Goal: Task Accomplishment & Management: Manage account settings

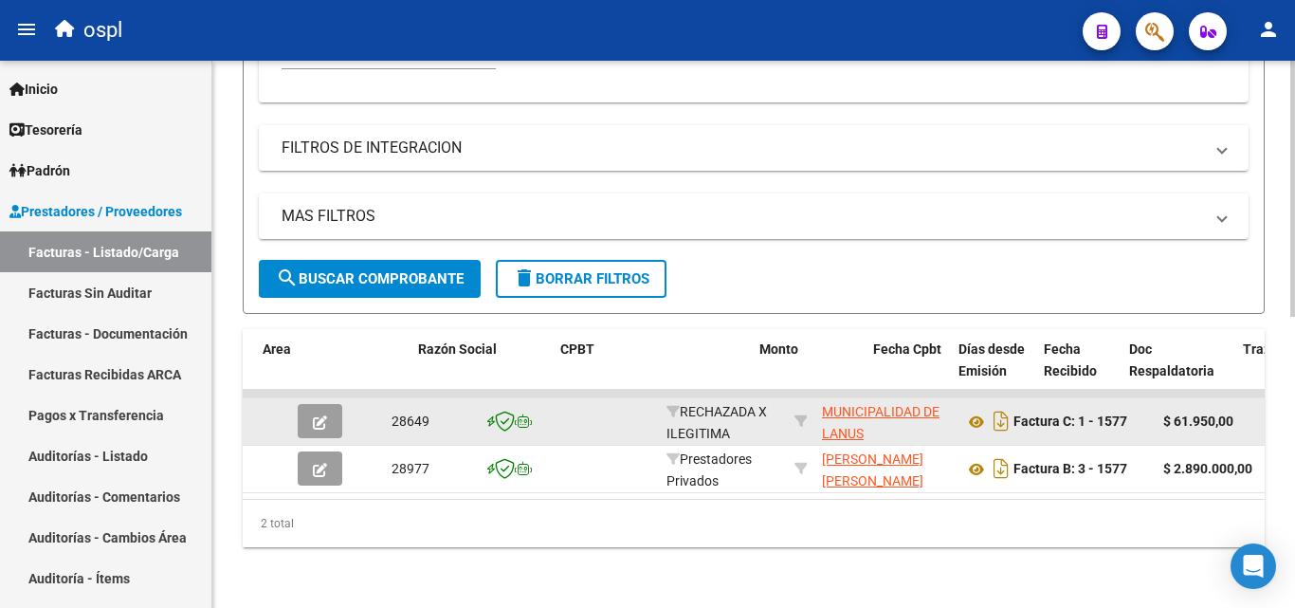
scroll to position [0, 404]
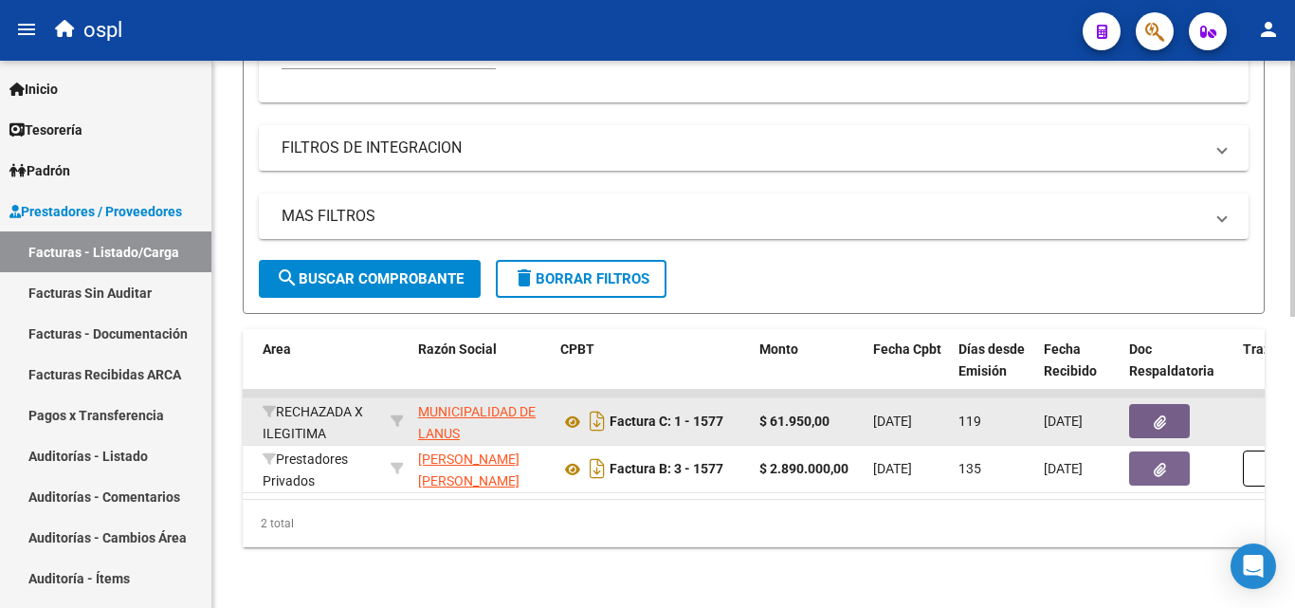
click at [1166, 412] on button "button" at bounding box center [1159, 421] width 61 height 34
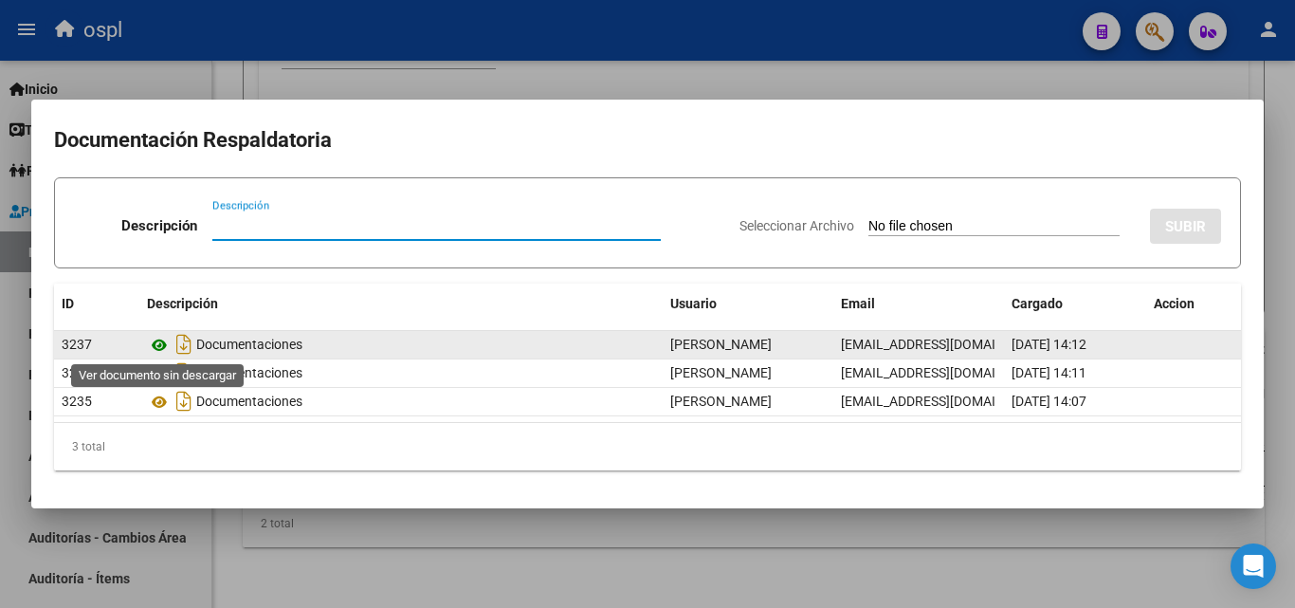
click at [166, 351] on icon at bounding box center [159, 345] width 25 height 23
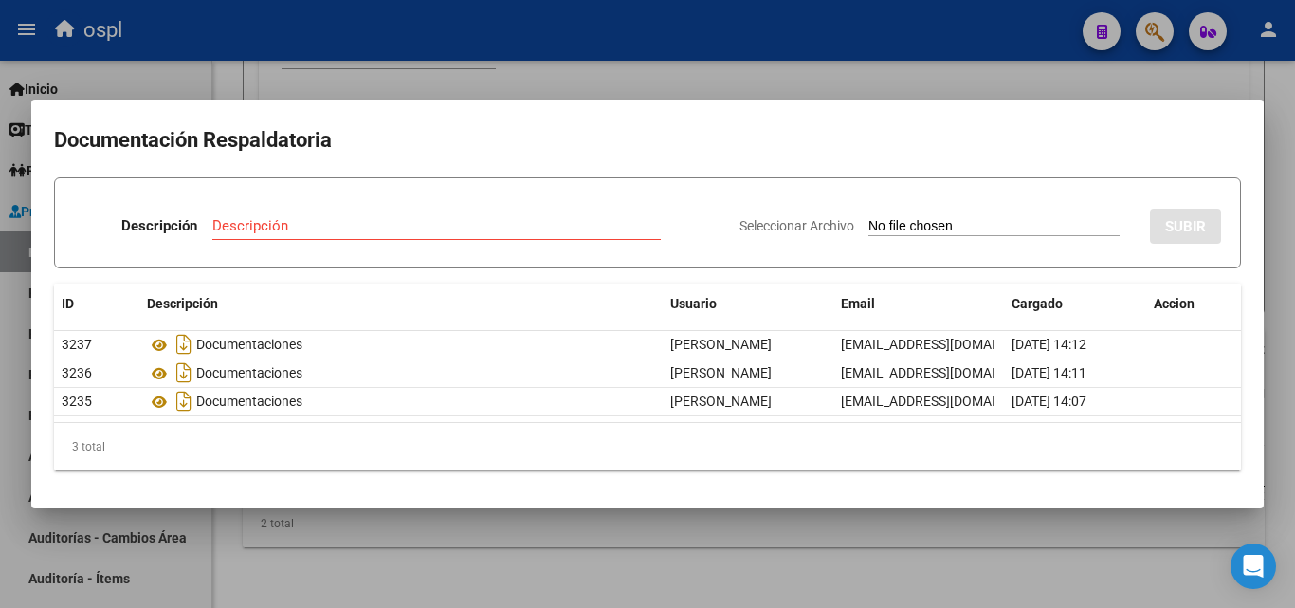
click at [658, 85] on div at bounding box center [647, 304] width 1295 height 608
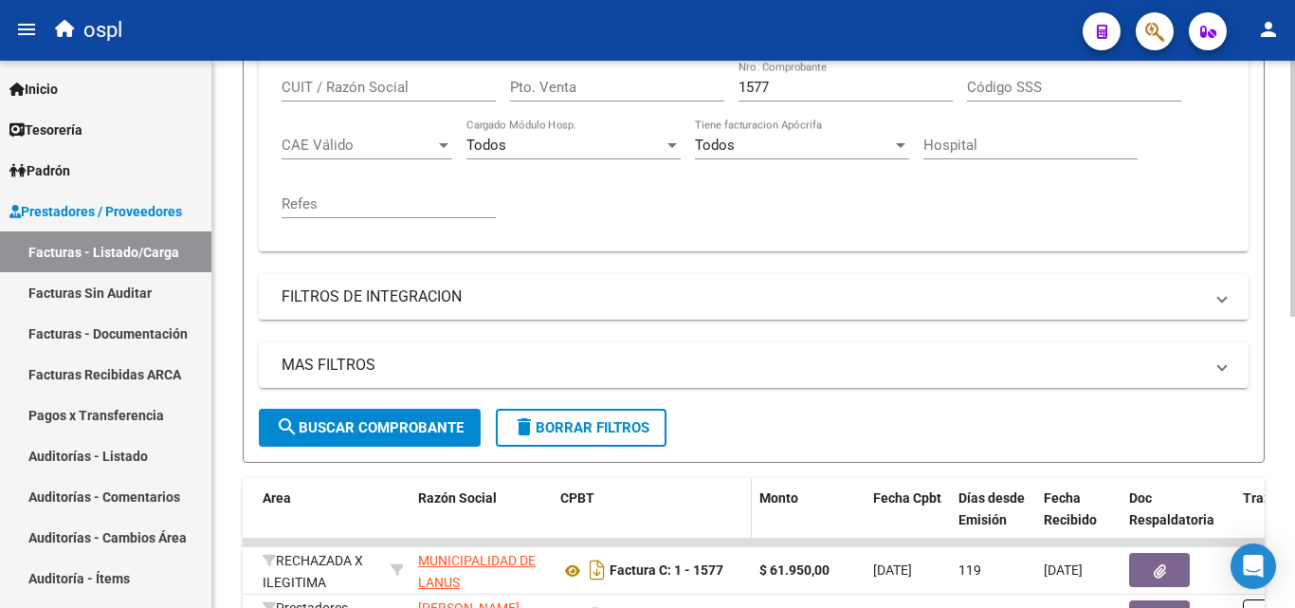
scroll to position [433, 0]
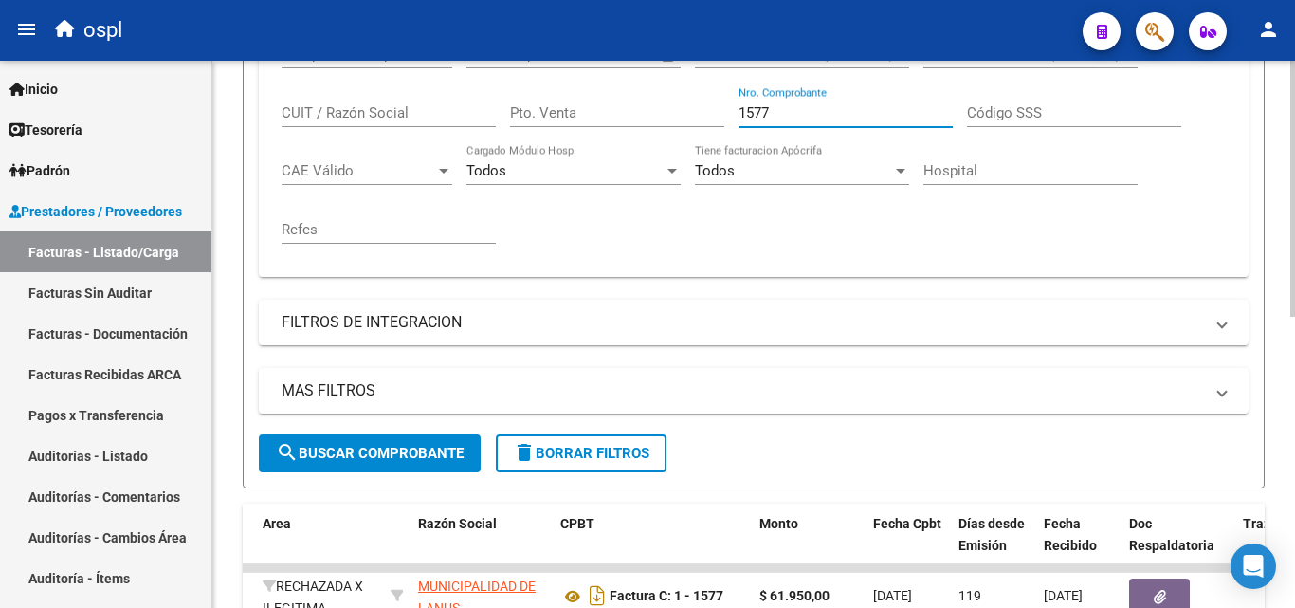
click at [802, 113] on input "1577" at bounding box center [846, 112] width 214 height 17
click at [817, 198] on div "Todos Tiene facturacion Apócrifa" at bounding box center [802, 173] width 214 height 59
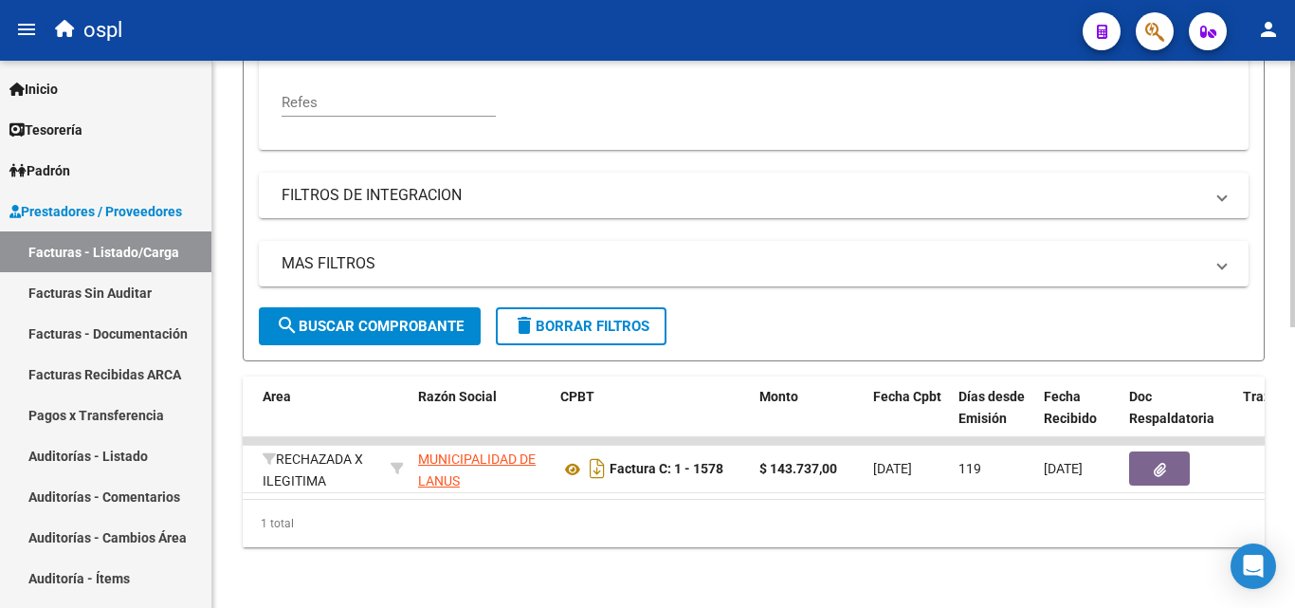
scroll to position [575, 0]
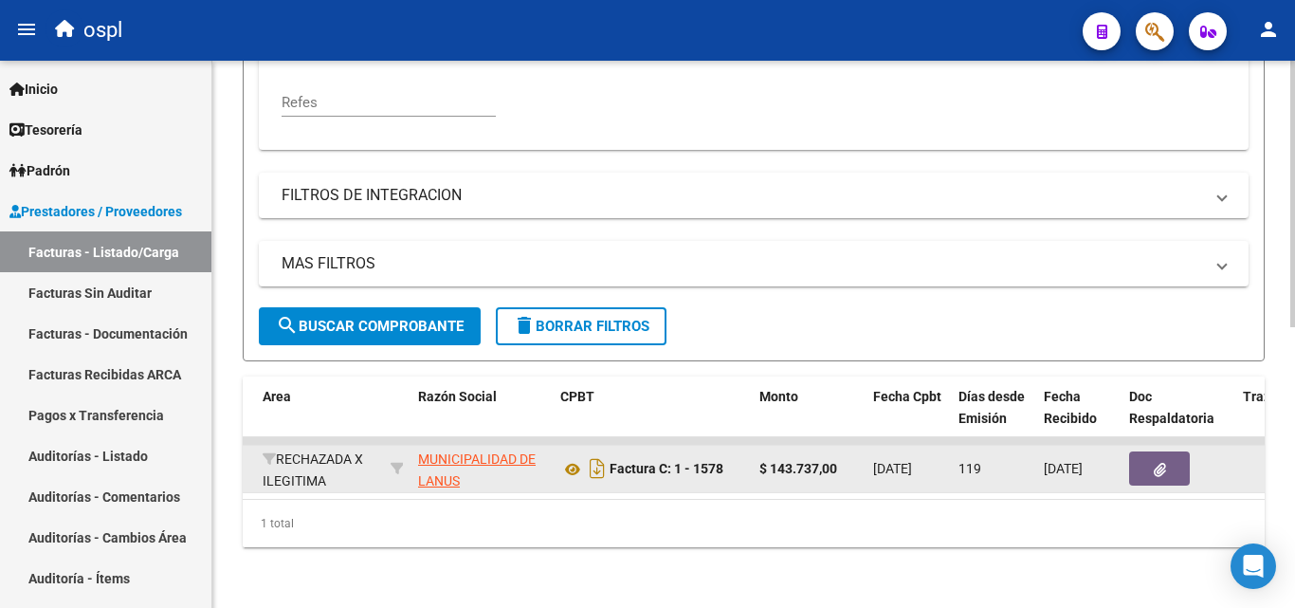
click at [1182, 463] on button "button" at bounding box center [1159, 468] width 61 height 34
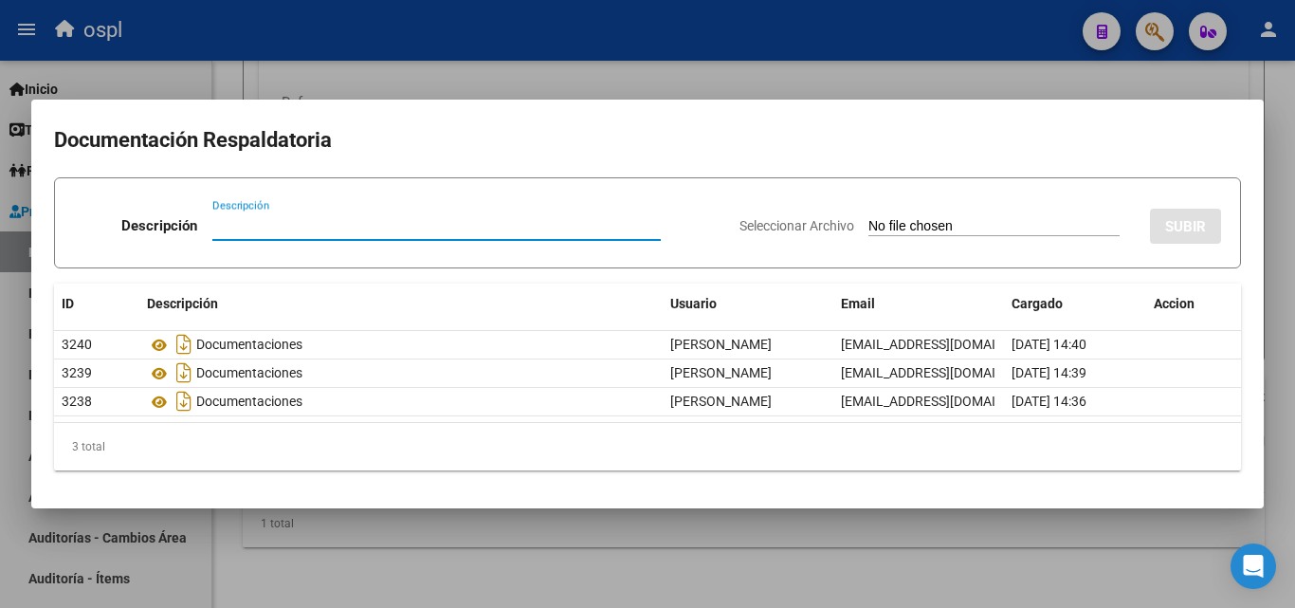
click at [769, 79] on div at bounding box center [647, 304] width 1295 height 608
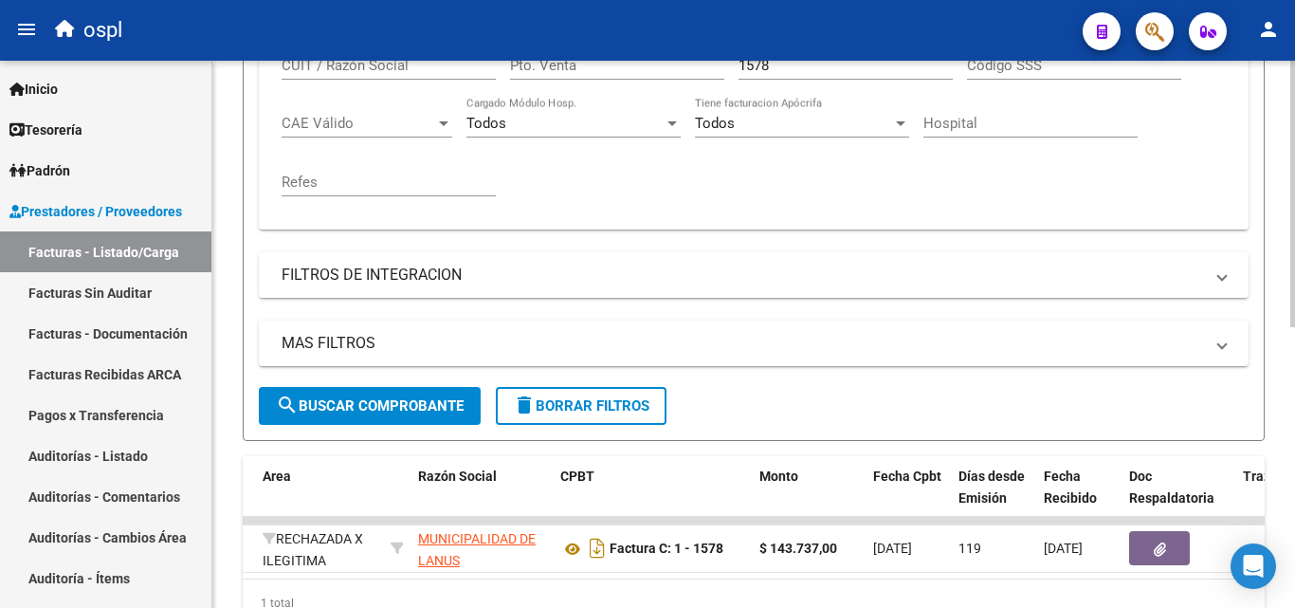
scroll to position [386, 0]
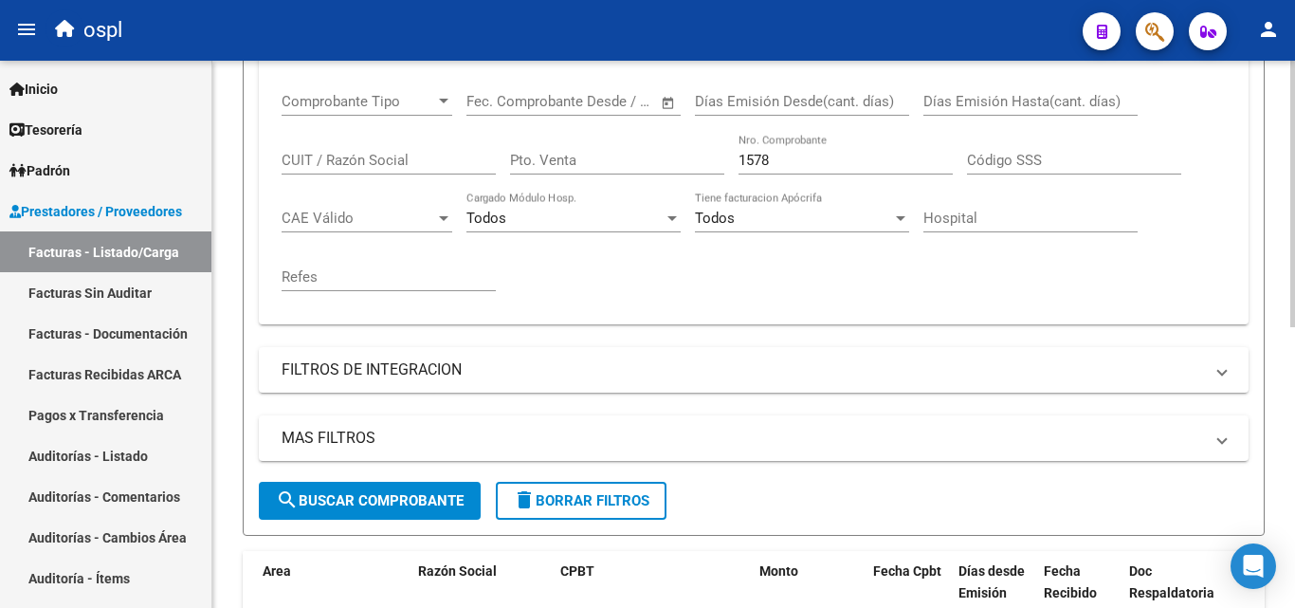
click at [775, 166] on input "1578" at bounding box center [846, 160] width 214 height 17
click at [771, 257] on div "Comprobante Tipo Comprobante Tipo Fecha inicio – Fecha fin Fec. Comprobante Des…" at bounding box center [754, 192] width 944 height 234
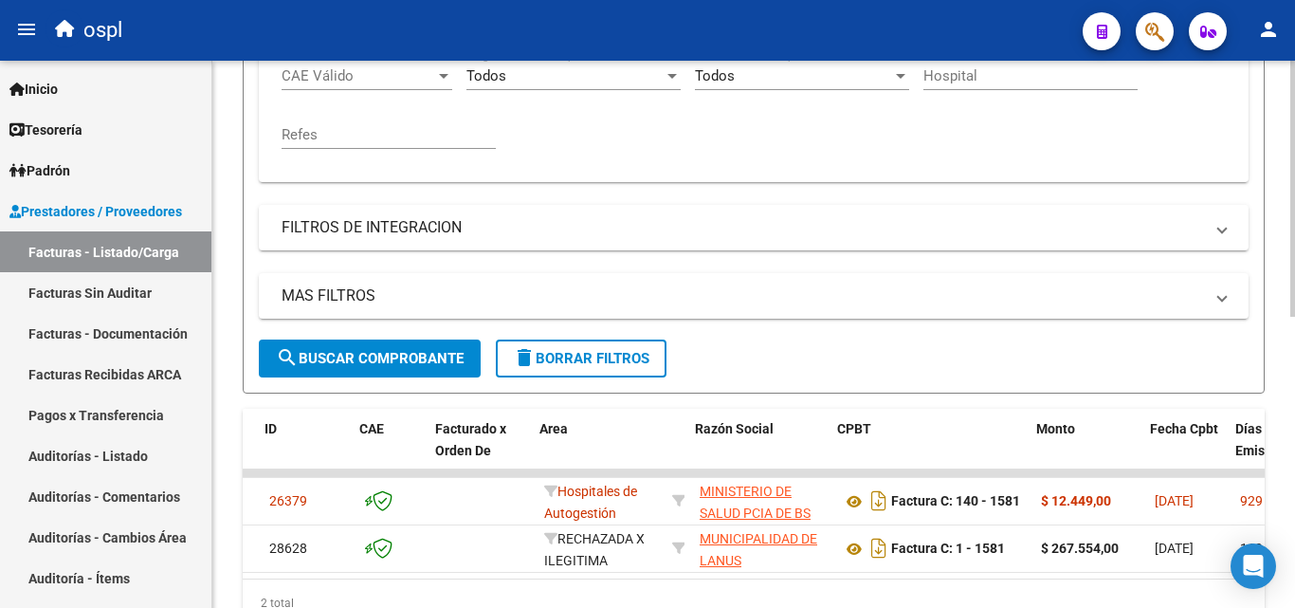
scroll to position [0, 409]
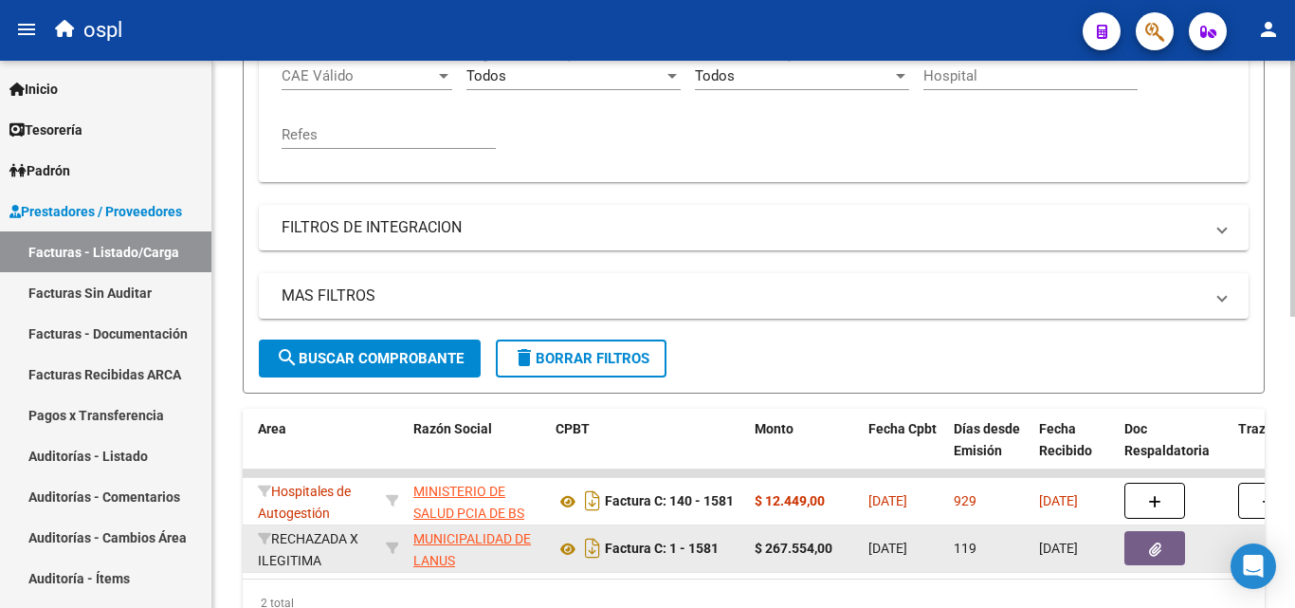
click at [1149, 548] on icon "button" at bounding box center [1155, 549] width 12 height 14
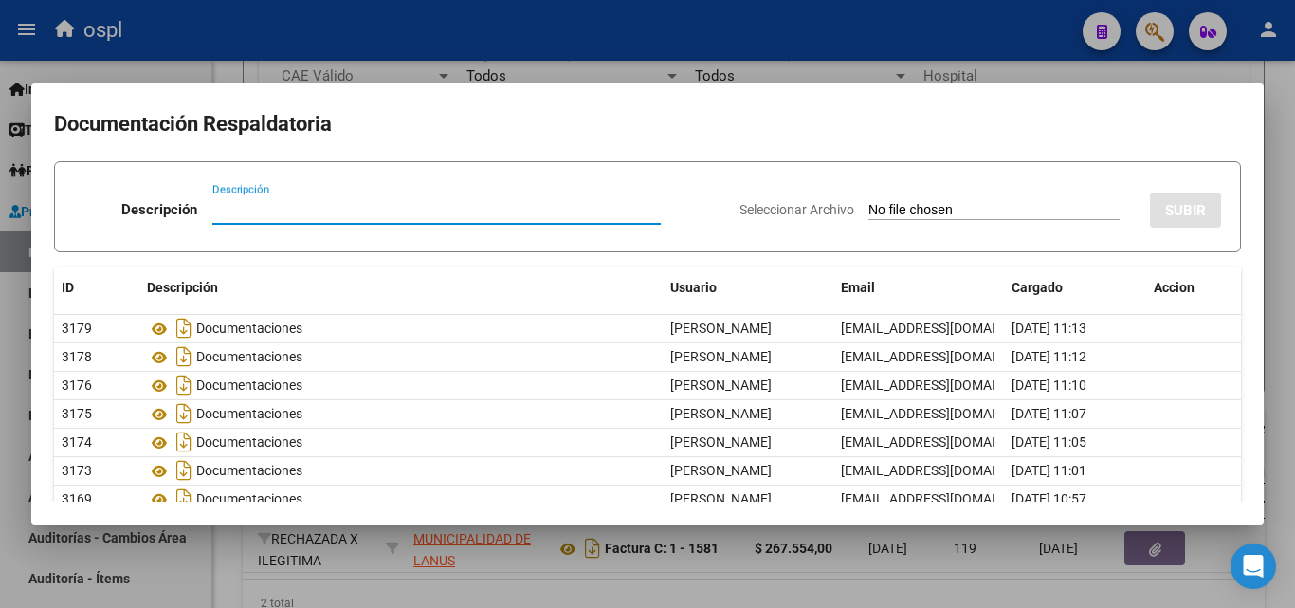
click at [744, 75] on div at bounding box center [647, 304] width 1295 height 608
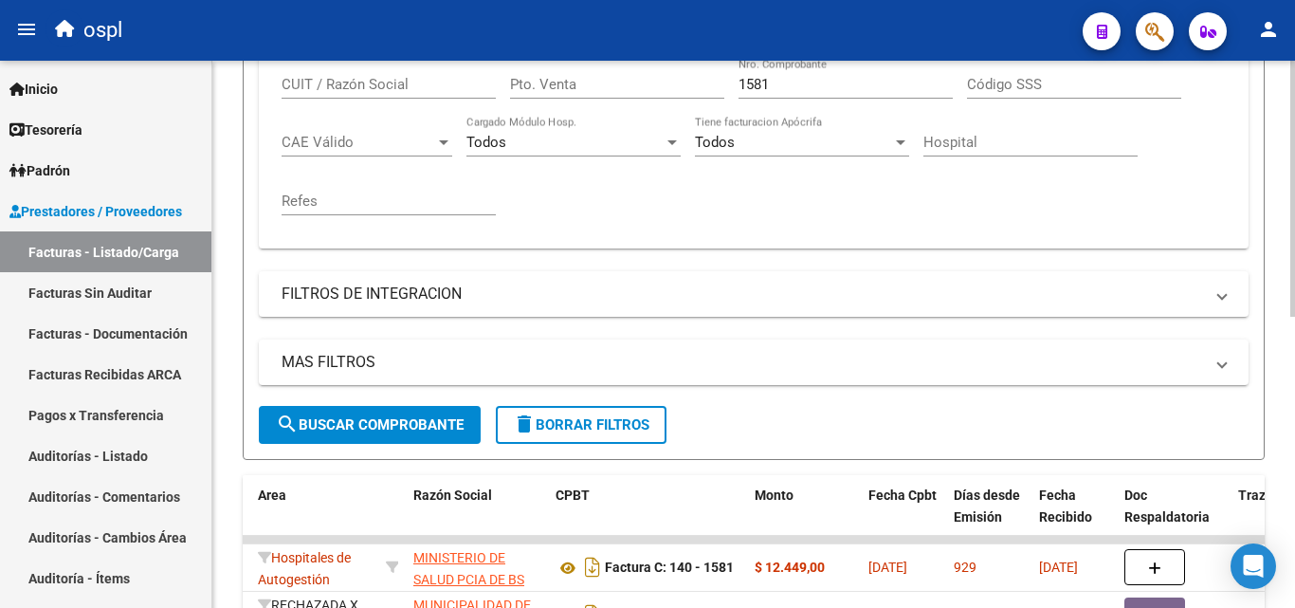
scroll to position [433, 0]
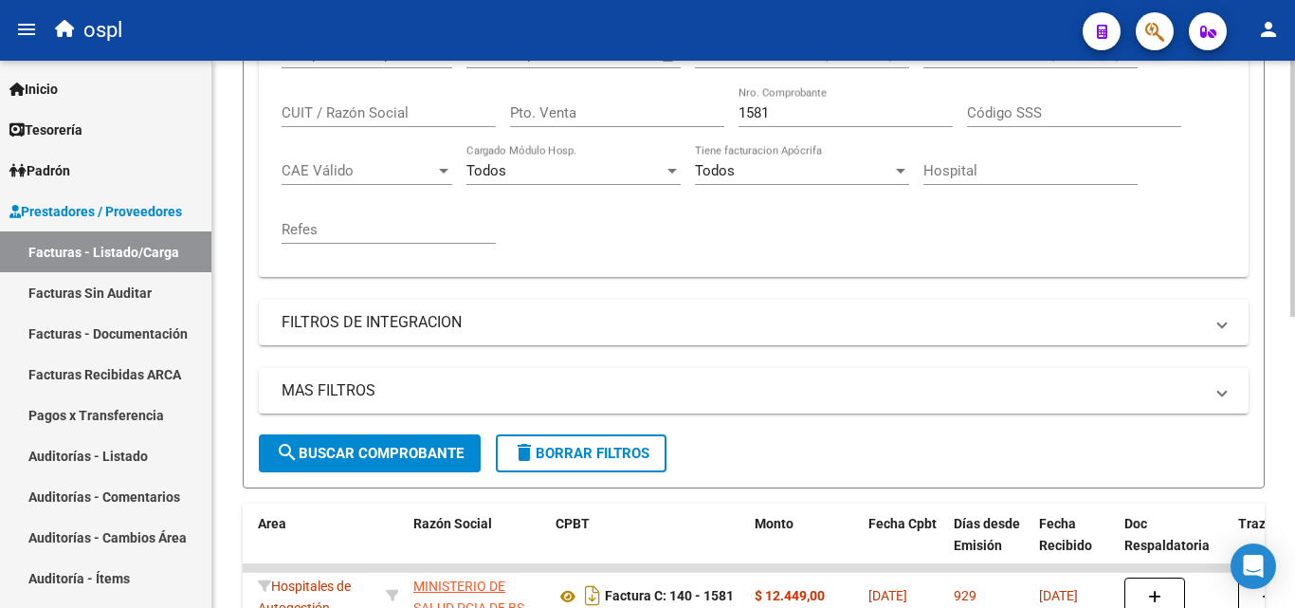
click at [776, 104] on input "1581" at bounding box center [846, 112] width 214 height 17
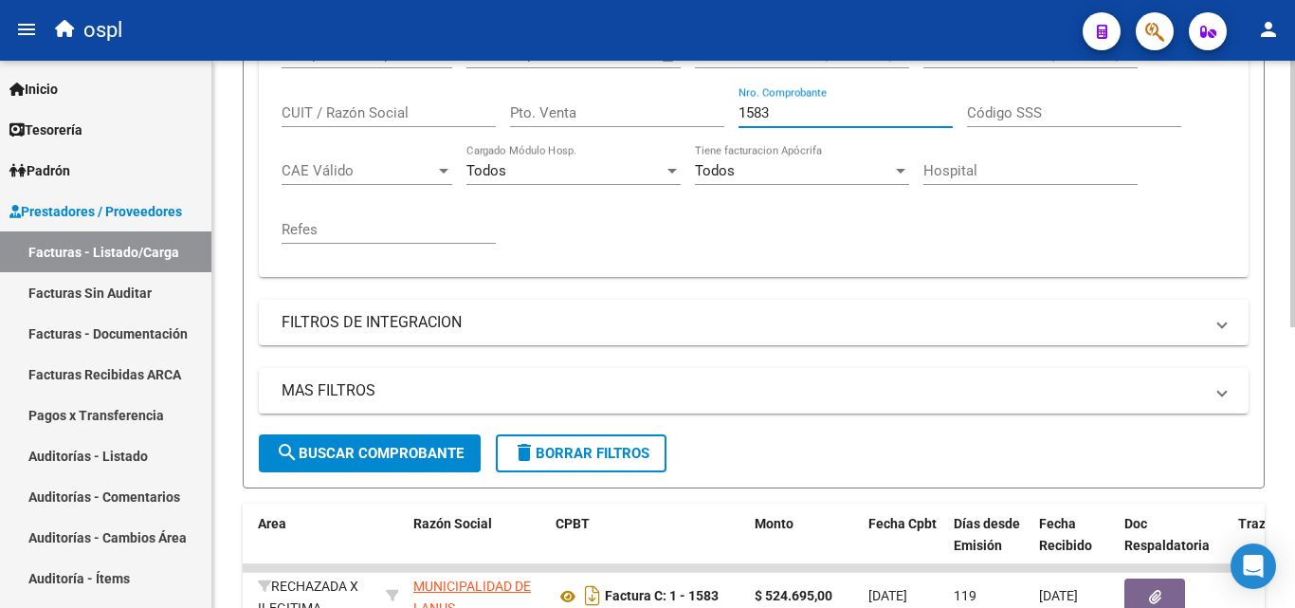
click at [827, 228] on div "Comprobante Tipo Comprobante Tipo Fecha inicio – Fecha fin Fec. Comprobante Des…" at bounding box center [754, 144] width 944 height 234
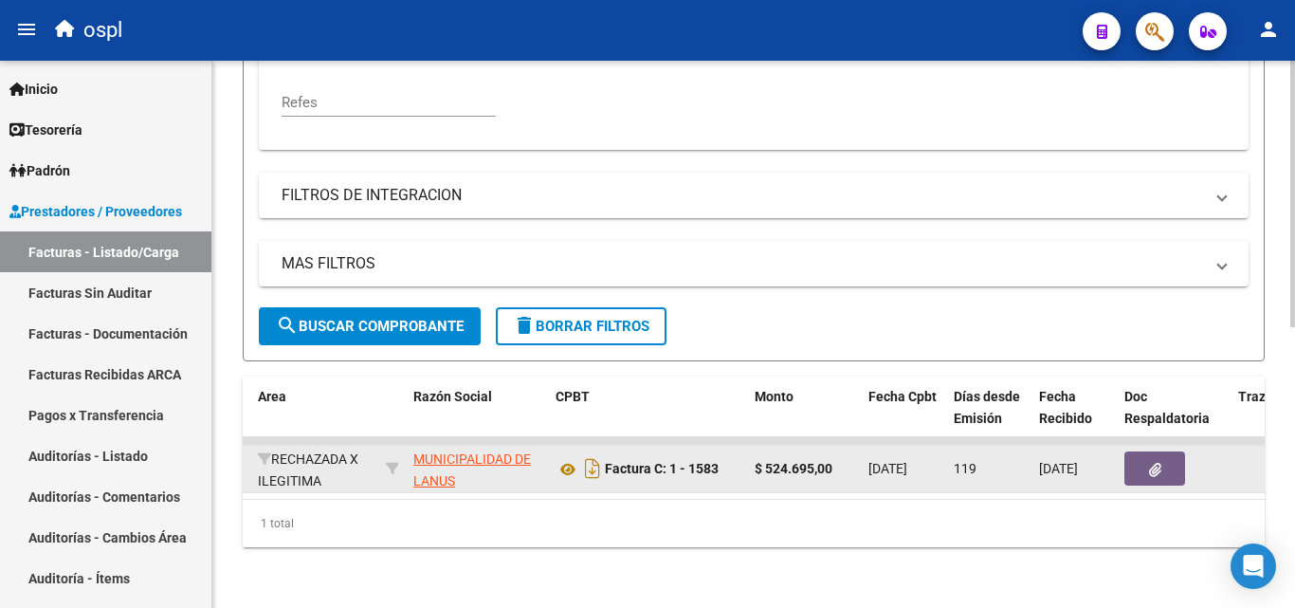
click at [1169, 453] on button "button" at bounding box center [1154, 468] width 61 height 34
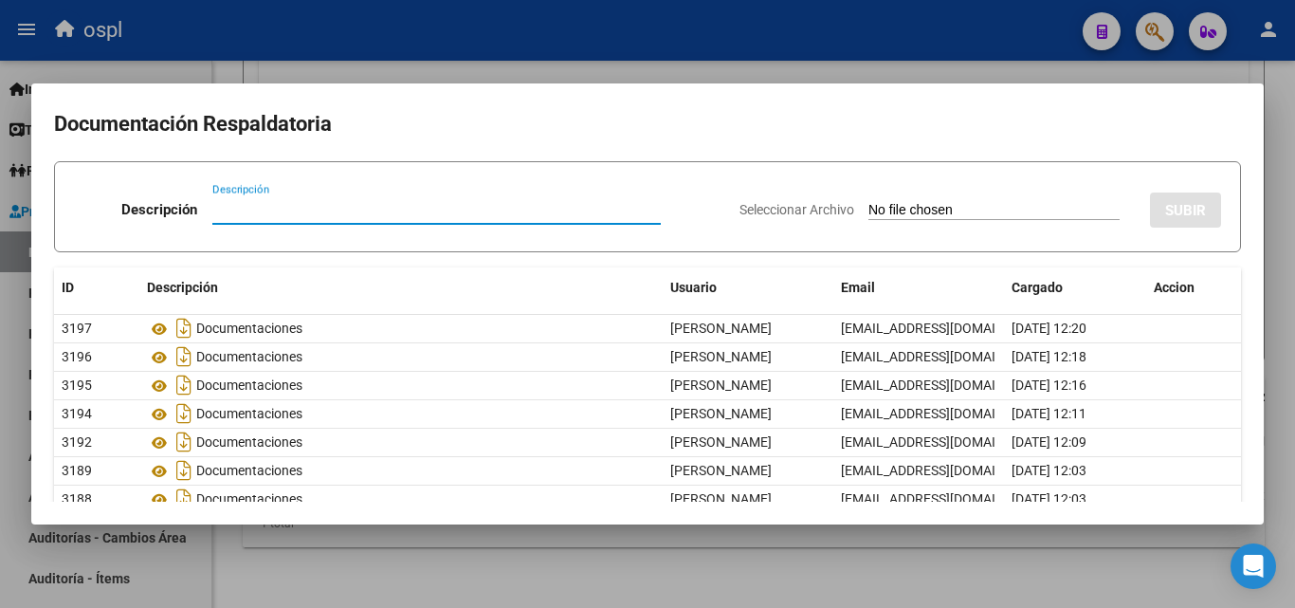
click at [617, 59] on div at bounding box center [647, 304] width 1295 height 608
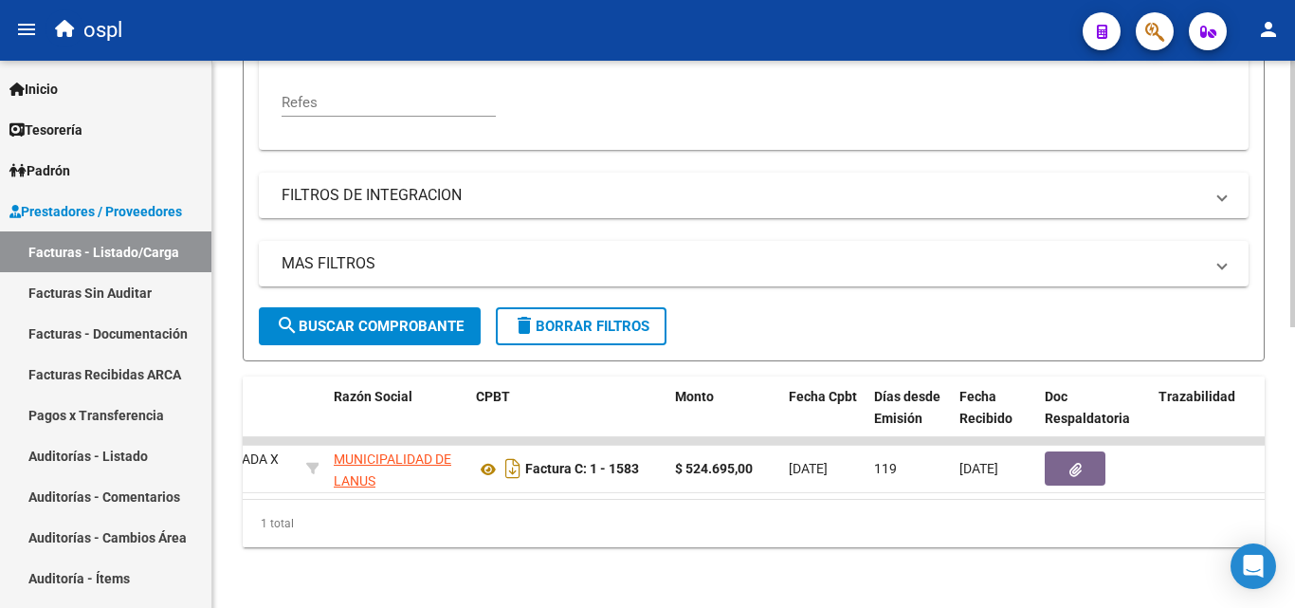
scroll to position [0, 544]
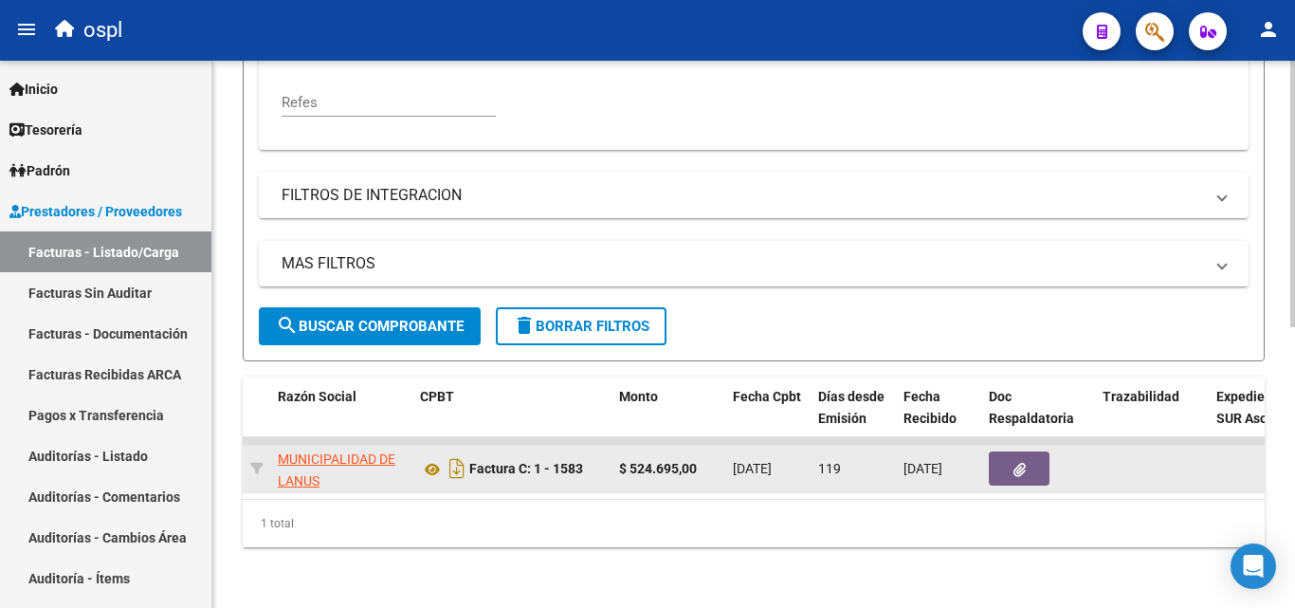
click at [1010, 451] on button "button" at bounding box center [1019, 468] width 61 height 34
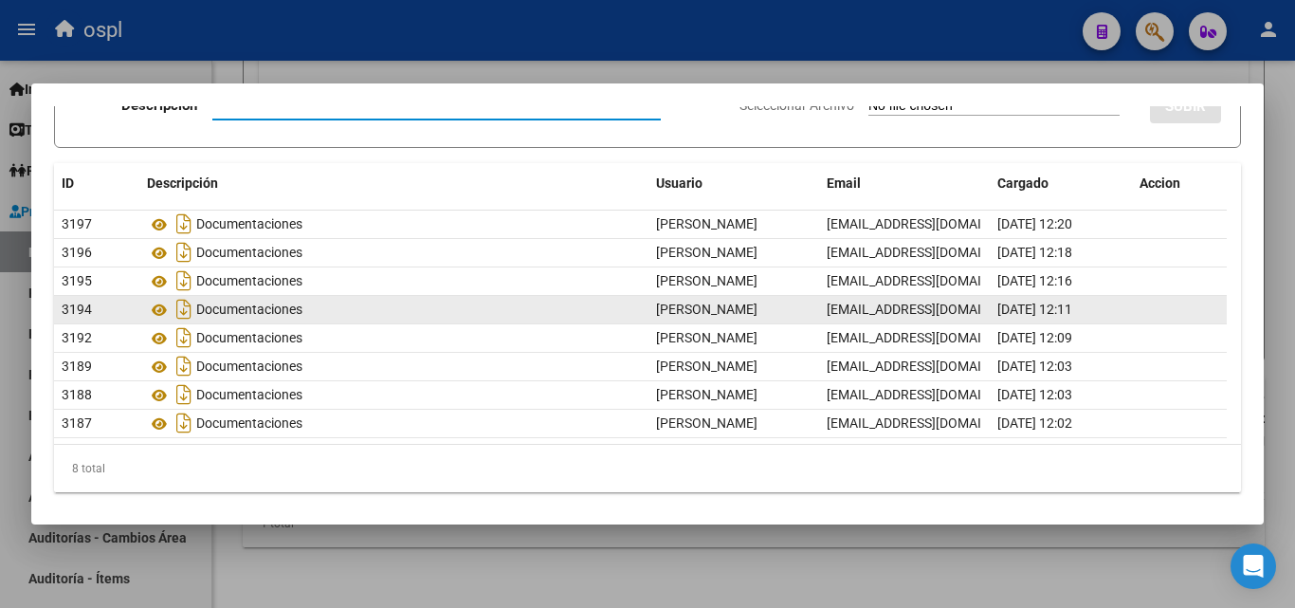
scroll to position [110, 0]
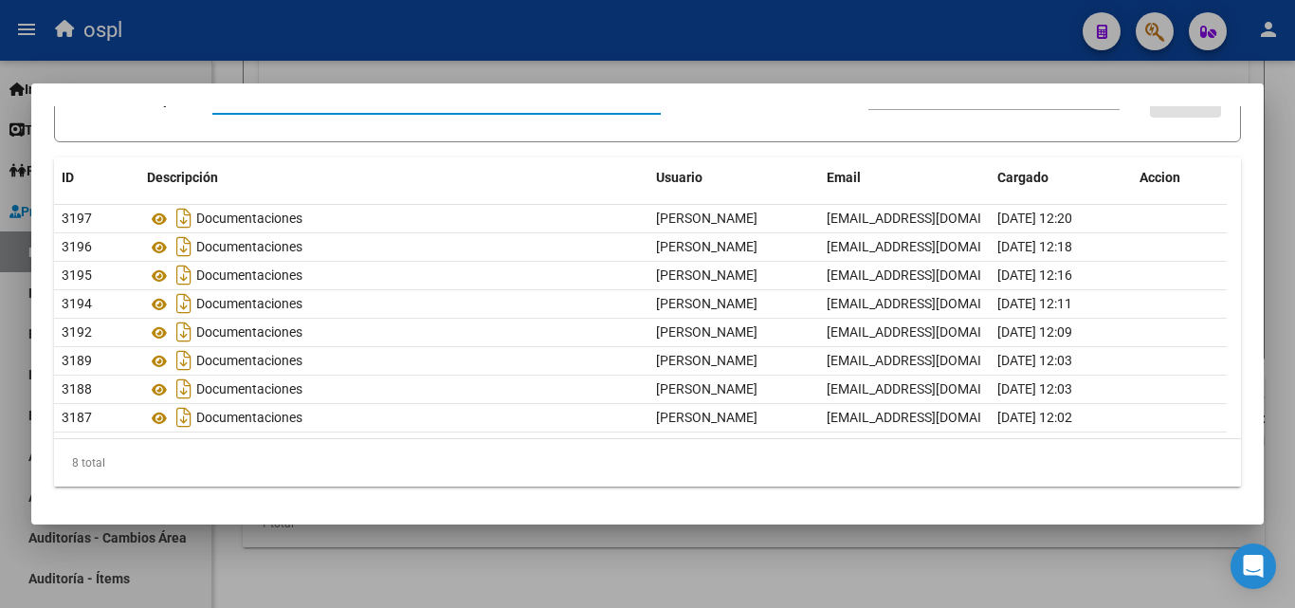
click at [540, 69] on div at bounding box center [647, 304] width 1295 height 608
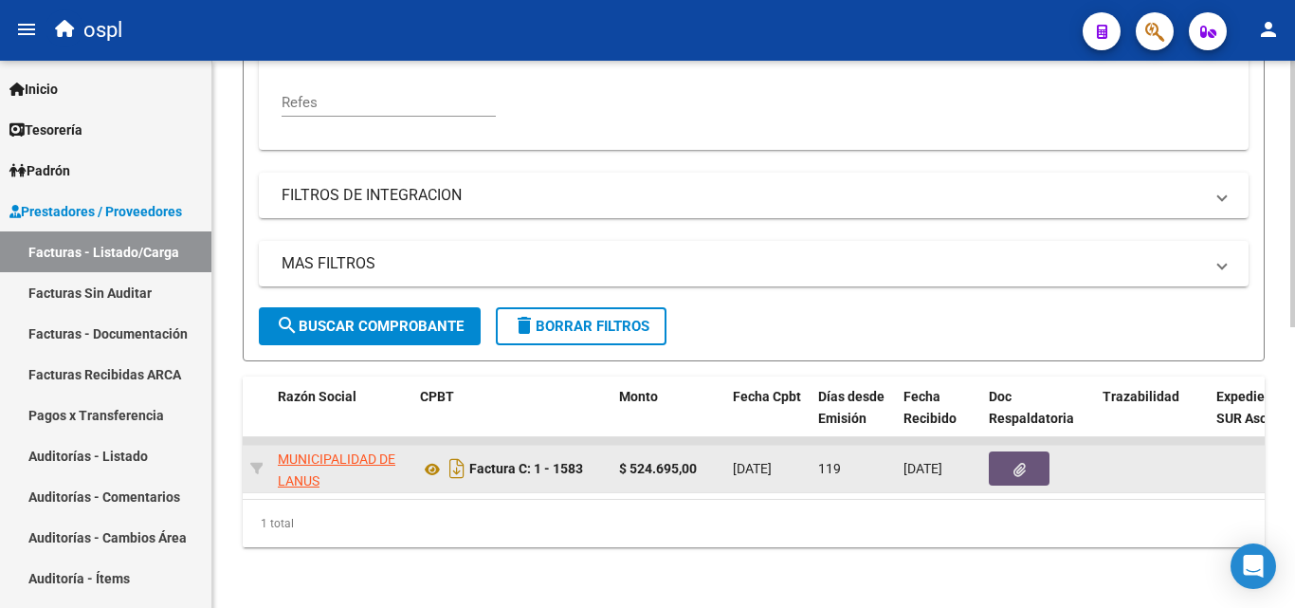
click at [1020, 463] on button "button" at bounding box center [1019, 468] width 61 height 34
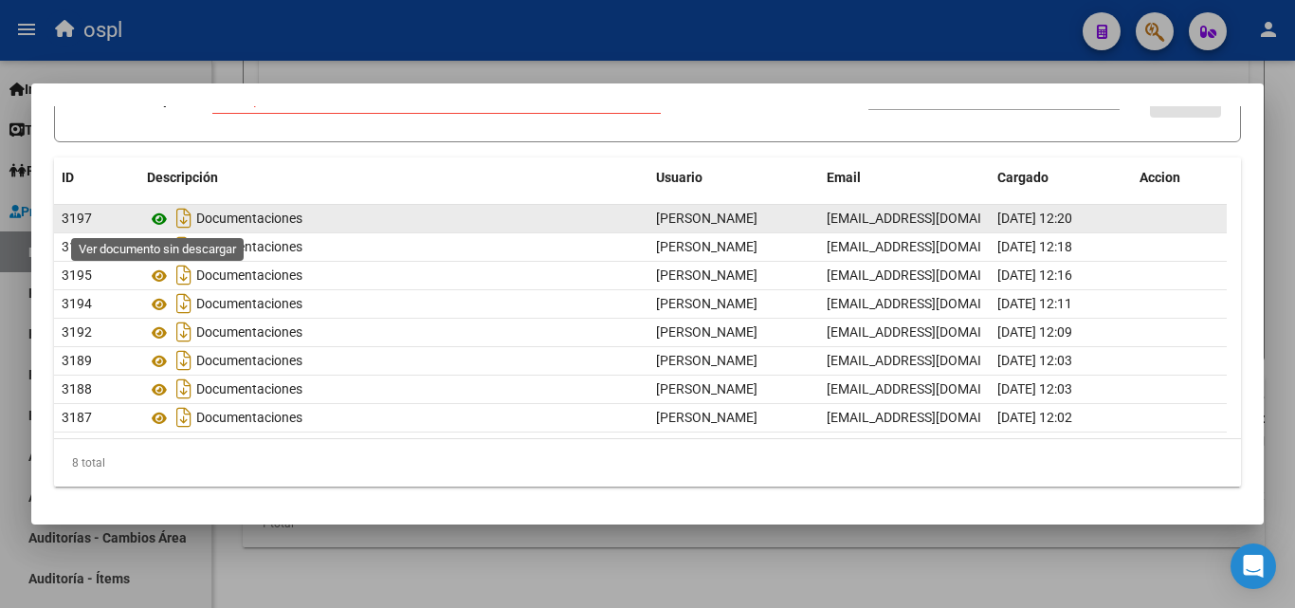
click at [155, 216] on icon at bounding box center [159, 219] width 25 height 23
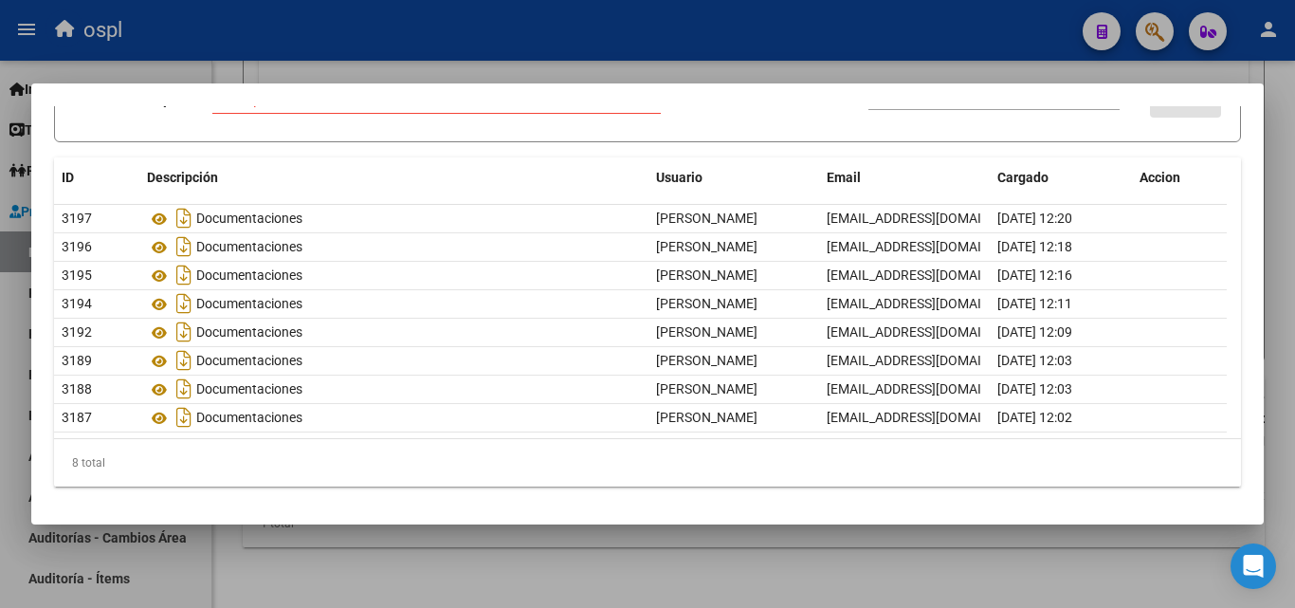
click at [755, 72] on div at bounding box center [647, 304] width 1295 height 608
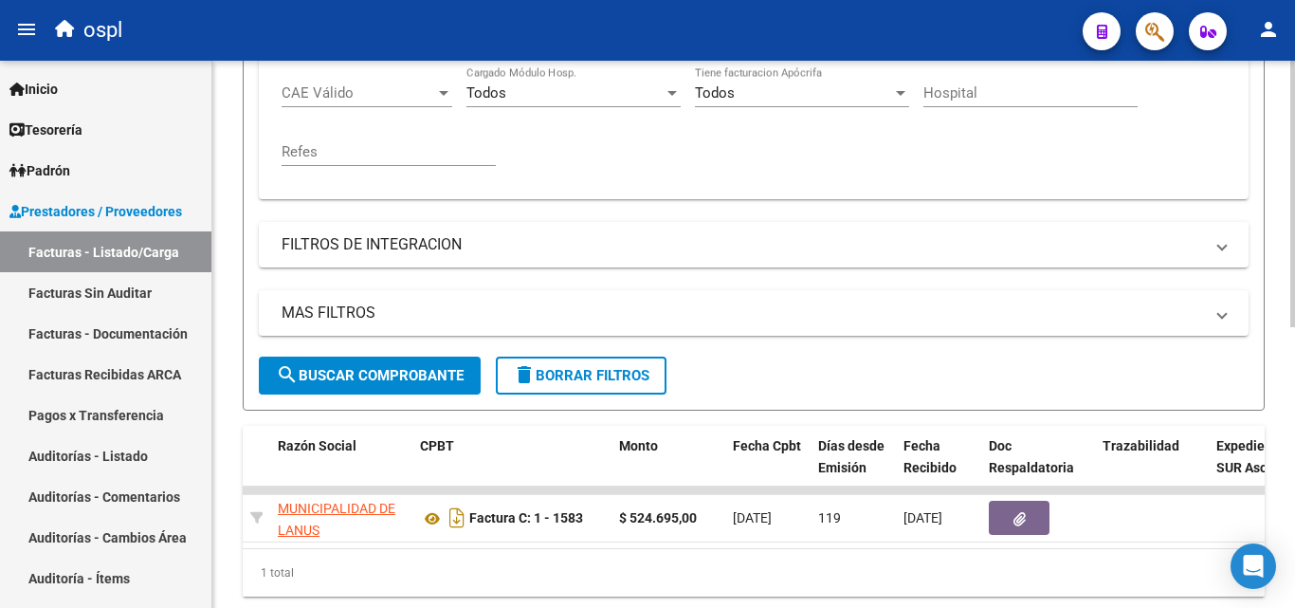
scroll to position [481, 0]
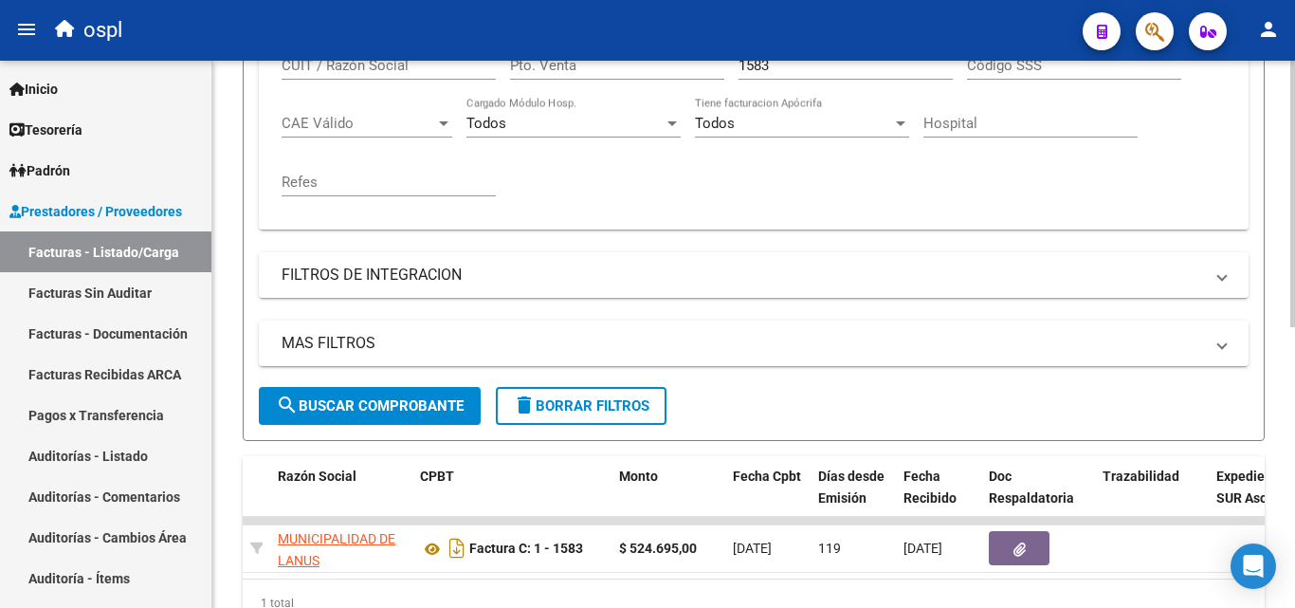
click at [801, 70] on input "1583" at bounding box center [846, 65] width 214 height 17
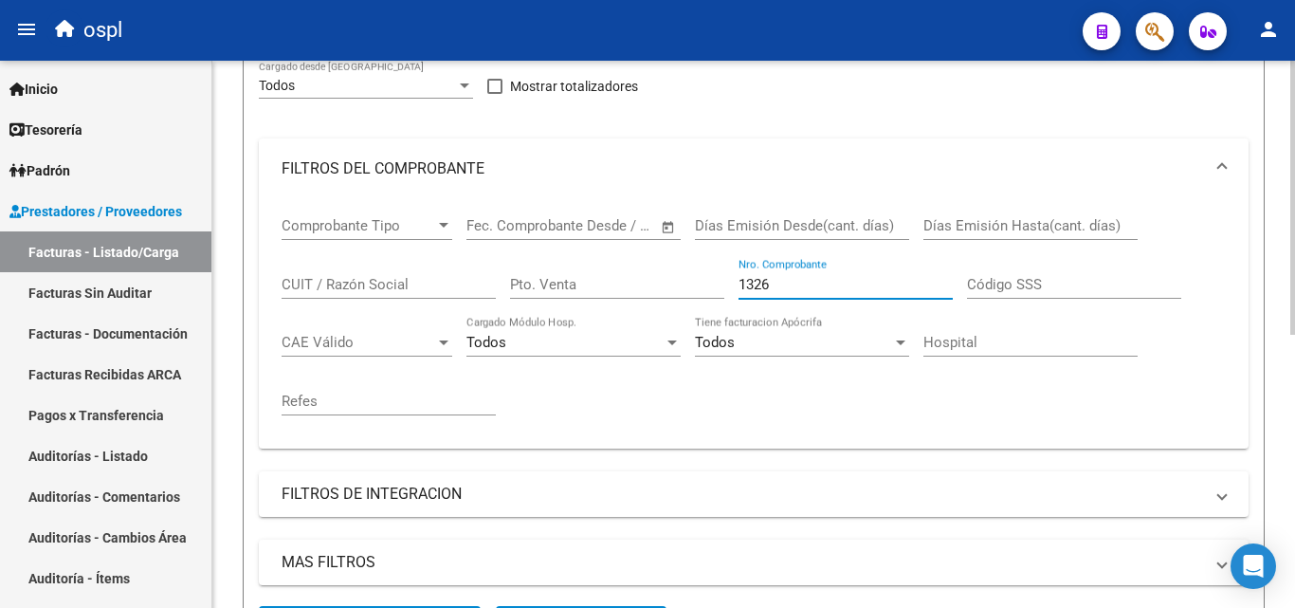
scroll to position [72, 0]
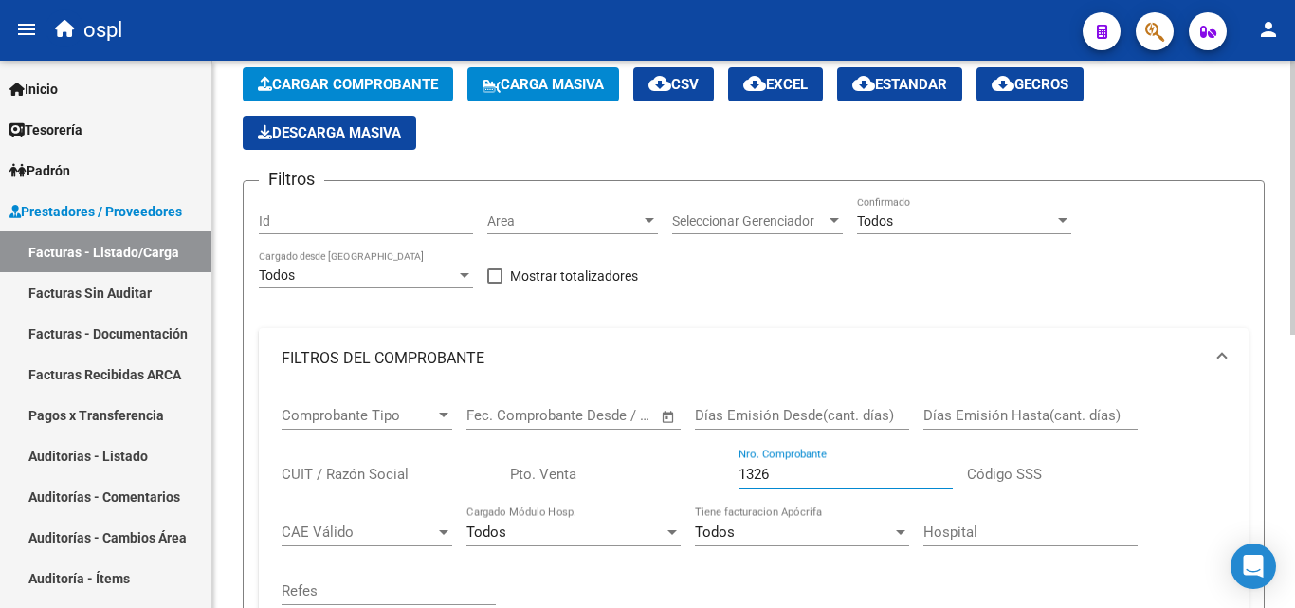
type input "1326"
click at [921, 293] on div "Filtros Id Area Area Seleccionar Gerenciador Seleccionar Gerenciador Todos Conf…" at bounding box center [754, 495] width 990 height 599
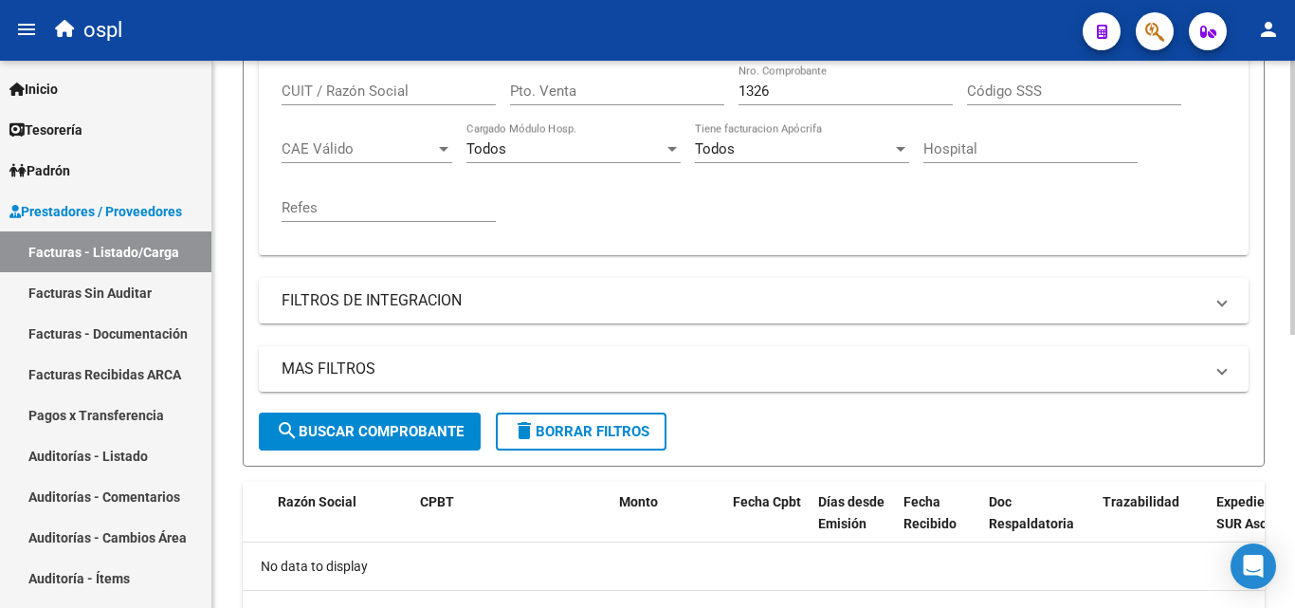
scroll to position [451, 0]
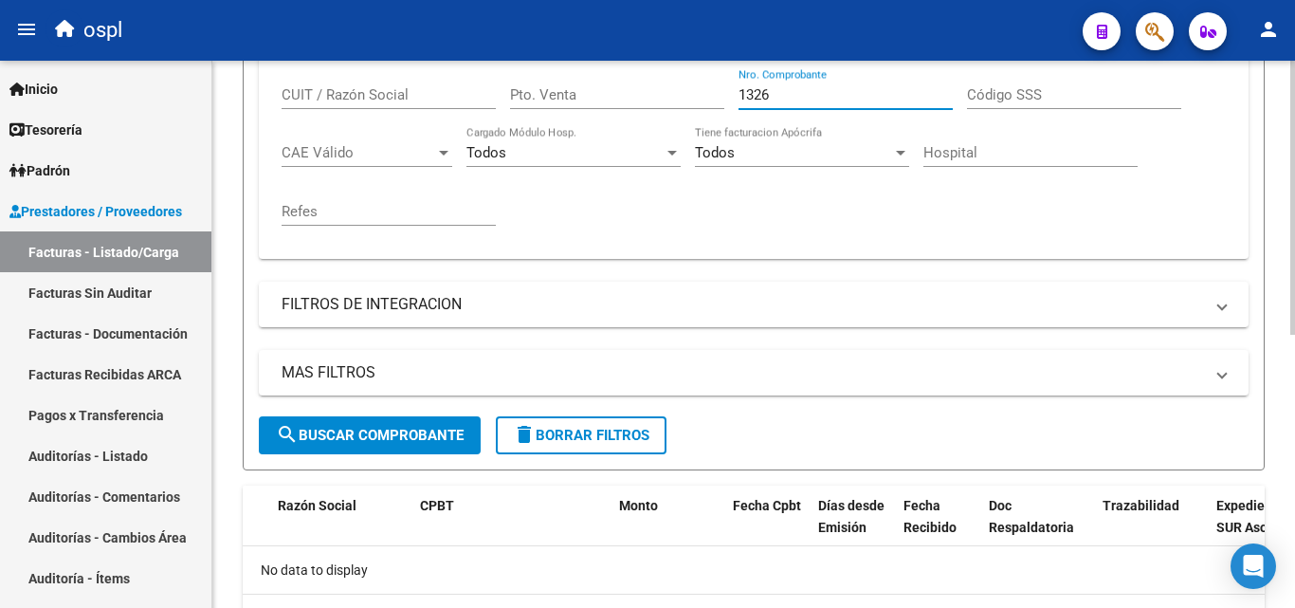
drag, startPoint x: 778, startPoint y: 97, endPoint x: 710, endPoint y: 97, distance: 68.3
click at [710, 97] on div "Comprobante Tipo Comprobante Tipo Fecha inicio – Fecha fin Fec. Comprobante Des…" at bounding box center [754, 126] width 944 height 234
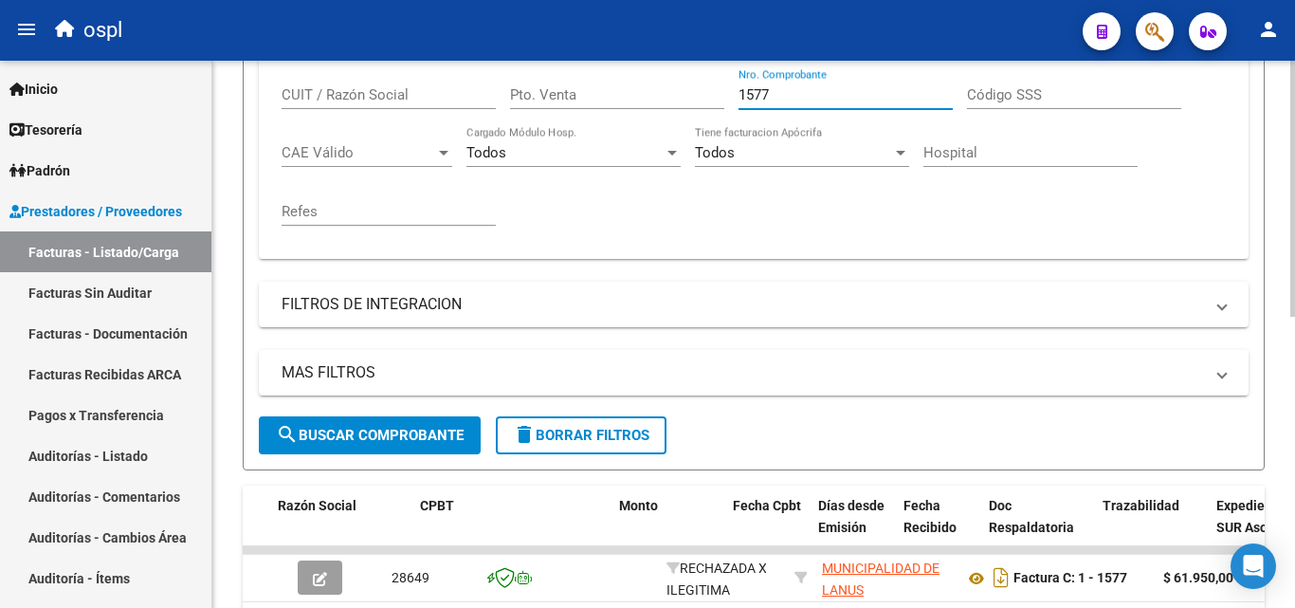
type input "1577"
click at [796, 202] on div "Comprobante Tipo Comprobante Tipo Fecha inicio – Fecha fin Fec. Comprobante Des…" at bounding box center [754, 126] width 944 height 234
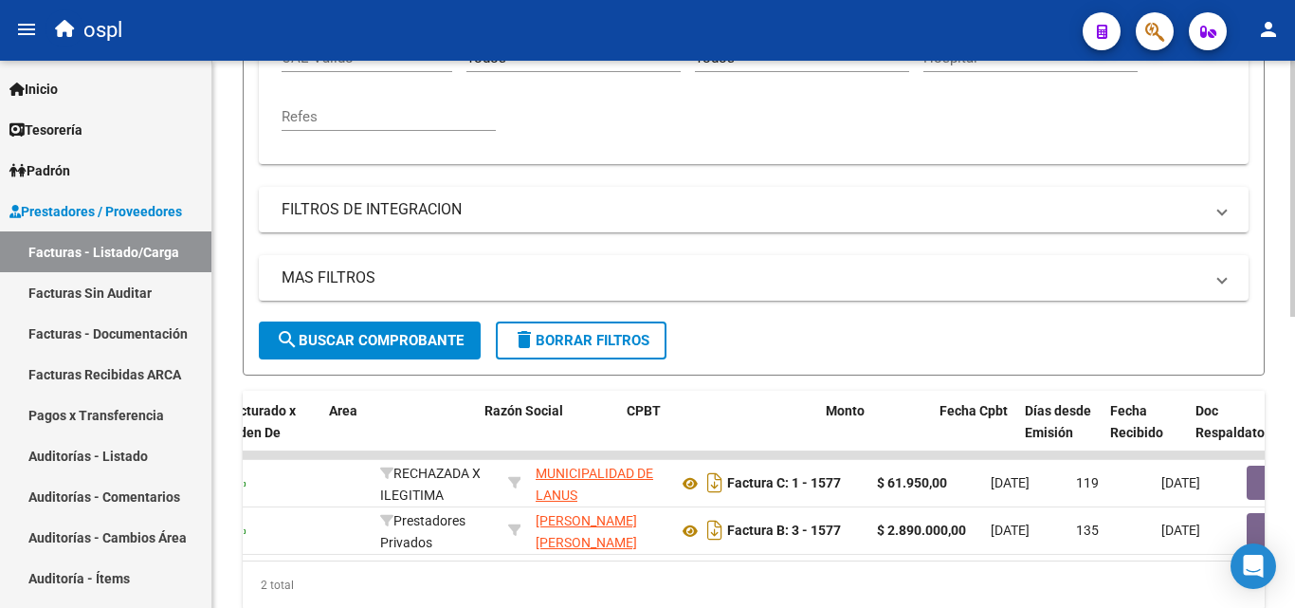
scroll to position [0, 356]
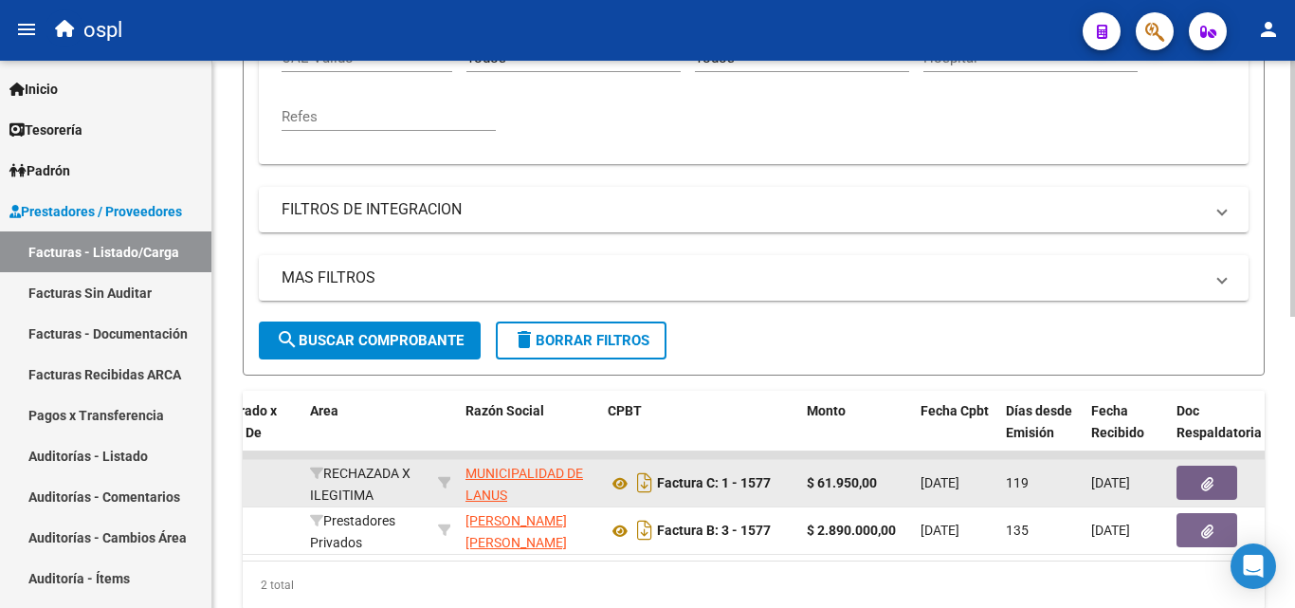
click at [1223, 488] on button "button" at bounding box center [1207, 483] width 61 height 34
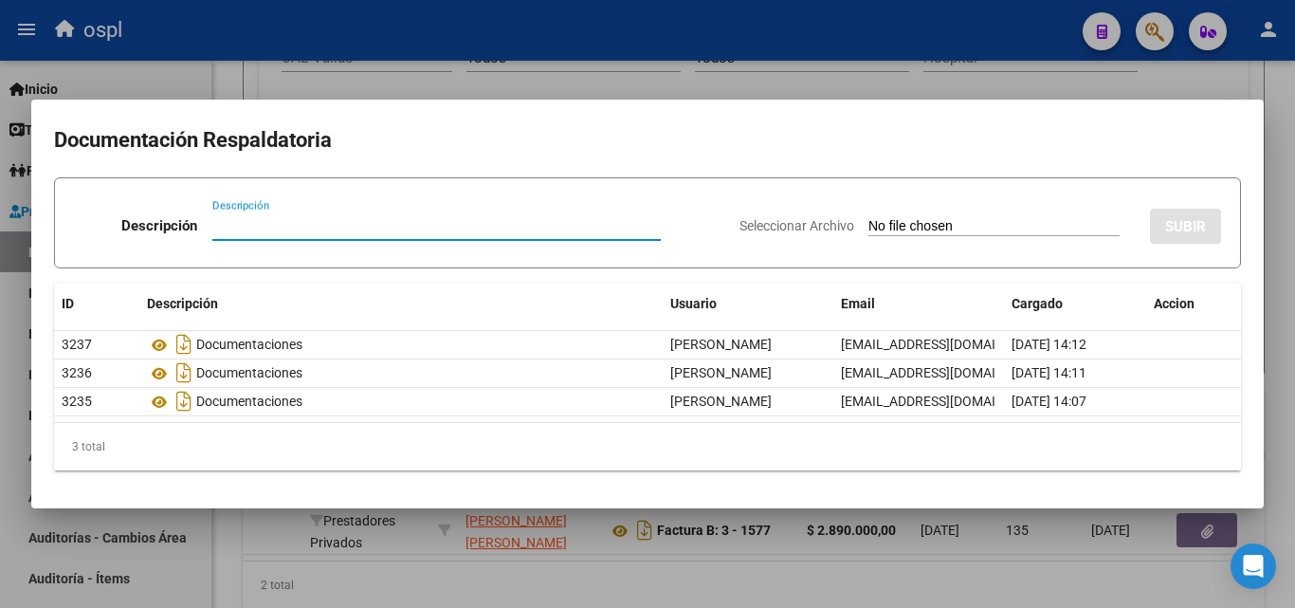
click at [605, 90] on div at bounding box center [647, 304] width 1295 height 608
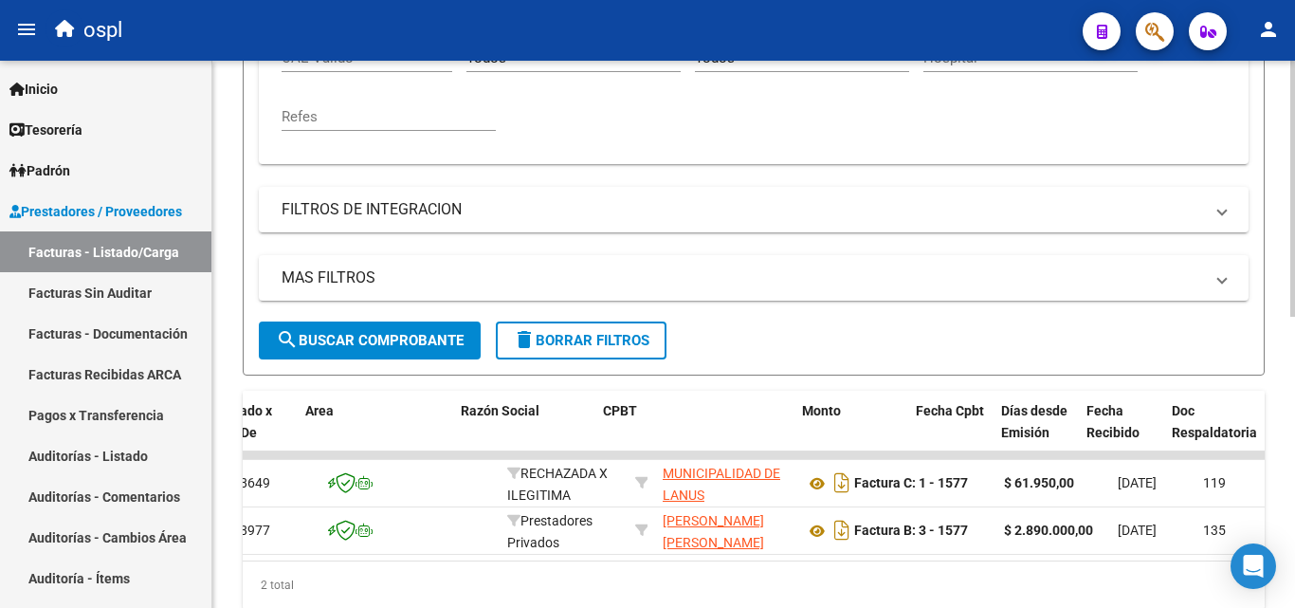
scroll to position [0, 441]
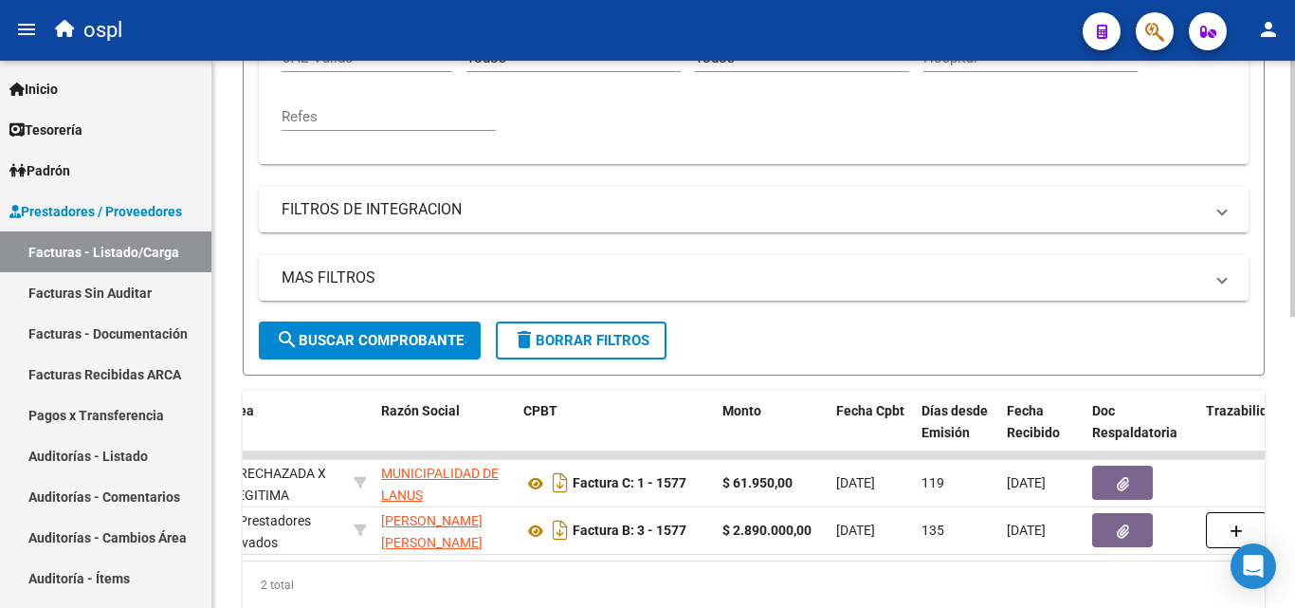
click at [507, 575] on div "2 total" at bounding box center [754, 584] width 1022 height 47
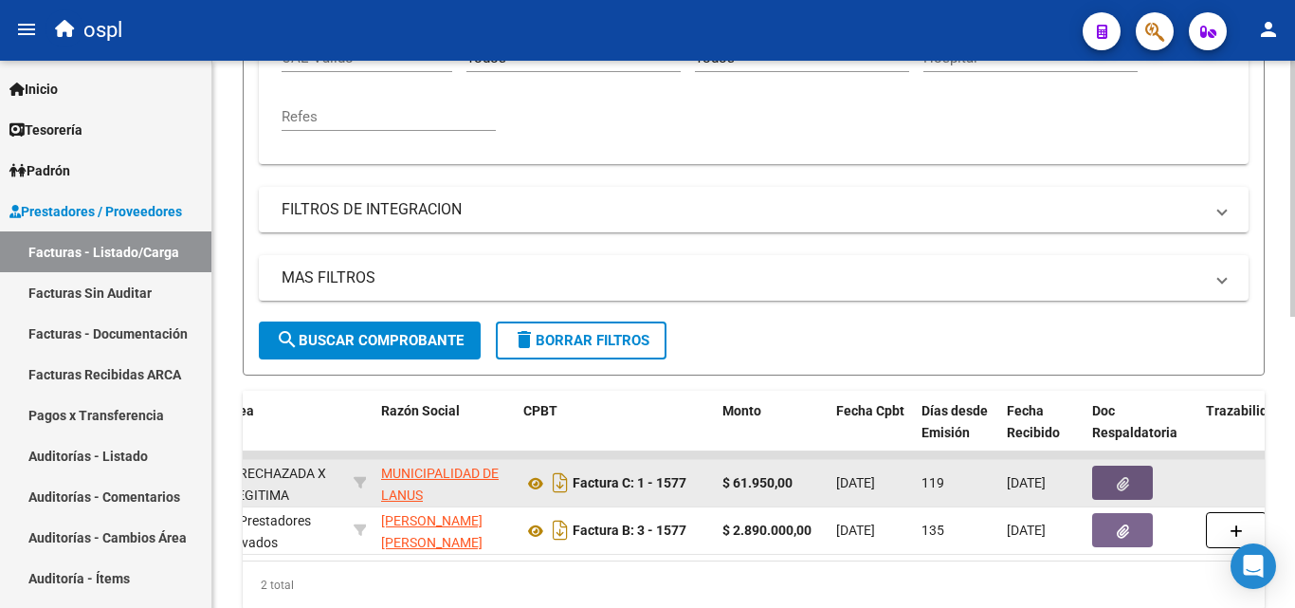
click at [1145, 480] on button "button" at bounding box center [1122, 483] width 61 height 34
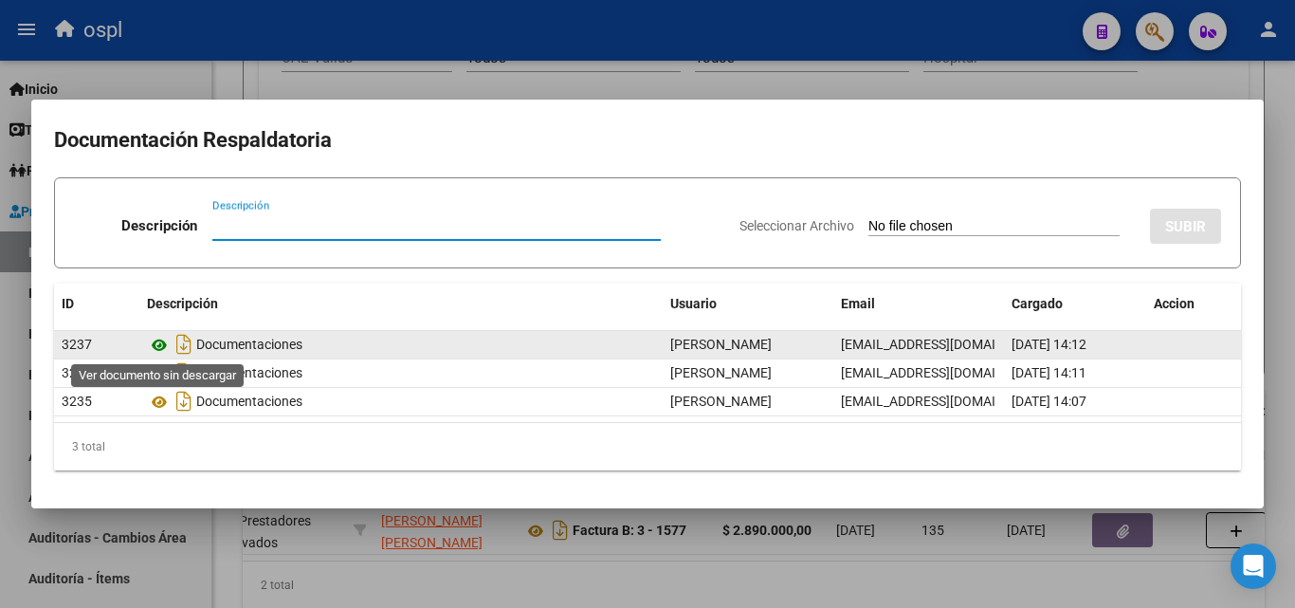
click at [151, 341] on icon at bounding box center [159, 345] width 25 height 23
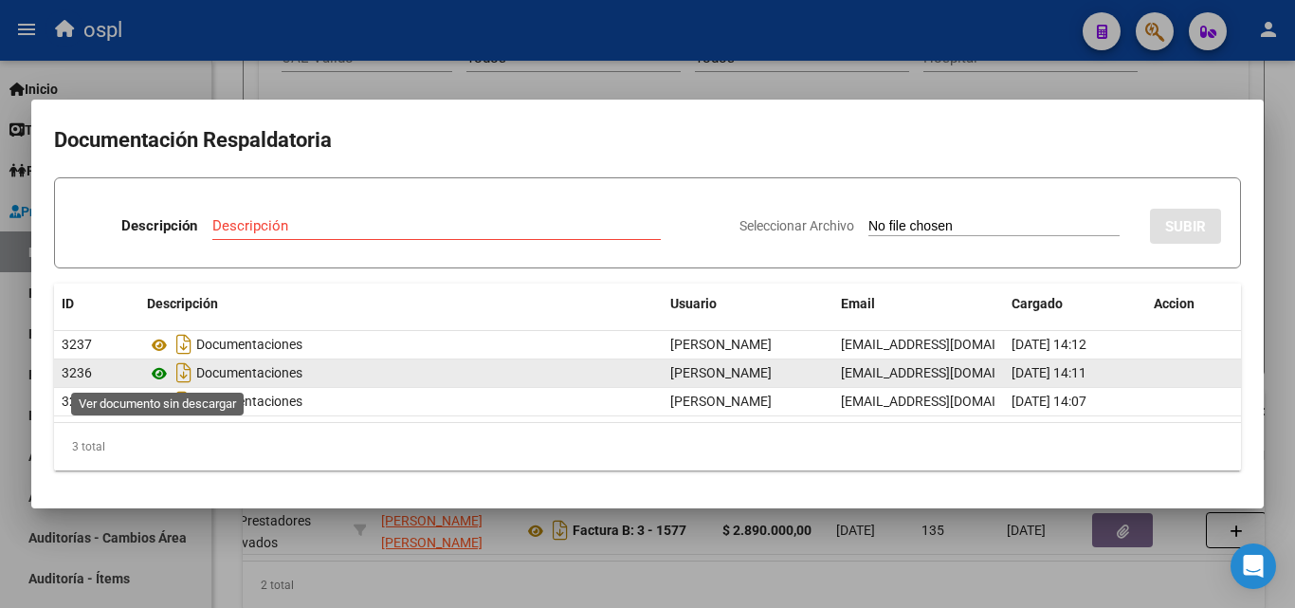
click at [165, 374] on icon at bounding box center [159, 373] width 25 height 23
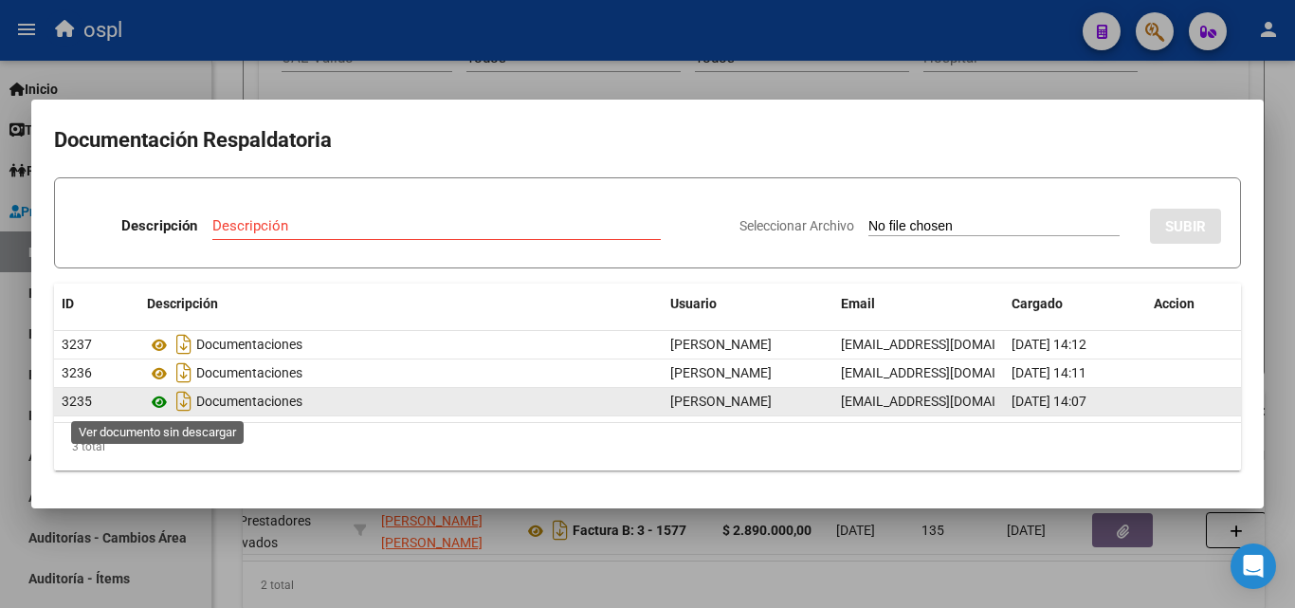
click at [163, 393] on icon at bounding box center [159, 402] width 25 height 23
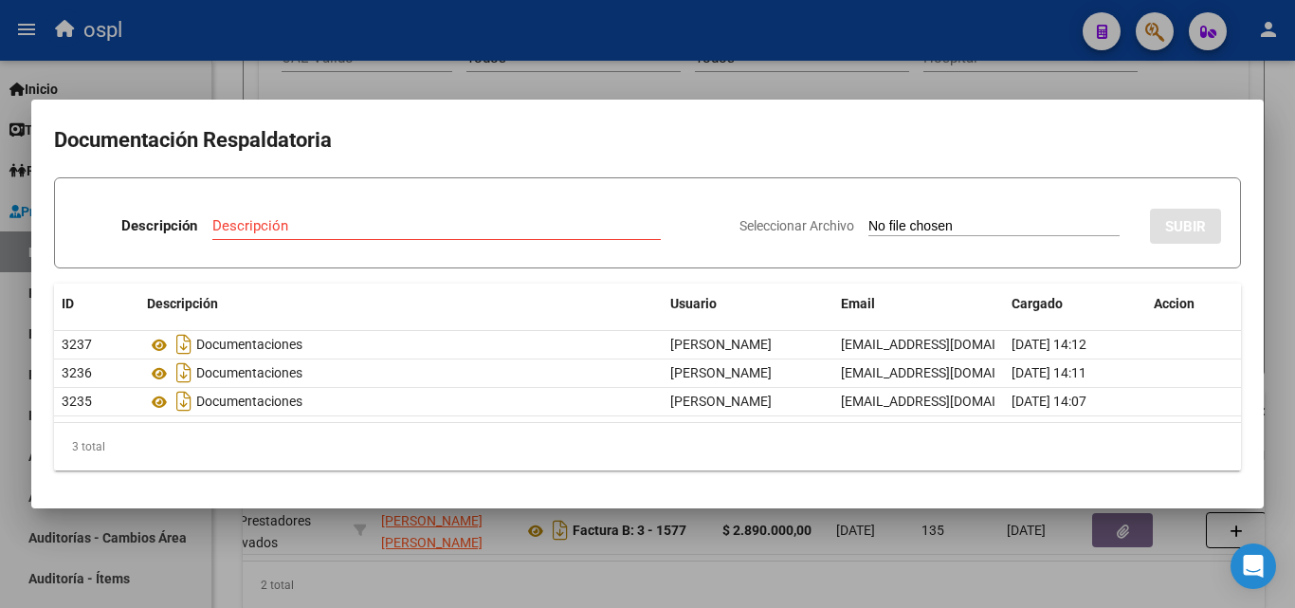
click at [675, 88] on div at bounding box center [647, 304] width 1295 height 608
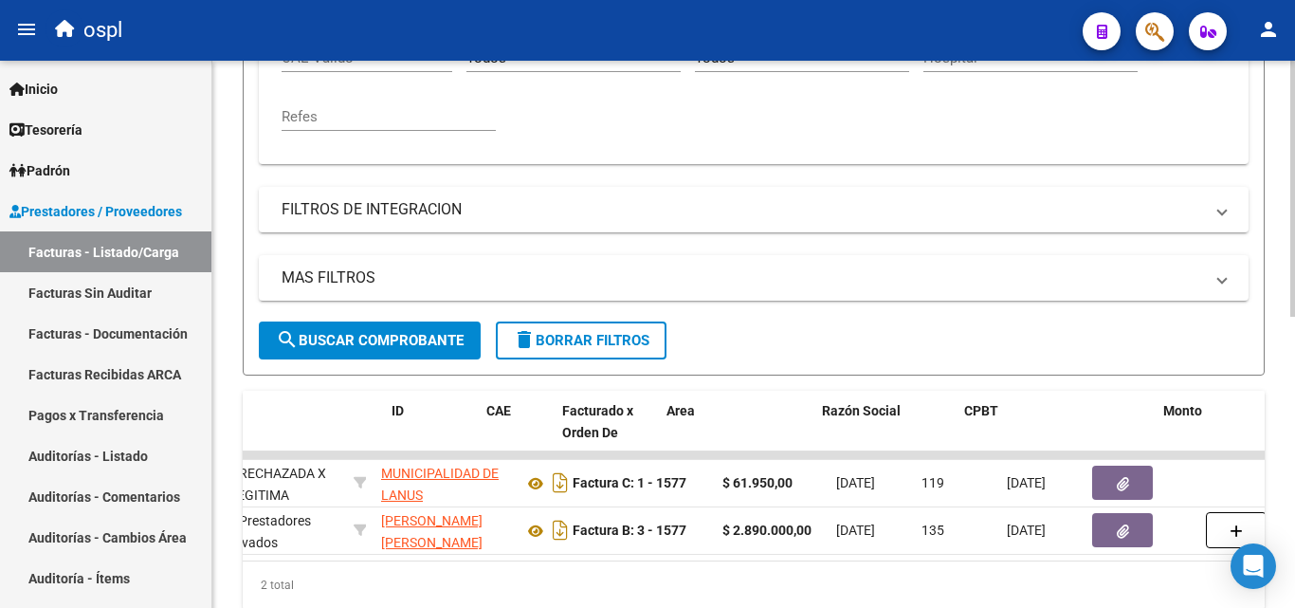
scroll to position [0, 0]
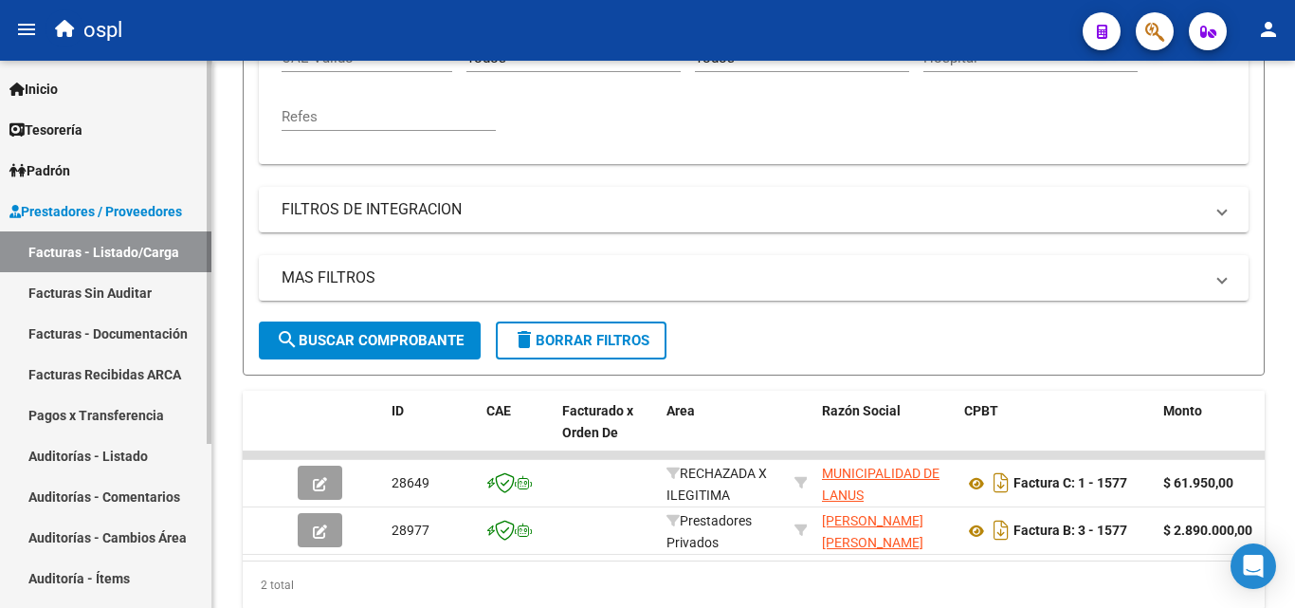
click at [144, 279] on link "Facturas Sin Auditar" at bounding box center [105, 292] width 211 height 41
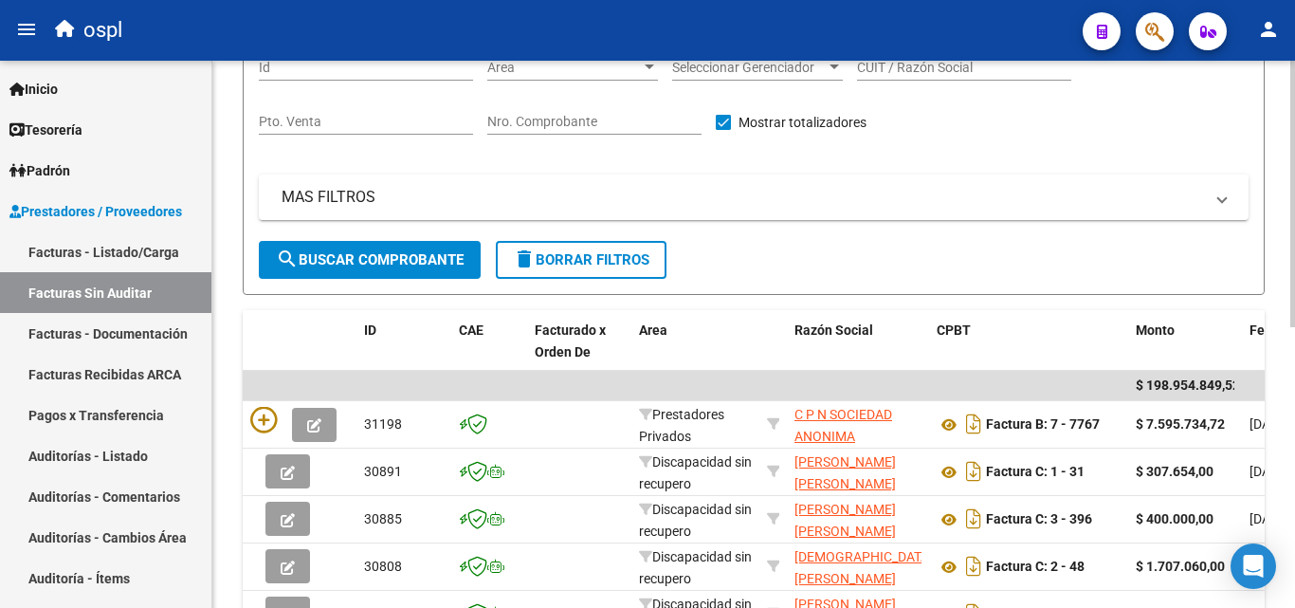
scroll to position [167, 0]
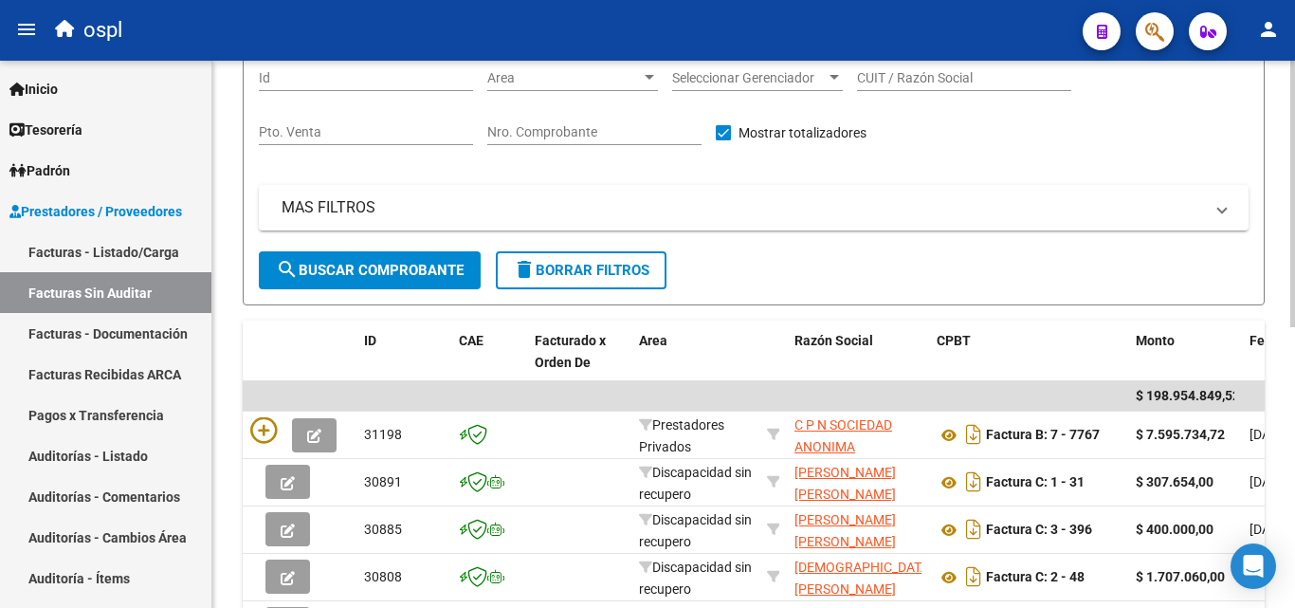
click at [559, 121] on div "Nro. Comprobante" at bounding box center [594, 126] width 214 height 38
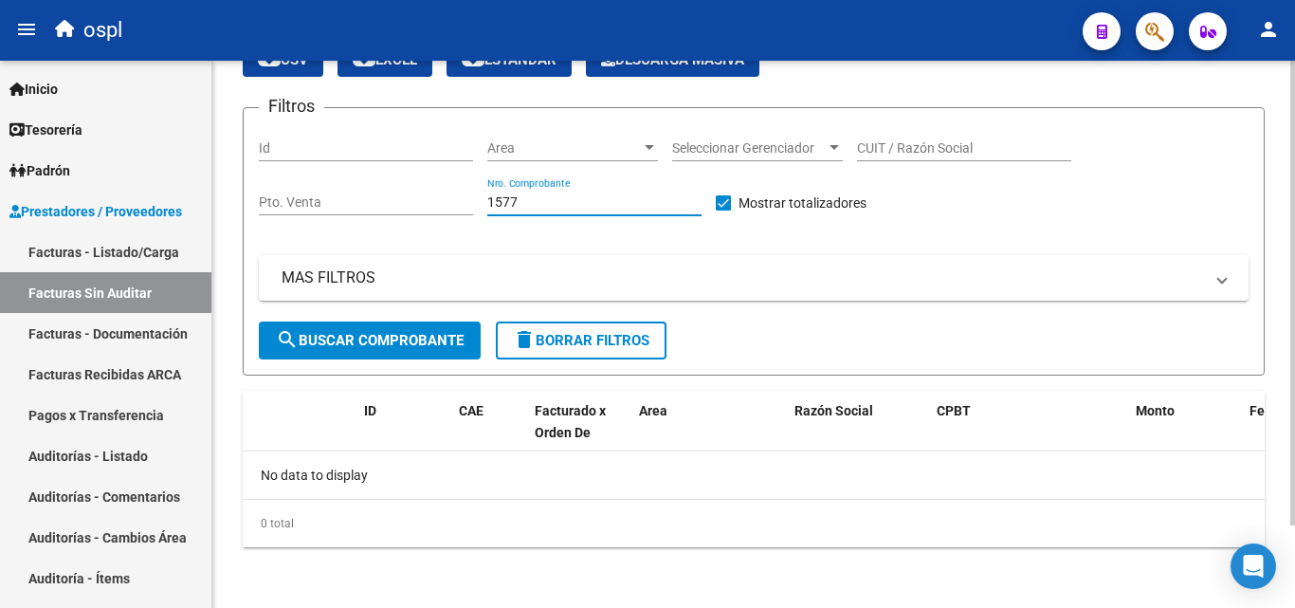
scroll to position [97, 0]
type input "1577"
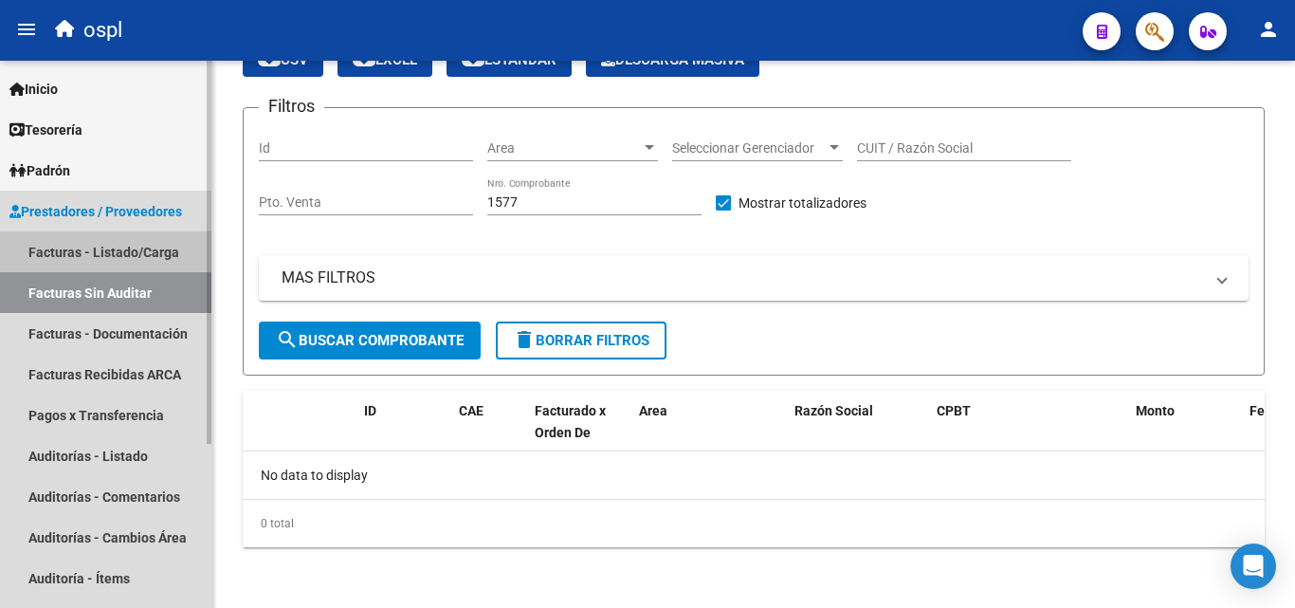
click at [110, 265] on link "Facturas - Listado/Carga" at bounding box center [105, 251] width 211 height 41
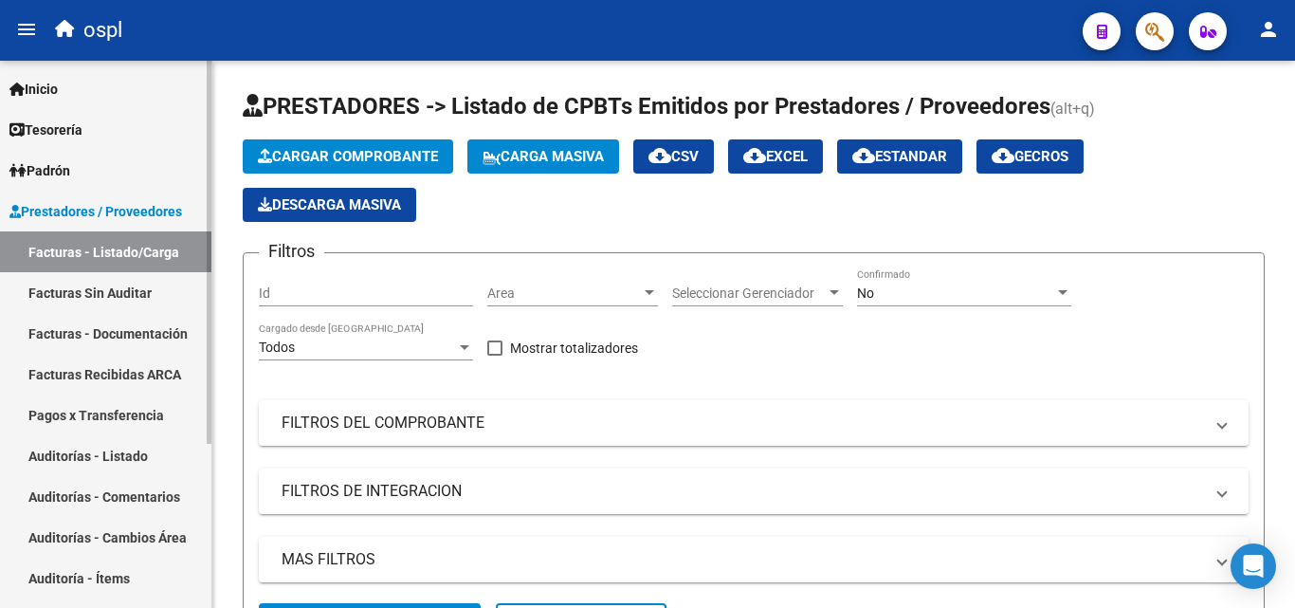
drag, startPoint x: 92, startPoint y: 459, endPoint x: 122, endPoint y: 453, distance: 30.9
click at [93, 459] on link "Auditorías - Listado" at bounding box center [105, 455] width 211 height 41
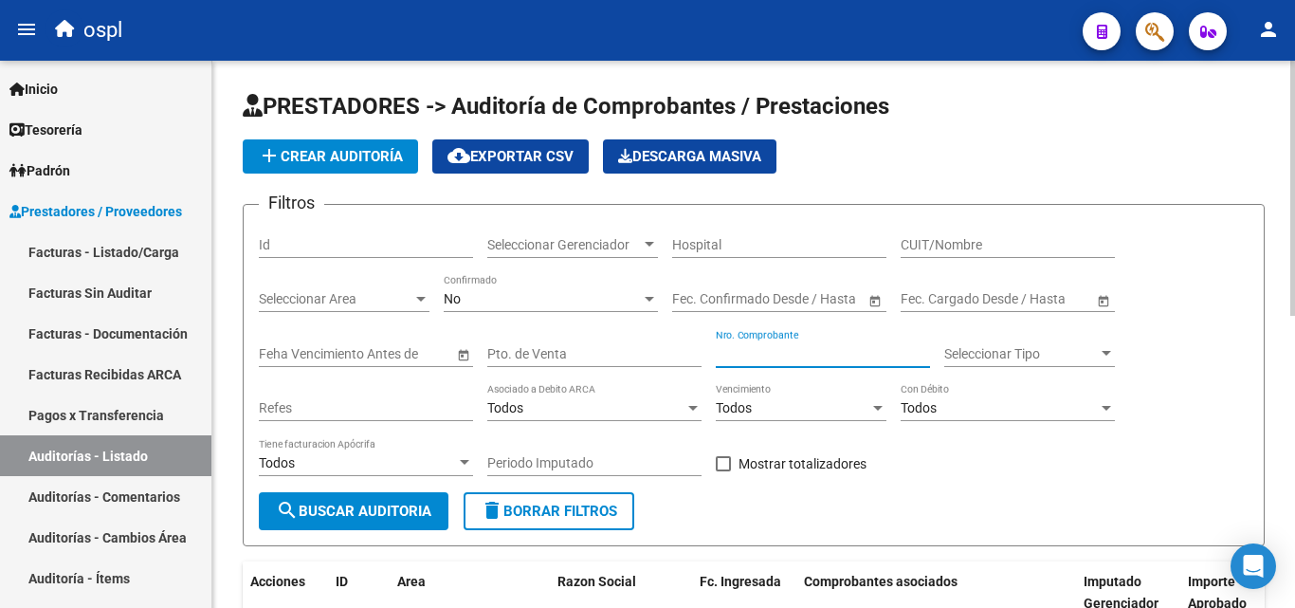
click at [853, 352] on input "Nro. Comprobante" at bounding box center [823, 354] width 214 height 16
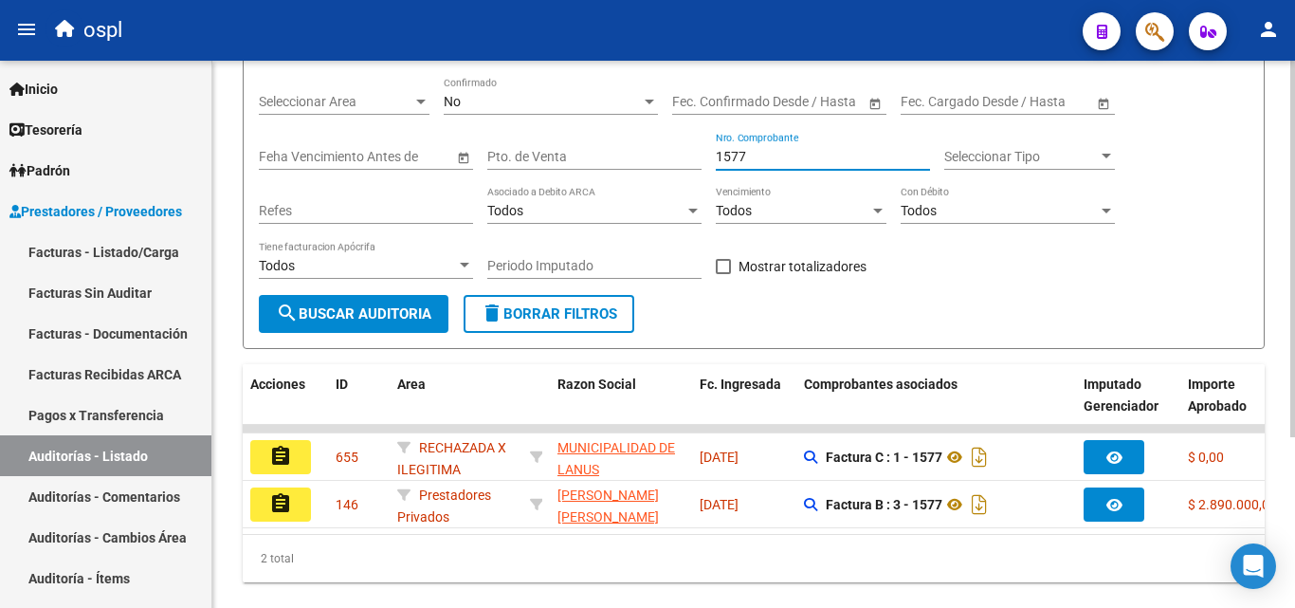
scroll to position [247, 0]
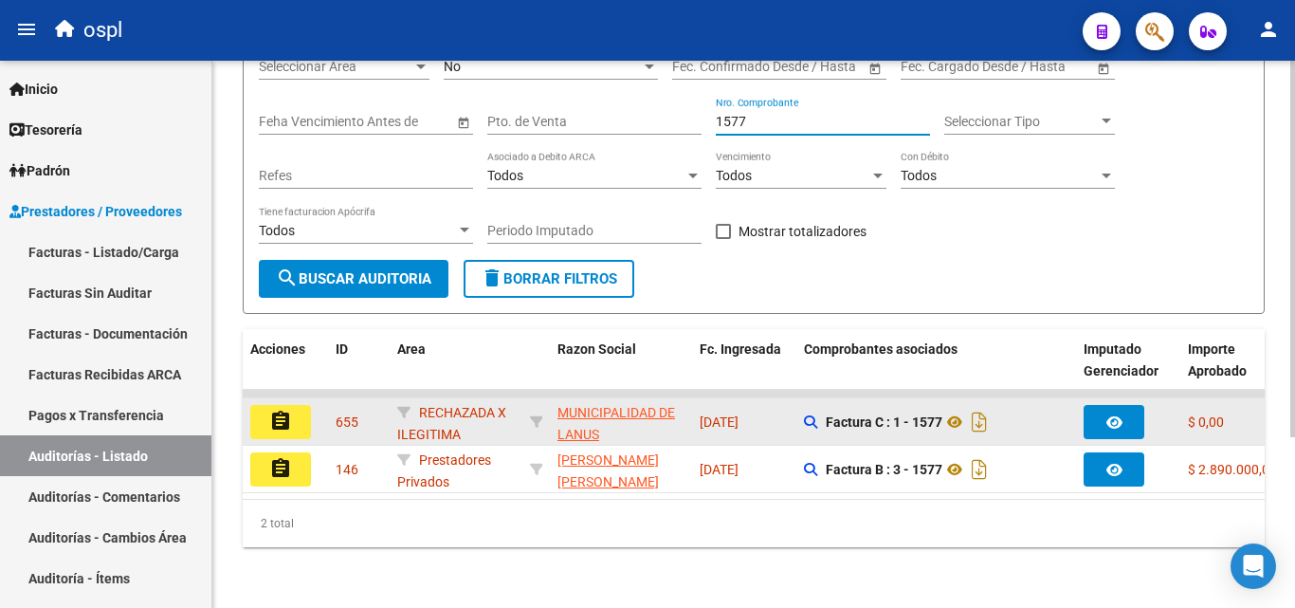
type input "1577"
click at [288, 412] on mat-icon "assignment" at bounding box center [280, 421] width 23 height 23
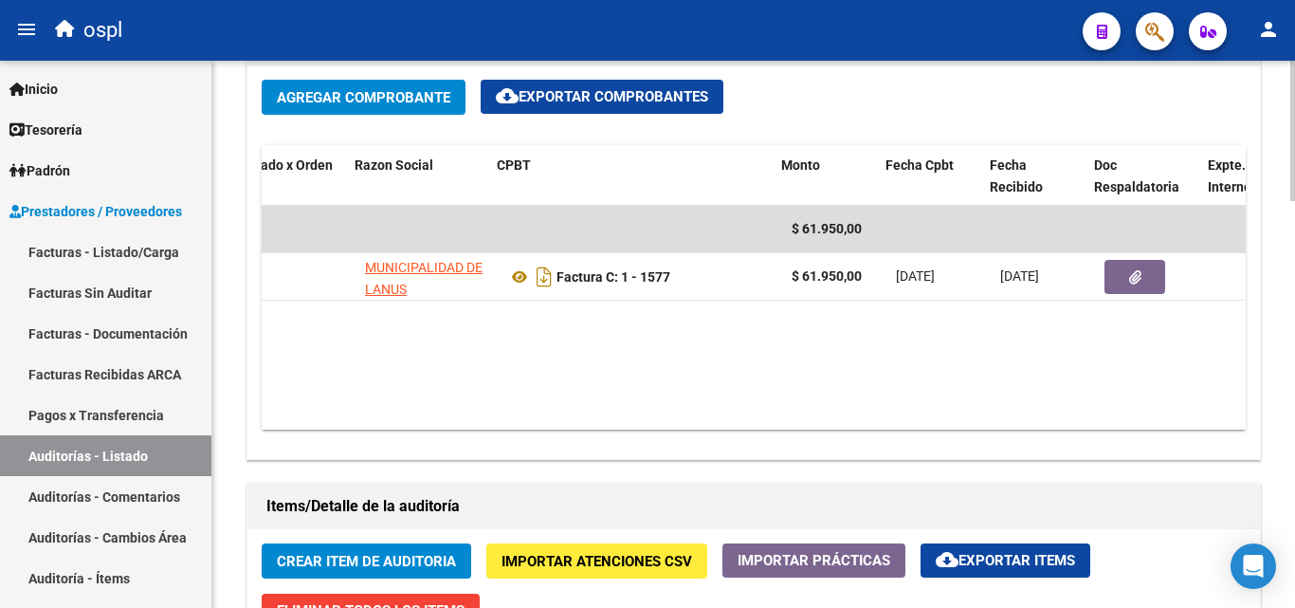
scroll to position [0, 242]
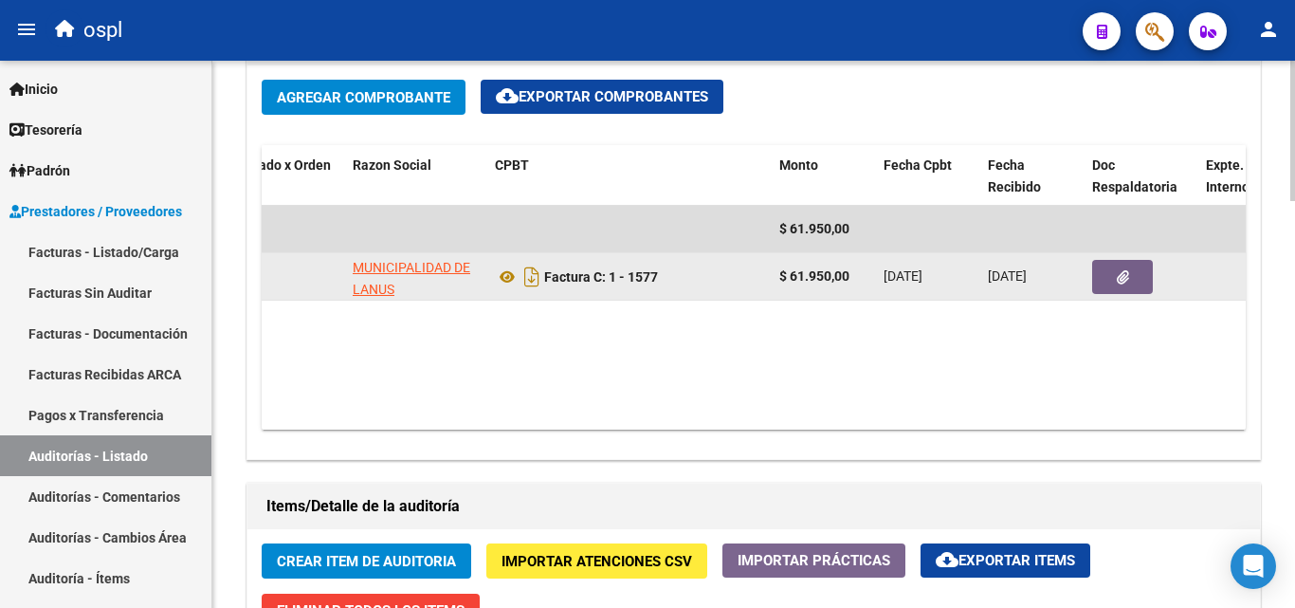
click at [1103, 286] on button "button" at bounding box center [1122, 277] width 61 height 34
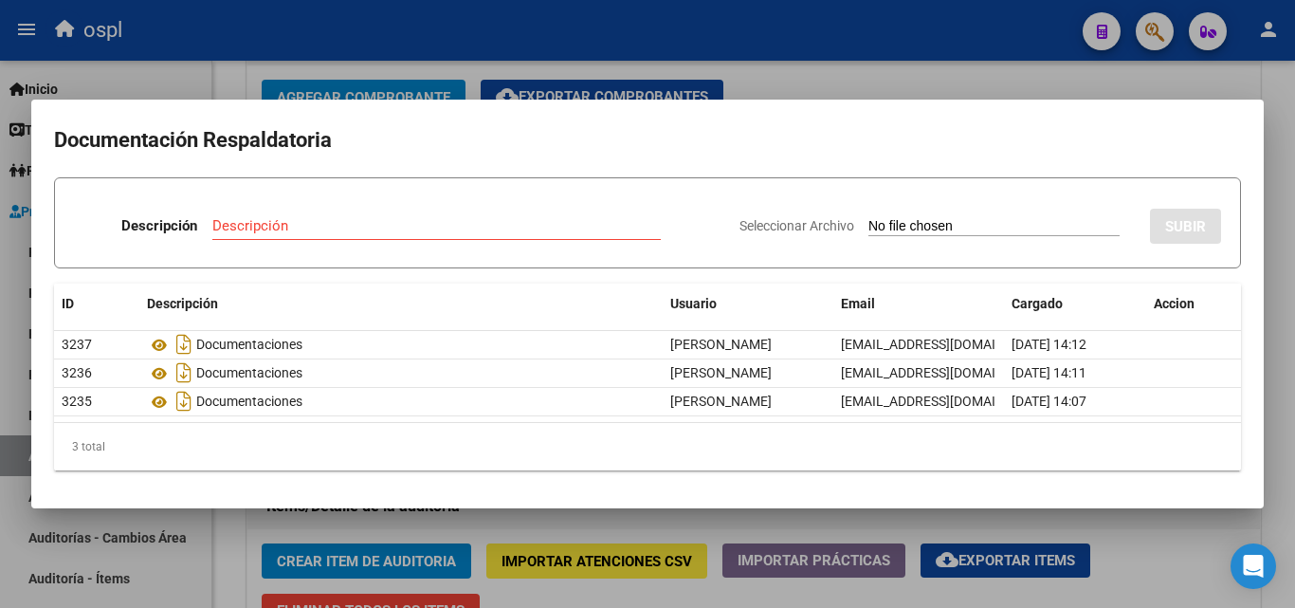
click at [803, 75] on div at bounding box center [647, 304] width 1295 height 608
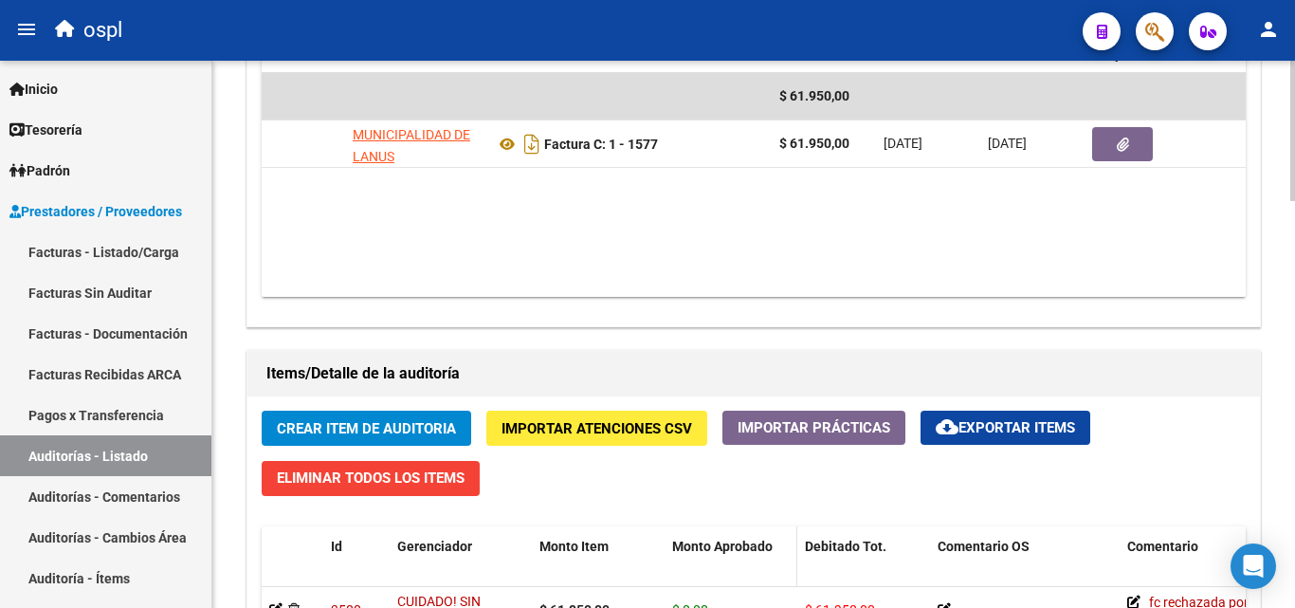
scroll to position [1043, 0]
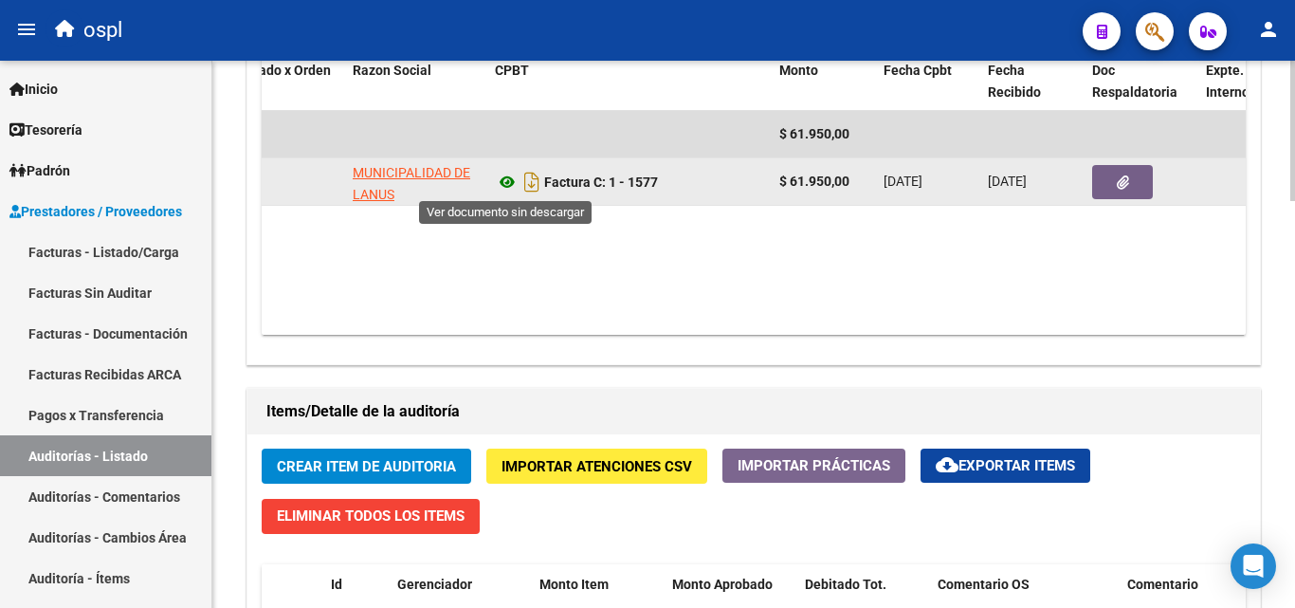
click at [516, 177] on icon at bounding box center [507, 182] width 25 height 23
click at [1104, 186] on button "button" at bounding box center [1122, 182] width 61 height 34
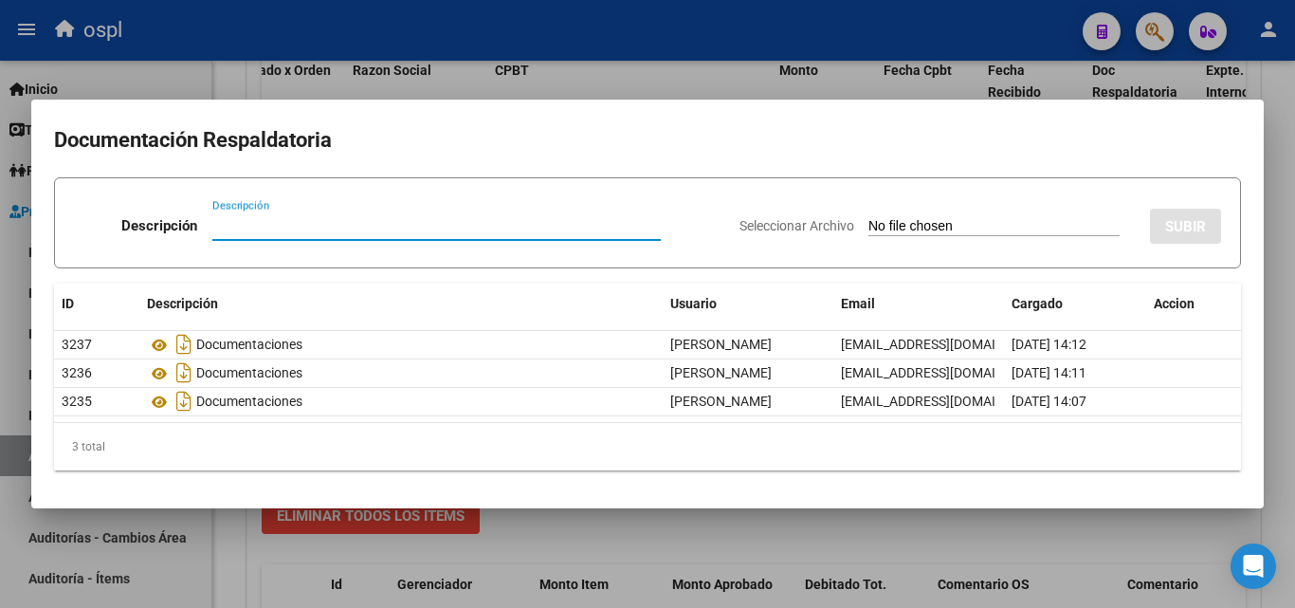
click at [736, 537] on div at bounding box center [647, 304] width 1295 height 608
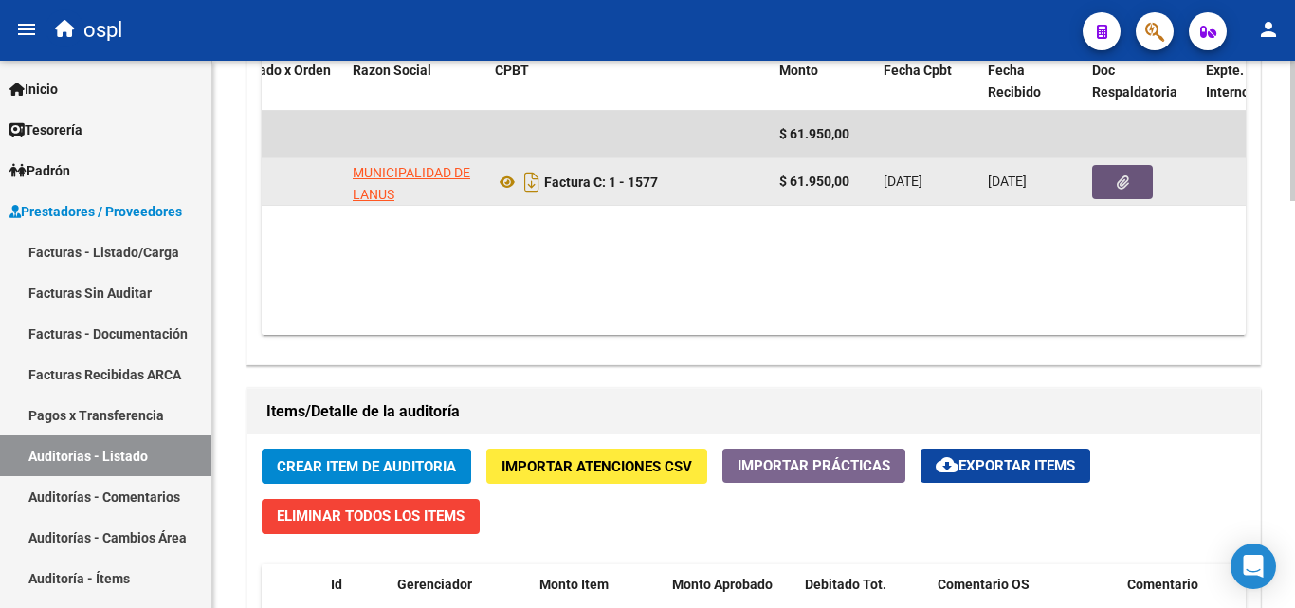
click at [1107, 181] on button "button" at bounding box center [1122, 182] width 61 height 34
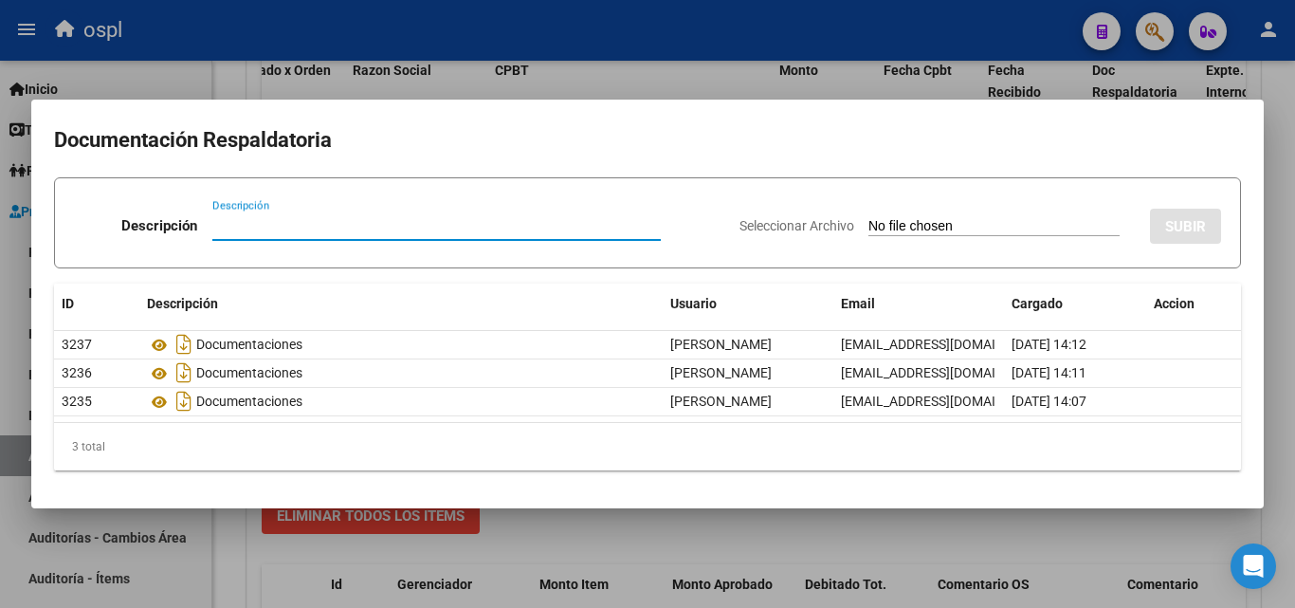
click at [868, 227] on input "Seleccionar Archivo" at bounding box center [993, 227] width 251 height 18
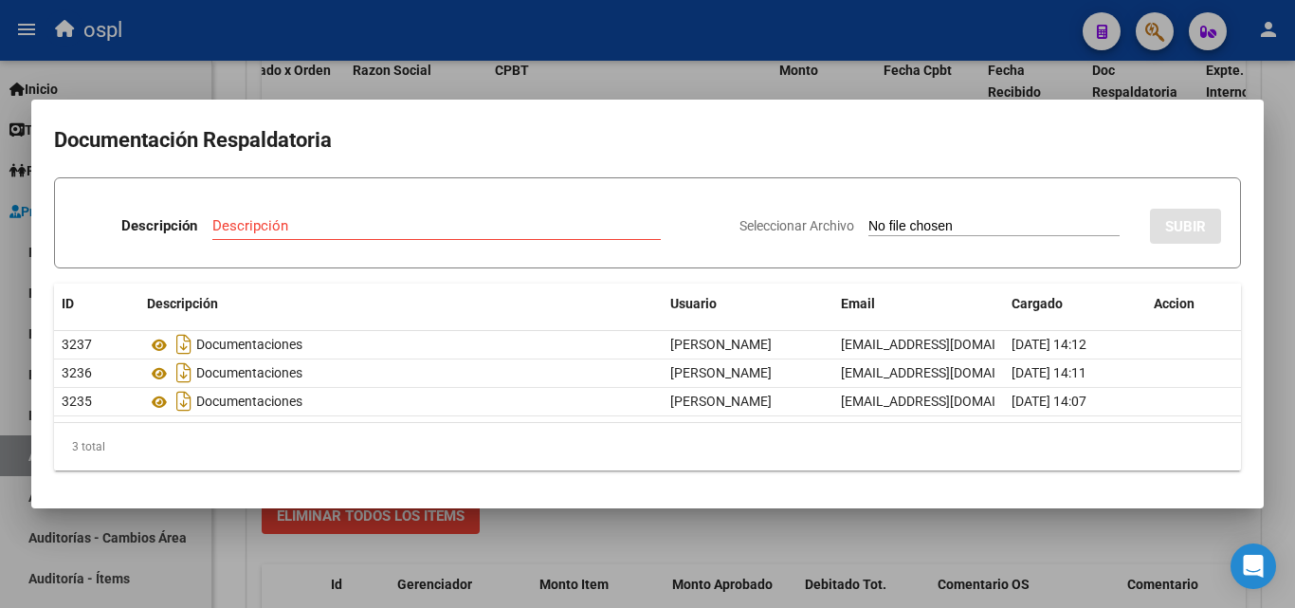
type input "C:\fakepath\FC Nº1577.pdf"
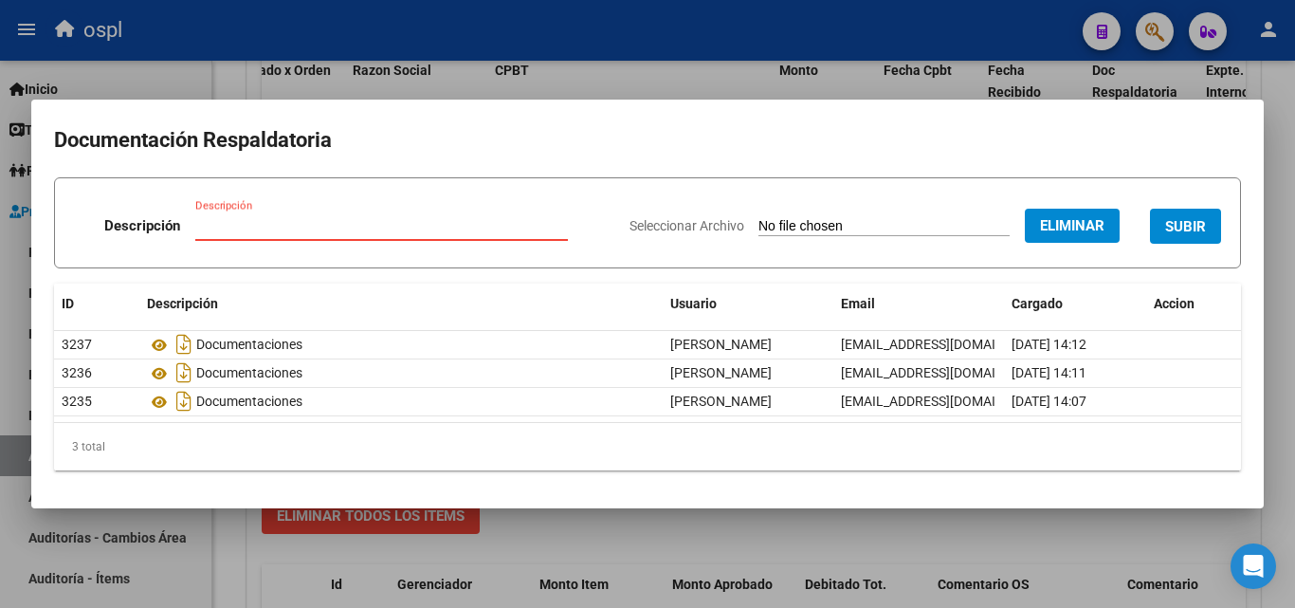
click at [266, 223] on input "Descripción" at bounding box center [381, 225] width 373 height 17
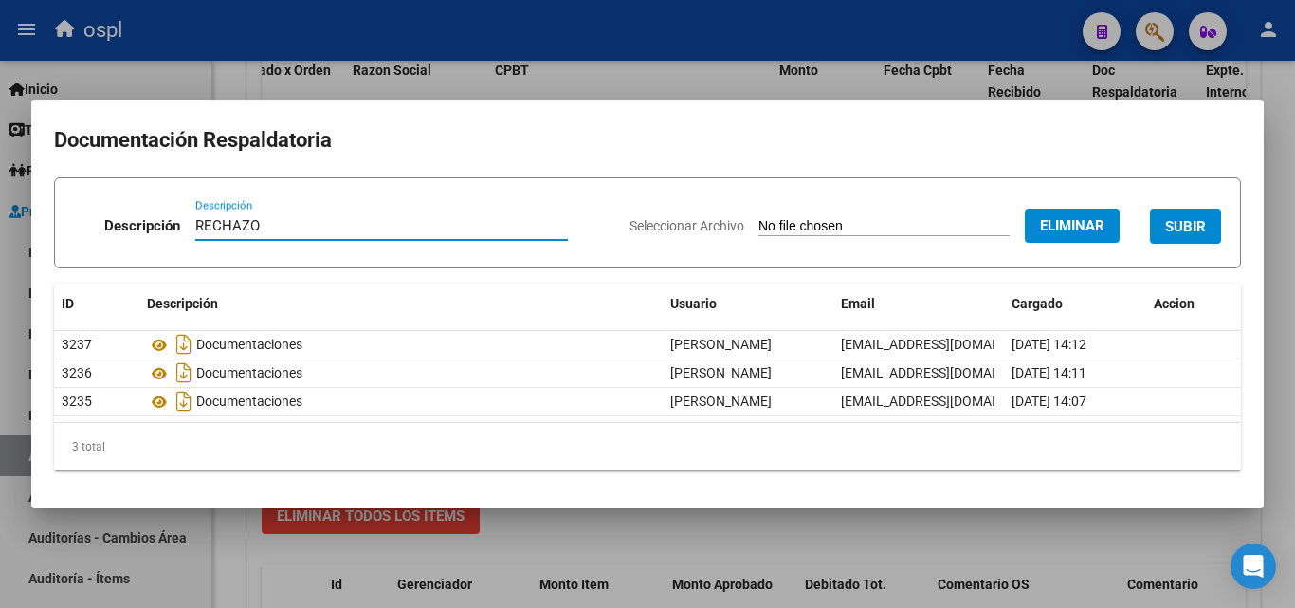
type input "RECHAZO"
click at [1203, 236] on button "SUBIR" at bounding box center [1185, 226] width 71 height 35
click at [1203, 236] on div "Seleccionar Archivo Eliminar SUBIR" at bounding box center [926, 222] width 592 height 58
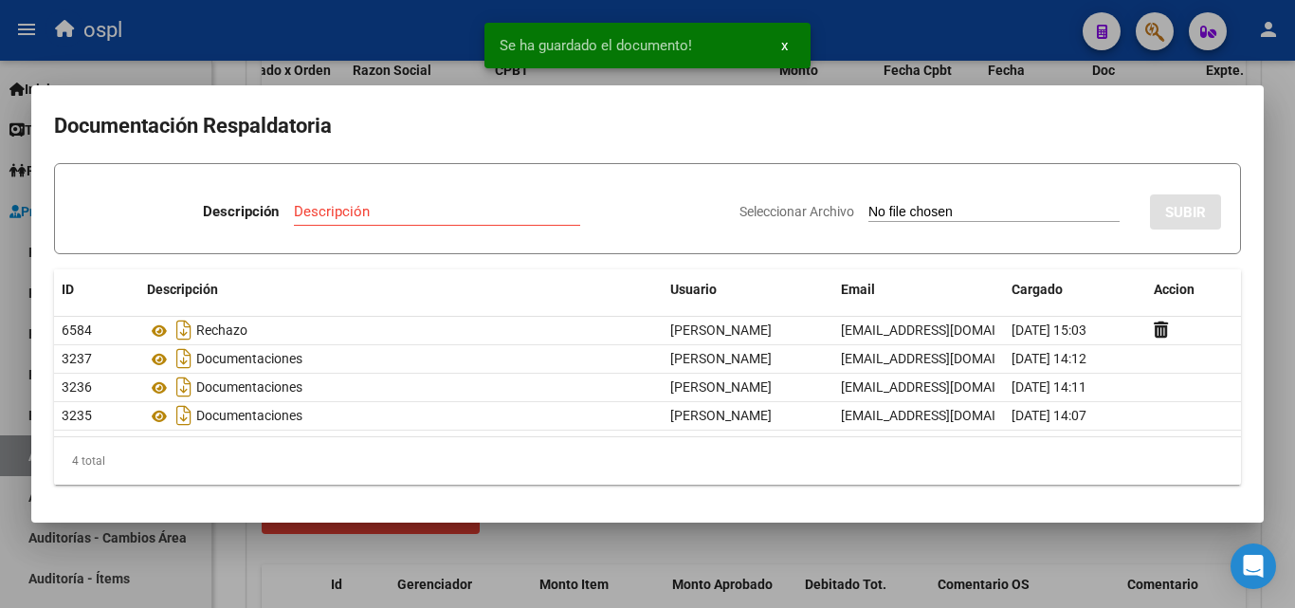
click at [564, 71] on div "Se ha guardado el documento! x" at bounding box center [648, 45] width 372 height 91
click at [239, 82] on div at bounding box center [647, 304] width 1295 height 608
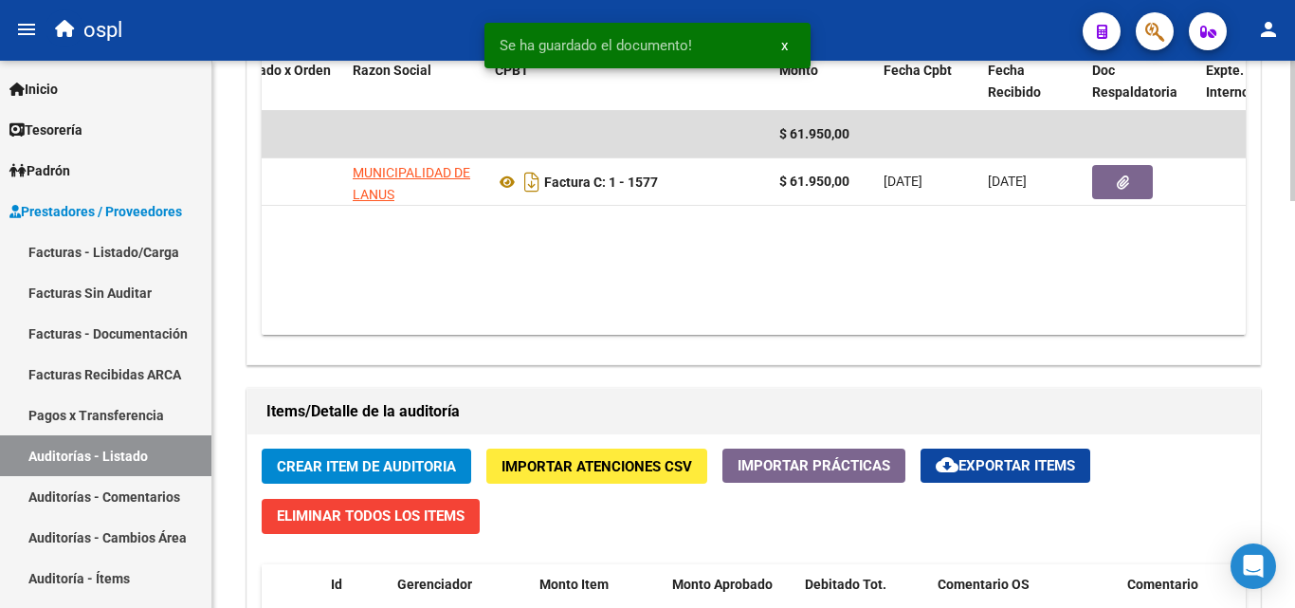
click at [539, 374] on div "Información del área Cambiar de área a esta auditoría Area * RECHAZADA X ILEGIT…" at bounding box center [754, 318] width 1022 height 1537
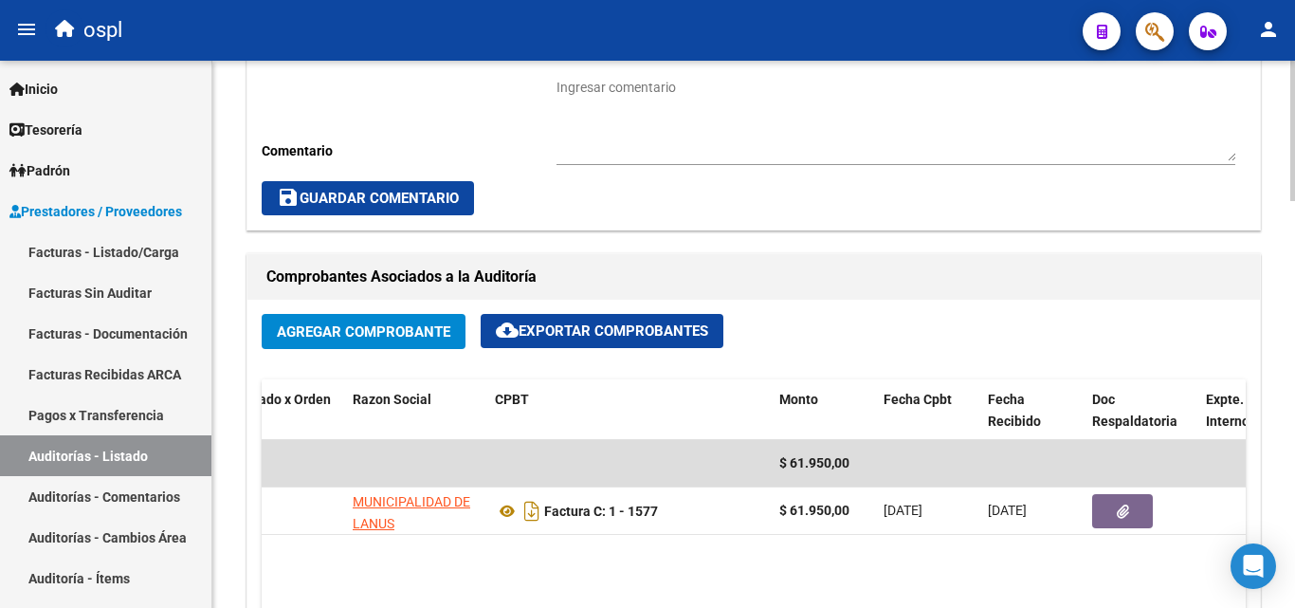
scroll to position [664, 0]
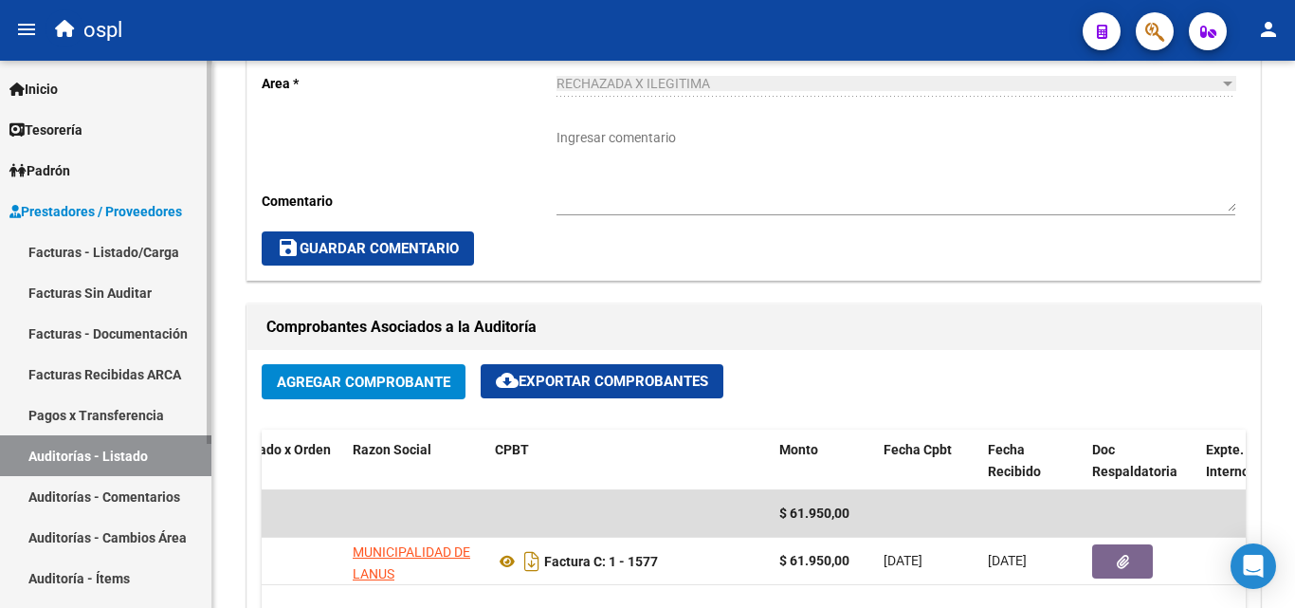
click at [177, 447] on link "Auditorías - Listado" at bounding box center [105, 455] width 211 height 41
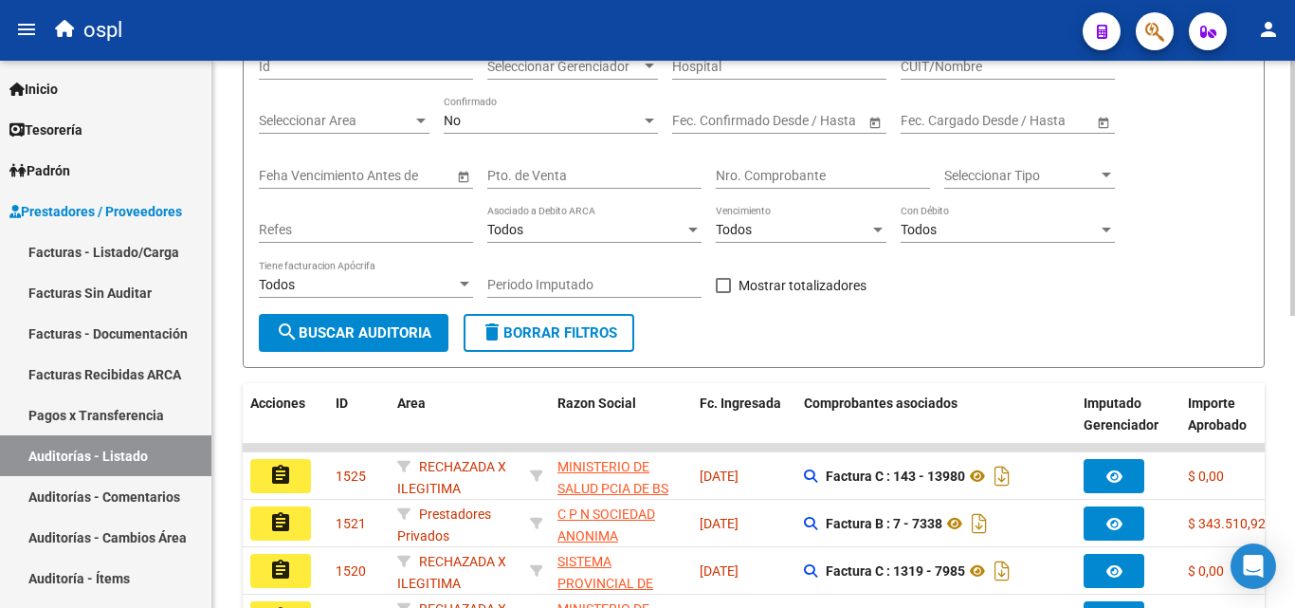
scroll to position [153, 0]
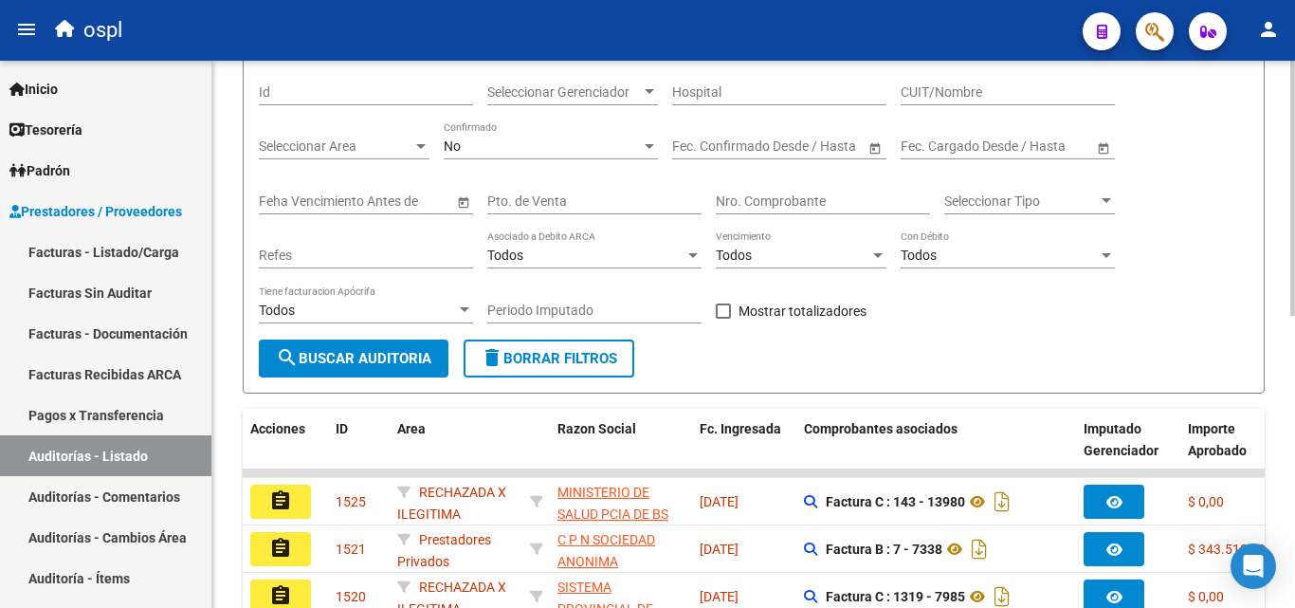
click at [759, 205] on input "Nro. Comprobante" at bounding box center [823, 201] width 214 height 16
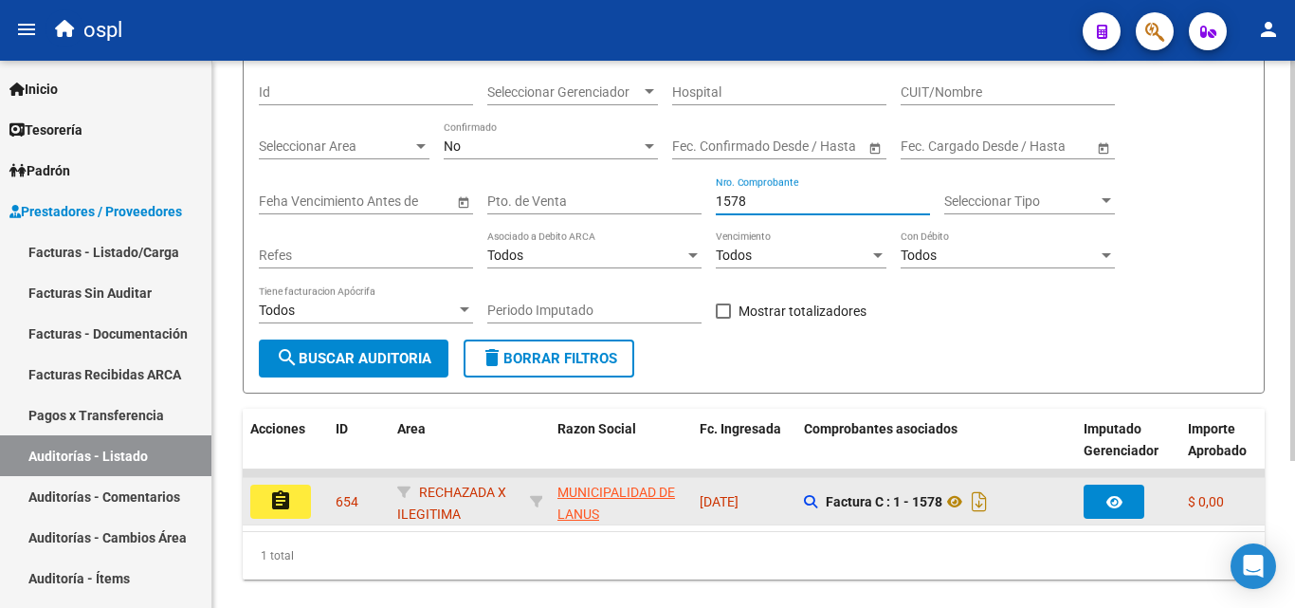
type input "1578"
click at [279, 505] on mat-icon "assignment" at bounding box center [280, 500] width 23 height 23
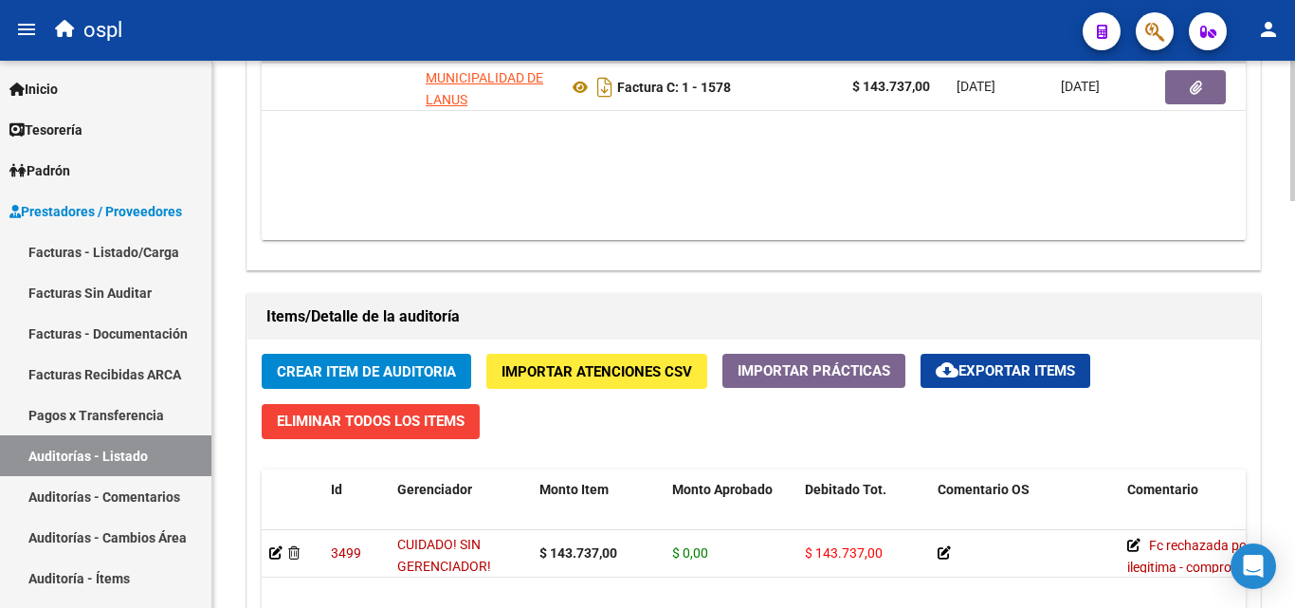
scroll to position [0, 179]
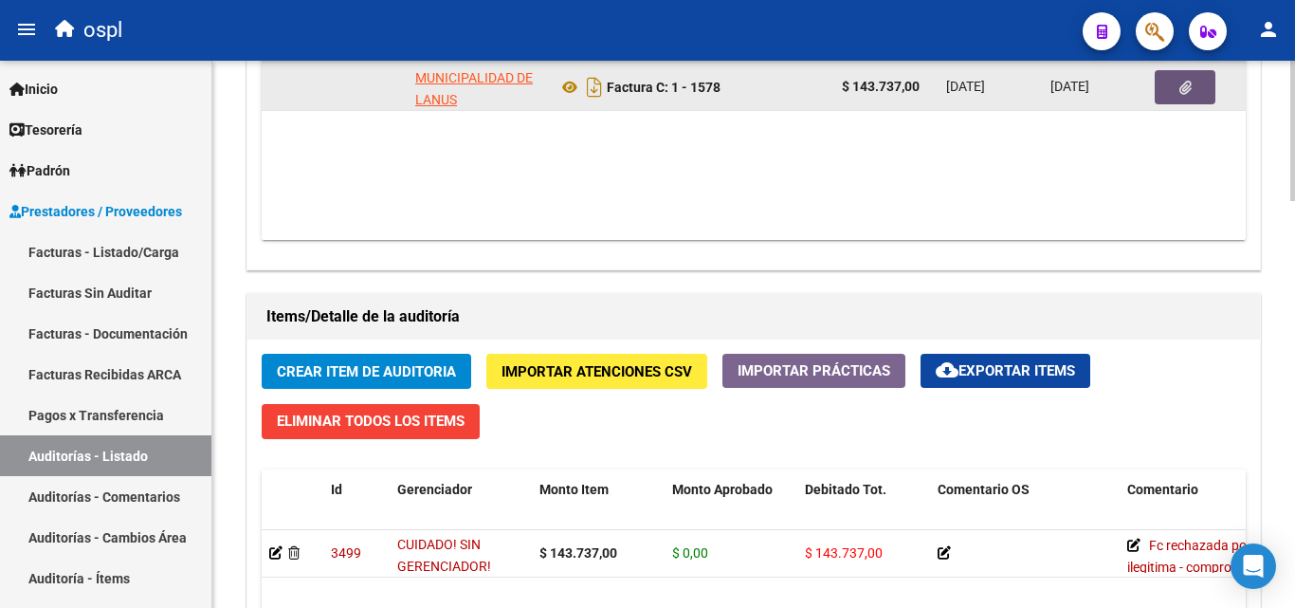
click at [1184, 88] on icon "button" at bounding box center [1185, 88] width 12 height 14
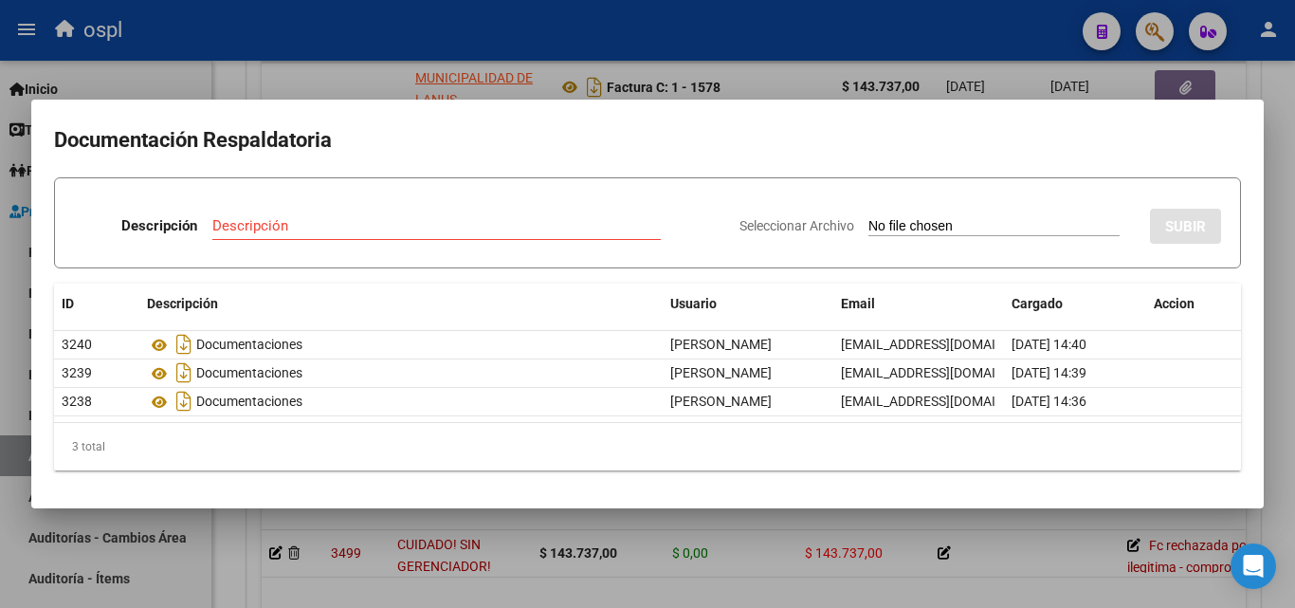
click at [645, 52] on div at bounding box center [647, 304] width 1295 height 608
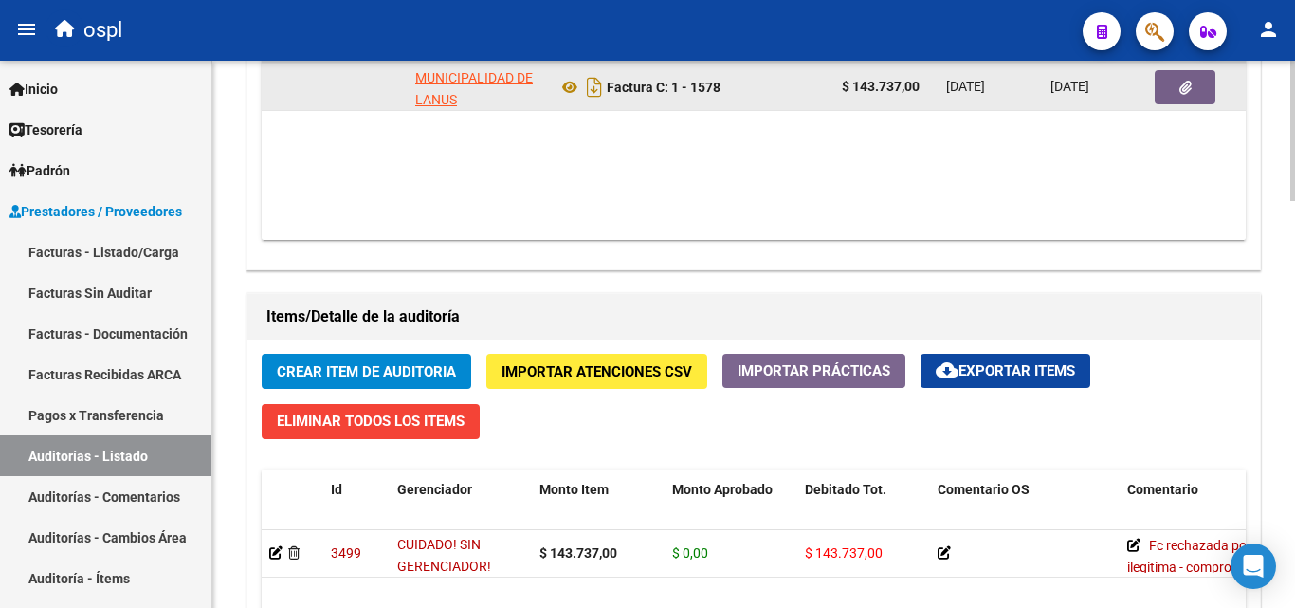
click at [1171, 97] on button "button" at bounding box center [1185, 87] width 61 height 34
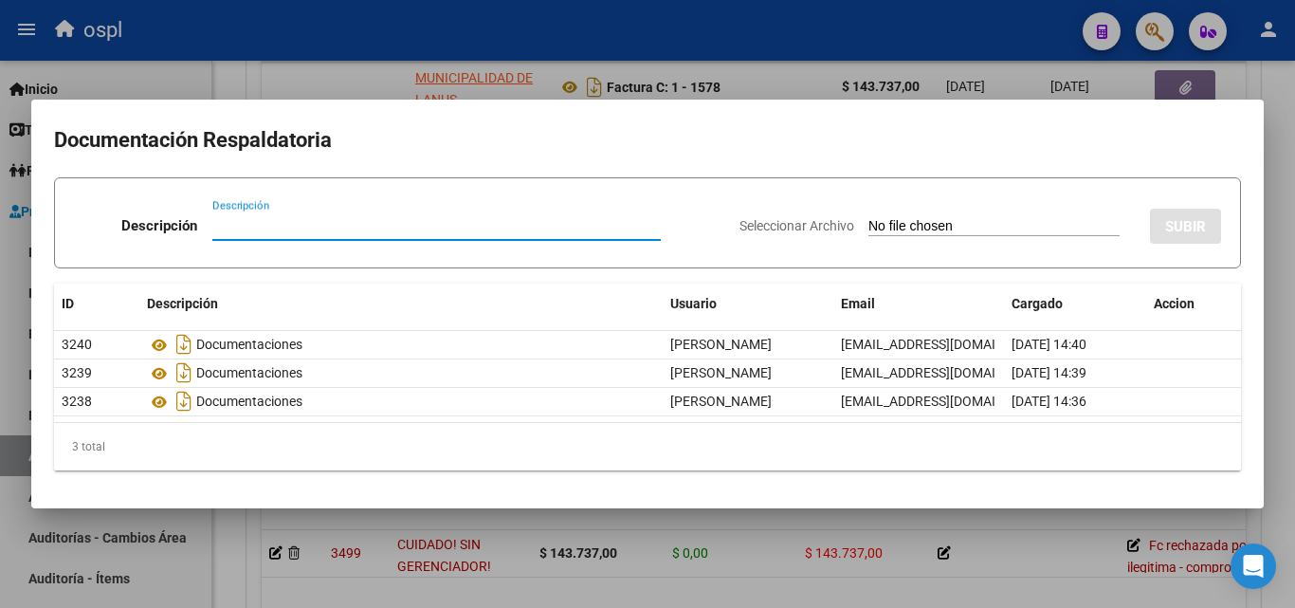
click at [883, 222] on input "Seleccionar Archivo" at bounding box center [993, 227] width 251 height 18
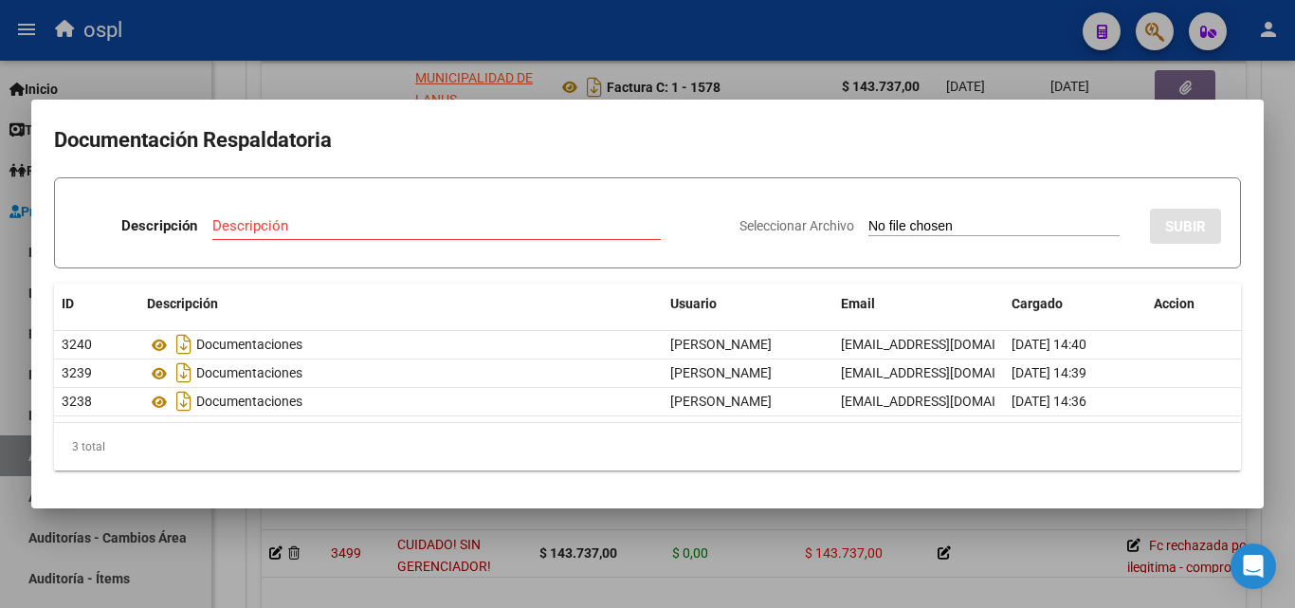
type input "C:\fakepath\FC Nº1578.pdf"
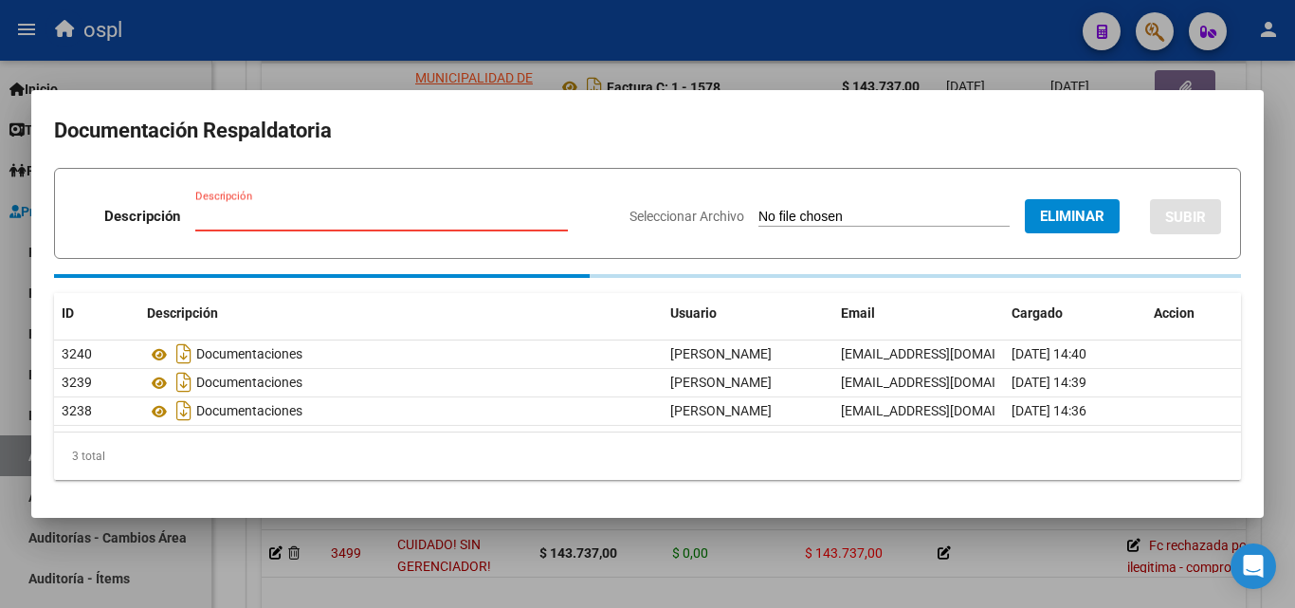
click at [305, 210] on input "Descripción" at bounding box center [381, 216] width 373 height 17
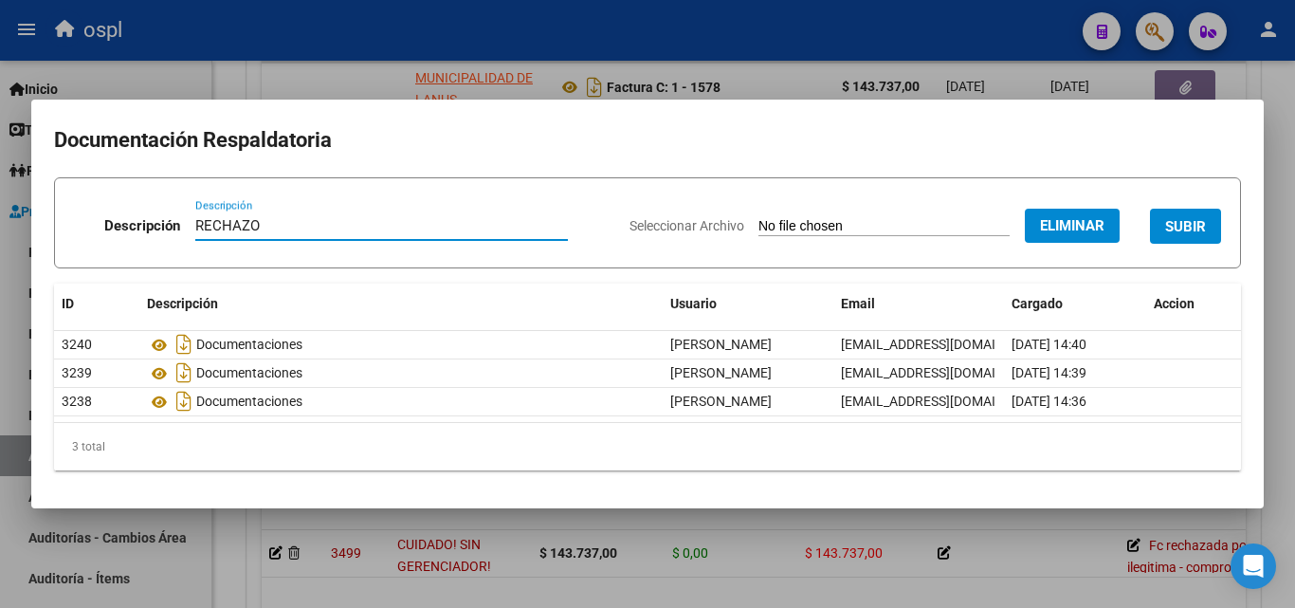
type input "RECHAZO"
click at [1030, 156] on h2 "Documentación Respaldatoria" at bounding box center [647, 140] width 1187 height 36
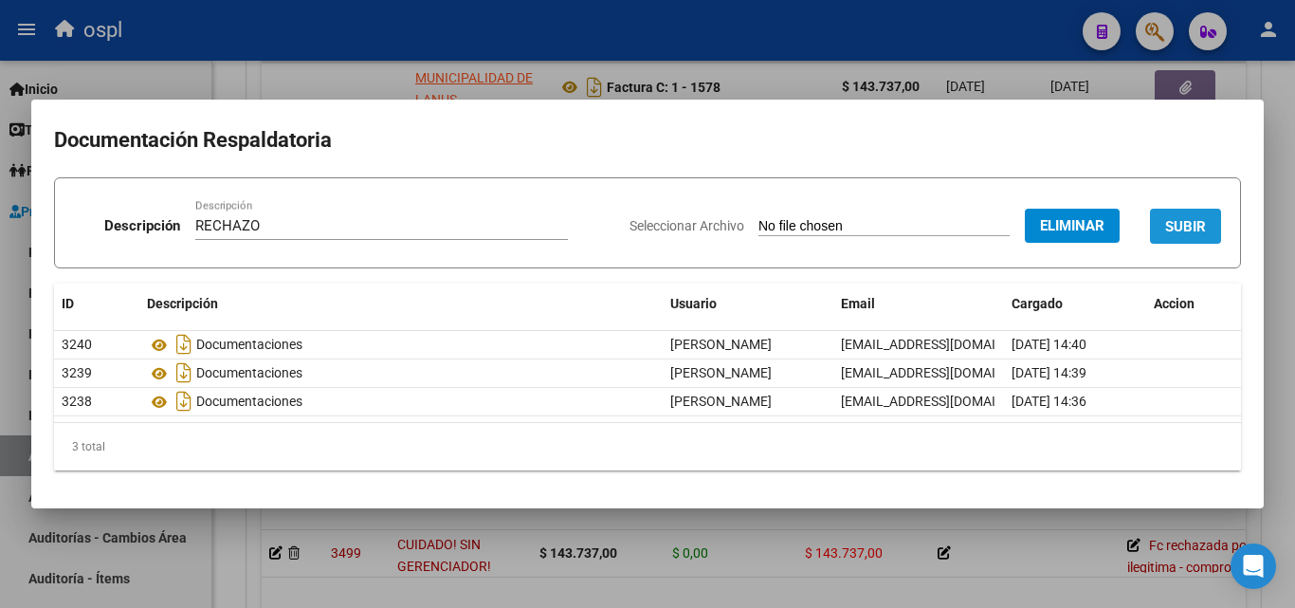
click at [1174, 226] on span "SUBIR" at bounding box center [1185, 226] width 41 height 17
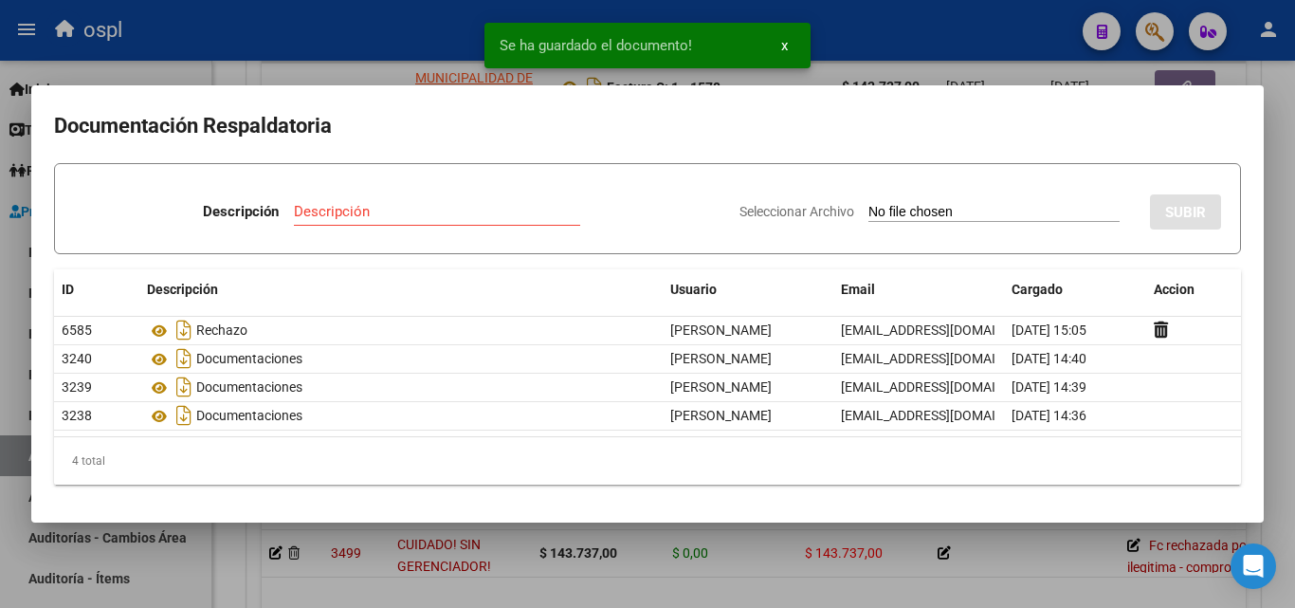
click at [342, 29] on div at bounding box center [647, 304] width 1295 height 608
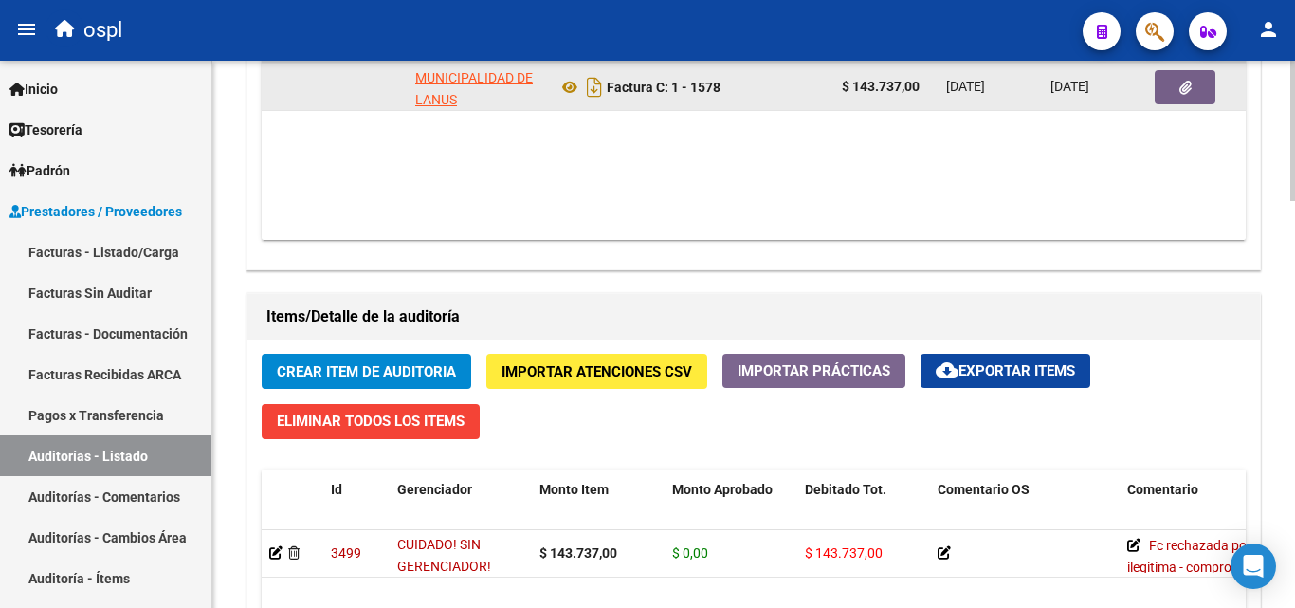
click at [1174, 90] on button "button" at bounding box center [1185, 87] width 61 height 34
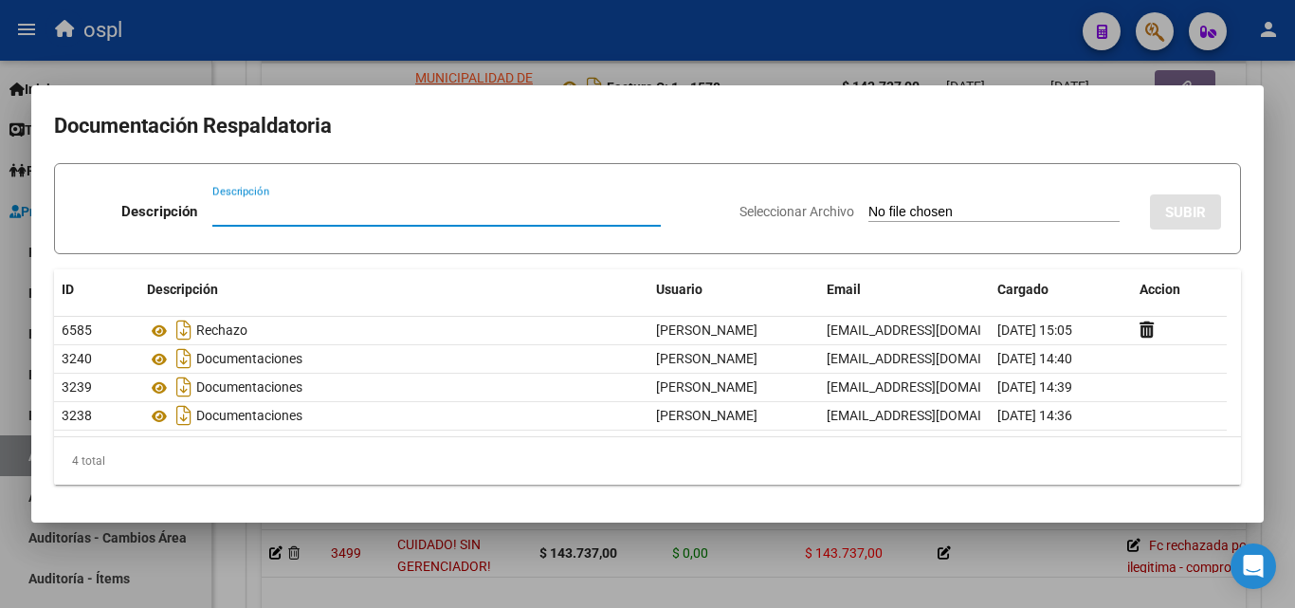
click at [1280, 97] on div at bounding box center [647, 304] width 1295 height 608
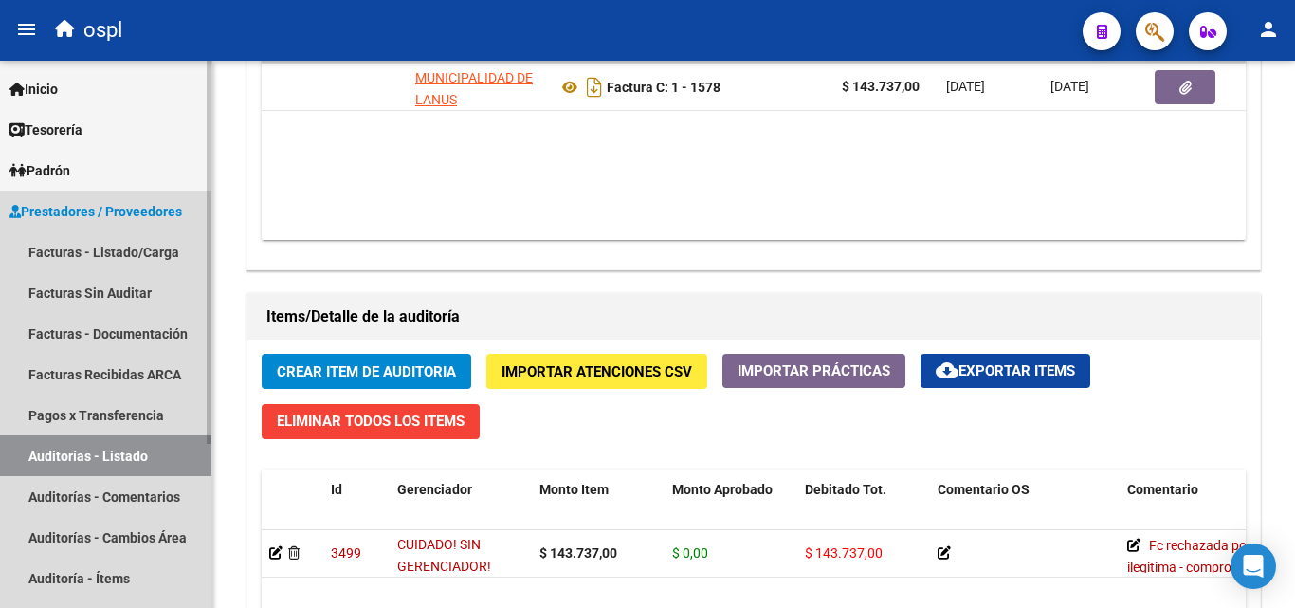
click at [153, 453] on link "Auditorías - Listado" at bounding box center [105, 455] width 211 height 41
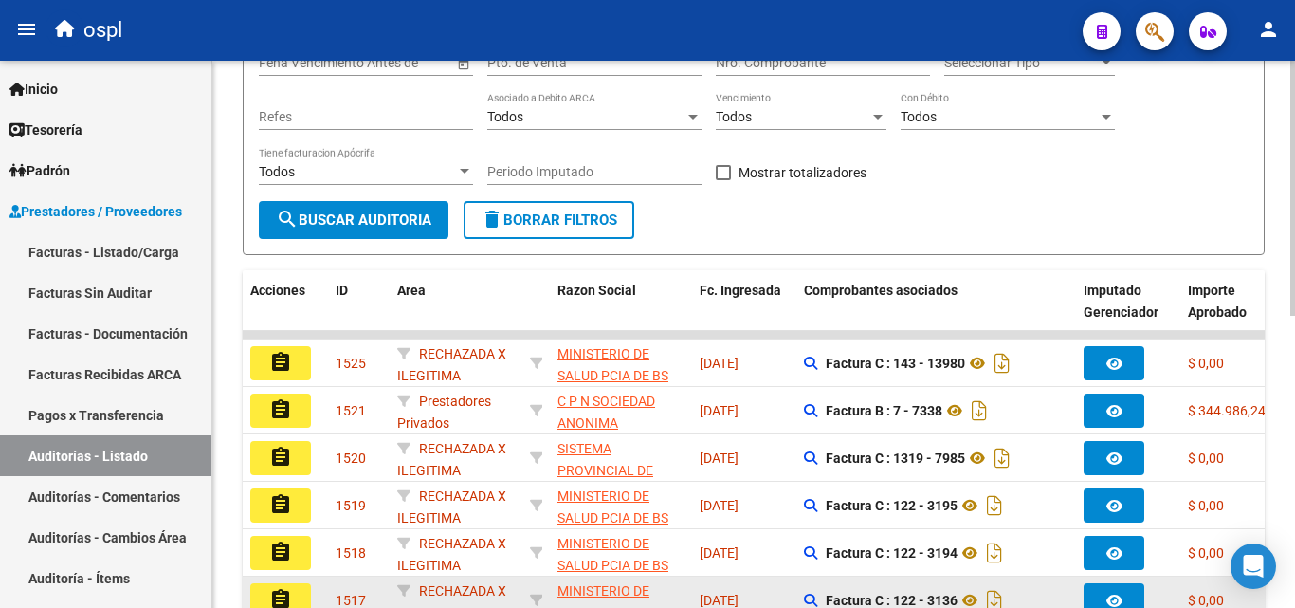
scroll to position [247, 0]
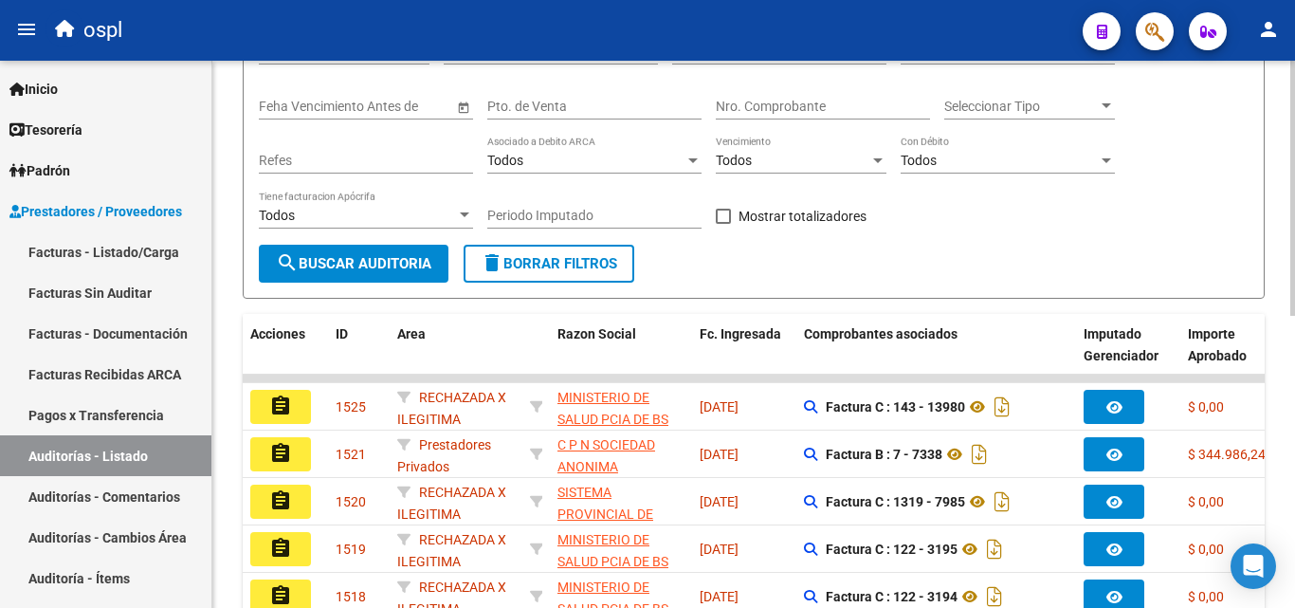
click at [756, 94] on div "Nro. Comprobante" at bounding box center [823, 101] width 214 height 38
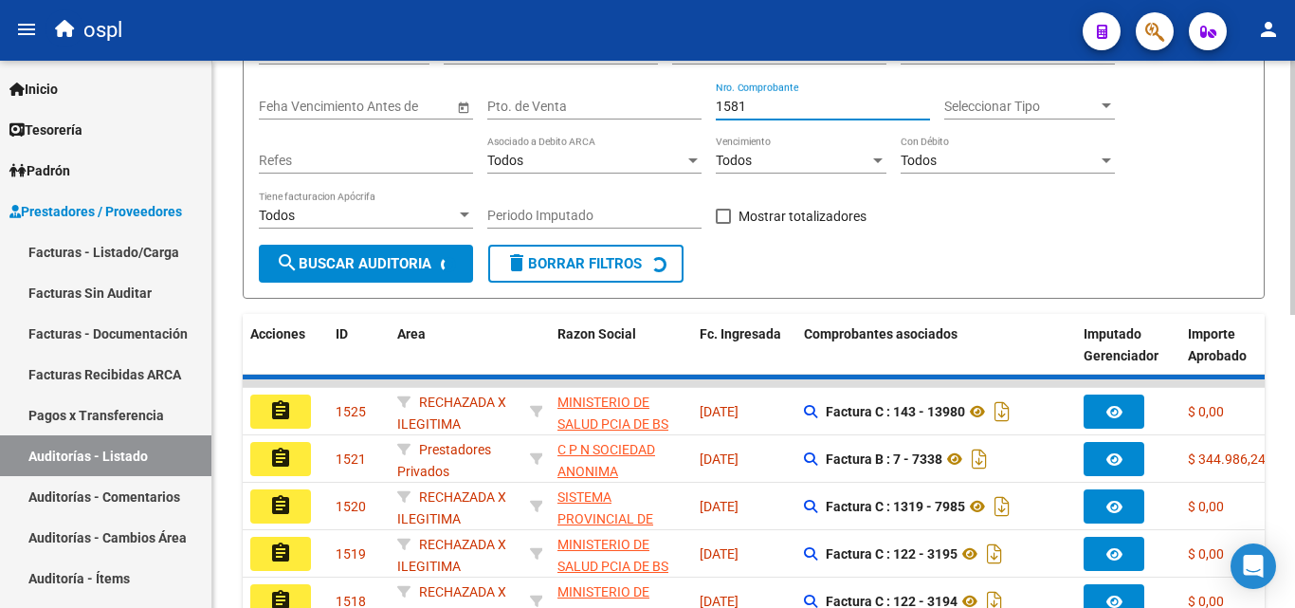
scroll to position [200, 0]
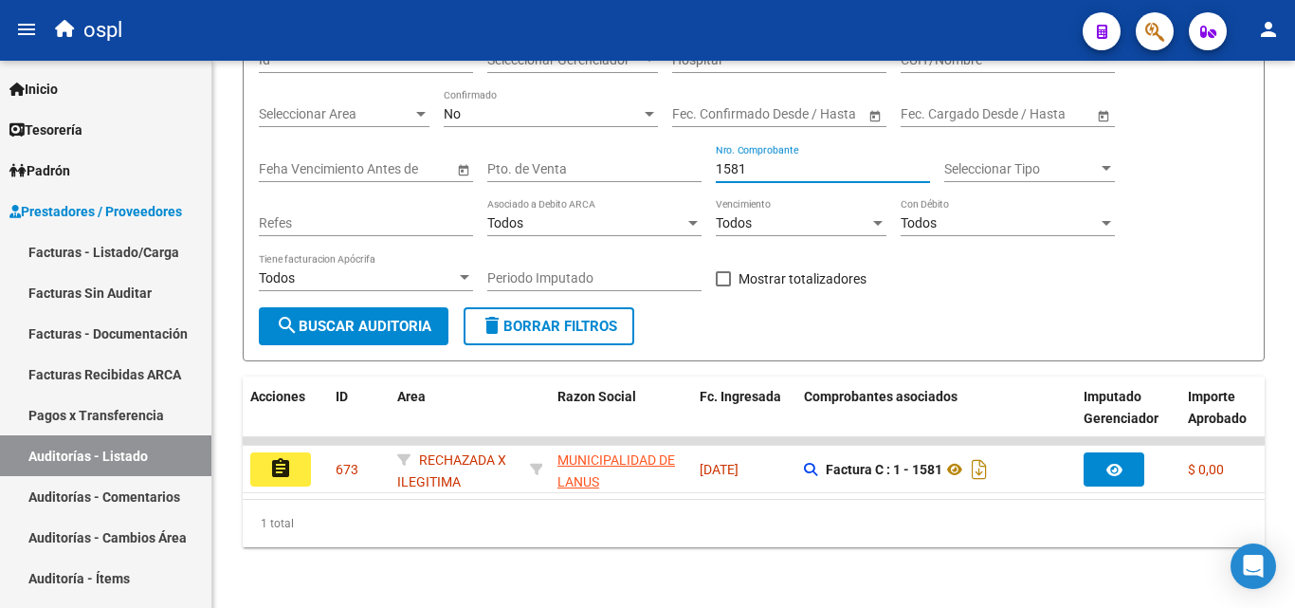
type input "1581"
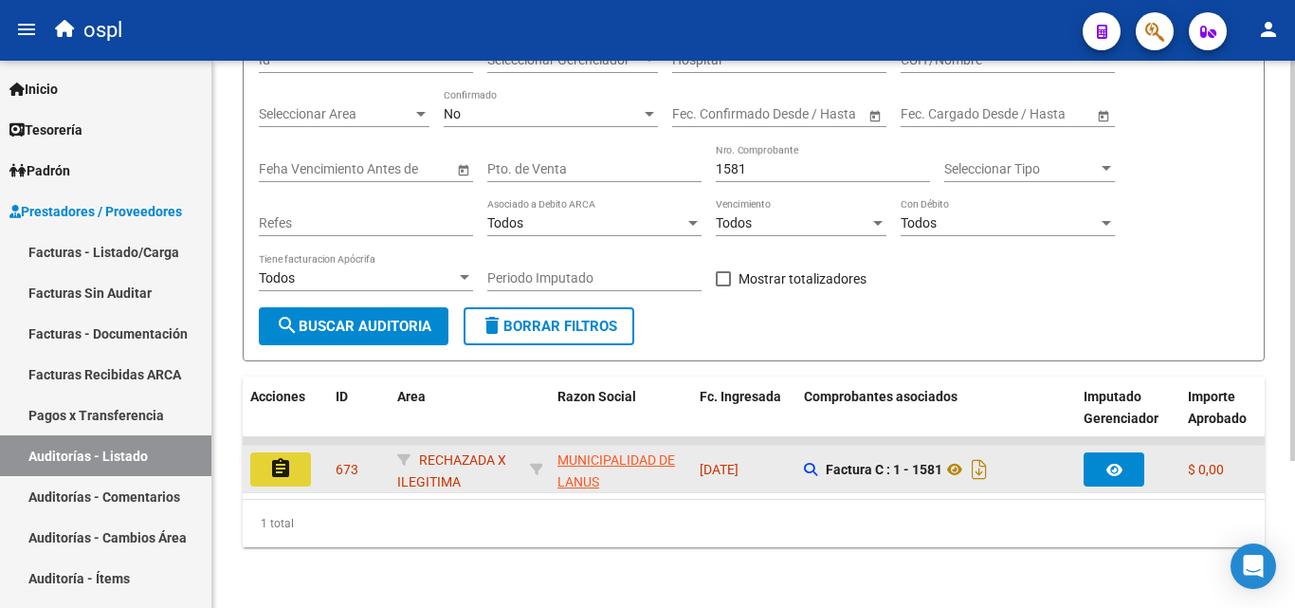
click at [295, 452] on button "assignment" at bounding box center [280, 469] width 61 height 34
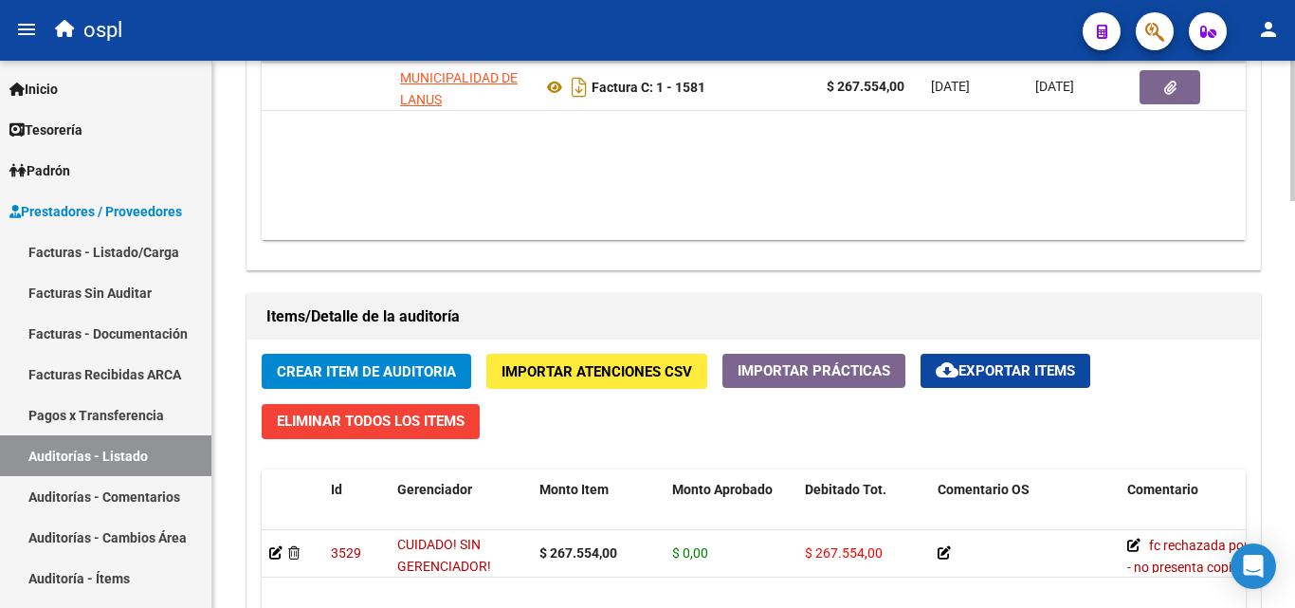
scroll to position [0, 203]
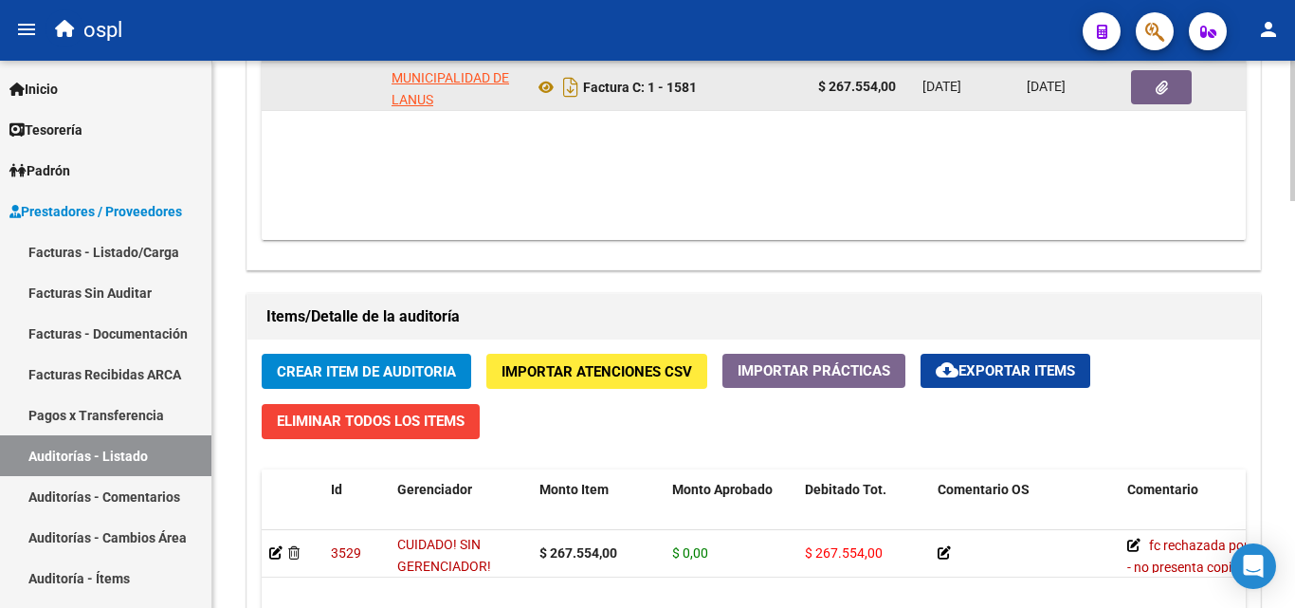
click at [1160, 82] on icon "button" at bounding box center [1162, 88] width 12 height 14
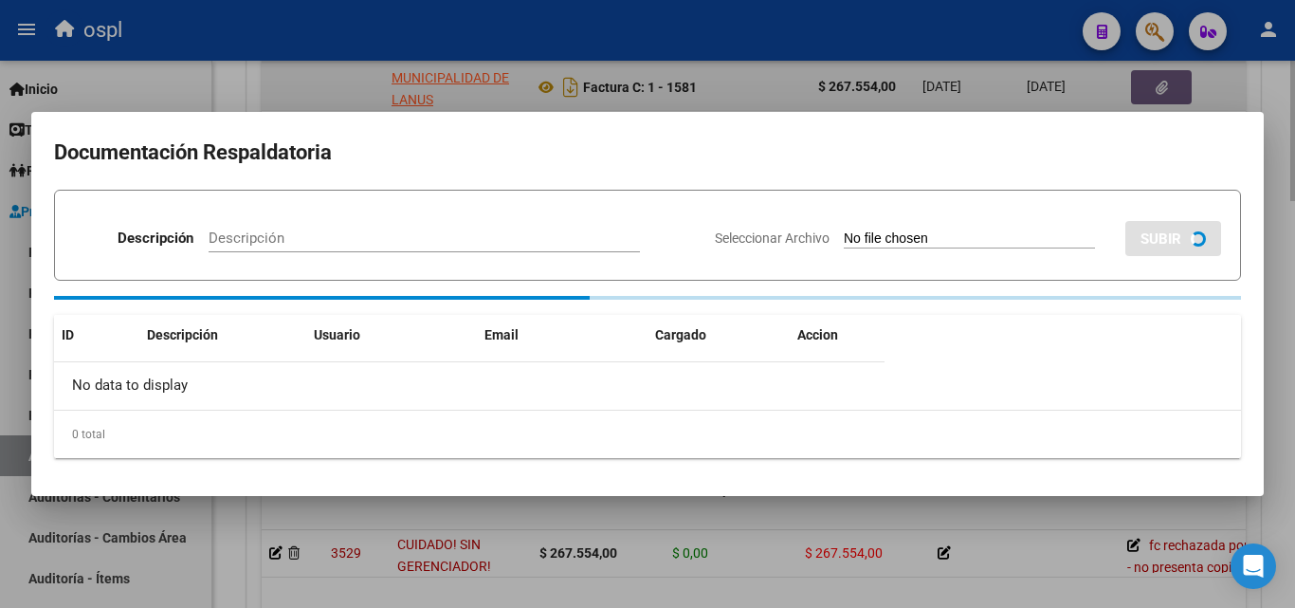
click at [1160, 82] on div at bounding box center [647, 304] width 1295 height 608
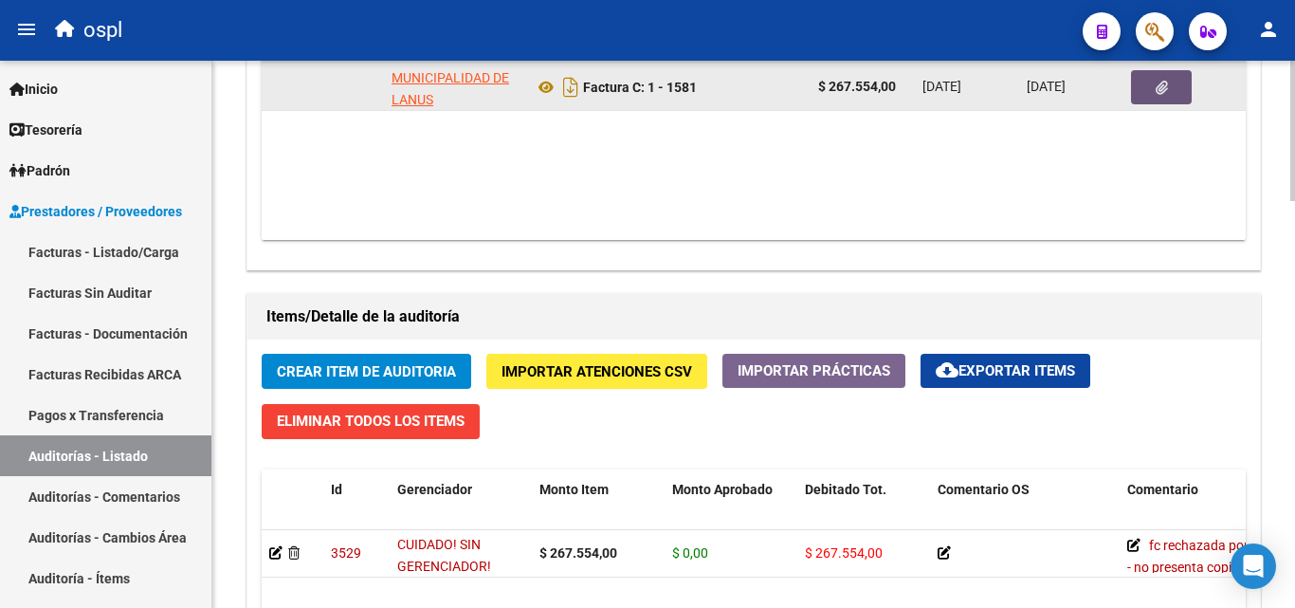
click at [1150, 100] on button "button" at bounding box center [1161, 87] width 61 height 34
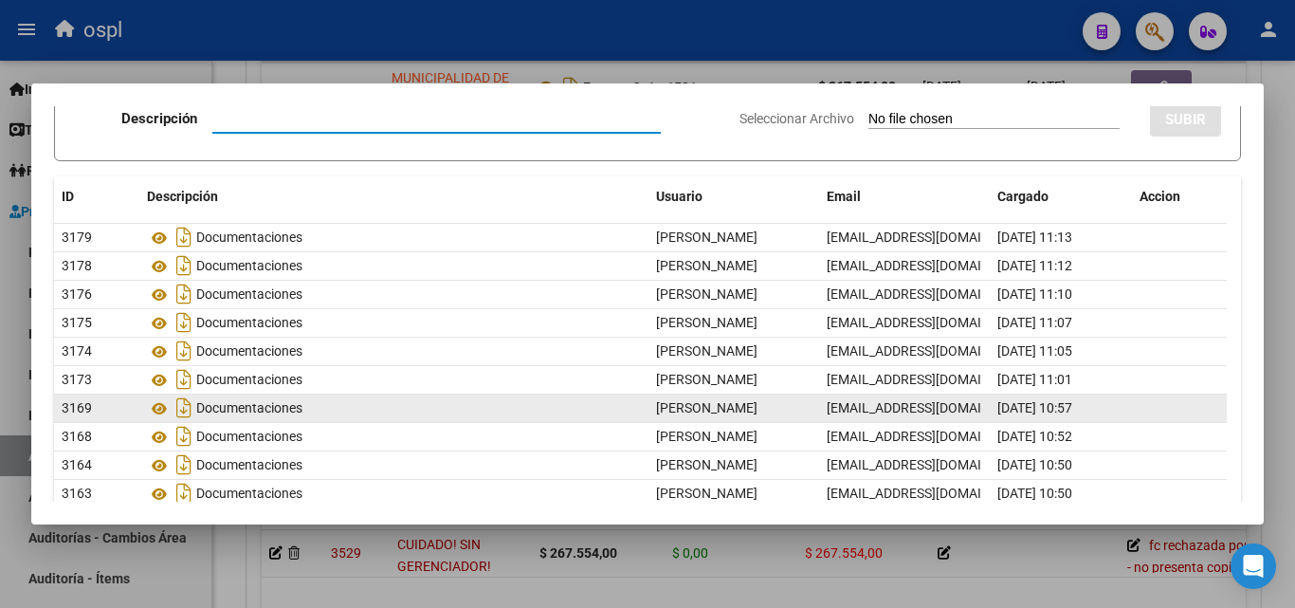
scroll to position [0, 0]
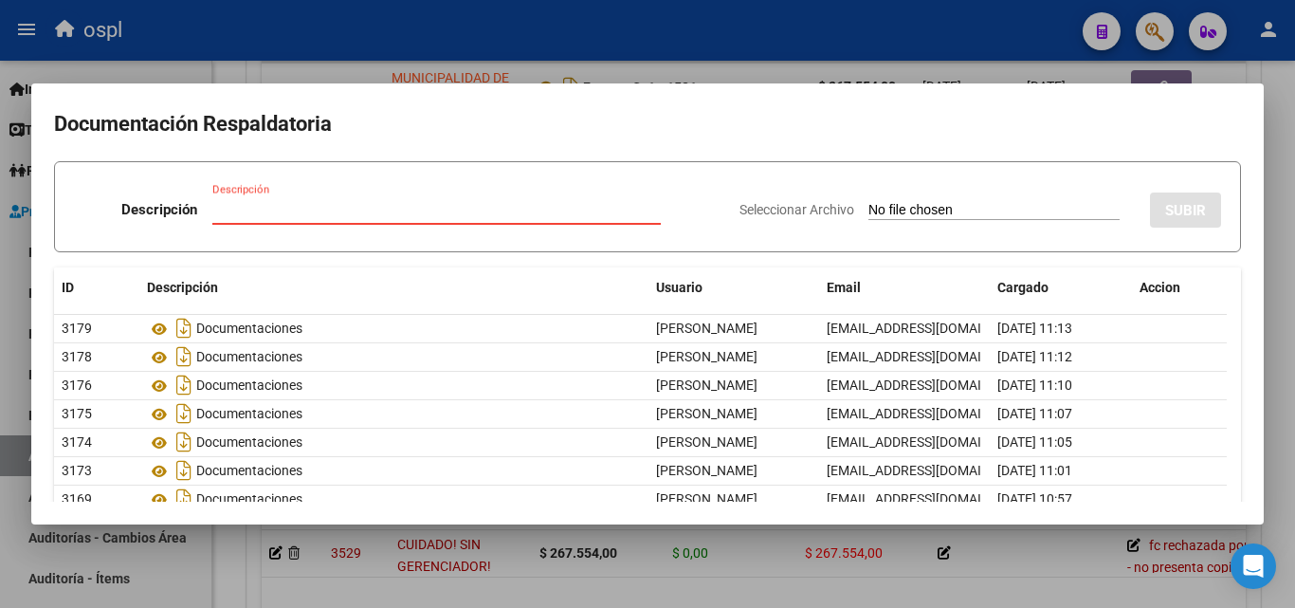
click at [868, 214] on input "Seleccionar Archivo" at bounding box center [993, 211] width 251 height 18
type input "C:\fakepath\FC Nº1581.pdf"
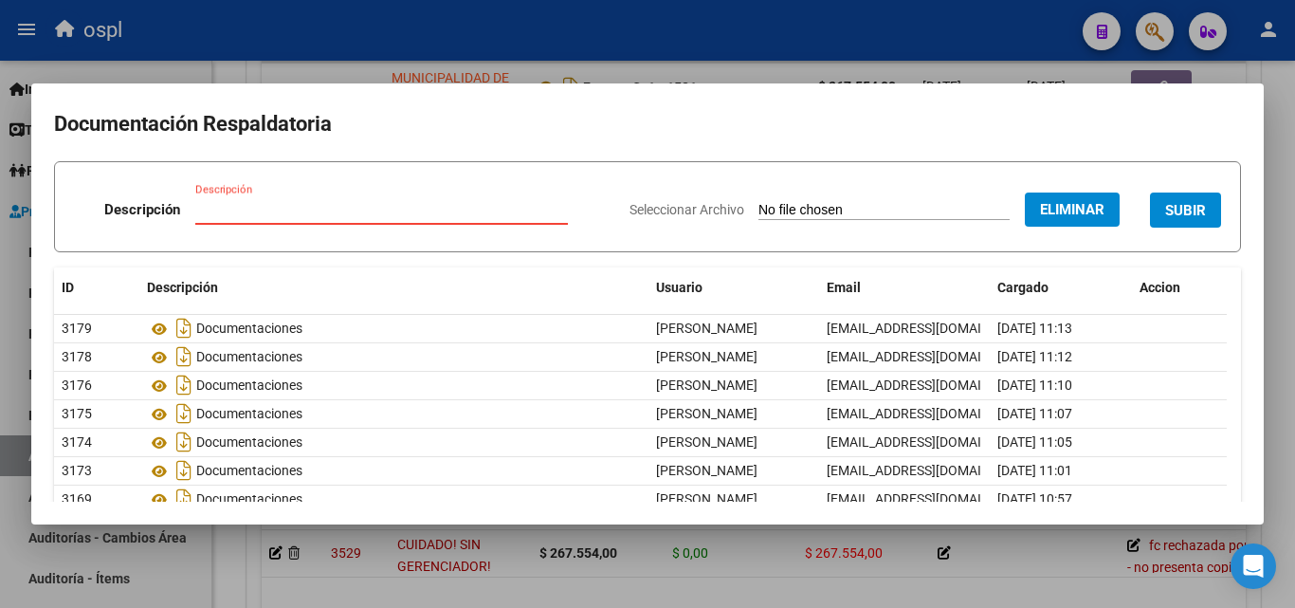
click at [222, 208] on input "Descripción" at bounding box center [381, 209] width 373 height 17
type input "RECHAZO"
click at [1165, 217] on span "SUBIR" at bounding box center [1185, 210] width 41 height 17
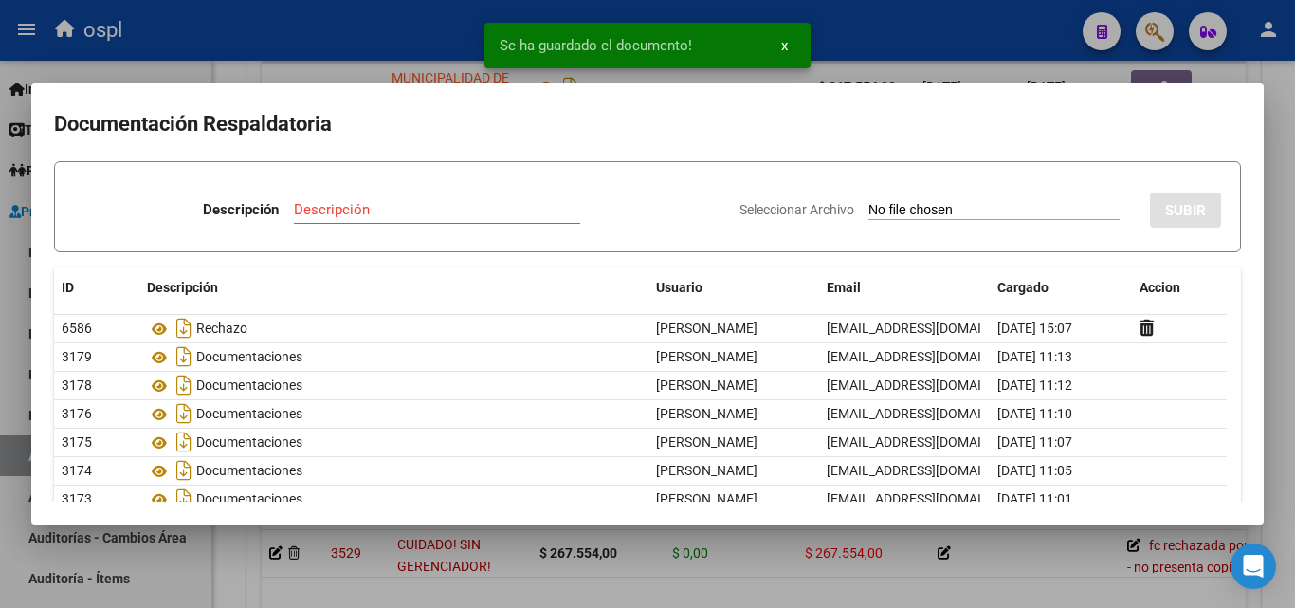
click at [317, 66] on div at bounding box center [647, 304] width 1295 height 608
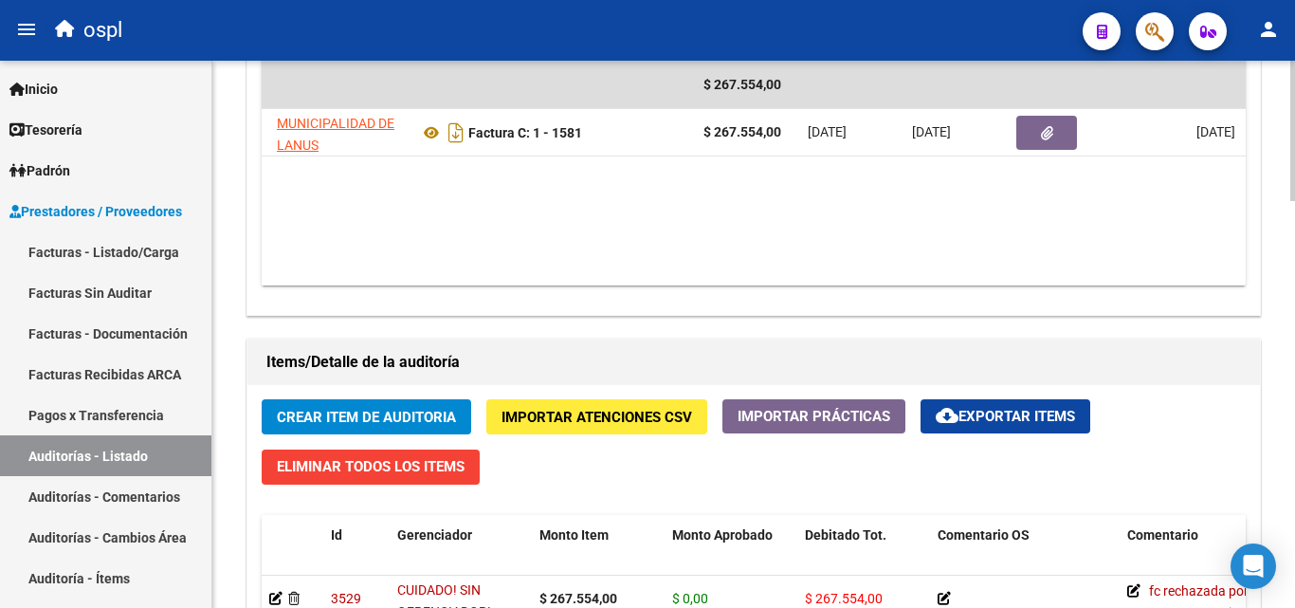
scroll to position [1138, 0]
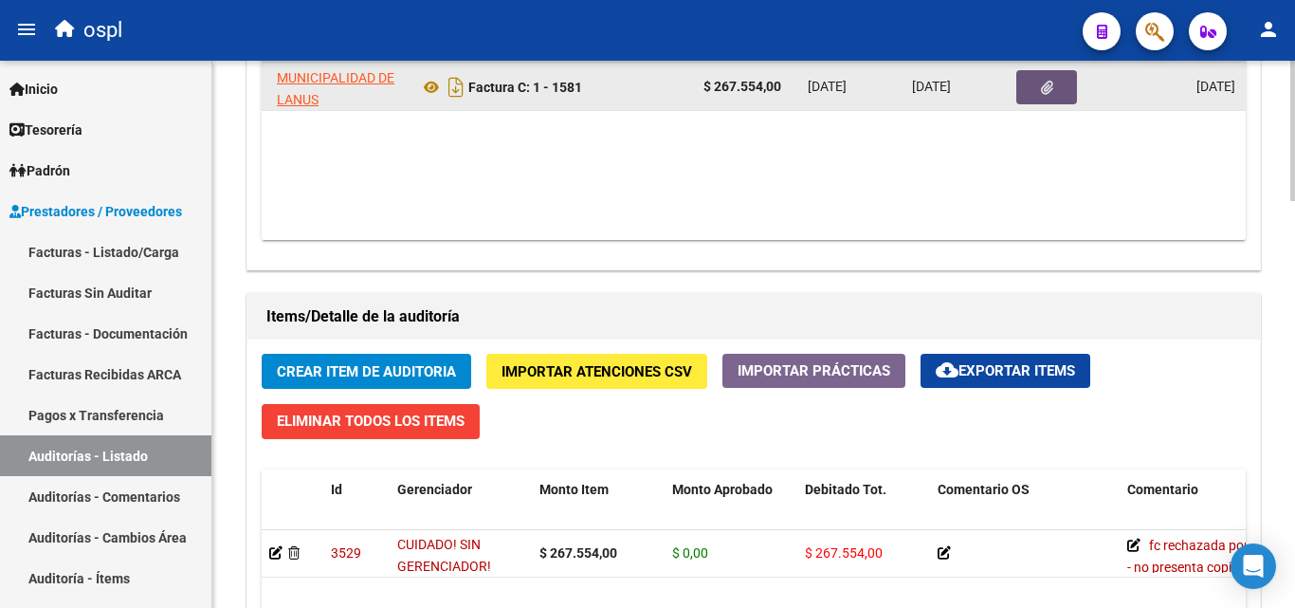
click at [1055, 86] on button "button" at bounding box center [1046, 87] width 61 height 34
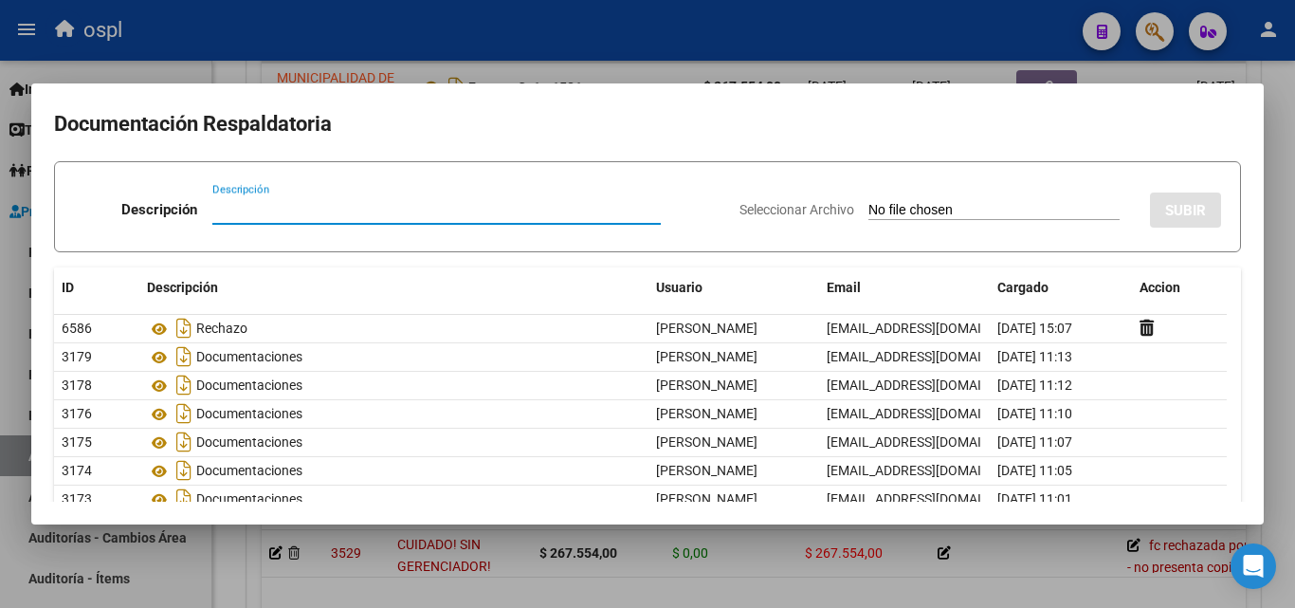
click at [1278, 160] on div at bounding box center [647, 304] width 1295 height 608
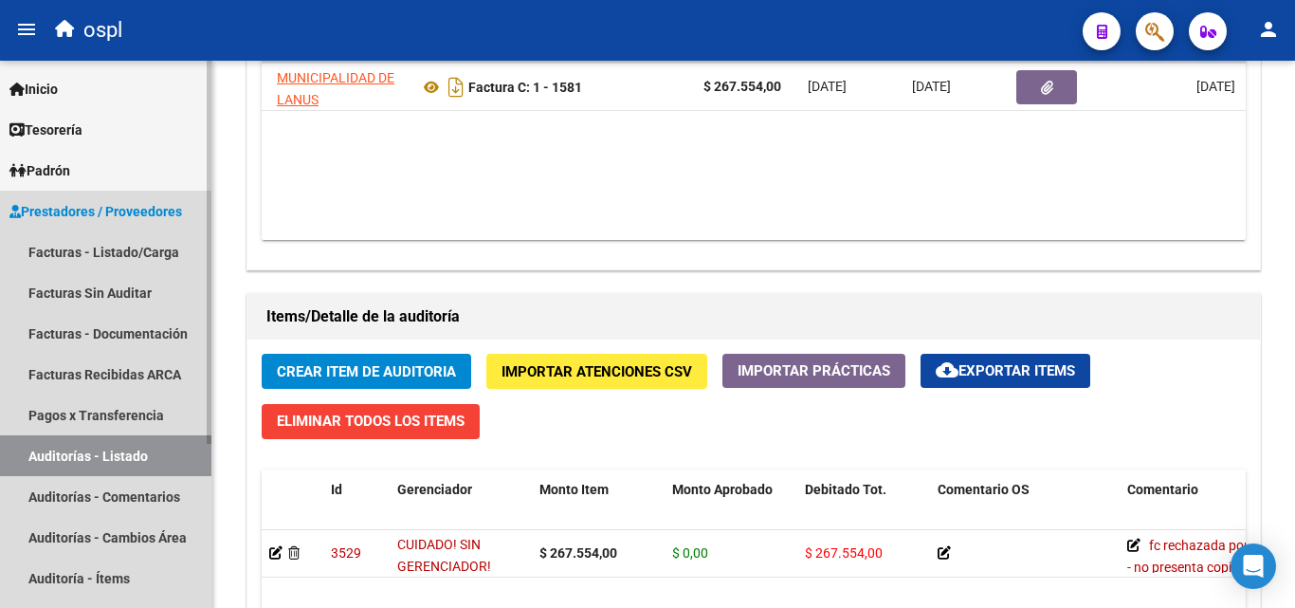
click at [145, 453] on link "Auditorías - Listado" at bounding box center [105, 455] width 211 height 41
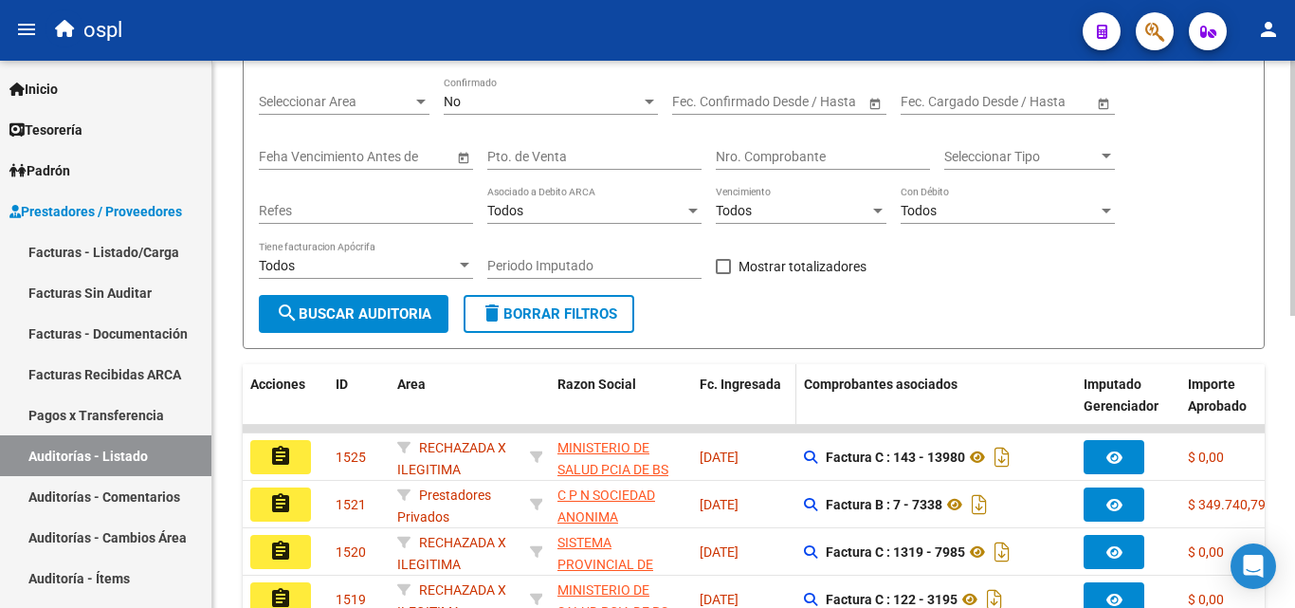
scroll to position [153, 0]
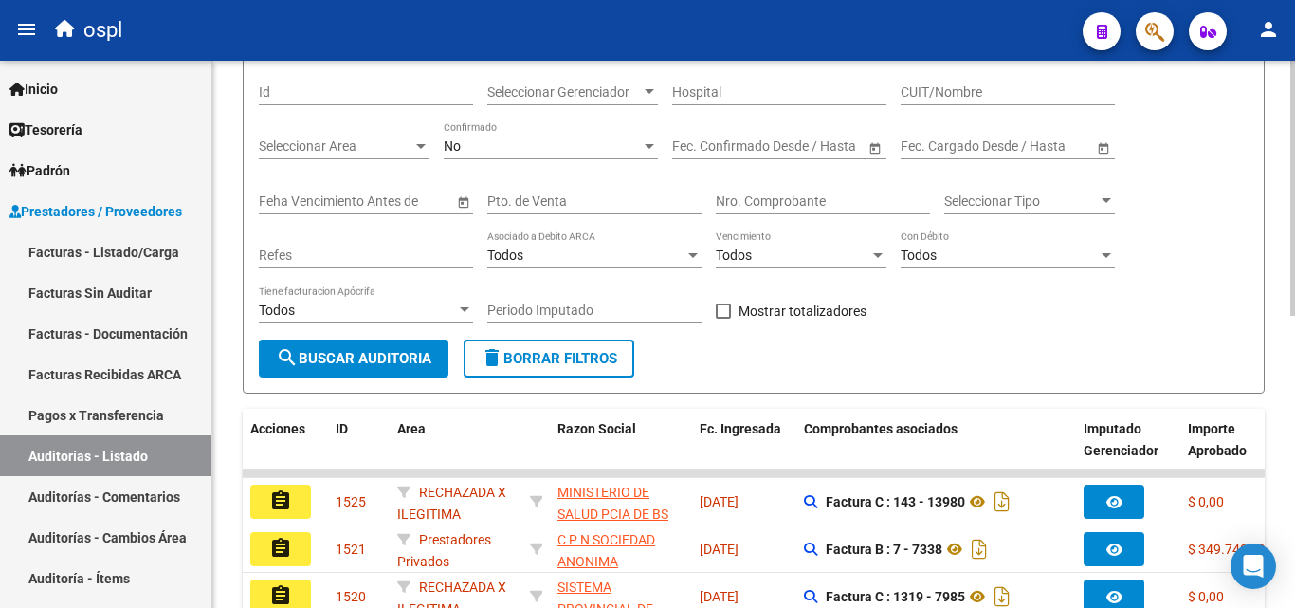
click at [760, 200] on input "Nro. Comprobante" at bounding box center [823, 201] width 214 height 16
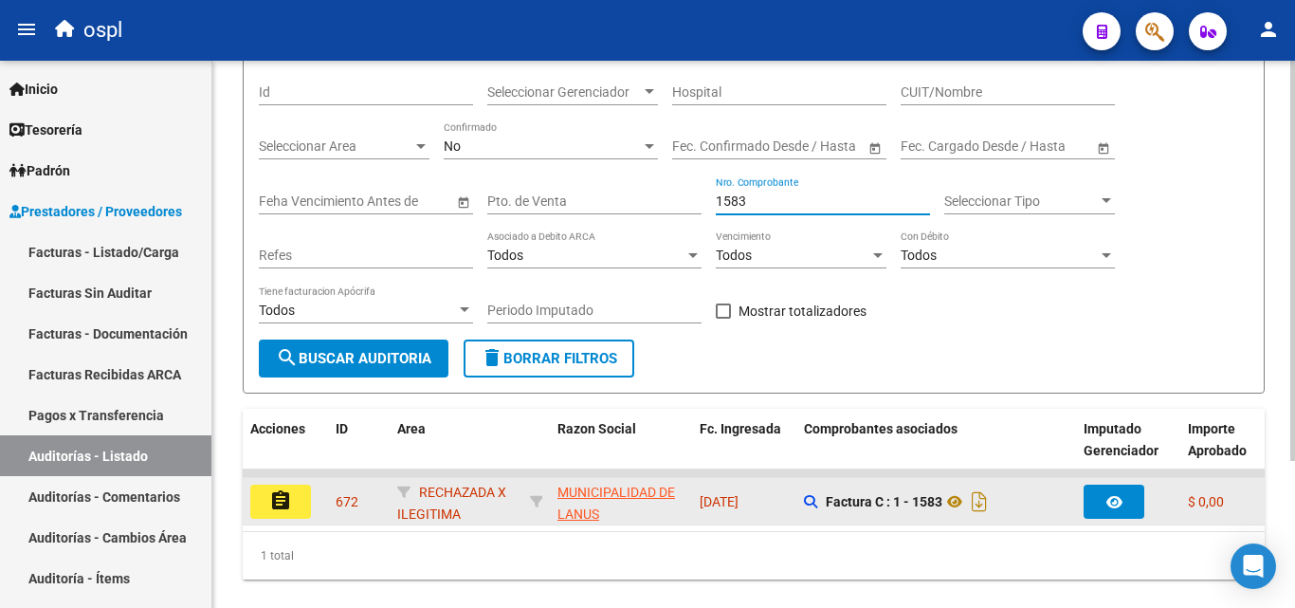
type input "1583"
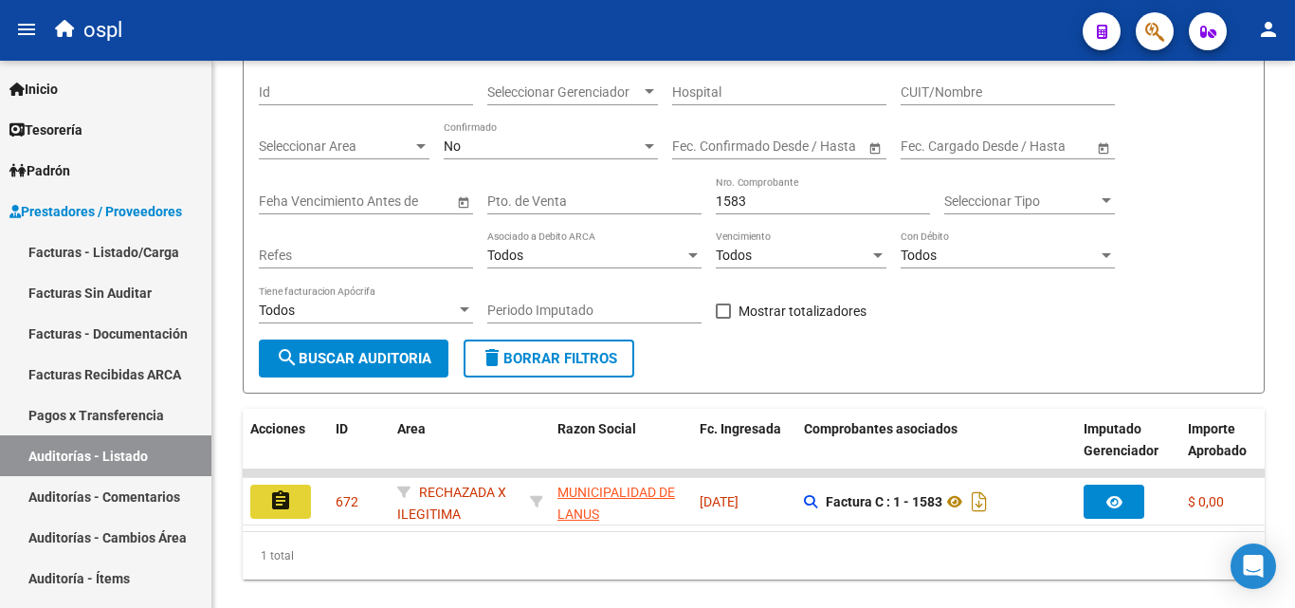
click at [267, 515] on button "assignment" at bounding box center [280, 501] width 61 height 34
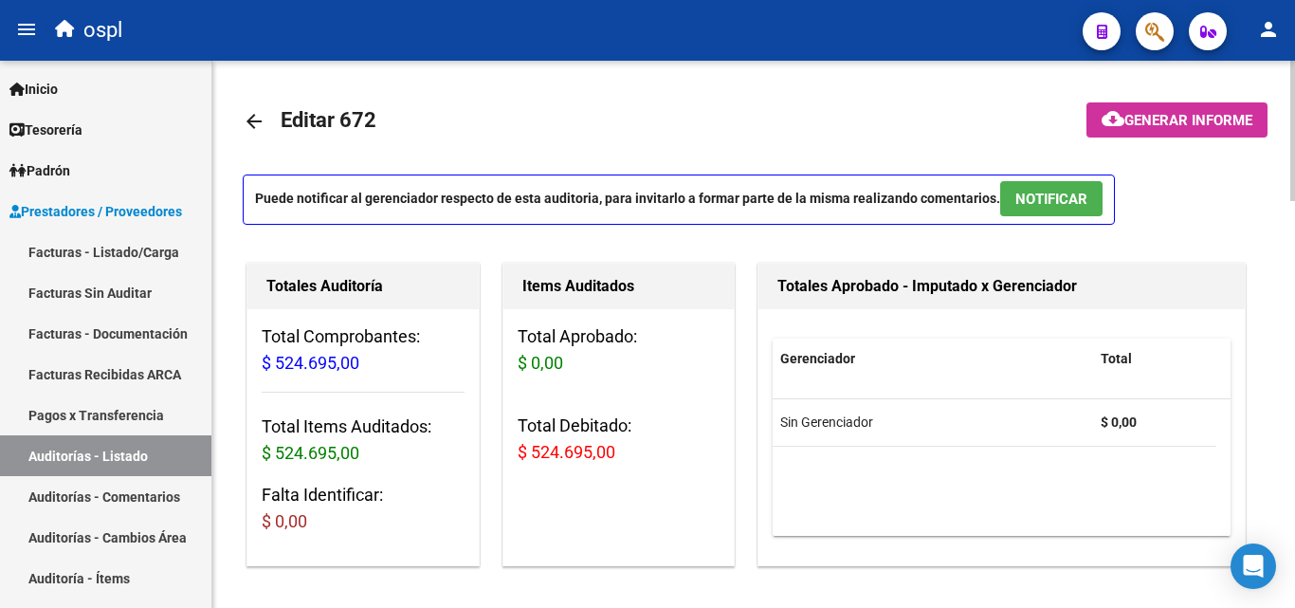
click at [742, 323] on div "Items Auditados Total Aprobado: $ 0,00 Total Debitado: $ 524.695,00" at bounding box center [627, 414] width 256 height 311
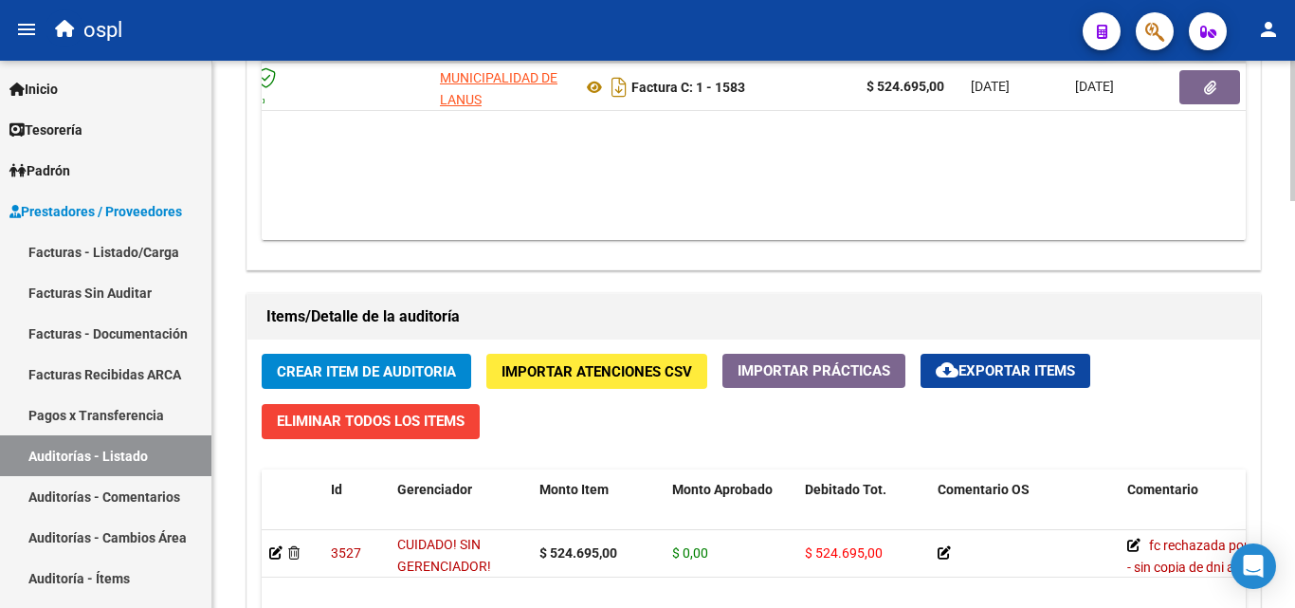
scroll to position [0, 179]
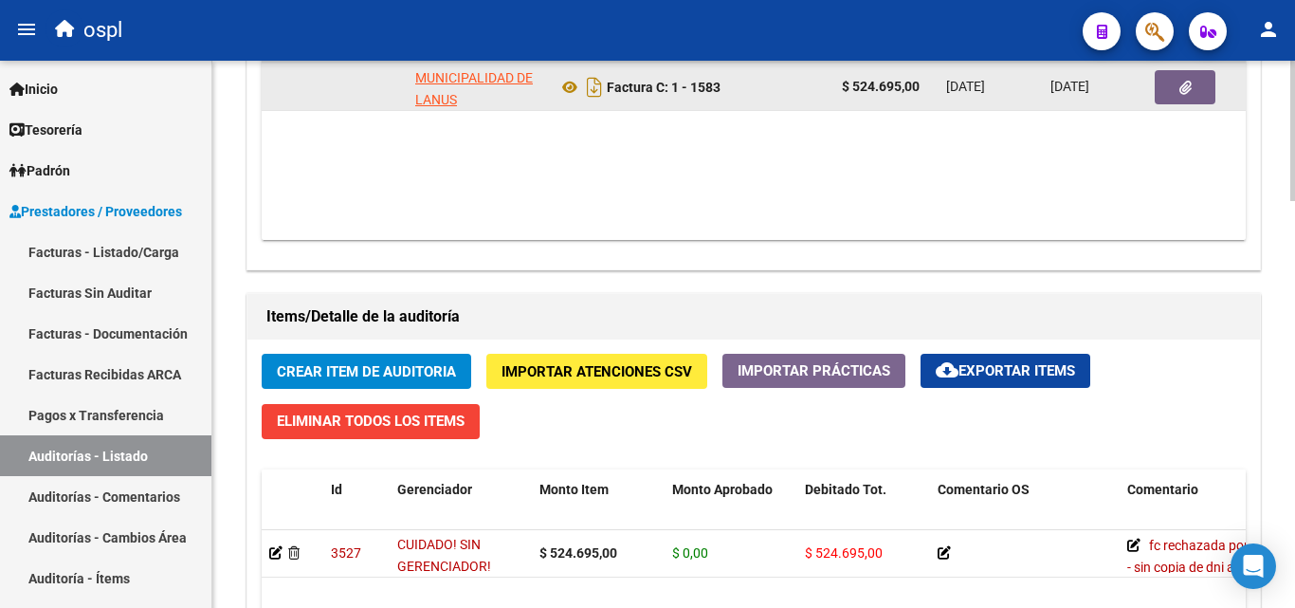
click at [1181, 73] on button "button" at bounding box center [1185, 87] width 61 height 34
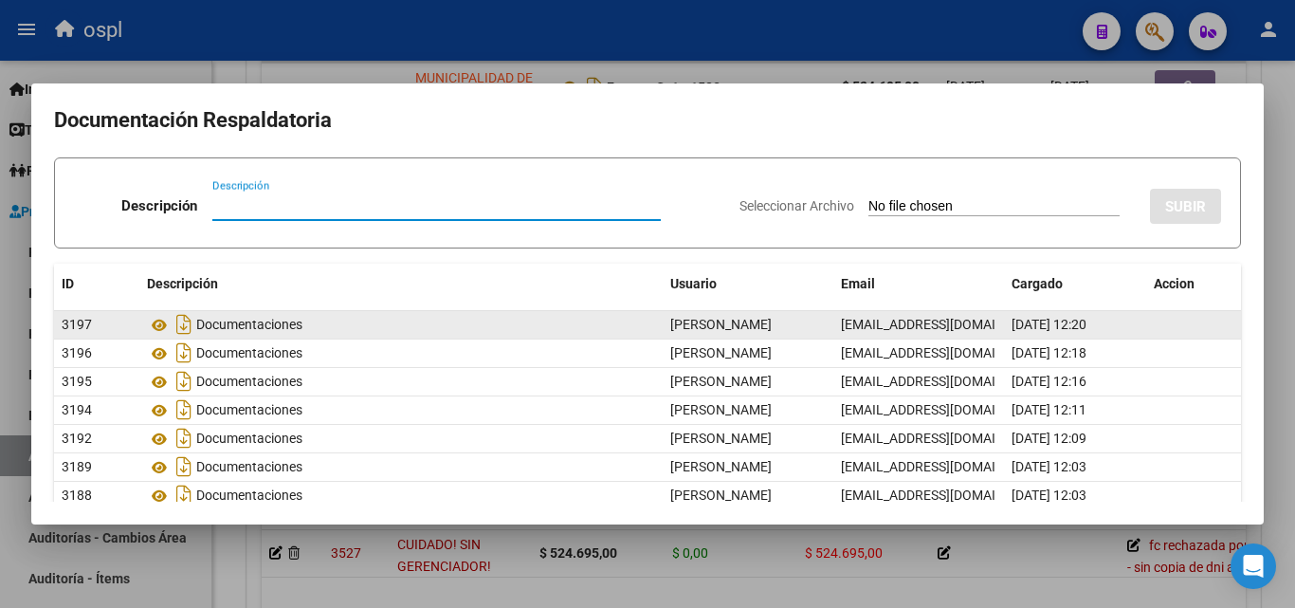
scroll to position [0, 0]
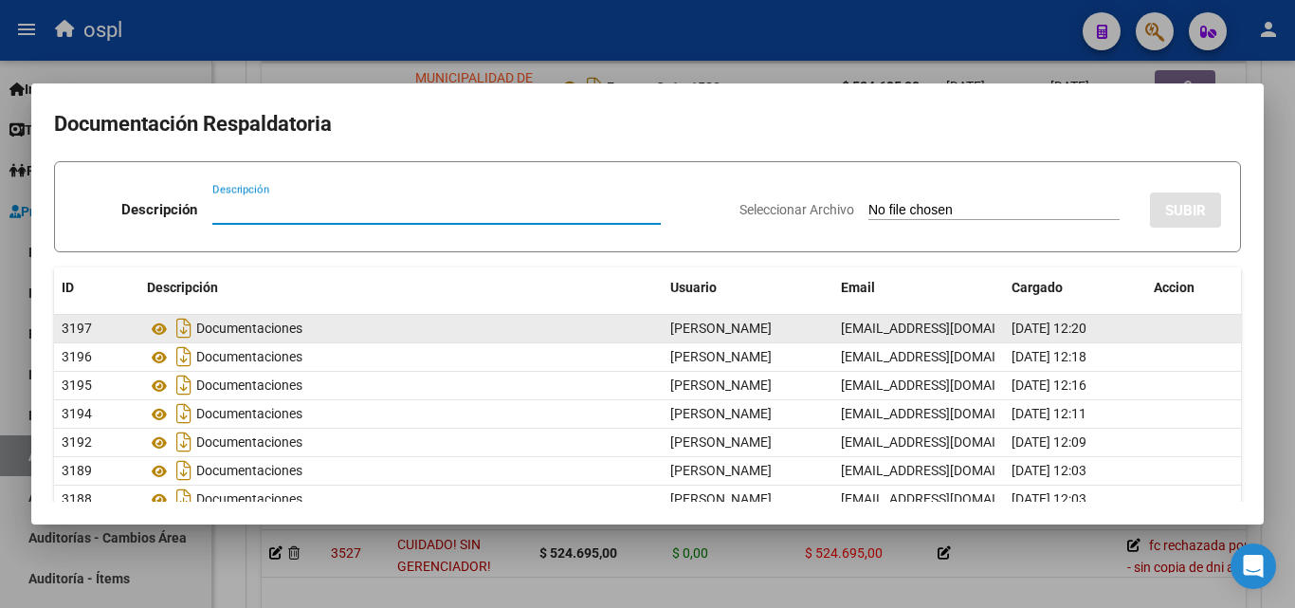
click at [868, 213] on input "Seleccionar Archivo" at bounding box center [993, 211] width 251 height 18
type input "C:\fakepath\FC Nº1583.pdf"
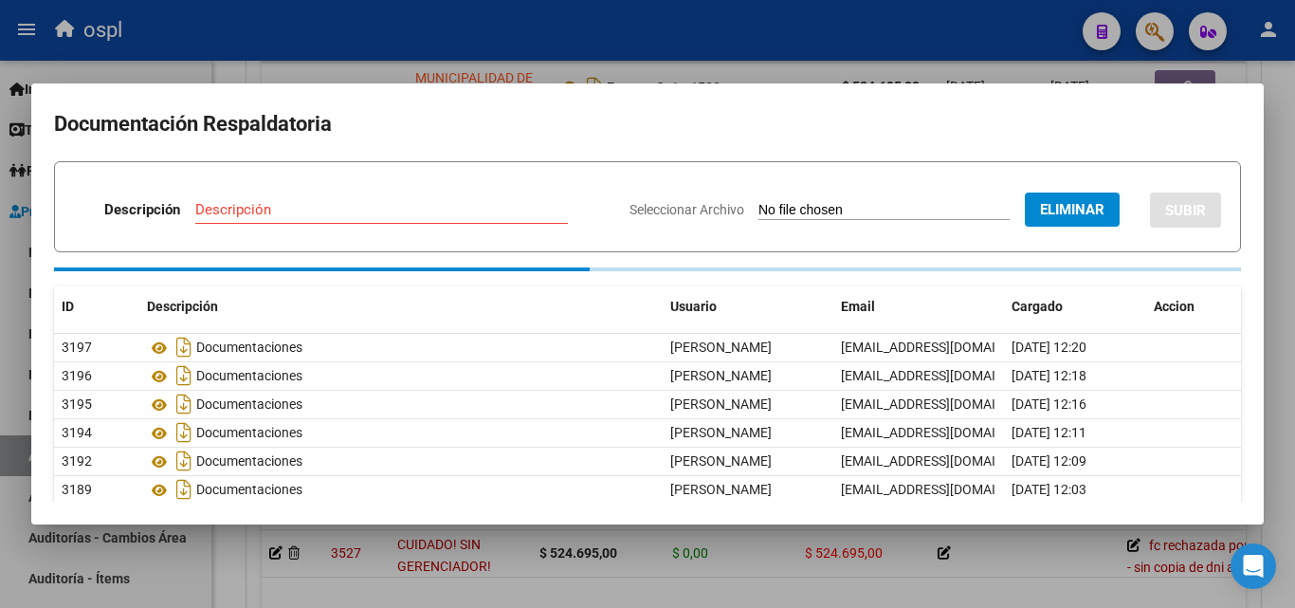
click at [260, 210] on input "Descripción" at bounding box center [381, 209] width 373 height 17
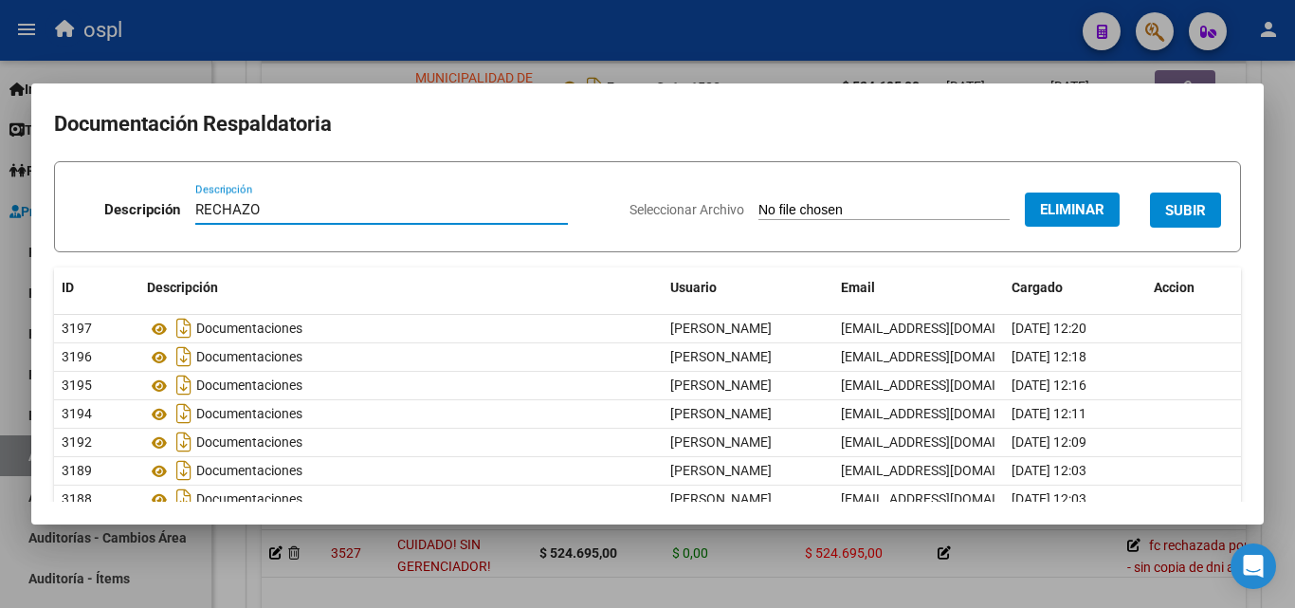
type input "RECHAZO"
click at [1150, 205] on button "SUBIR" at bounding box center [1185, 209] width 71 height 35
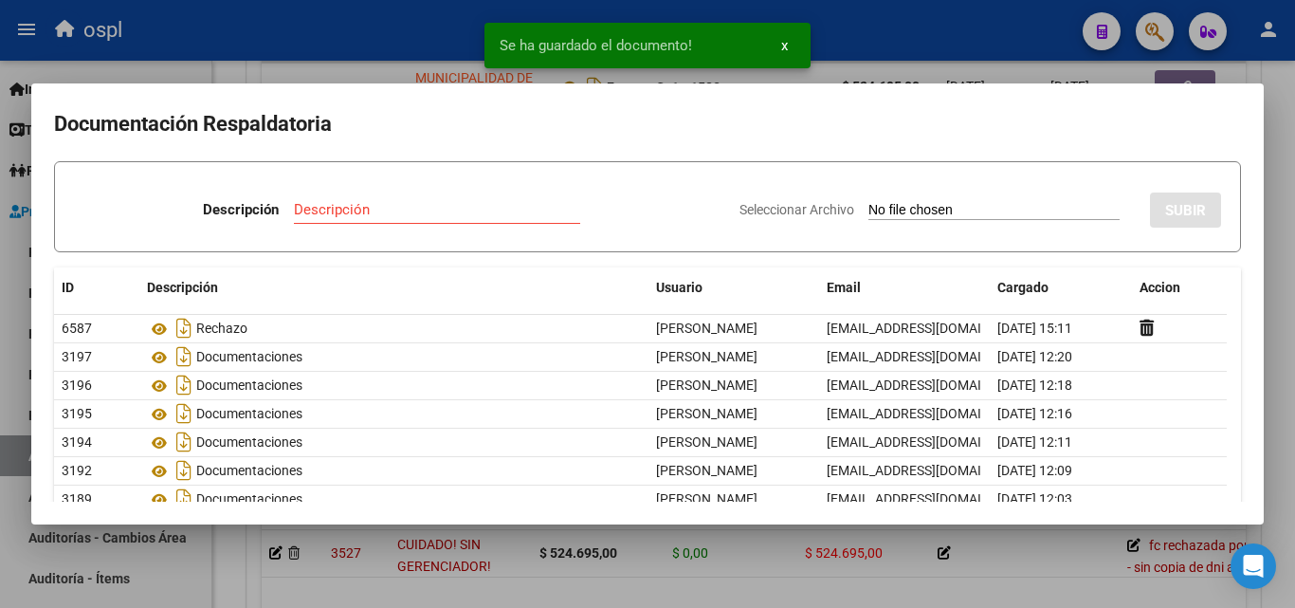
click at [260, 72] on div at bounding box center [647, 304] width 1295 height 608
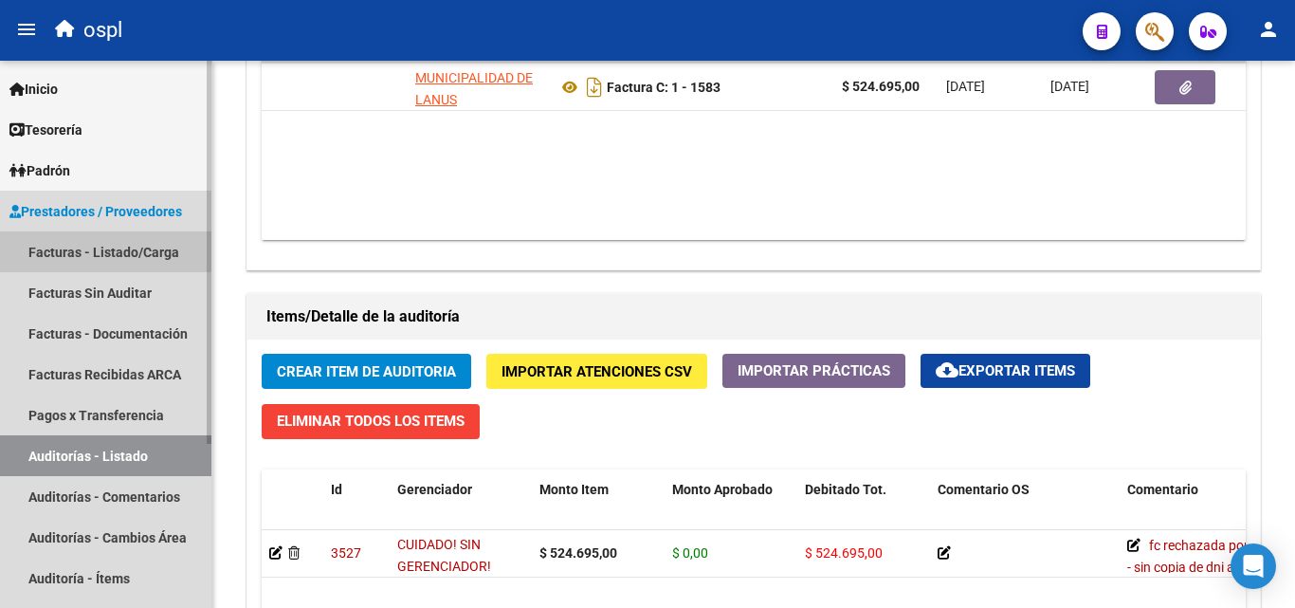
click at [90, 244] on link "Facturas - Listado/Carga" at bounding box center [105, 251] width 211 height 41
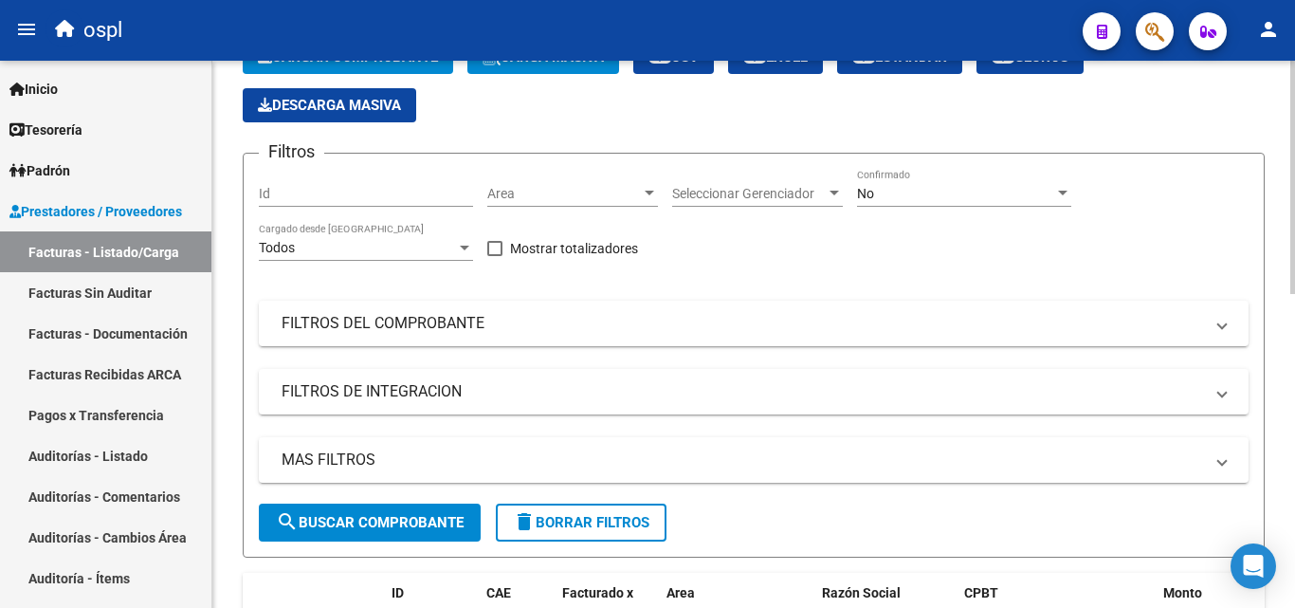
scroll to position [74, 0]
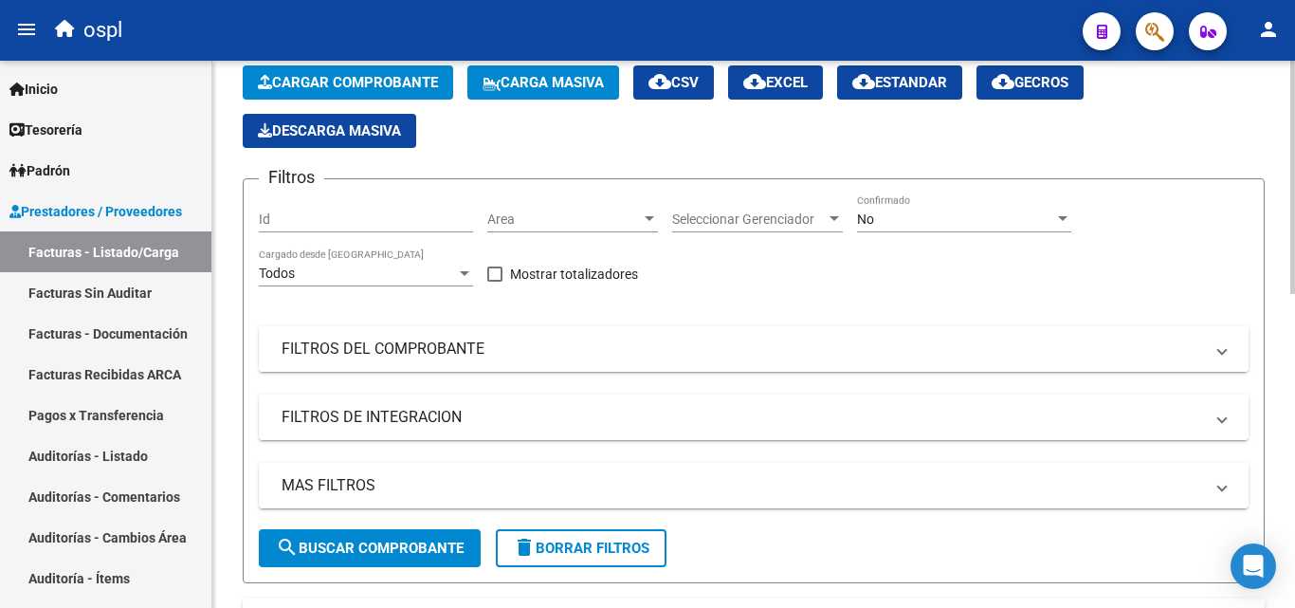
click at [869, 341] on mat-panel-title "FILTROS DEL COMPROBANTE" at bounding box center [743, 348] width 922 height 21
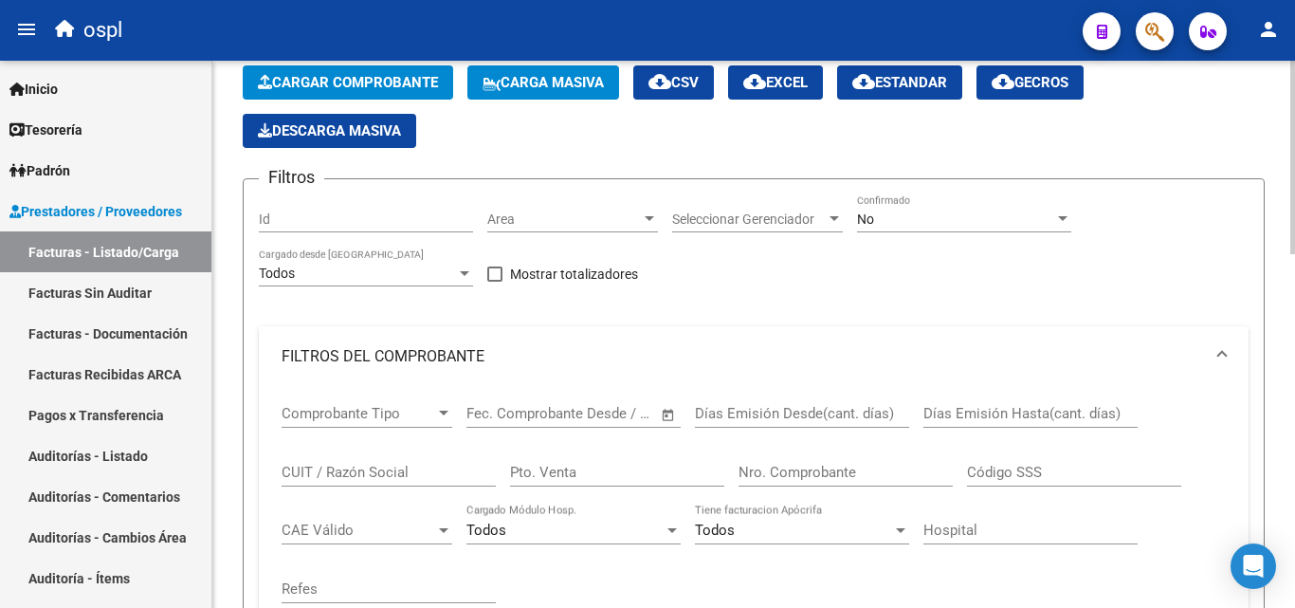
scroll to position [264, 0]
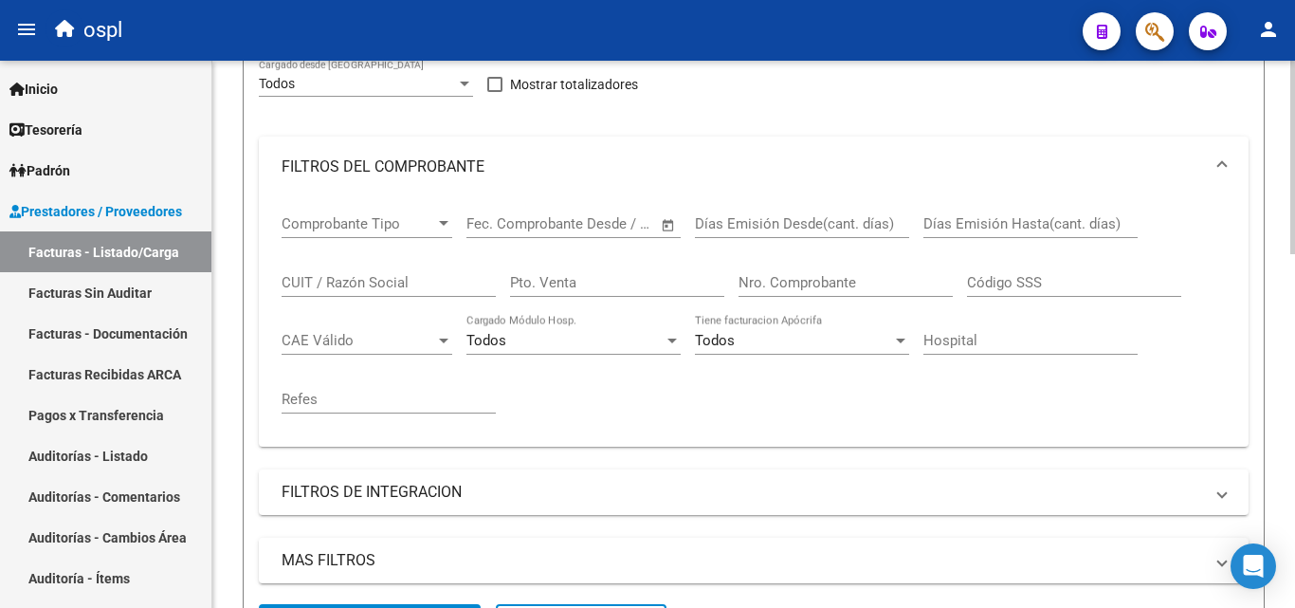
click at [800, 283] on input "Nro. Comprobante" at bounding box center [846, 282] width 214 height 17
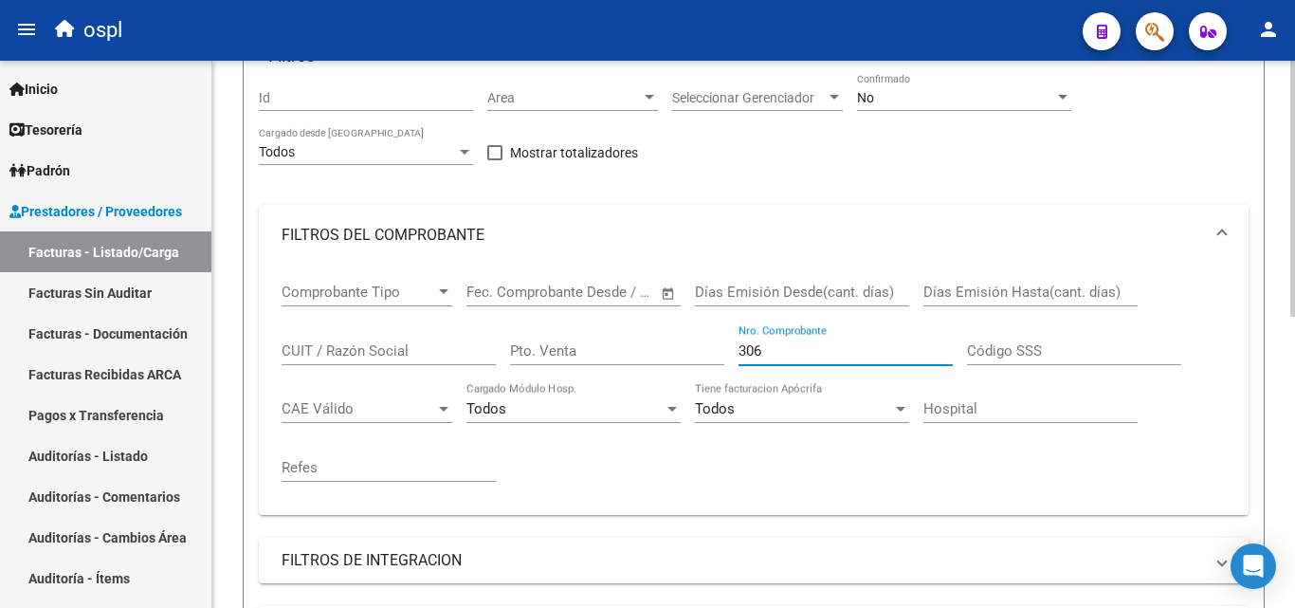
scroll to position [149, 0]
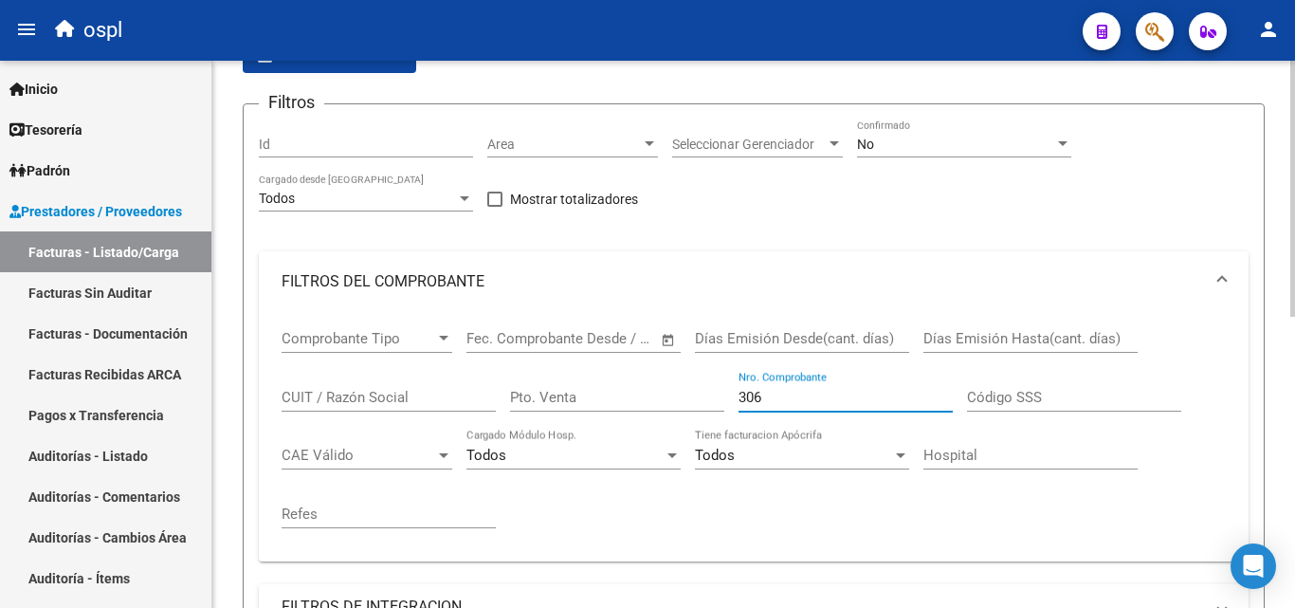
click at [881, 145] on div "No" at bounding box center [955, 145] width 197 height 16
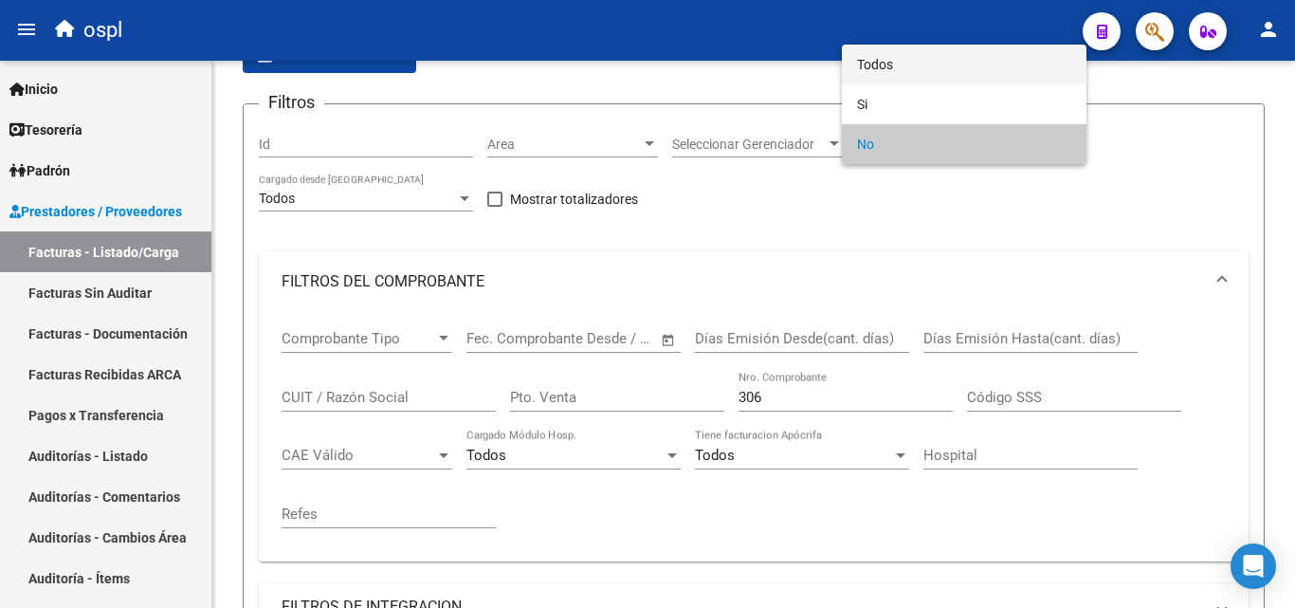
click at [880, 67] on span "Todos" at bounding box center [964, 65] width 214 height 40
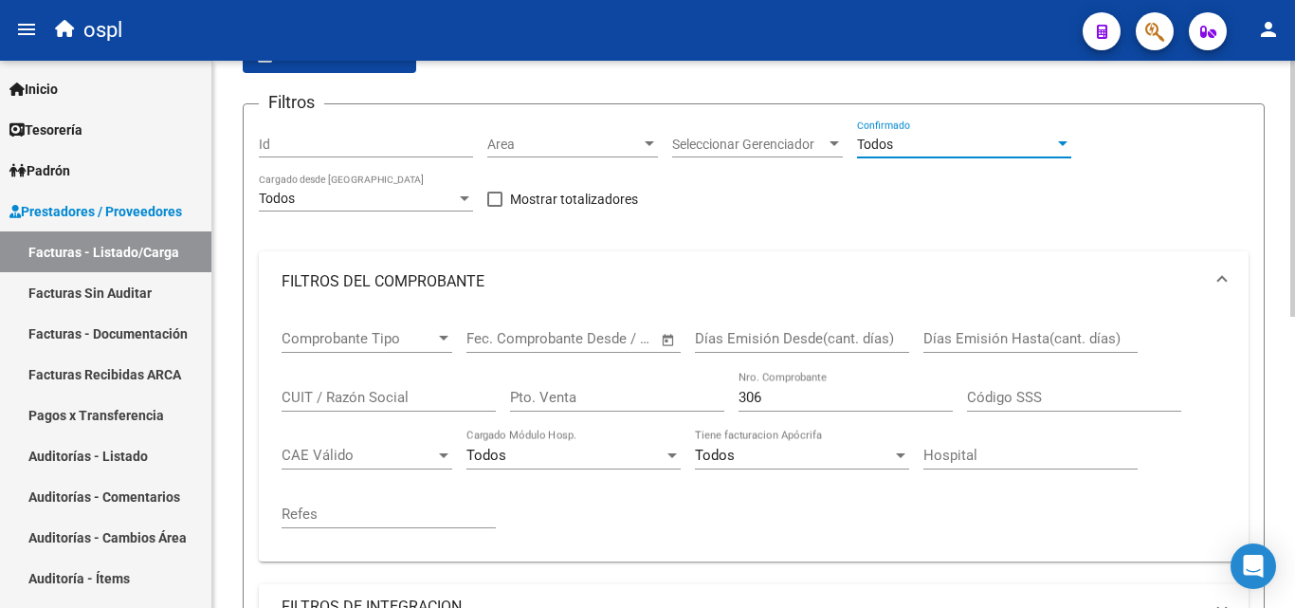
click at [878, 211] on div "Filtros Id Area Area Seleccionar Gerenciador Seleccionar Gerenciador Todos Conf…" at bounding box center [754, 418] width 990 height 599
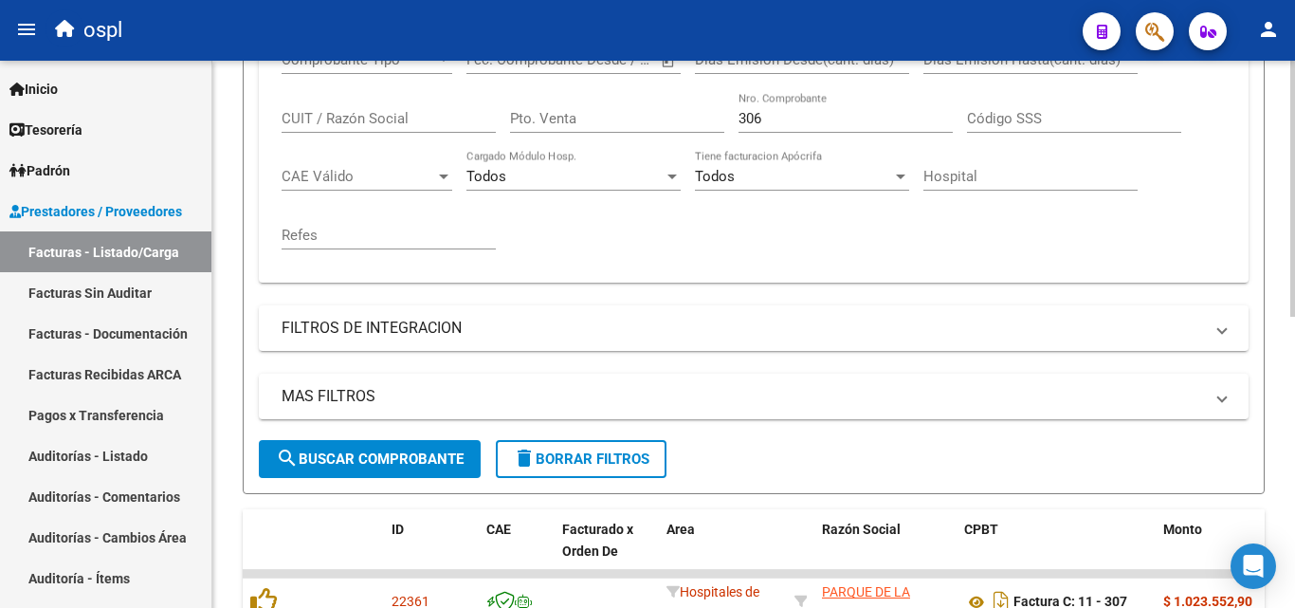
scroll to position [433, 0]
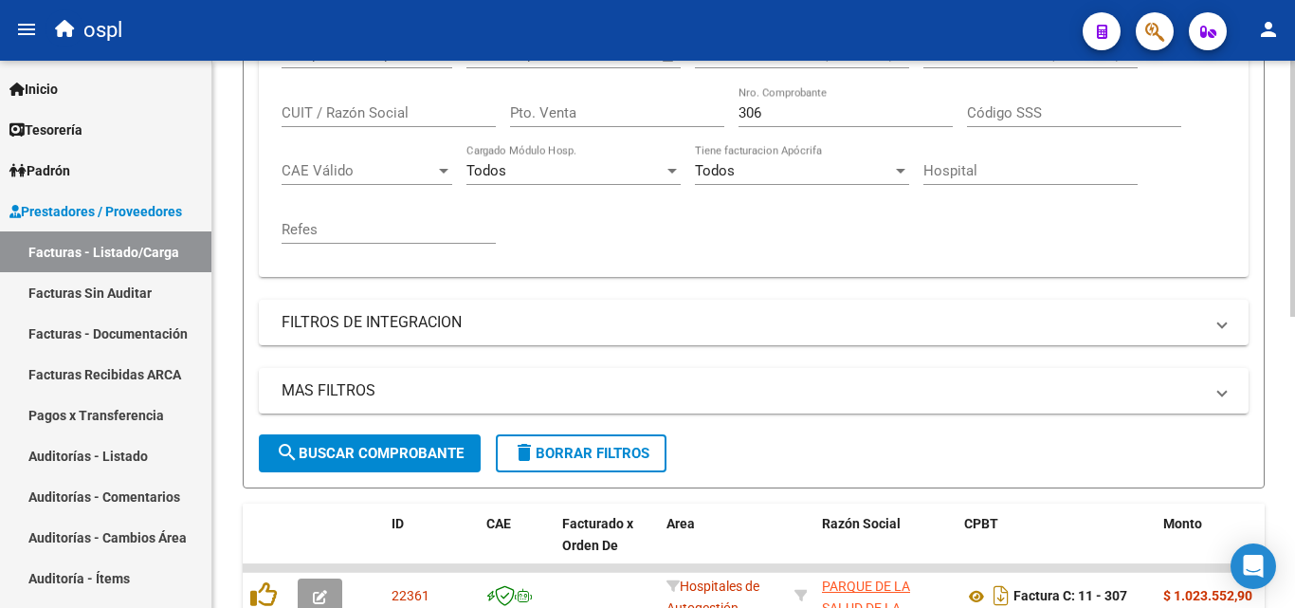
click at [447, 461] on span "search Buscar Comprobante" at bounding box center [370, 453] width 188 height 17
click at [768, 114] on input "306" at bounding box center [846, 112] width 214 height 17
click at [777, 228] on div "Comprobante Tipo Comprobante Tipo Fecha inicio – Fecha fin Fec. Comprobante Des…" at bounding box center [754, 144] width 944 height 234
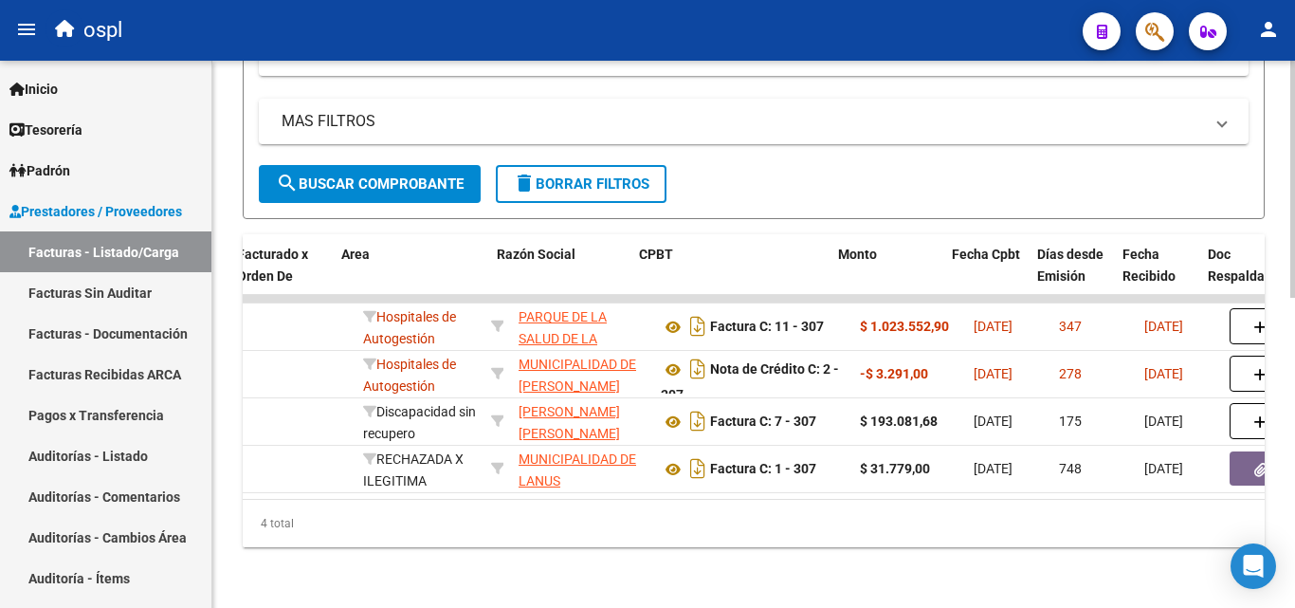
scroll to position [0, 341]
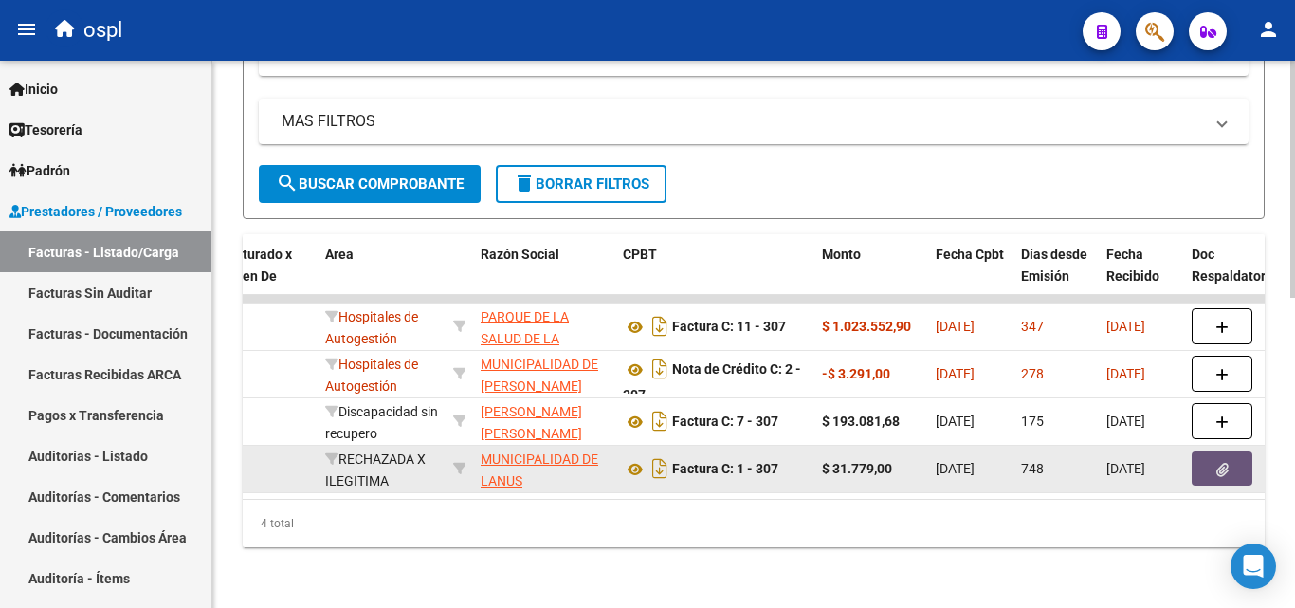
click at [1222, 464] on button "button" at bounding box center [1222, 468] width 61 height 34
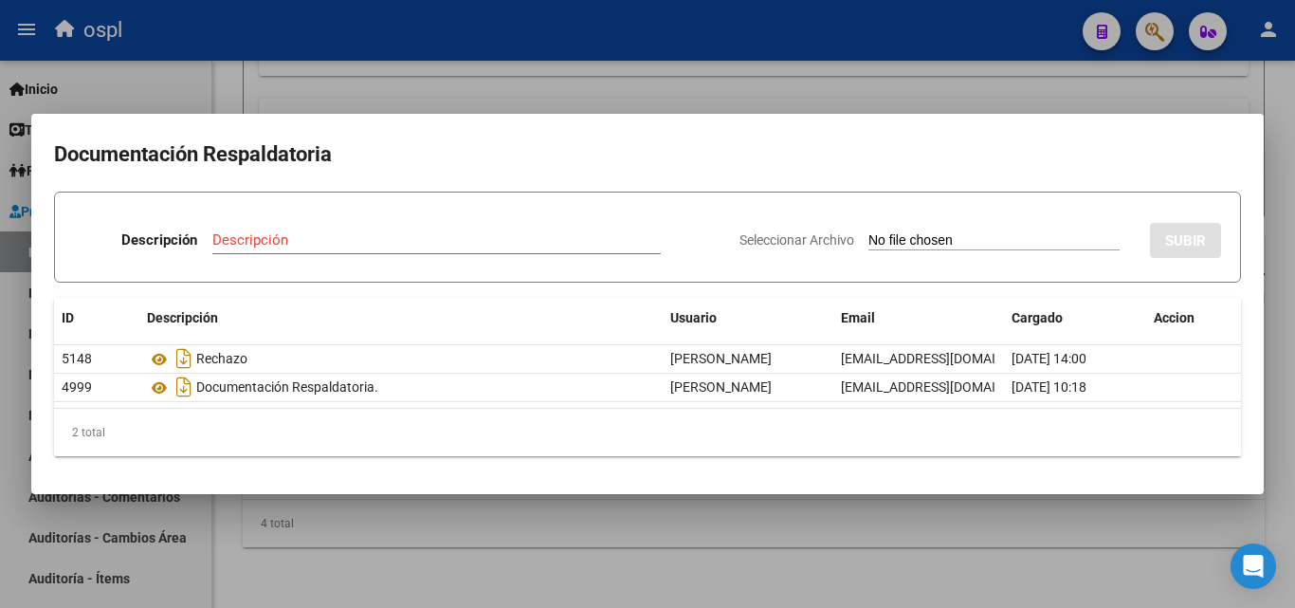
click at [726, 101] on div at bounding box center [647, 304] width 1295 height 608
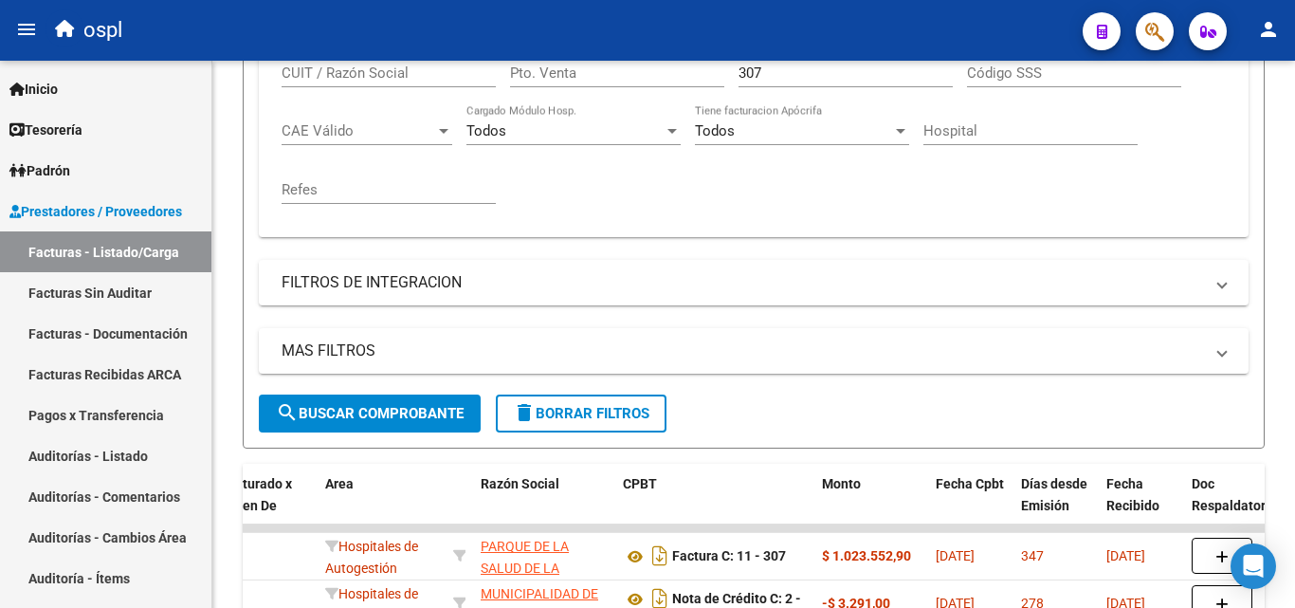
scroll to position [433, 0]
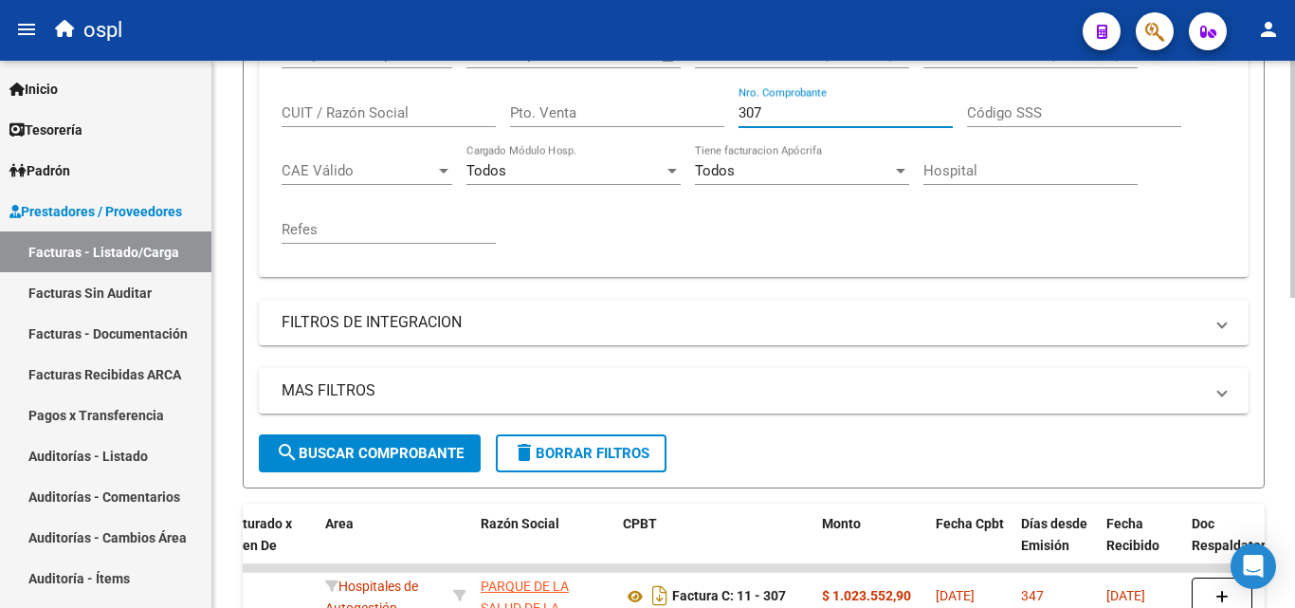
click at [773, 106] on input "307" at bounding box center [846, 112] width 214 height 17
type input "3"
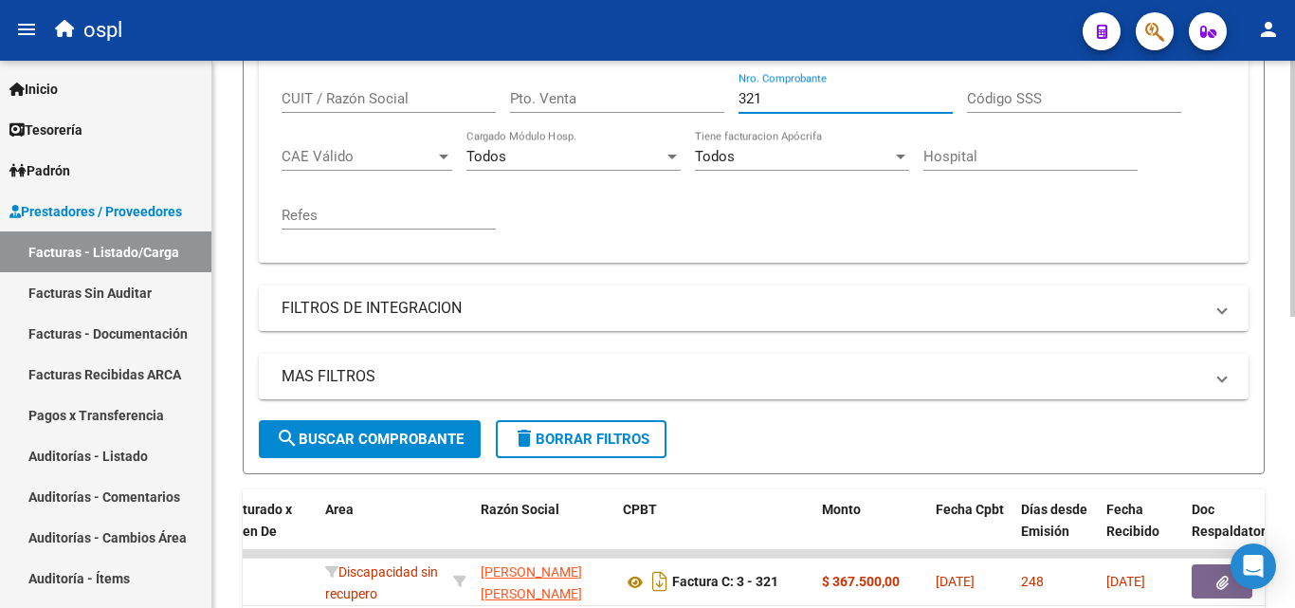
scroll to position [464, 0]
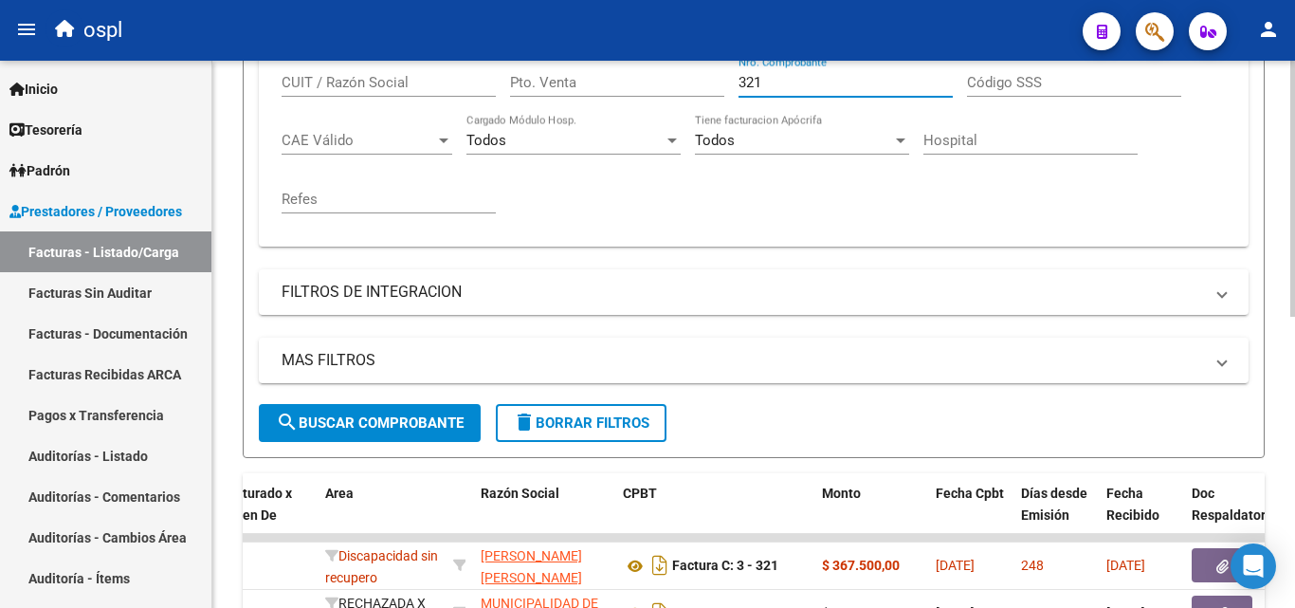
click at [1294, 298] on div at bounding box center [1292, 411] width 5 height 256
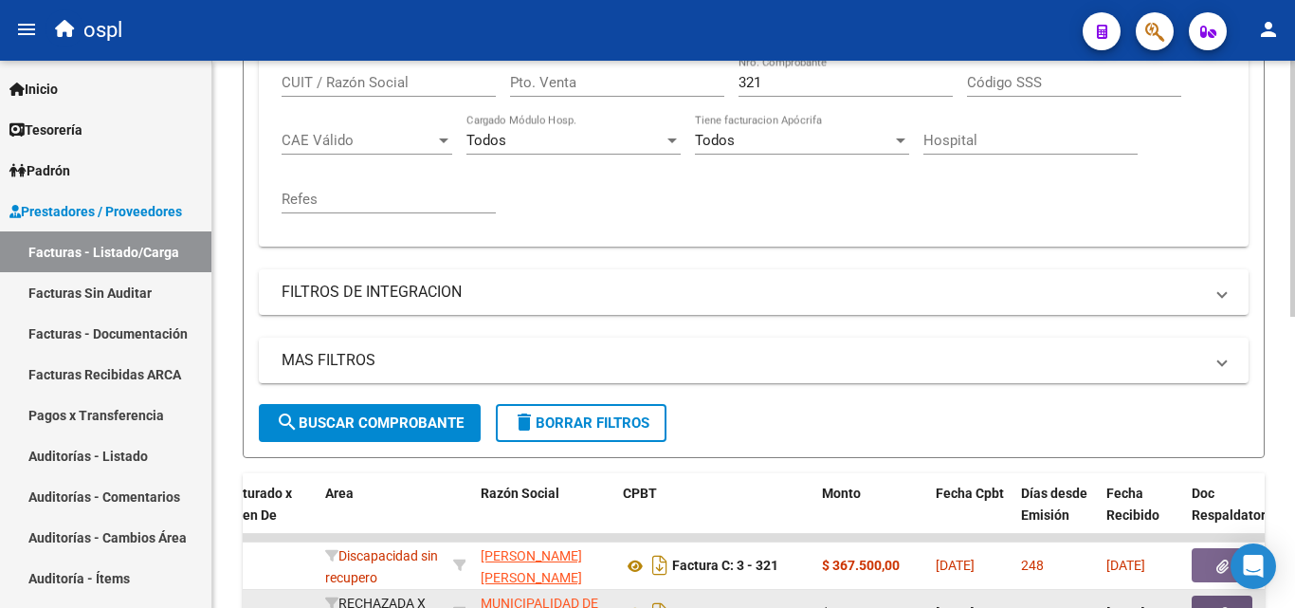
click at [1200, 606] on button "button" at bounding box center [1222, 612] width 61 height 34
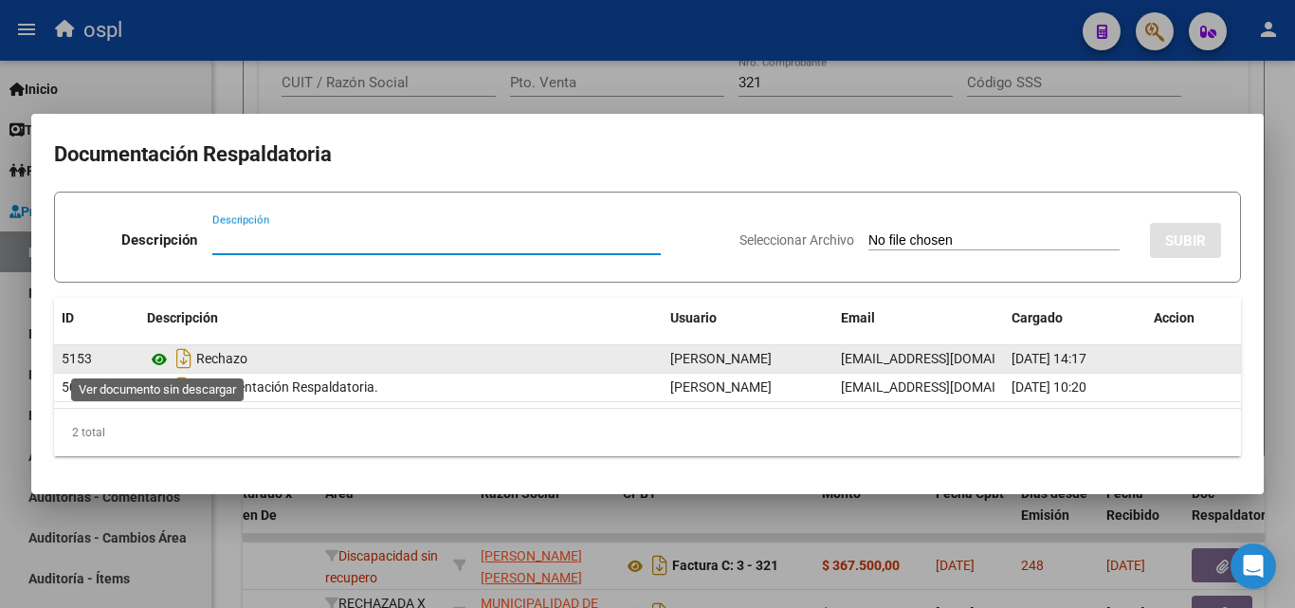
click at [162, 361] on icon at bounding box center [159, 359] width 25 height 23
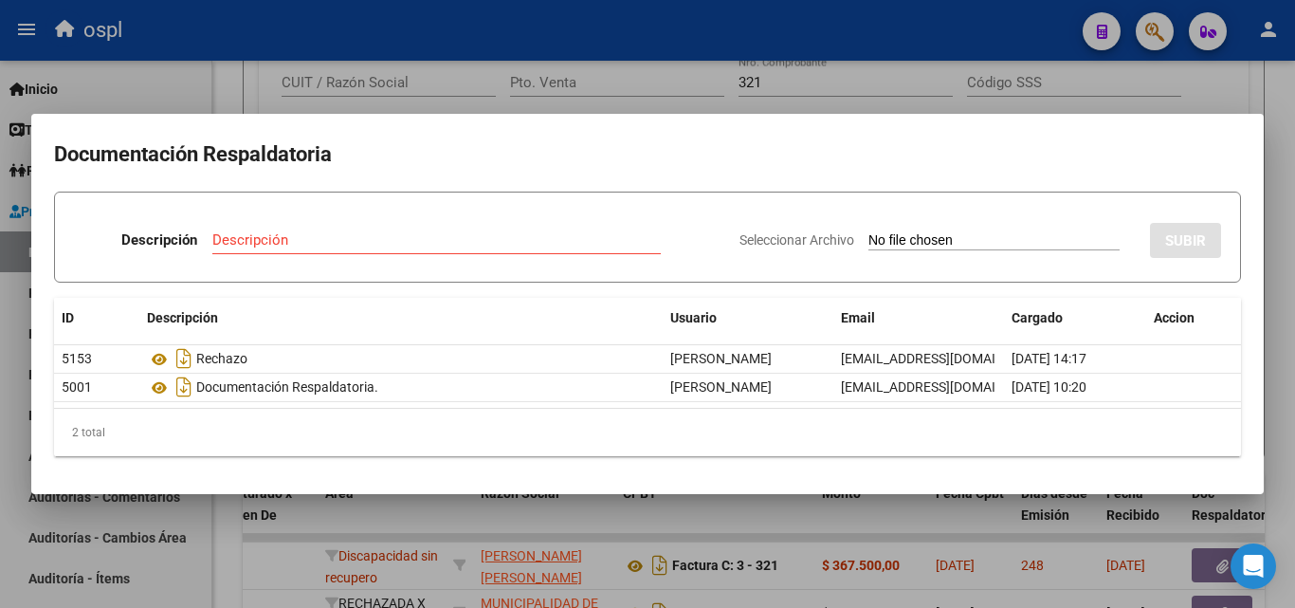
click at [833, 88] on div at bounding box center [647, 304] width 1295 height 608
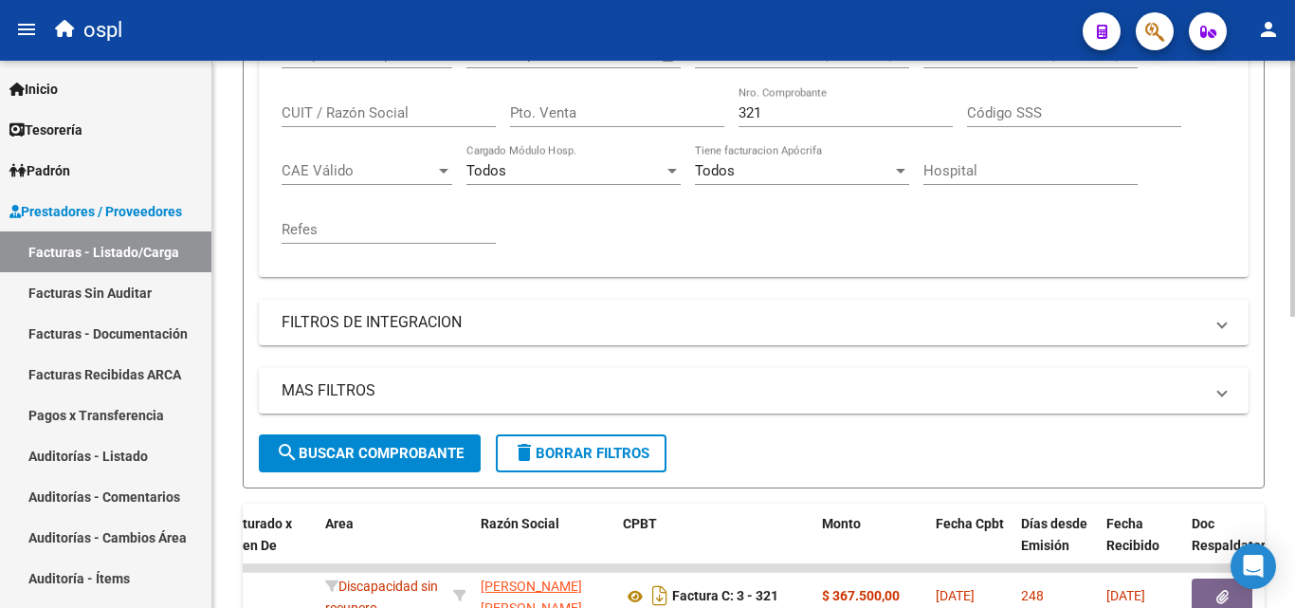
scroll to position [391, 0]
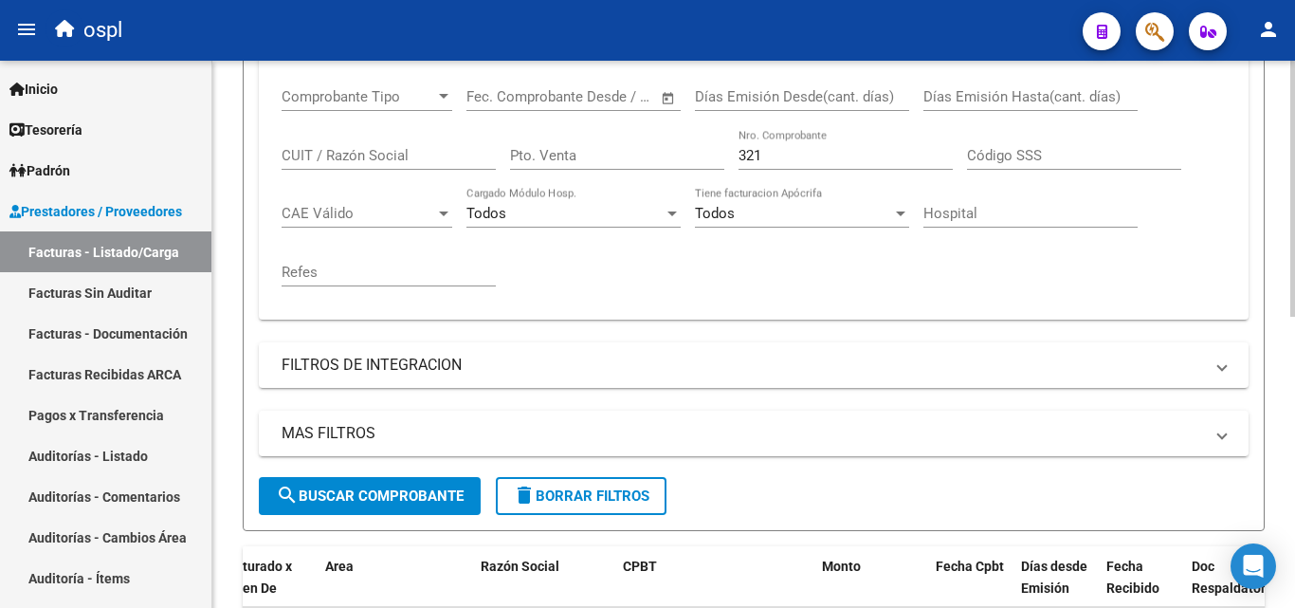
click at [776, 152] on input "321" at bounding box center [846, 155] width 214 height 17
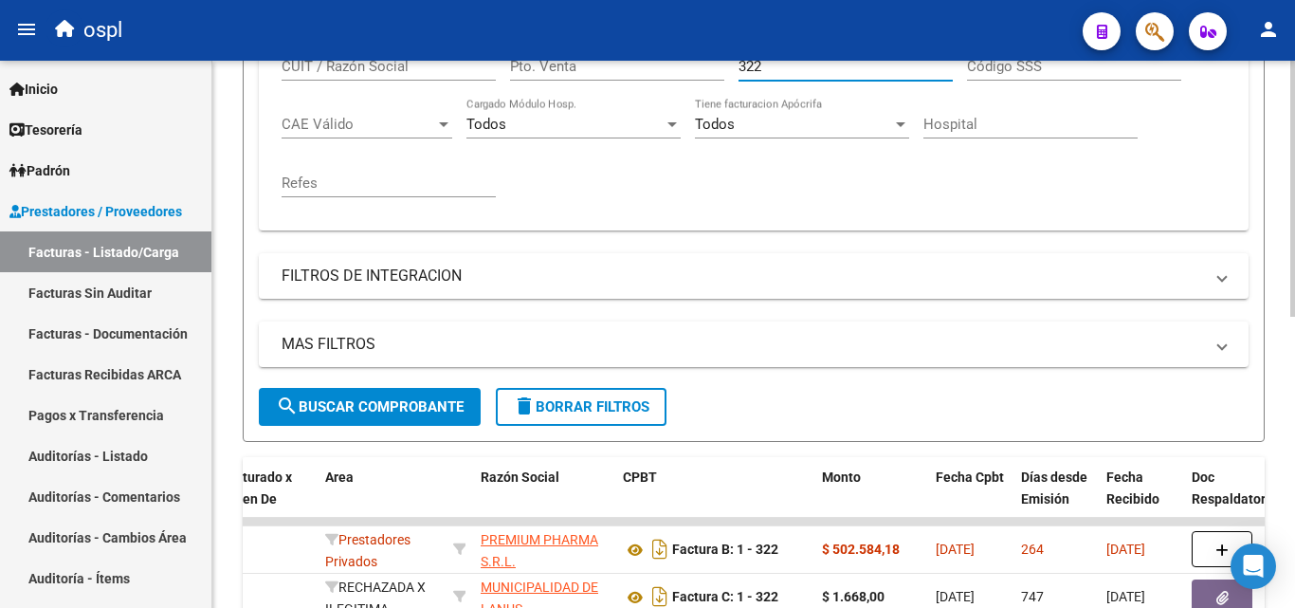
scroll to position [482, 0]
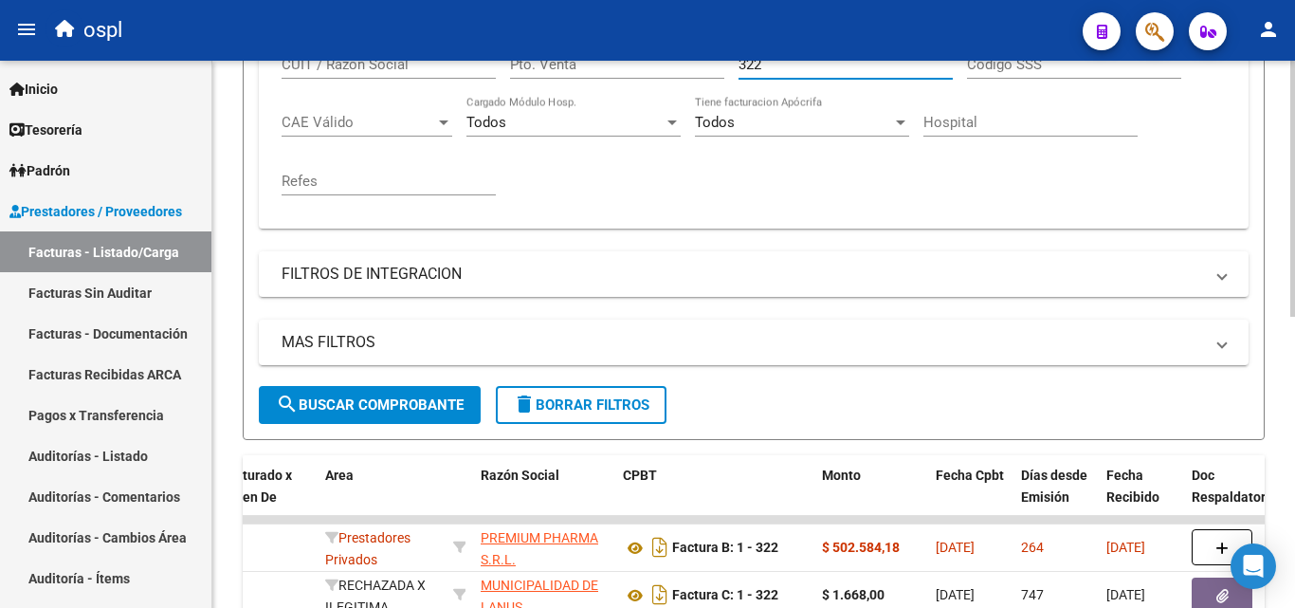
click at [1294, 348] on div at bounding box center [1292, 419] width 5 height 256
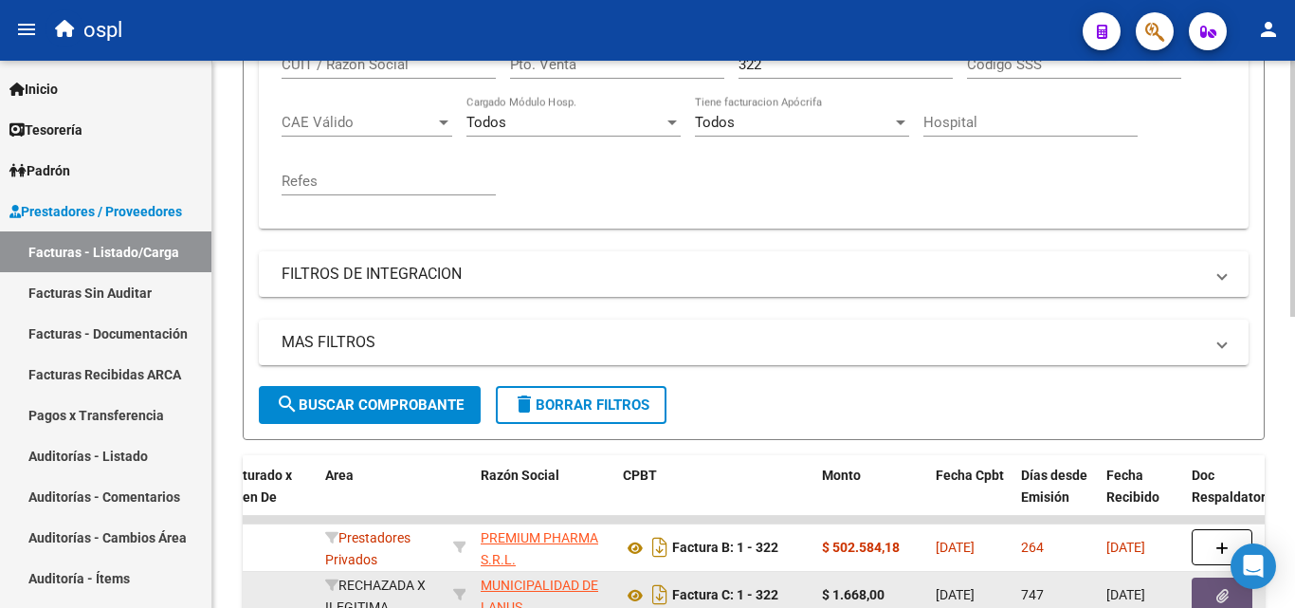
click at [1210, 594] on button "button" at bounding box center [1222, 594] width 61 height 34
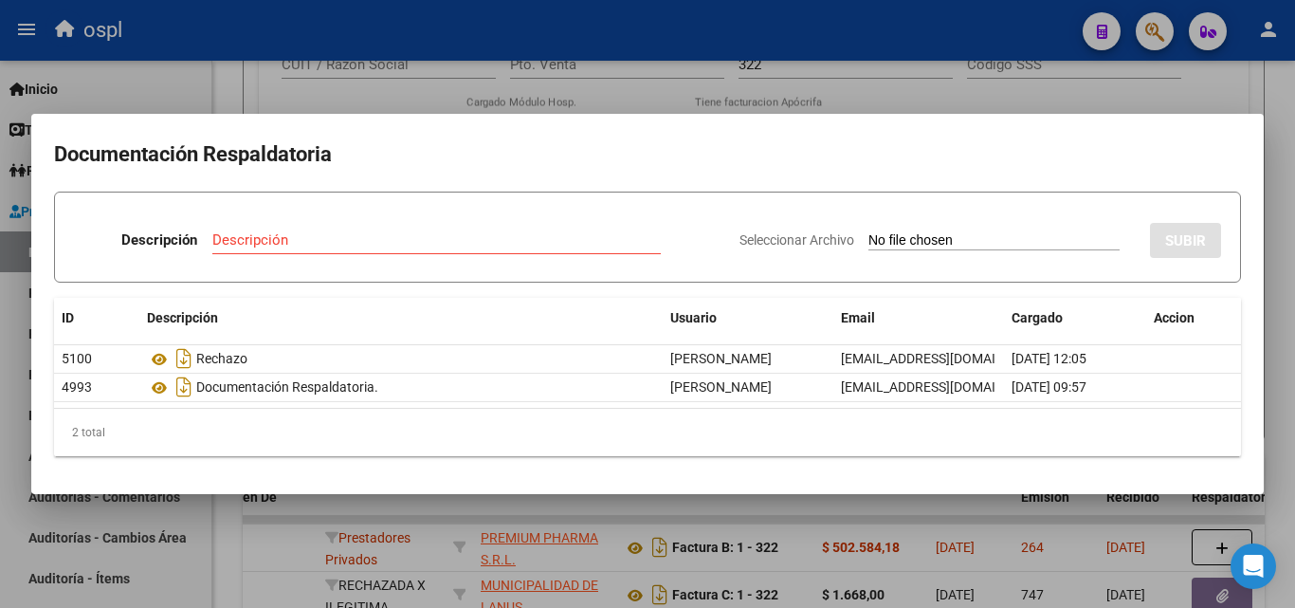
click at [1275, 83] on div at bounding box center [647, 304] width 1295 height 608
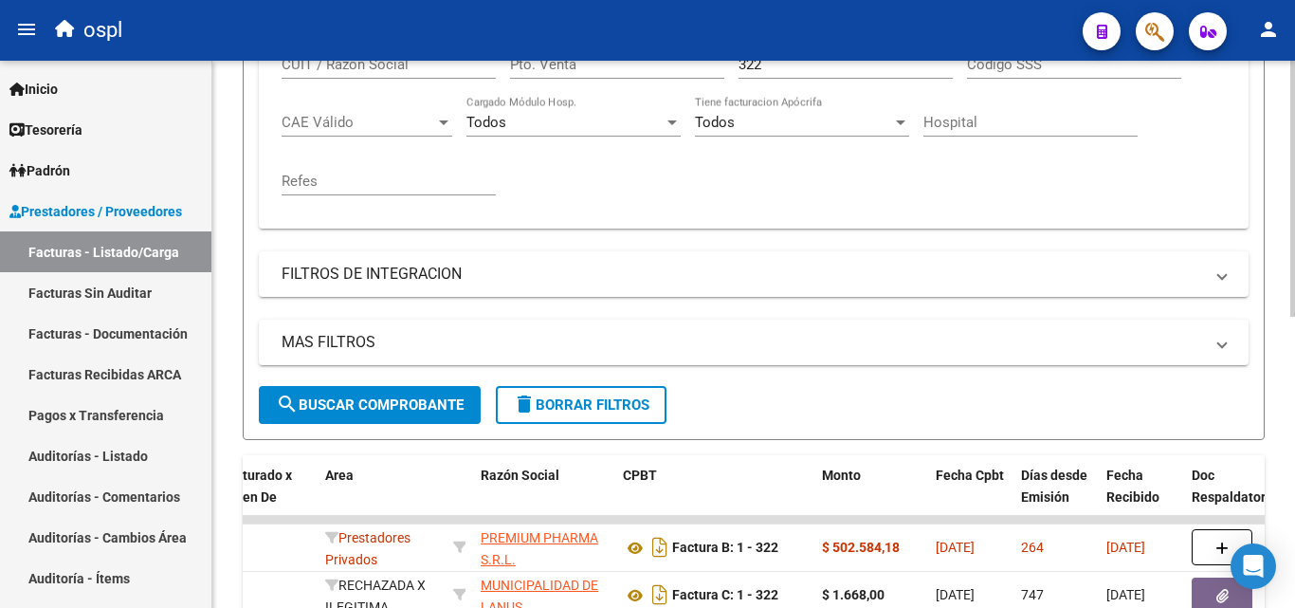
scroll to position [485, 0]
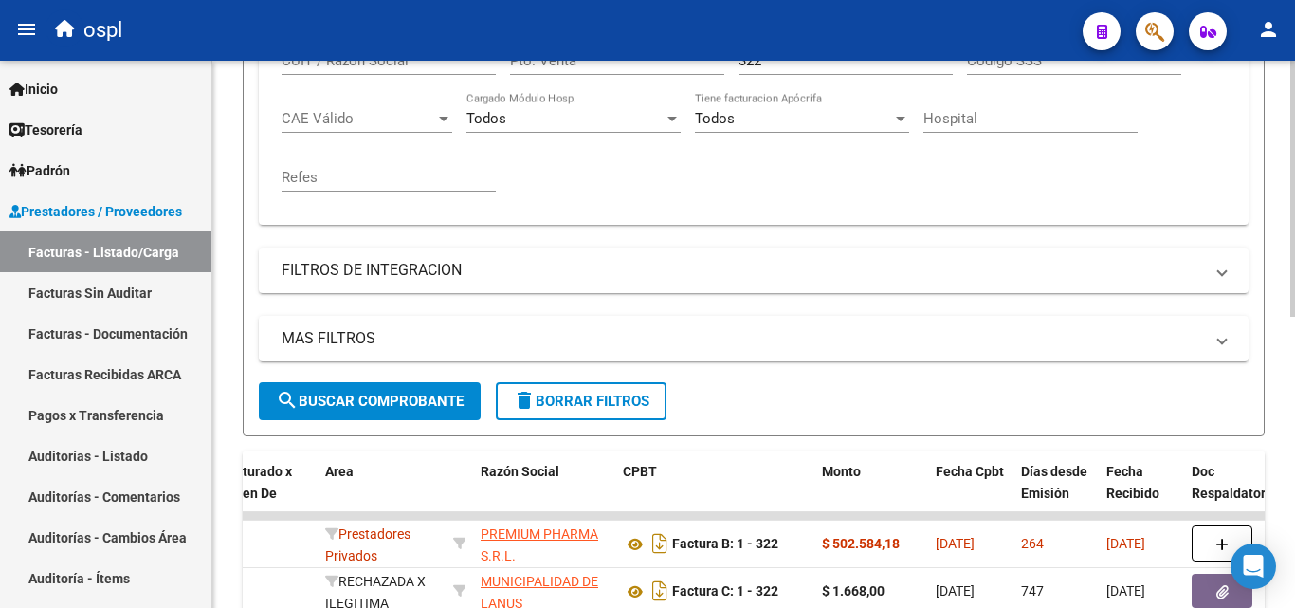
click at [767, 65] on input "322" at bounding box center [846, 60] width 214 height 17
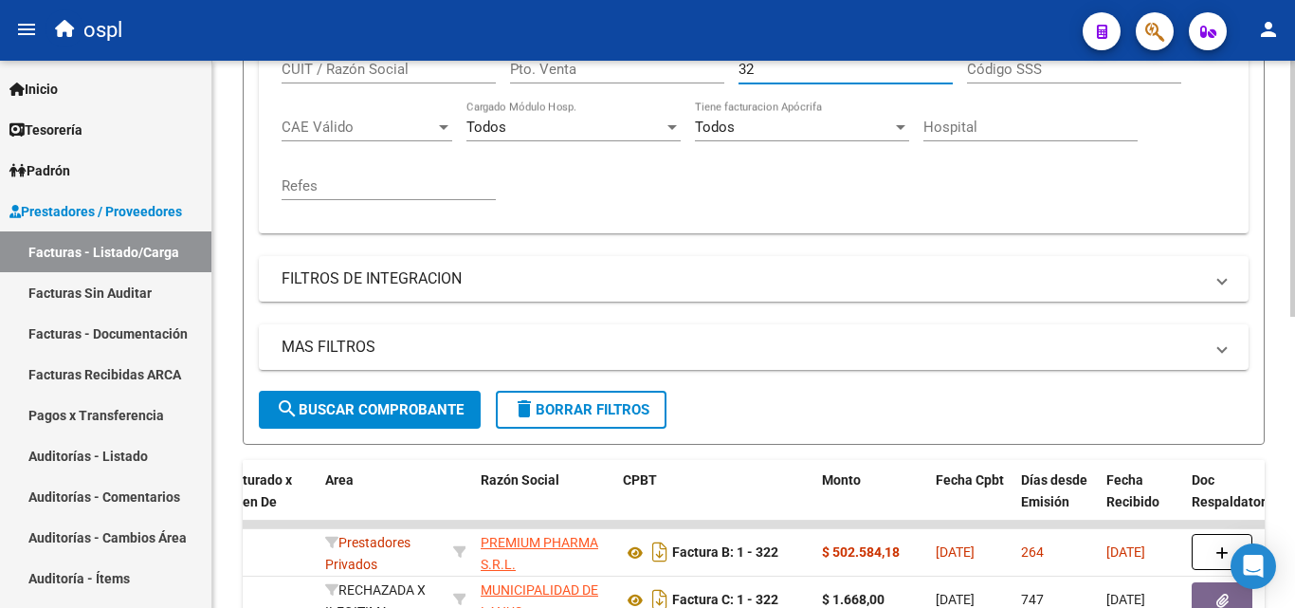
type input "3"
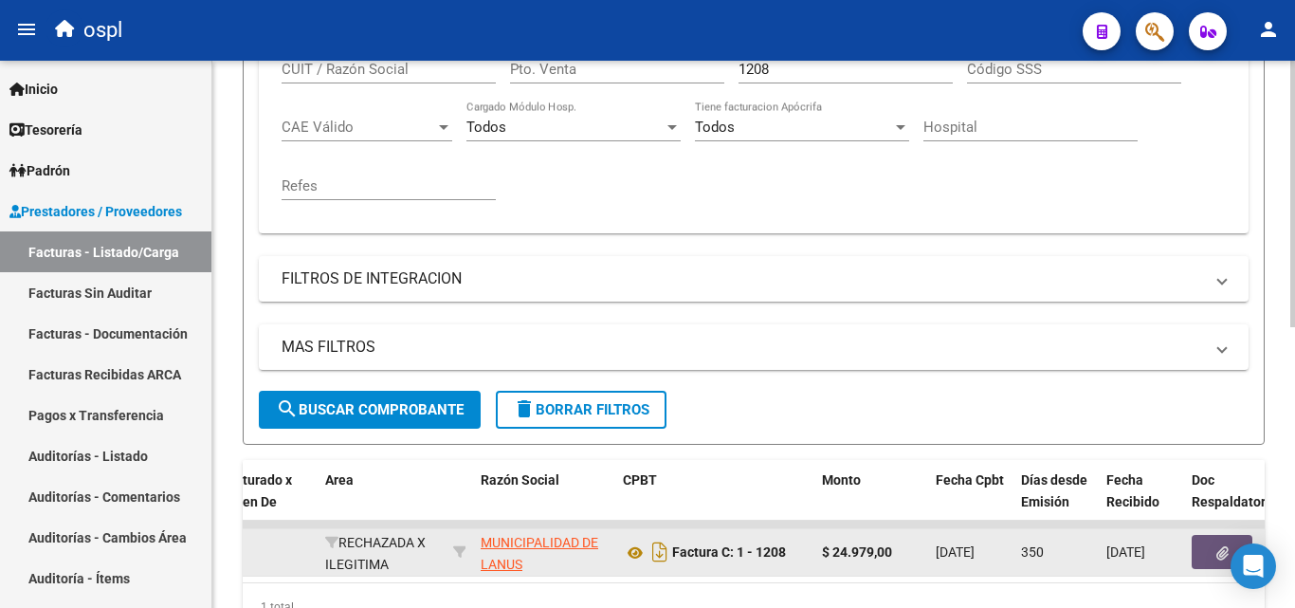
click at [1214, 549] on button "button" at bounding box center [1222, 552] width 61 height 34
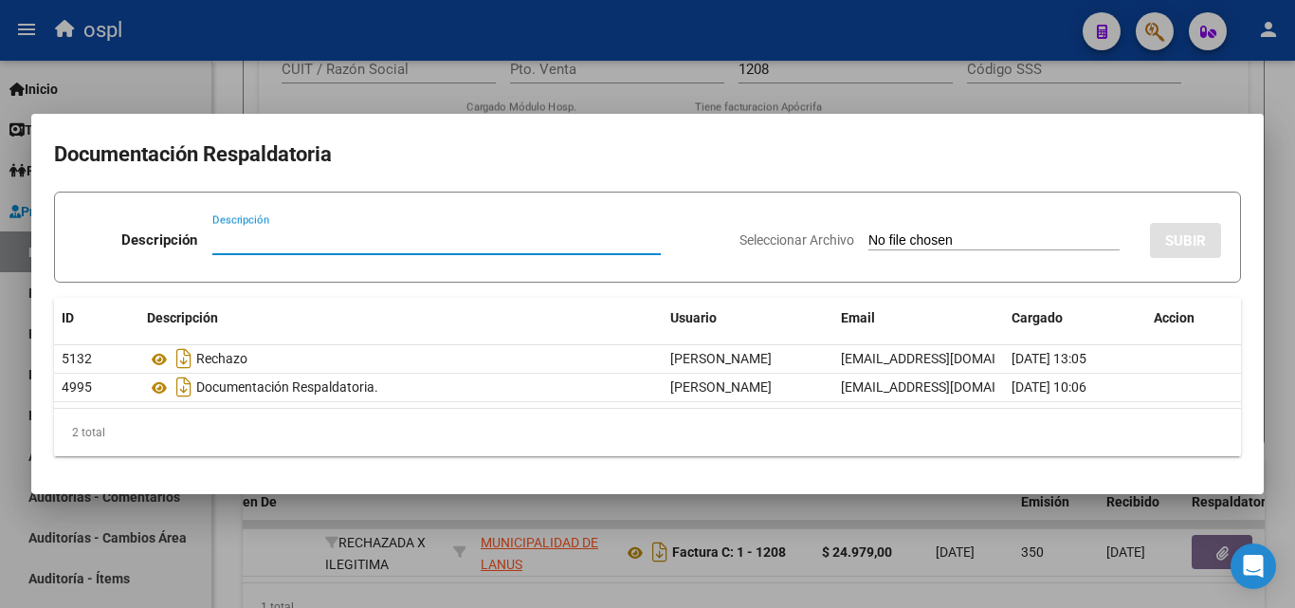
click at [773, 74] on div at bounding box center [647, 304] width 1295 height 608
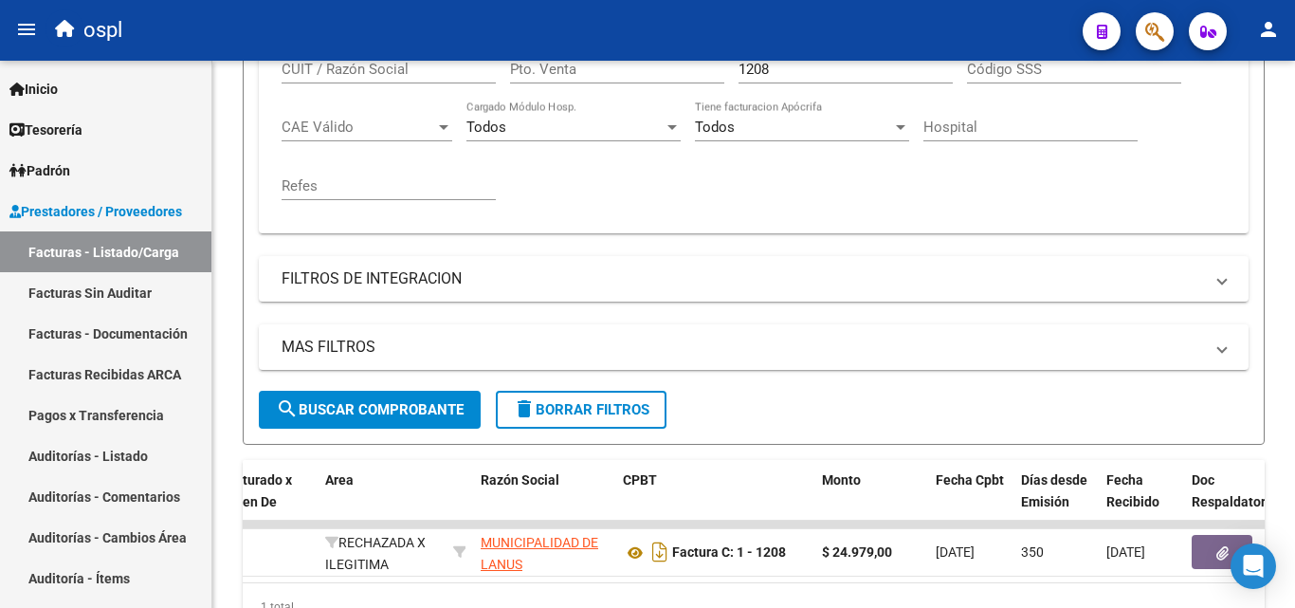
click at [773, 74] on input "1208" at bounding box center [846, 69] width 214 height 17
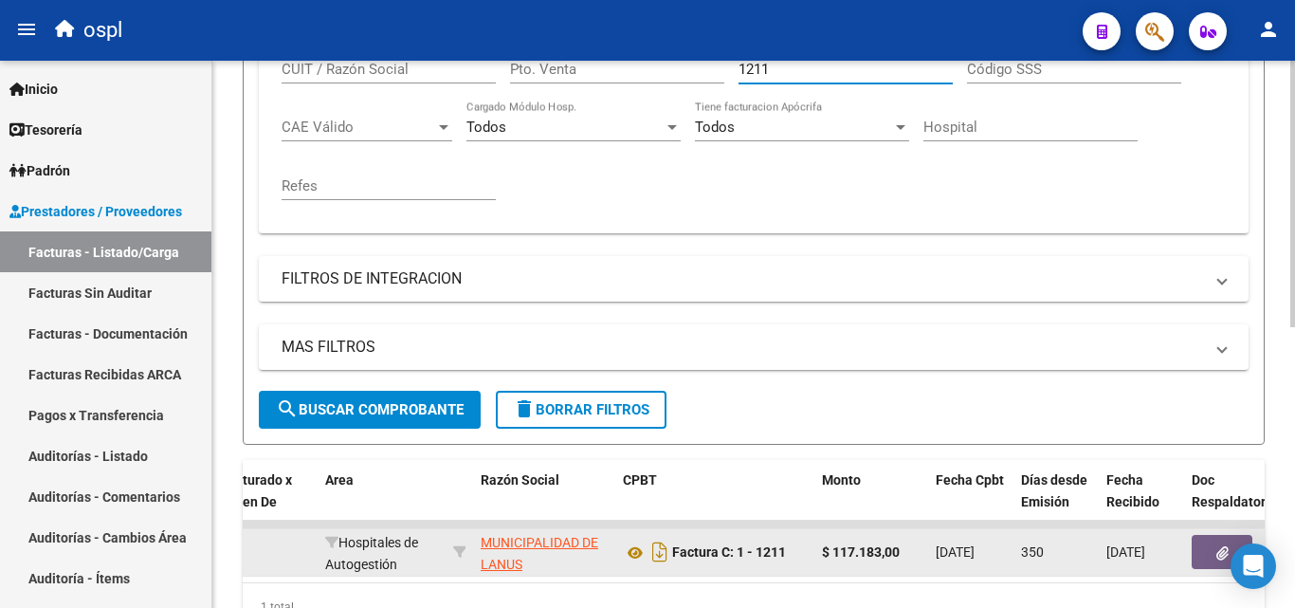
type input "1211"
click at [1221, 557] on icon "button" at bounding box center [1222, 553] width 12 height 14
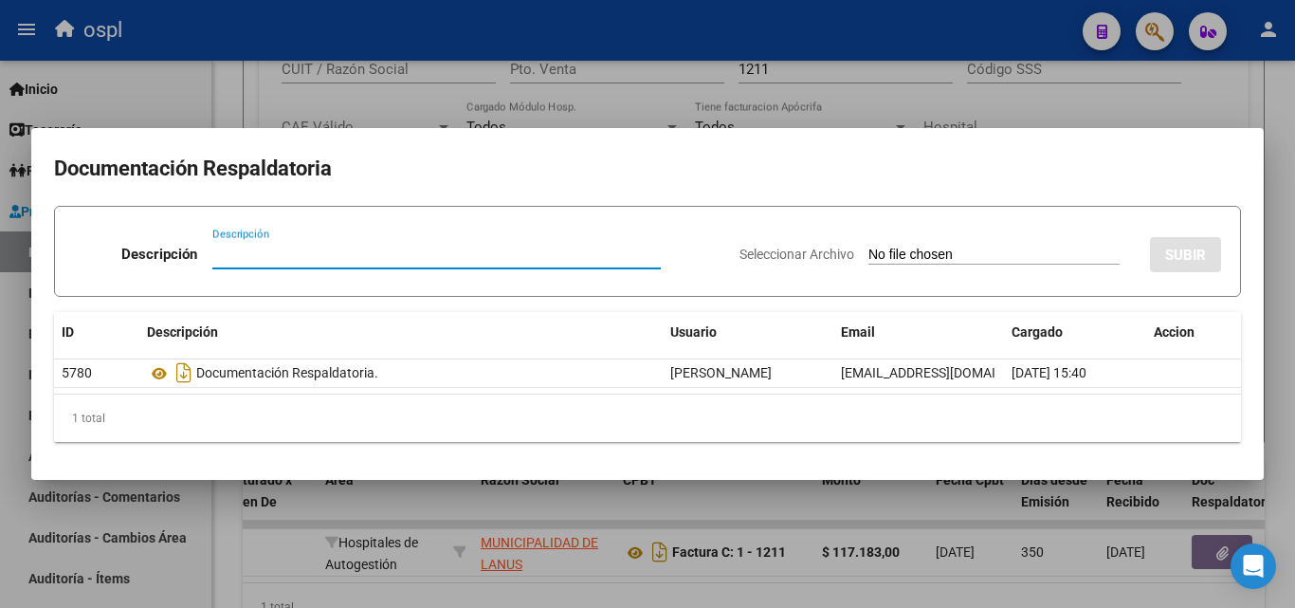
click at [575, 600] on div at bounding box center [647, 304] width 1295 height 608
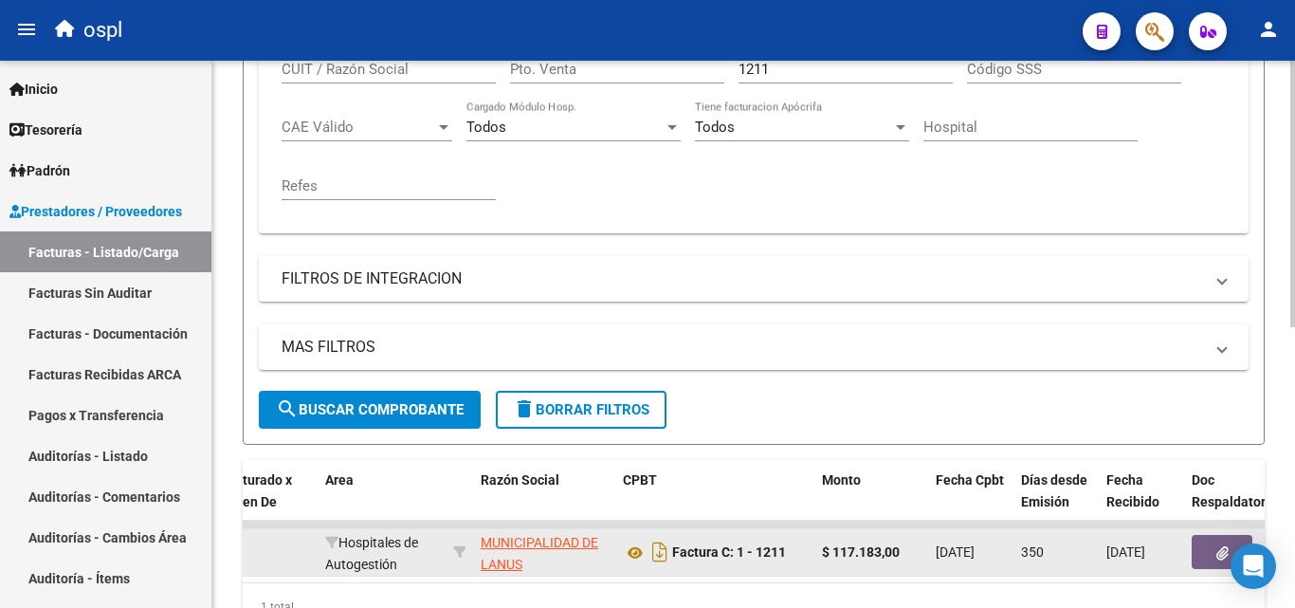
click at [1210, 559] on button "button" at bounding box center [1222, 552] width 61 height 34
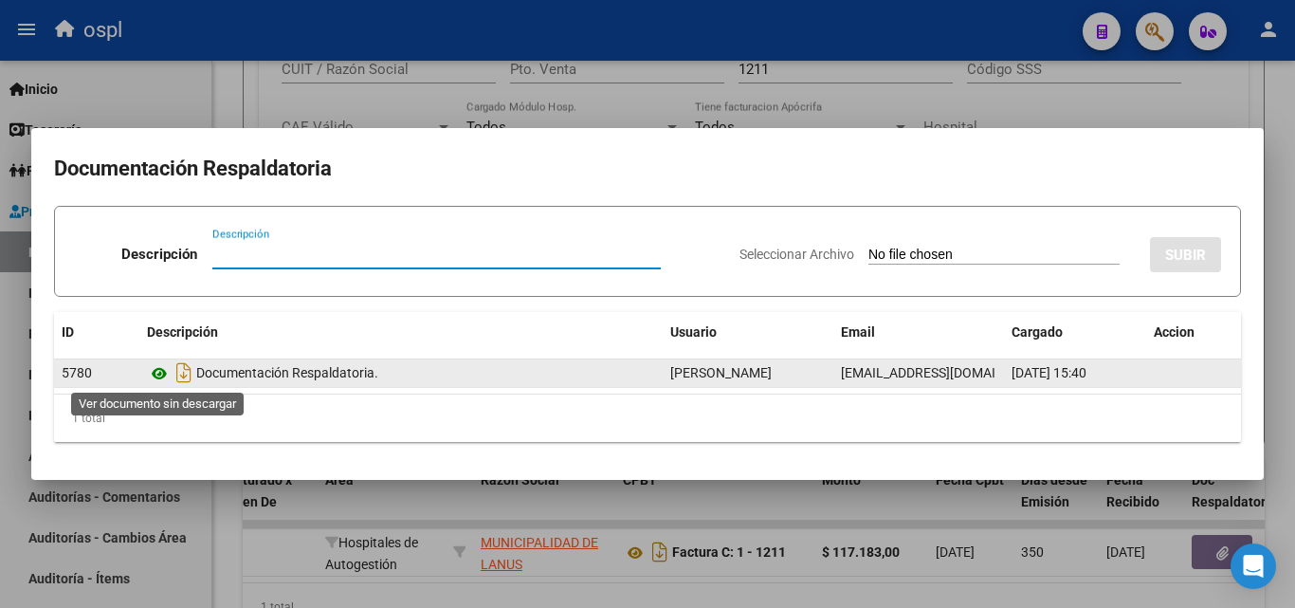
click at [152, 367] on icon at bounding box center [159, 373] width 25 height 23
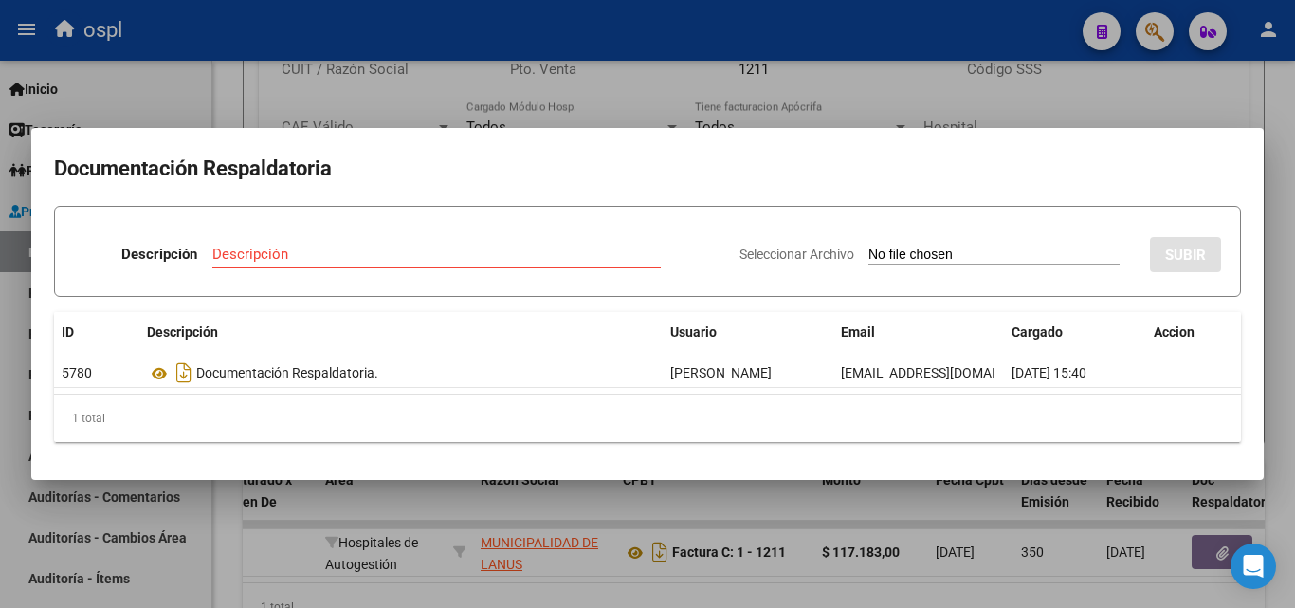
click at [980, 98] on div at bounding box center [647, 304] width 1295 height 608
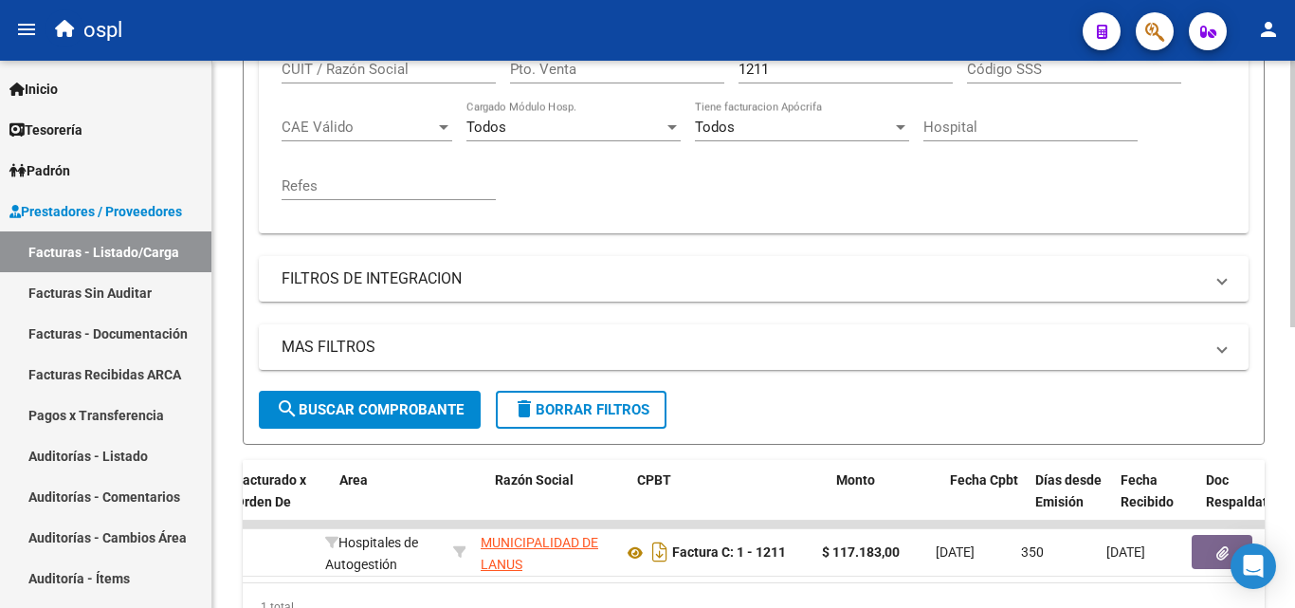
scroll to position [0, 0]
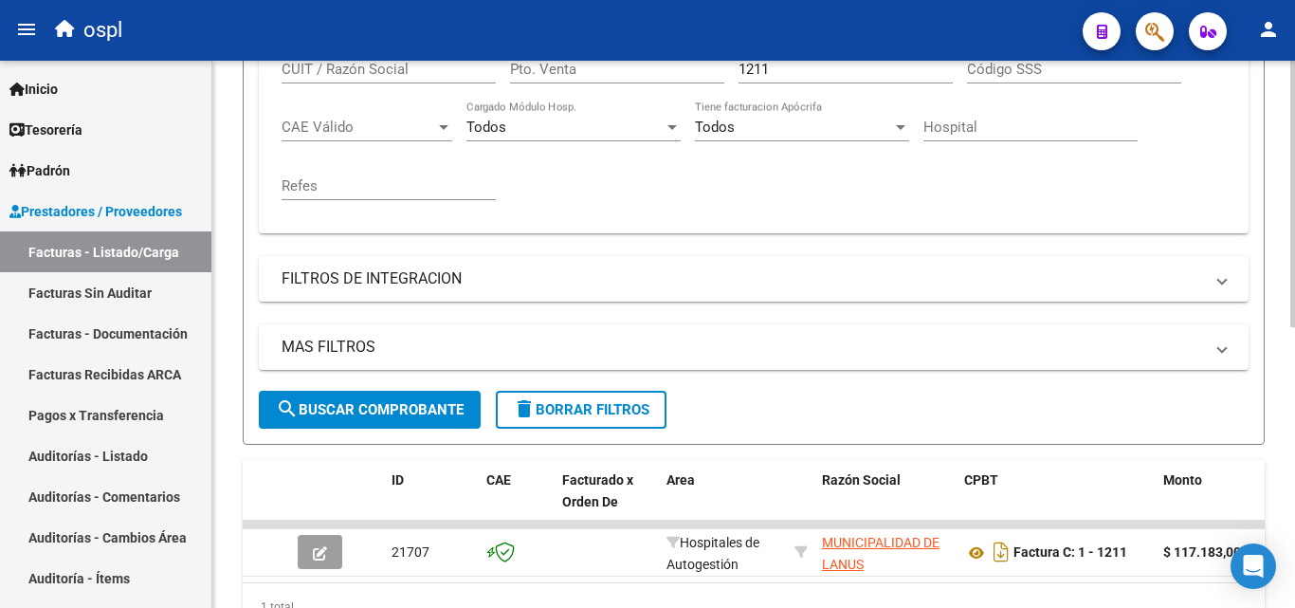
drag, startPoint x: 514, startPoint y: 591, endPoint x: 416, endPoint y: 598, distance: 97.9
click at [416, 598] on div "1 total" at bounding box center [754, 606] width 1022 height 47
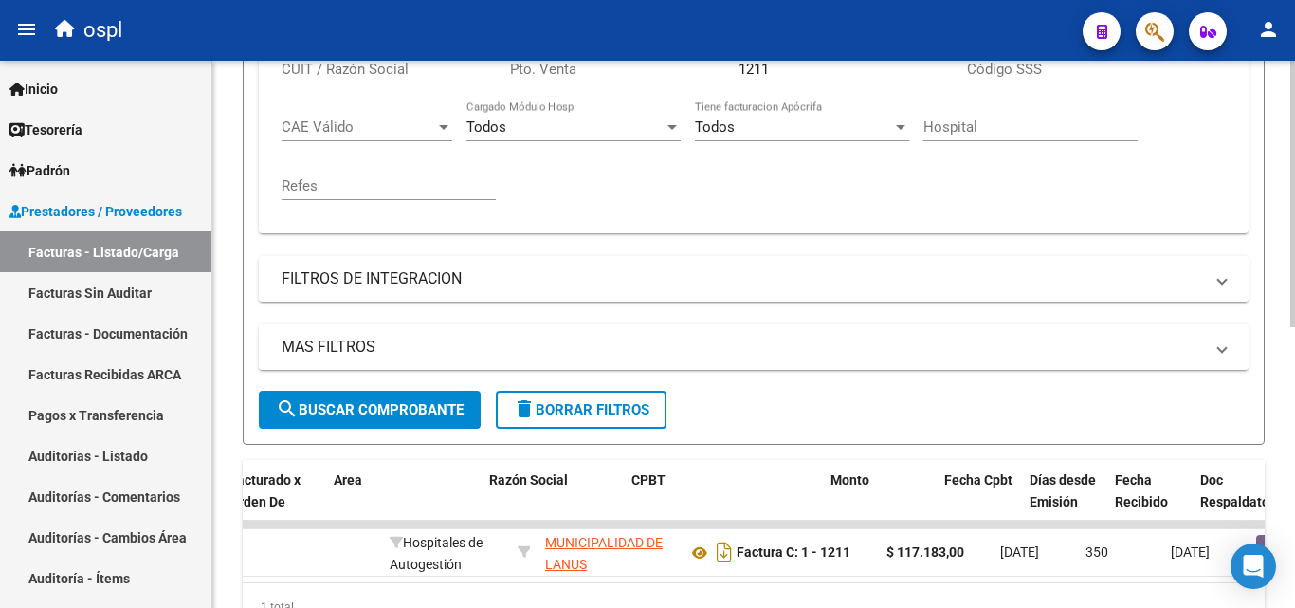
scroll to position [0, 356]
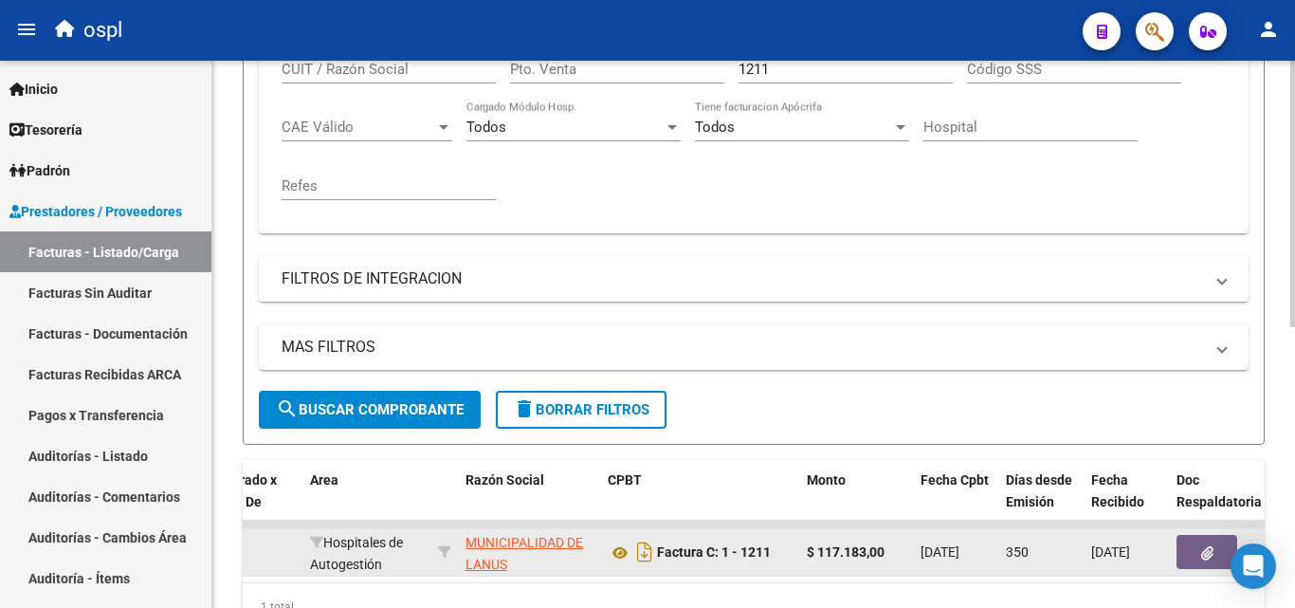
click at [1181, 547] on button "button" at bounding box center [1207, 552] width 61 height 34
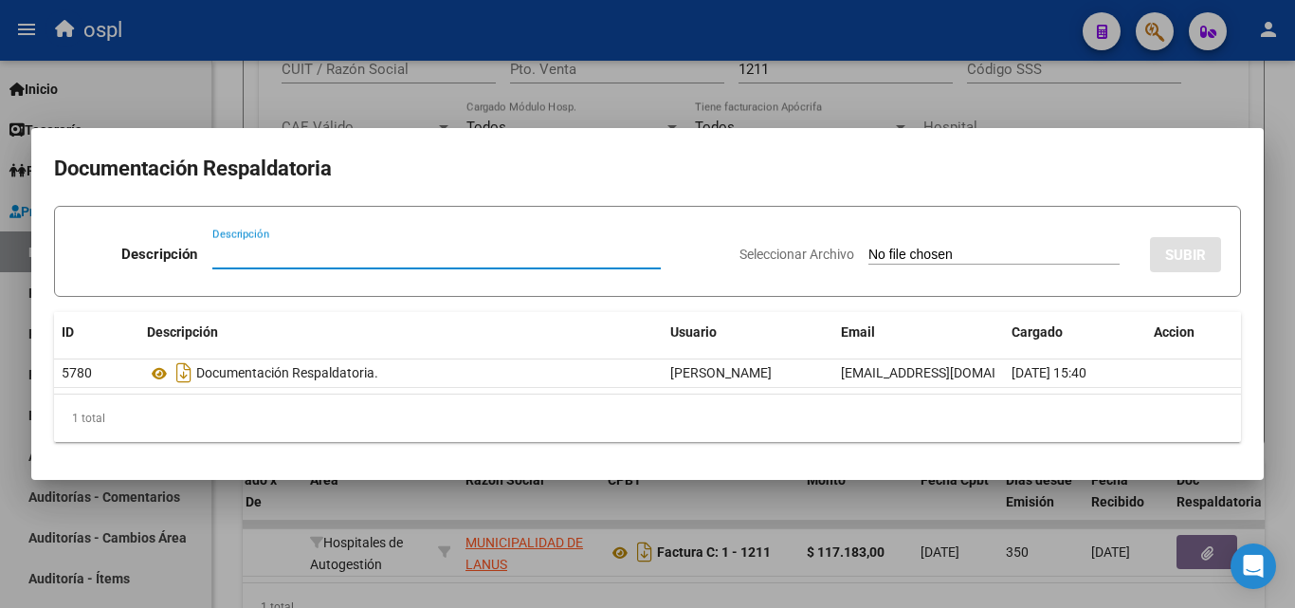
click at [1278, 150] on div at bounding box center [647, 304] width 1295 height 608
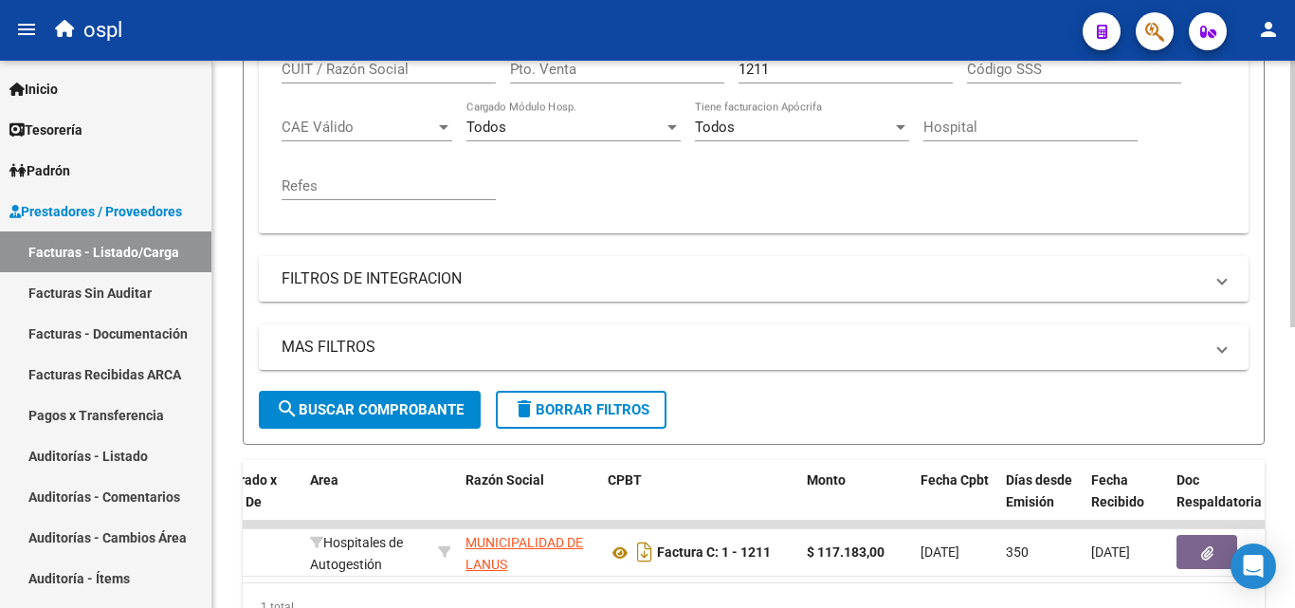
scroll to position [0, 0]
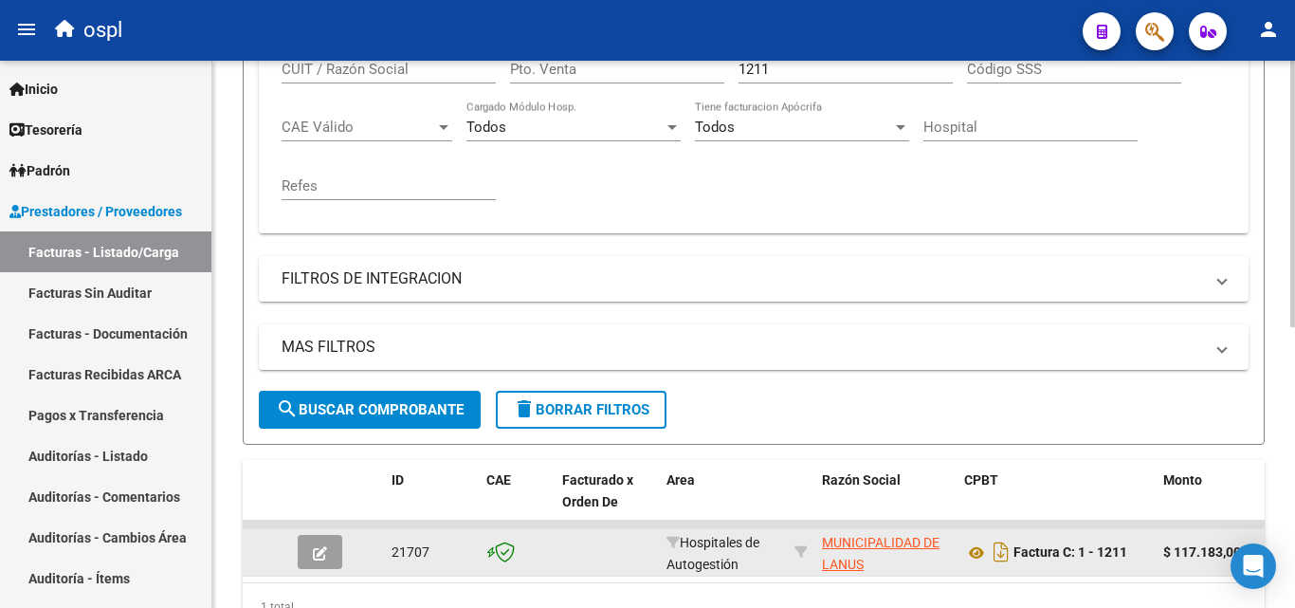
click at [321, 549] on icon "button" at bounding box center [320, 553] width 14 height 14
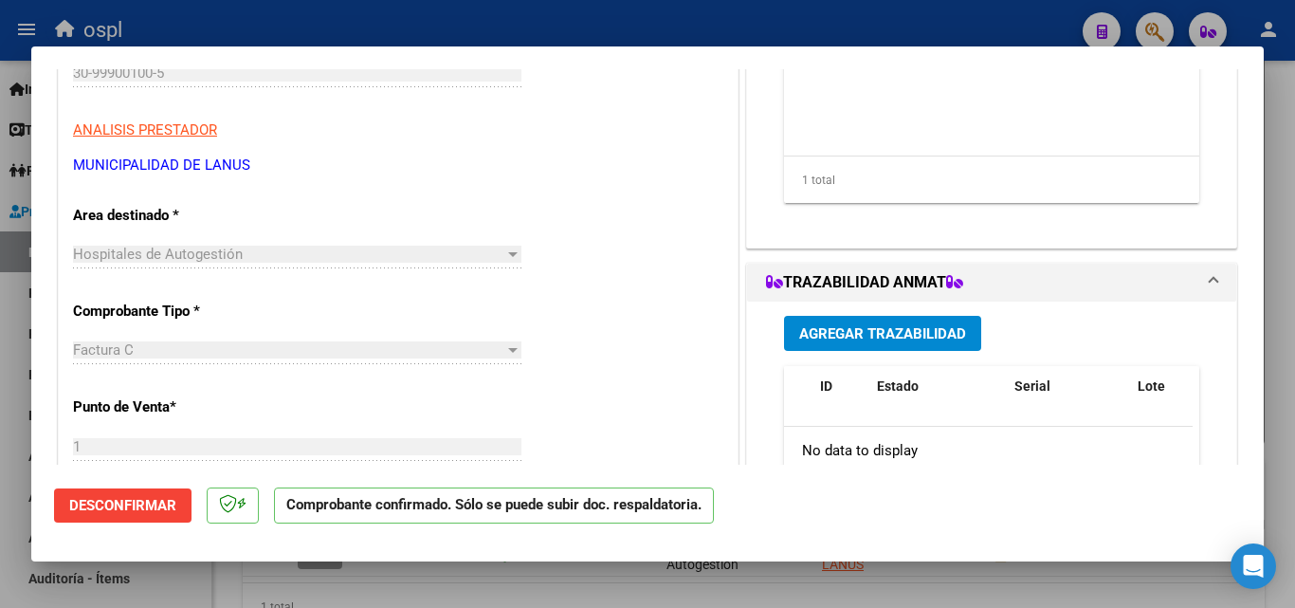
scroll to position [284, 0]
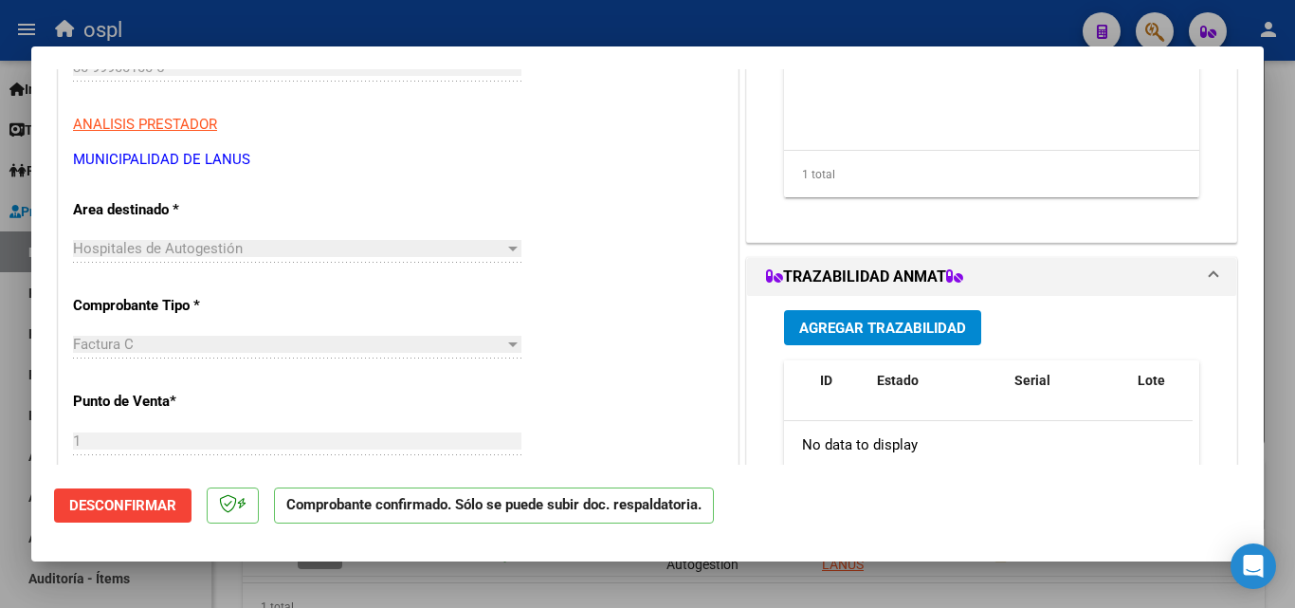
click at [447, 247] on div "Hospitales de Autogestión" at bounding box center [288, 248] width 431 height 17
click at [407, 21] on div at bounding box center [647, 304] width 1295 height 608
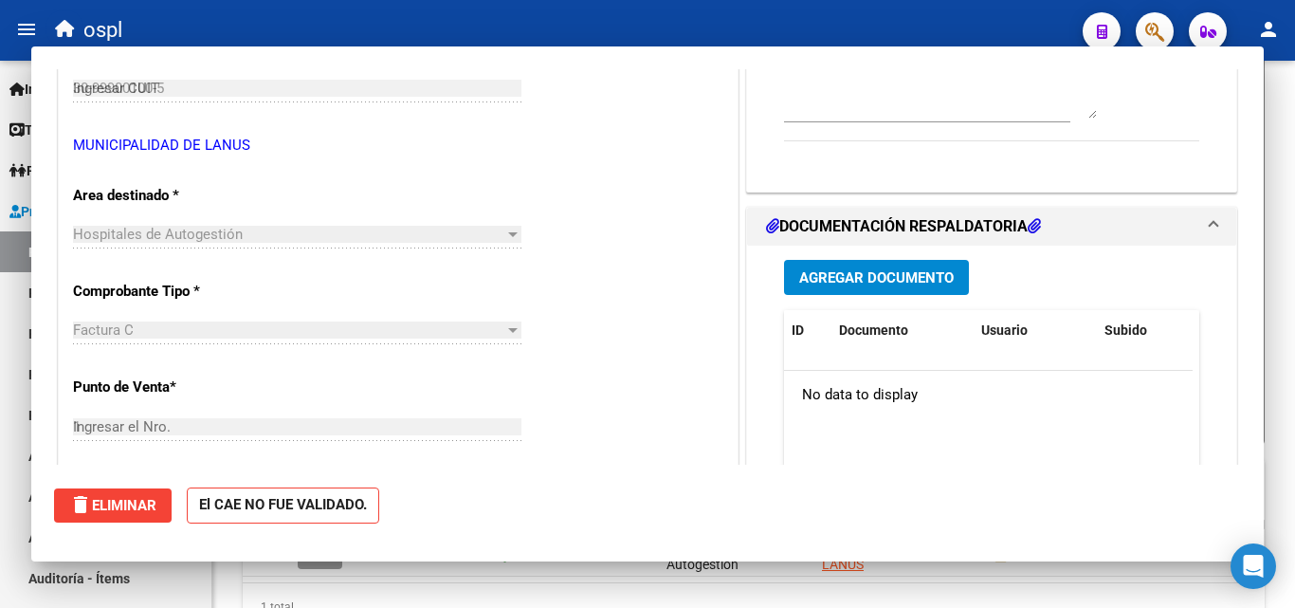
type input "$ 0,00"
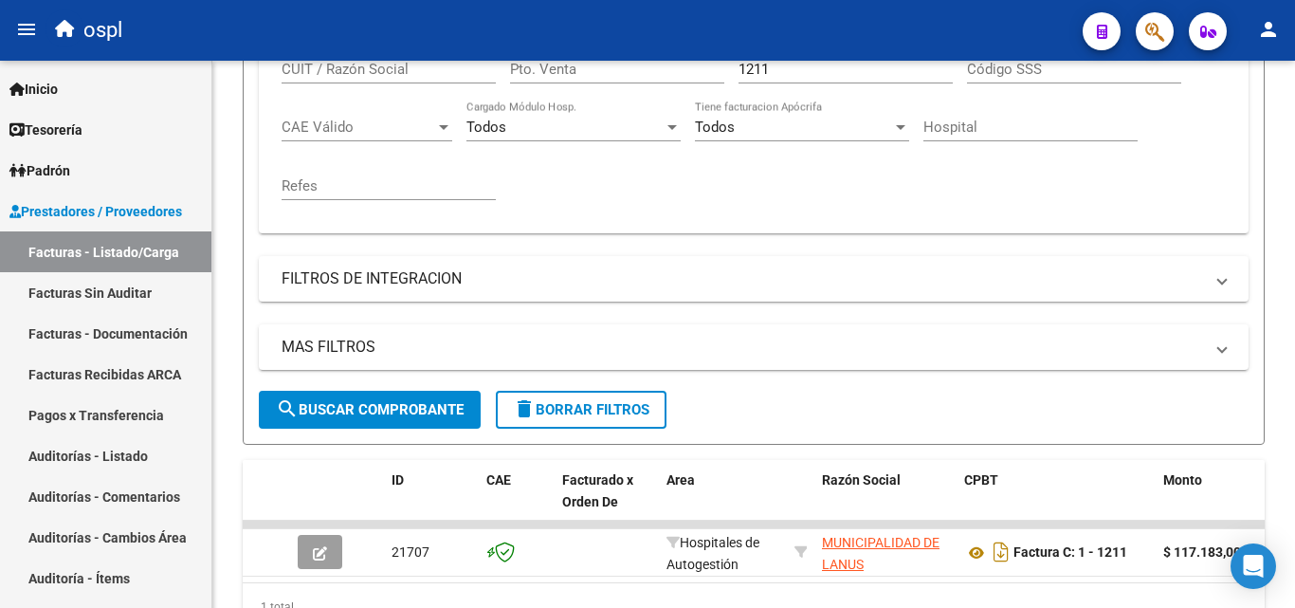
scroll to position [477, 0]
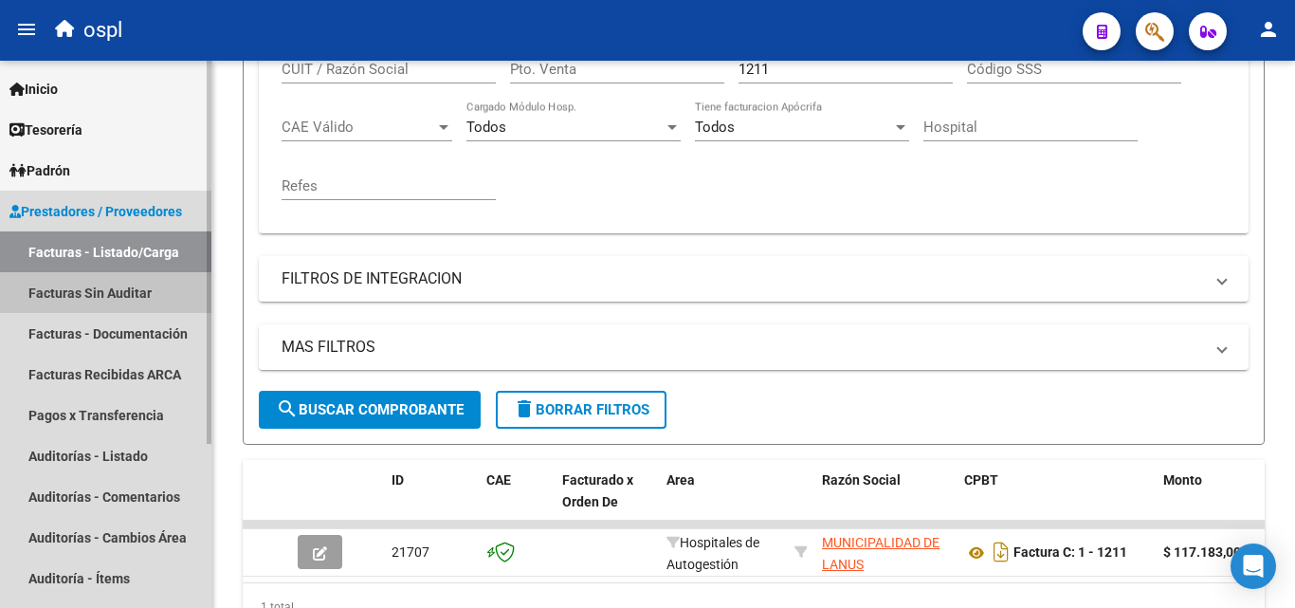
click at [113, 307] on link "Facturas Sin Auditar" at bounding box center [105, 292] width 211 height 41
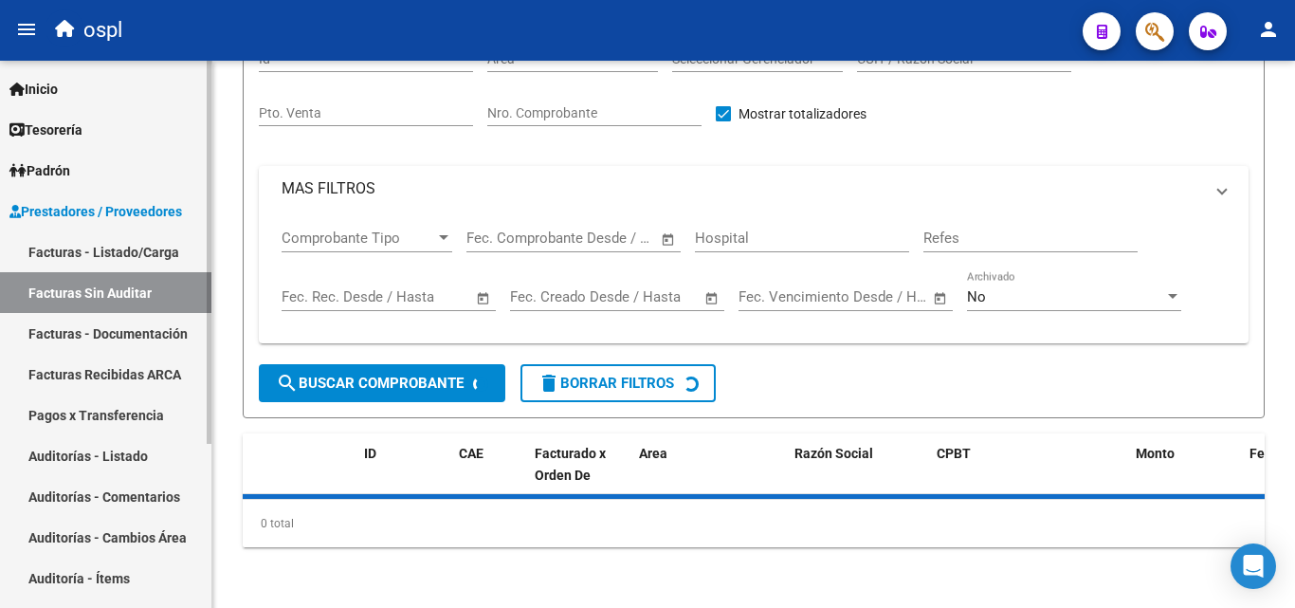
scroll to position [54, 0]
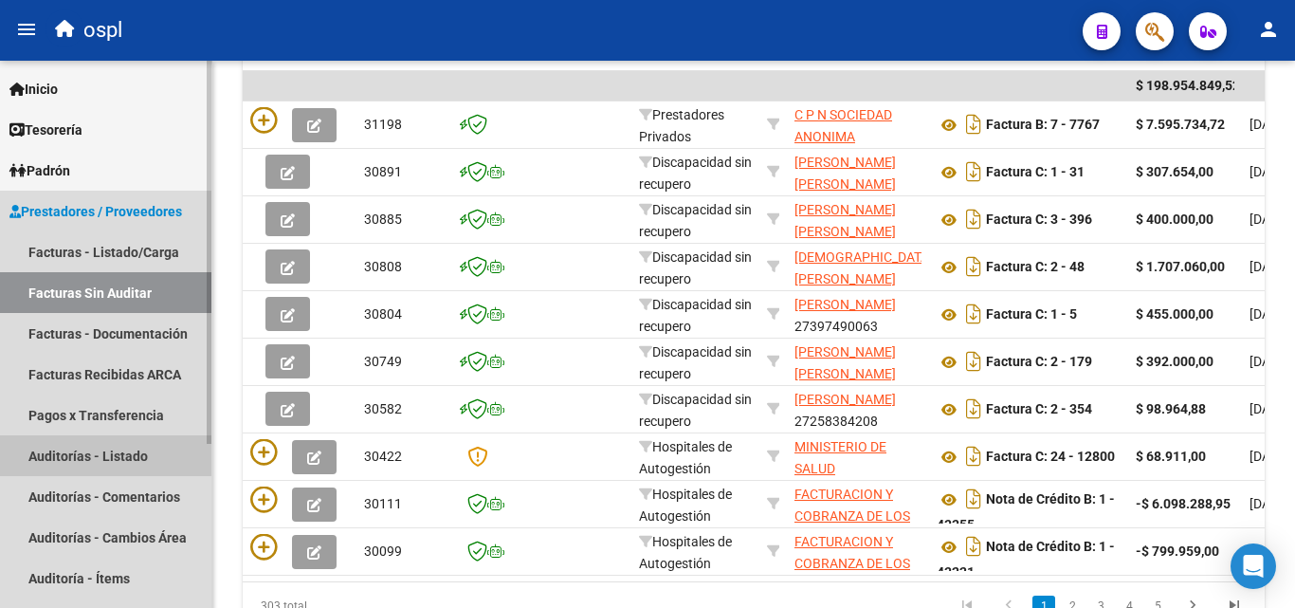
click at [165, 453] on link "Auditorías - Listado" at bounding box center [105, 455] width 211 height 41
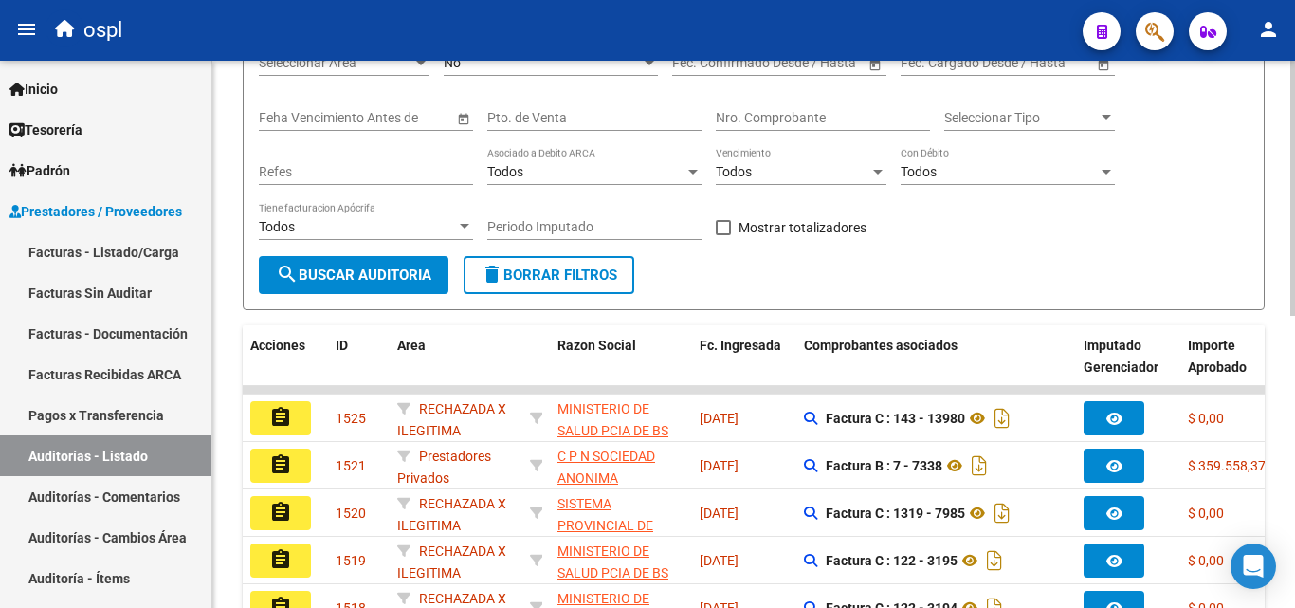
scroll to position [192, 0]
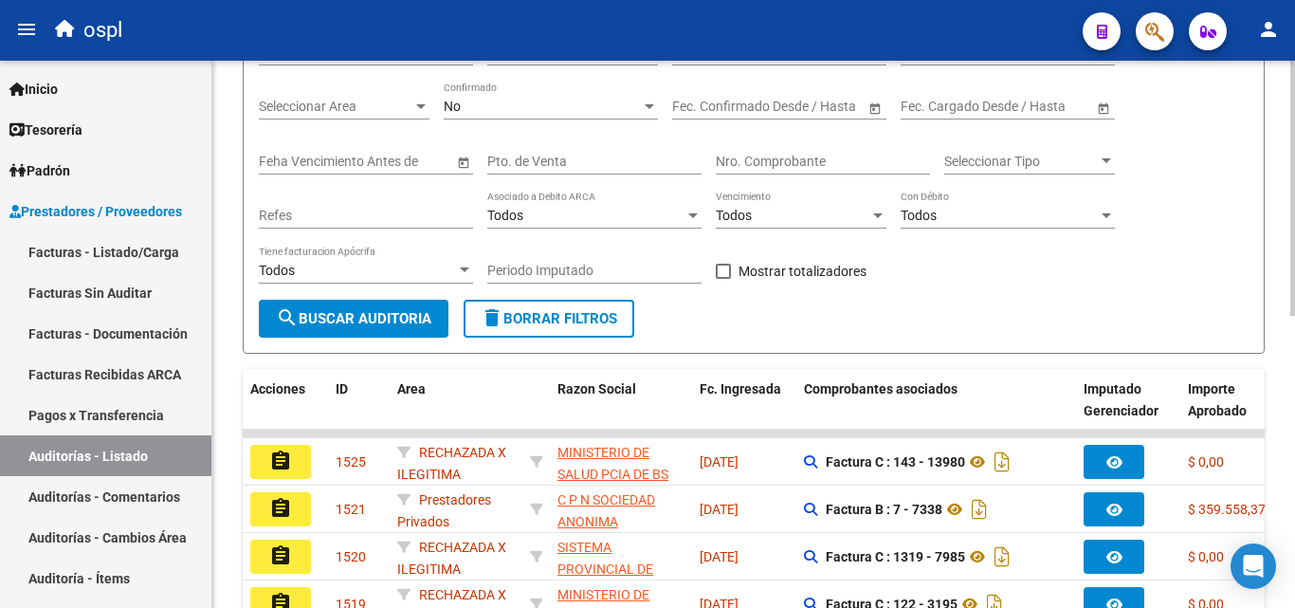
click at [746, 163] on input "Nro. Comprobante" at bounding box center [823, 162] width 214 height 16
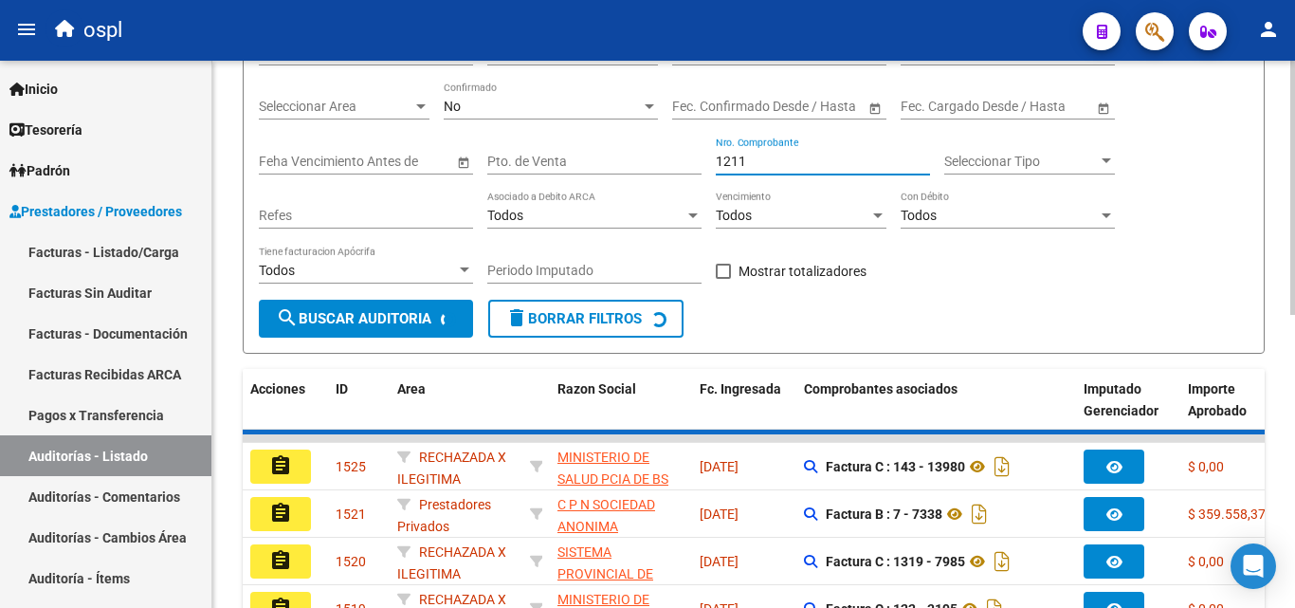
scroll to position [171, 0]
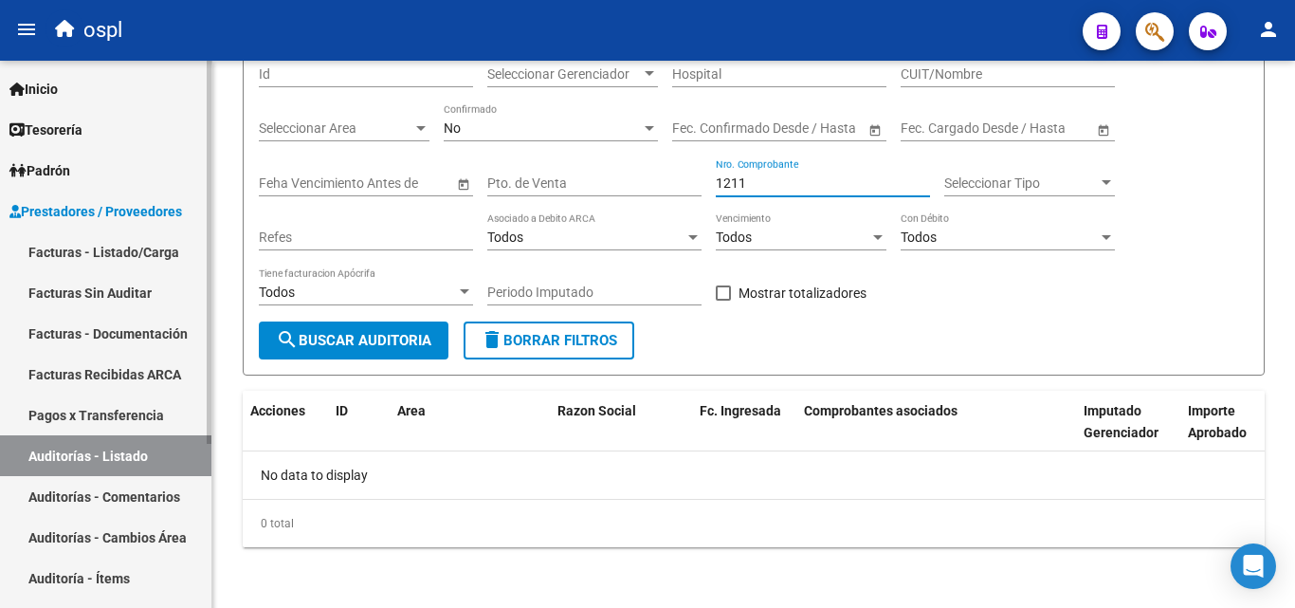
type input "1211"
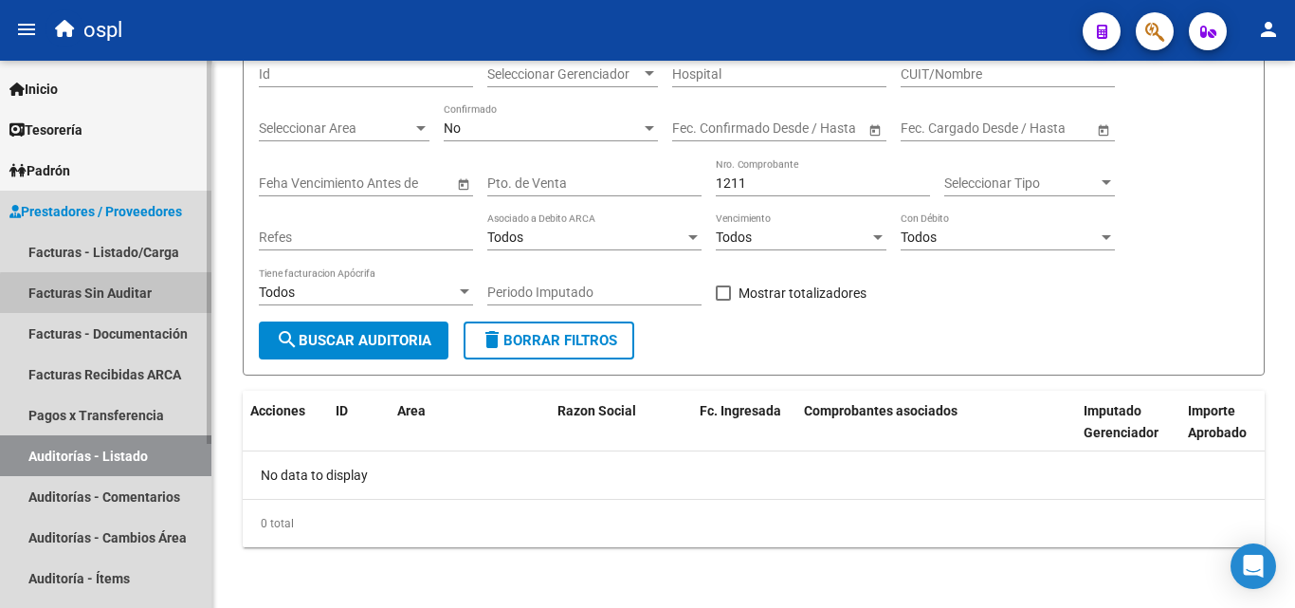
click at [159, 303] on link "Facturas Sin Auditar" at bounding box center [105, 292] width 211 height 41
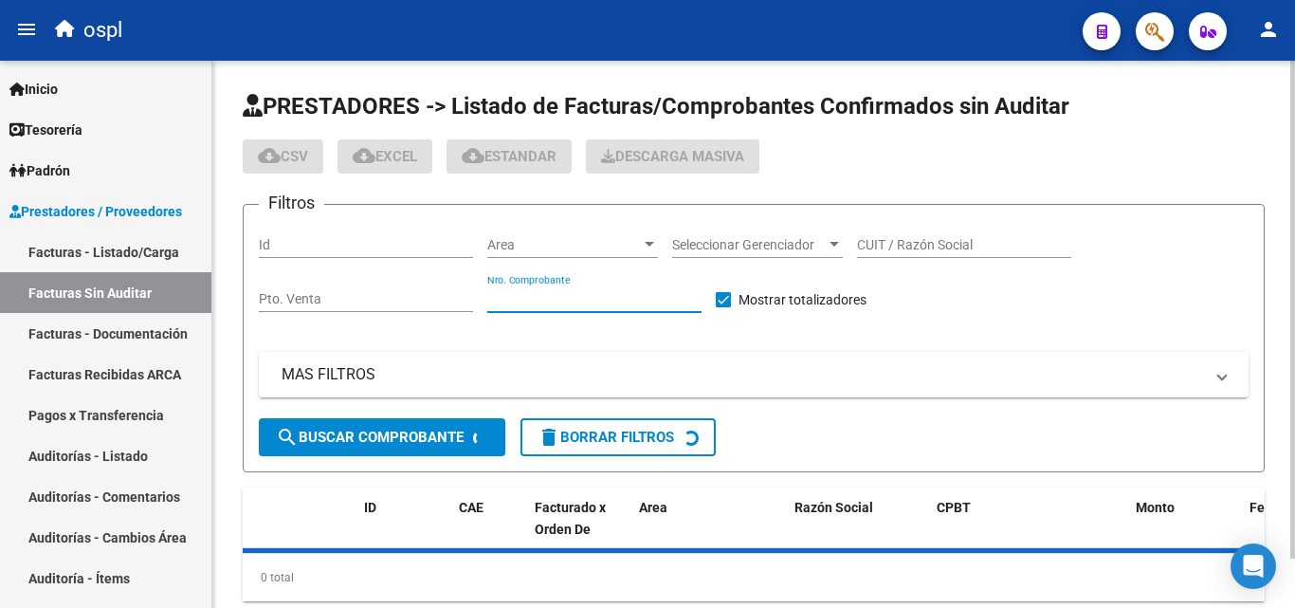
click at [615, 294] on input "Nro. Comprobante" at bounding box center [594, 299] width 214 height 16
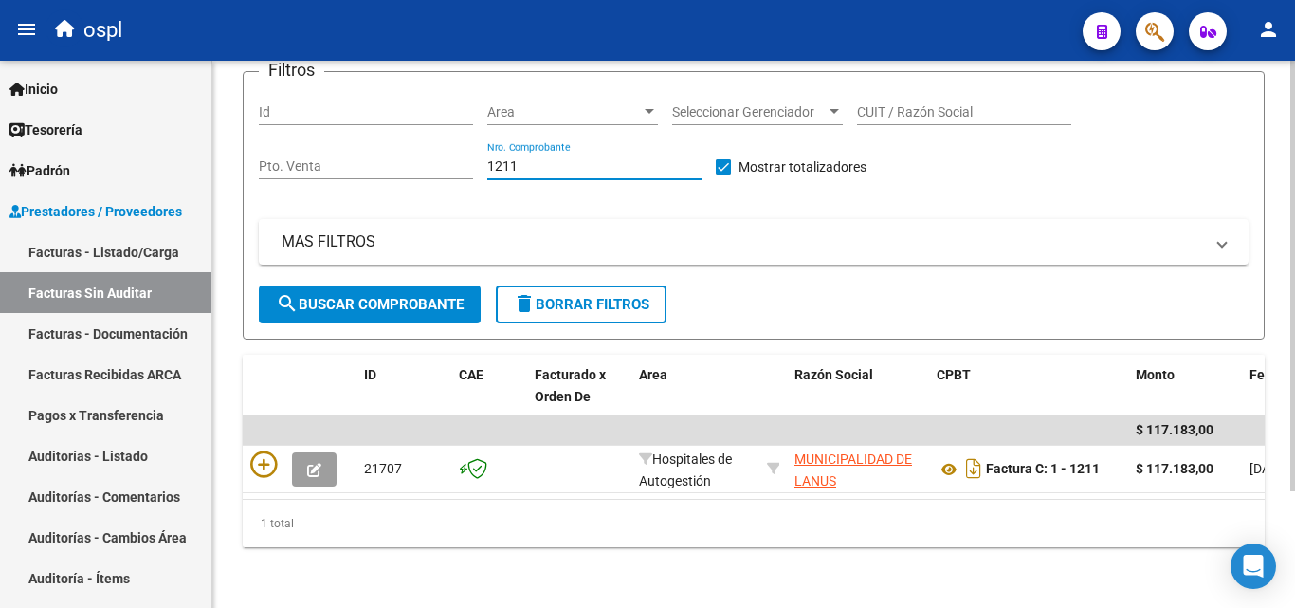
scroll to position [148, 0]
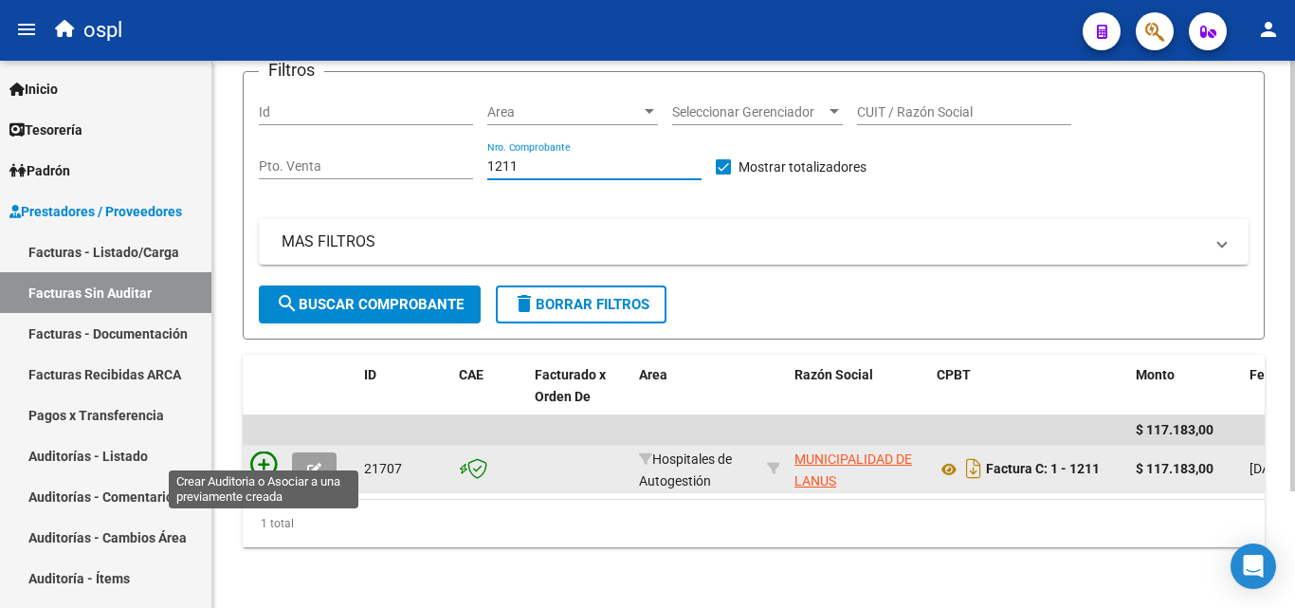
type input "1211"
click at [263, 451] on icon at bounding box center [263, 464] width 27 height 27
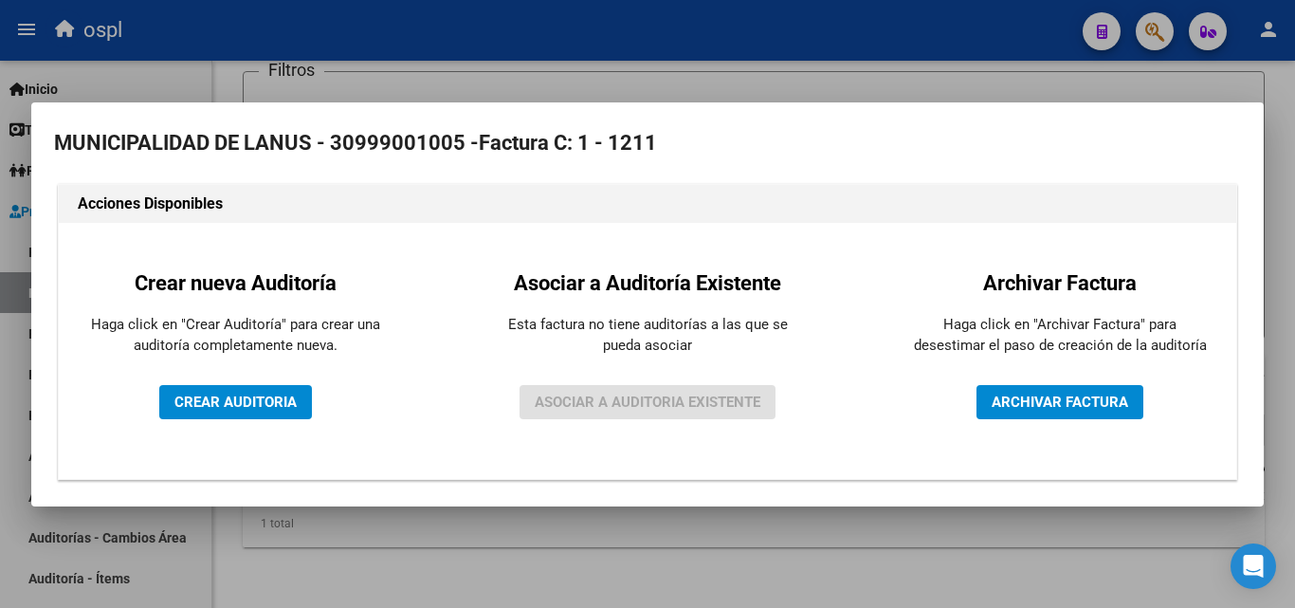
click at [232, 383] on div "Crear nueva Auditoría Haga click en "Crear Auditoría" para crear una auditoría …" at bounding box center [235, 351] width 324 height 228
click at [296, 396] on span "CREAR AUDITORIA" at bounding box center [235, 401] width 122 height 17
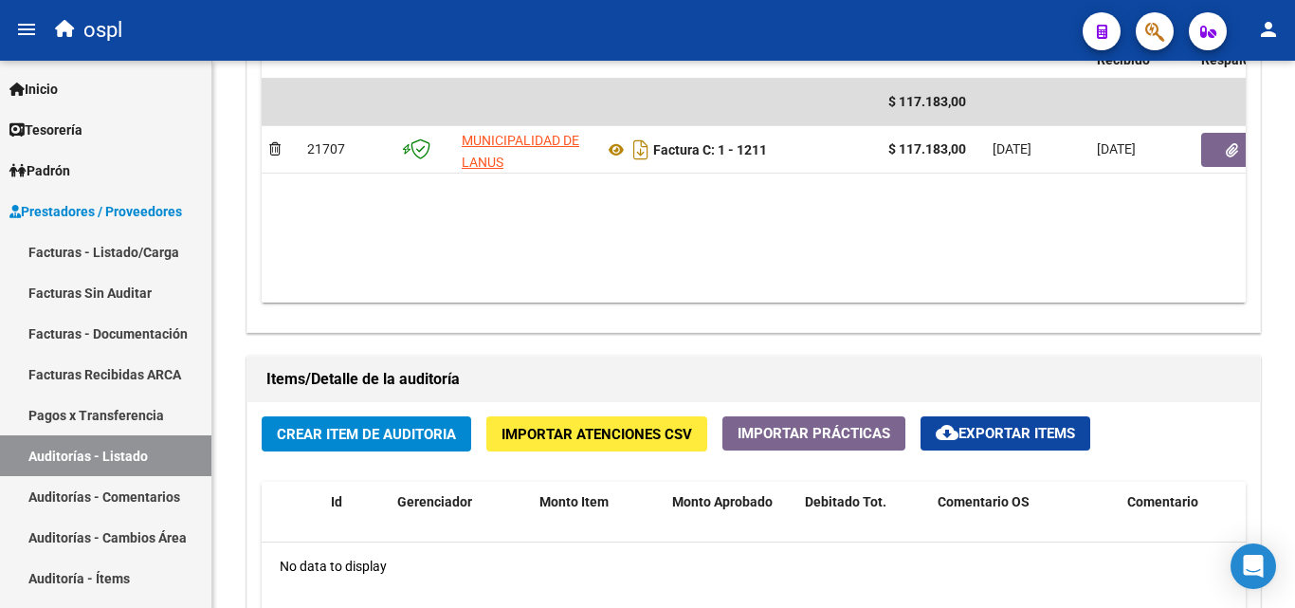
scroll to position [1043, 0]
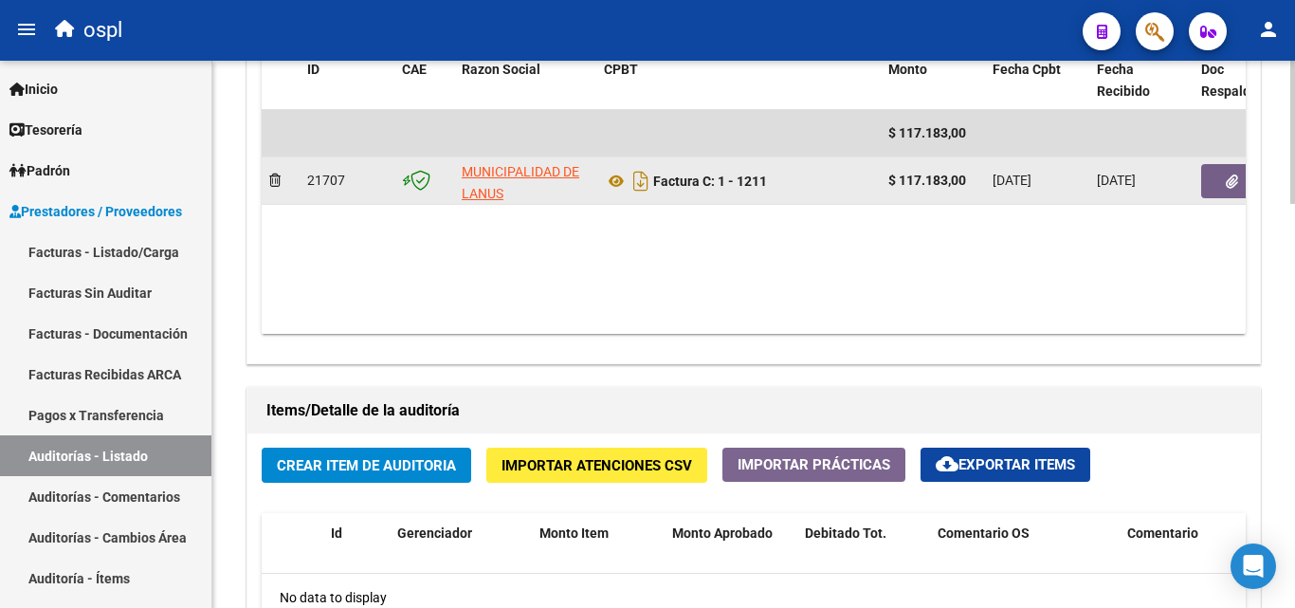
click at [1241, 191] on button "button" at bounding box center [1231, 181] width 61 height 34
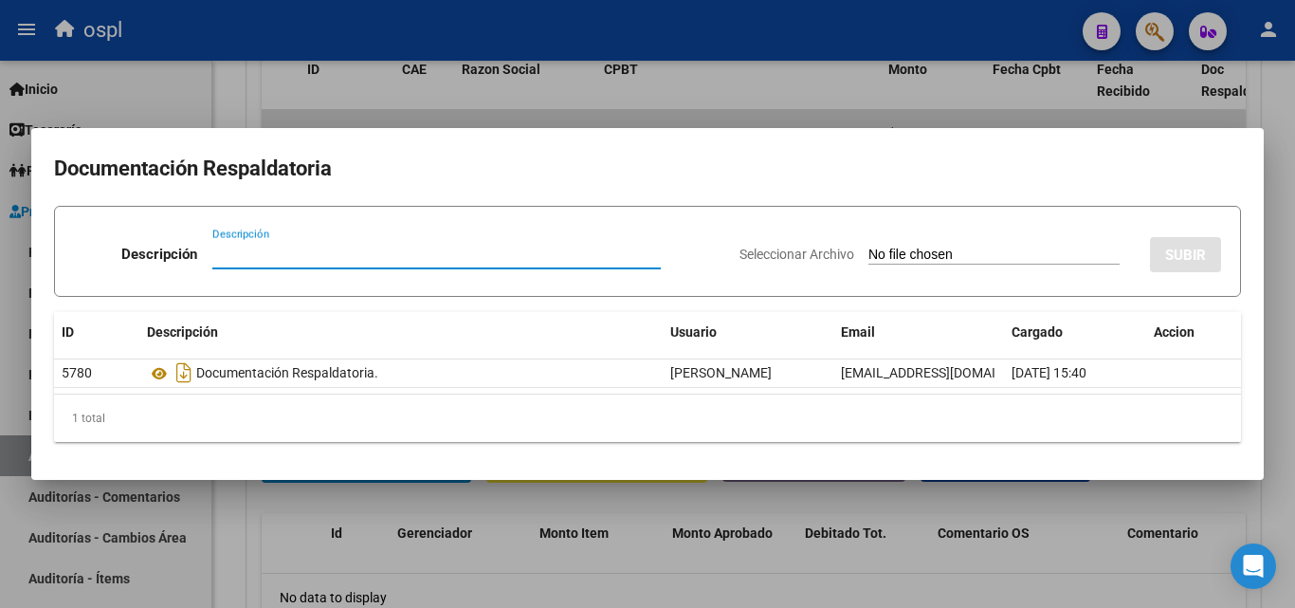
click at [704, 527] on div at bounding box center [647, 304] width 1295 height 608
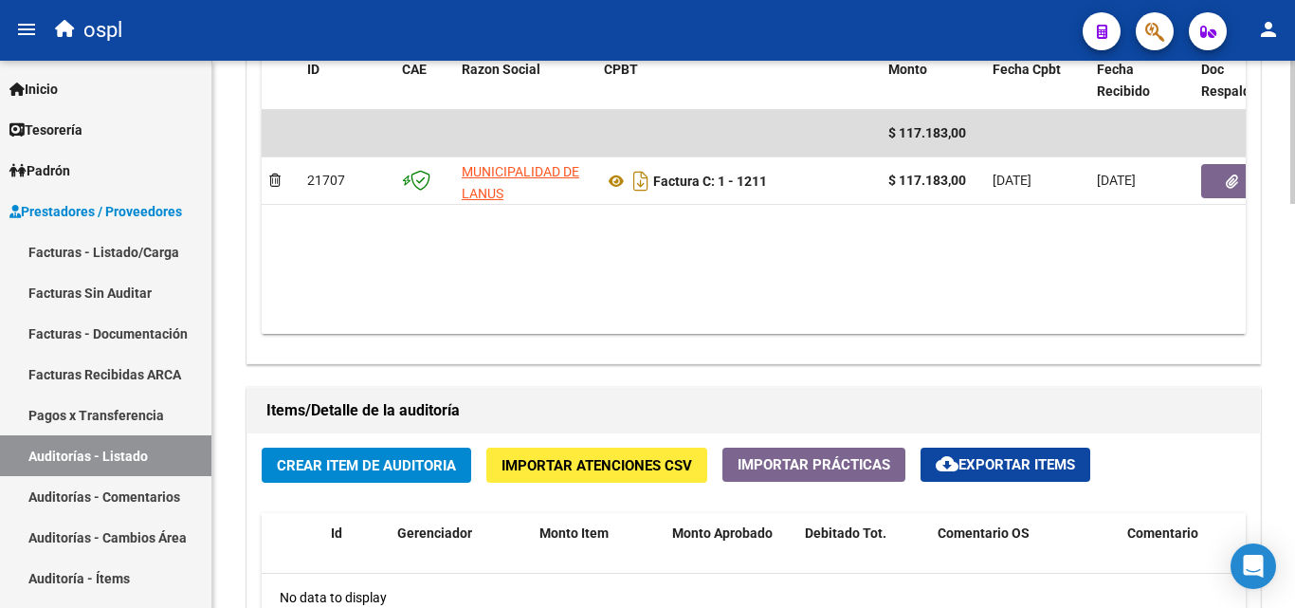
scroll to position [0, 100]
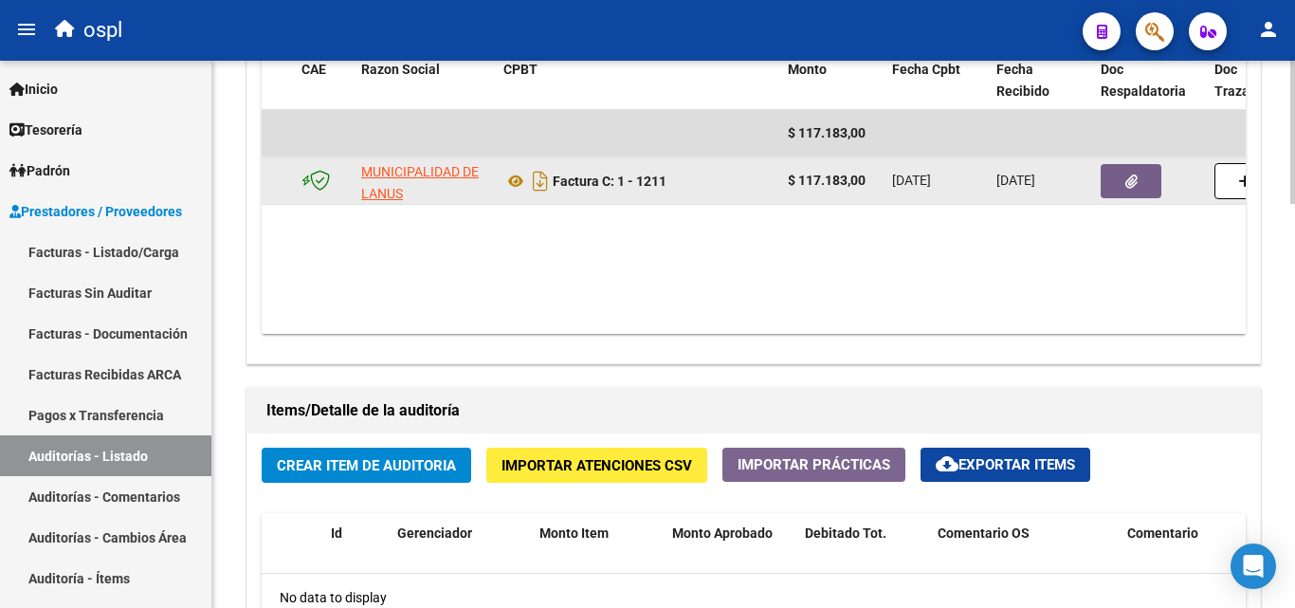
click at [1145, 177] on button "button" at bounding box center [1131, 181] width 61 height 34
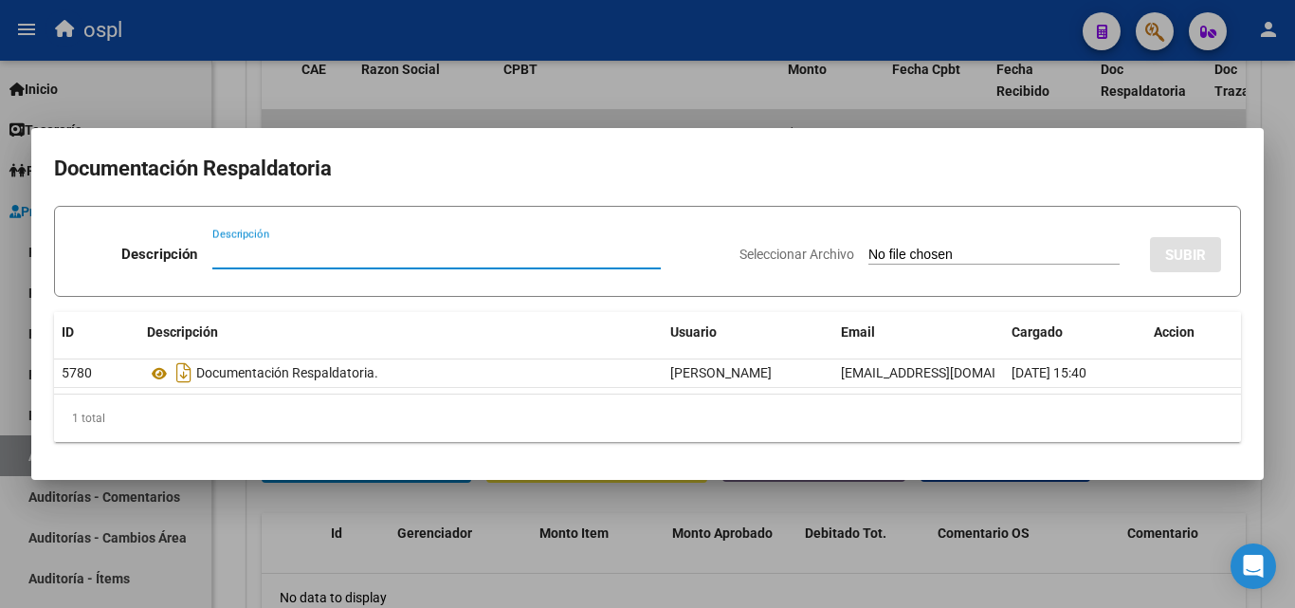
click at [868, 258] on input "Seleccionar Archivo" at bounding box center [993, 256] width 251 height 18
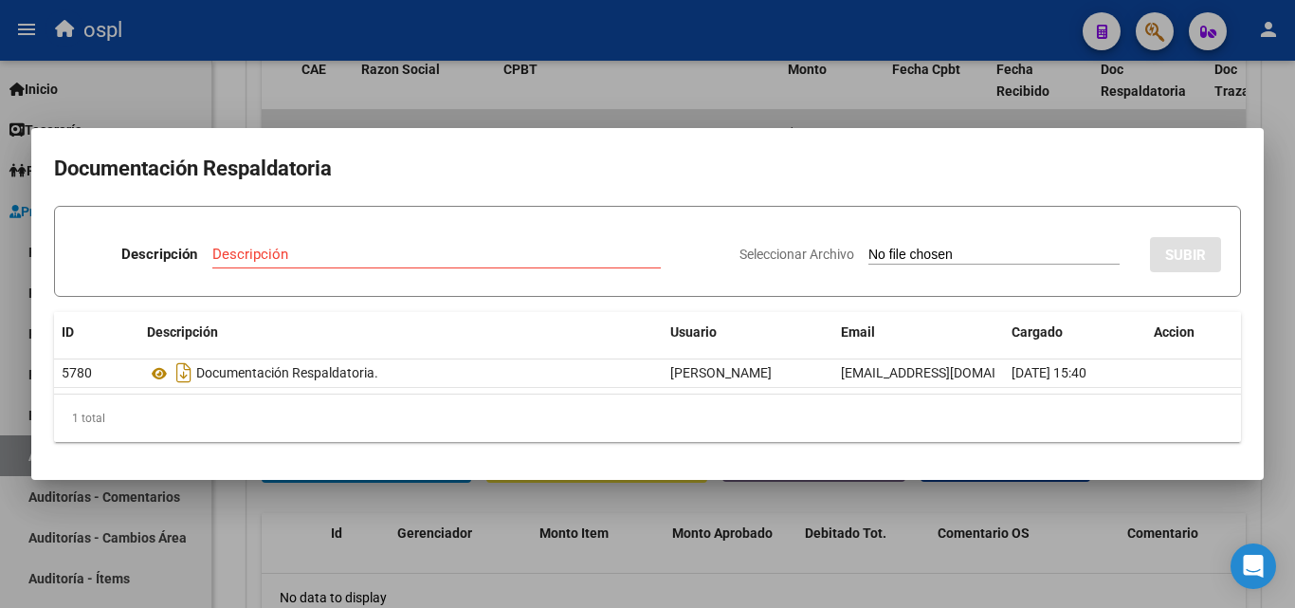
type input "C:\fakepath\FC Nº1211.pdf"
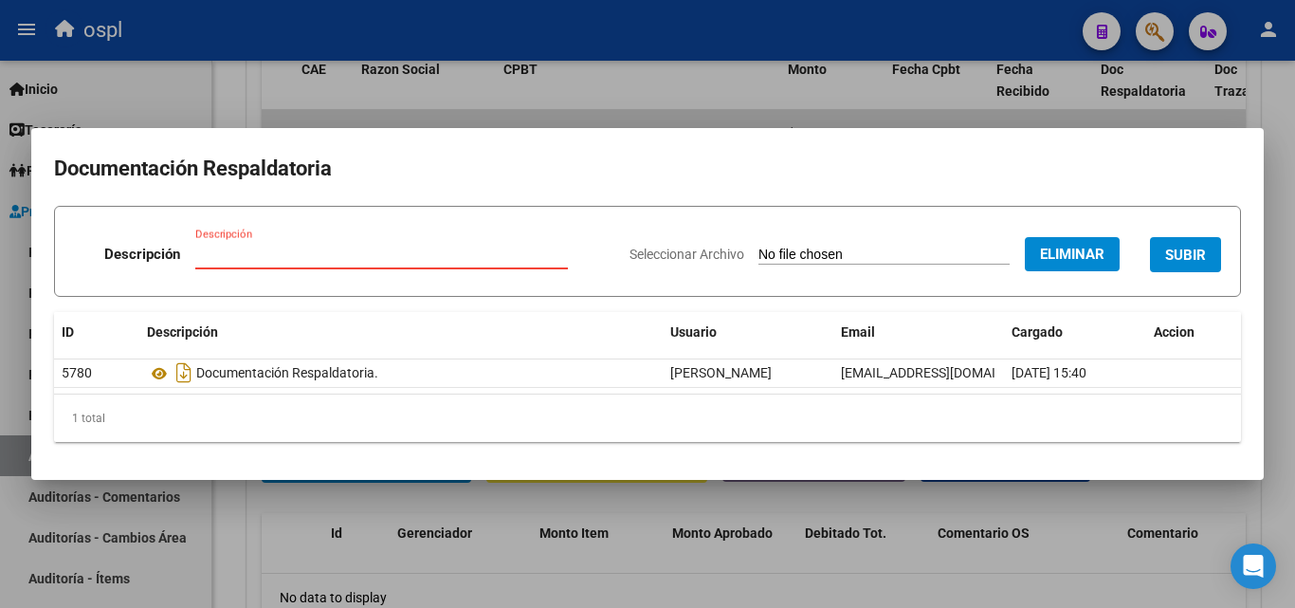
click at [247, 249] on input "Descripción" at bounding box center [381, 254] width 373 height 17
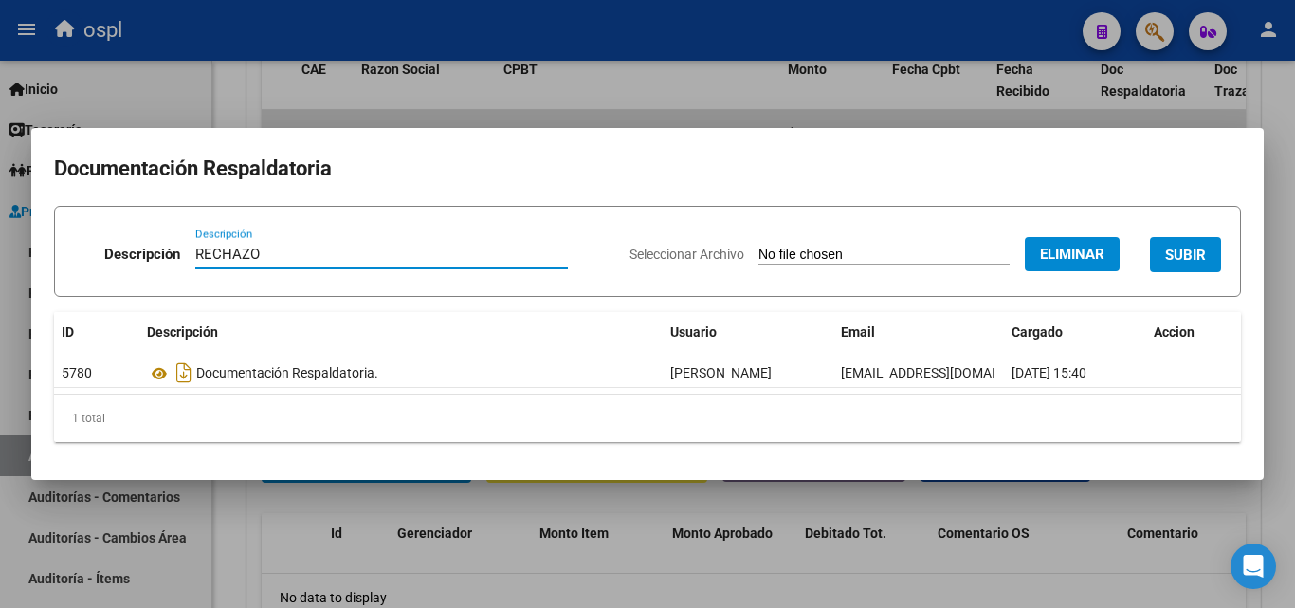
type input "RECHAZO"
click at [1205, 260] on span "SUBIR" at bounding box center [1185, 255] width 41 height 17
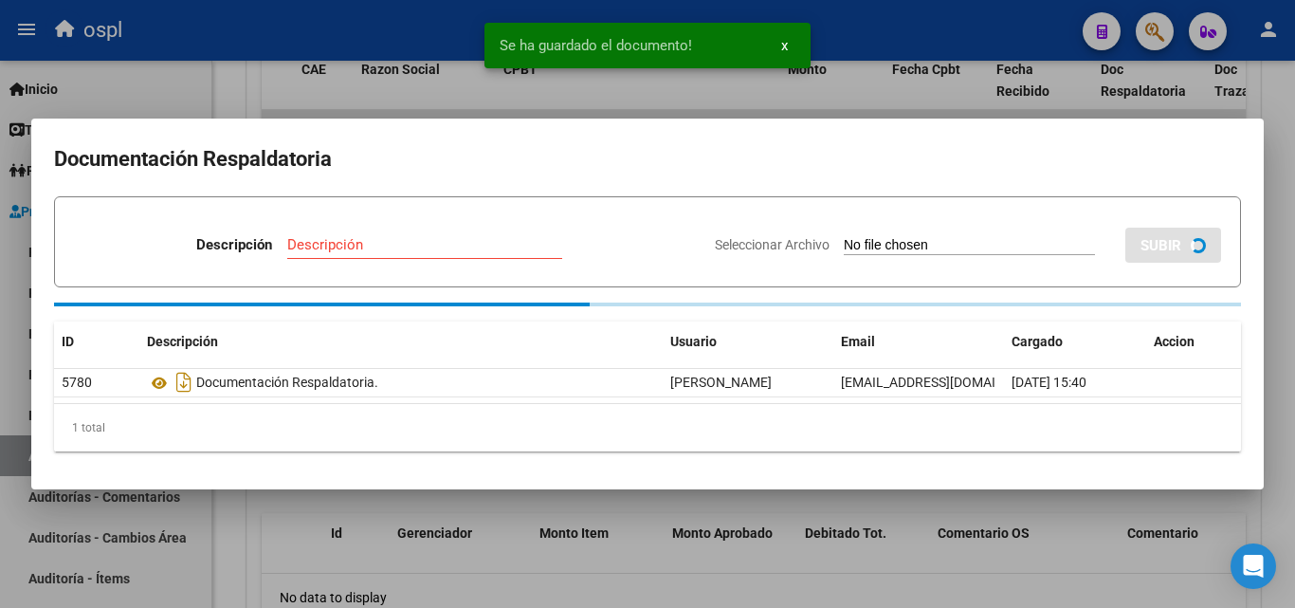
click at [1269, 87] on div at bounding box center [647, 304] width 1295 height 608
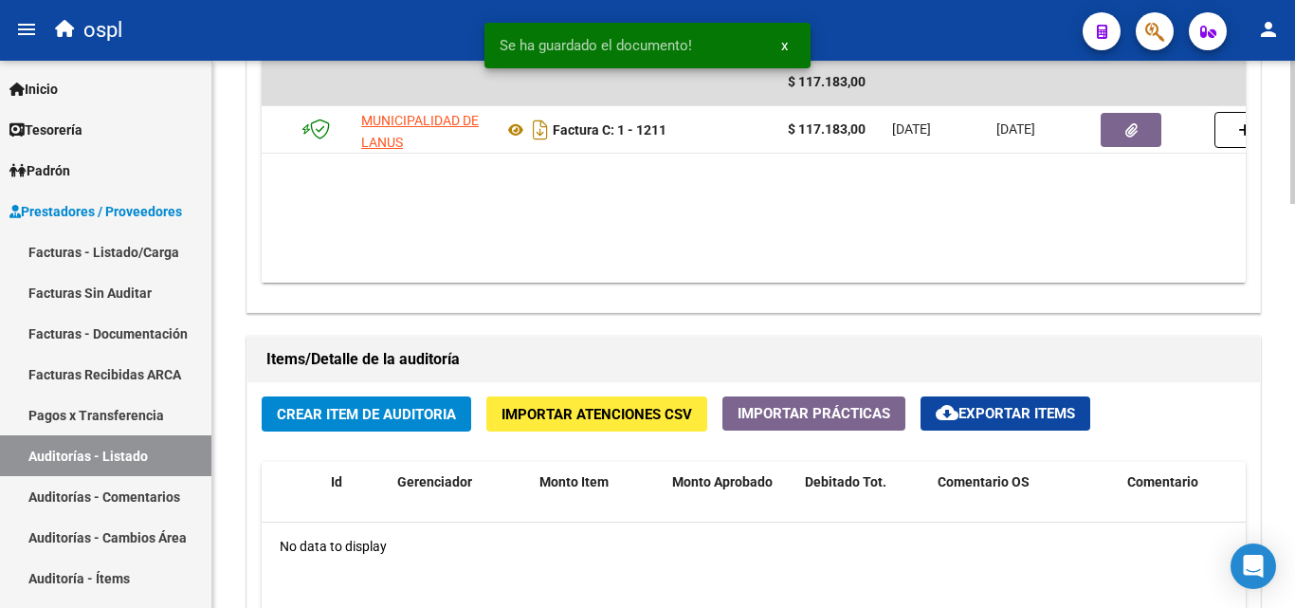
scroll to position [1138, 0]
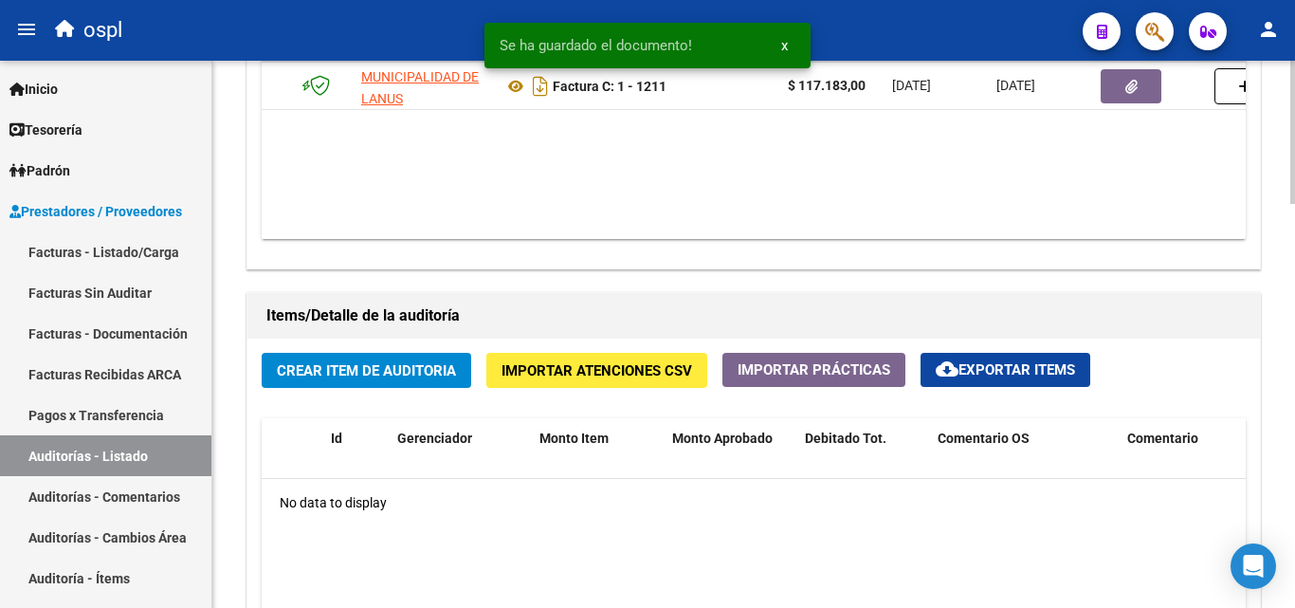
click at [442, 371] on span "Crear Item de Auditoria" at bounding box center [366, 370] width 179 height 17
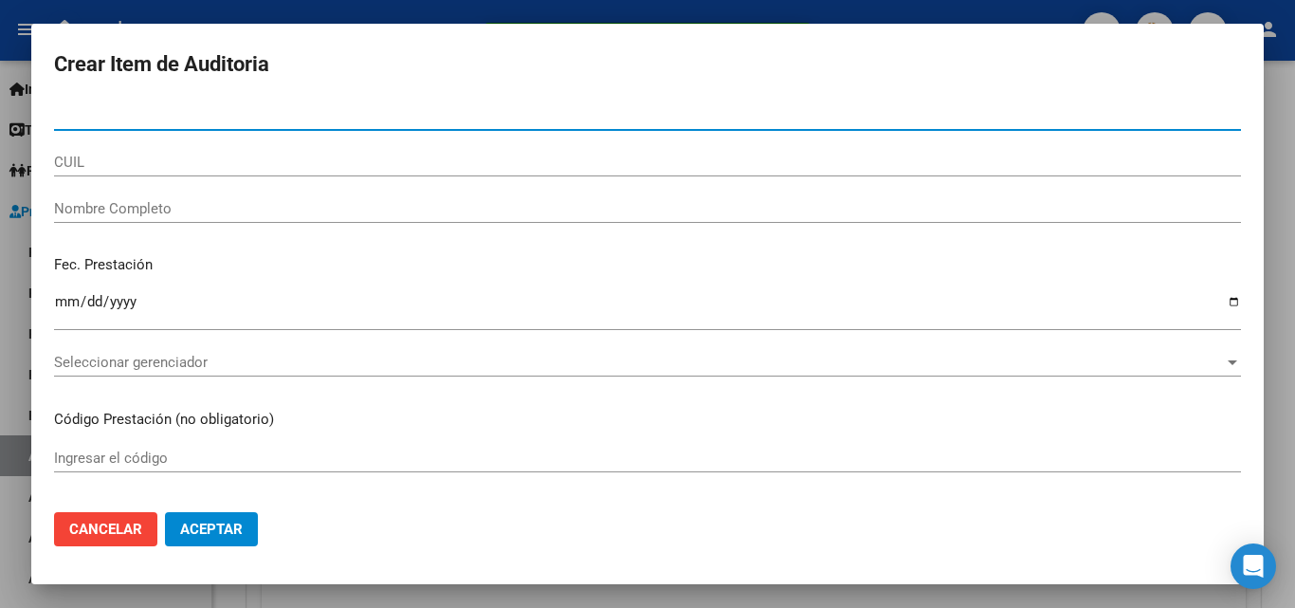
click at [203, 214] on input "Nombre Completo" at bounding box center [647, 208] width 1187 height 17
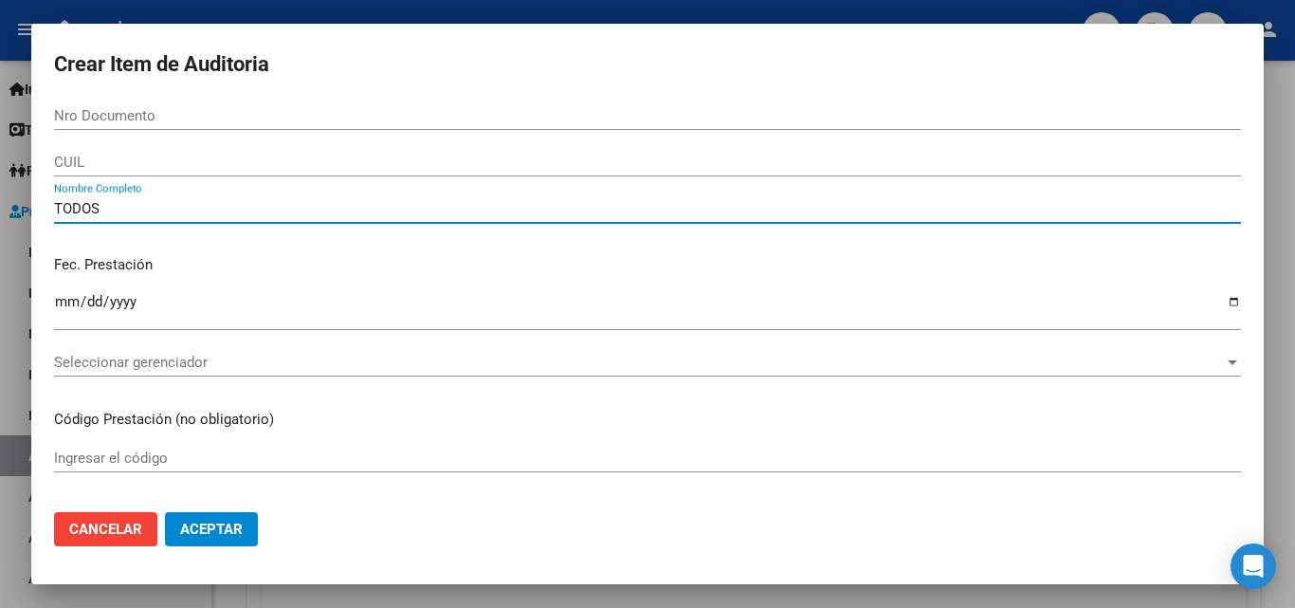
type input "TODOS"
click at [279, 252] on div "Fec. Prestación Ingresar la fecha" at bounding box center [647, 294] width 1187 height 108
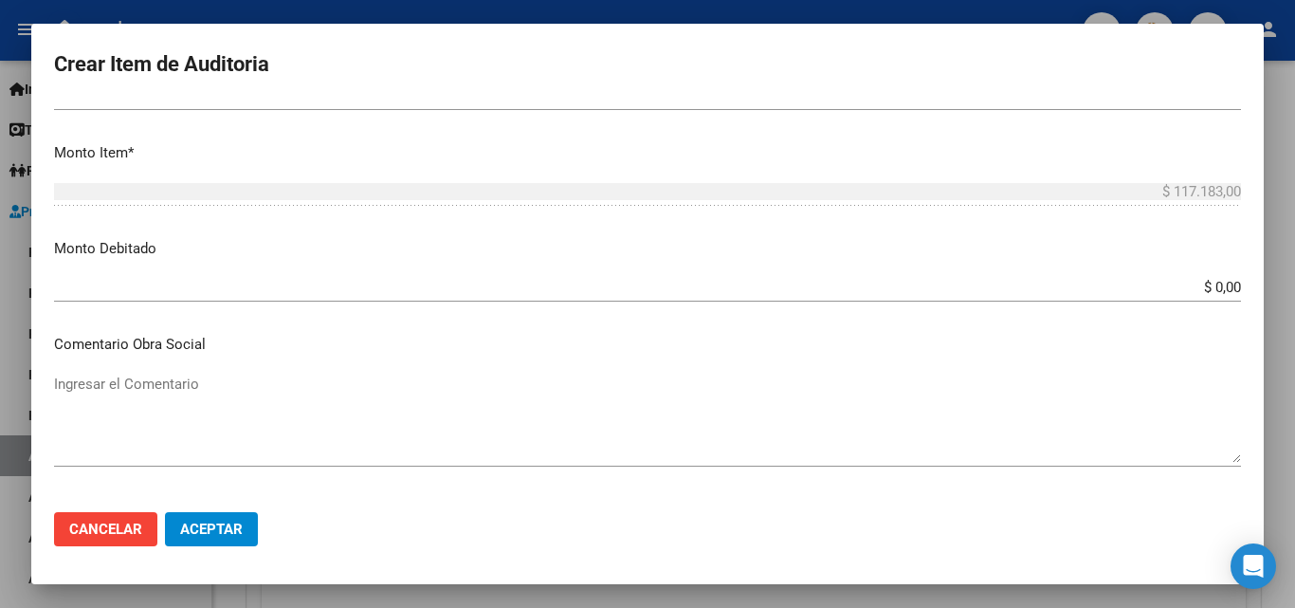
scroll to position [569, 0]
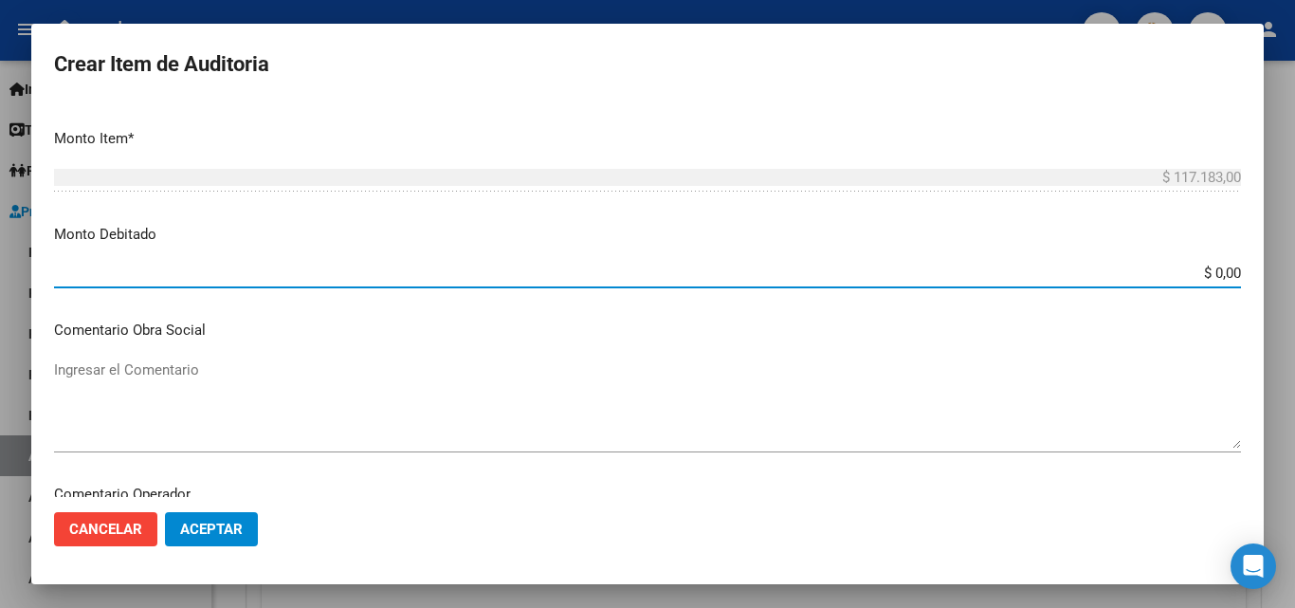
click at [1224, 274] on input "$ 0,00" at bounding box center [647, 273] width 1187 height 17
type input "$ 117.183,00"
click at [703, 364] on textarea "Ingresar el Comentario" at bounding box center [647, 403] width 1187 height 89
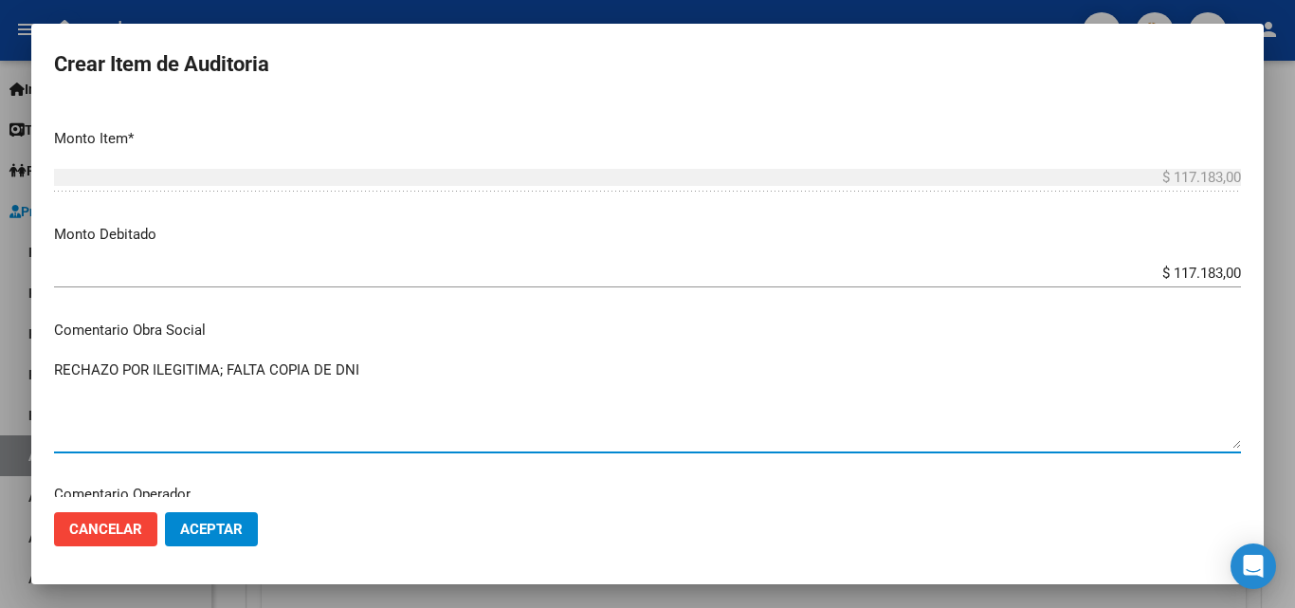
type textarea "RECHAZO POR ILEGITIMA; FALTA COPIA DE DNI"
click at [320, 331] on p "Comentario Obra Social" at bounding box center [647, 331] width 1187 height 22
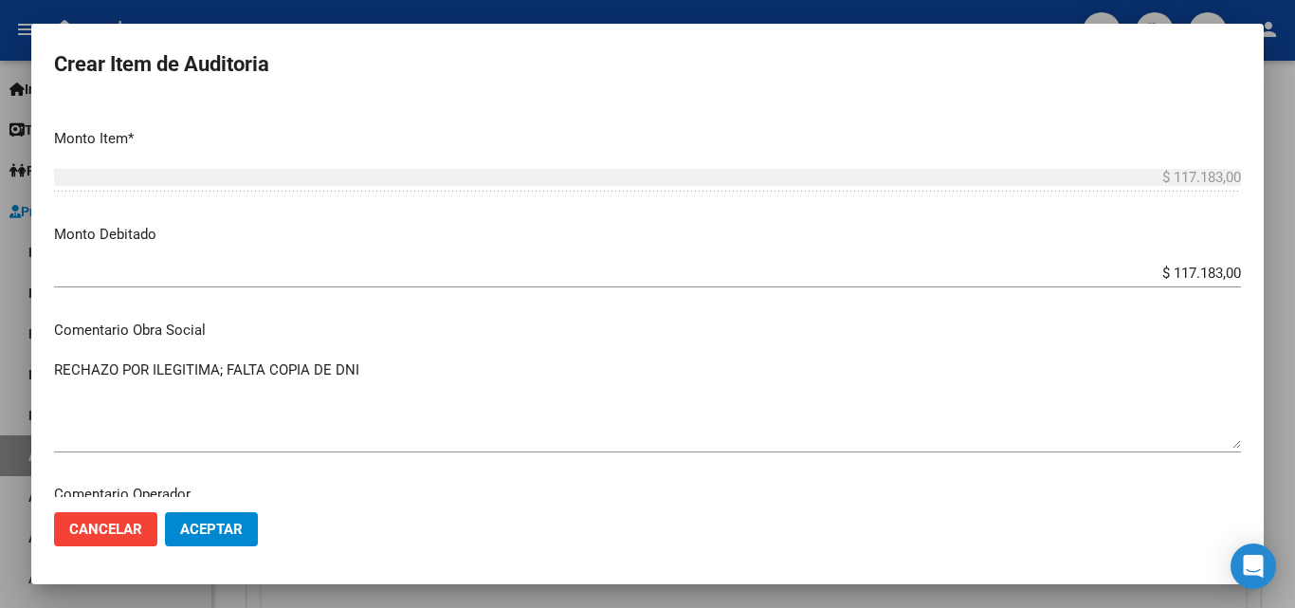
click at [471, 321] on p "Comentario Obra Social" at bounding box center [647, 331] width 1187 height 22
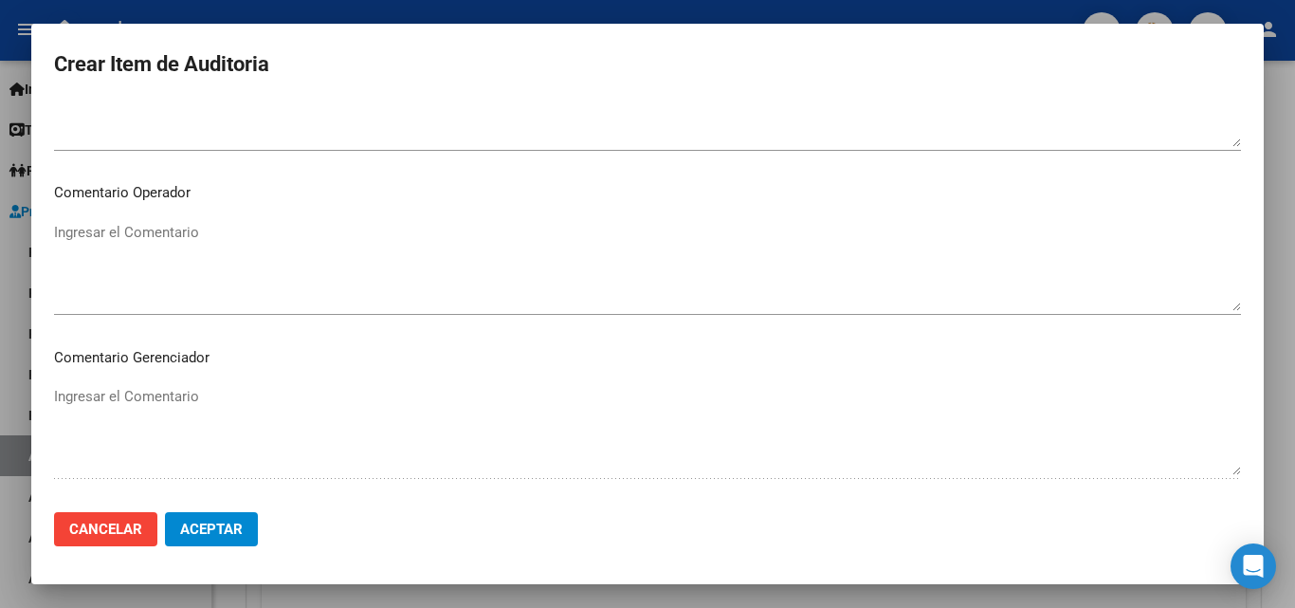
scroll to position [1043, 0]
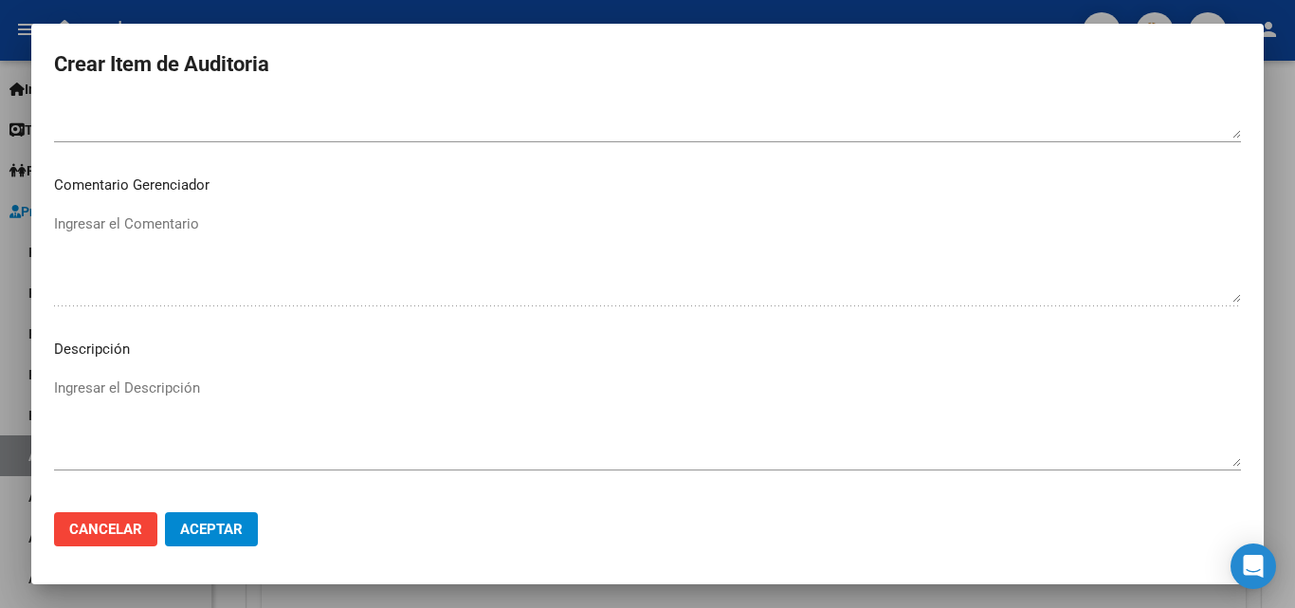
click at [218, 535] on span "Aceptar" at bounding box center [211, 528] width 63 height 17
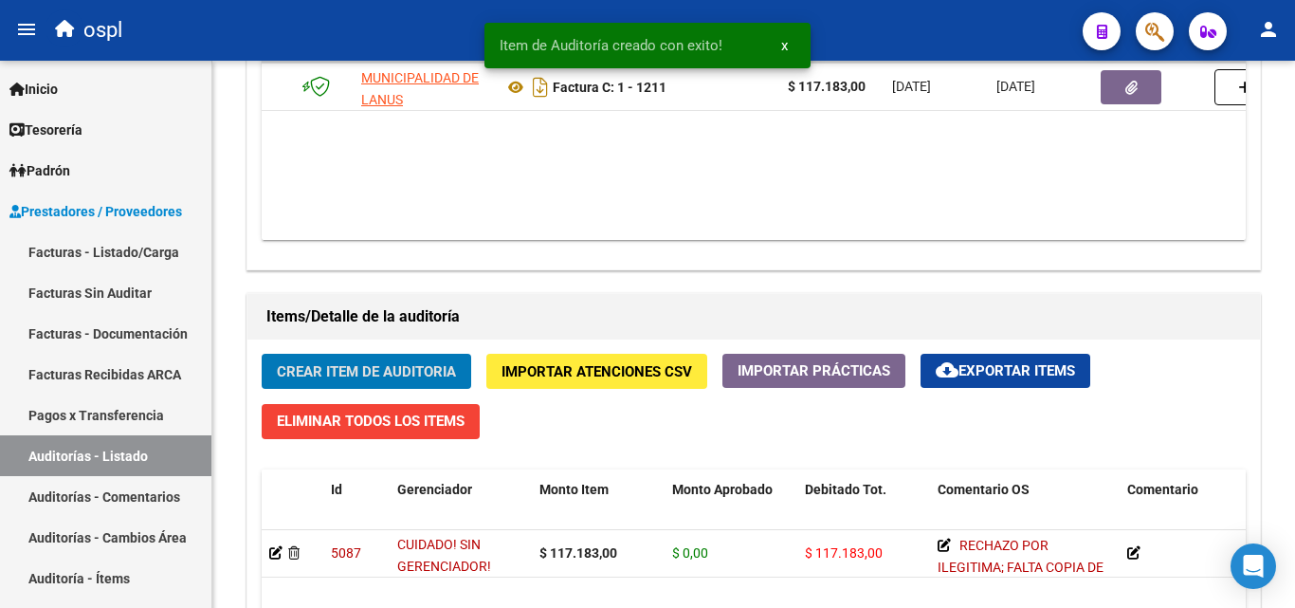
scroll to position [1139, 0]
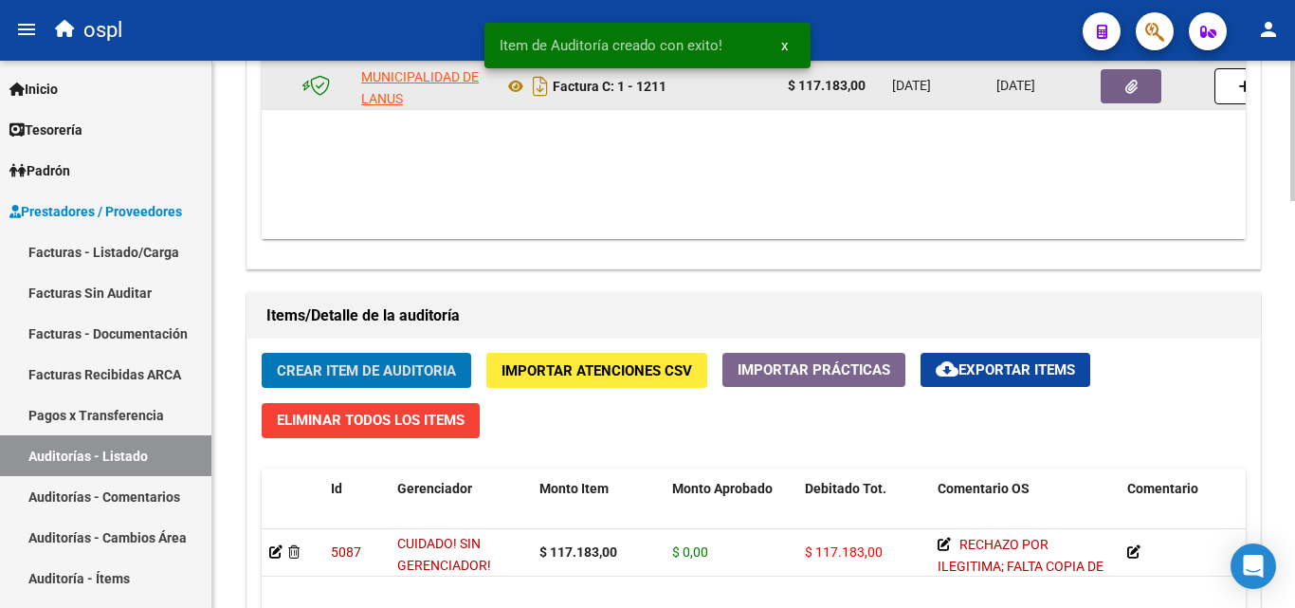
click at [1151, 89] on button "button" at bounding box center [1131, 86] width 61 height 34
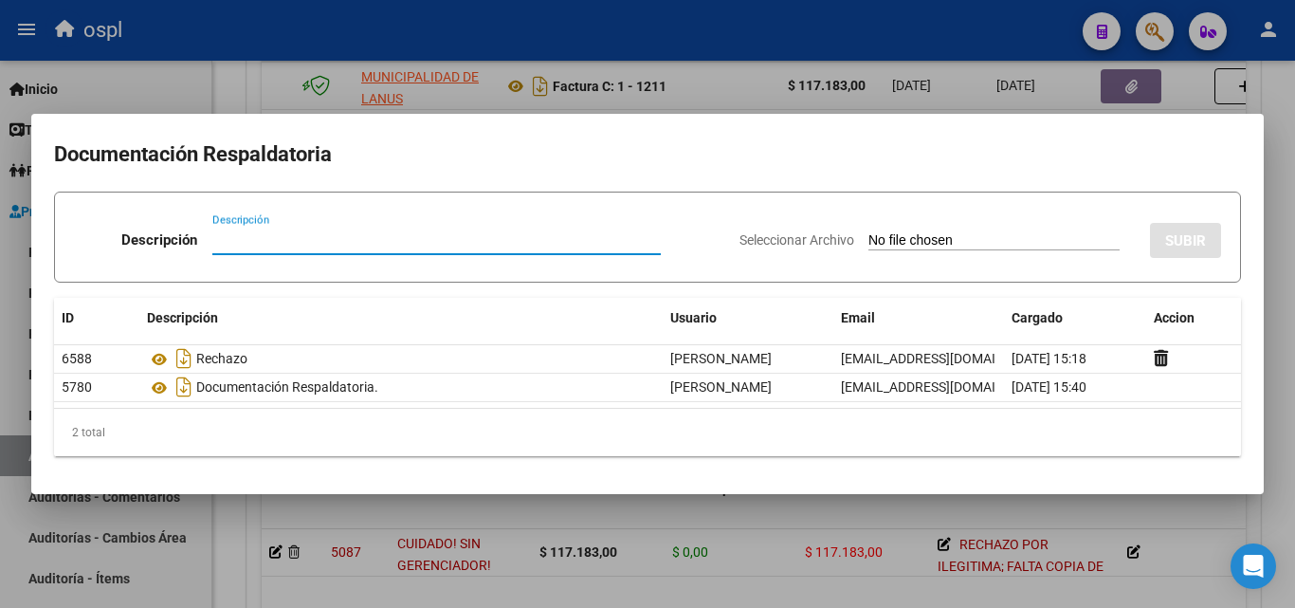
click at [1269, 155] on div at bounding box center [647, 304] width 1295 height 608
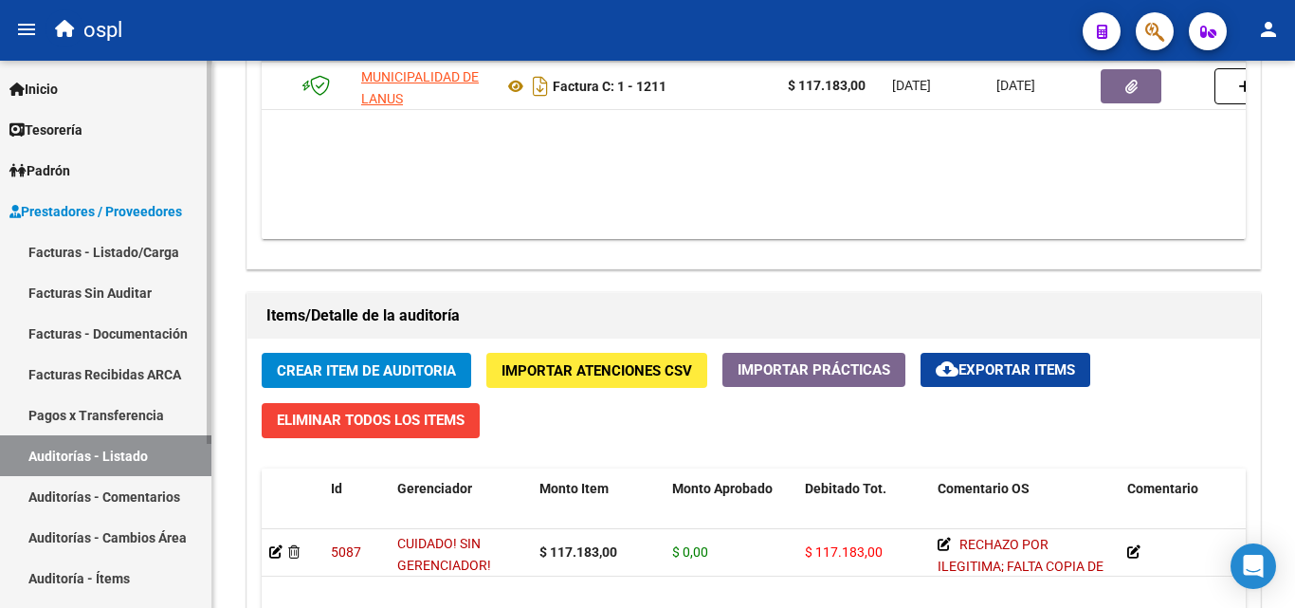
click at [164, 252] on link "Facturas - Listado/Carga" at bounding box center [105, 251] width 211 height 41
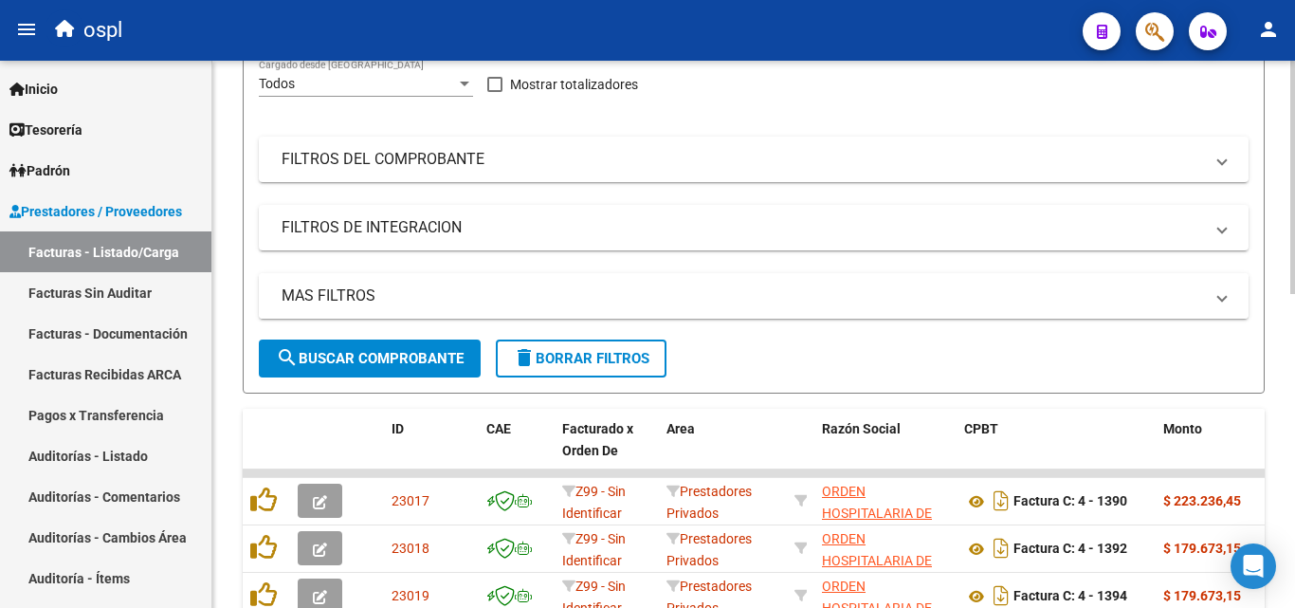
scroll to position [169, 0]
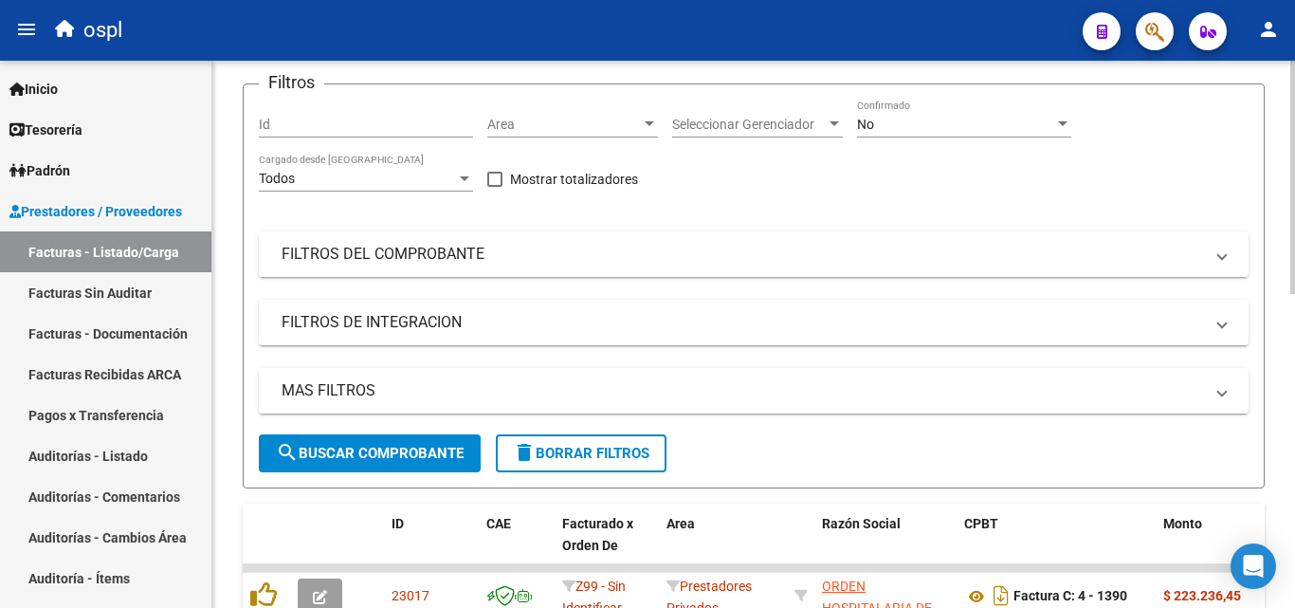
click at [835, 238] on mat-expansion-panel-header "FILTROS DEL COMPROBANTE" at bounding box center [754, 254] width 990 height 46
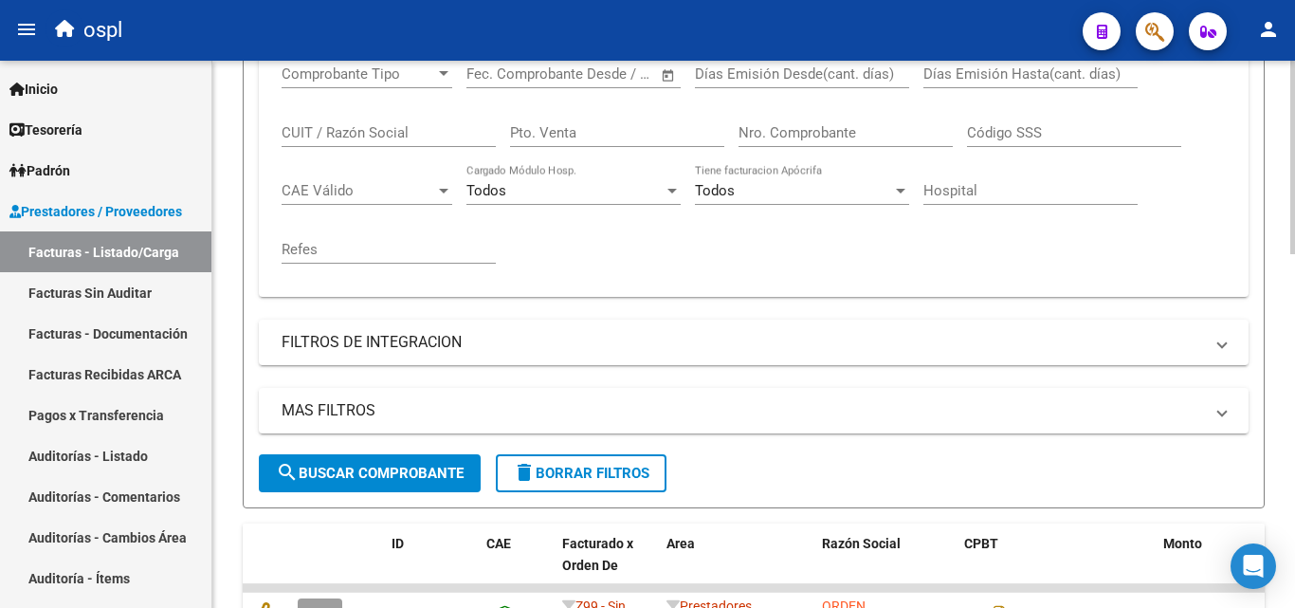
scroll to position [453, 0]
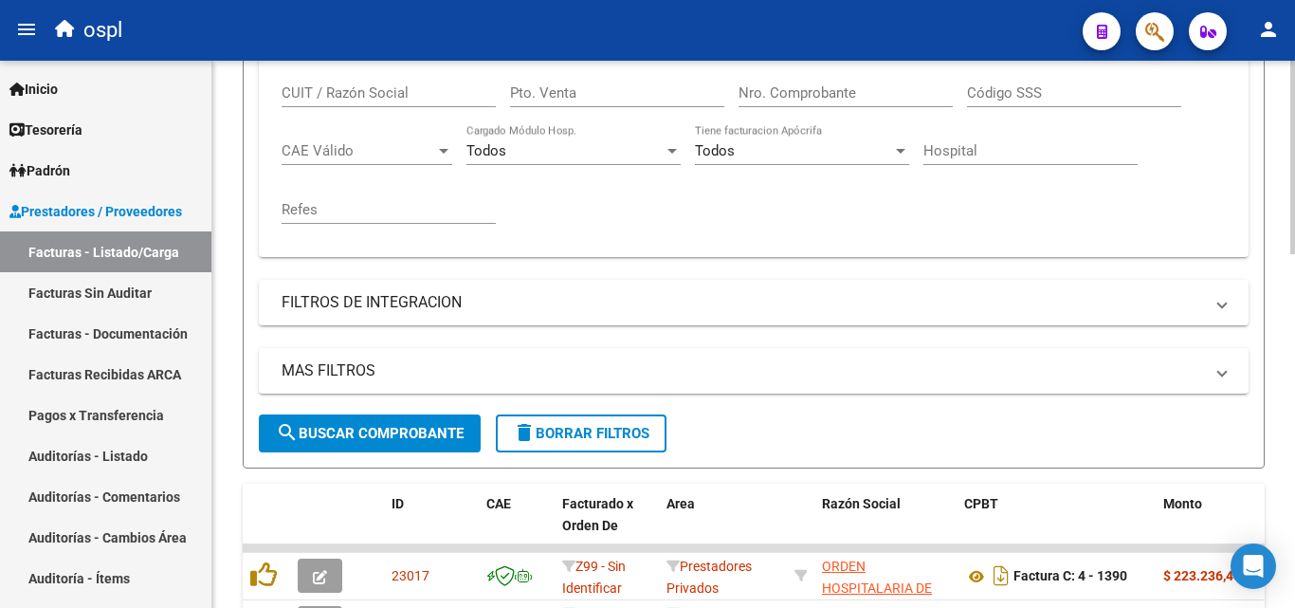
click at [805, 98] on input "Nro. Comprobante" at bounding box center [846, 92] width 214 height 17
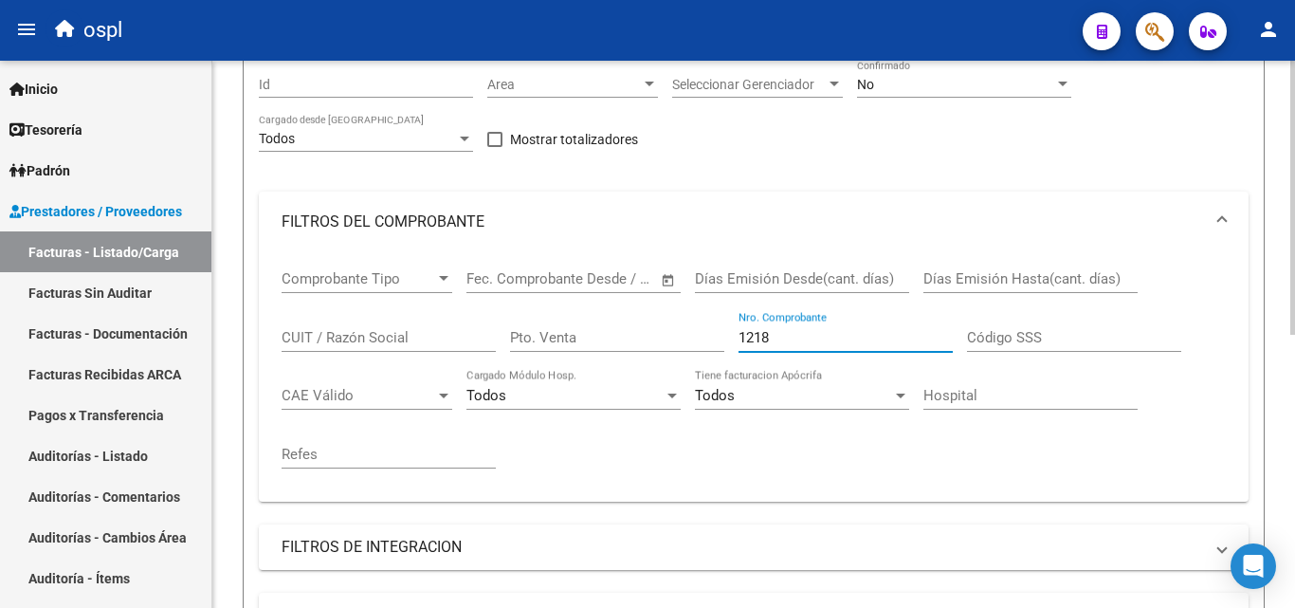
scroll to position [169, 0]
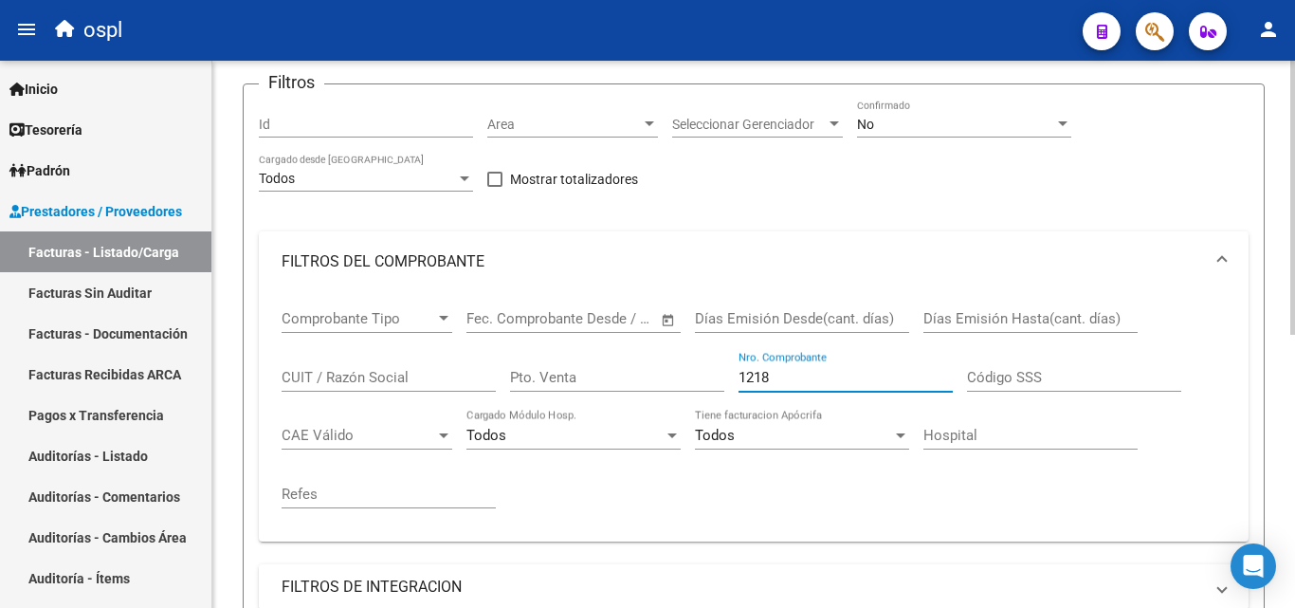
type input "1218"
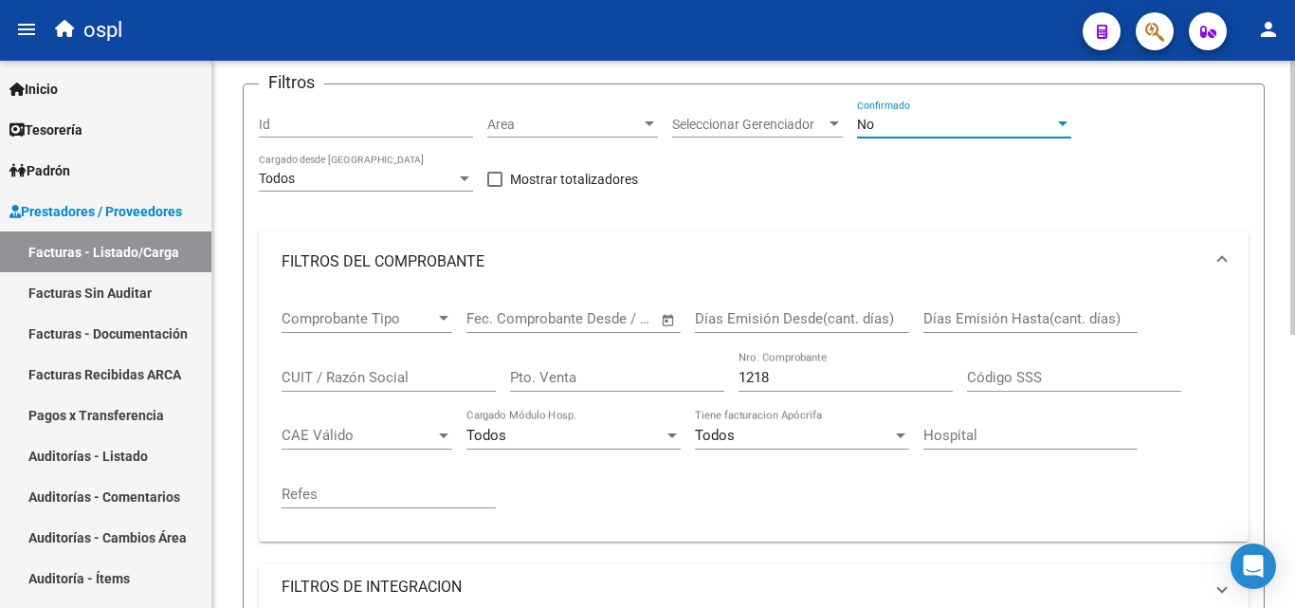
click at [940, 124] on div "No" at bounding box center [955, 125] width 197 height 16
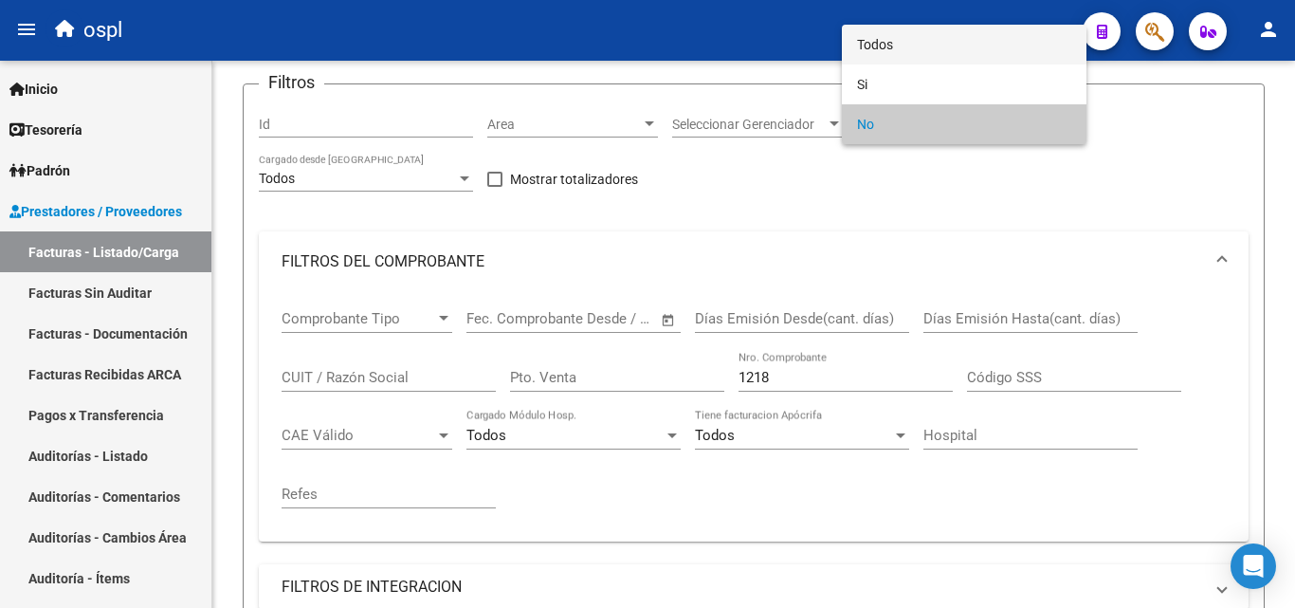
click at [919, 44] on span "Todos" at bounding box center [964, 45] width 214 height 40
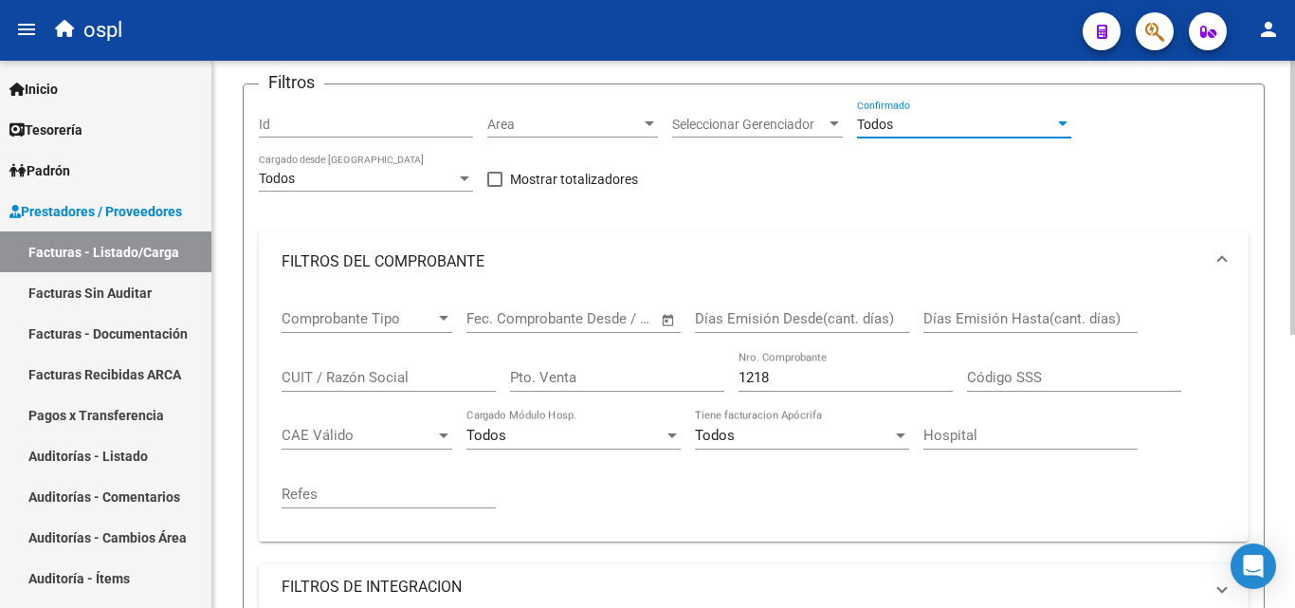
click at [894, 197] on div "Filtros Id Area Area Seleccionar Gerenciador Seleccionar Gerenciador Todos Conf…" at bounding box center [754, 399] width 990 height 599
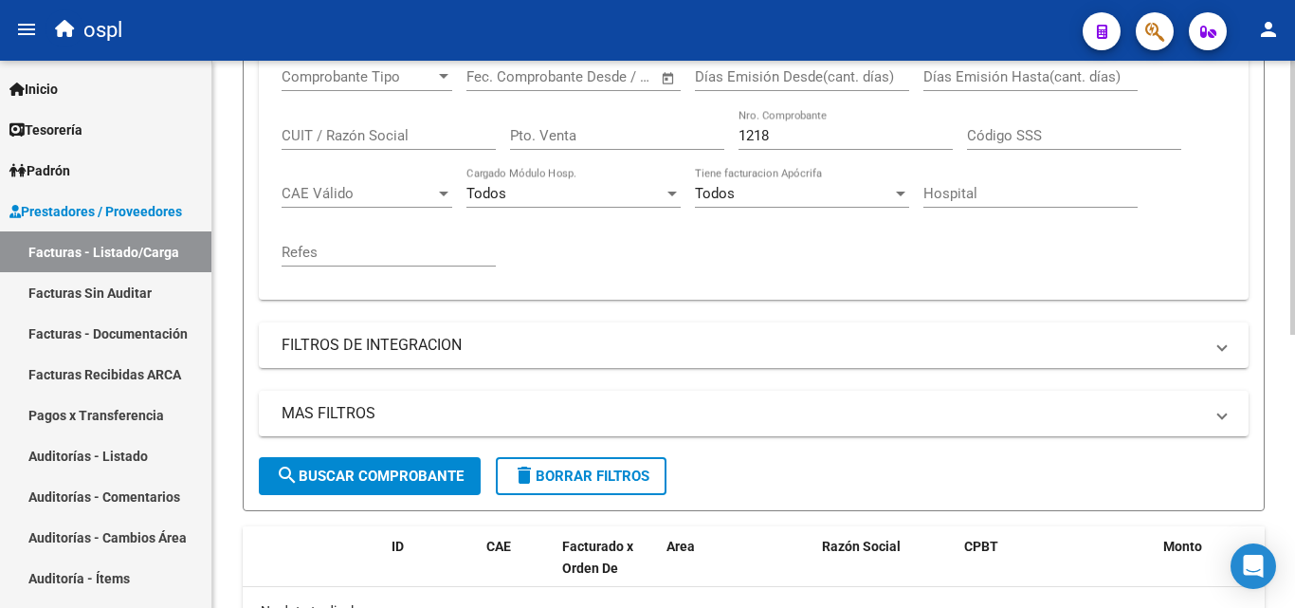
scroll to position [453, 0]
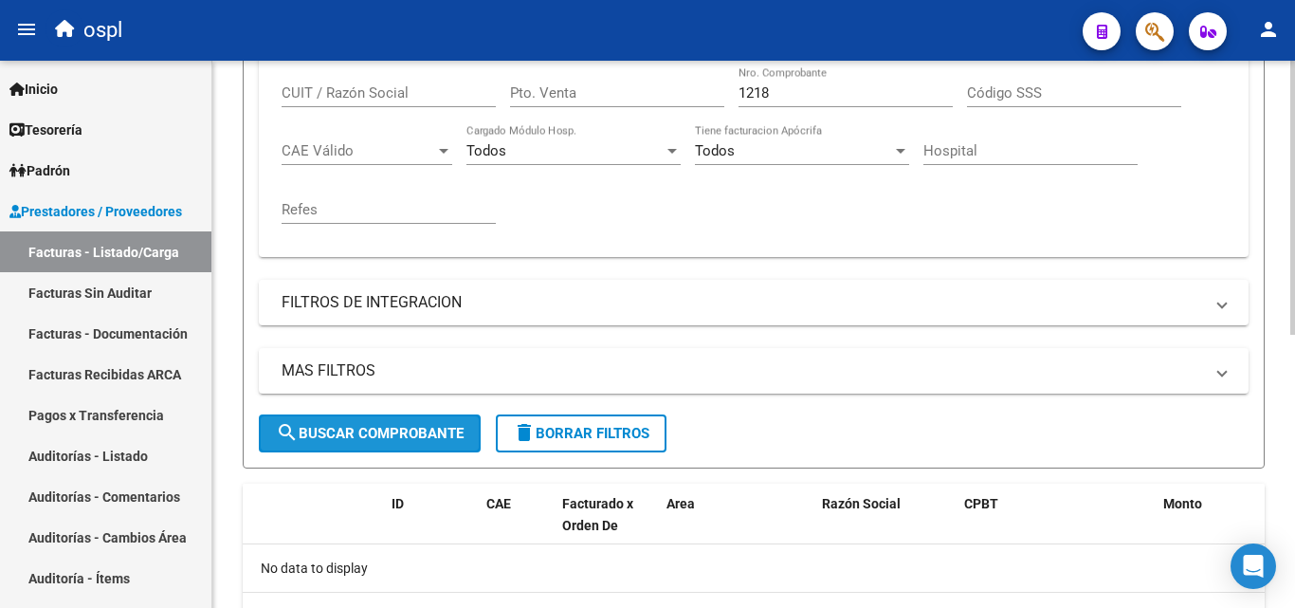
click at [441, 451] on button "search Buscar Comprobante" at bounding box center [370, 433] width 222 height 38
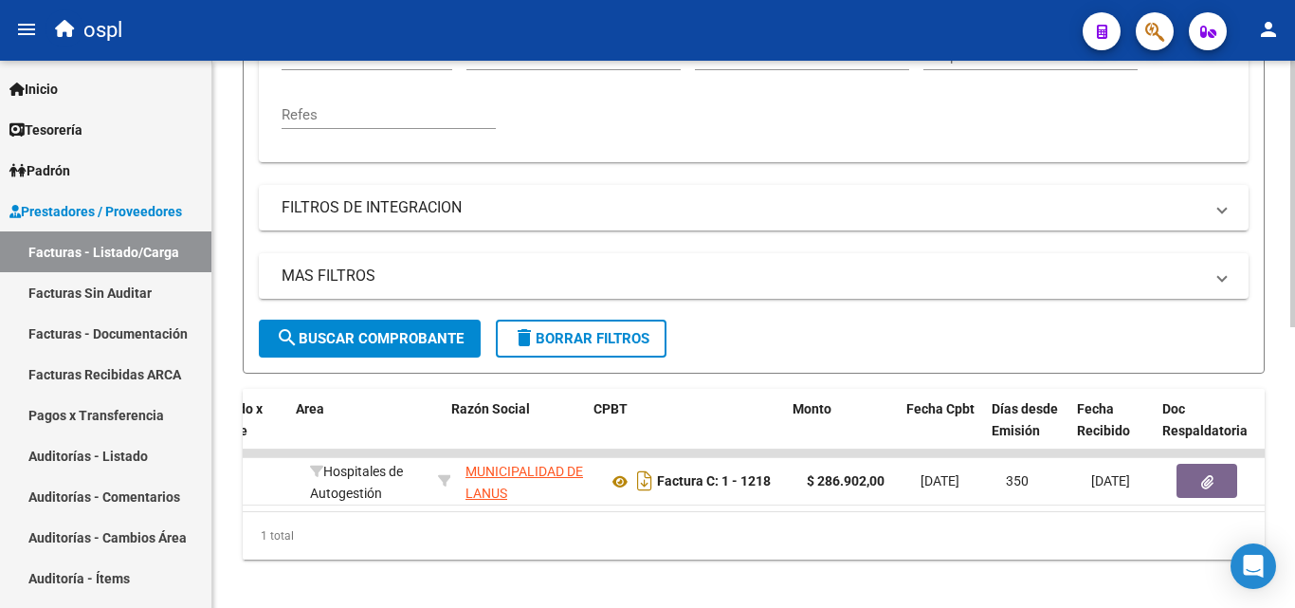
scroll to position [0, 436]
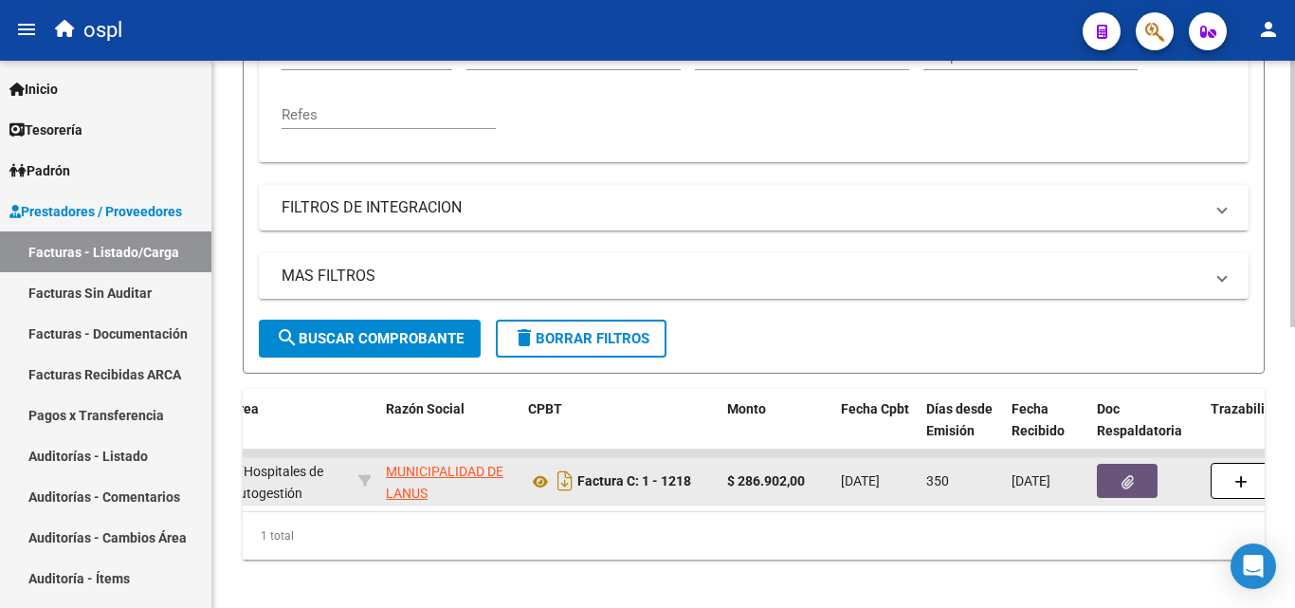
click at [1145, 480] on button "button" at bounding box center [1127, 481] width 61 height 34
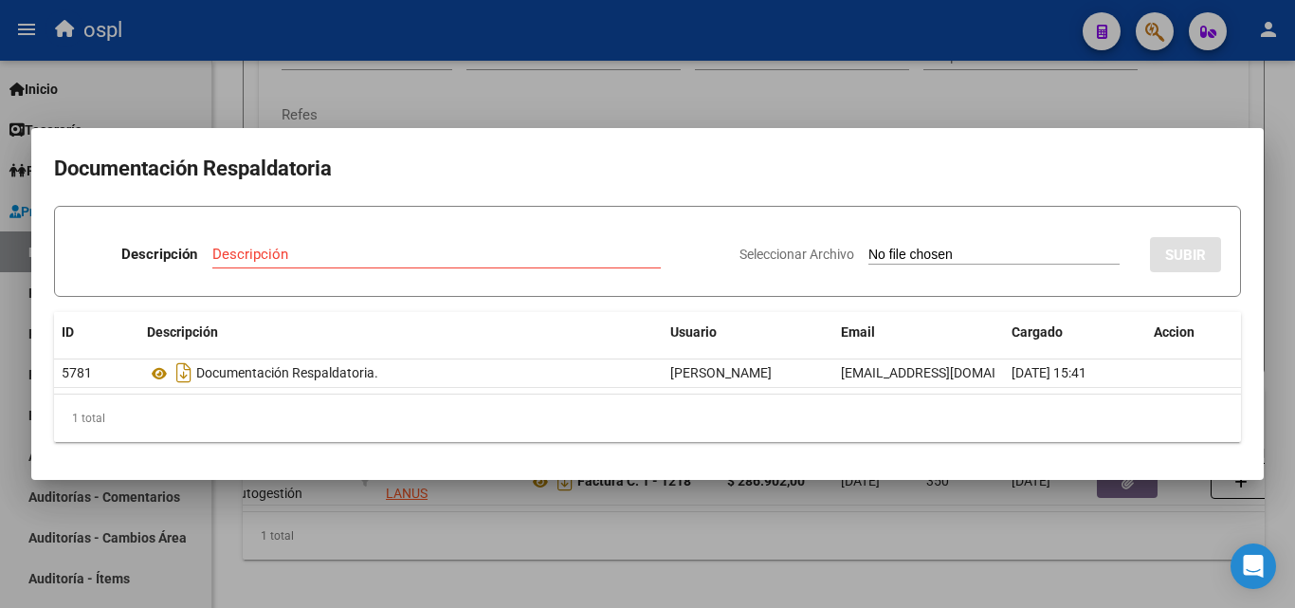
click at [893, 252] on input "Seleccionar Archivo" at bounding box center [993, 256] width 251 height 18
click at [634, 89] on div at bounding box center [647, 304] width 1295 height 608
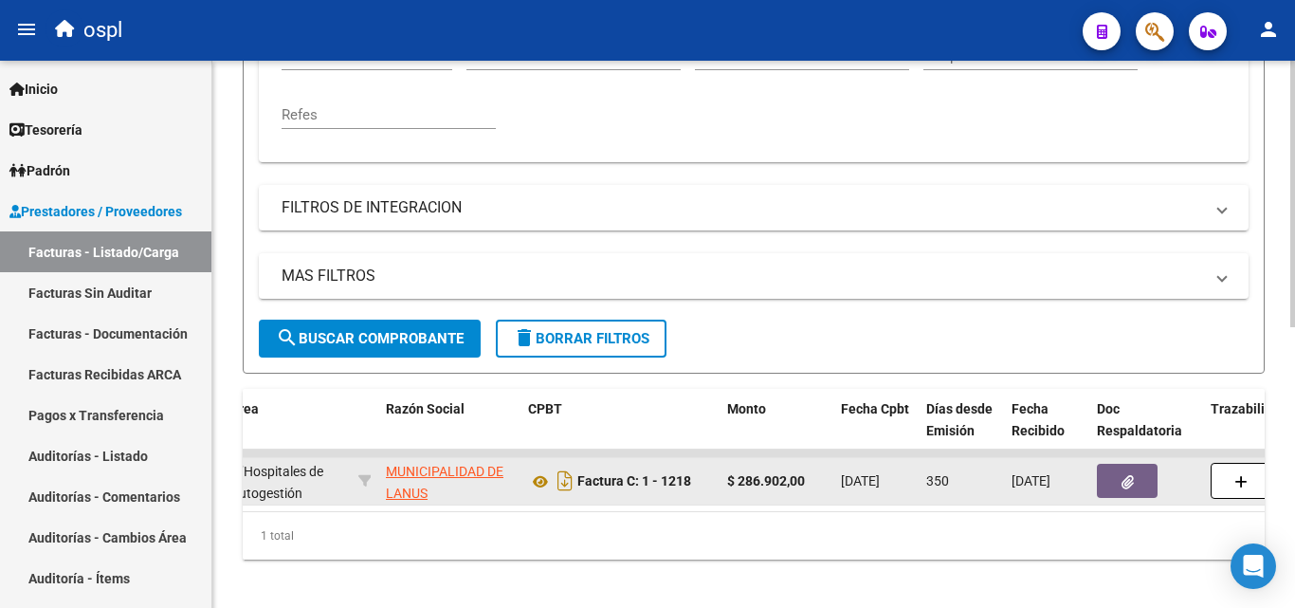
click at [1128, 490] on button "button" at bounding box center [1127, 481] width 61 height 34
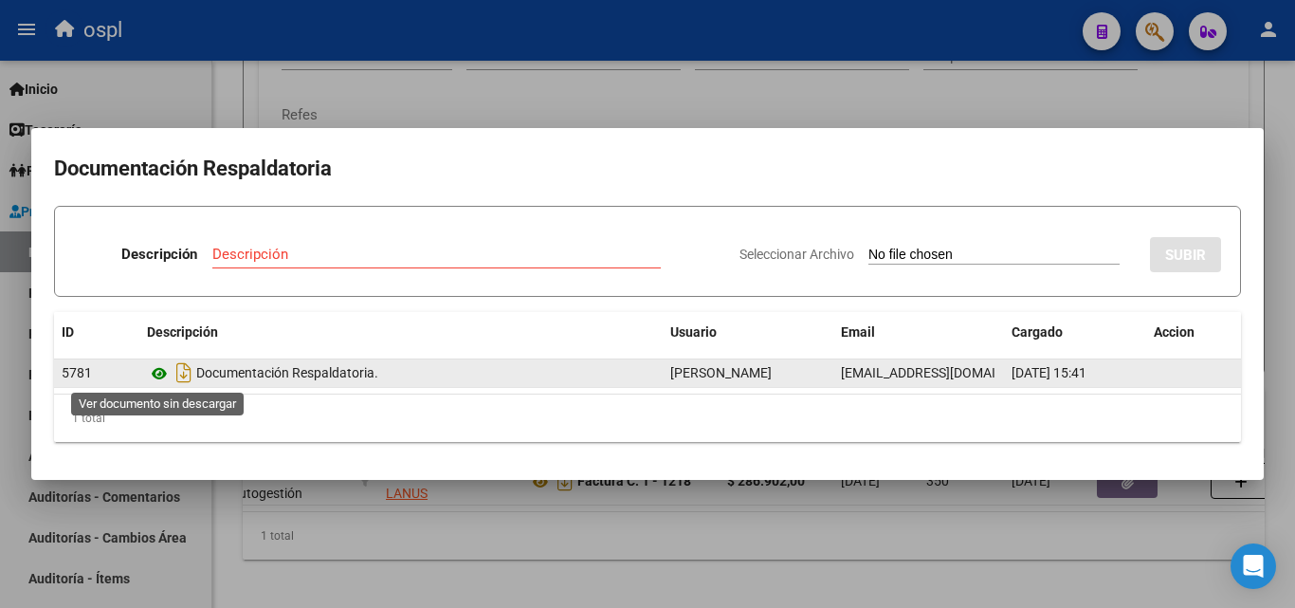
click at [169, 374] on icon at bounding box center [159, 373] width 25 height 23
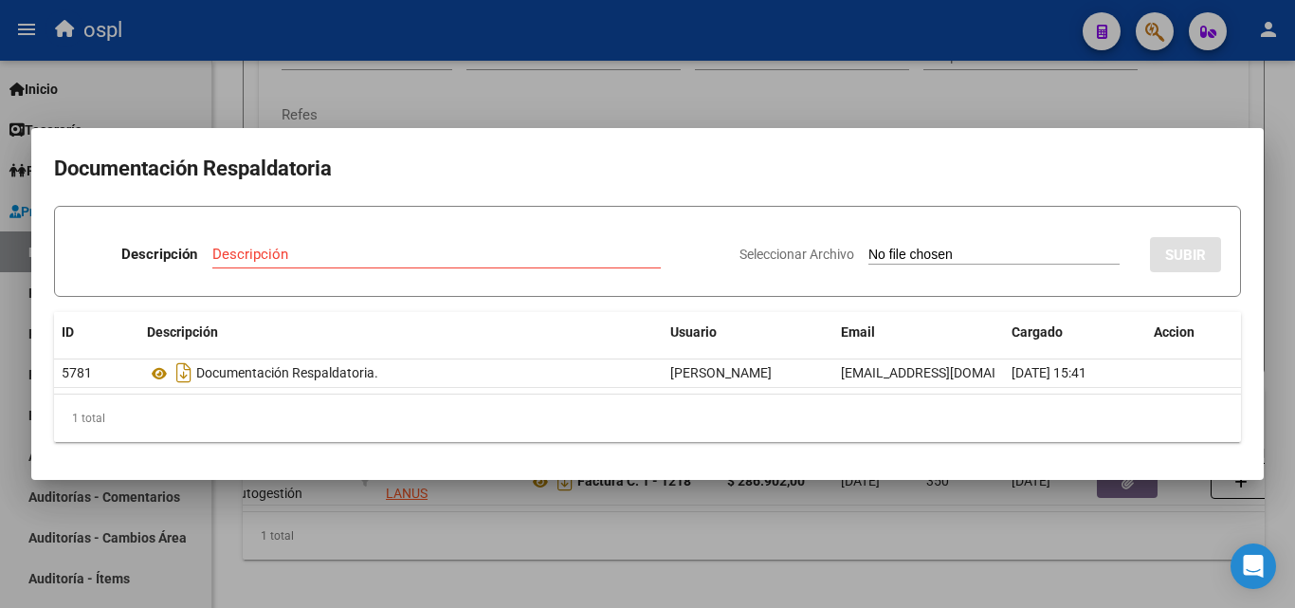
click at [800, 101] on div at bounding box center [647, 304] width 1295 height 608
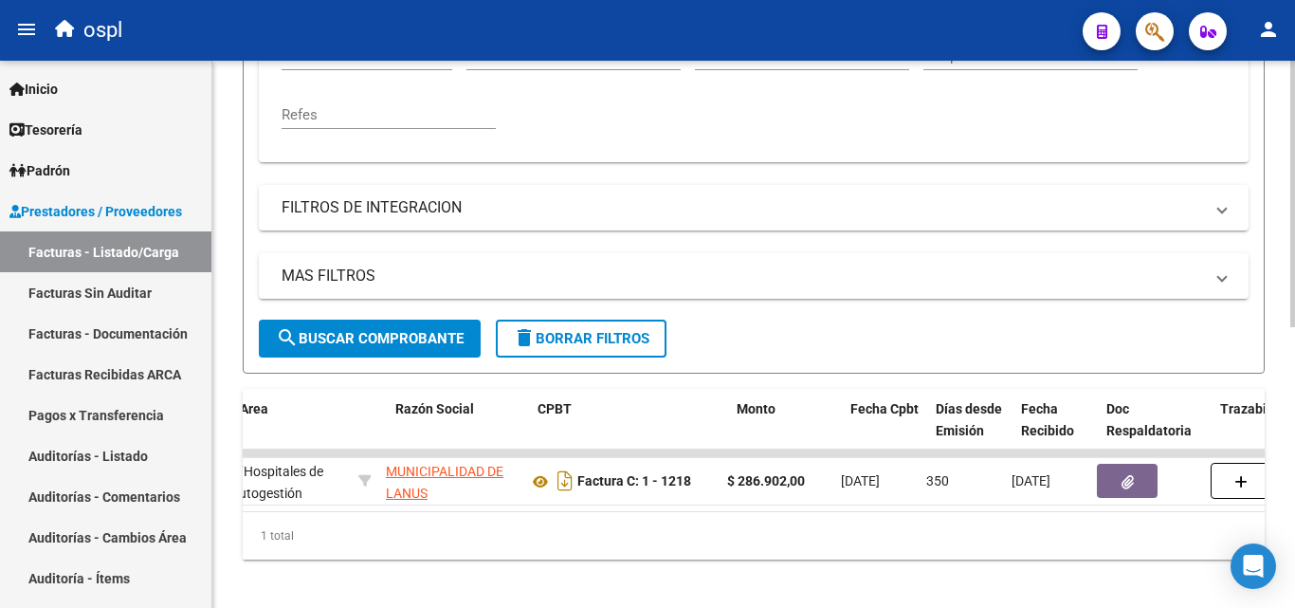
scroll to position [0, 0]
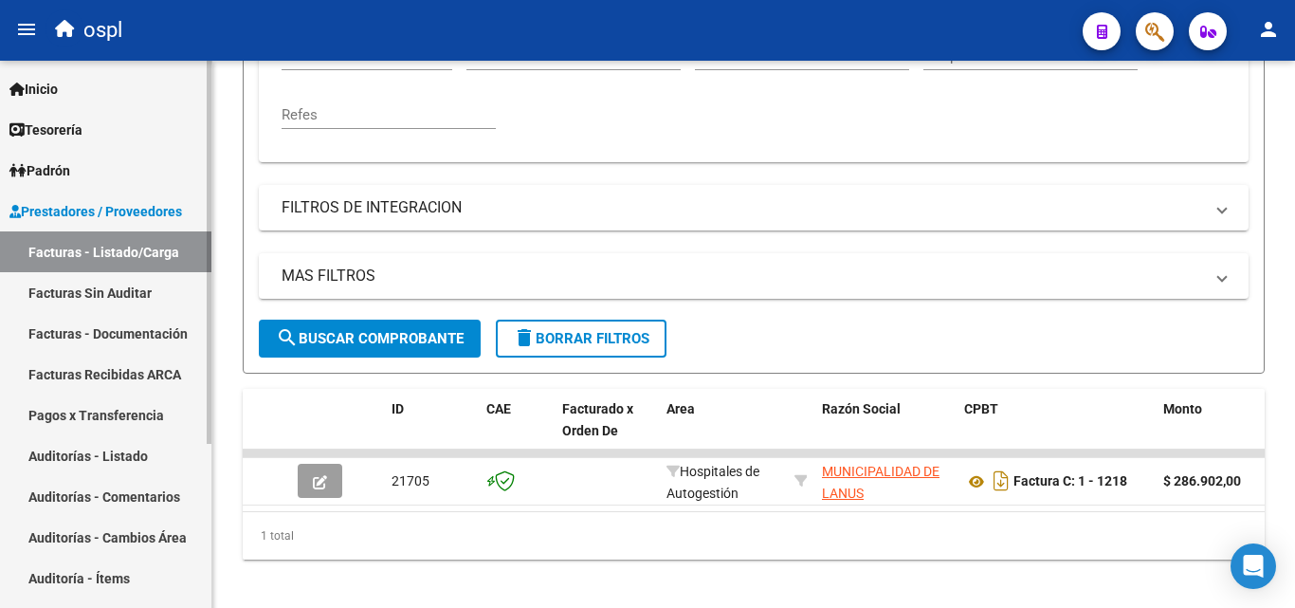
click at [137, 463] on link "Auditorías - Listado" at bounding box center [105, 455] width 211 height 41
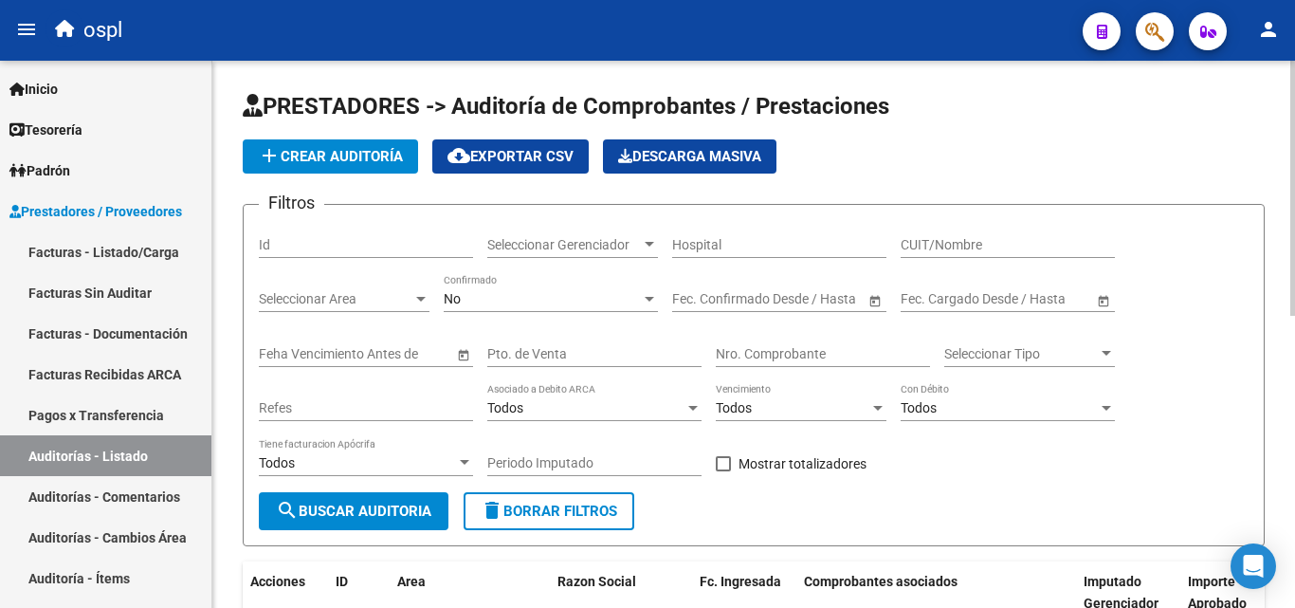
click at [799, 350] on input "Nro. Comprobante" at bounding box center [823, 354] width 214 height 16
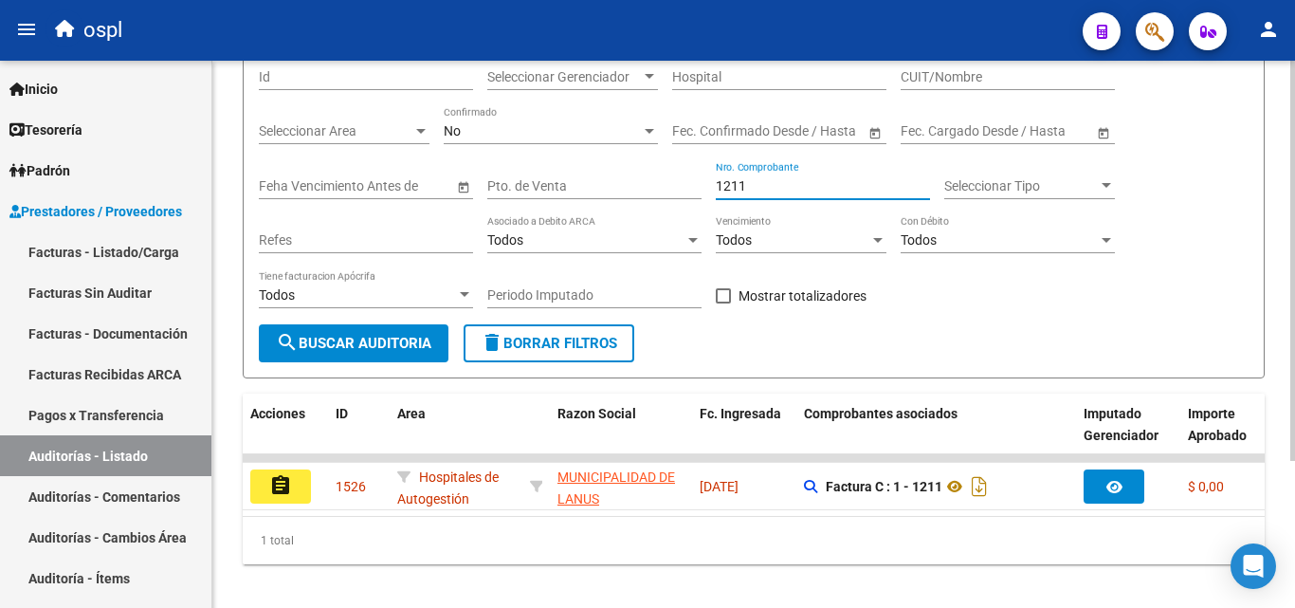
scroll to position [200, 0]
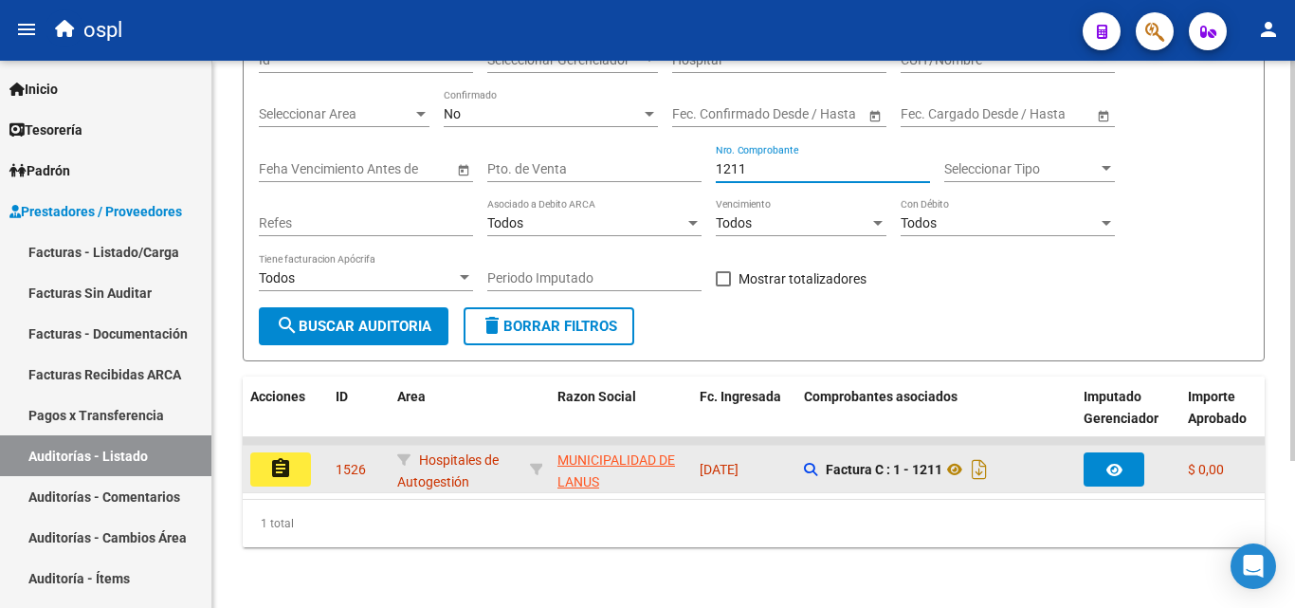
type input "1211"
click at [263, 462] on button "assignment" at bounding box center [280, 469] width 61 height 34
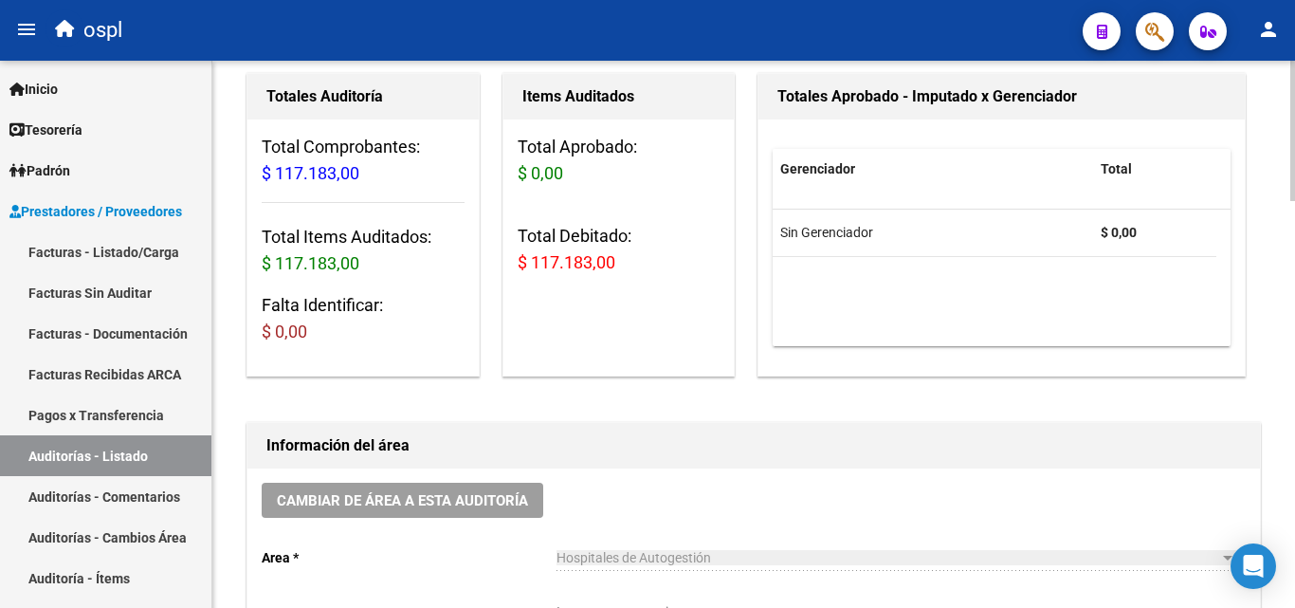
scroll to position [379, 0]
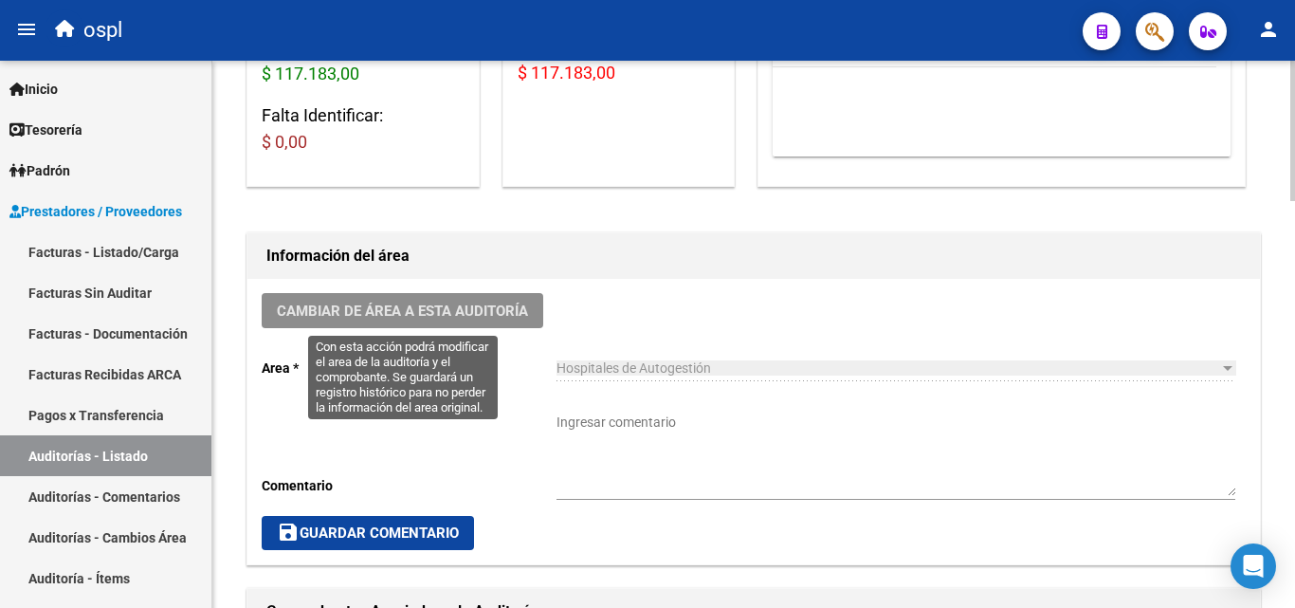
click at [468, 323] on button "Cambiar de área a esta auditoría" at bounding box center [403, 310] width 282 height 35
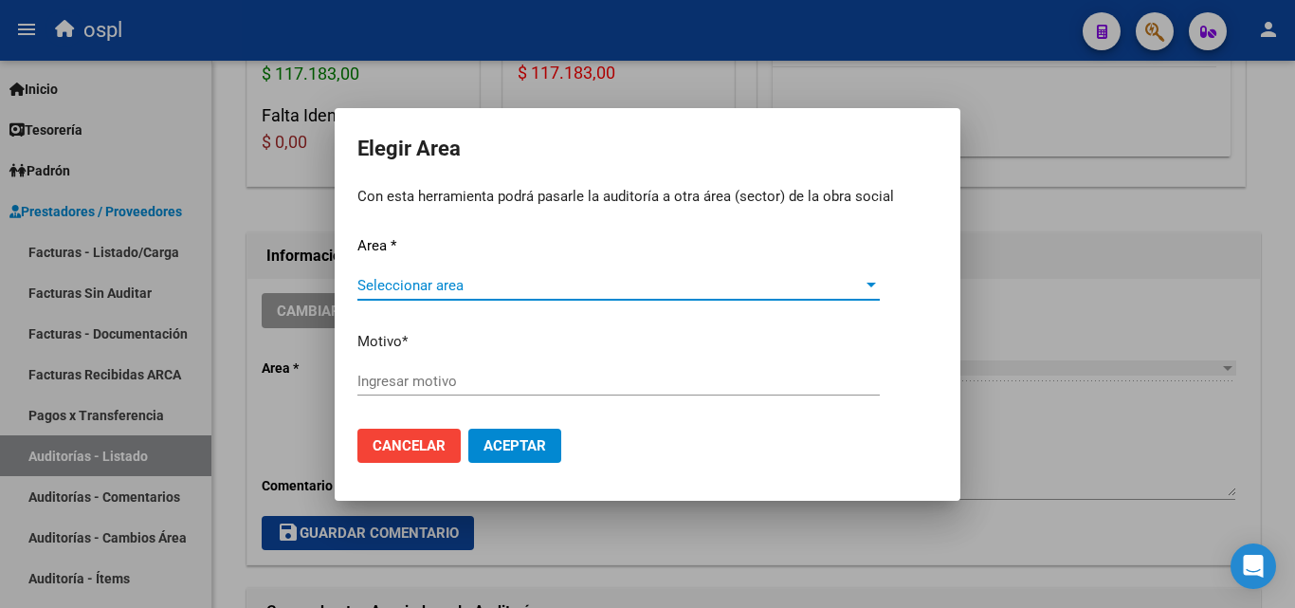
click at [455, 289] on span "Seleccionar area" at bounding box center [609, 285] width 505 height 17
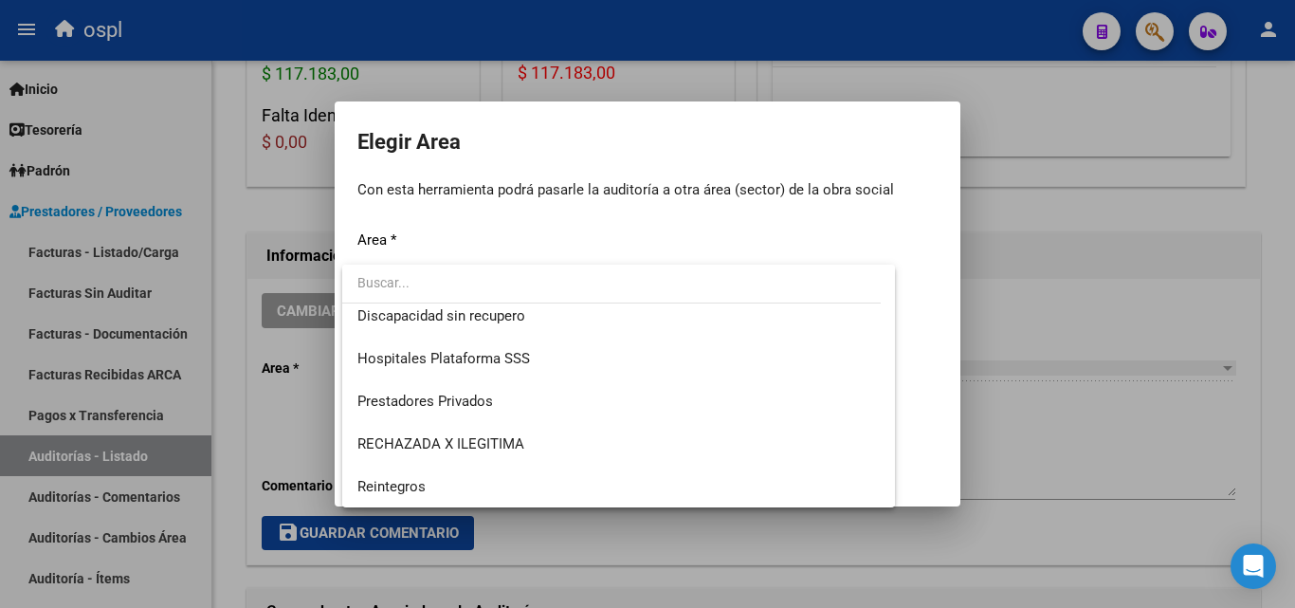
scroll to position [184, 0]
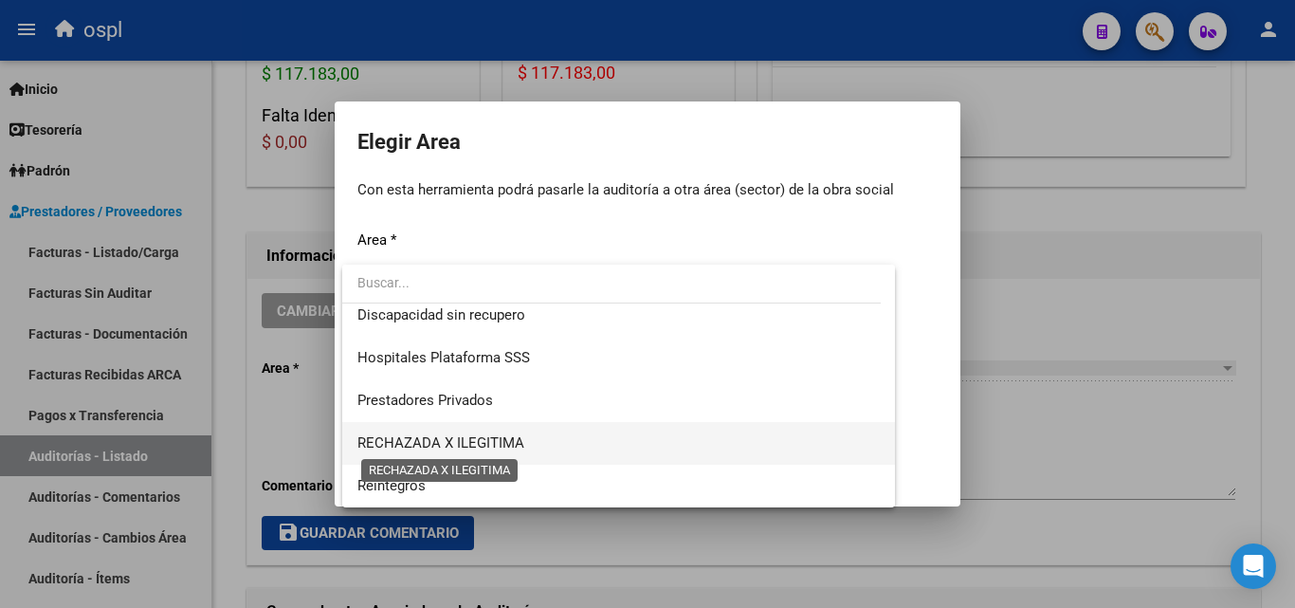
click at [477, 440] on span "RECHAZADA X ILEGITIMA" at bounding box center [440, 442] width 167 height 17
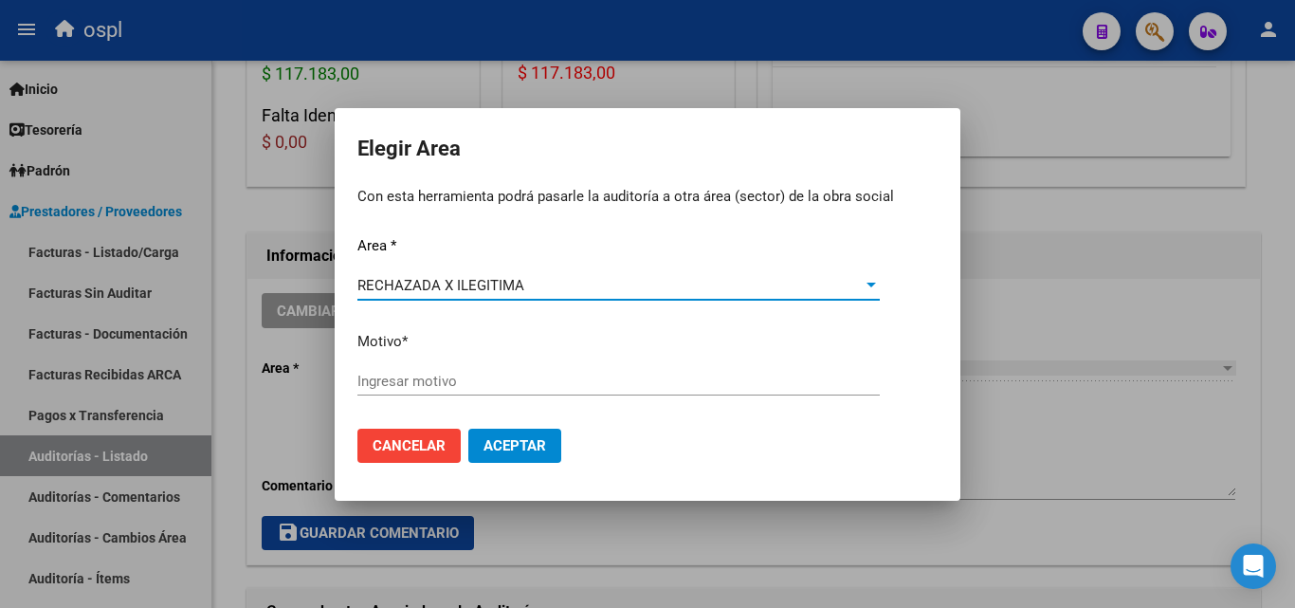
click at [411, 381] on input "Ingresar motivo" at bounding box center [618, 381] width 522 height 17
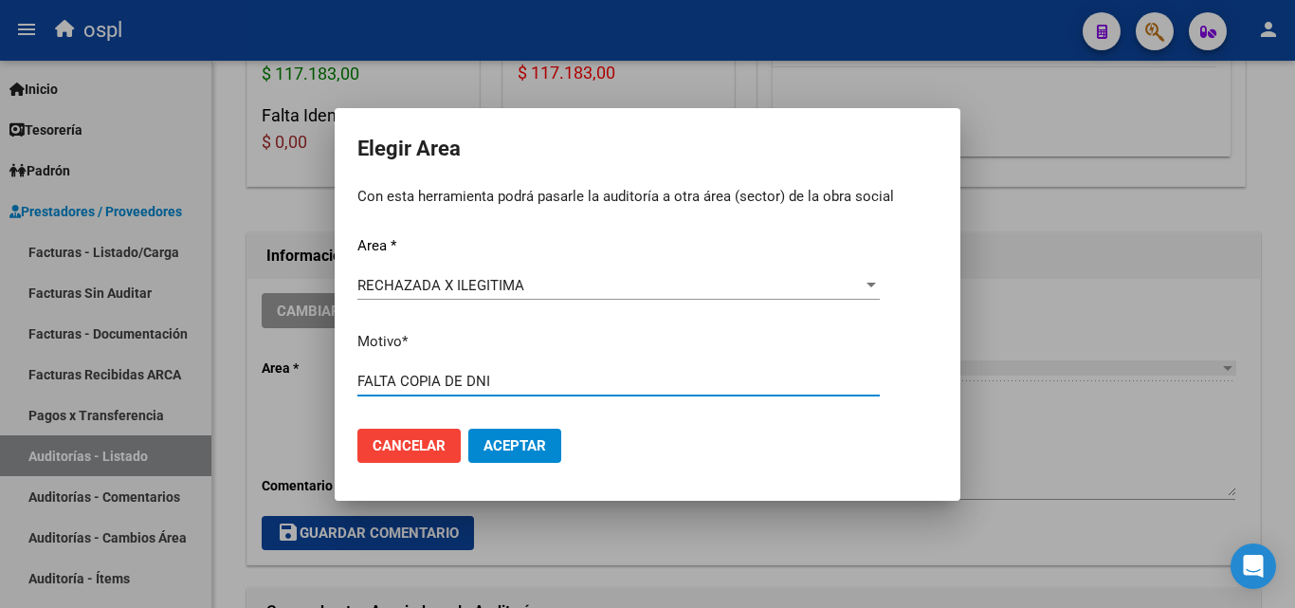
type input "FALTA COPIA DE DNI"
click at [548, 434] on button "Aceptar" at bounding box center [514, 446] width 93 height 34
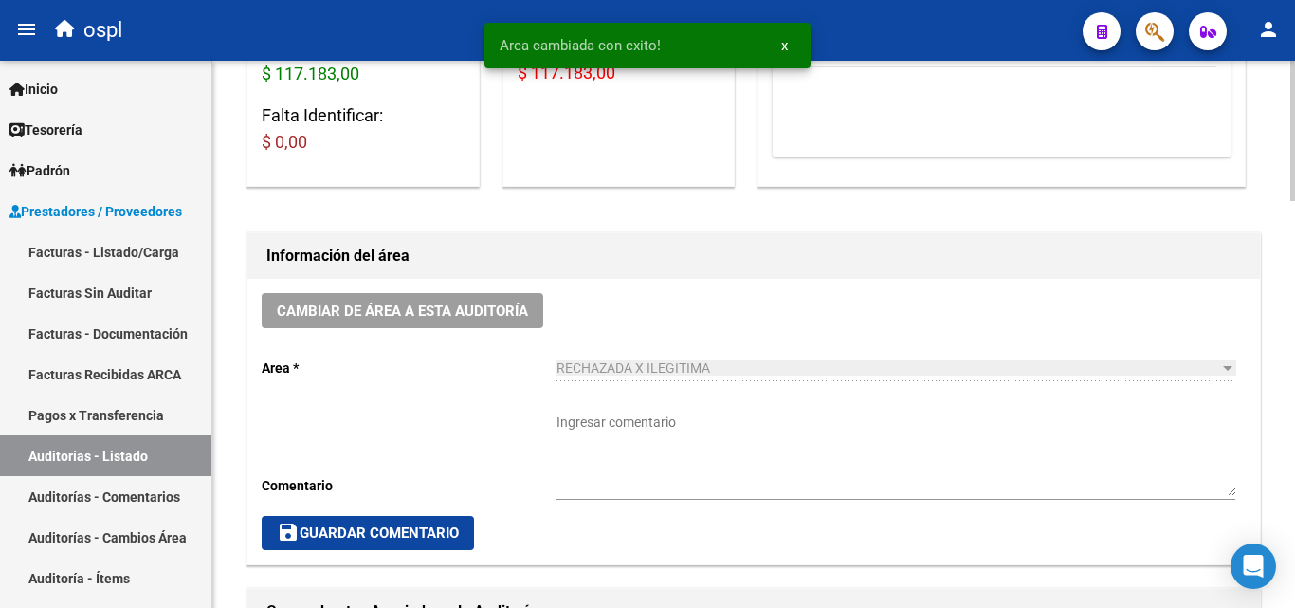
click at [140, 451] on link "Auditorías - Listado" at bounding box center [105, 455] width 211 height 41
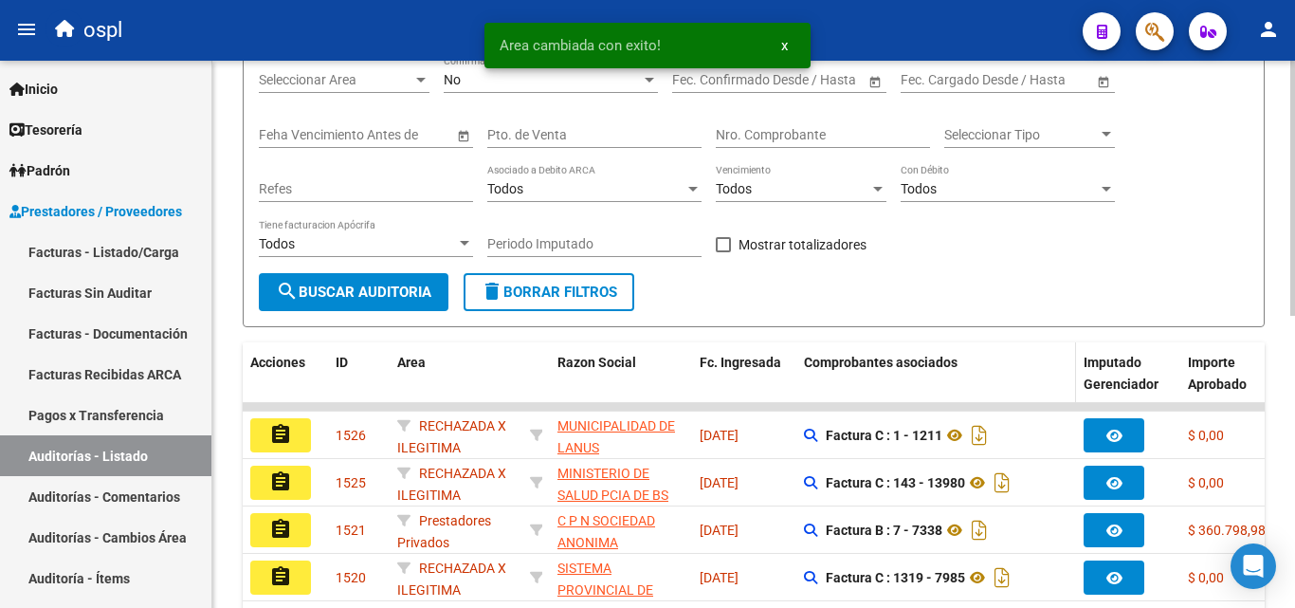
scroll to position [190, 0]
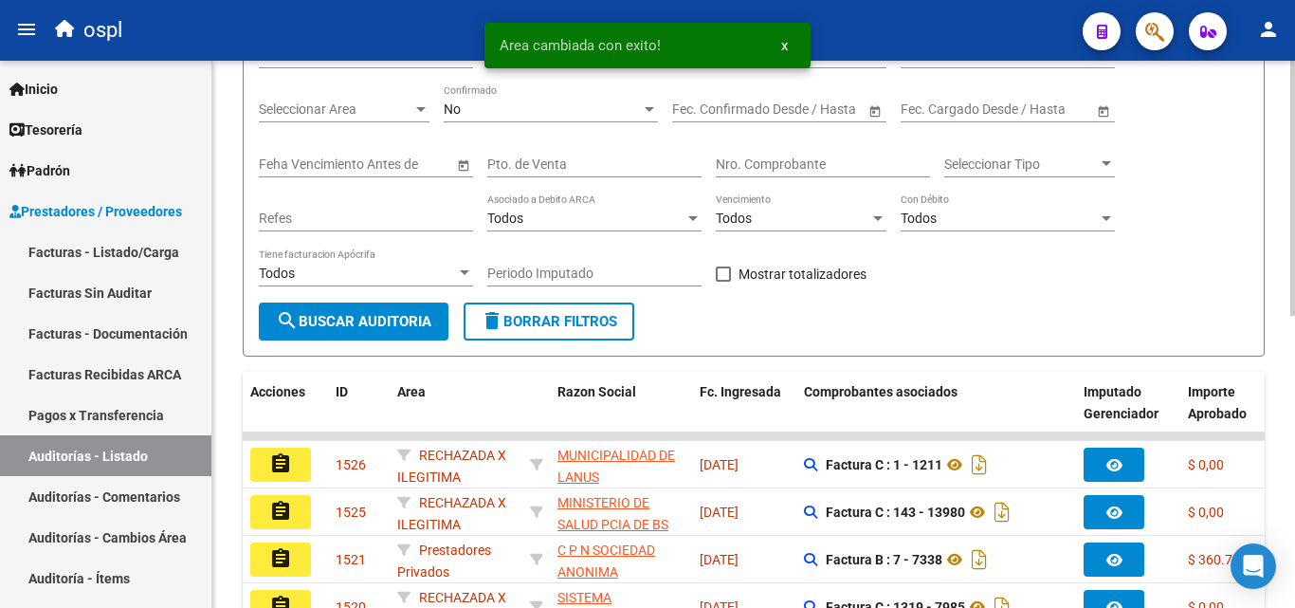
click at [817, 166] on input "Nro. Comprobante" at bounding box center [823, 164] width 214 height 16
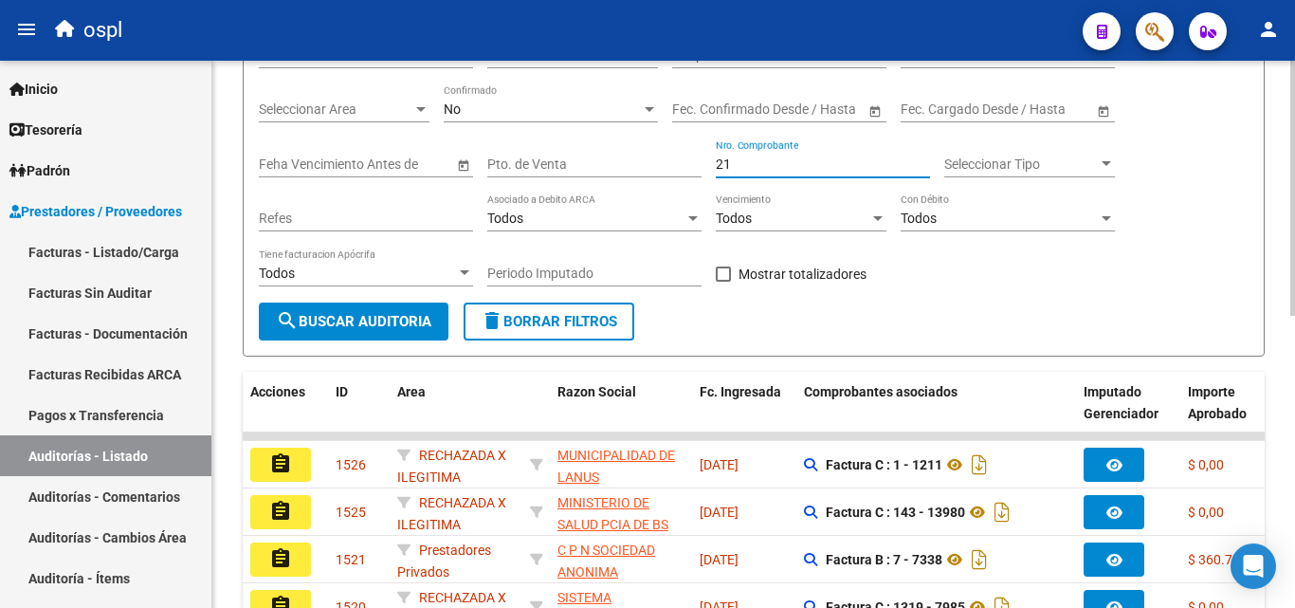
type input "2"
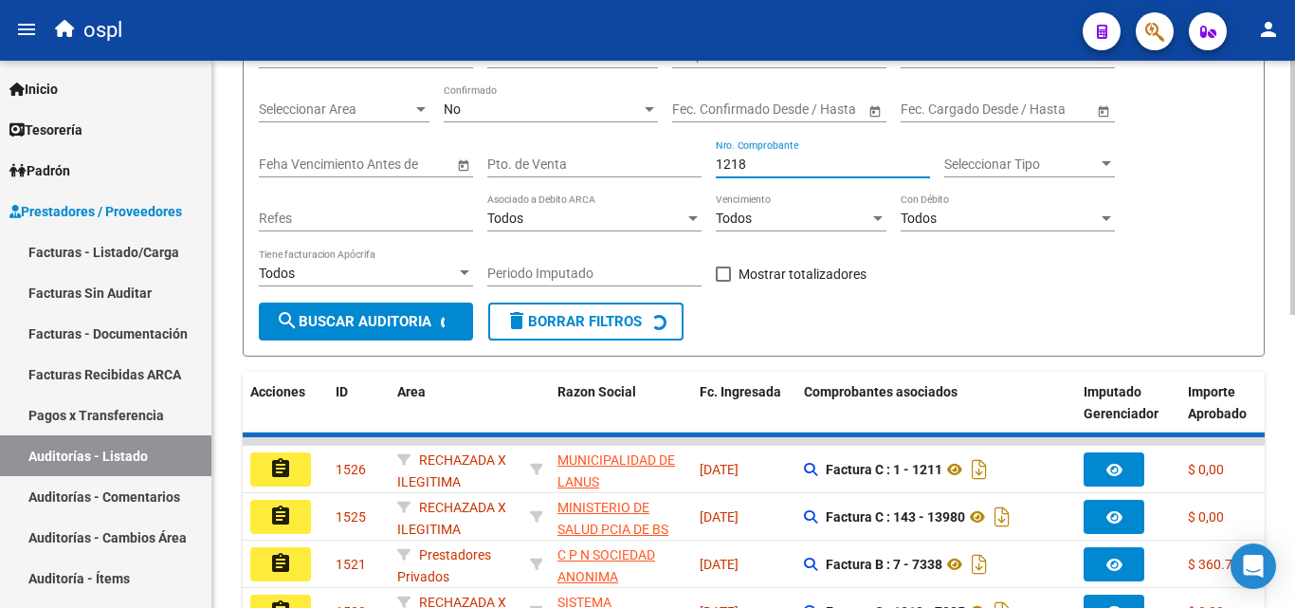
scroll to position [171, 0]
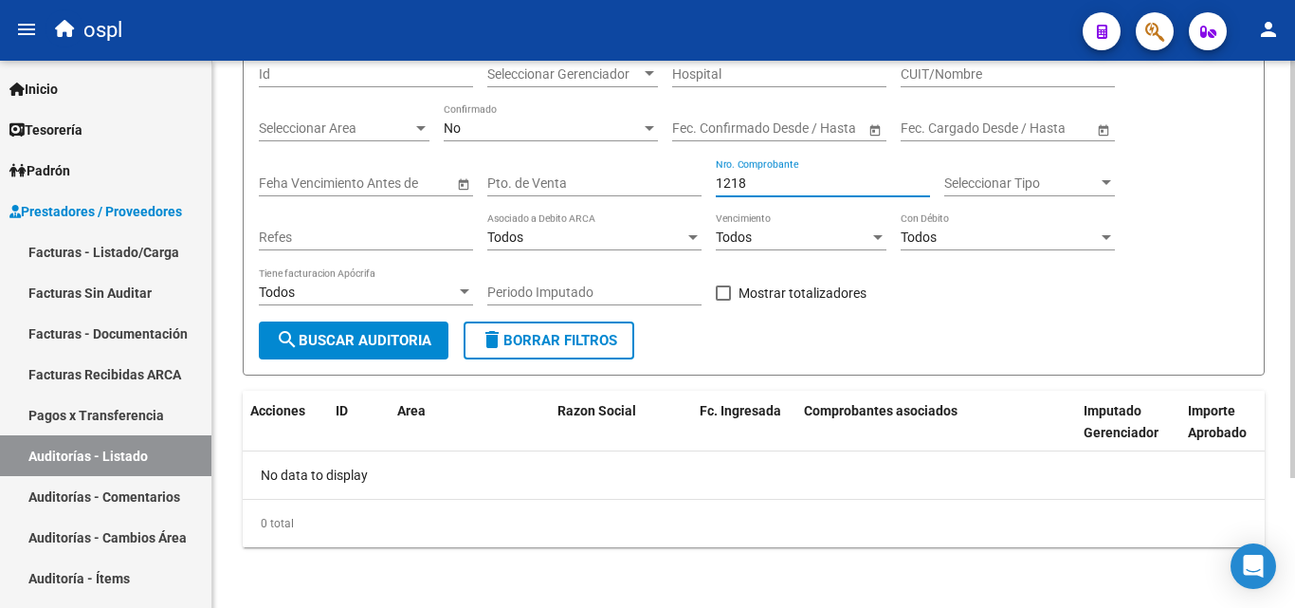
click at [802, 179] on input "1218" at bounding box center [823, 183] width 214 height 16
type input "1218"
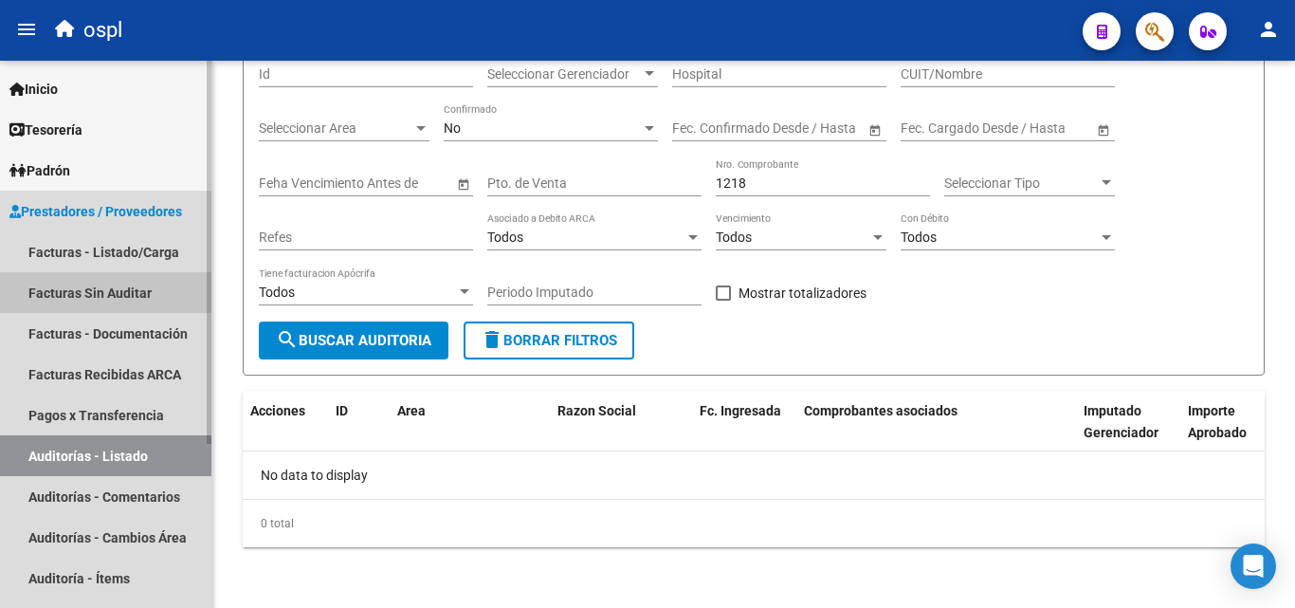
click at [97, 308] on link "Facturas Sin Auditar" at bounding box center [105, 292] width 211 height 41
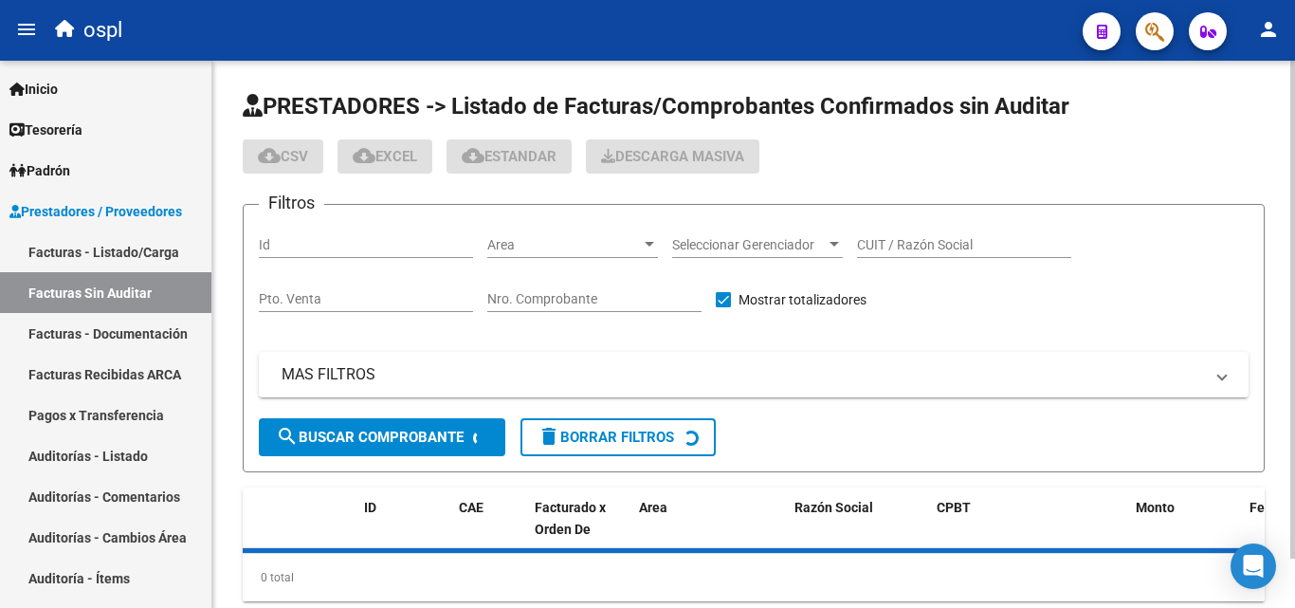
click at [519, 303] on input "Nro. Comprobante" at bounding box center [594, 299] width 214 height 16
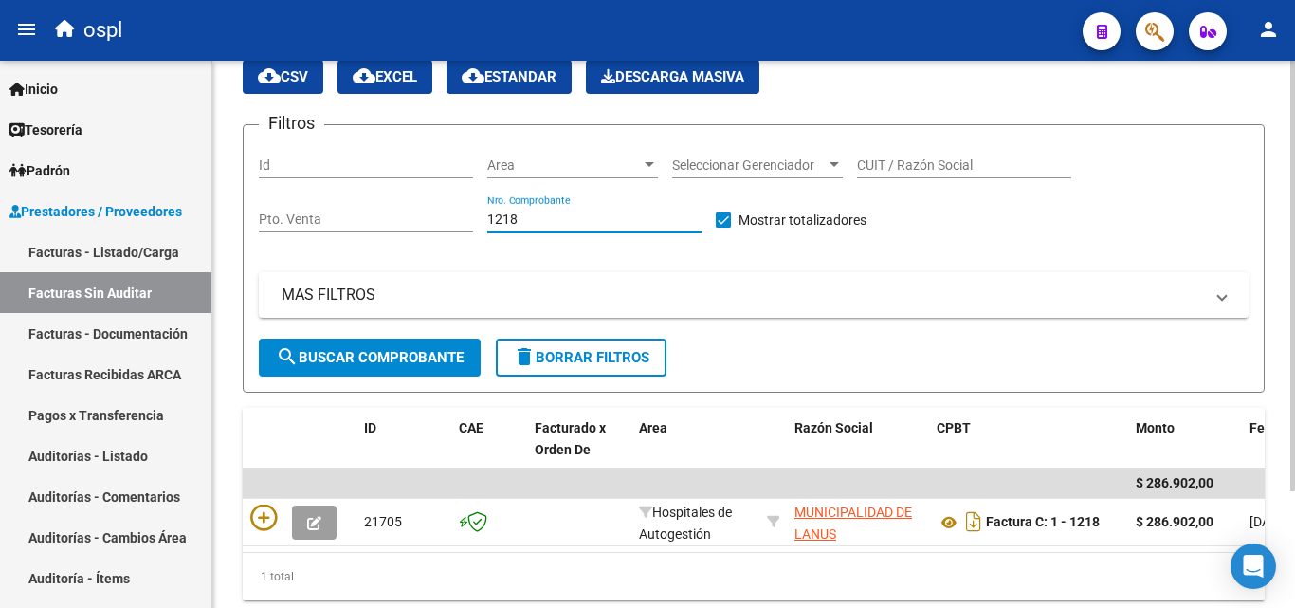
scroll to position [148, 0]
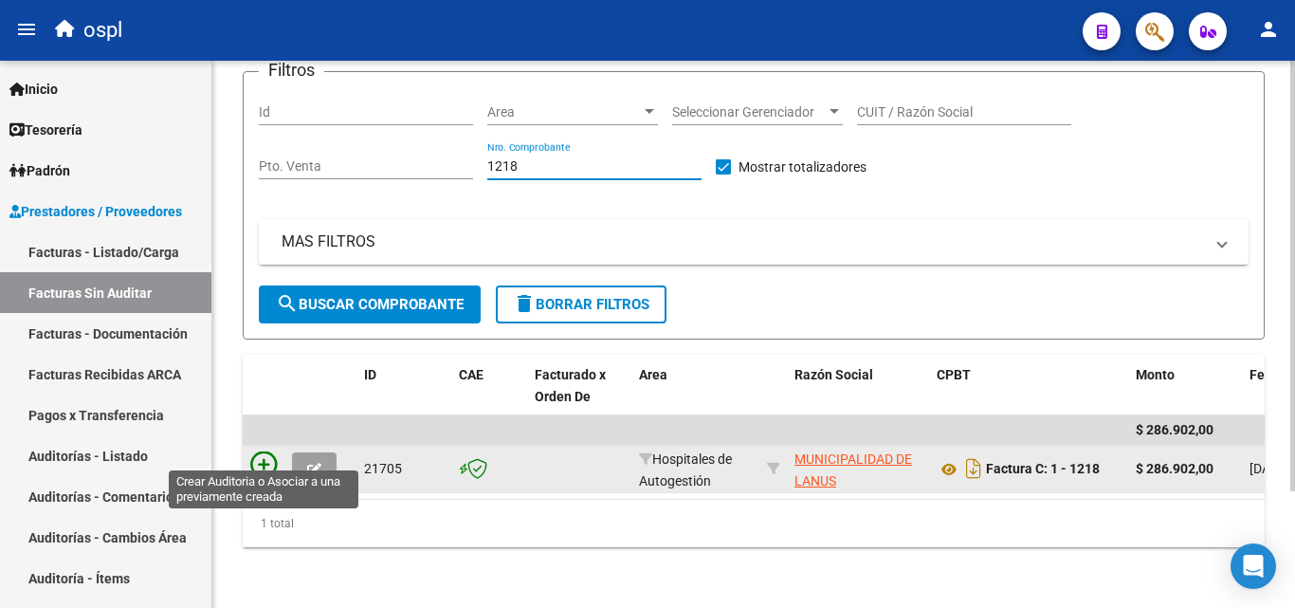
type input "1218"
click at [273, 455] on icon at bounding box center [263, 464] width 27 height 27
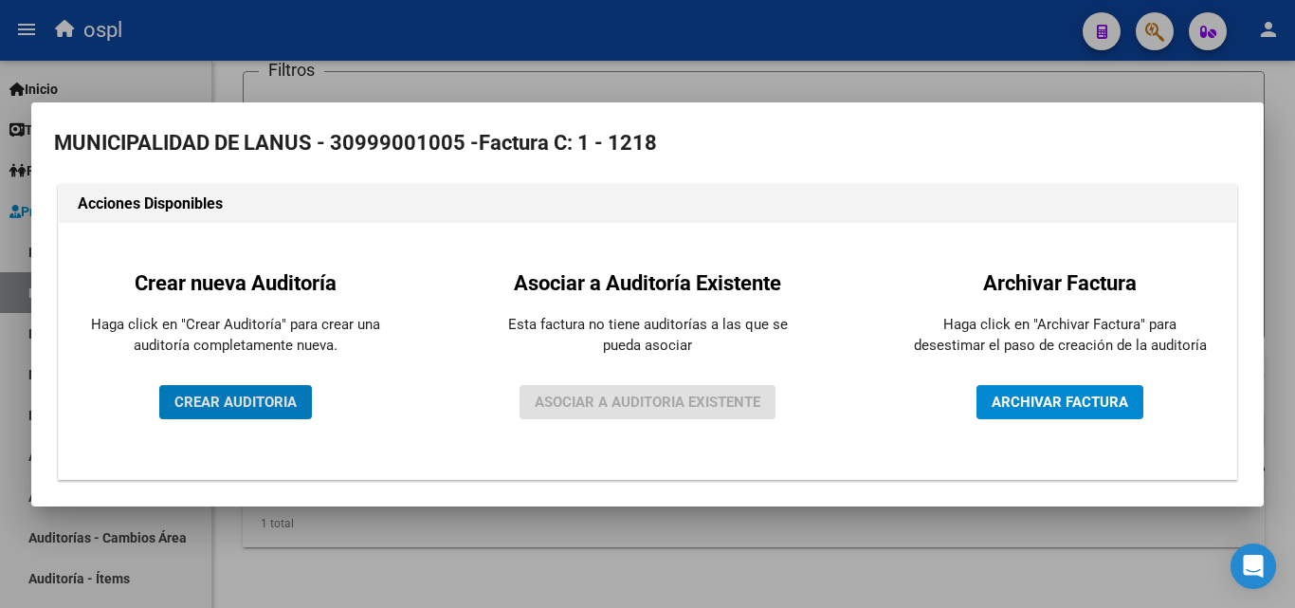
click at [275, 408] on span "CREAR AUDITORIA" at bounding box center [235, 401] width 122 height 17
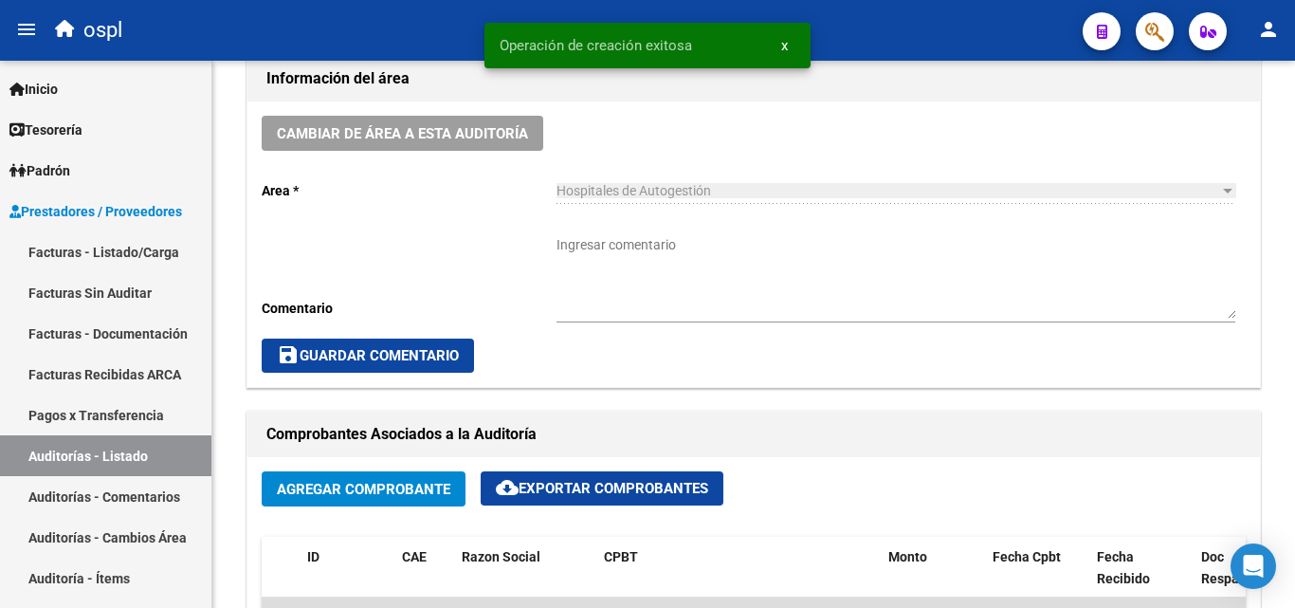
scroll to position [569, 0]
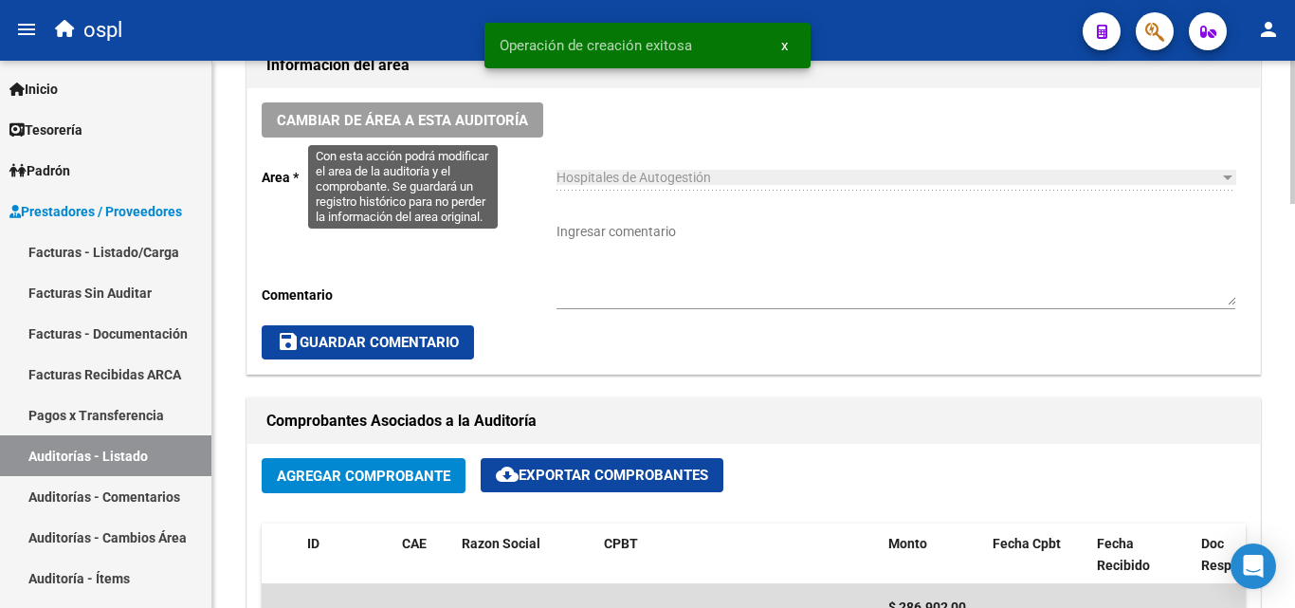
click at [442, 121] on span "Cambiar de área a esta auditoría" at bounding box center [402, 120] width 251 height 17
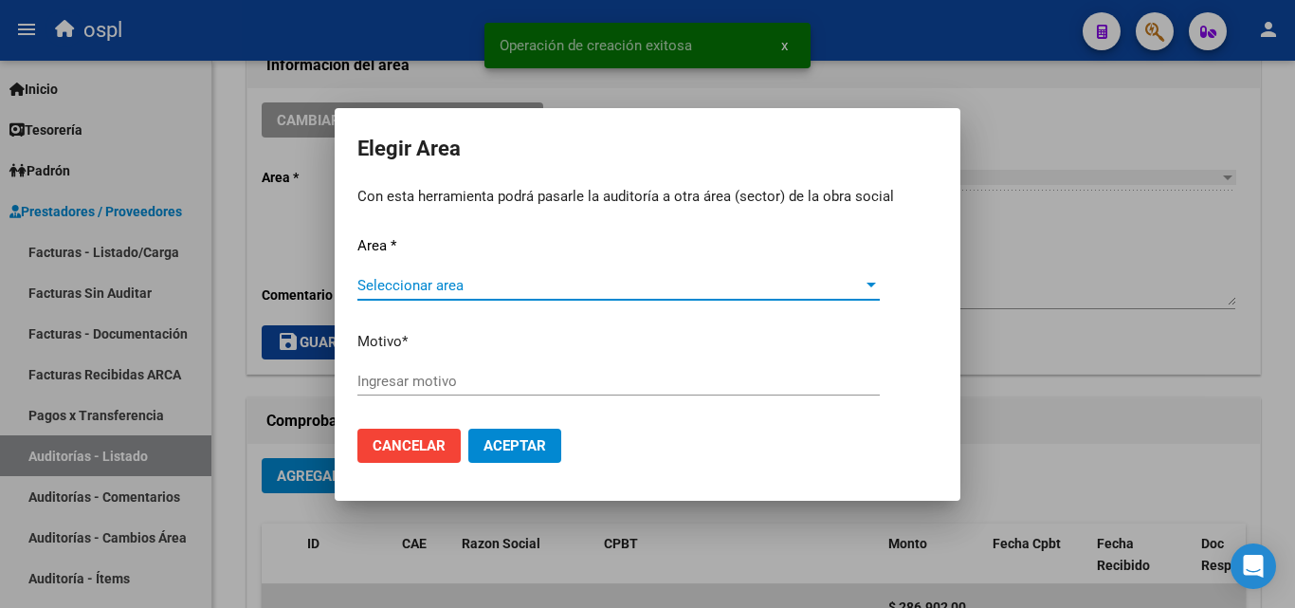
click at [458, 286] on span "Seleccionar area" at bounding box center [609, 285] width 505 height 17
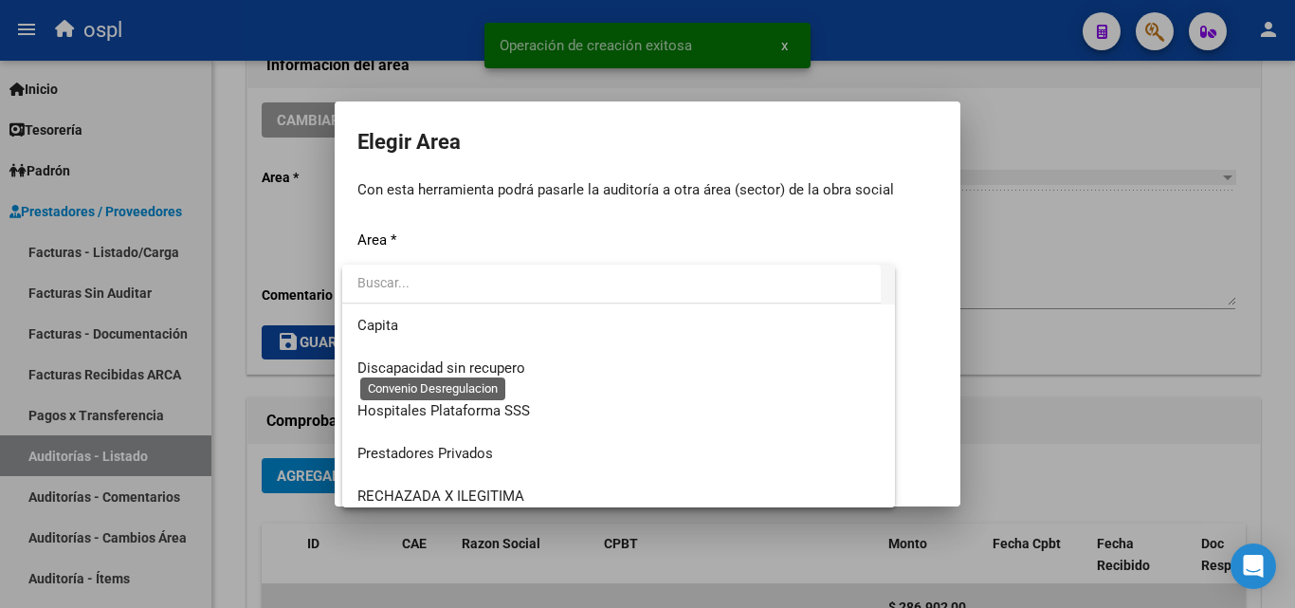
scroll to position [184, 0]
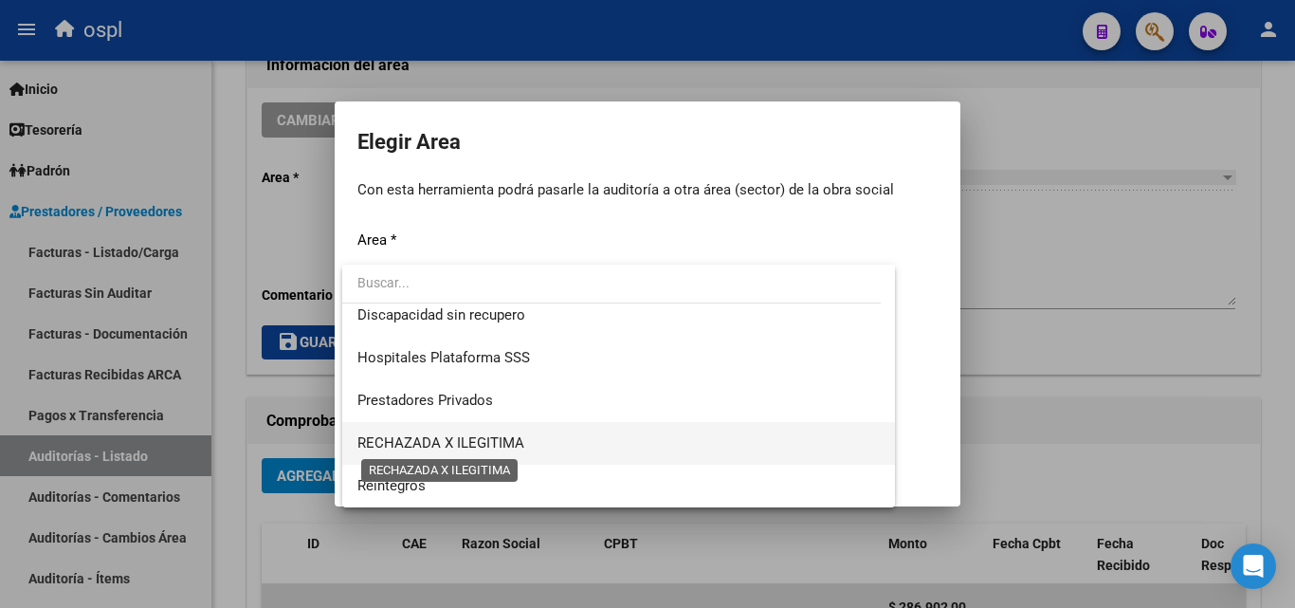
click at [469, 437] on span "RECHAZADA X ILEGITIMA" at bounding box center [440, 442] width 167 height 17
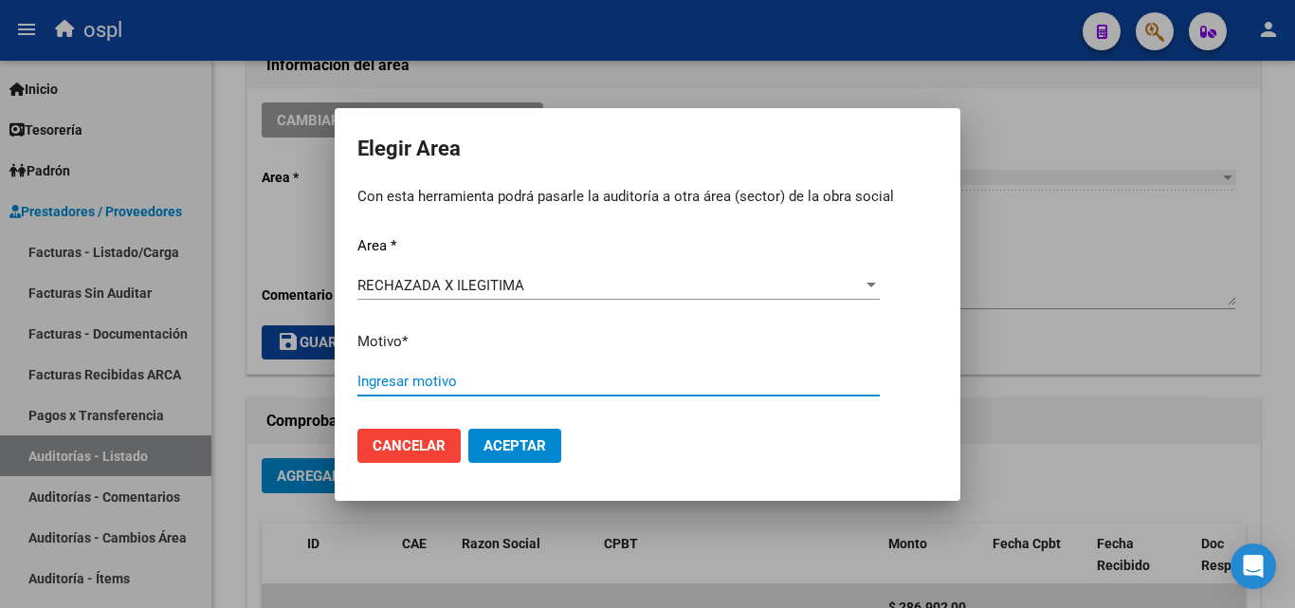
click at [412, 379] on input "Ingresar motivo" at bounding box center [618, 381] width 522 height 17
type input "FALTA COPIA DE DNI"
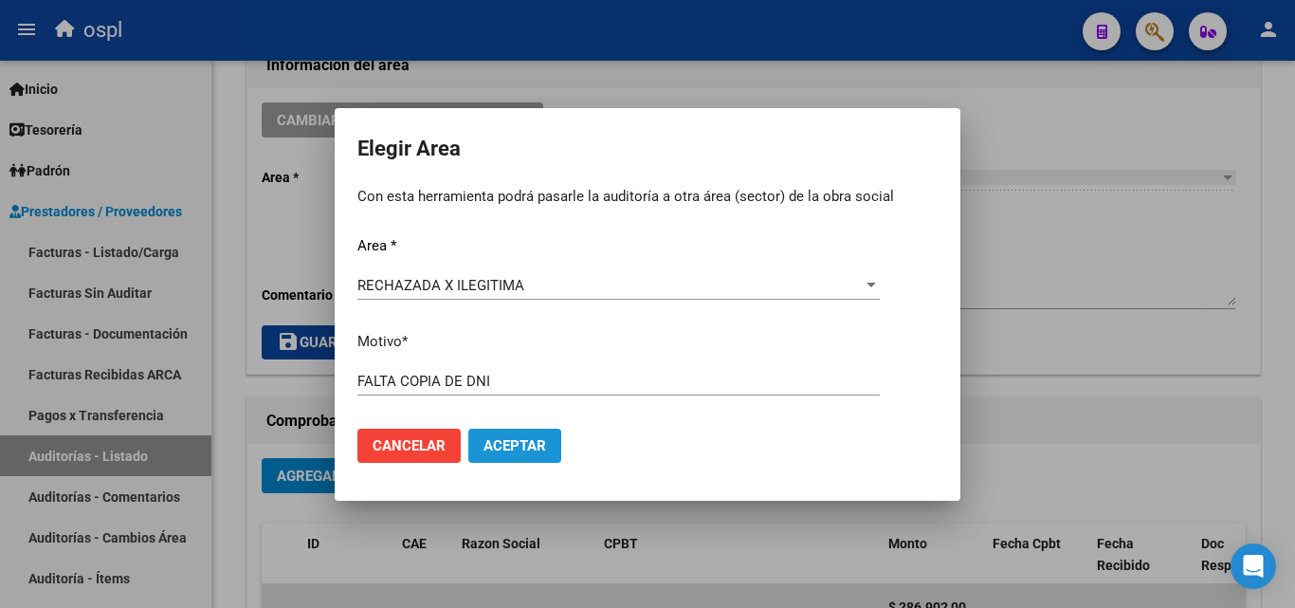
click at [551, 433] on button "Aceptar" at bounding box center [514, 446] width 93 height 34
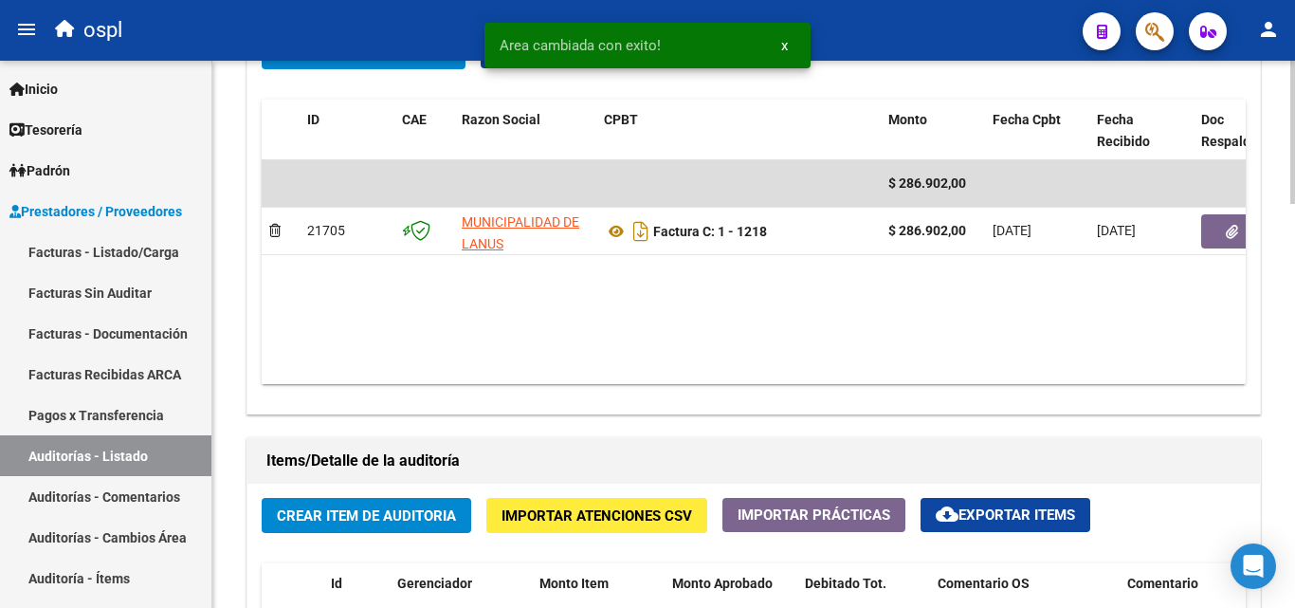
scroll to position [1043, 0]
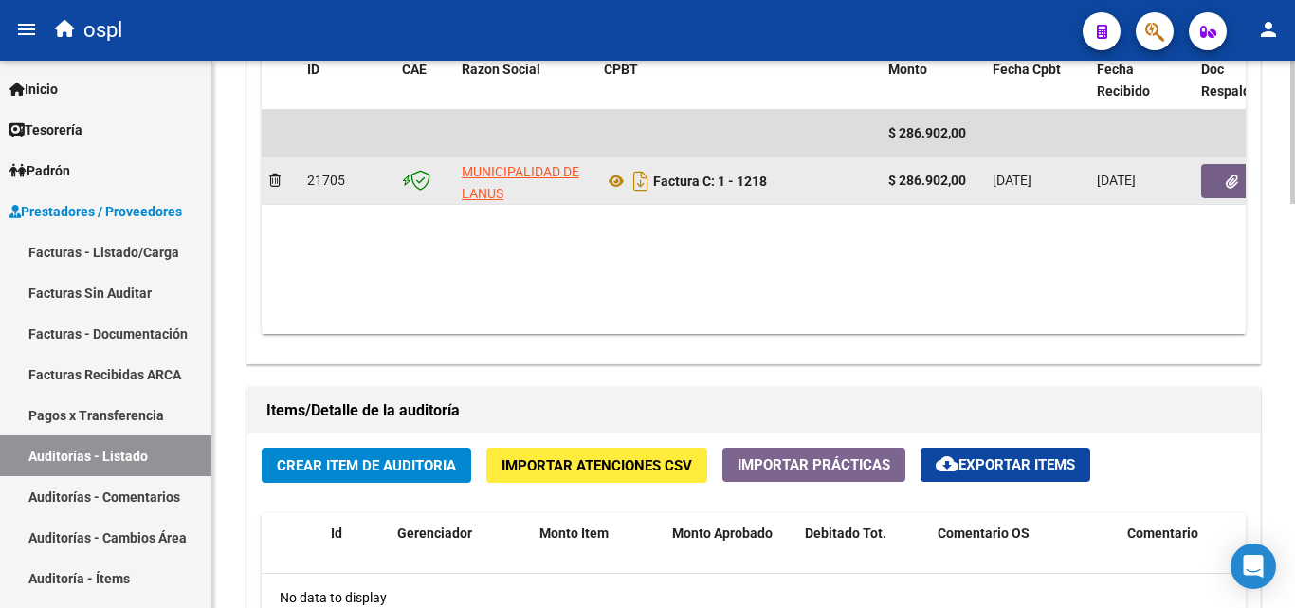
click at [1223, 184] on button "button" at bounding box center [1231, 181] width 61 height 34
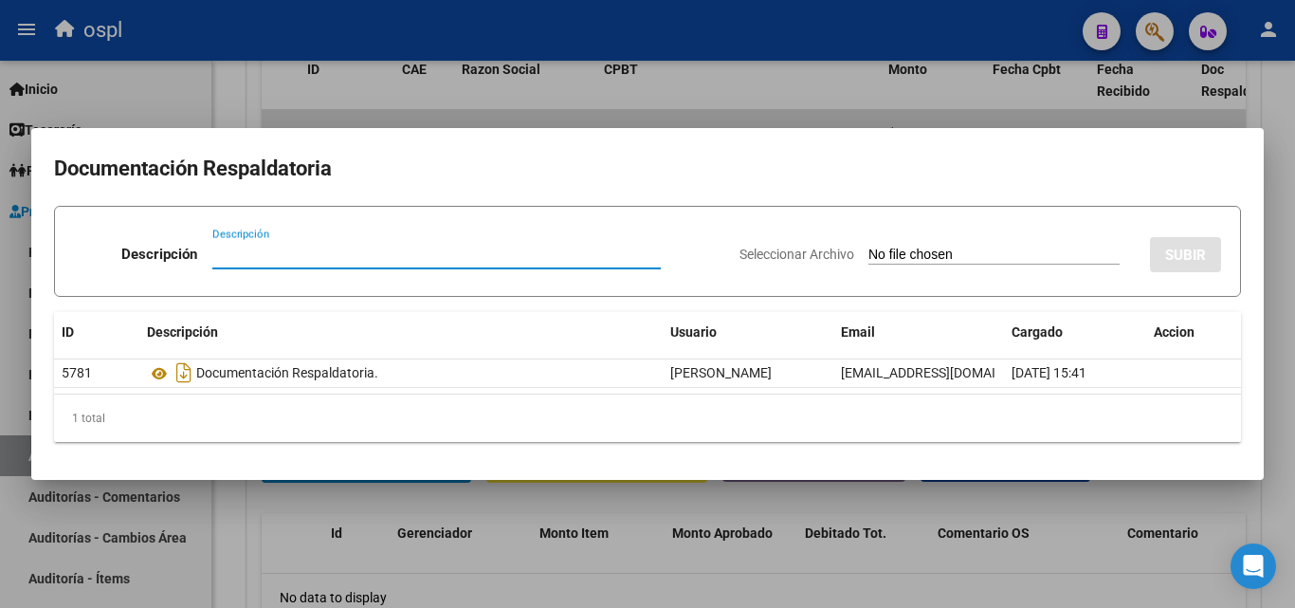
click at [907, 253] on input "Seleccionar Archivo" at bounding box center [993, 256] width 251 height 18
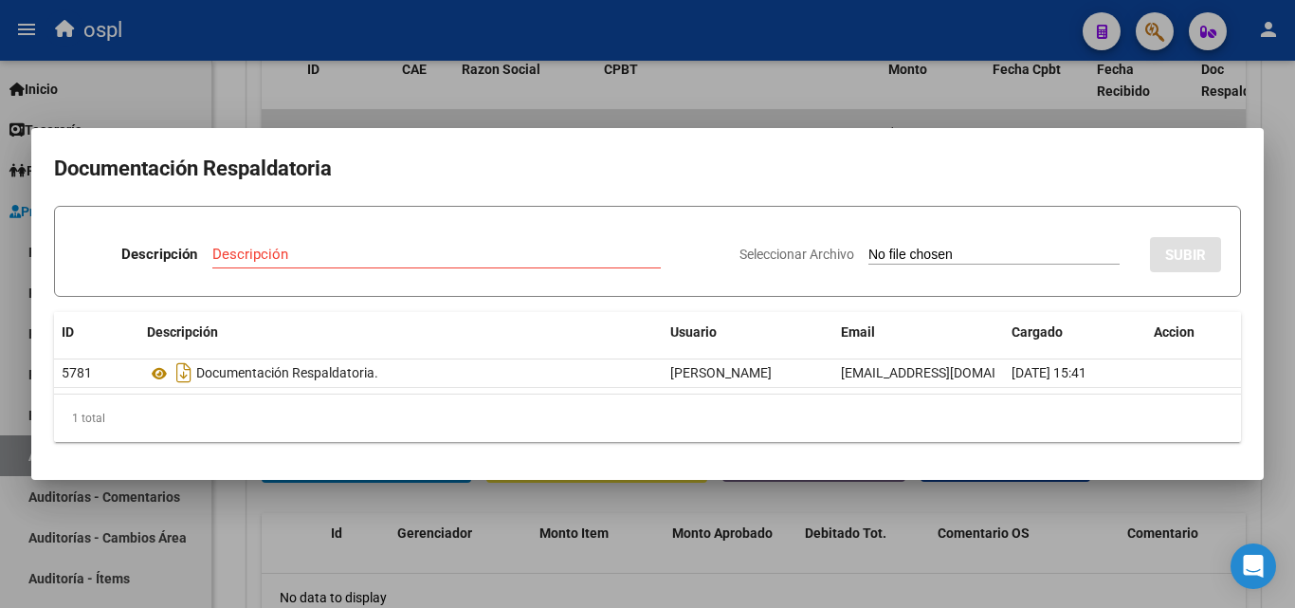
type input "C:\fakepath\FC Nº1218.pdf"
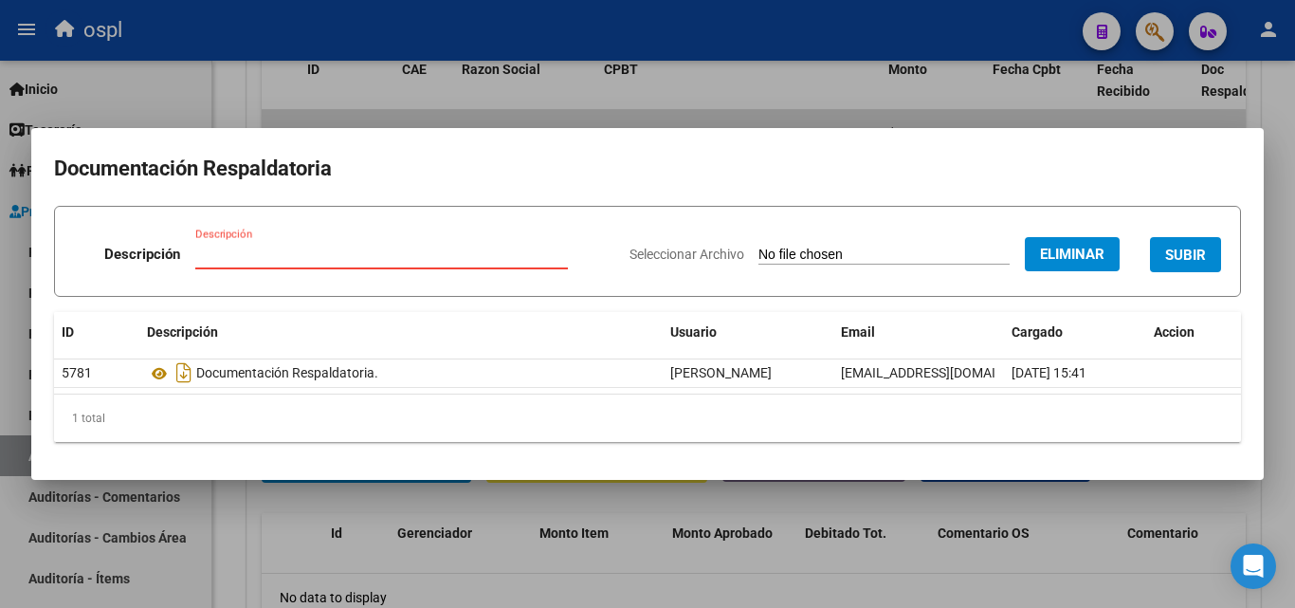
click at [222, 251] on input "Descripción" at bounding box center [381, 254] width 373 height 17
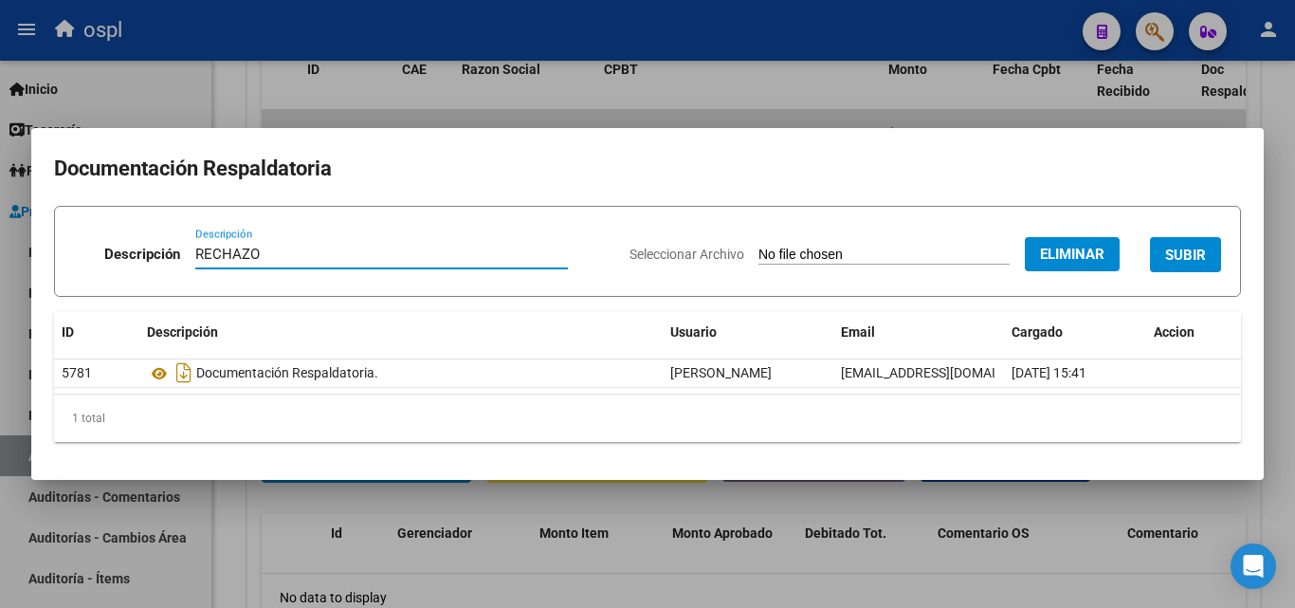
type input "RECHAZO"
click at [568, 215] on form "Descripción RECHAZO Descripción Seleccionar Archivo Eliminar SUBIR" at bounding box center [647, 251] width 1187 height 91
click at [1189, 244] on button "SUBIR" at bounding box center [1185, 254] width 71 height 35
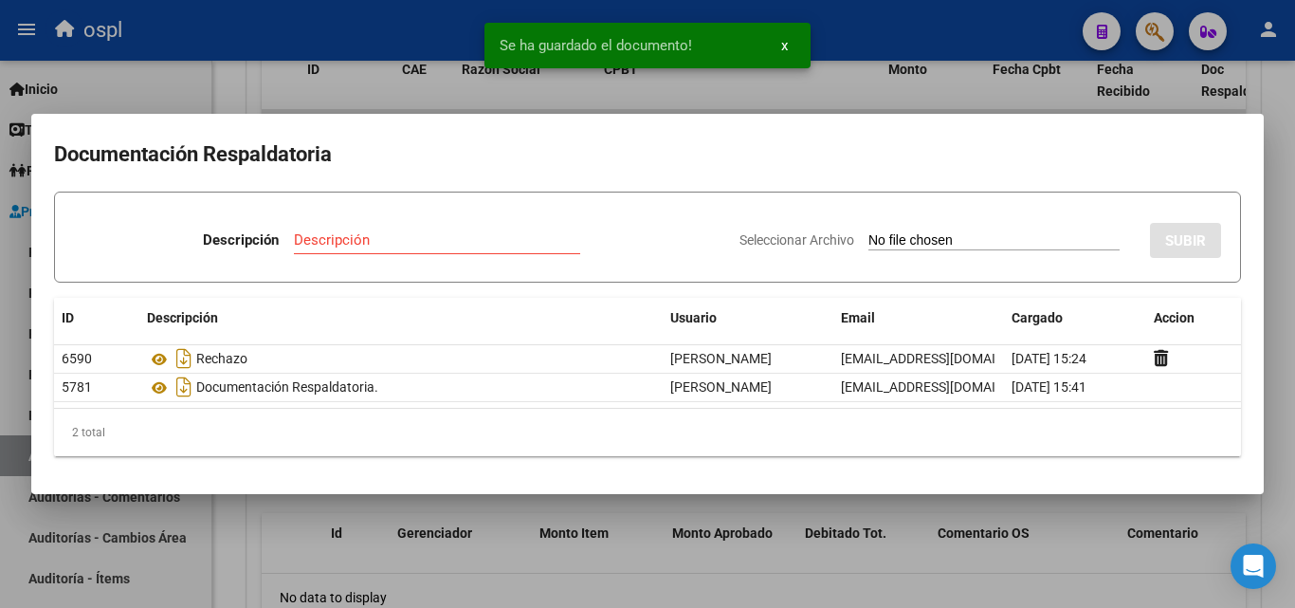
click at [725, 82] on div "Se ha guardado el documento! x" at bounding box center [648, 45] width 372 height 91
click at [249, 90] on div at bounding box center [647, 304] width 1295 height 608
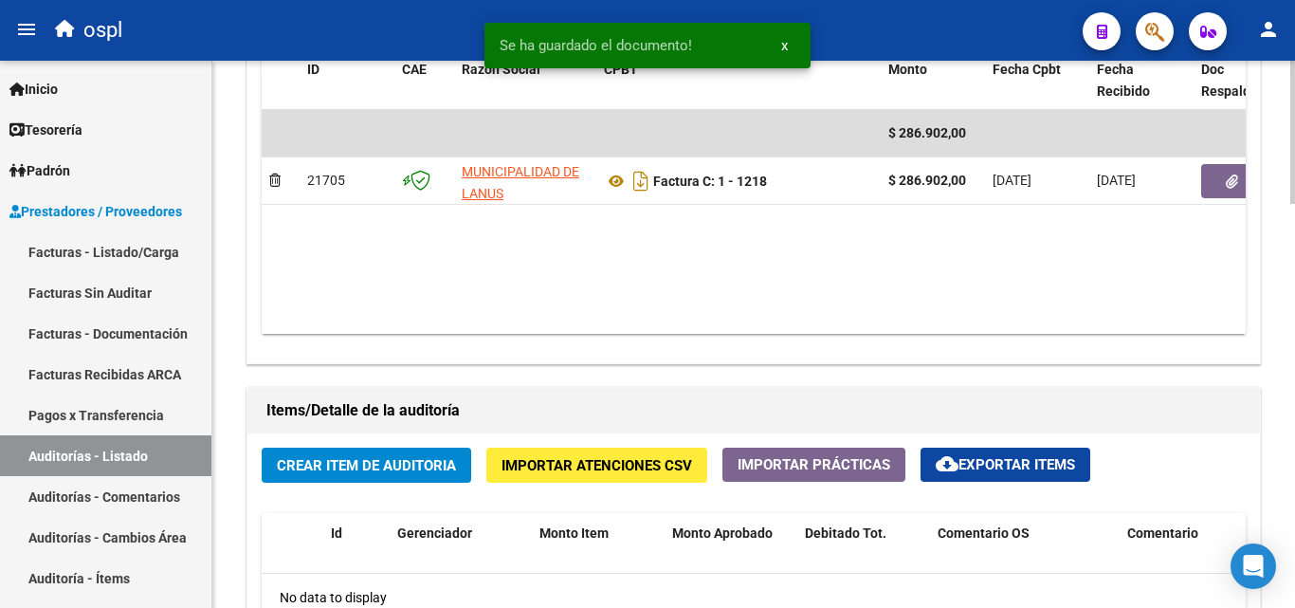
click at [420, 460] on span "Crear Item de Auditoria" at bounding box center [366, 465] width 179 height 17
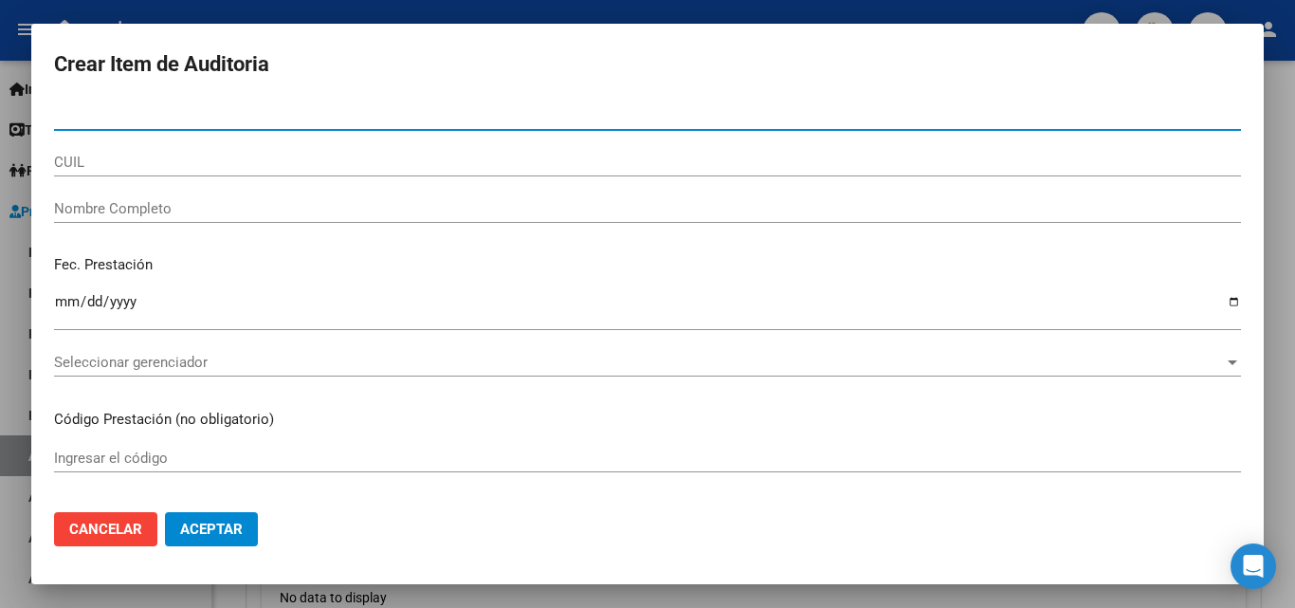
click at [247, 207] on input "Nombre Completo" at bounding box center [647, 208] width 1187 height 17
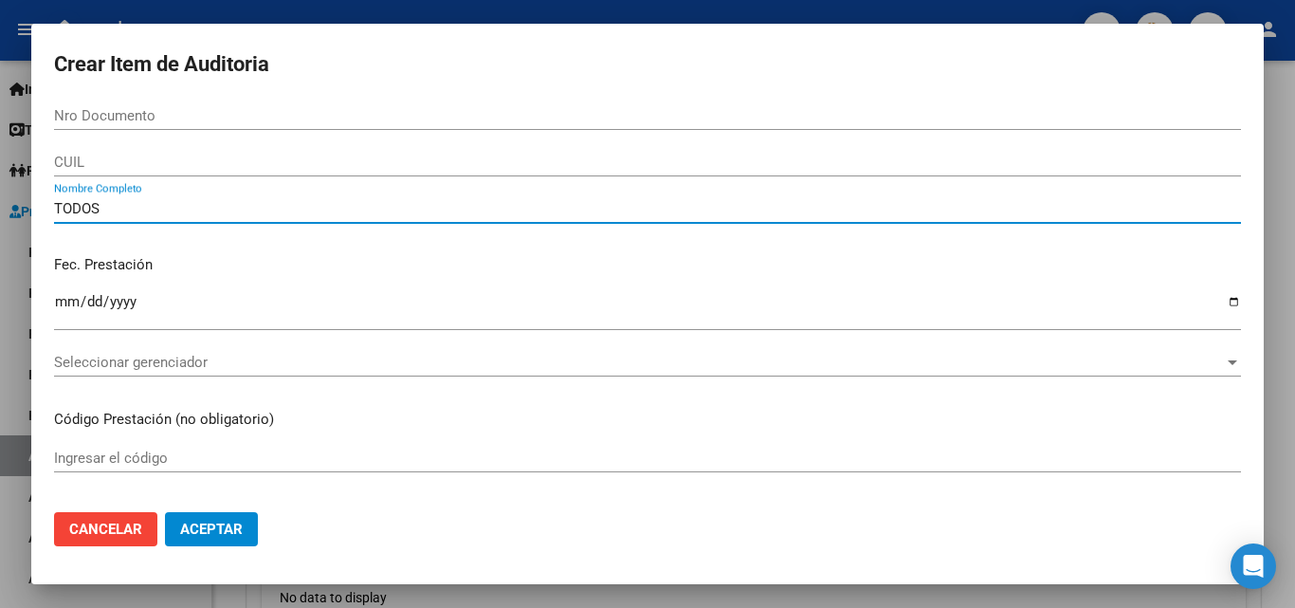
type input "TODOS"
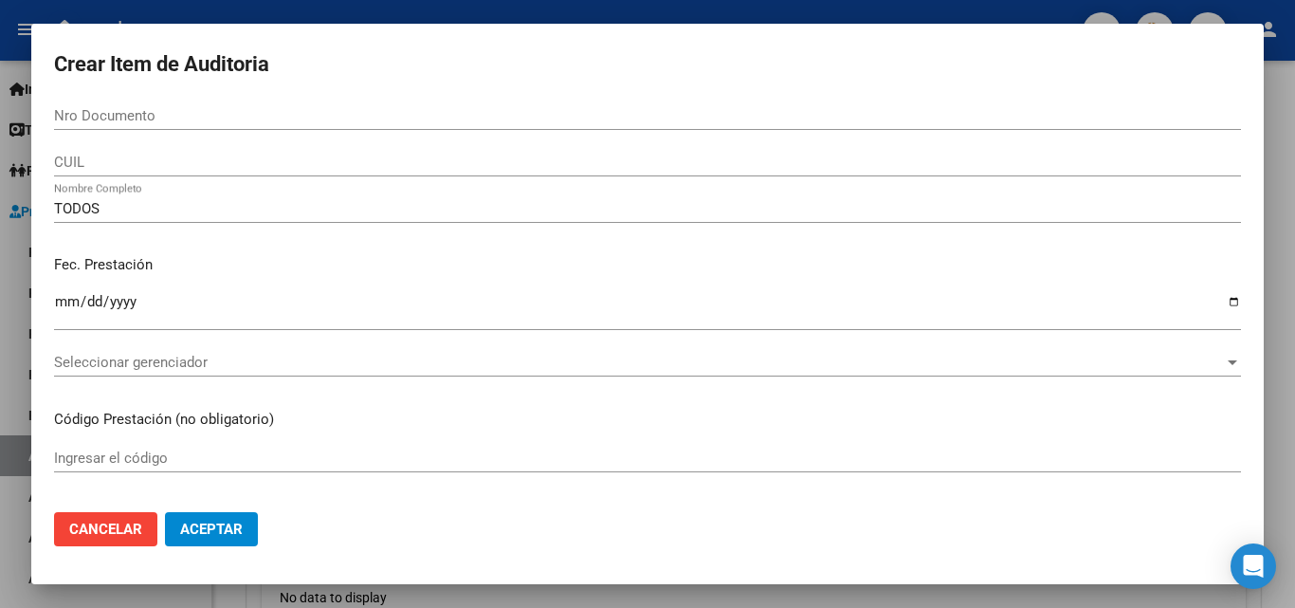
click at [295, 249] on div "Fec. Prestación Ingresar la fecha" at bounding box center [647, 294] width 1187 height 108
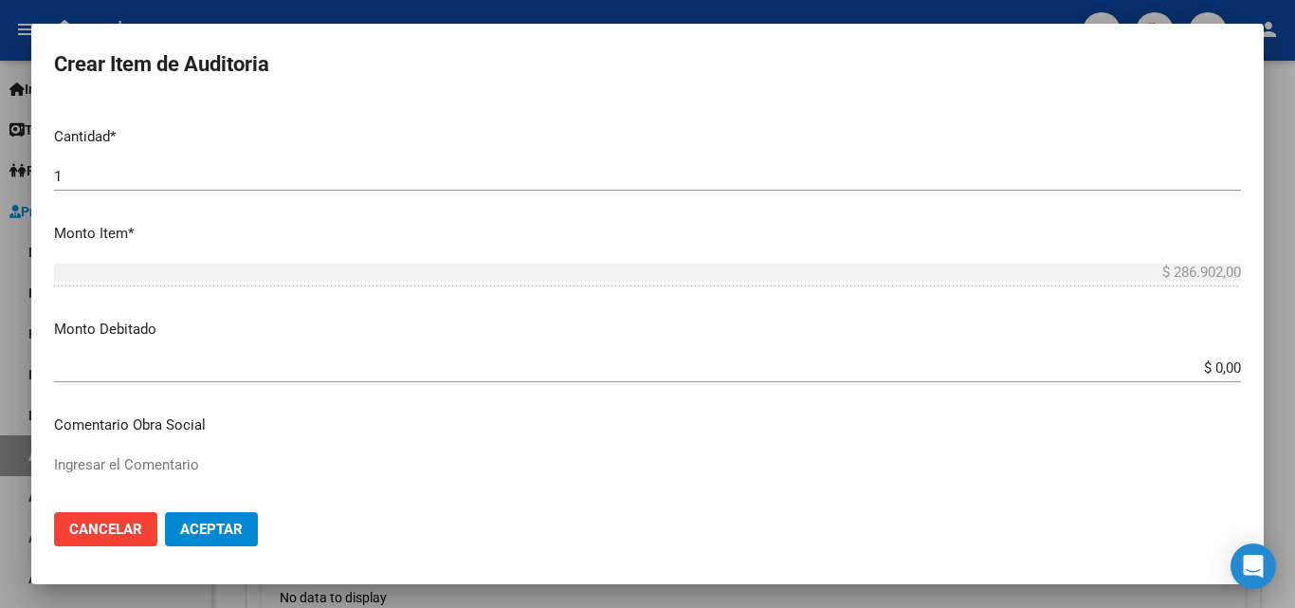
scroll to position [569, 0]
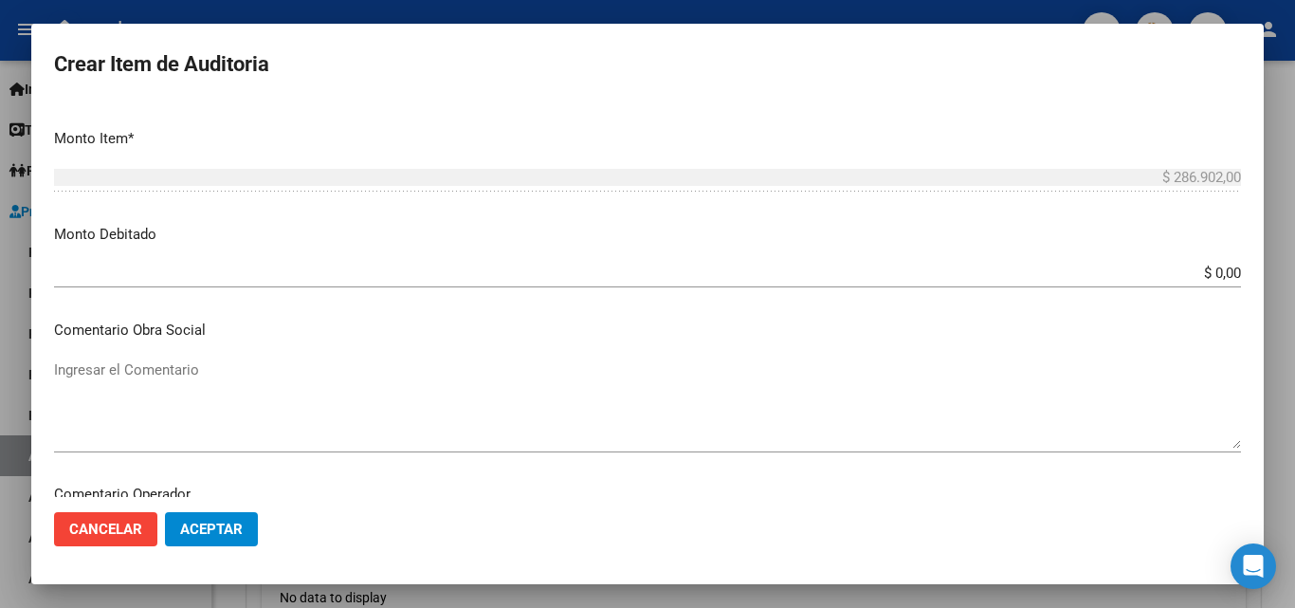
click at [1225, 274] on input "$ 0,00" at bounding box center [647, 273] width 1187 height 17
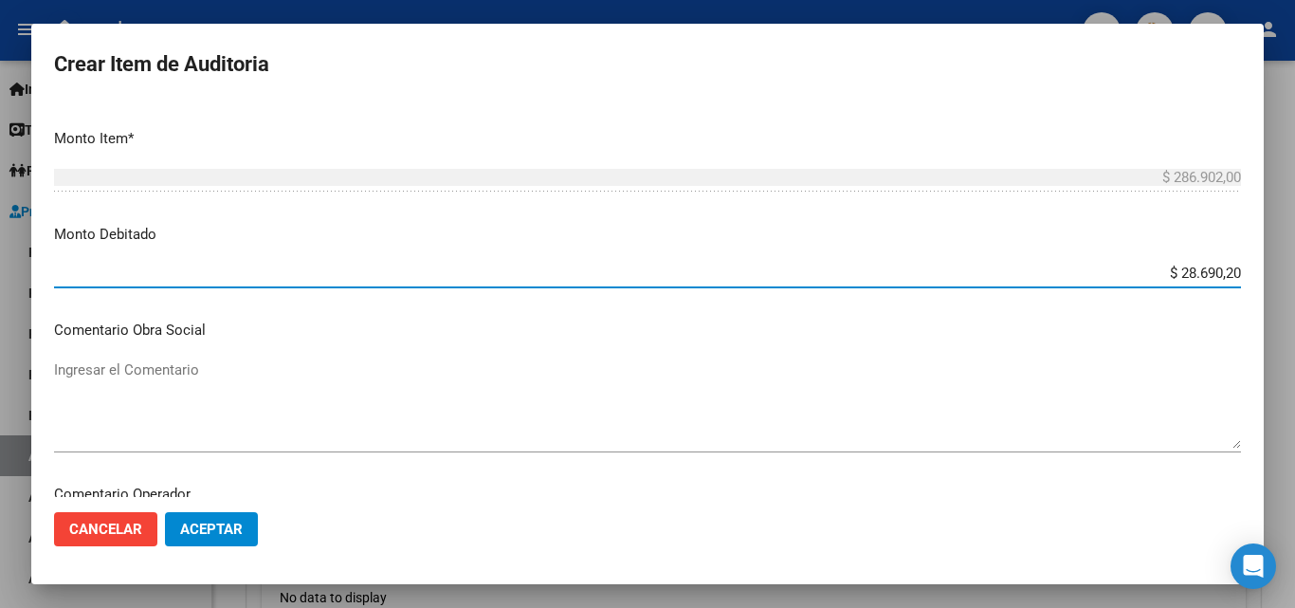
type input "$ 286.902,00"
click at [368, 404] on textarea "Ingresar el Comentario" at bounding box center [647, 403] width 1187 height 89
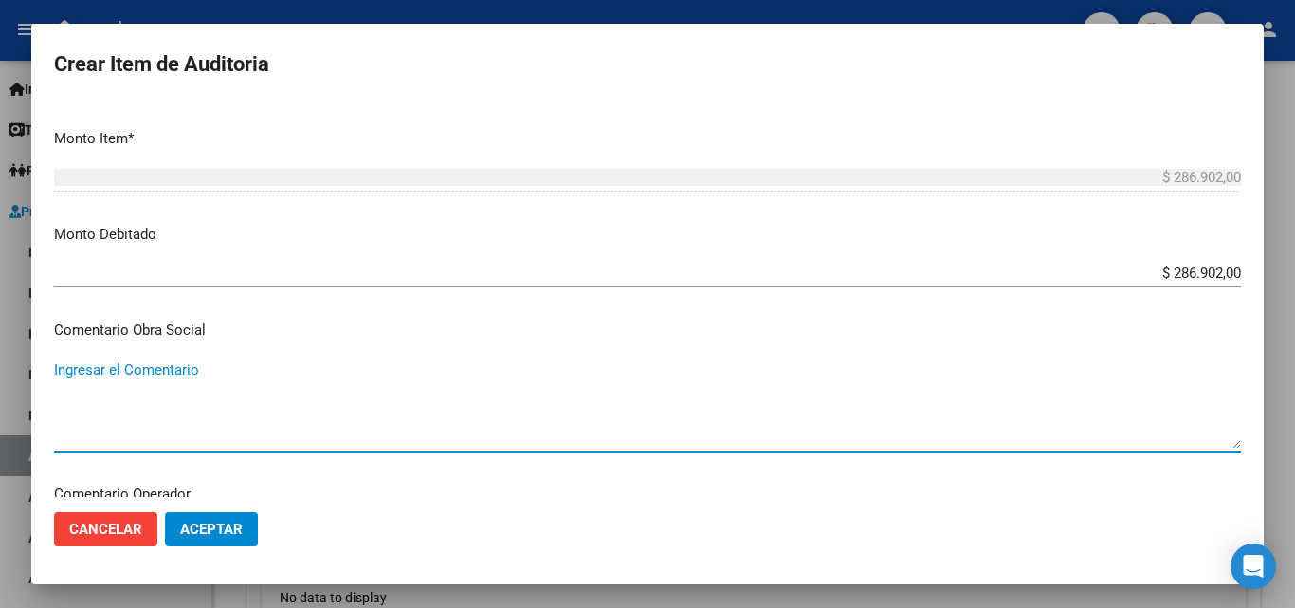
paste textarea "RECHAZO POR ILEGITIMA; PRESUNTA FIRMA APOCRIFA."
drag, startPoint x: 228, startPoint y: 367, endPoint x: 544, endPoint y: 392, distance: 317.6
click at [544, 392] on textarea "RECHAZO POR ILEGITIMA; PRESUNTA FIRMA APOCRIFA." at bounding box center [647, 403] width 1187 height 89
type textarea "RECHAZO POR ILEGITIMA; FALTA COPIA DE DNI"
click at [209, 541] on button "Aceptar" at bounding box center [211, 529] width 93 height 34
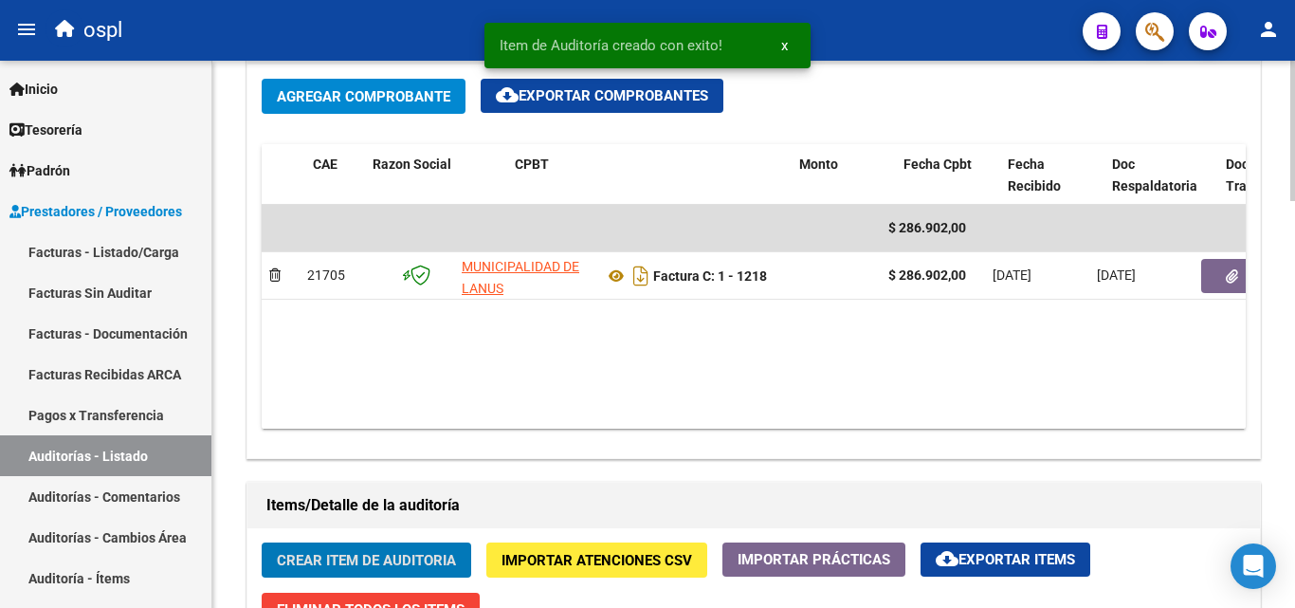
scroll to position [0, 244]
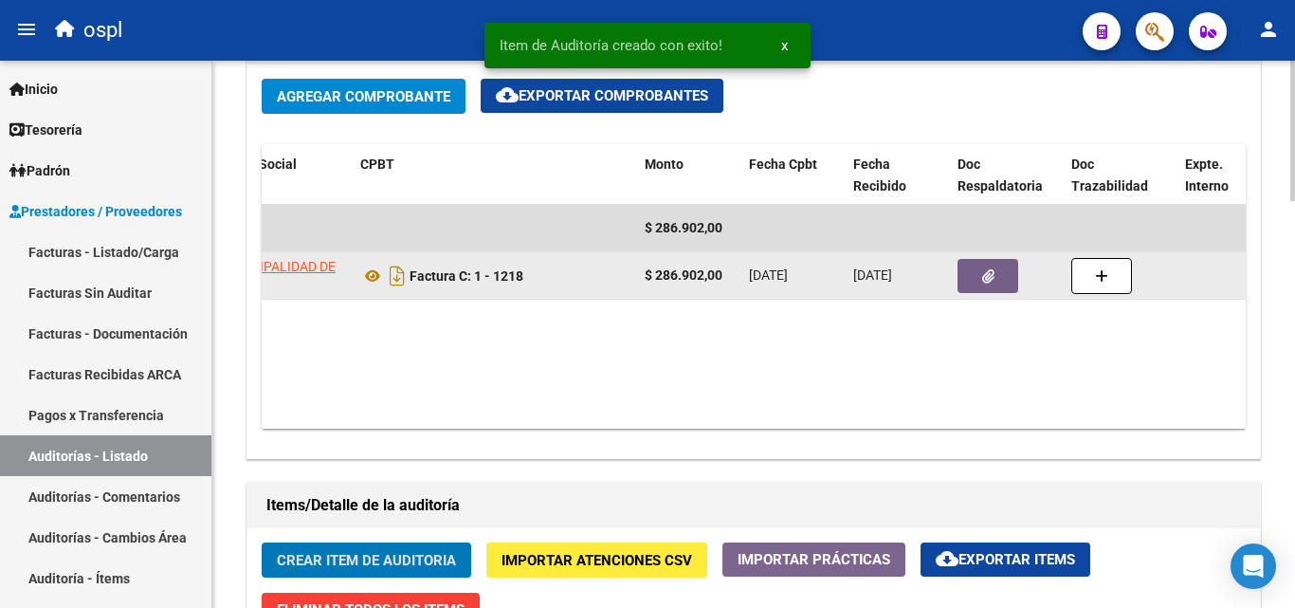
click at [973, 291] on button "button" at bounding box center [988, 276] width 61 height 34
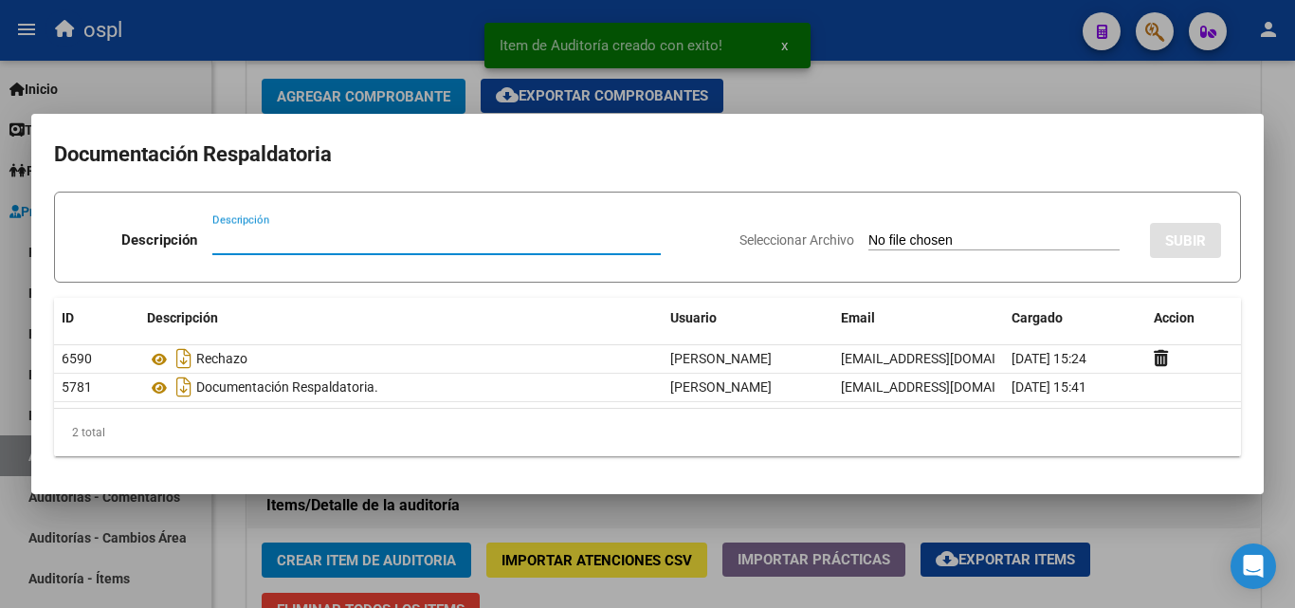
click at [922, 236] on input "Seleccionar Archivo" at bounding box center [993, 241] width 251 height 18
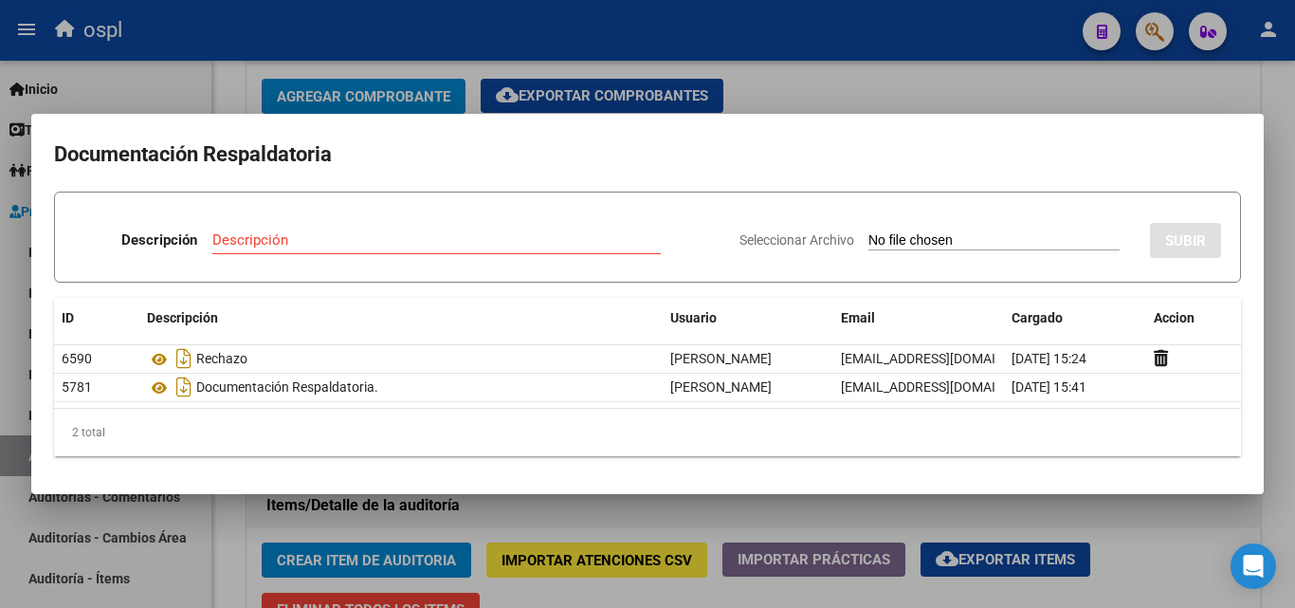
click at [844, 87] on div at bounding box center [647, 304] width 1295 height 608
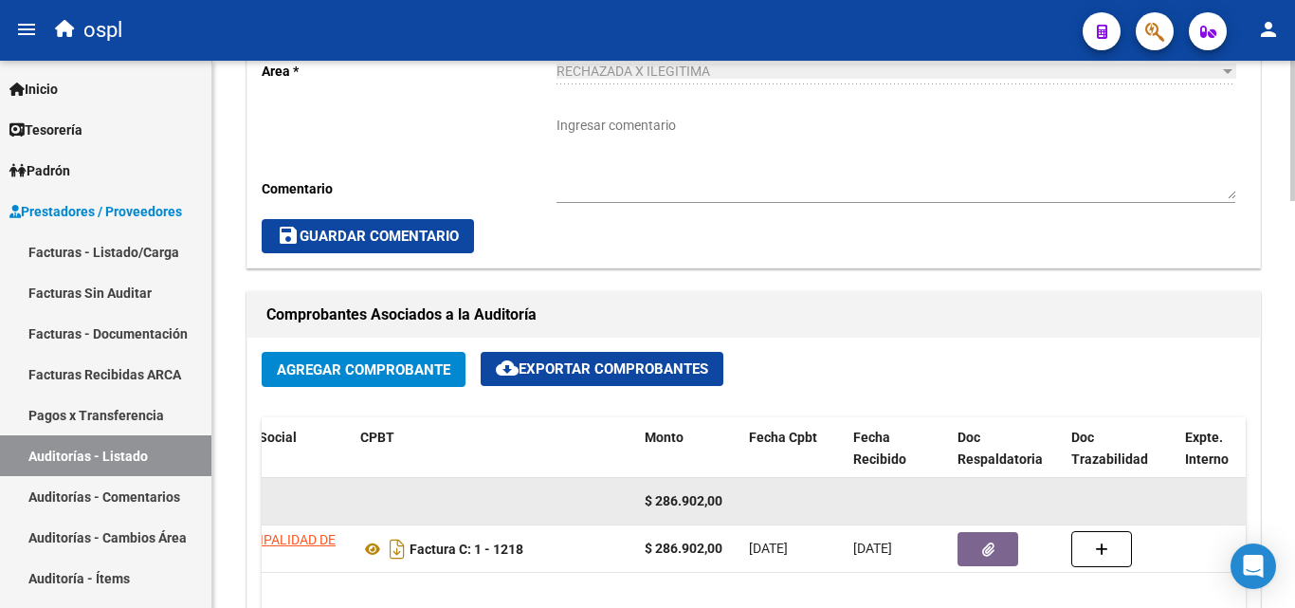
scroll to position [570, 0]
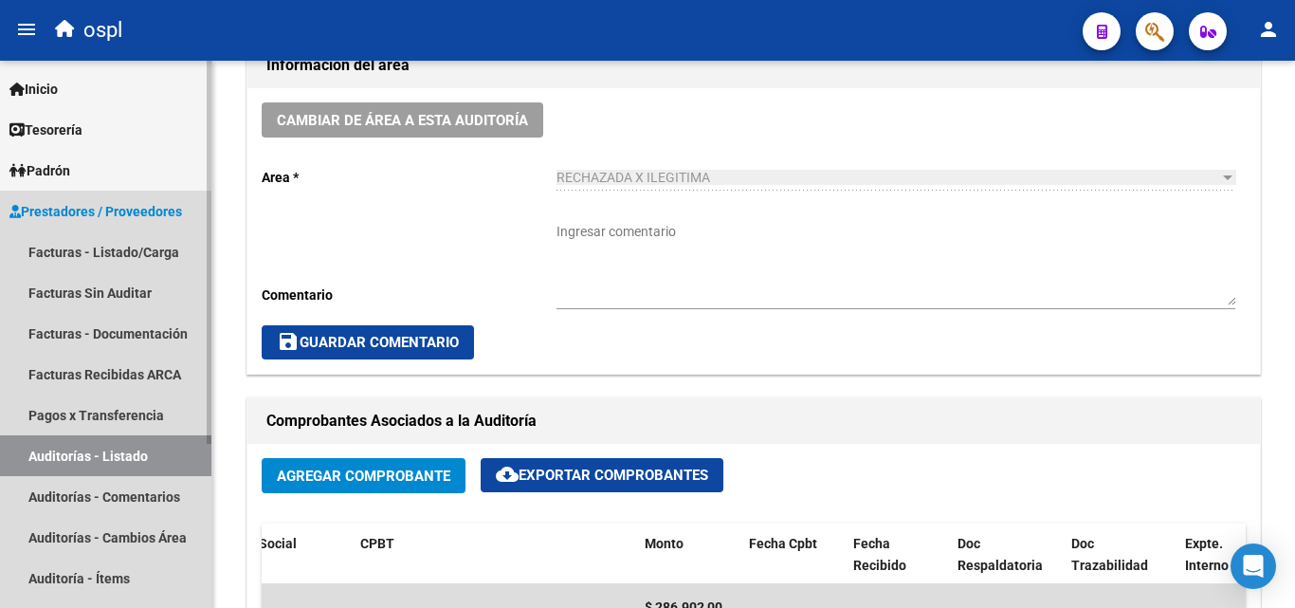
click at [185, 445] on link "Auditorías - Listado" at bounding box center [105, 455] width 211 height 41
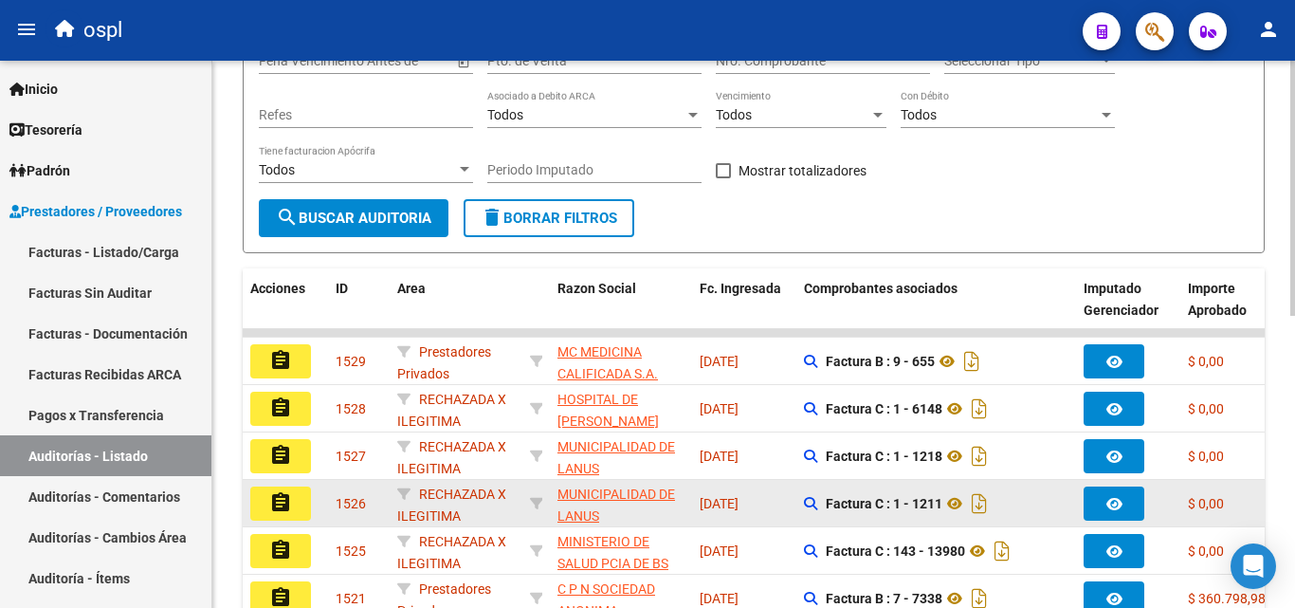
scroll to position [285, 0]
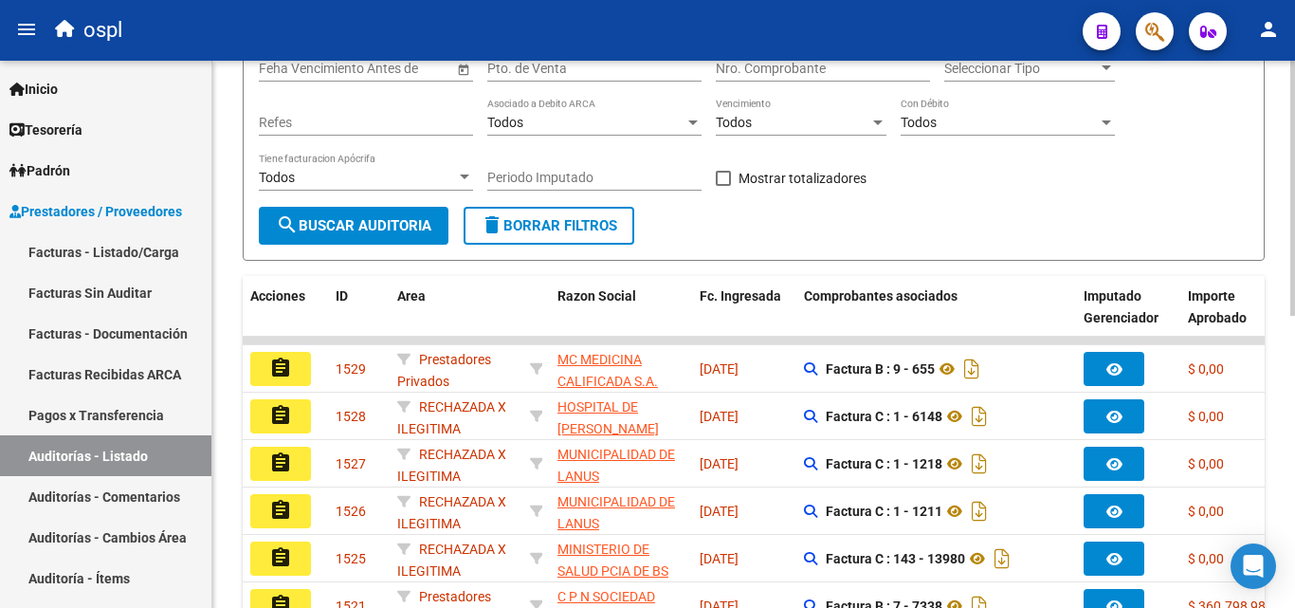
click at [777, 67] on input "Nro. Comprobante" at bounding box center [823, 69] width 214 height 16
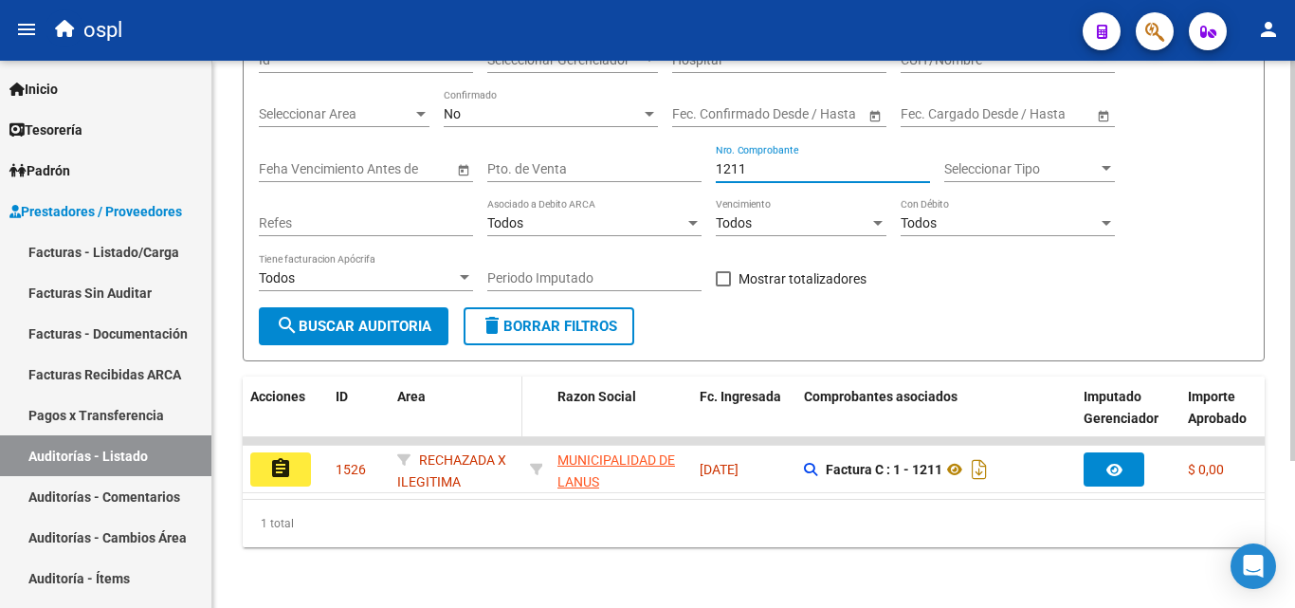
scroll to position [200, 0]
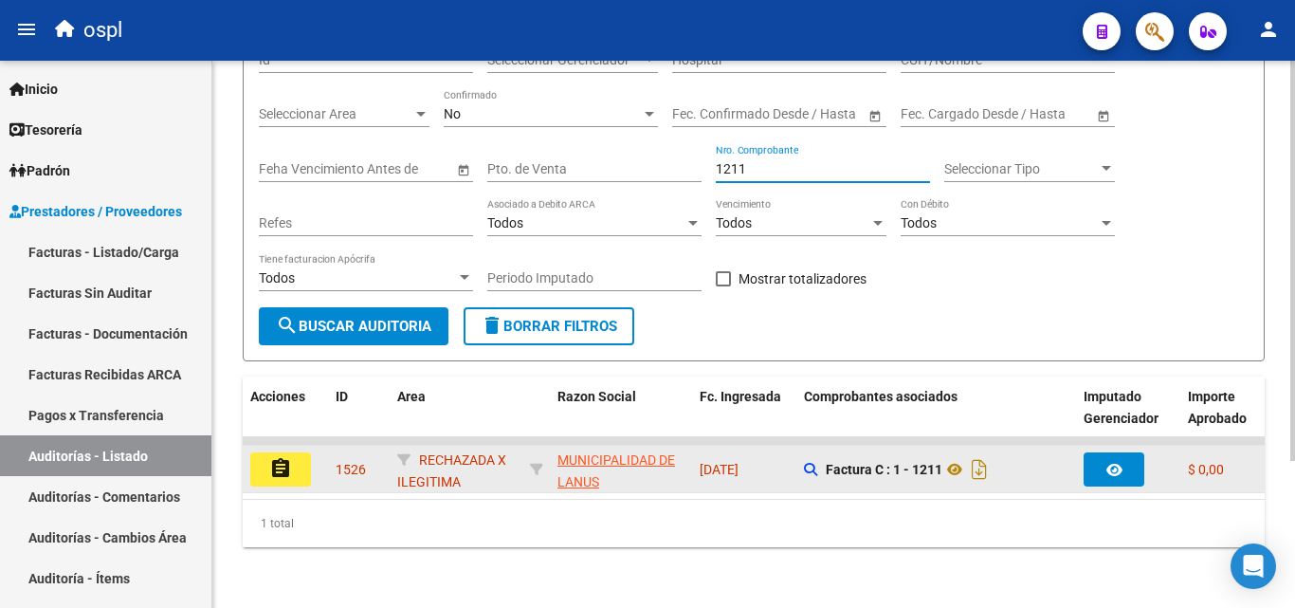
type input "1211"
click at [301, 466] on button "assignment" at bounding box center [280, 469] width 61 height 34
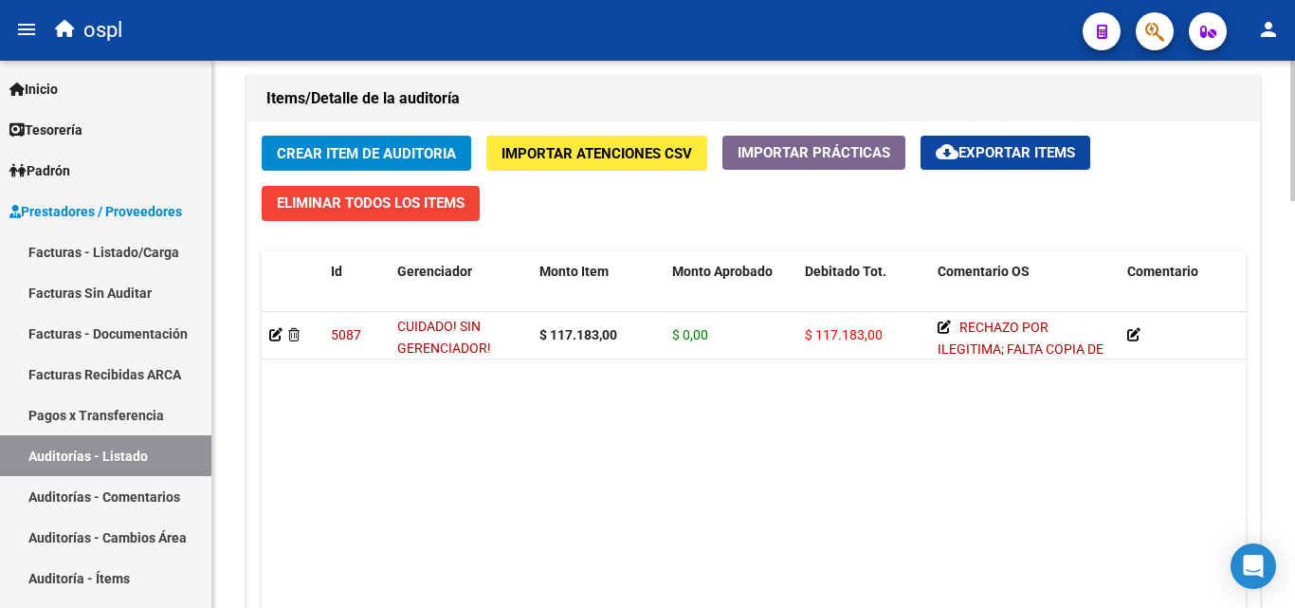
scroll to position [1422, 0]
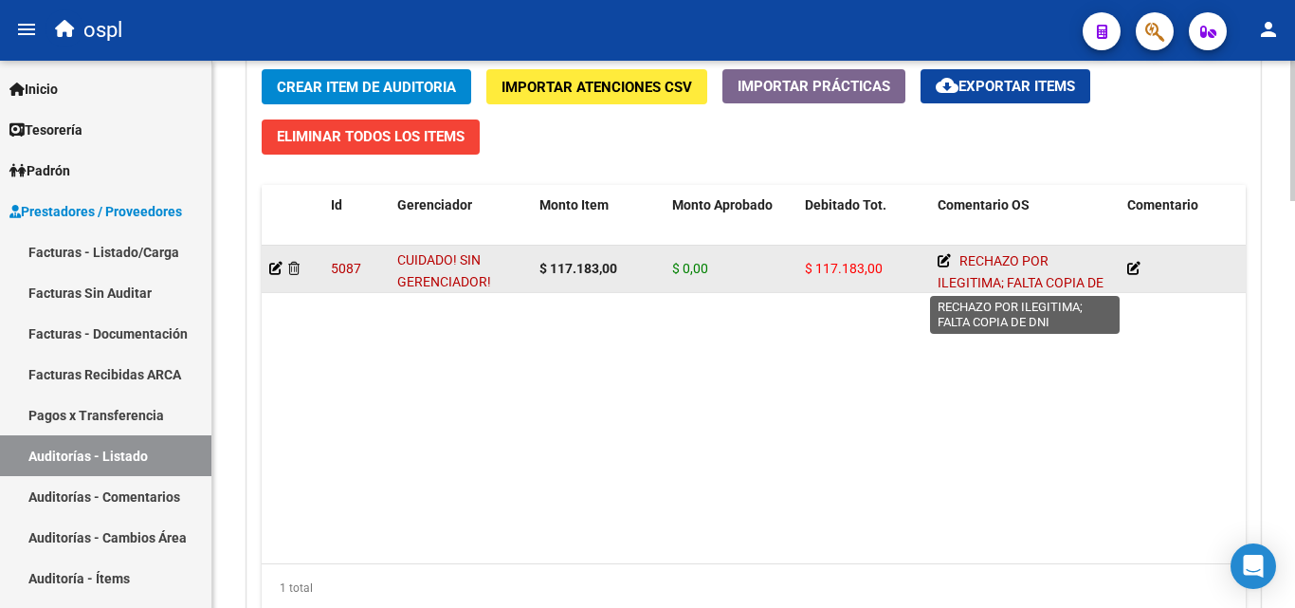
click at [1017, 275] on span "RECHAZO POR ILEGITIMA; FALTA COPIA DE DNI" at bounding box center [1021, 282] width 166 height 59
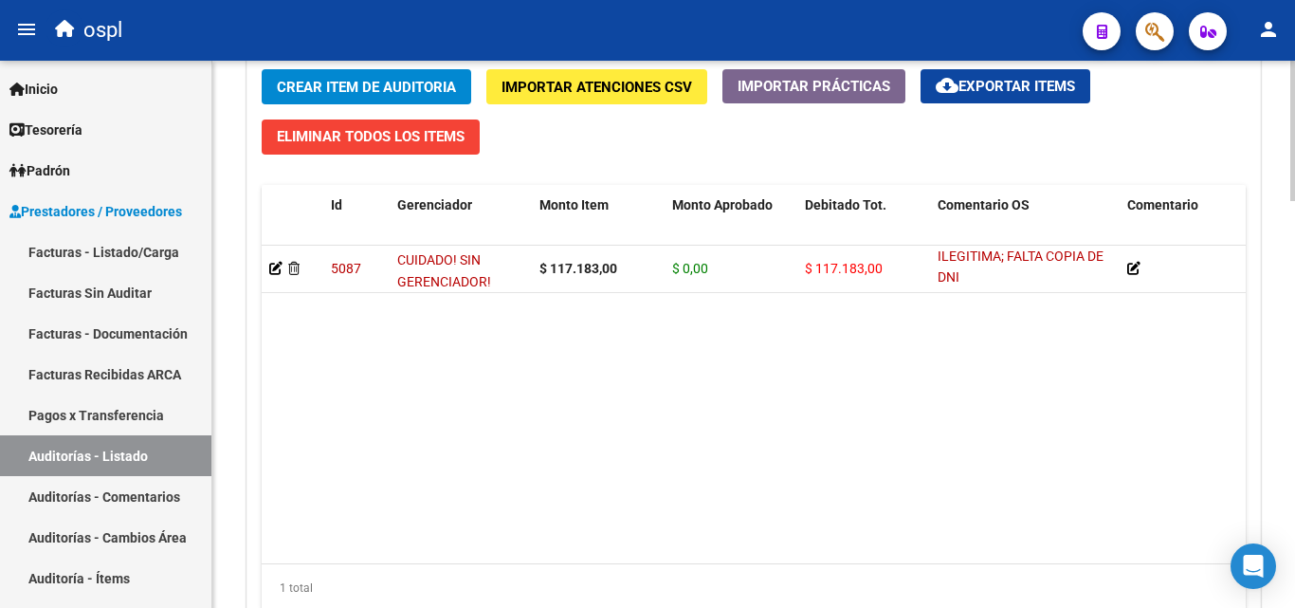
drag, startPoint x: 964, startPoint y: 261, endPoint x: 1075, endPoint y: 294, distance: 115.8
click at [1075, 294] on datatable-selection "5087 CUIDADO! SIN GERENCIADOR! $ 117.183,00 $ 0,00 $ 117.183,00 RECHAZO POR ILE…" at bounding box center [754, 288] width 984 height 15
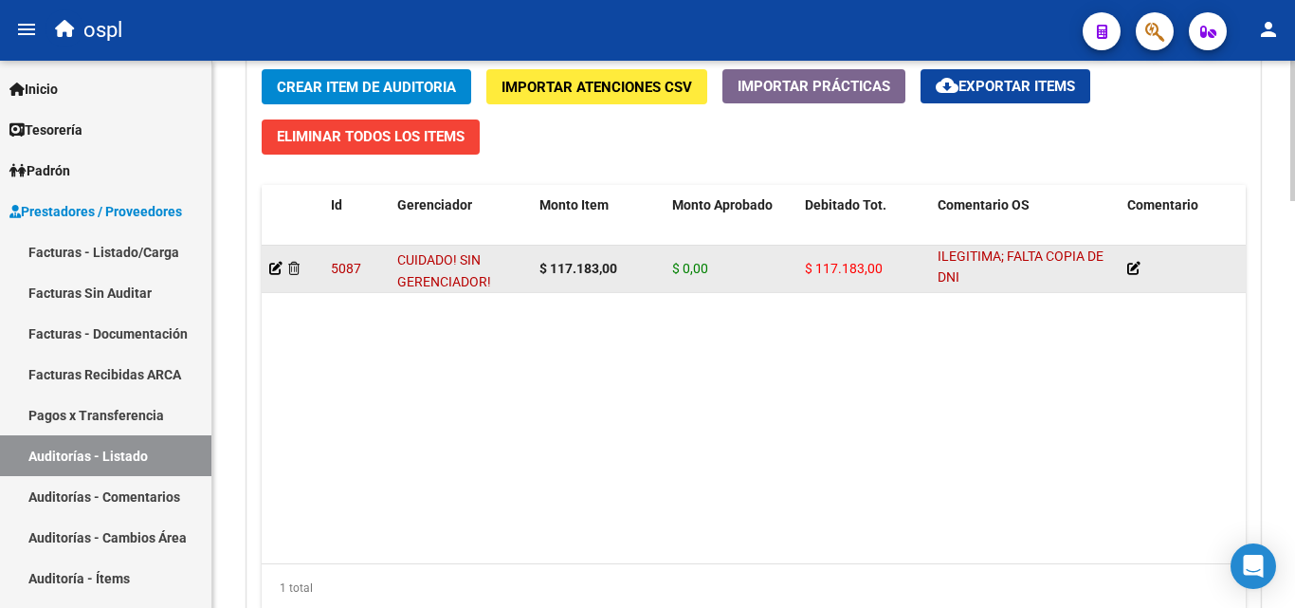
click at [1056, 290] on datatable-body-cell "RECHAZO POR ILEGITIMA; FALTA COPIA DE DNI" at bounding box center [1025, 269] width 190 height 46
click at [989, 284] on div "RECHAZO POR ILEGITIMA; FALTA COPIA DE DNI" at bounding box center [1025, 269] width 174 height 38
click at [987, 256] on span "RECHAZO POR ILEGITIMA; FALTA COPIA DE DNI" at bounding box center [1021, 256] width 166 height 59
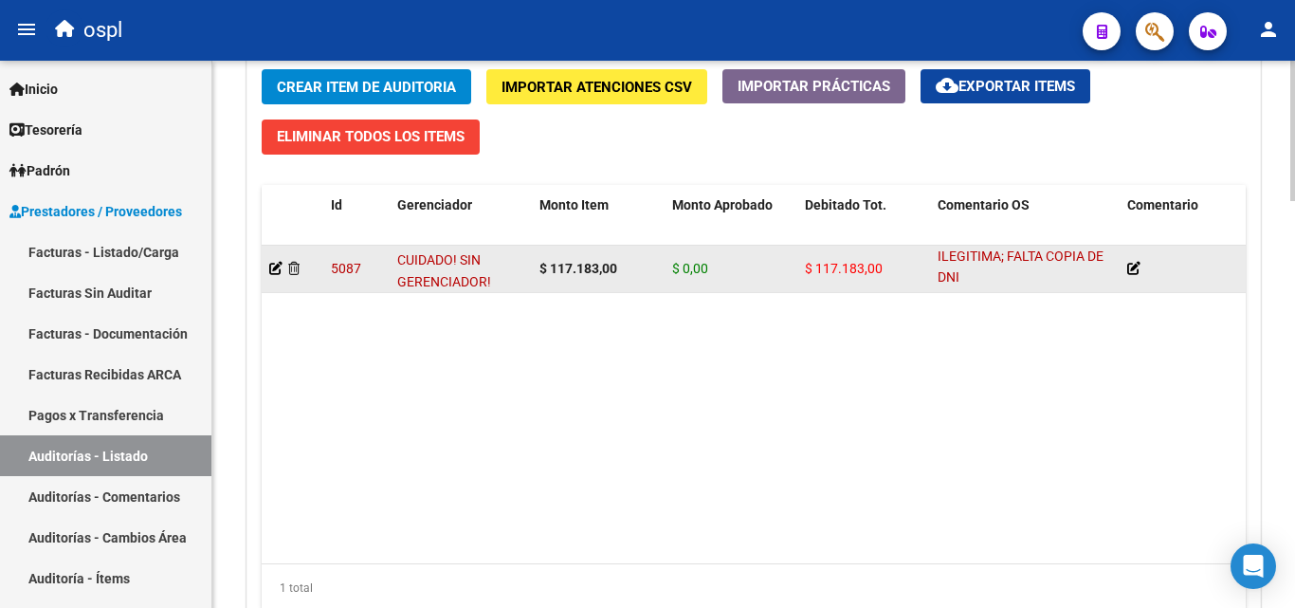
click at [987, 256] on span "RECHAZO POR ILEGITIMA; FALTA COPIA DE DNI" at bounding box center [1021, 256] width 166 height 59
click at [967, 273] on div "RECHAZO POR ILEGITIMA; FALTA COPIA DE DNI" at bounding box center [1025, 269] width 174 height 38
click at [954, 275] on span "RECHAZO POR ILEGITIMA; FALTA COPIA DE DNI" at bounding box center [1021, 256] width 166 height 59
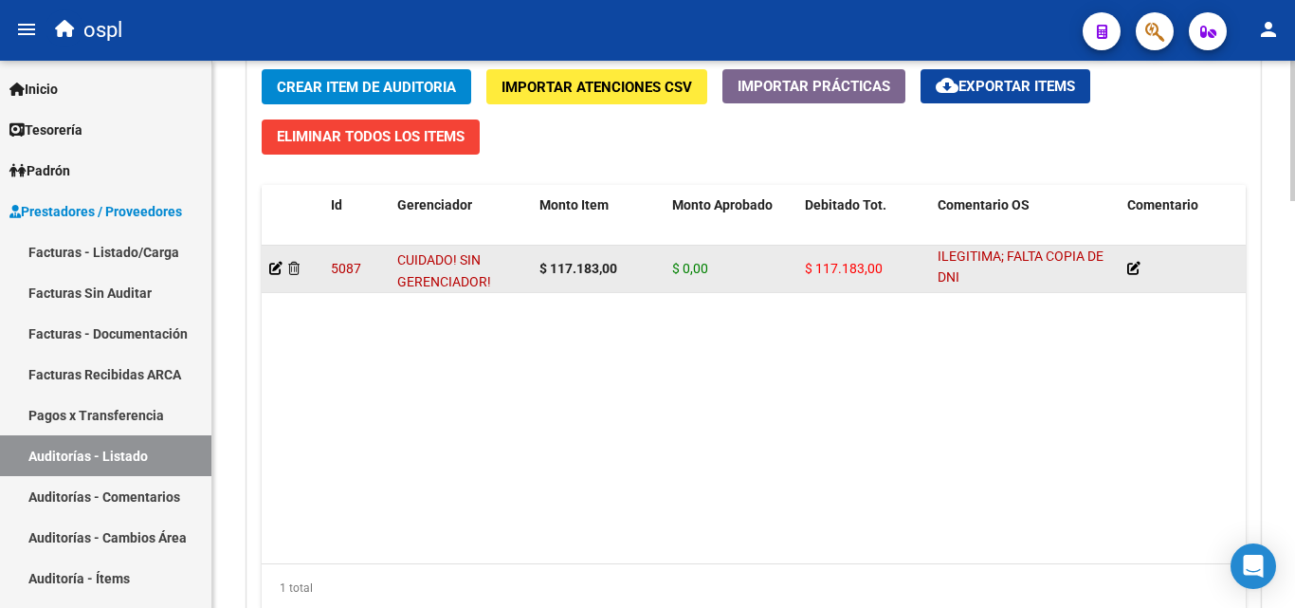
click at [954, 275] on span "RECHAZO POR ILEGITIMA; FALTA COPIA DE DNI" at bounding box center [1021, 256] width 166 height 59
copy div "RECHAZO POR ILEGITIMA; FALTA COPIA DE DNI"
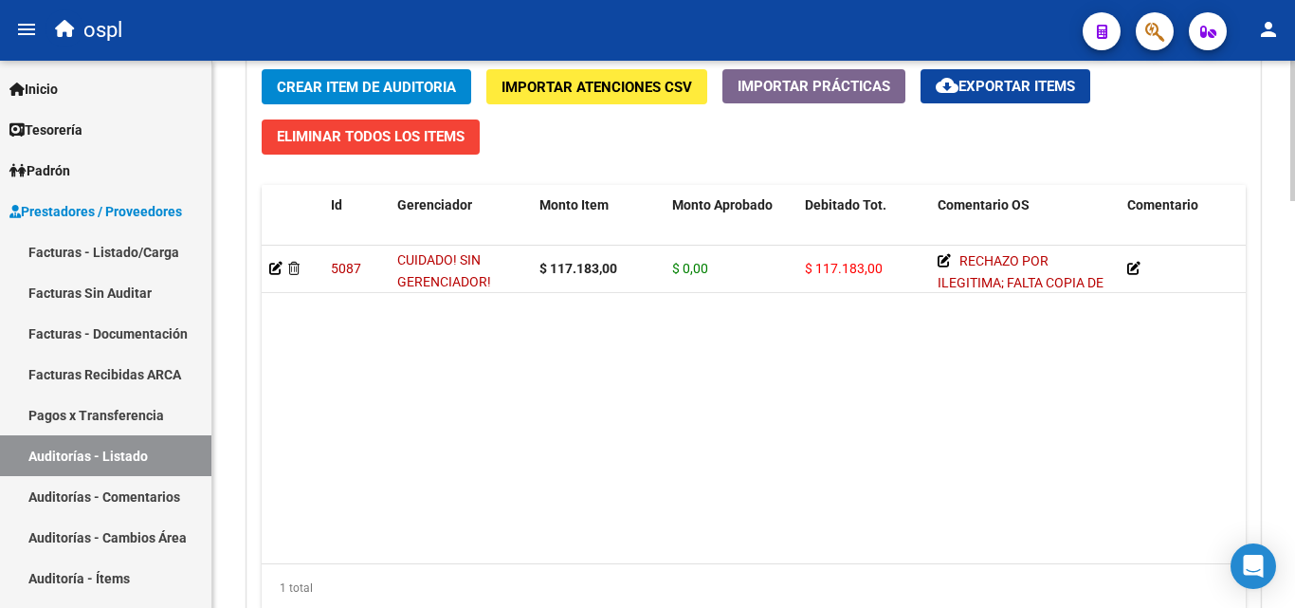
click at [883, 354] on datatable-body "5087 CUIDADO! SIN GERENCIADOR! $ 117.183,00 $ 0,00 $ 117.183,00 RECHAZO POR ILE…" at bounding box center [754, 405] width 984 height 318
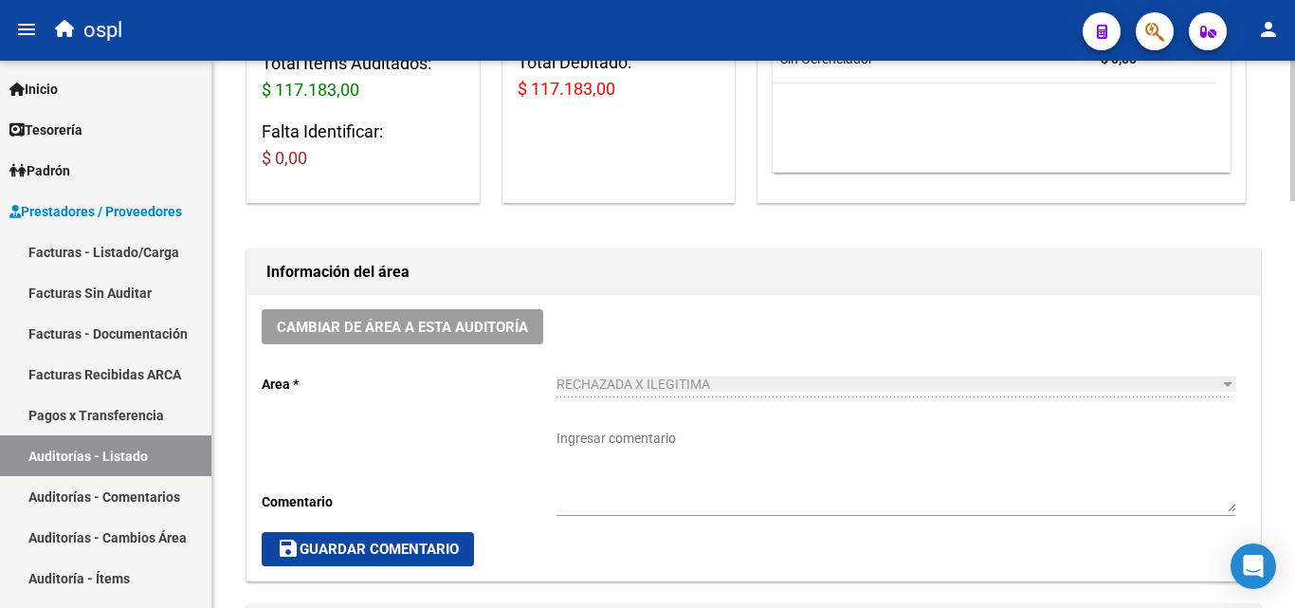
scroll to position [190, 0]
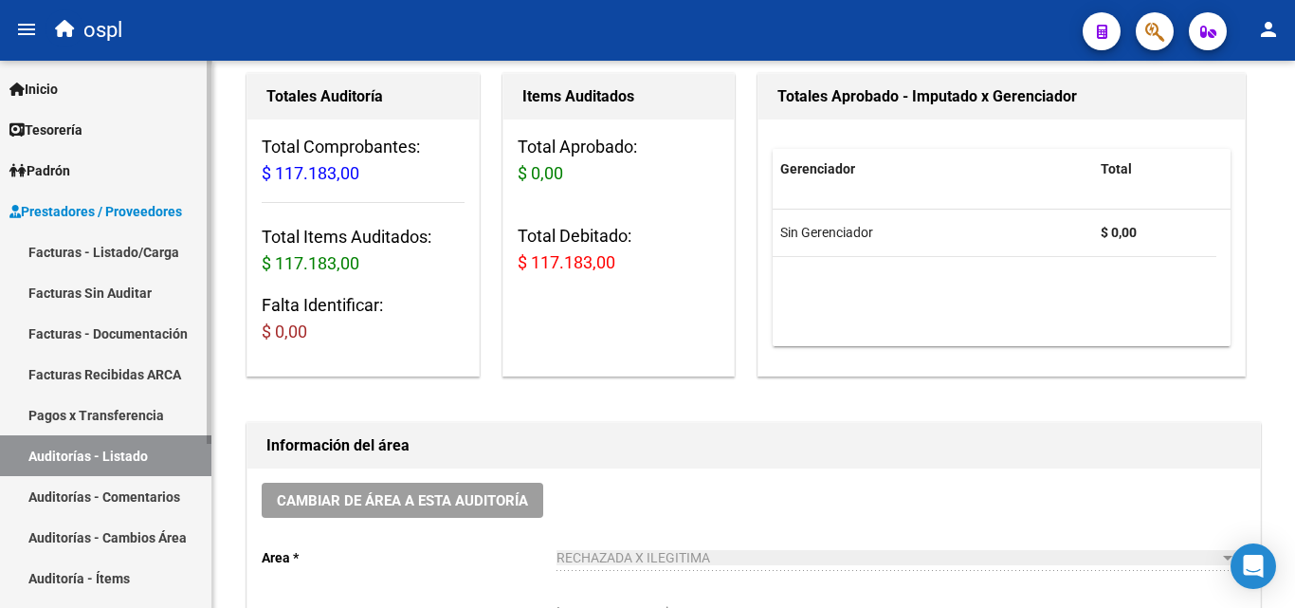
click at [82, 249] on link "Facturas - Listado/Carga" at bounding box center [105, 251] width 211 height 41
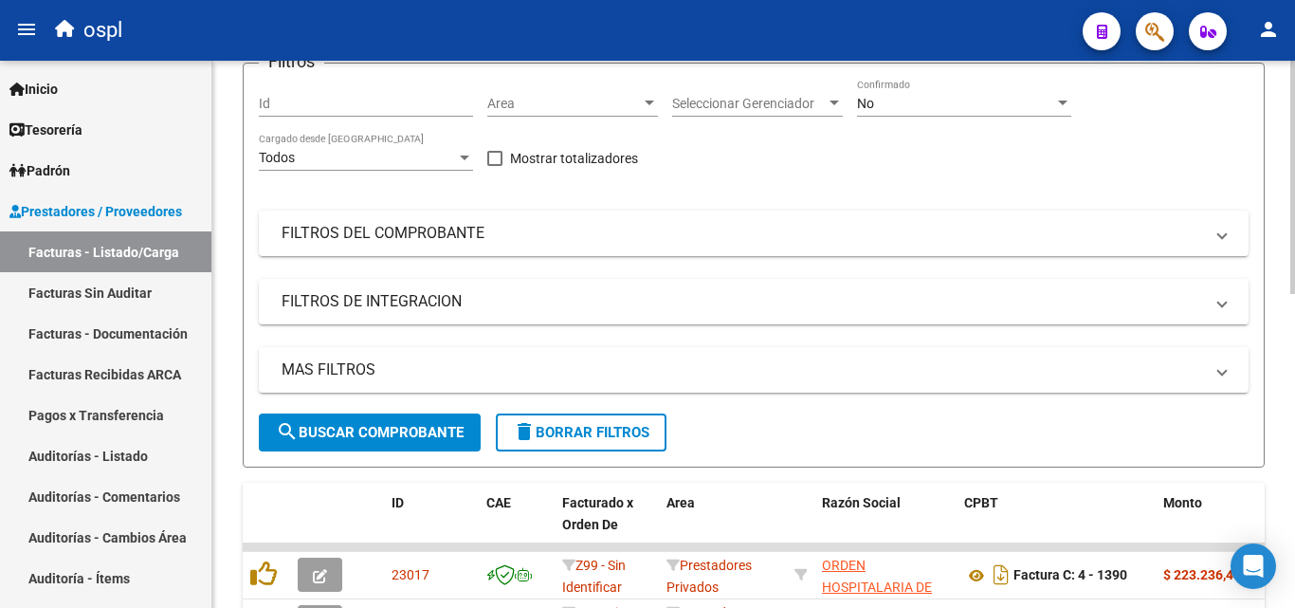
scroll to position [95, 0]
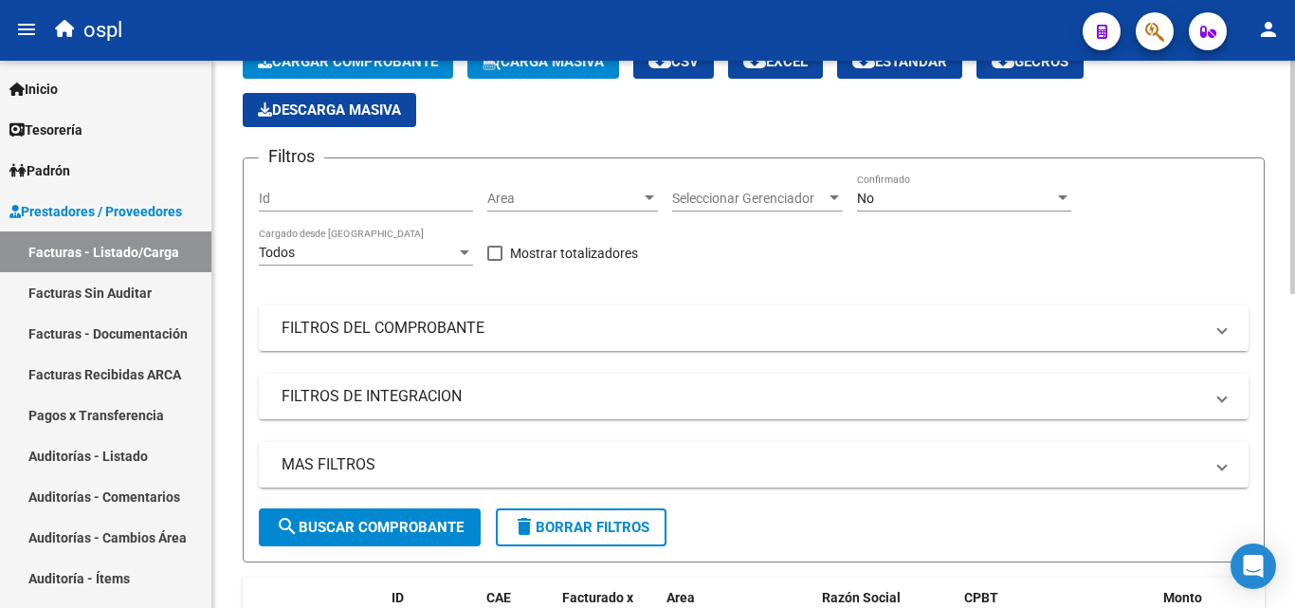
click at [774, 319] on mat-panel-title "FILTROS DEL COMPROBANTE" at bounding box center [743, 328] width 922 height 21
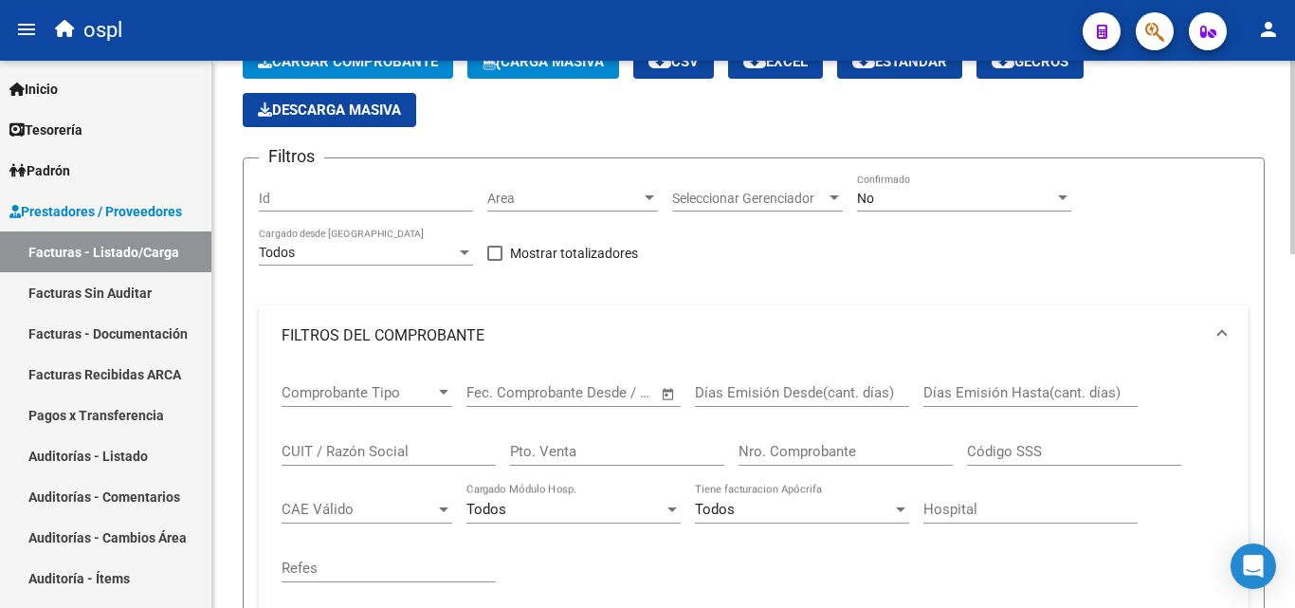
click at [1001, 198] on div "No" at bounding box center [955, 199] width 197 height 16
click at [968, 196] on div "No" at bounding box center [955, 199] width 197 height 16
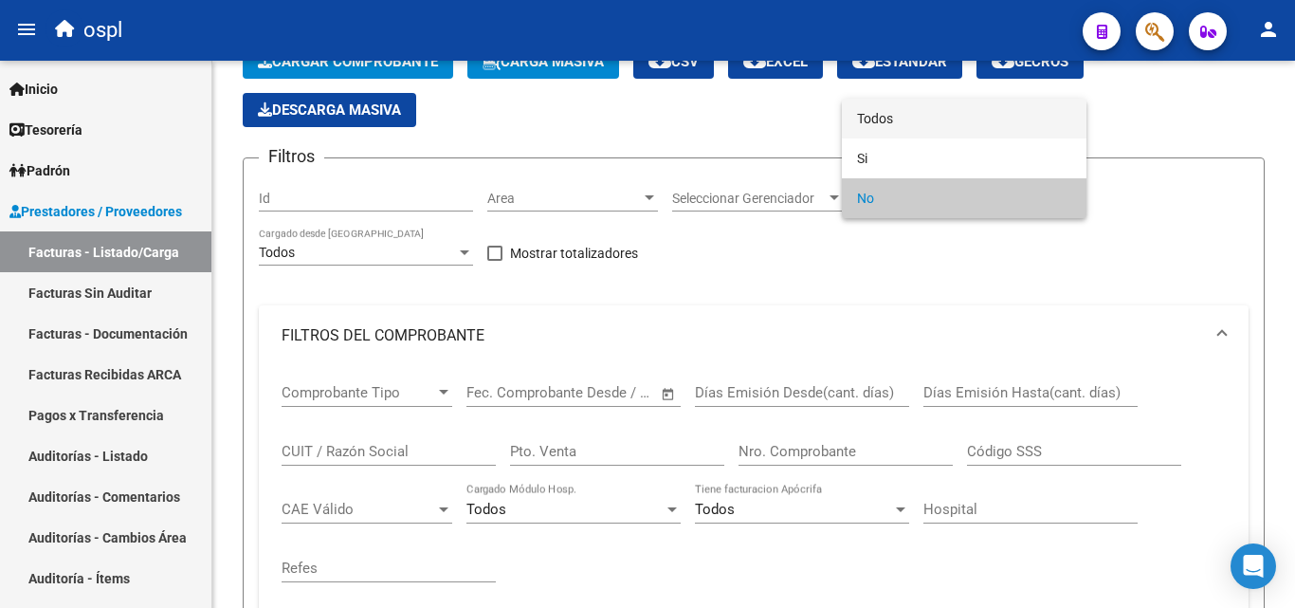
click at [942, 123] on span "Todos" at bounding box center [964, 119] width 214 height 40
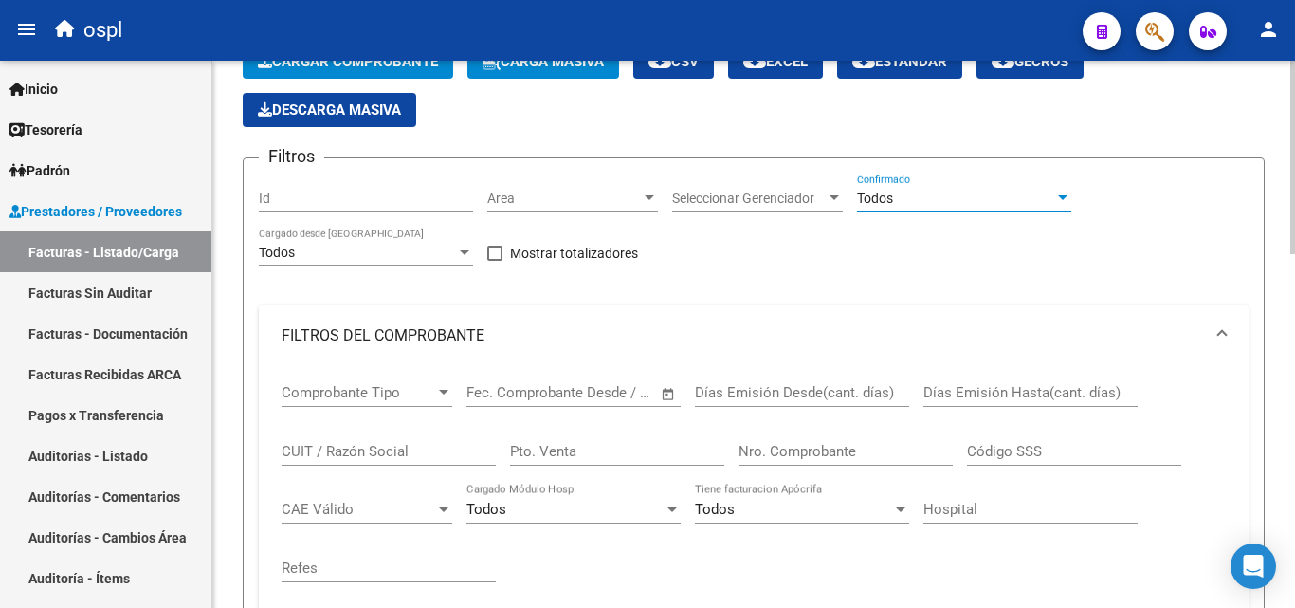
click at [935, 281] on div "Filtros Id Area Area Seleccionar Gerenciador Seleccionar Gerenciador Todos Conf…" at bounding box center [754, 472] width 990 height 599
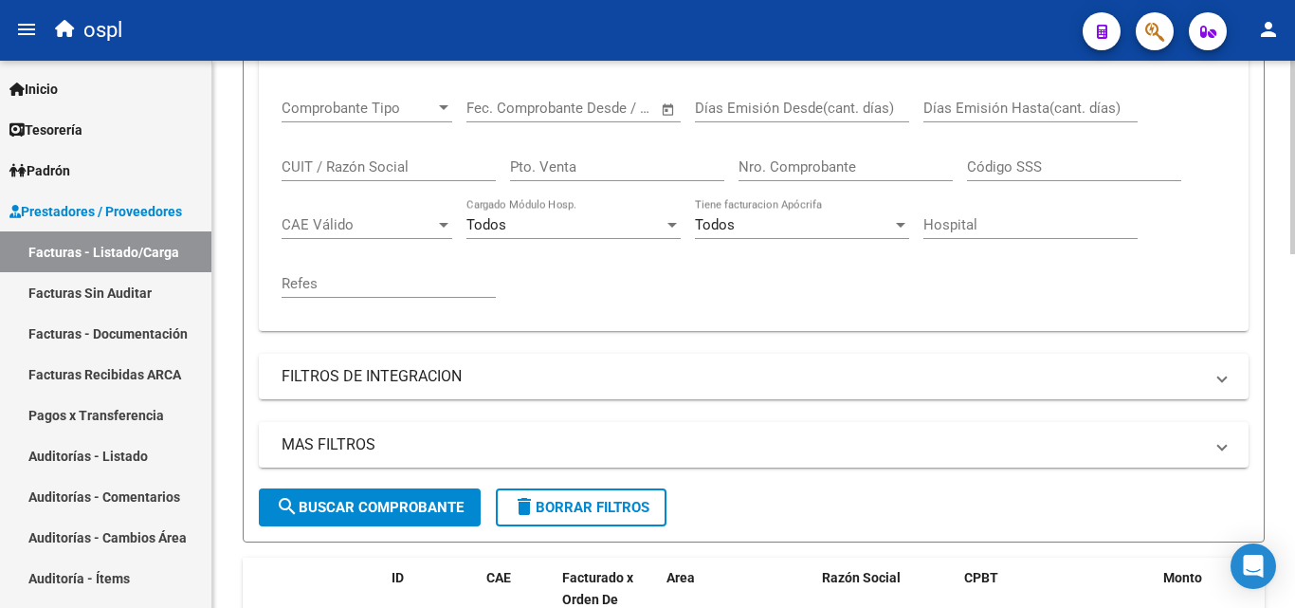
scroll to position [474, 0]
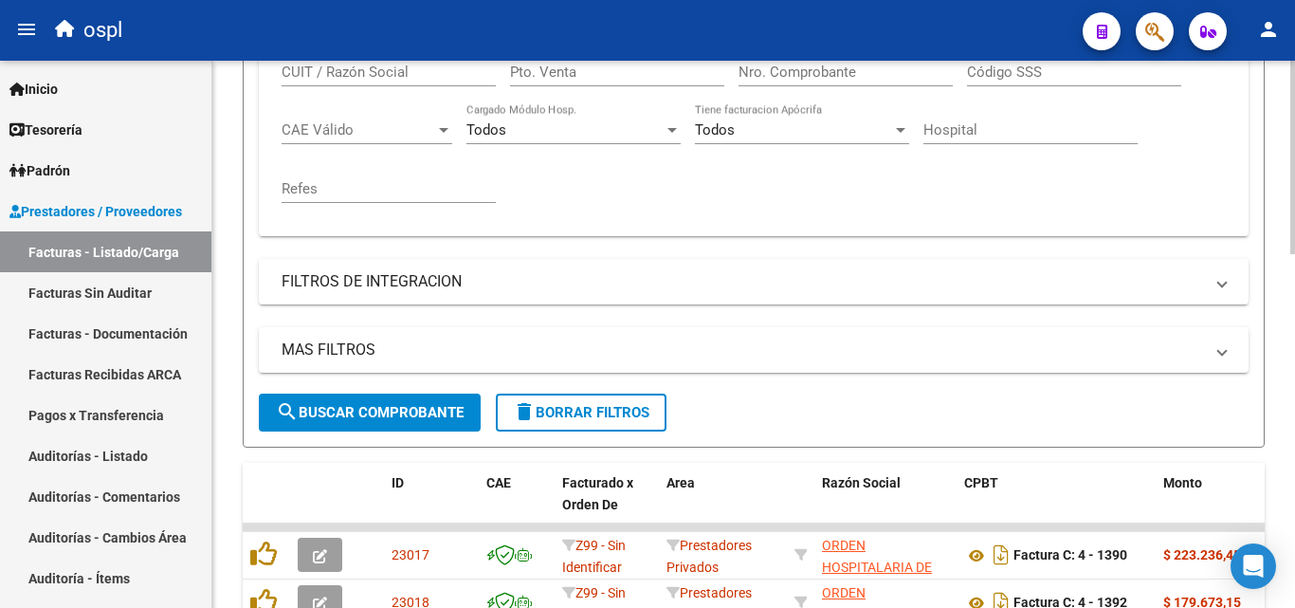
click at [831, 74] on input "Nro. Comprobante" at bounding box center [846, 72] width 214 height 17
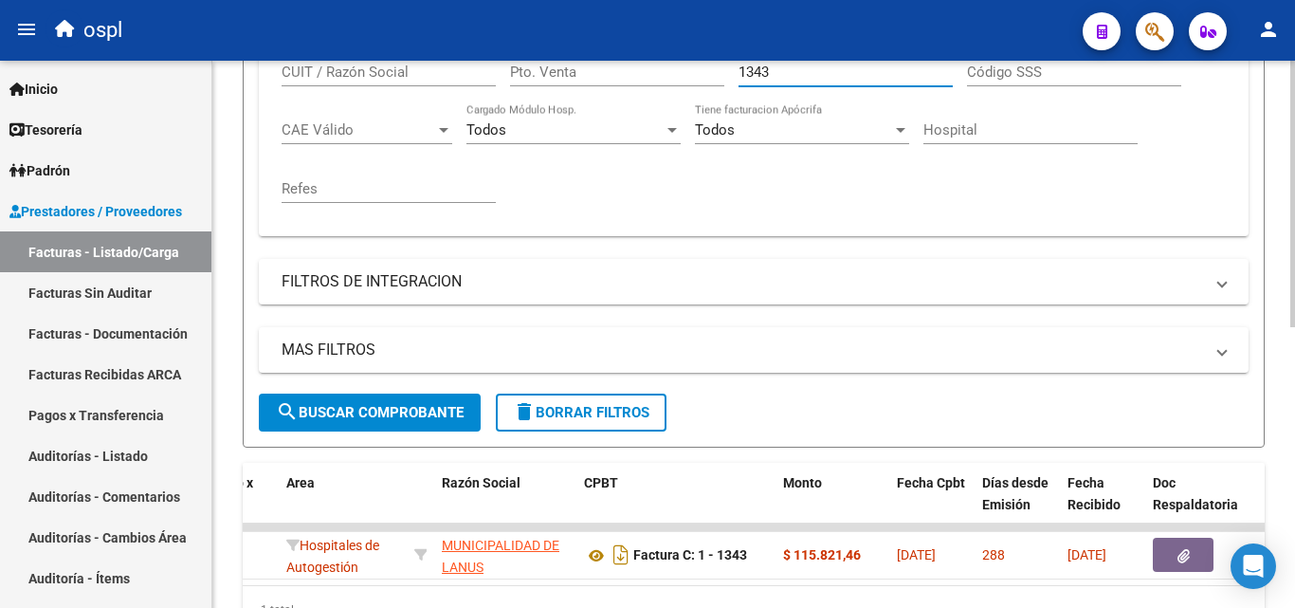
scroll to position [0, 441]
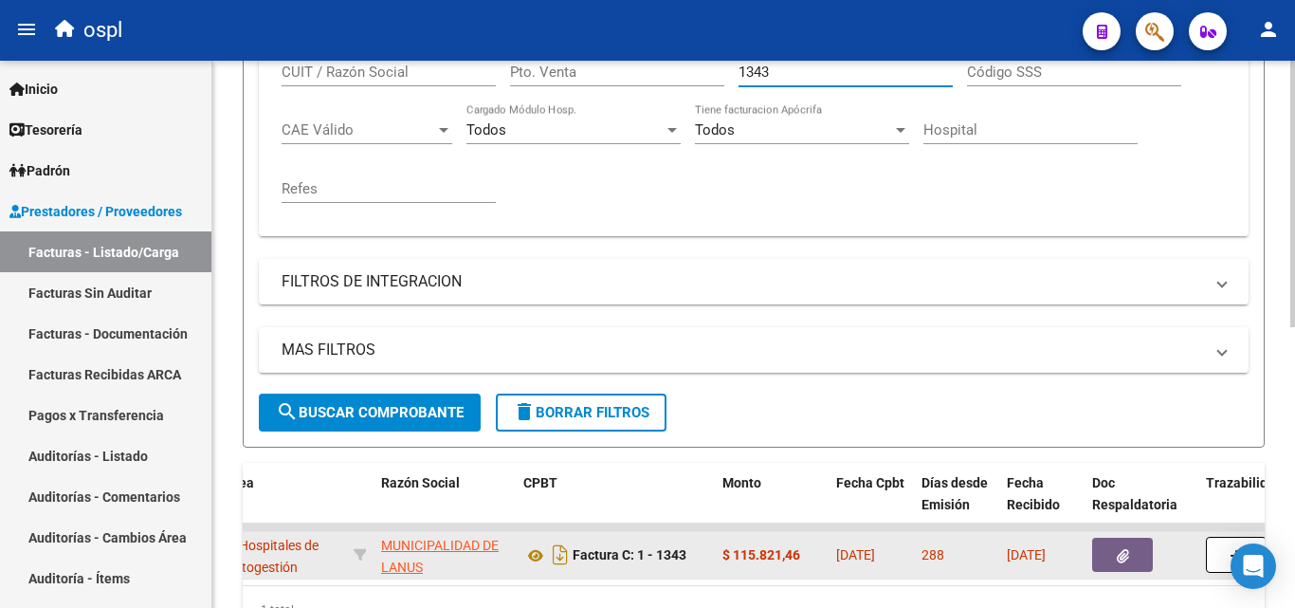
type input "1343"
click at [1106, 559] on button "button" at bounding box center [1122, 555] width 61 height 34
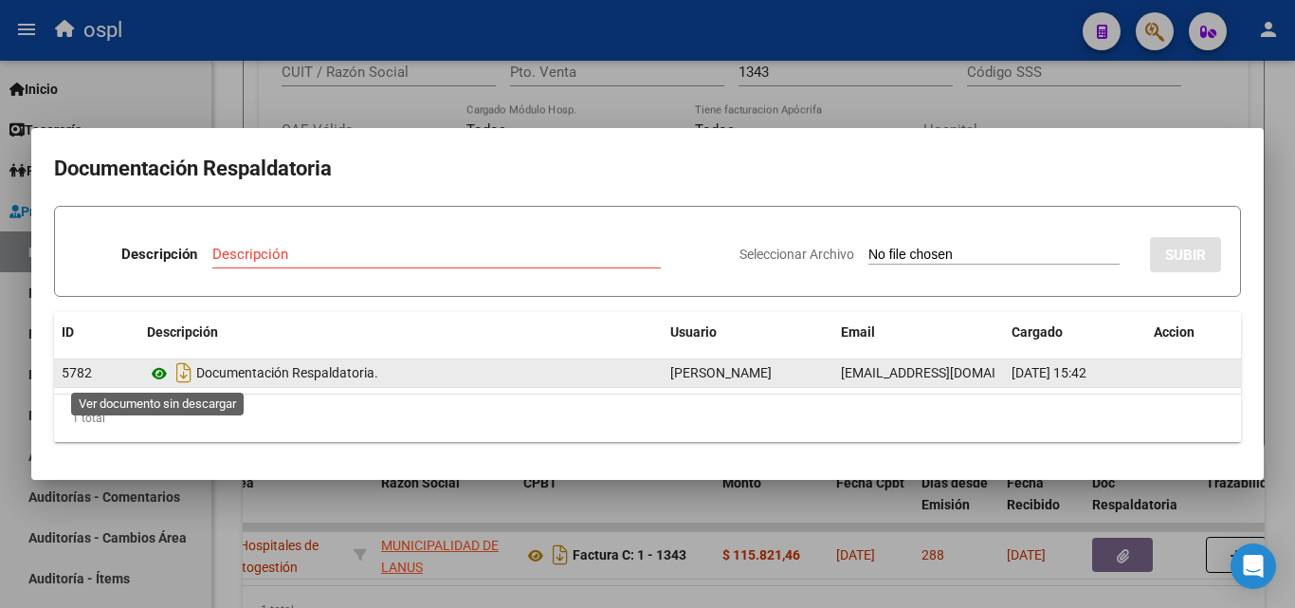
click at [155, 377] on icon at bounding box center [159, 373] width 25 height 23
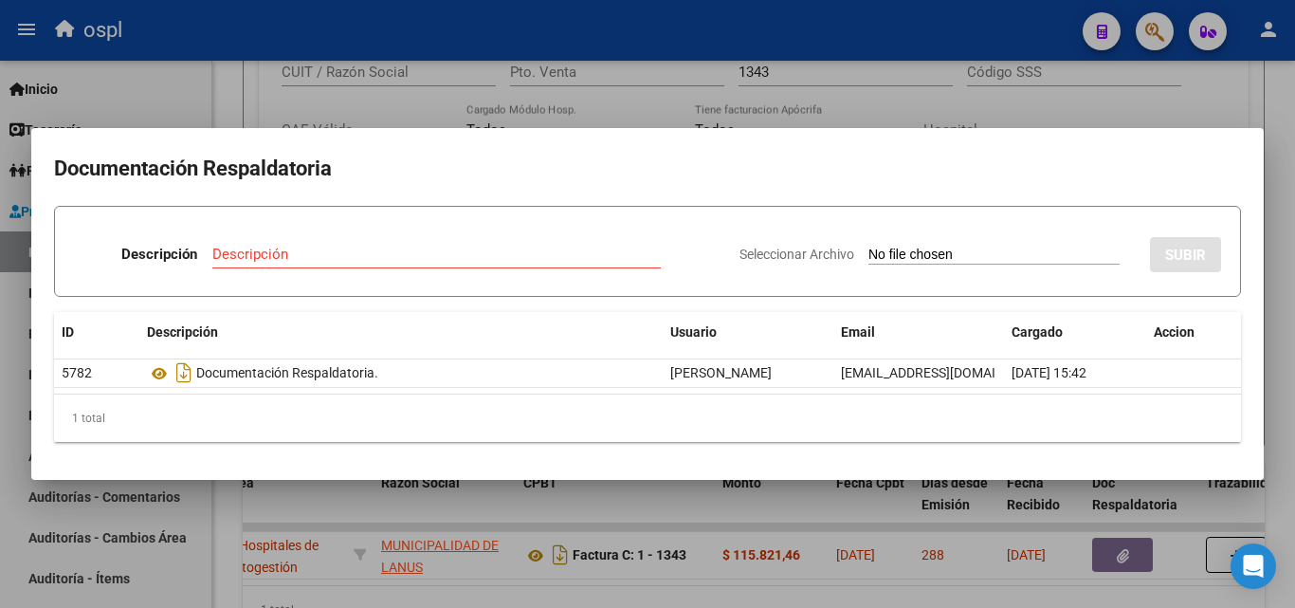
click at [752, 100] on div at bounding box center [647, 304] width 1295 height 608
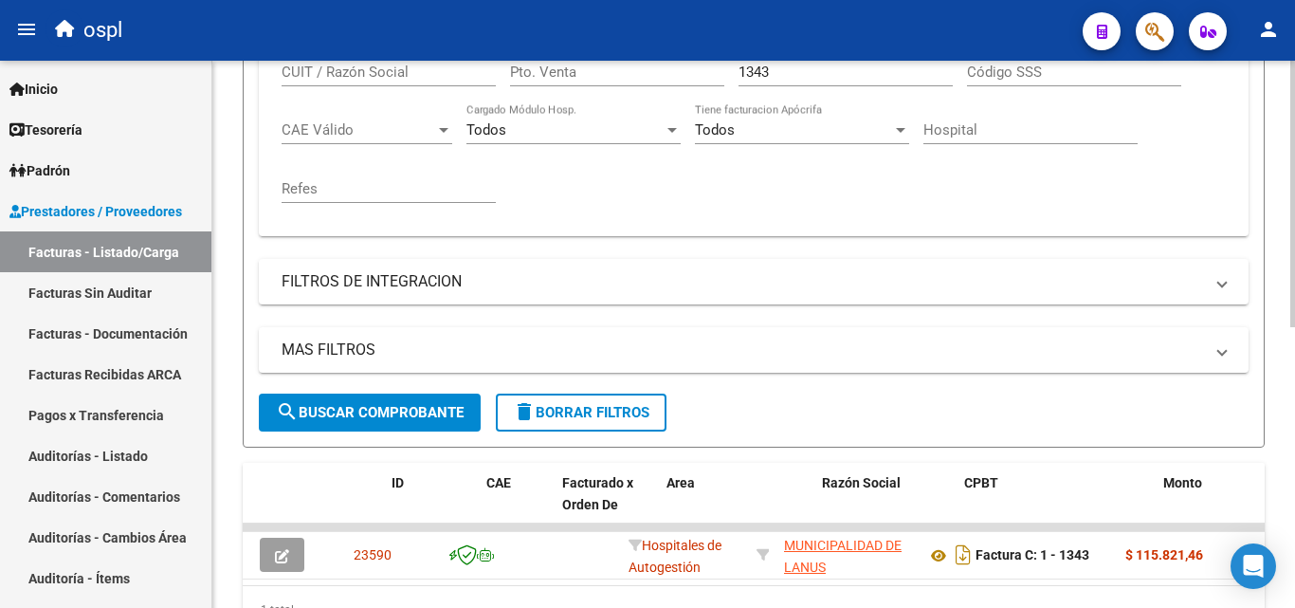
scroll to position [0, 0]
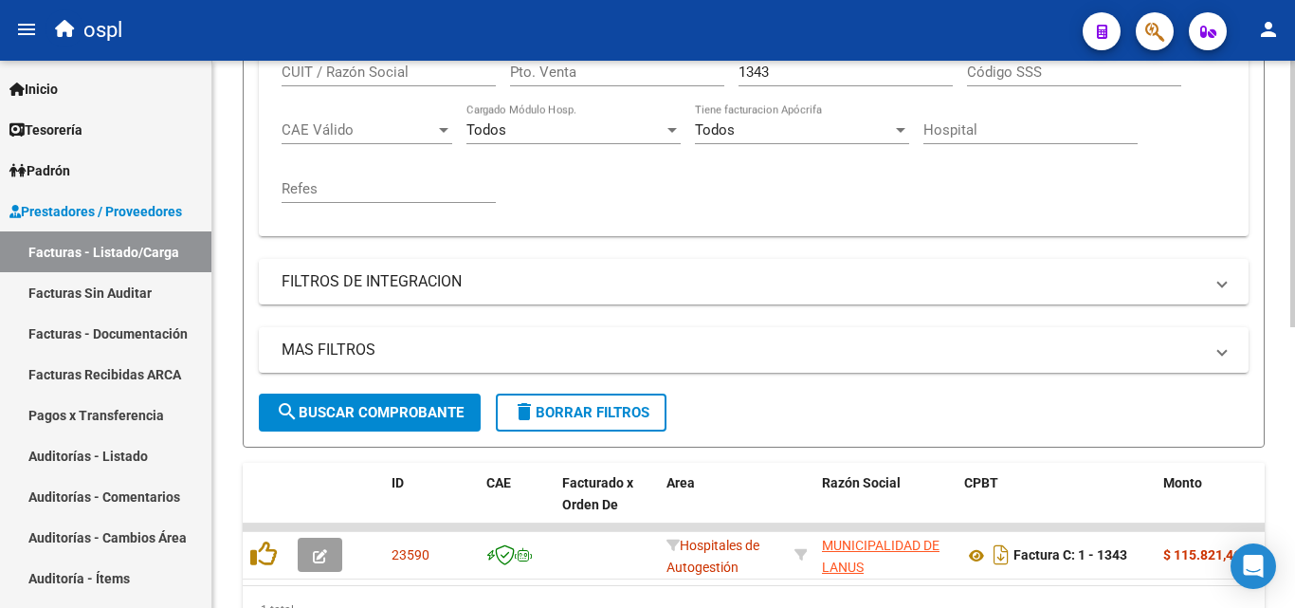
click at [356, 606] on div "1 total" at bounding box center [754, 609] width 1022 height 47
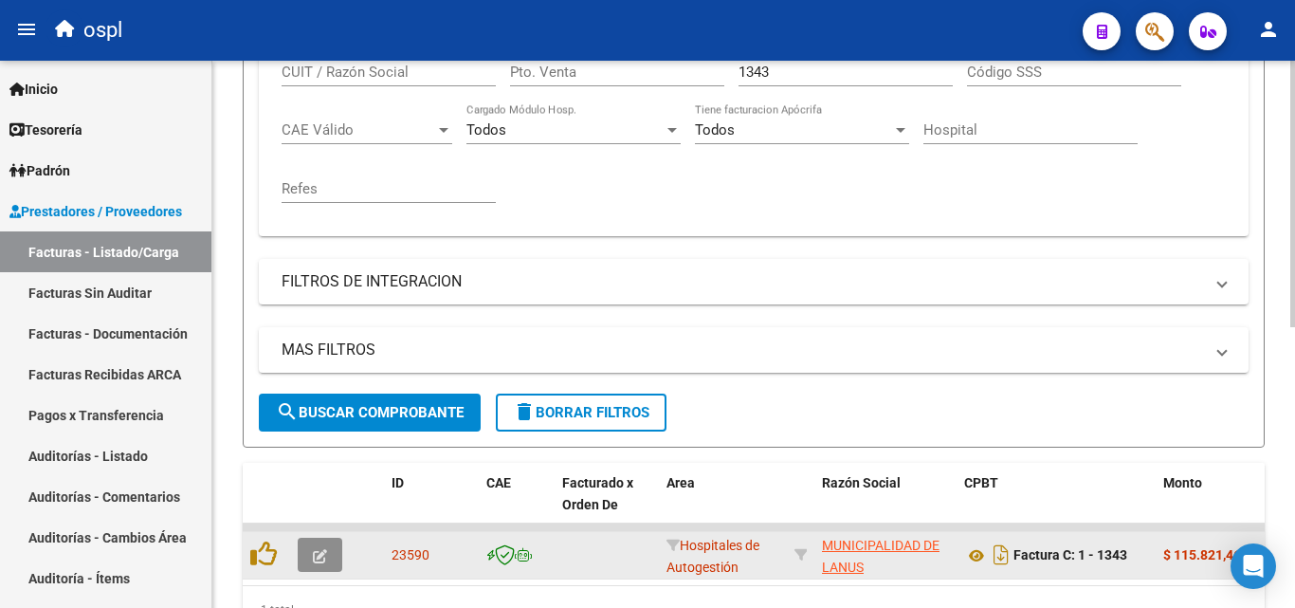
click at [315, 557] on icon "button" at bounding box center [320, 556] width 14 height 14
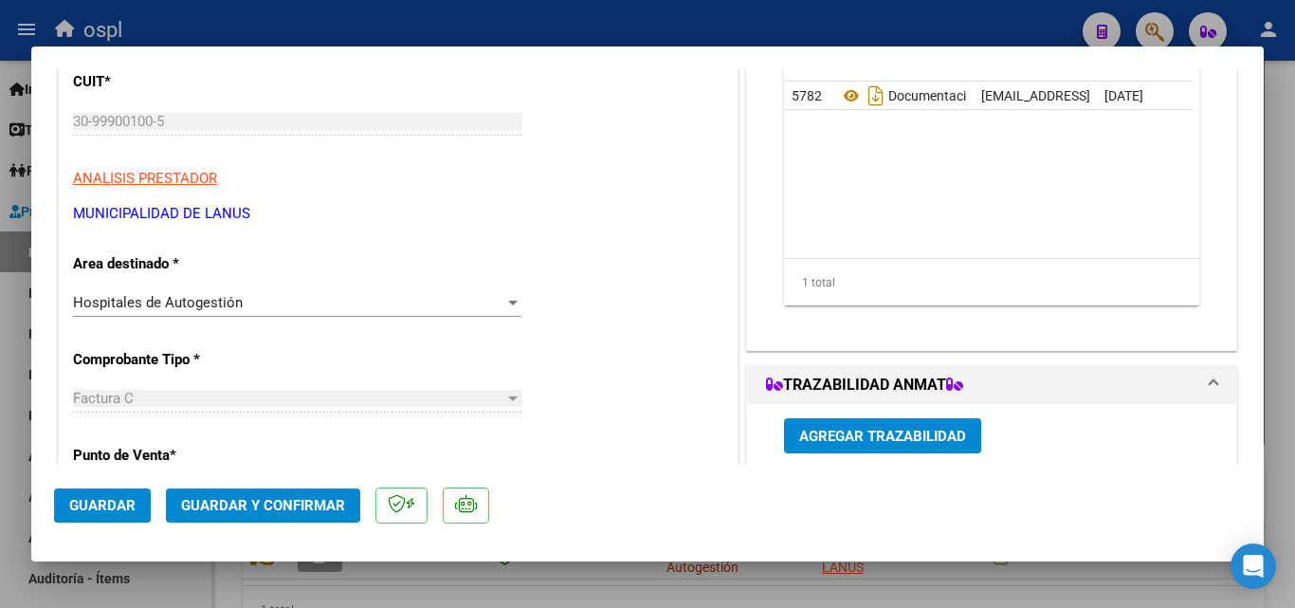
scroll to position [284, 0]
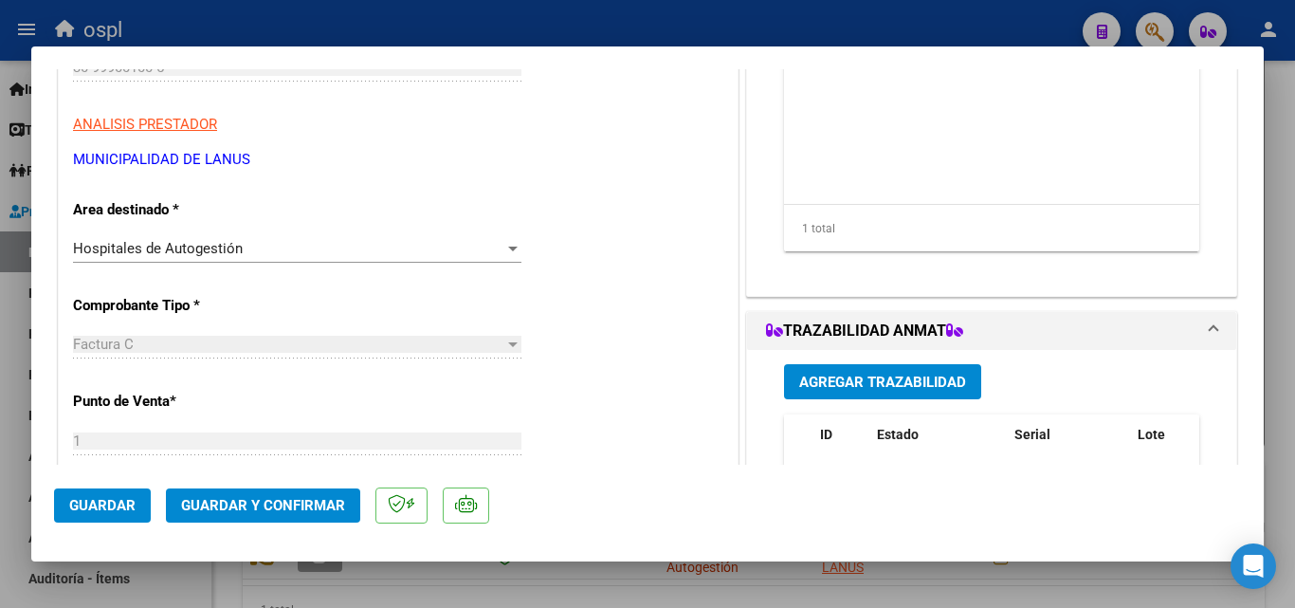
click at [377, 242] on div "Hospitales de Autogestión" at bounding box center [288, 248] width 431 height 17
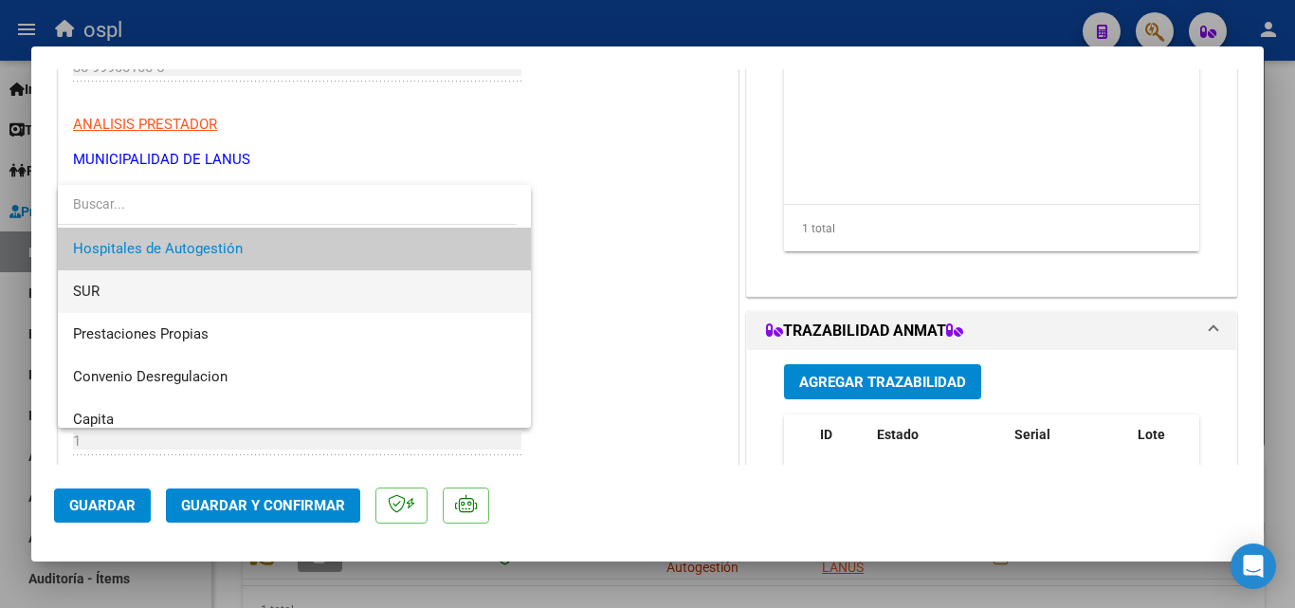
scroll to position [227, 0]
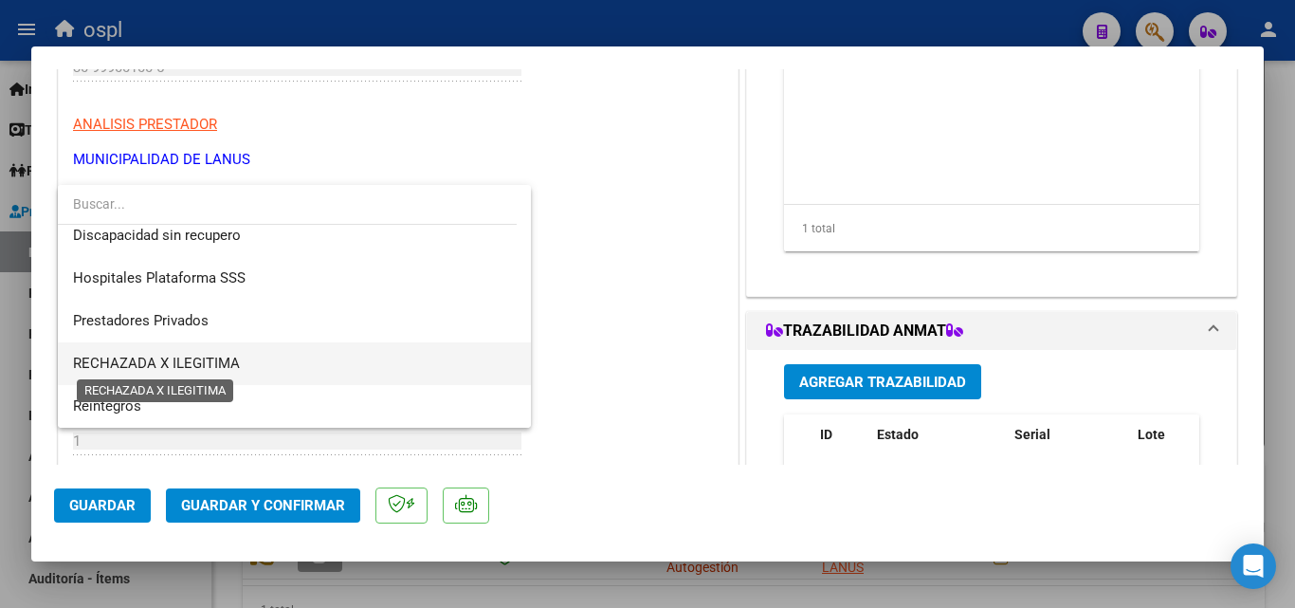
click at [178, 361] on span "RECHAZADA X ILEGITIMA" at bounding box center [156, 363] width 167 height 17
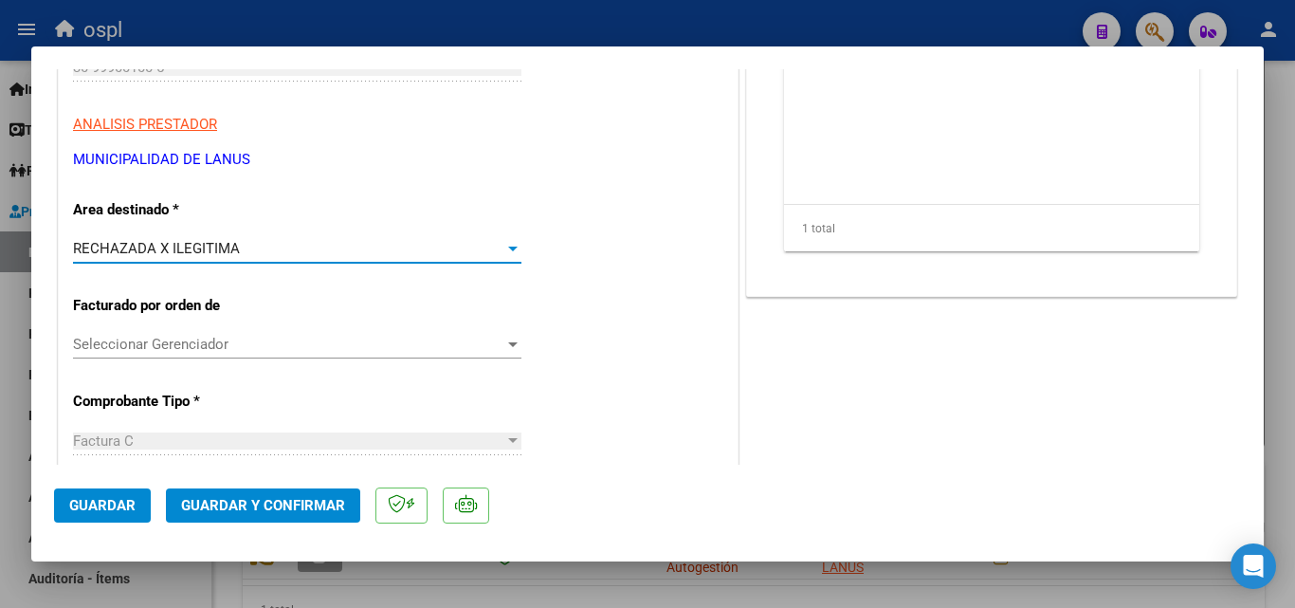
click at [271, 508] on span "Guardar y Confirmar" at bounding box center [263, 505] width 164 height 17
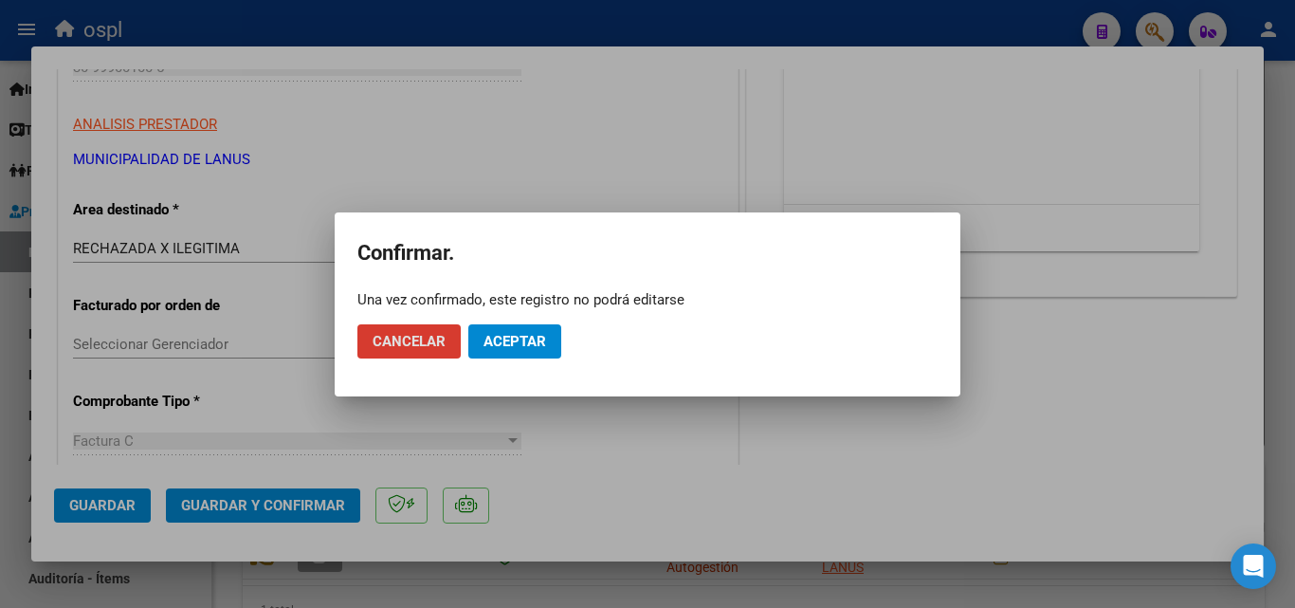
click at [520, 339] on span "Aceptar" at bounding box center [515, 341] width 63 height 17
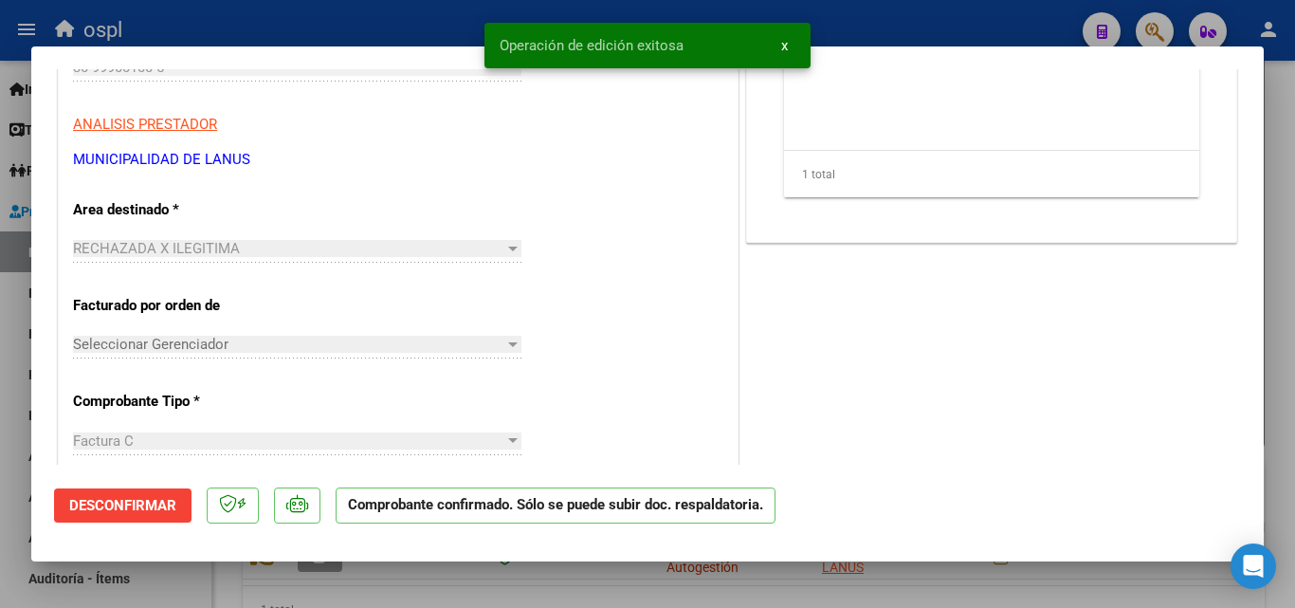
click at [440, 14] on div at bounding box center [647, 304] width 1295 height 608
type input "$ 0,00"
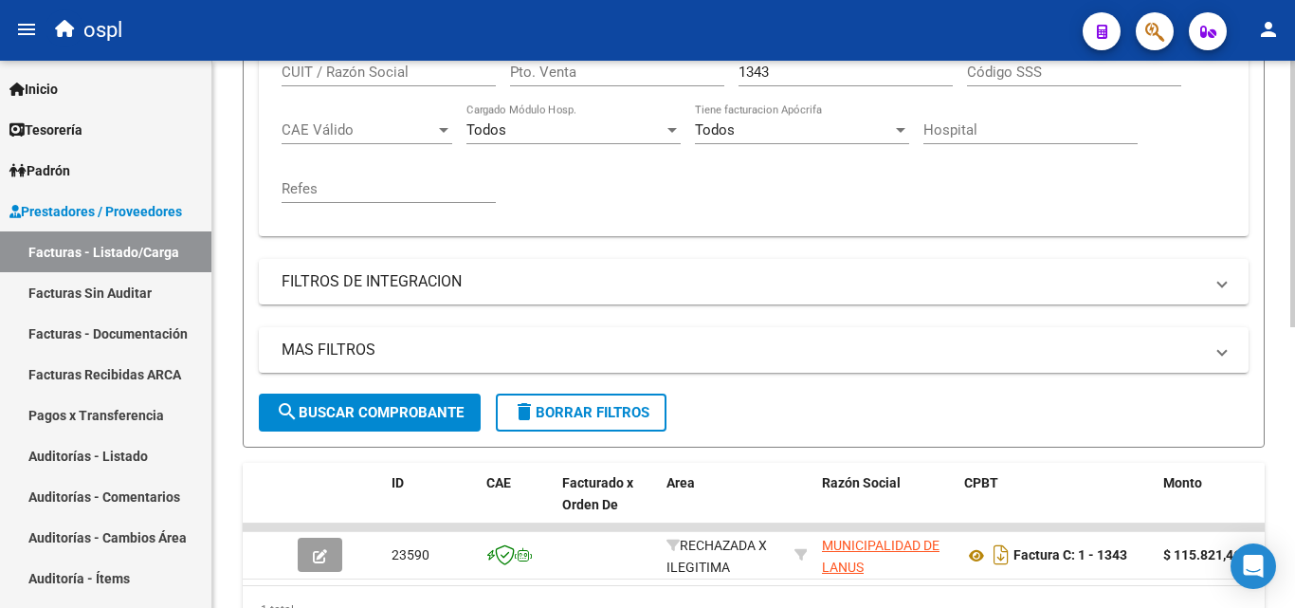
scroll to position [569, 0]
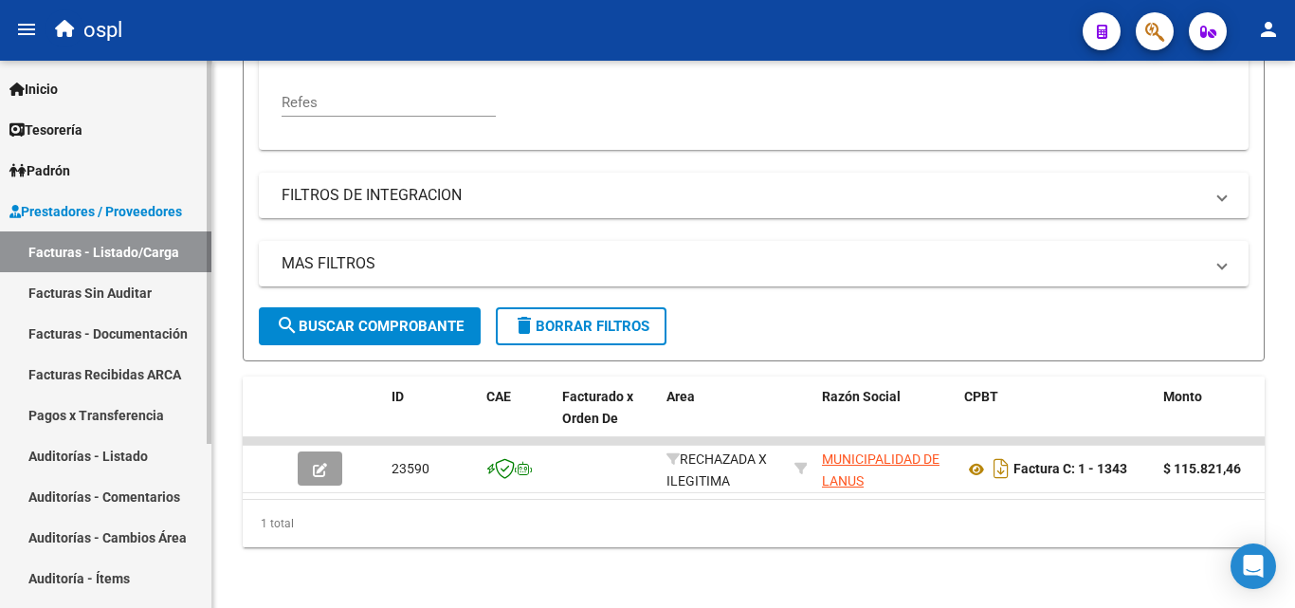
click at [133, 284] on link "Facturas Sin Auditar" at bounding box center [105, 292] width 211 height 41
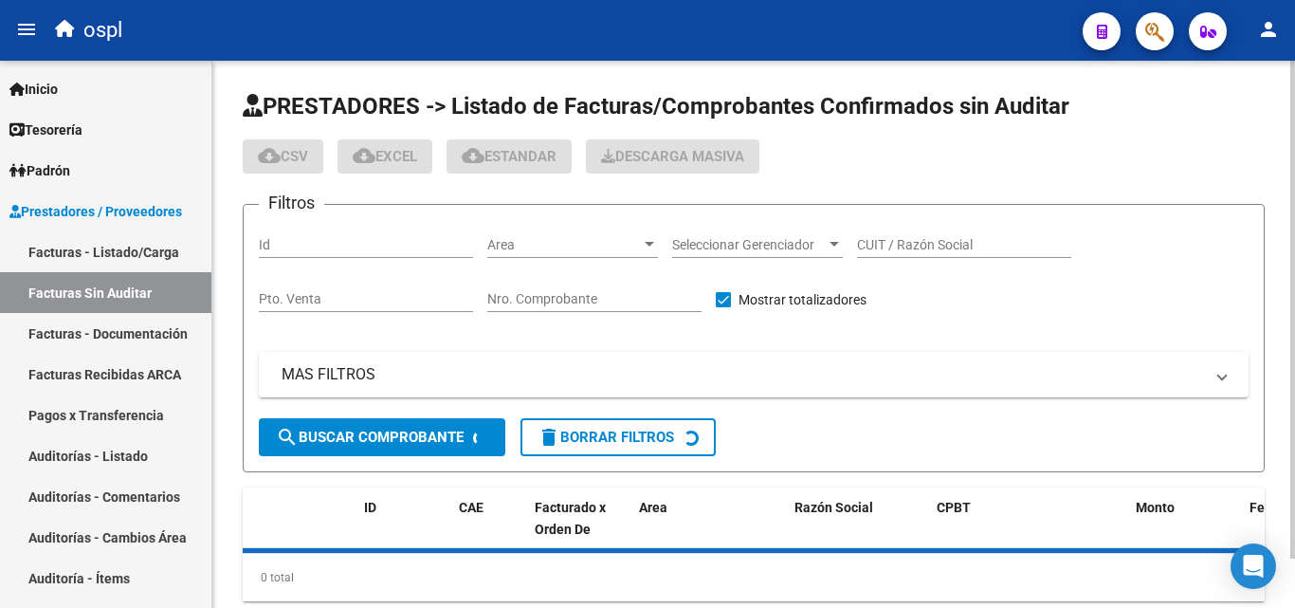
click at [593, 290] on div "Nro. Comprobante" at bounding box center [594, 293] width 214 height 38
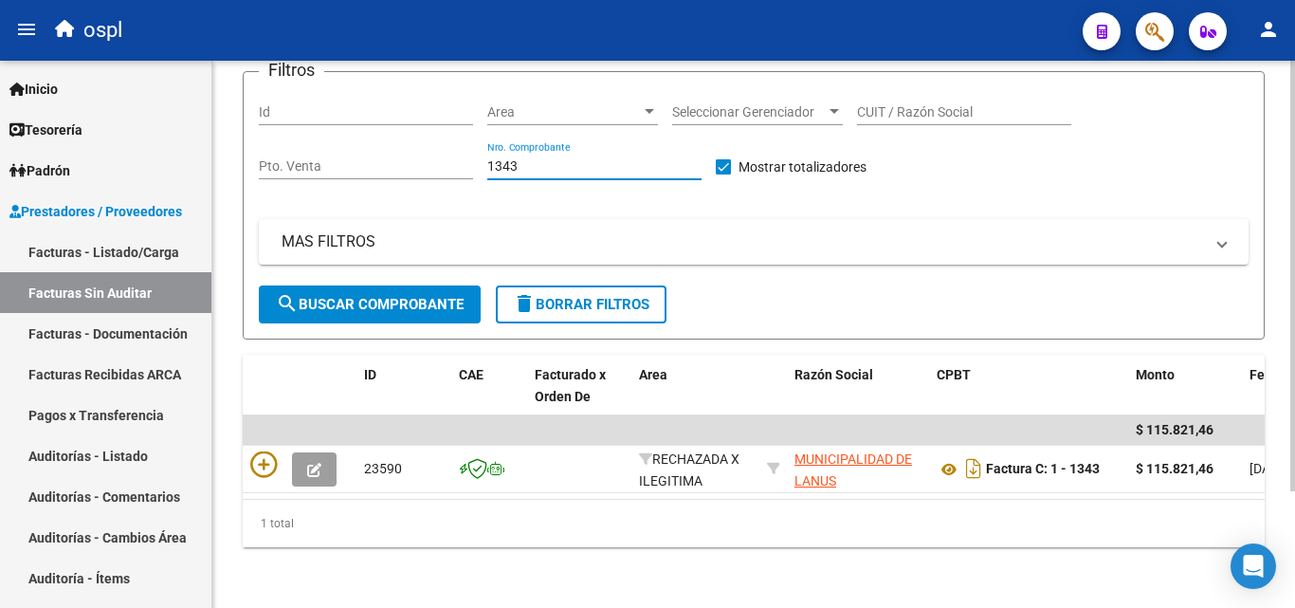
scroll to position [148, 0]
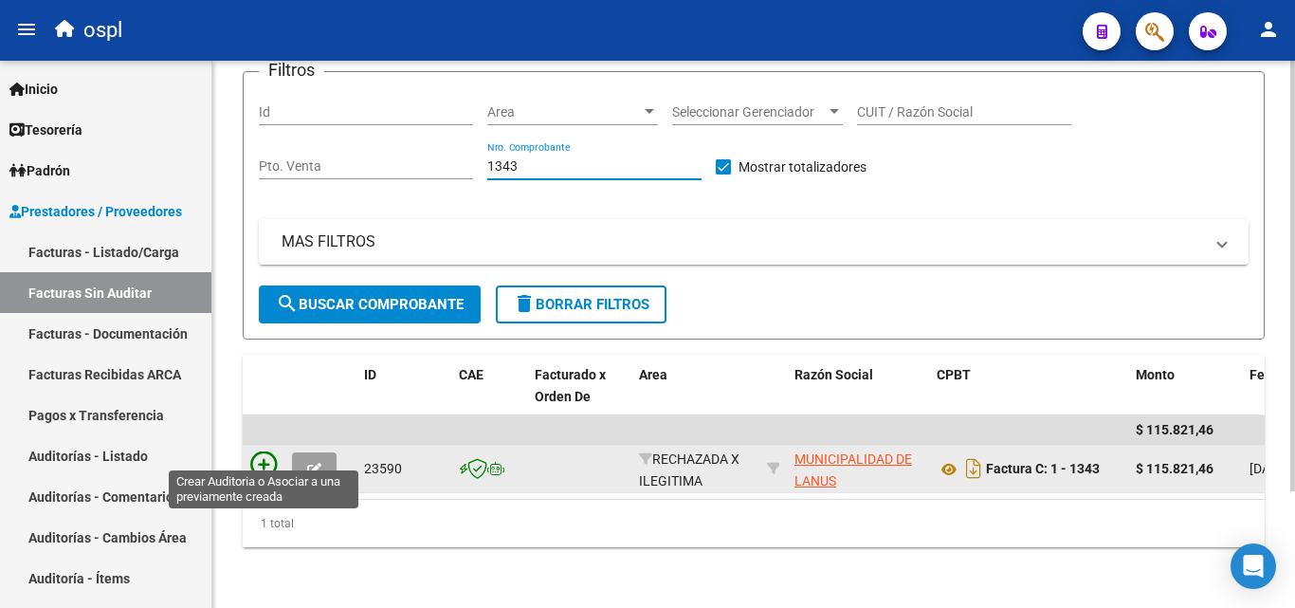
type input "1343"
click at [266, 451] on icon at bounding box center [263, 464] width 27 height 27
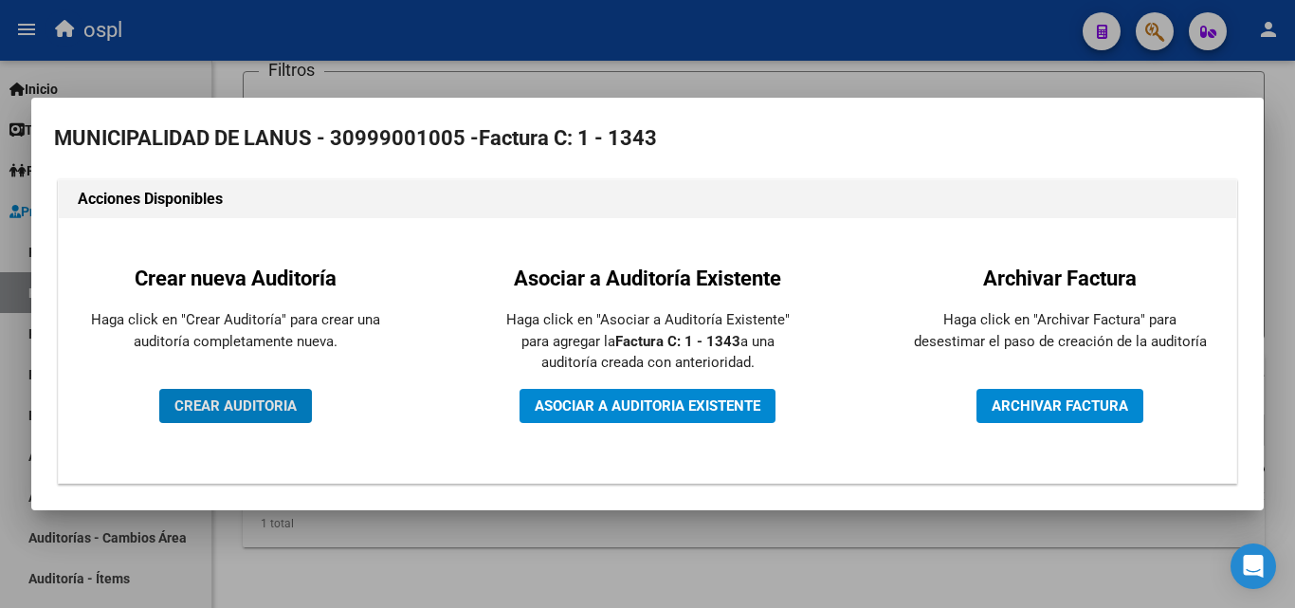
click at [265, 421] on button "CREAR AUDITORIA" at bounding box center [235, 406] width 153 height 34
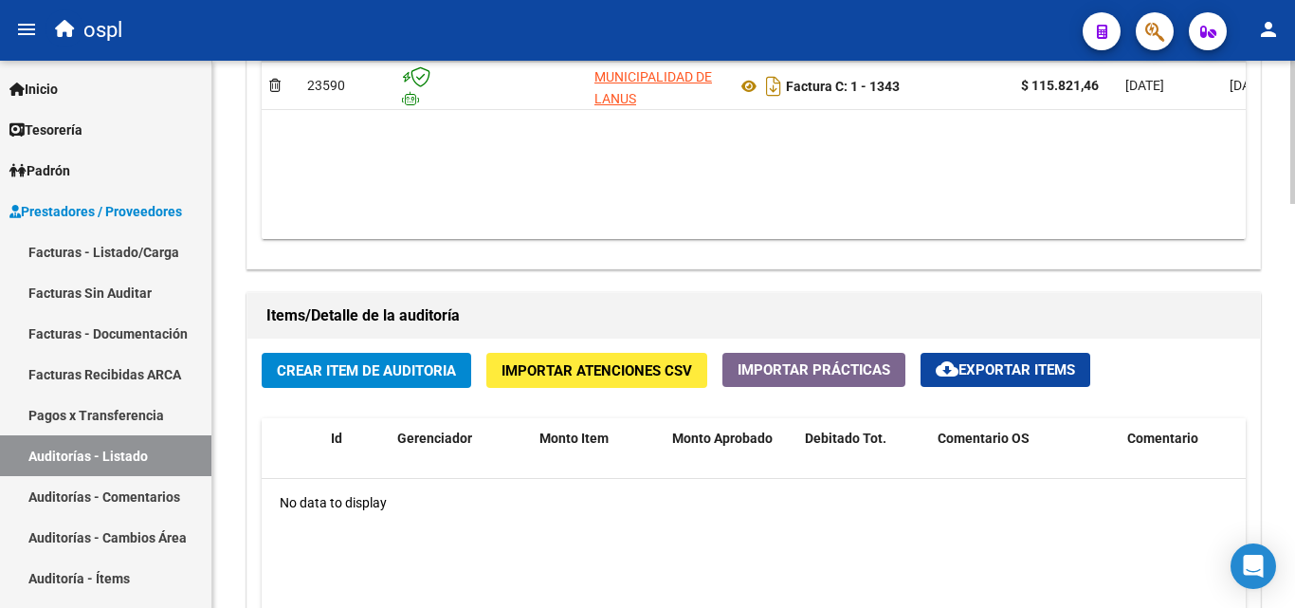
scroll to position [1043, 0]
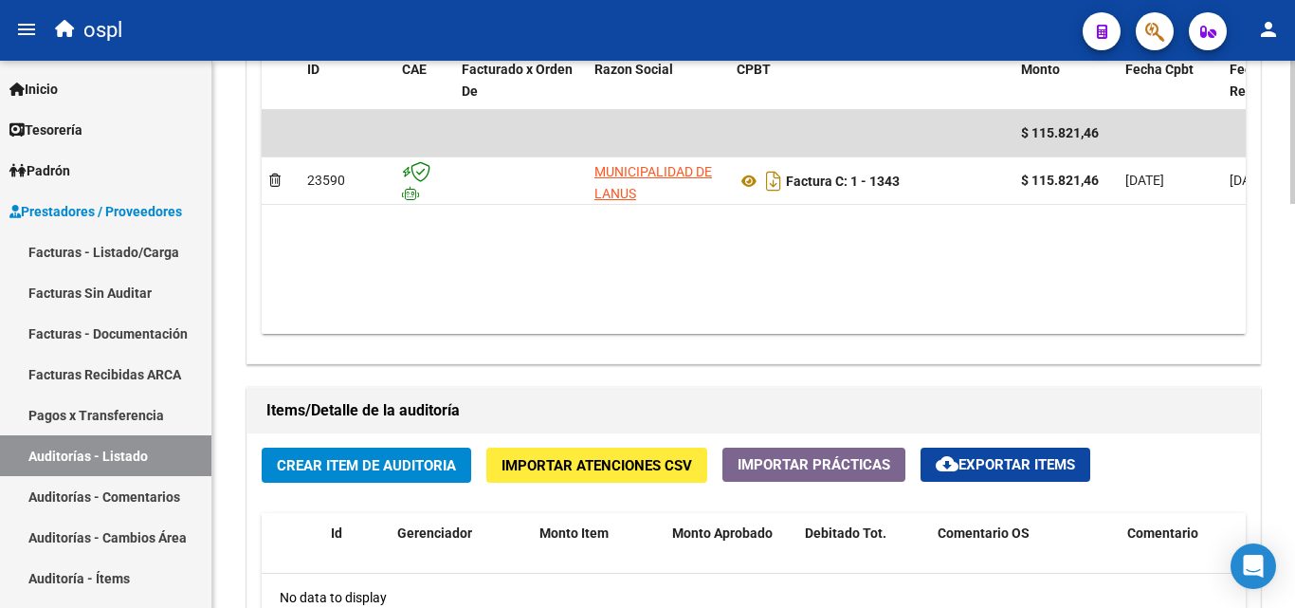
click at [420, 462] on span "Crear Item de Auditoria" at bounding box center [366, 465] width 179 height 17
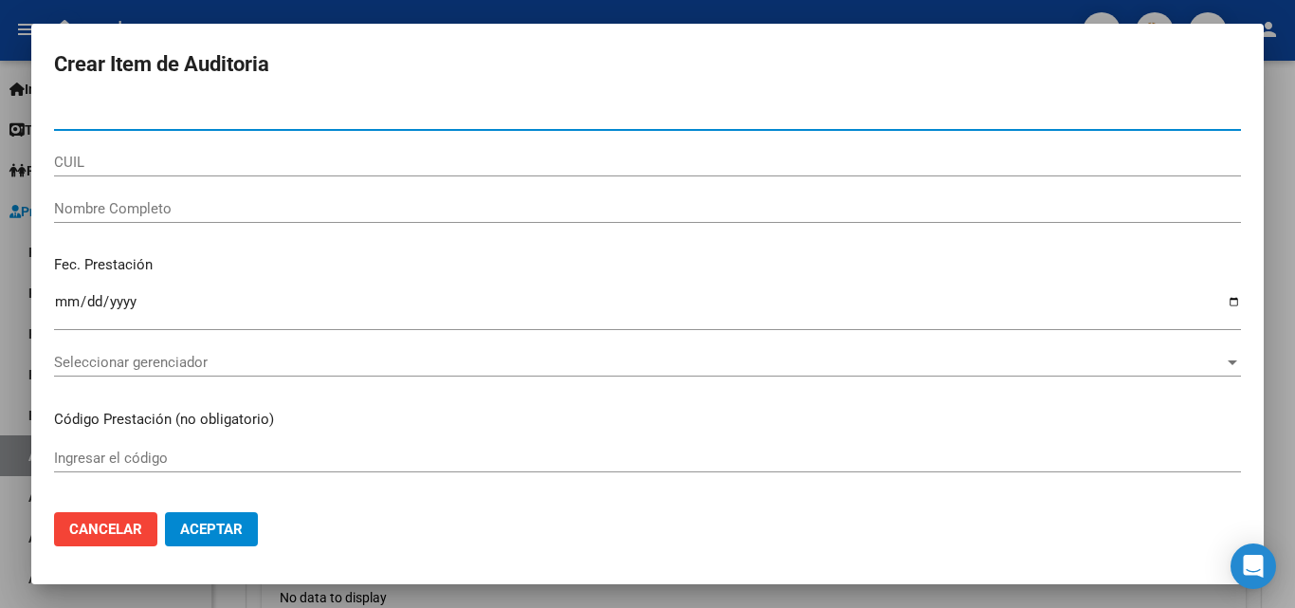
click at [276, 202] on input "Nombre Completo" at bounding box center [647, 208] width 1187 height 17
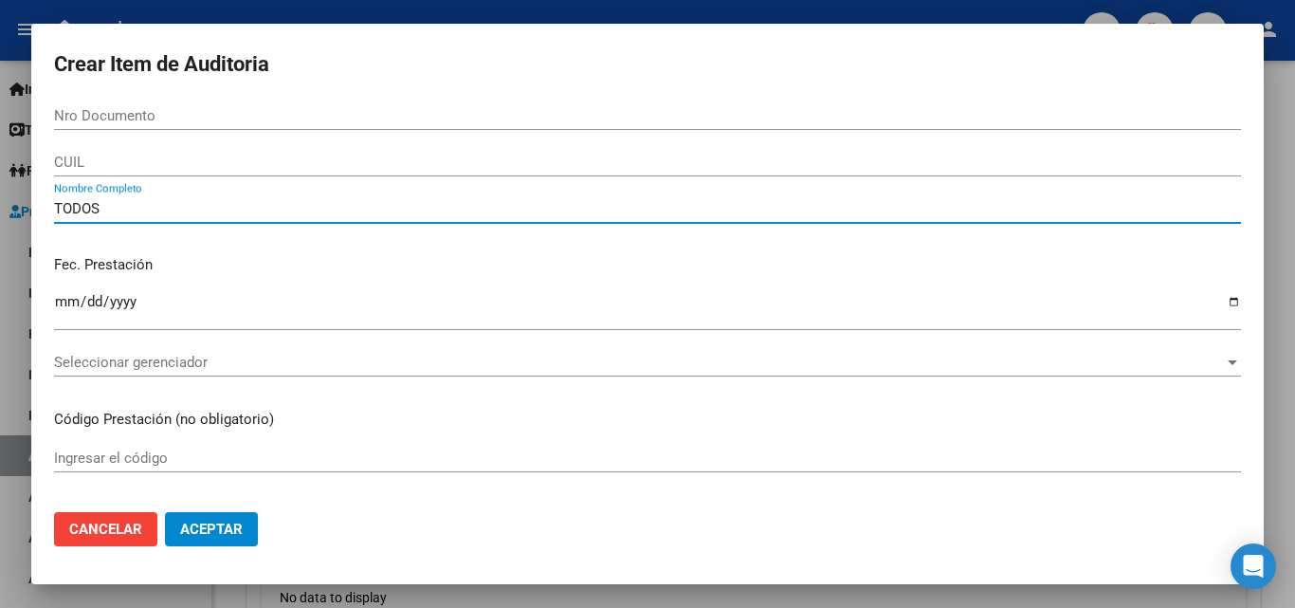
type input "TODOS"
click at [331, 279] on div "Fec. Prestación Ingresar la fecha" at bounding box center [647, 294] width 1187 height 108
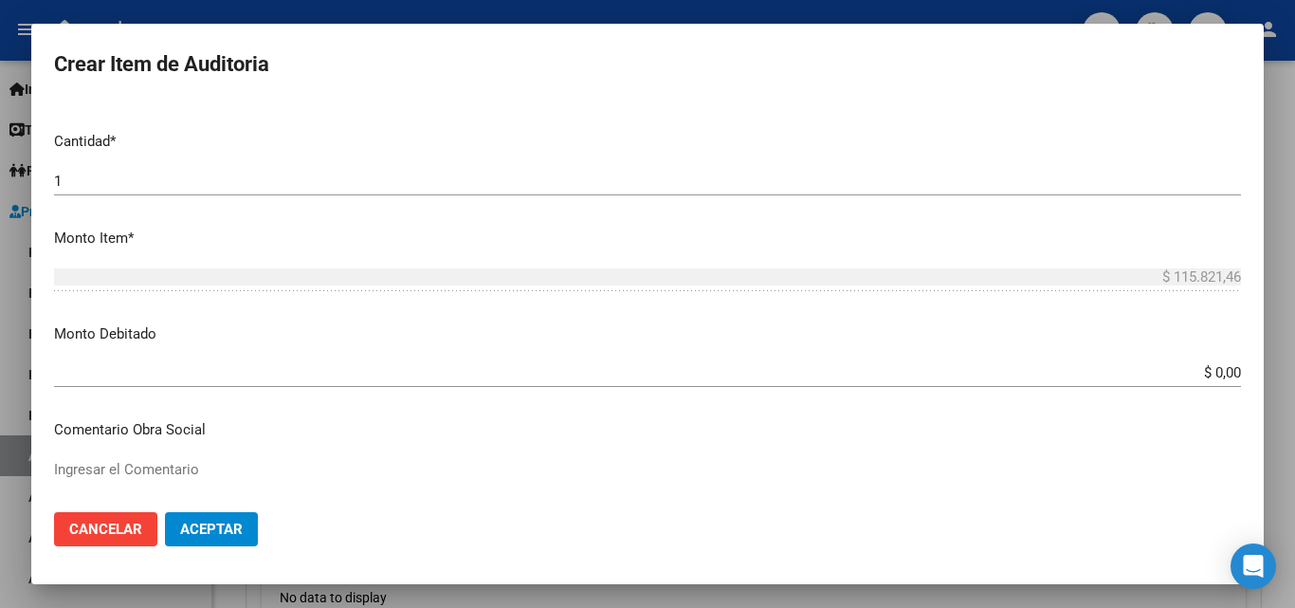
scroll to position [474, 0]
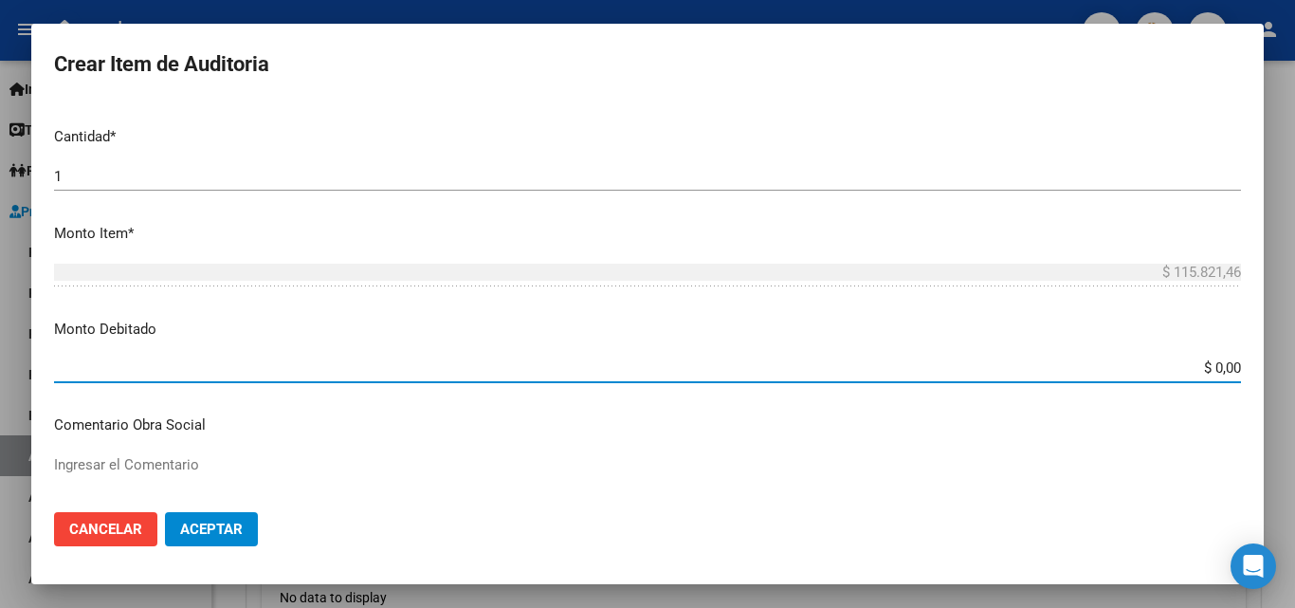
click at [1223, 368] on input "$ 0,00" at bounding box center [647, 367] width 1187 height 17
type input "$ 115.821,46"
click at [1150, 337] on p "Monto Debitado" at bounding box center [647, 330] width 1187 height 22
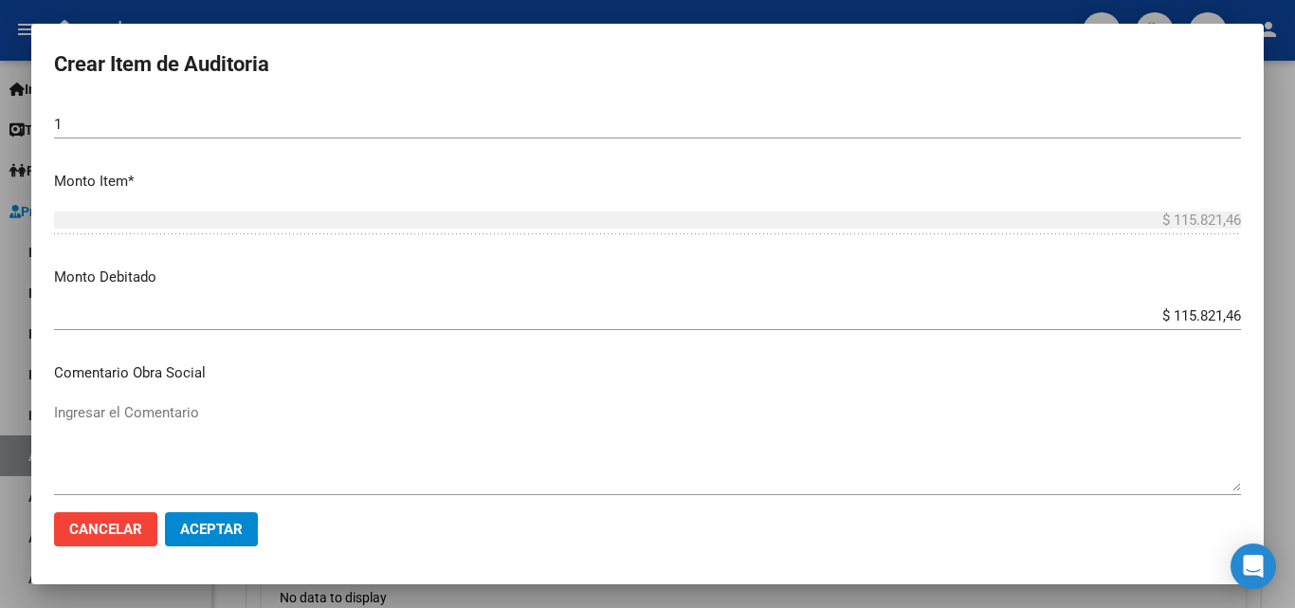
scroll to position [569, 0]
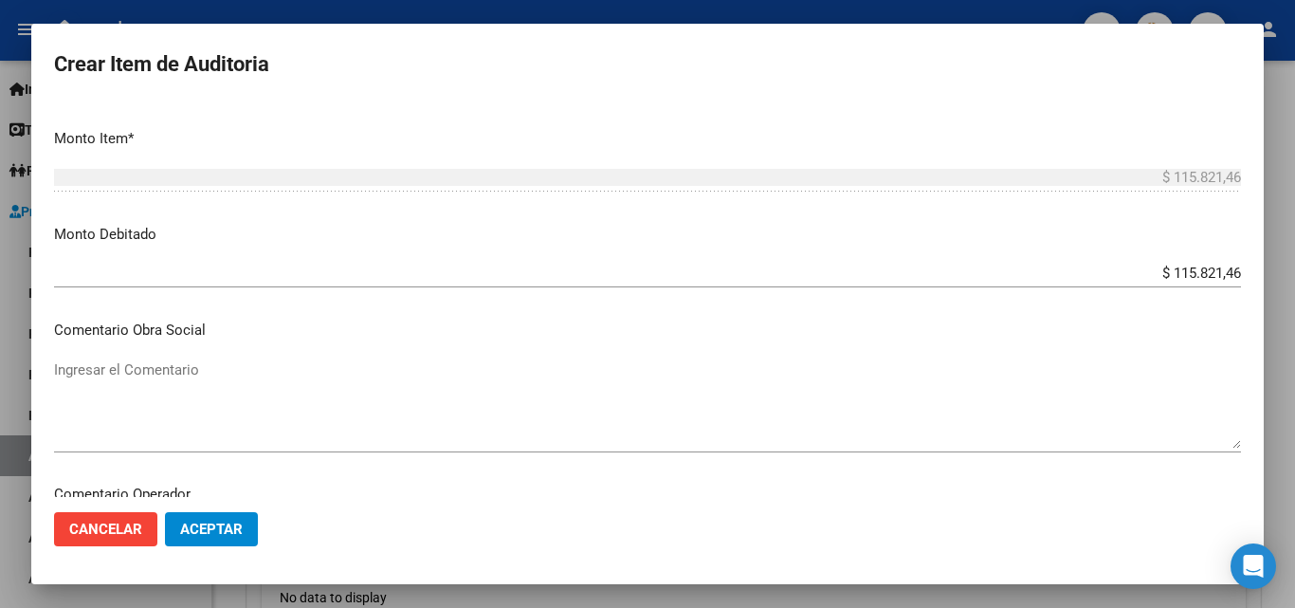
click at [599, 372] on textarea "Ingresar el Comentario" at bounding box center [647, 403] width 1187 height 89
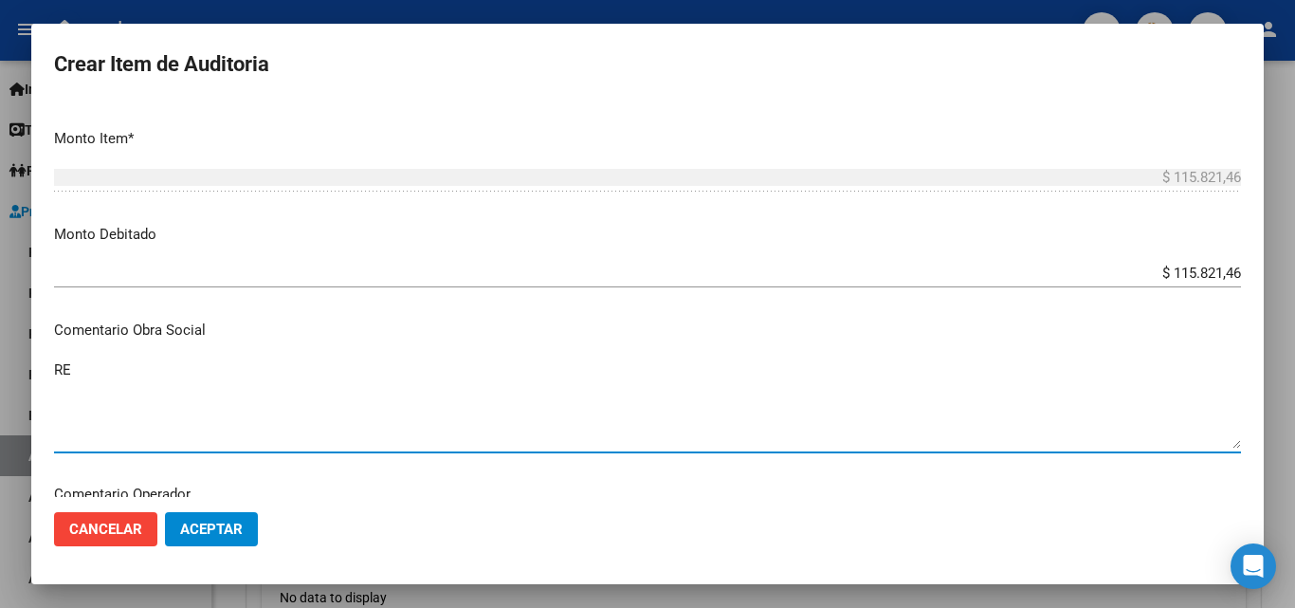
type textarea "R"
paste textarea "RECHAZO POR ILEGITIMA; FALTA COPIA DE DNI"
type textarea "RECHAZO POR ILEGITIMA; FALTA COPIA DE DNI"
click at [197, 520] on span "Aceptar" at bounding box center [211, 528] width 63 height 17
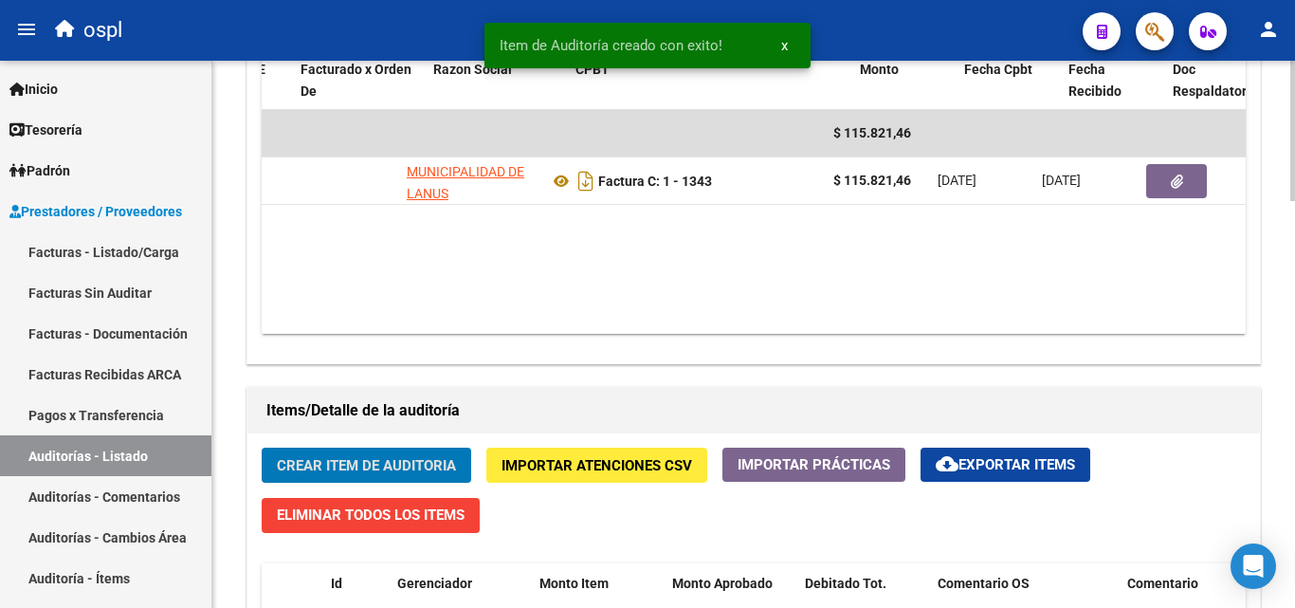
scroll to position [0, 192]
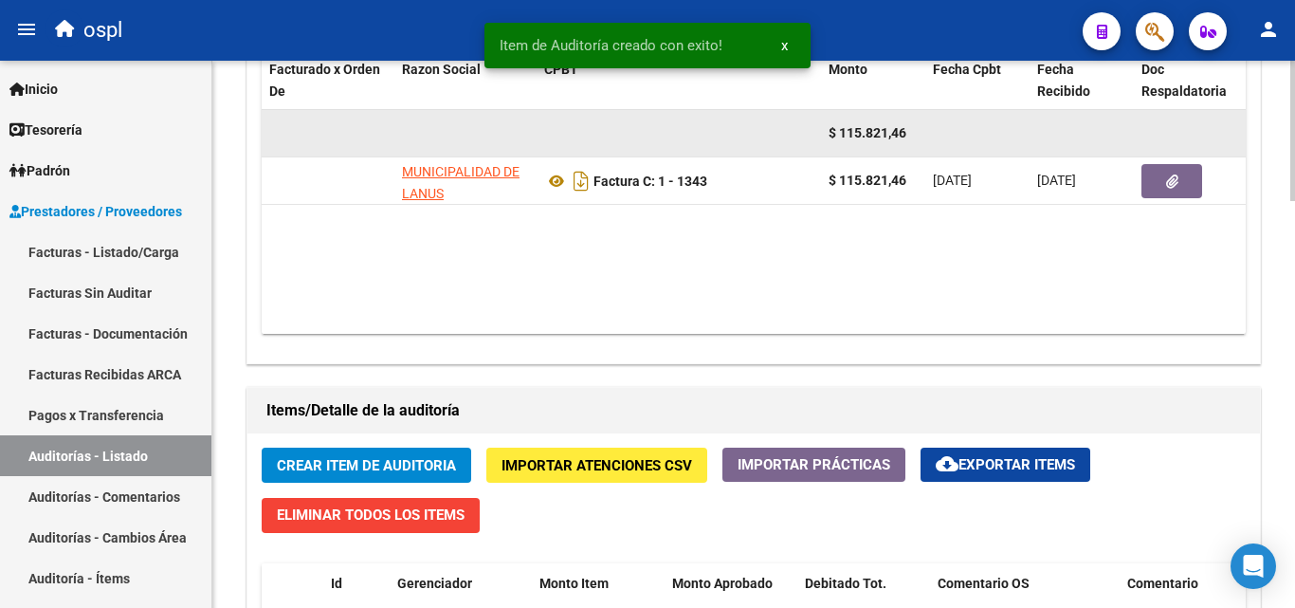
click at [1053, 156] on datatable-scroller "$ 115.821,46 23590 MUNICIPALIDAD DE LANUS Factura C: 1 - 1343 $ 115.821,46 [DAT…" at bounding box center [561, 133] width 984 height 47
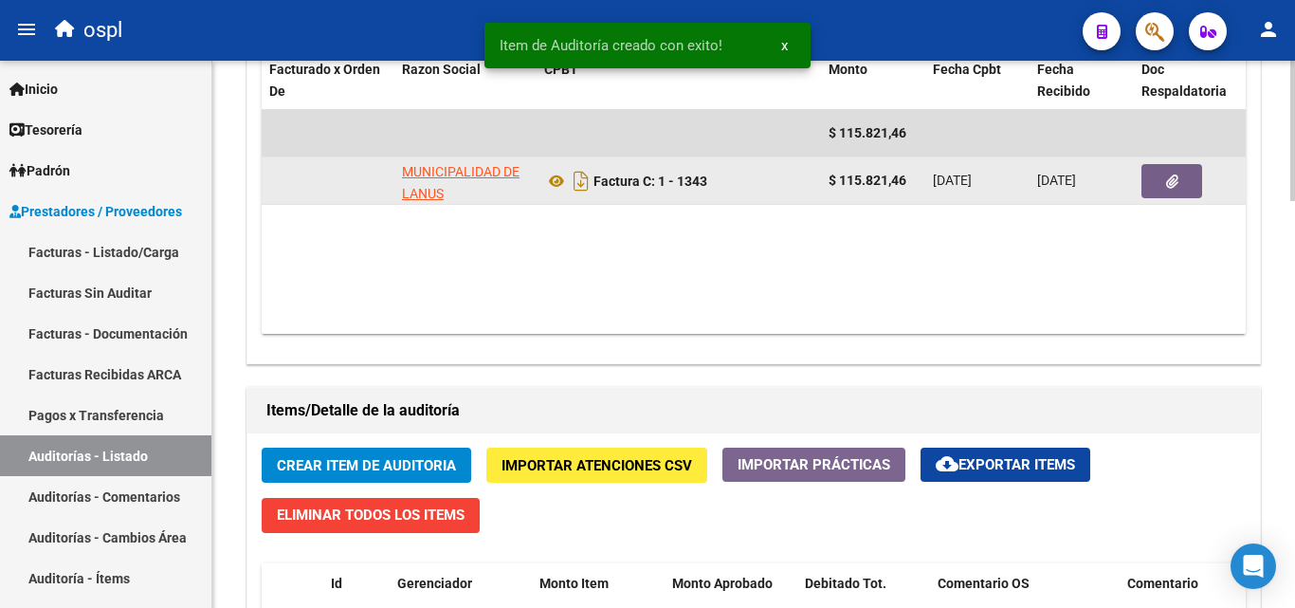
click at [1176, 176] on icon "button" at bounding box center [1172, 181] width 12 height 14
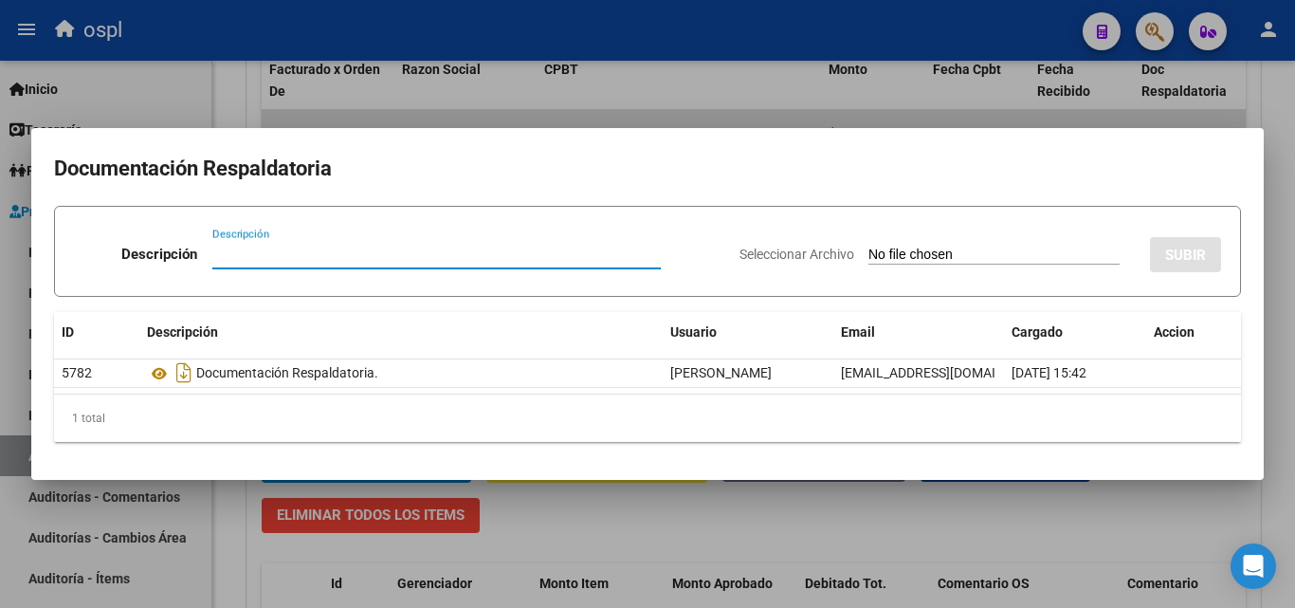
click at [909, 257] on input "Seleccionar Archivo" at bounding box center [993, 256] width 251 height 18
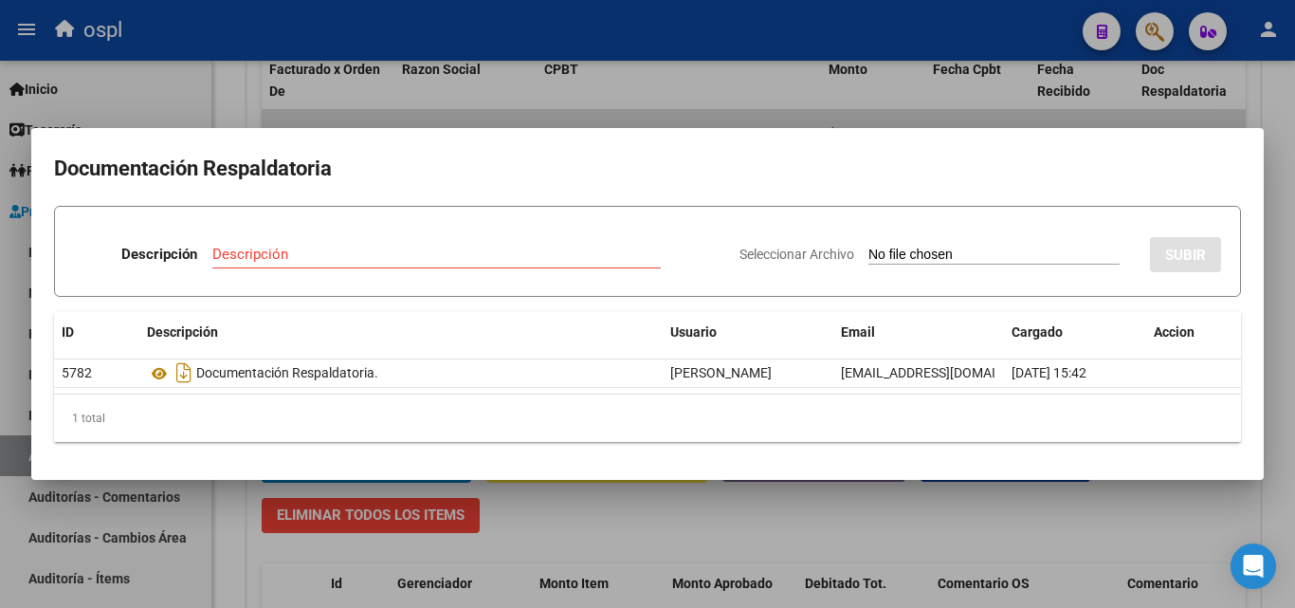
type input "C:\fakepath\FC Nº1343.pdf"
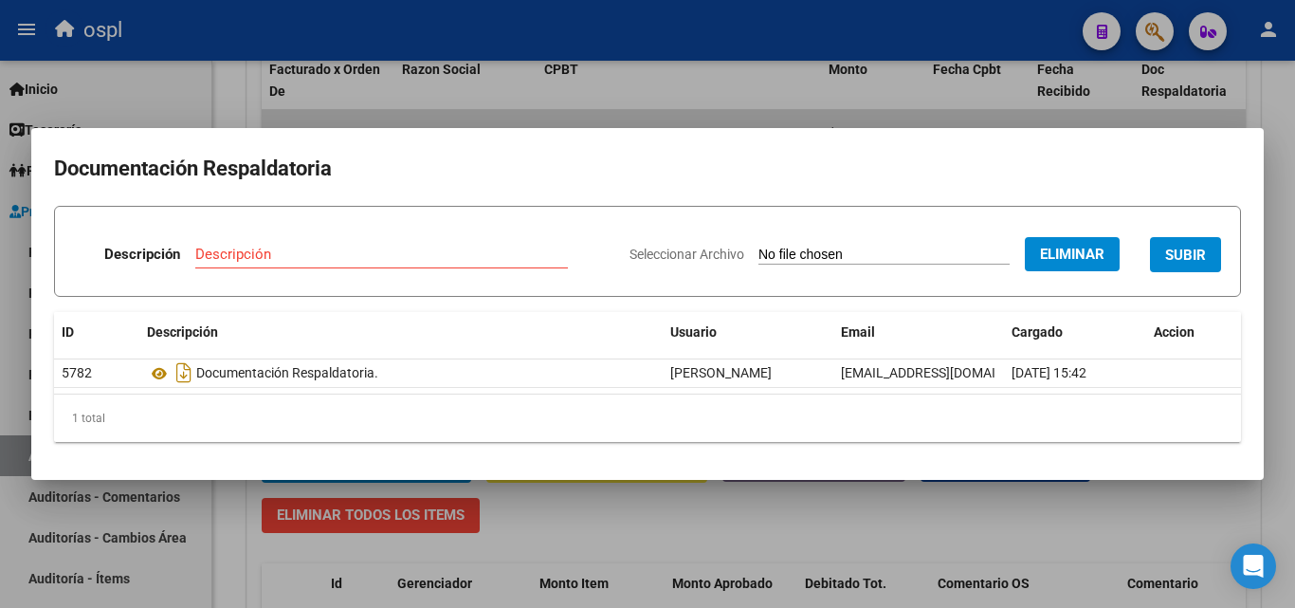
click at [290, 253] on input "Descripción" at bounding box center [381, 254] width 373 height 17
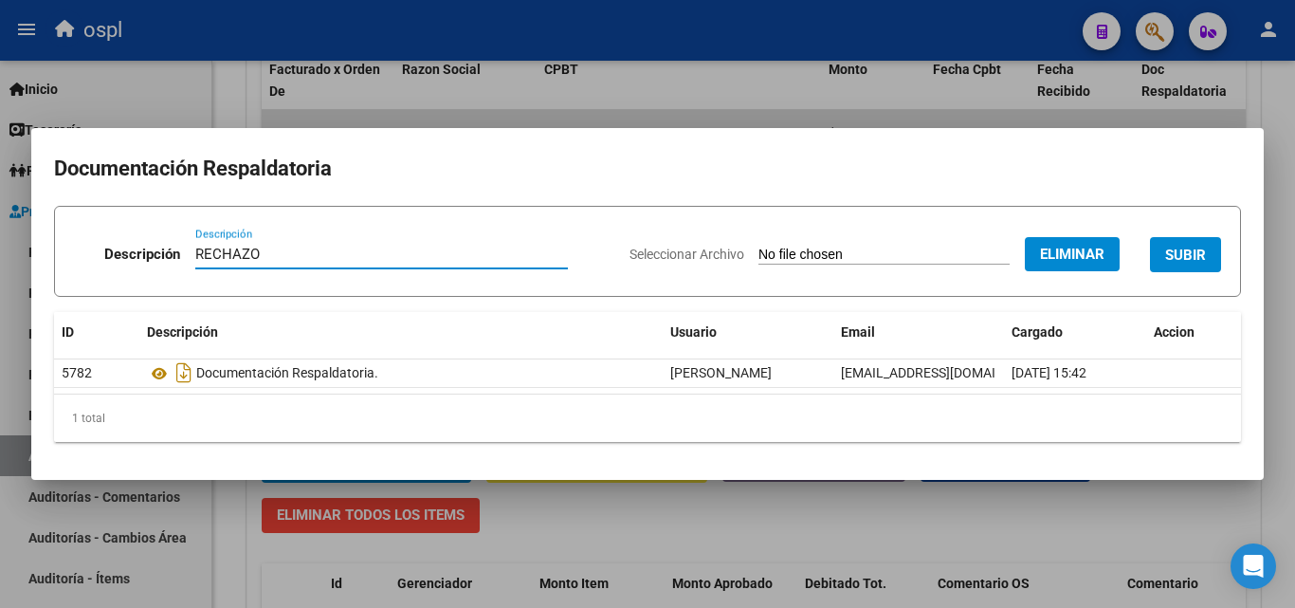
type input "RECHAZO"
click at [1189, 253] on span "SUBIR" at bounding box center [1185, 255] width 41 height 17
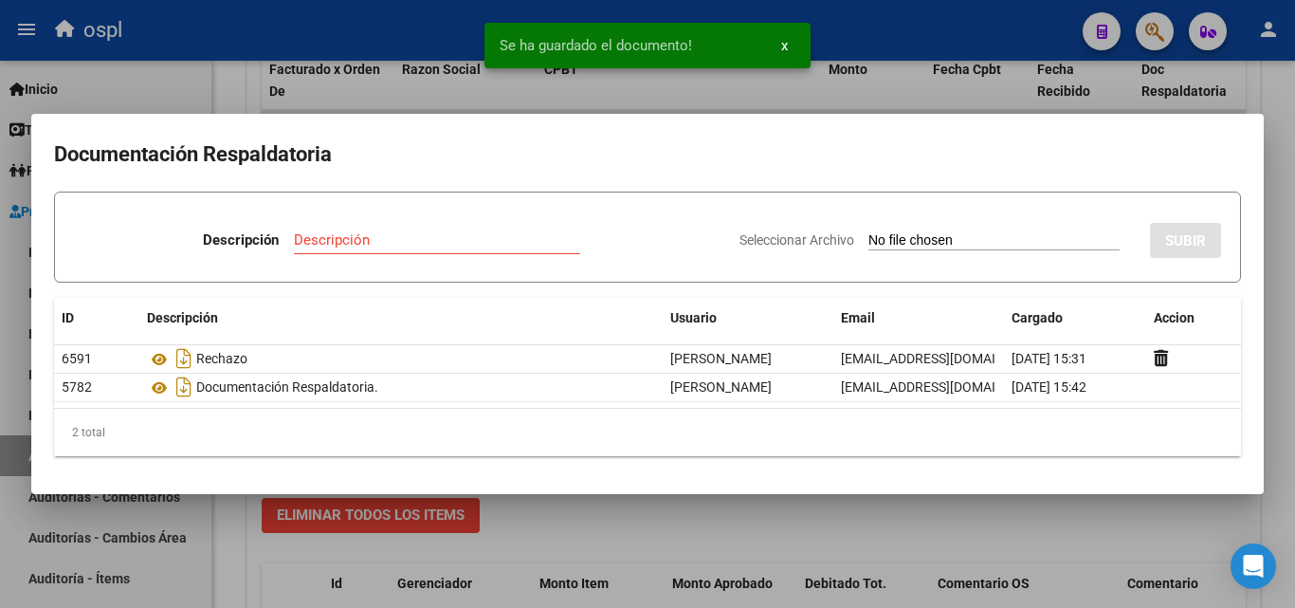
click at [228, 84] on div at bounding box center [647, 304] width 1295 height 608
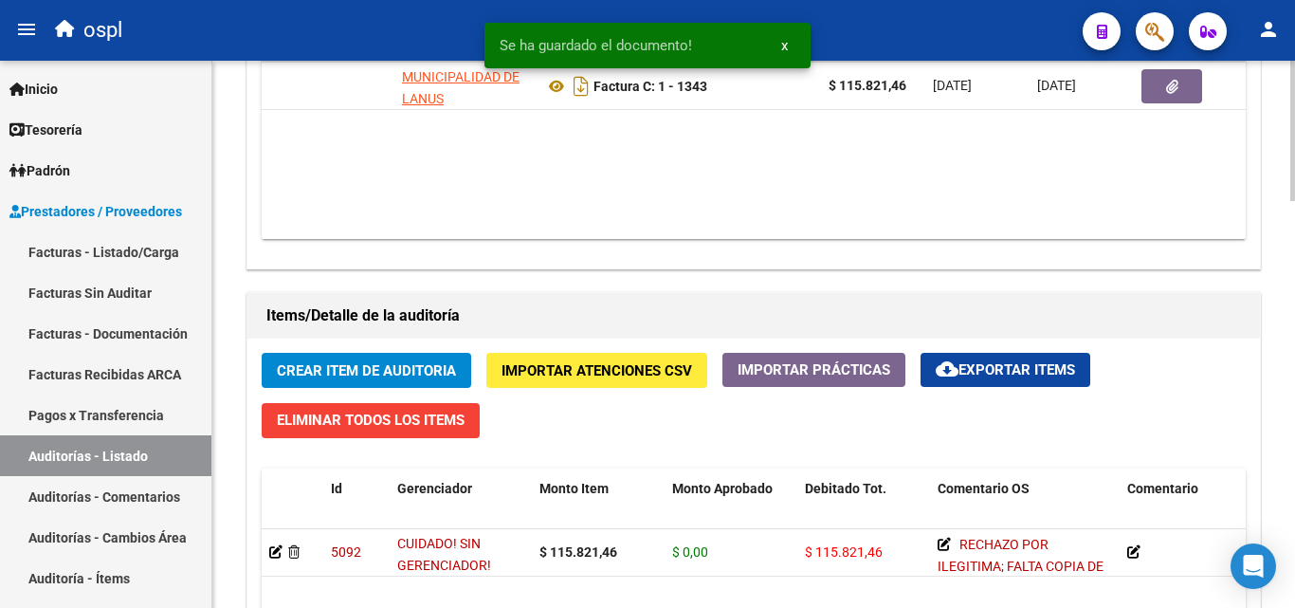
scroll to position [1044, 0]
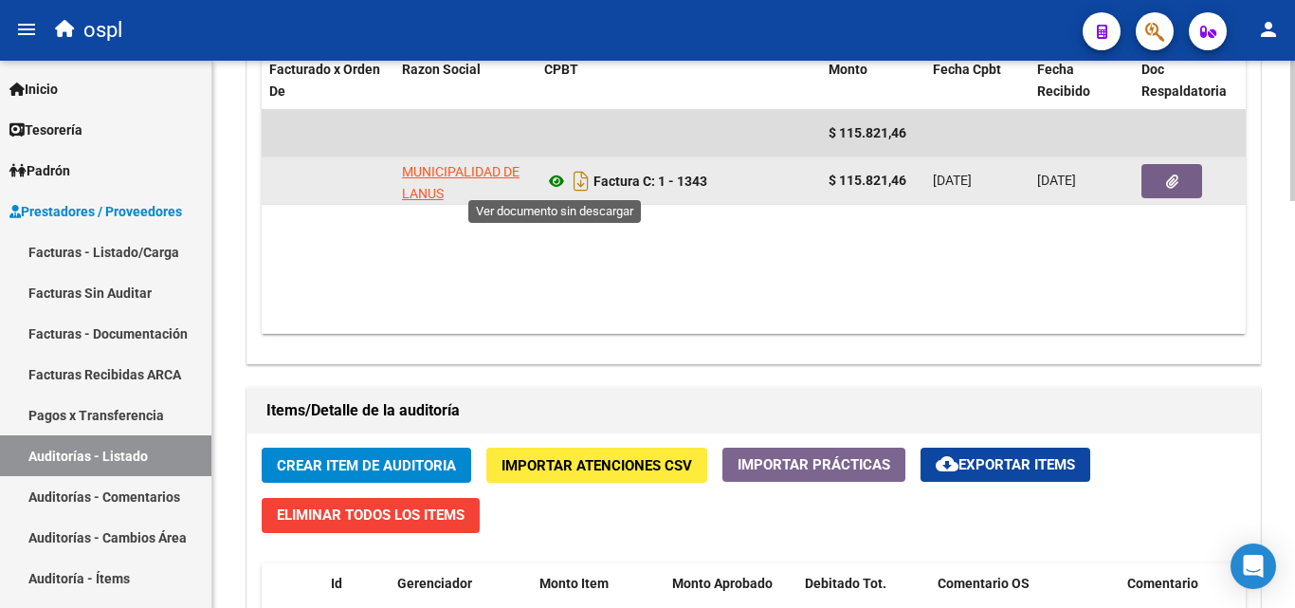
click at [558, 182] on icon at bounding box center [556, 181] width 25 height 23
click at [1160, 195] on button "button" at bounding box center [1171, 181] width 61 height 34
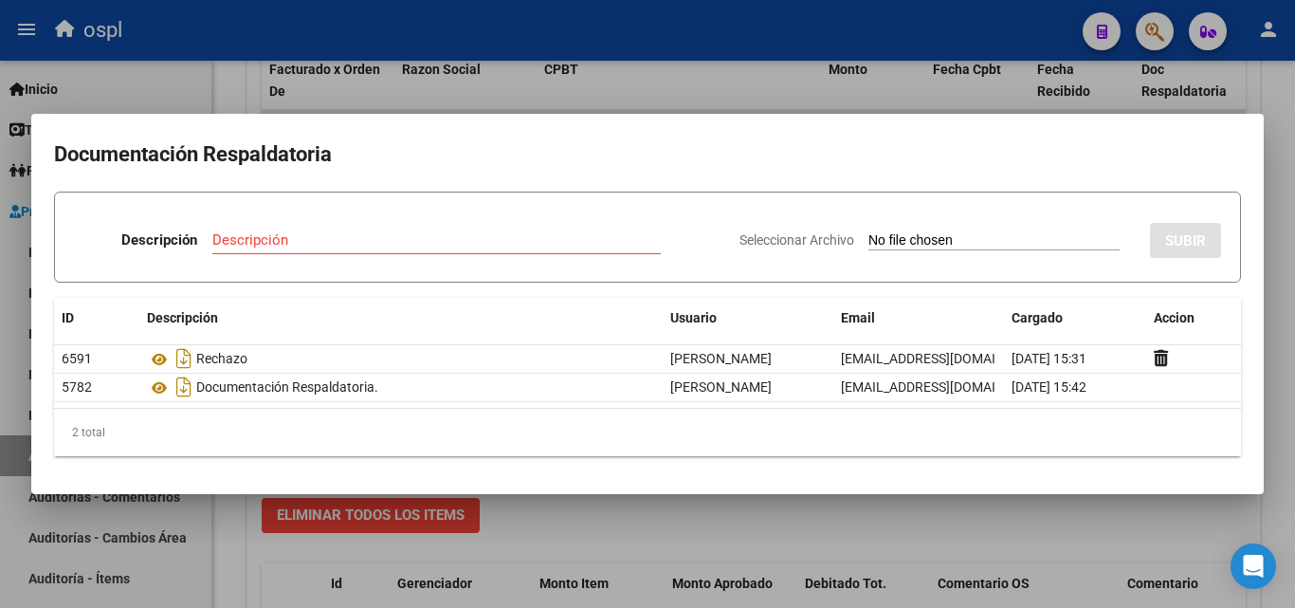
click at [599, 81] on div at bounding box center [647, 304] width 1295 height 608
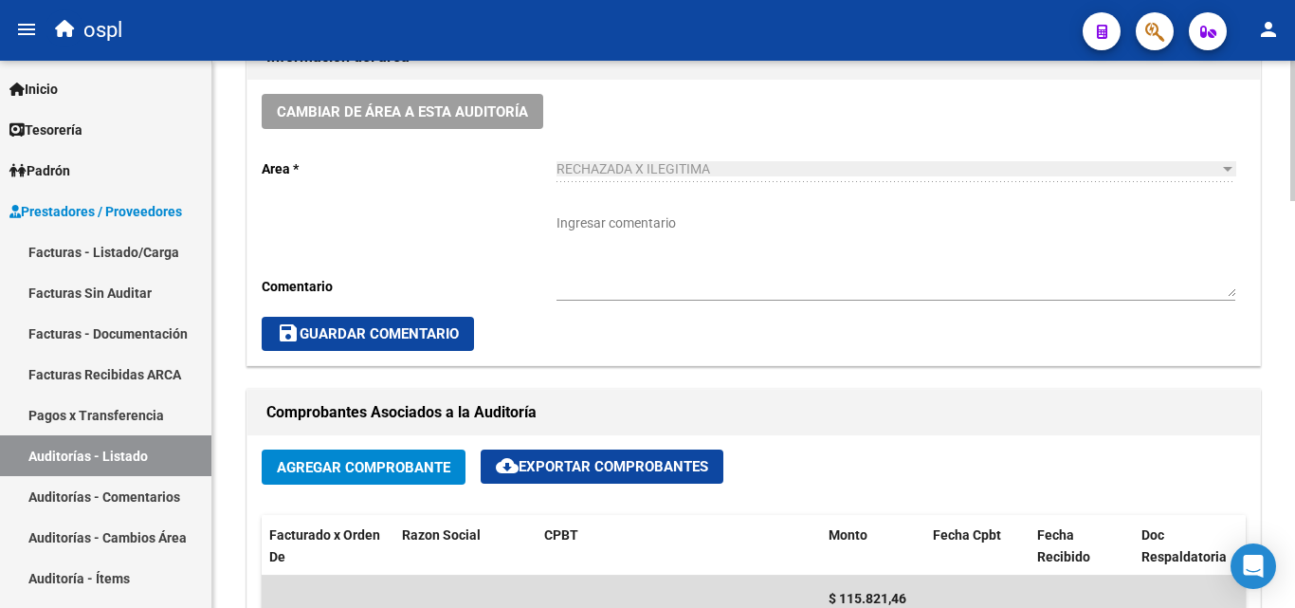
scroll to position [475, 0]
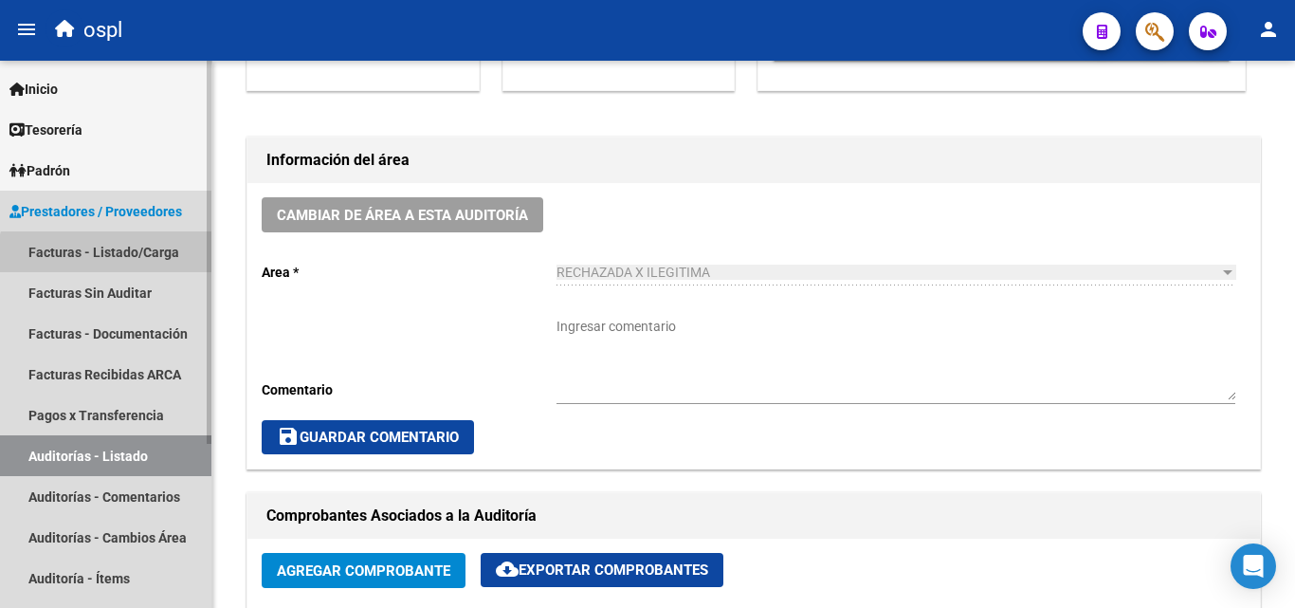
click at [112, 259] on link "Facturas - Listado/Carga" at bounding box center [105, 251] width 211 height 41
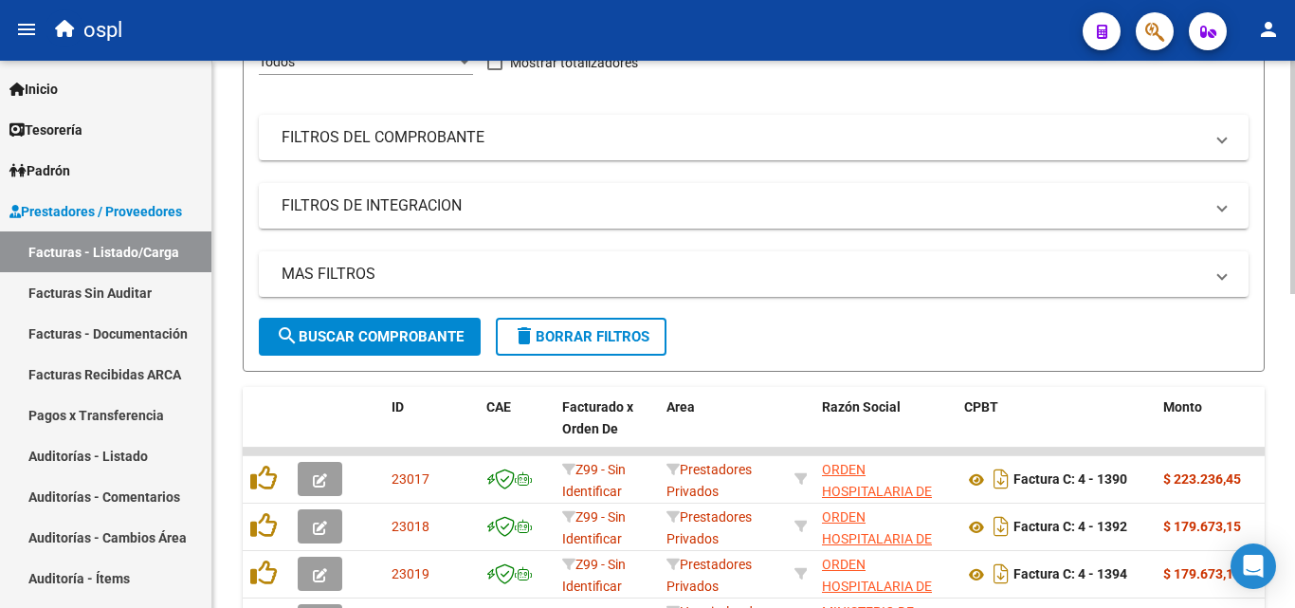
scroll to position [191, 0]
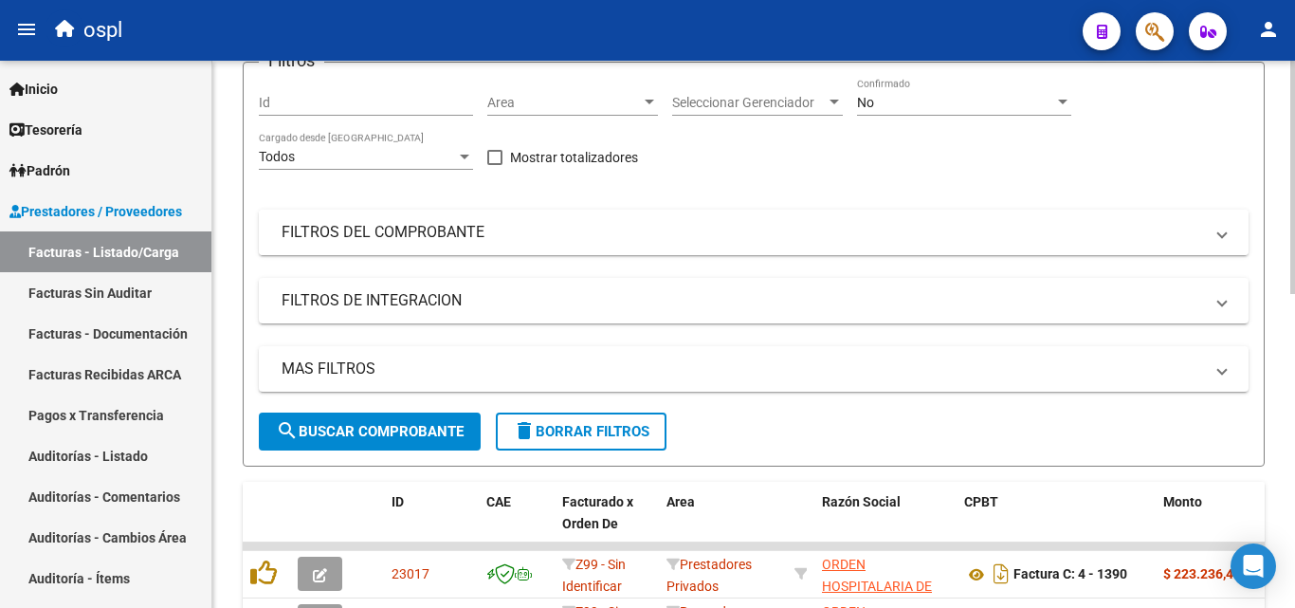
click at [884, 238] on mat-panel-title "FILTROS DEL COMPROBANTE" at bounding box center [743, 232] width 922 height 21
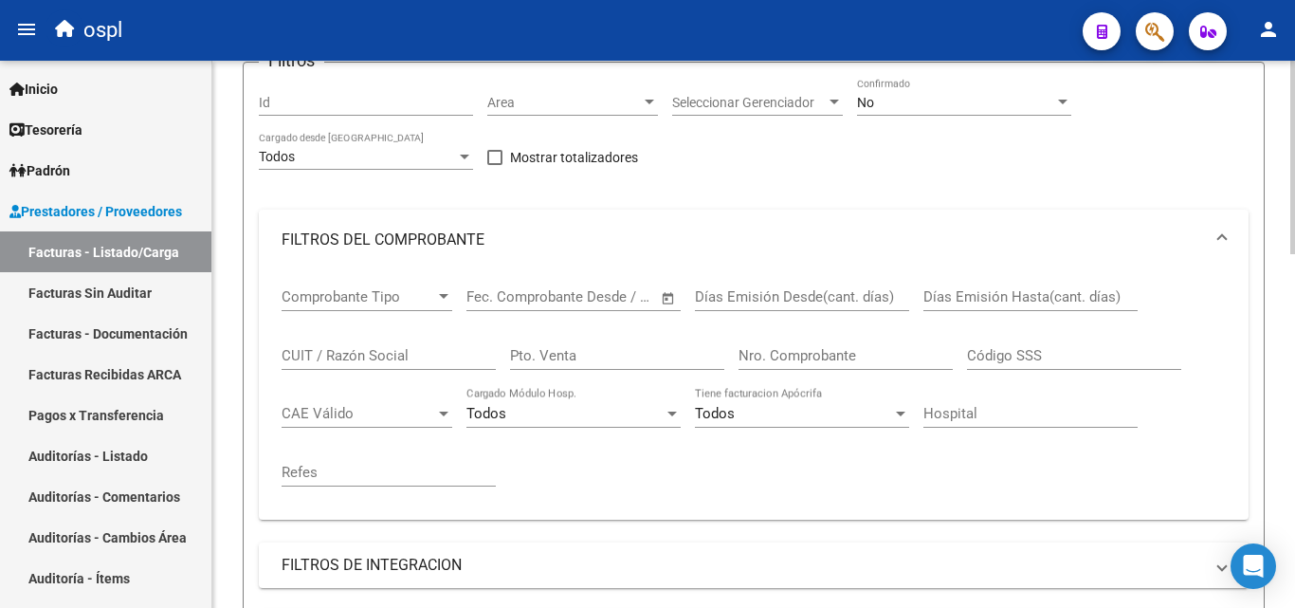
click at [867, 364] on div "Nro. Comprobante" at bounding box center [846, 349] width 214 height 41
type input "1344"
click at [883, 100] on div "No" at bounding box center [955, 103] width 197 height 16
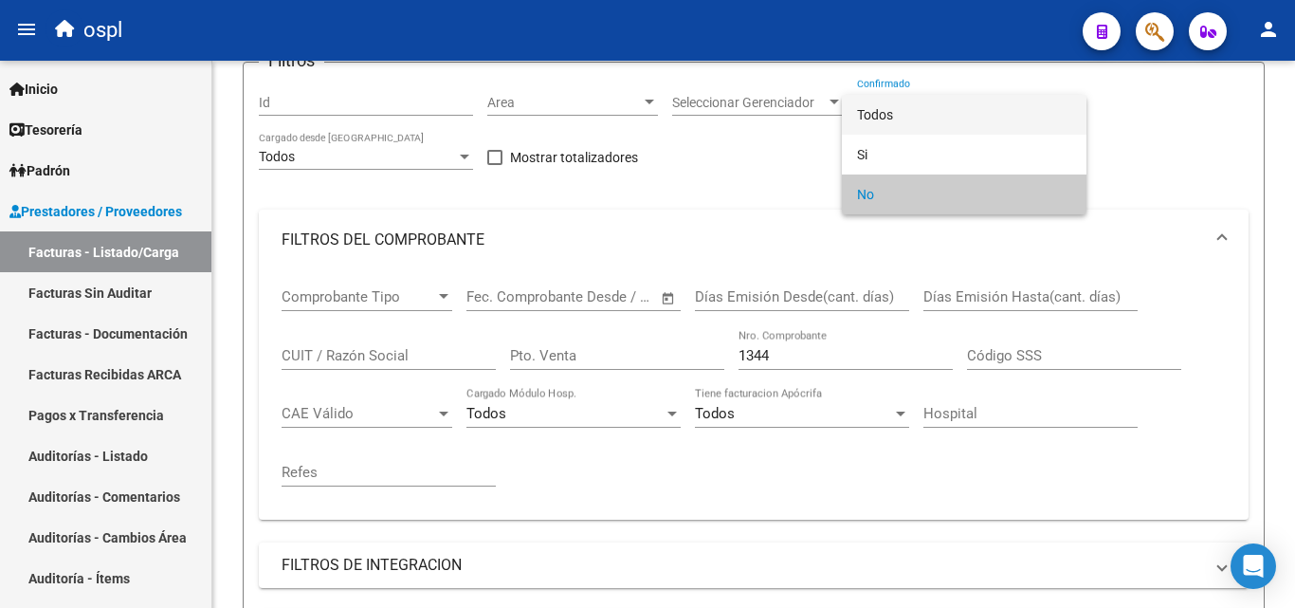
click at [890, 115] on span "Todos" at bounding box center [964, 115] width 214 height 40
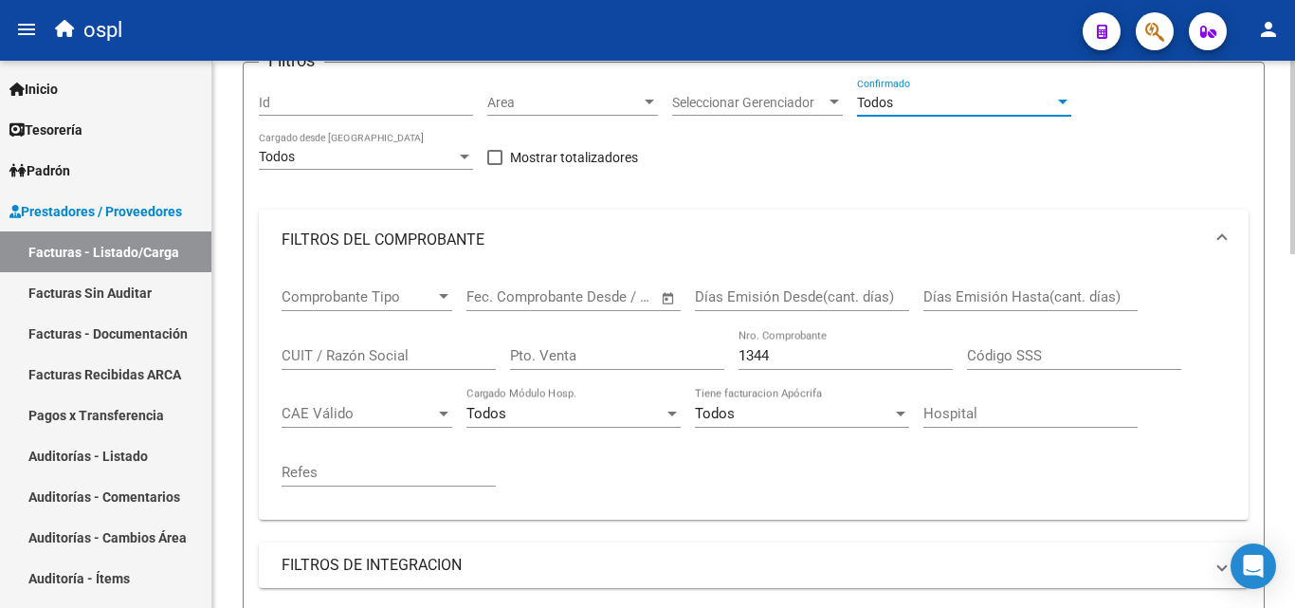
click at [852, 155] on div "Filtros Id Area Area Seleccionar Gerenciador Seleccionar Gerenciador Todos Conf…" at bounding box center [754, 377] width 990 height 599
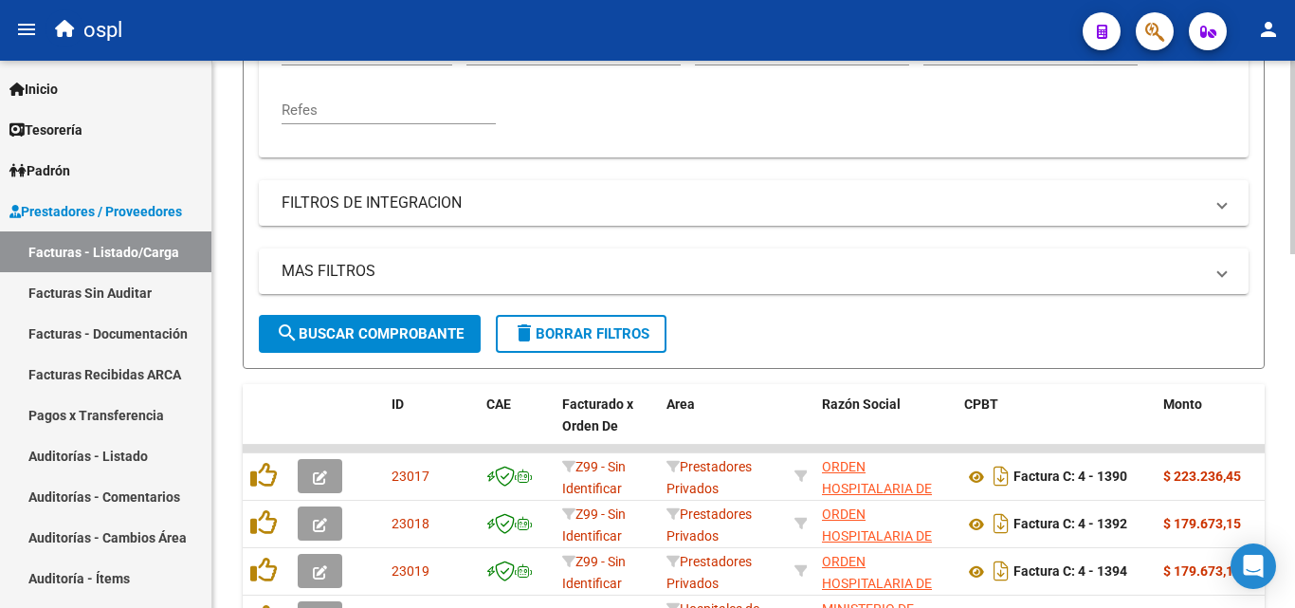
scroll to position [570, 0]
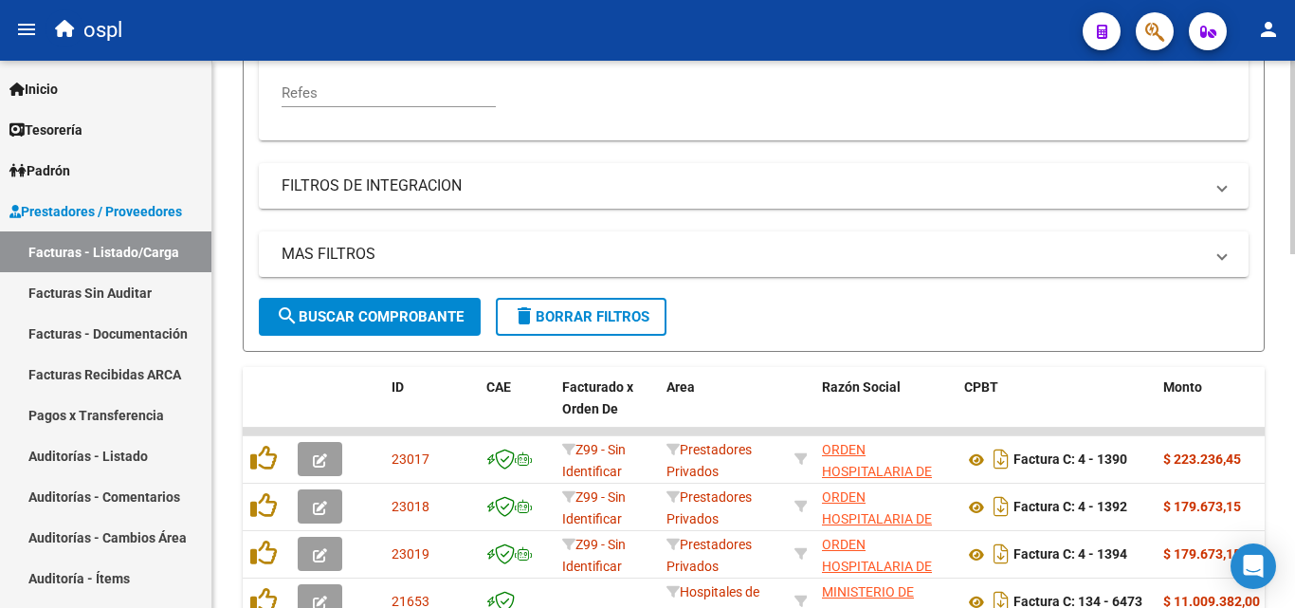
click at [457, 326] on button "search Buscar Comprobante" at bounding box center [370, 317] width 222 height 38
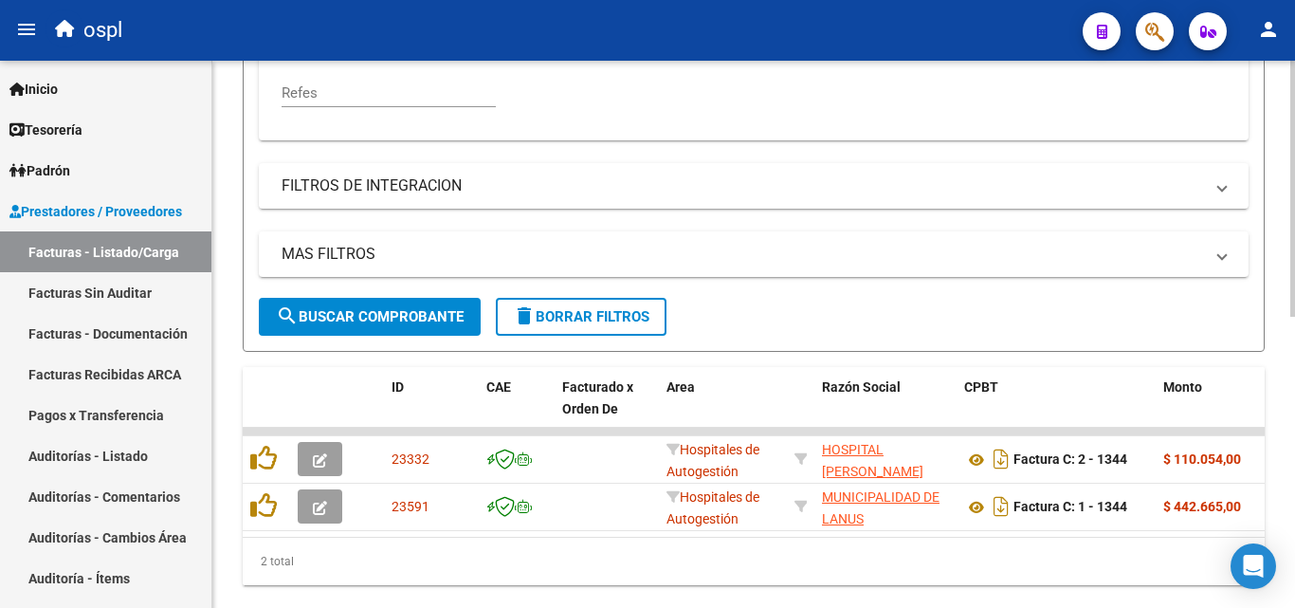
click at [811, 317] on form "Filtros Id Area Area Seleccionar Gerenciador Seleccionar Gerenciador Todos Conf…" at bounding box center [754, 16] width 1022 height 669
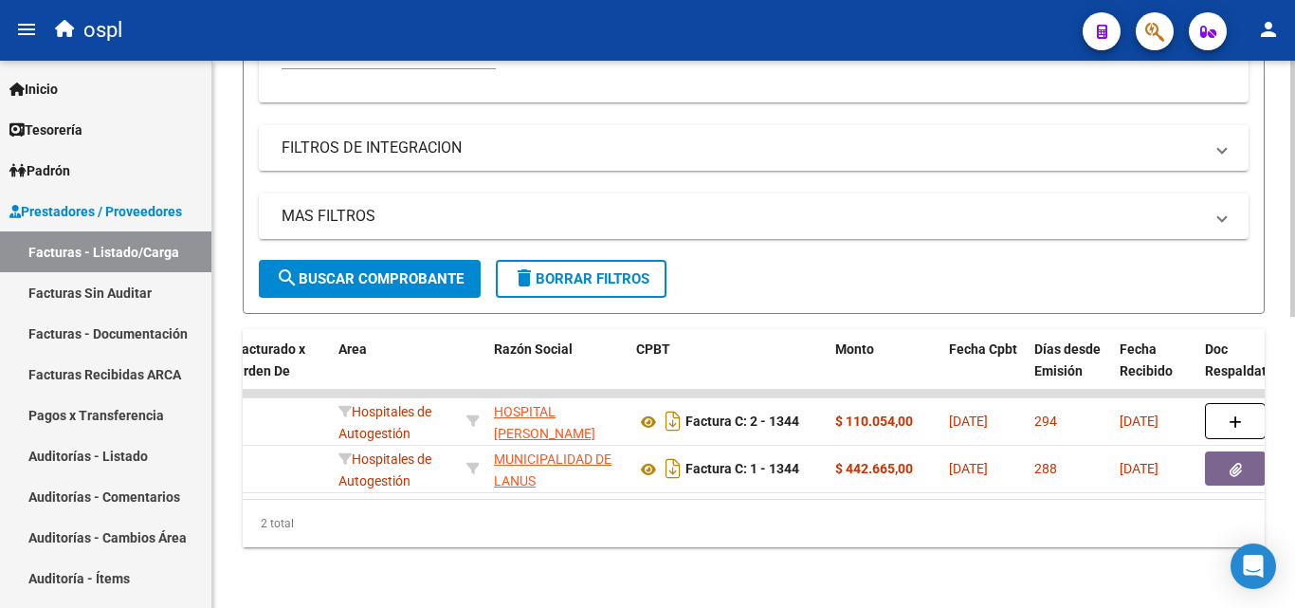
scroll to position [0, 338]
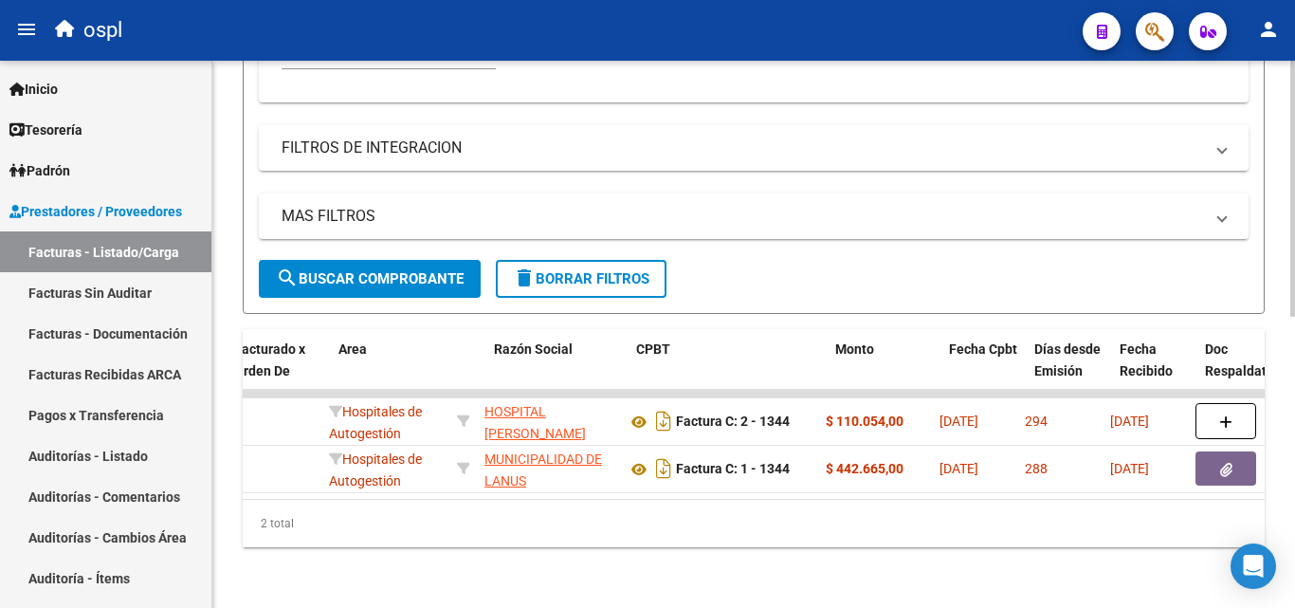
click at [504, 513] on div "2 total" at bounding box center [754, 523] width 1022 height 47
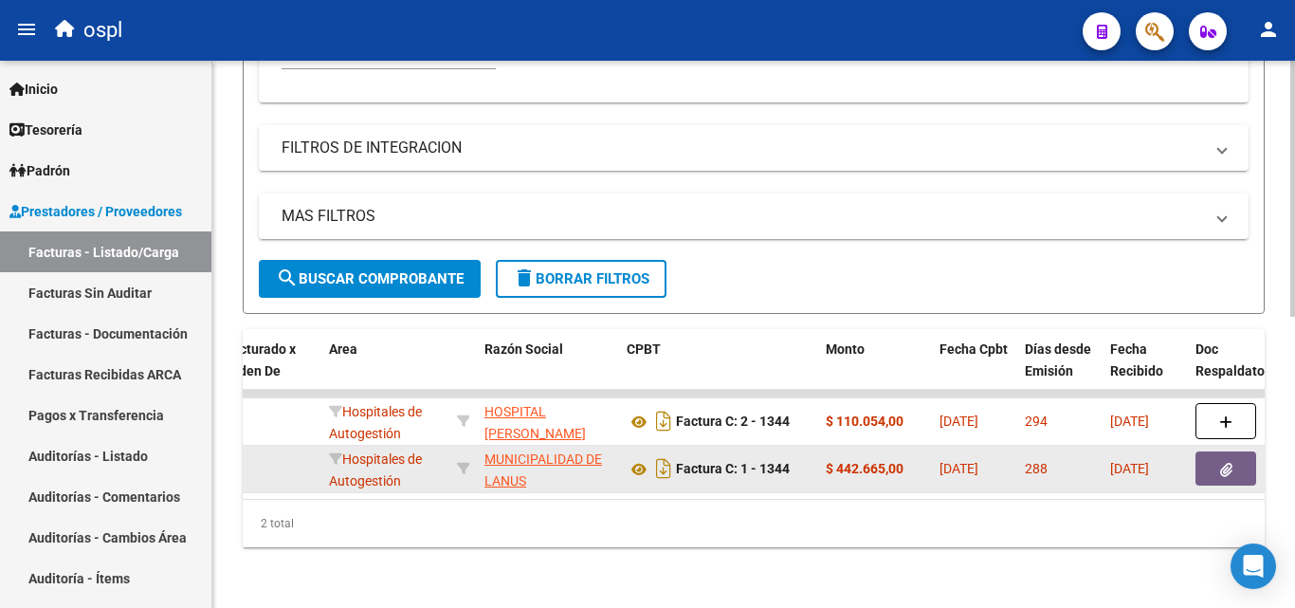
click at [1221, 463] on icon "button" at bounding box center [1226, 470] width 12 height 14
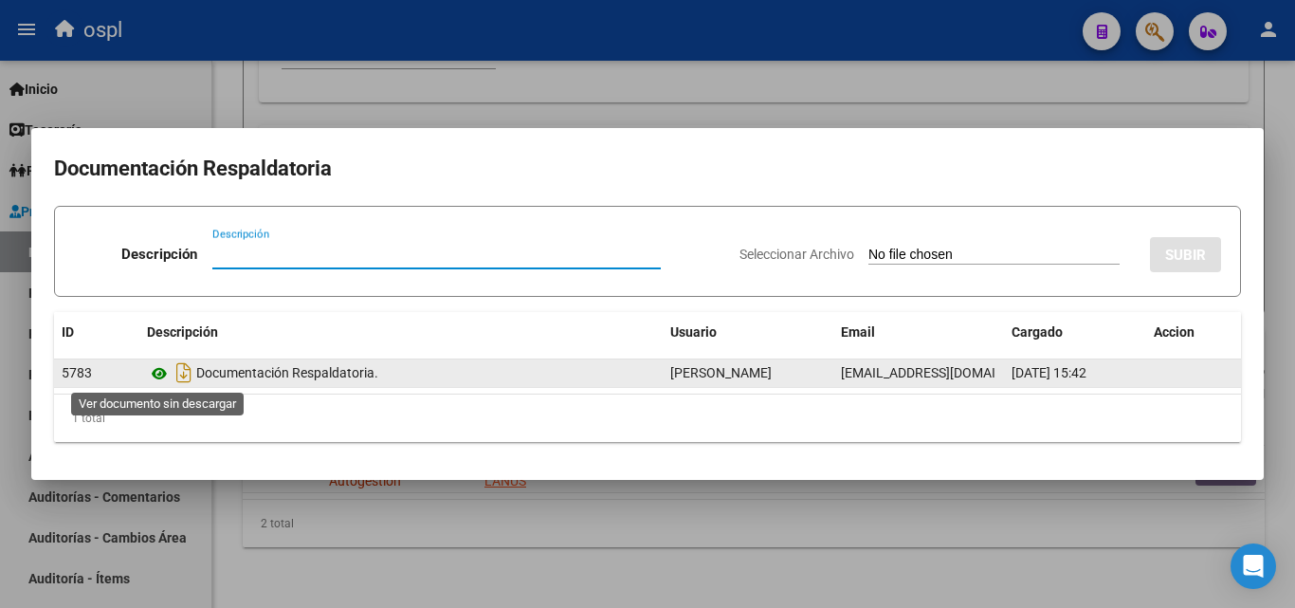
click at [149, 376] on icon at bounding box center [159, 373] width 25 height 23
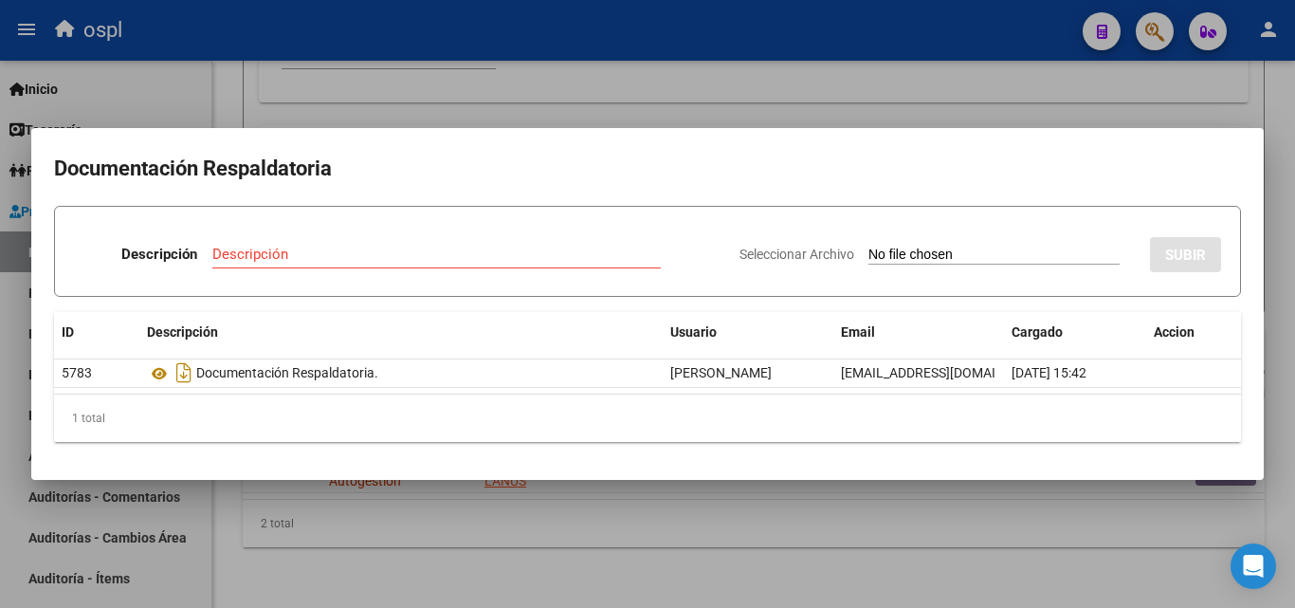
click at [703, 103] on div at bounding box center [647, 304] width 1295 height 608
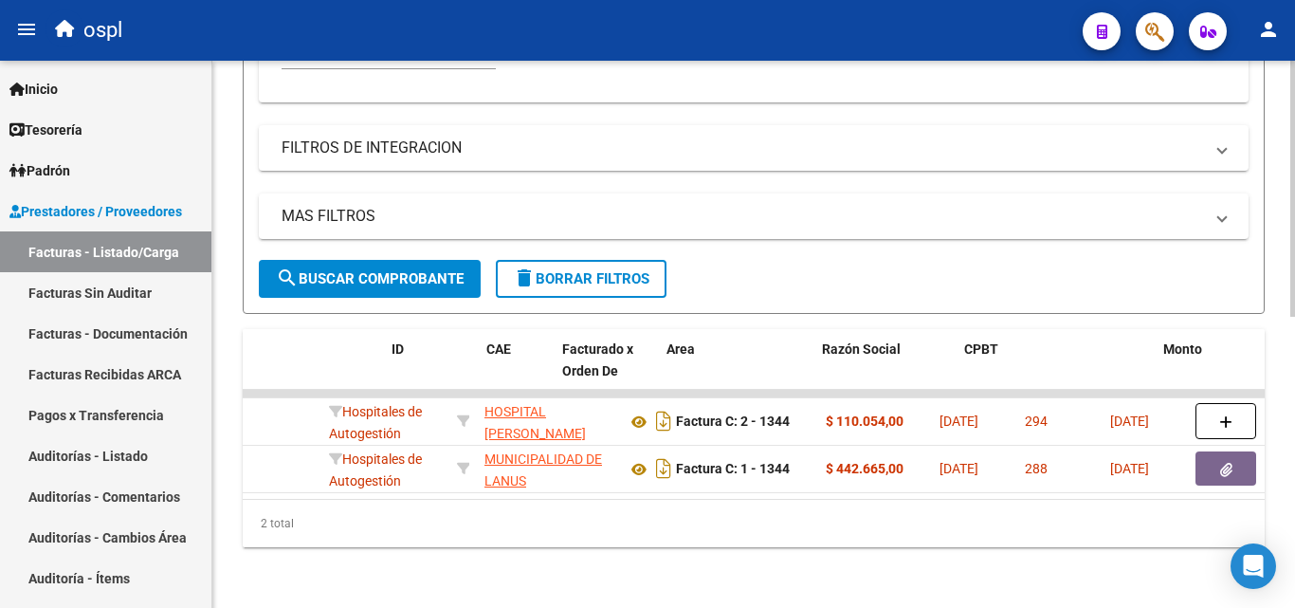
scroll to position [0, 0]
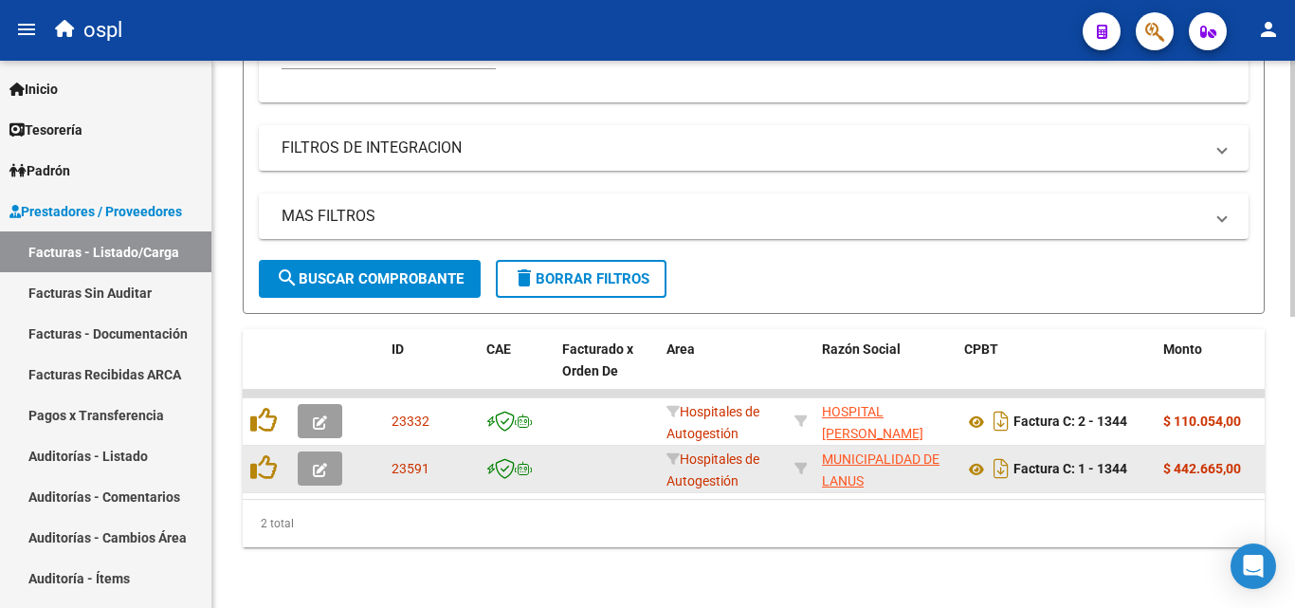
click at [319, 463] on icon "button" at bounding box center [320, 470] width 14 height 14
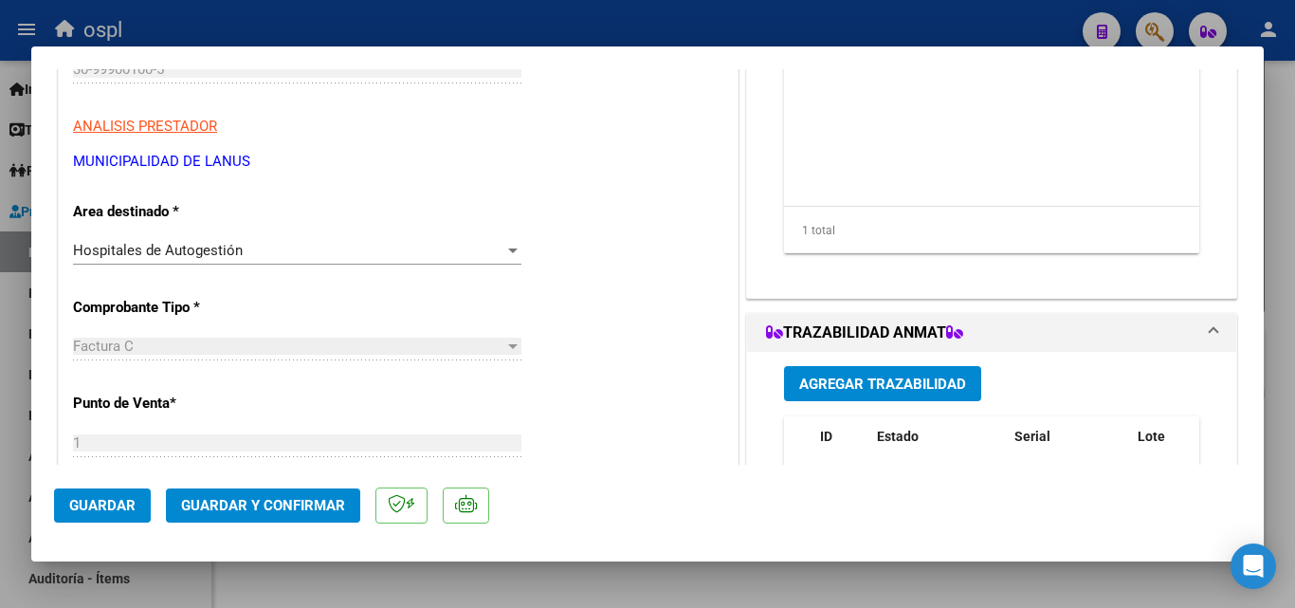
scroll to position [284, 0]
click at [469, 244] on div "Hospitales de Autogestión" at bounding box center [288, 248] width 431 height 17
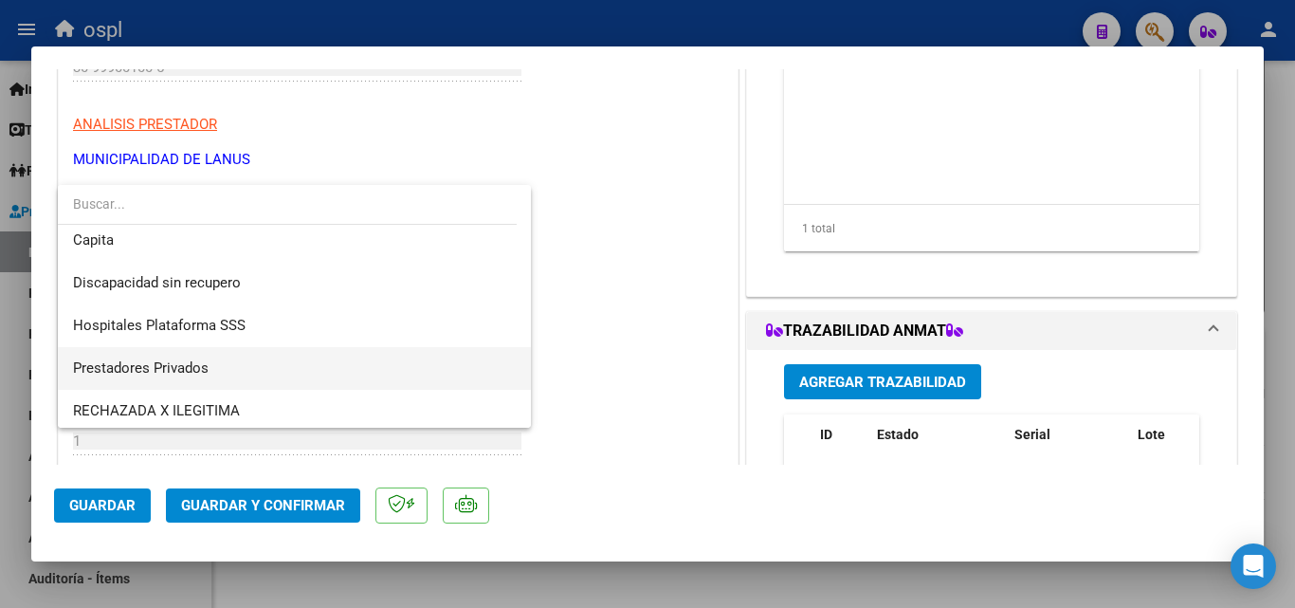
scroll to position [227, 0]
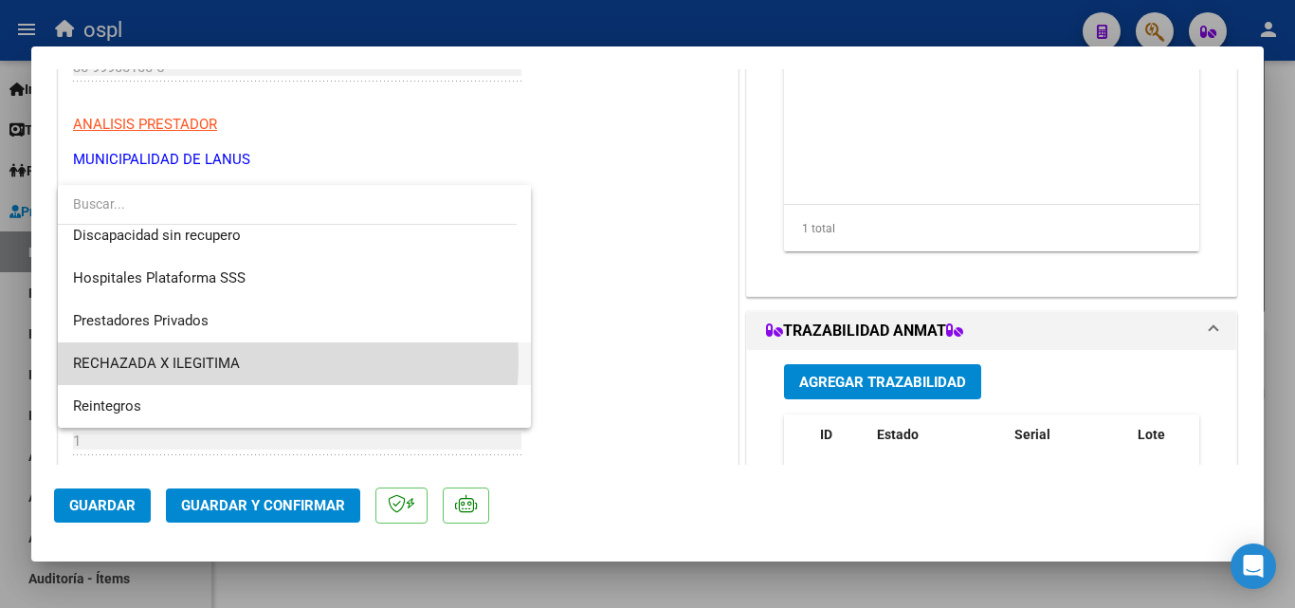
click at [250, 360] on span "RECHAZADA X ILEGITIMA" at bounding box center [294, 363] width 443 height 43
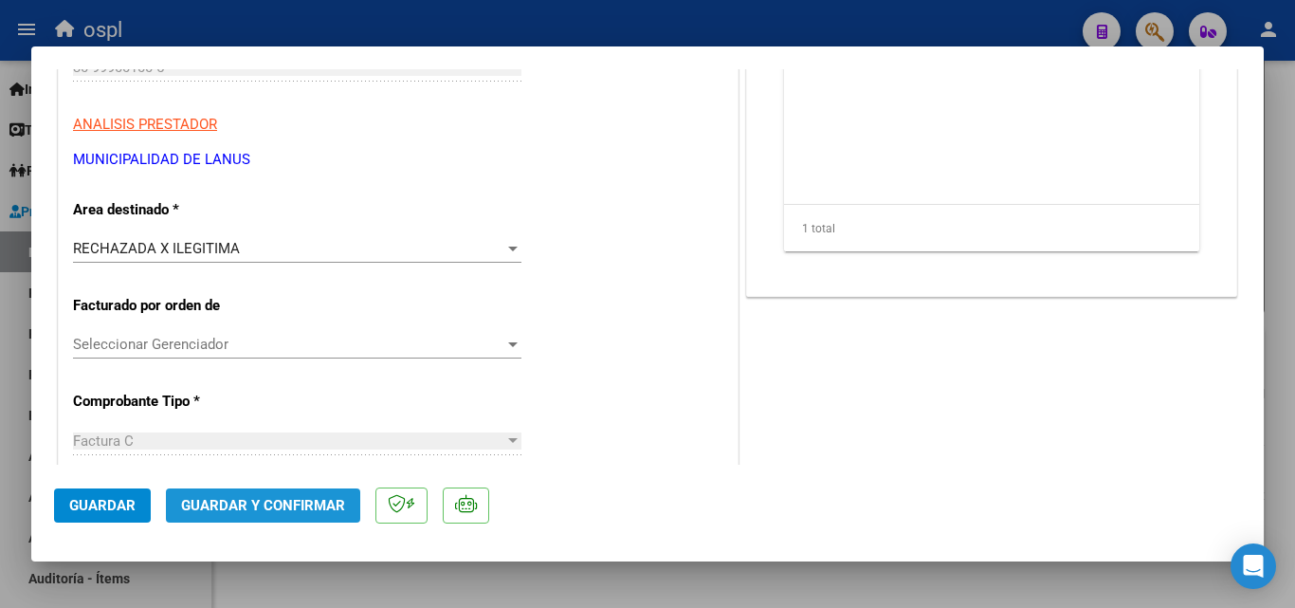
click at [273, 493] on button "Guardar y Confirmar" at bounding box center [263, 505] width 194 height 34
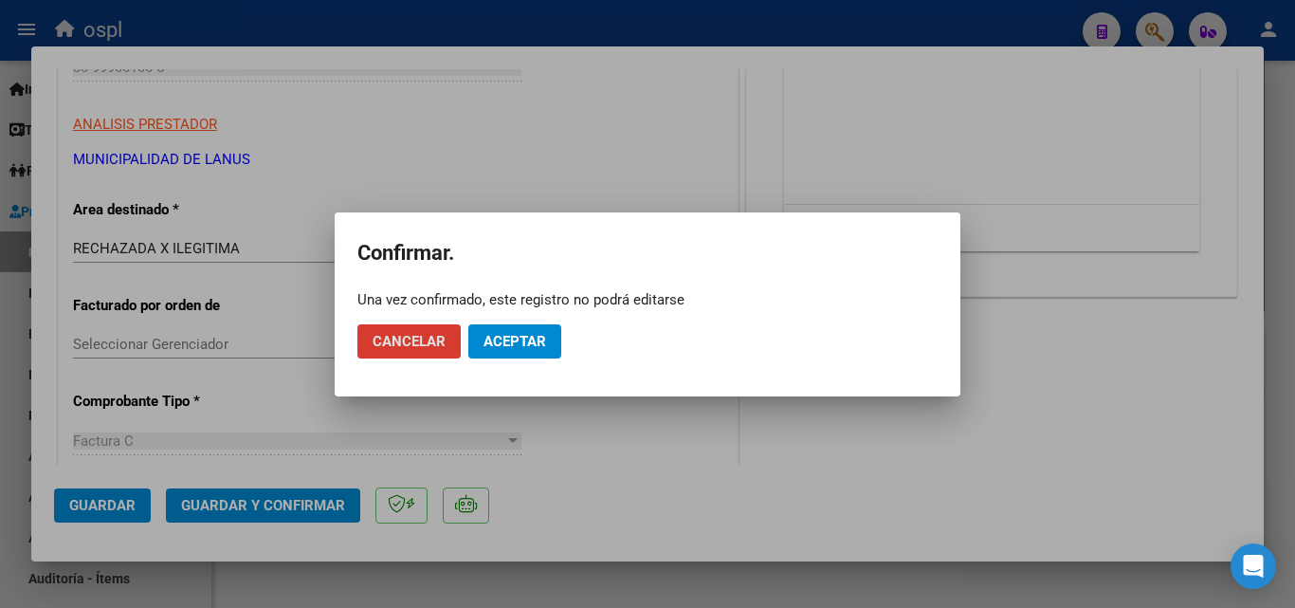
click at [530, 345] on span "Aceptar" at bounding box center [515, 341] width 63 height 17
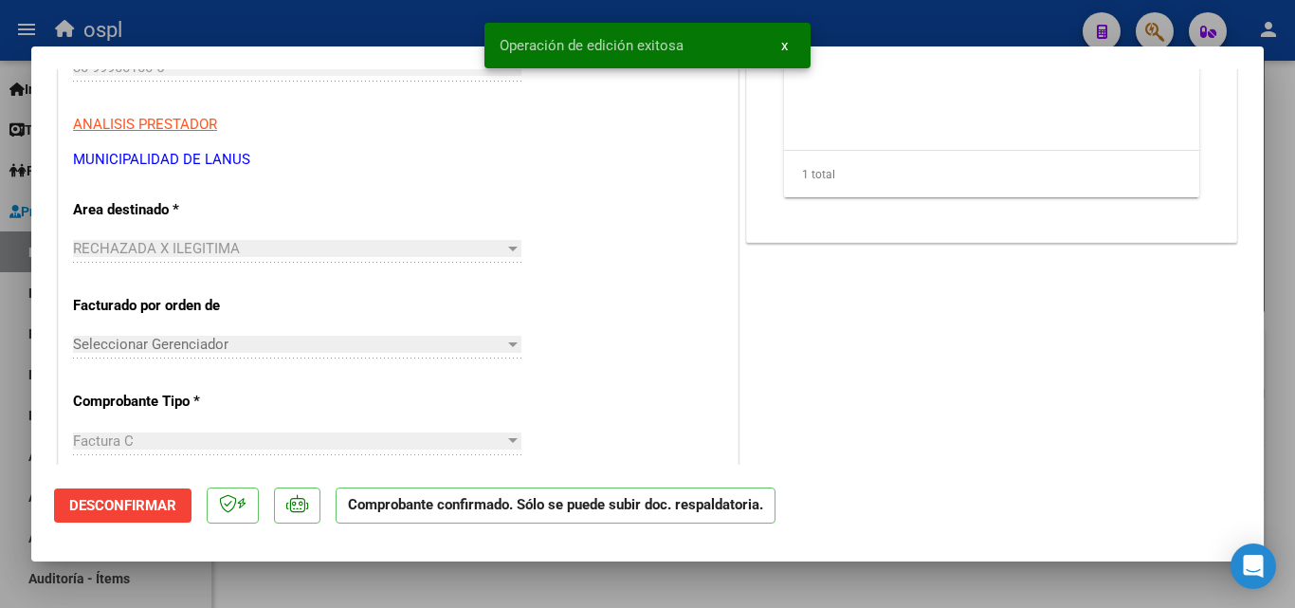
click at [320, 27] on div at bounding box center [647, 304] width 1295 height 608
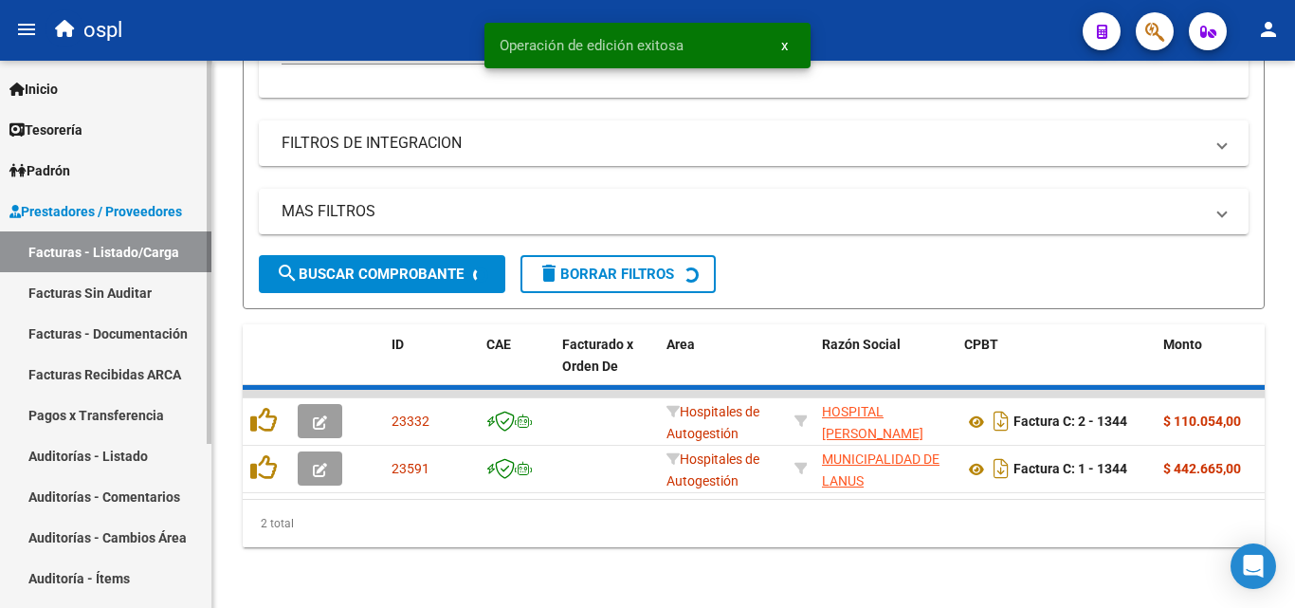
scroll to position [623, 0]
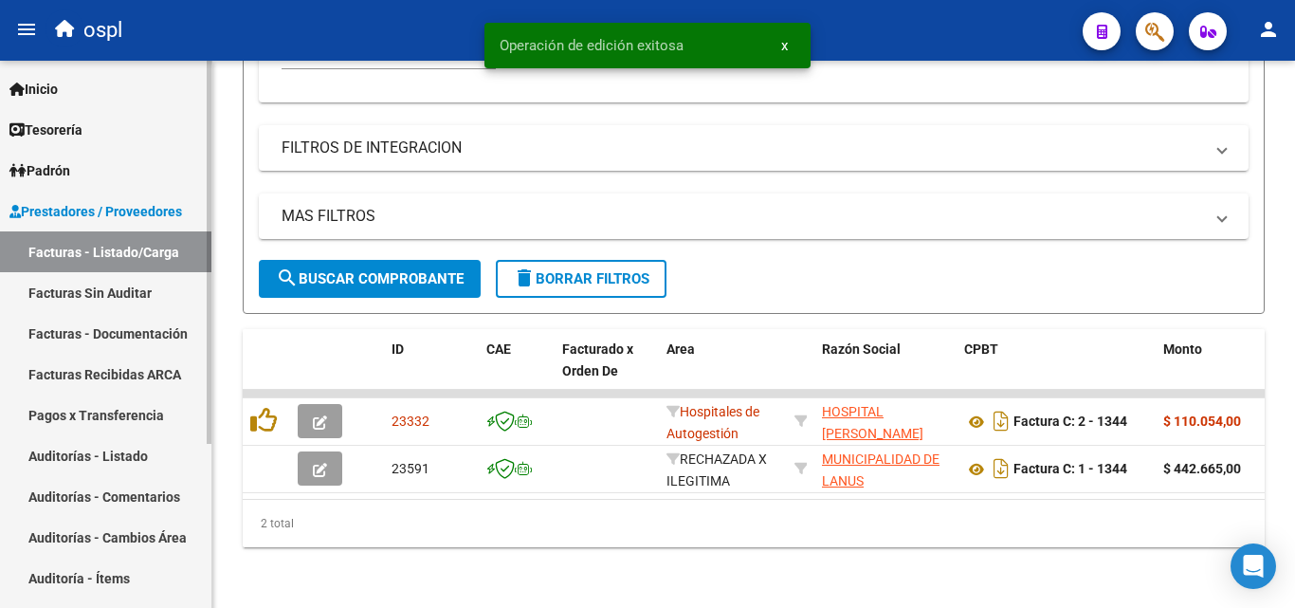
click at [163, 295] on link "Facturas Sin Auditar" at bounding box center [105, 292] width 211 height 41
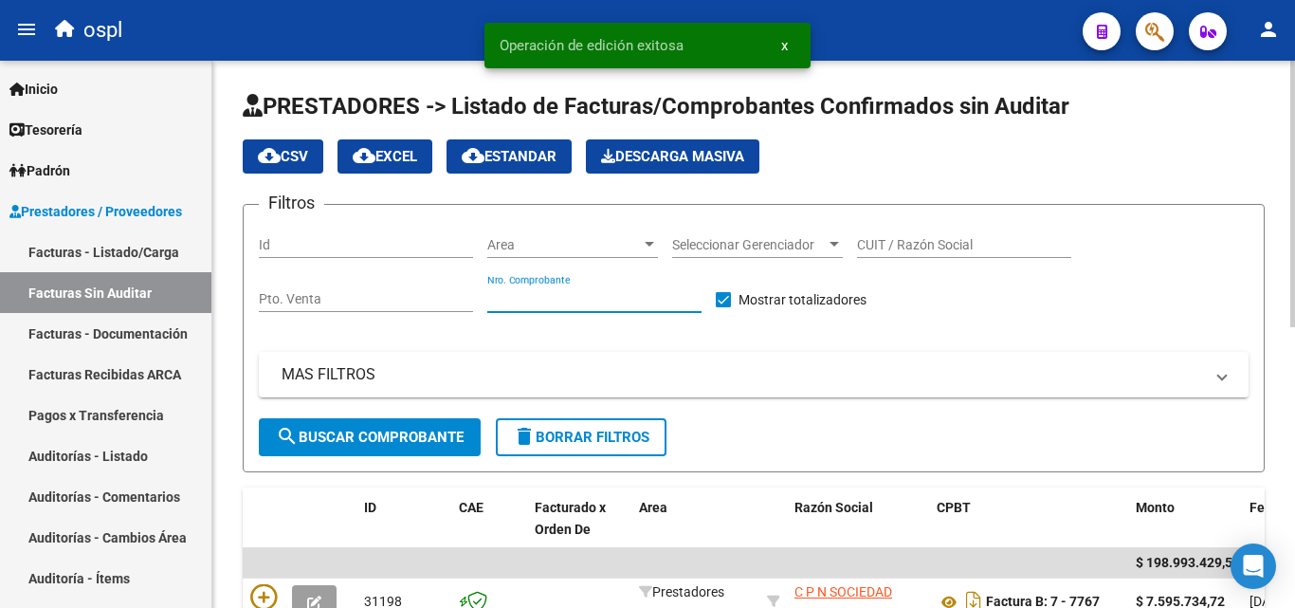
click at [591, 295] on input "Nro. Comprobante" at bounding box center [594, 299] width 214 height 16
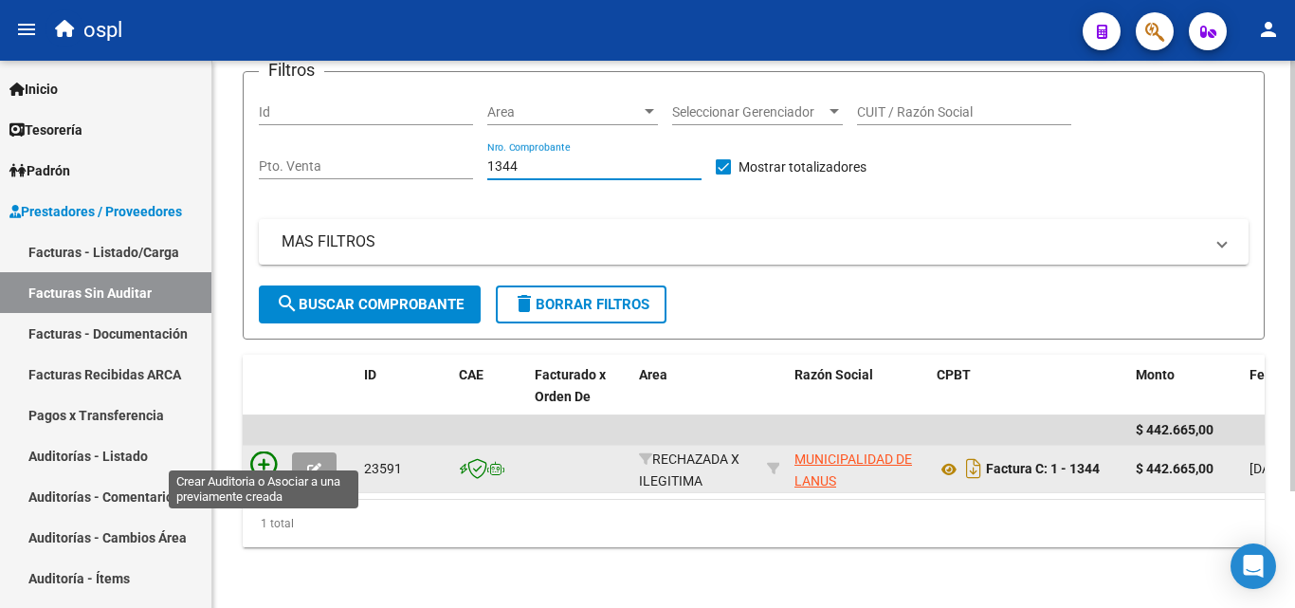
type input "1344"
click at [266, 451] on icon at bounding box center [263, 464] width 27 height 27
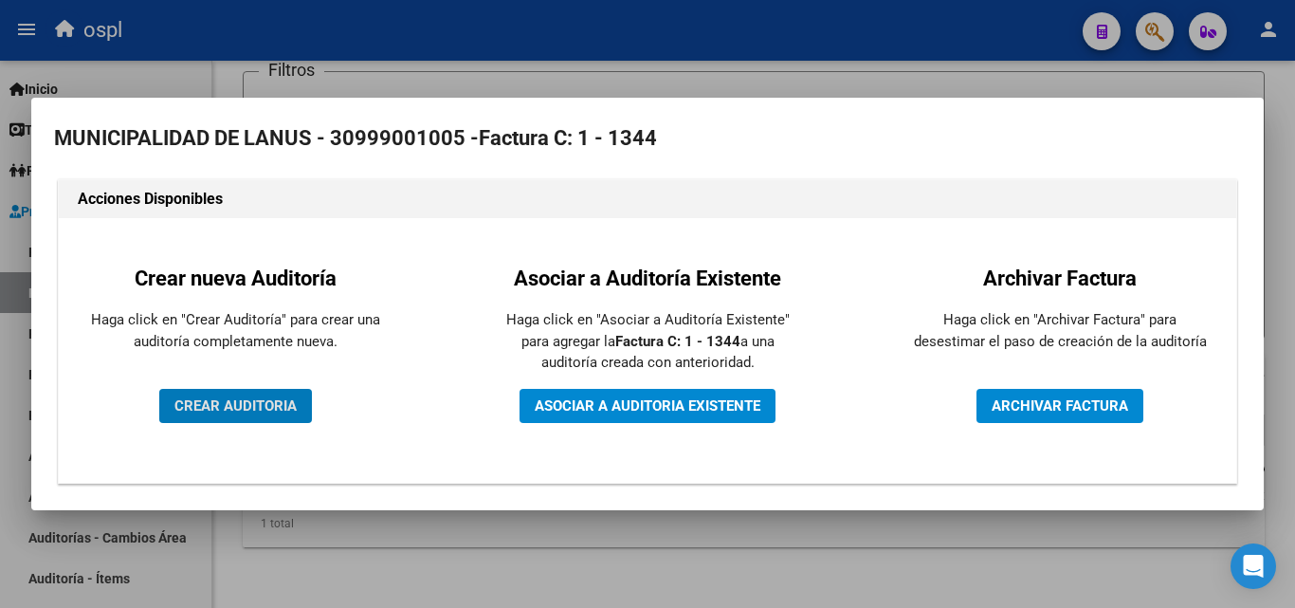
click at [283, 398] on span "CREAR AUDITORIA" at bounding box center [235, 405] width 122 height 17
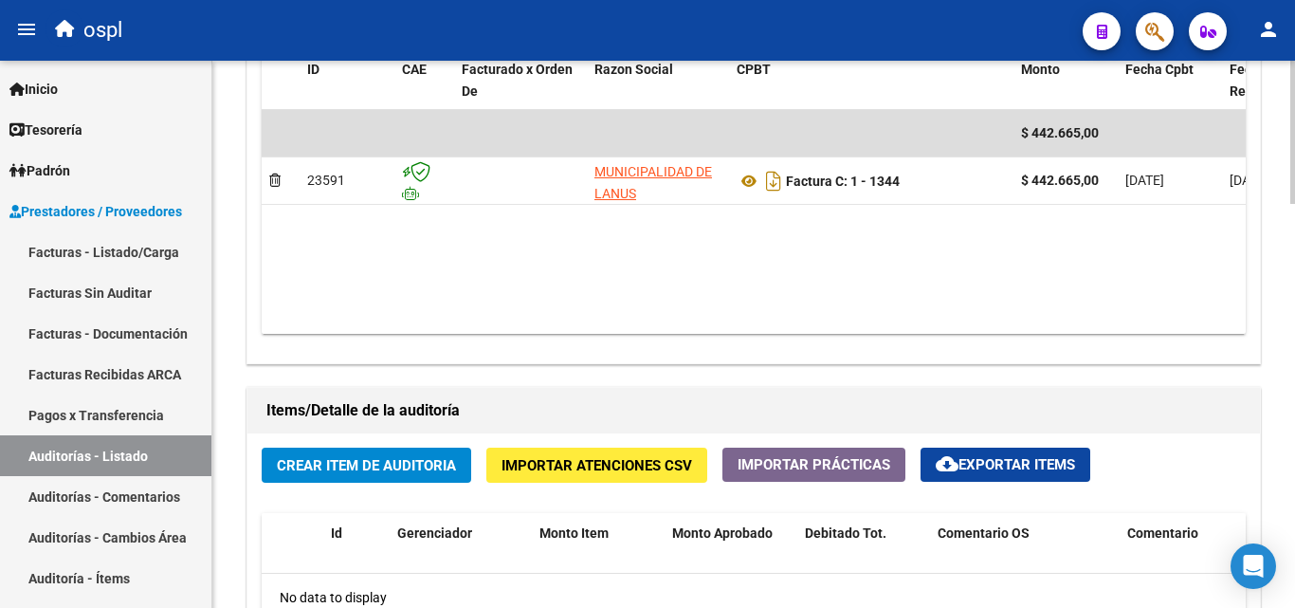
scroll to position [1138, 0]
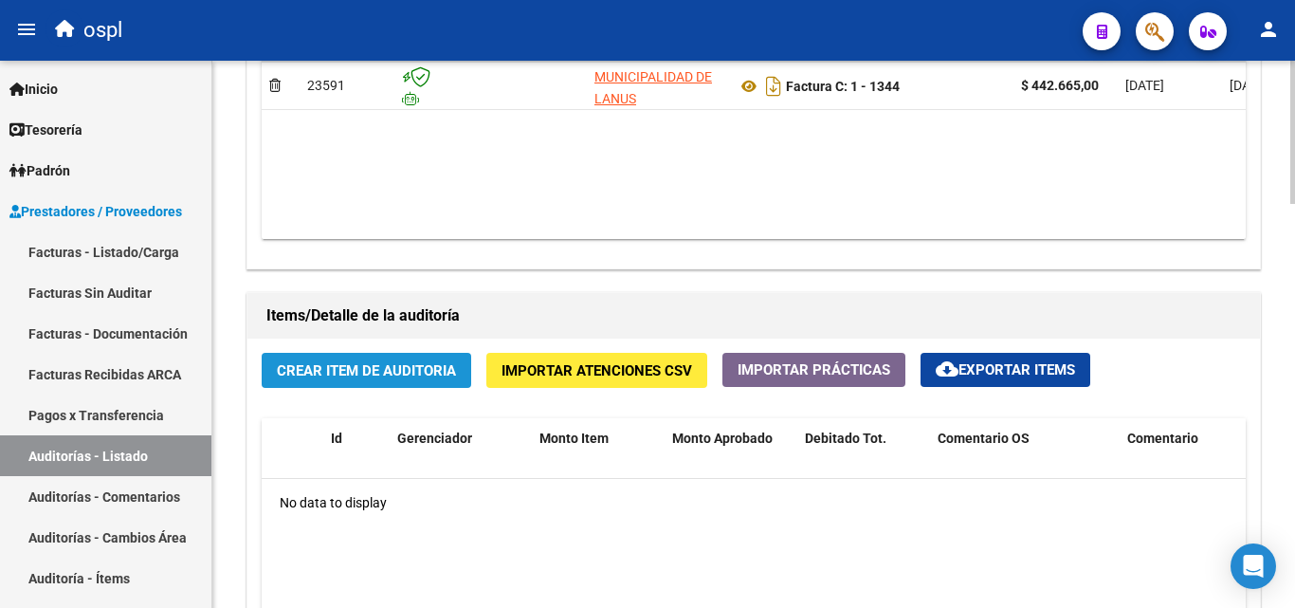
click at [452, 370] on span "Crear Item de Auditoria" at bounding box center [366, 370] width 179 height 17
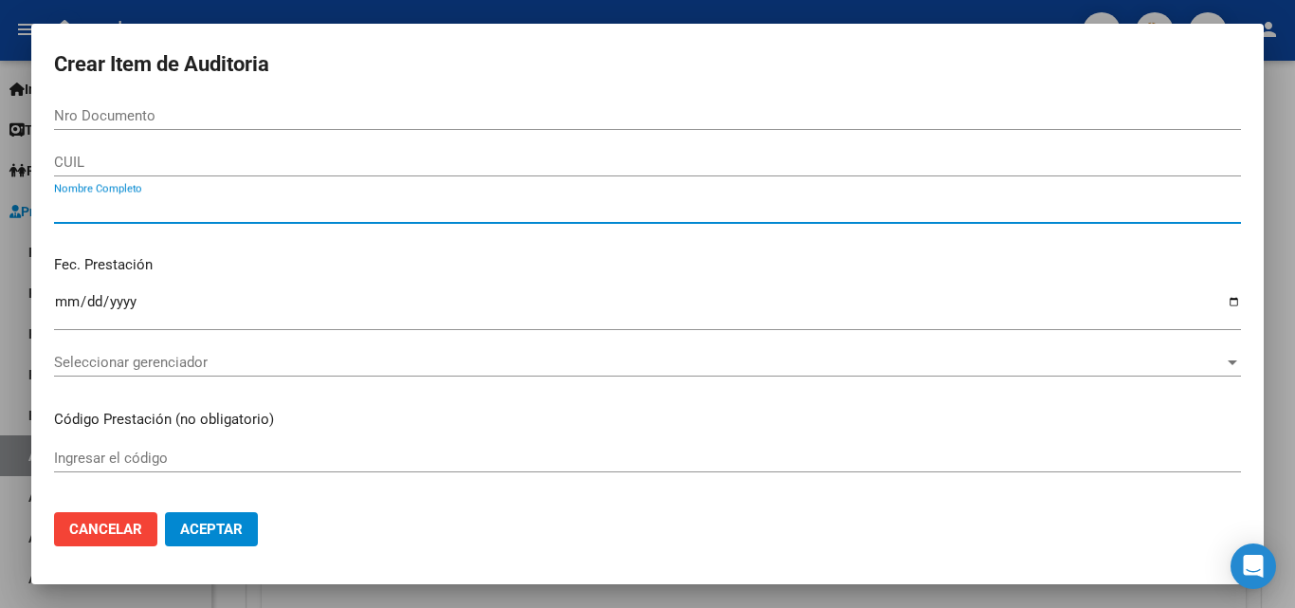
click at [267, 204] on input "Nombre Completo" at bounding box center [647, 208] width 1187 height 17
type input "TODOS"
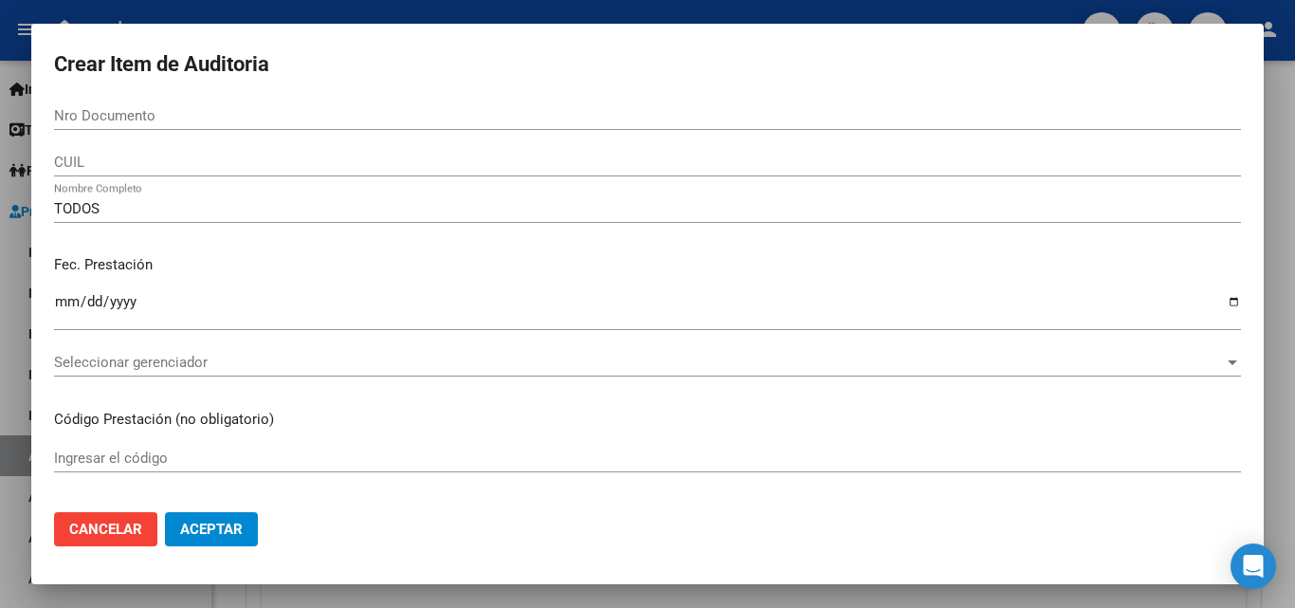
click at [328, 241] on div "Fec. Prestación Ingresar la fecha" at bounding box center [647, 294] width 1187 height 108
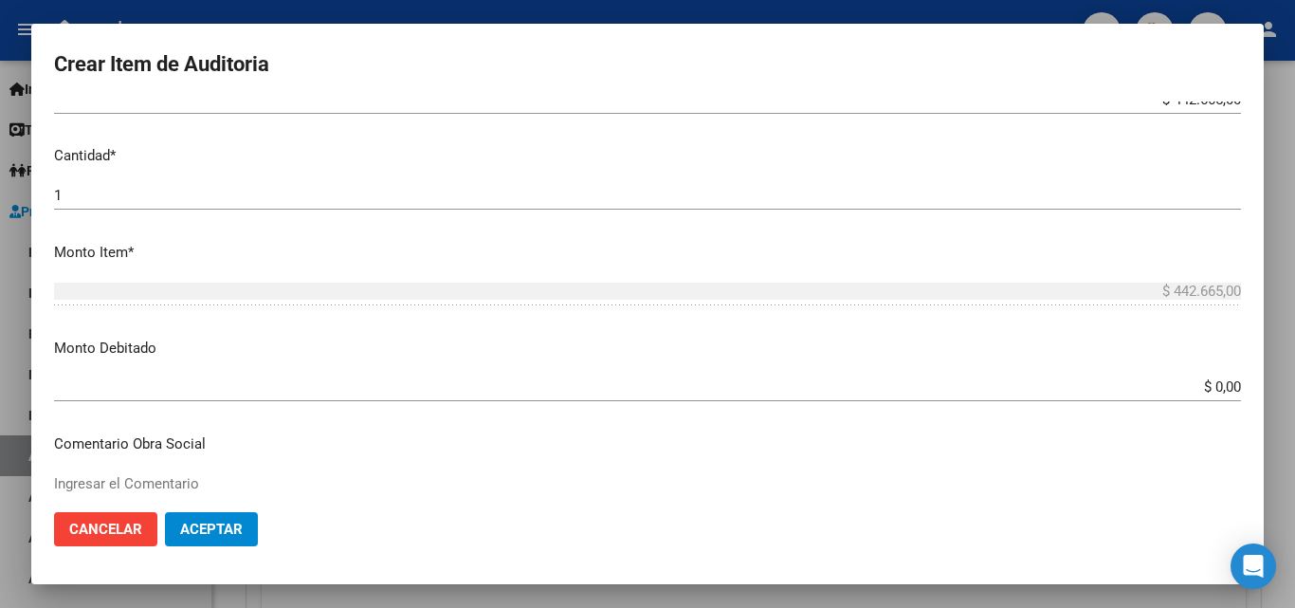
scroll to position [569, 0]
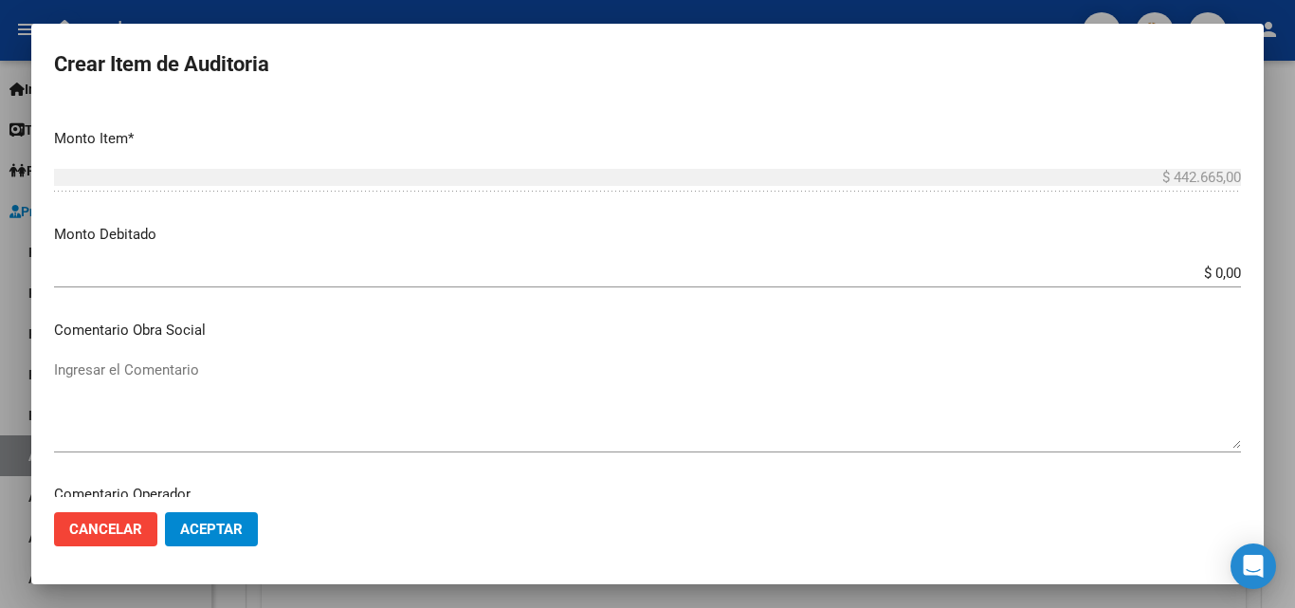
click at [1223, 275] on input "$ 0,00" at bounding box center [647, 273] width 1187 height 17
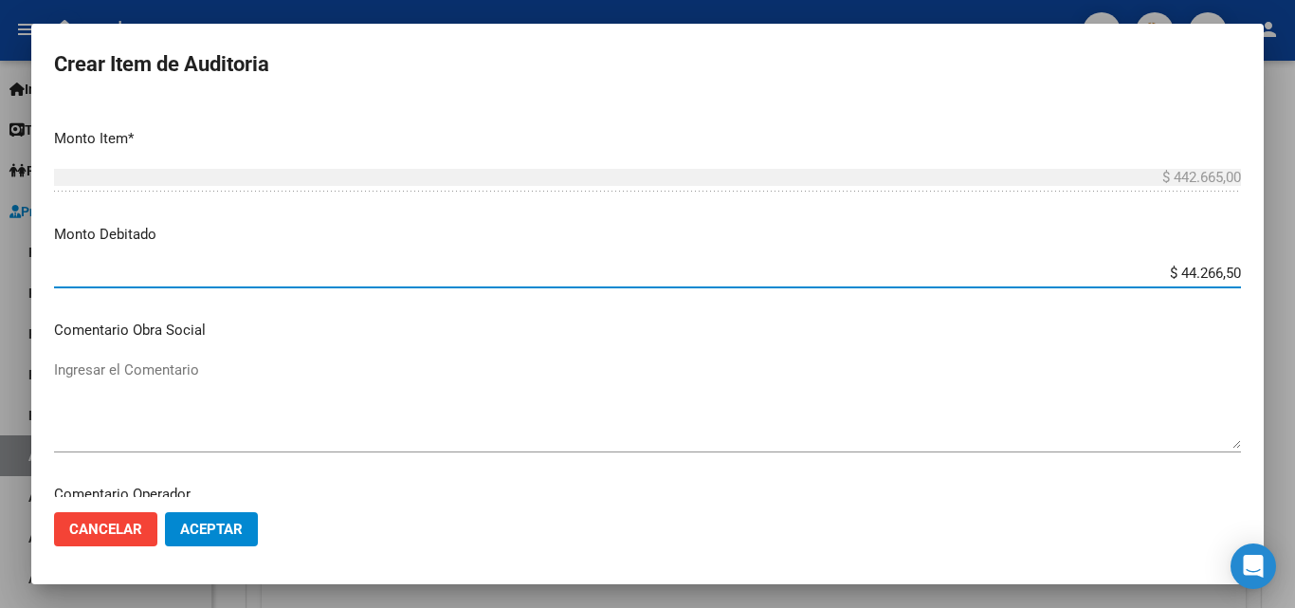
type input "$ 442.665,00"
click at [1094, 371] on textarea "Ingresar el Comentario" at bounding box center [647, 403] width 1187 height 89
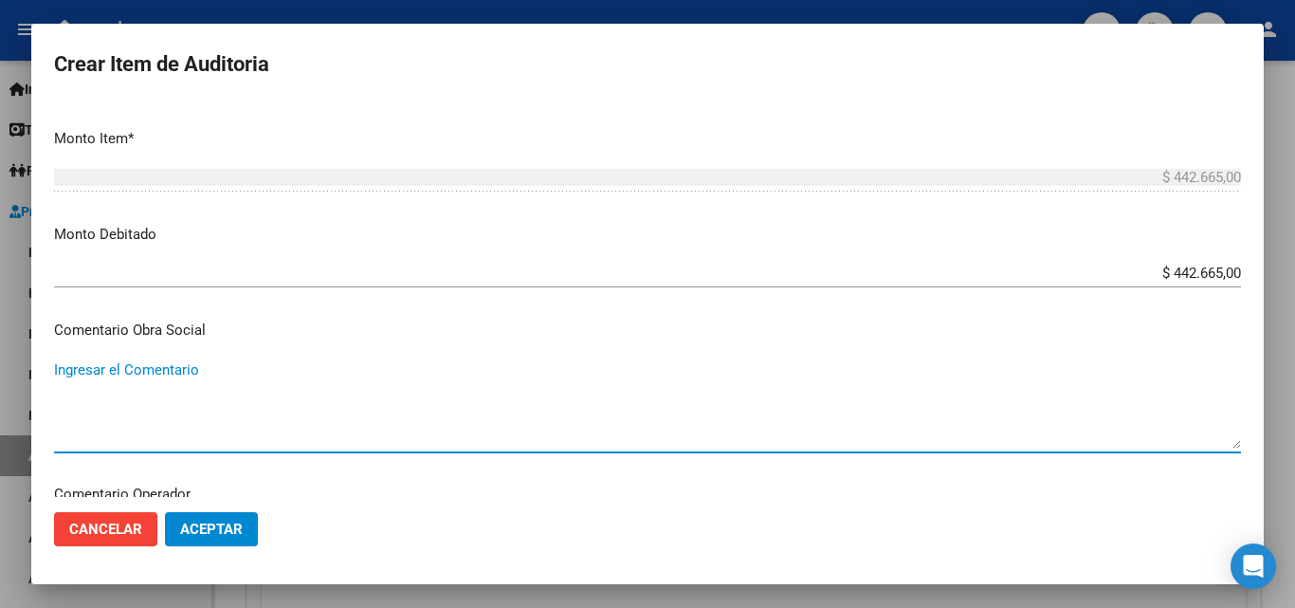
paste textarea "RECHAZO POR ILEGITIMA; FALTA COPIA DE DNI"
type textarea "RECHAZO POR ILEGITIMA; FALTA COPIA DE DNI"
click at [242, 540] on button "Aceptar" at bounding box center [211, 529] width 93 height 34
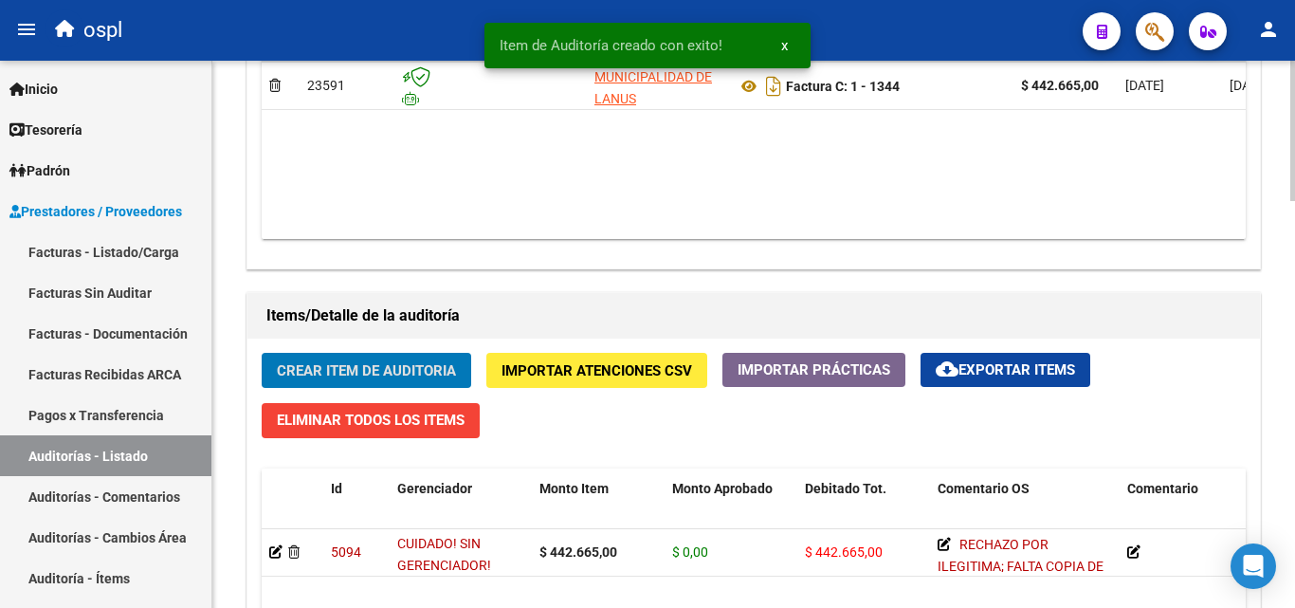
scroll to position [0, 82]
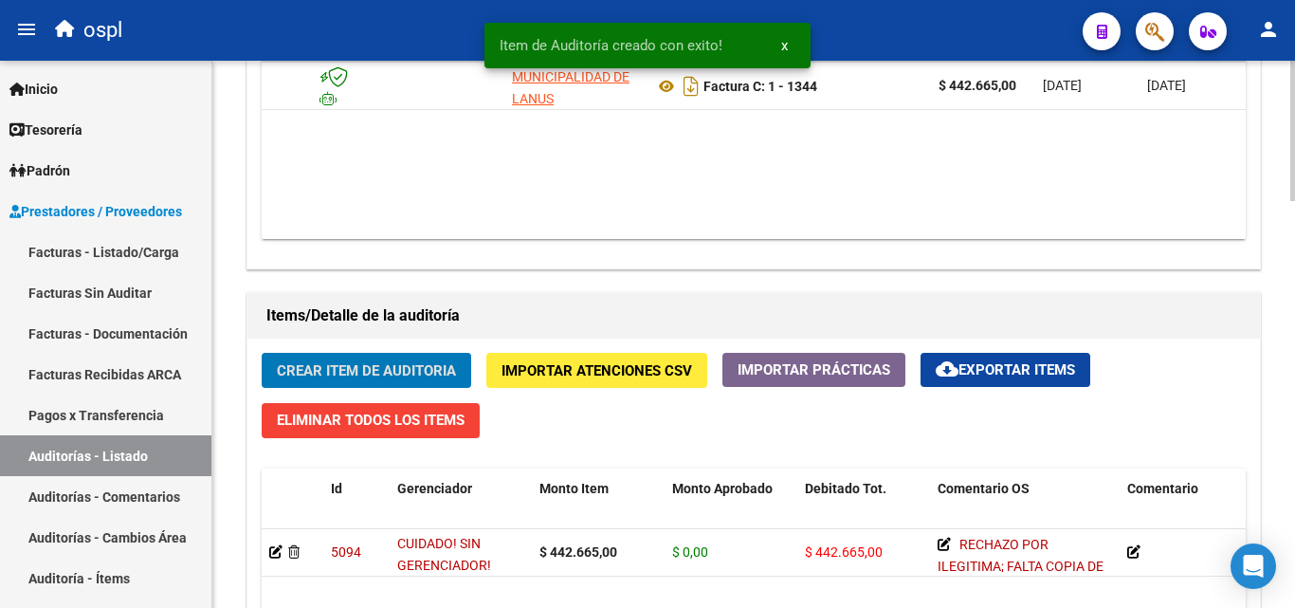
click at [870, 239] on div "Agregar Comprobante cloud_download Exportar Comprobantes ID CAE Facturado x [PE…" at bounding box center [753, 71] width 1013 height 393
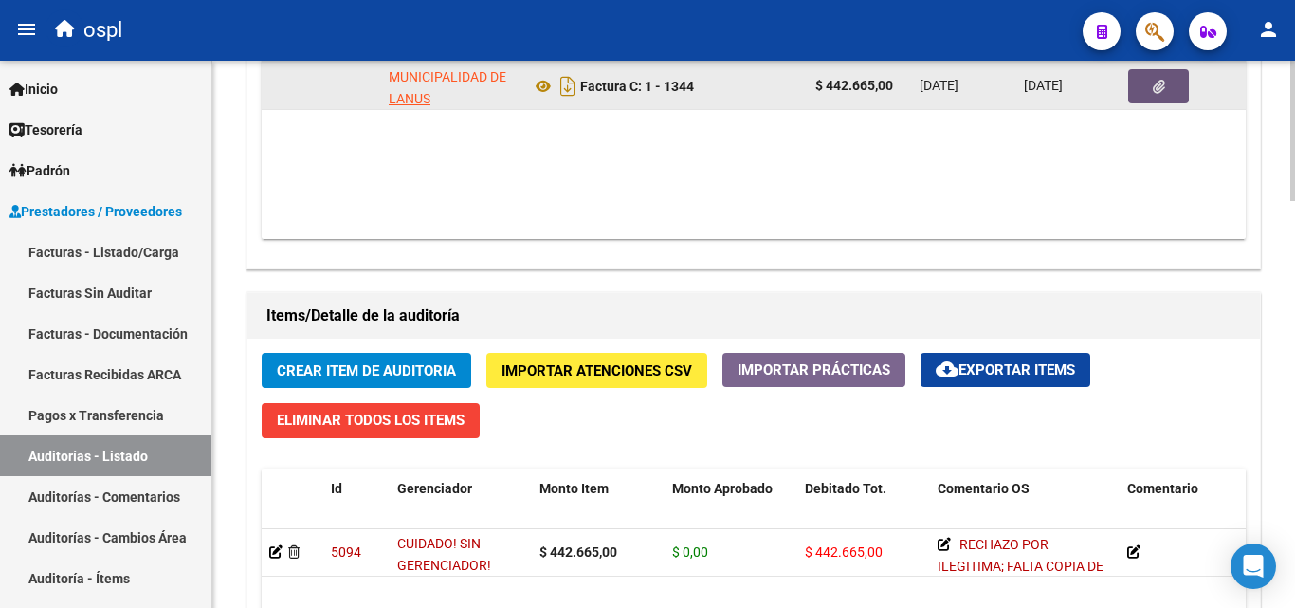
click at [1151, 91] on button "button" at bounding box center [1158, 86] width 61 height 34
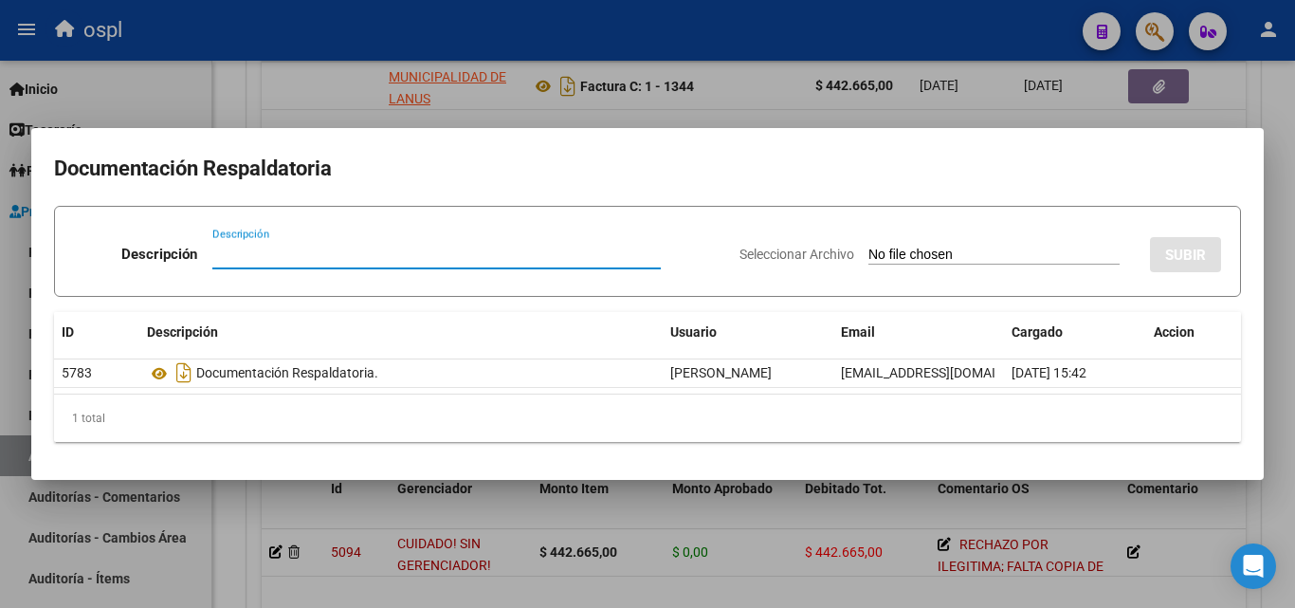
click at [886, 252] on input "Seleccionar Archivo" at bounding box center [993, 256] width 251 height 18
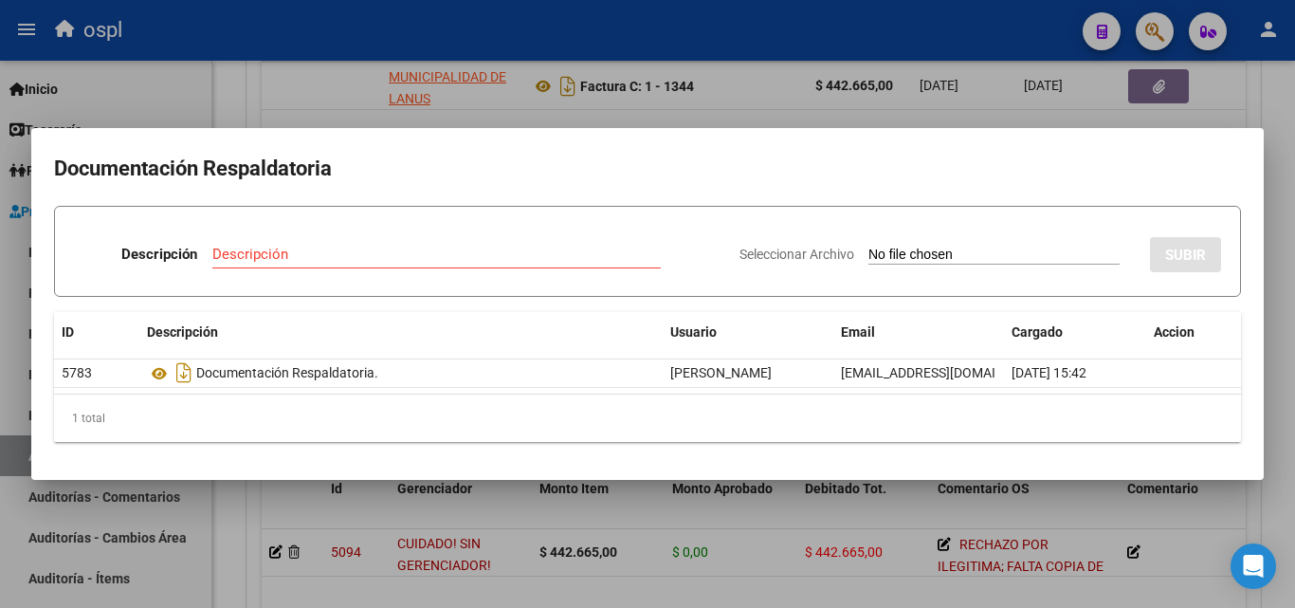
type input "C:\fakepath\FC Nº1344.pdf"
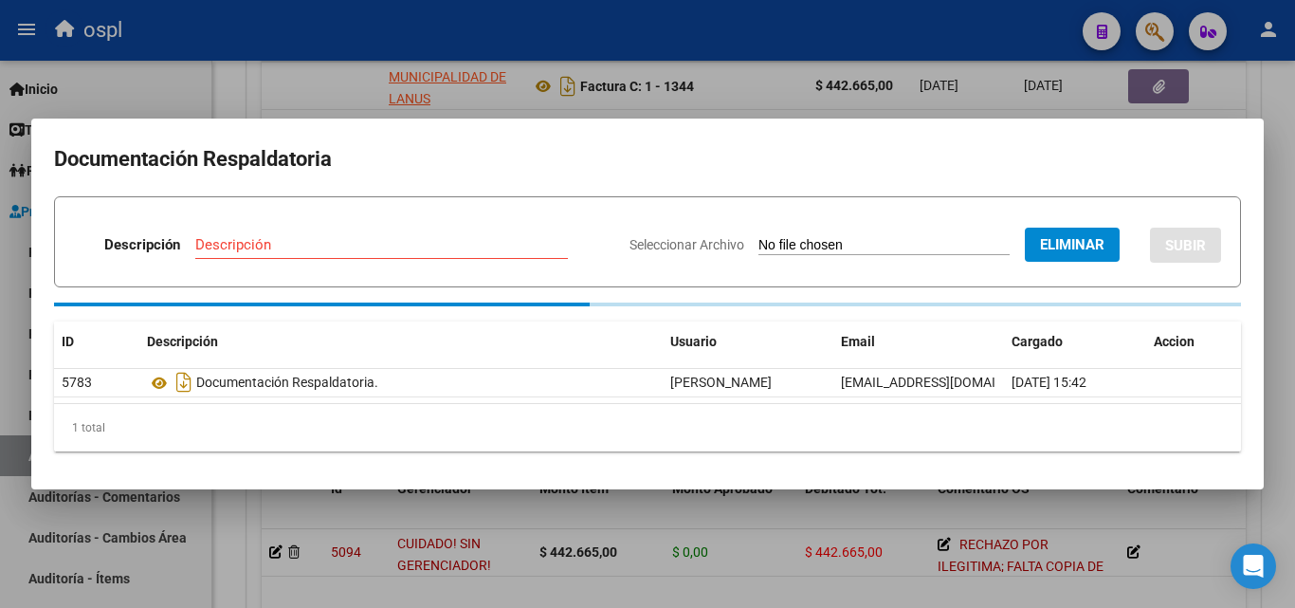
click at [303, 250] on input "Descripción" at bounding box center [381, 244] width 373 height 17
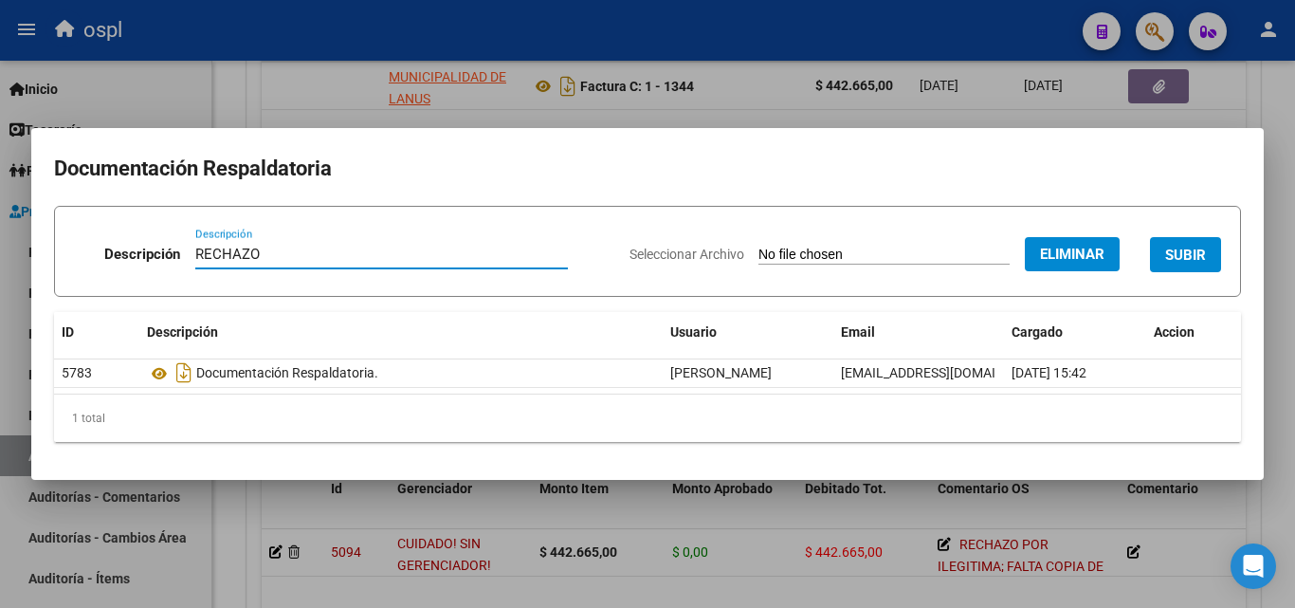
type input "RECHAZO"
click at [1179, 250] on span "SUBIR" at bounding box center [1185, 255] width 41 height 17
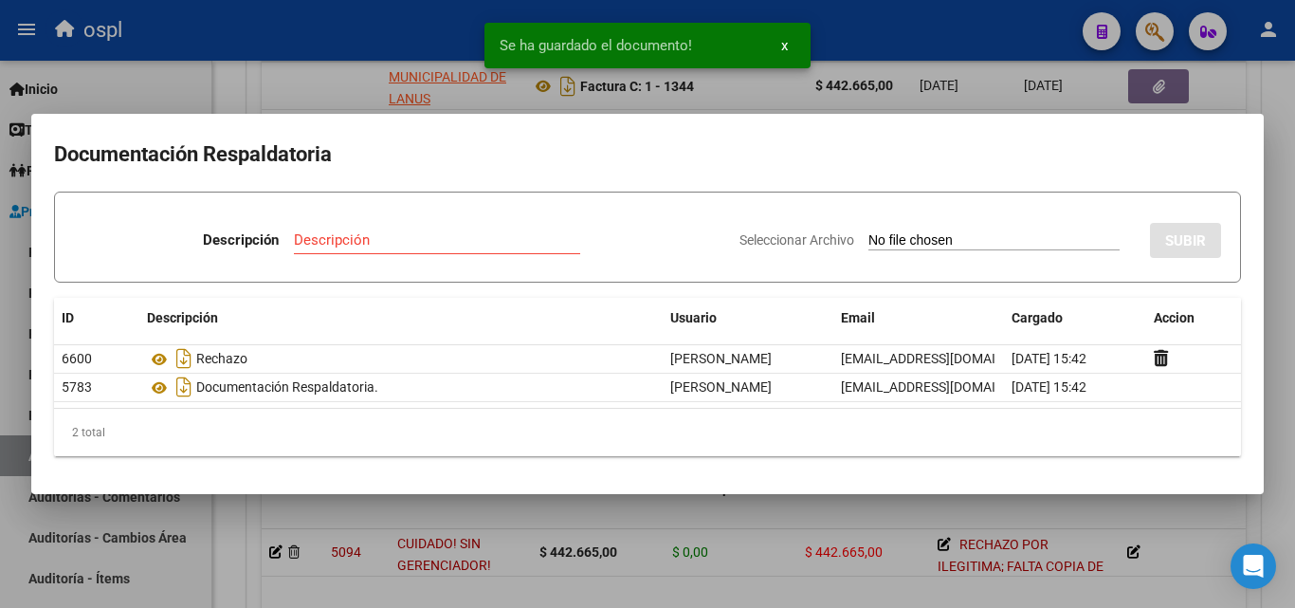
click at [252, 79] on div at bounding box center [647, 304] width 1295 height 608
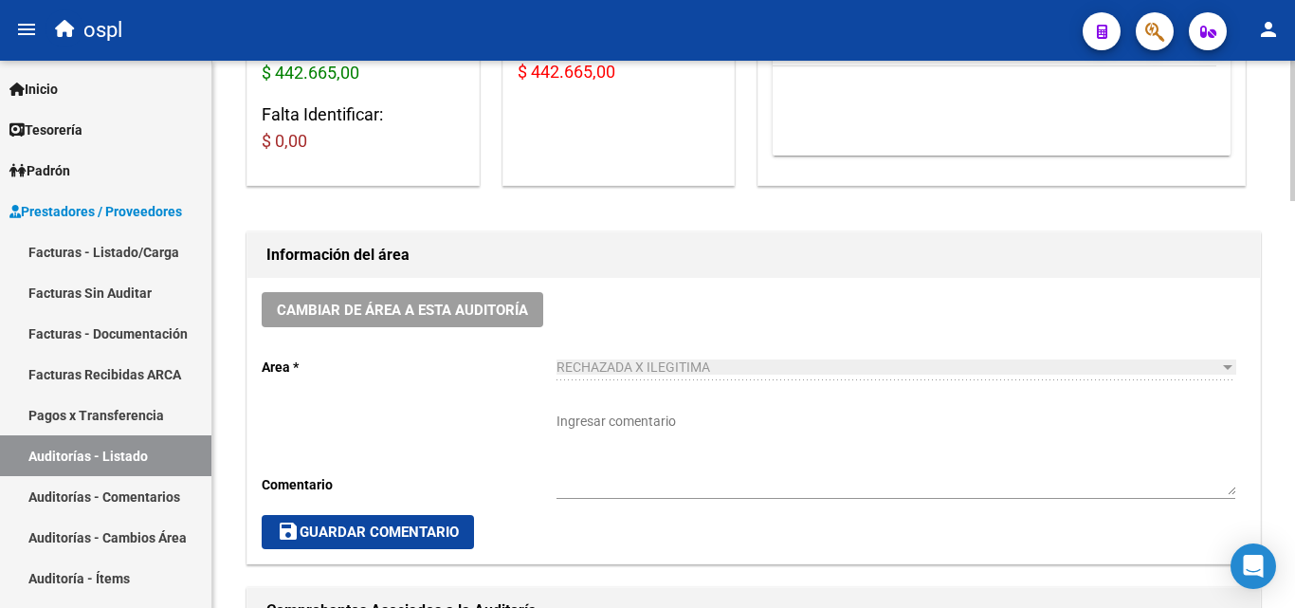
scroll to position [475, 0]
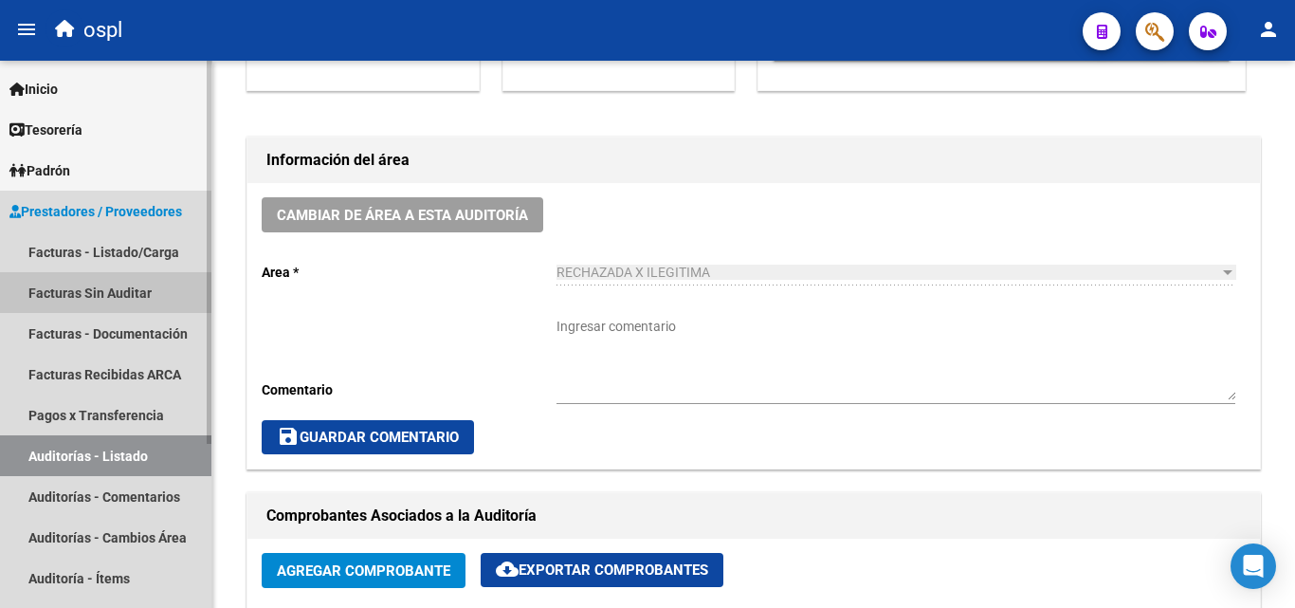
click at [137, 300] on link "Facturas Sin Auditar" at bounding box center [105, 292] width 211 height 41
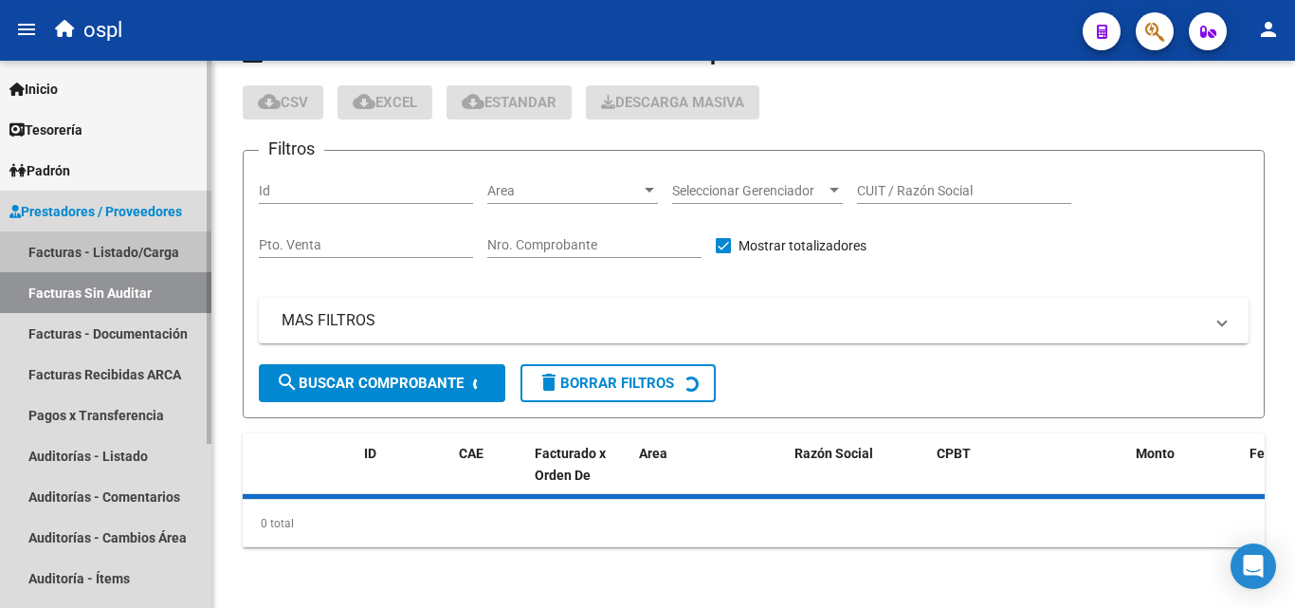
click at [152, 261] on link "Facturas - Listado/Carga" at bounding box center [105, 251] width 211 height 41
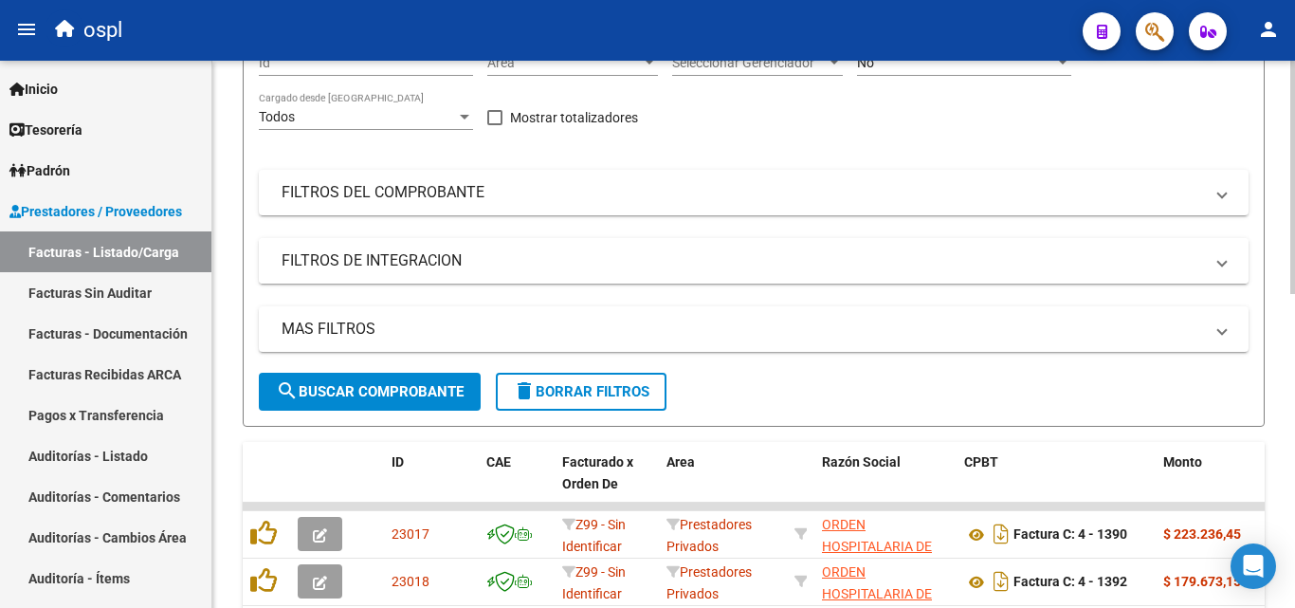
scroll to position [191, 0]
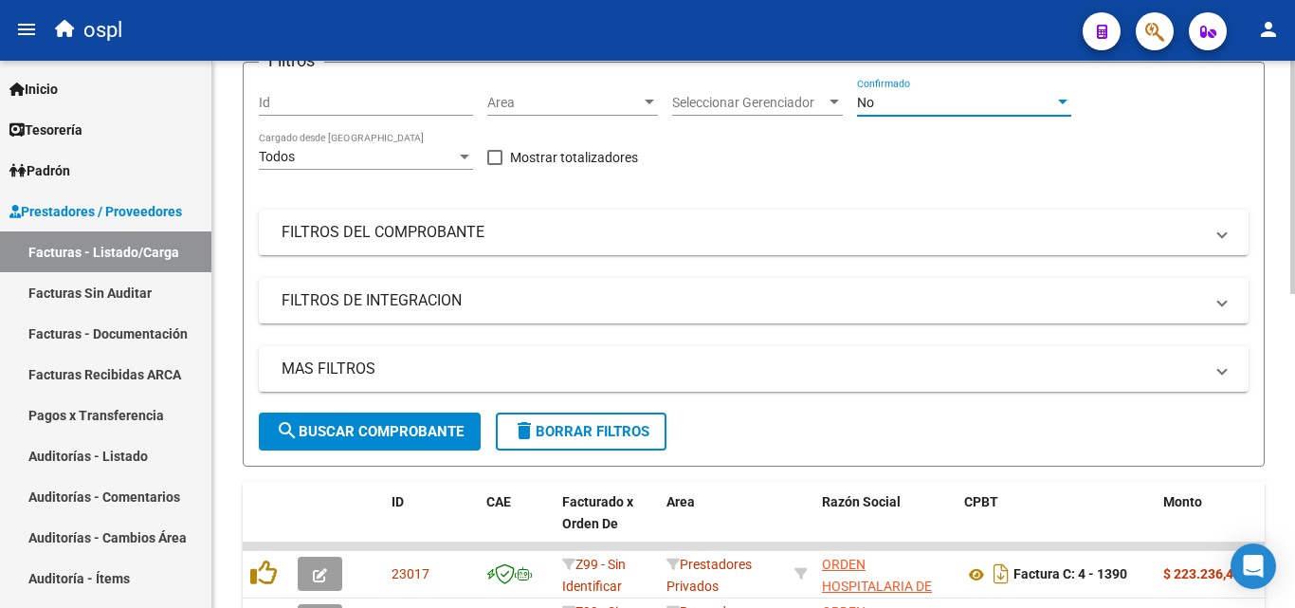
click at [930, 109] on div "No" at bounding box center [955, 103] width 197 height 16
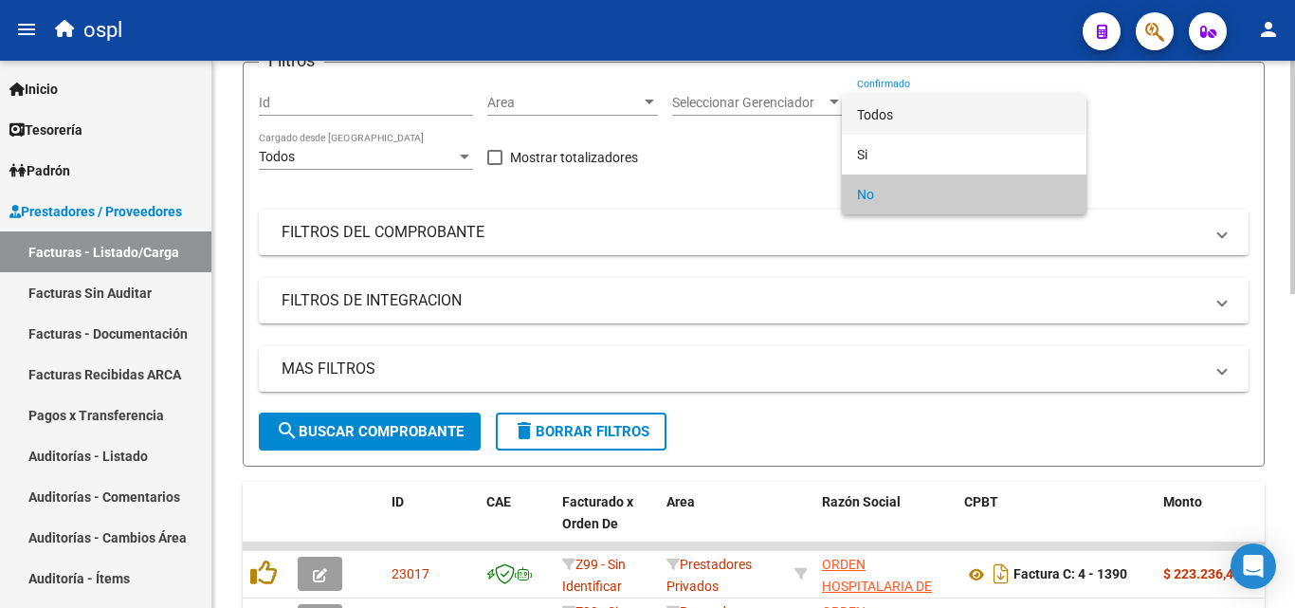
click at [930, 109] on span "Todos" at bounding box center [964, 115] width 214 height 40
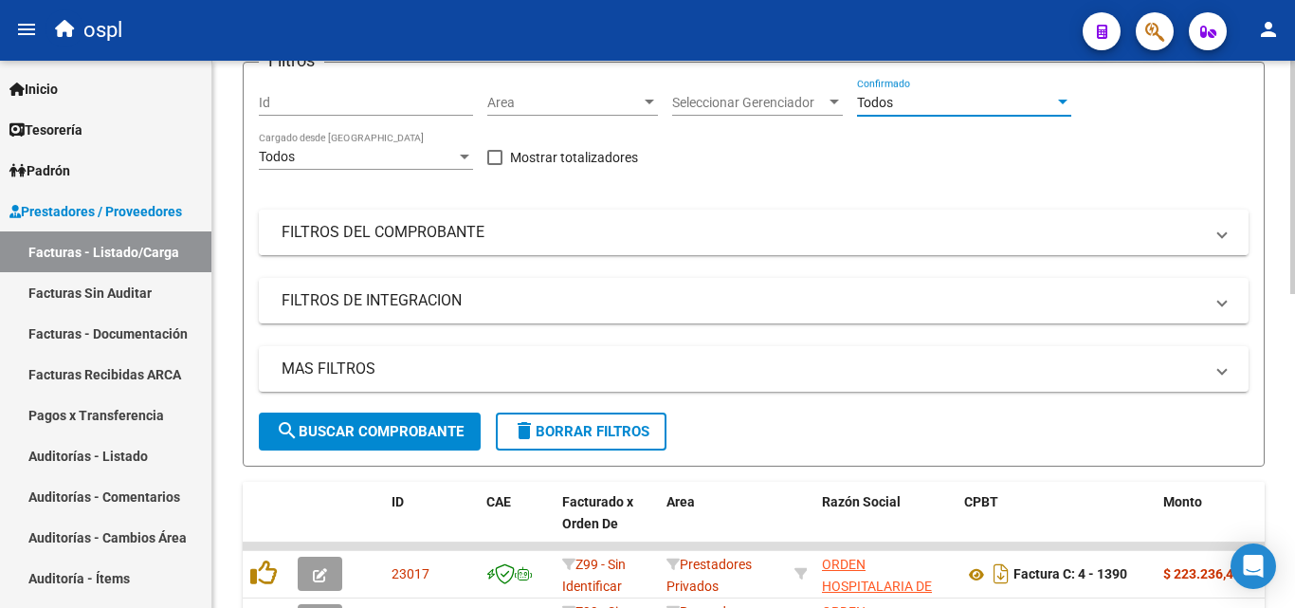
click at [926, 227] on mat-panel-title "FILTROS DEL COMPROBANTE" at bounding box center [743, 232] width 922 height 21
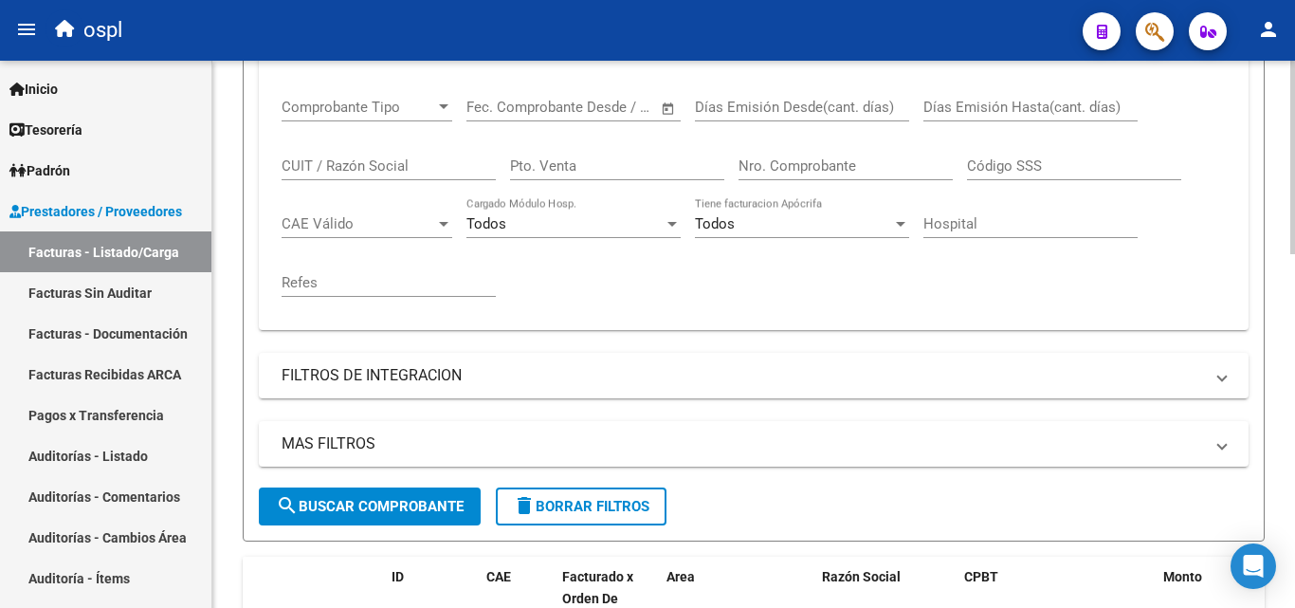
scroll to position [475, 0]
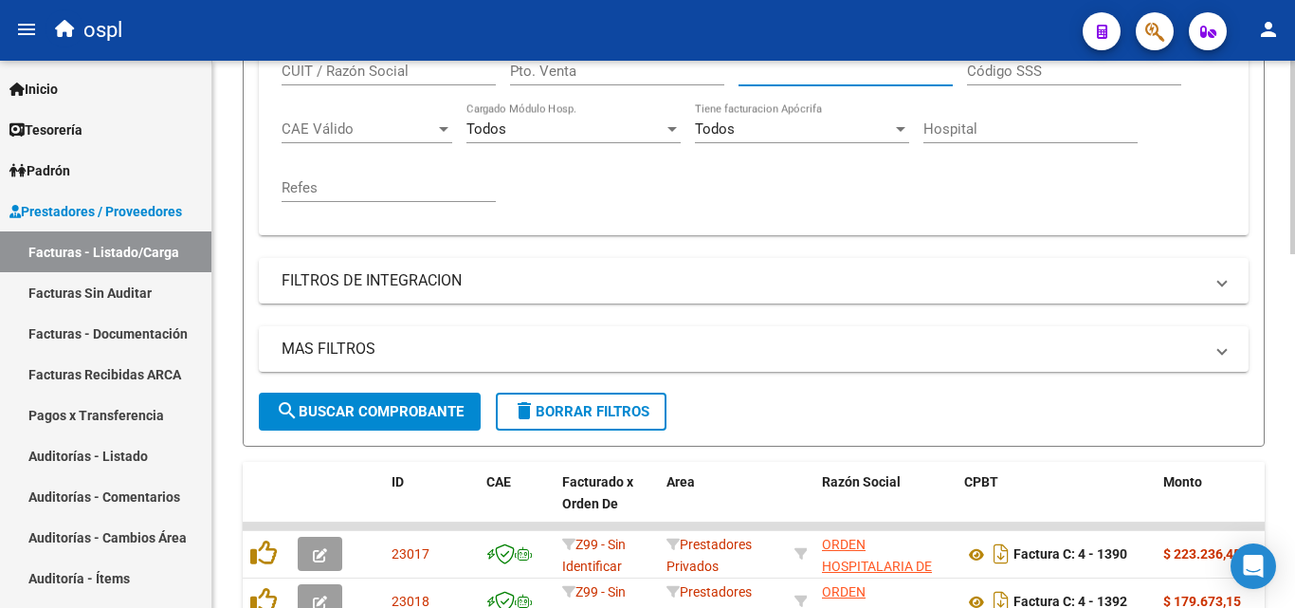
click at [868, 78] on input "Nro. Comprobante" at bounding box center [846, 71] width 214 height 17
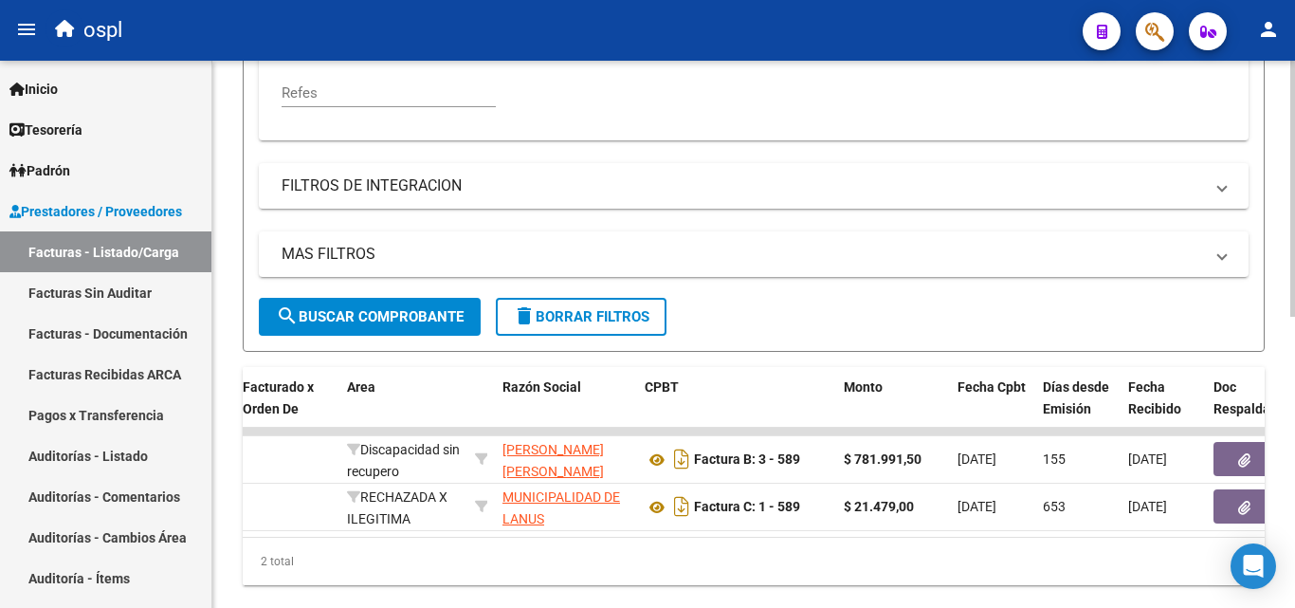
scroll to position [0, 422]
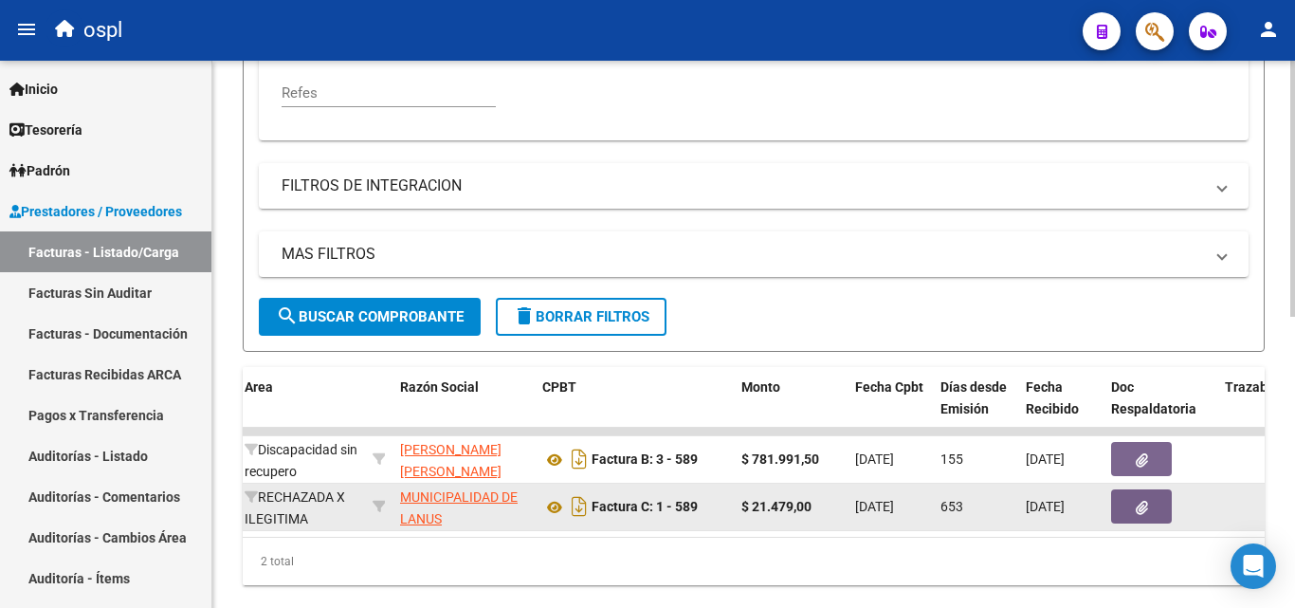
click at [1151, 493] on button "button" at bounding box center [1141, 506] width 61 height 34
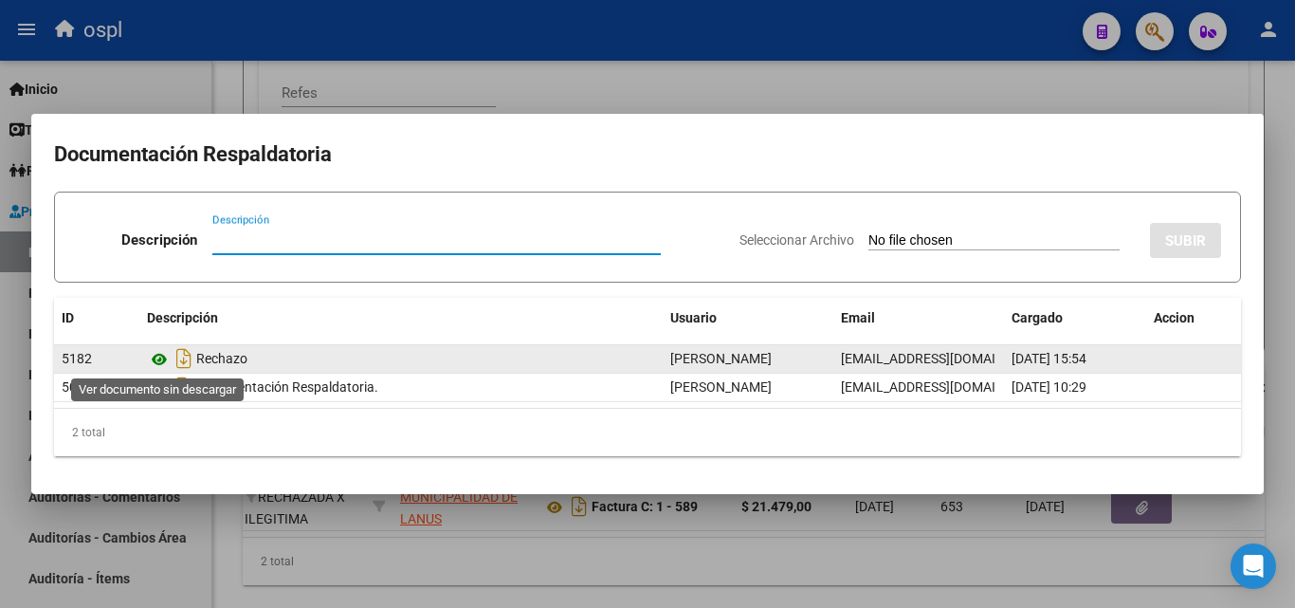
click at [166, 359] on icon at bounding box center [159, 359] width 25 height 23
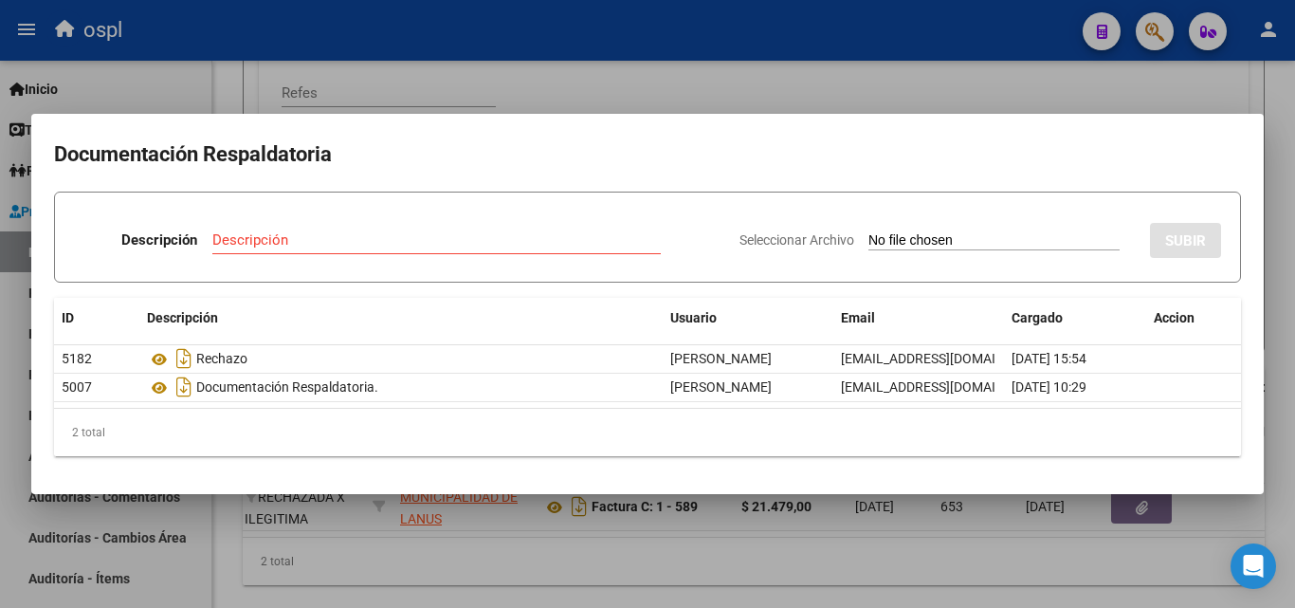
click at [886, 105] on div at bounding box center [647, 304] width 1295 height 608
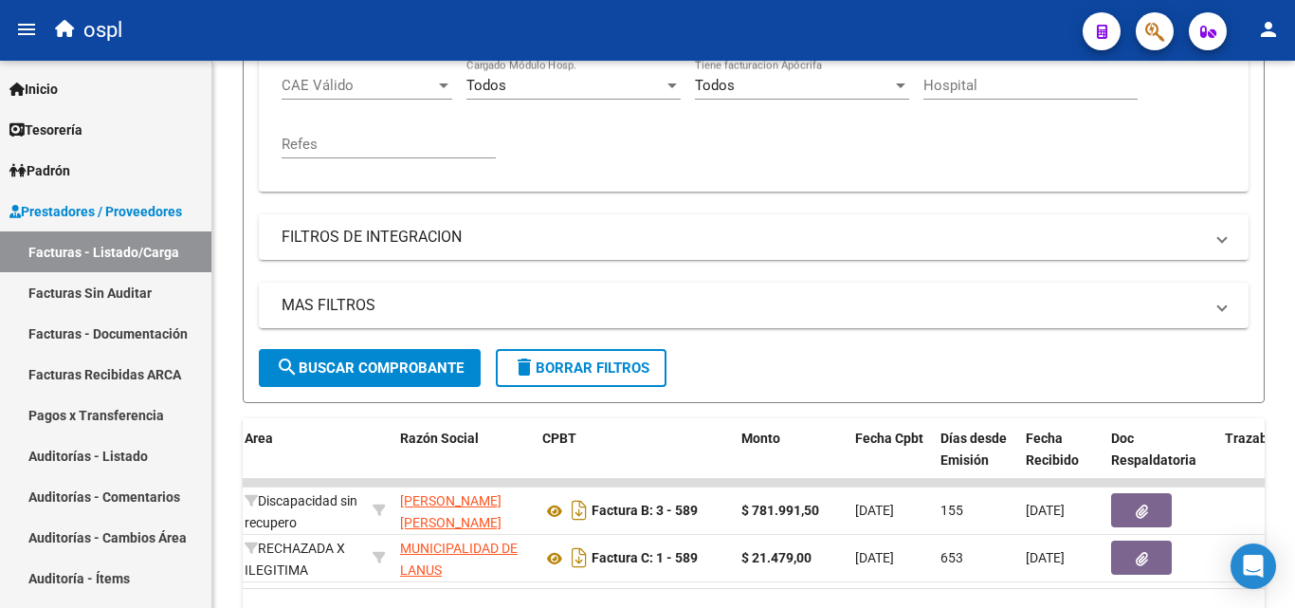
scroll to position [475, 0]
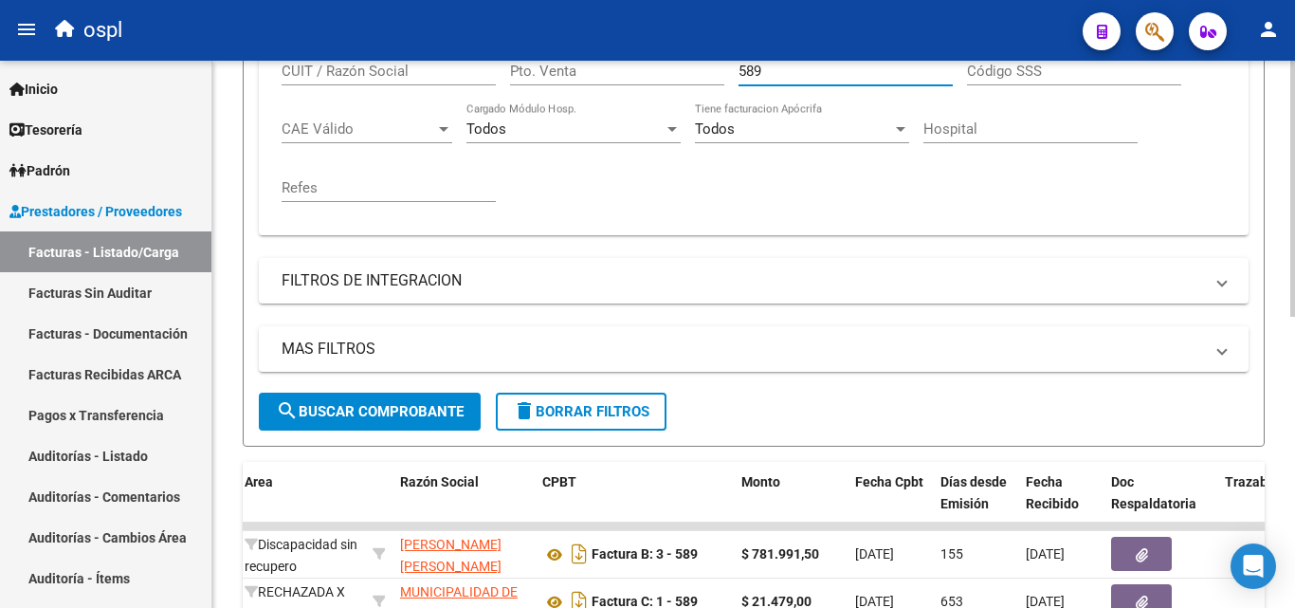
click at [797, 64] on input "589" at bounding box center [846, 71] width 214 height 17
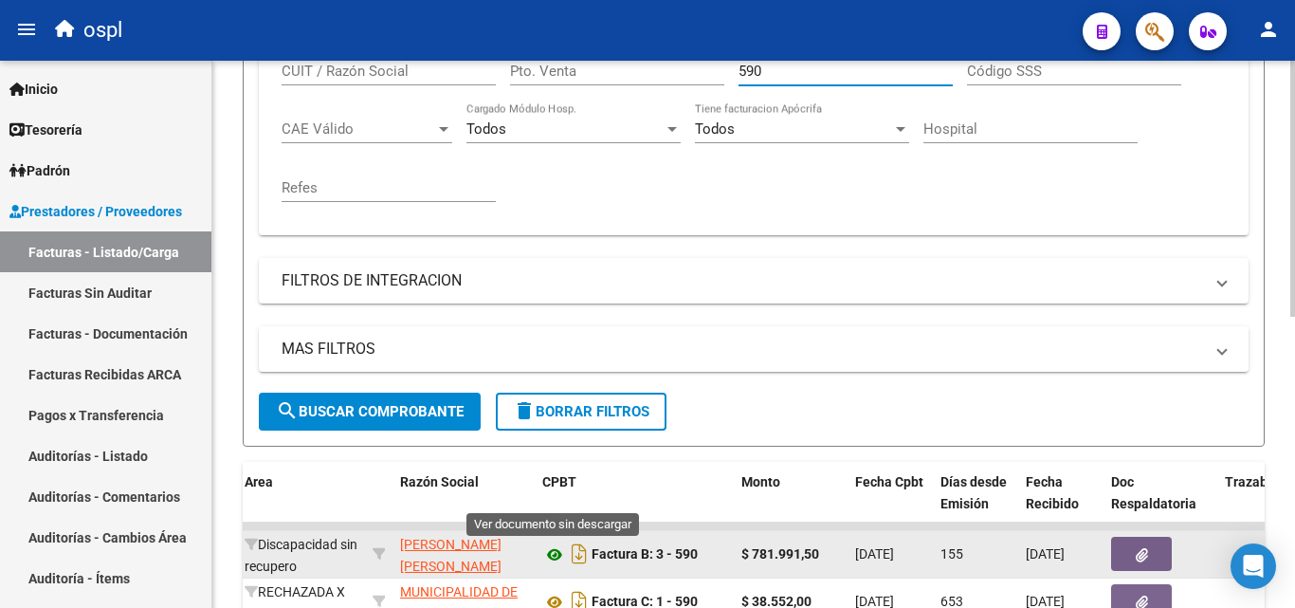
scroll to position [570, 0]
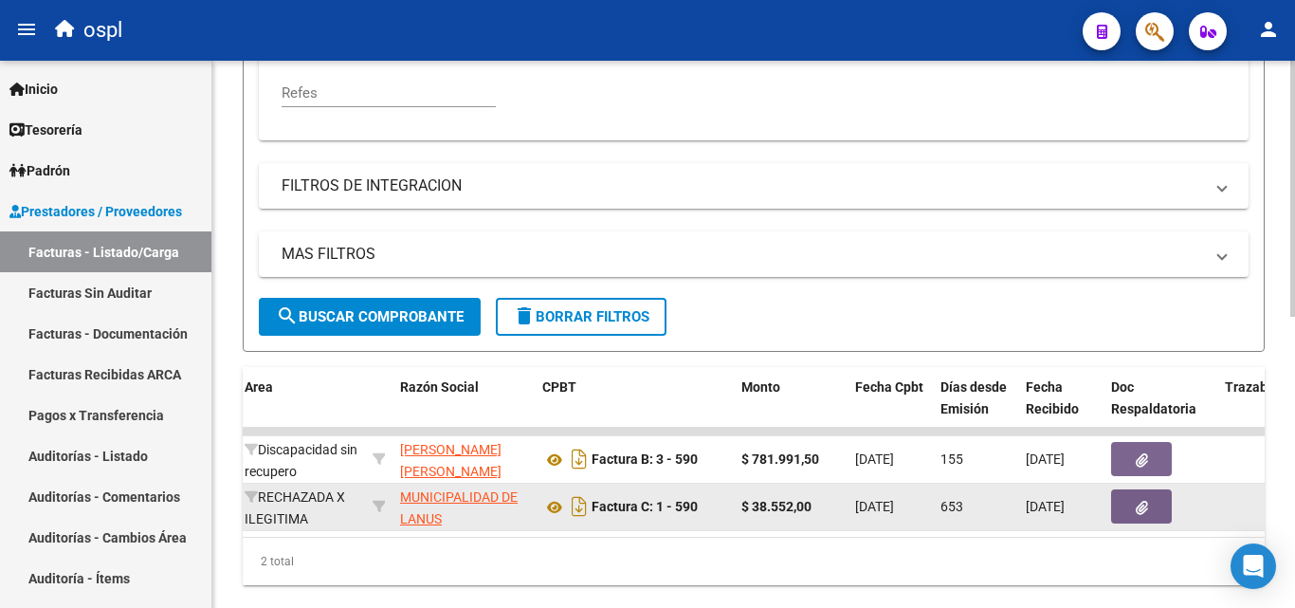
click at [1114, 505] on button "button" at bounding box center [1141, 506] width 61 height 34
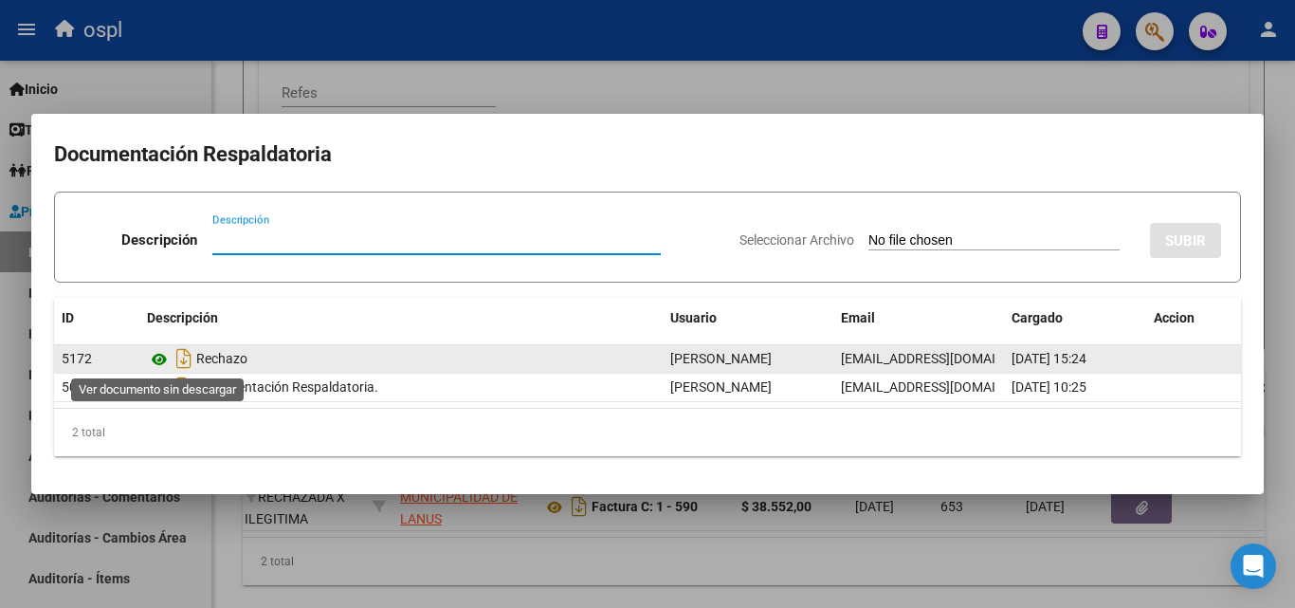
click at [160, 358] on icon at bounding box center [159, 359] width 25 height 23
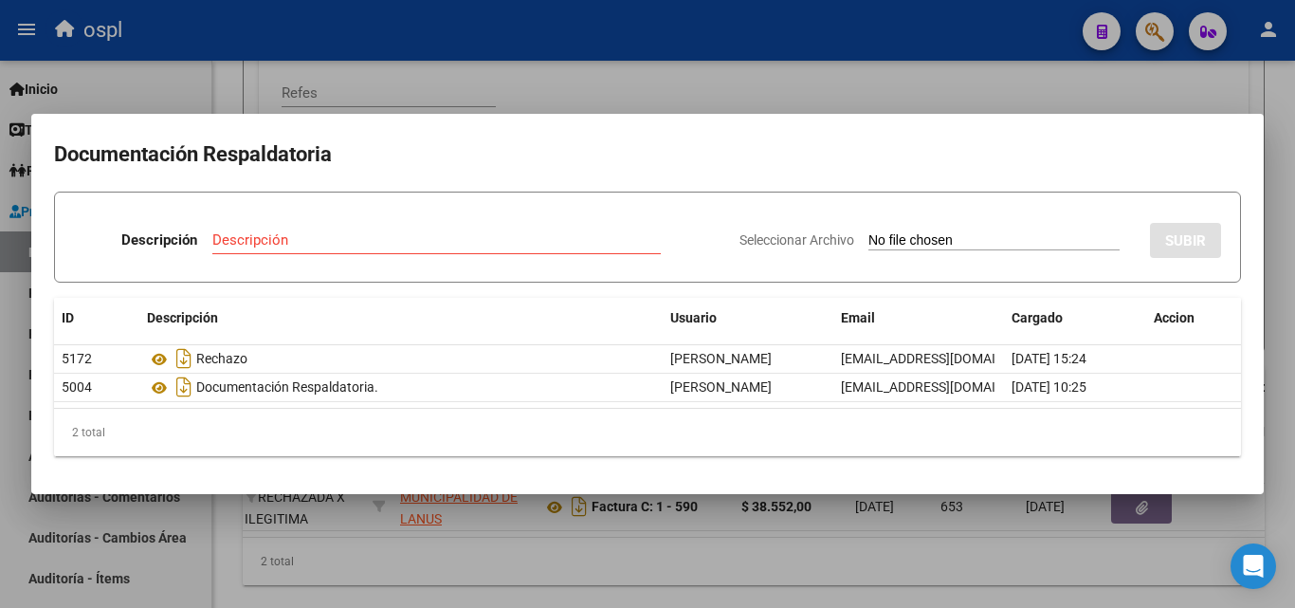
click at [606, 98] on div at bounding box center [647, 304] width 1295 height 608
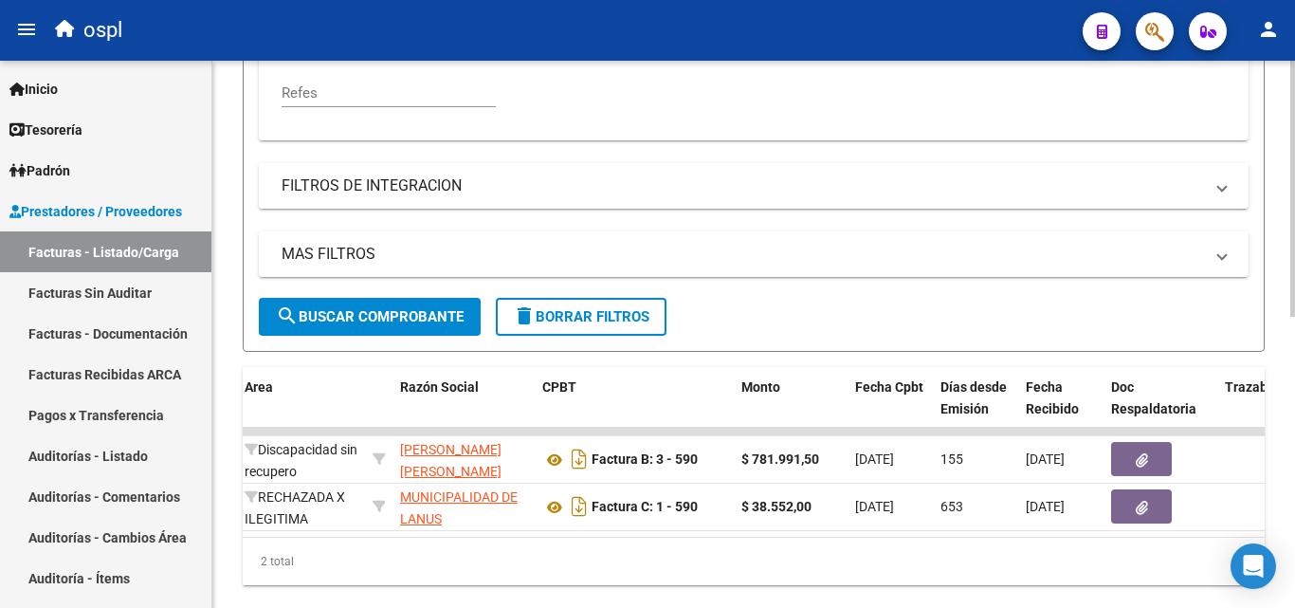
scroll to position [475, 0]
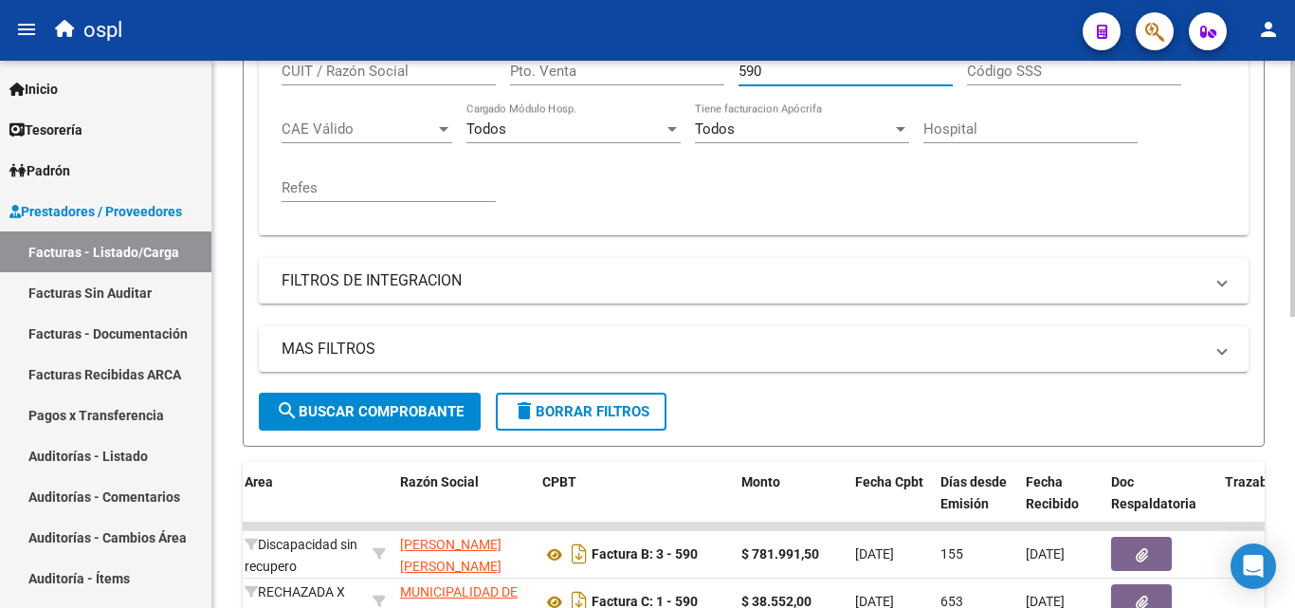
click at [794, 77] on input "590" at bounding box center [846, 71] width 214 height 17
type input "5"
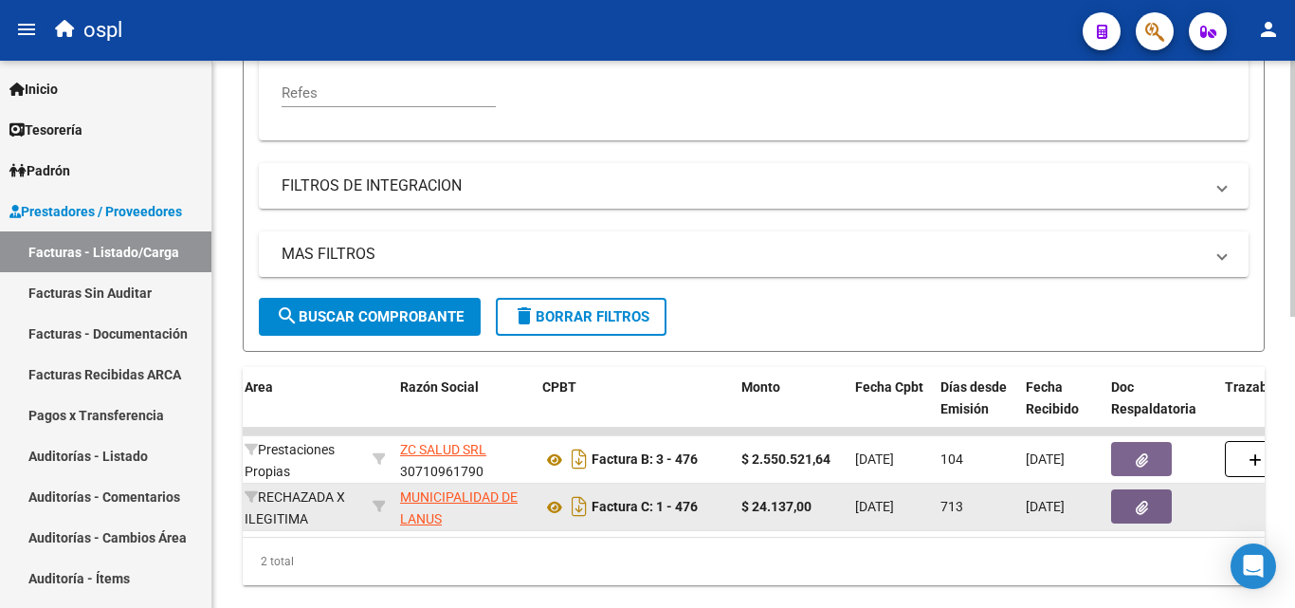
click at [1138, 520] on button "button" at bounding box center [1141, 506] width 61 height 34
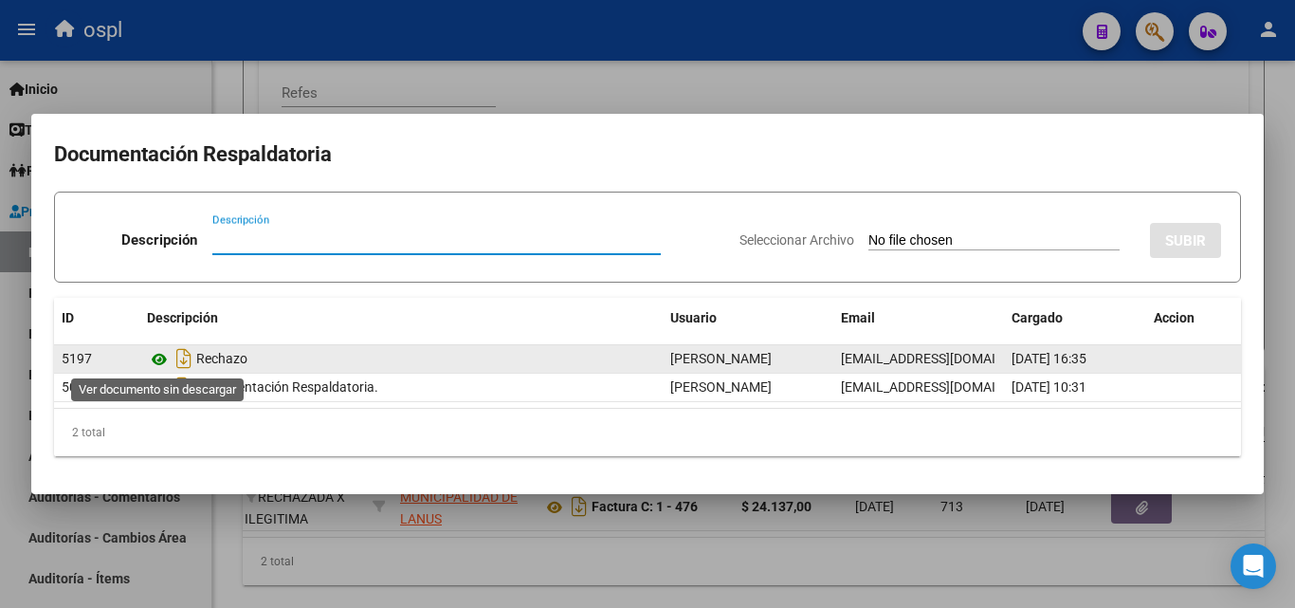
click at [161, 360] on icon at bounding box center [159, 359] width 25 height 23
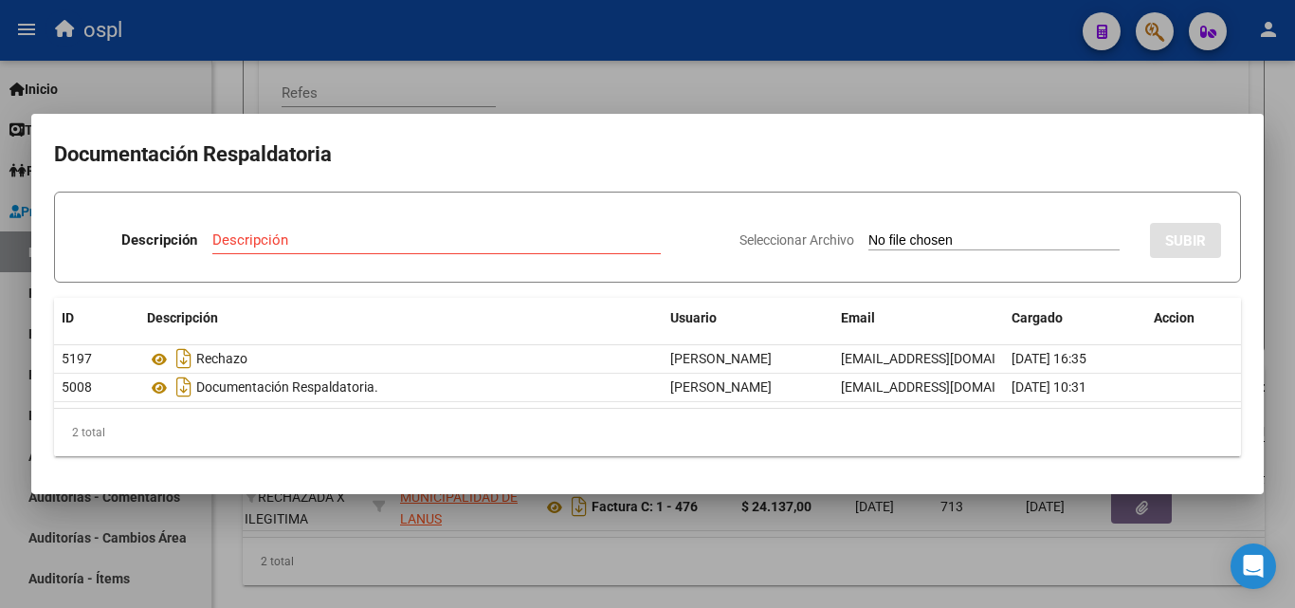
click at [955, 81] on div at bounding box center [647, 304] width 1295 height 608
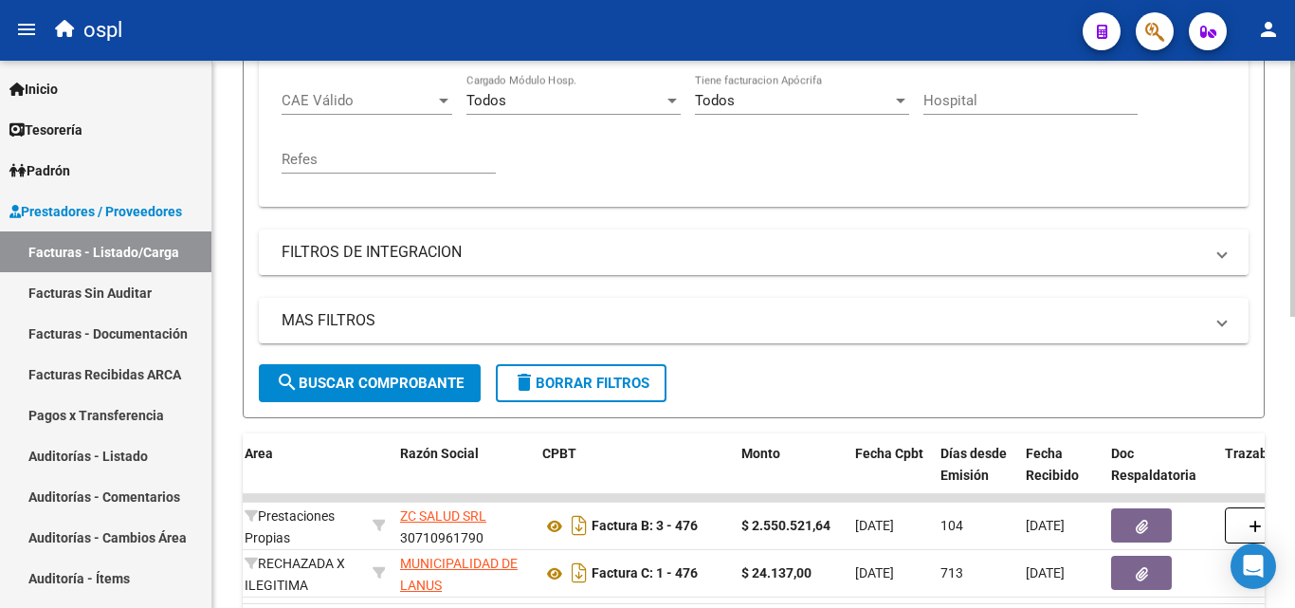
scroll to position [475, 0]
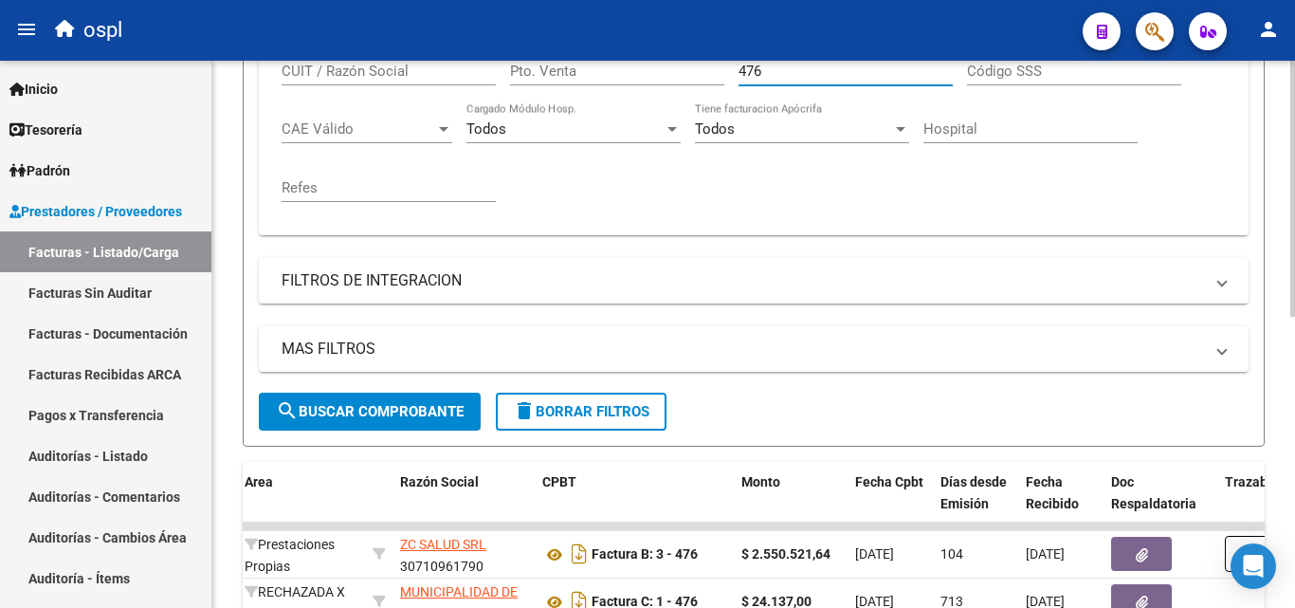
click at [775, 68] on input "476" at bounding box center [846, 71] width 214 height 17
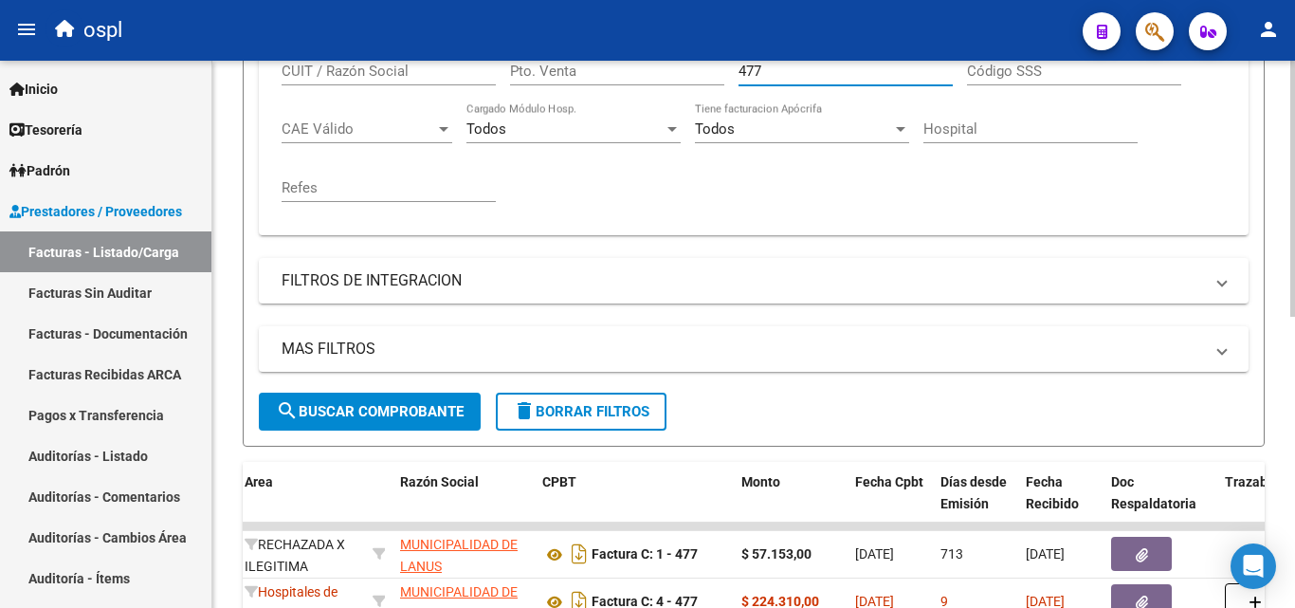
scroll to position [570, 0]
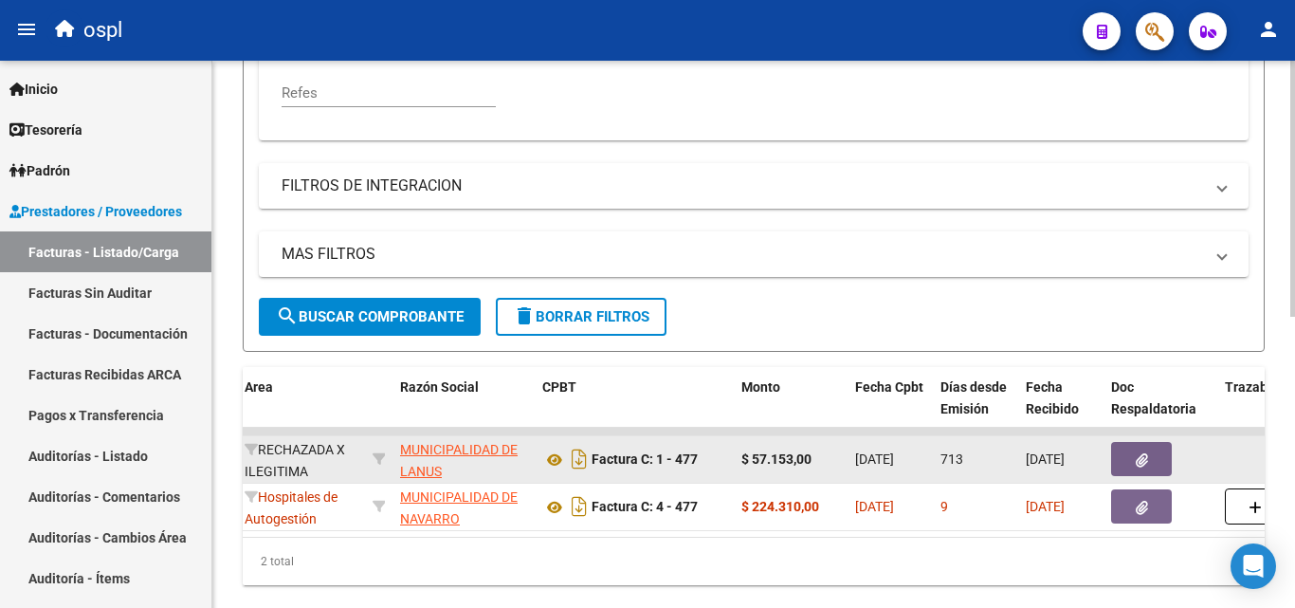
click at [1148, 463] on button "button" at bounding box center [1141, 459] width 61 height 34
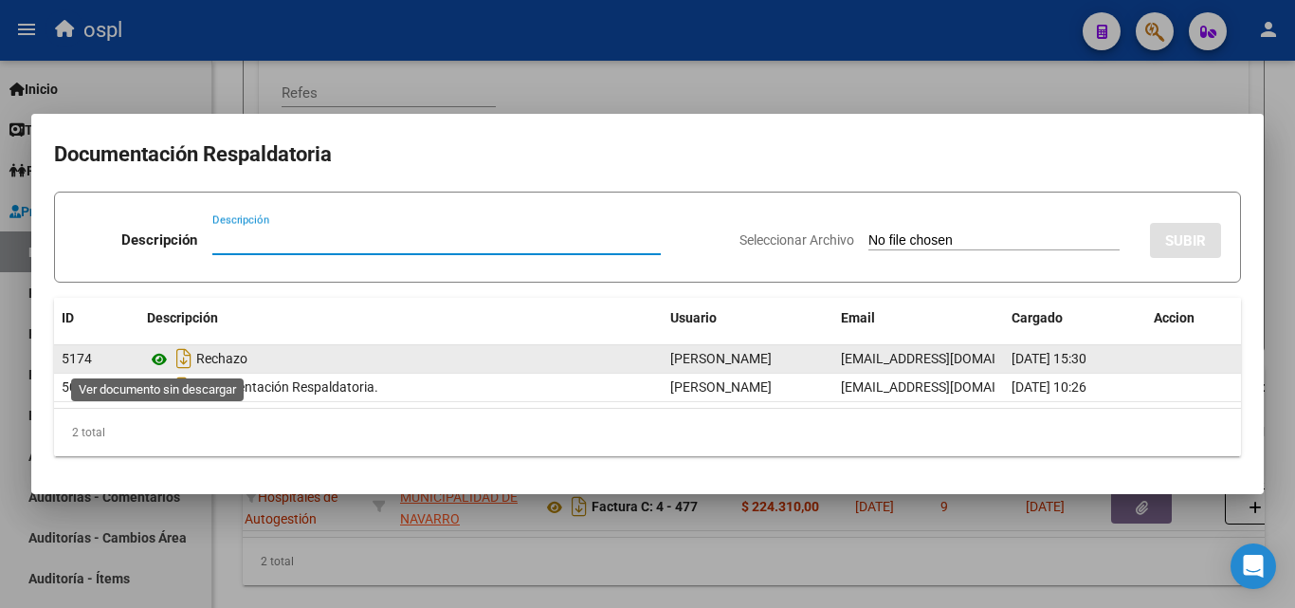
click at [155, 360] on icon at bounding box center [159, 359] width 25 height 23
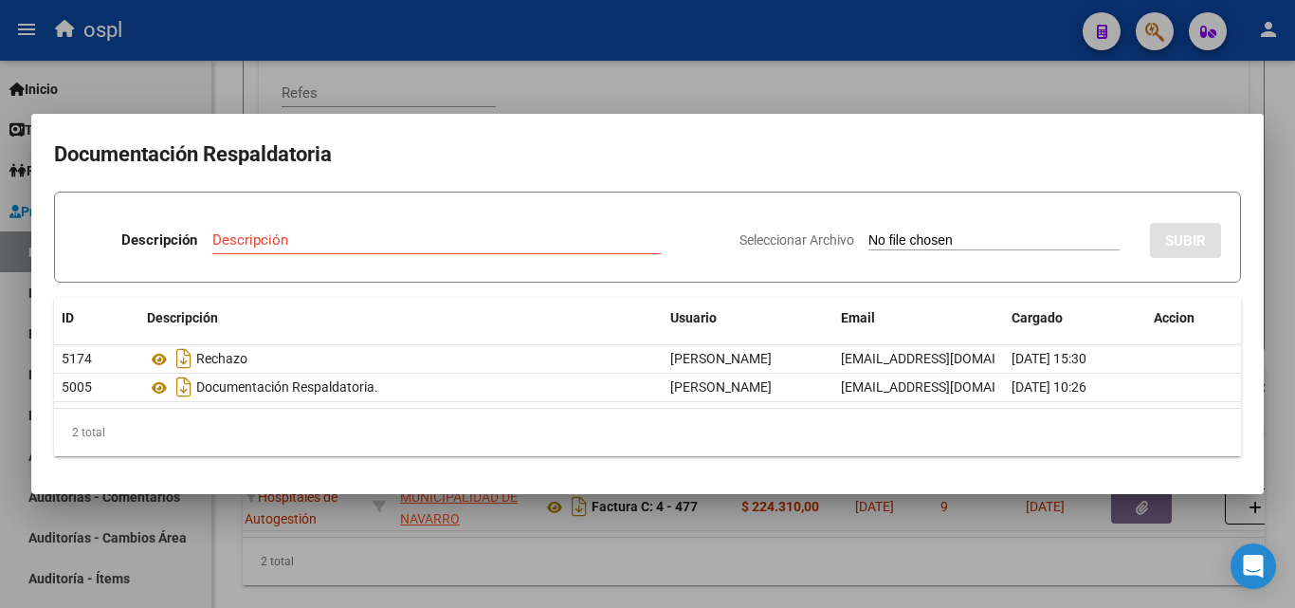
click at [855, 100] on div at bounding box center [647, 304] width 1295 height 608
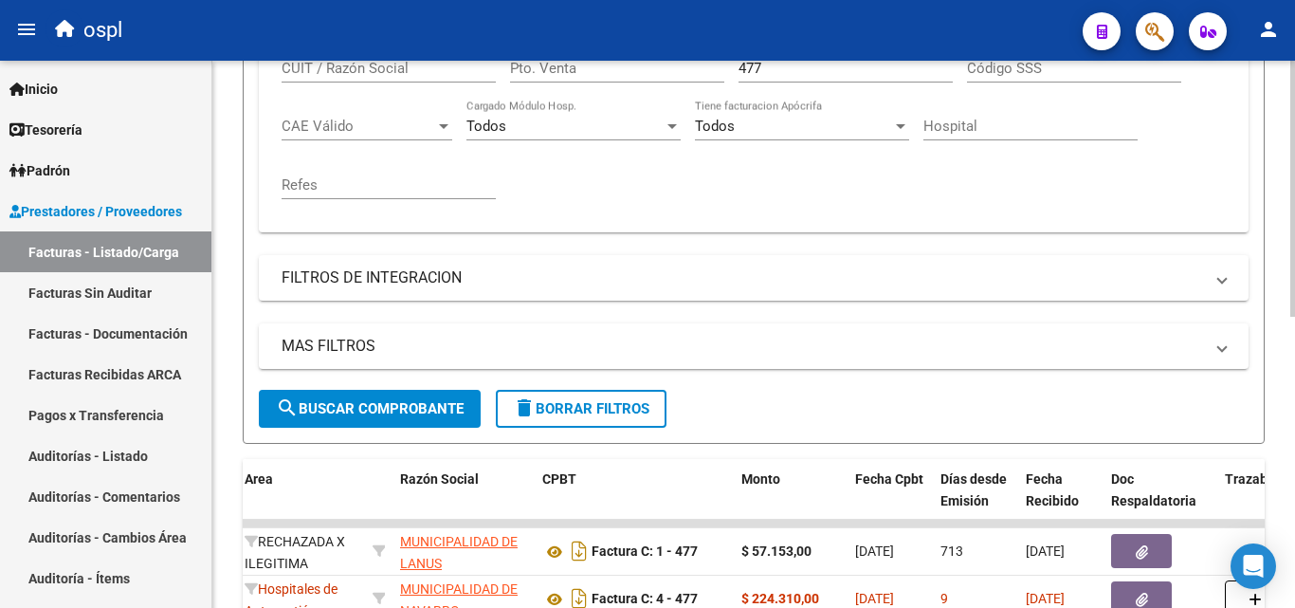
scroll to position [475, 0]
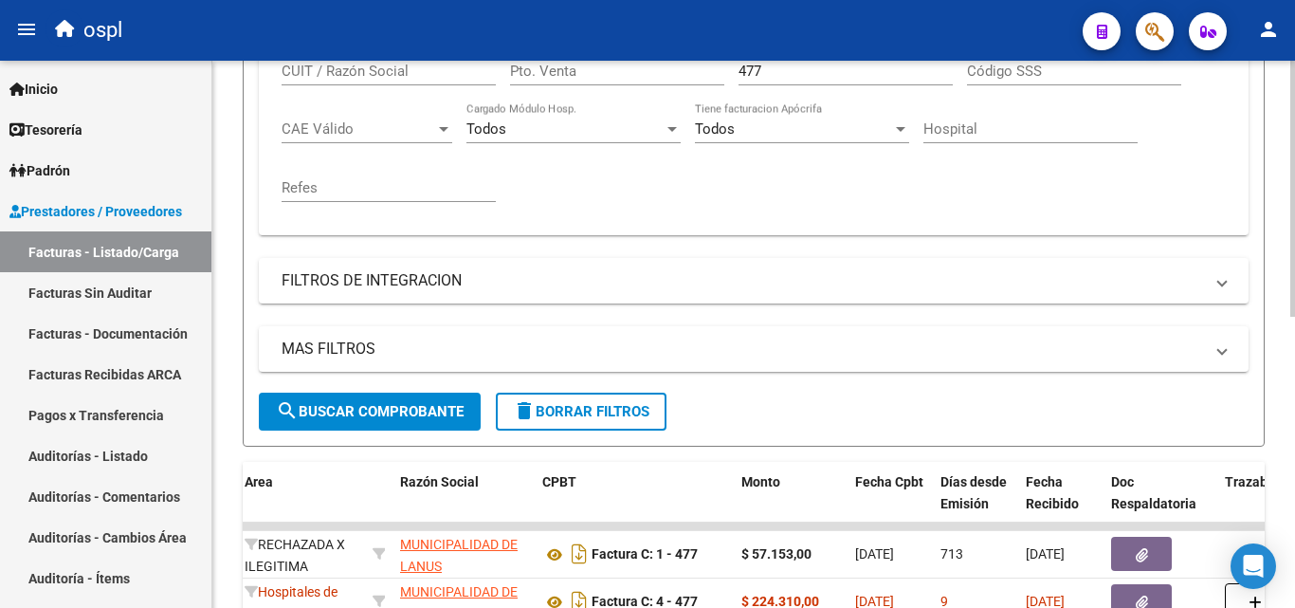
click at [769, 77] on input "477" at bounding box center [846, 71] width 214 height 17
type input "4"
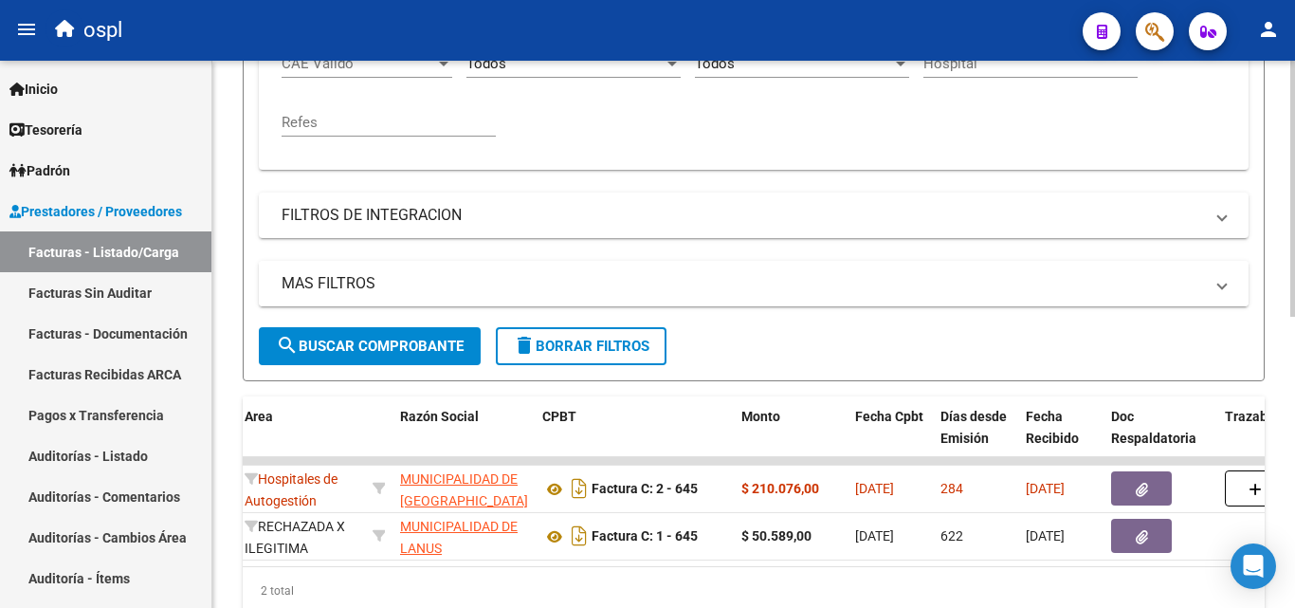
scroll to position [570, 0]
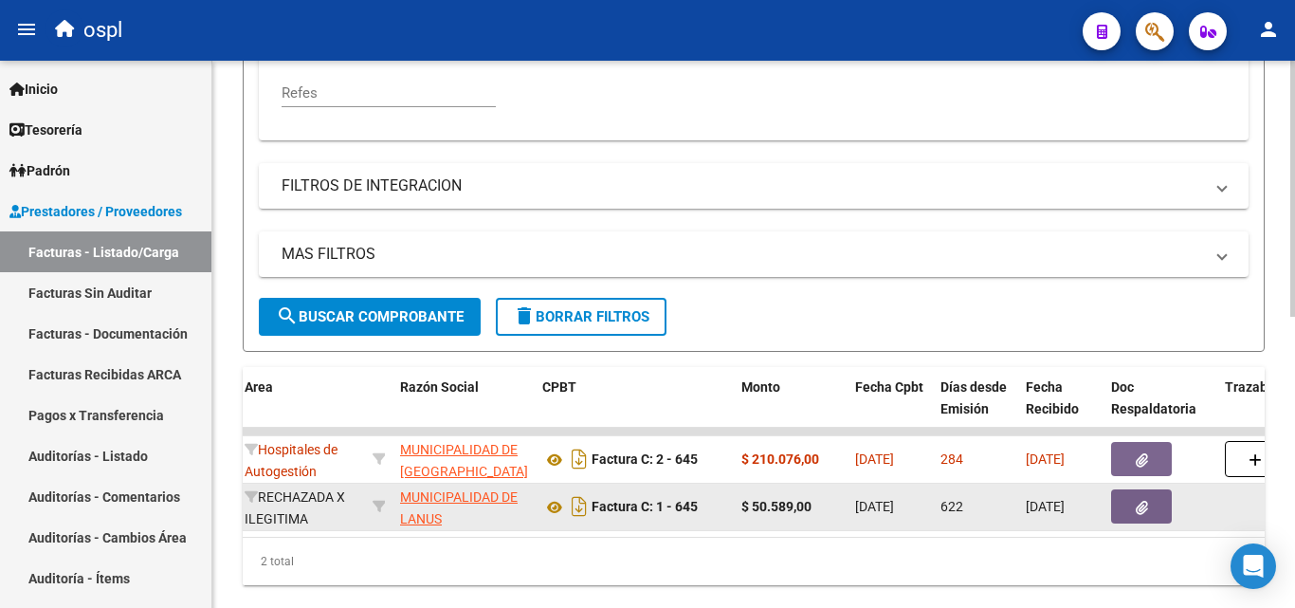
click at [1158, 503] on button "button" at bounding box center [1141, 506] width 61 height 34
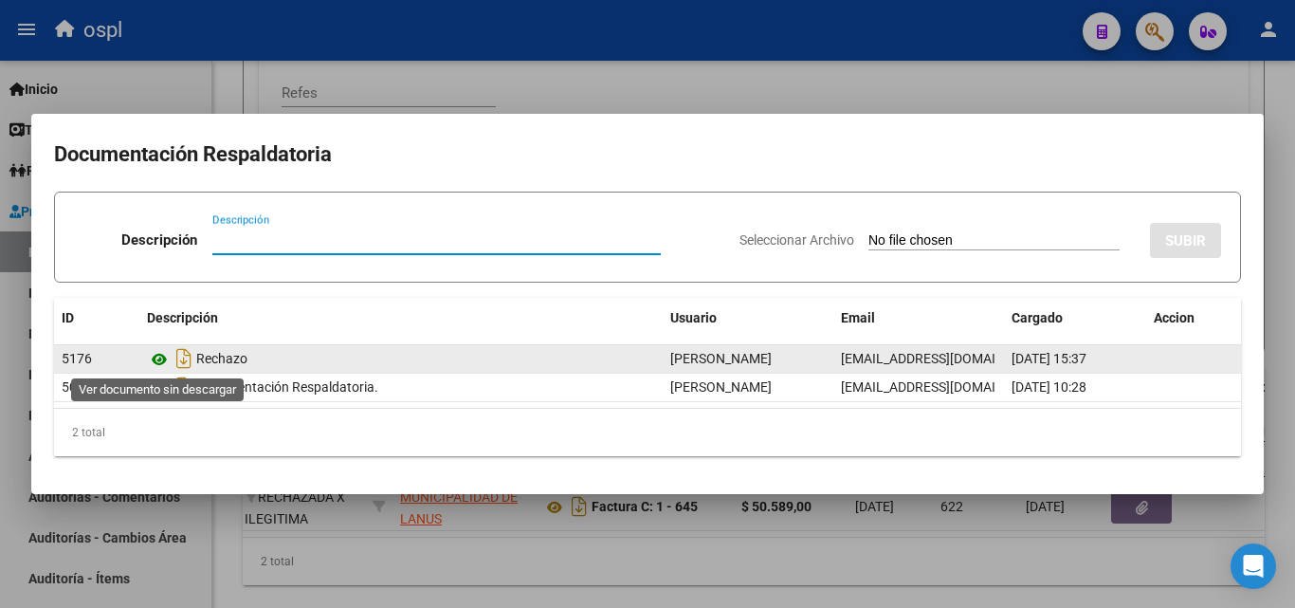
click at [151, 369] on icon at bounding box center [159, 359] width 25 height 23
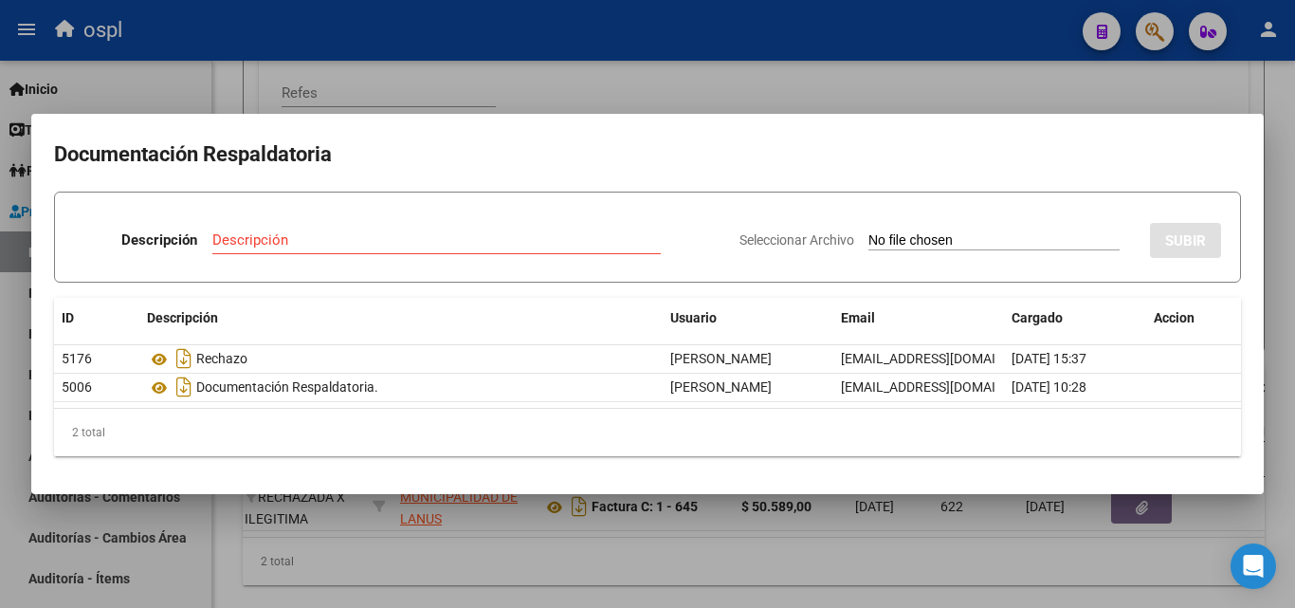
click at [921, 98] on div at bounding box center [647, 304] width 1295 height 608
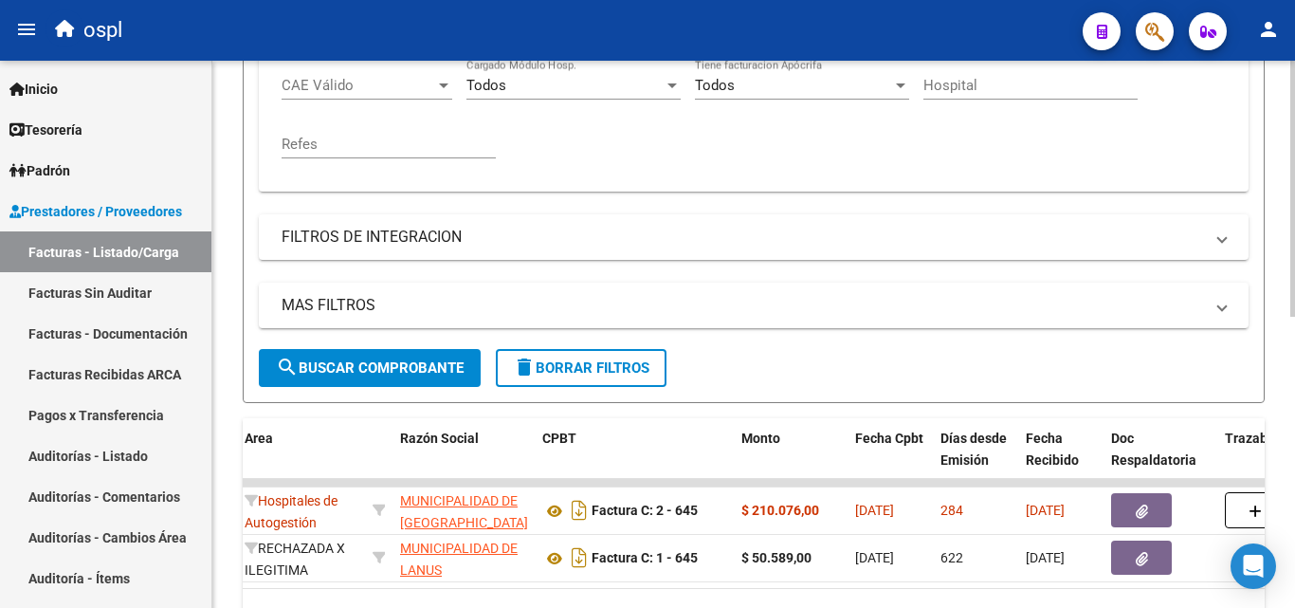
scroll to position [475, 0]
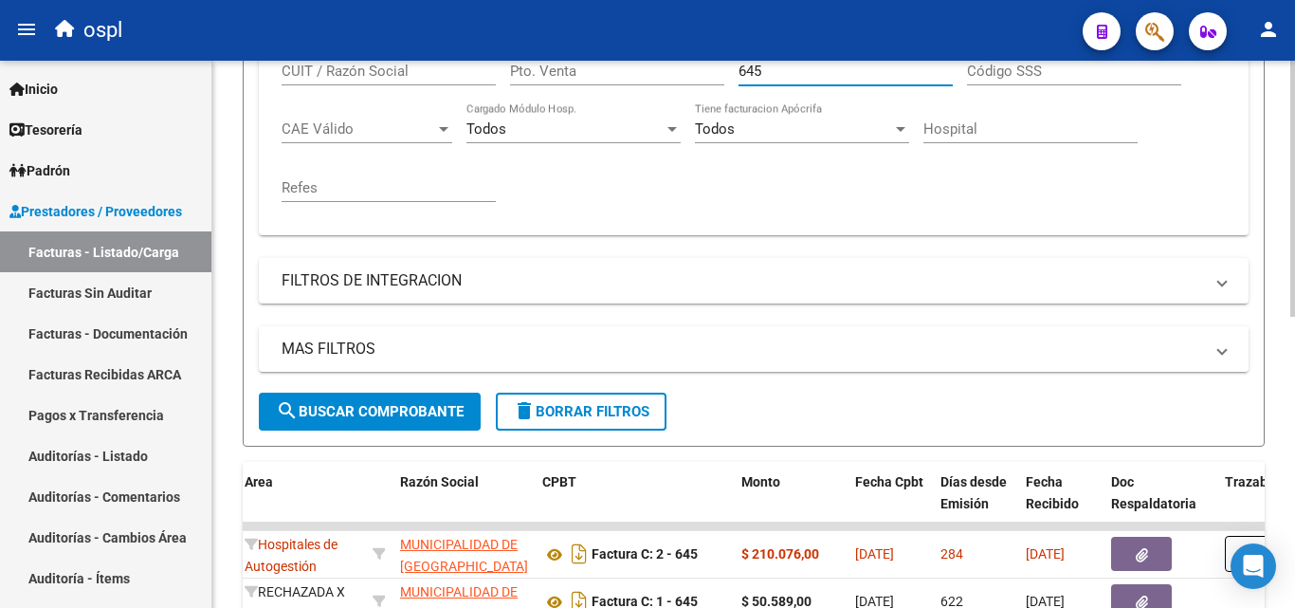
click at [778, 77] on input "645" at bounding box center [846, 71] width 214 height 17
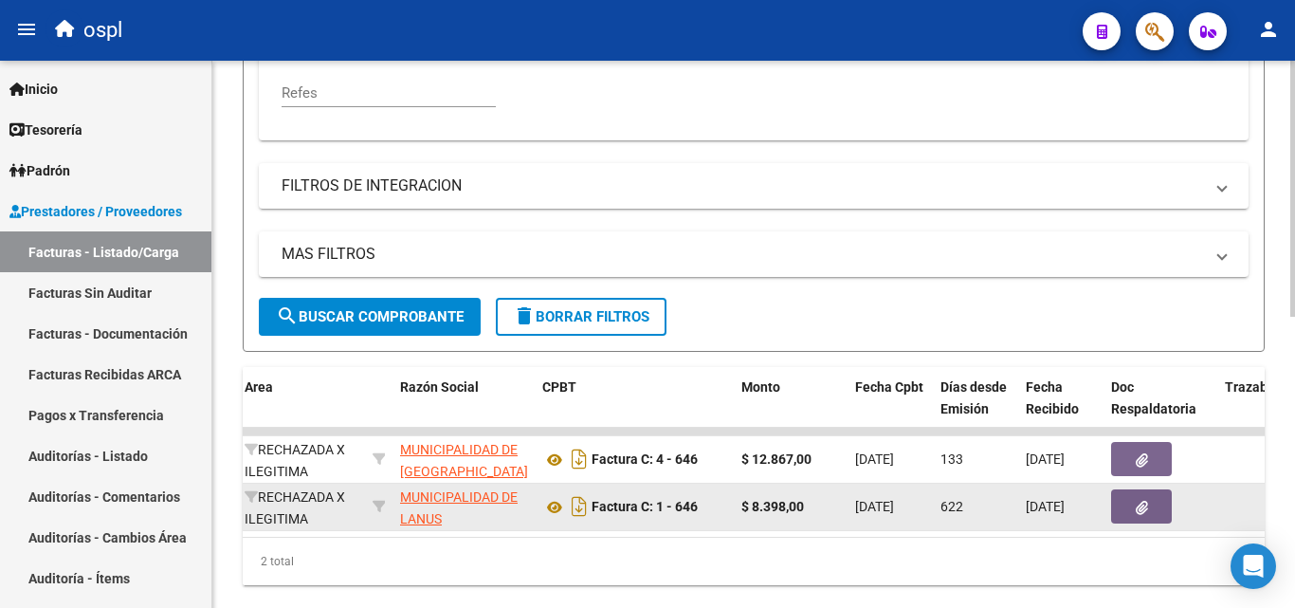
click at [1141, 502] on icon "button" at bounding box center [1142, 508] width 12 height 14
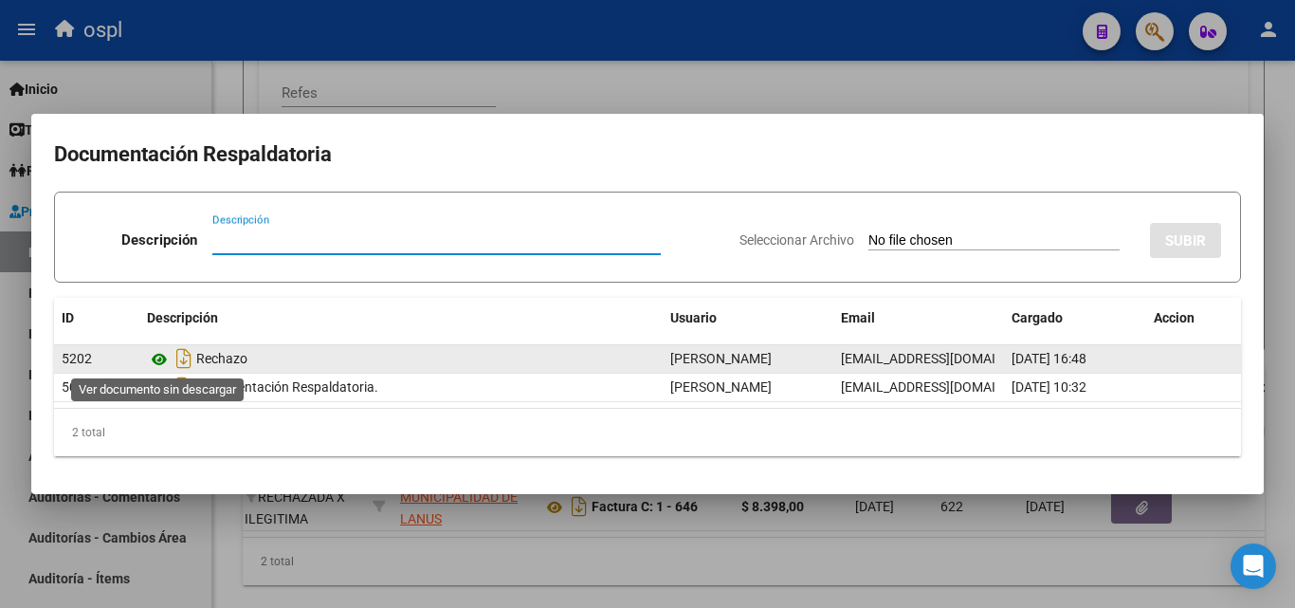
click at [148, 363] on icon at bounding box center [159, 359] width 25 height 23
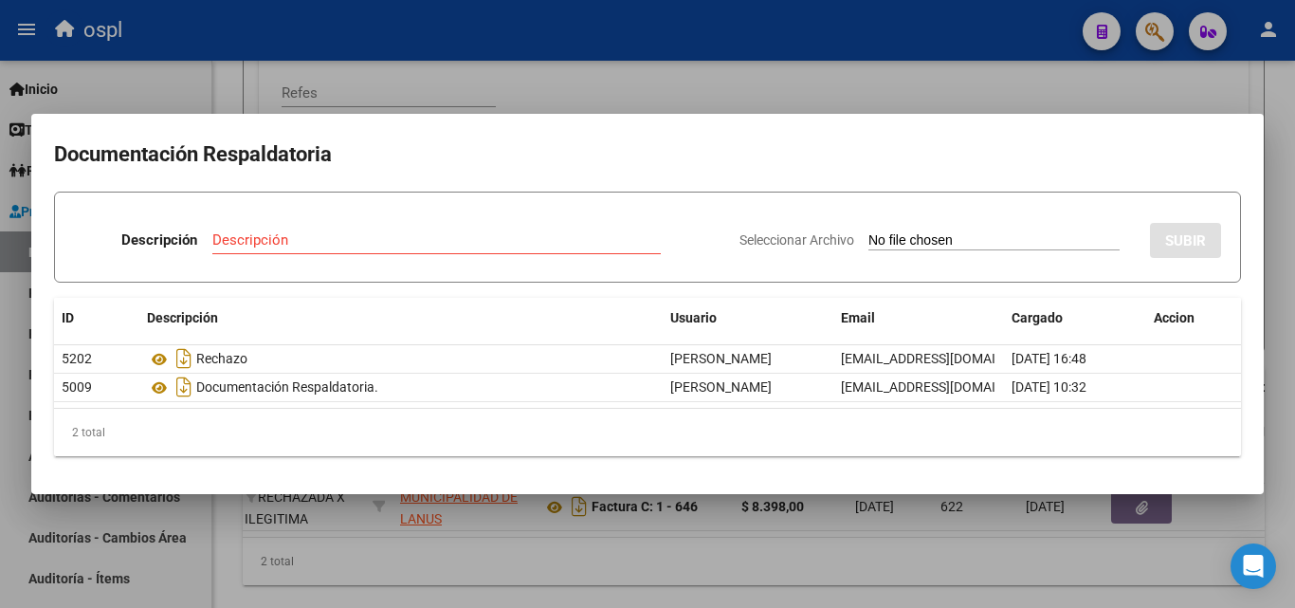
click at [875, 83] on div at bounding box center [647, 304] width 1295 height 608
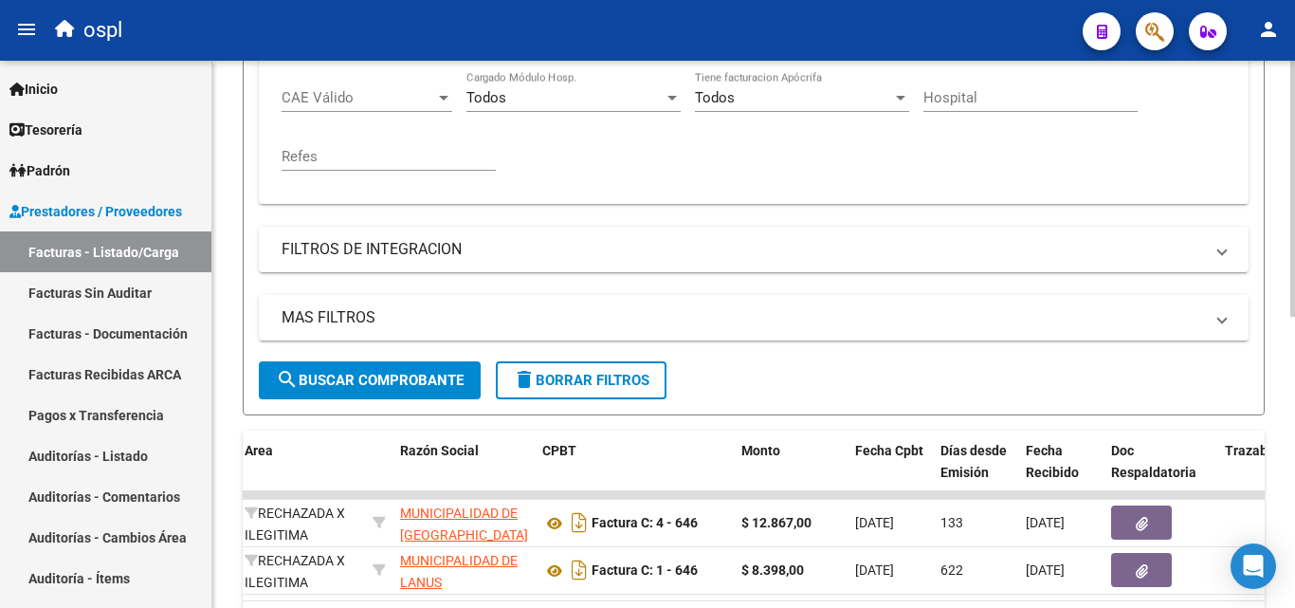
scroll to position [475, 0]
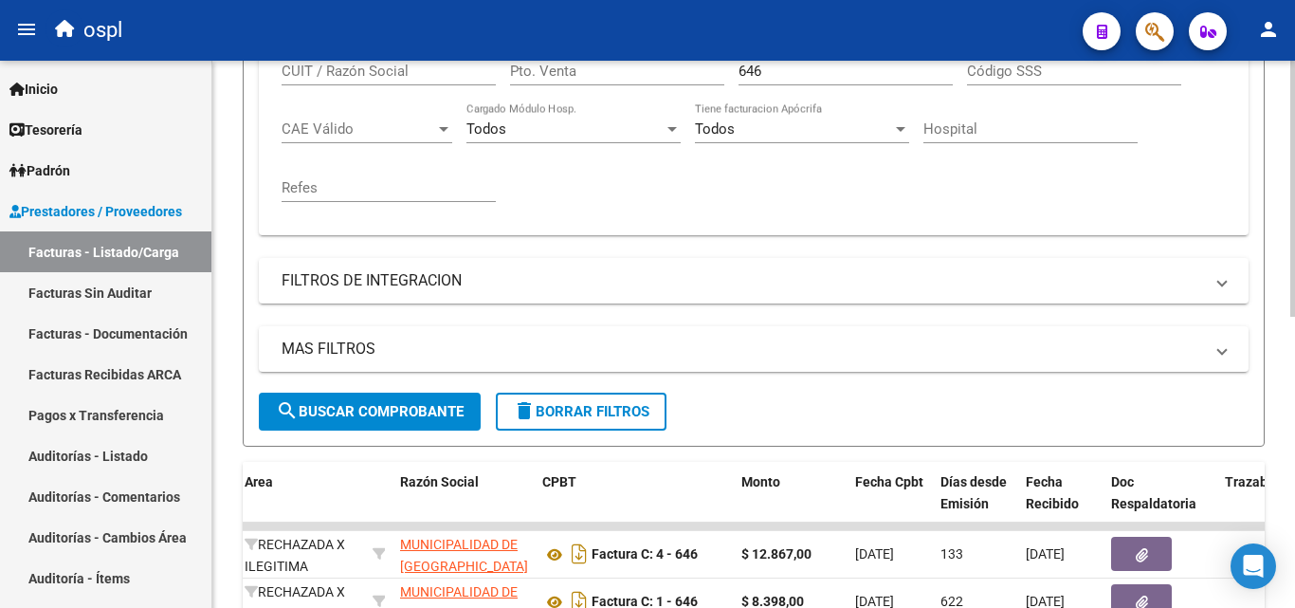
click at [771, 71] on input "646" at bounding box center [846, 71] width 214 height 17
type input "6"
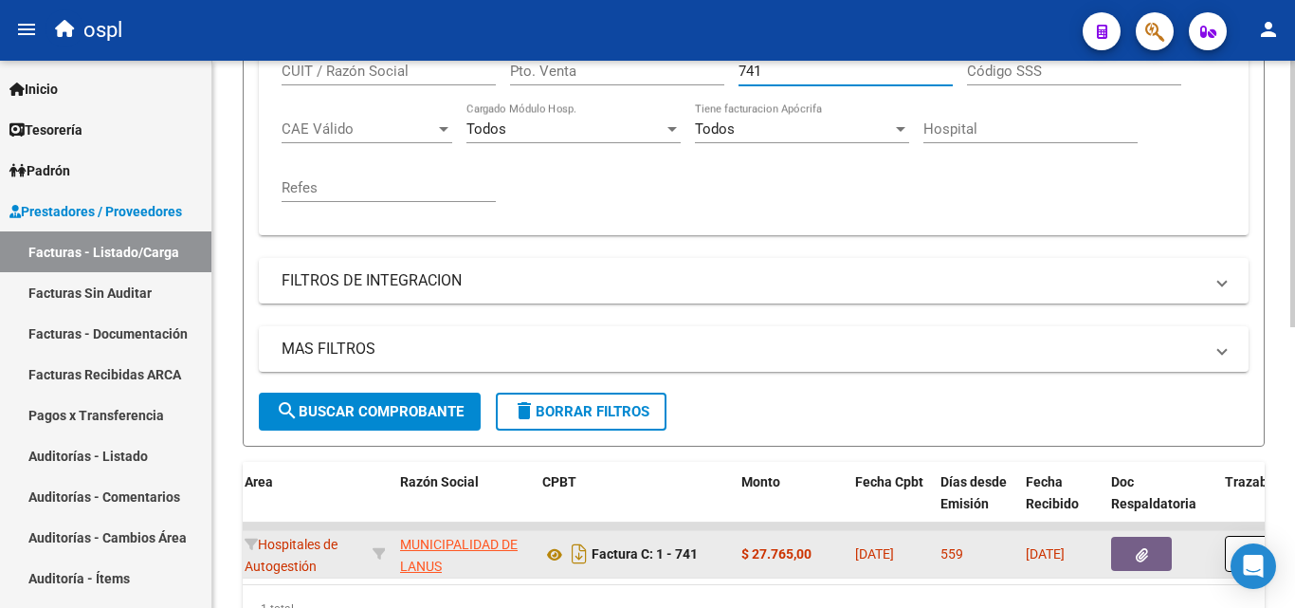
type input "741"
click at [1129, 562] on button "button" at bounding box center [1141, 554] width 61 height 34
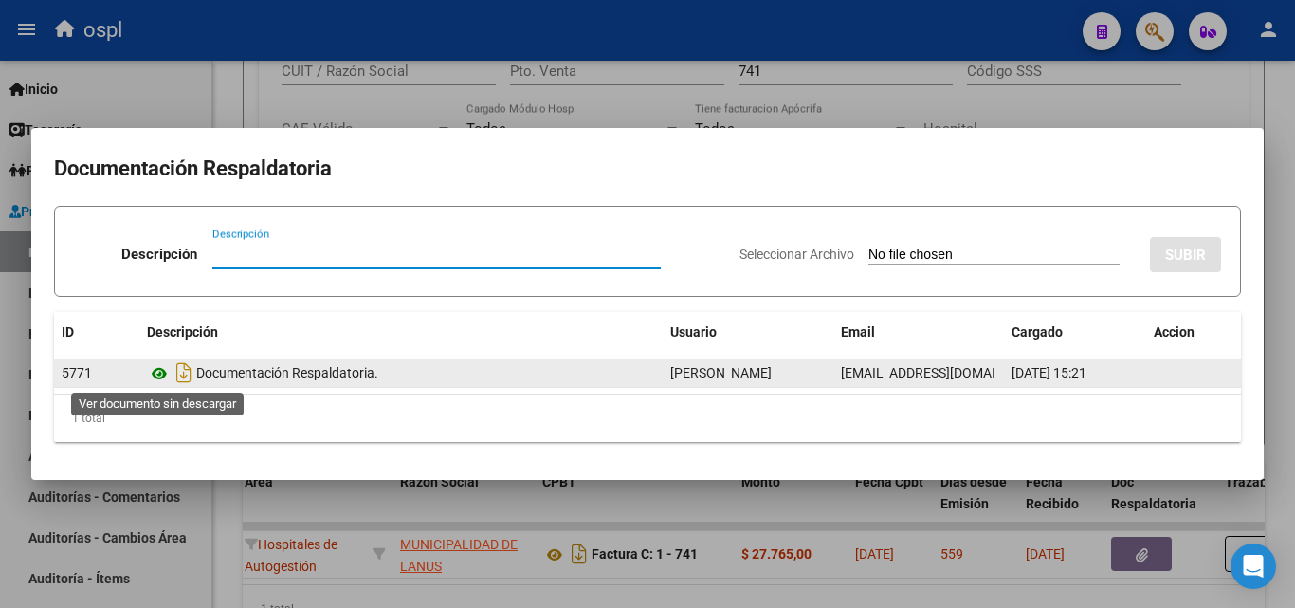
click at [160, 371] on icon at bounding box center [159, 373] width 25 height 23
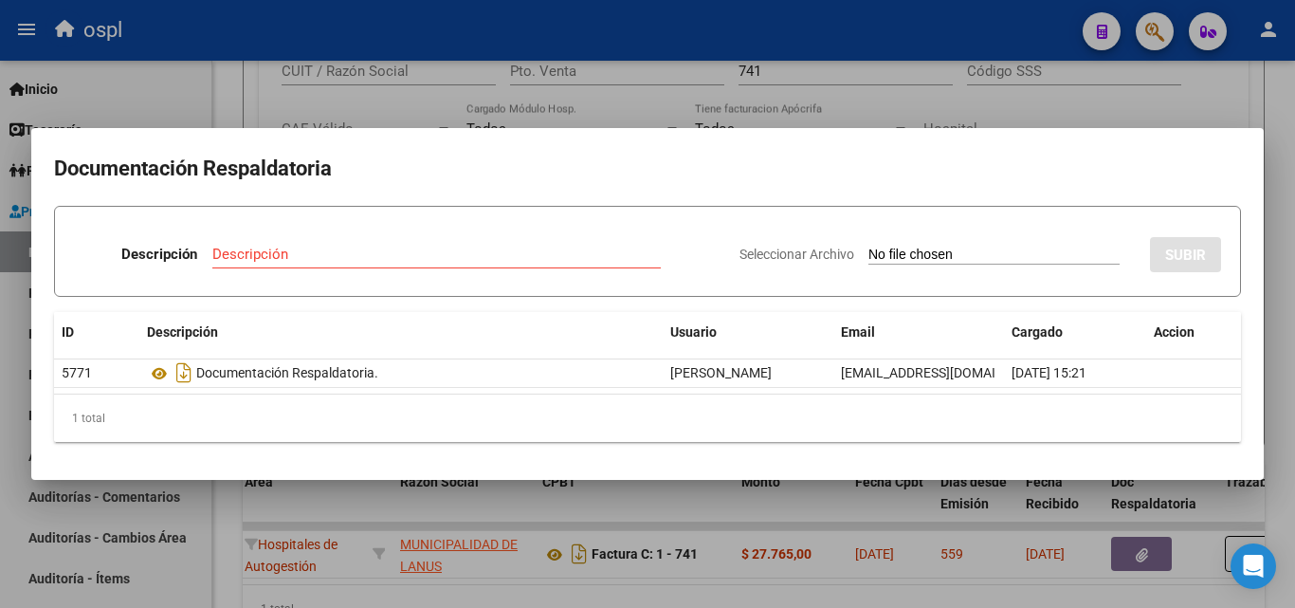
click at [839, 100] on div at bounding box center [647, 304] width 1295 height 608
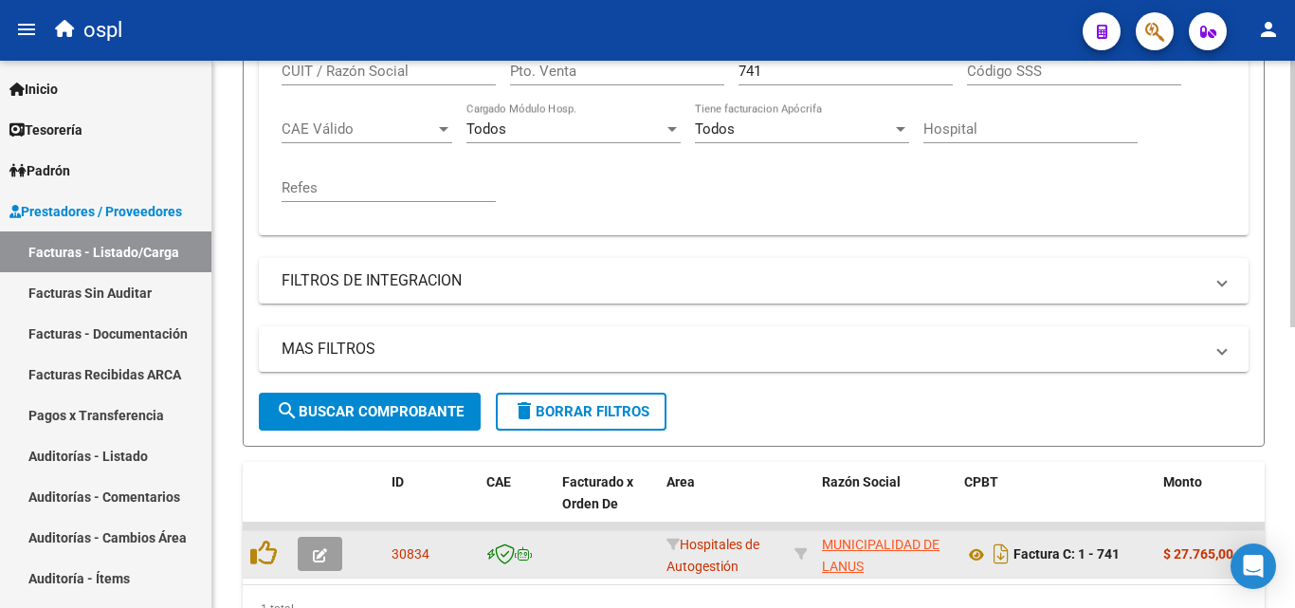
click at [317, 555] on icon "button" at bounding box center [320, 555] width 14 height 14
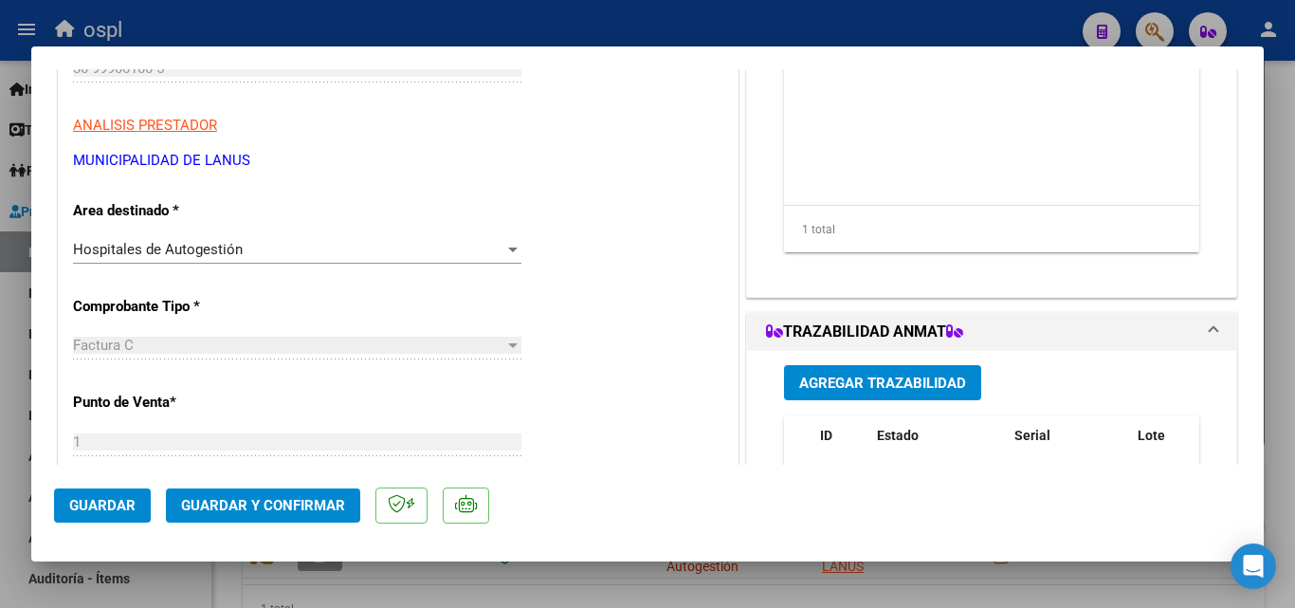
scroll to position [284, 0]
click at [391, 247] on div "Hospitales de Autogestión" at bounding box center [288, 248] width 431 height 17
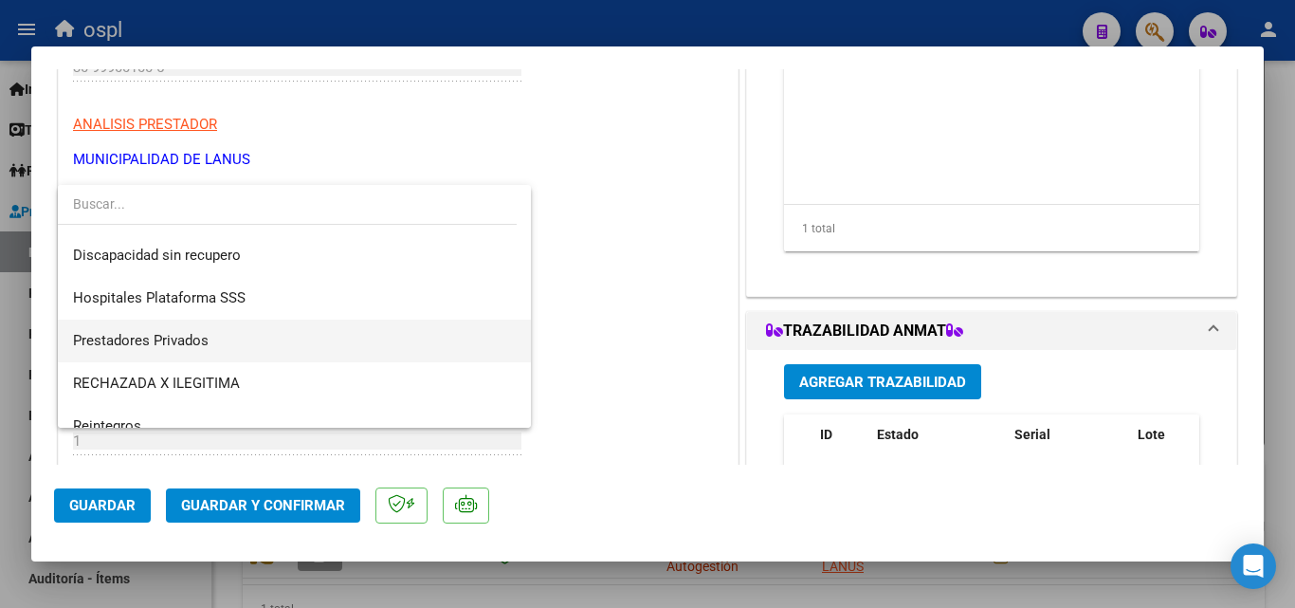
scroll to position [227, 0]
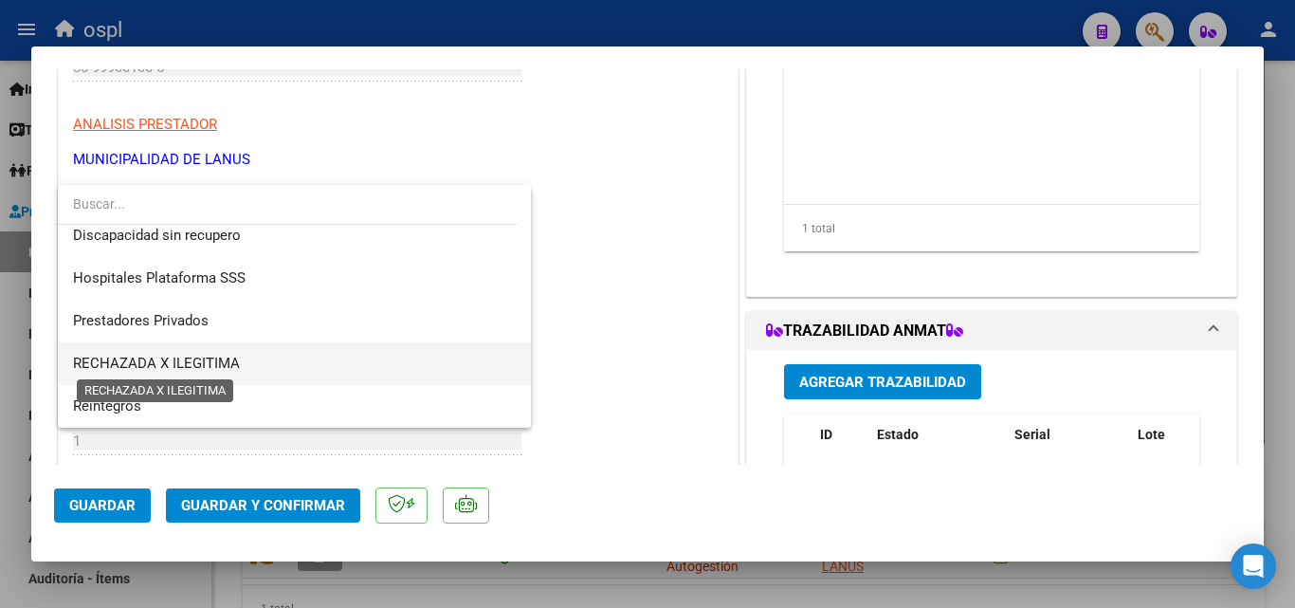
click at [224, 358] on span "RECHAZADA X ILEGITIMA" at bounding box center [156, 363] width 167 height 17
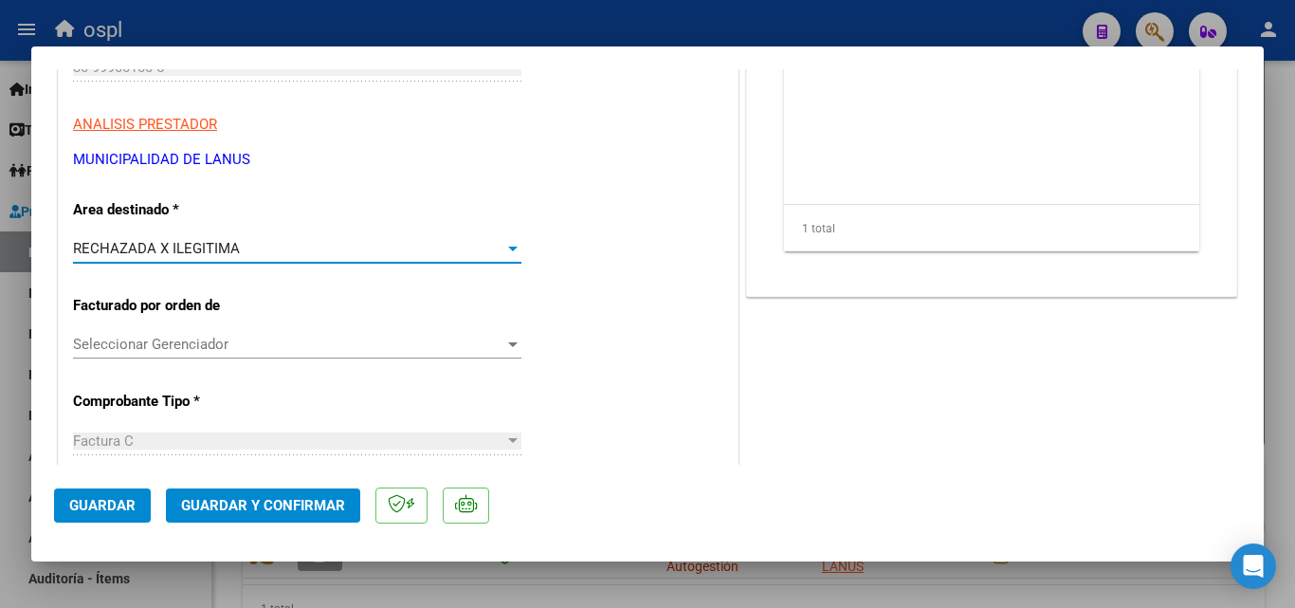
click at [315, 516] on button "Guardar y Confirmar" at bounding box center [263, 505] width 194 height 34
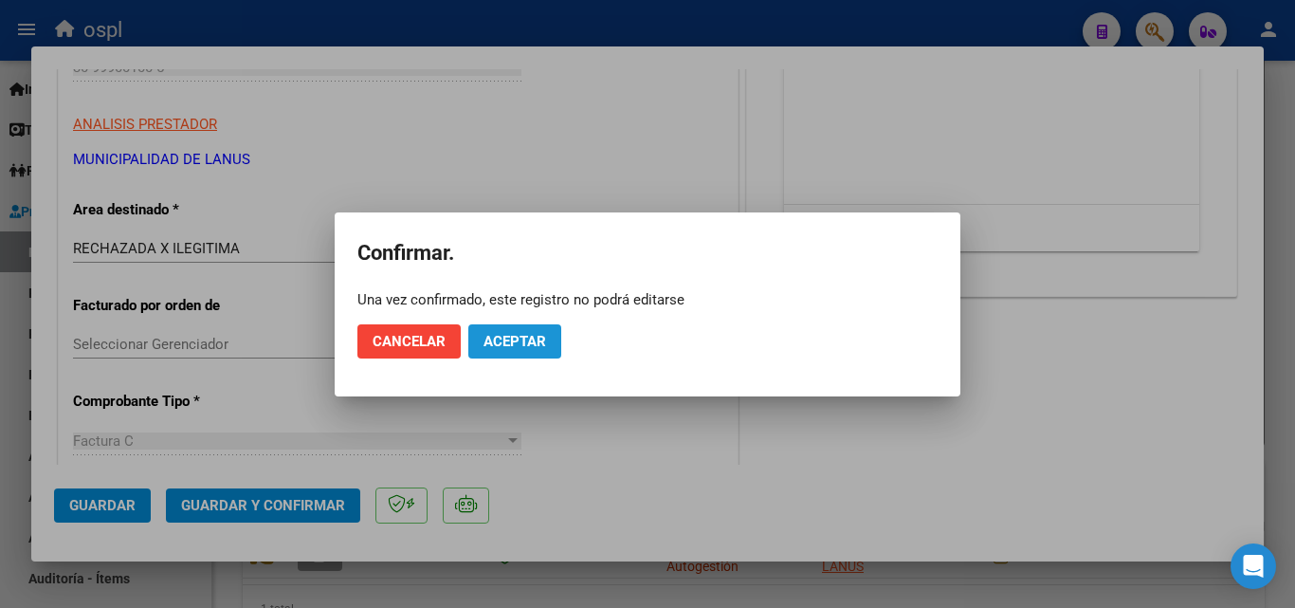
click at [508, 349] on span "Aceptar" at bounding box center [515, 341] width 63 height 17
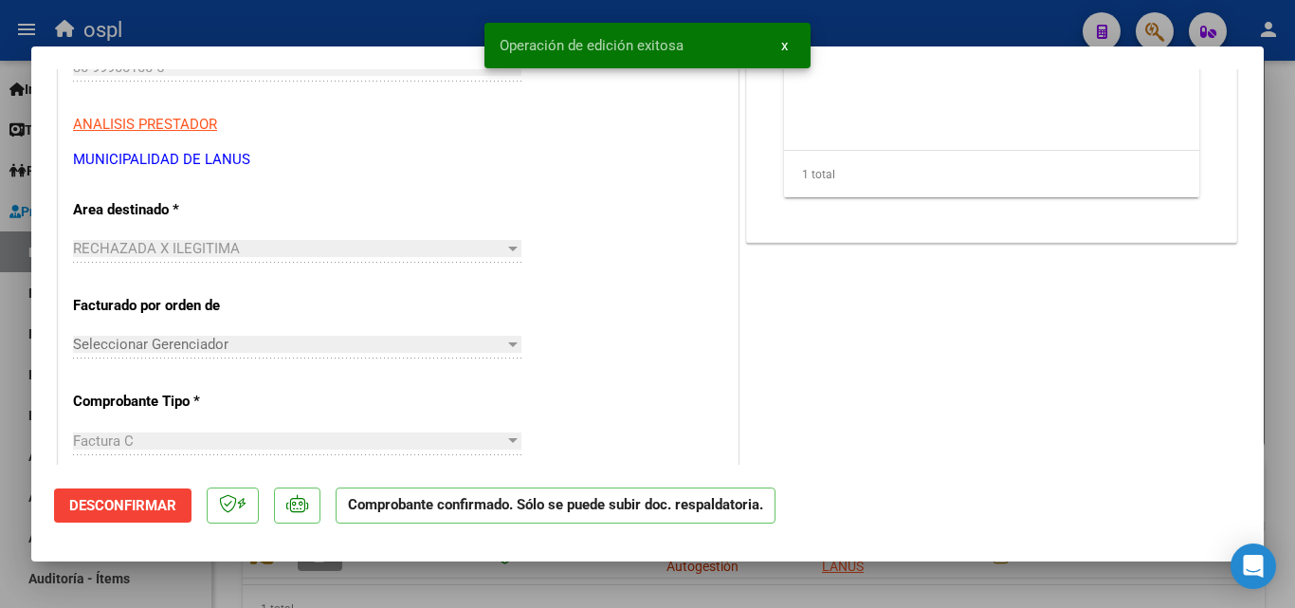
click at [213, 36] on div at bounding box center [647, 304] width 1295 height 608
type input "$ 0,00"
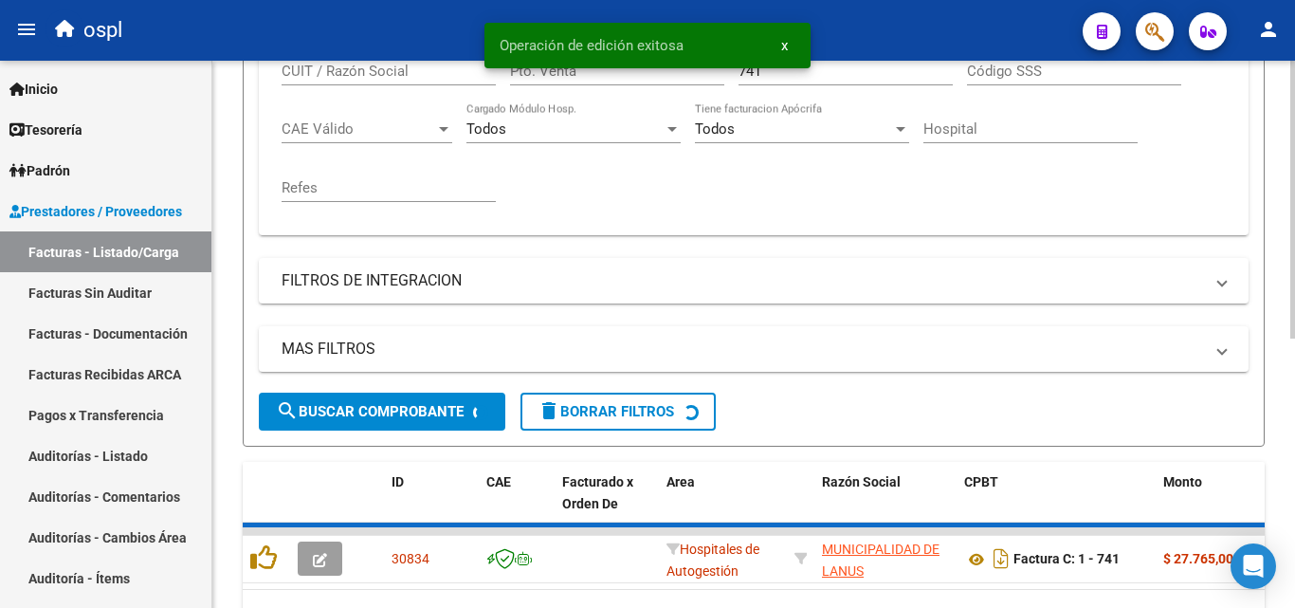
scroll to position [475, 0]
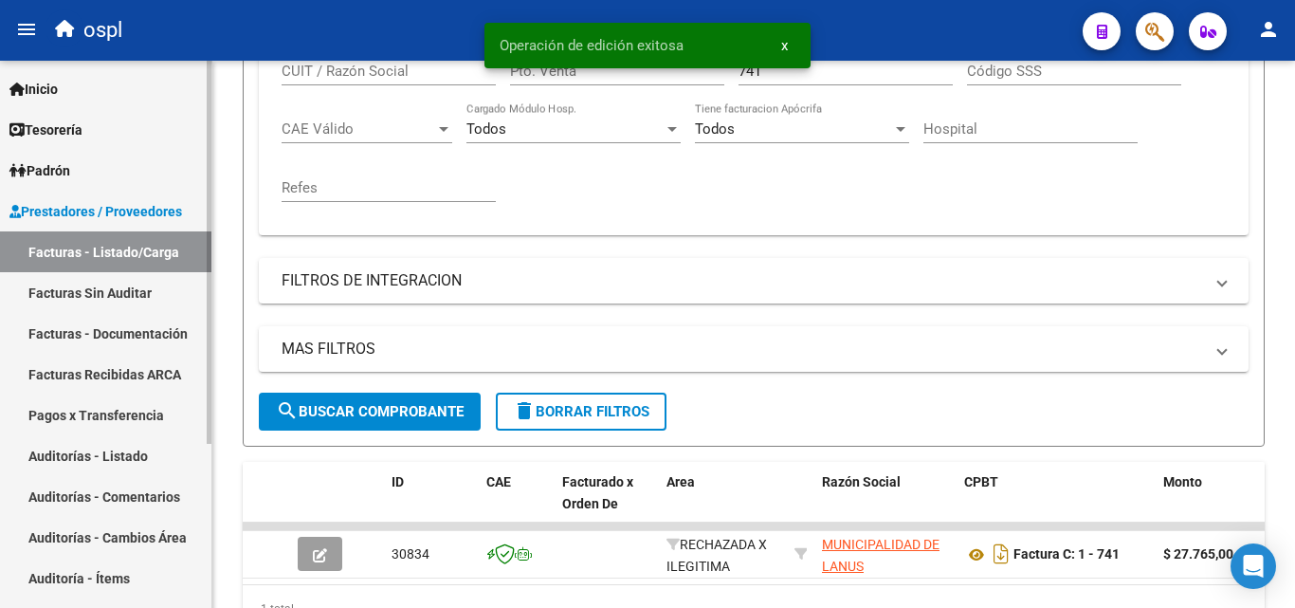
click at [138, 291] on link "Facturas Sin Auditar" at bounding box center [105, 292] width 211 height 41
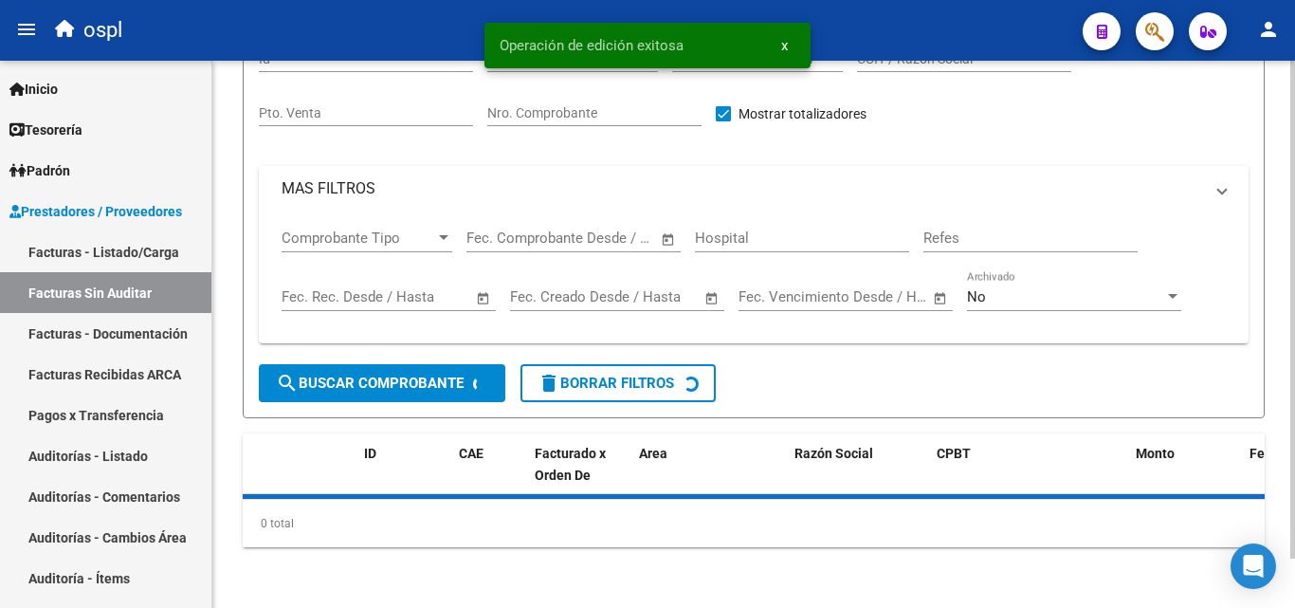
scroll to position [54, 0]
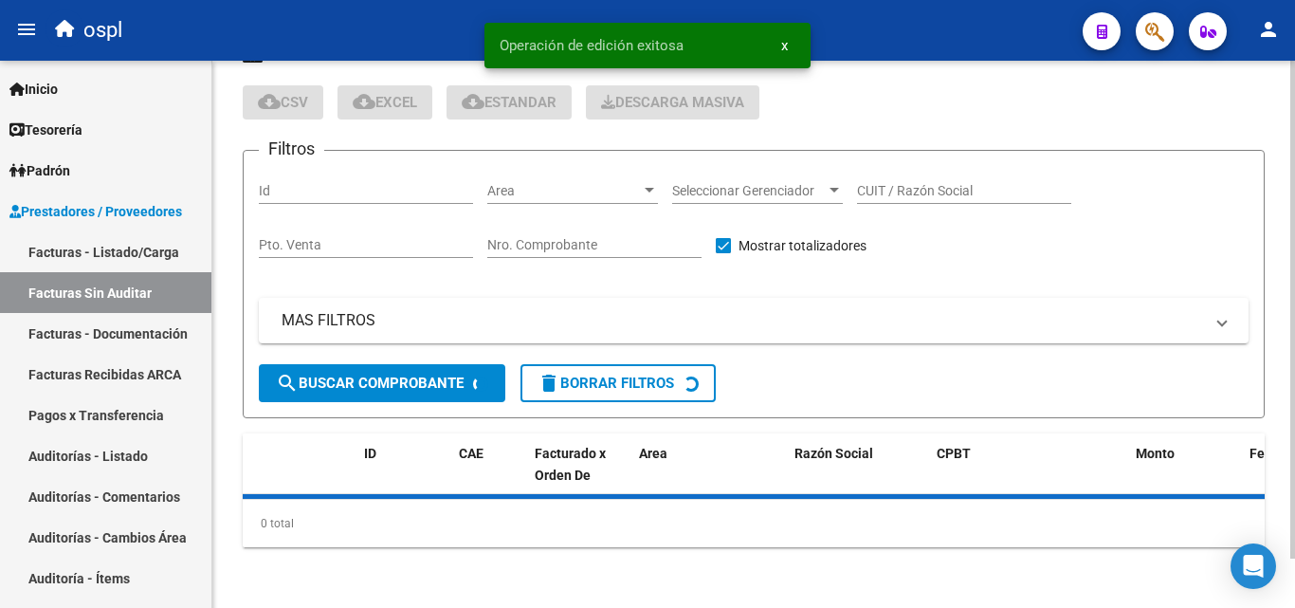
click at [592, 250] on input "Nro. Comprobante" at bounding box center [594, 245] width 214 height 16
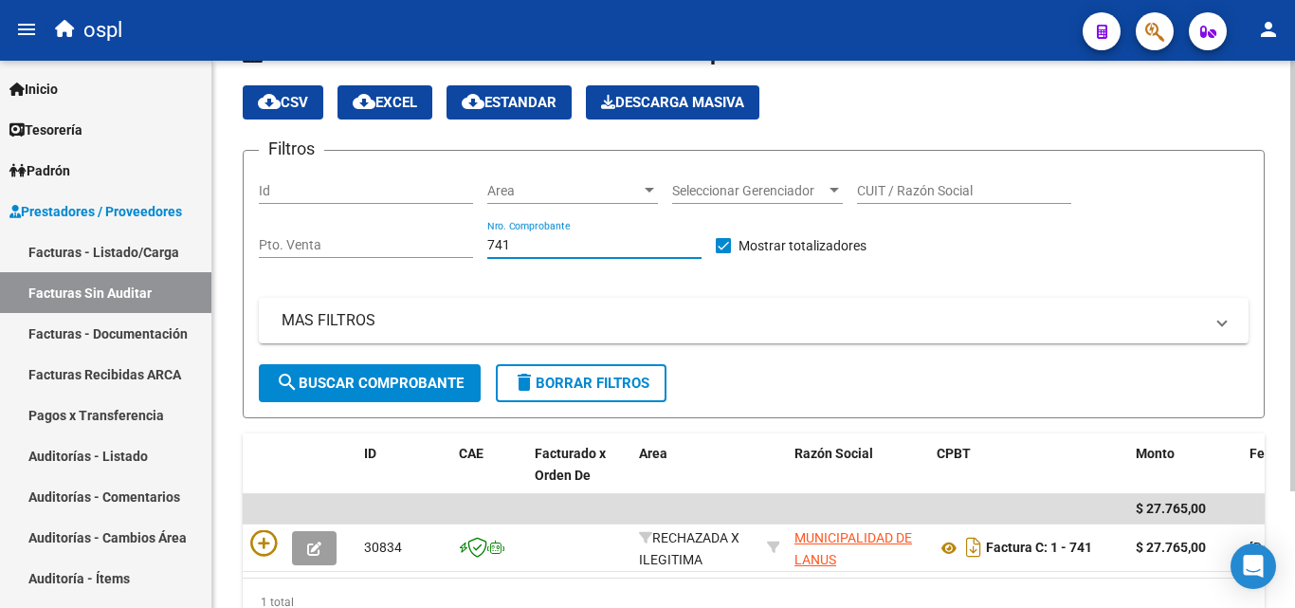
scroll to position [148, 0]
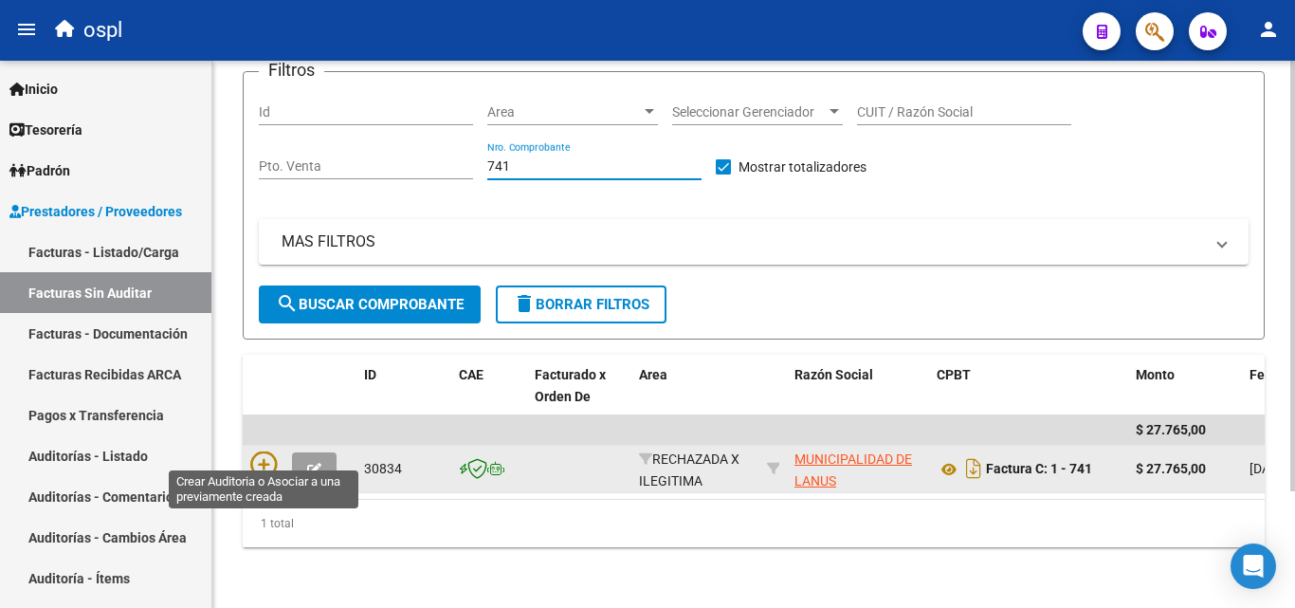
type input "741"
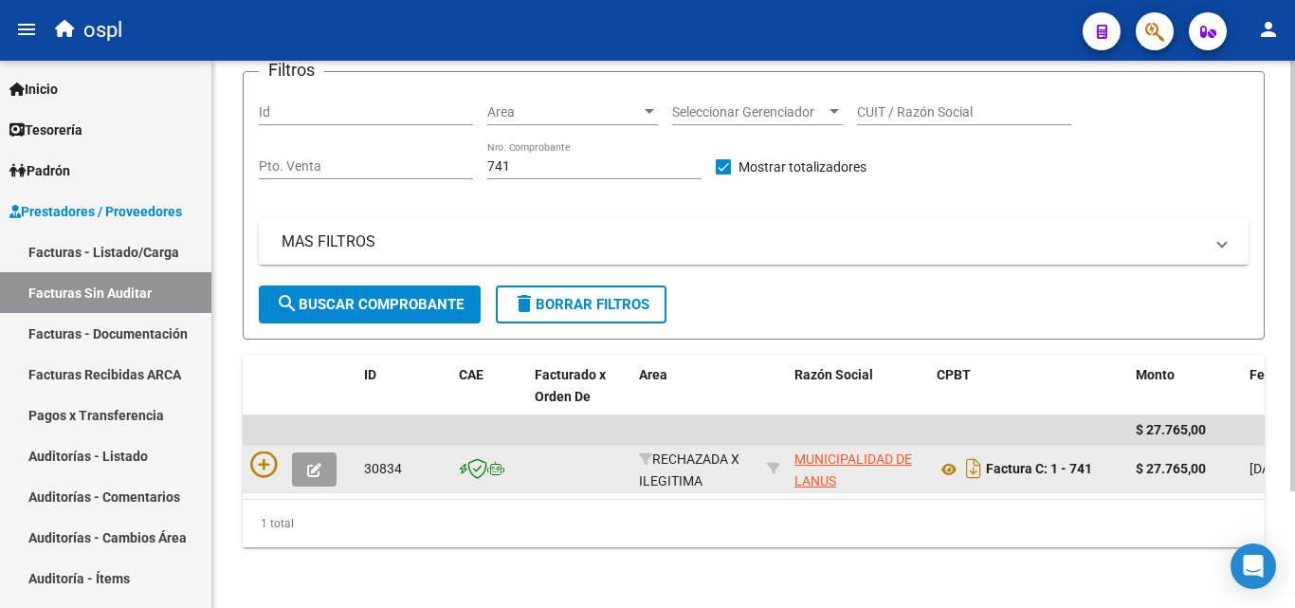
click at [258, 463] on div at bounding box center [299, 468] width 99 height 35
click at [271, 455] on icon at bounding box center [263, 464] width 27 height 27
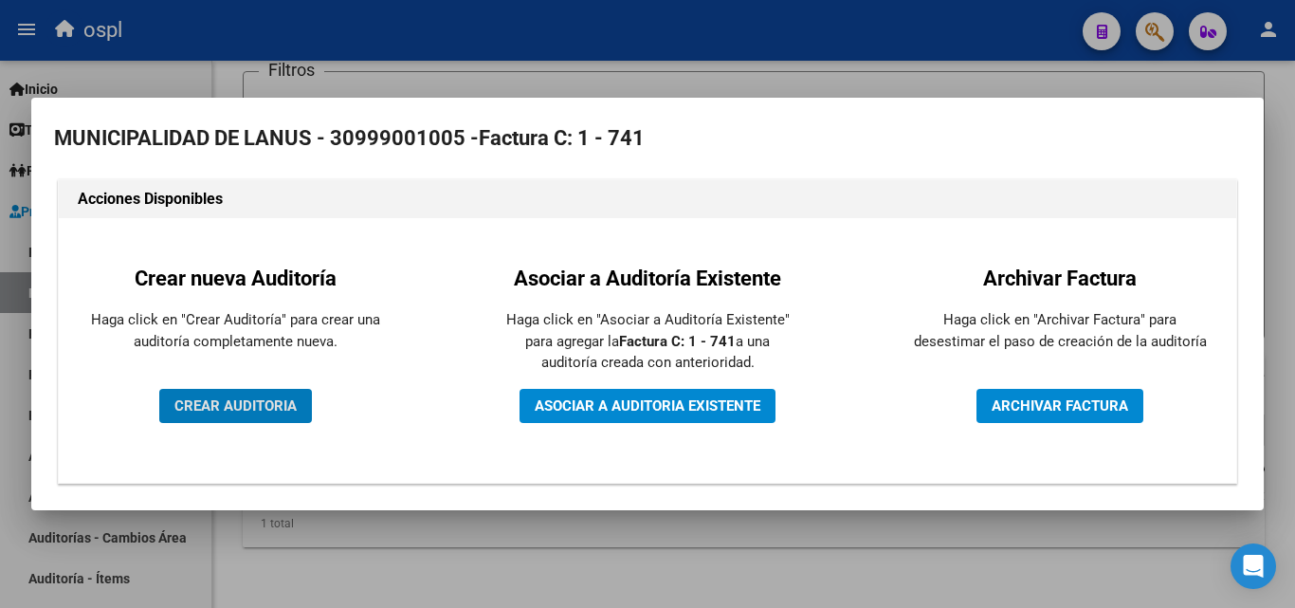
click at [223, 418] on button "CREAR AUDITORIA" at bounding box center [235, 406] width 153 height 34
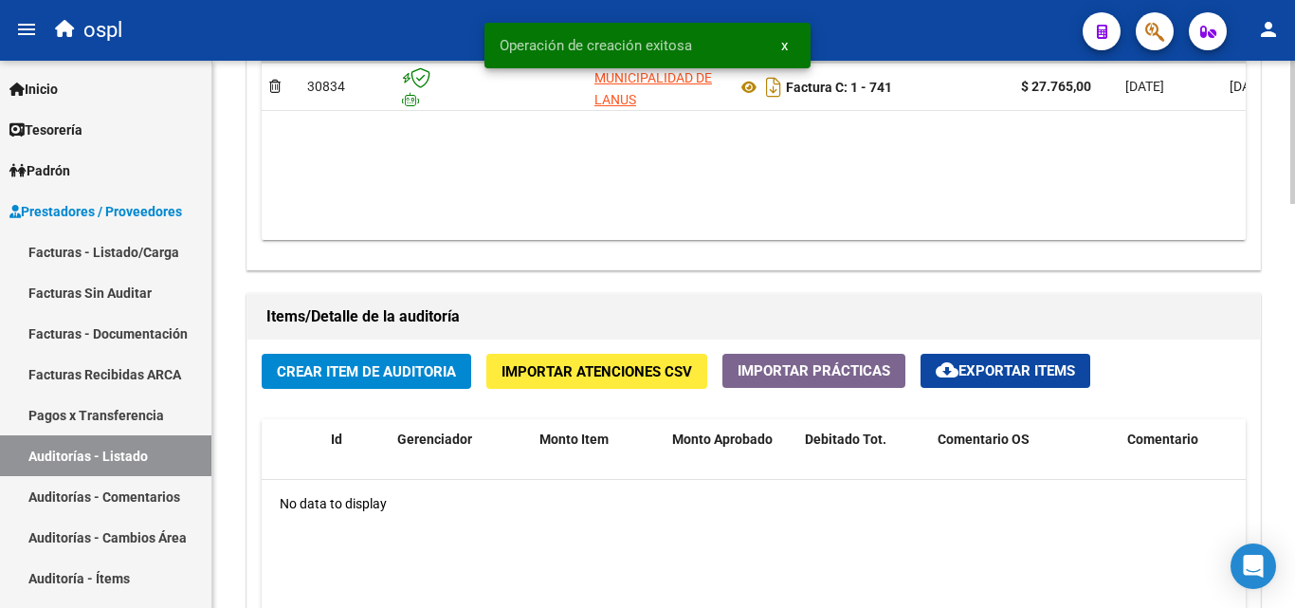
scroll to position [1138, 0]
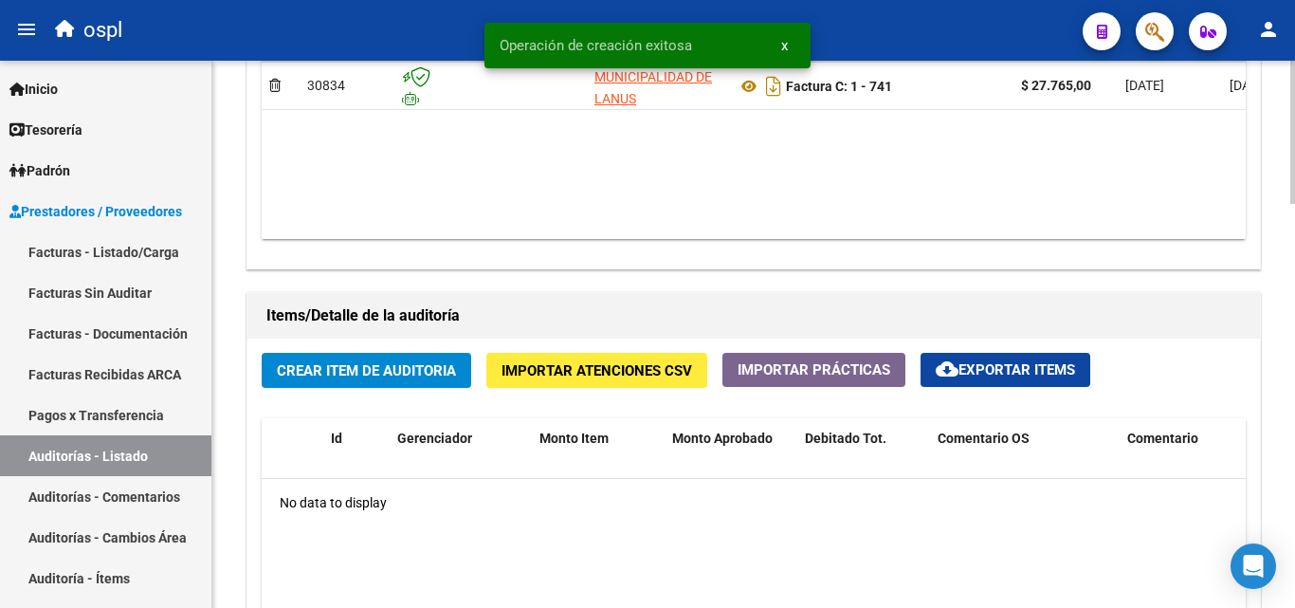
click at [423, 376] on span "Crear Item de Auditoria" at bounding box center [366, 370] width 179 height 17
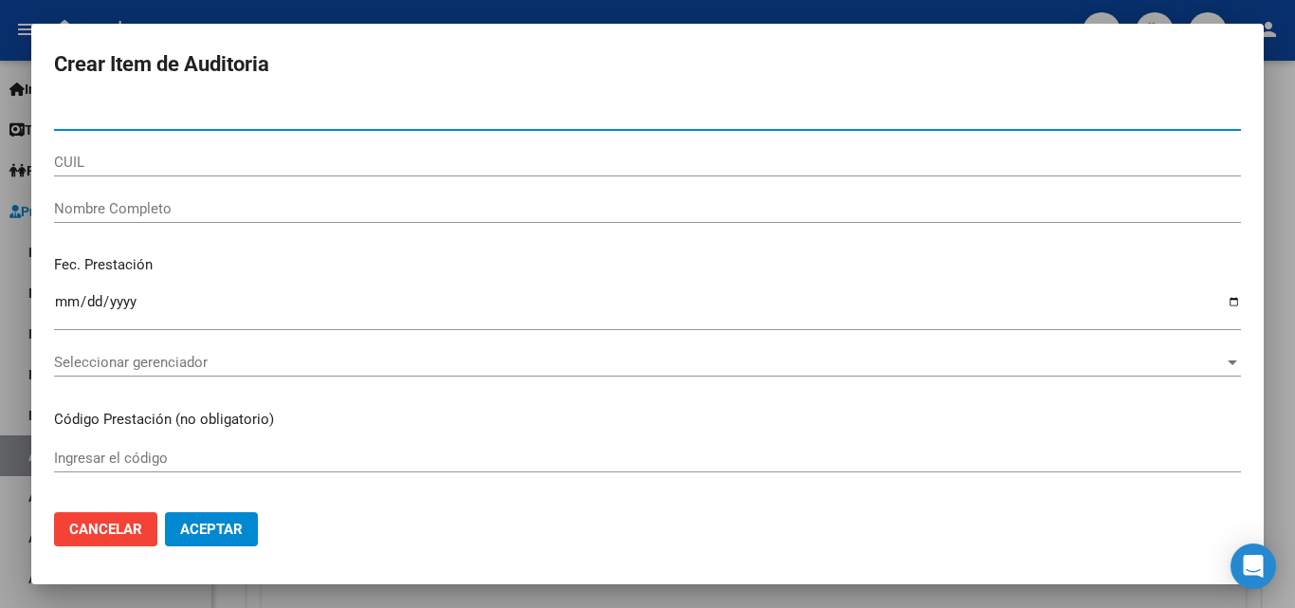
click at [235, 200] on input "Nombre Completo" at bounding box center [647, 208] width 1187 height 17
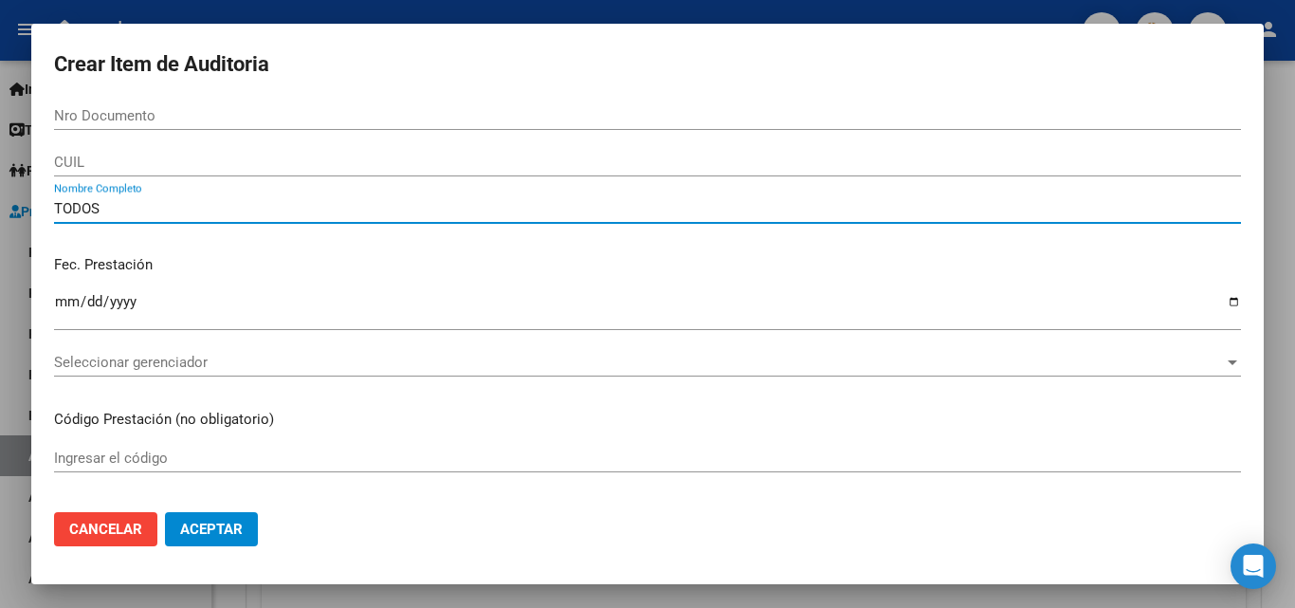
type input "TODOS"
click at [326, 265] on p "Fec. Prestación" at bounding box center [647, 265] width 1187 height 22
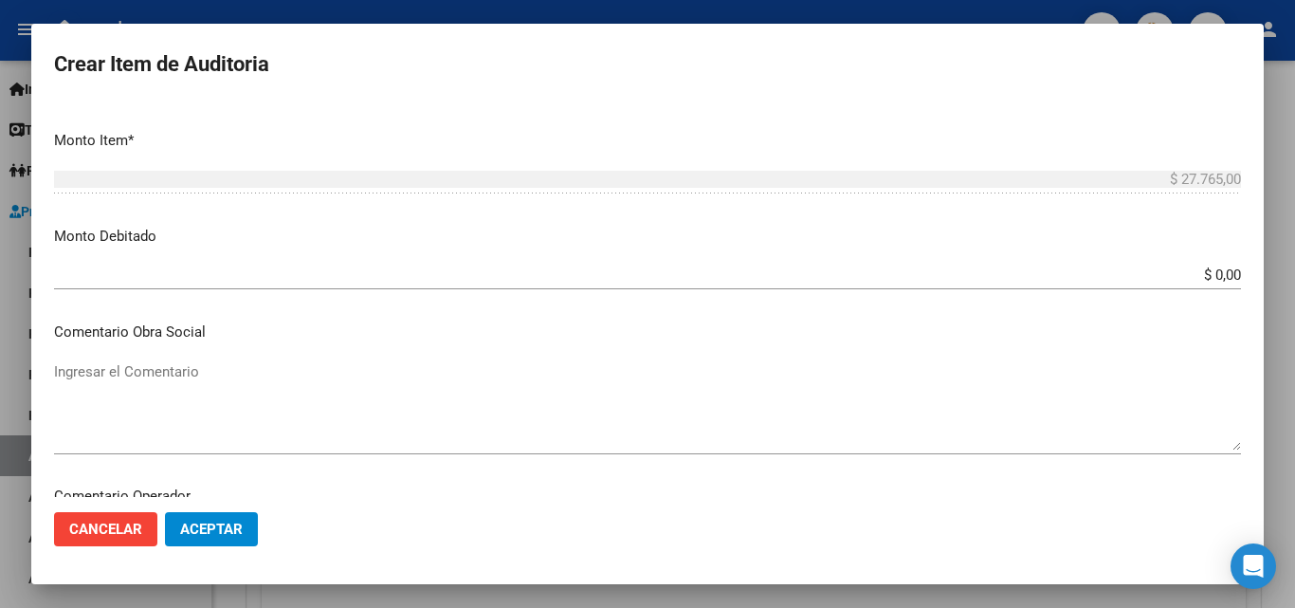
scroll to position [569, 0]
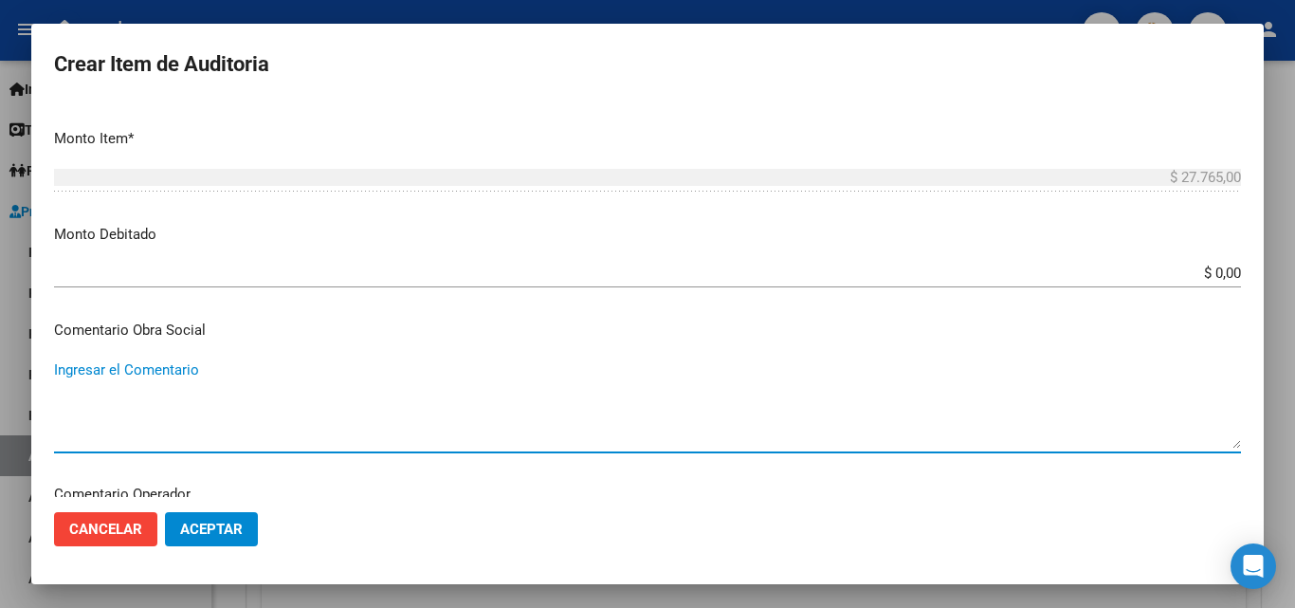
click at [513, 401] on textarea "Ingresar el Comentario" at bounding box center [647, 403] width 1187 height 89
paste textarea "RECHAZO POR ILEGITIMA; FALTA COPIA DE DNI"
click at [67, 367] on textarea "RECHAZO POR ILEGITIMA; FALTA COPIA DE DNI" at bounding box center [647, 403] width 1187 height 89
type textarea "RECHAZO POR ILEGITIMA; FALTA COPIA DE DNI"
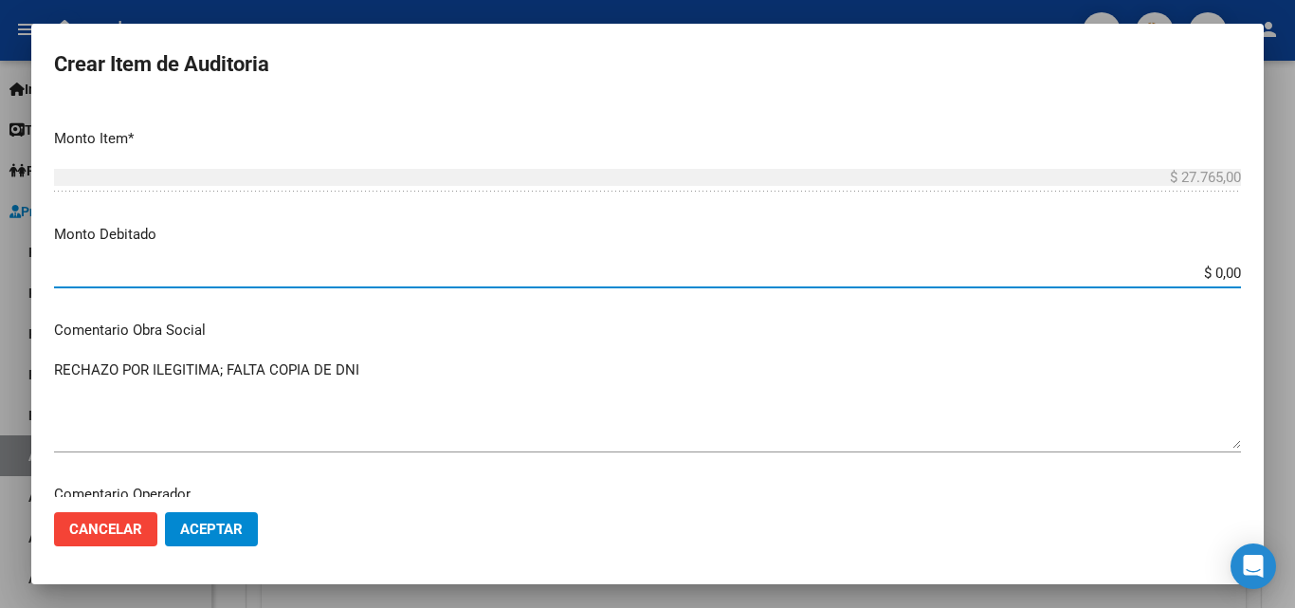
click at [1223, 269] on input "$ 0,00" at bounding box center [647, 273] width 1187 height 17
type input "$ 27.765,00"
click at [1164, 237] on p "Monto Debitado" at bounding box center [647, 235] width 1187 height 22
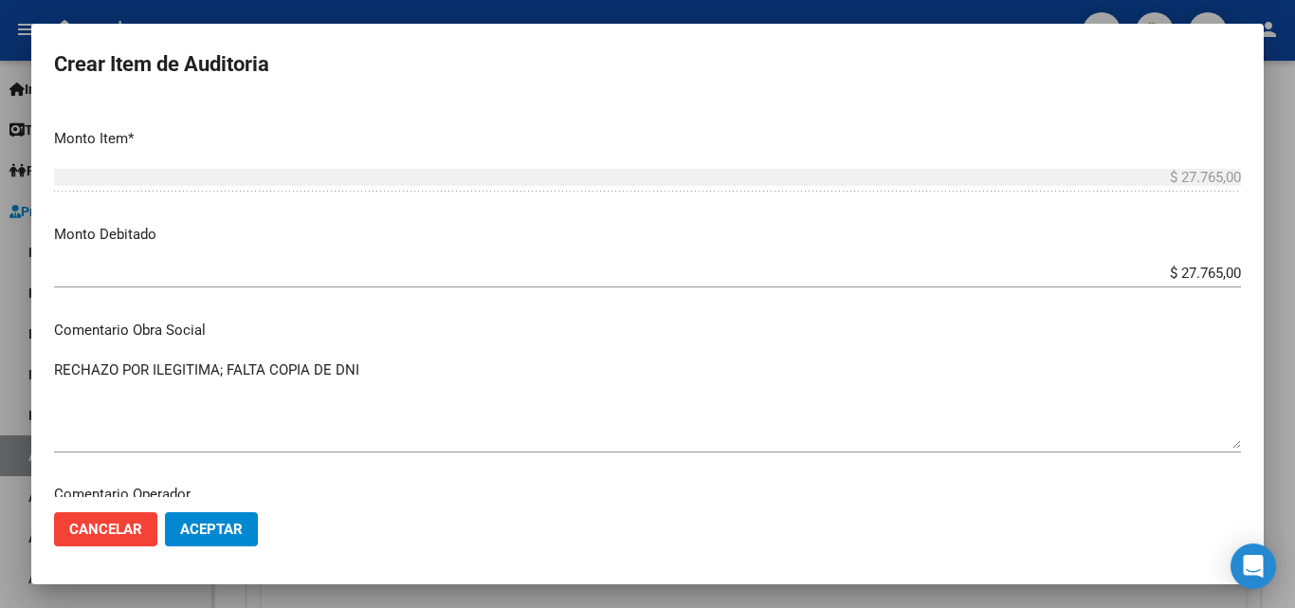
click at [210, 543] on button "Aceptar" at bounding box center [211, 529] width 93 height 34
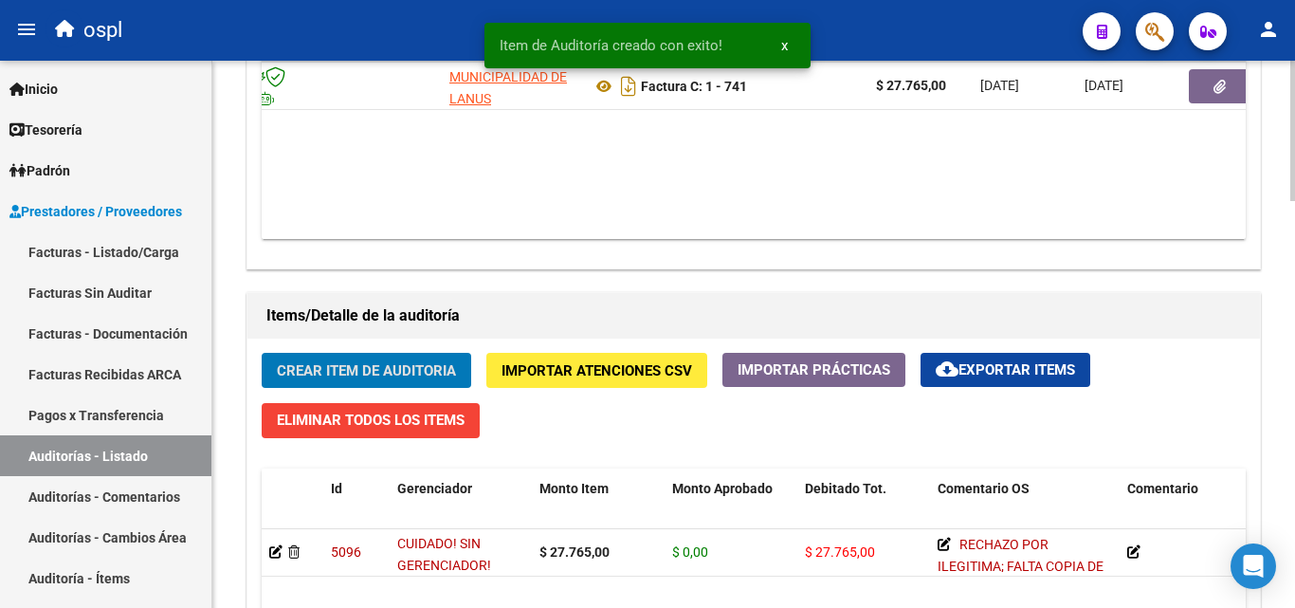
scroll to position [0, 209]
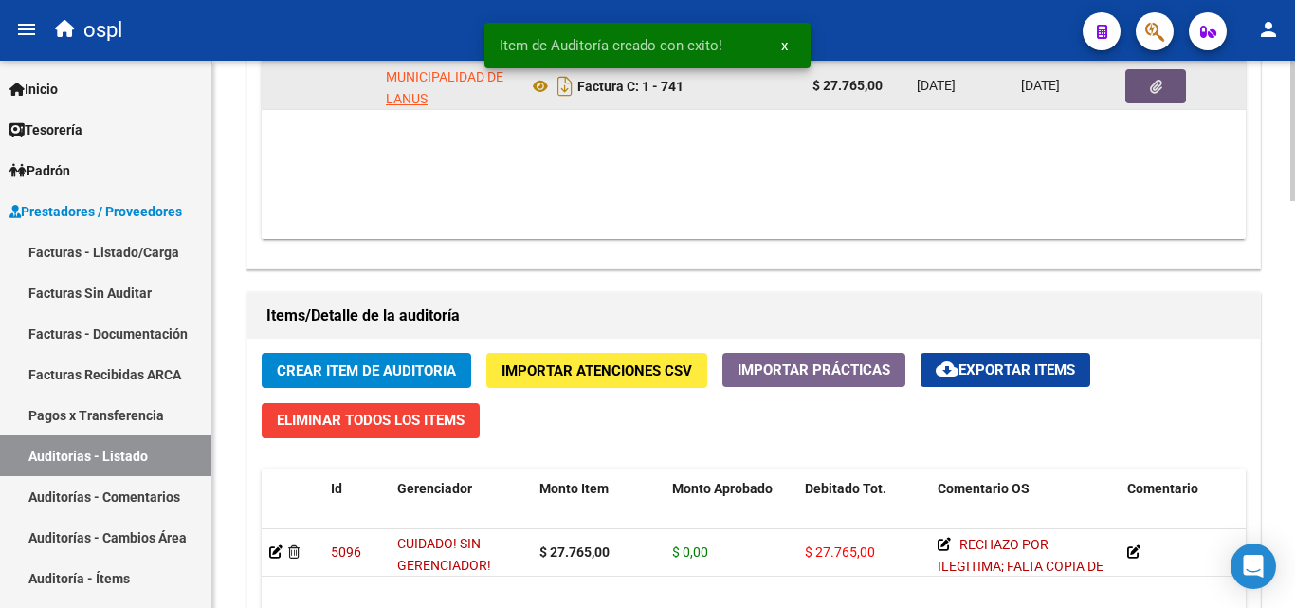
click at [1154, 98] on button "button" at bounding box center [1155, 86] width 61 height 34
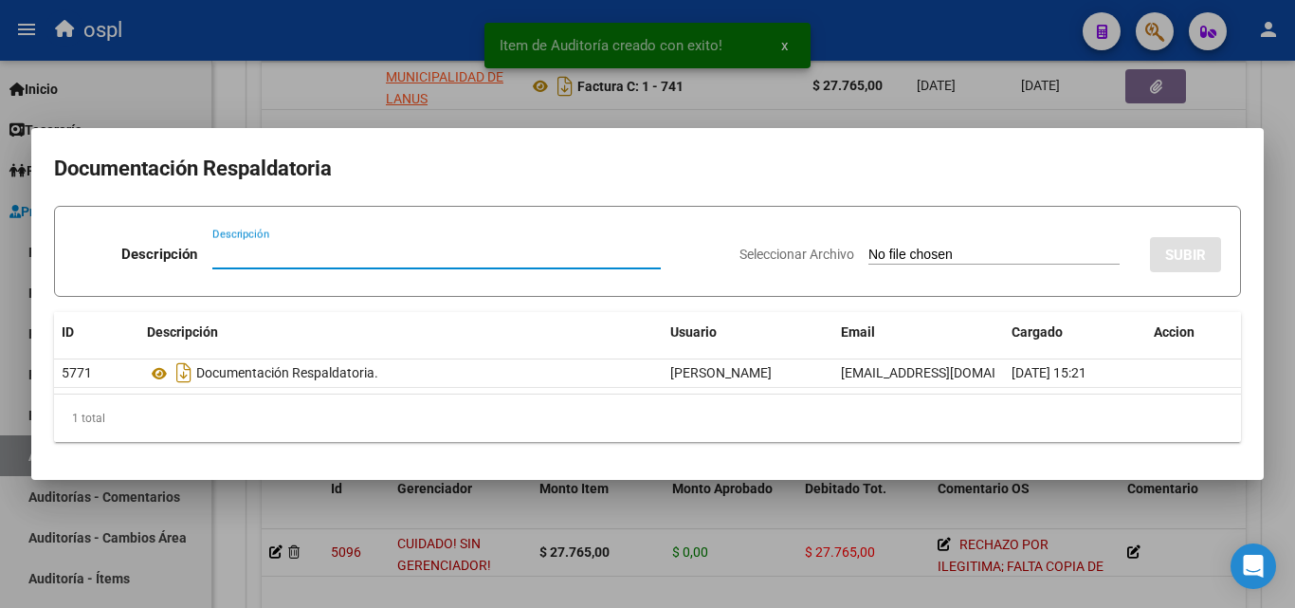
click at [868, 258] on input "Seleccionar Archivo" at bounding box center [993, 256] width 251 height 18
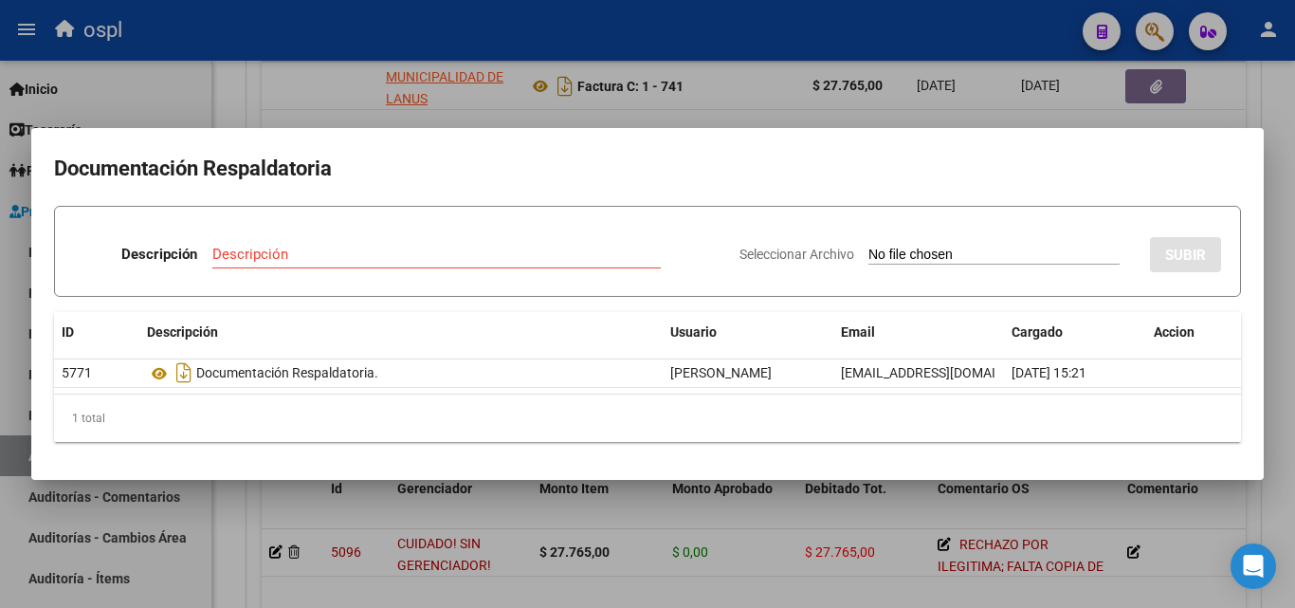
type input "C:\fakepath\FC Nº741.pdf"
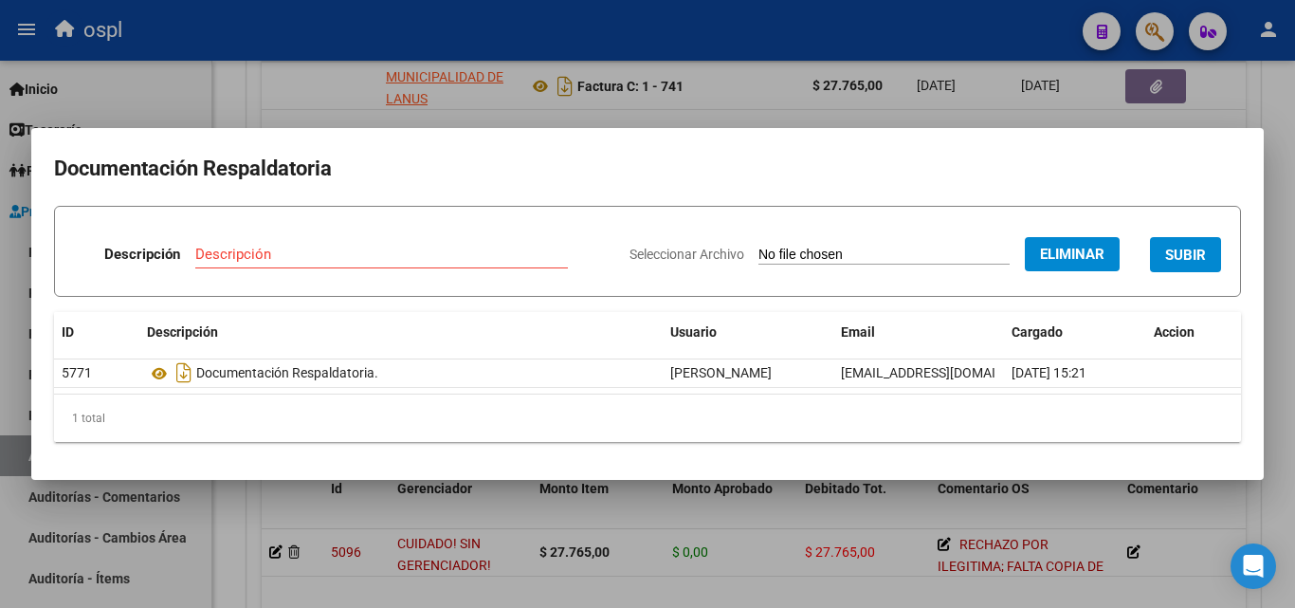
click at [259, 254] on input "Descripción" at bounding box center [381, 254] width 373 height 17
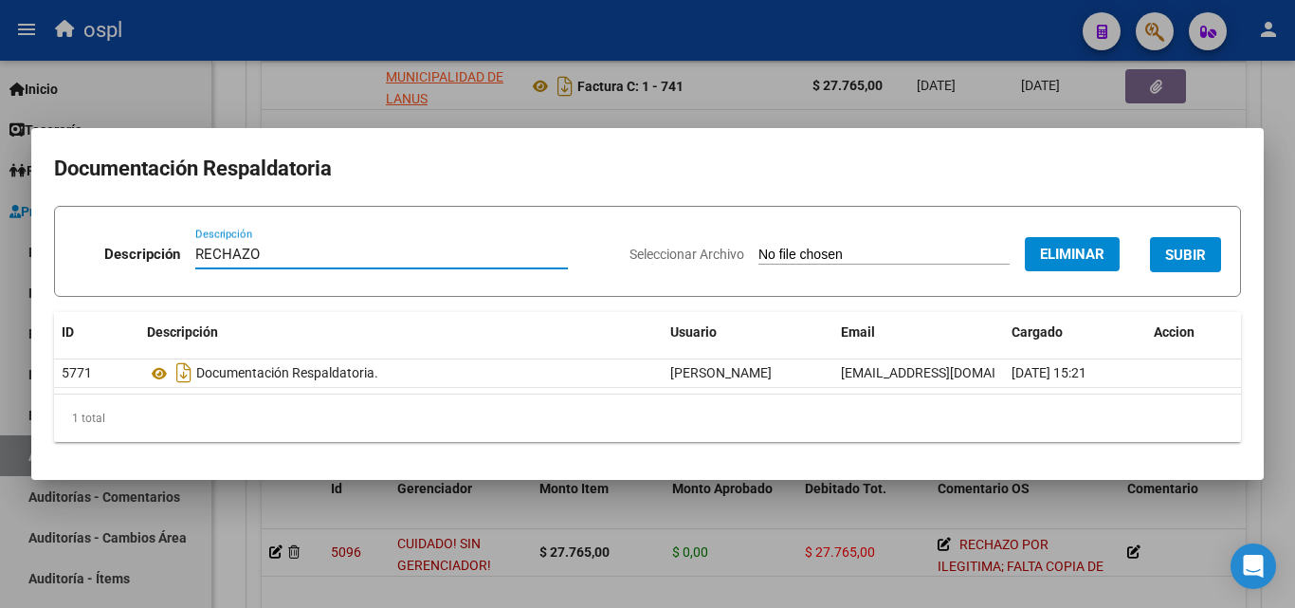
type input "RECHAZO"
click at [573, 229] on div "Descripción RECHAZO Descripción" at bounding box center [344, 257] width 540 height 57
click at [1191, 247] on span "SUBIR" at bounding box center [1185, 255] width 41 height 17
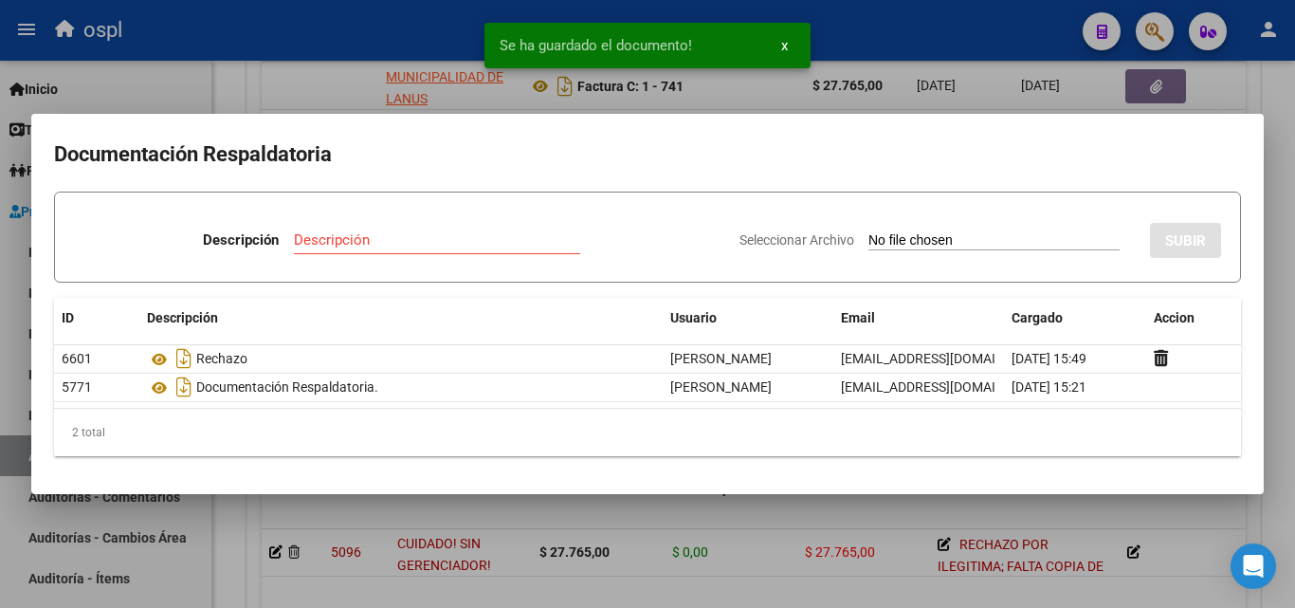
click at [226, 88] on div at bounding box center [647, 304] width 1295 height 608
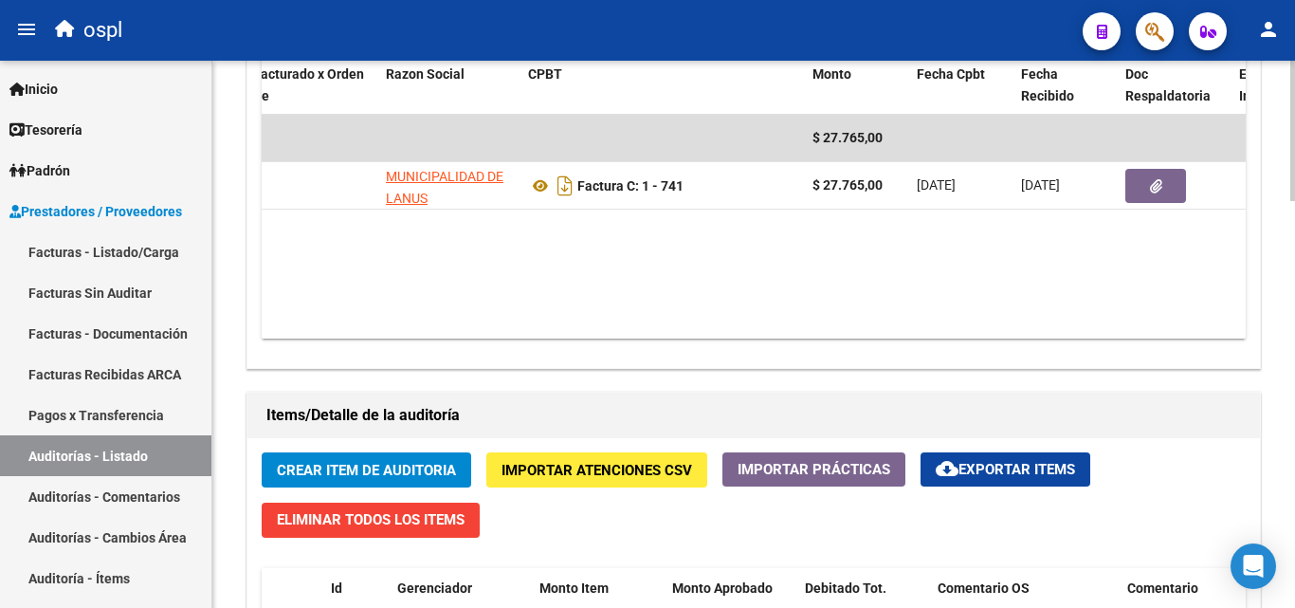
scroll to position [1043, 0]
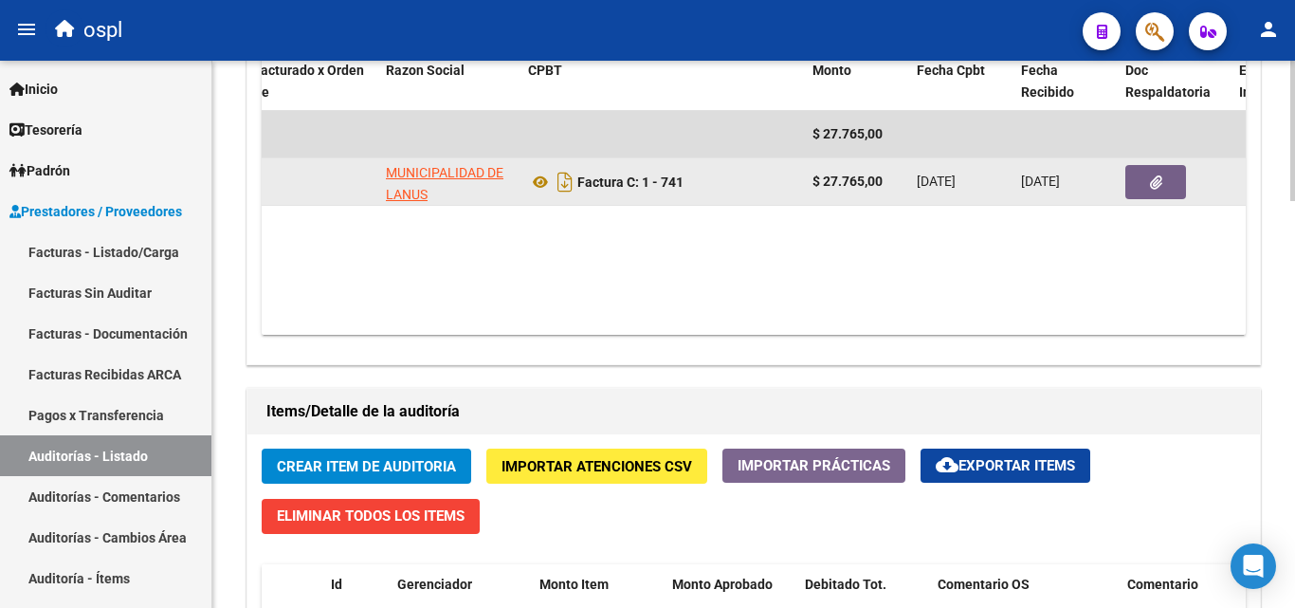
click at [1139, 192] on button "button" at bounding box center [1155, 182] width 61 height 34
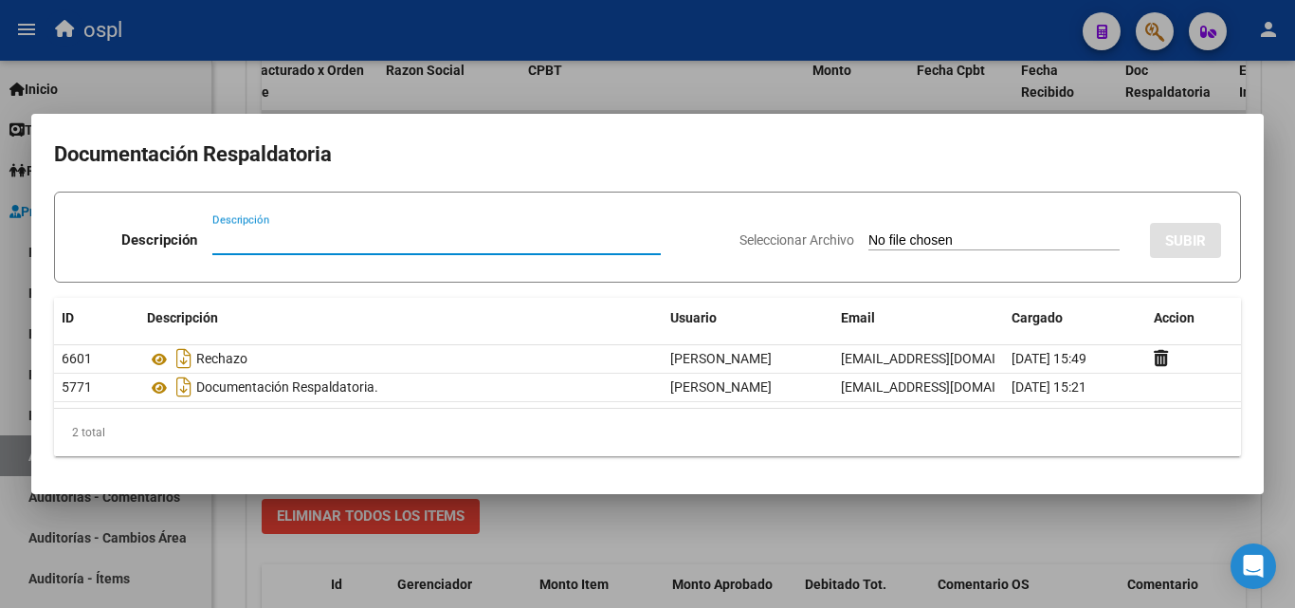
click at [221, 92] on div at bounding box center [647, 304] width 1295 height 608
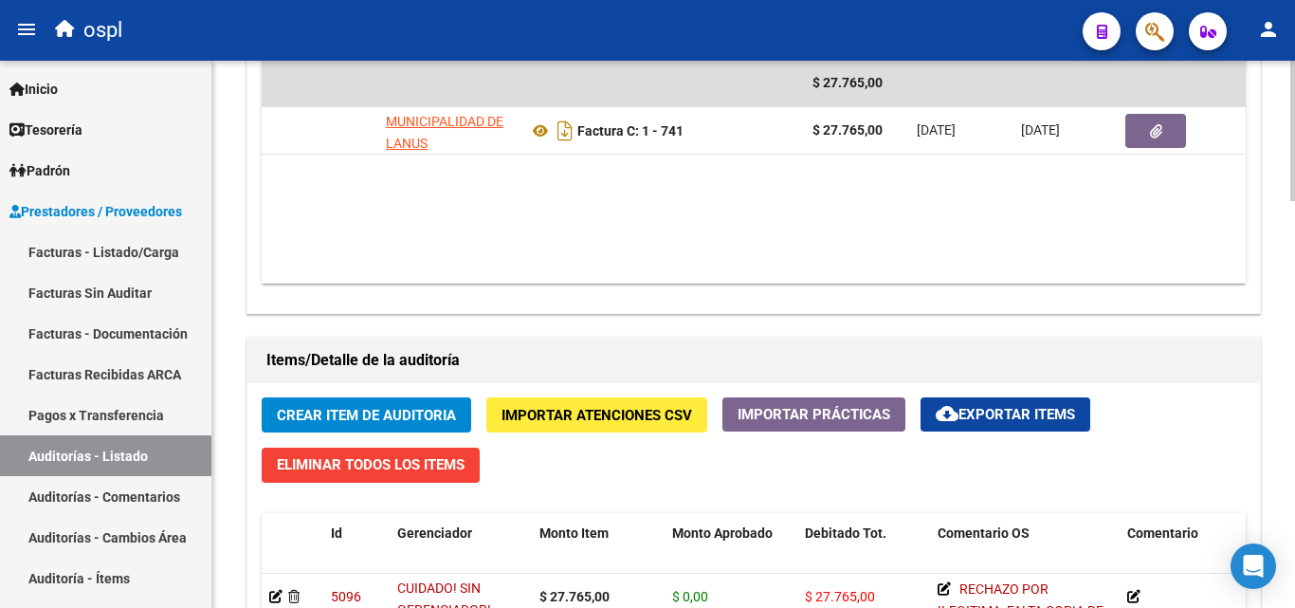
scroll to position [1138, 0]
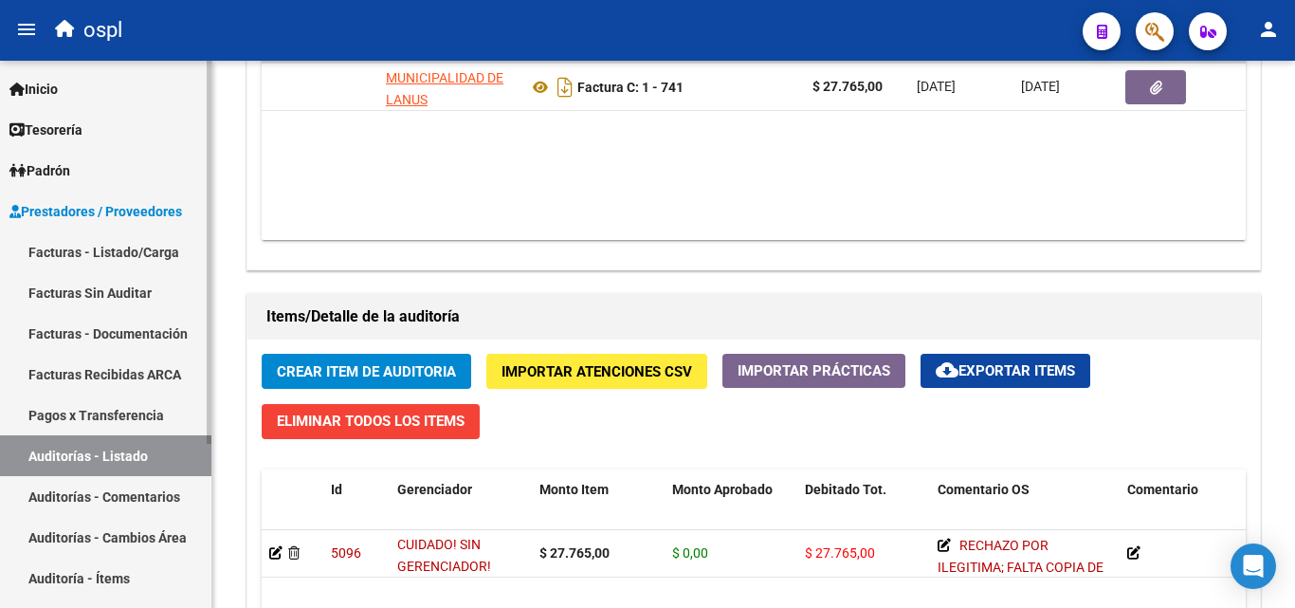
click at [142, 264] on link "Facturas - Listado/Carga" at bounding box center [105, 251] width 211 height 41
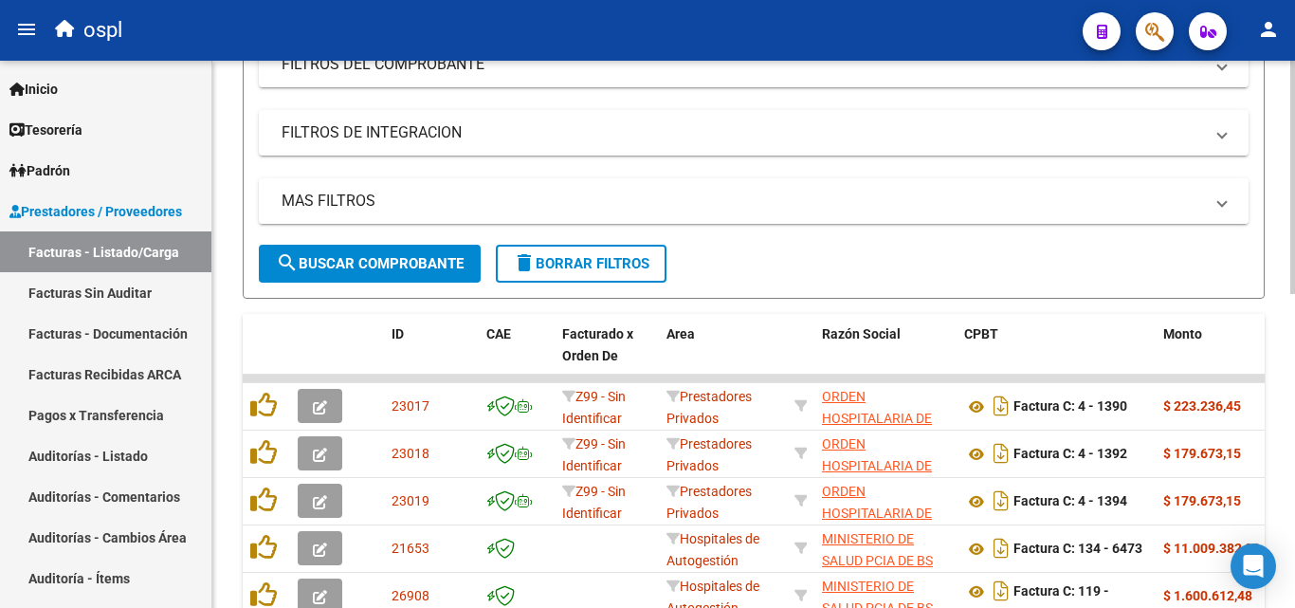
scroll to position [264, 0]
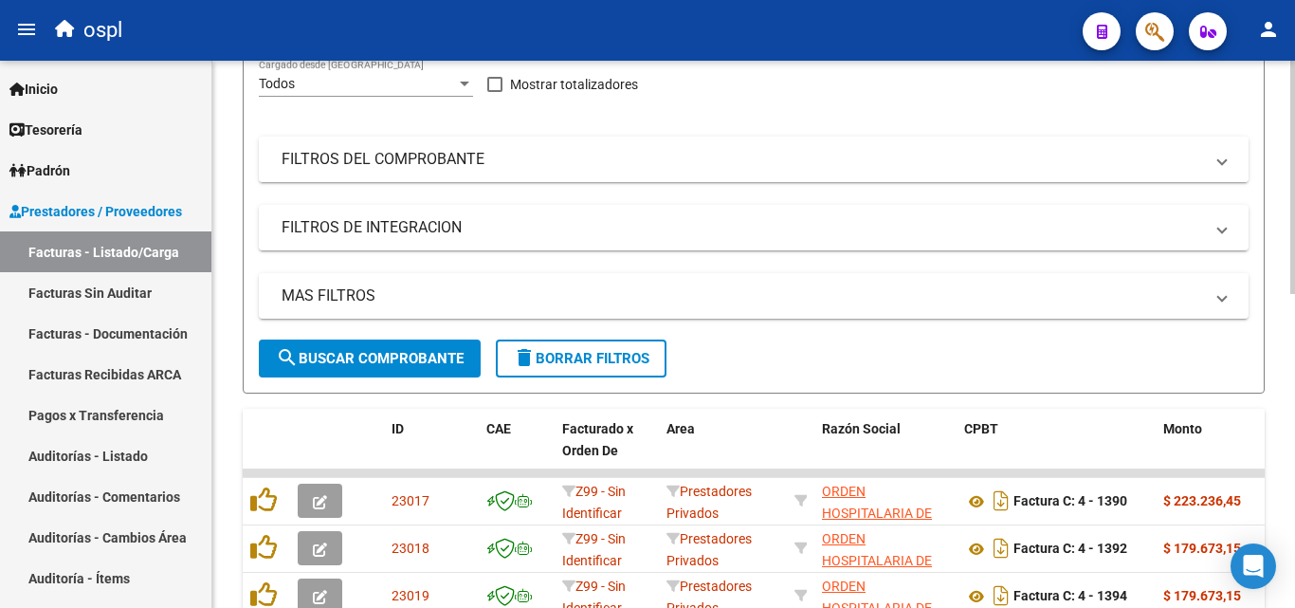
click at [834, 157] on mat-panel-title "FILTROS DEL COMPROBANTE" at bounding box center [743, 159] width 922 height 21
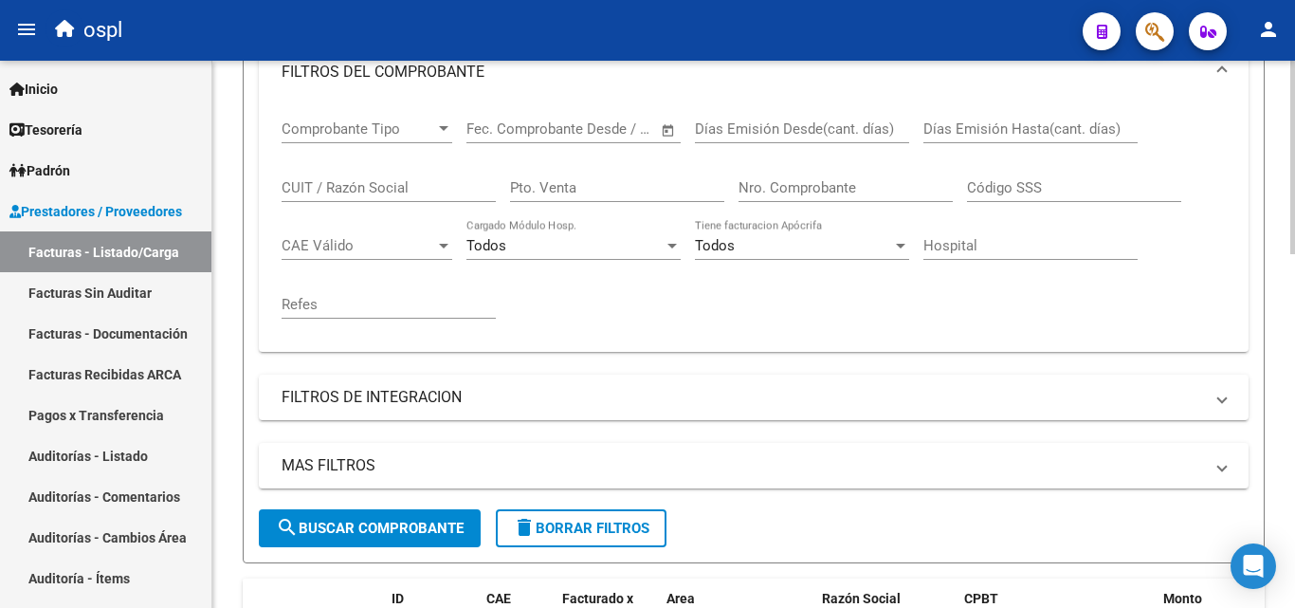
scroll to position [453, 0]
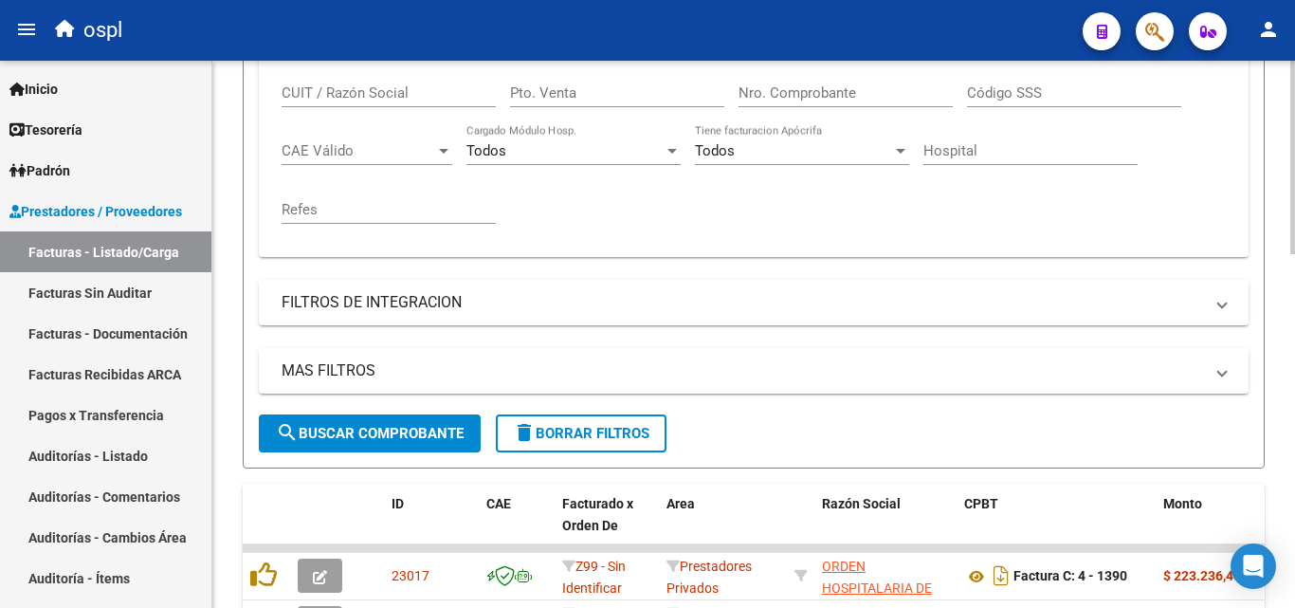
click at [831, 92] on input "Nro. Comprobante" at bounding box center [846, 92] width 214 height 17
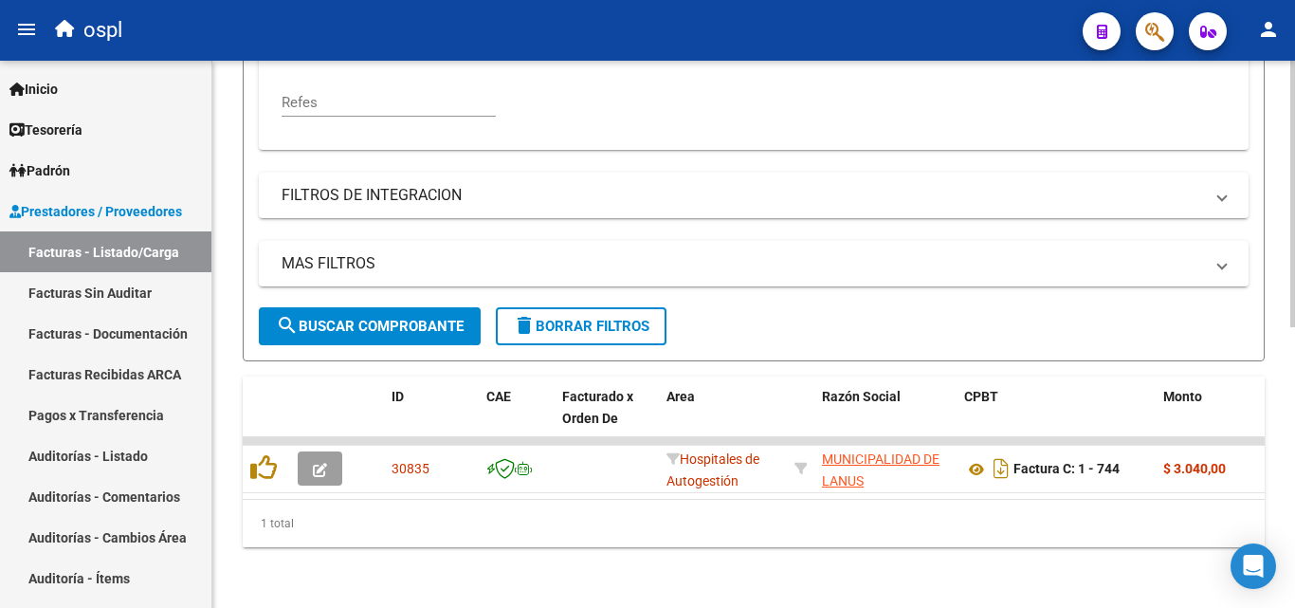
scroll to position [0, 296]
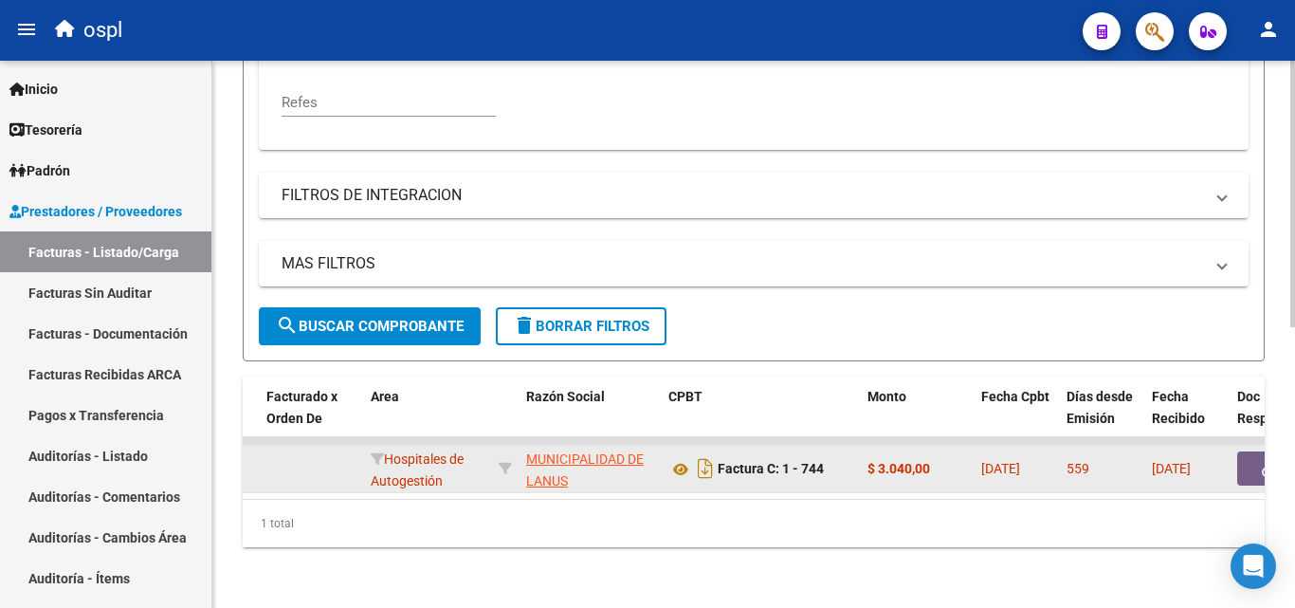
type input "744"
click at [1253, 451] on button "button" at bounding box center [1267, 468] width 61 height 34
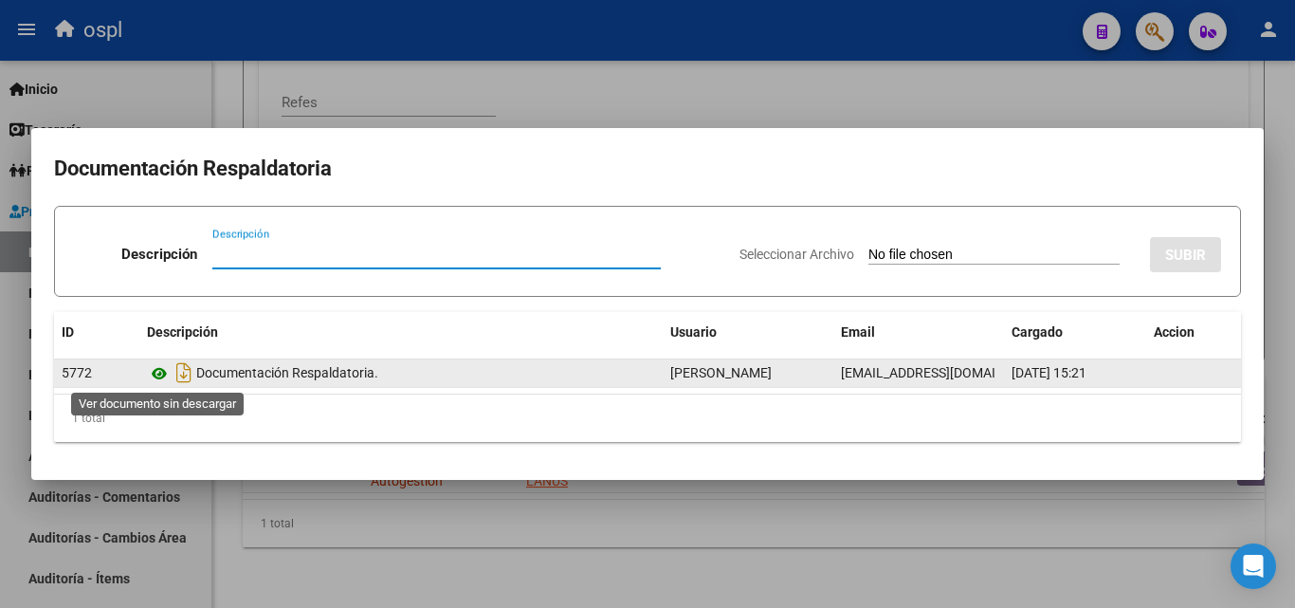
click at [162, 370] on icon at bounding box center [159, 373] width 25 height 23
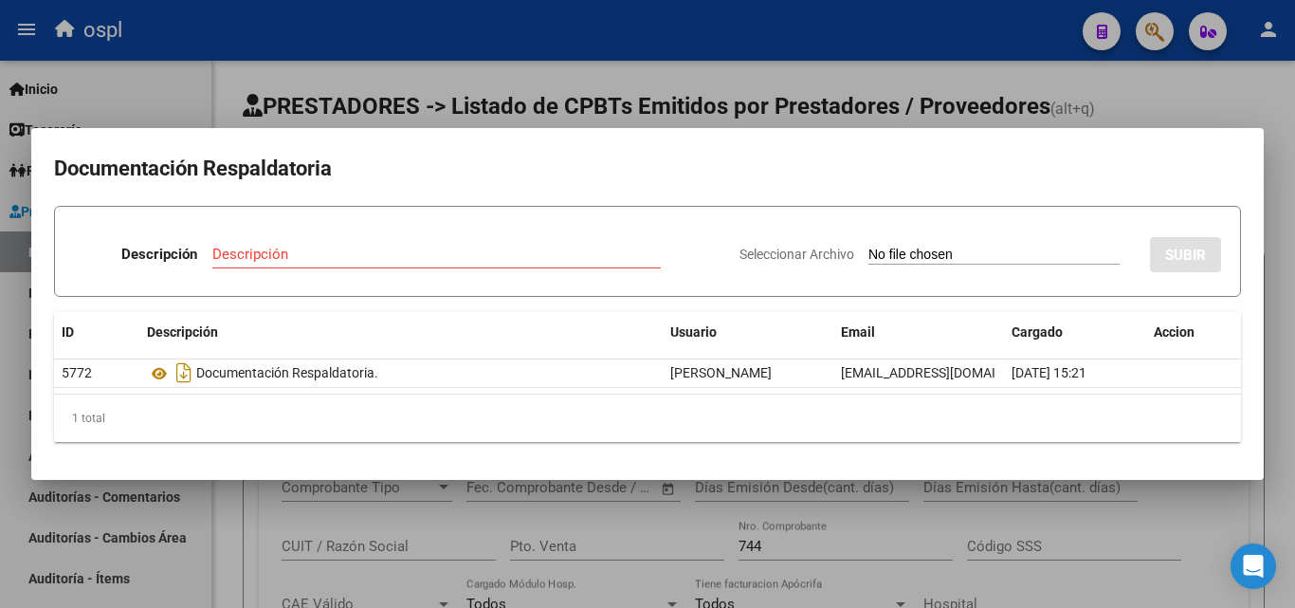
scroll to position [0, 296]
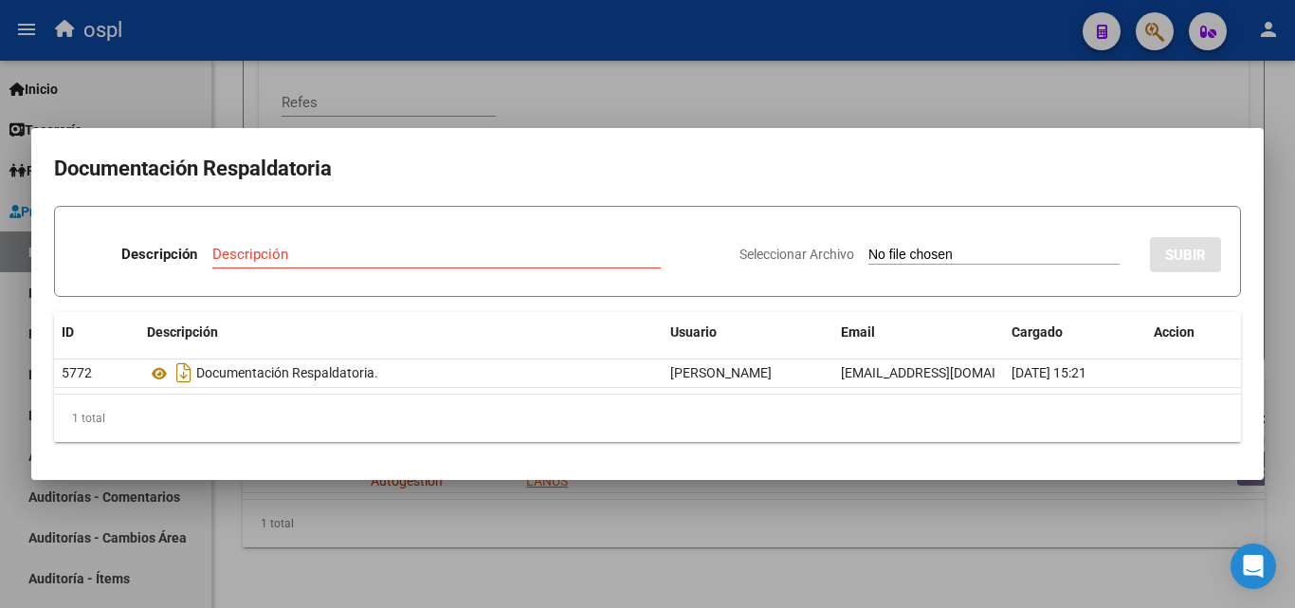
click at [773, 64] on div at bounding box center [647, 304] width 1295 height 608
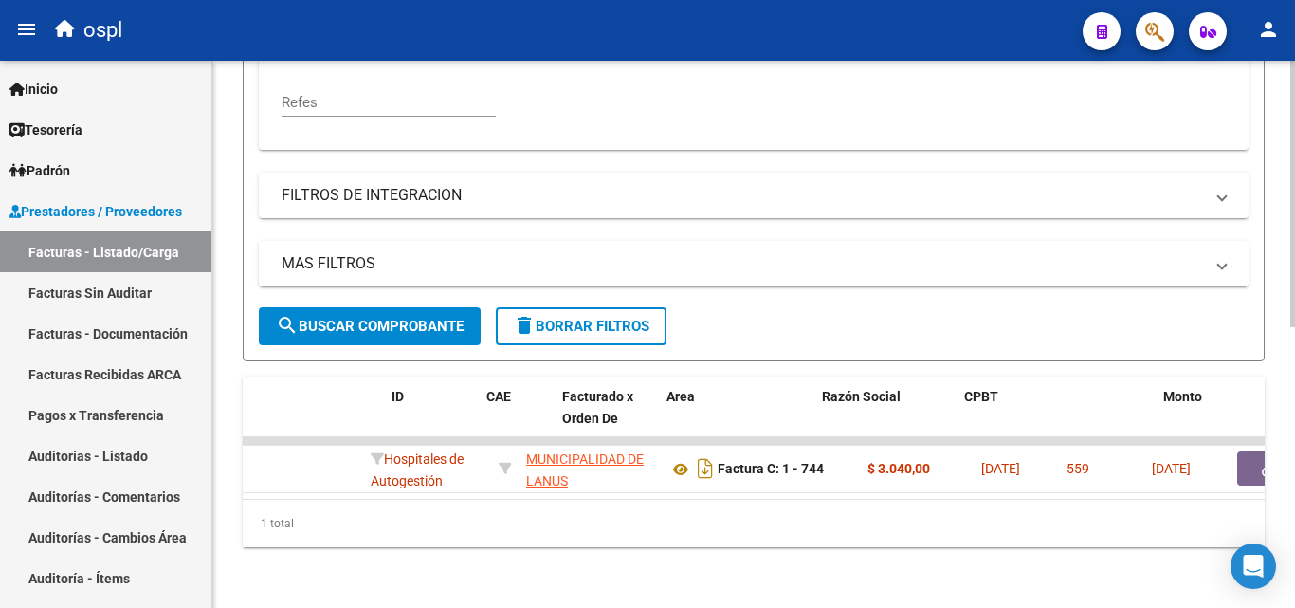
scroll to position [0, 0]
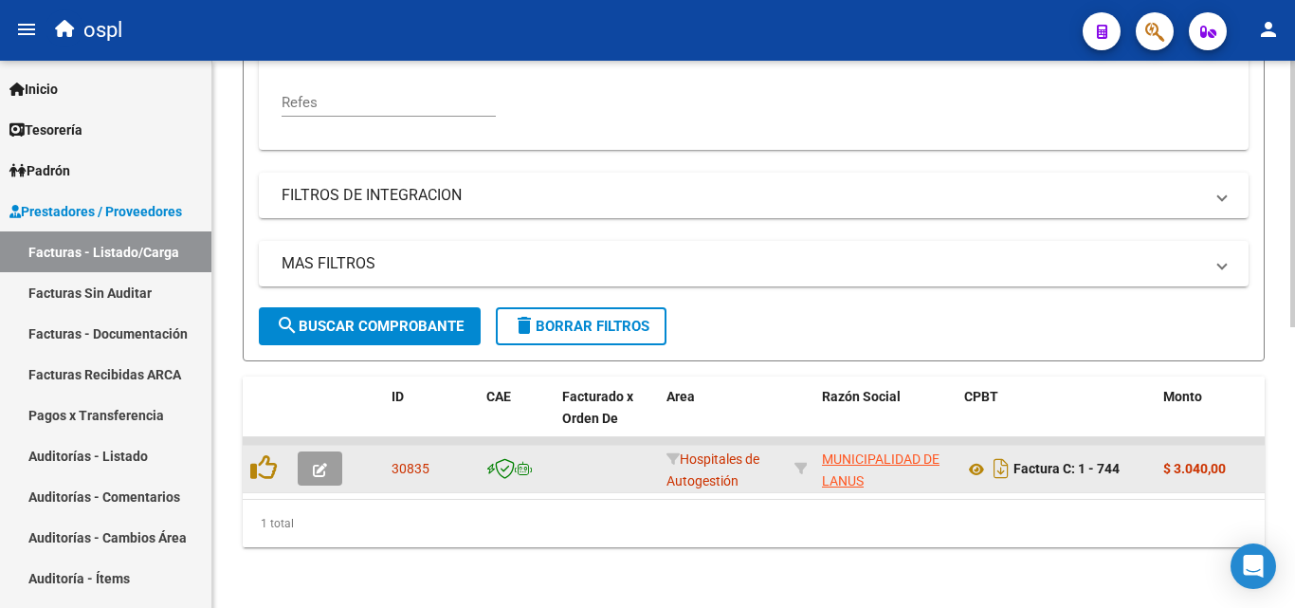
click at [326, 463] on icon "button" at bounding box center [320, 470] width 14 height 14
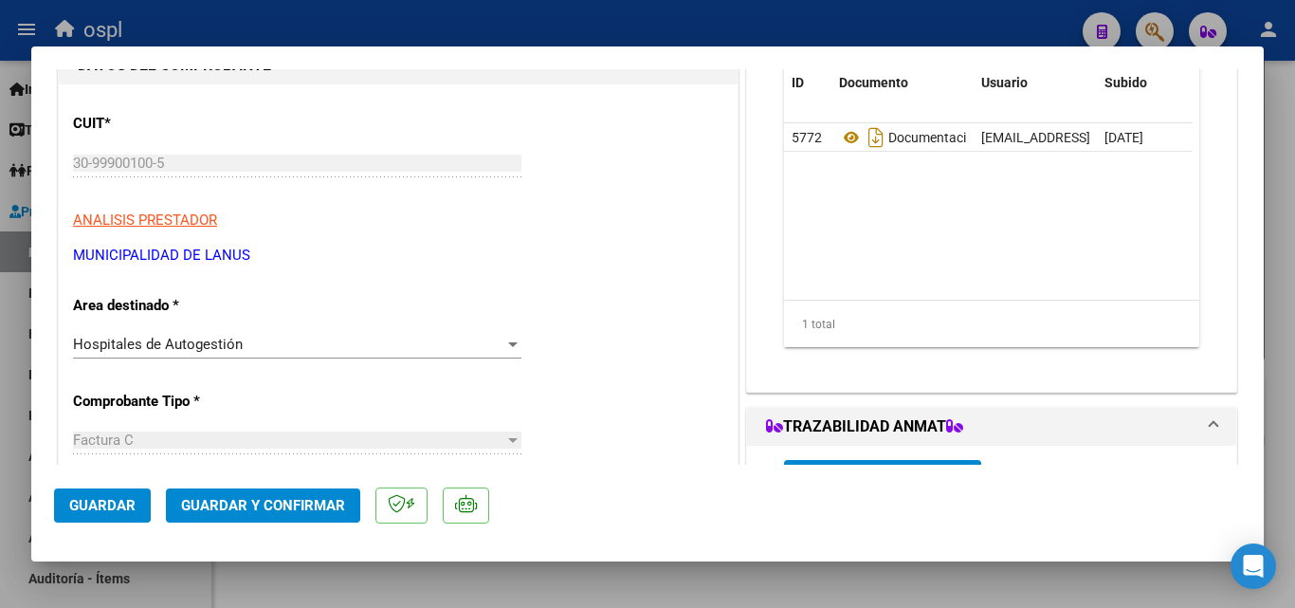
scroll to position [190, 0]
click at [432, 341] on div "Hospitales de Autogestión" at bounding box center [288, 343] width 431 height 17
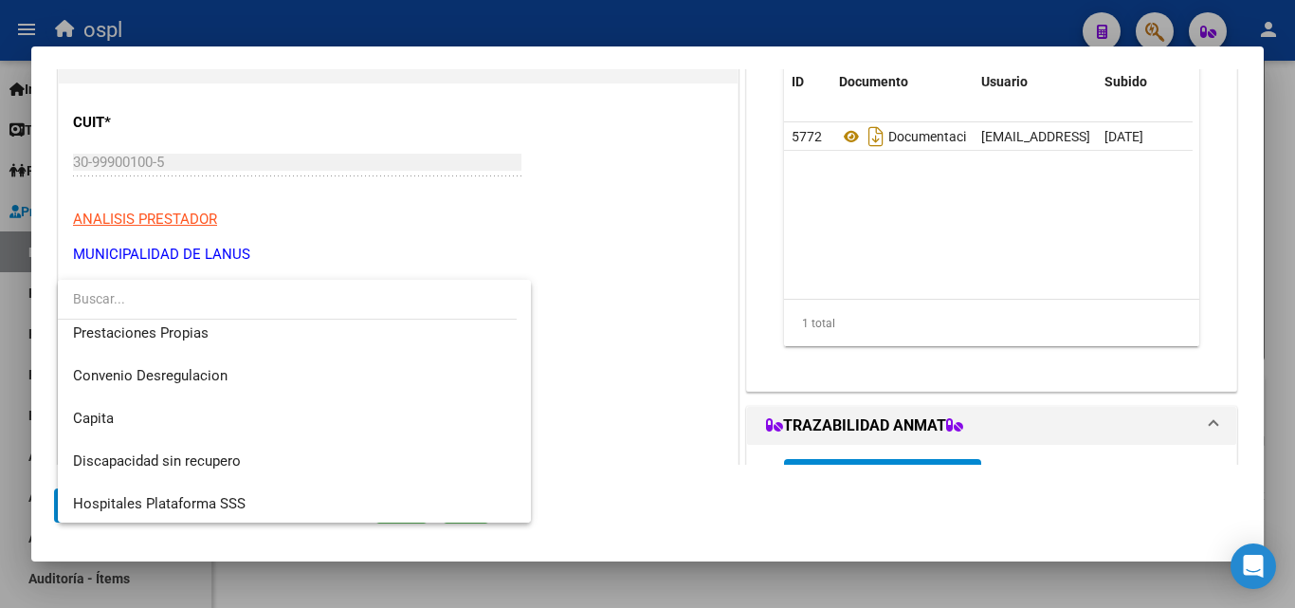
scroll to position [227, 0]
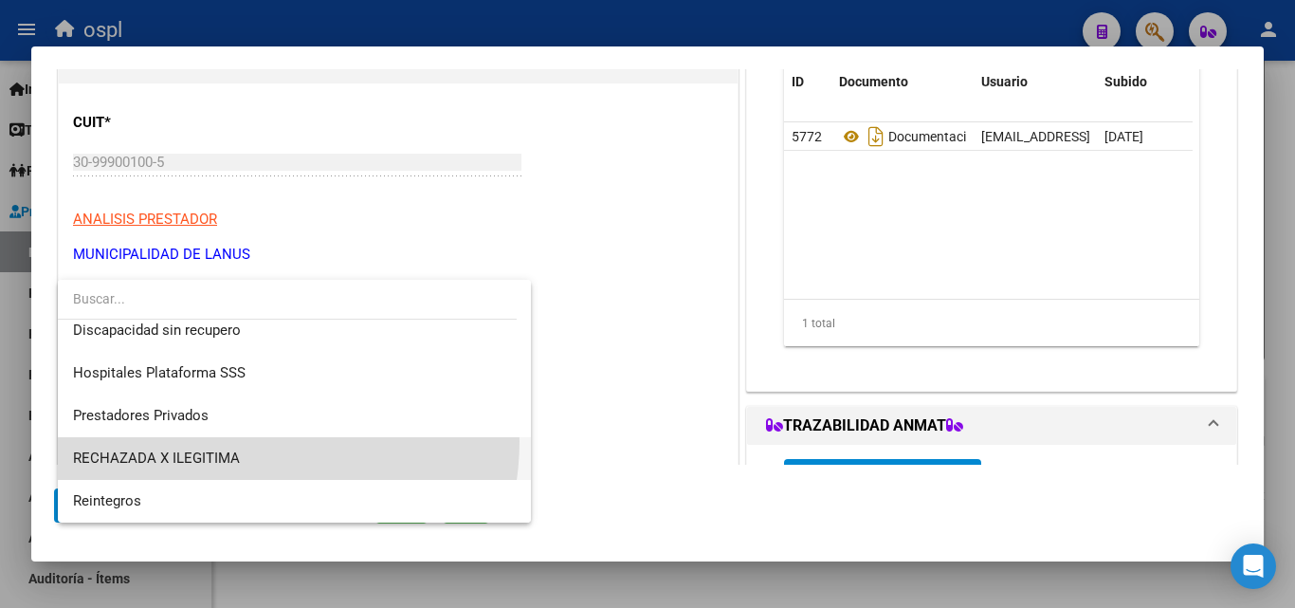
click at [242, 441] on span "RECHAZADA X ILEGITIMA" at bounding box center [294, 458] width 443 height 43
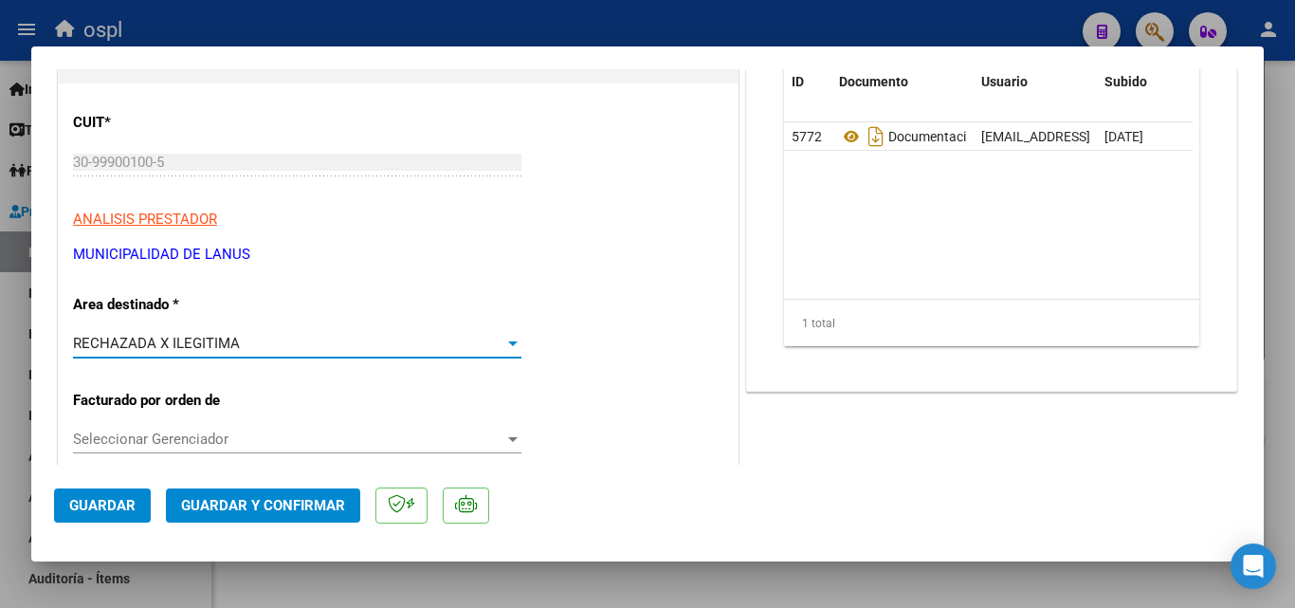
click at [428, 219] on p "ANALISIS PRESTADOR" at bounding box center [398, 220] width 650 height 22
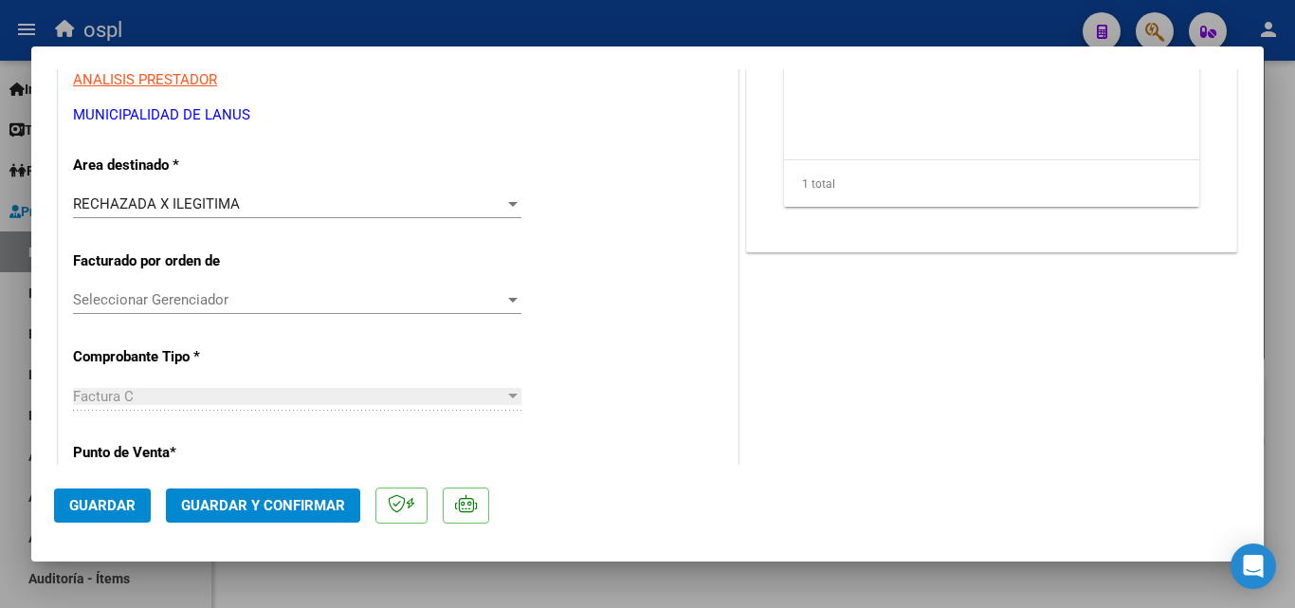
scroll to position [379, 0]
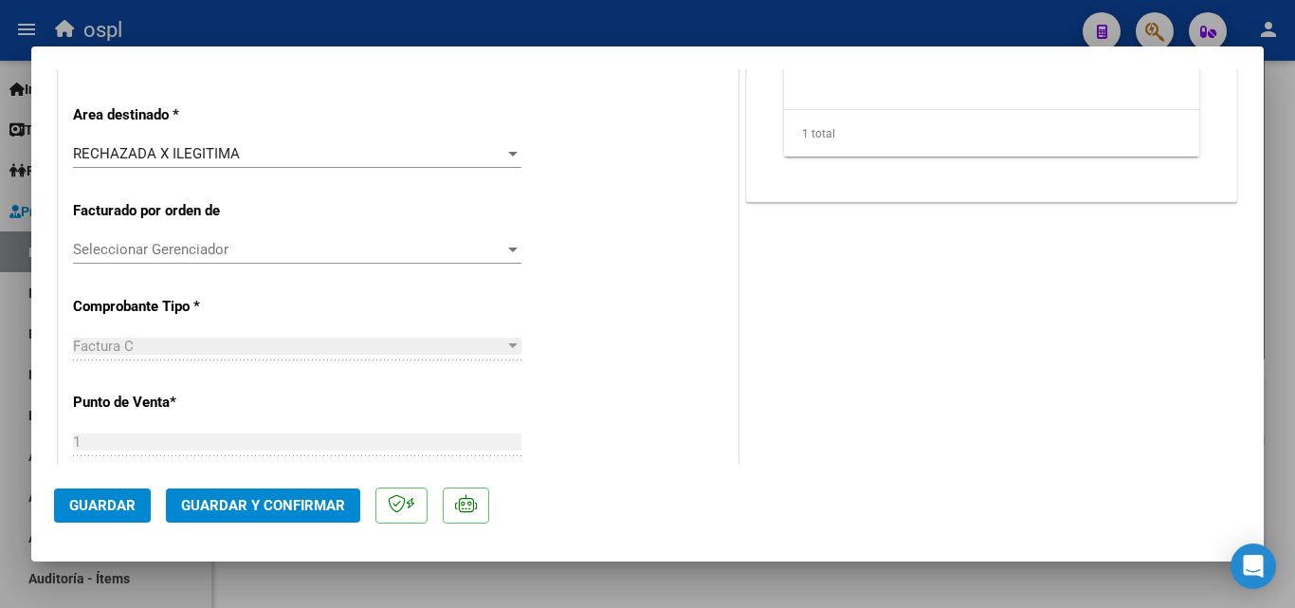
click at [280, 505] on span "Guardar y Confirmar" at bounding box center [263, 505] width 164 height 17
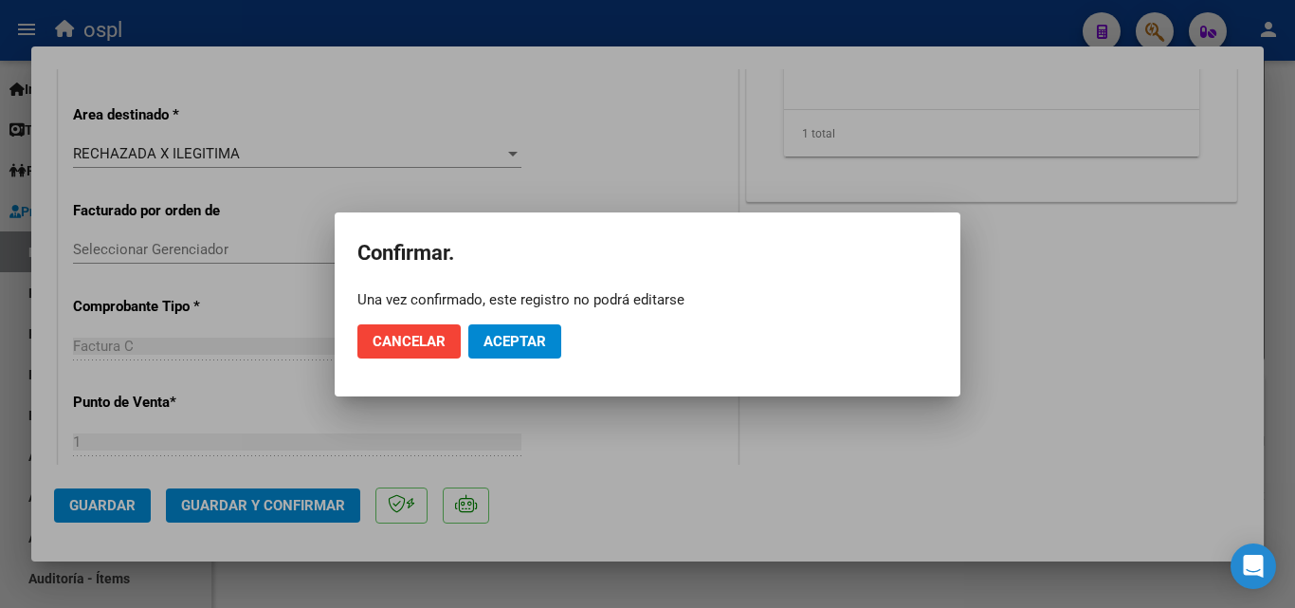
click at [508, 362] on mat-dialog-actions "Cancelar Aceptar" at bounding box center [647, 341] width 580 height 64
click at [513, 339] on span "Aceptar" at bounding box center [515, 341] width 63 height 17
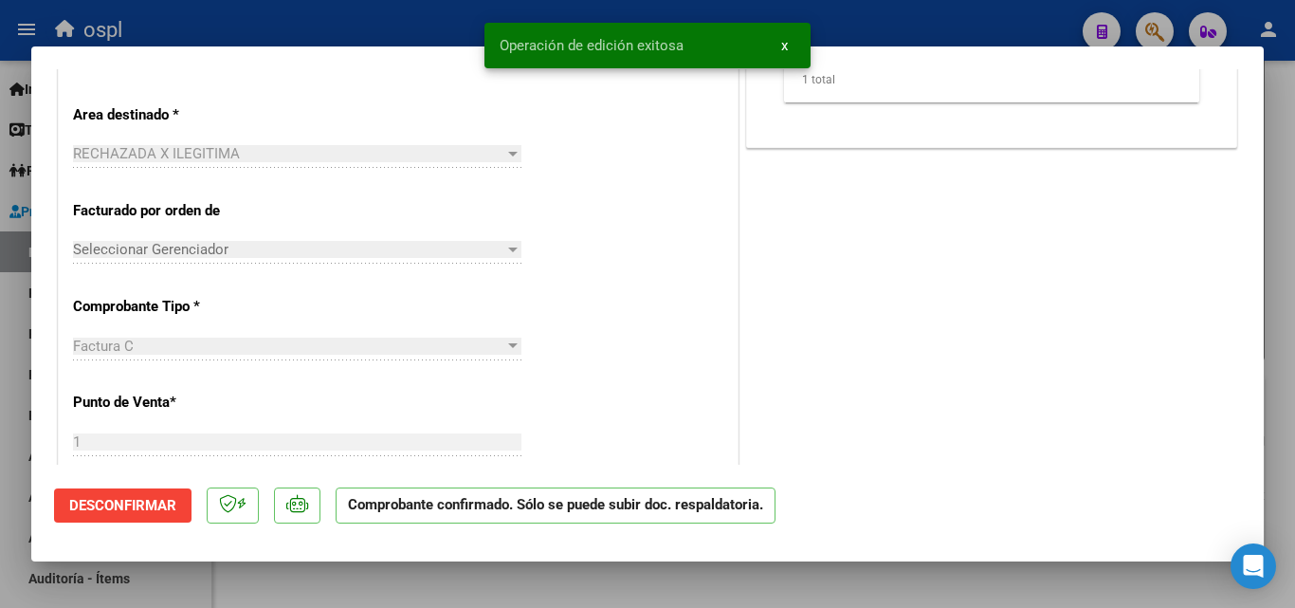
click at [265, 23] on div at bounding box center [647, 304] width 1295 height 608
type input "$ 0,00"
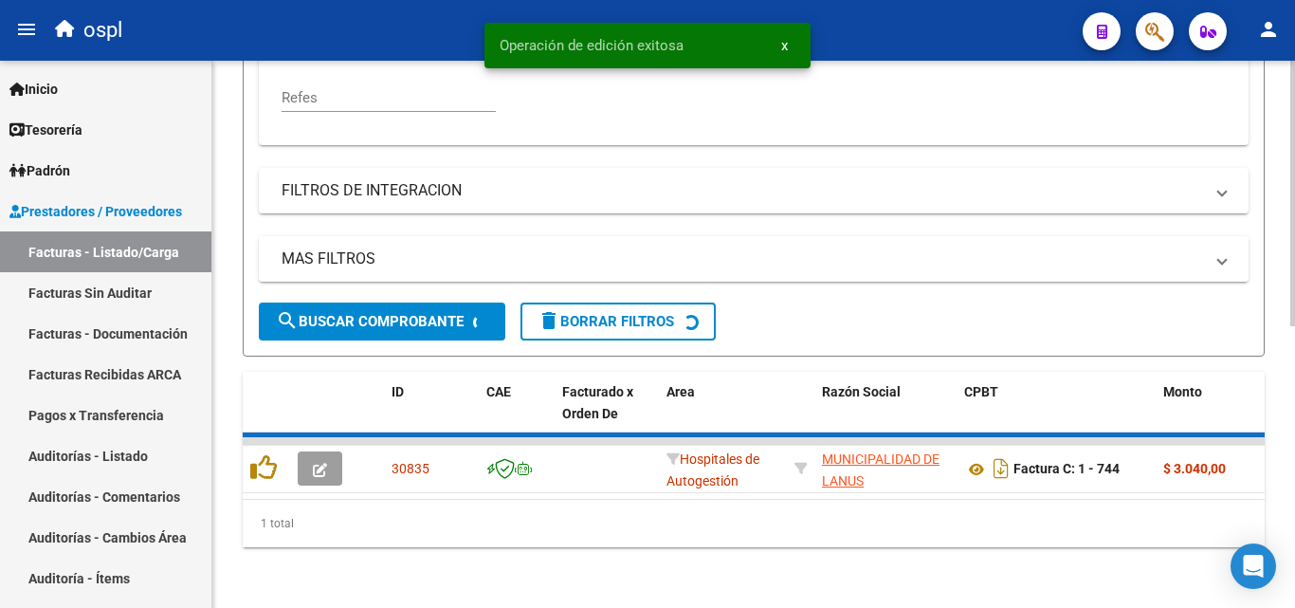
scroll to position [546, 0]
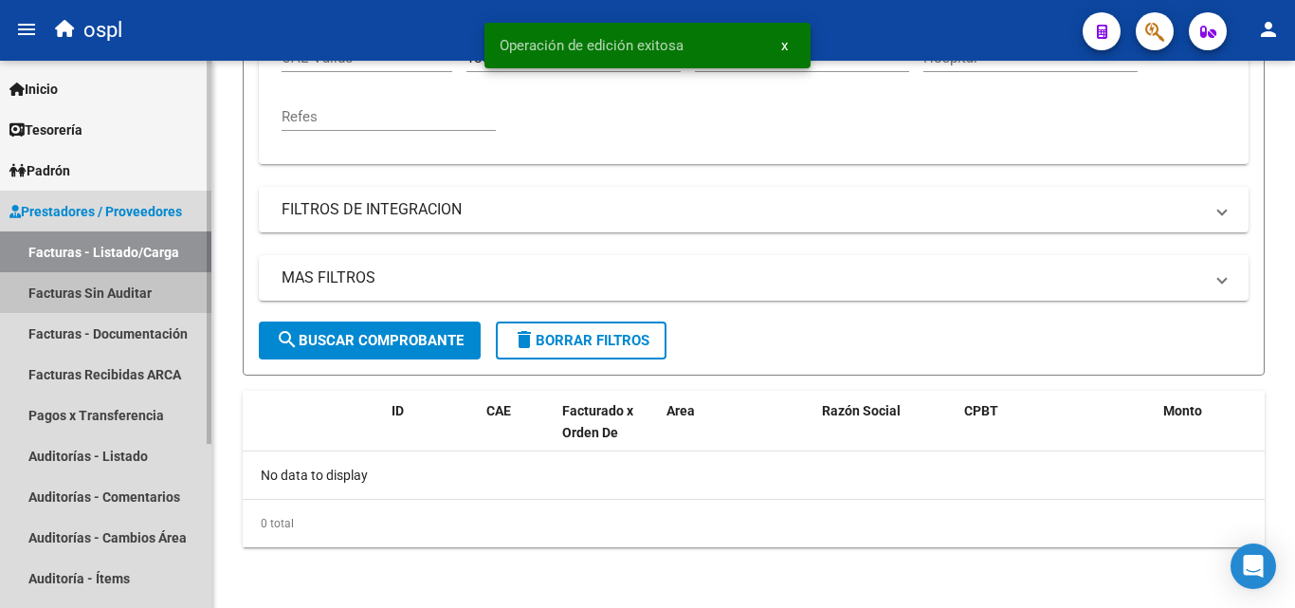
click at [104, 293] on link "Facturas Sin Auditar" at bounding box center [105, 292] width 211 height 41
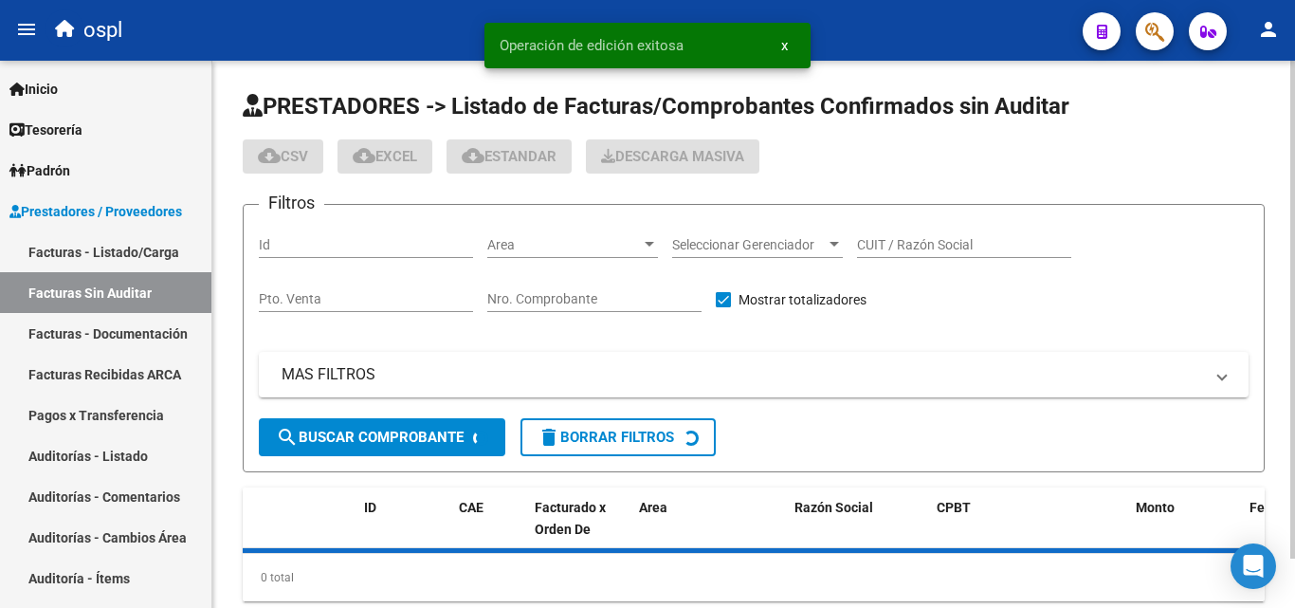
click at [588, 298] on input "Nro. Comprobante" at bounding box center [594, 299] width 214 height 16
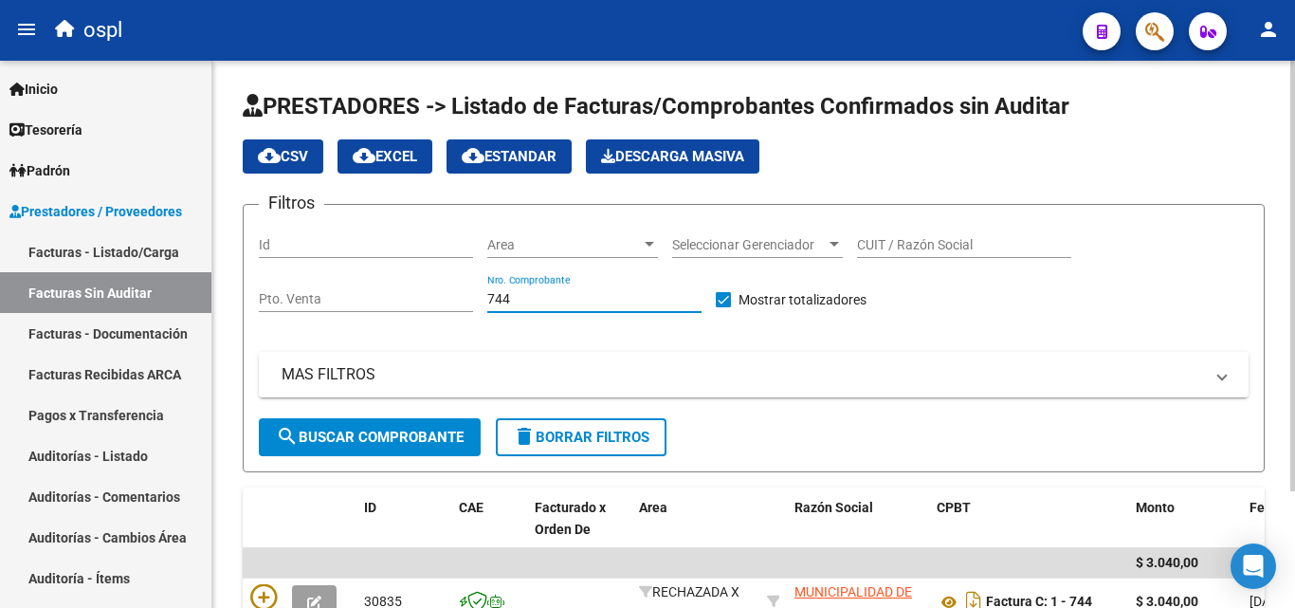
scroll to position [148, 0]
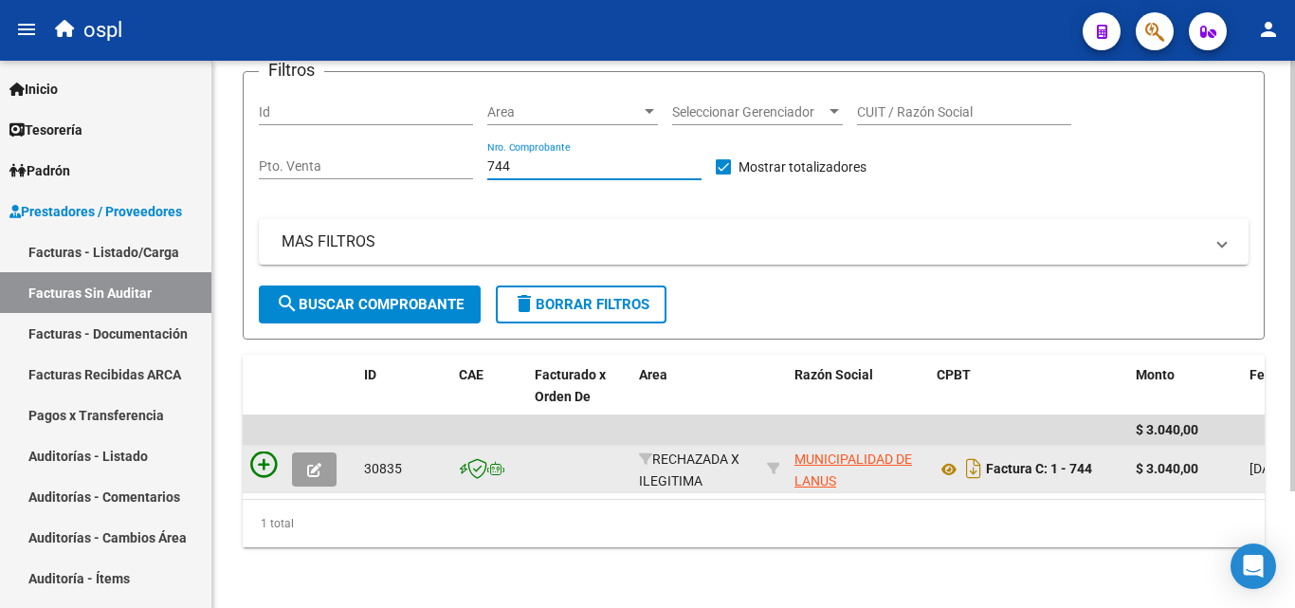
type input "744"
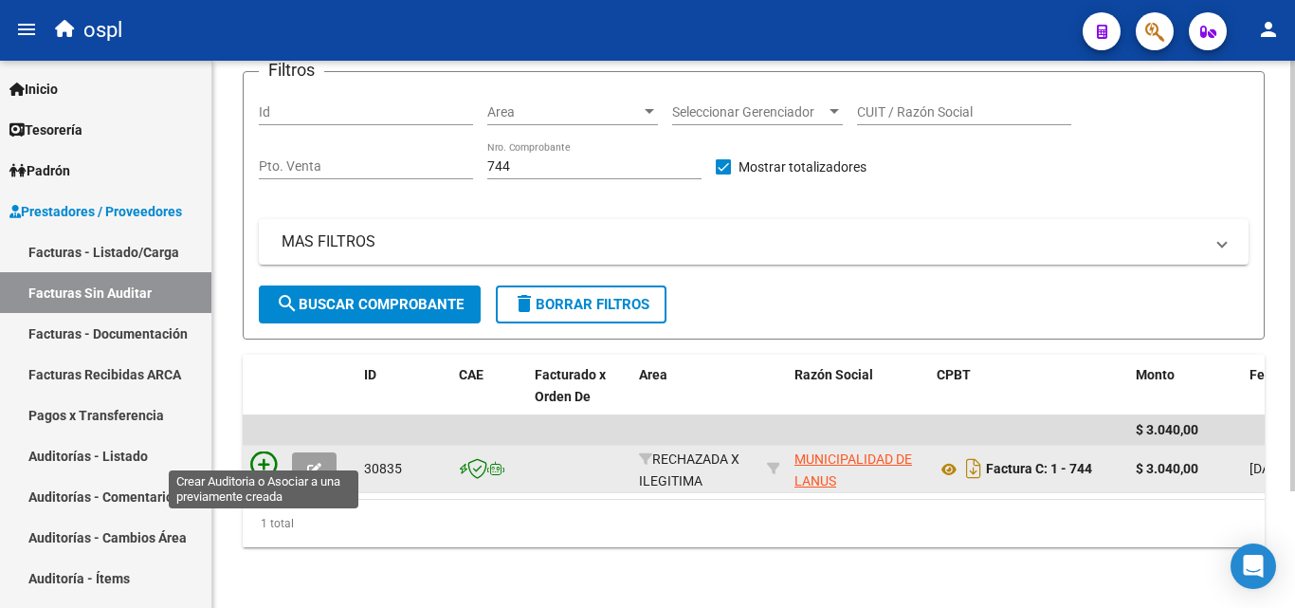
click at [264, 454] on icon at bounding box center [263, 464] width 27 height 27
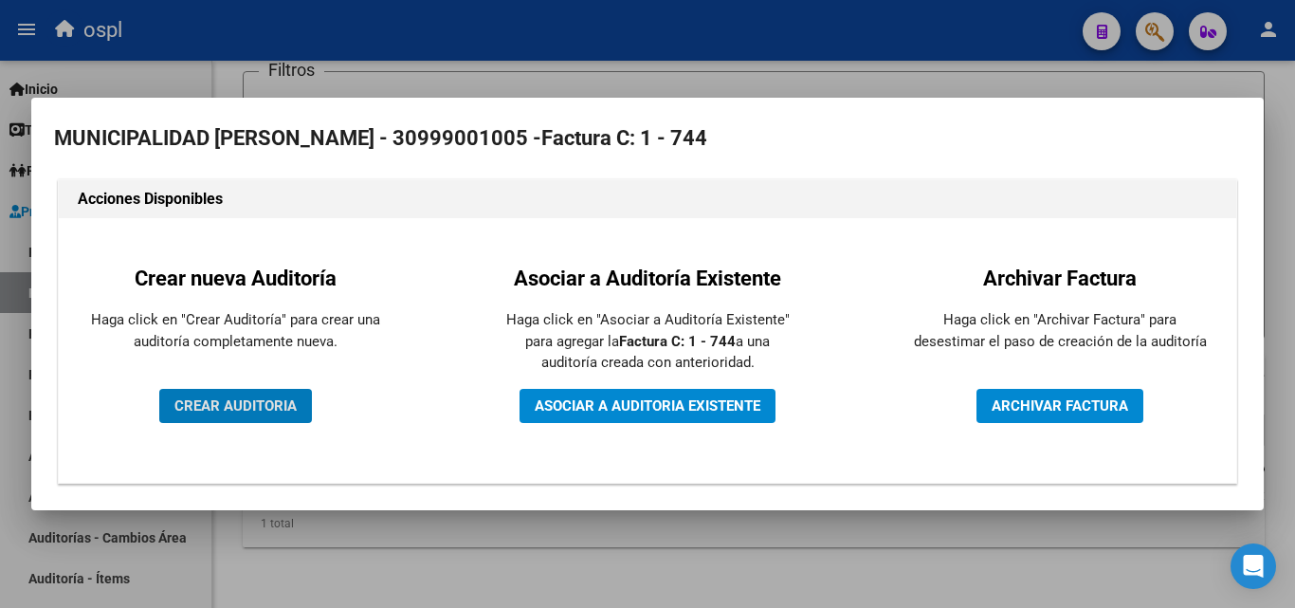
click at [273, 413] on span "CREAR AUDITORIA" at bounding box center [235, 405] width 122 height 17
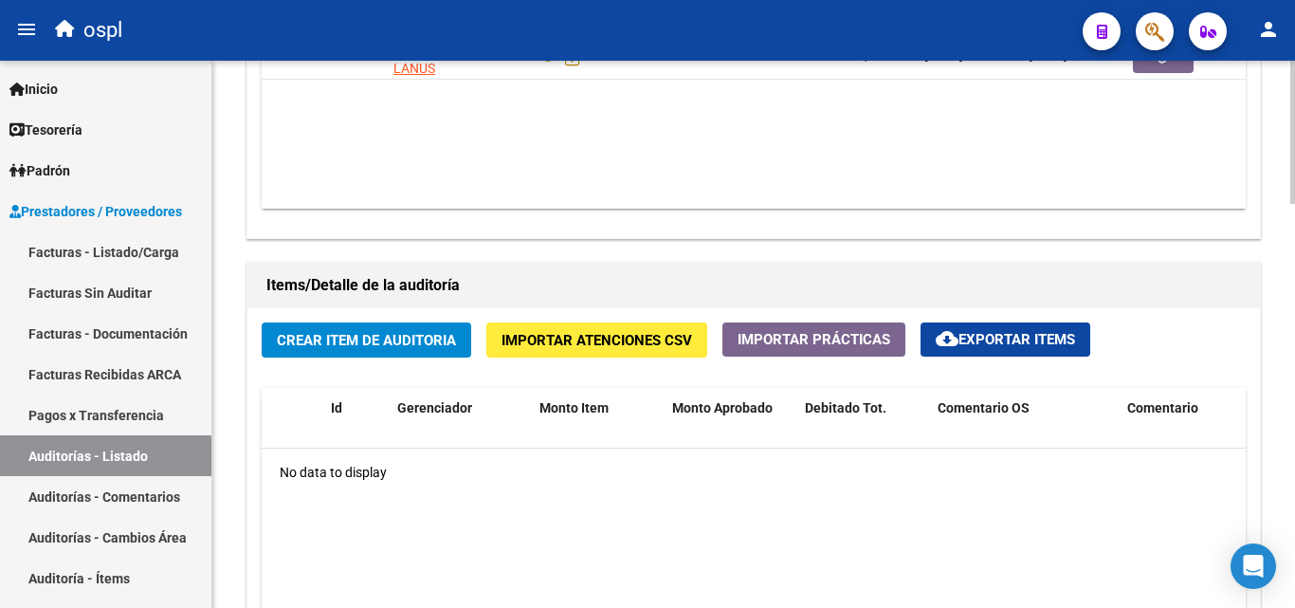
scroll to position [1138, 0]
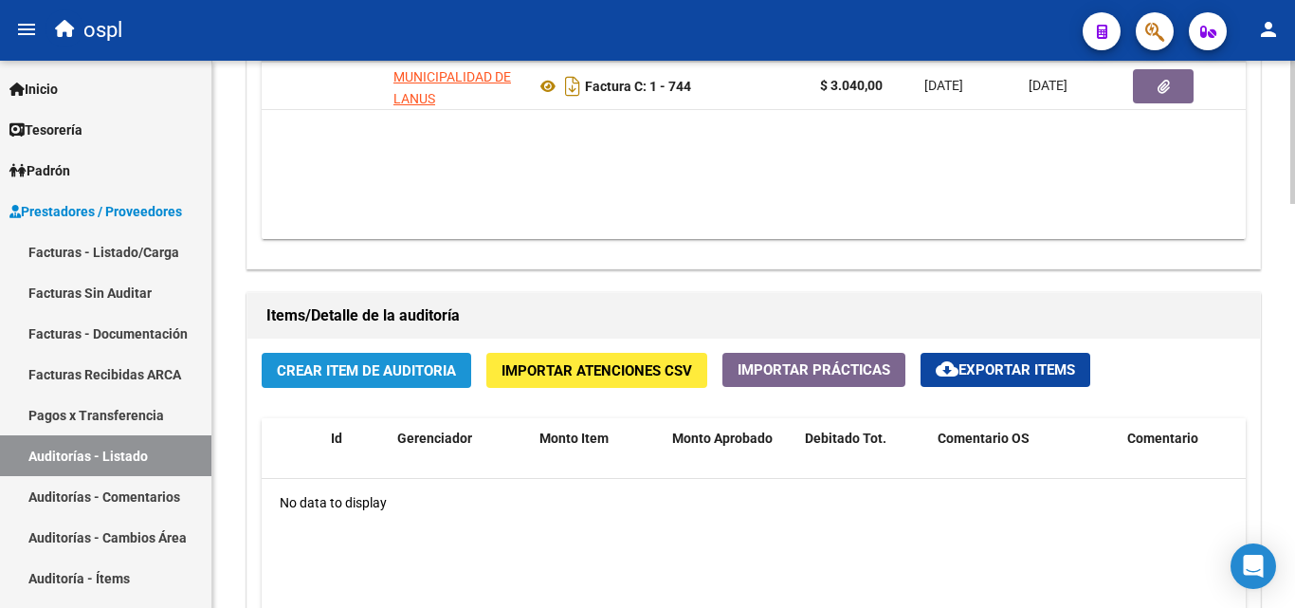
click at [434, 362] on span "Crear Item de Auditoria" at bounding box center [366, 370] width 179 height 17
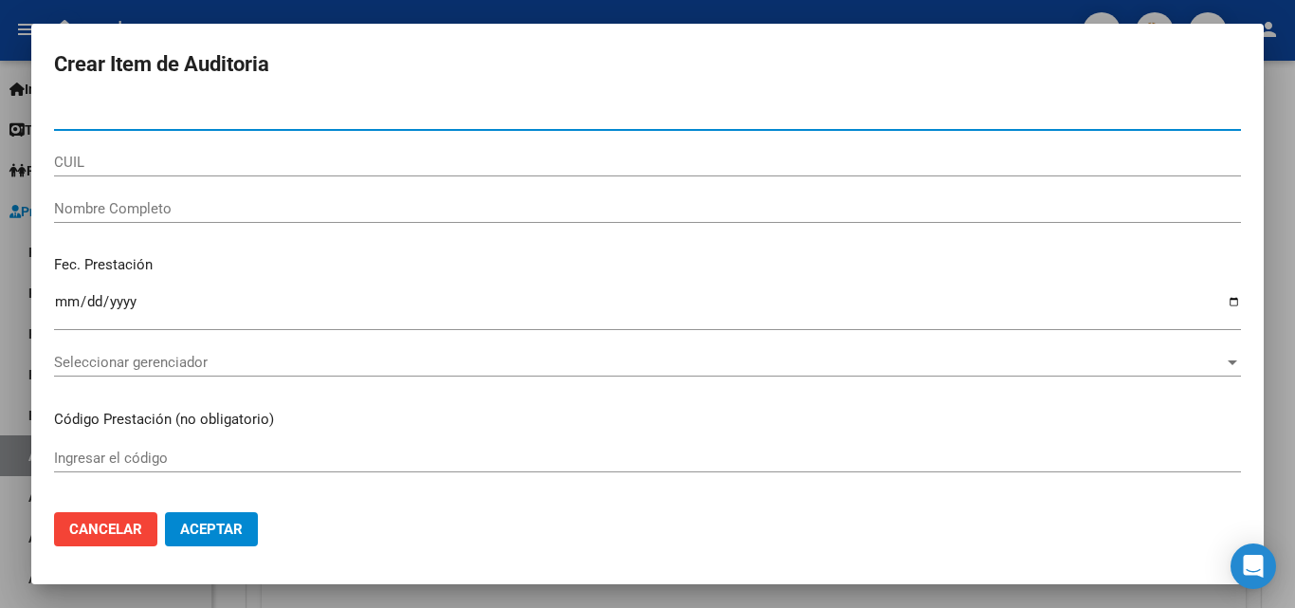
click at [188, 192] on div "CUIL" at bounding box center [647, 171] width 1187 height 46
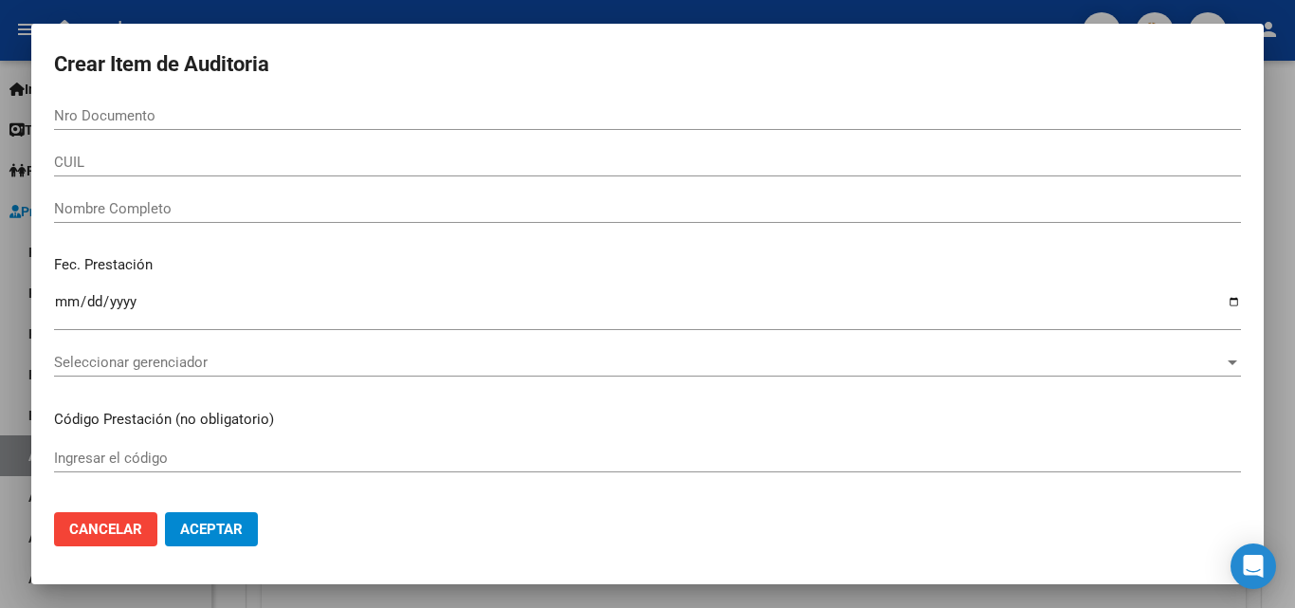
click at [191, 204] on input "Nombre Completo" at bounding box center [647, 208] width 1187 height 17
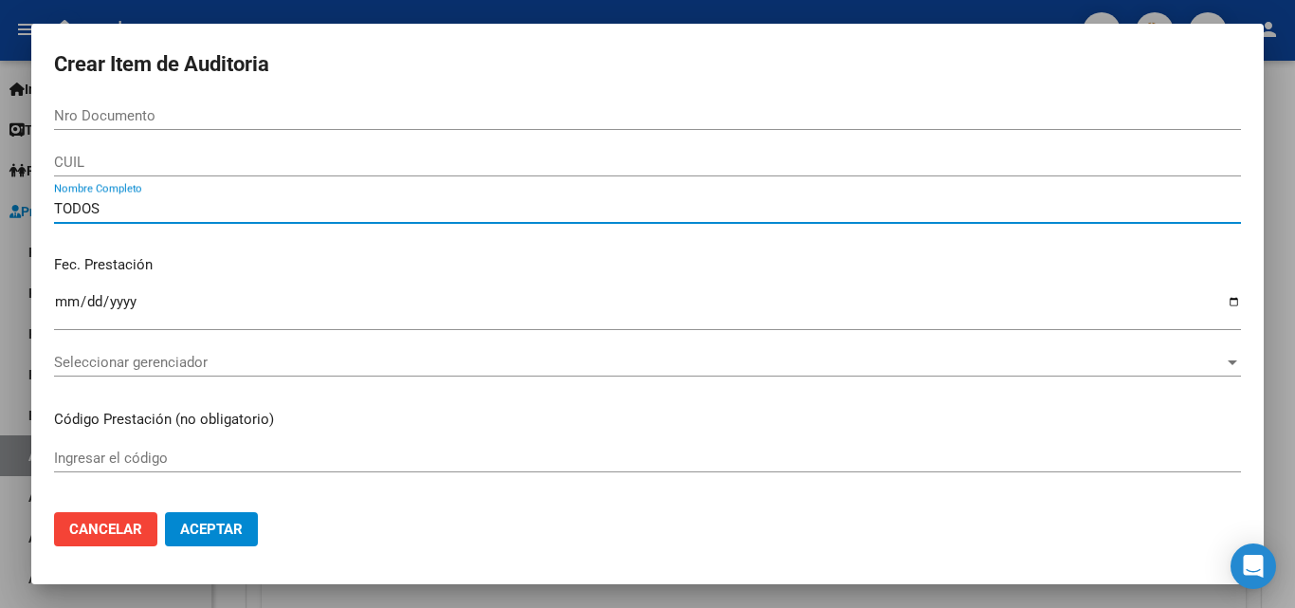
type input "TODOS"
click at [248, 258] on p "Fec. Prestación" at bounding box center [647, 265] width 1187 height 22
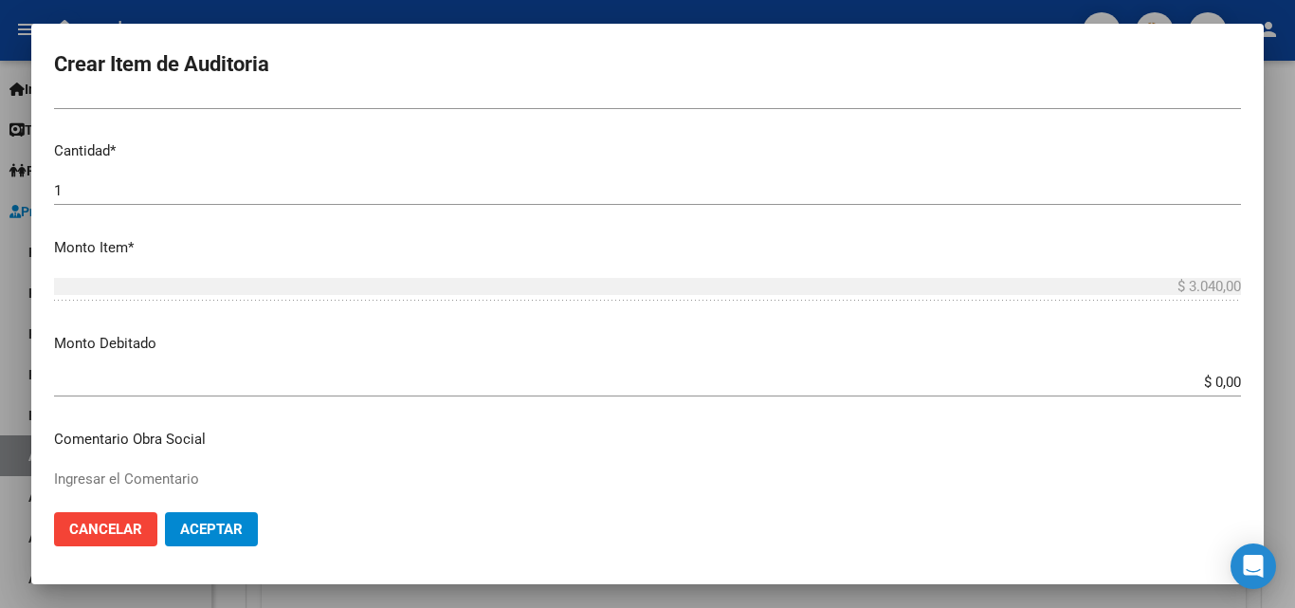
scroll to position [569, 0]
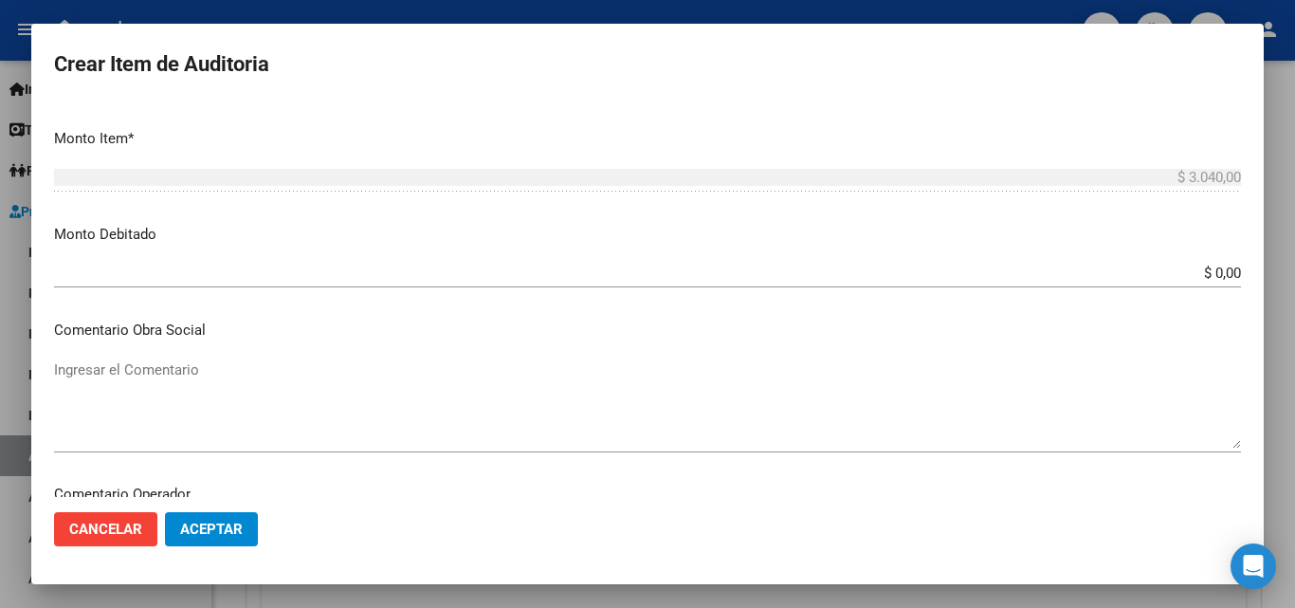
click at [776, 399] on textarea "Ingresar el Comentario" at bounding box center [647, 403] width 1187 height 89
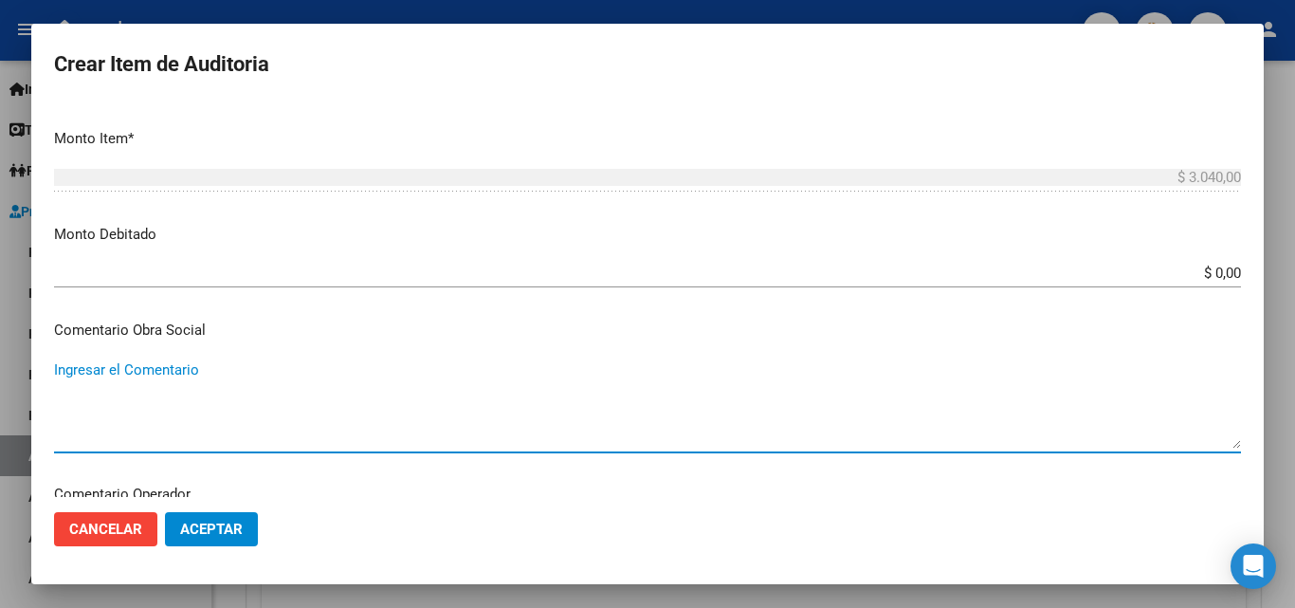
paste textarea "RECHAZO POR ILEGITIMA; FALTA COPIA DE DNI"
click at [67, 374] on textarea "RECHAZO POR ILEGITIMA; FALTA COPIA DE DNI" at bounding box center [647, 403] width 1187 height 89
type textarea "RECHAZO POR ILEGITIMA; FALTA COPIA DE DNI"
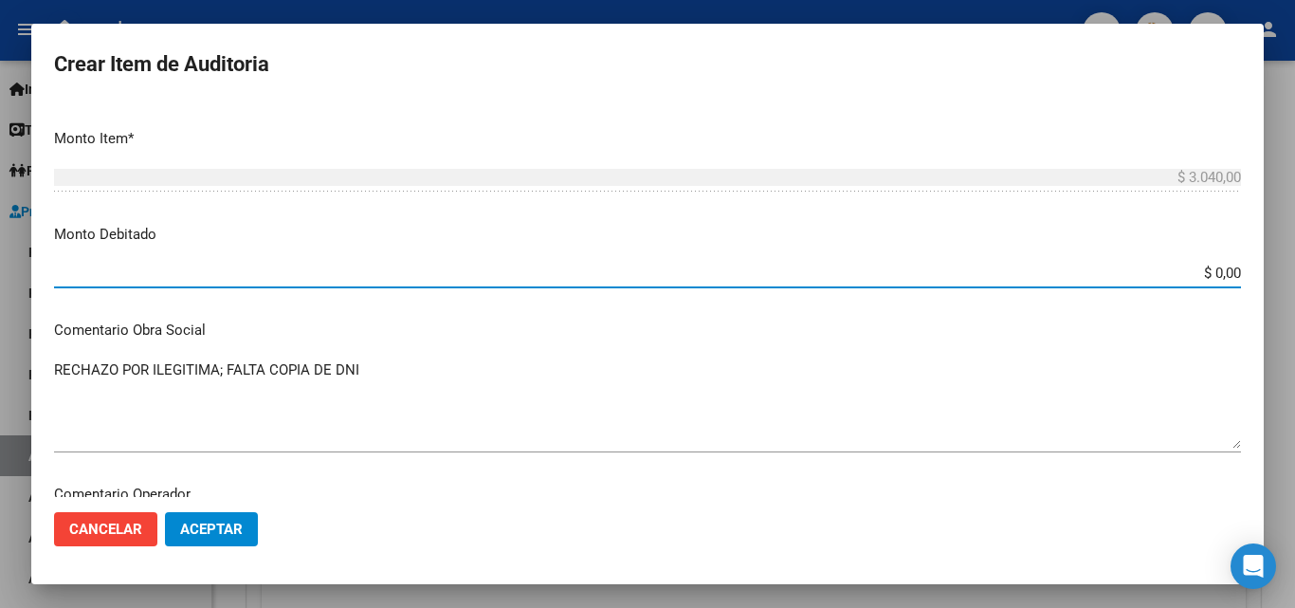
click at [1226, 268] on input "$ 0,00" at bounding box center [647, 273] width 1187 height 17
type input "$ 3.040,00"
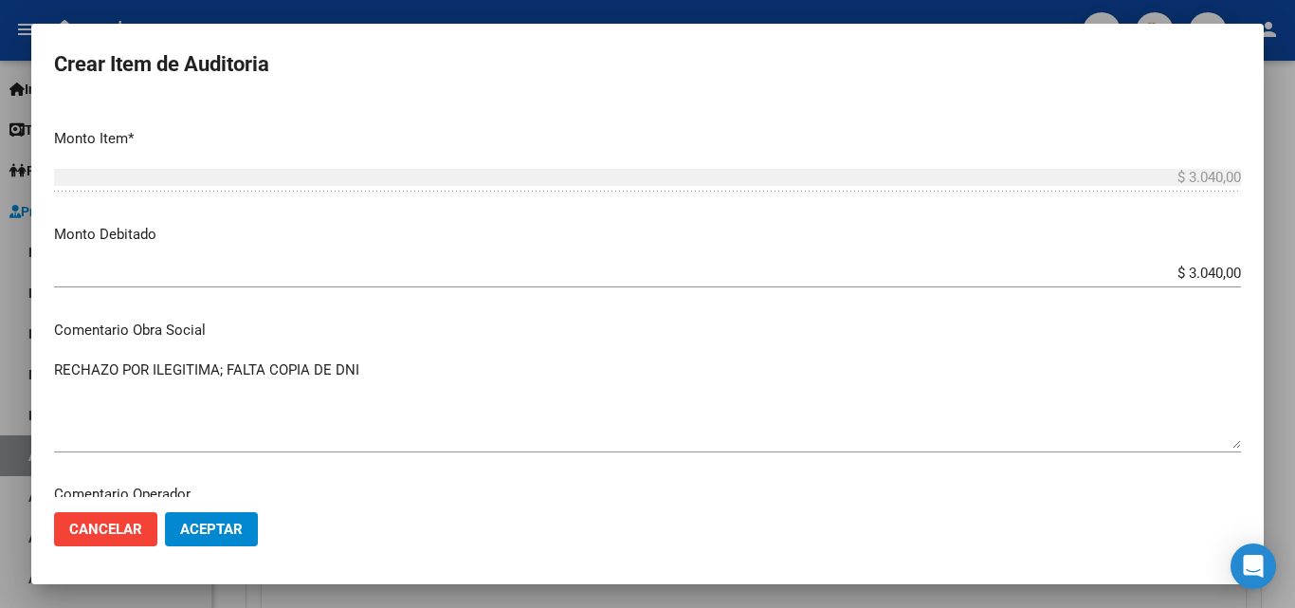
click at [1054, 196] on div "$ 3.040,00 Ingresar el monto" at bounding box center [647, 186] width 1187 height 46
click at [742, 359] on textarea "RECHAZO POR ILEGITIMA; FALTA COPIA DE DNI" at bounding box center [647, 403] width 1187 height 89
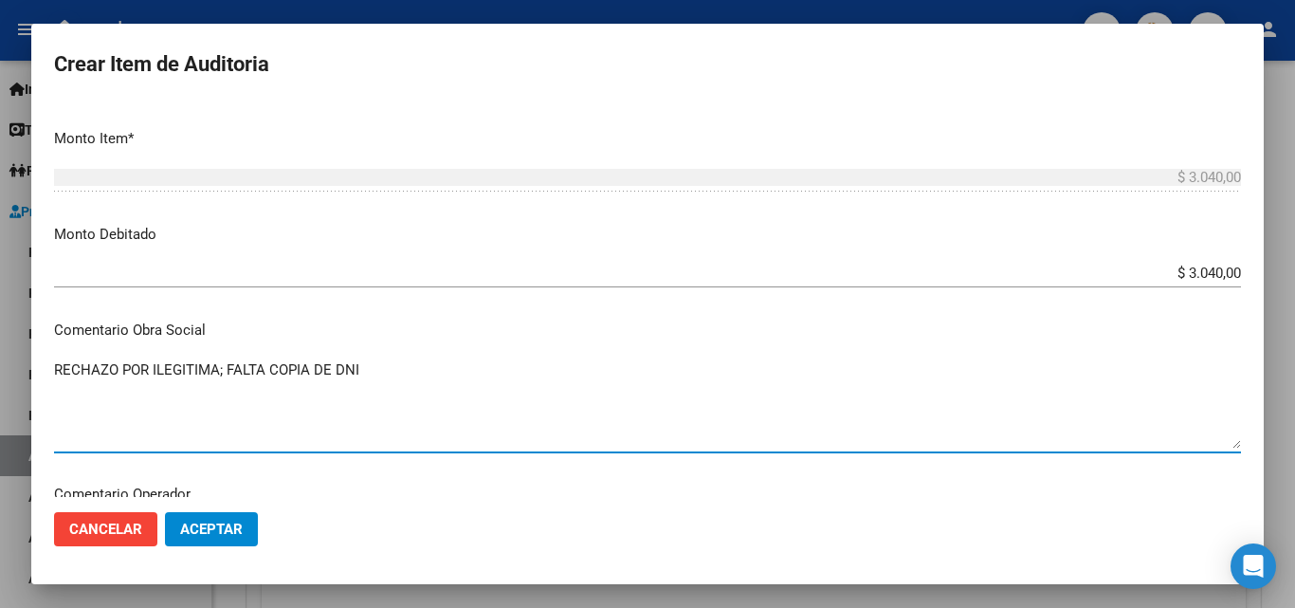
click at [588, 332] on p "Comentario Obra Social" at bounding box center [647, 331] width 1187 height 22
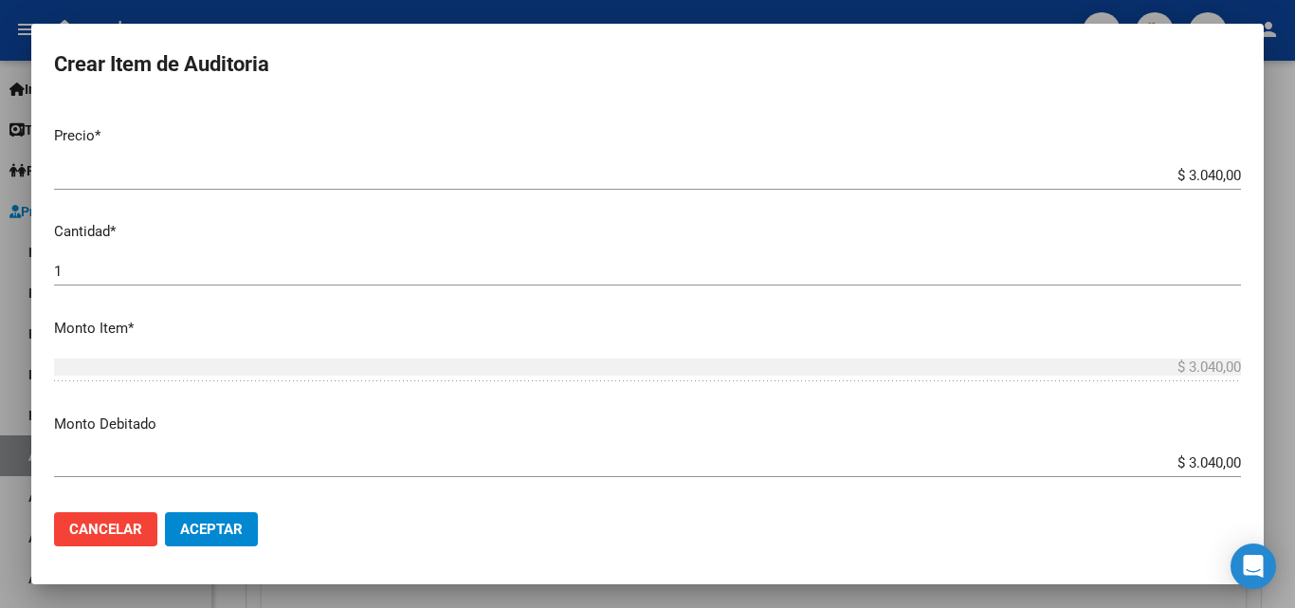
scroll to position [664, 0]
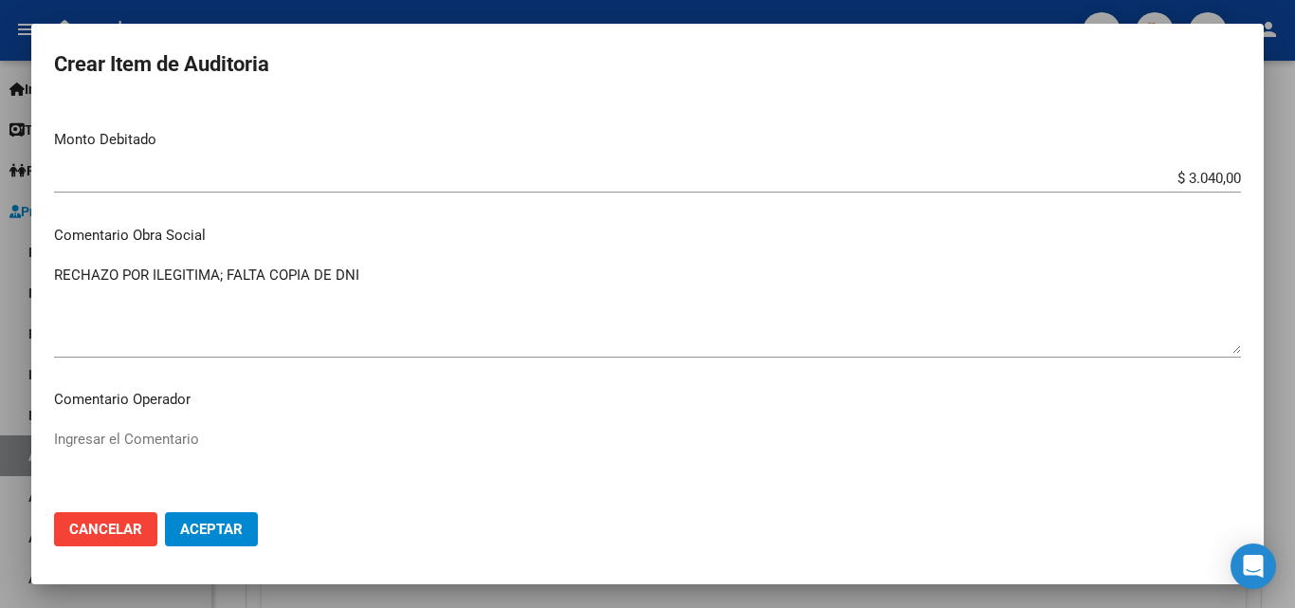
click at [685, 230] on p "Comentario Obra Social" at bounding box center [647, 236] width 1187 height 22
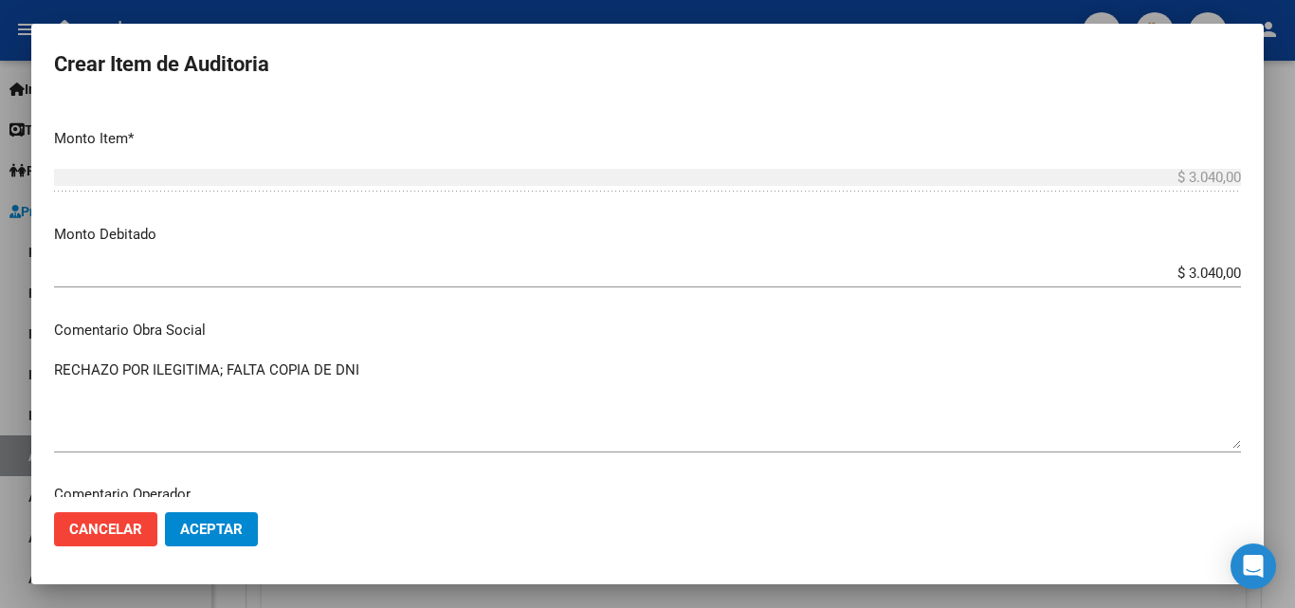
click at [231, 536] on span "Aceptar" at bounding box center [211, 528] width 63 height 17
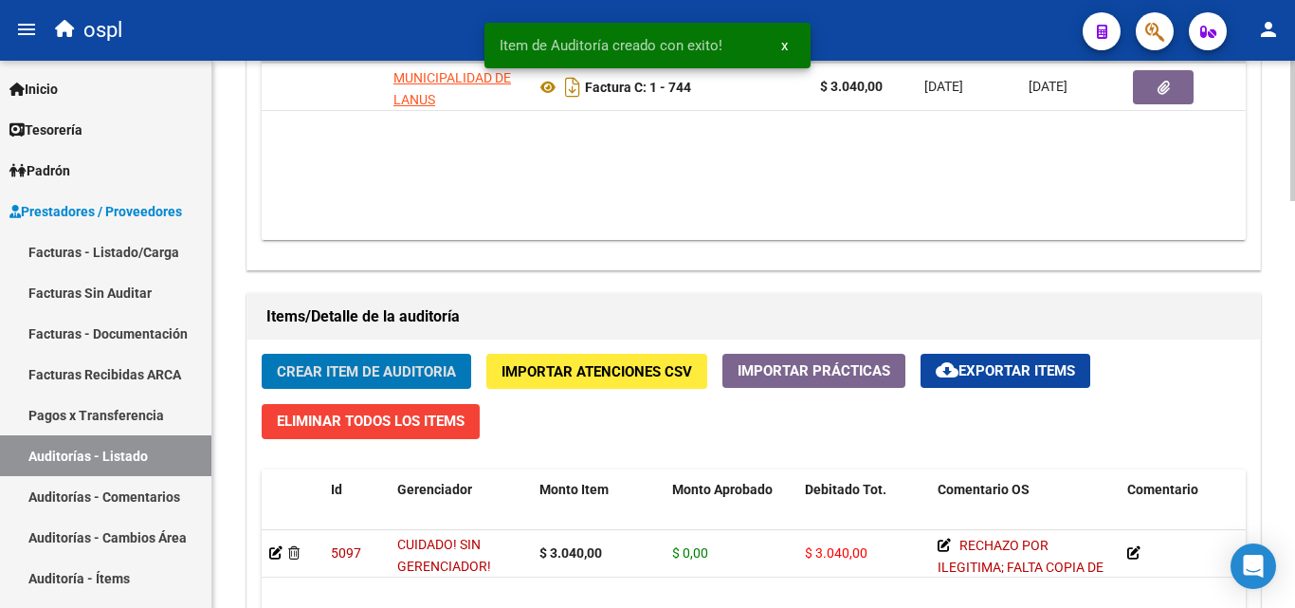
scroll to position [1139, 0]
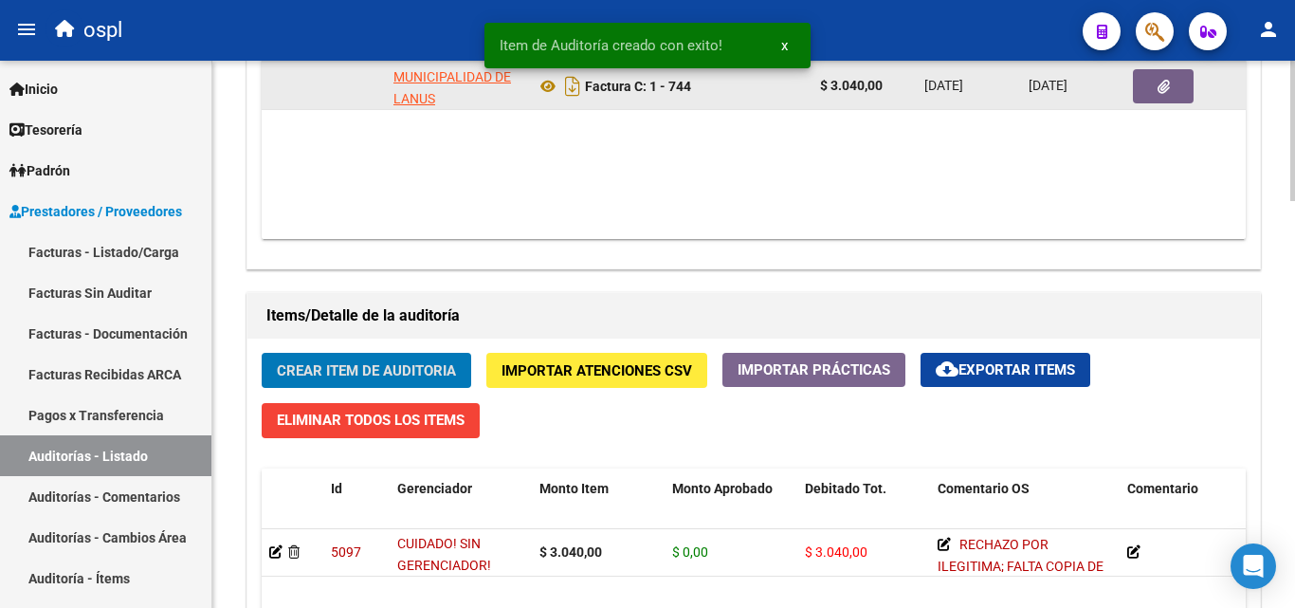
click at [1176, 73] on button "button" at bounding box center [1163, 86] width 61 height 34
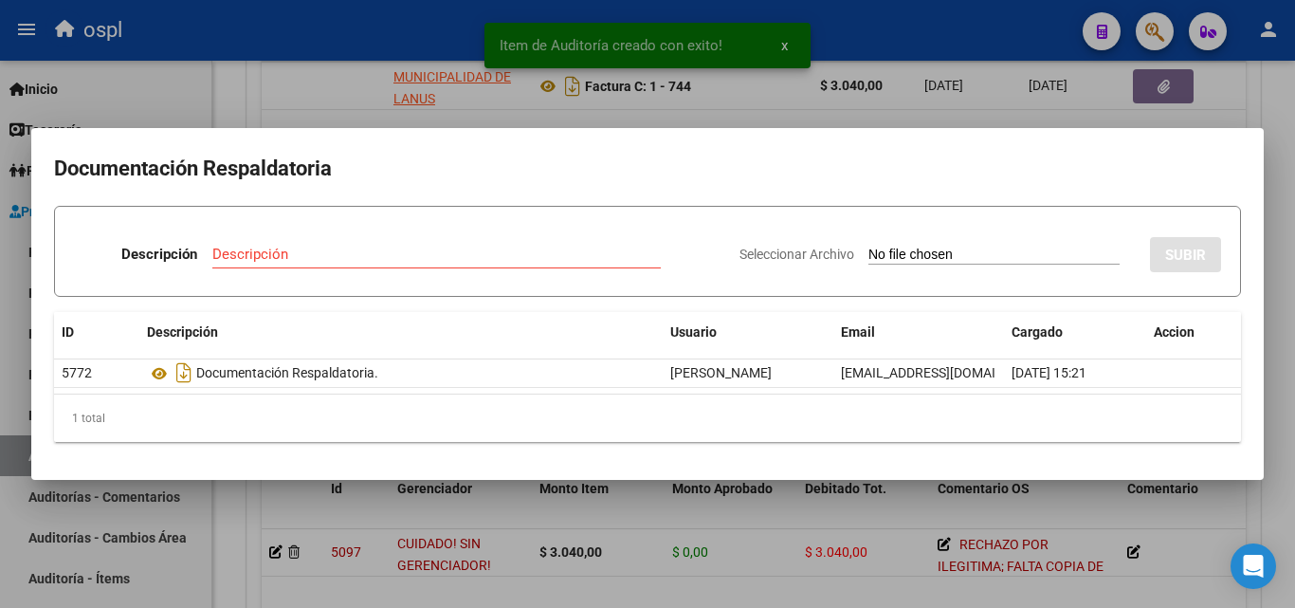
click at [908, 249] on input "Seleccionar Archivo" at bounding box center [993, 256] width 251 height 18
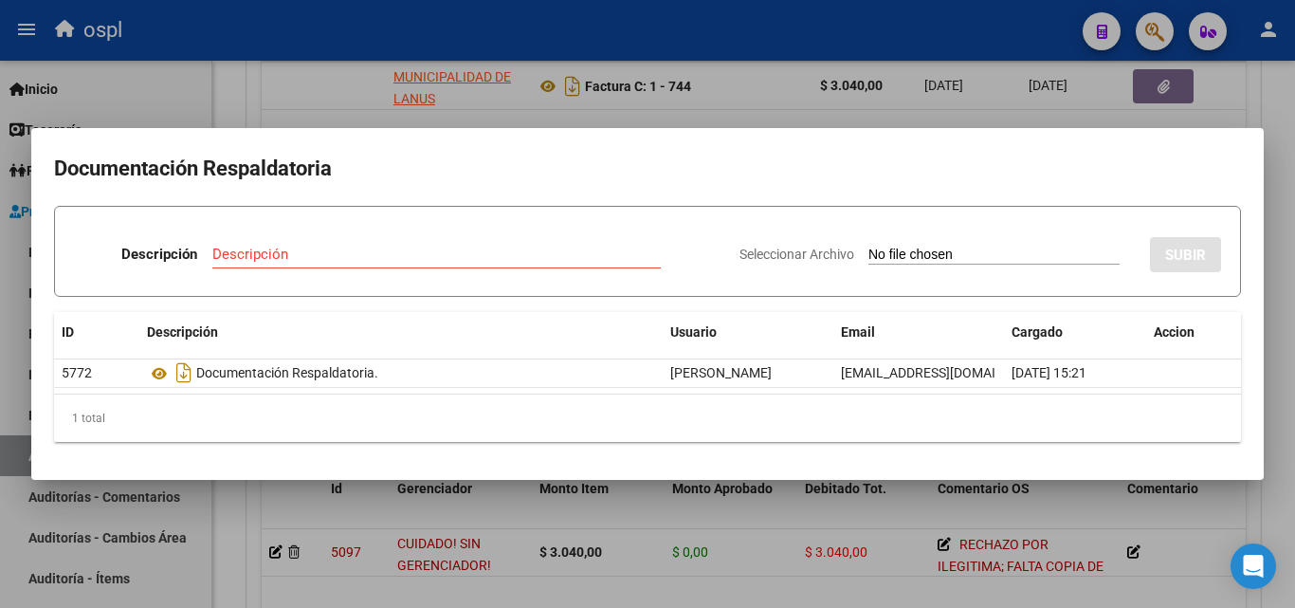
type input "C:\fakepath\FC Nº744.pdf"
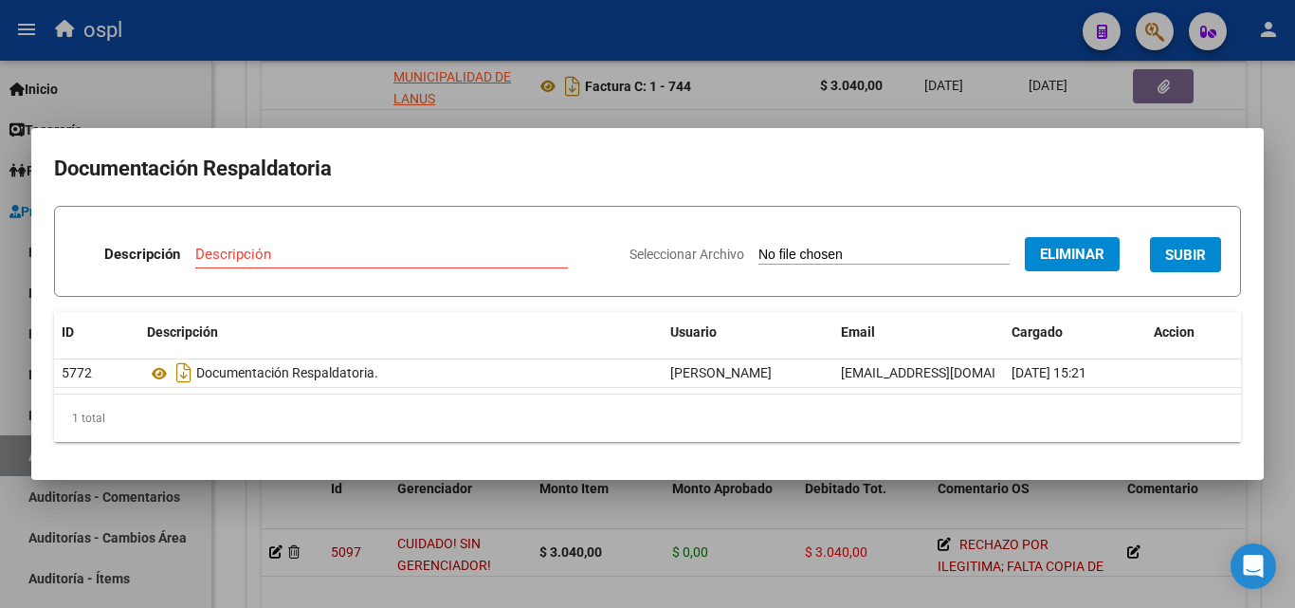
click at [301, 250] on input "Descripción" at bounding box center [381, 254] width 373 height 17
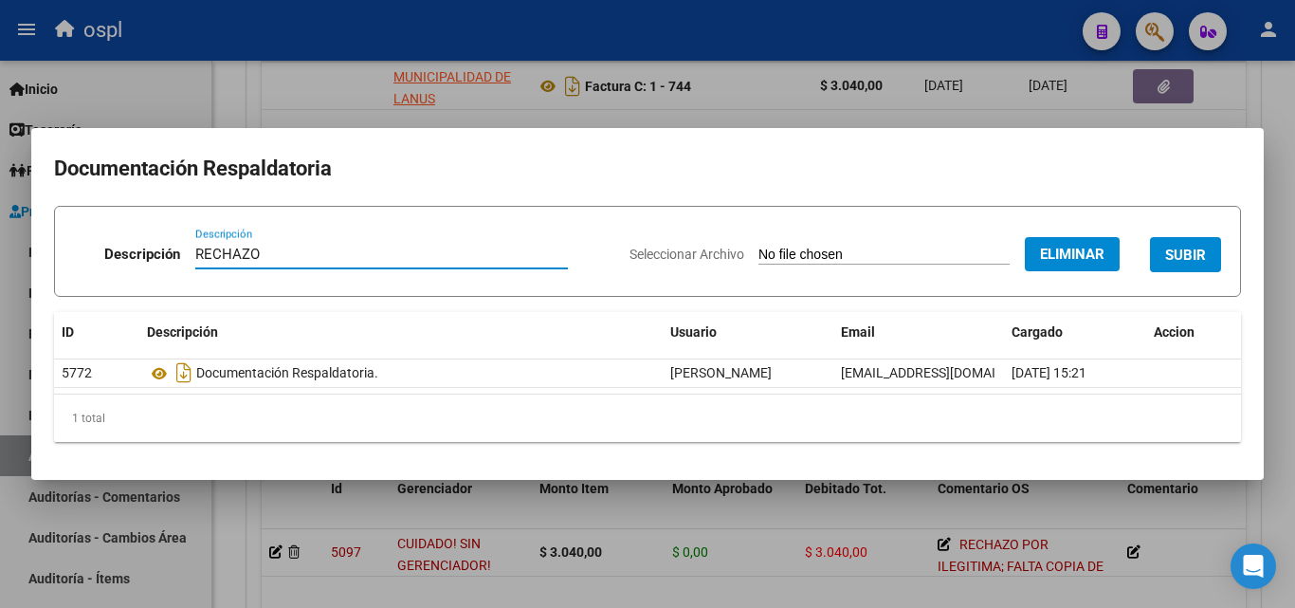
type input "RECHAZO"
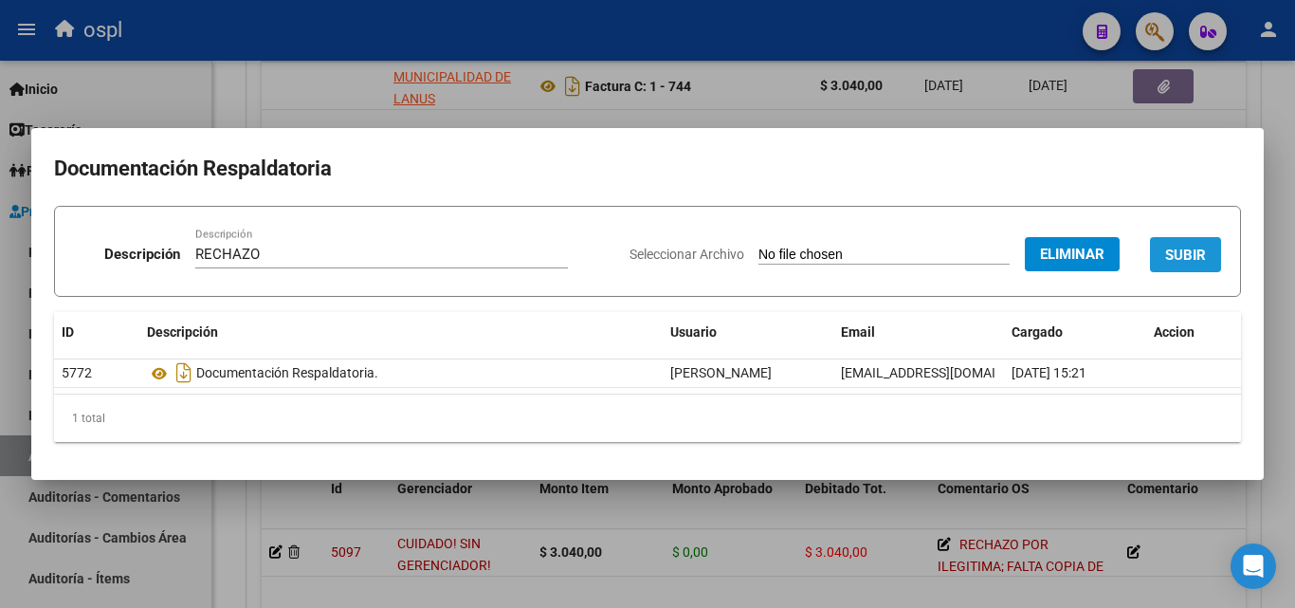
click at [1175, 261] on span "SUBIR" at bounding box center [1185, 255] width 41 height 17
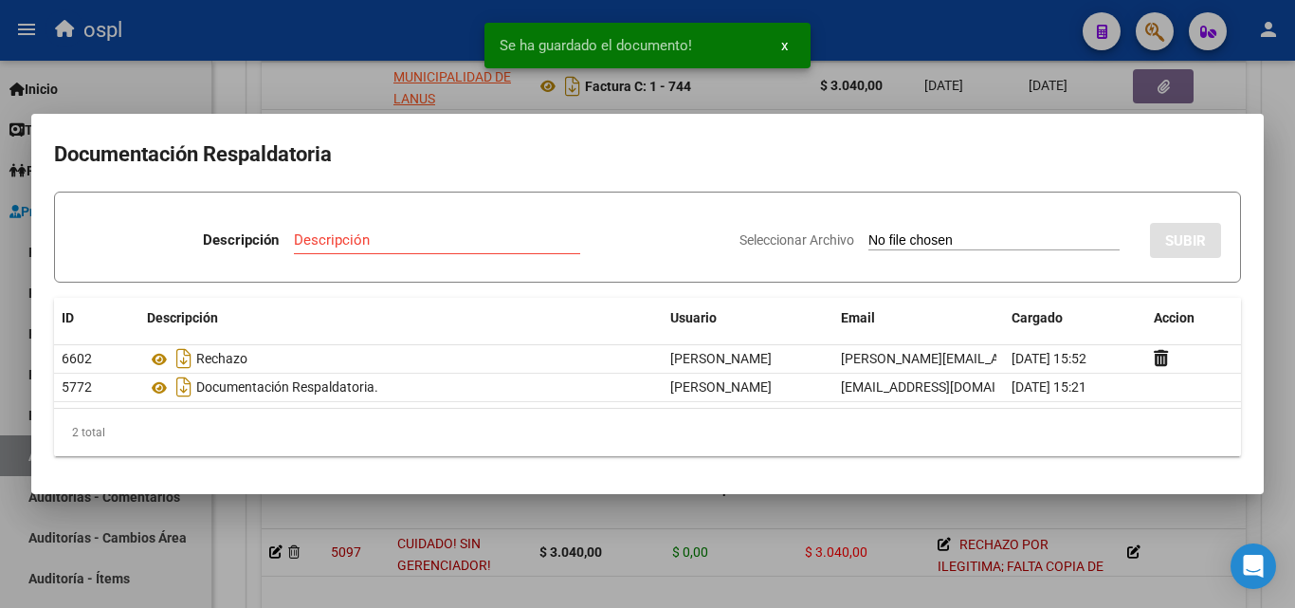
click at [299, 81] on div at bounding box center [647, 304] width 1295 height 608
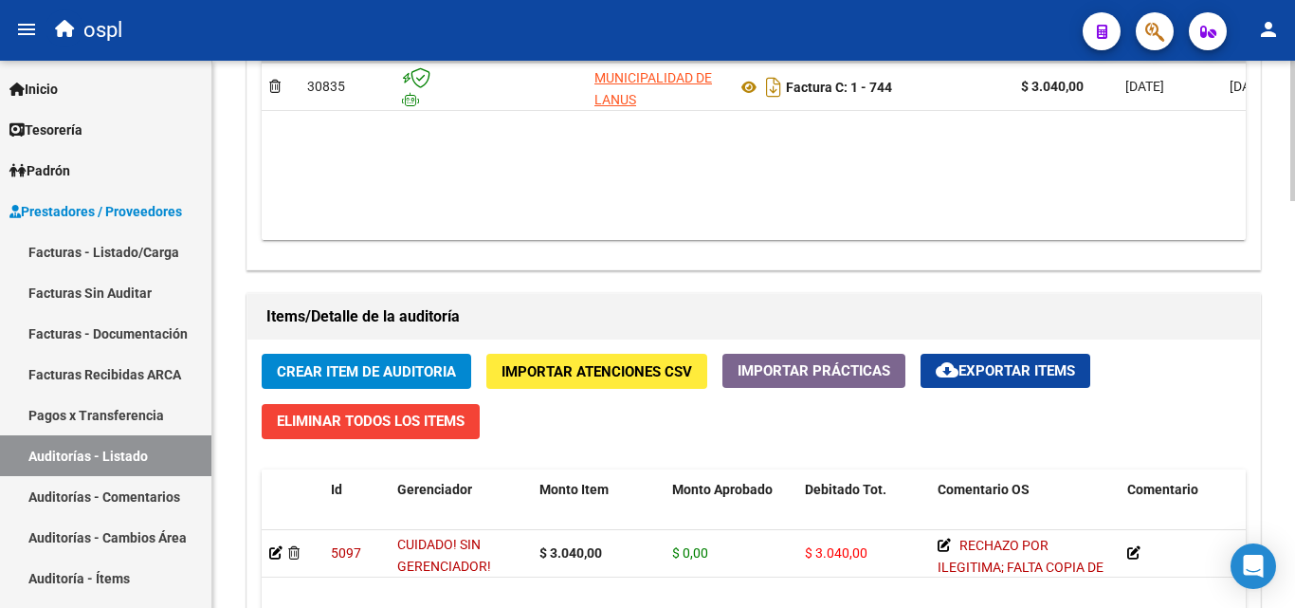
scroll to position [1043, 0]
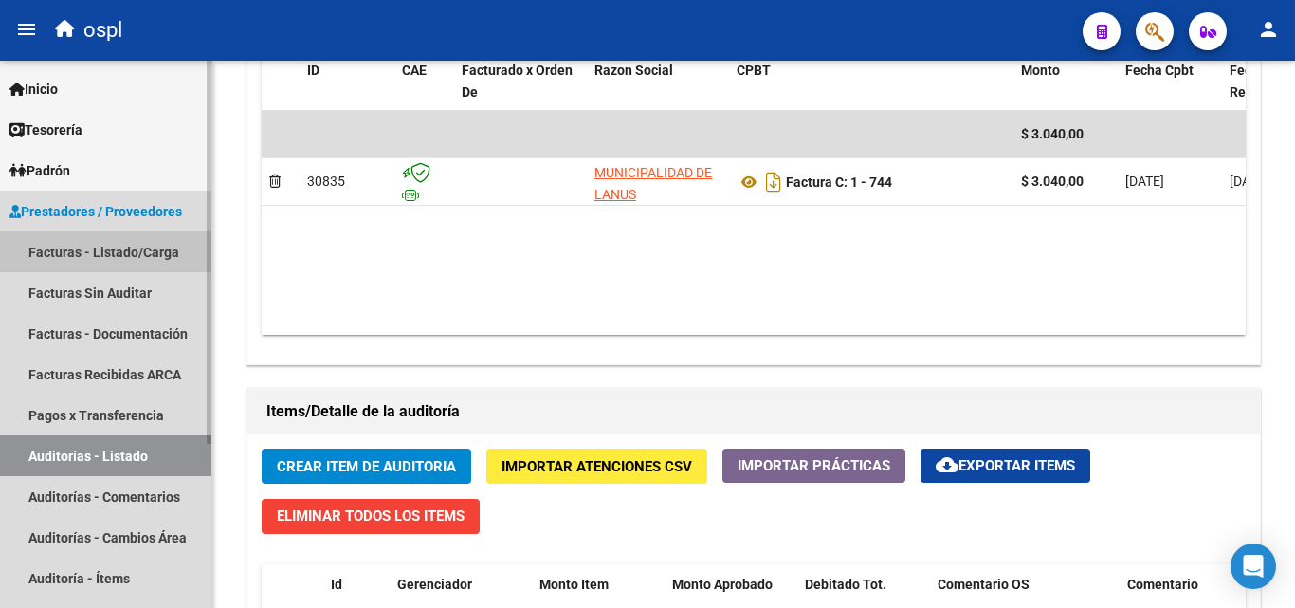
click at [185, 246] on link "Facturas - Listado/Carga" at bounding box center [105, 251] width 211 height 41
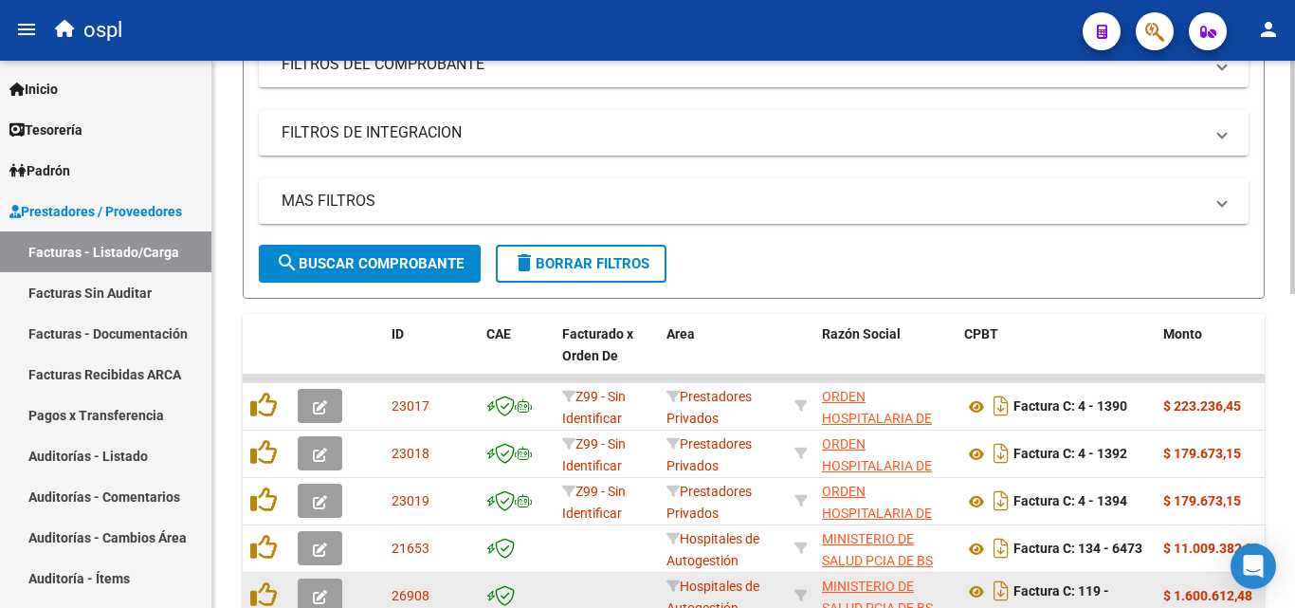
scroll to position [264, 0]
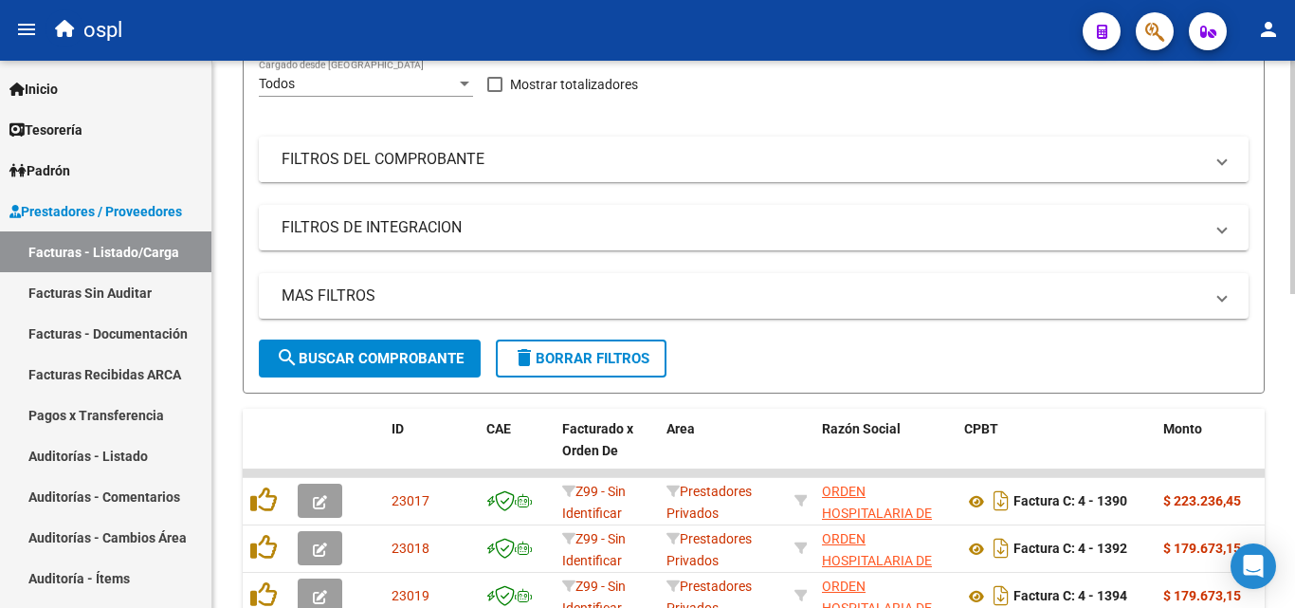
click at [783, 161] on mat-panel-title "FILTROS DEL COMPROBANTE" at bounding box center [743, 159] width 922 height 21
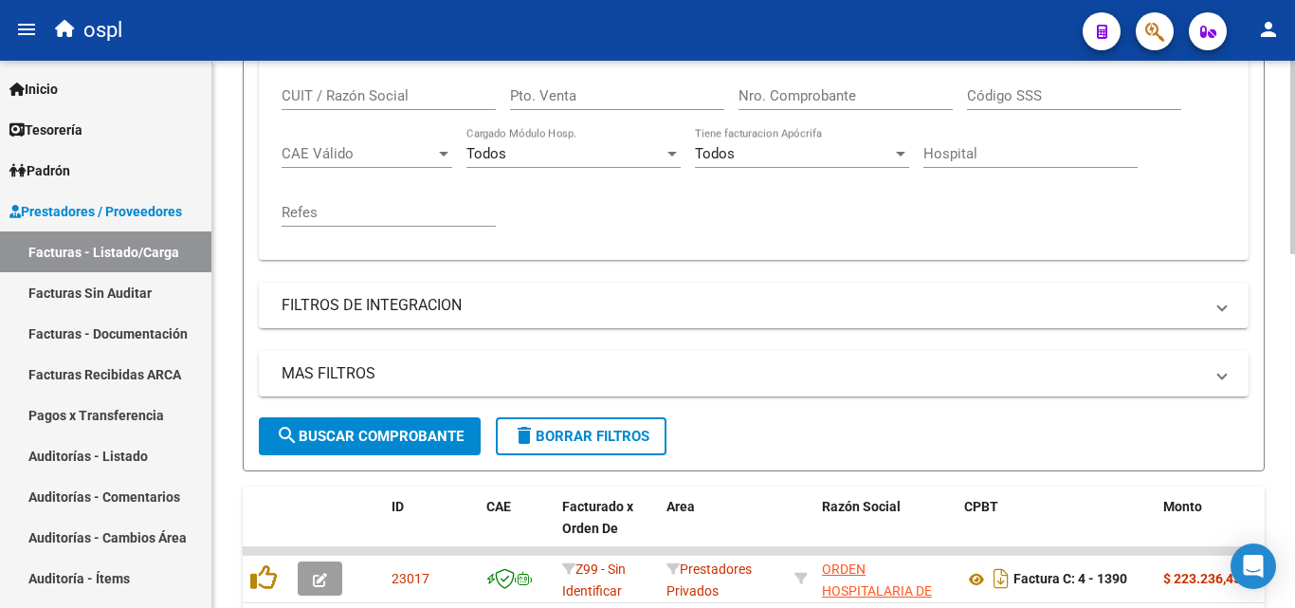
scroll to position [453, 0]
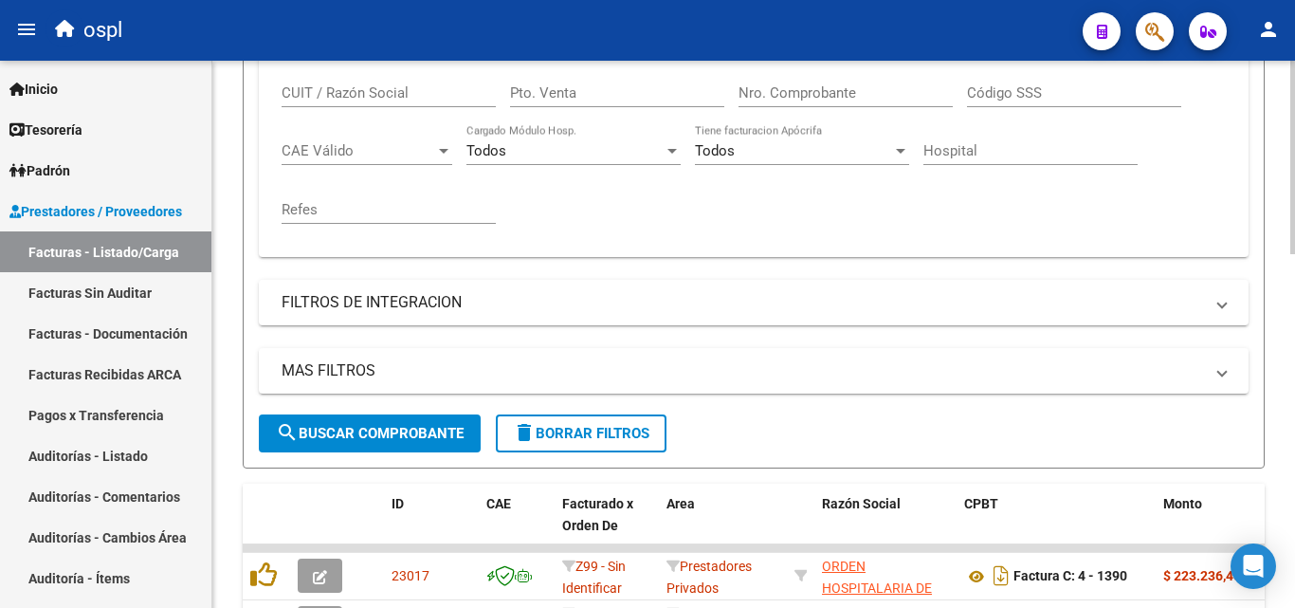
click at [813, 93] on input "Nro. Comprobante" at bounding box center [846, 92] width 214 height 17
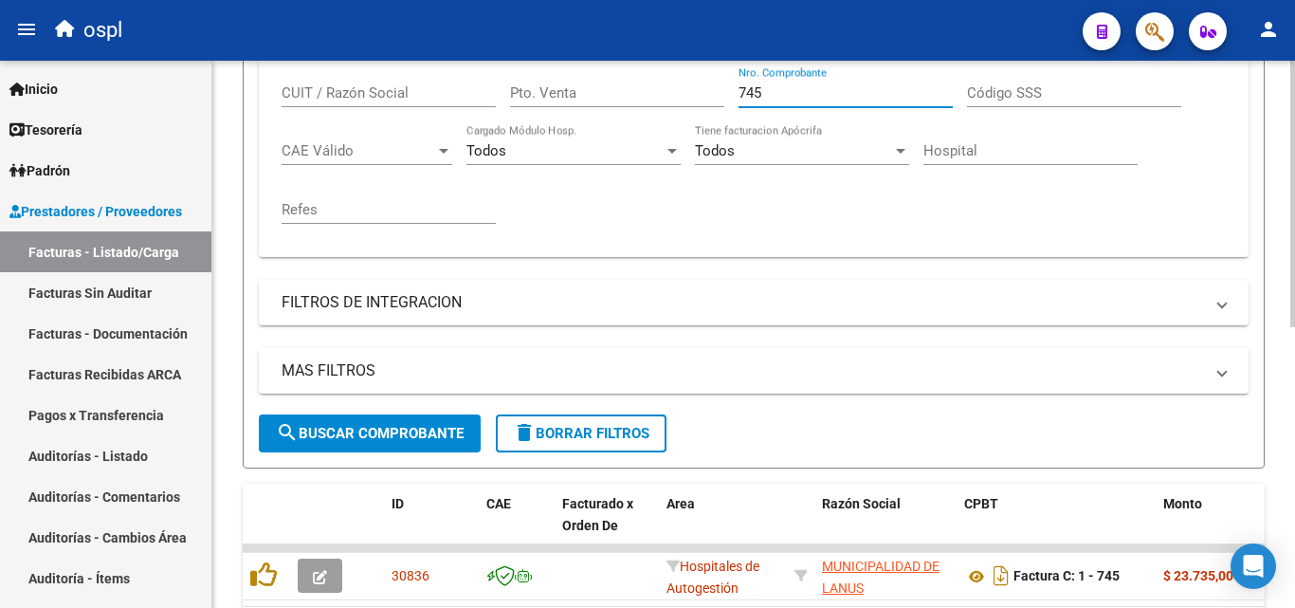
type input "745"
click at [861, 185] on div "Comprobante Tipo Comprobante Tipo Fecha inicio – Fecha fin Fec. Comprobante Des…" at bounding box center [754, 125] width 944 height 234
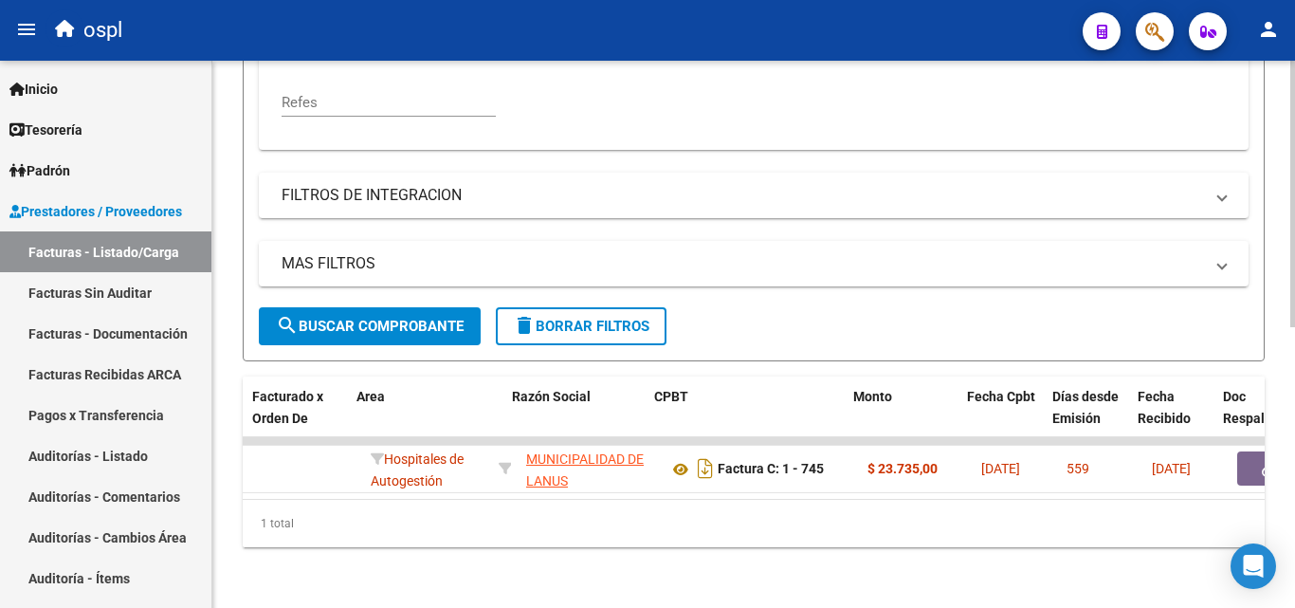
scroll to position [0, 390]
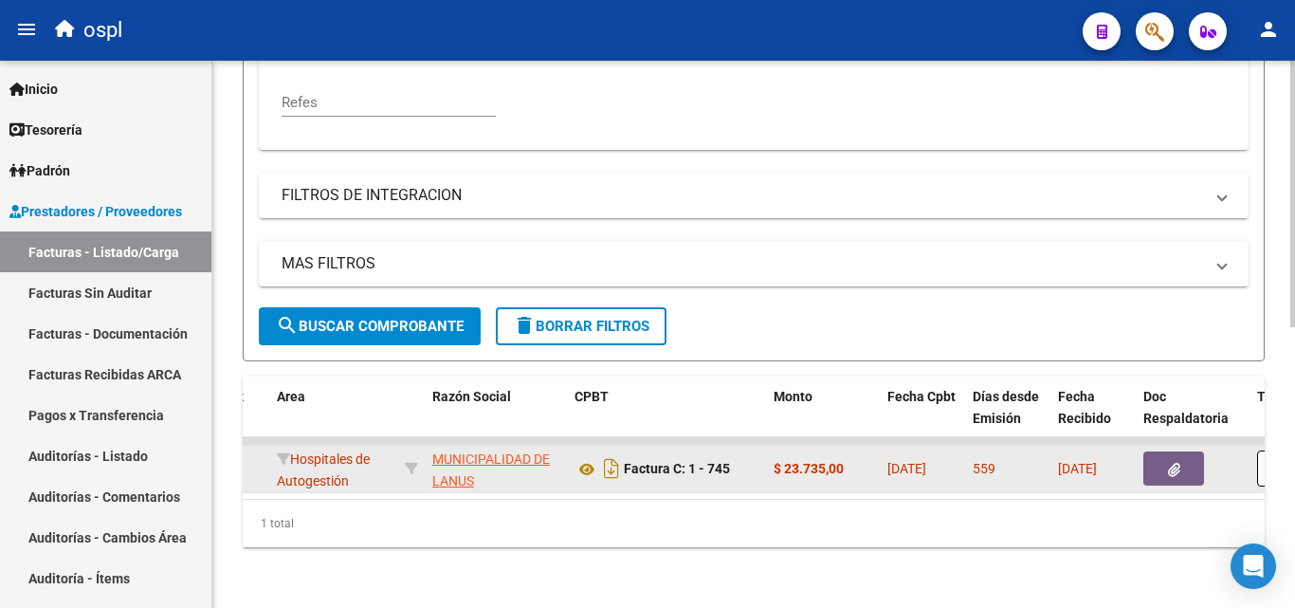
click at [1170, 463] on icon "button" at bounding box center [1174, 470] width 12 height 14
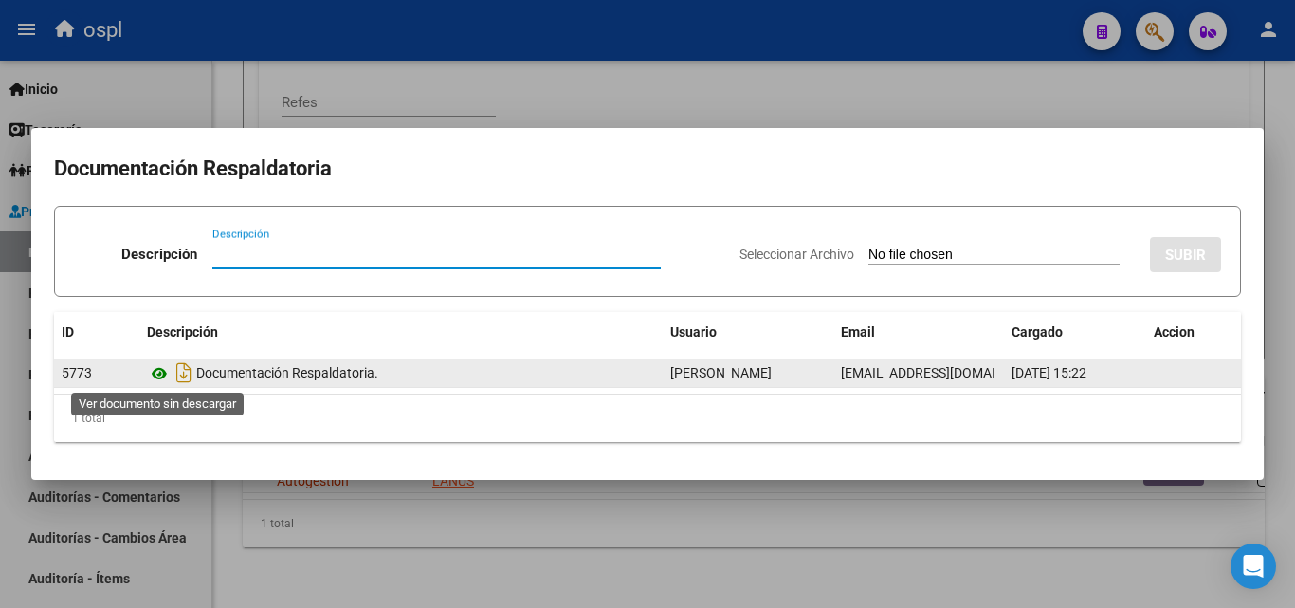
click at [166, 363] on icon at bounding box center [159, 373] width 25 height 23
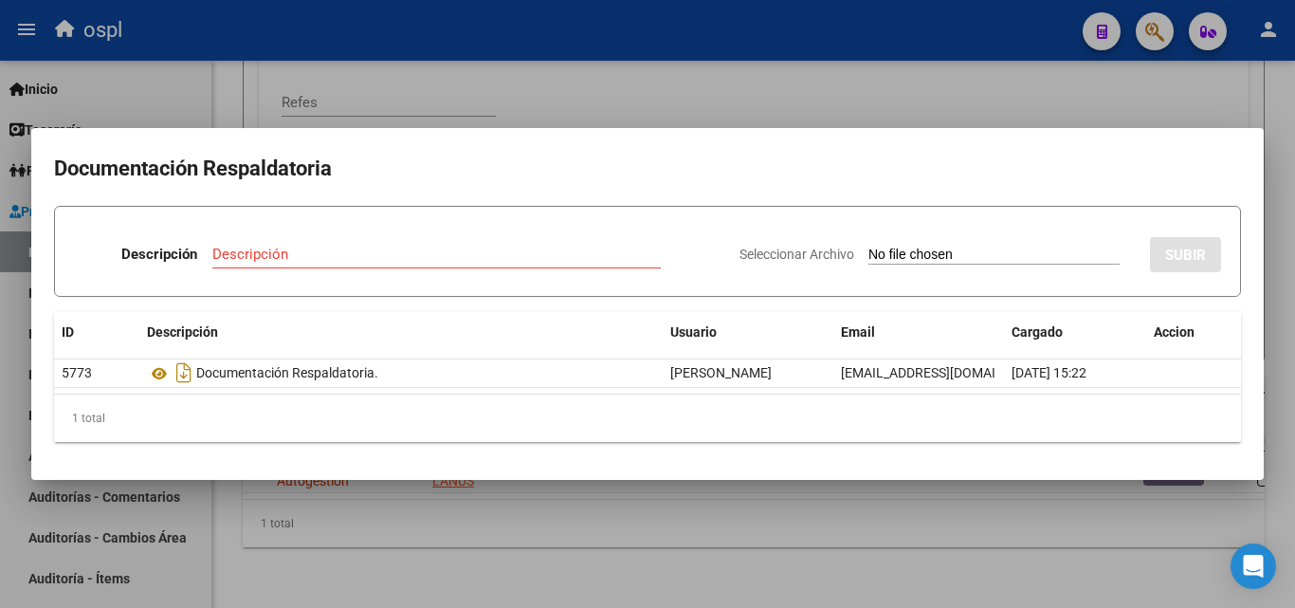
click at [824, 86] on div at bounding box center [647, 304] width 1295 height 608
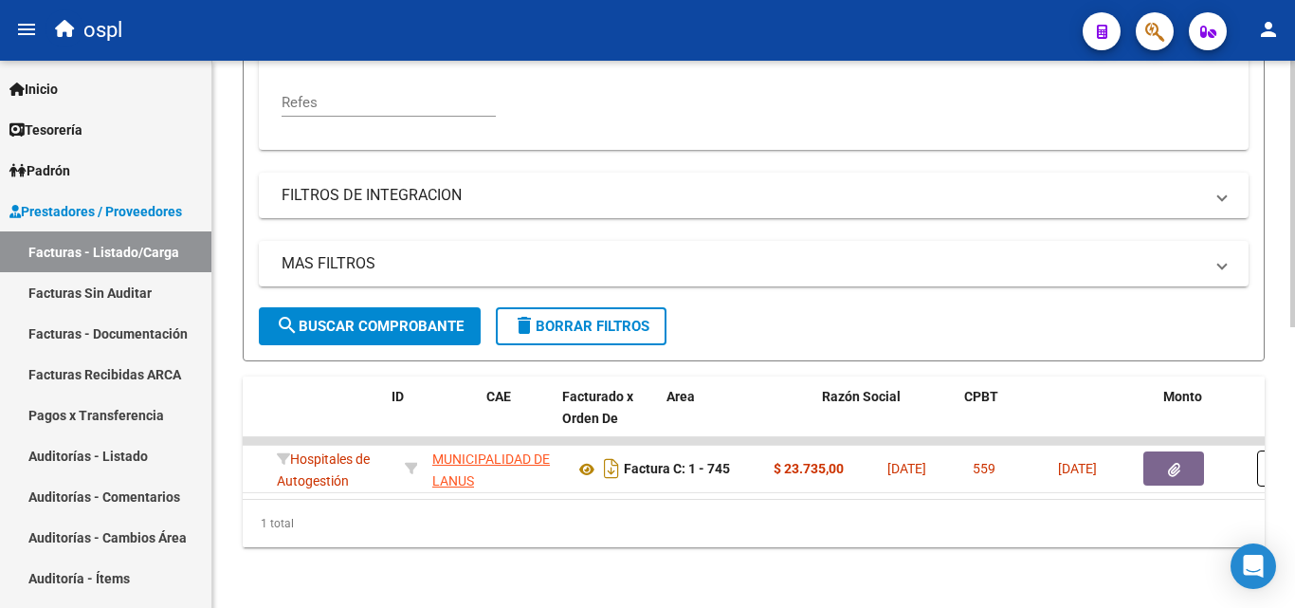
scroll to position [0, 0]
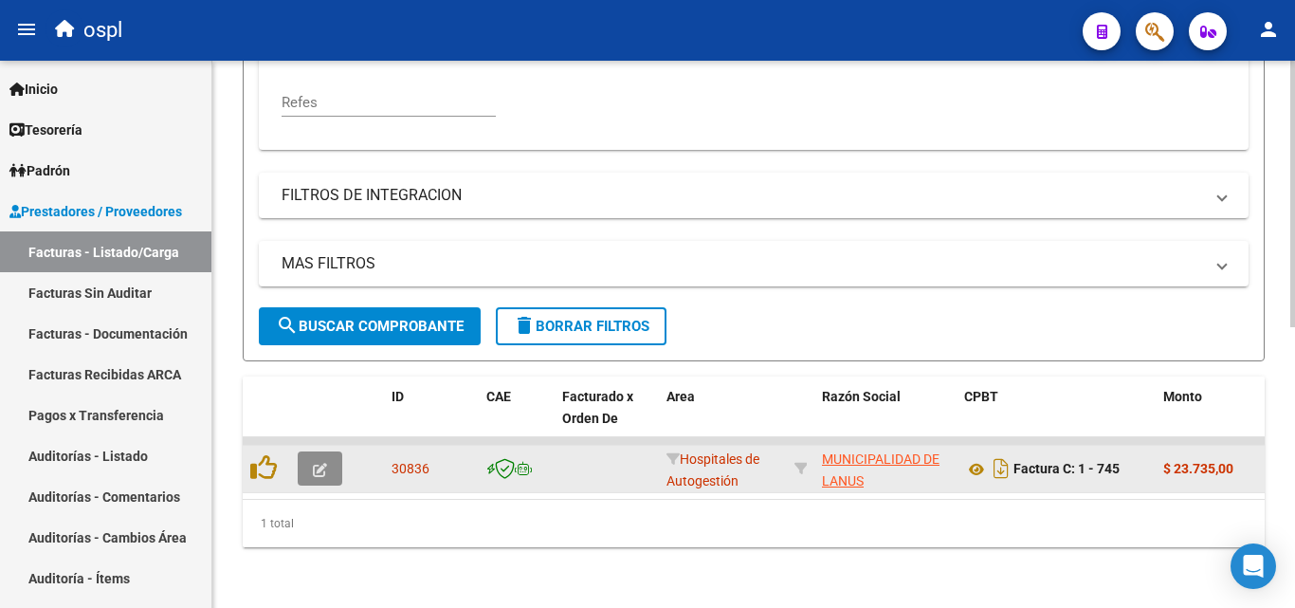
click at [322, 463] on icon "button" at bounding box center [320, 470] width 14 height 14
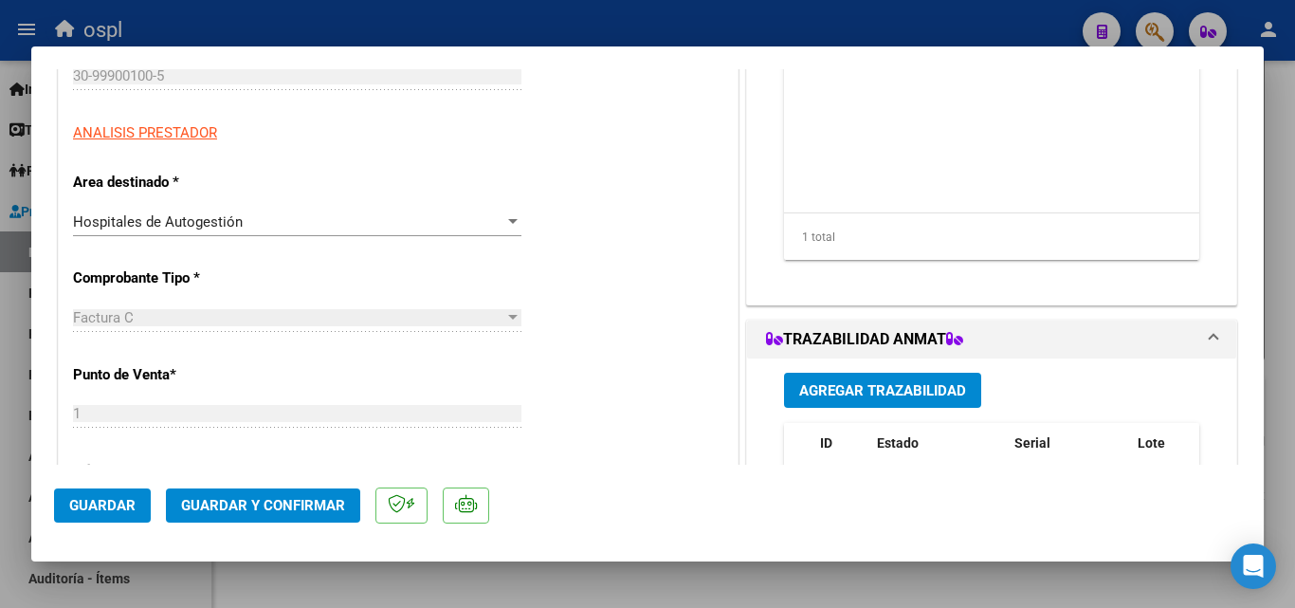
scroll to position [284, 0]
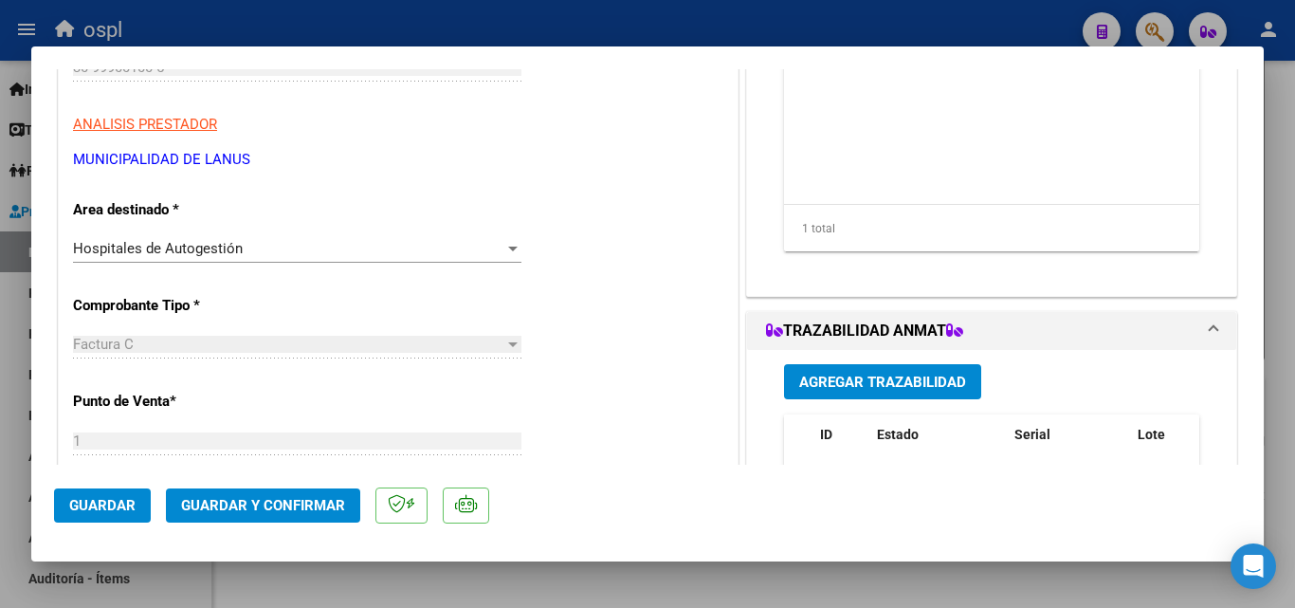
click at [380, 245] on div "Hospitales de Autogestión" at bounding box center [288, 248] width 431 height 17
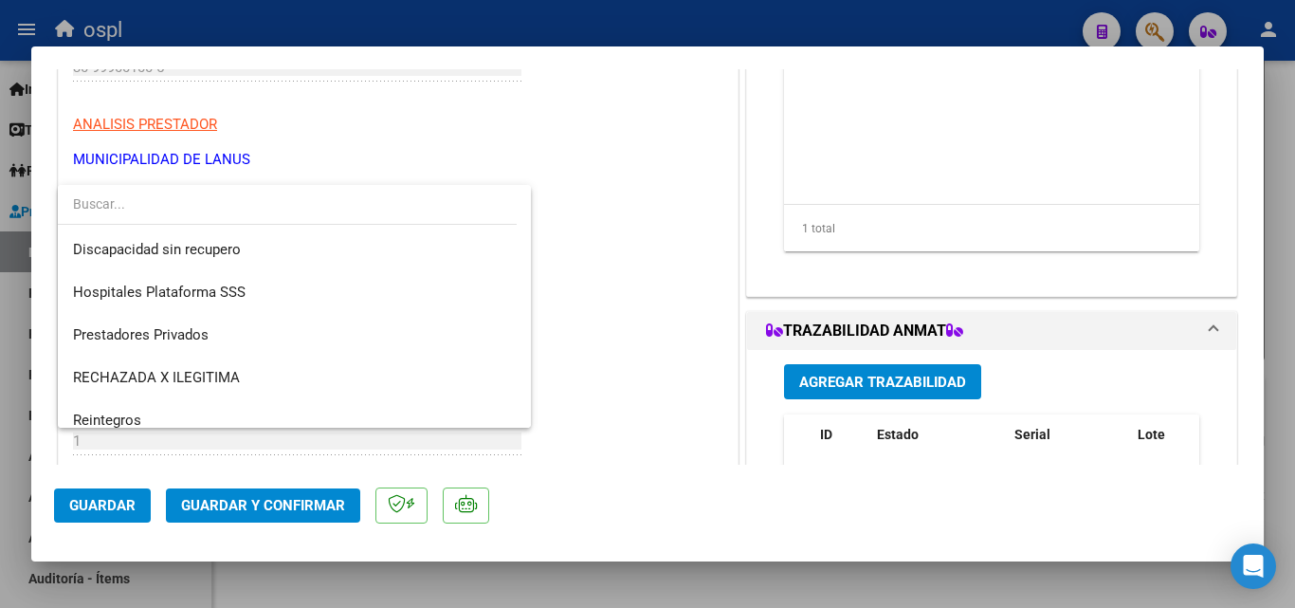
scroll to position [227, 0]
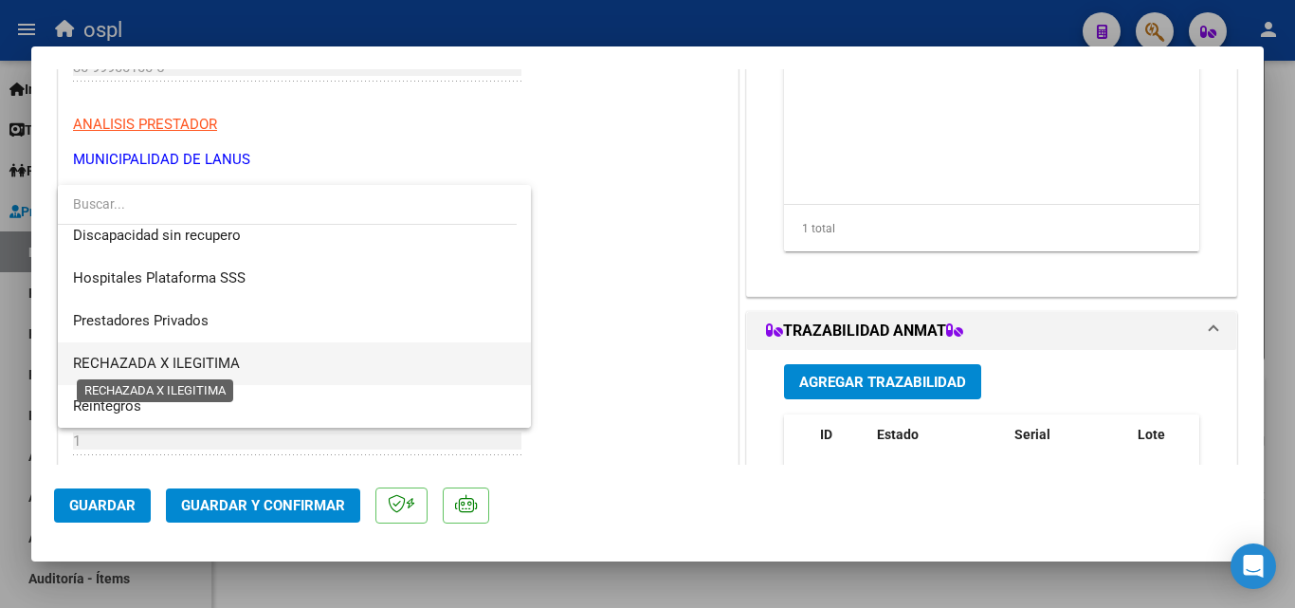
click at [137, 360] on span "RECHAZADA X ILEGITIMA" at bounding box center [156, 363] width 167 height 17
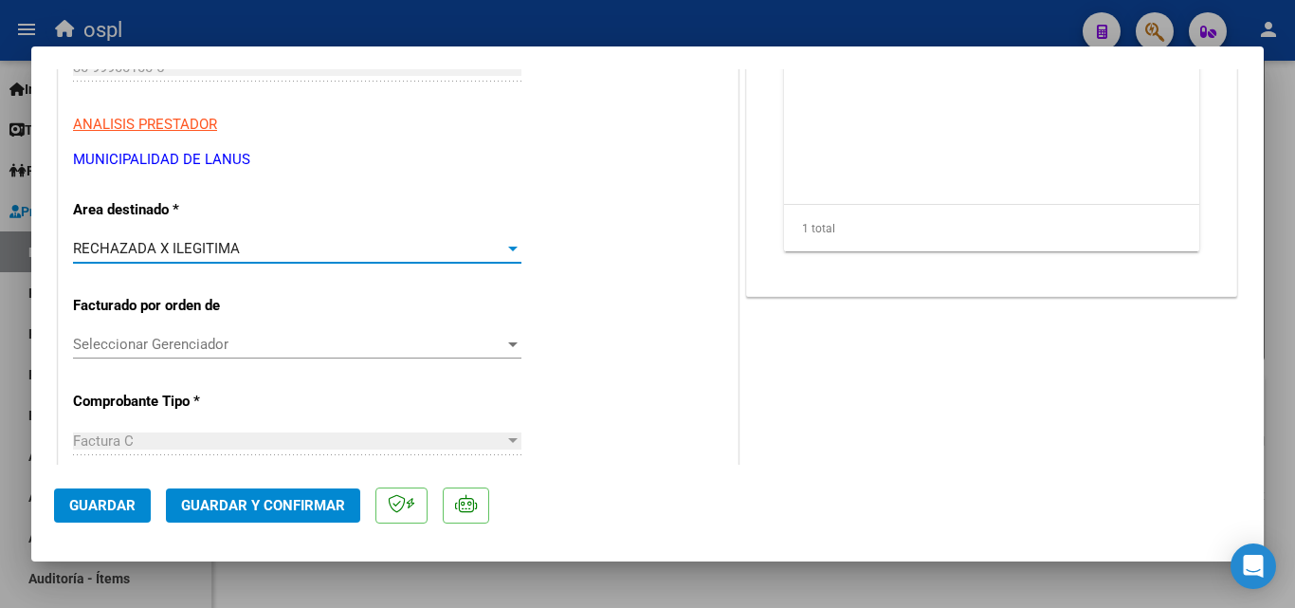
click at [229, 498] on span "Guardar y Confirmar" at bounding box center [263, 505] width 164 height 17
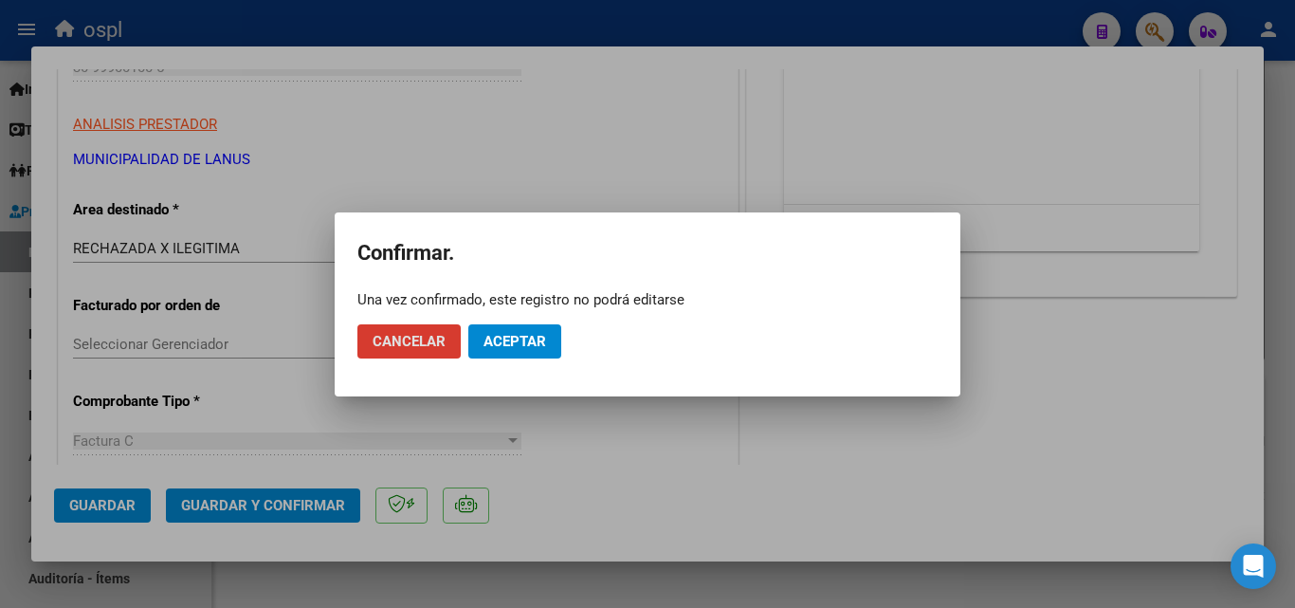
click at [500, 348] on span "Aceptar" at bounding box center [515, 341] width 63 height 17
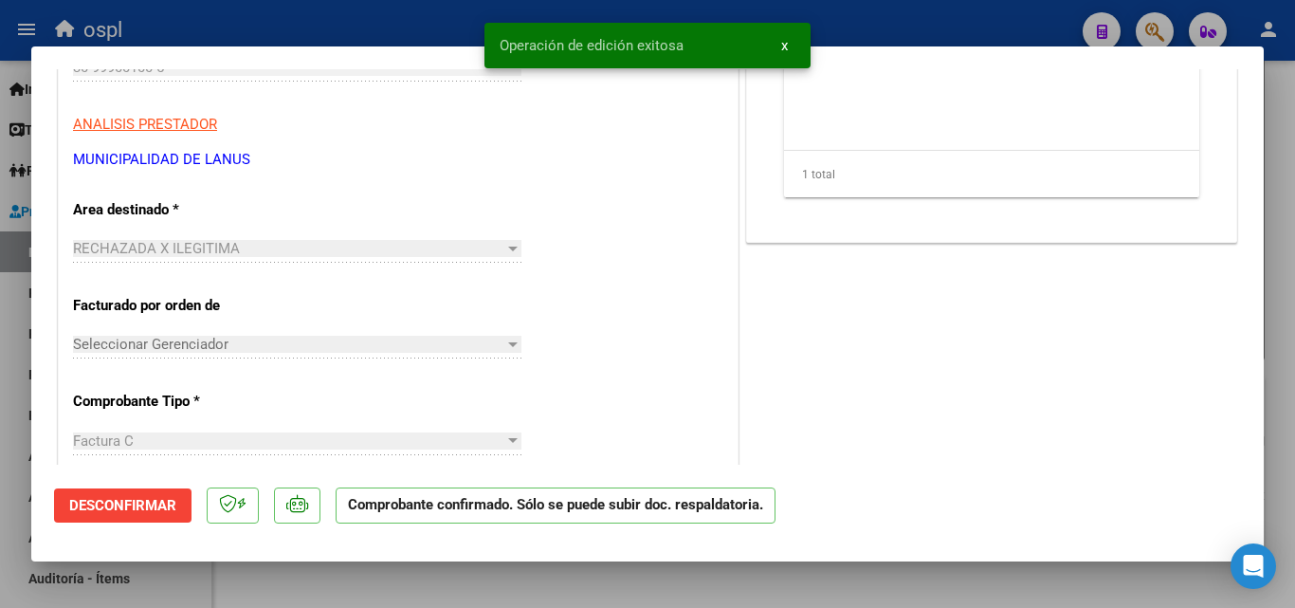
click at [214, 25] on div at bounding box center [647, 304] width 1295 height 608
type input "$ 0,00"
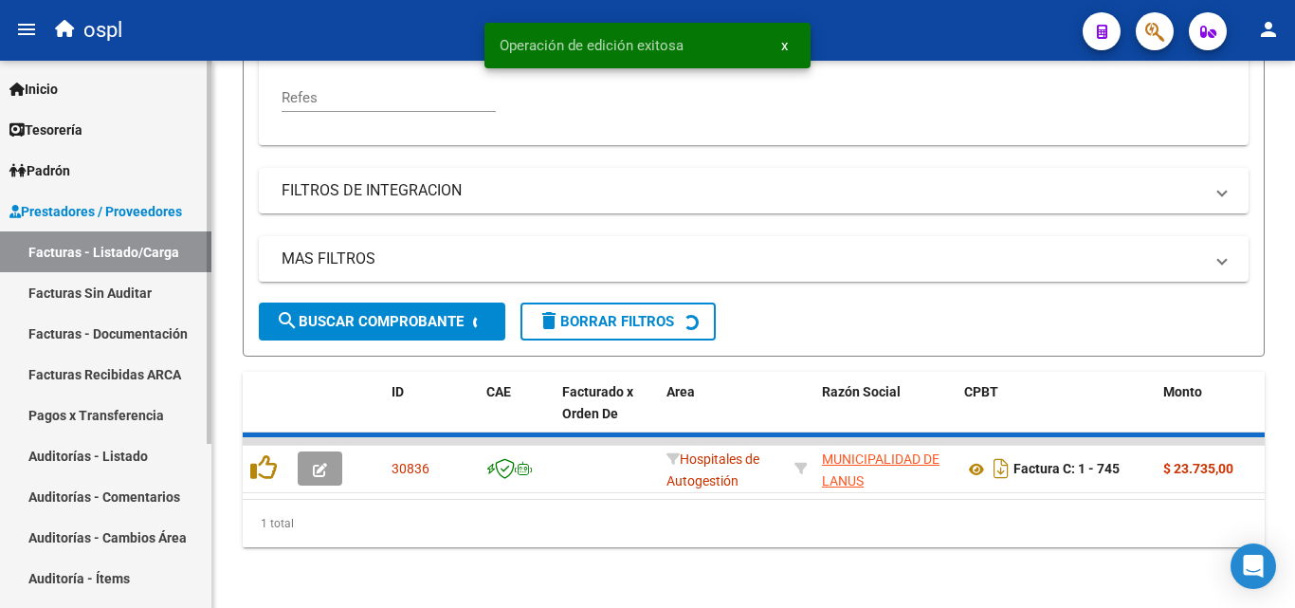
scroll to position [546, 0]
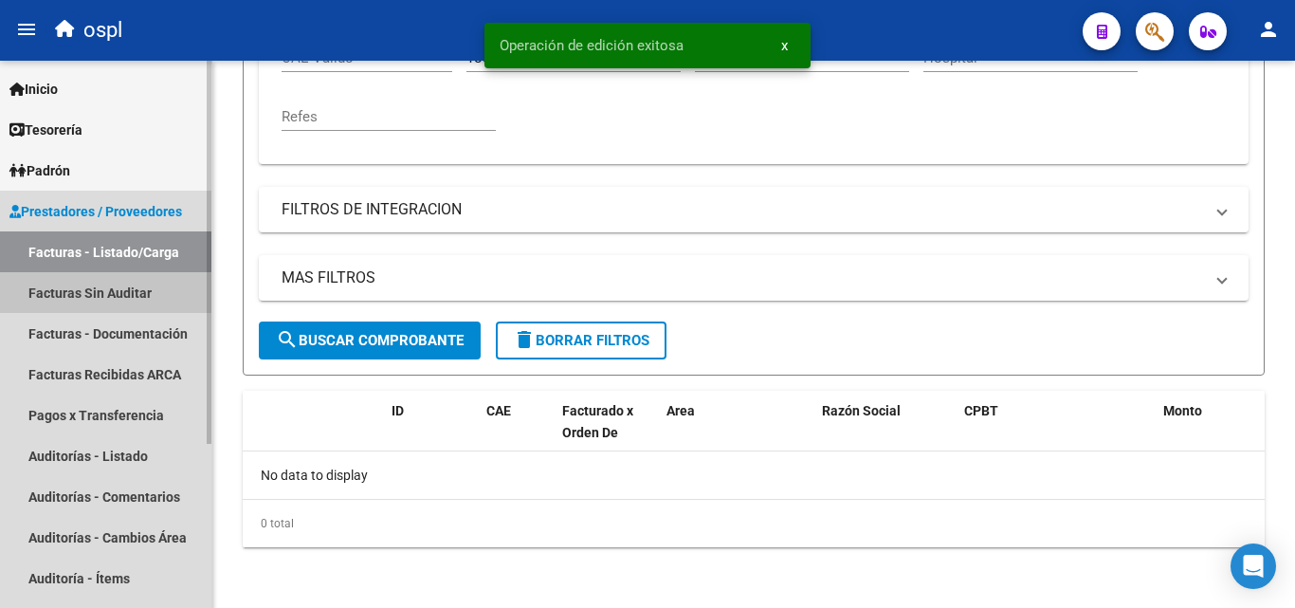
click at [137, 282] on link "Facturas Sin Auditar" at bounding box center [105, 292] width 211 height 41
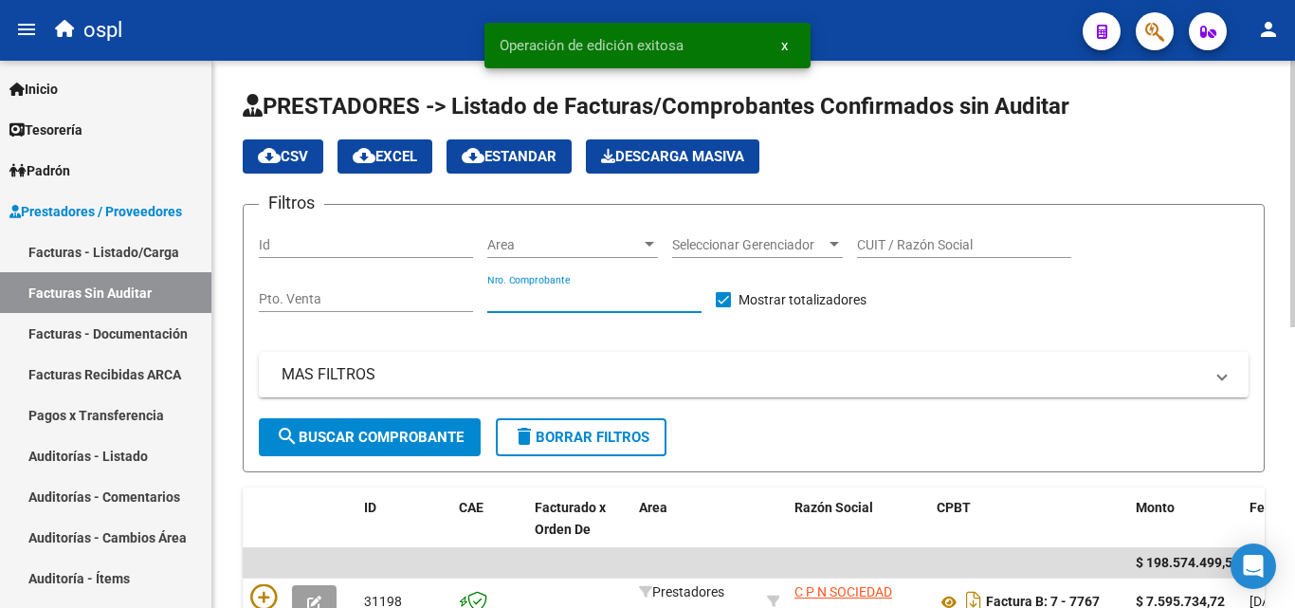
click at [607, 299] on input "Nro. Comprobante" at bounding box center [594, 299] width 214 height 16
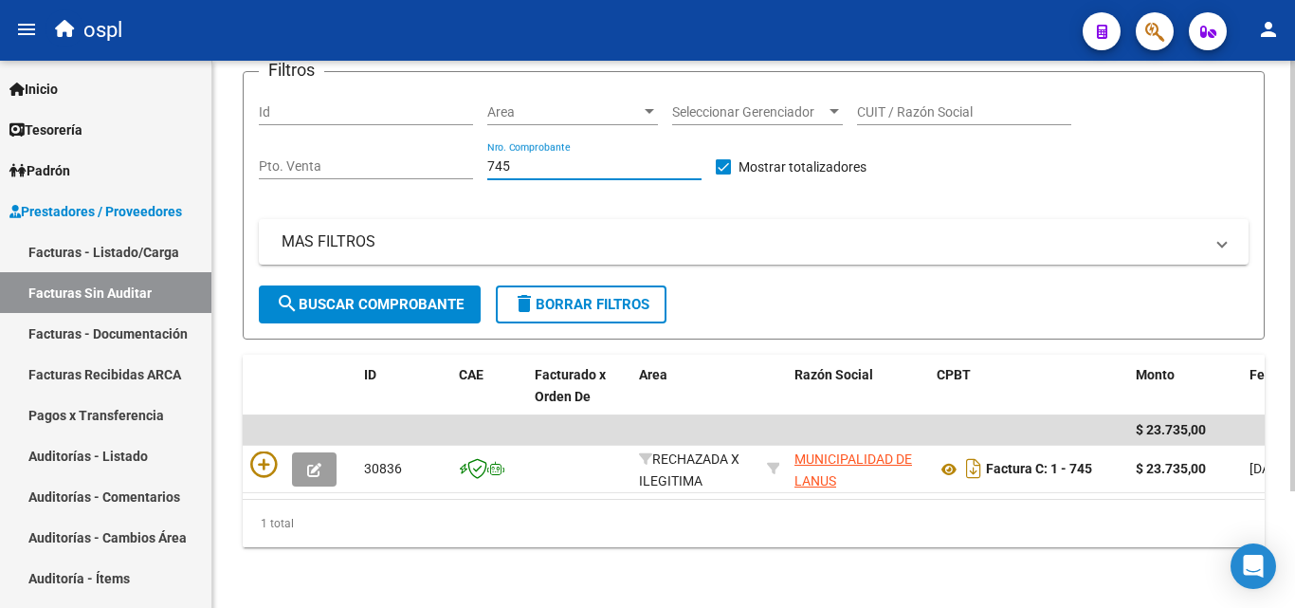
scroll to position [148, 0]
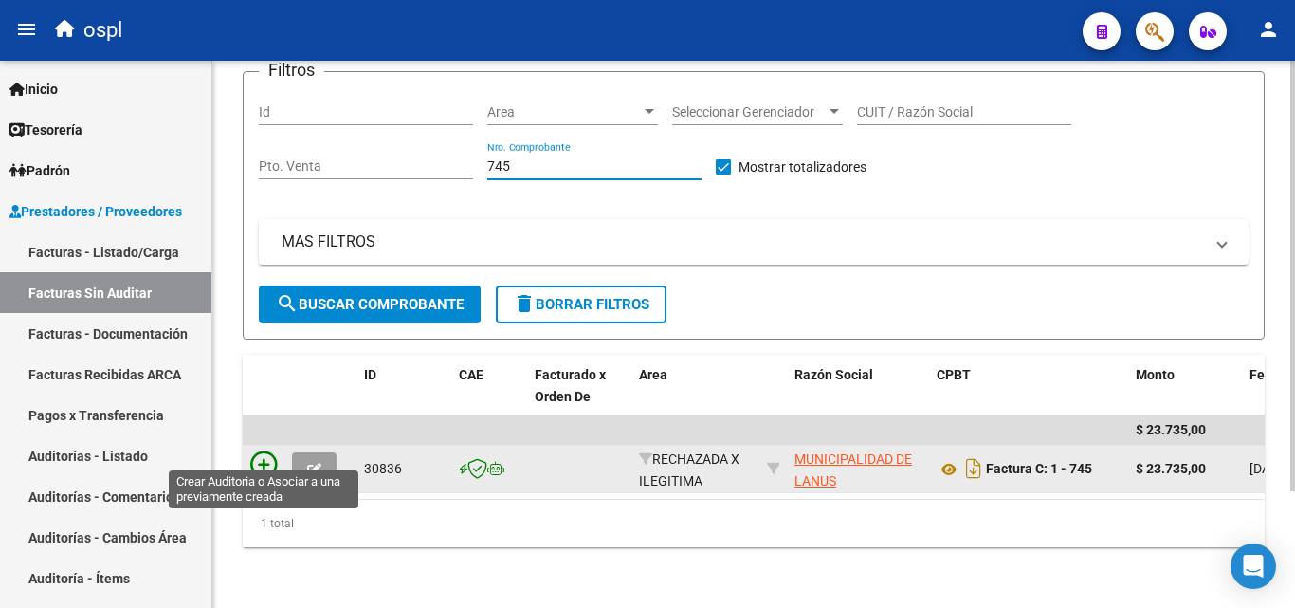
type input "745"
click at [257, 451] on icon at bounding box center [263, 464] width 27 height 27
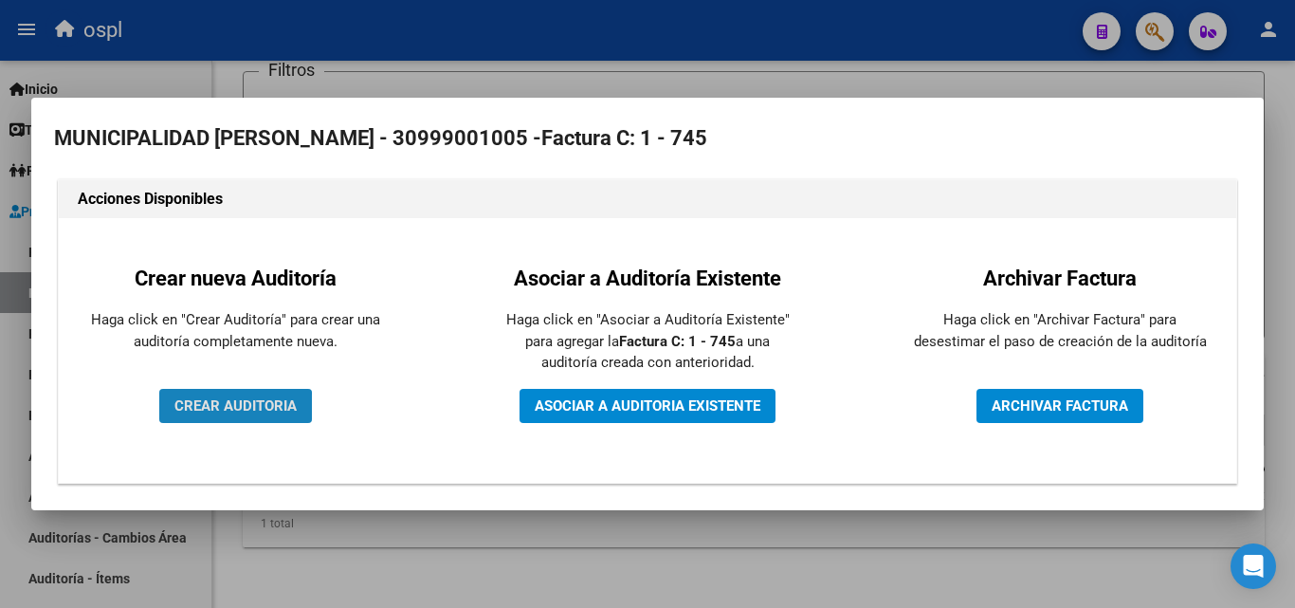
click at [234, 407] on span "CREAR AUDITORIA" at bounding box center [235, 405] width 122 height 17
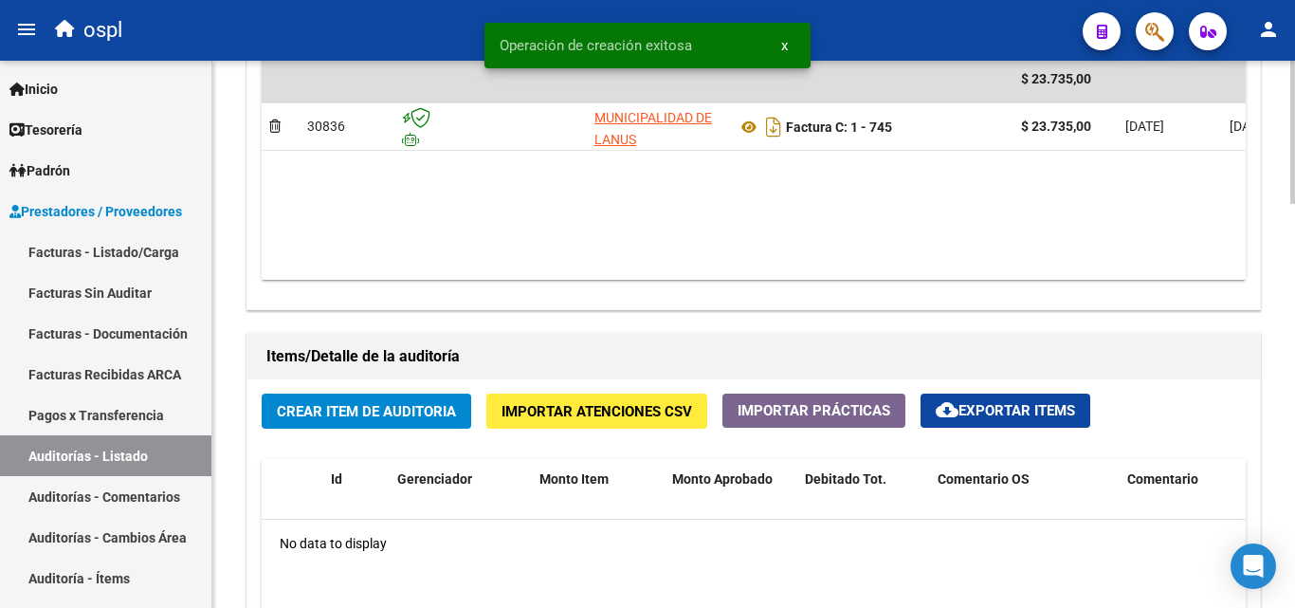
scroll to position [1138, 0]
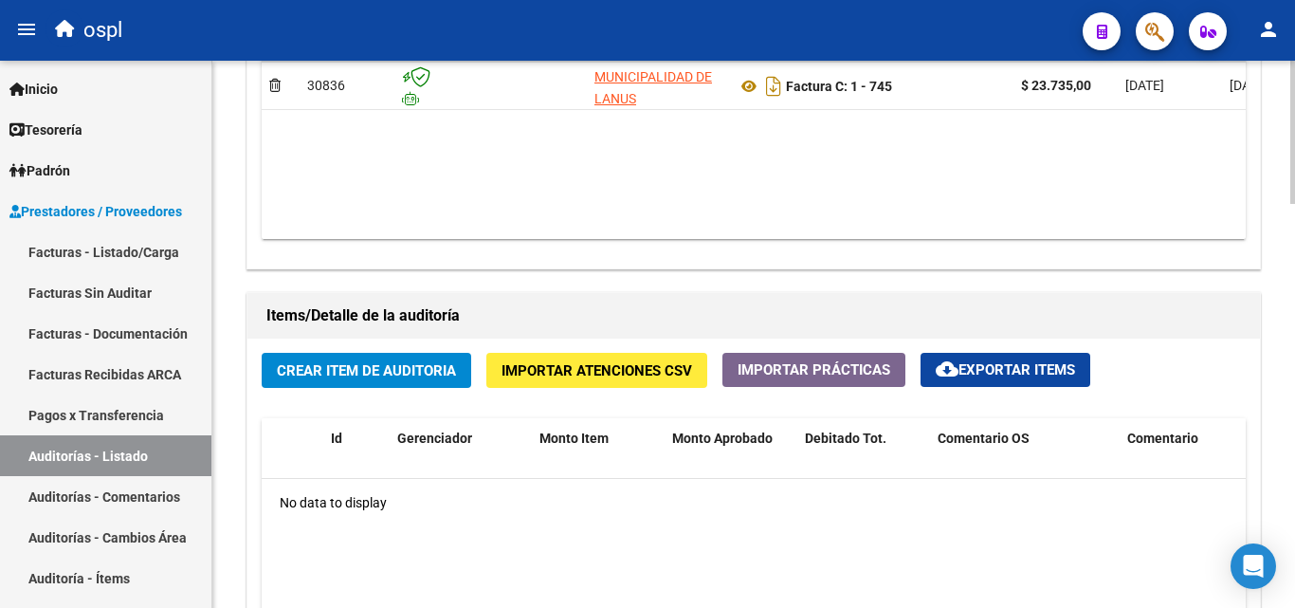
click at [453, 362] on span "Crear Item de Auditoria" at bounding box center [366, 370] width 179 height 17
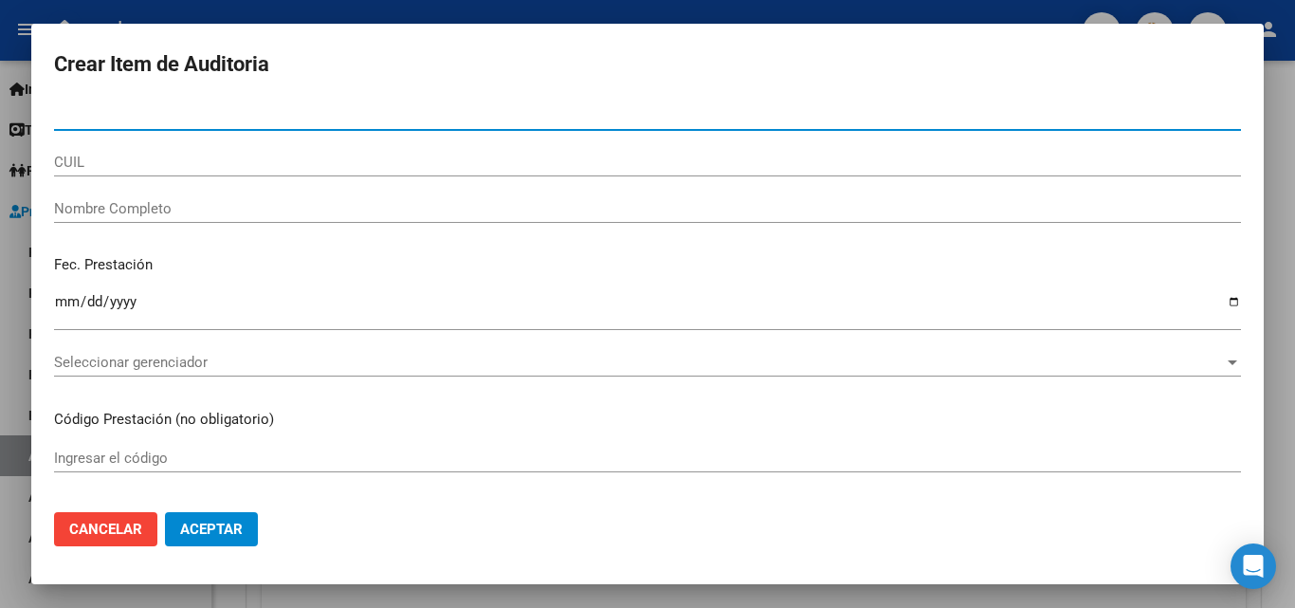
click at [241, 210] on input "Nombre Completo" at bounding box center [647, 208] width 1187 height 17
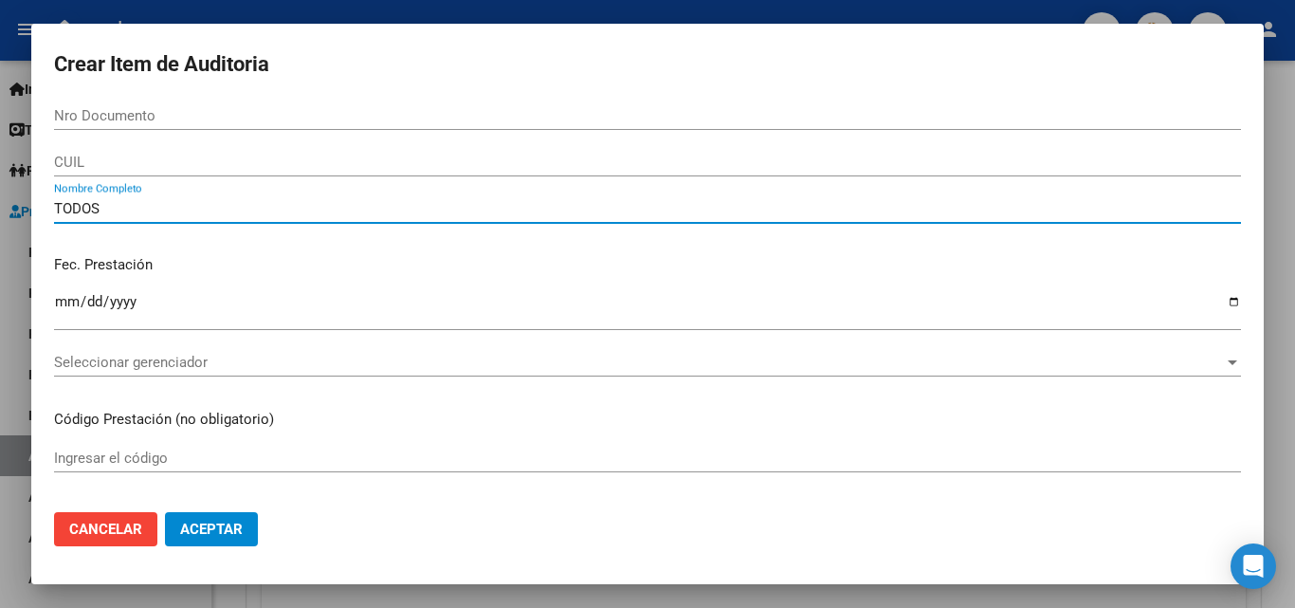
type input "TODOS"
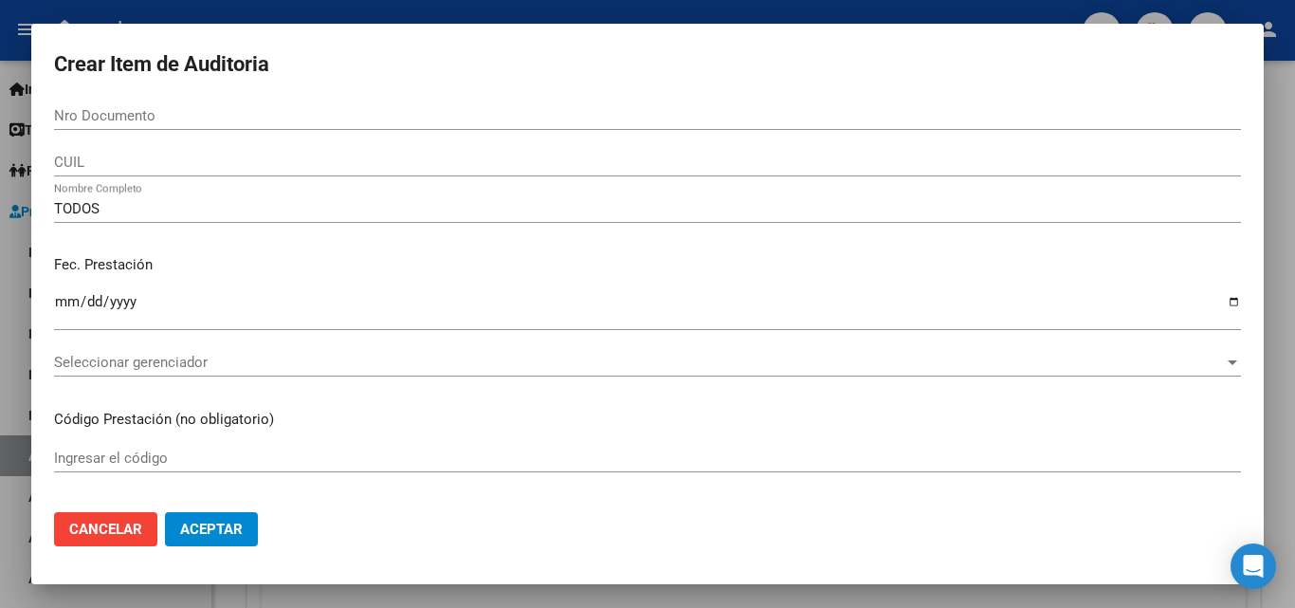
click at [171, 236] on div "TODOS Nombre Completo" at bounding box center [647, 217] width 1187 height 46
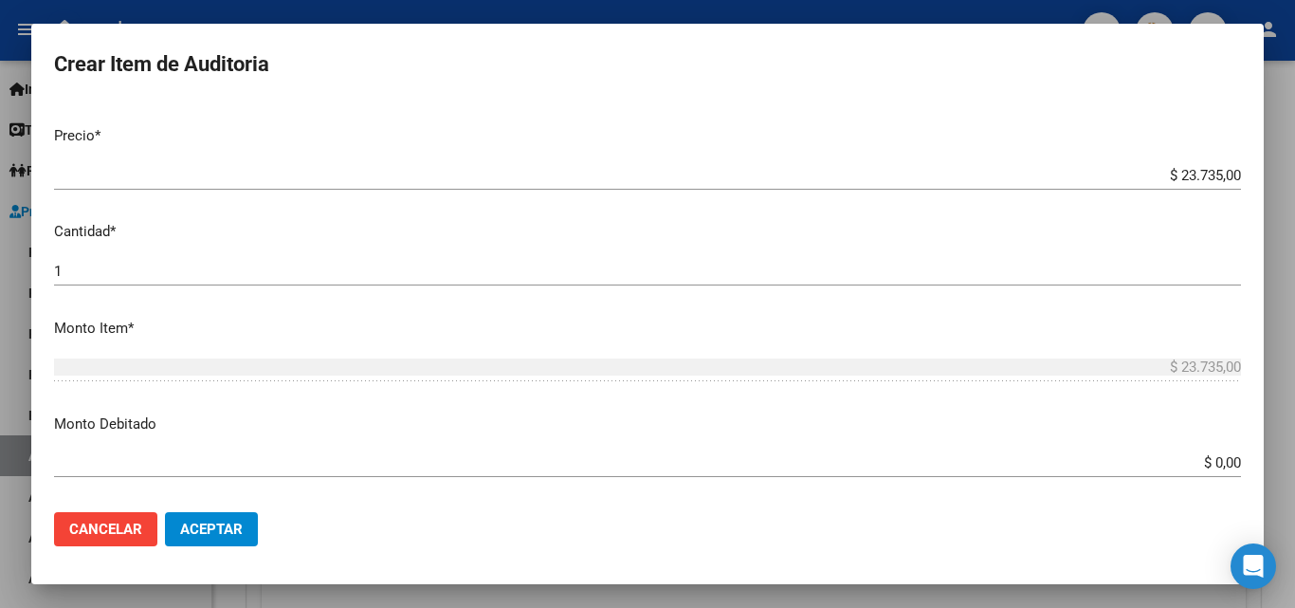
scroll to position [474, 0]
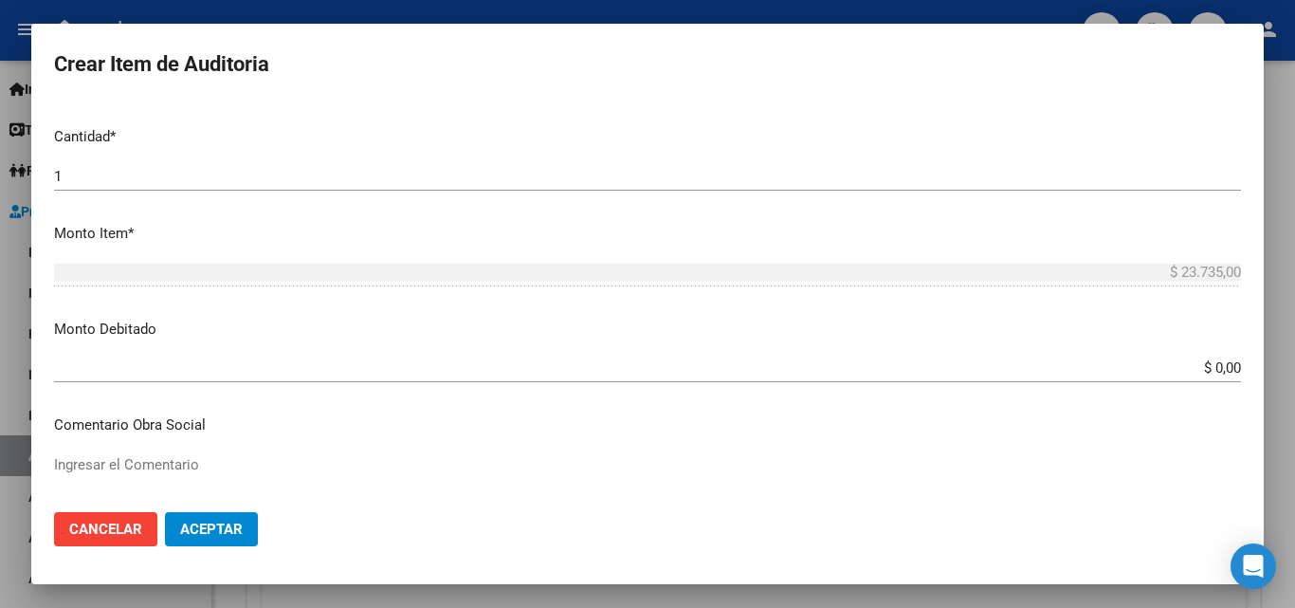
click at [334, 476] on textarea "Ingresar el Comentario" at bounding box center [647, 498] width 1187 height 89
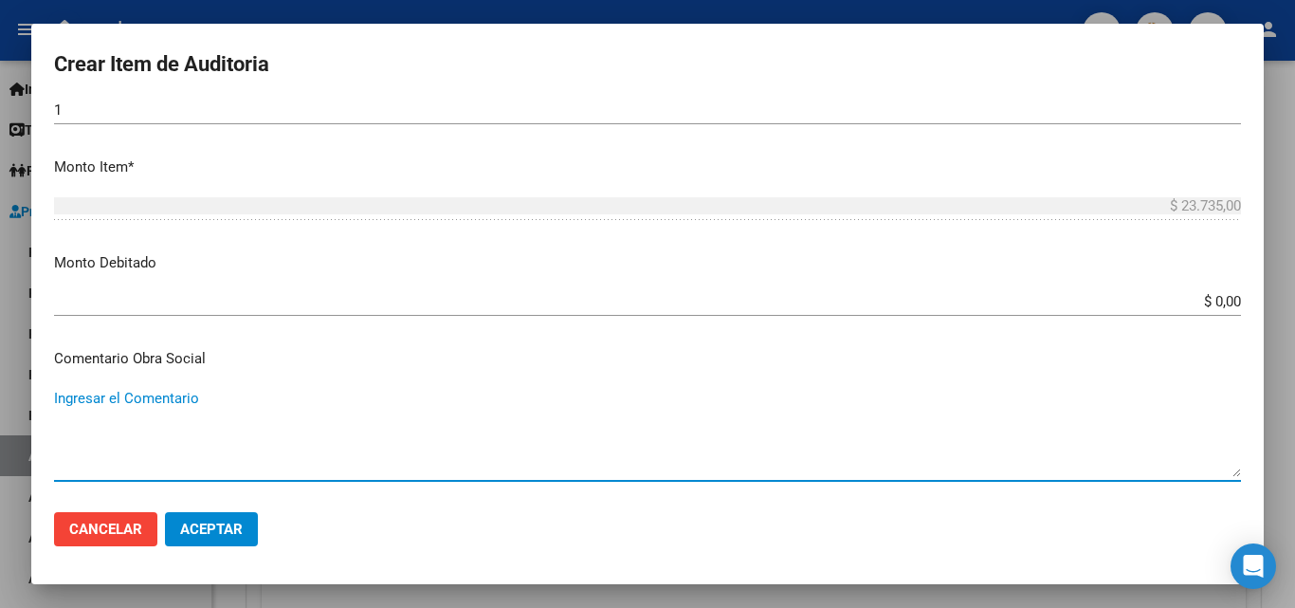
scroll to position [569, 0]
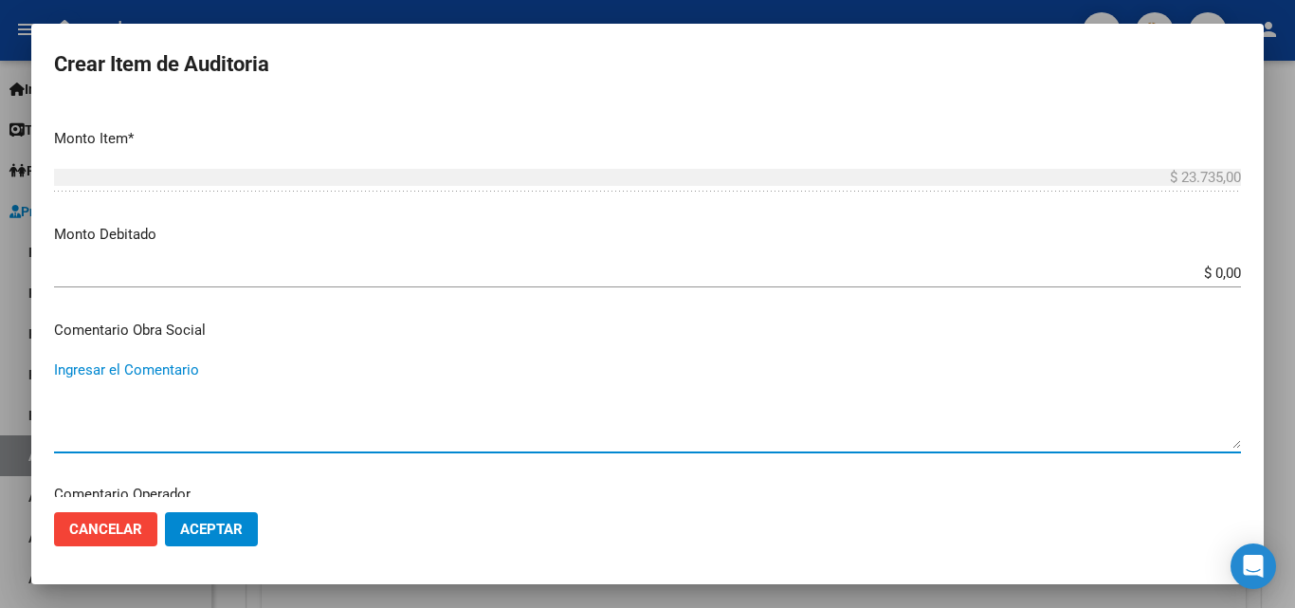
paste textarea "RECHAZO POR ILEGITIMA; FALTA COPIA DE DNI"
type textarea "RECHAZO POR ILEGITIMA; FALTA COPIA DE DNI"
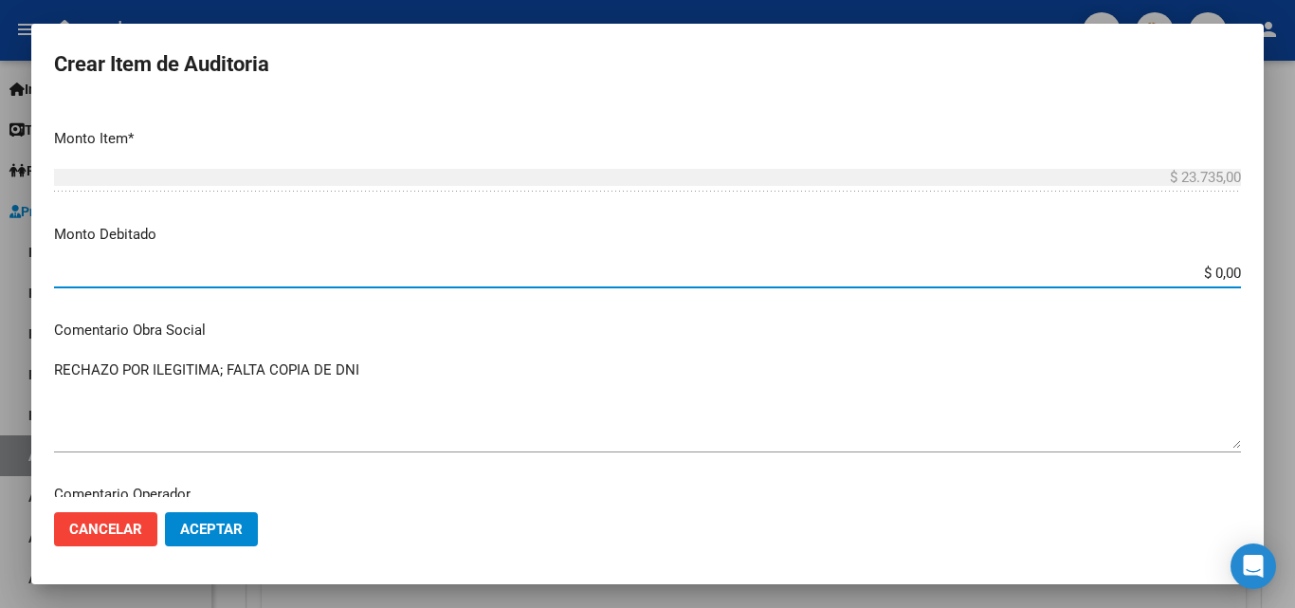
click at [1225, 270] on input "$ 0,00" at bounding box center [647, 273] width 1187 height 17
type input "$ 23.735,00"
click at [578, 353] on mat-dialog-content "Nro Documento CUIL TODOS Nombre Completo Fec. Prestación Ingresar la fecha Sele…" at bounding box center [647, 298] width 1233 height 395
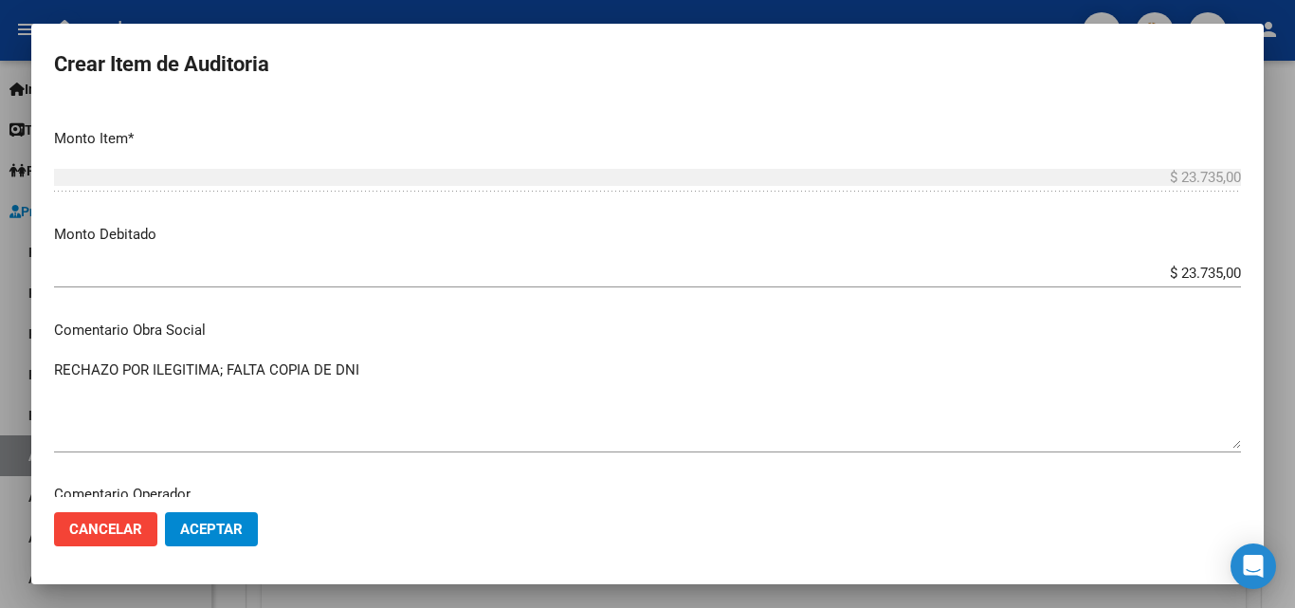
click at [230, 523] on span "Aceptar" at bounding box center [211, 528] width 63 height 17
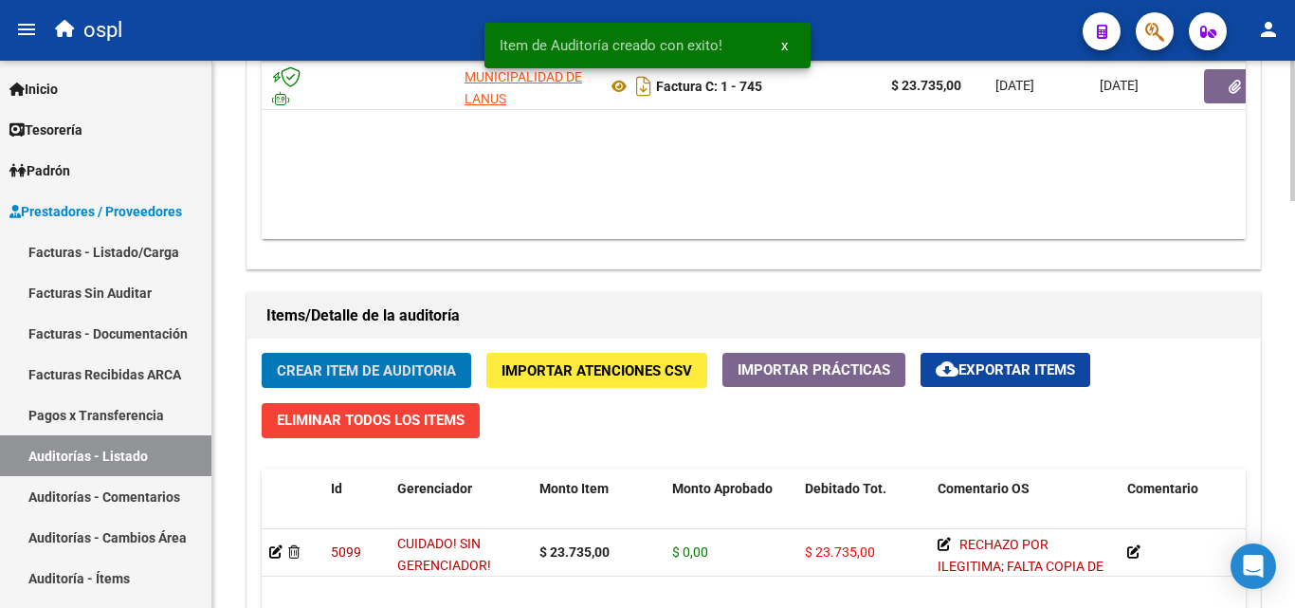
scroll to position [0, 131]
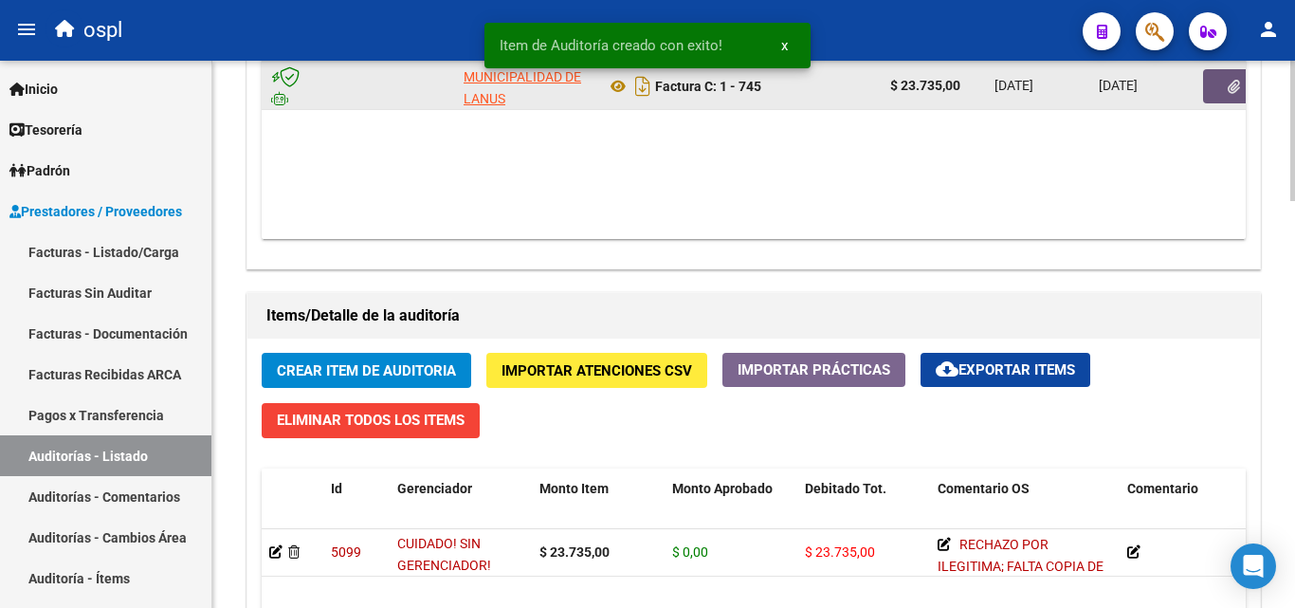
click at [1234, 78] on span "button" at bounding box center [1234, 86] width 12 height 17
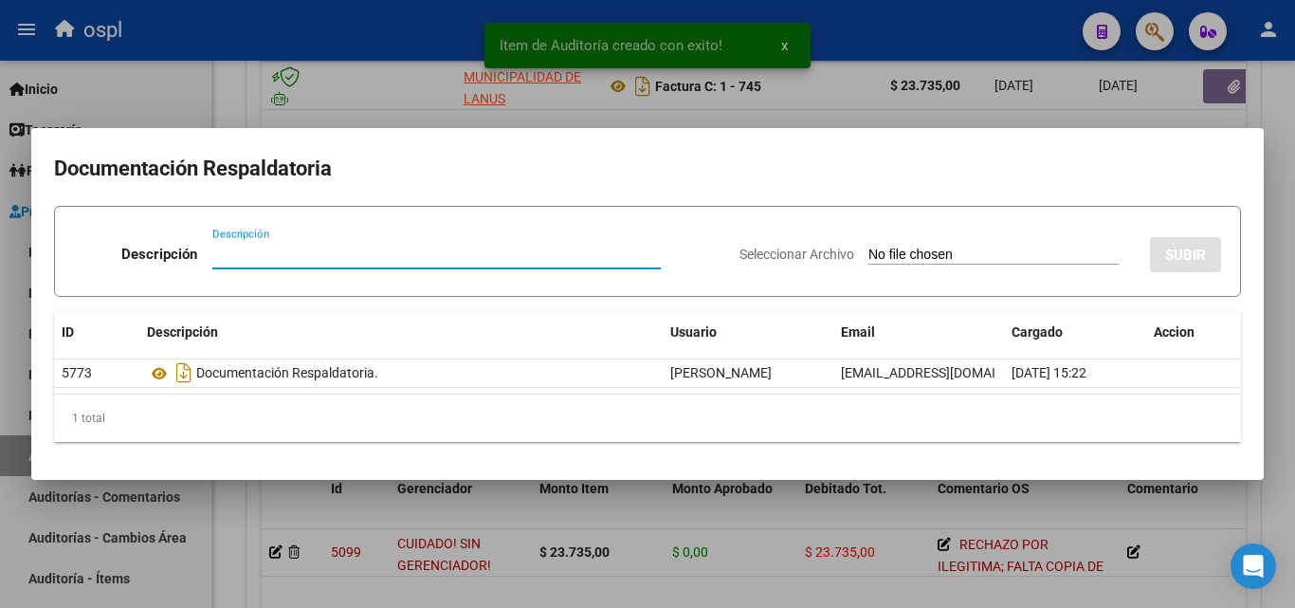
click at [868, 254] on input "Seleccionar Archivo" at bounding box center [993, 256] width 251 height 18
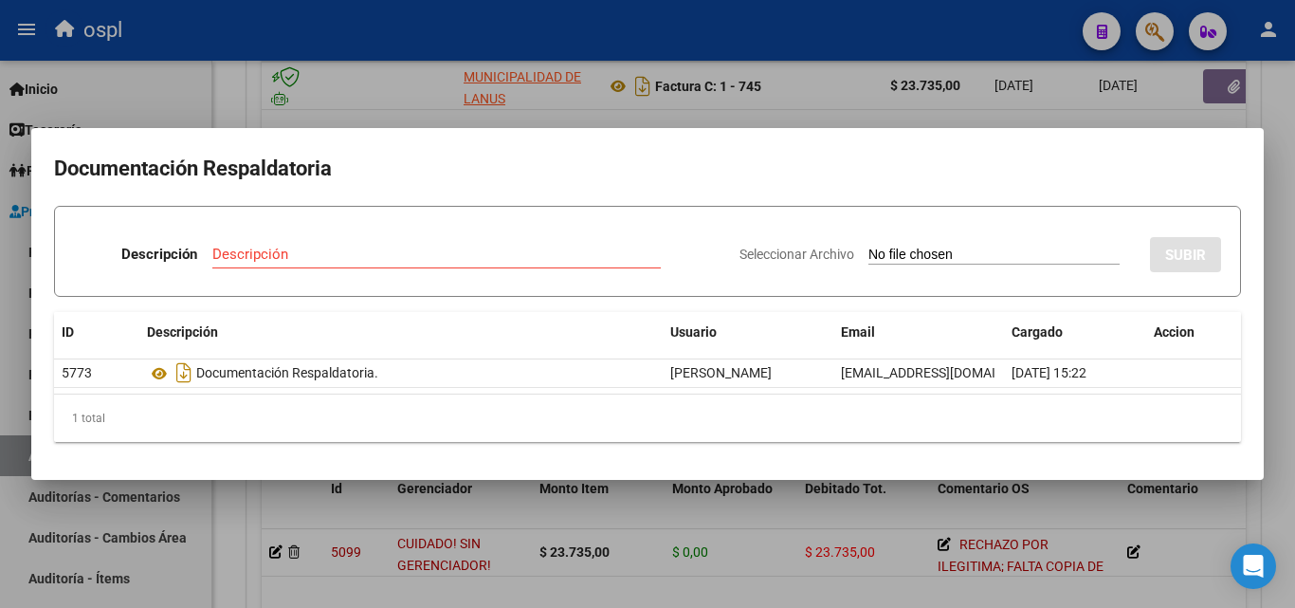
type input "C:\fakepath\FC Nº745.pdf"
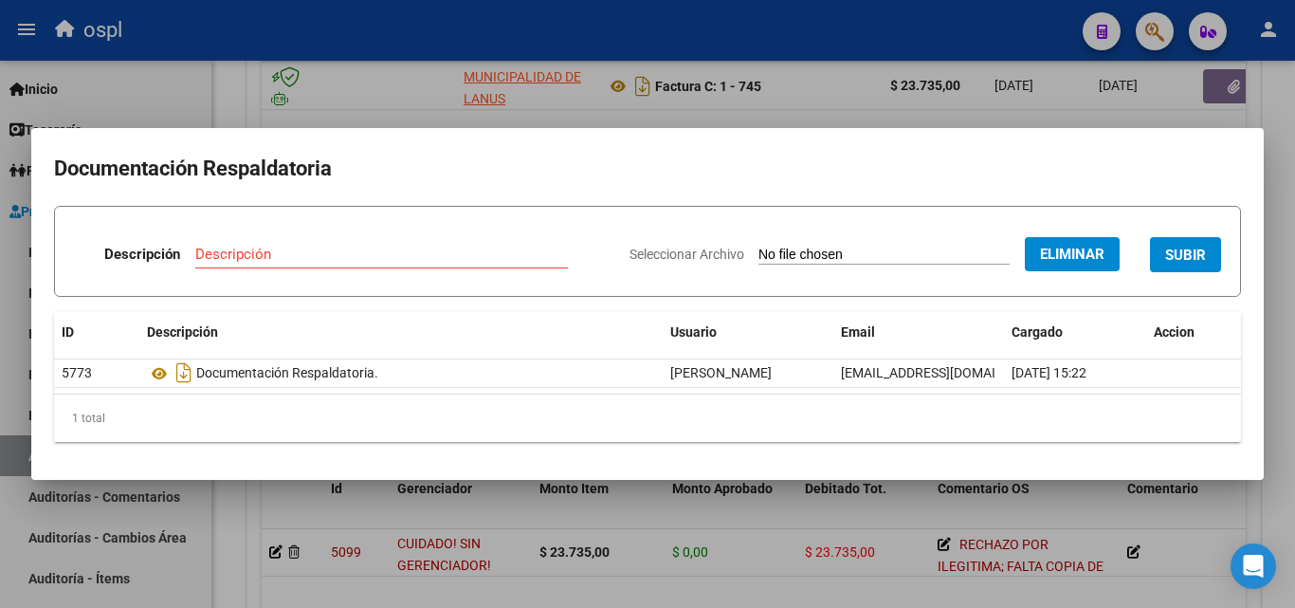
click at [239, 250] on input "Descripción" at bounding box center [381, 254] width 373 height 17
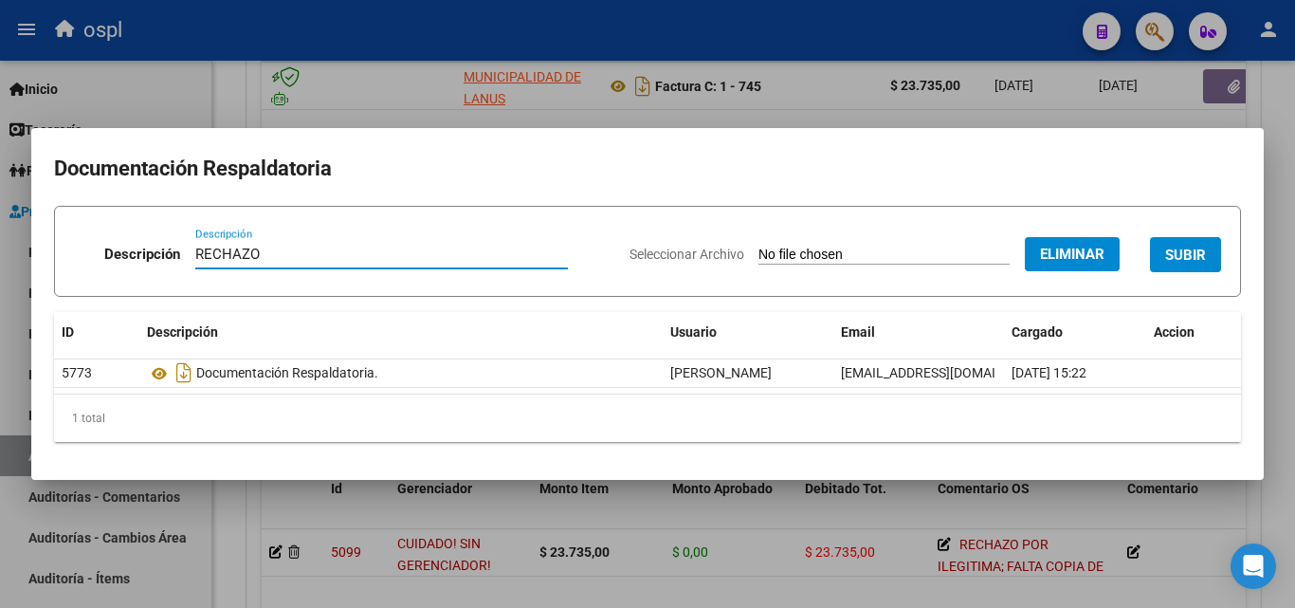
type input "RECHAZO"
click at [320, 227] on form "Descripción RECHAZO Descripción Seleccionar Archivo Eliminar SUBIR" at bounding box center [647, 251] width 1187 height 91
click at [625, 170] on h2 "Documentación Respaldatoria" at bounding box center [647, 169] width 1187 height 36
click at [1172, 257] on span "SUBIR" at bounding box center [1185, 255] width 41 height 17
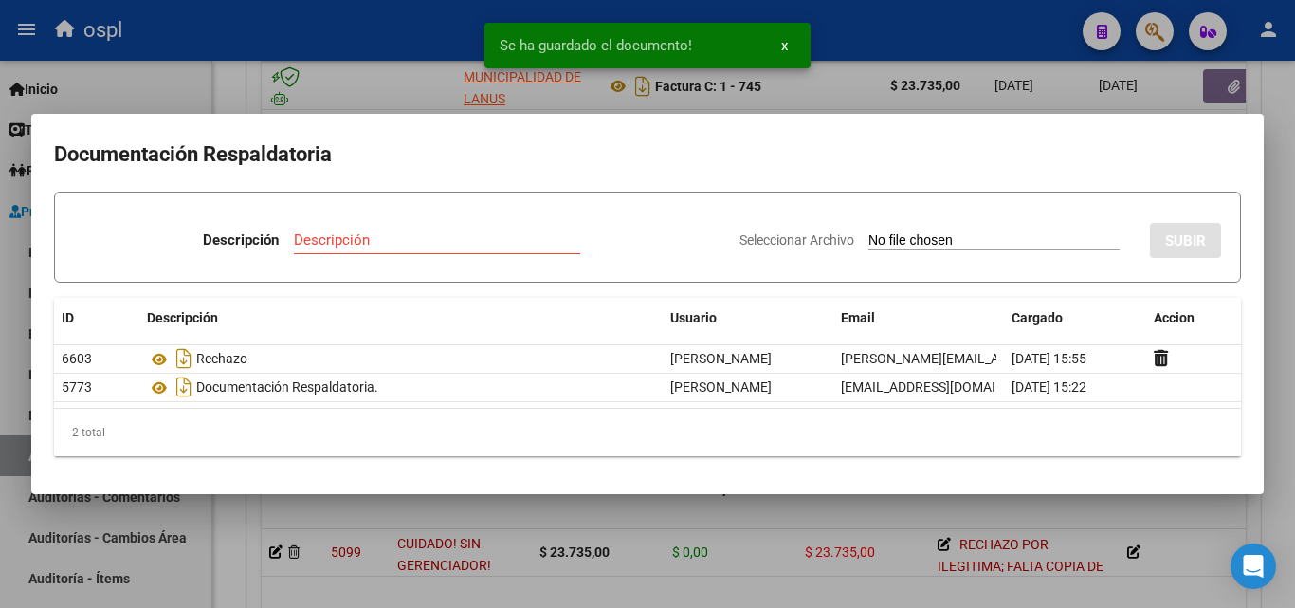
click at [230, 73] on div at bounding box center [647, 304] width 1295 height 608
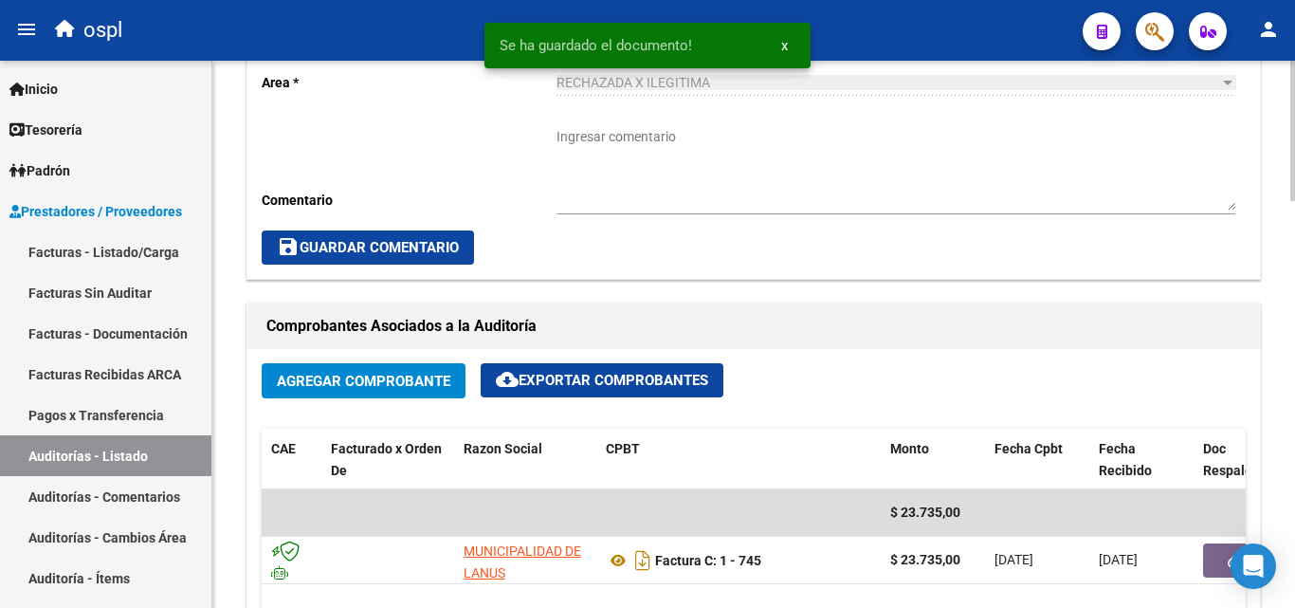
scroll to position [570, 0]
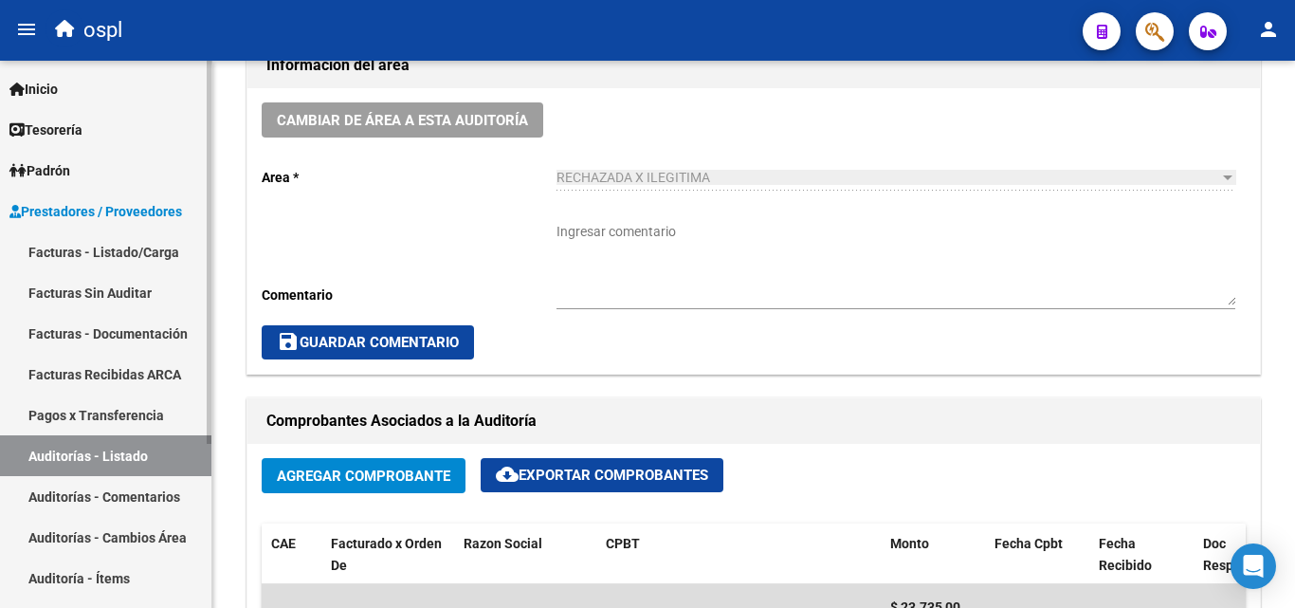
click at [156, 261] on link "Facturas - Listado/Carga" at bounding box center [105, 251] width 211 height 41
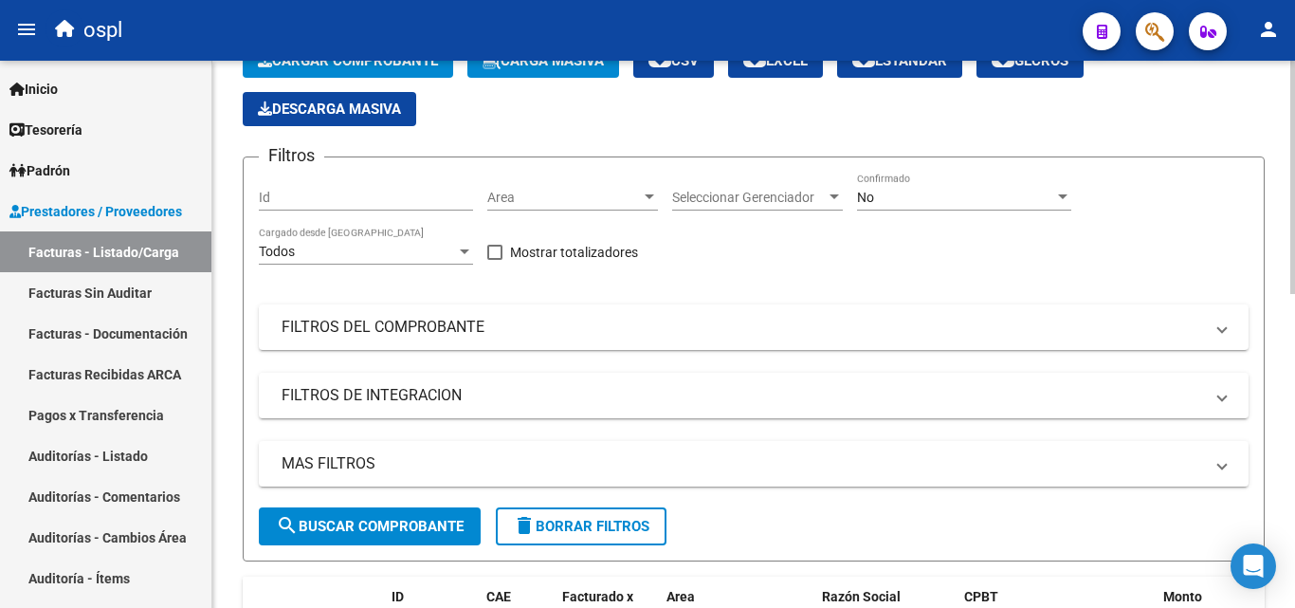
scroll to position [285, 0]
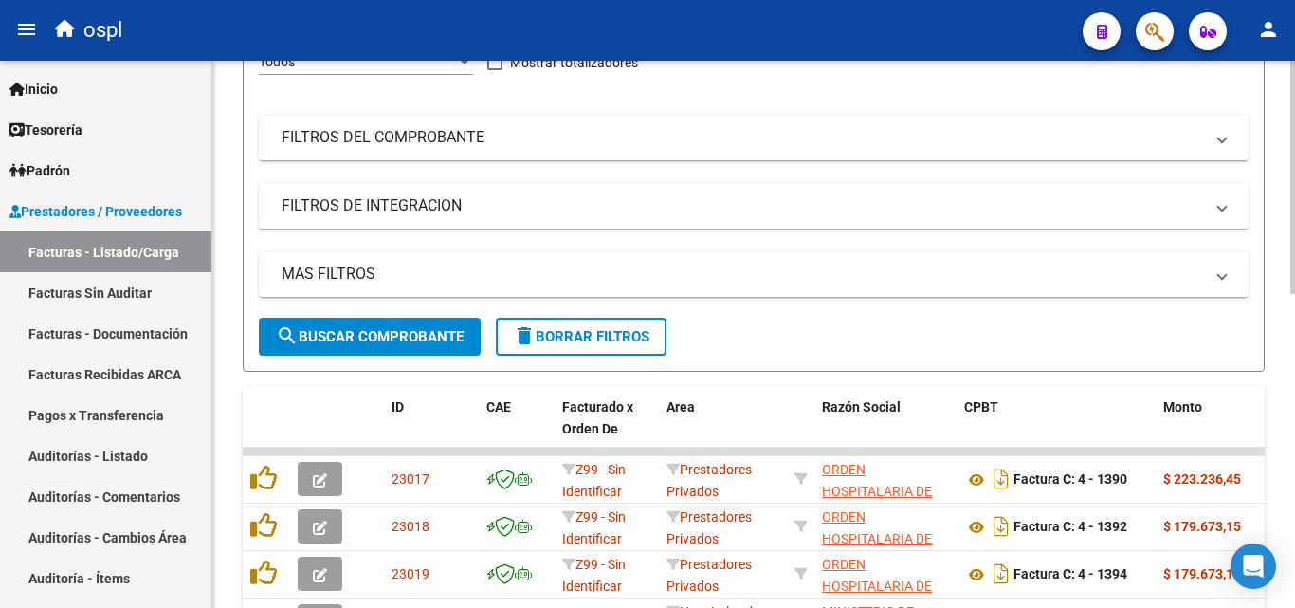
click at [754, 144] on mat-panel-title "FILTROS DEL COMPROBANTE" at bounding box center [743, 137] width 922 height 21
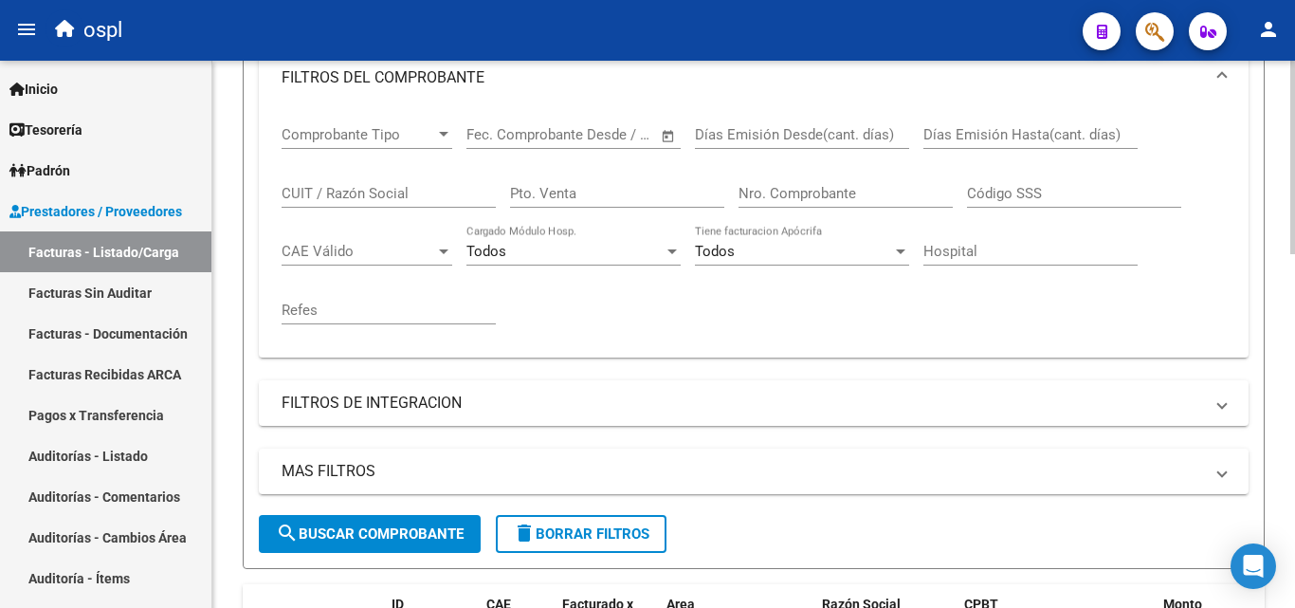
scroll to position [380, 0]
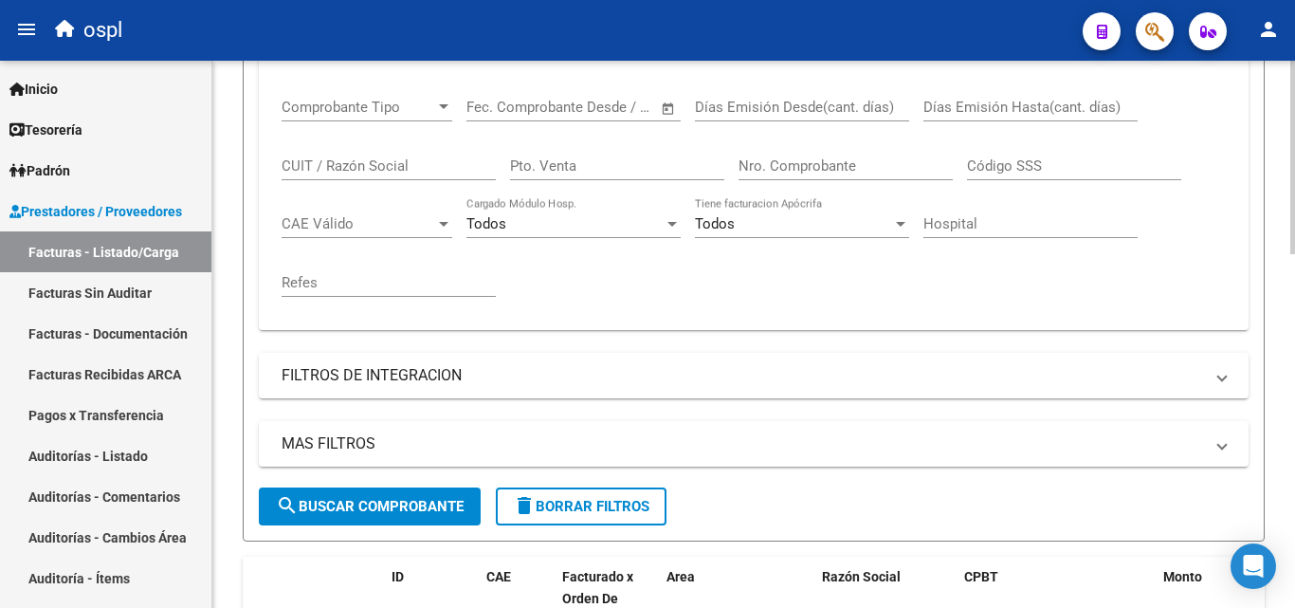
click at [778, 167] on input "Nro. Comprobante" at bounding box center [846, 165] width 214 height 17
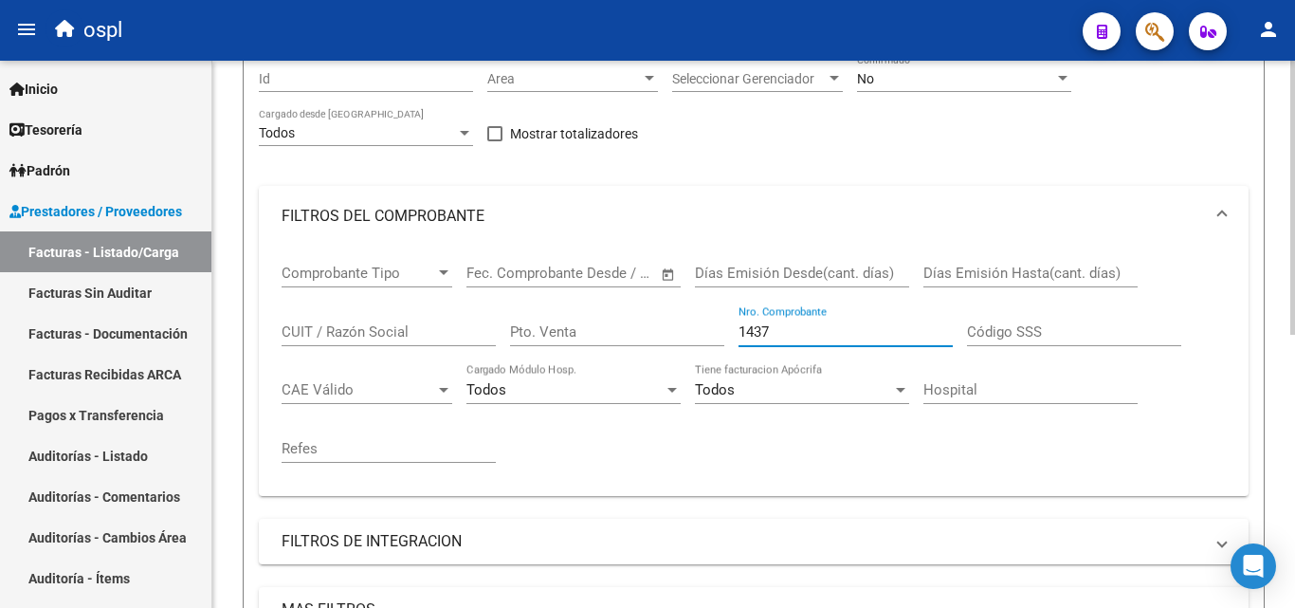
scroll to position [191, 0]
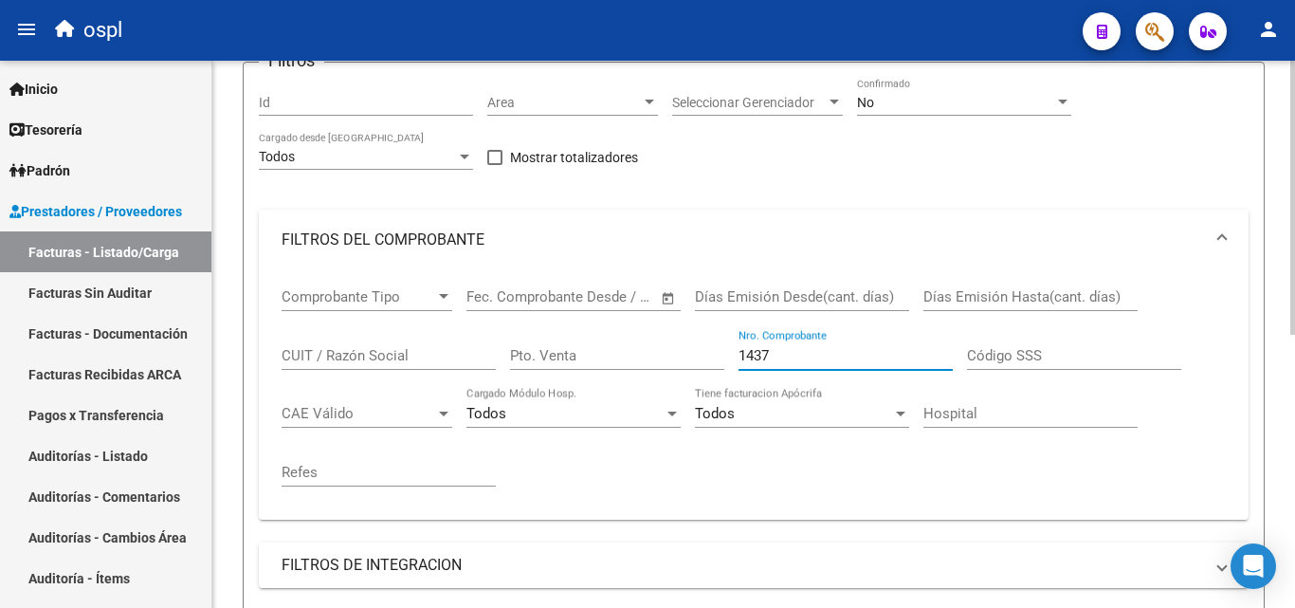
click at [928, 100] on div "No" at bounding box center [955, 103] width 197 height 16
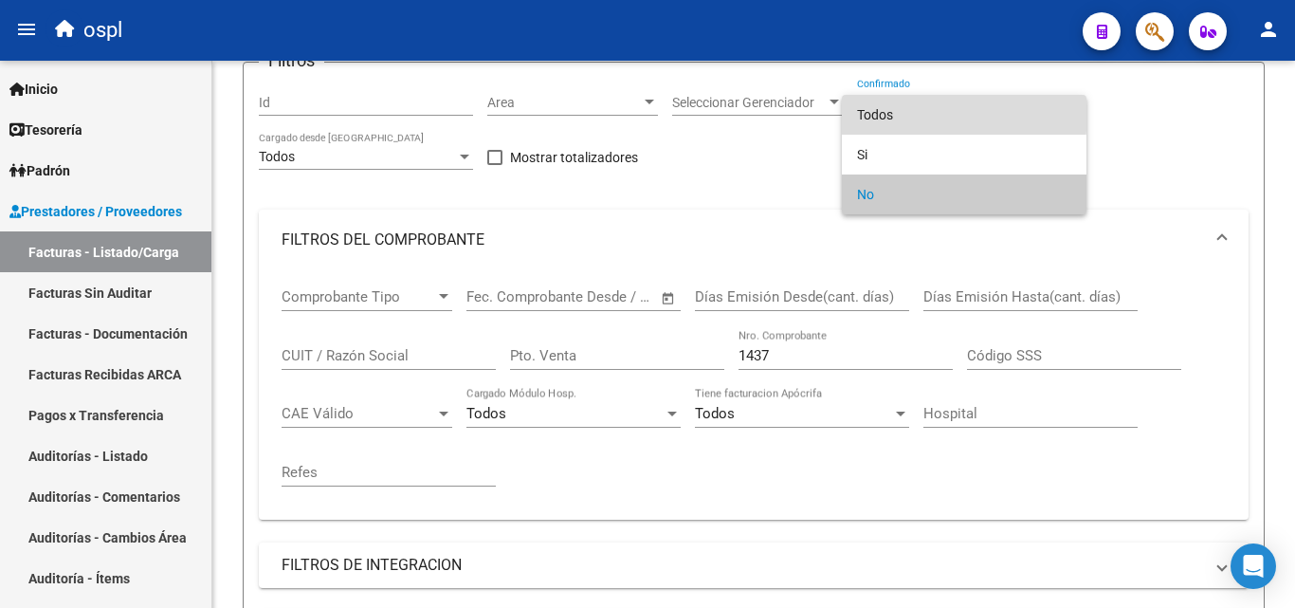
click at [900, 113] on span "Todos" at bounding box center [964, 115] width 214 height 40
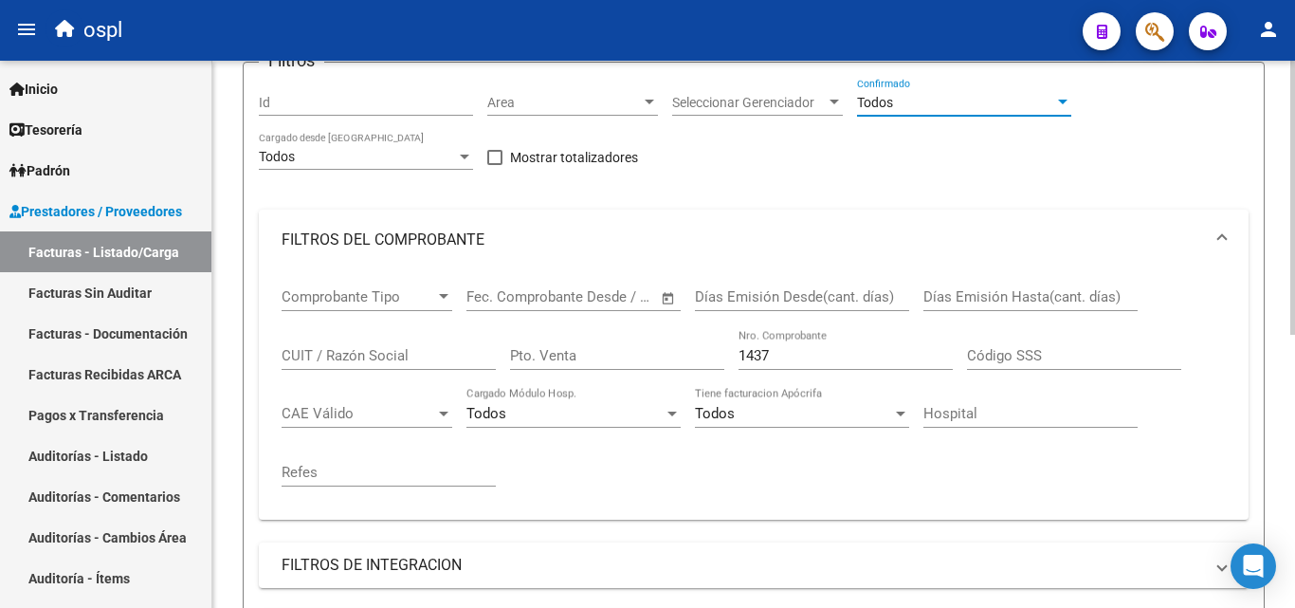
click at [887, 146] on div "Filtros Id Area Area Seleccionar Gerenciador Seleccionar Gerenciador Todos Conf…" at bounding box center [754, 377] width 990 height 599
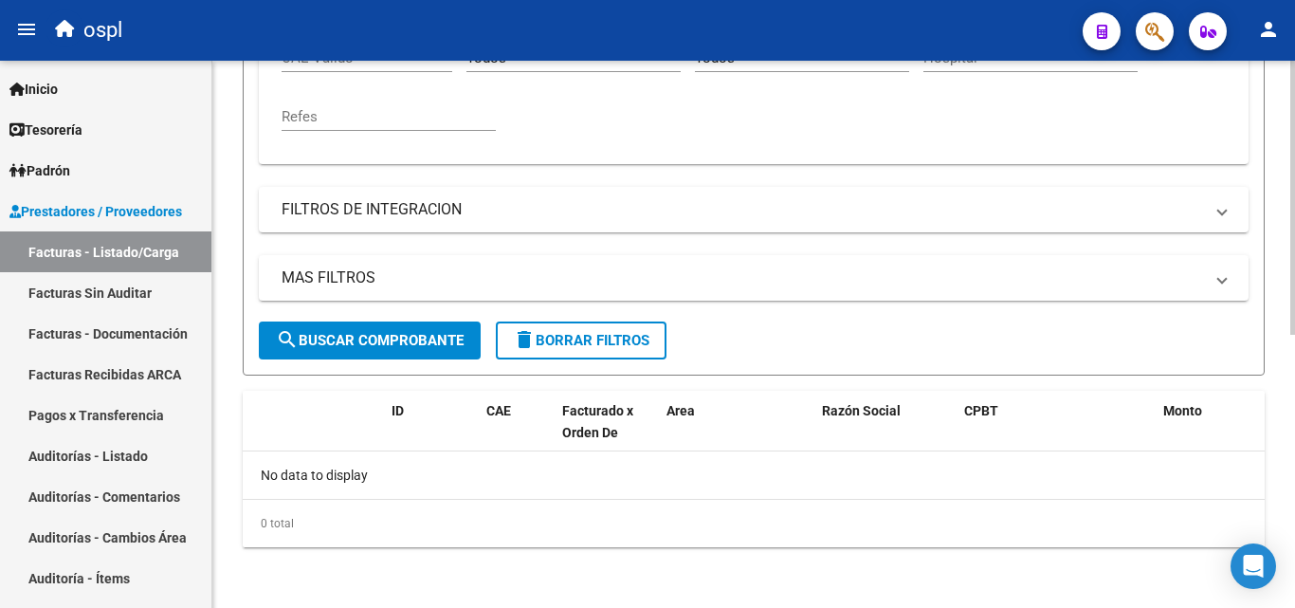
click at [466, 349] on button "search Buscar Comprobante" at bounding box center [370, 340] width 222 height 38
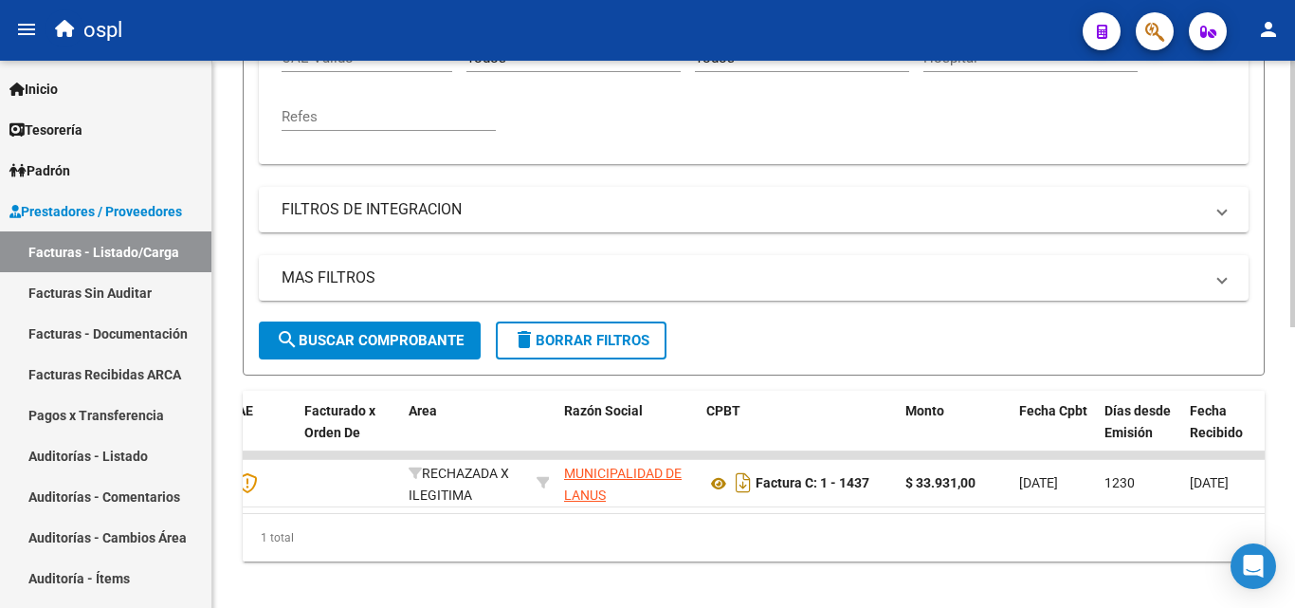
scroll to position [0, 272]
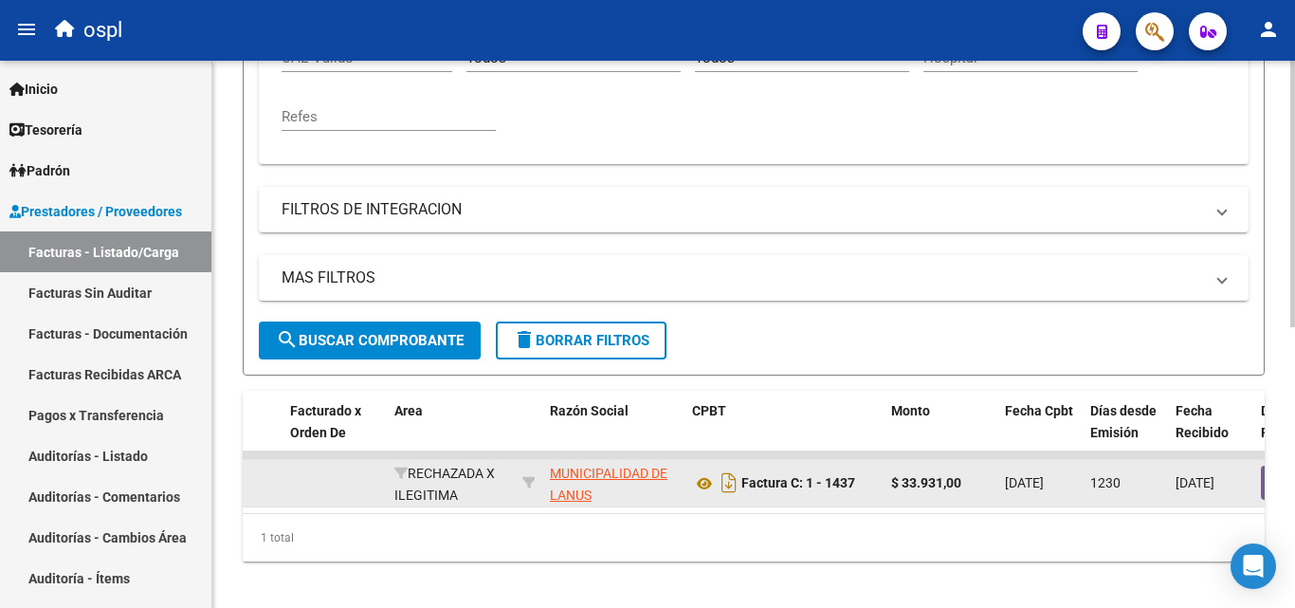
click at [1260, 487] on datatable-body-cell at bounding box center [1310, 483] width 114 height 46
click at [1262, 487] on button "button" at bounding box center [1291, 483] width 61 height 34
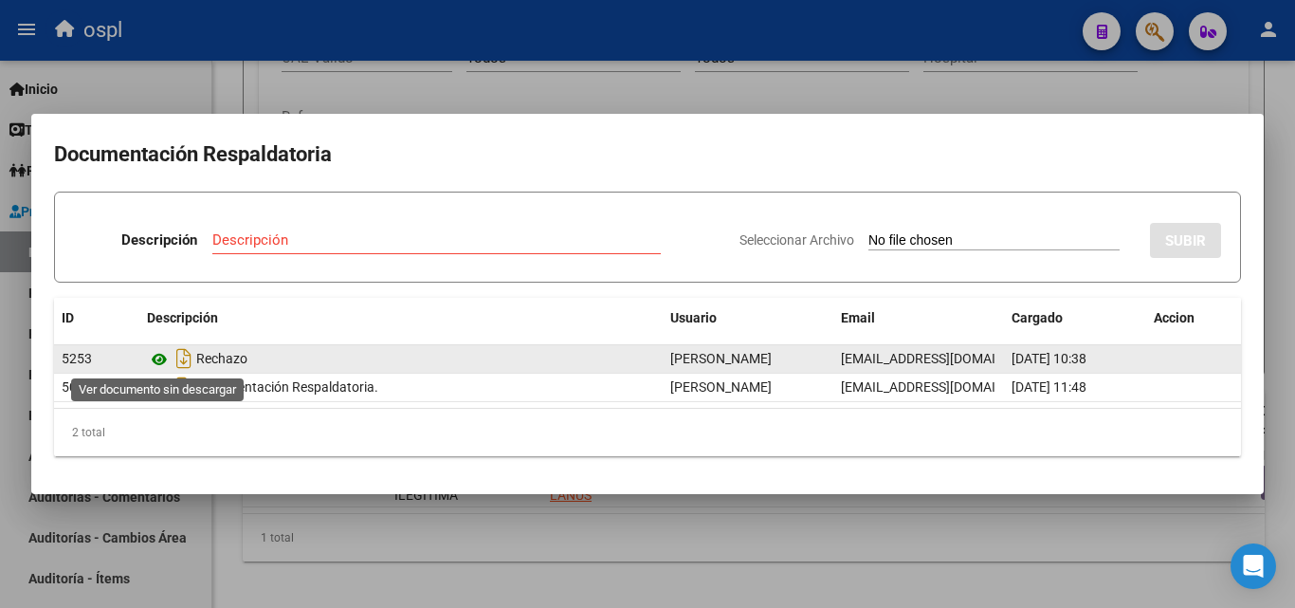
click at [160, 367] on icon at bounding box center [159, 359] width 25 height 23
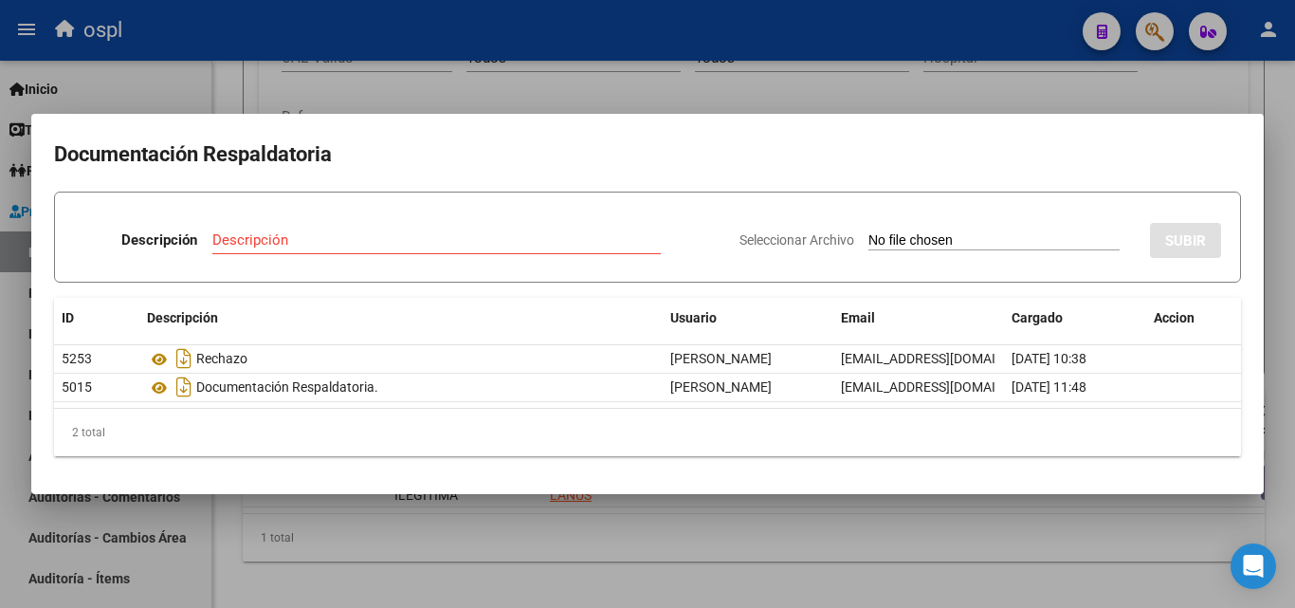
click at [966, 86] on div at bounding box center [647, 304] width 1295 height 608
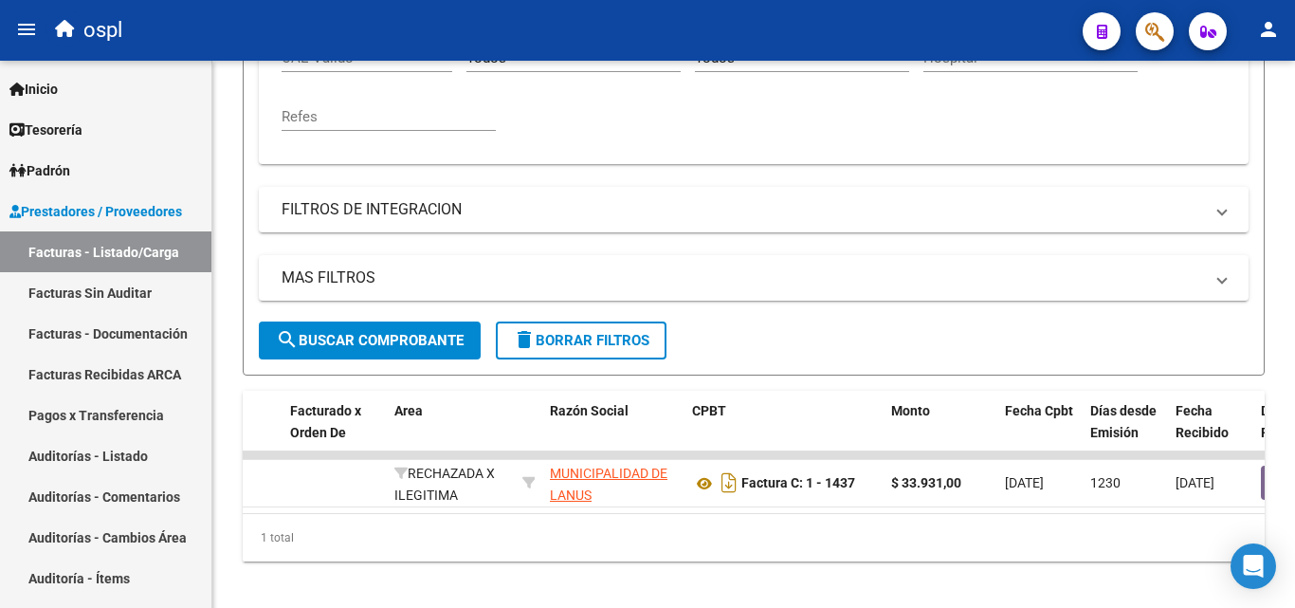
scroll to position [451, 0]
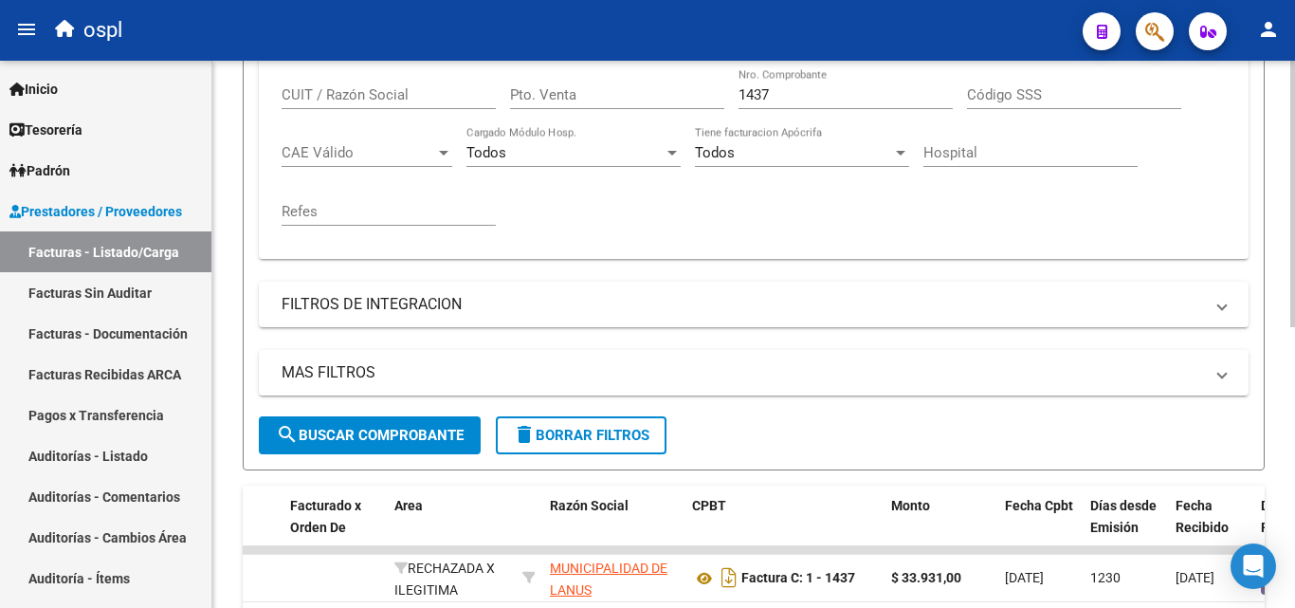
click at [789, 96] on input "1437" at bounding box center [846, 94] width 214 height 17
type input "1"
click at [782, 182] on div "Todos Tiene facturacion Apócrifa" at bounding box center [802, 155] width 214 height 59
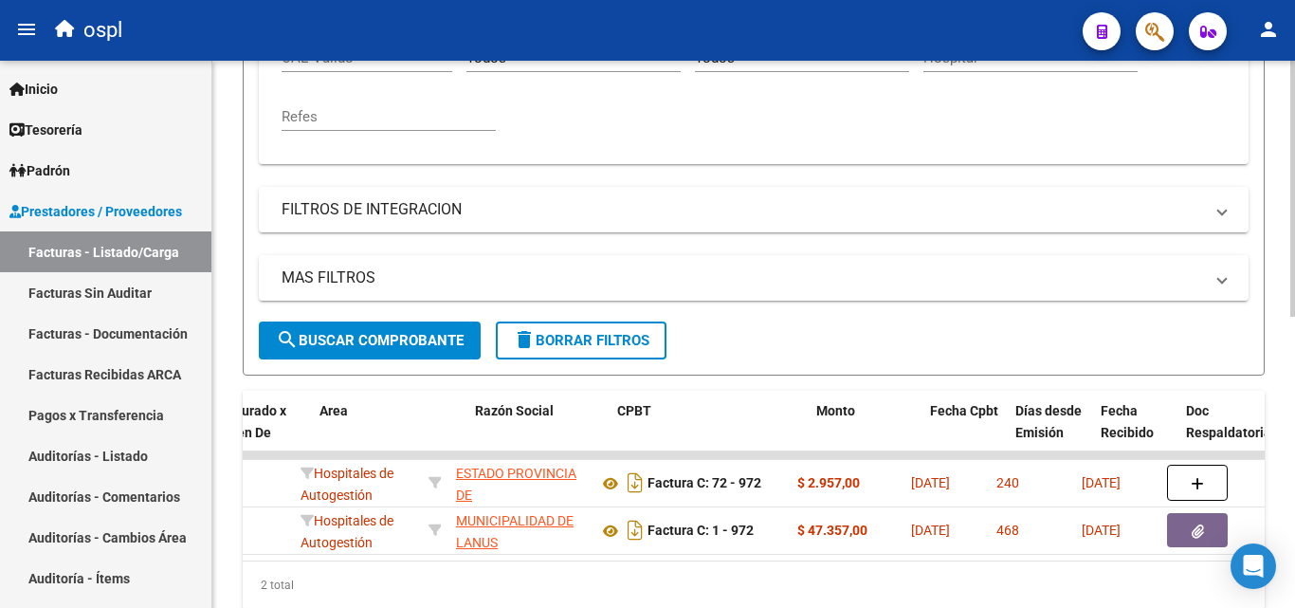
scroll to position [0, 380]
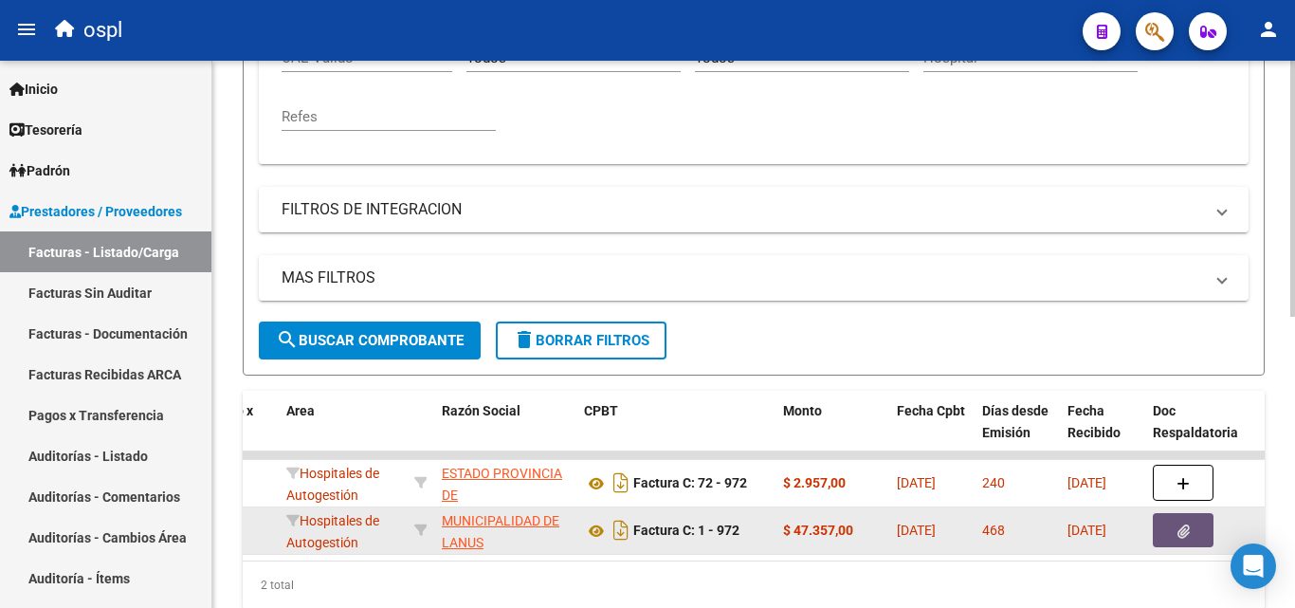
click at [1161, 527] on button "button" at bounding box center [1183, 530] width 61 height 34
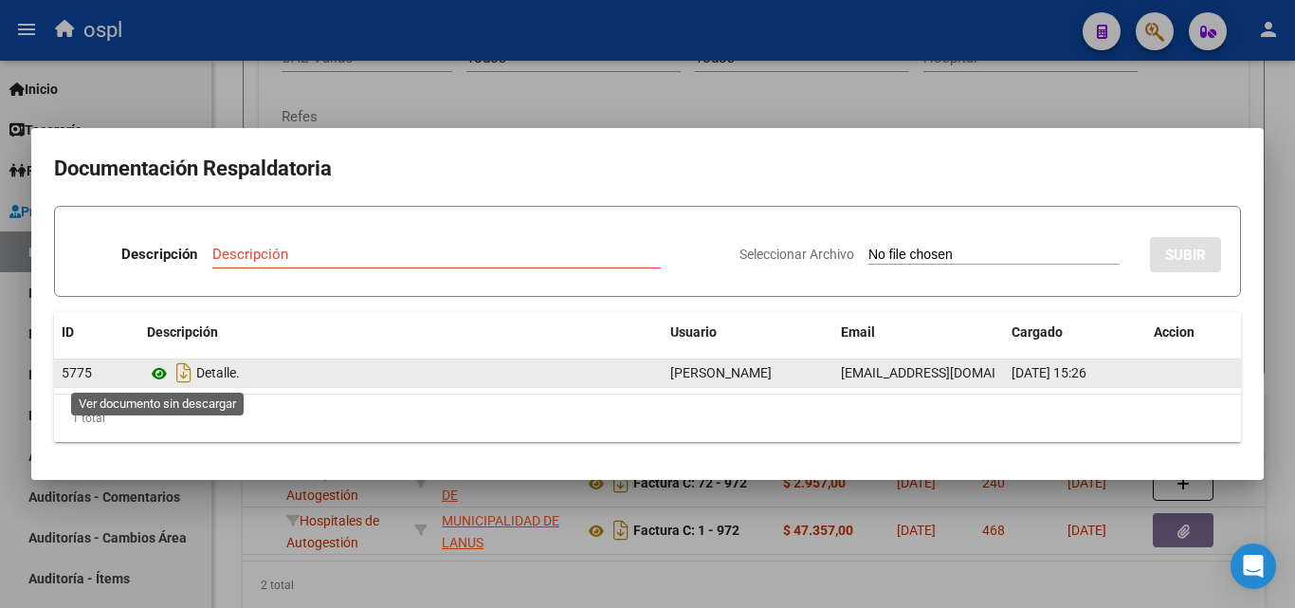
click at [164, 375] on icon at bounding box center [159, 373] width 25 height 23
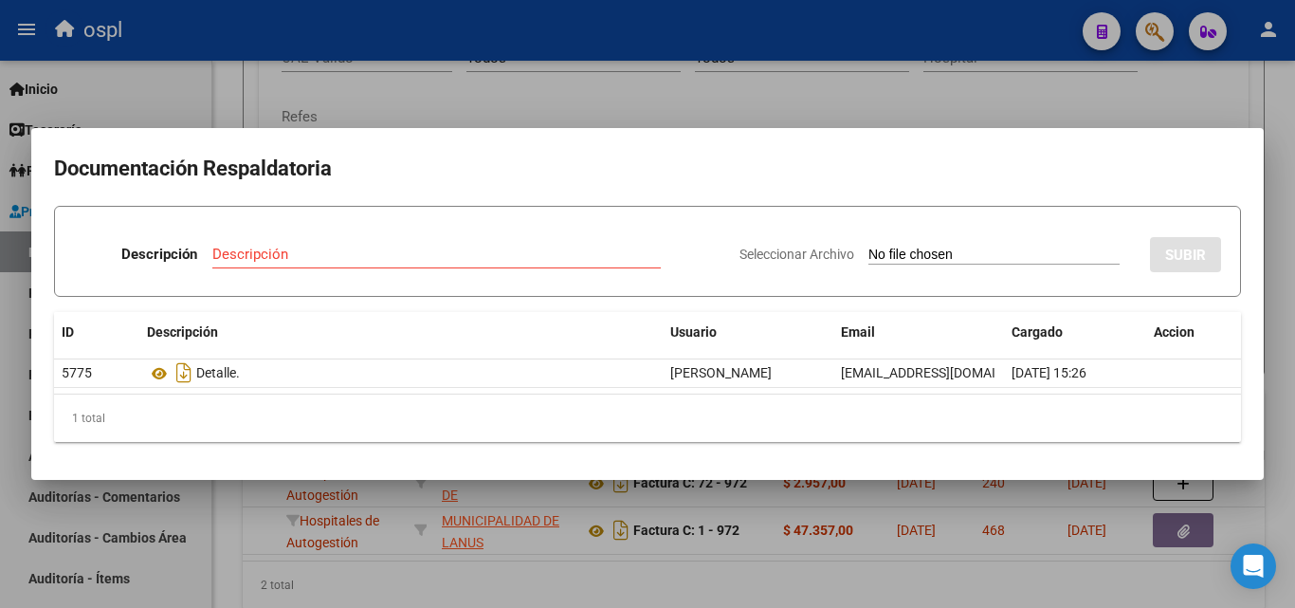
click at [821, 99] on div at bounding box center [647, 304] width 1295 height 608
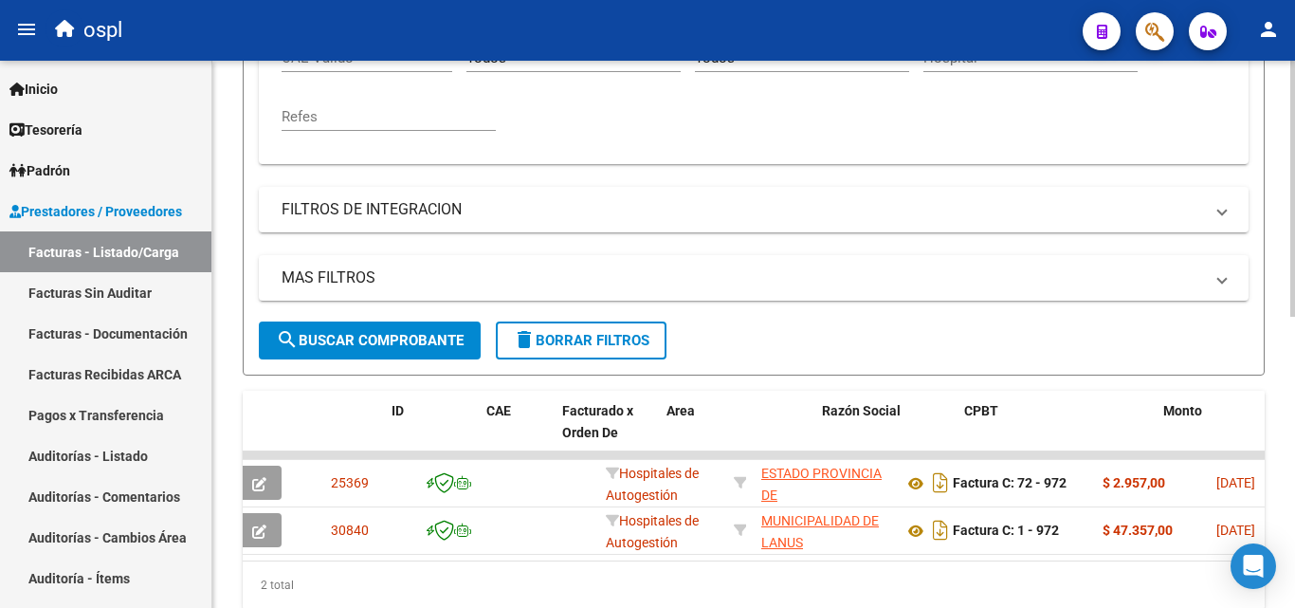
scroll to position [0, 0]
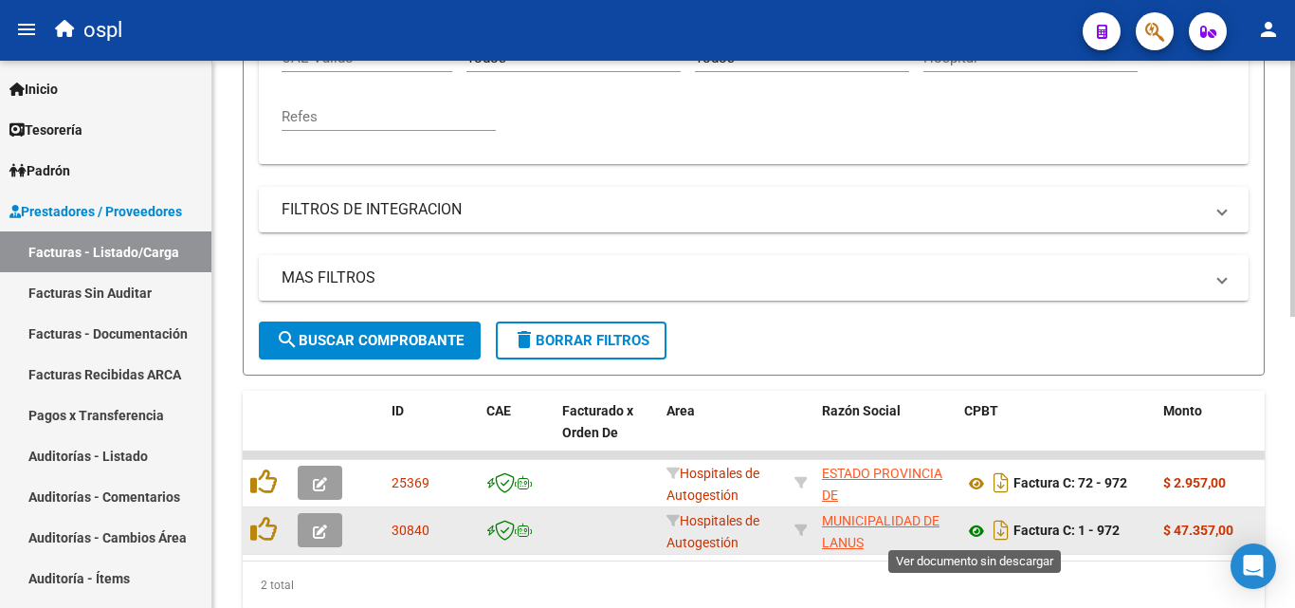
click at [976, 533] on icon at bounding box center [976, 531] width 25 height 23
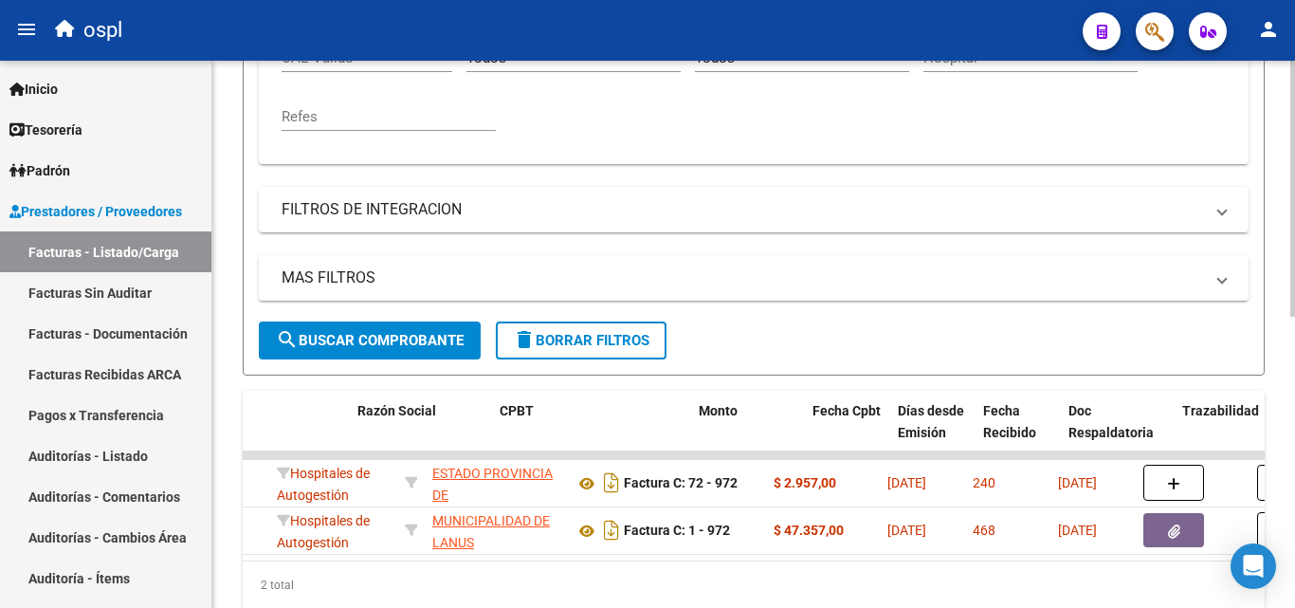
scroll to position [0, 469]
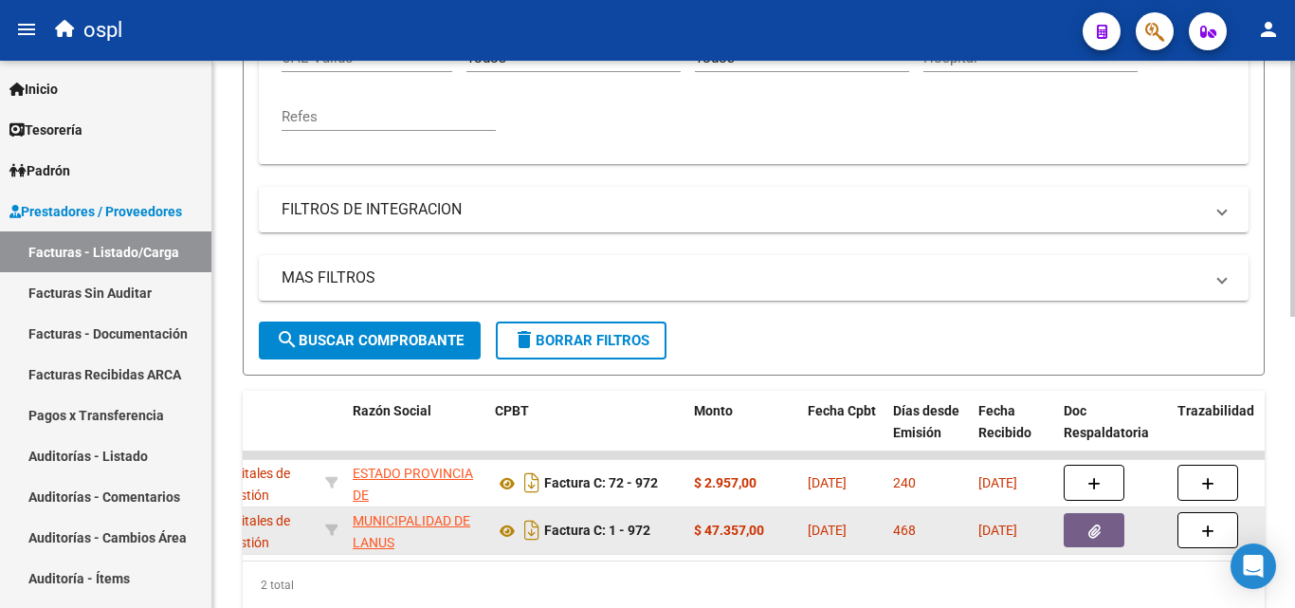
click at [1109, 524] on button "button" at bounding box center [1094, 530] width 61 height 34
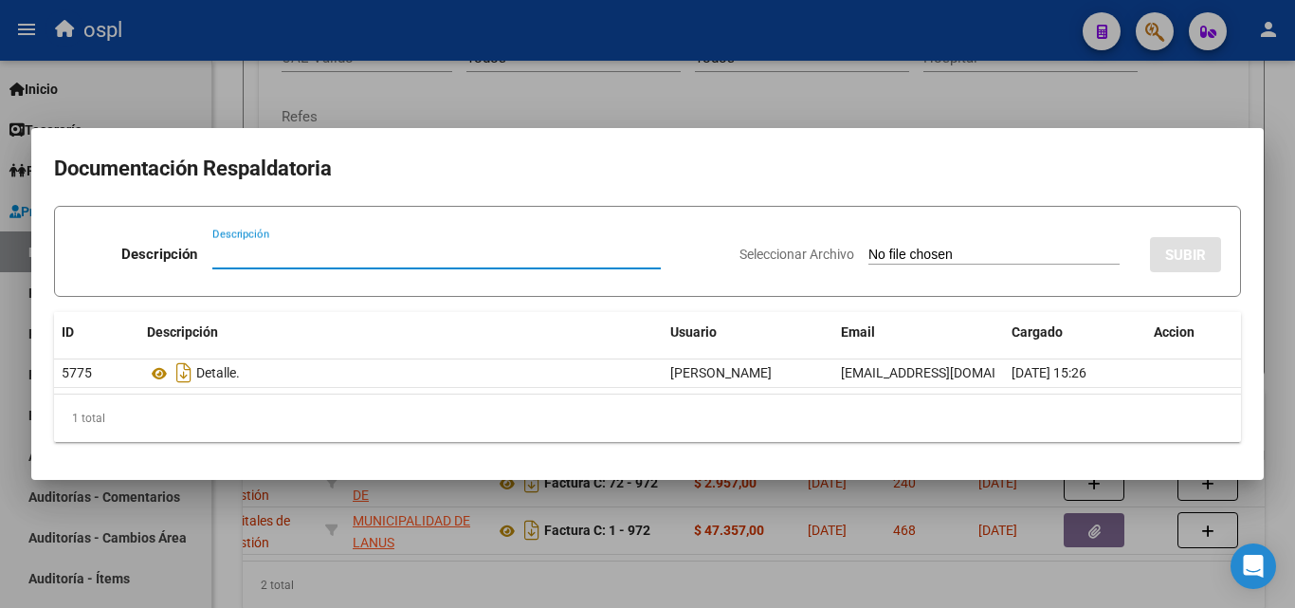
click at [700, 115] on div at bounding box center [647, 304] width 1295 height 608
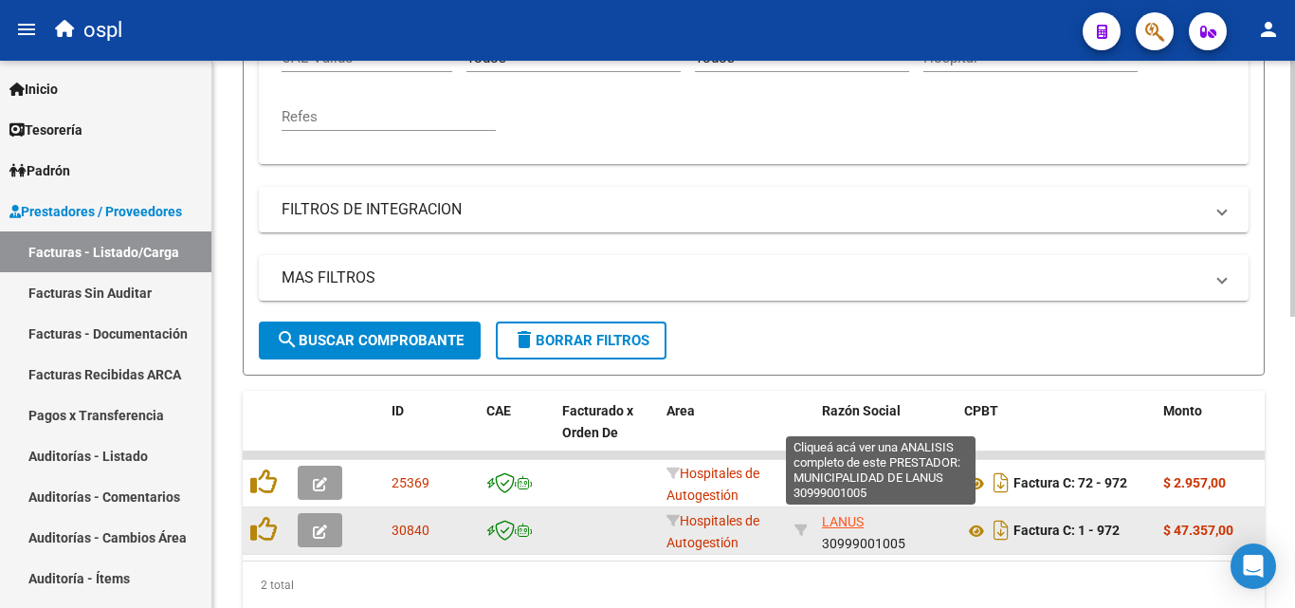
scroll to position [25, 0]
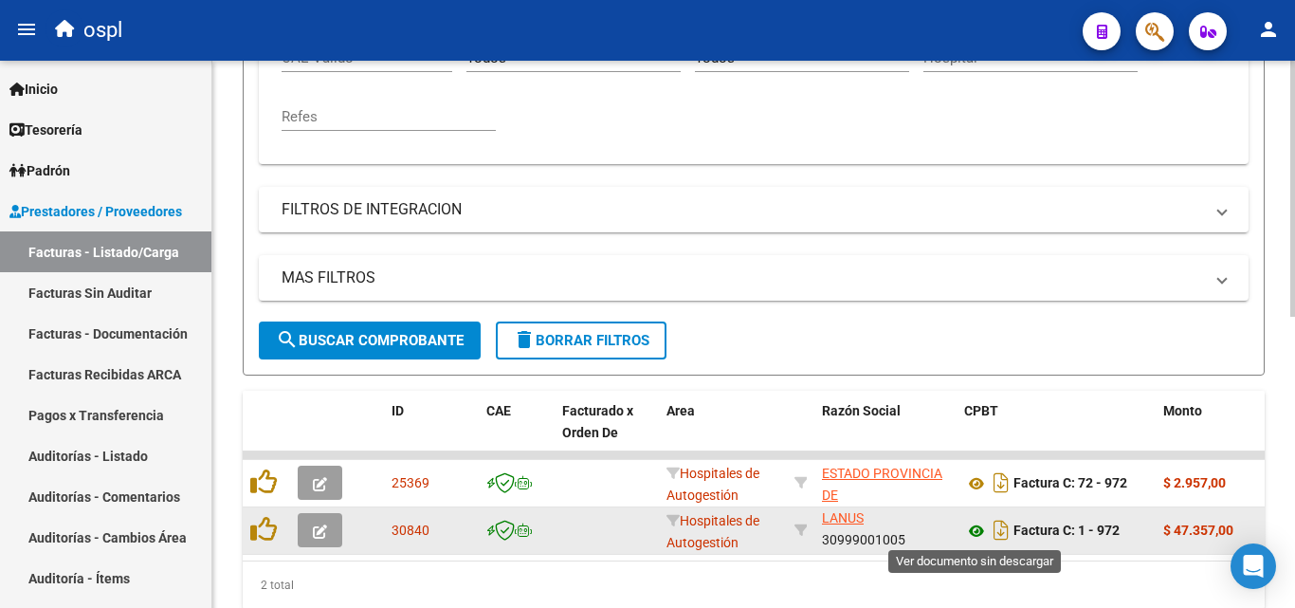
click at [981, 525] on icon at bounding box center [976, 531] width 25 height 23
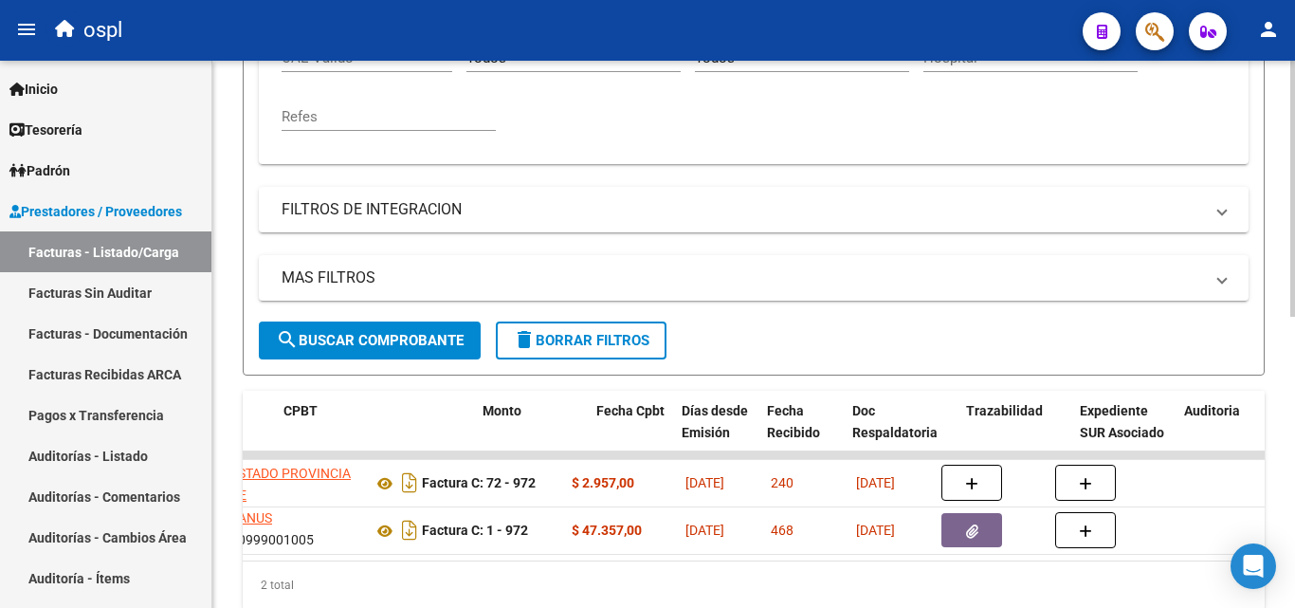
scroll to position [0, 681]
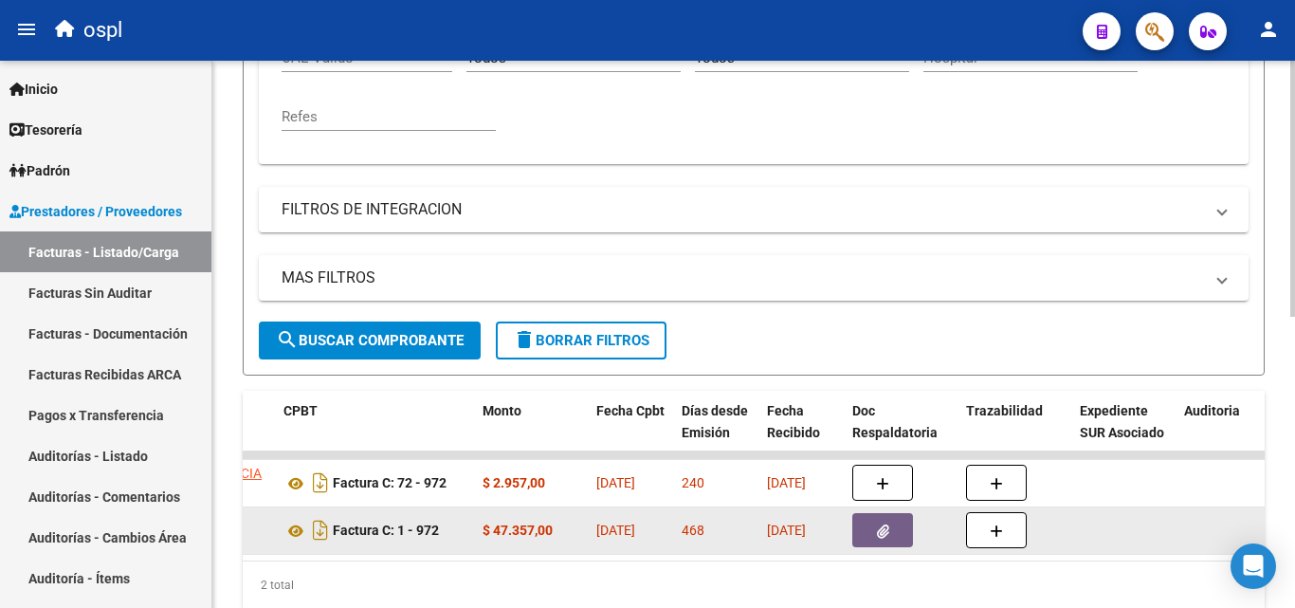
click at [872, 536] on button "button" at bounding box center [882, 530] width 61 height 34
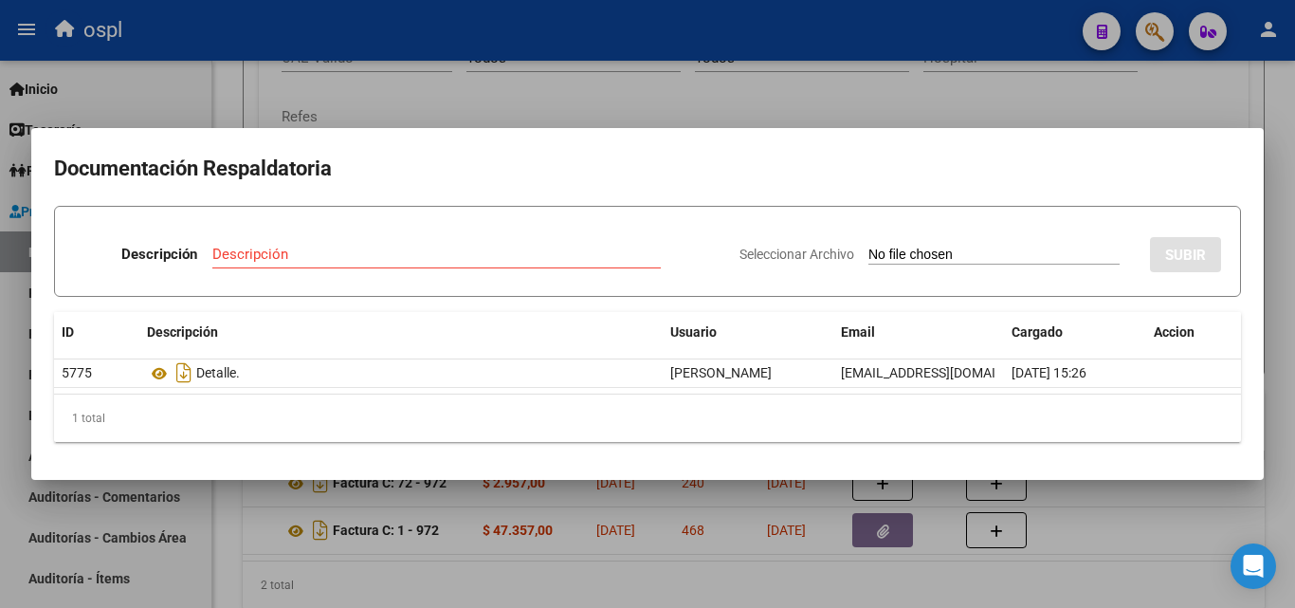
click at [639, 91] on div at bounding box center [647, 304] width 1295 height 608
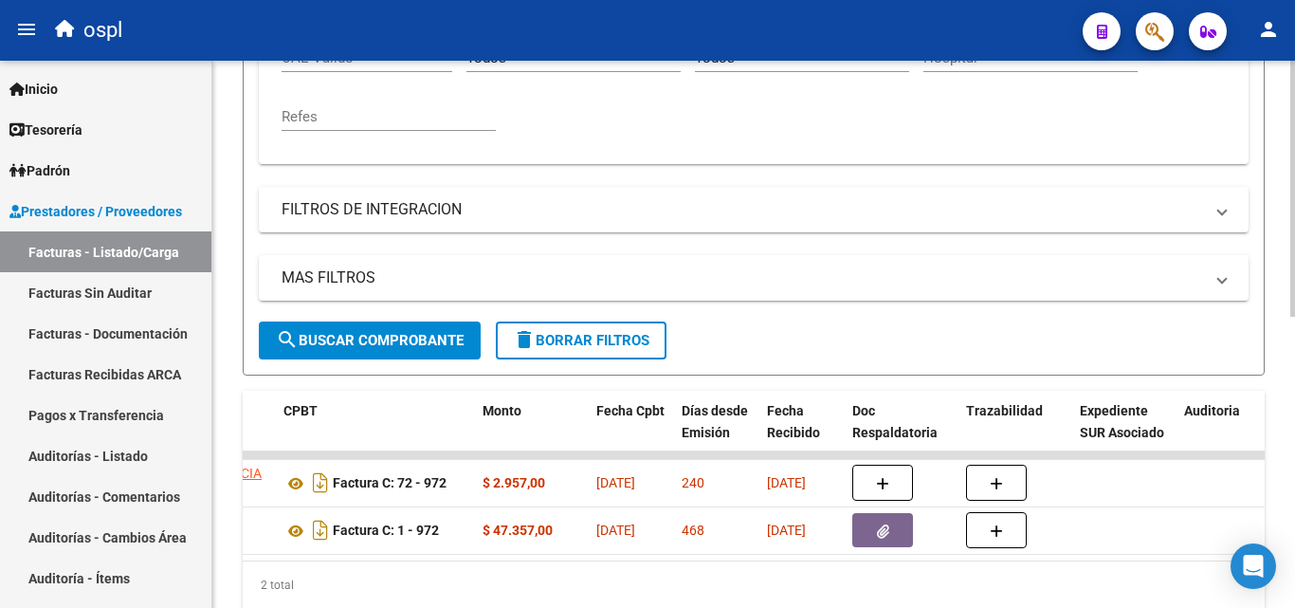
scroll to position [451, 0]
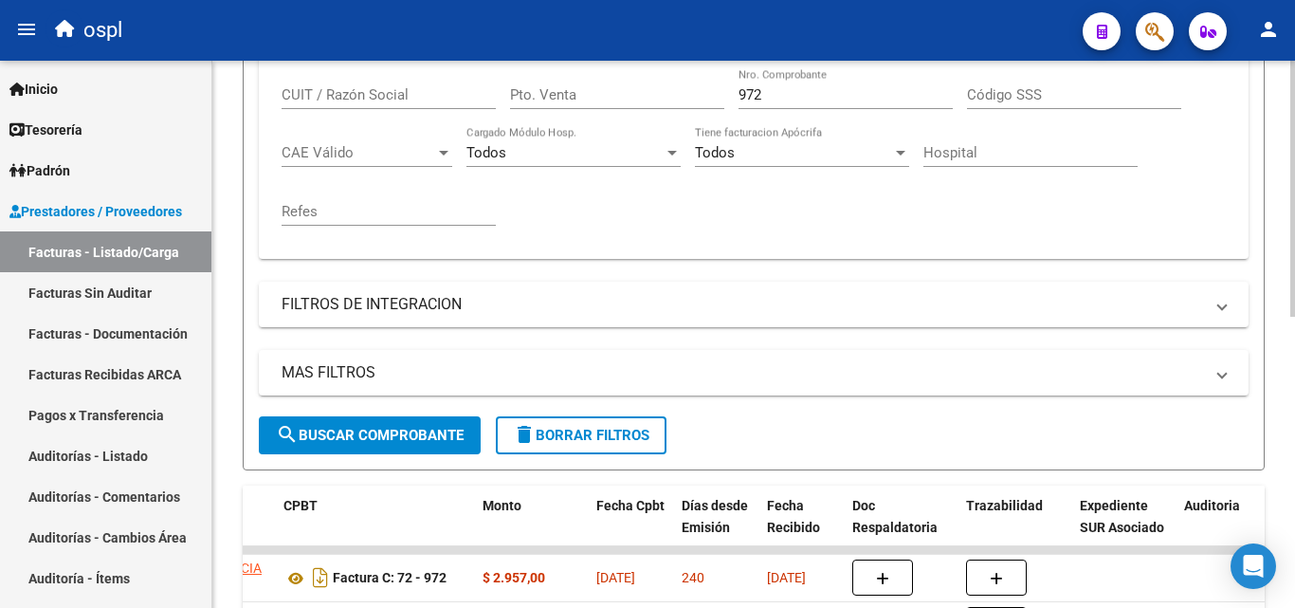
click at [770, 97] on input "972" at bounding box center [846, 94] width 214 height 17
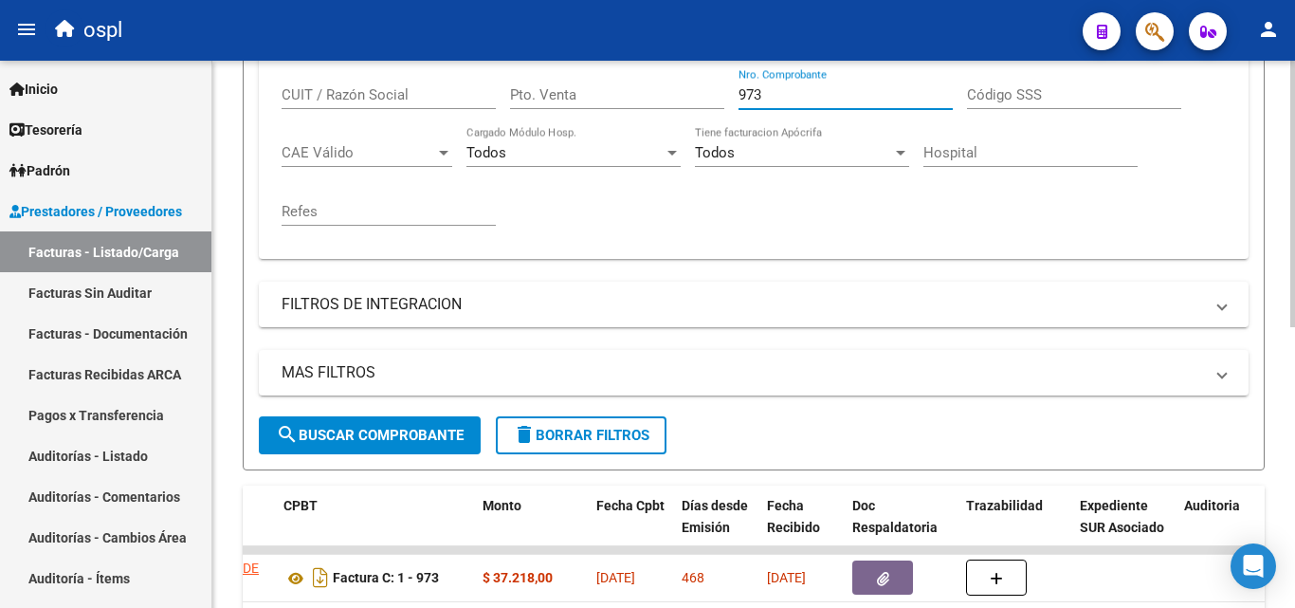
click at [747, 210] on div "Comprobante Tipo Comprobante Tipo Fecha inicio – Fecha fin Fec. Comprobante Des…" at bounding box center [754, 126] width 944 height 234
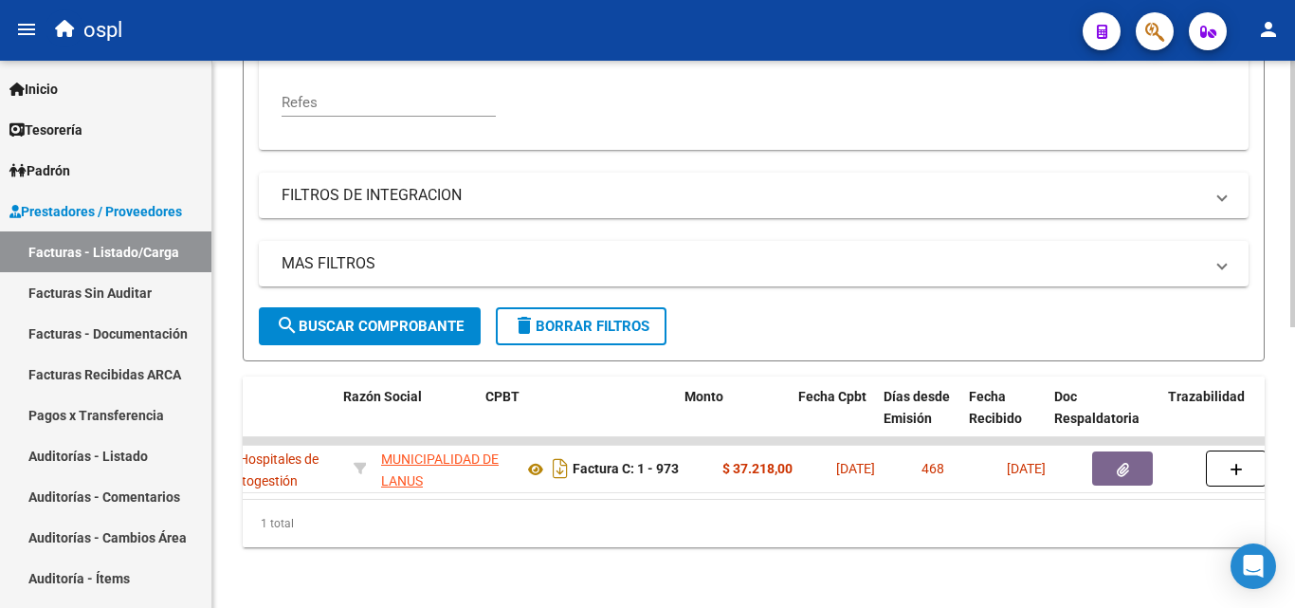
scroll to position [0, 484]
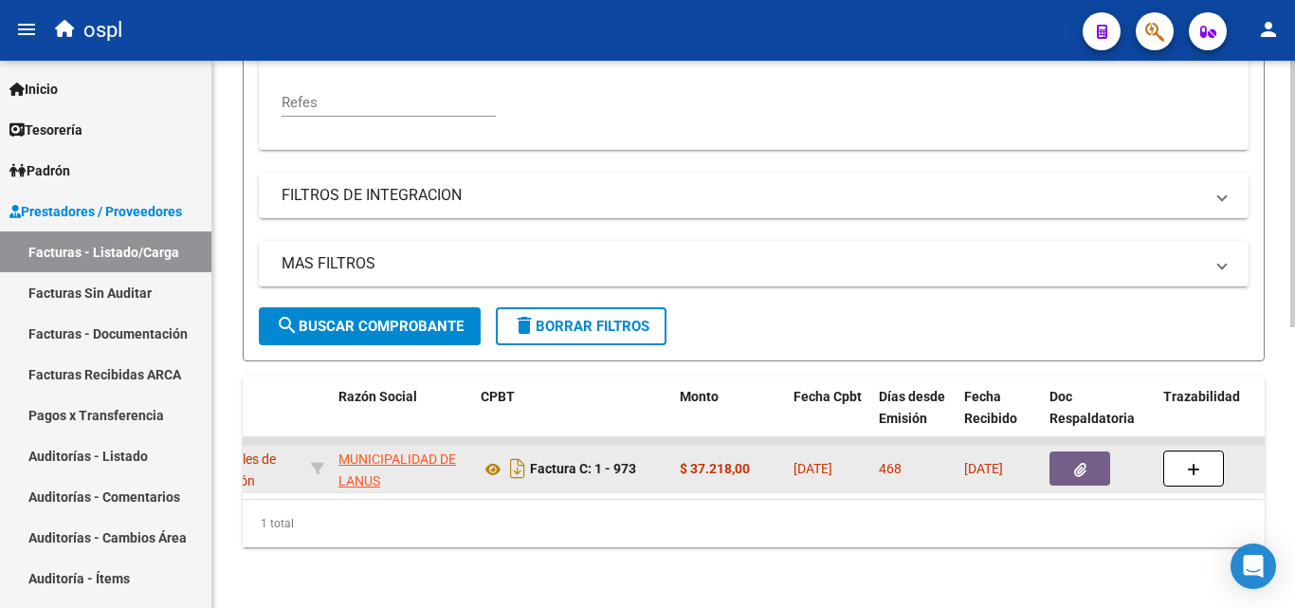
click at [1092, 462] on button "button" at bounding box center [1080, 468] width 61 height 34
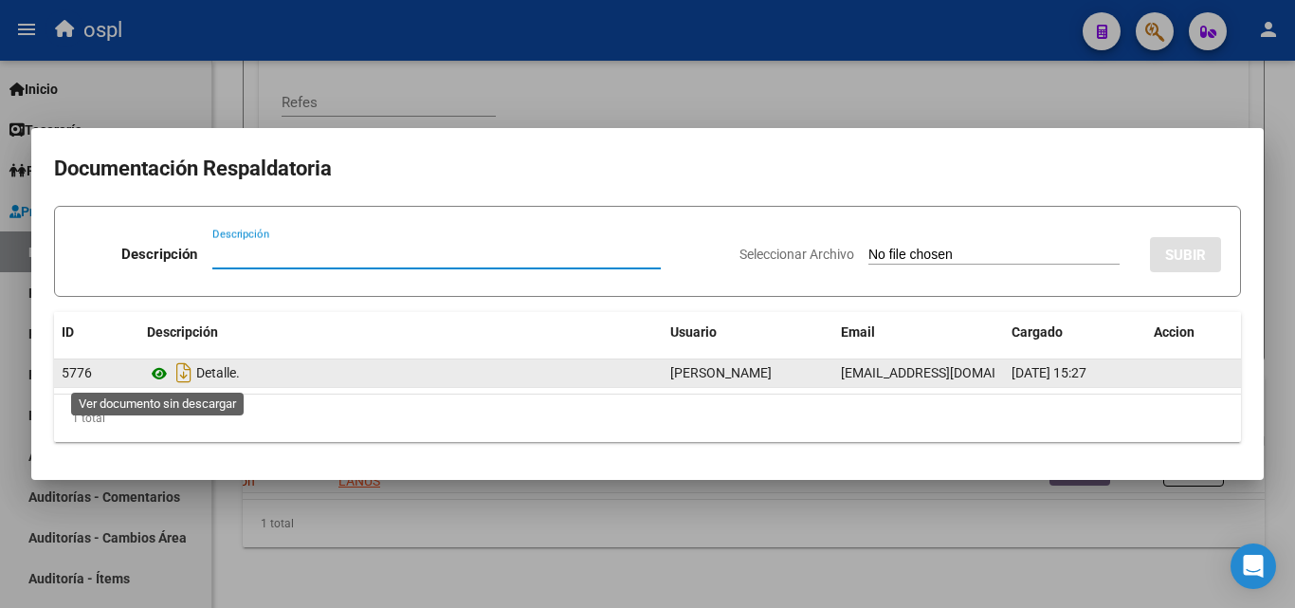
click at [162, 372] on icon at bounding box center [159, 373] width 25 height 23
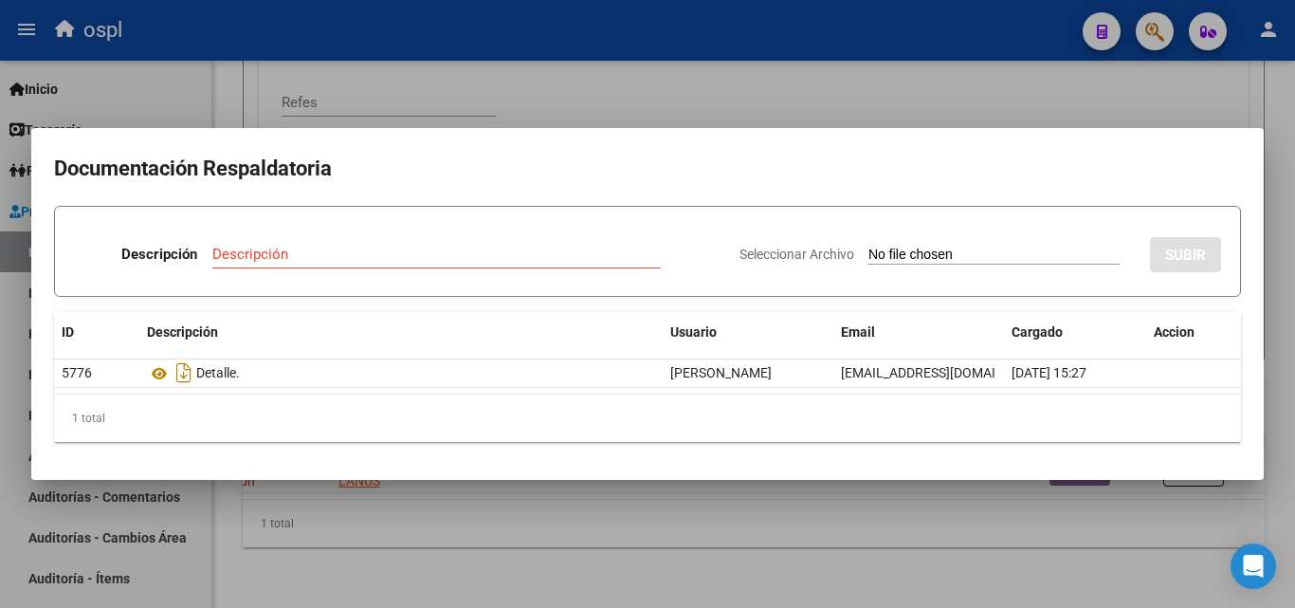
click at [619, 102] on div at bounding box center [647, 304] width 1295 height 608
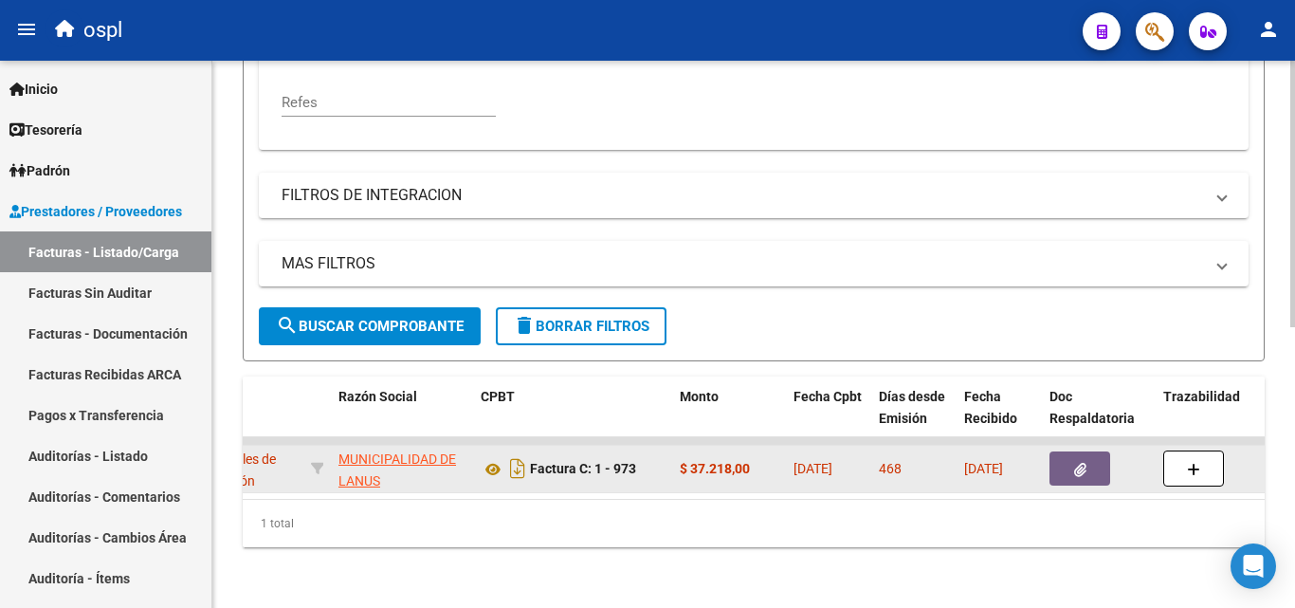
click at [1059, 454] on button "button" at bounding box center [1080, 468] width 61 height 34
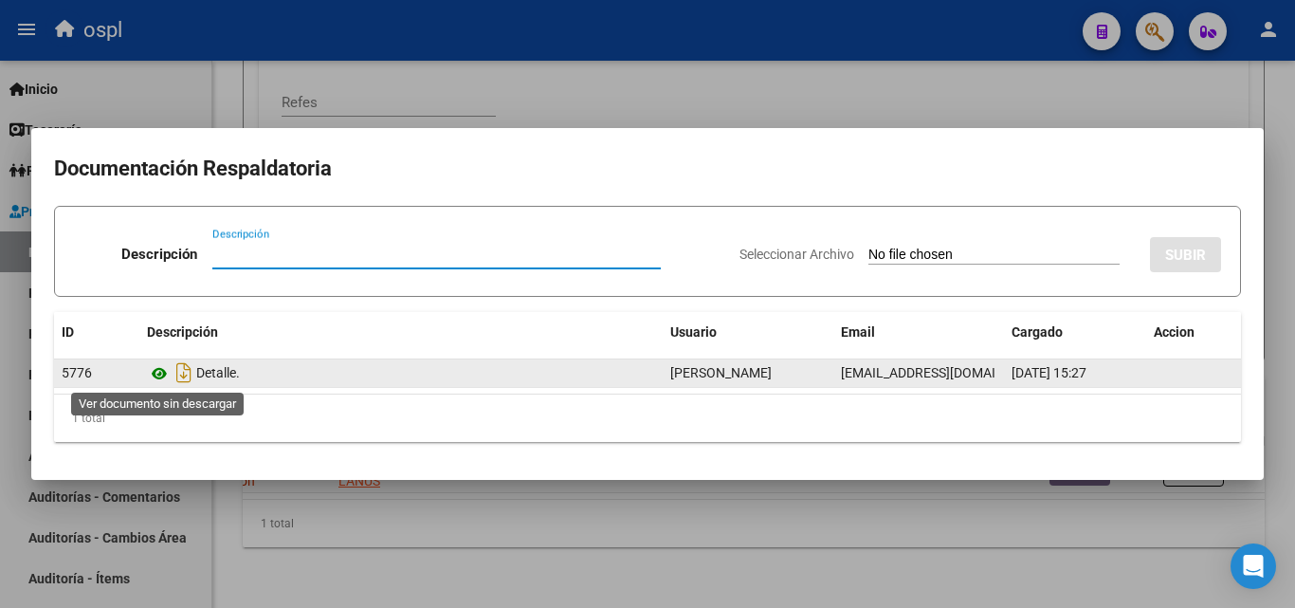
click at [160, 370] on icon at bounding box center [159, 373] width 25 height 23
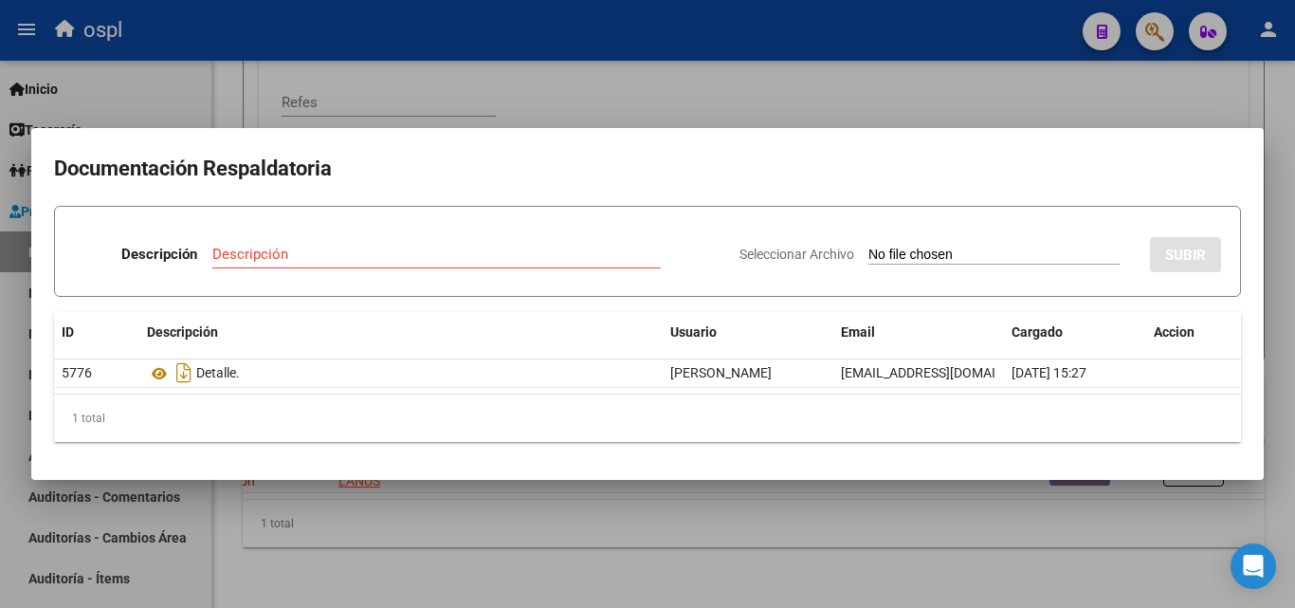
click at [886, 97] on div at bounding box center [647, 304] width 1295 height 608
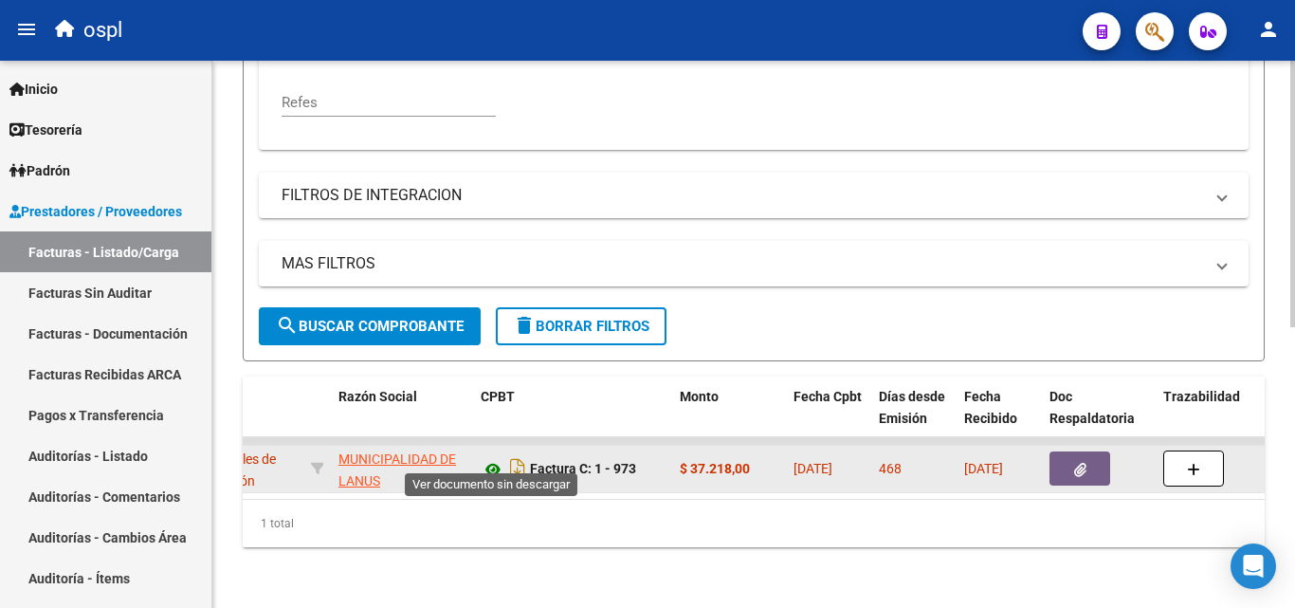
click at [491, 458] on icon at bounding box center [493, 469] width 25 height 23
click at [1065, 451] on button "button" at bounding box center [1080, 468] width 61 height 34
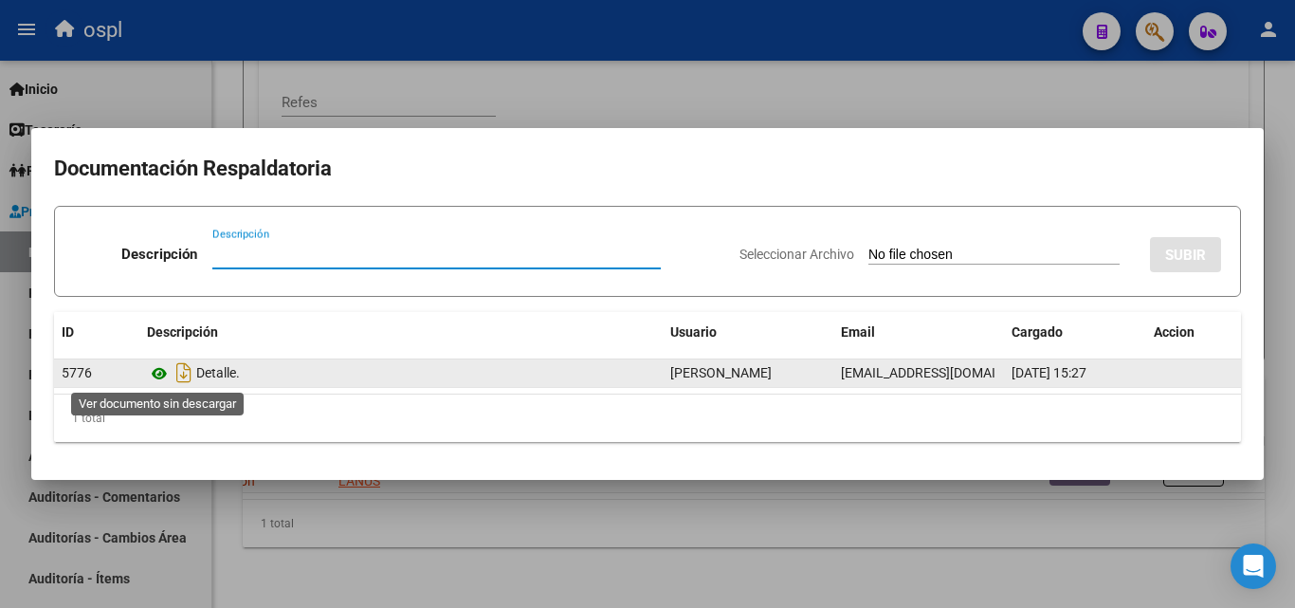
click at [163, 376] on icon at bounding box center [159, 373] width 25 height 23
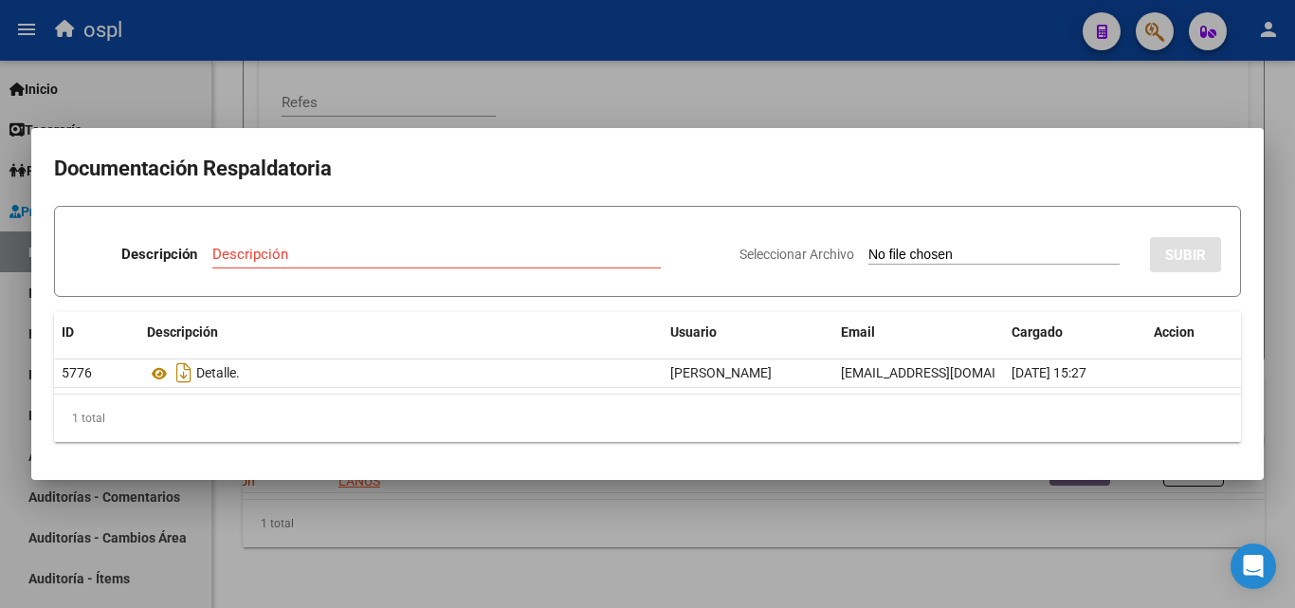
click at [786, 100] on div at bounding box center [647, 304] width 1295 height 608
click at [786, 100] on div "Comprobante Tipo Comprobante Tipo Fecha inicio – Fecha fin Fec. Comprobante Des…" at bounding box center [754, 17] width 944 height 234
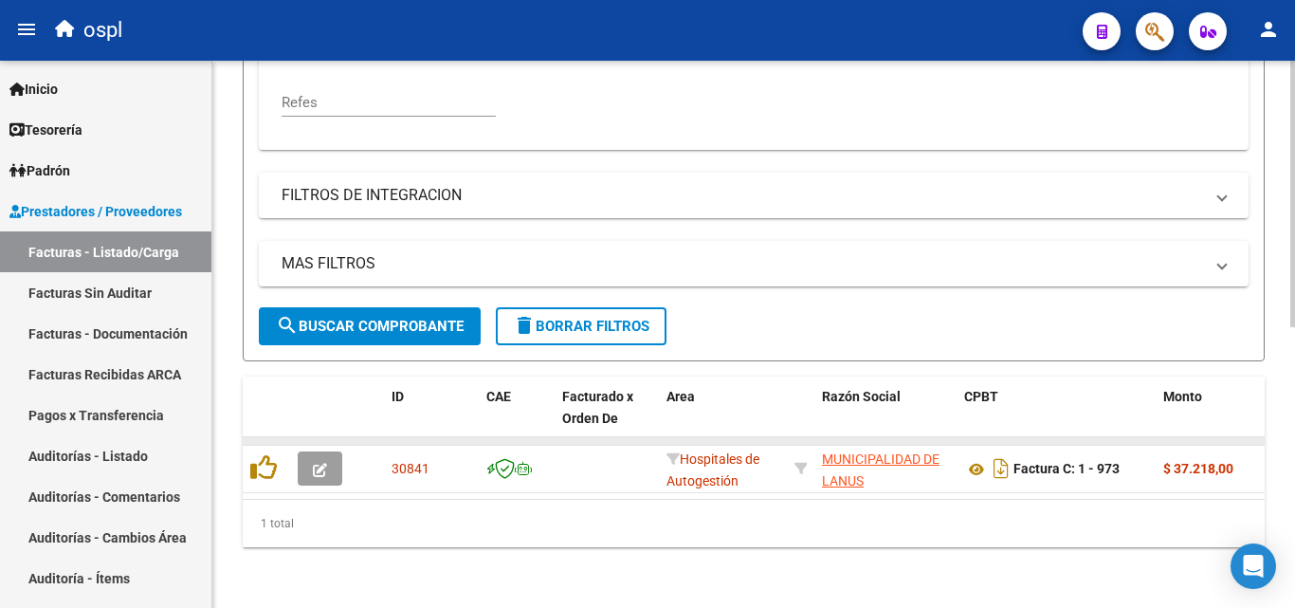
scroll to position [481, 0]
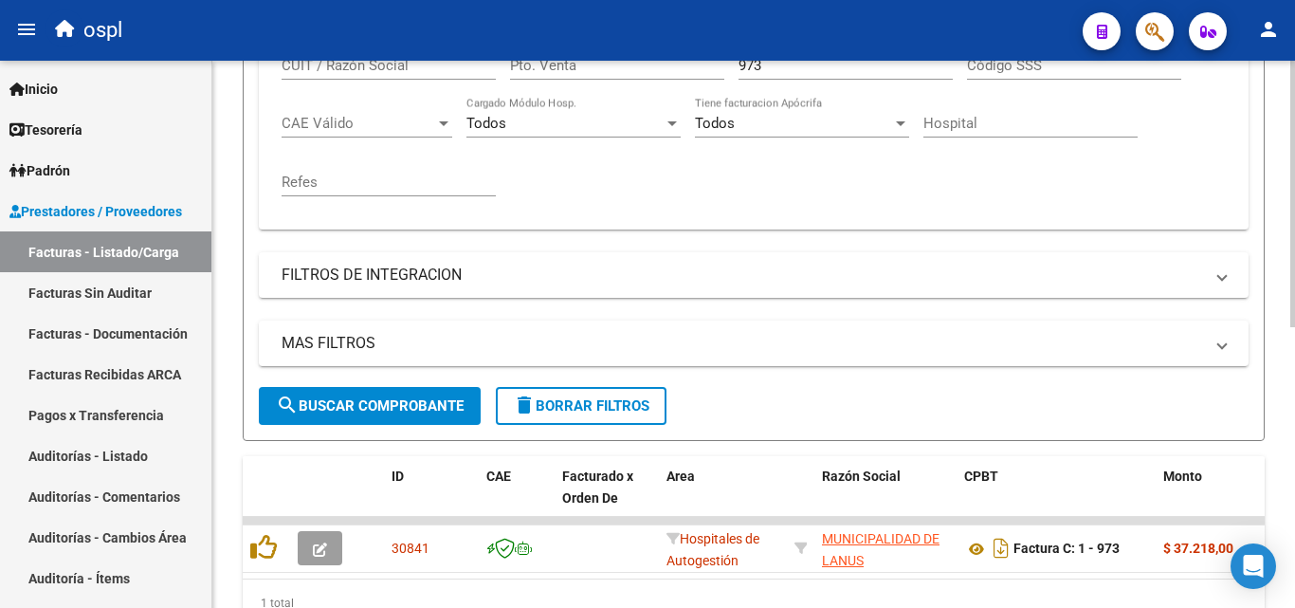
click at [772, 71] on input "973" at bounding box center [846, 65] width 214 height 17
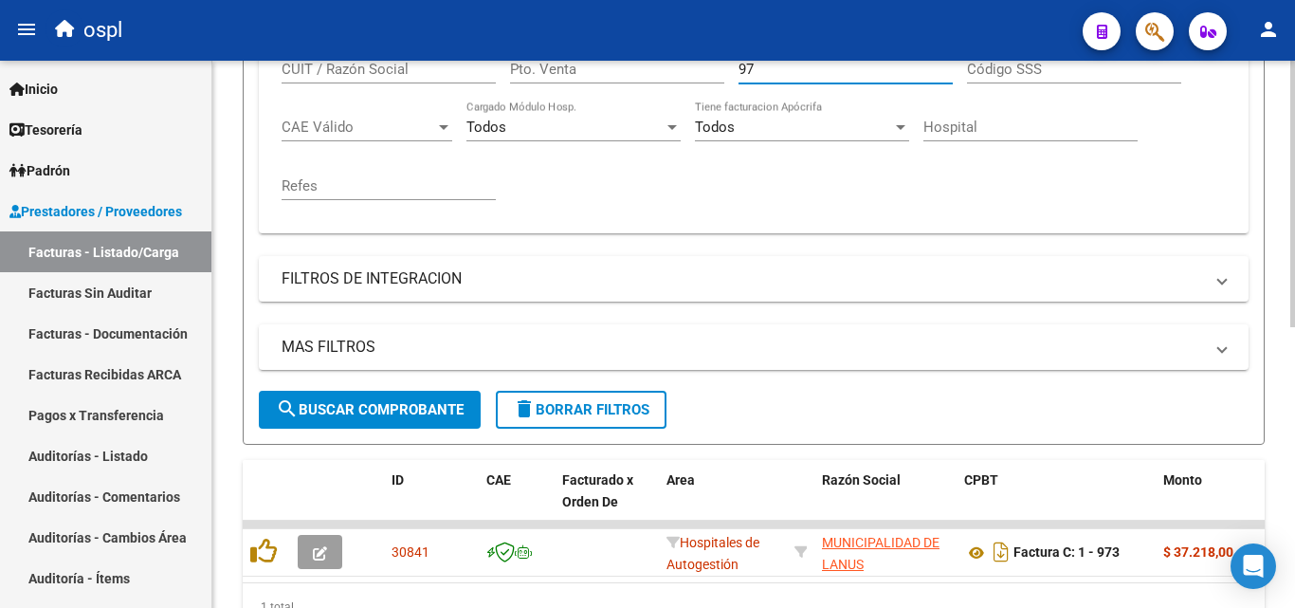
type input "9"
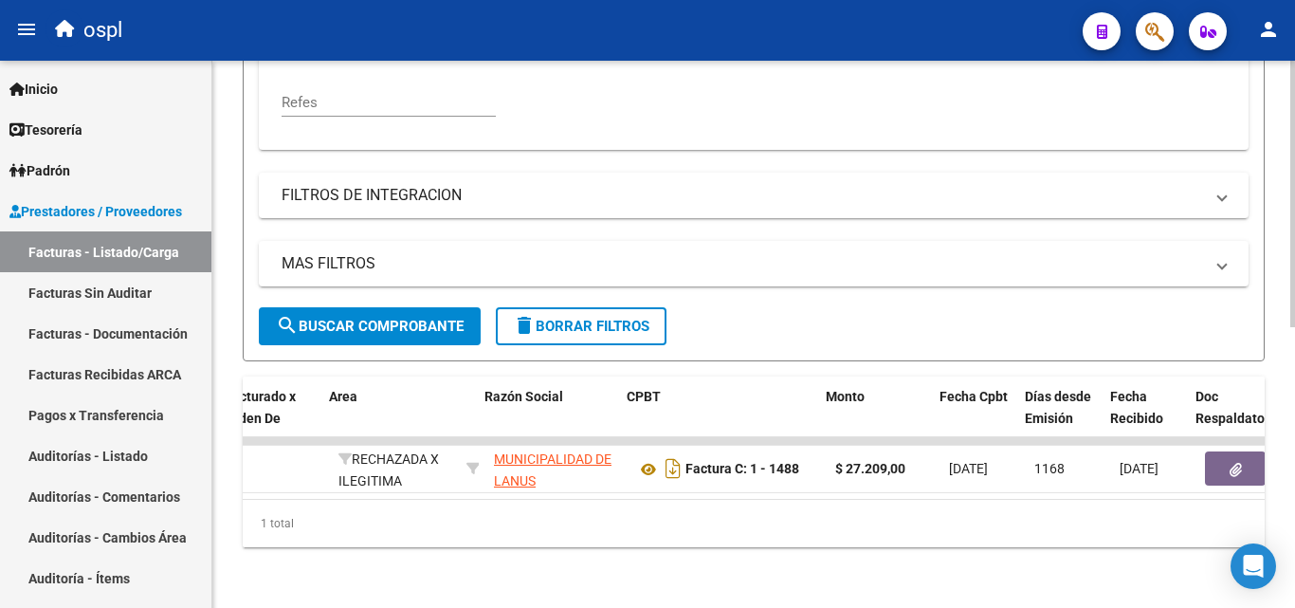
scroll to position [0, 338]
click at [484, 528] on div "1 total" at bounding box center [754, 523] width 1022 height 47
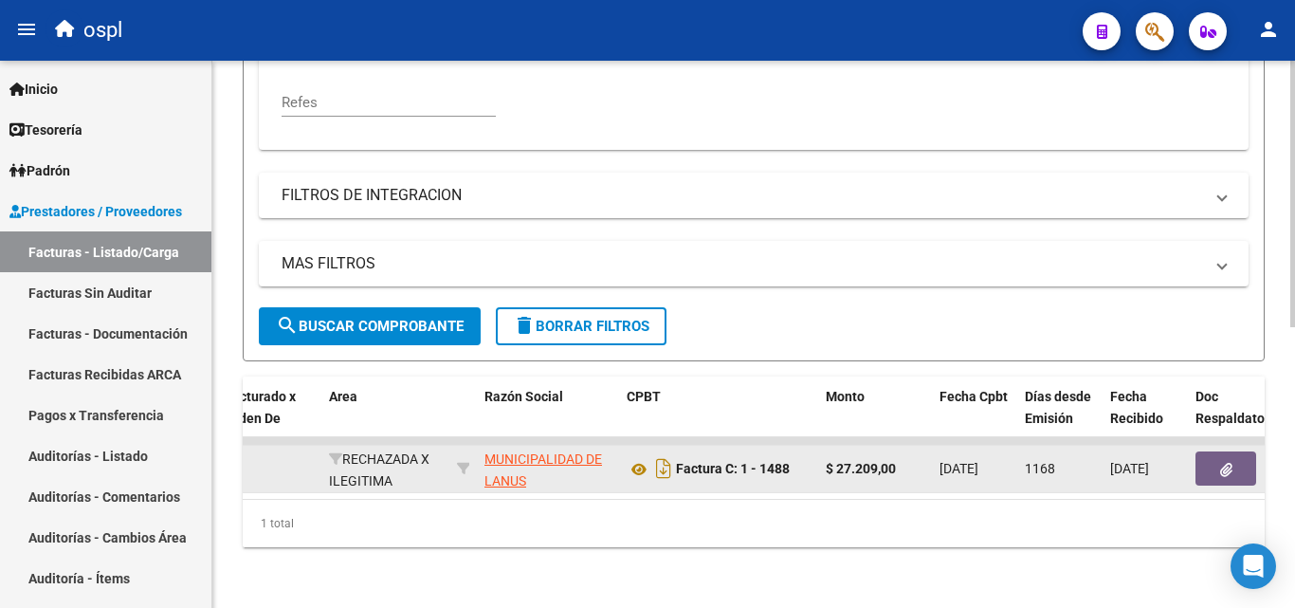
click at [1229, 463] on icon "button" at bounding box center [1226, 470] width 12 height 14
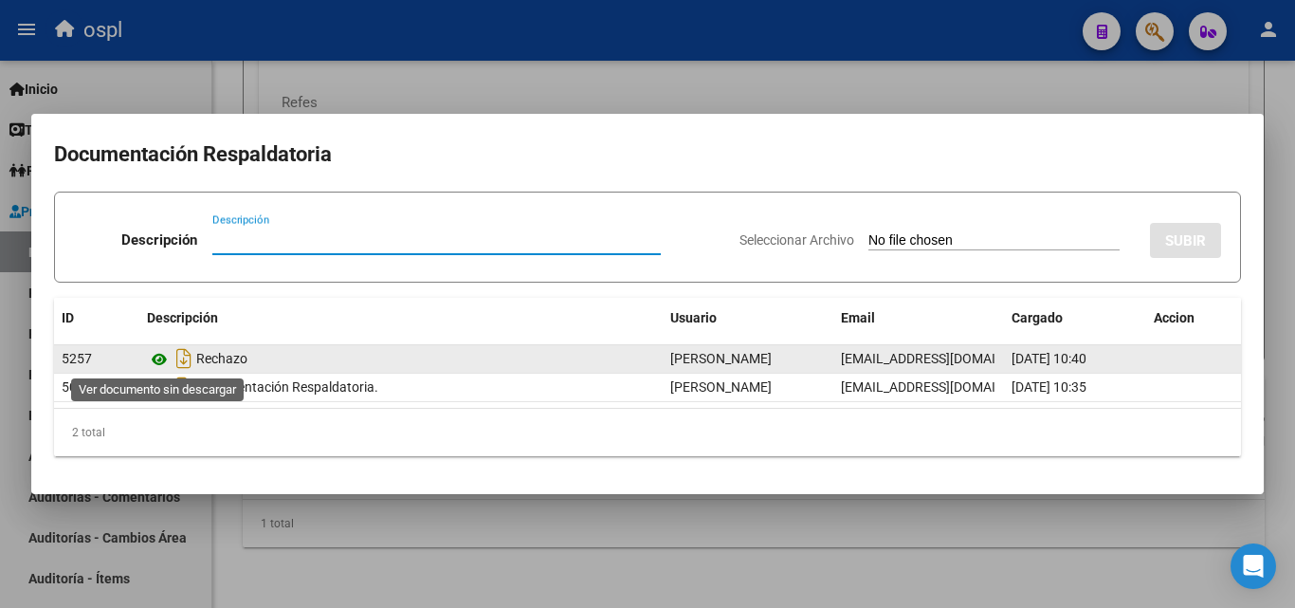
click at [158, 362] on icon at bounding box center [159, 359] width 25 height 23
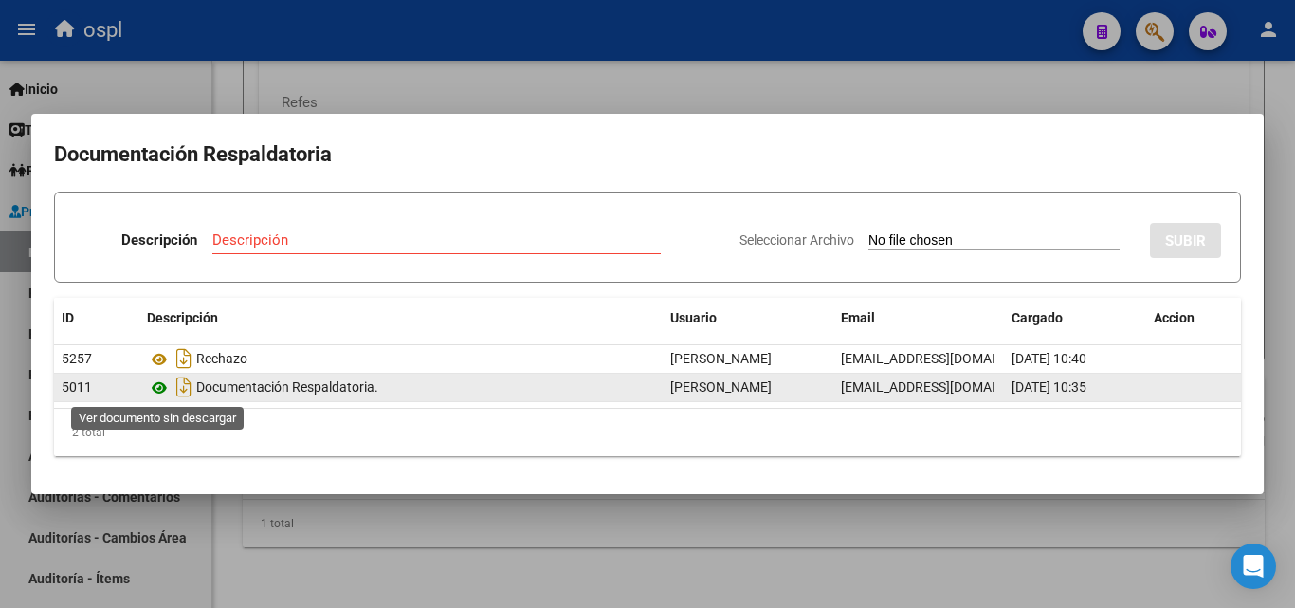
click at [158, 387] on icon at bounding box center [159, 387] width 25 height 23
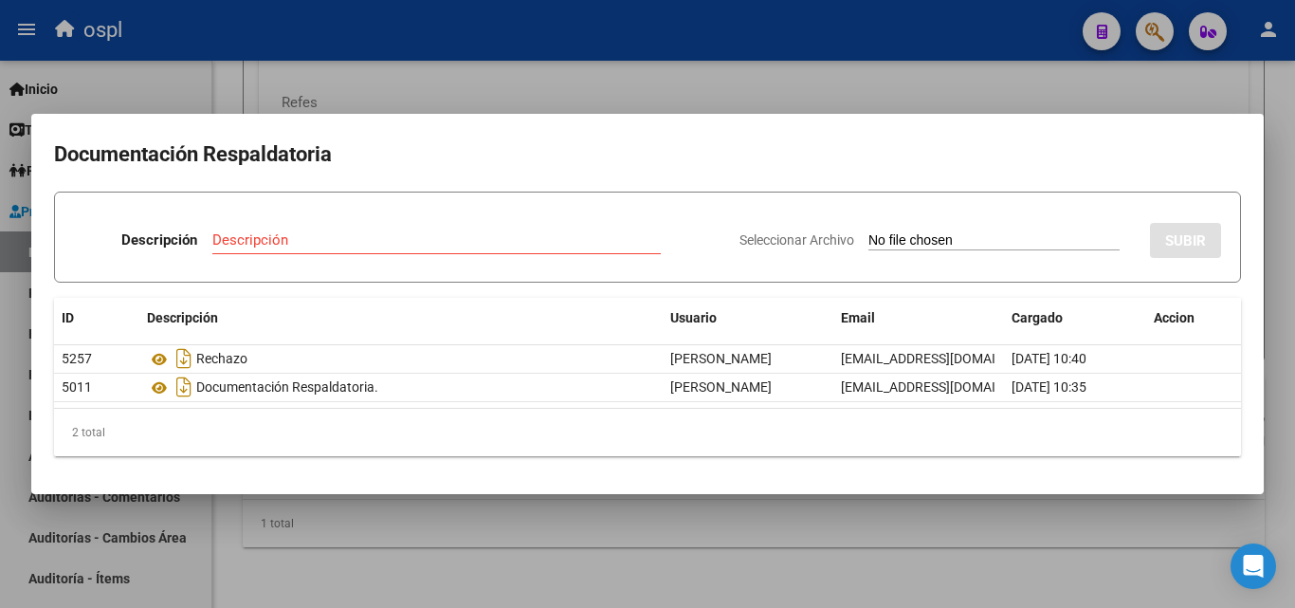
click at [837, 75] on div at bounding box center [647, 304] width 1295 height 608
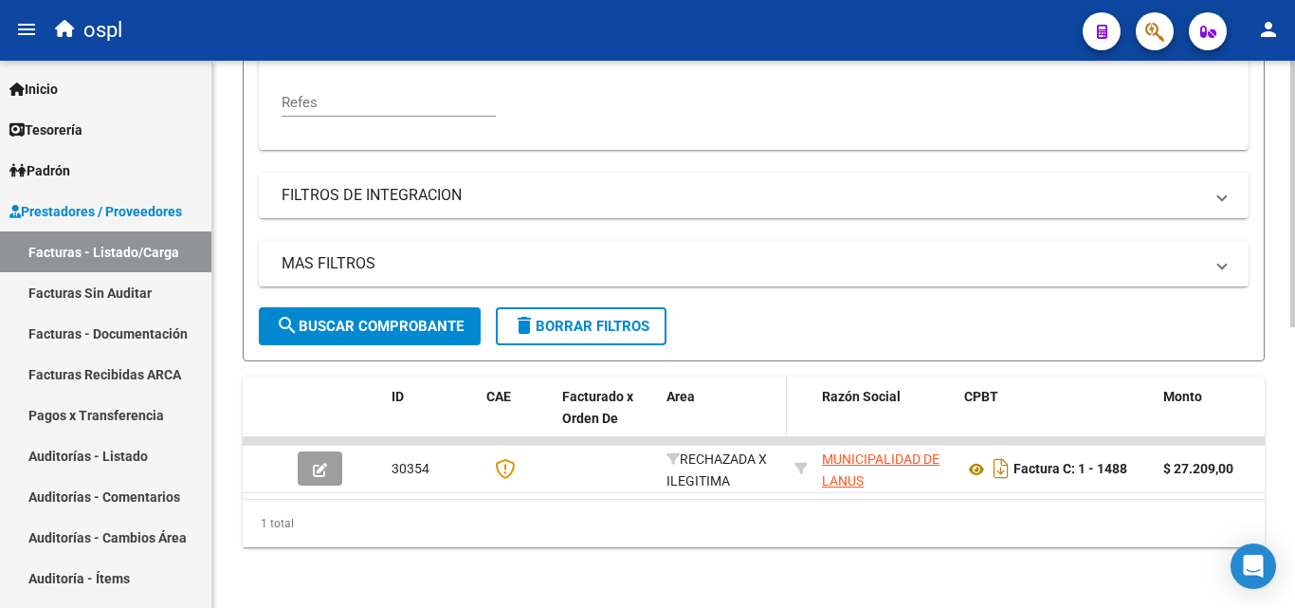
scroll to position [477, 0]
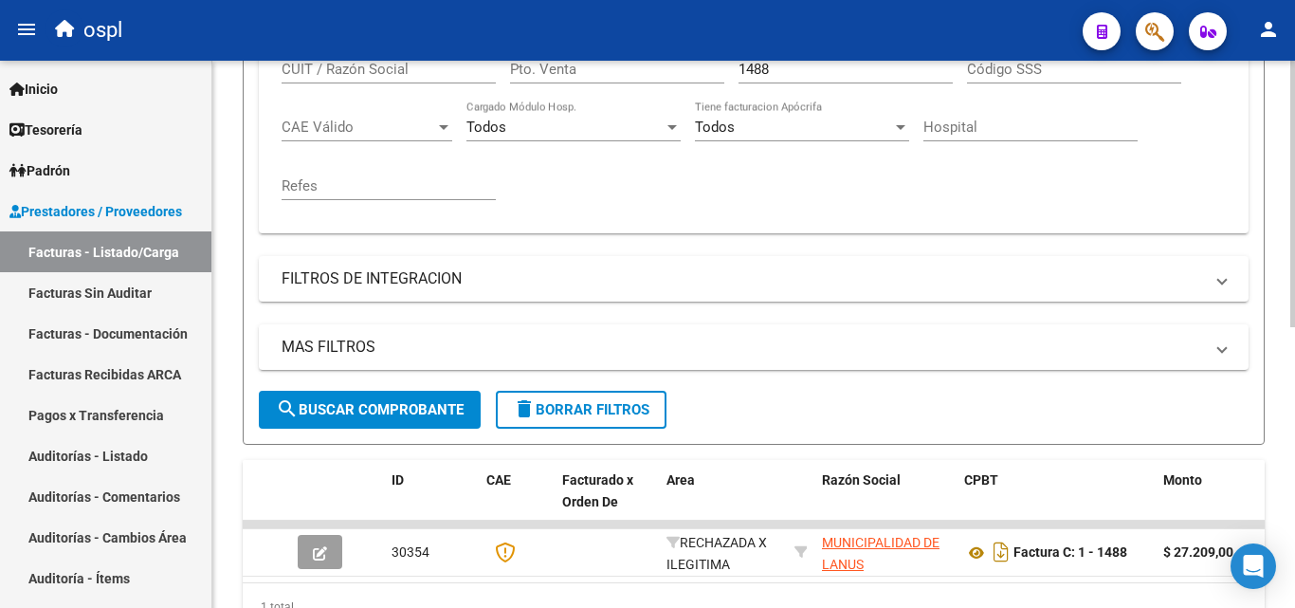
click at [778, 75] on input "1488" at bounding box center [846, 69] width 214 height 17
type input "1"
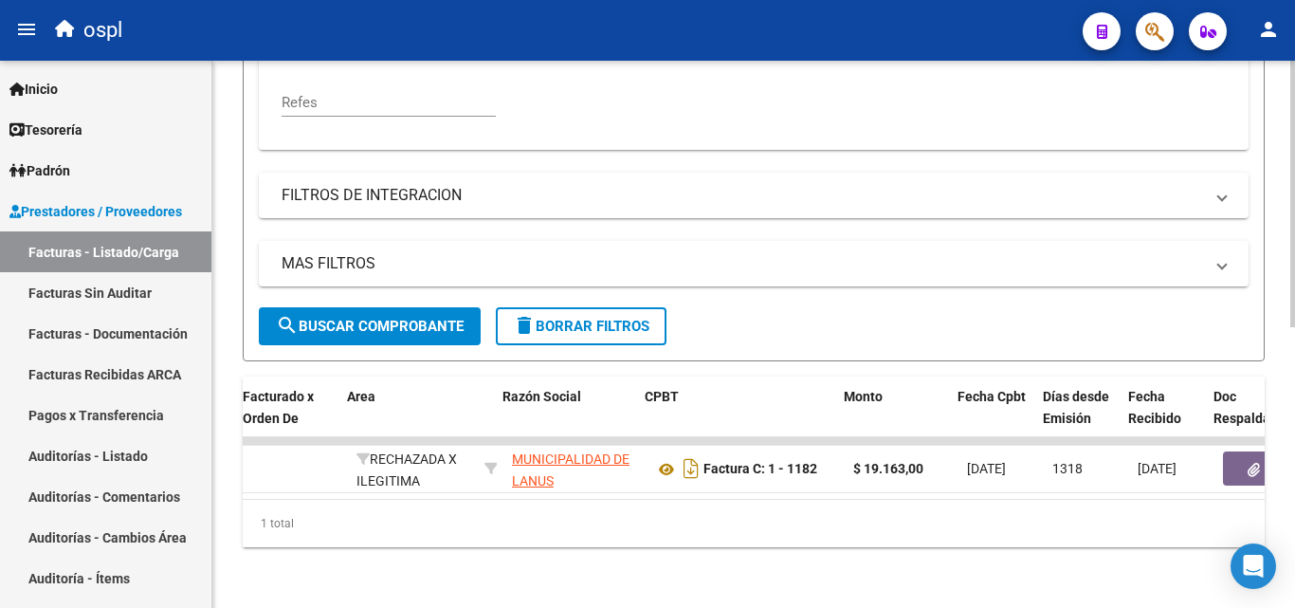
scroll to position [0, 342]
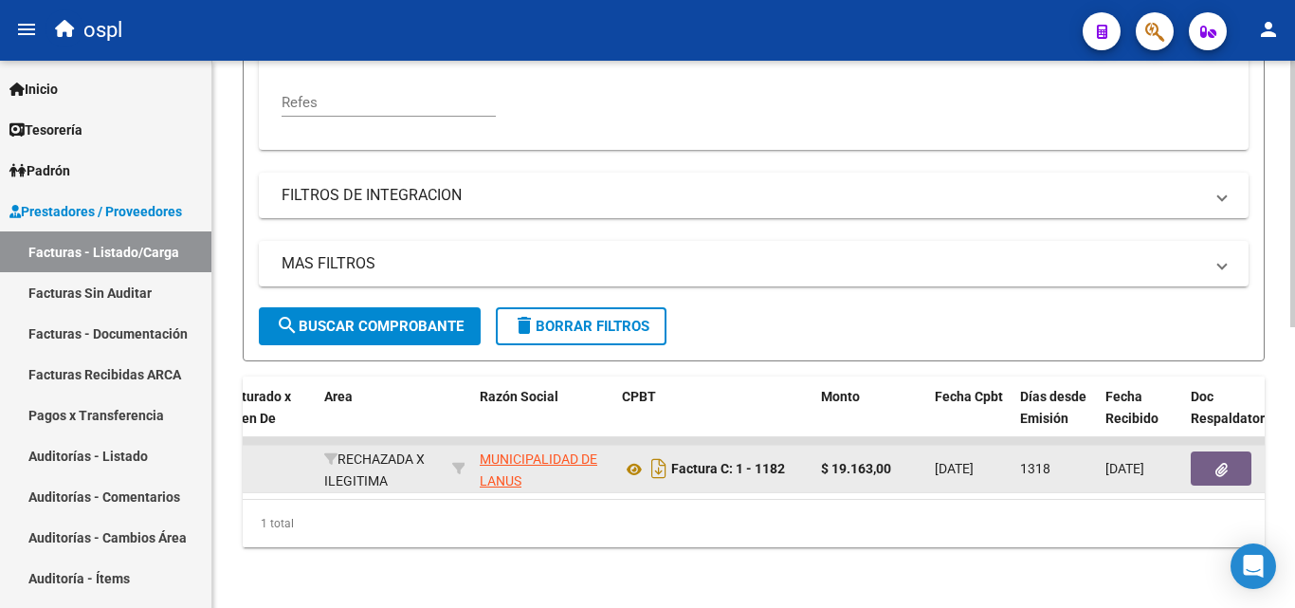
click at [1233, 463] on button "button" at bounding box center [1221, 468] width 61 height 34
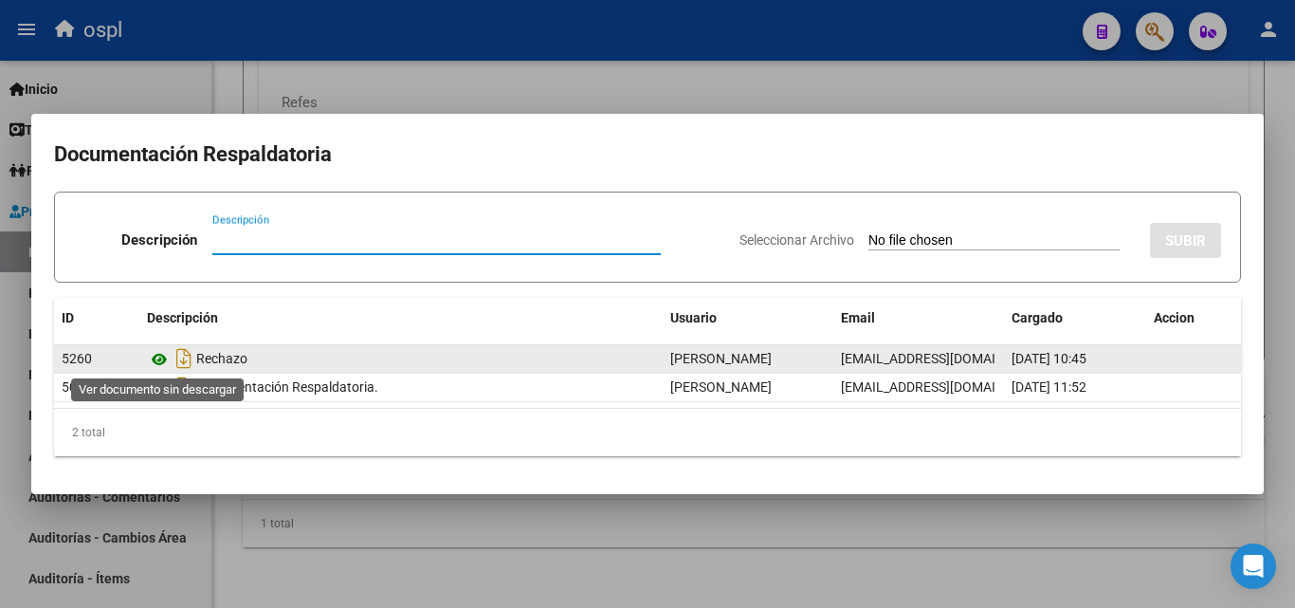
click at [167, 355] on icon at bounding box center [159, 359] width 25 height 23
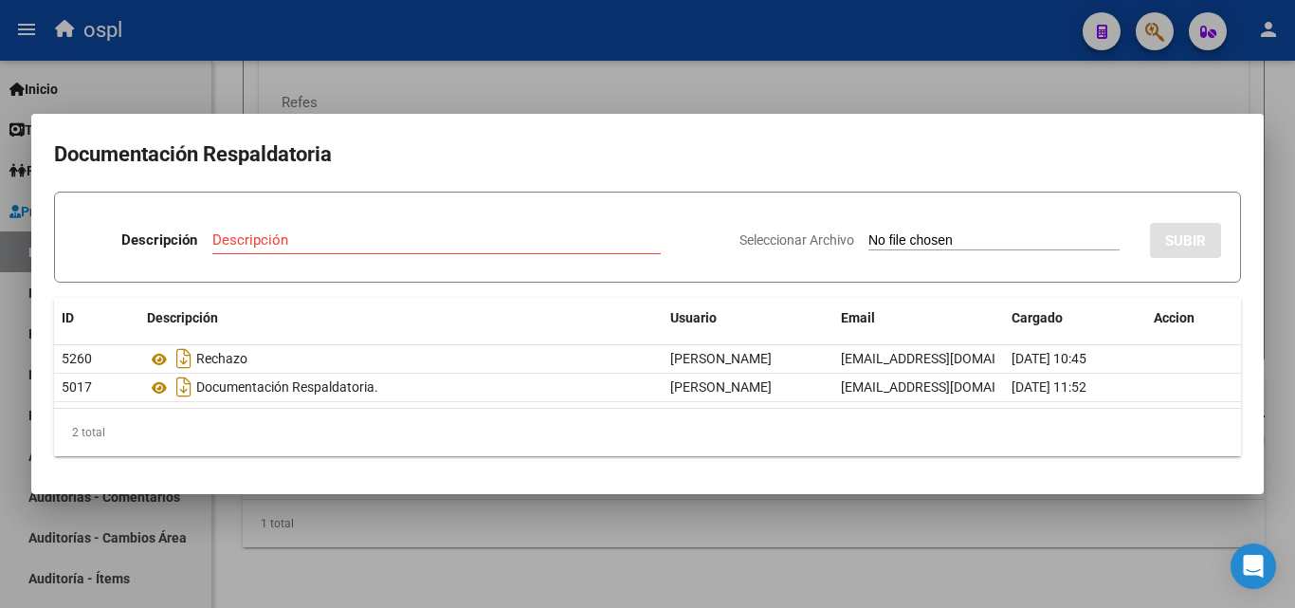
click at [924, 98] on div at bounding box center [647, 304] width 1295 height 608
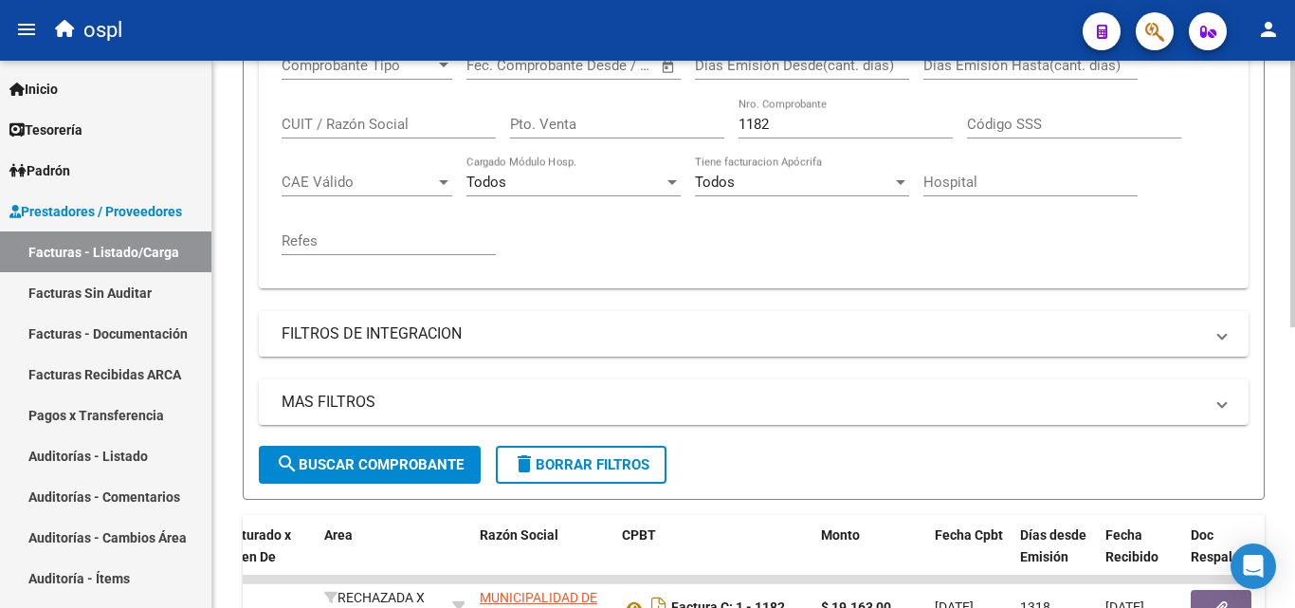
scroll to position [382, 0]
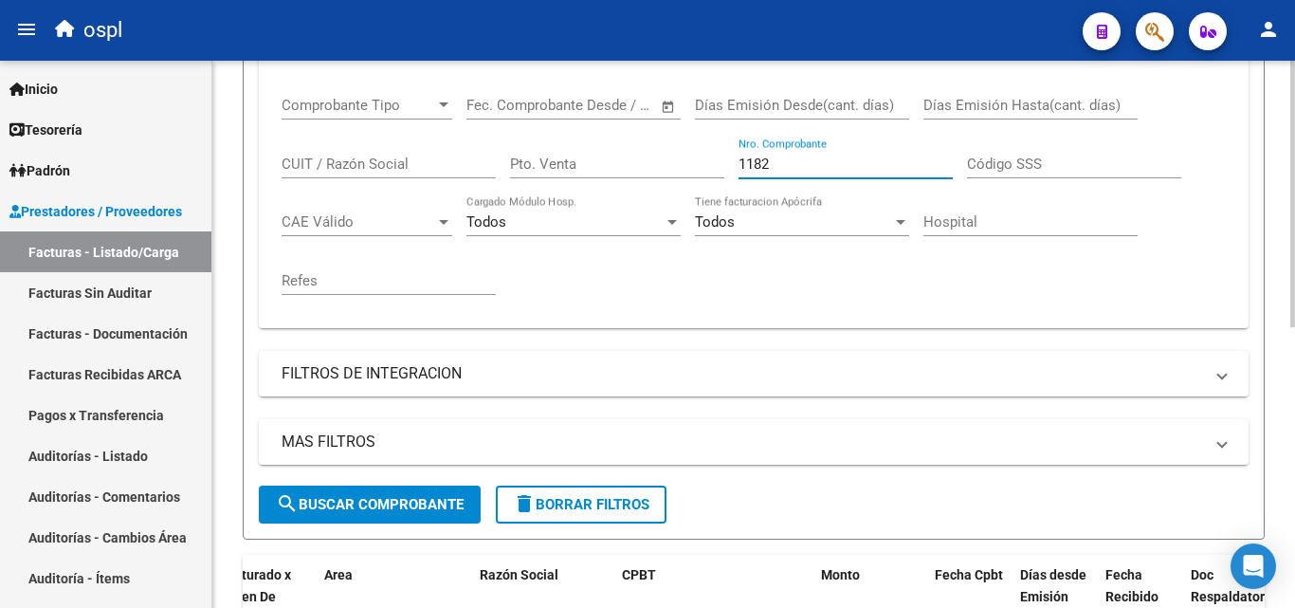
click at [769, 164] on input "1182" at bounding box center [846, 163] width 214 height 17
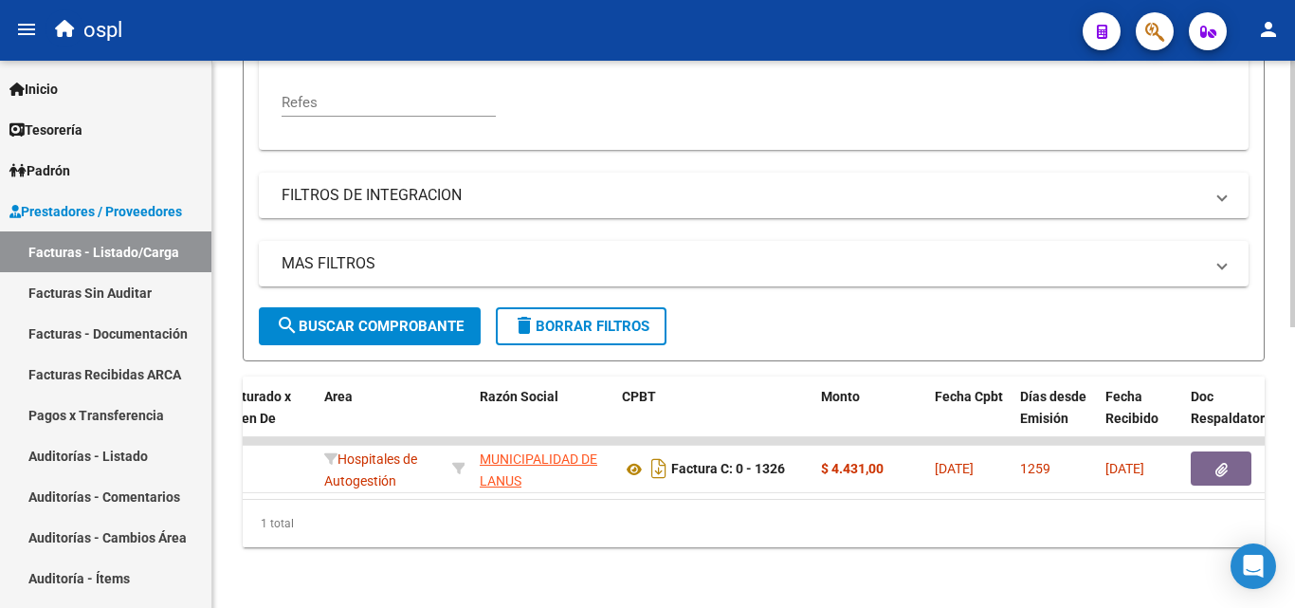
scroll to position [572, 0]
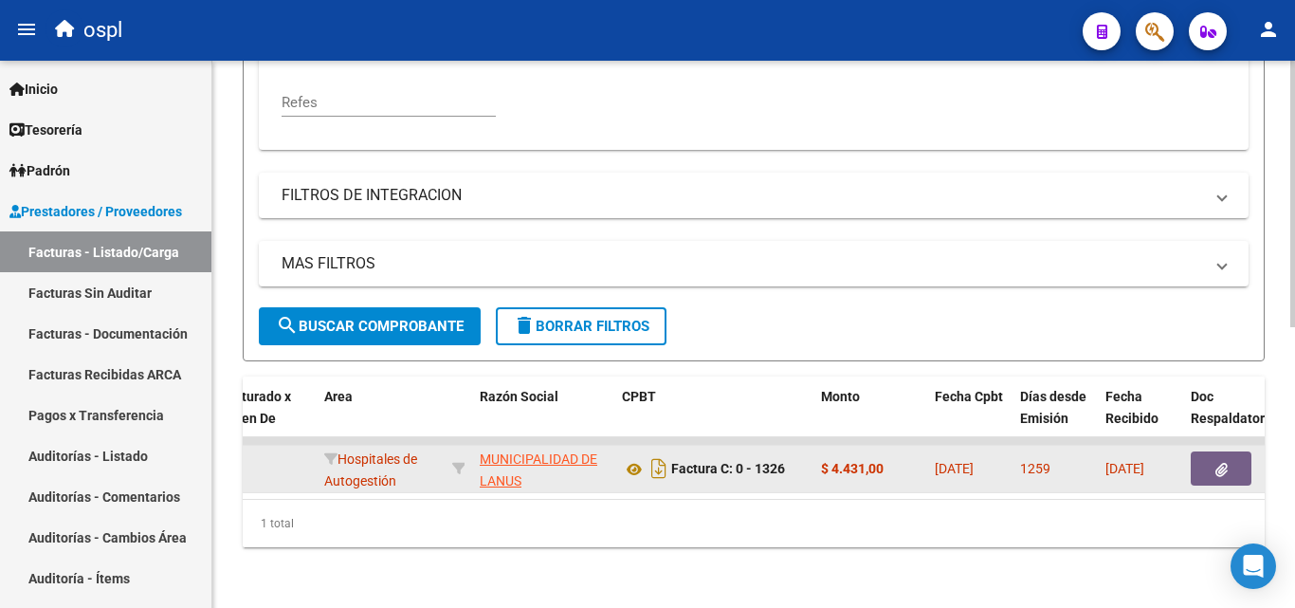
type input "1326"
click at [1225, 468] on button "button" at bounding box center [1221, 468] width 61 height 34
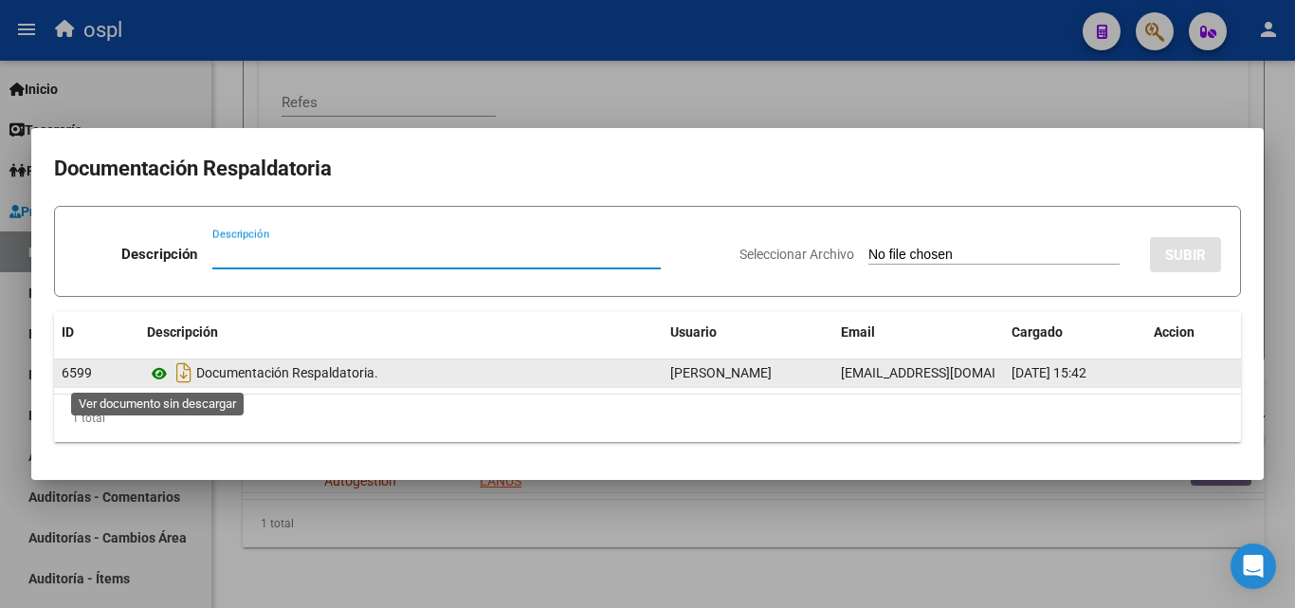
click at [159, 367] on icon at bounding box center [159, 373] width 25 height 23
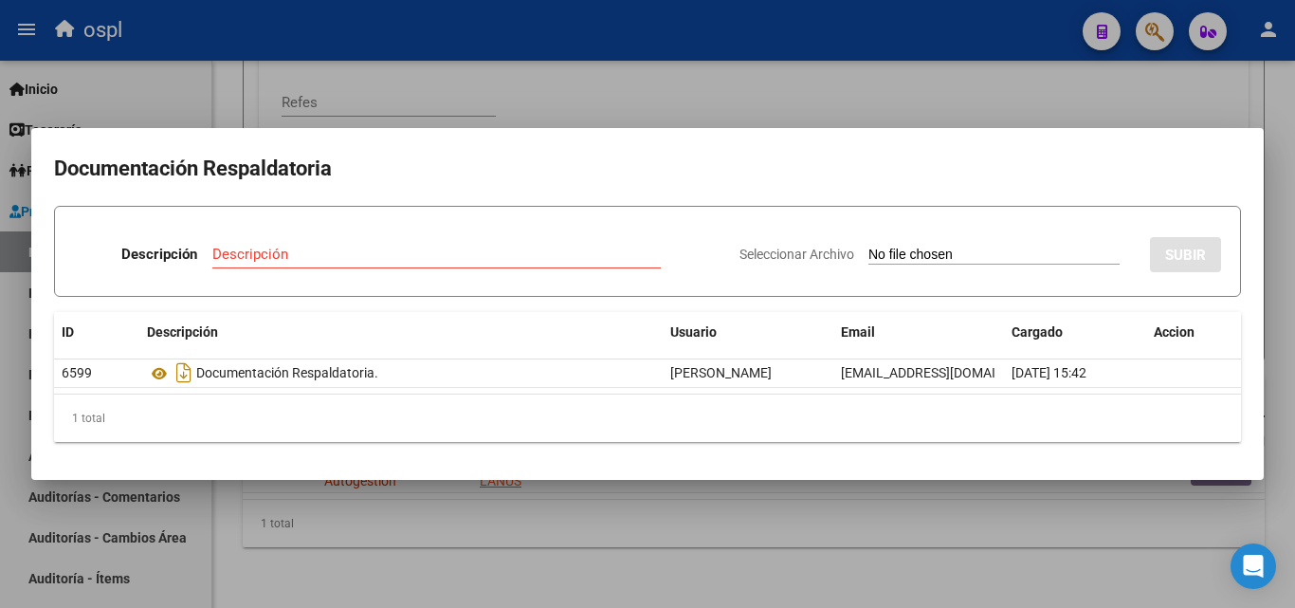
click at [907, 101] on div at bounding box center [647, 304] width 1295 height 608
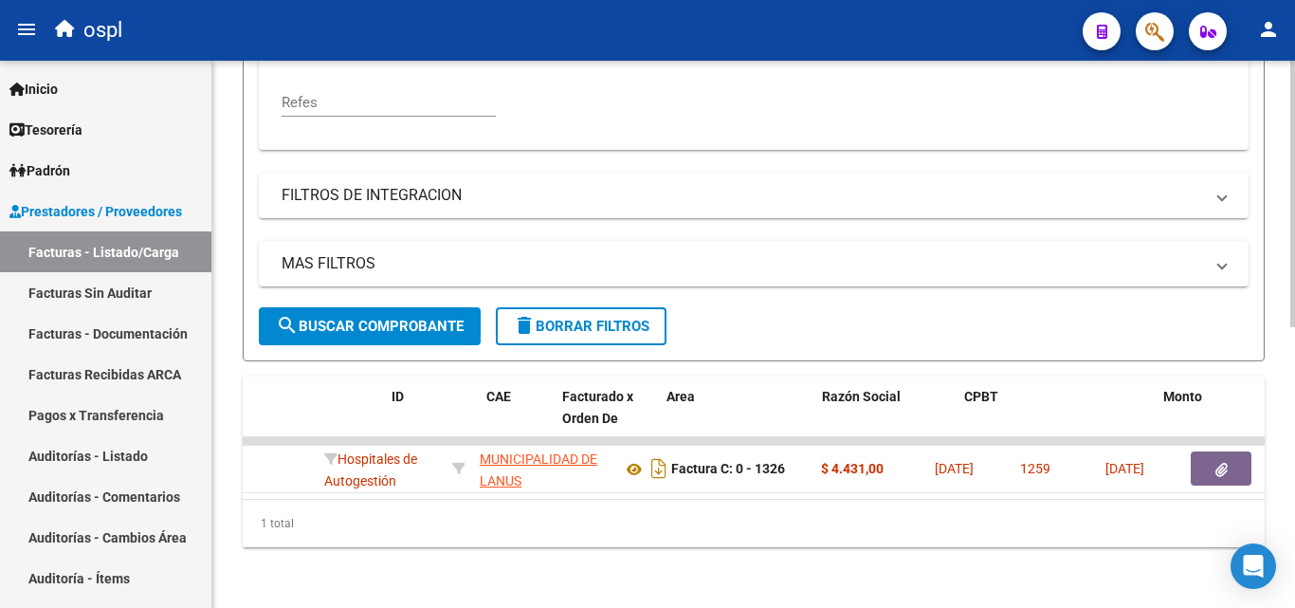
scroll to position [0, 0]
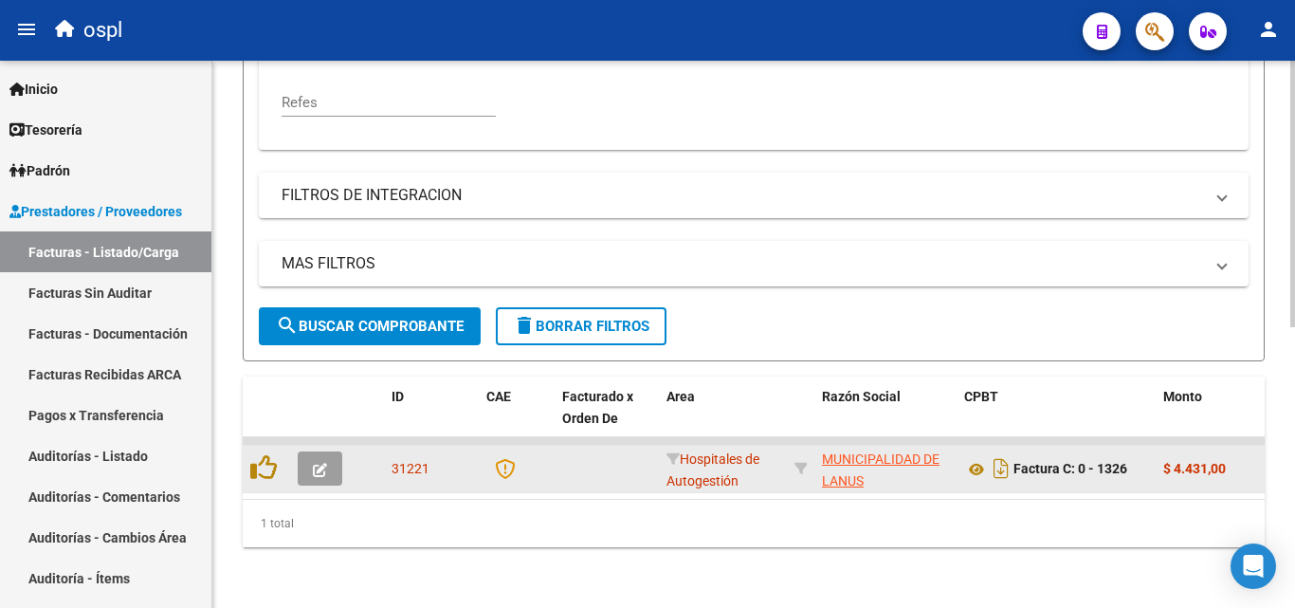
click at [319, 463] on icon "button" at bounding box center [320, 470] width 14 height 14
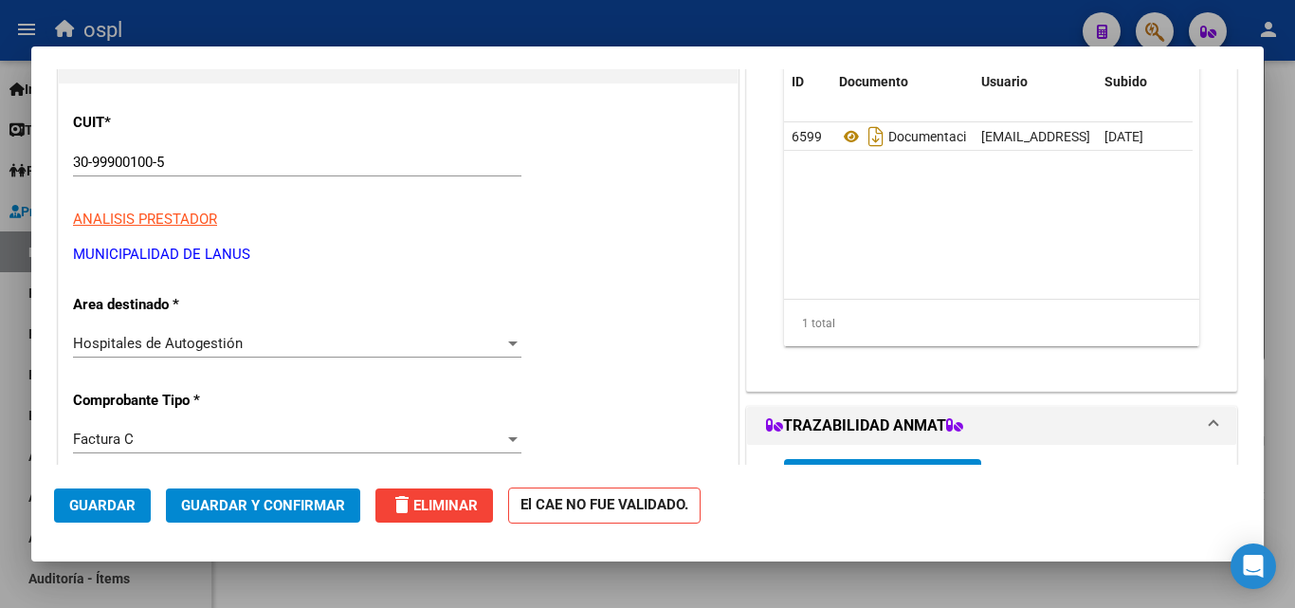
scroll to position [284, 0]
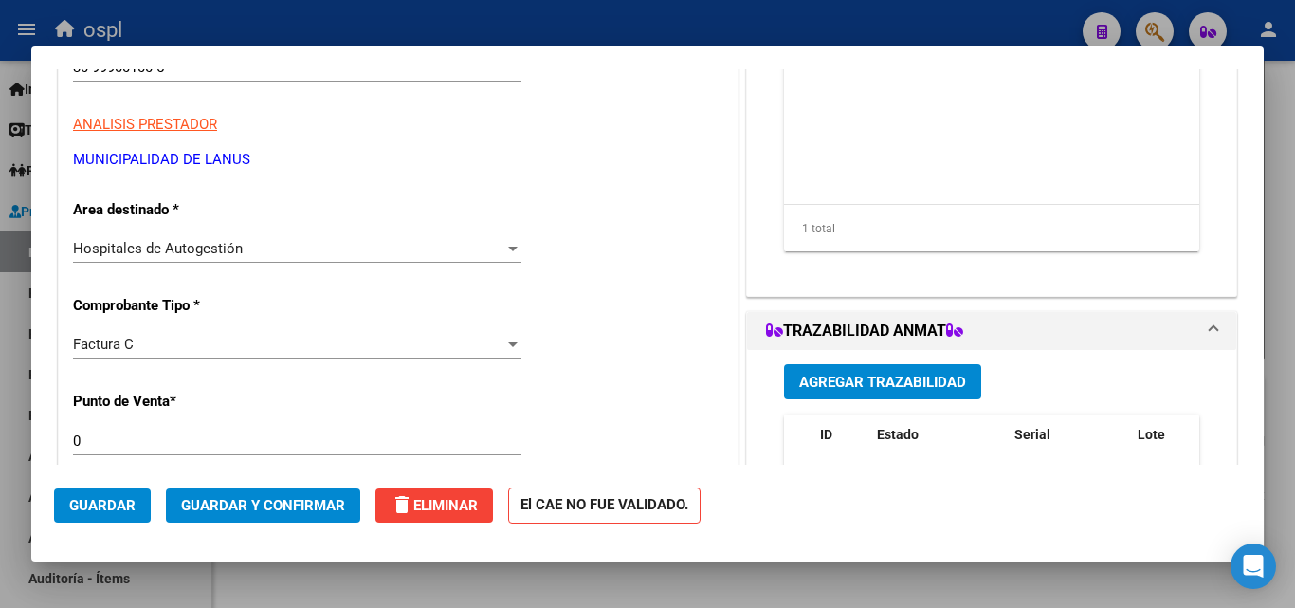
click at [450, 251] on div "Hospitales de Autogestión" at bounding box center [288, 248] width 431 height 17
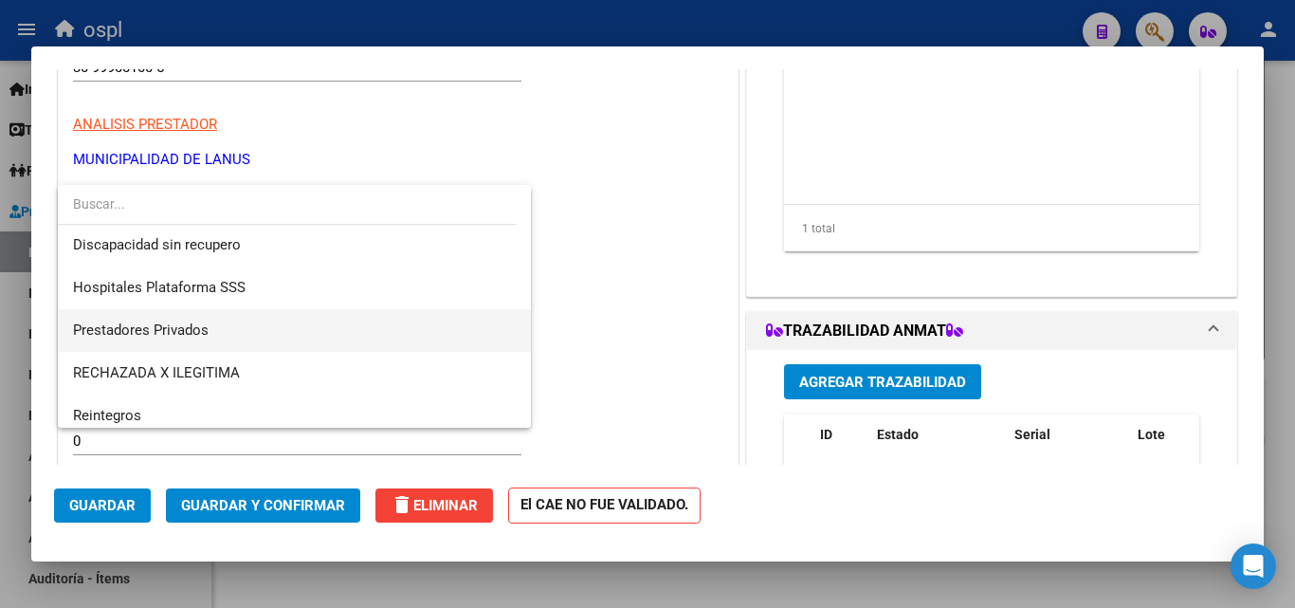
scroll to position [227, 0]
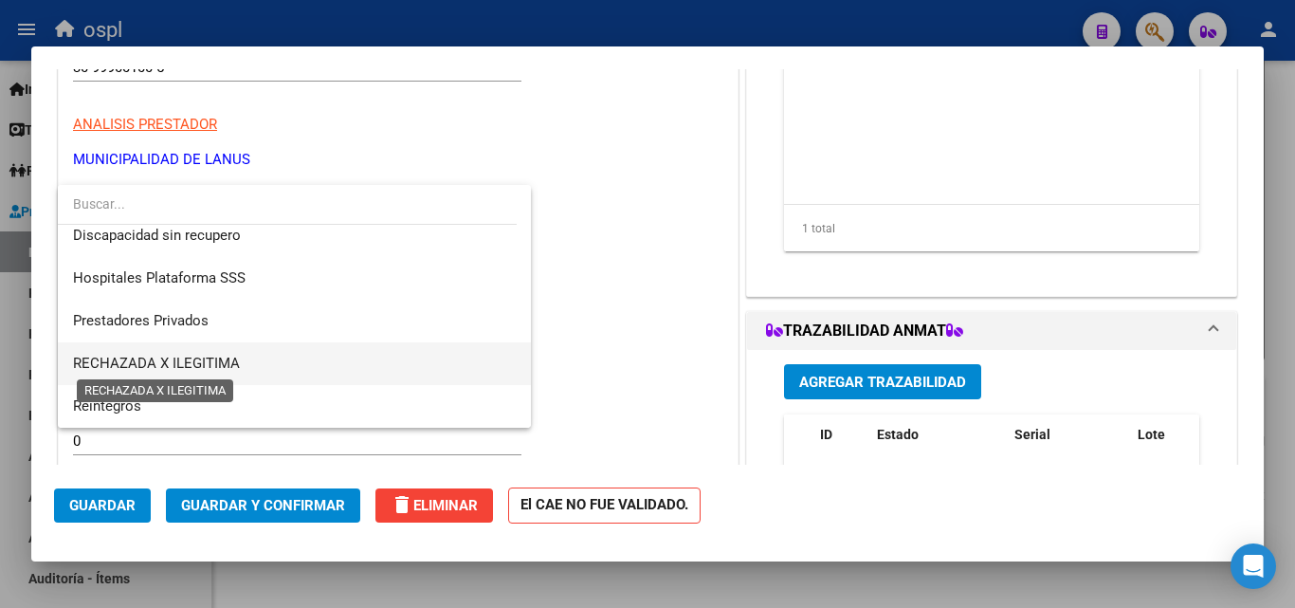
click at [220, 359] on span "RECHAZADA X ILEGITIMA" at bounding box center [156, 363] width 167 height 17
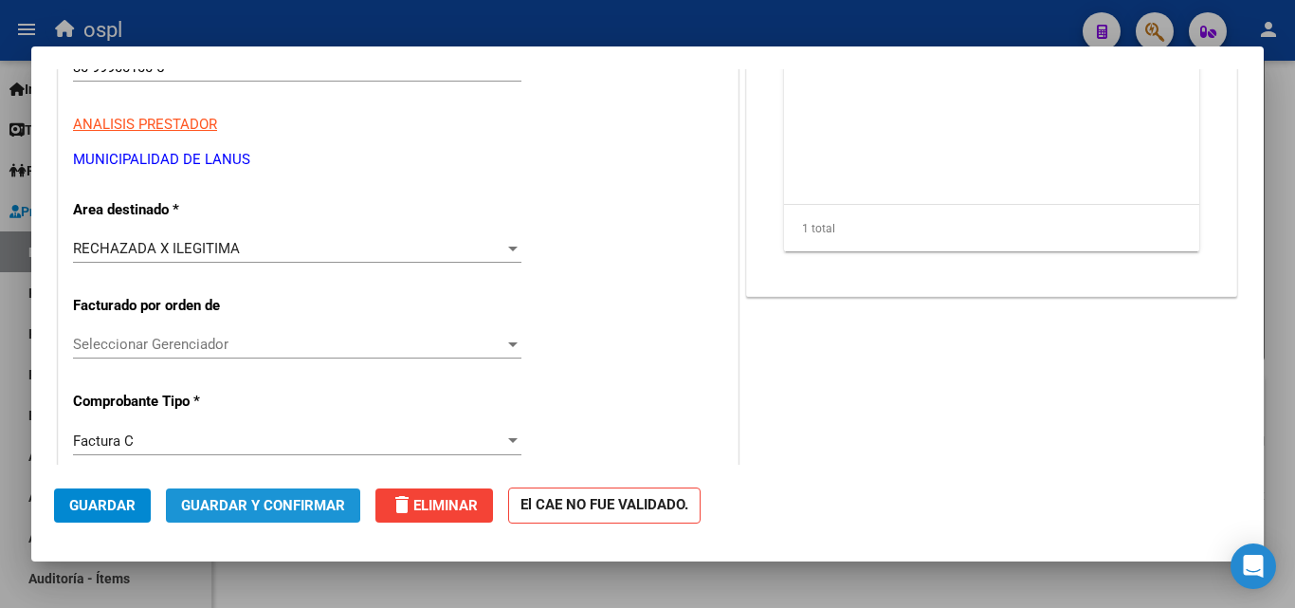
click at [248, 497] on span "Guardar y Confirmar" at bounding box center [263, 505] width 164 height 17
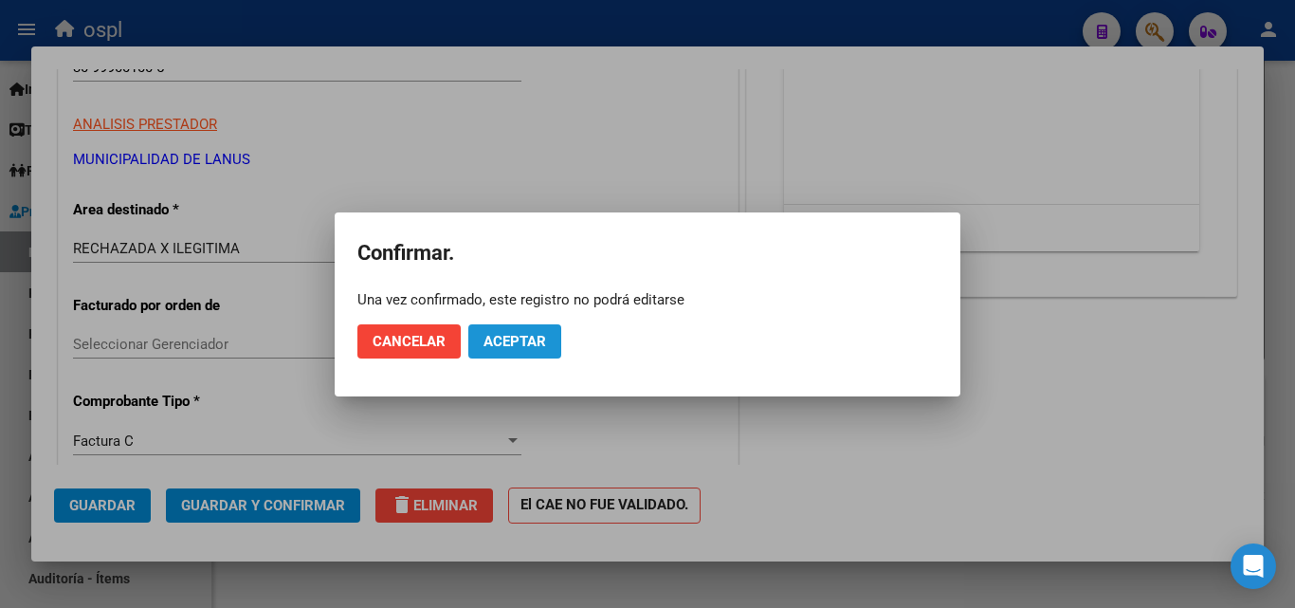
click at [536, 343] on span "Aceptar" at bounding box center [515, 341] width 63 height 17
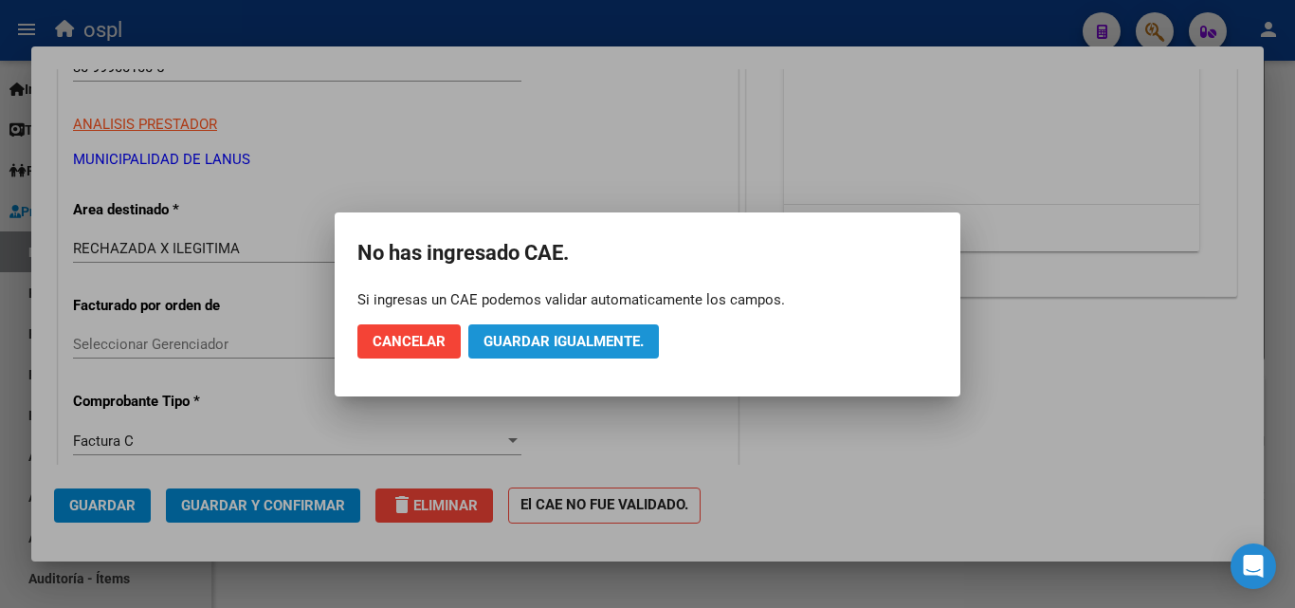
drag, startPoint x: 591, startPoint y: 347, endPoint x: 528, endPoint y: 311, distance: 72.2
click at [591, 346] on span "Guardar igualmente." at bounding box center [564, 341] width 160 height 17
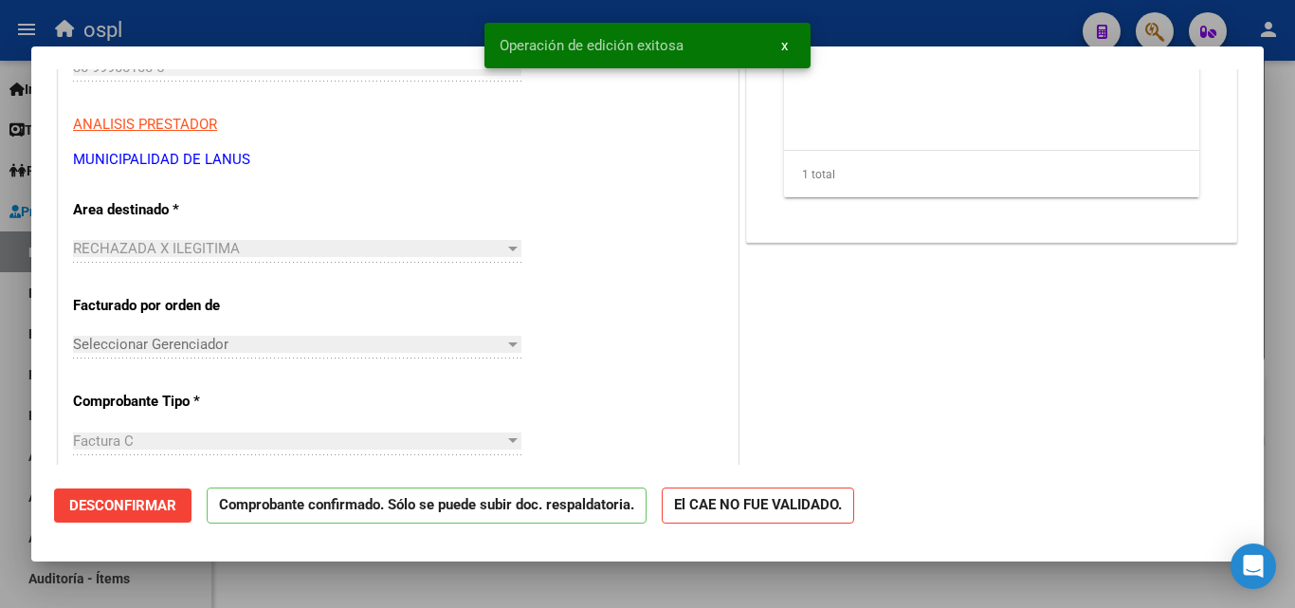
click at [179, 25] on div at bounding box center [647, 304] width 1295 height 608
type input "$ 0,00"
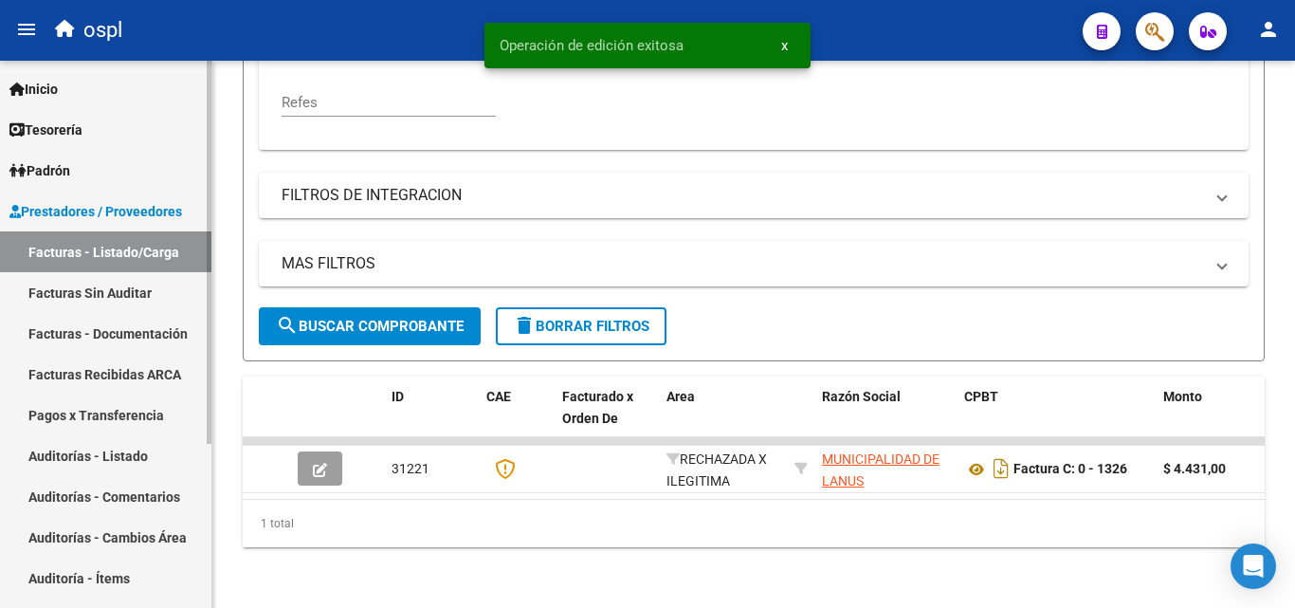
scroll to position [572, 0]
click at [141, 297] on link "Facturas Sin Auditar" at bounding box center [105, 292] width 211 height 41
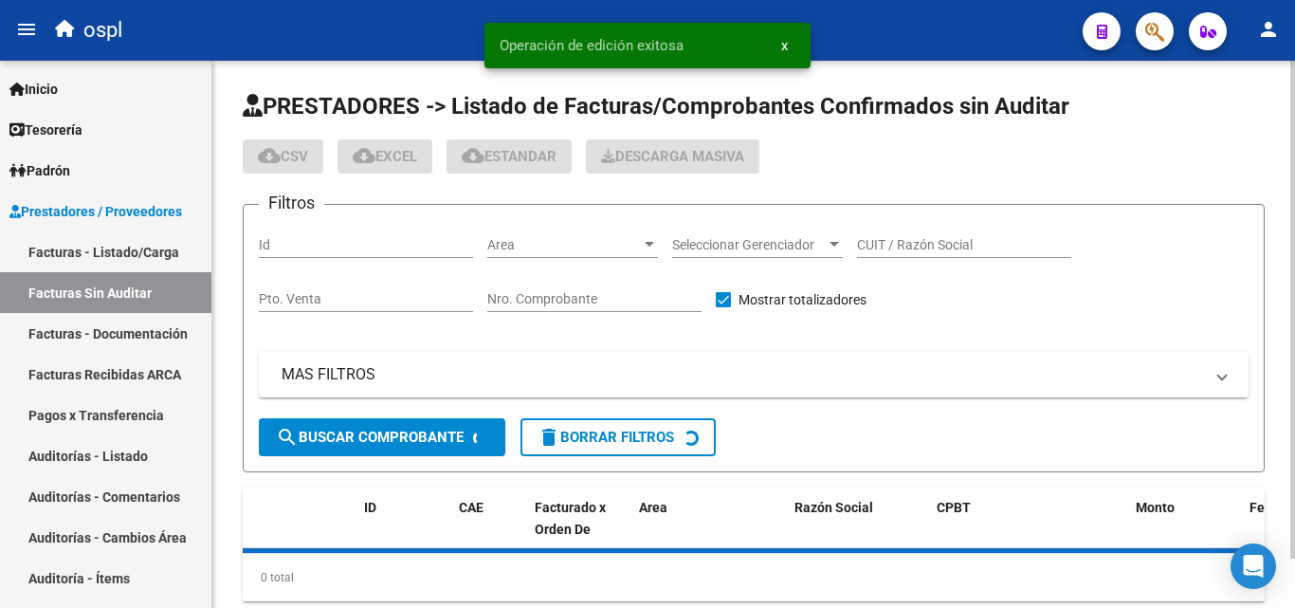
click at [576, 314] on div "Nro. Comprobante" at bounding box center [594, 301] width 214 height 54
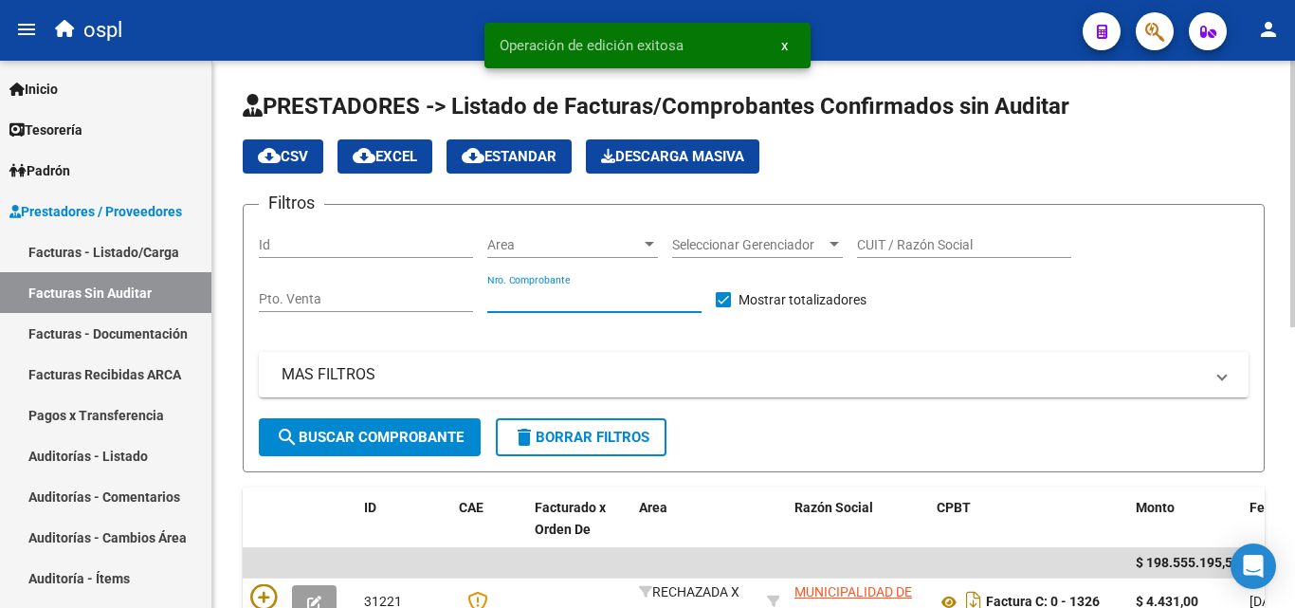
click at [576, 301] on input "Nro. Comprobante" at bounding box center [594, 299] width 214 height 16
type input "3"
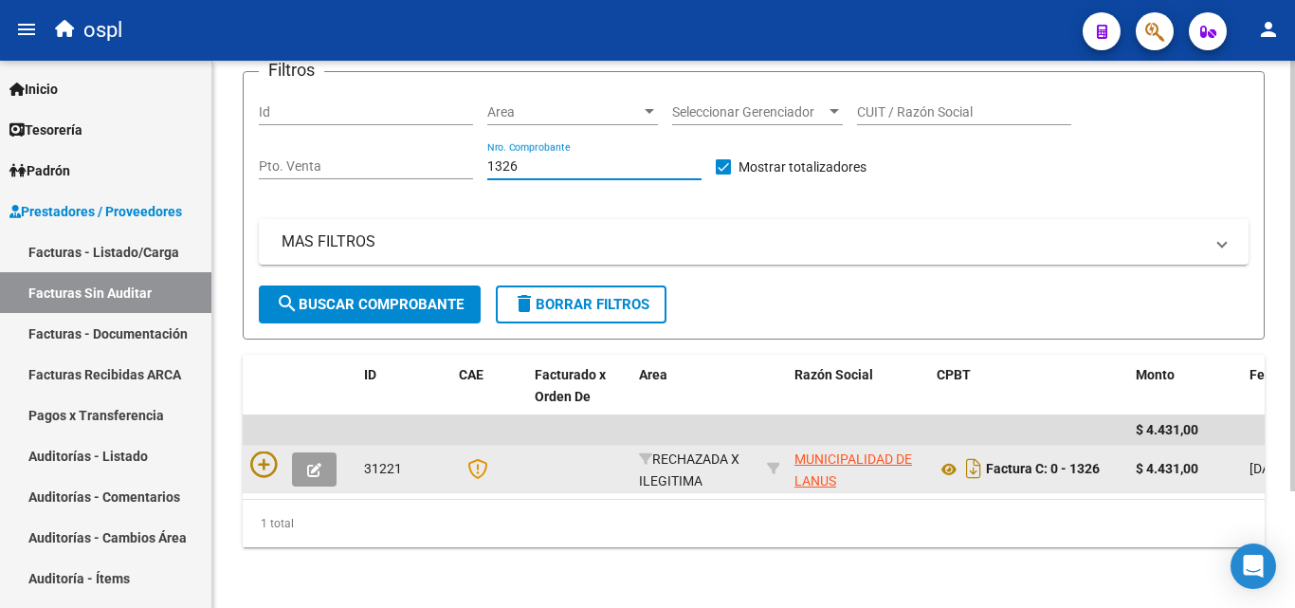
scroll to position [148, 0]
type input "1326"
click at [327, 452] on button "button" at bounding box center [314, 469] width 45 height 34
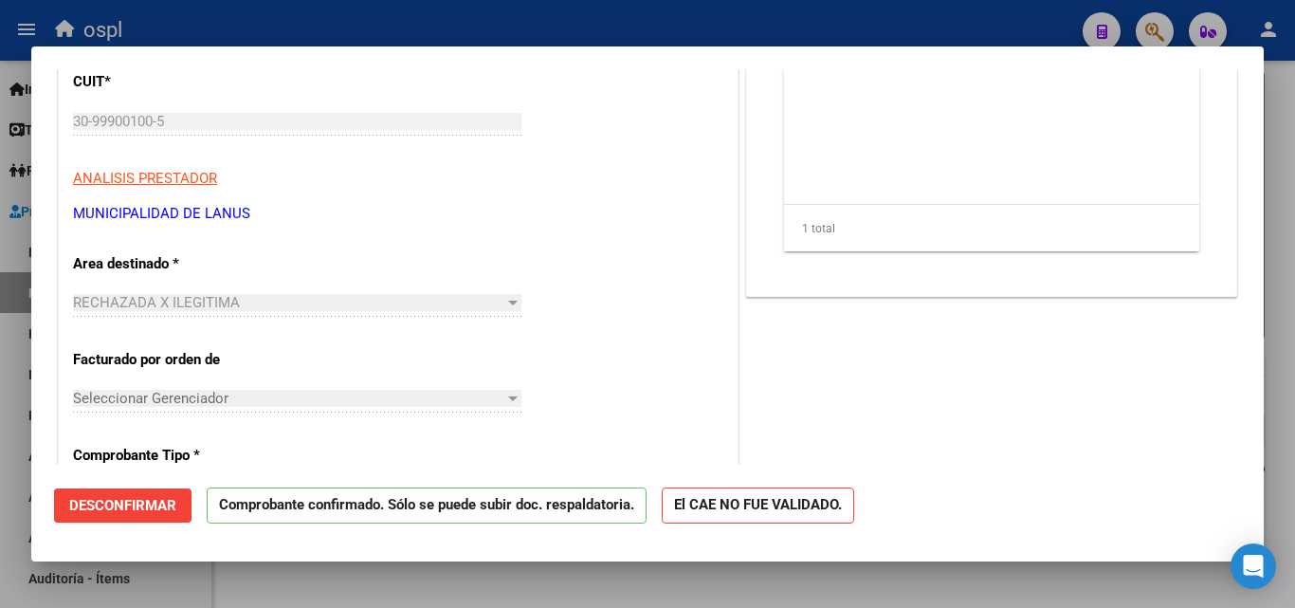
scroll to position [284, 0]
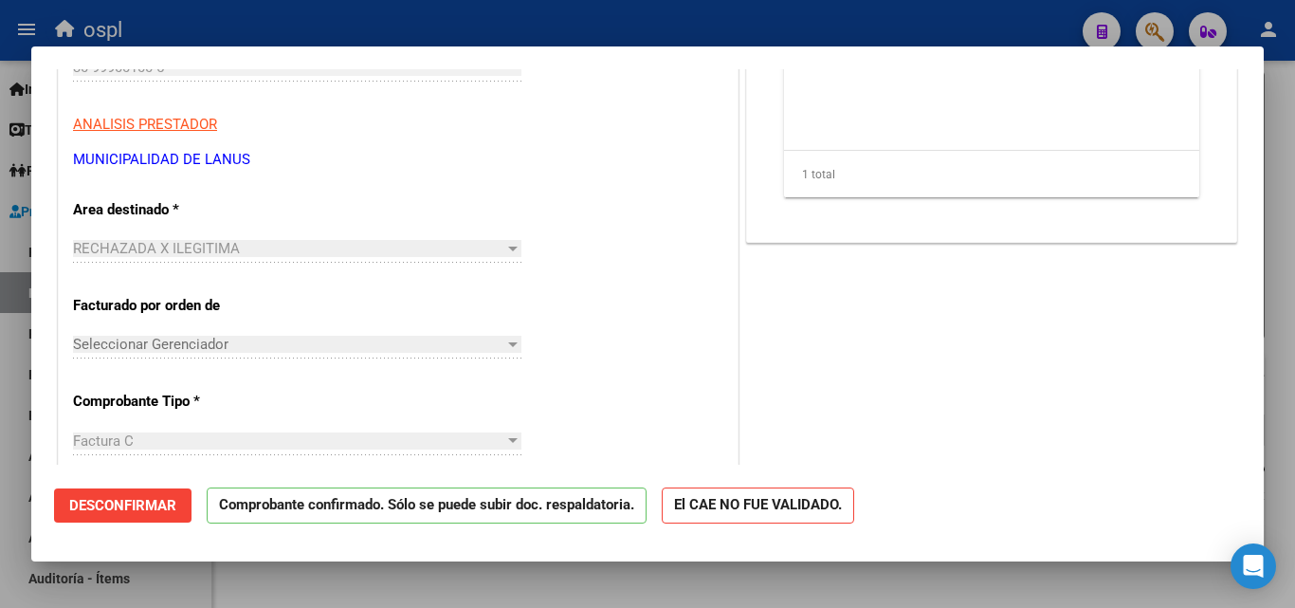
click at [363, 15] on div at bounding box center [647, 304] width 1295 height 608
type input "$ 0,00"
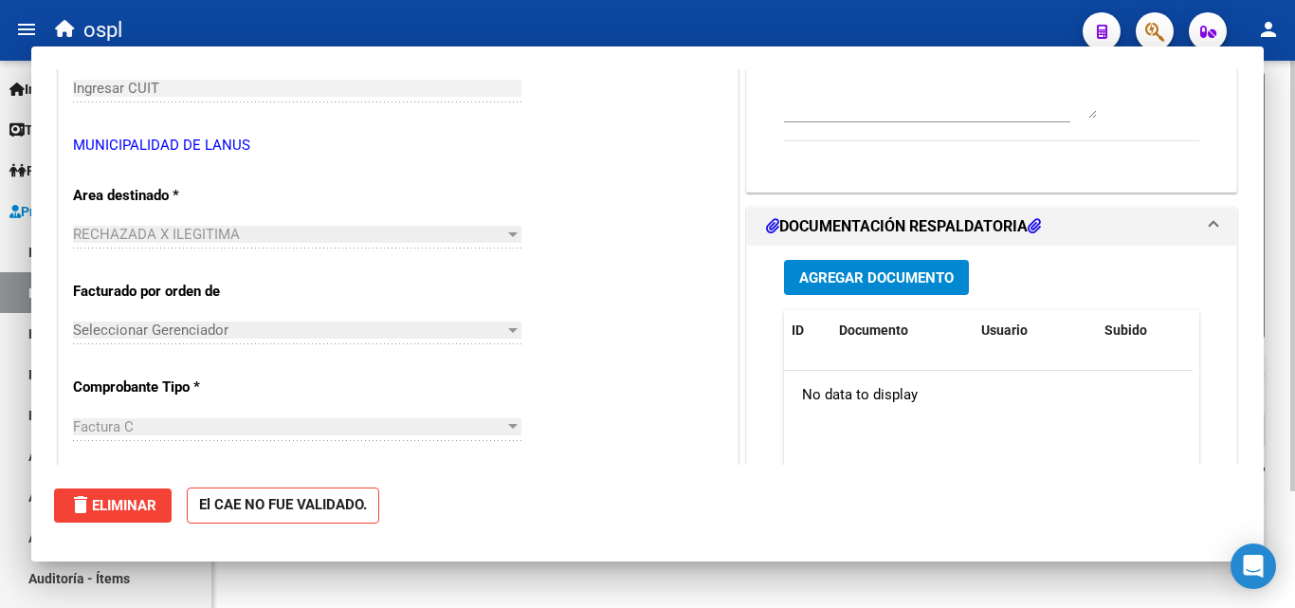
scroll to position [0, 0]
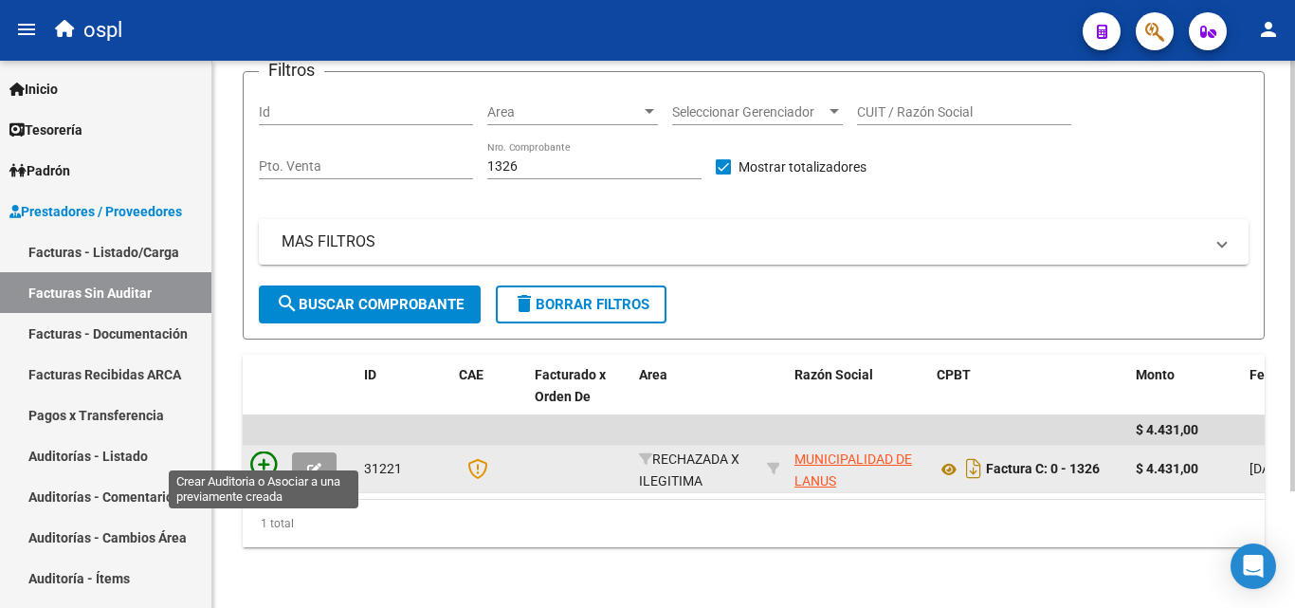
click at [268, 451] on icon at bounding box center [263, 464] width 27 height 27
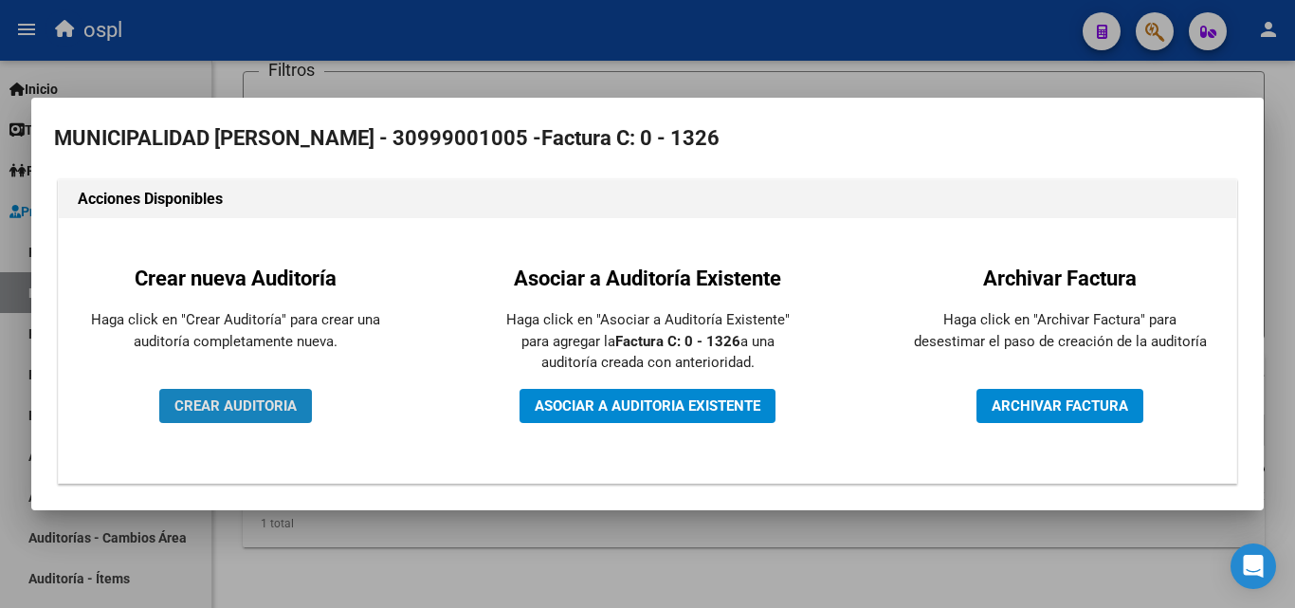
click at [286, 397] on span "CREAR AUDITORIA" at bounding box center [235, 405] width 122 height 17
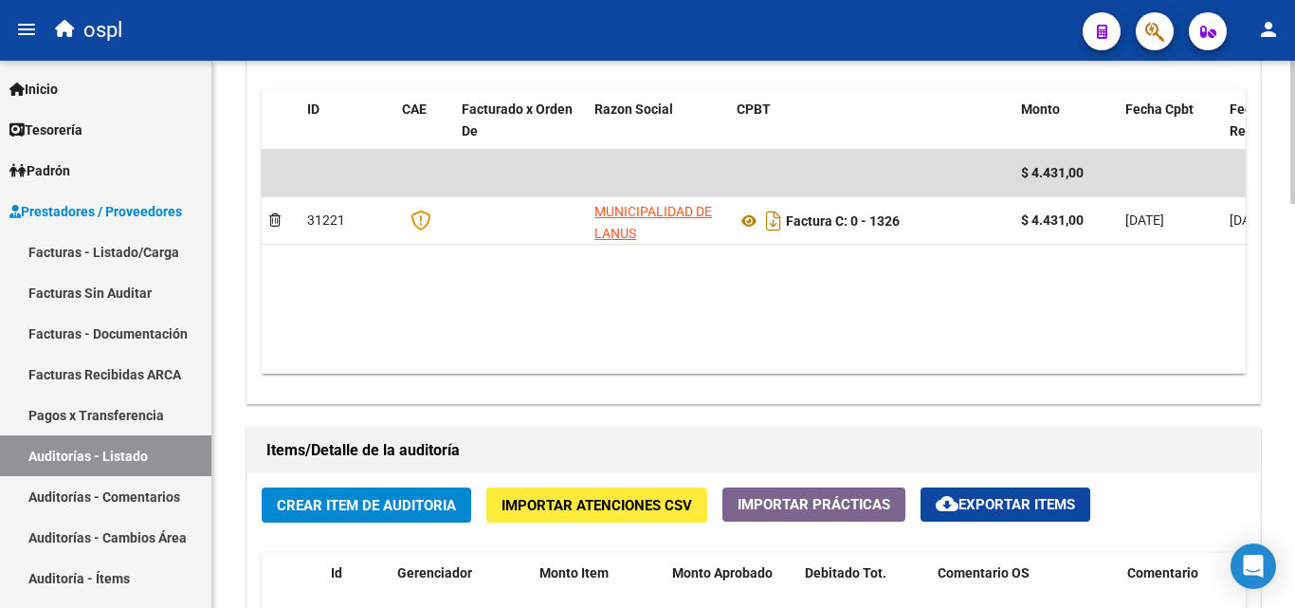
scroll to position [1043, 0]
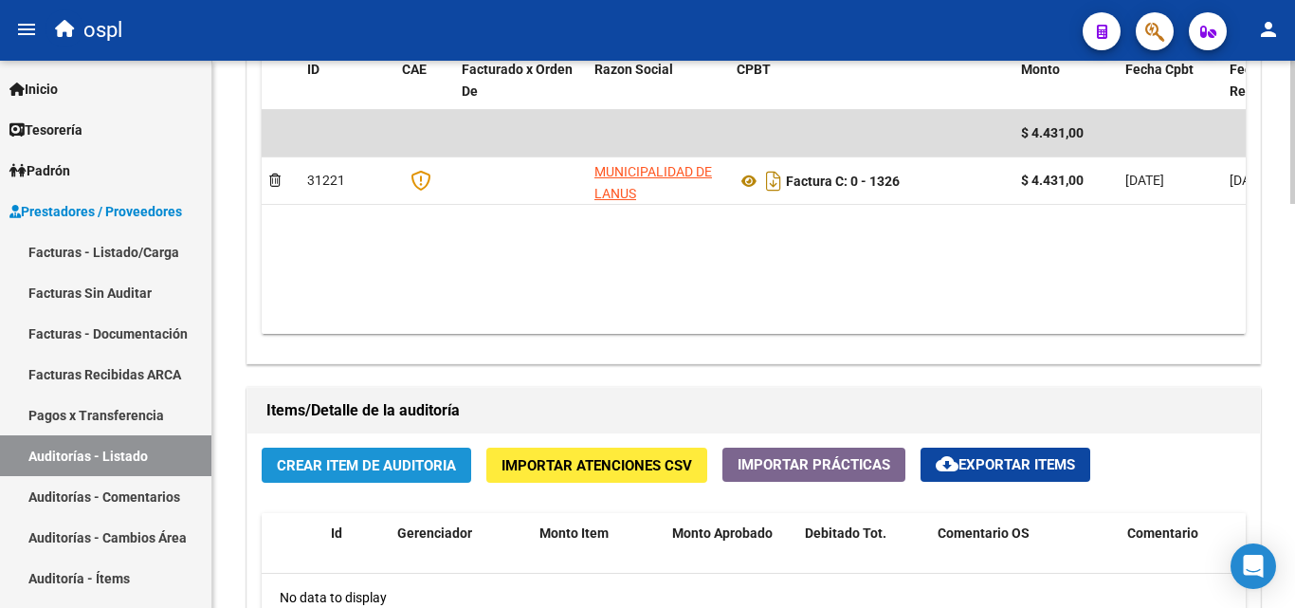
click at [401, 460] on span "Crear Item de Auditoria" at bounding box center [366, 465] width 179 height 17
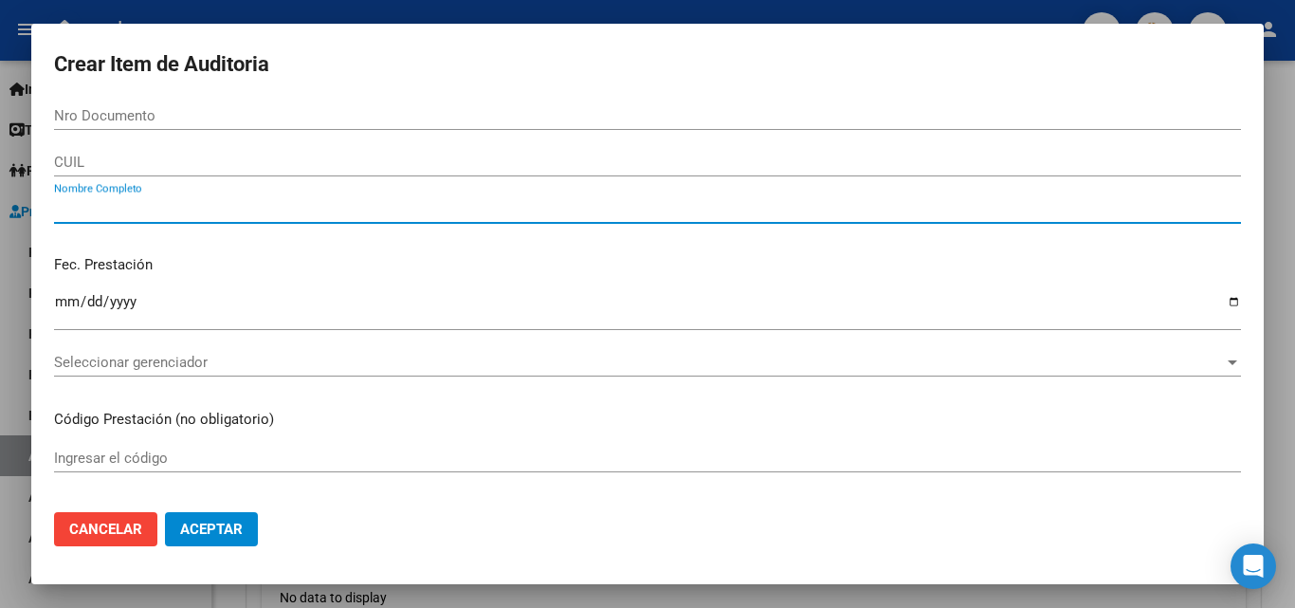
click at [228, 204] on input "Nombre Completo" at bounding box center [647, 208] width 1187 height 17
type input "TODOS"
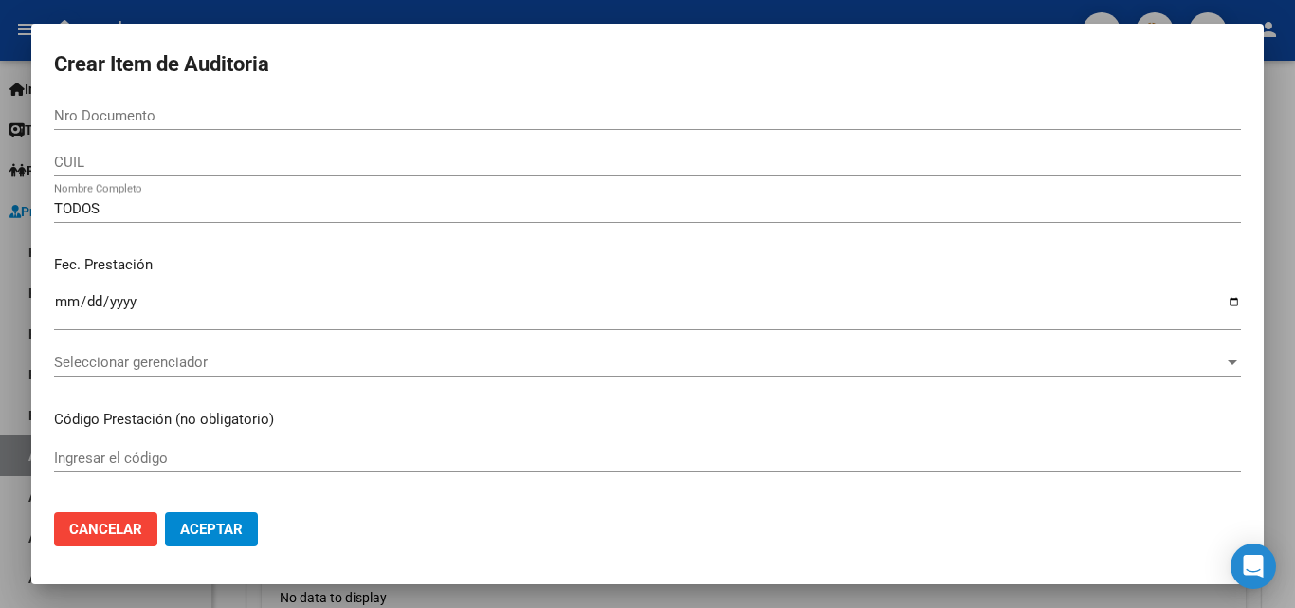
click at [309, 262] on p "Fec. Prestación" at bounding box center [647, 265] width 1187 height 22
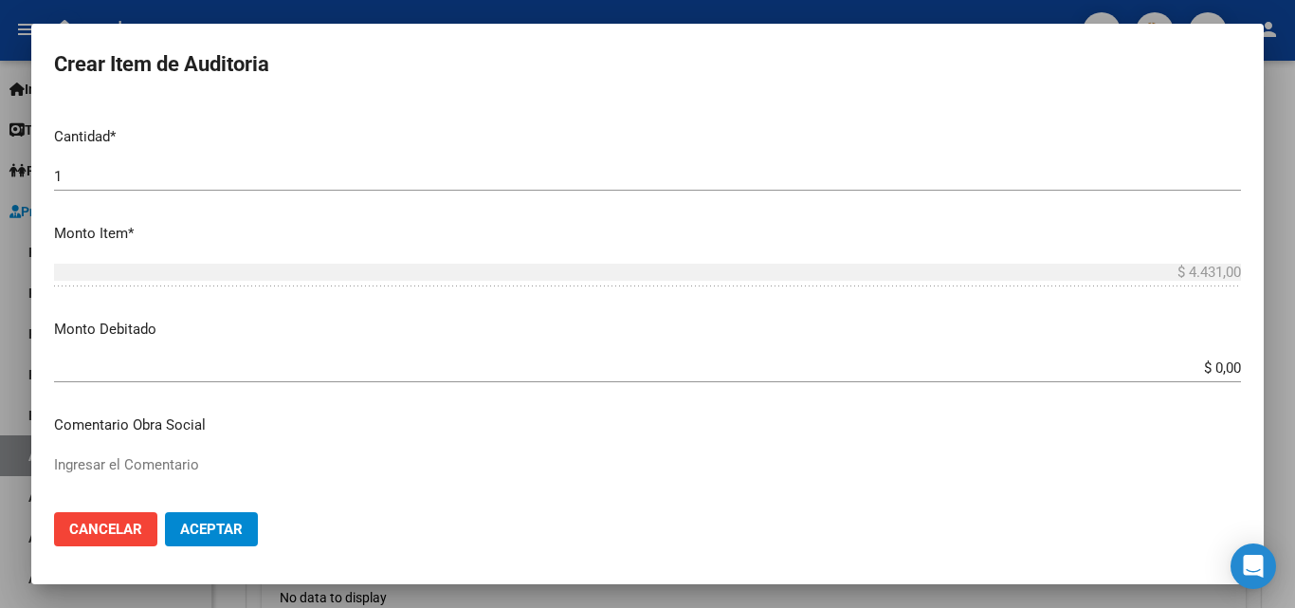
scroll to position [569, 0]
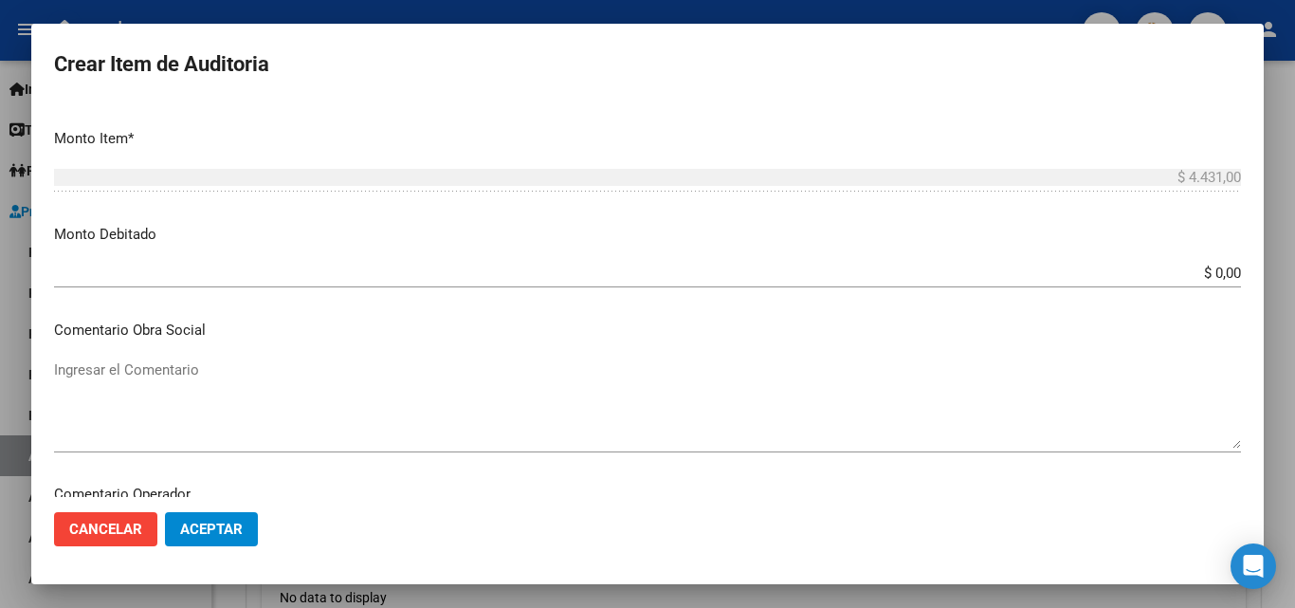
click at [444, 424] on textarea "Ingresar el Comentario" at bounding box center [647, 403] width 1187 height 89
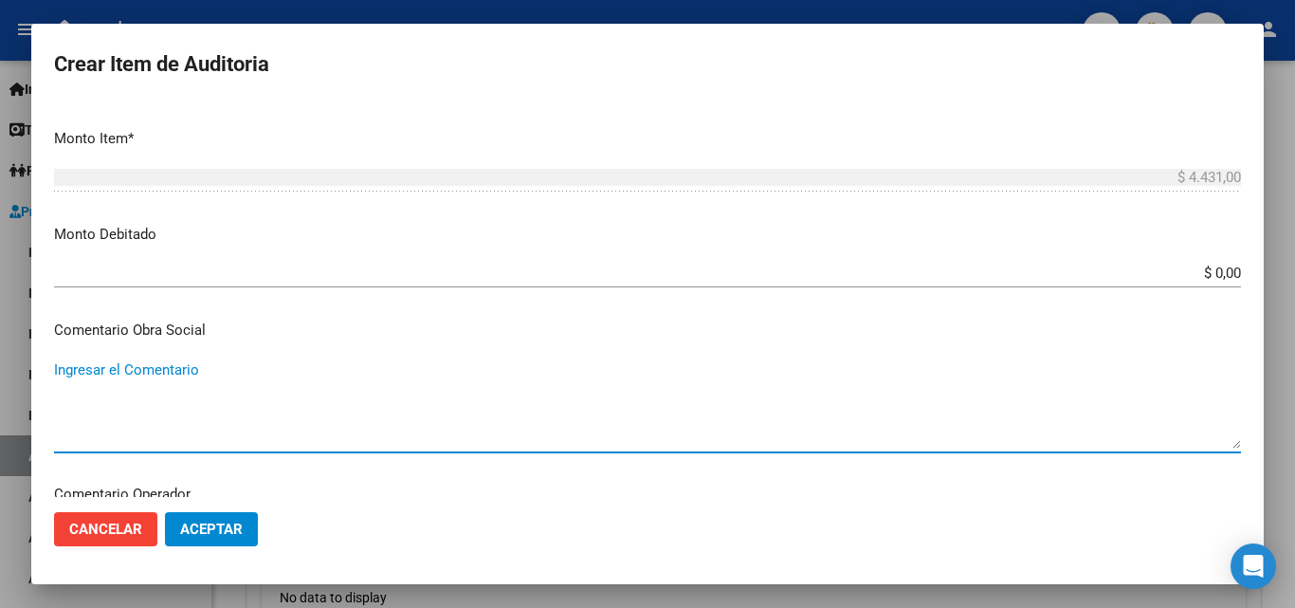
paste textarea "RECHAZO POR ILEGITIMA; FALTA COPIA DE DNI"
click at [69, 372] on textarea "RECHAZO POR ILEGITIMA; FALTA COPIA DE DNI" at bounding box center [647, 403] width 1187 height 89
type textarea "RECHAZO POR ILEGITIMA; FALTA COPIA DE DNI"
click at [1227, 270] on app-form-text-field "Monto Debitado $ 0,00 Ingresar el monto" at bounding box center [655, 253] width 1202 height 59
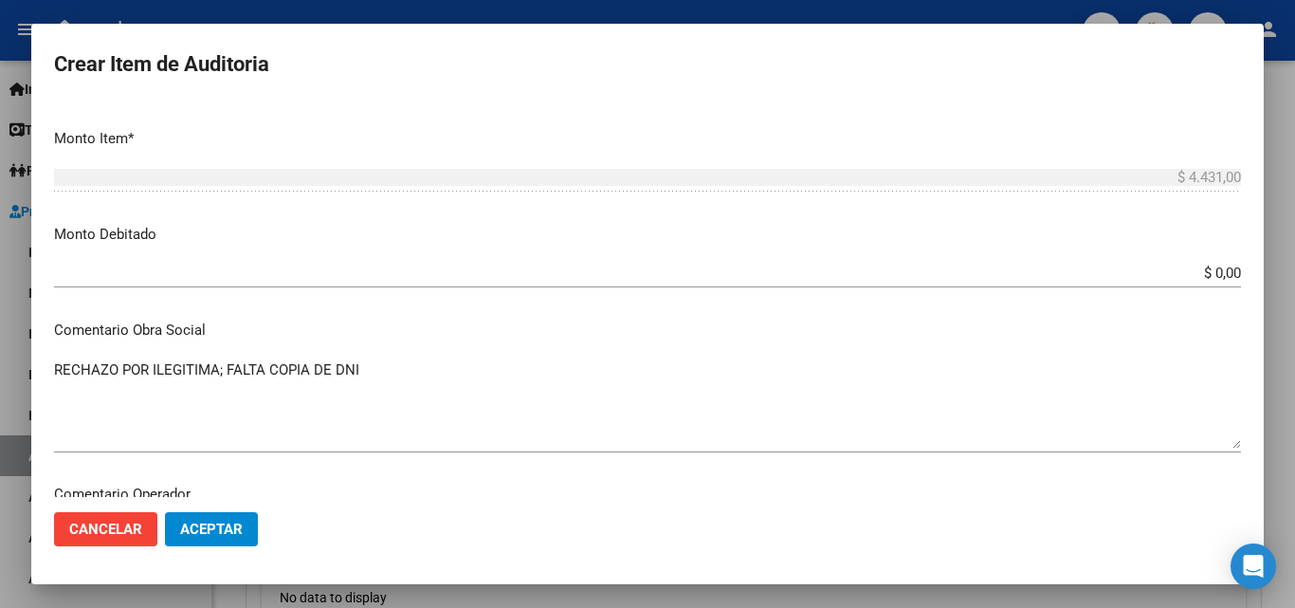
click at [1223, 271] on input "$ 0,00" at bounding box center [647, 273] width 1187 height 17
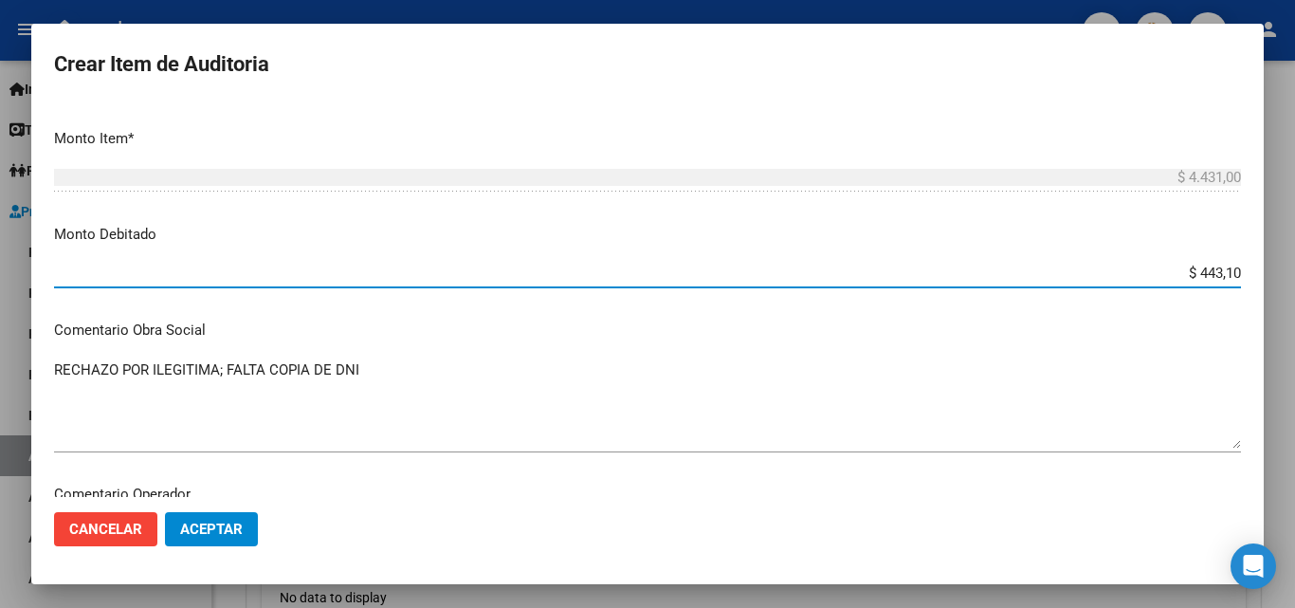
type input "$ 4.431,00"
click at [1193, 247] on mat-dialog-content "Nro Documento CUIL TODOS Nombre Completo Fec. Prestación Ingresar la fecha Sele…" at bounding box center [647, 298] width 1233 height 395
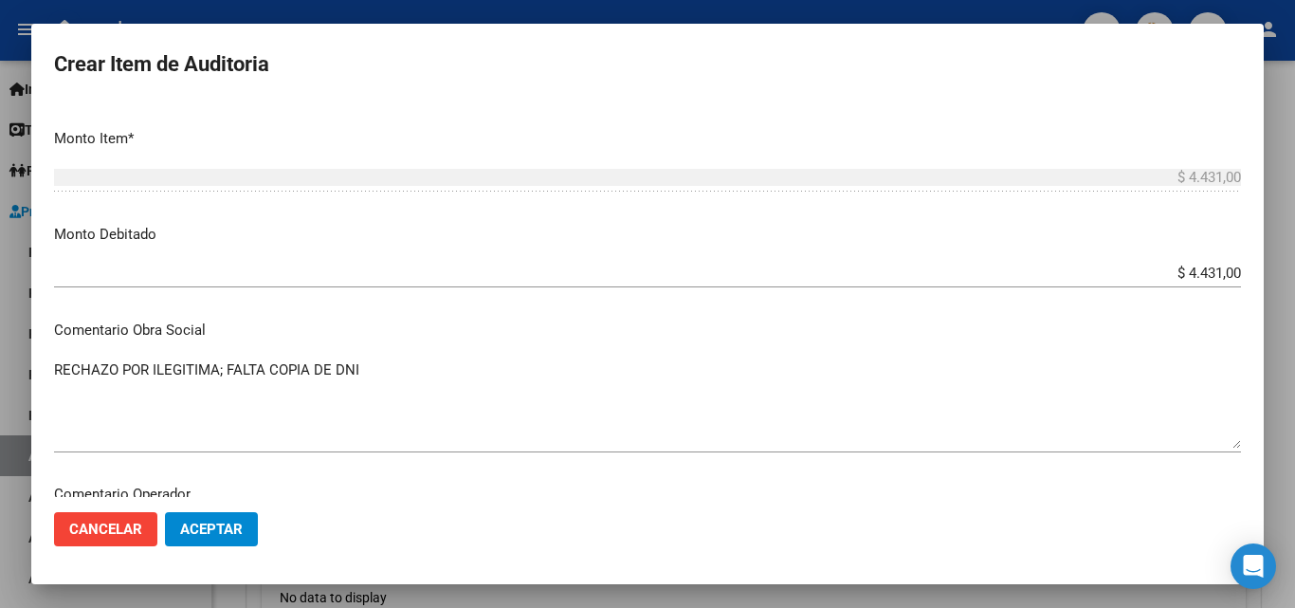
click at [223, 534] on span "Aceptar" at bounding box center [211, 528] width 63 height 17
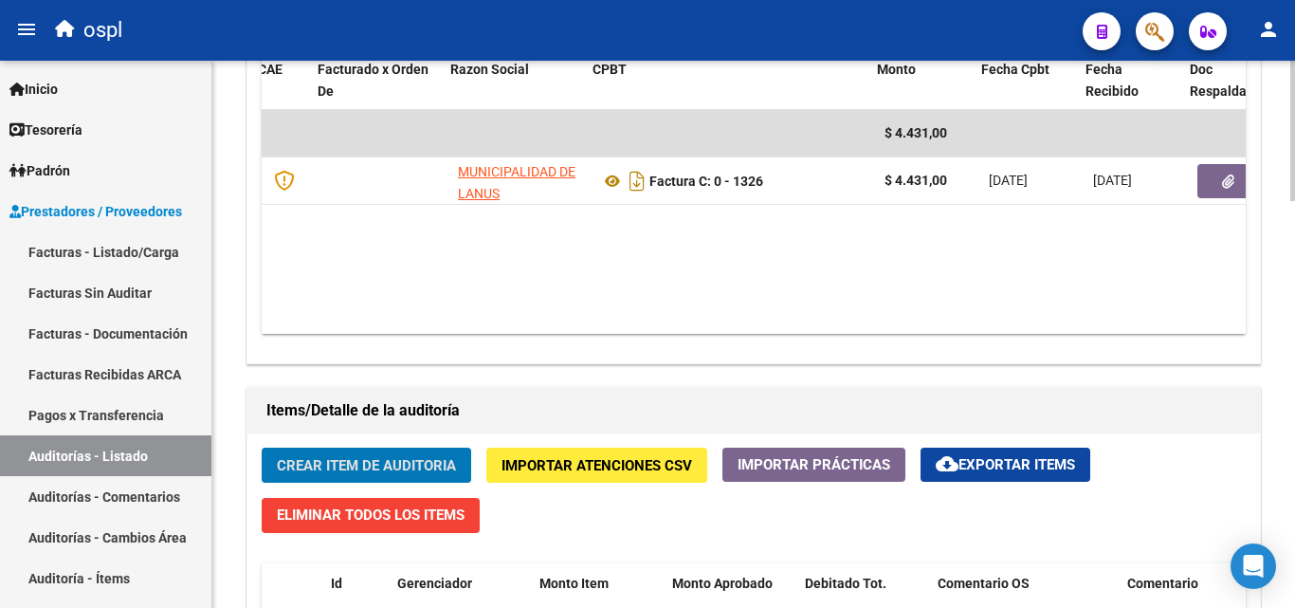
scroll to position [0, 144]
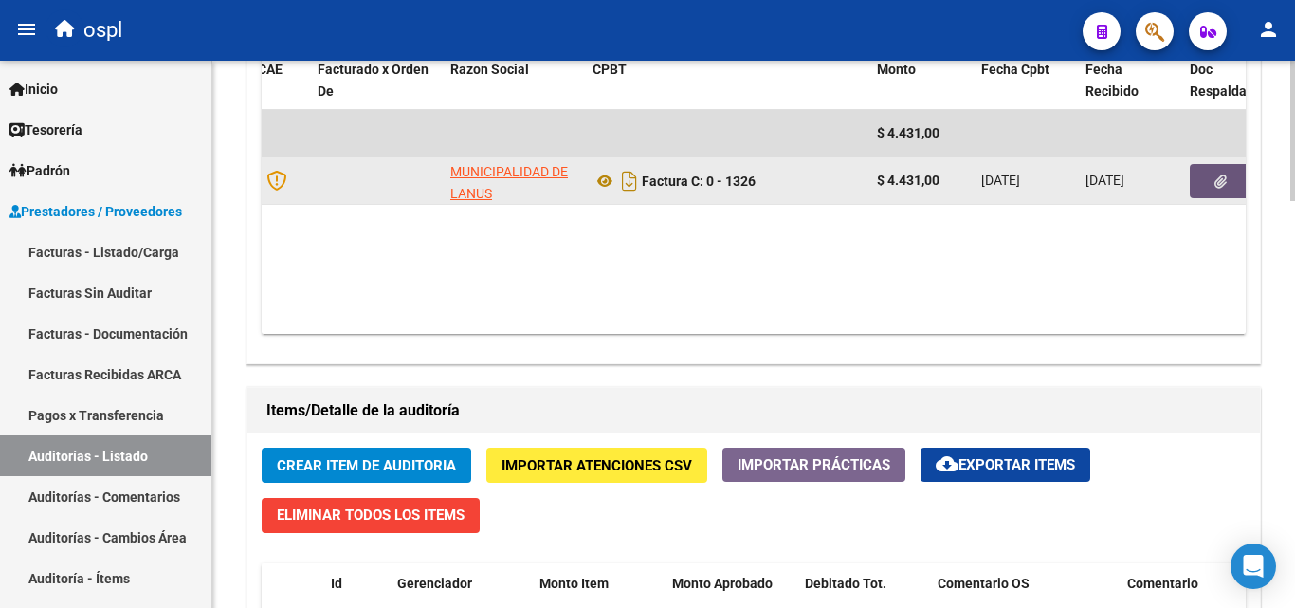
click at [1202, 181] on button "button" at bounding box center [1220, 181] width 61 height 34
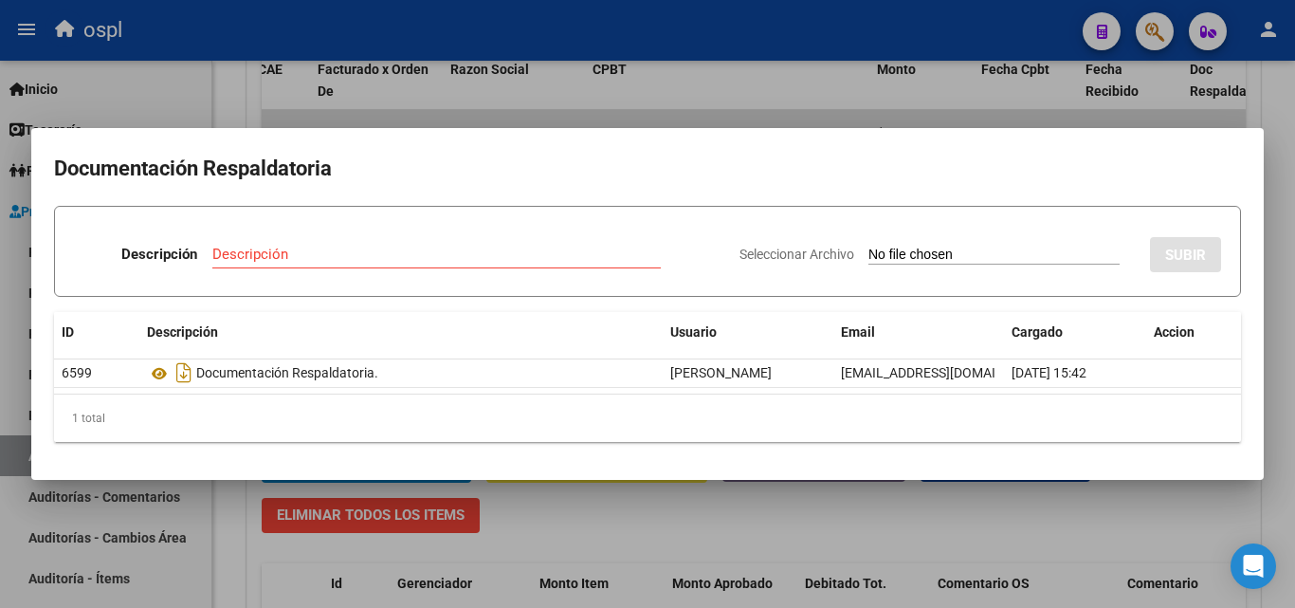
click at [889, 251] on input "Seleccionar Archivo" at bounding box center [993, 256] width 251 height 18
type input "C:\fakepath\FC Nº1326 (2).pdf"
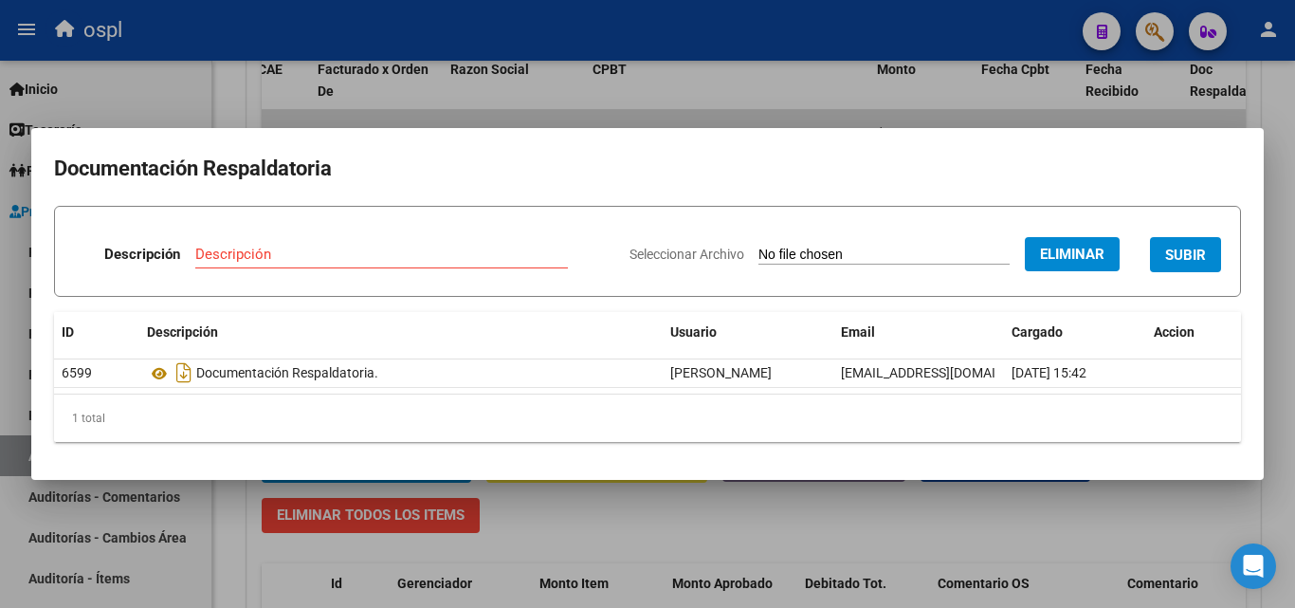
click at [318, 256] on input "Descripción" at bounding box center [381, 254] width 373 height 17
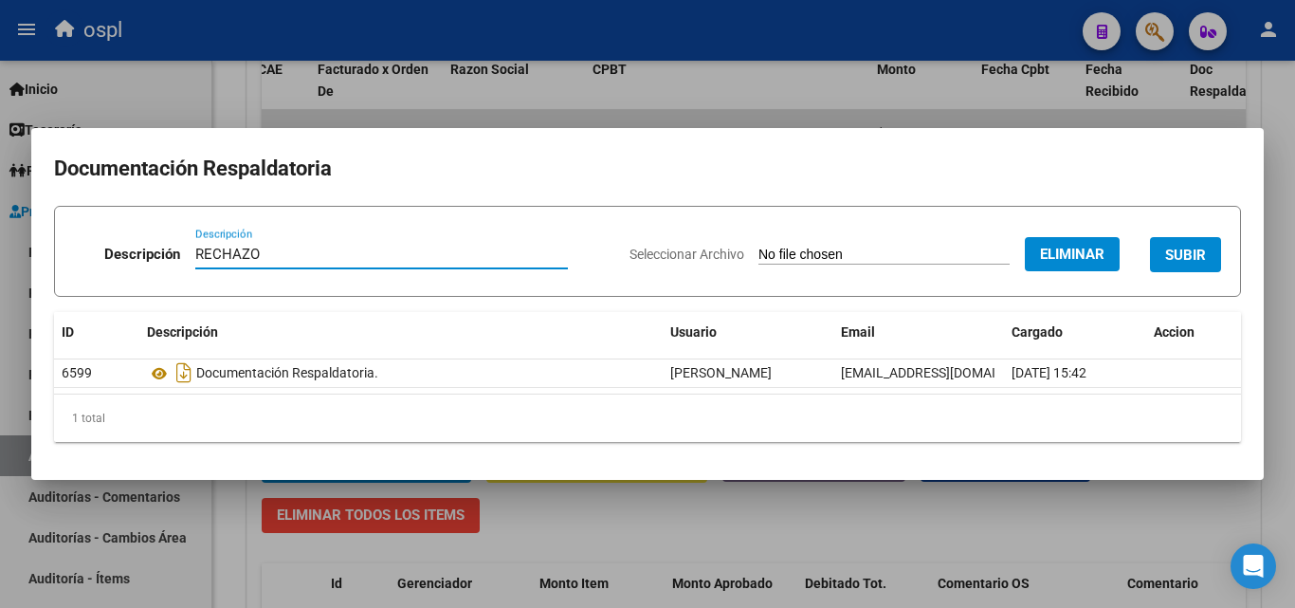
type input "RECHAZO"
click at [368, 173] on h2 "Documentación Respaldatoria" at bounding box center [647, 169] width 1187 height 36
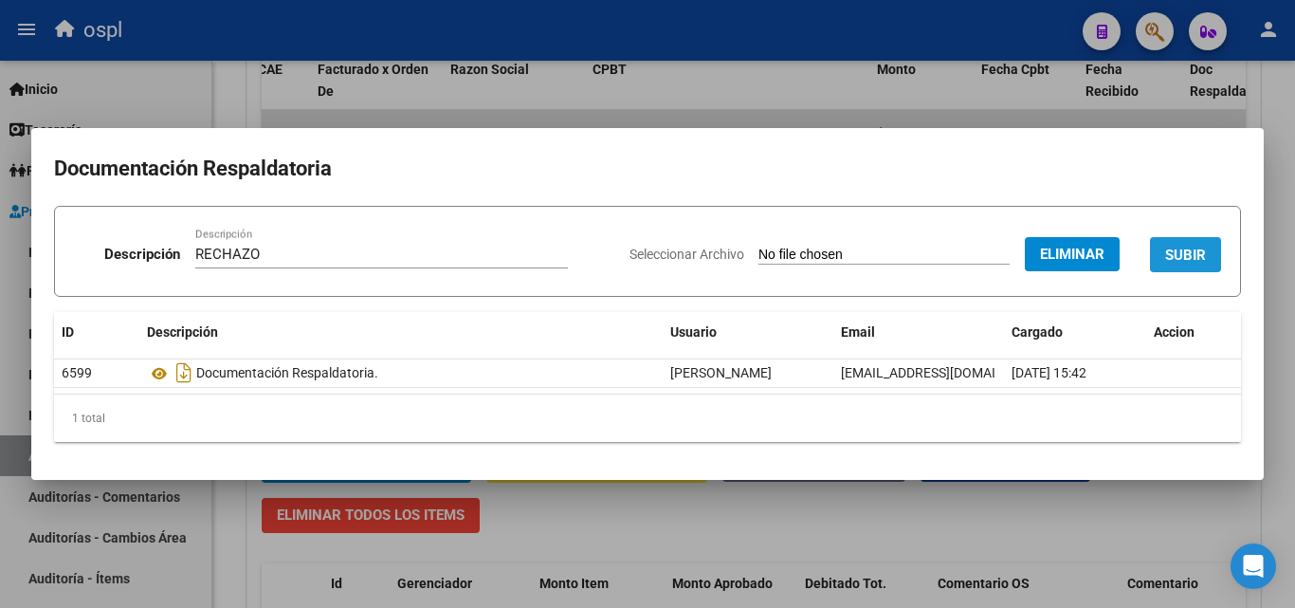
click at [1190, 254] on span "SUBIR" at bounding box center [1185, 255] width 41 height 17
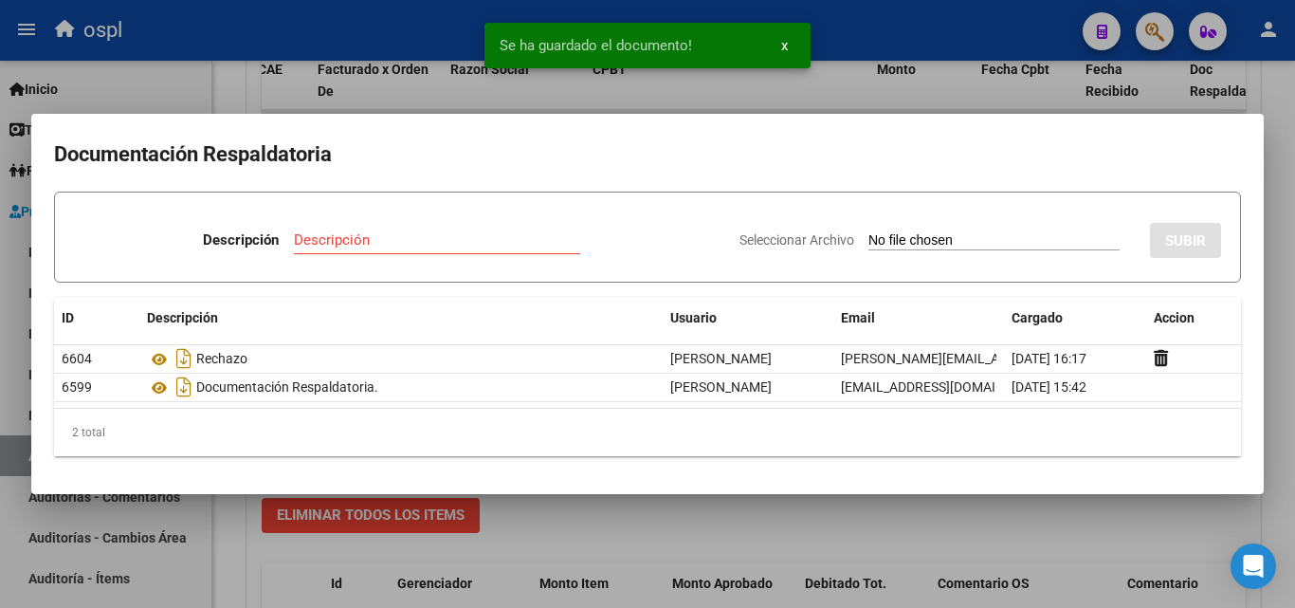
click at [230, 91] on div at bounding box center [647, 304] width 1295 height 608
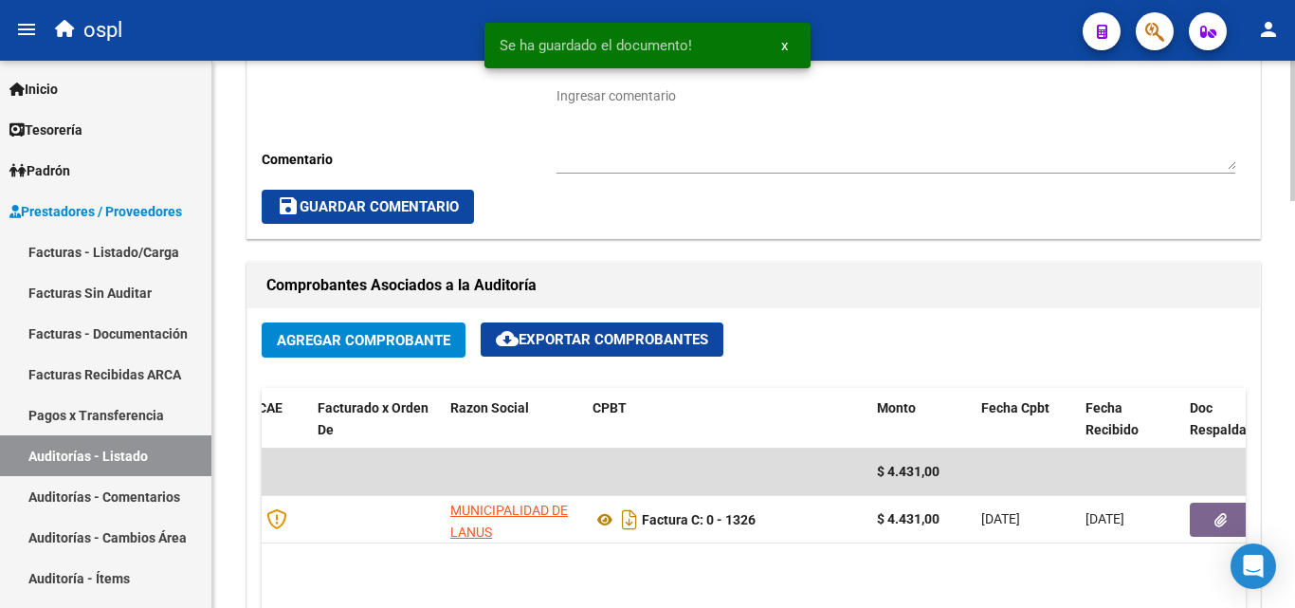
scroll to position [949, 0]
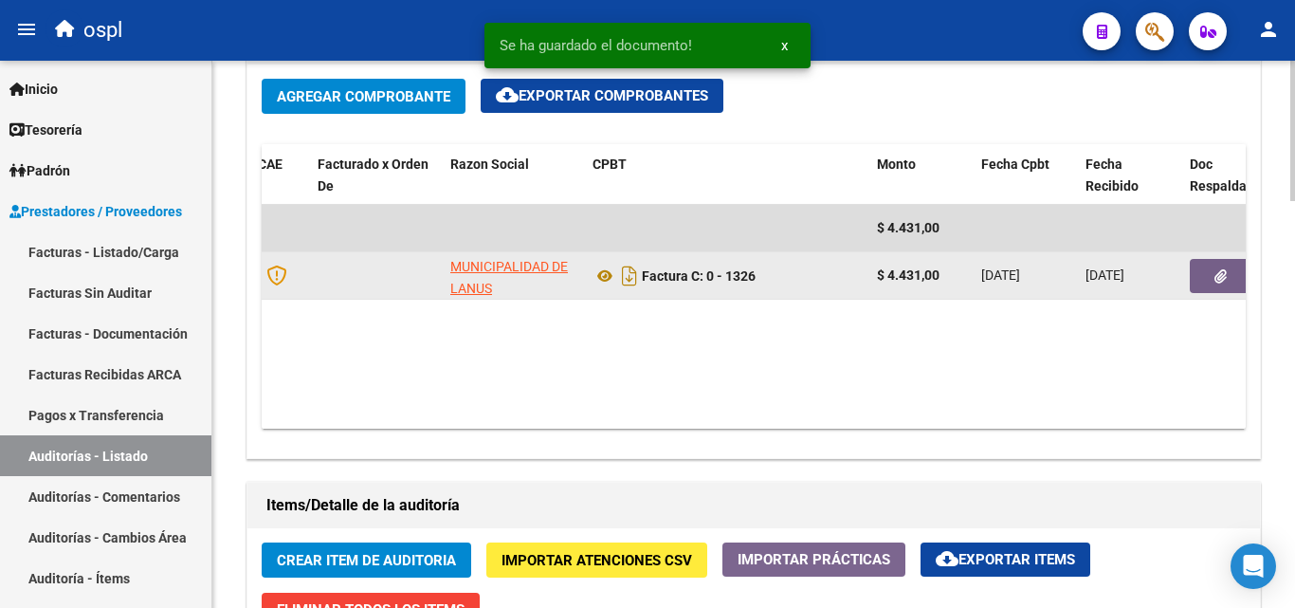
click at [1207, 273] on button "button" at bounding box center [1220, 276] width 61 height 34
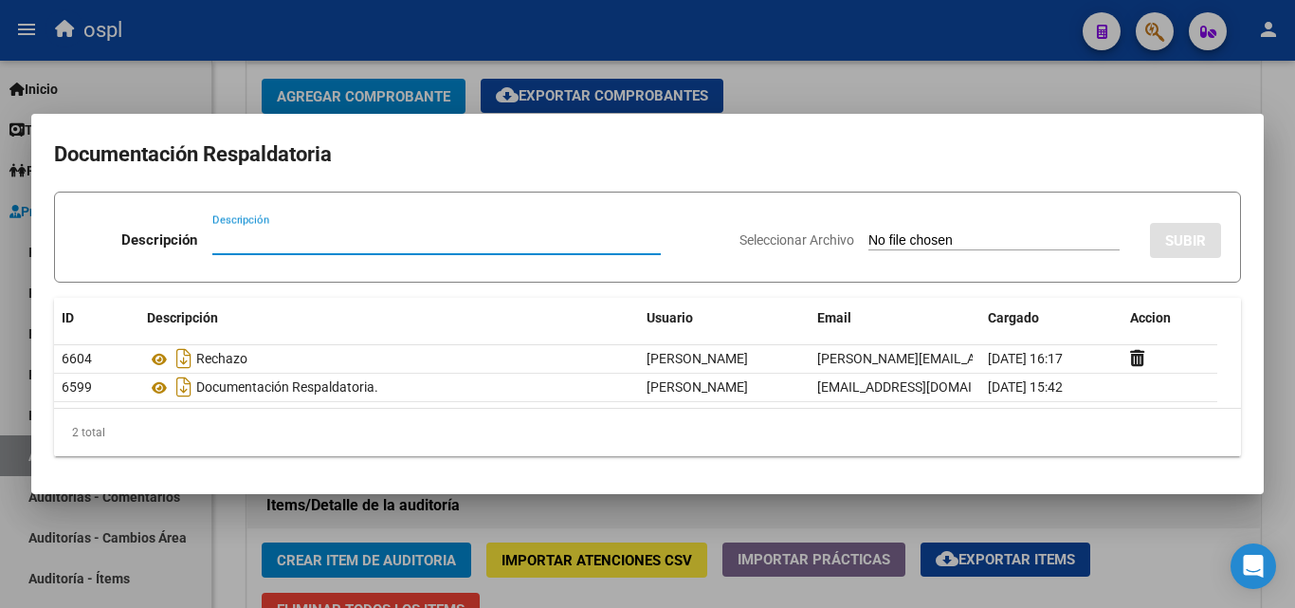
click at [227, 93] on div at bounding box center [647, 304] width 1295 height 608
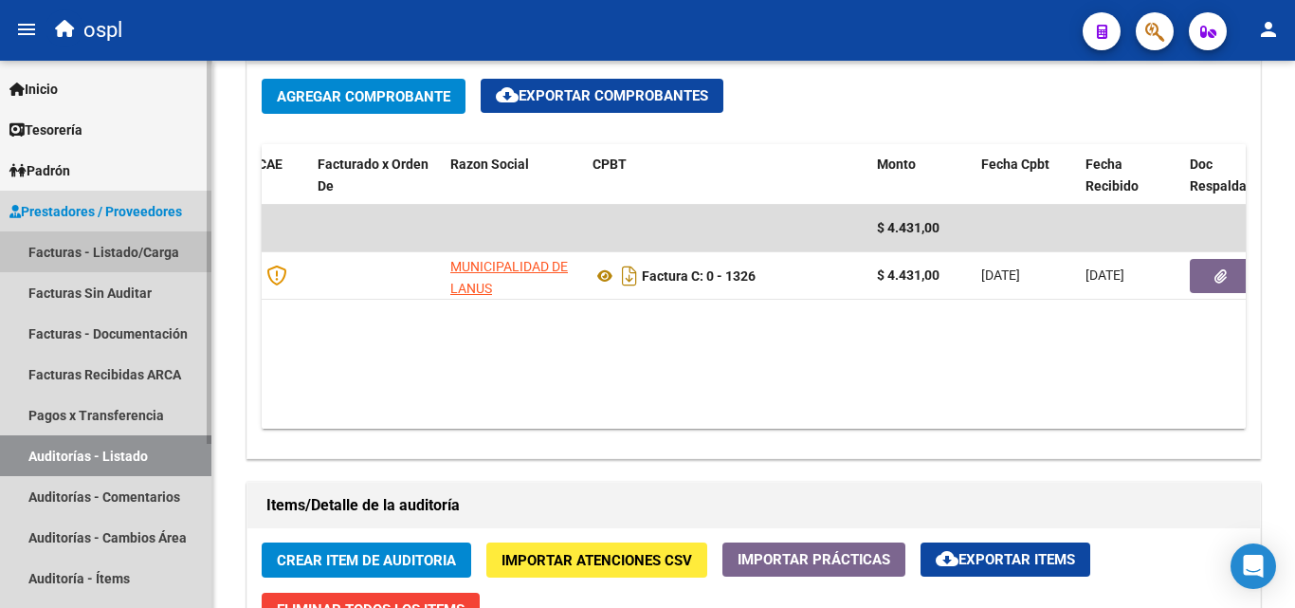
click at [173, 255] on link "Facturas - Listado/Carga" at bounding box center [105, 251] width 211 height 41
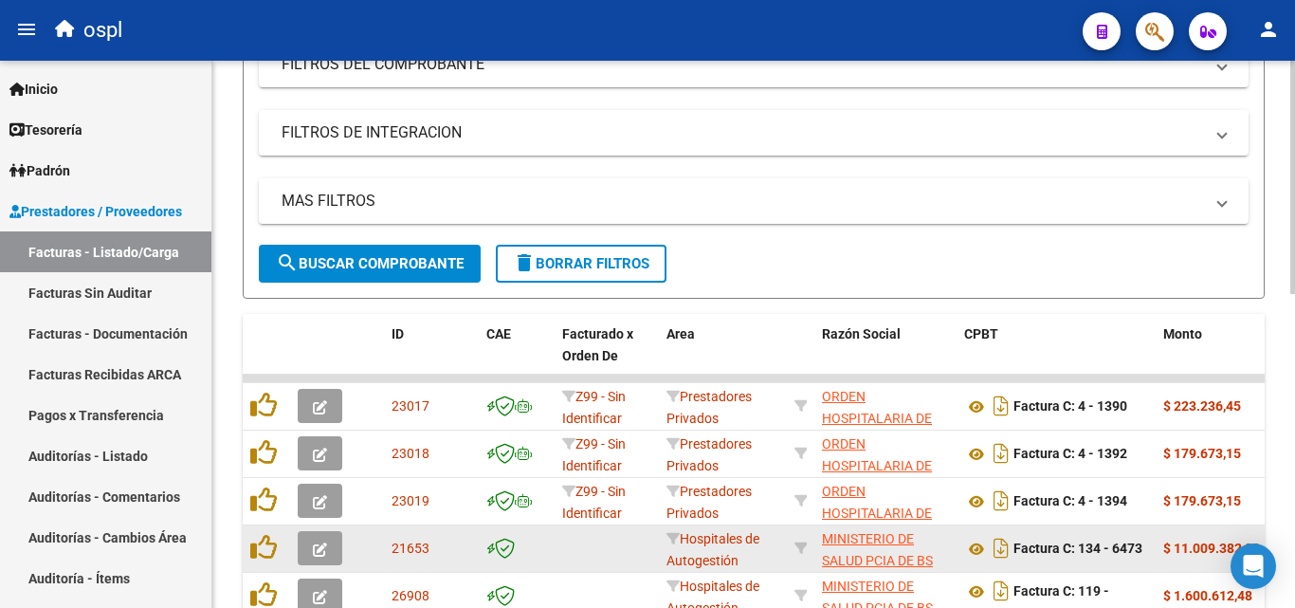
scroll to position [264, 0]
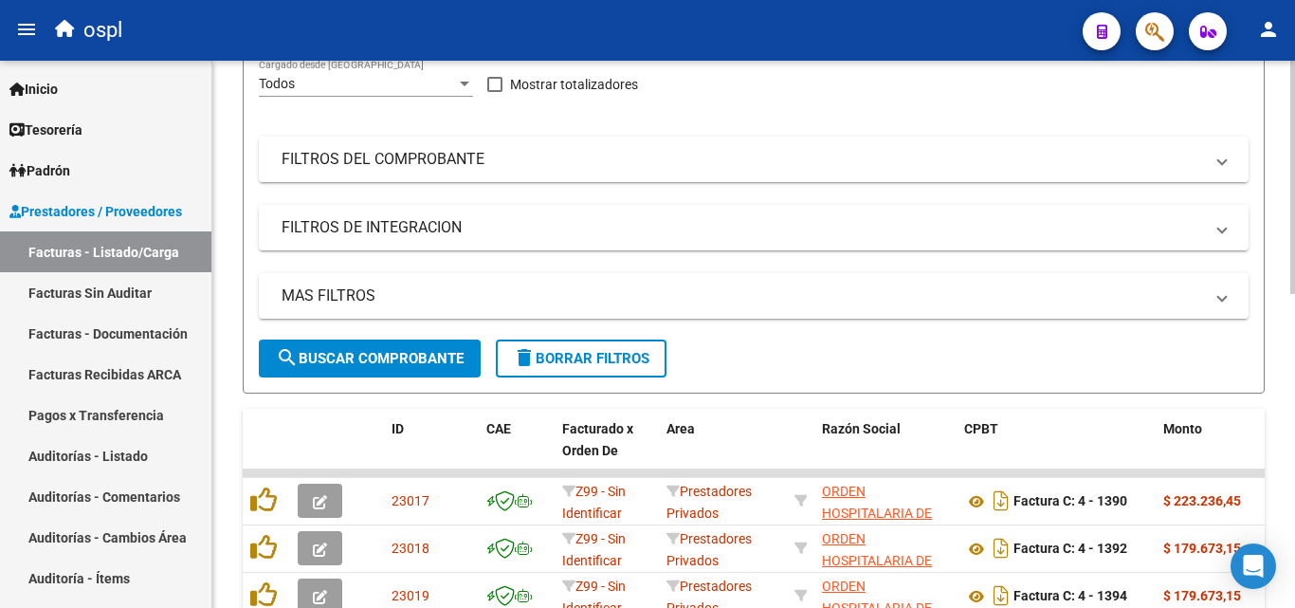
click at [809, 165] on mat-panel-title "FILTROS DEL COMPROBANTE" at bounding box center [743, 159] width 922 height 21
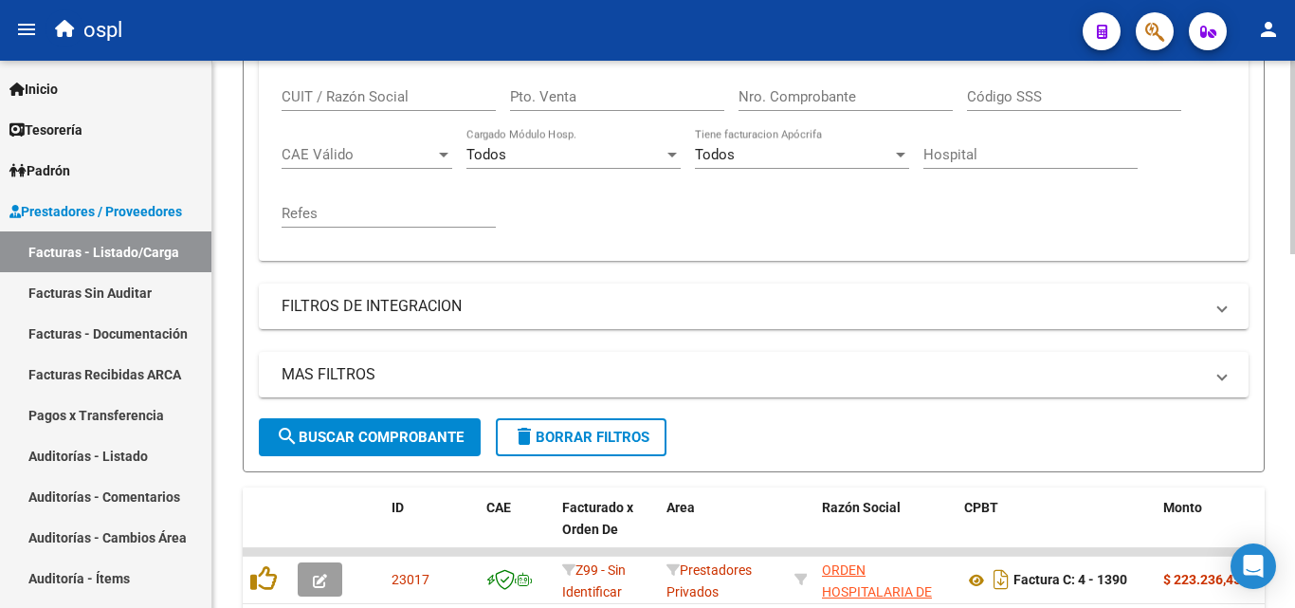
scroll to position [453, 0]
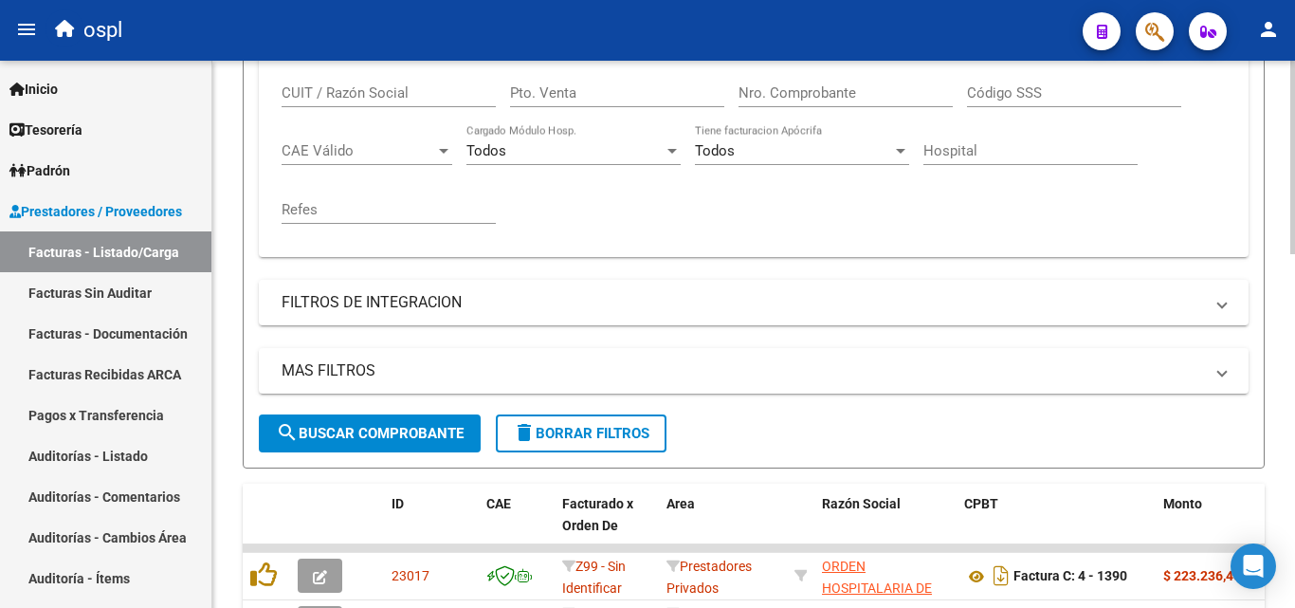
click at [788, 98] on input "Nro. Comprobante" at bounding box center [846, 92] width 214 height 17
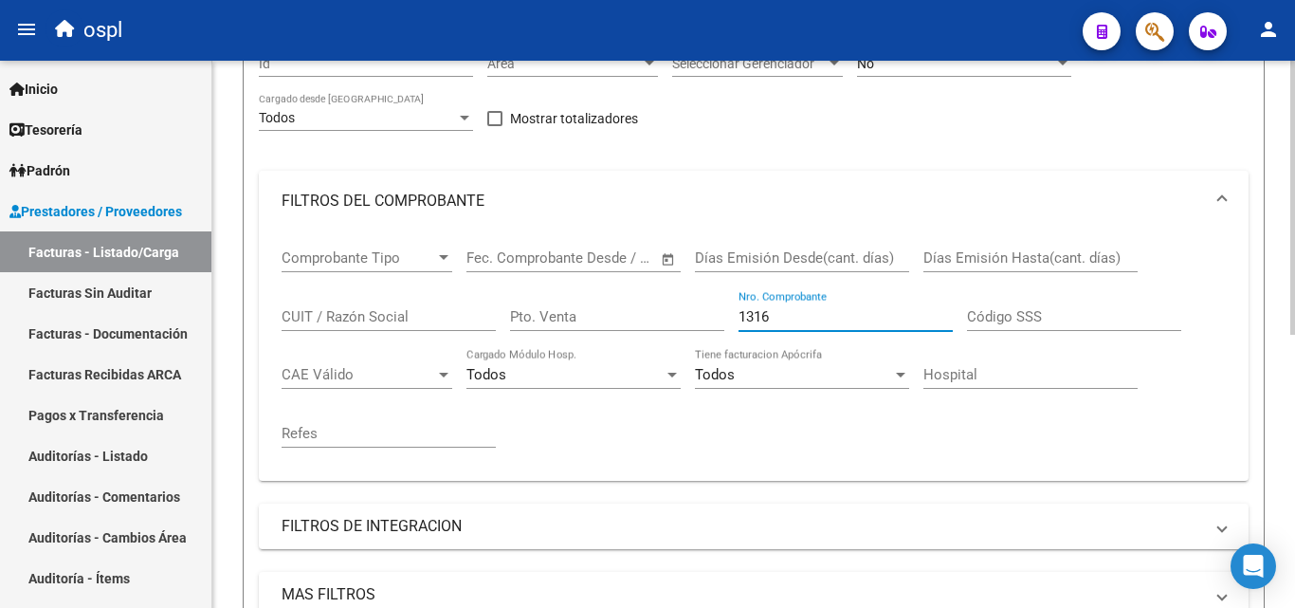
scroll to position [167, 0]
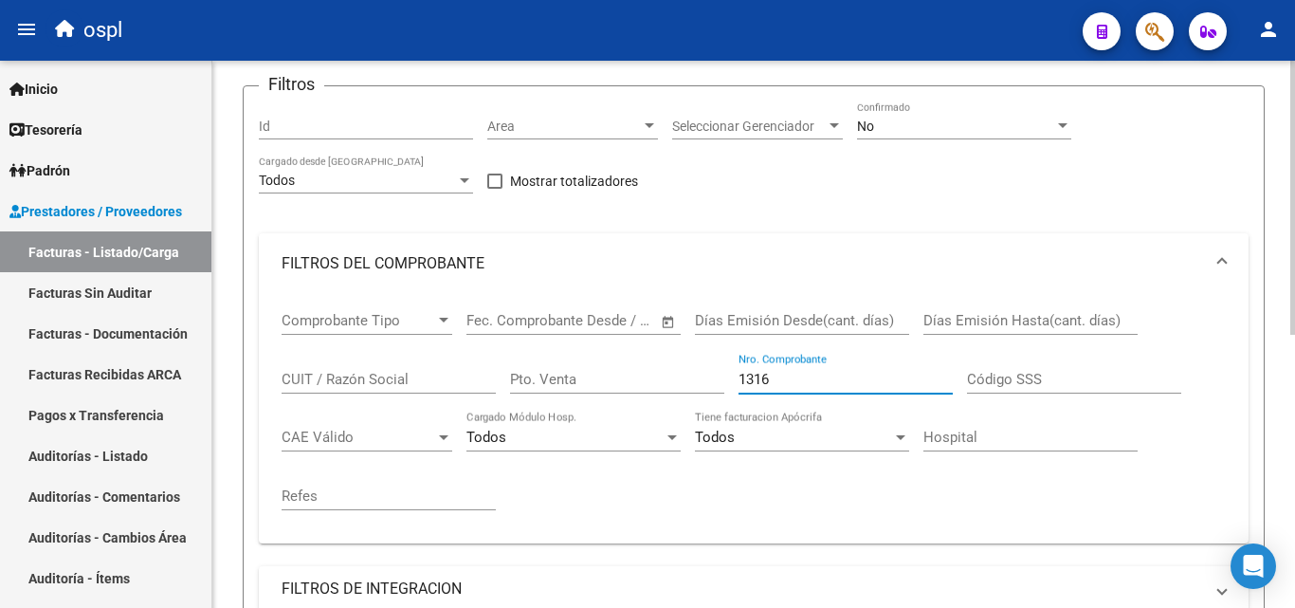
click at [938, 124] on div "No" at bounding box center [955, 127] width 197 height 16
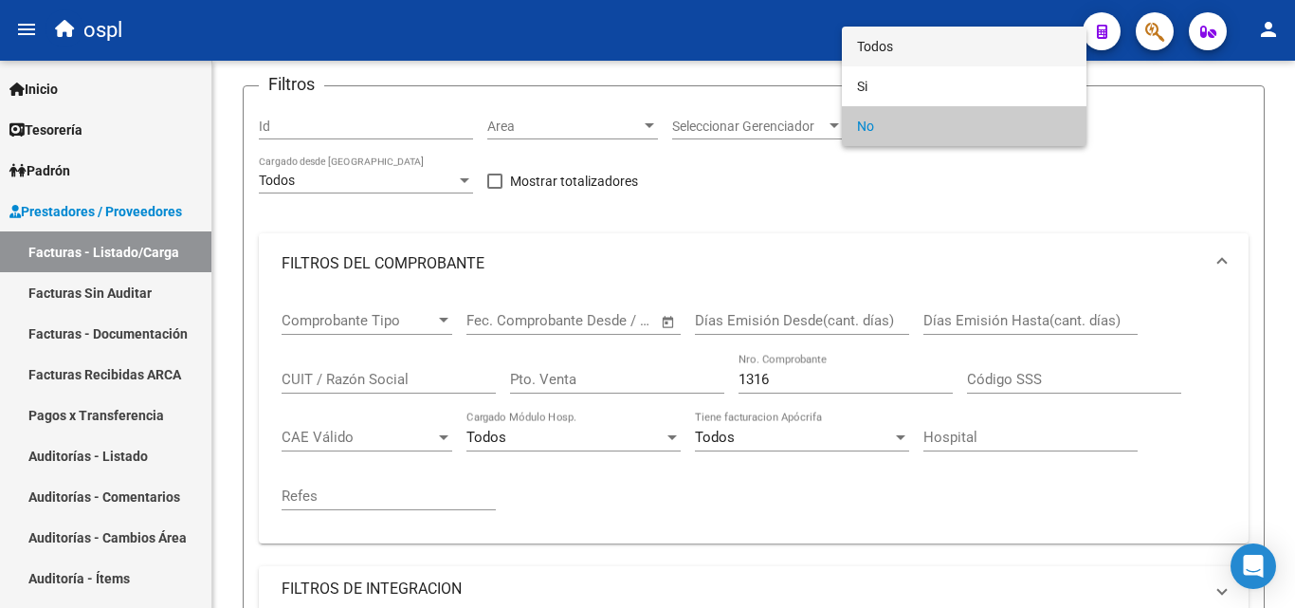
click at [910, 44] on span "Todos" at bounding box center [964, 47] width 214 height 40
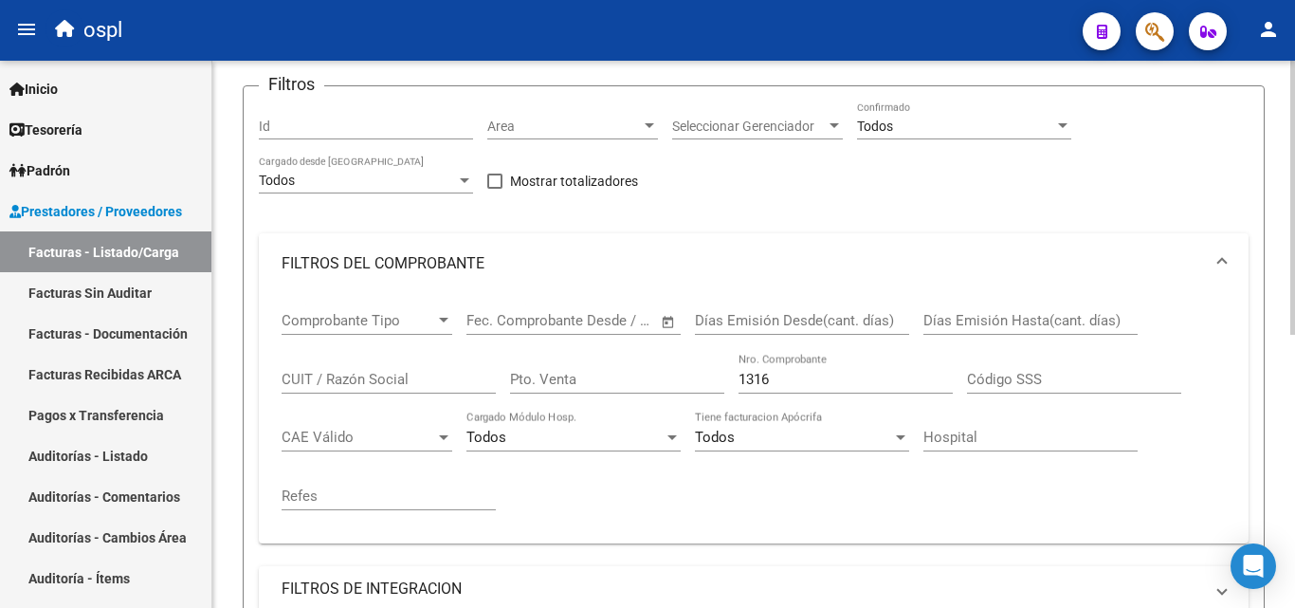
click at [907, 163] on div "Filtros Id Area Area Seleccionar Gerenciador Seleccionar Gerenciador Todos Conf…" at bounding box center [754, 400] width 990 height 599
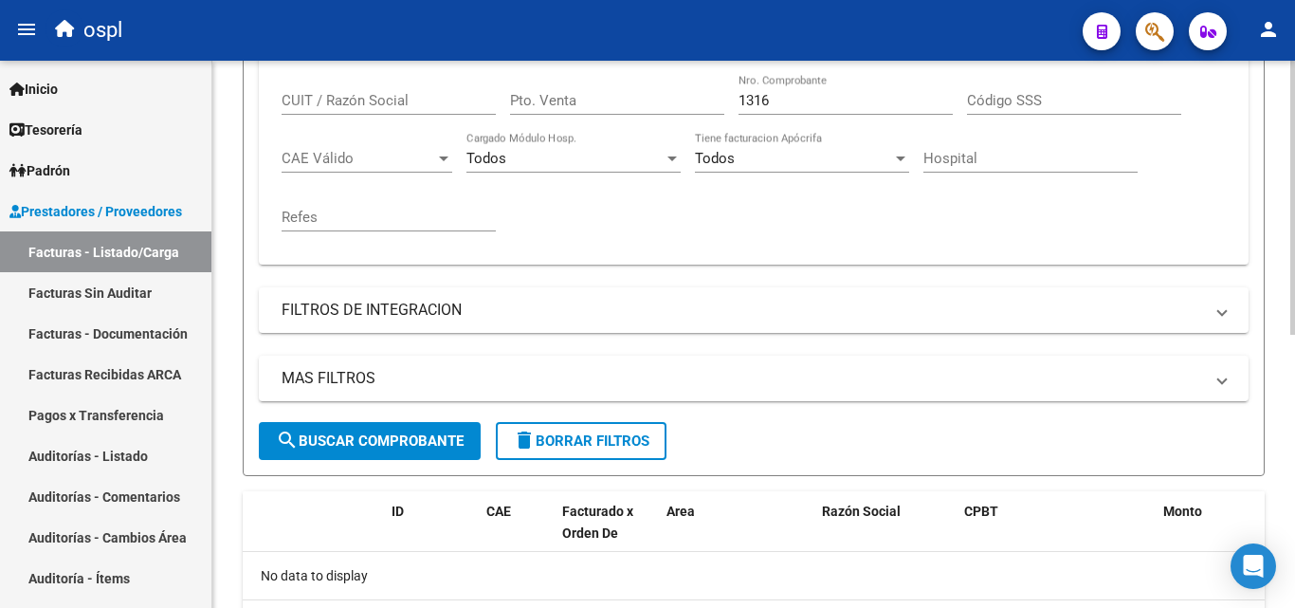
scroll to position [451, 0]
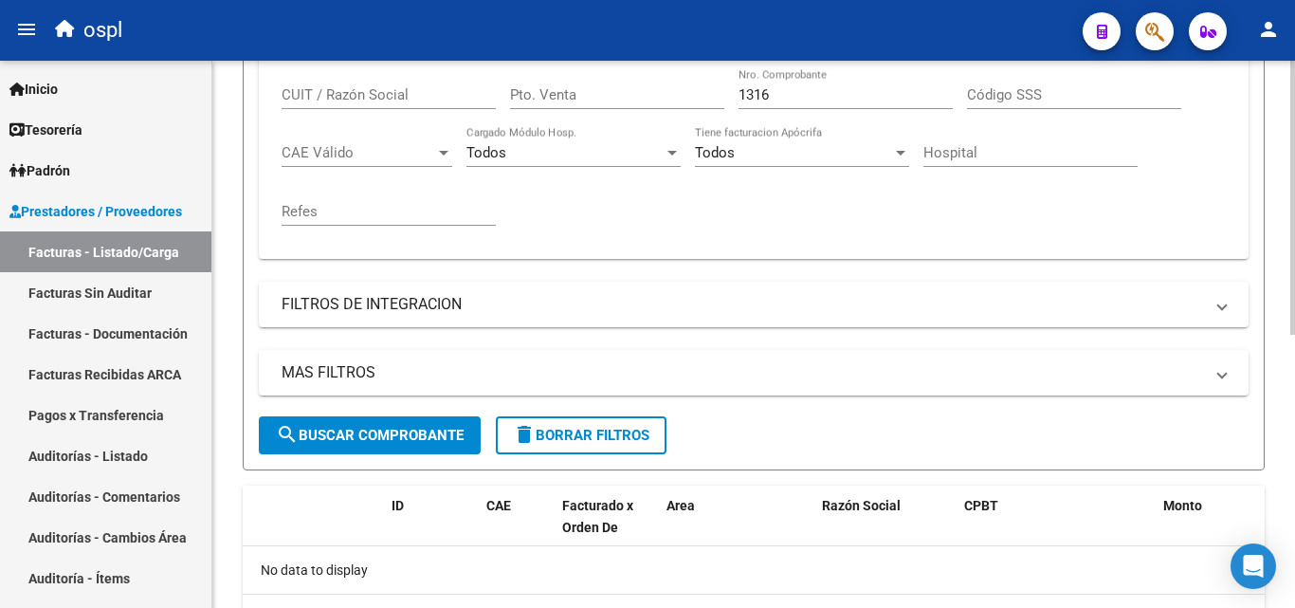
click at [460, 433] on span "search Buscar Comprobante" at bounding box center [370, 435] width 188 height 17
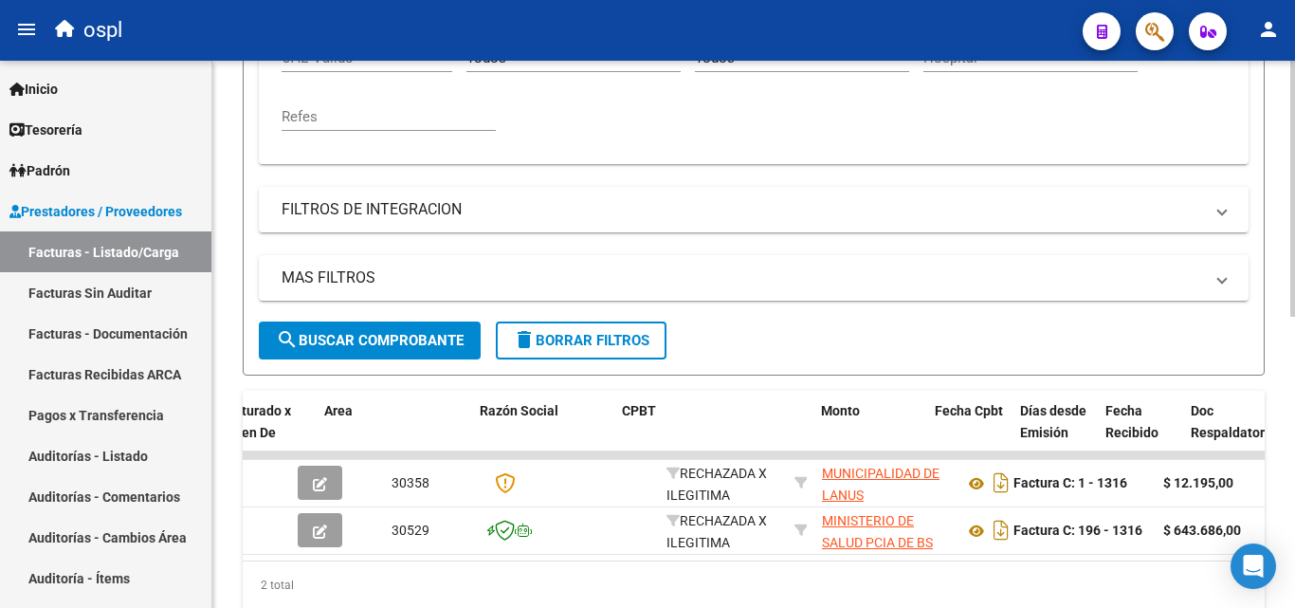
scroll to position [0, 342]
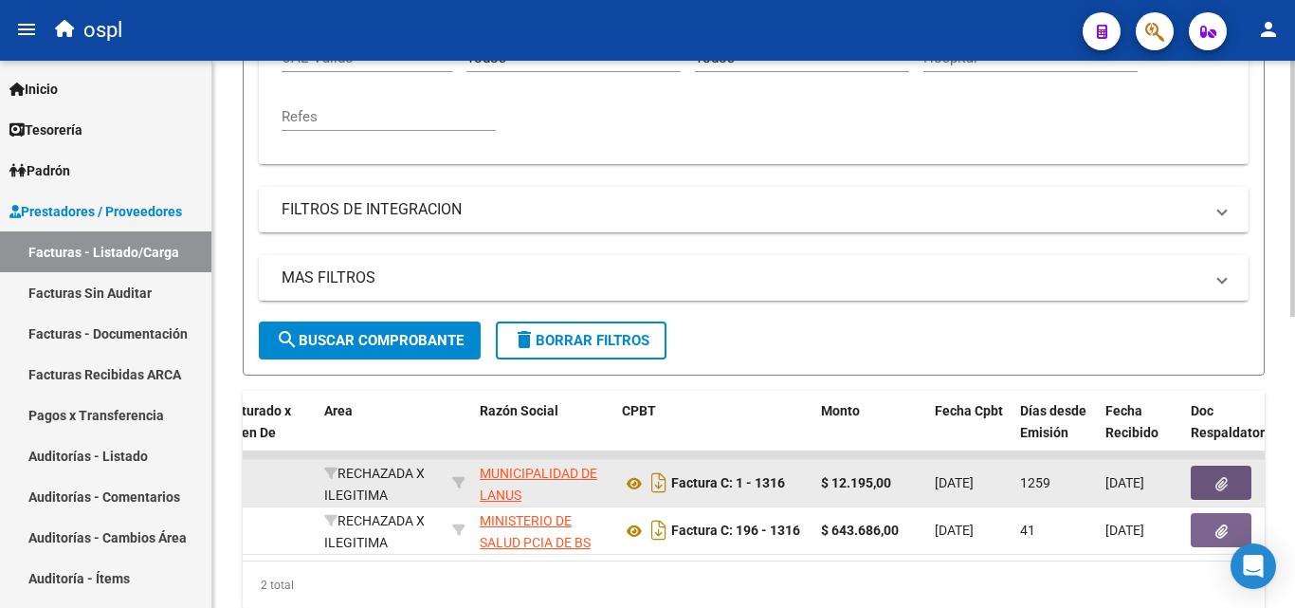
click at [1205, 472] on button "button" at bounding box center [1221, 483] width 61 height 34
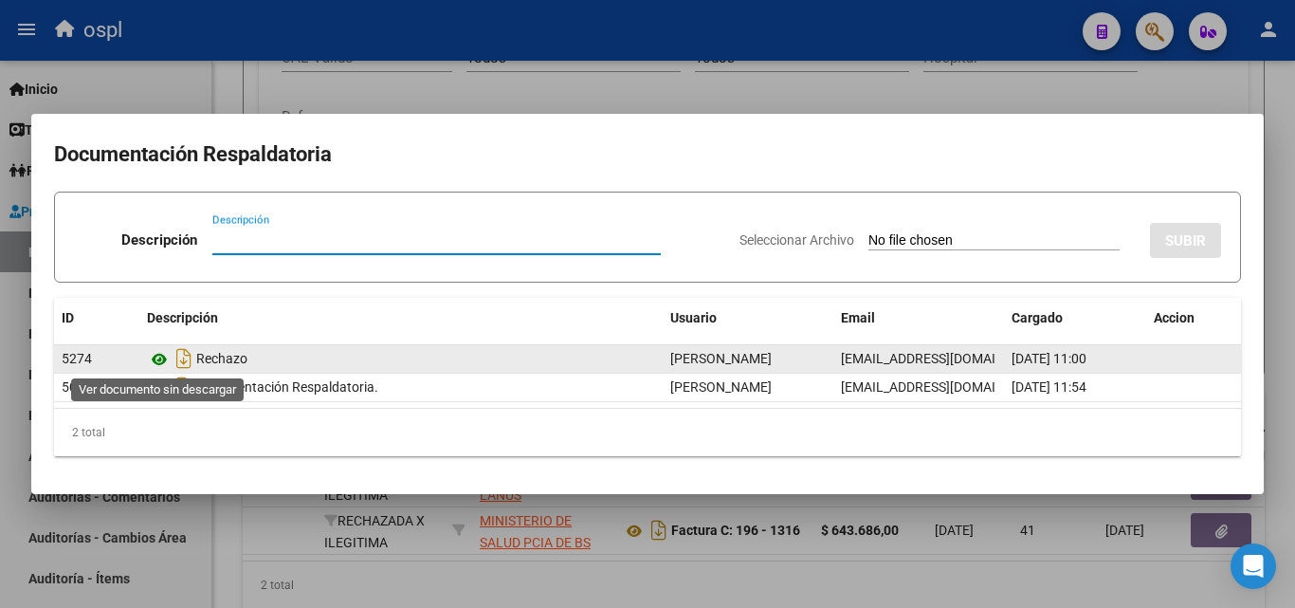
click at [160, 358] on icon at bounding box center [159, 359] width 25 height 23
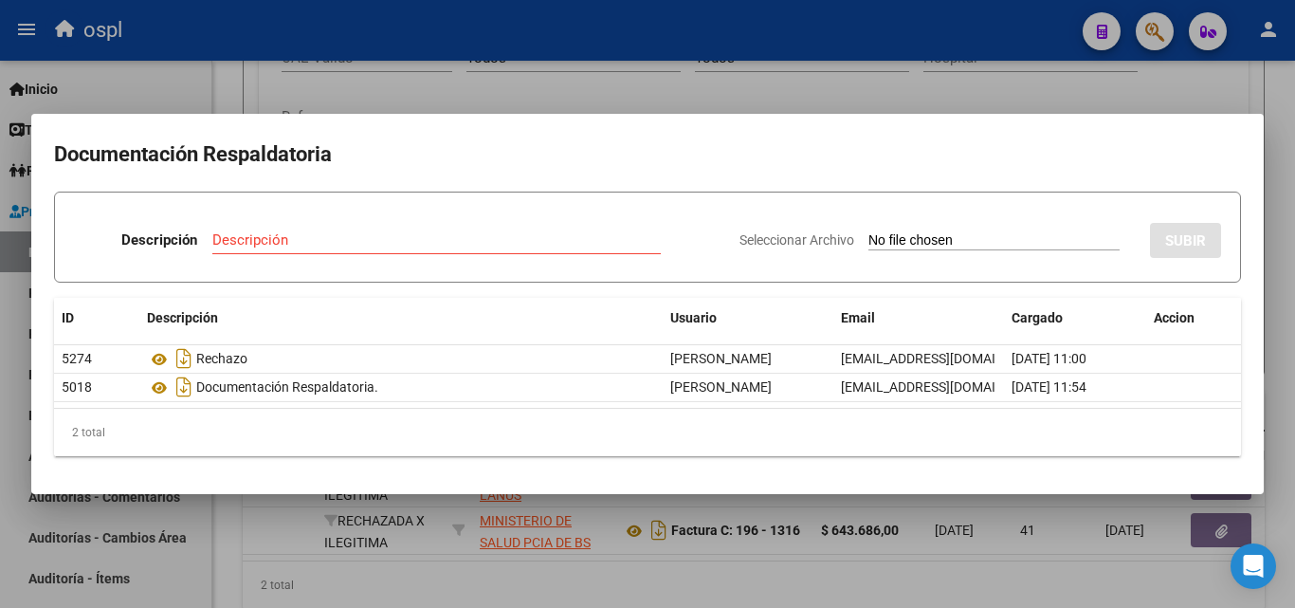
click at [848, 119] on mat-dialog-container "Documentación Respaldatoria Descripción Descripción Seleccionar Archivo SUBIR I…" at bounding box center [647, 304] width 1233 height 380
click at [848, 97] on div at bounding box center [647, 304] width 1295 height 608
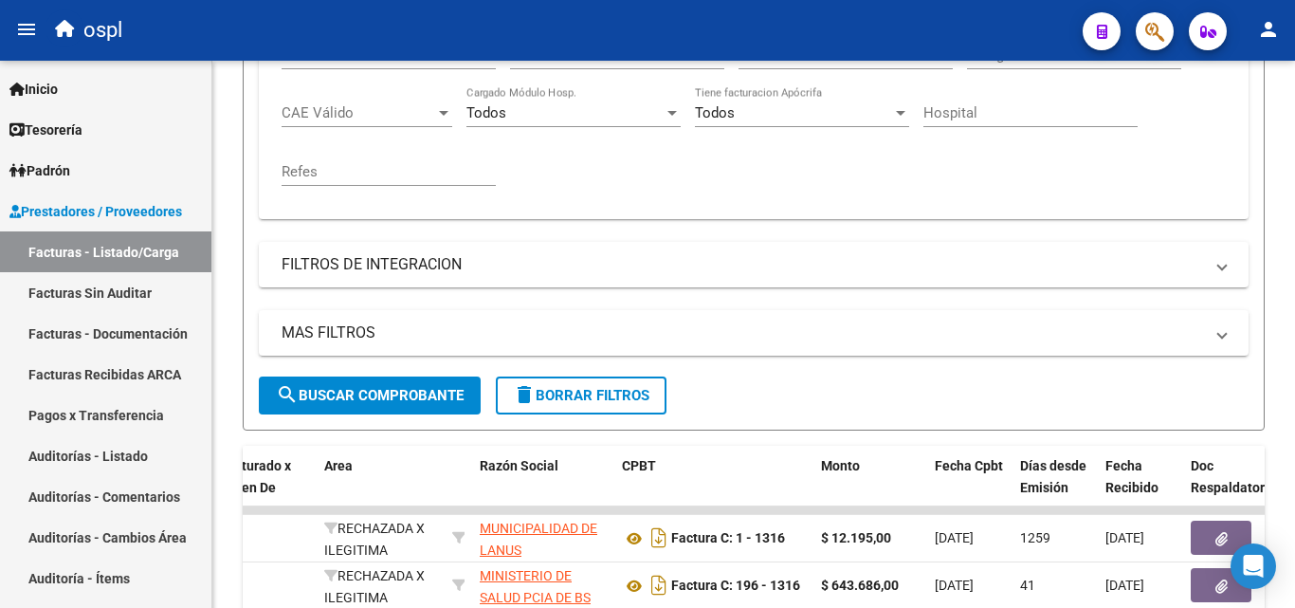
scroll to position [451, 0]
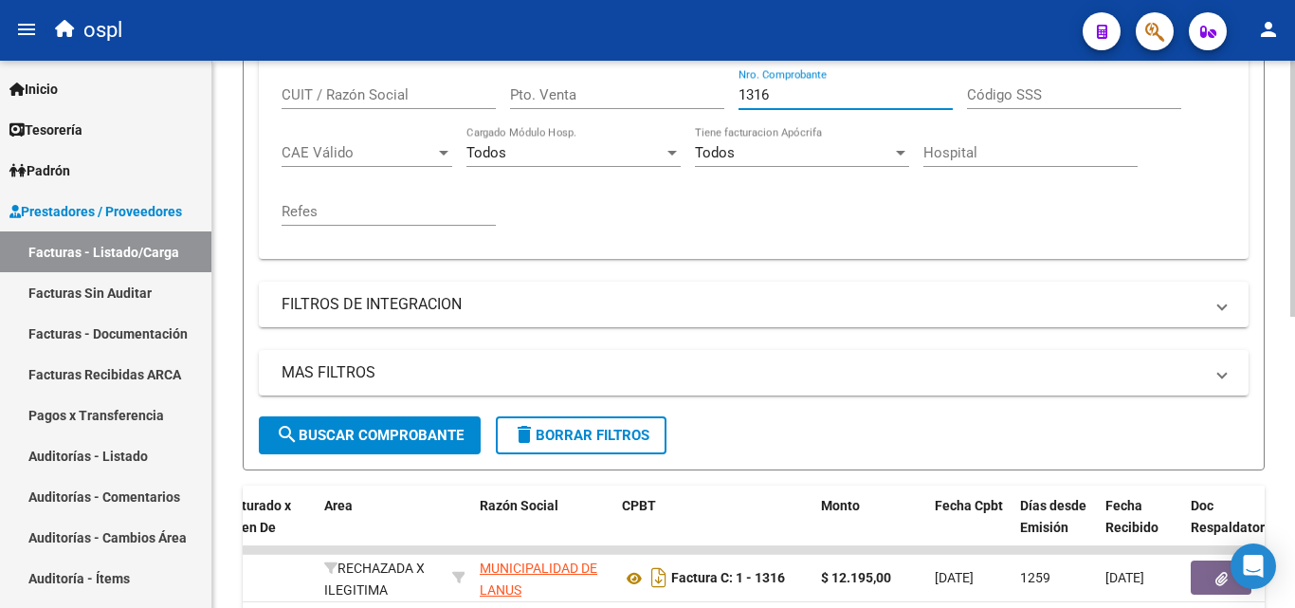
click at [795, 101] on input "1316" at bounding box center [846, 94] width 214 height 17
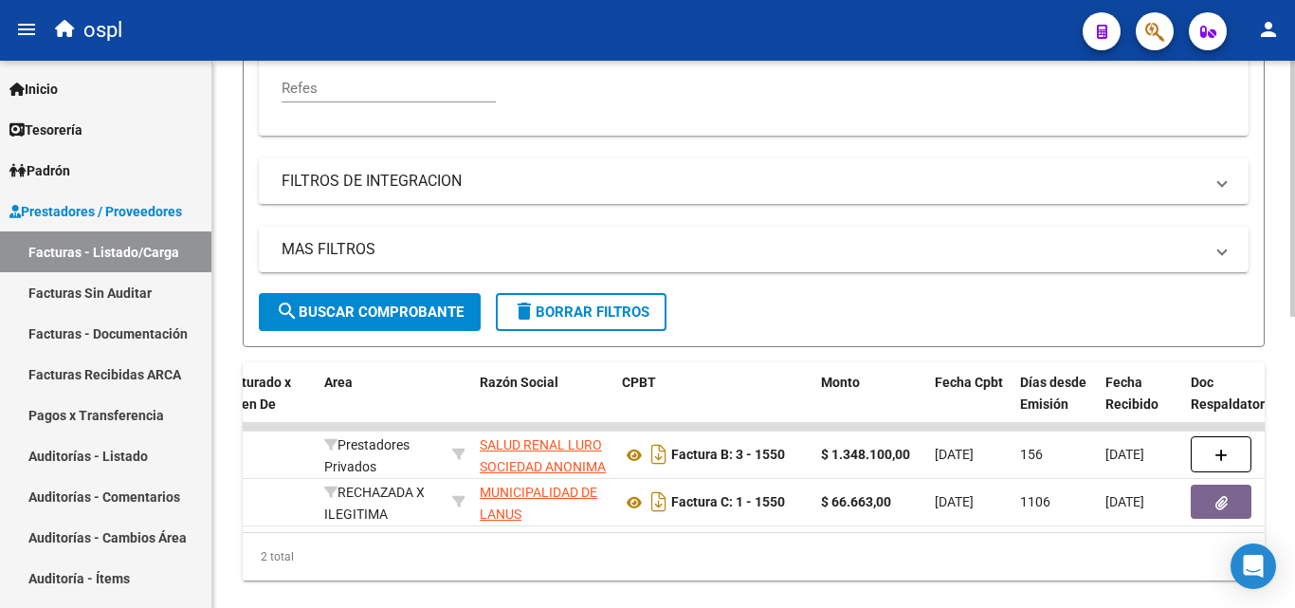
scroll to position [623, 0]
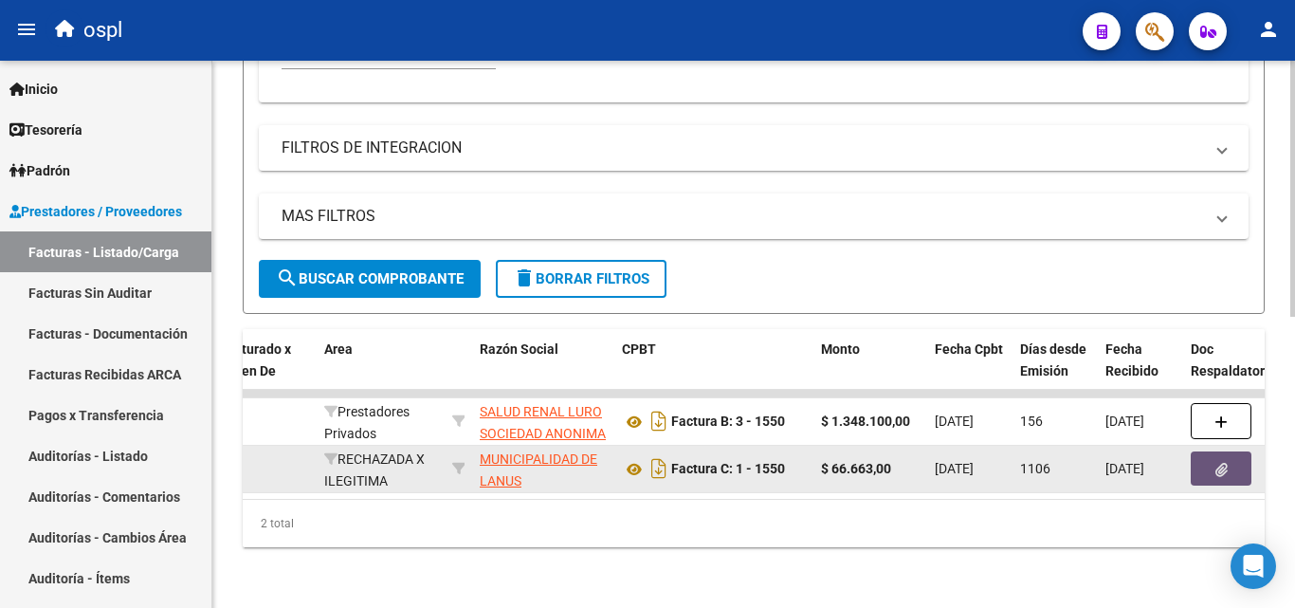
click at [1217, 463] on icon "button" at bounding box center [1221, 470] width 12 height 14
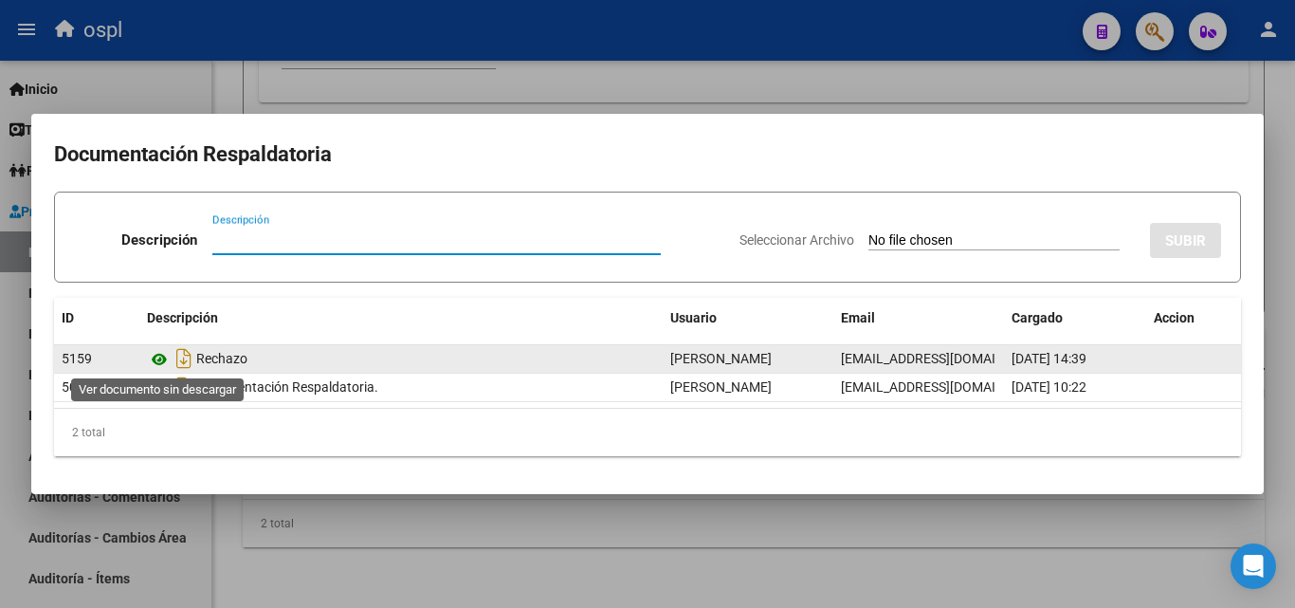
click at [156, 359] on icon at bounding box center [159, 359] width 25 height 23
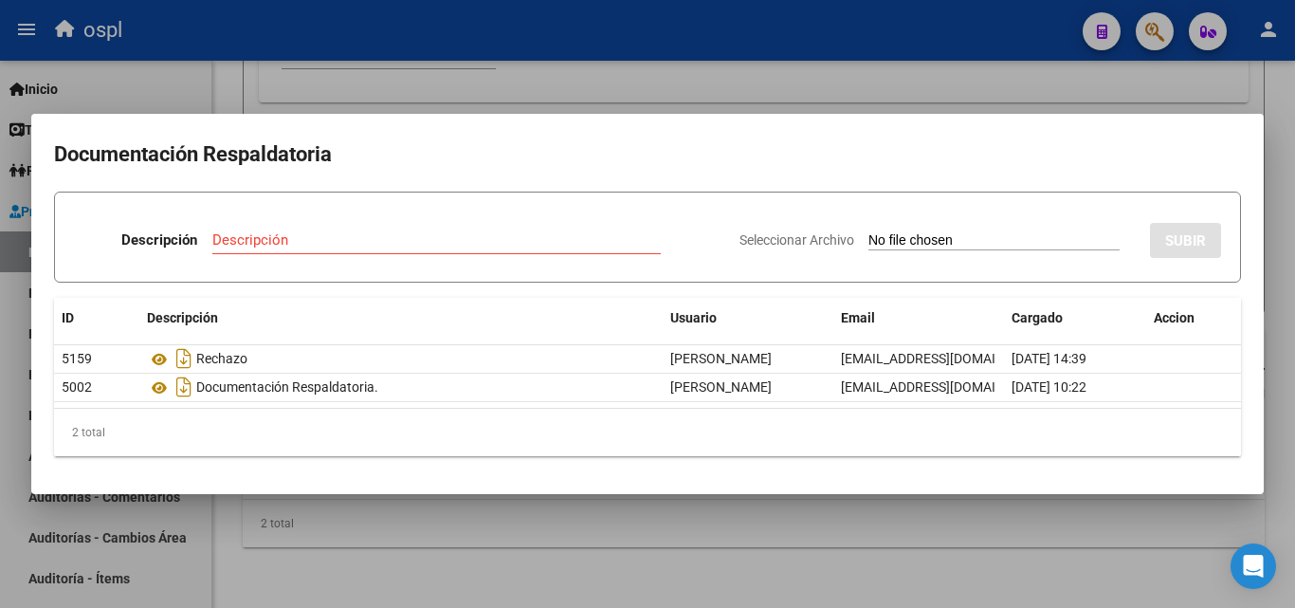
click at [855, 101] on div at bounding box center [647, 304] width 1295 height 608
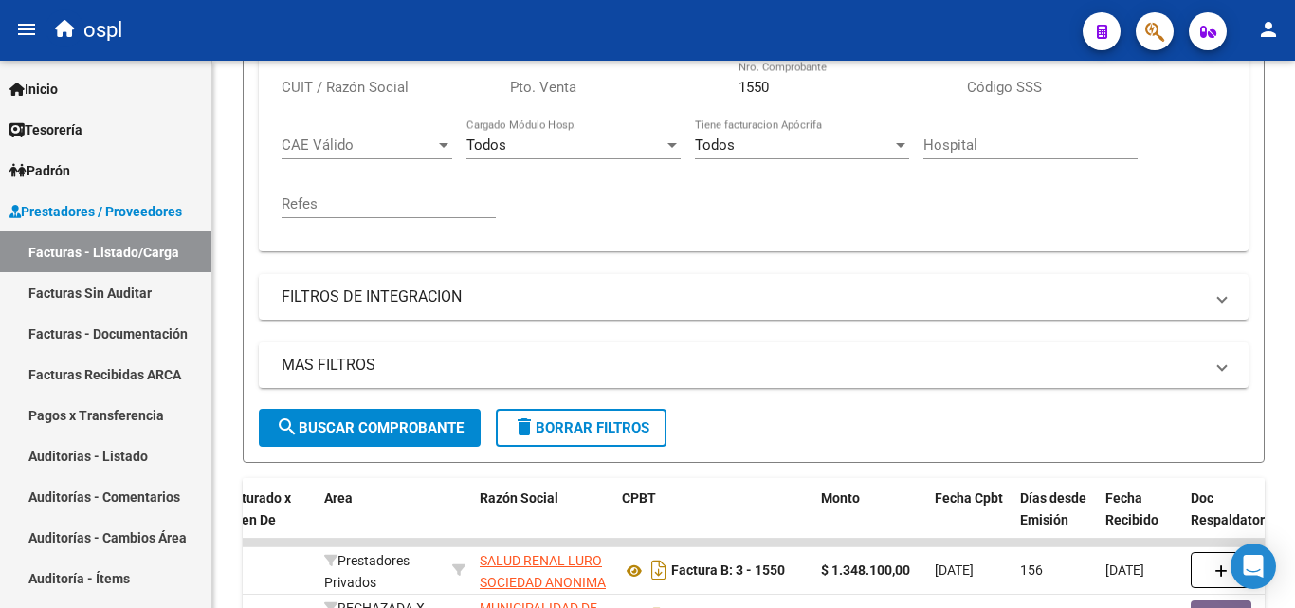
scroll to position [433, 0]
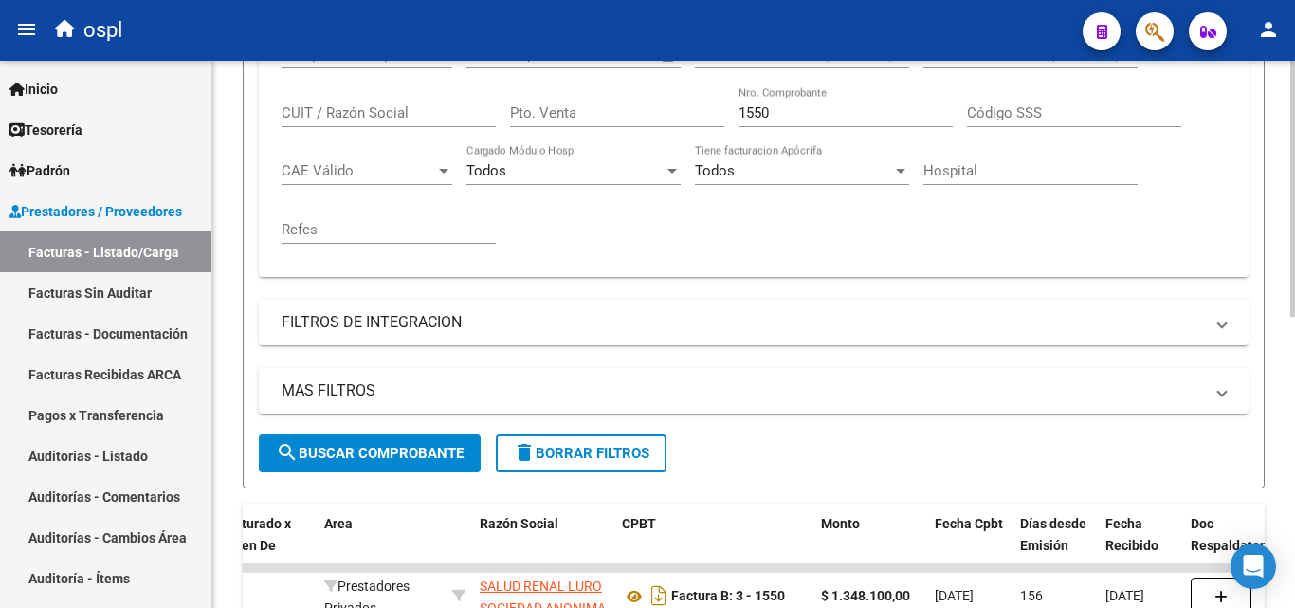
click at [791, 119] on input "1550" at bounding box center [846, 112] width 214 height 17
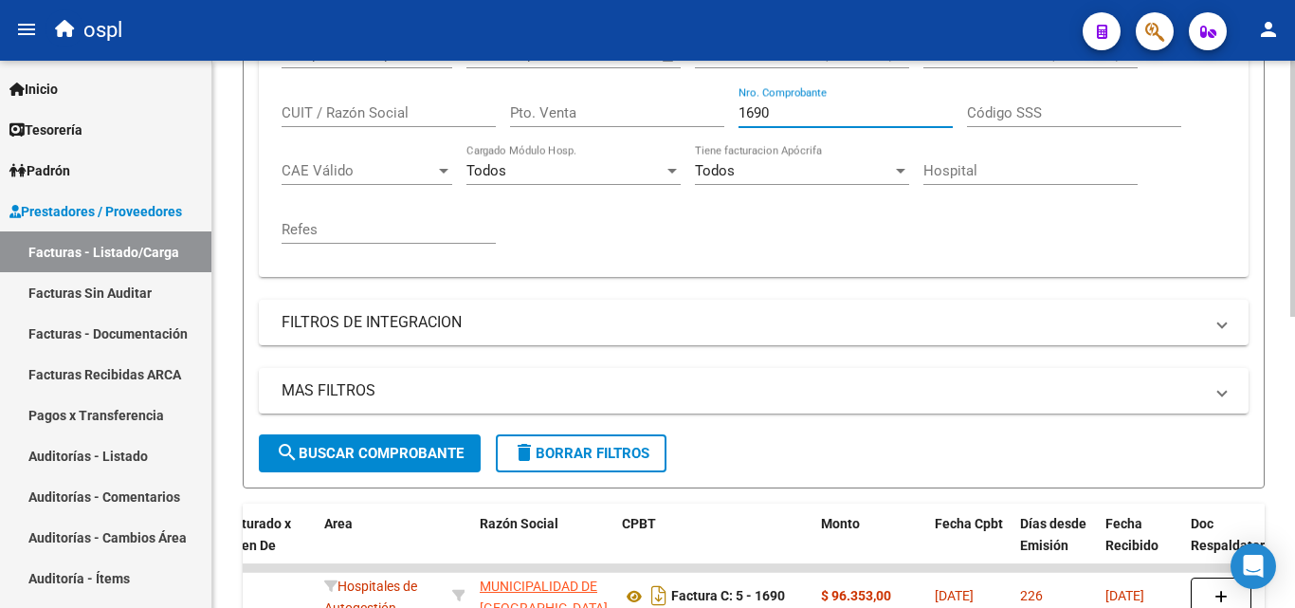
click at [794, 194] on div "Todos Tiene facturacion Apócrifa" at bounding box center [802, 173] width 214 height 59
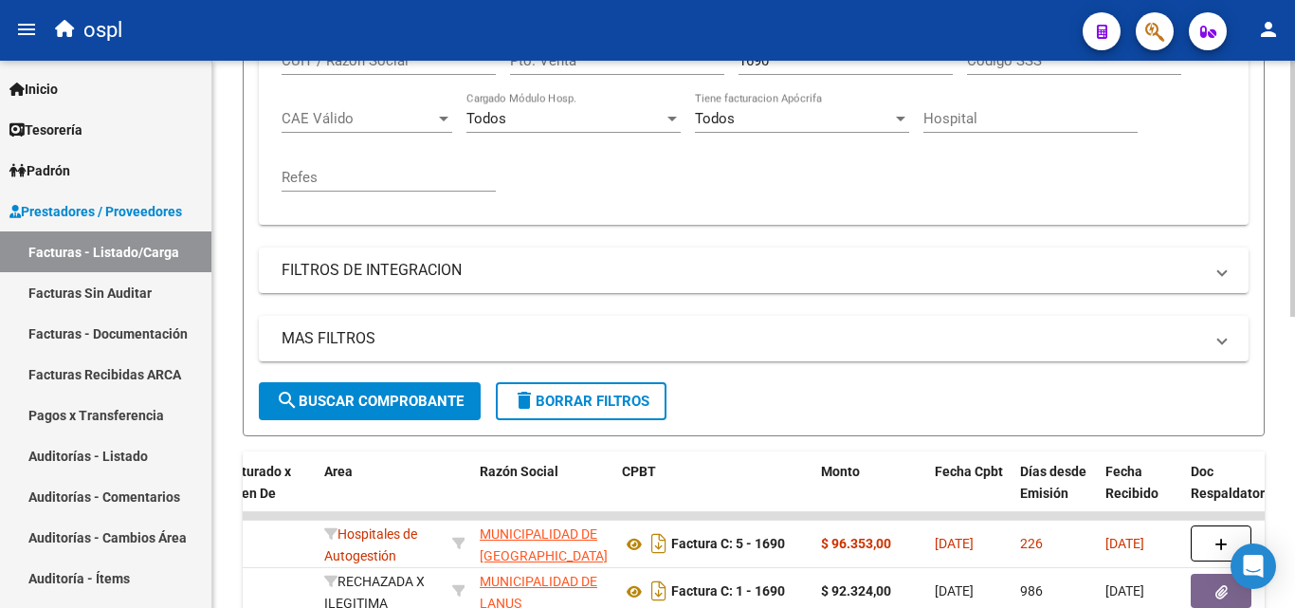
scroll to position [528, 0]
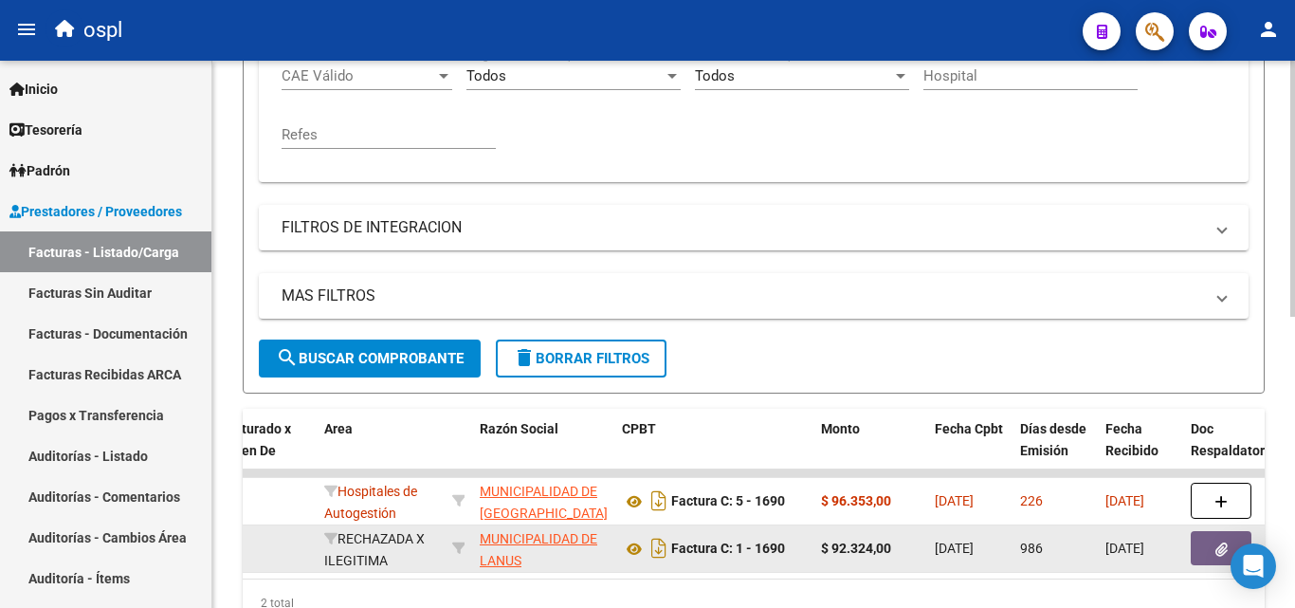
click at [1215, 548] on icon "button" at bounding box center [1221, 549] width 12 height 14
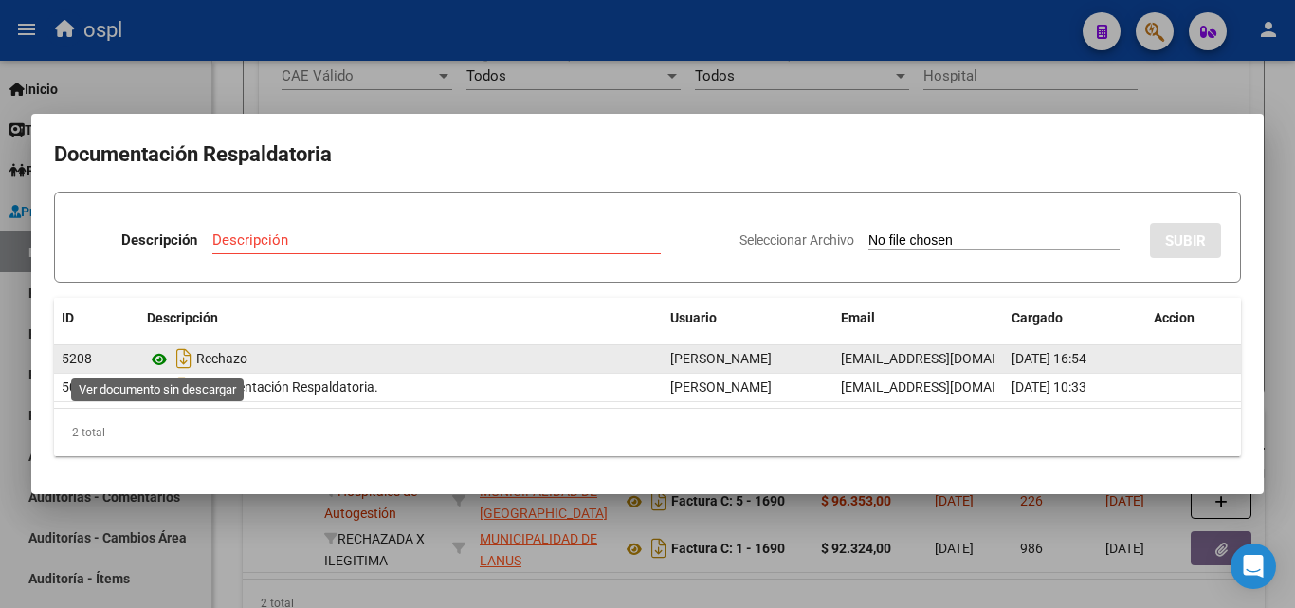
click at [161, 361] on icon at bounding box center [159, 359] width 25 height 23
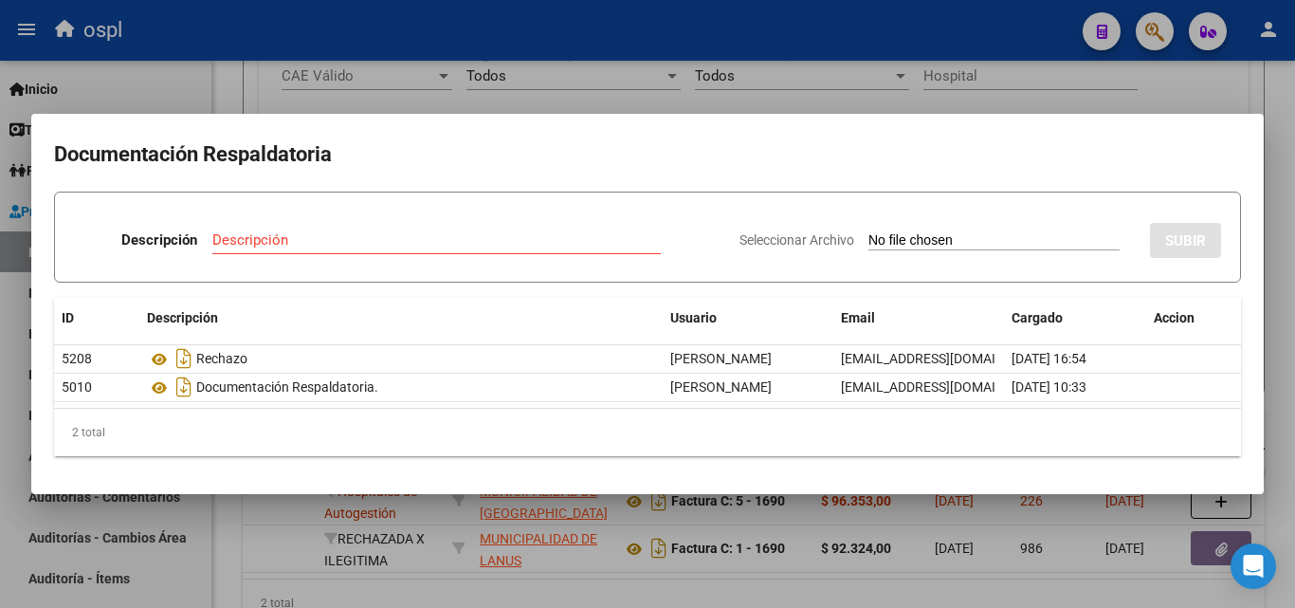
click at [750, 103] on div at bounding box center [647, 304] width 1295 height 608
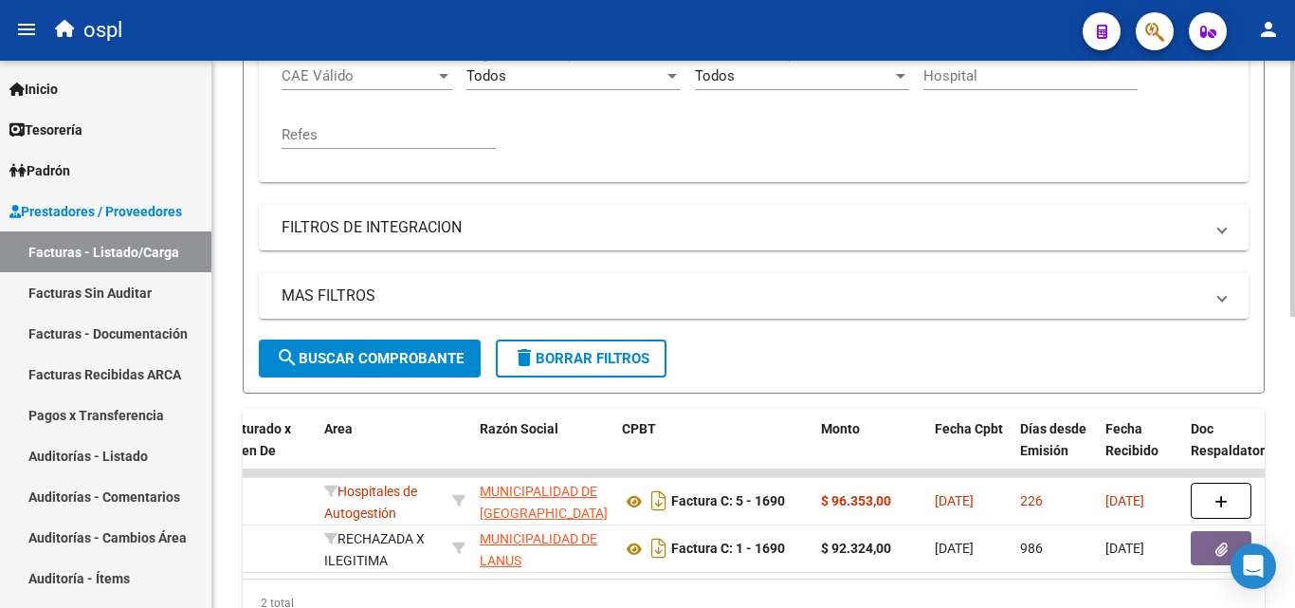
scroll to position [433, 0]
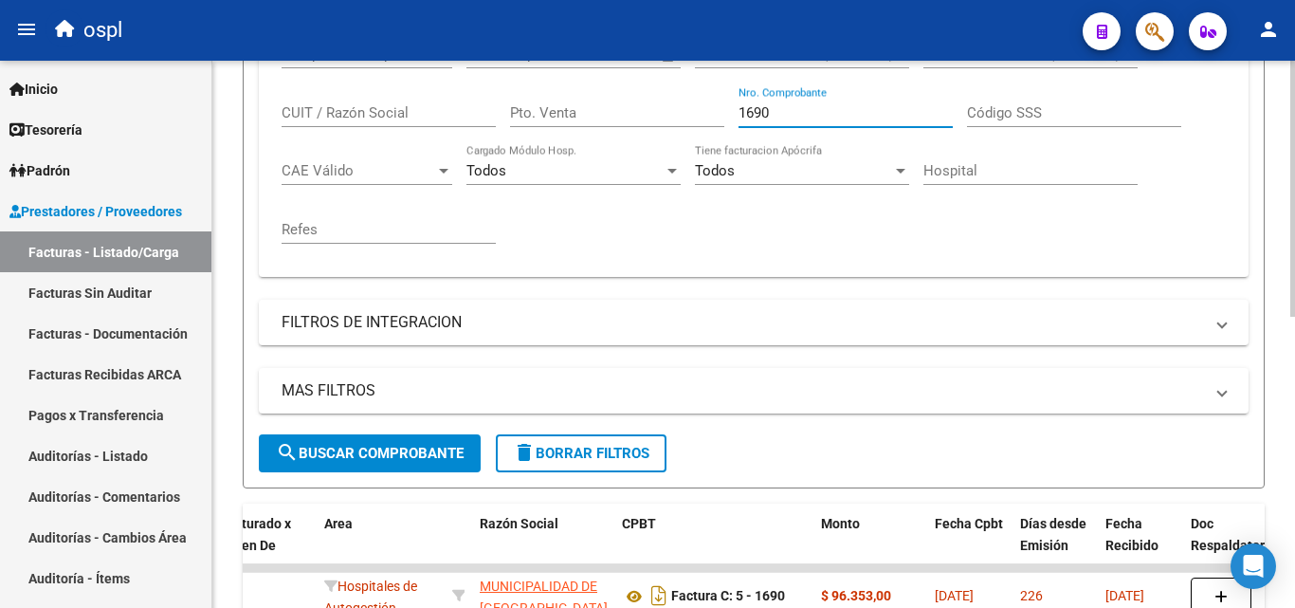
click at [771, 115] on input "1690" at bounding box center [846, 112] width 214 height 17
type input "1"
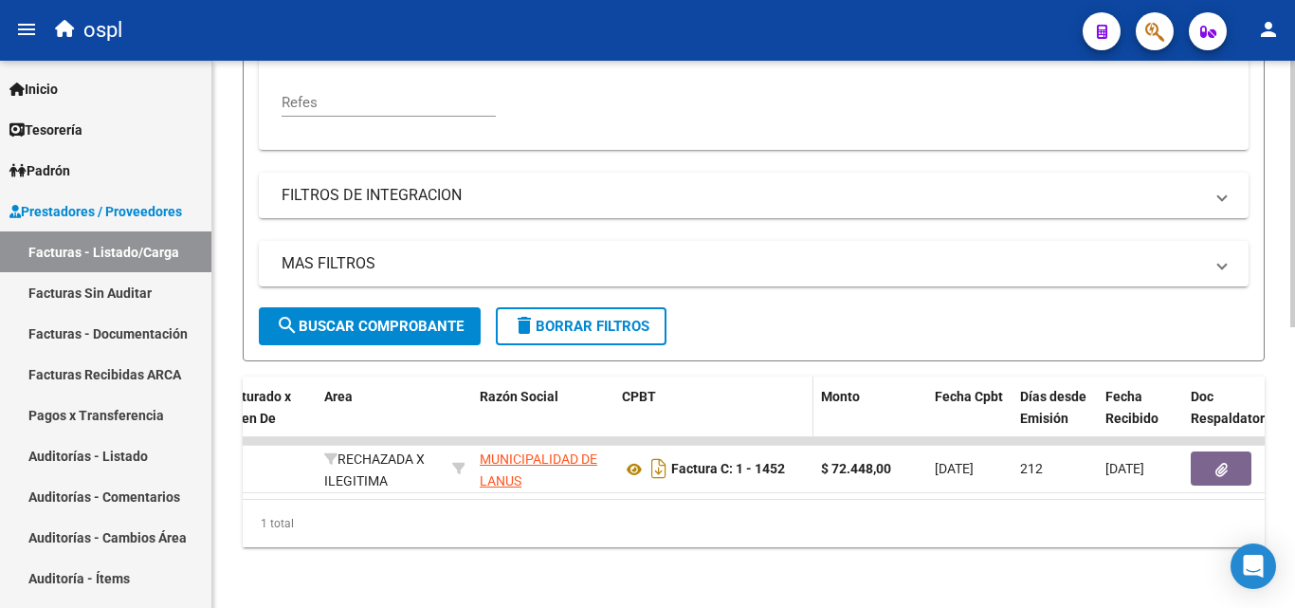
scroll to position [575, 0]
click at [808, 352] on div "Video tutorial PRESTADORES -> Listado de CPBTs Emitidos por Prestadores / Prove…" at bounding box center [754, 39] width 1022 height 1016
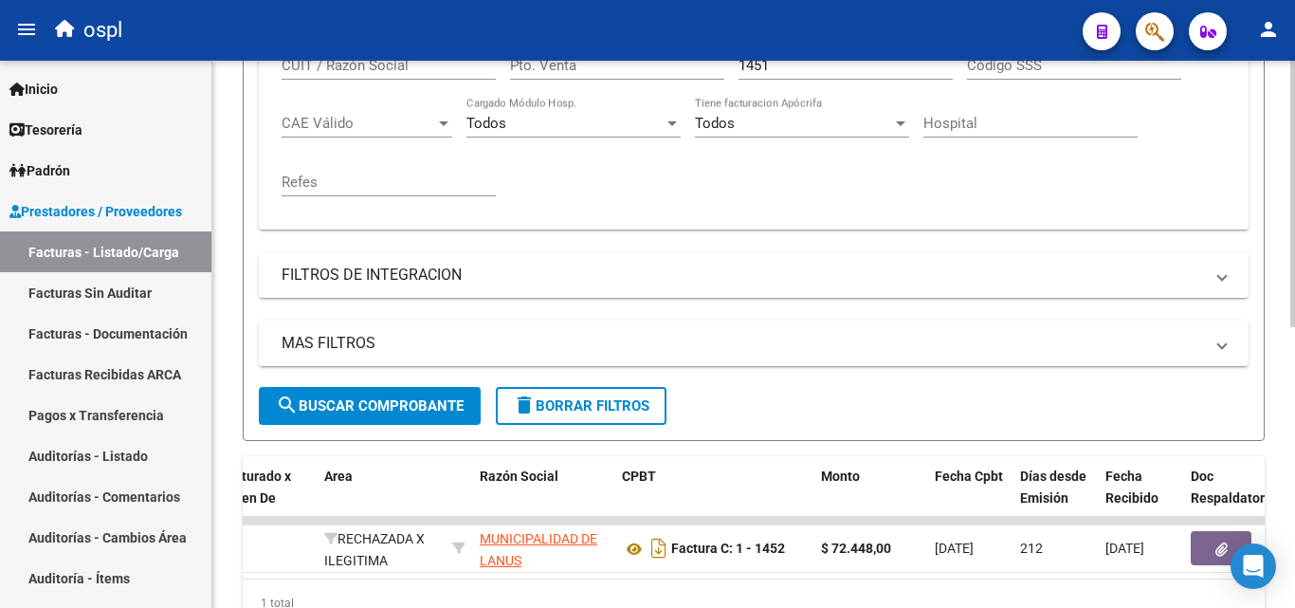
click at [853, 182] on div "Comprobante Tipo Comprobante Tipo Fecha inicio – Fecha fin Fec. Comprobante Des…" at bounding box center [754, 97] width 944 height 234
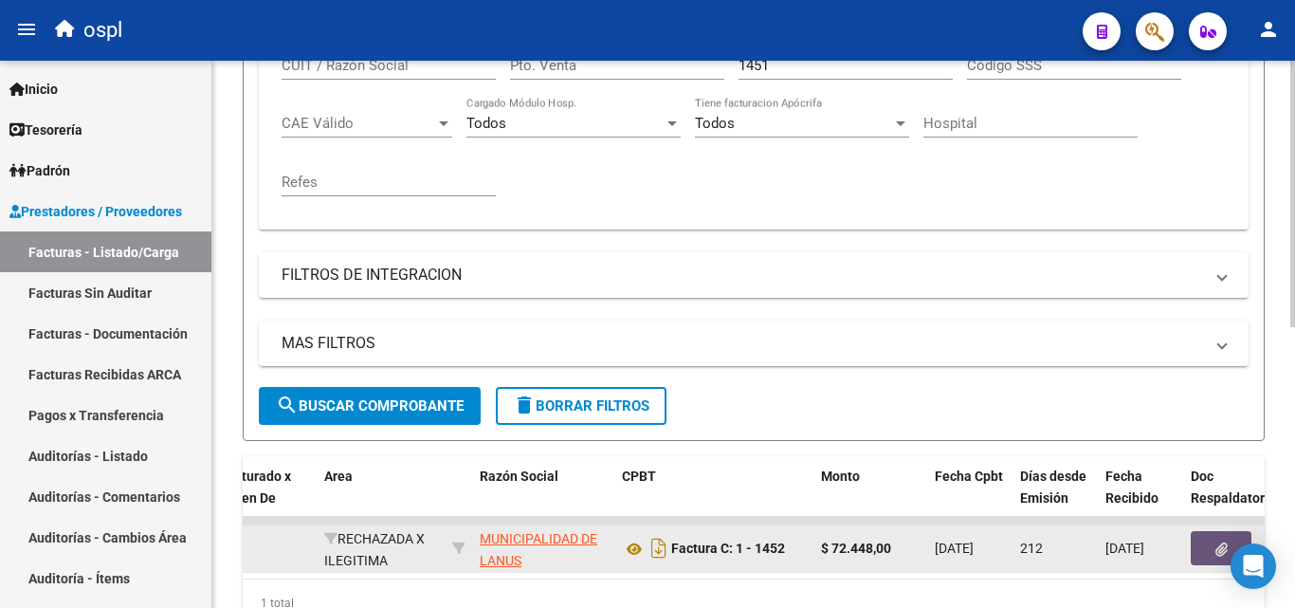
click at [1204, 539] on button "button" at bounding box center [1221, 548] width 61 height 34
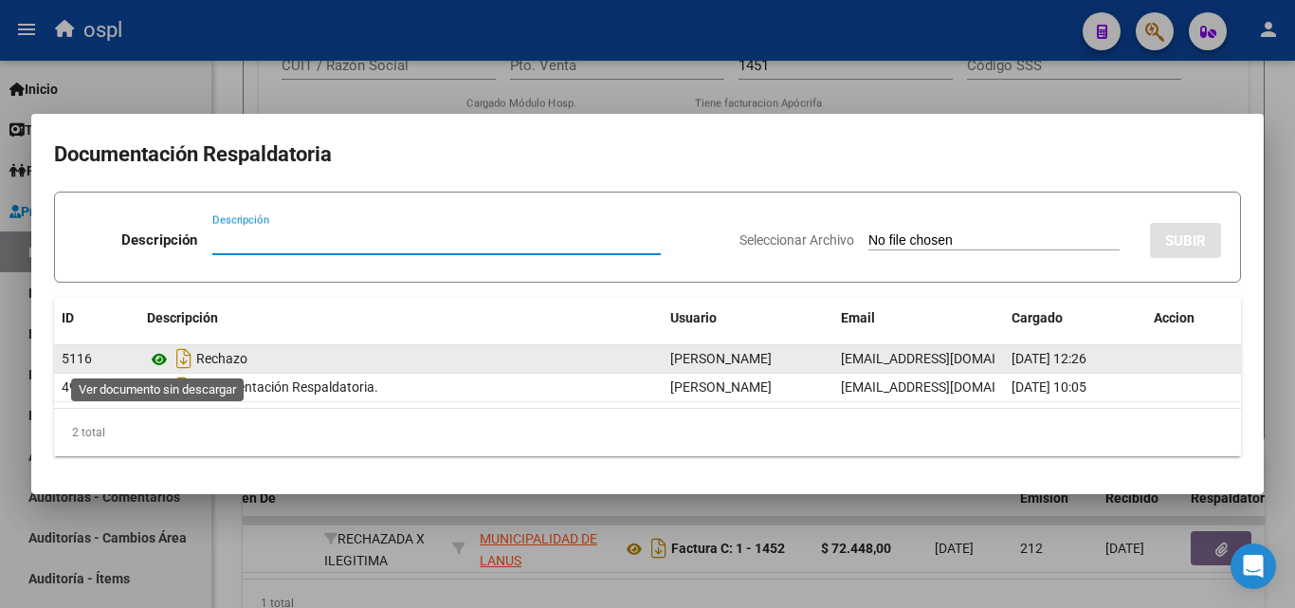
click at [158, 357] on icon at bounding box center [159, 359] width 25 height 23
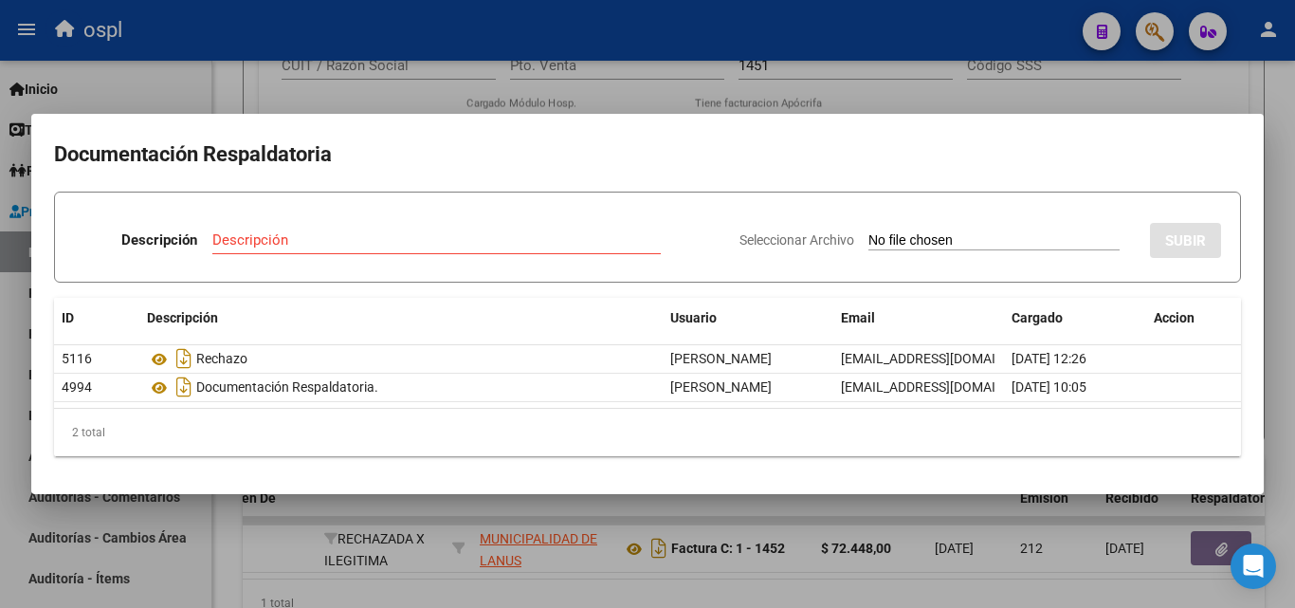
click at [904, 87] on div at bounding box center [647, 304] width 1295 height 608
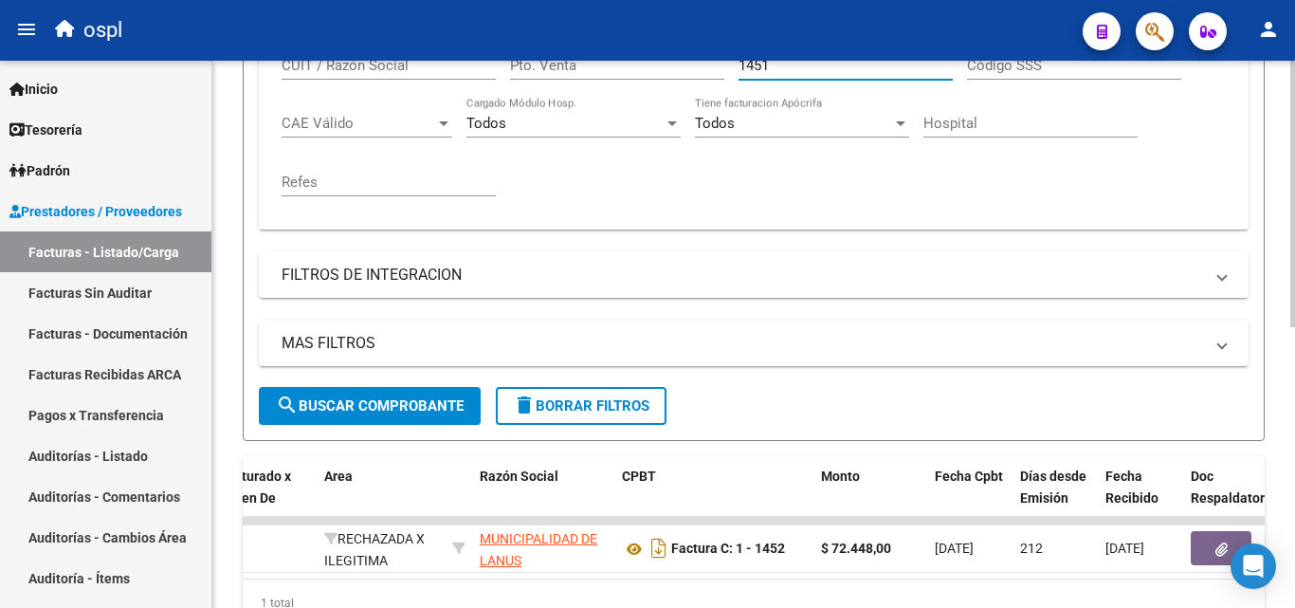
click at [794, 71] on input "1451" at bounding box center [846, 65] width 214 height 17
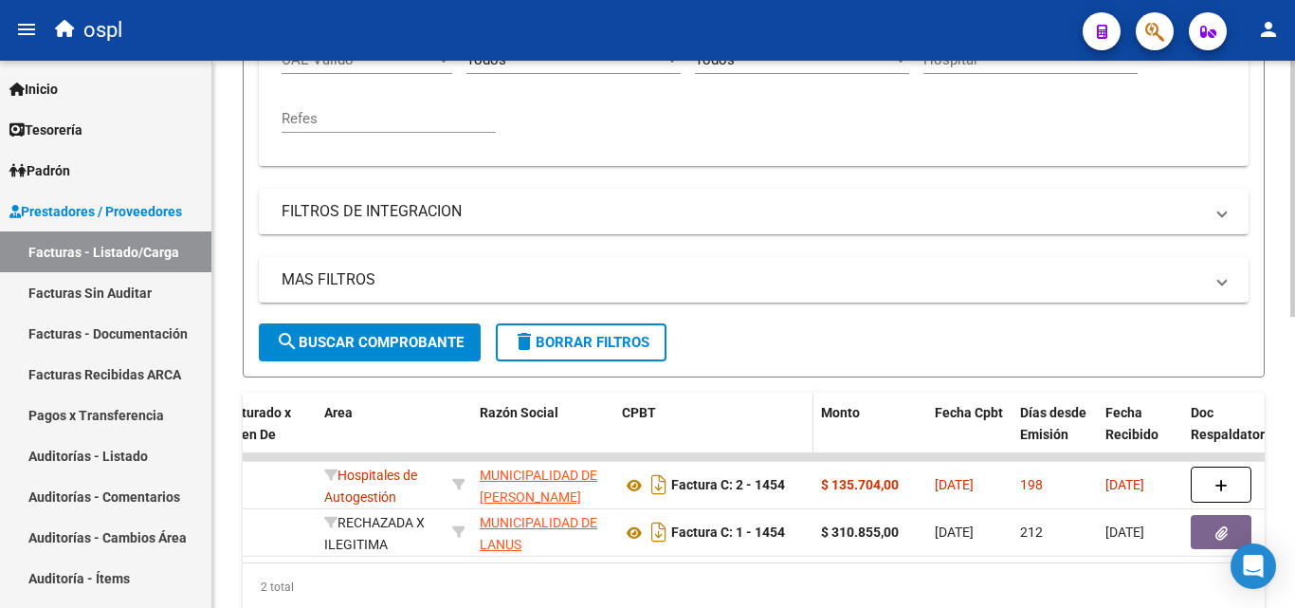
scroll to position [572, 0]
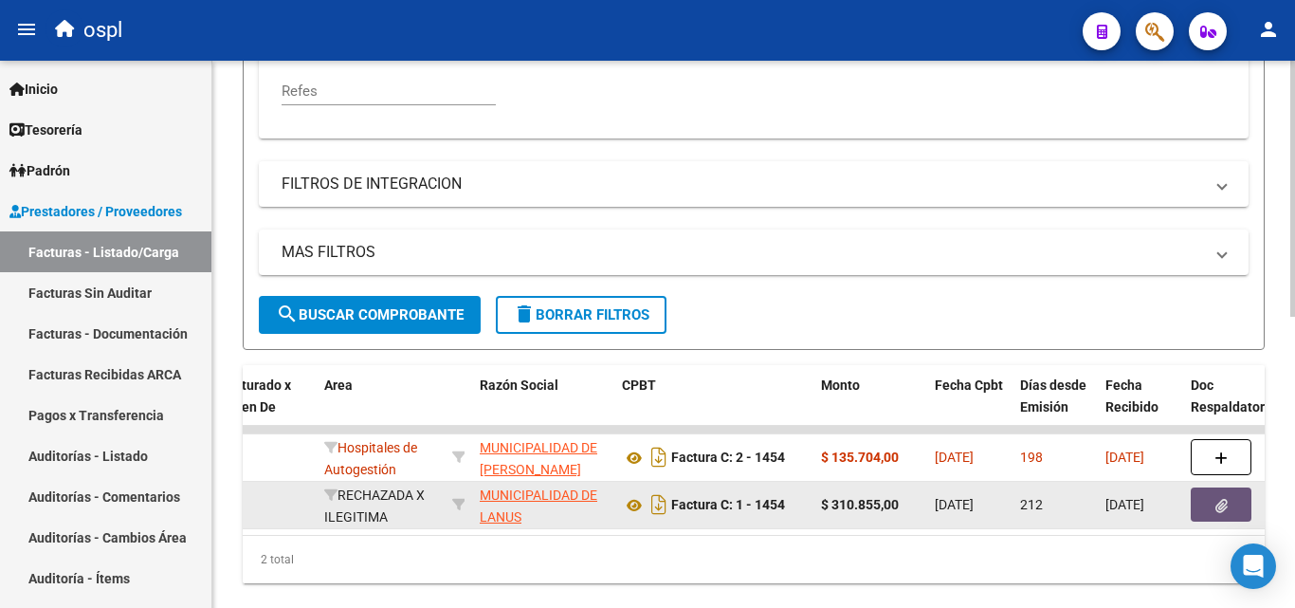
click at [1215, 503] on icon "button" at bounding box center [1221, 506] width 12 height 14
click at [1225, 496] on span "button" at bounding box center [1221, 504] width 12 height 17
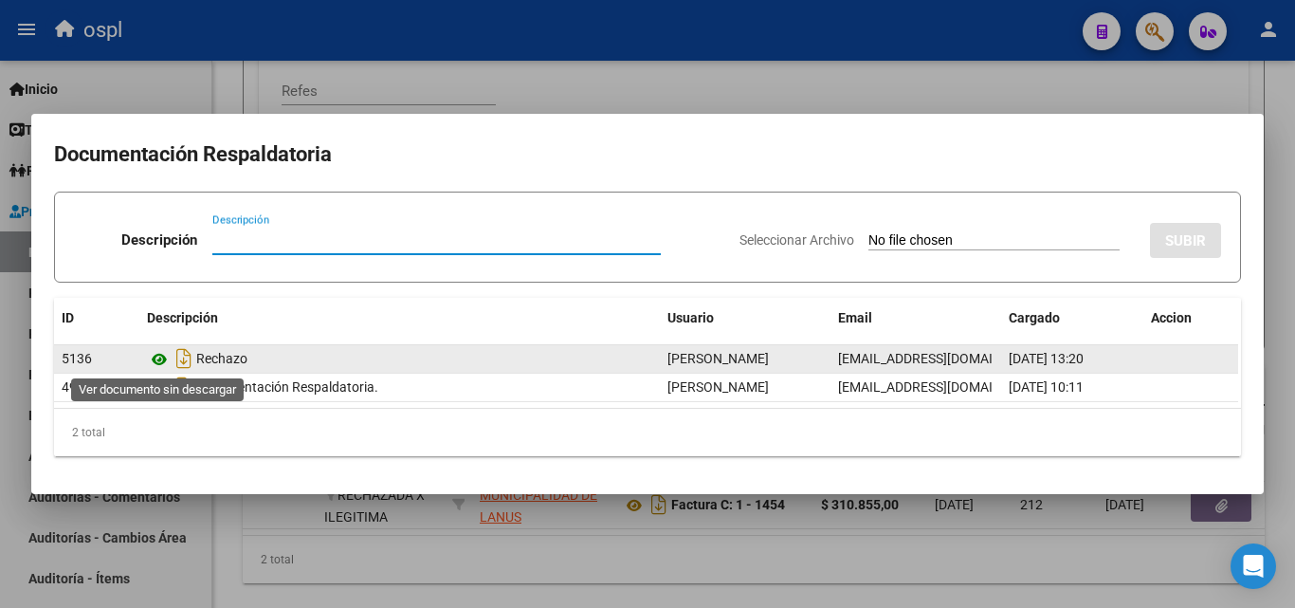
click at [153, 356] on icon at bounding box center [159, 359] width 25 height 23
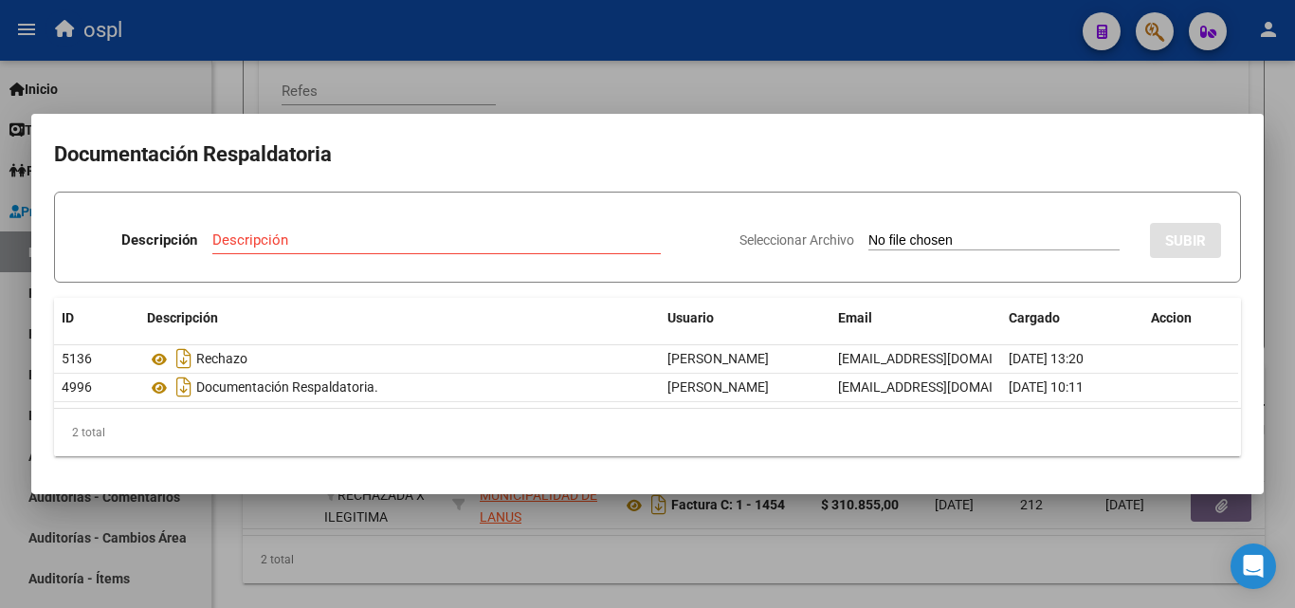
click at [819, 92] on div at bounding box center [647, 304] width 1295 height 608
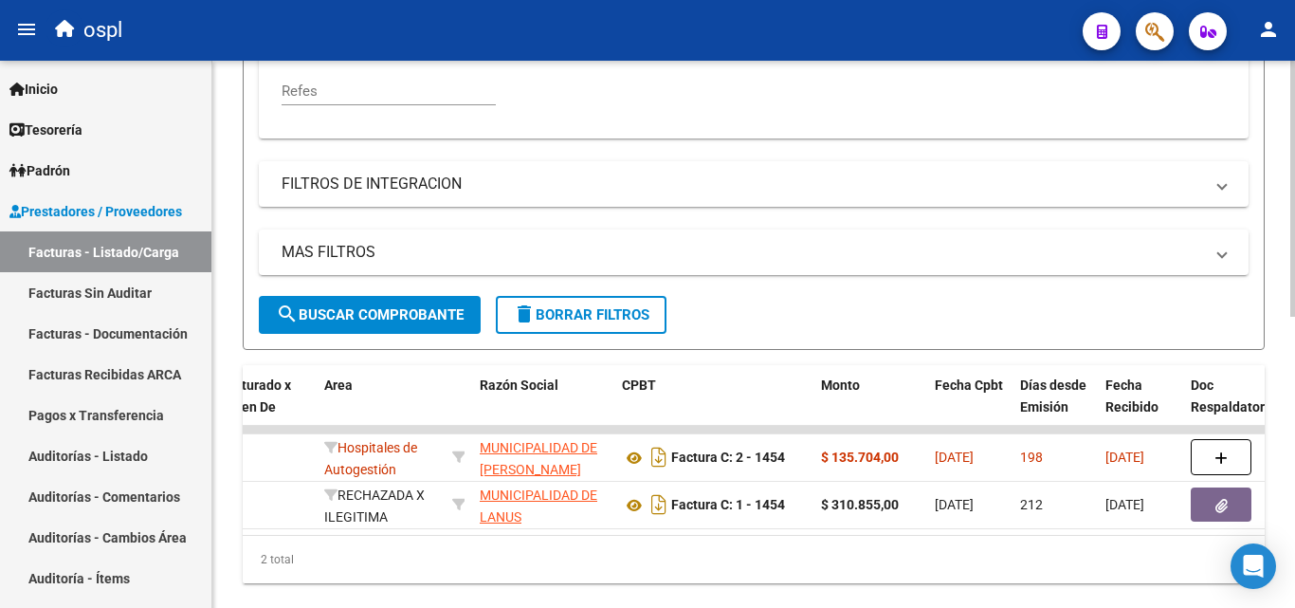
scroll to position [477, 0]
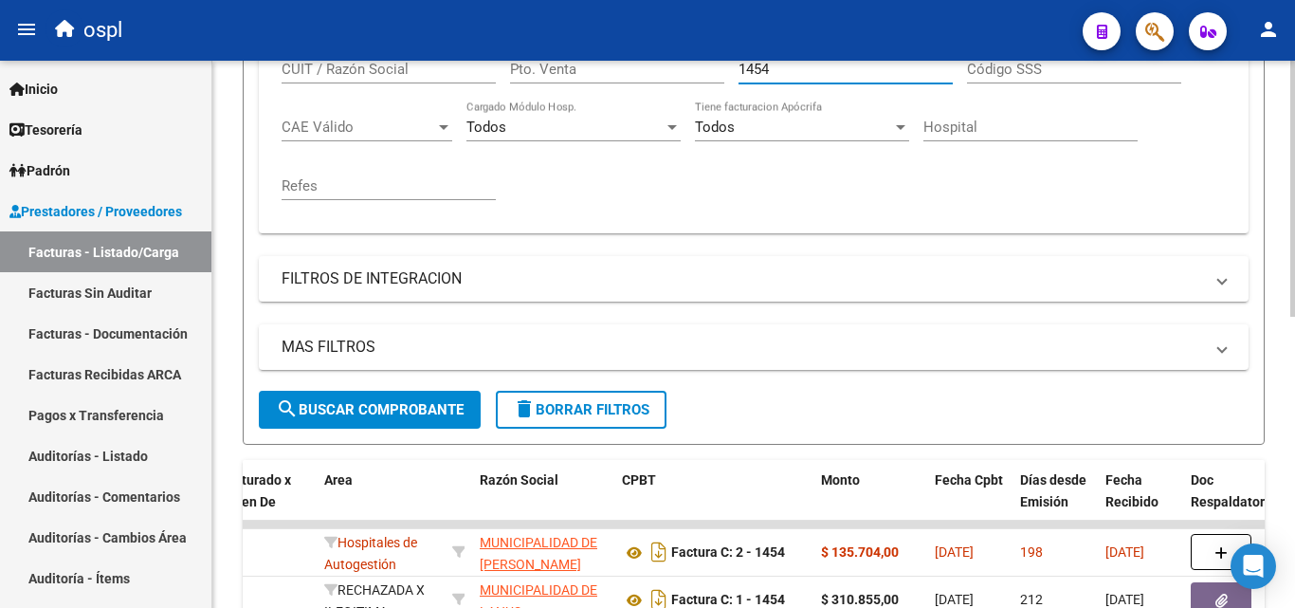
click at [788, 71] on input "1454" at bounding box center [846, 69] width 214 height 17
type input "1"
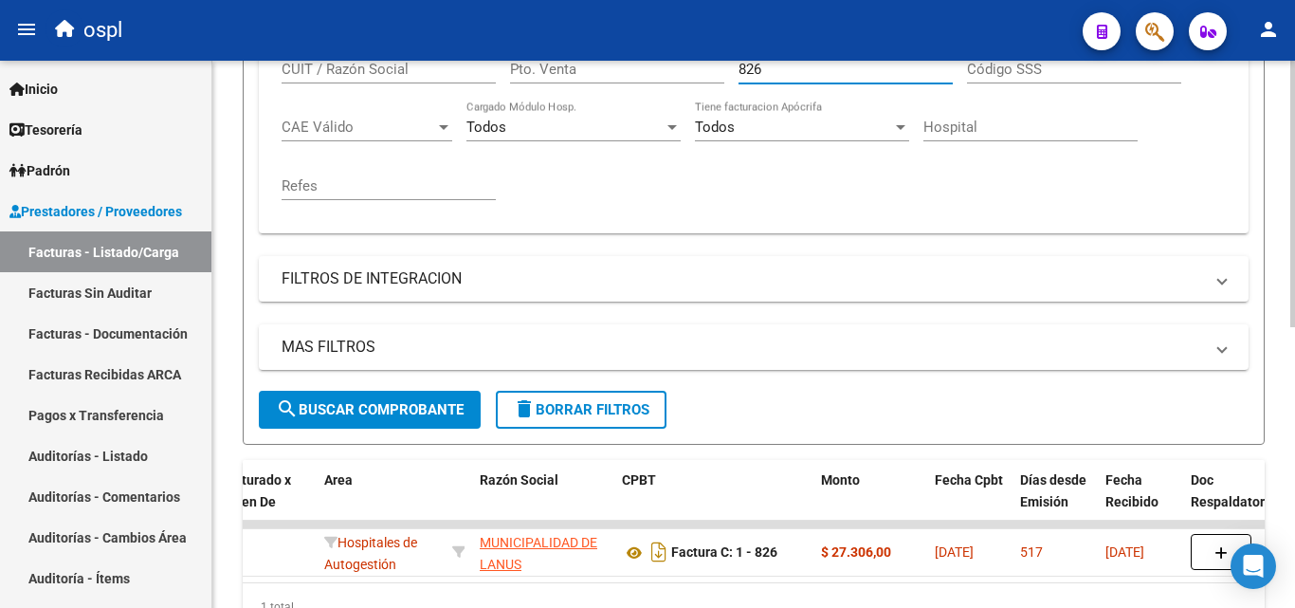
click at [757, 190] on div "Comprobante Tipo Comprobante Tipo Fecha inicio – Fecha fin Fec. Comprobante Des…" at bounding box center [754, 101] width 944 height 234
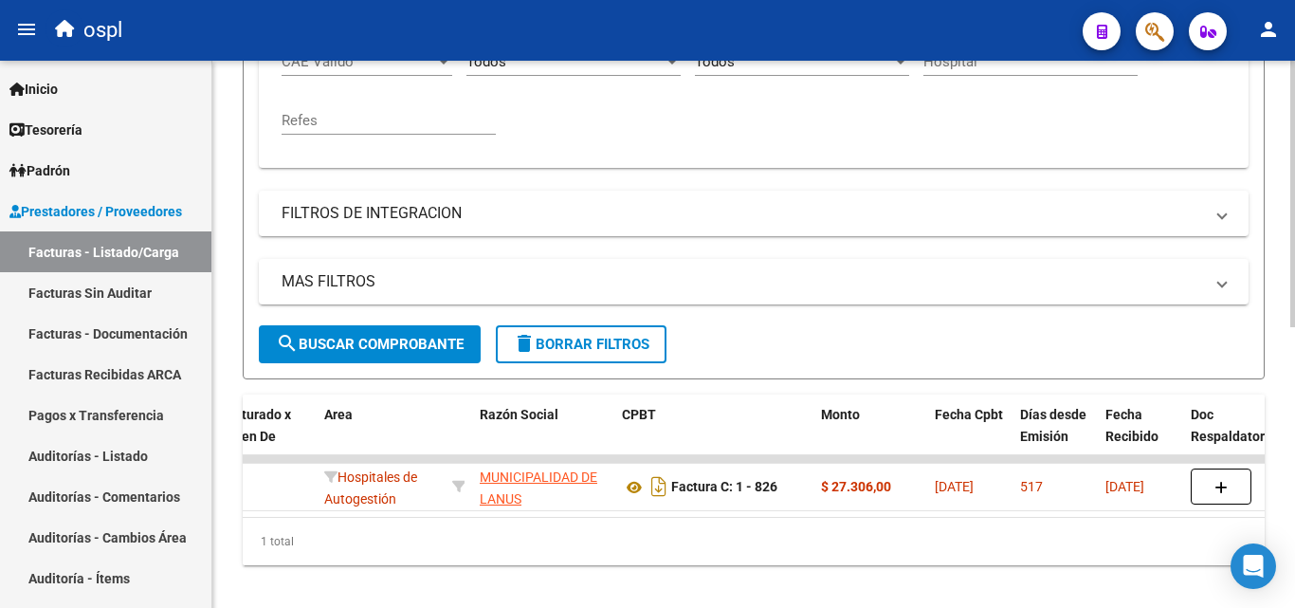
scroll to position [572, 0]
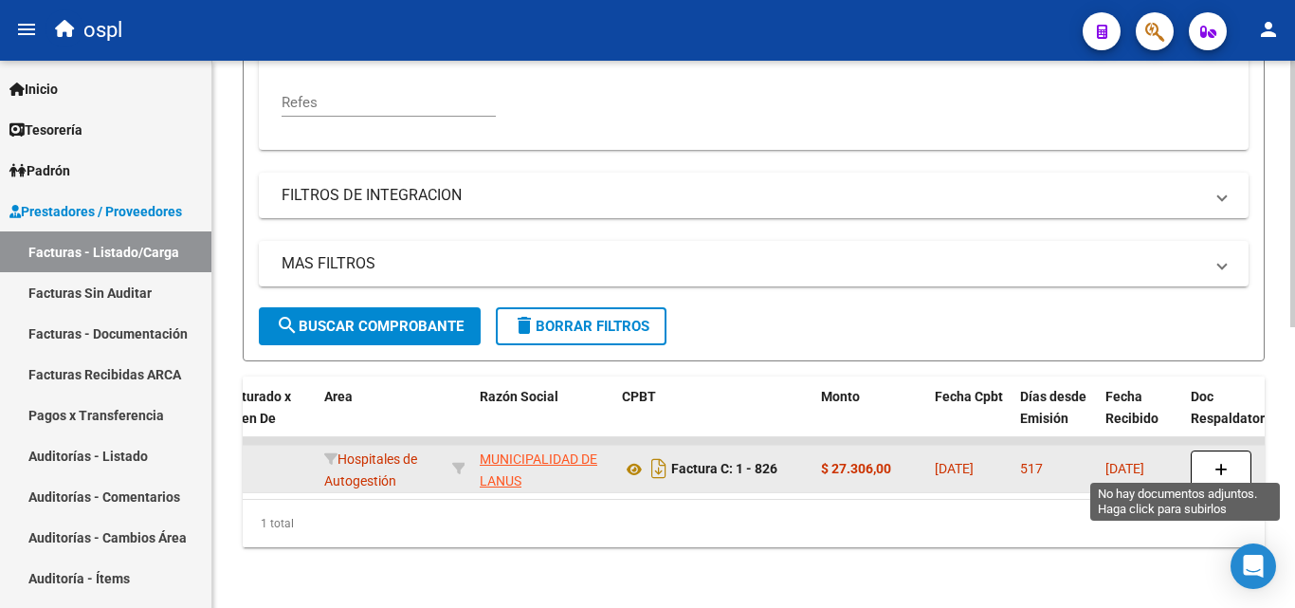
click at [1208, 457] on button "button" at bounding box center [1221, 468] width 61 height 36
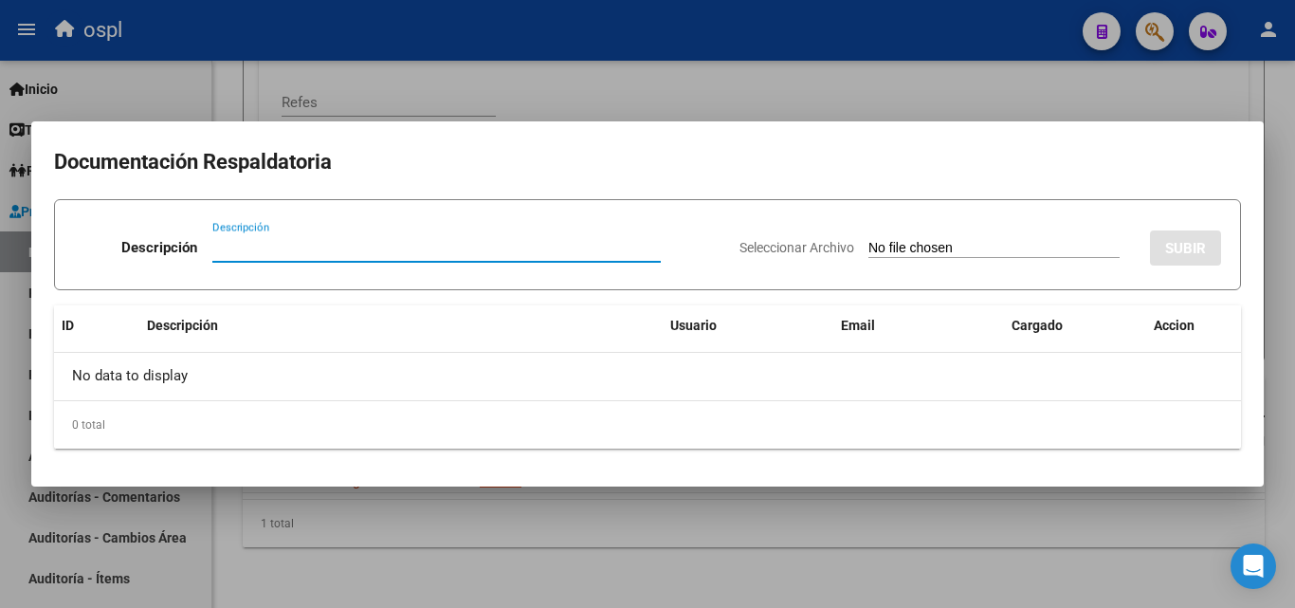
click at [566, 100] on div at bounding box center [647, 304] width 1295 height 608
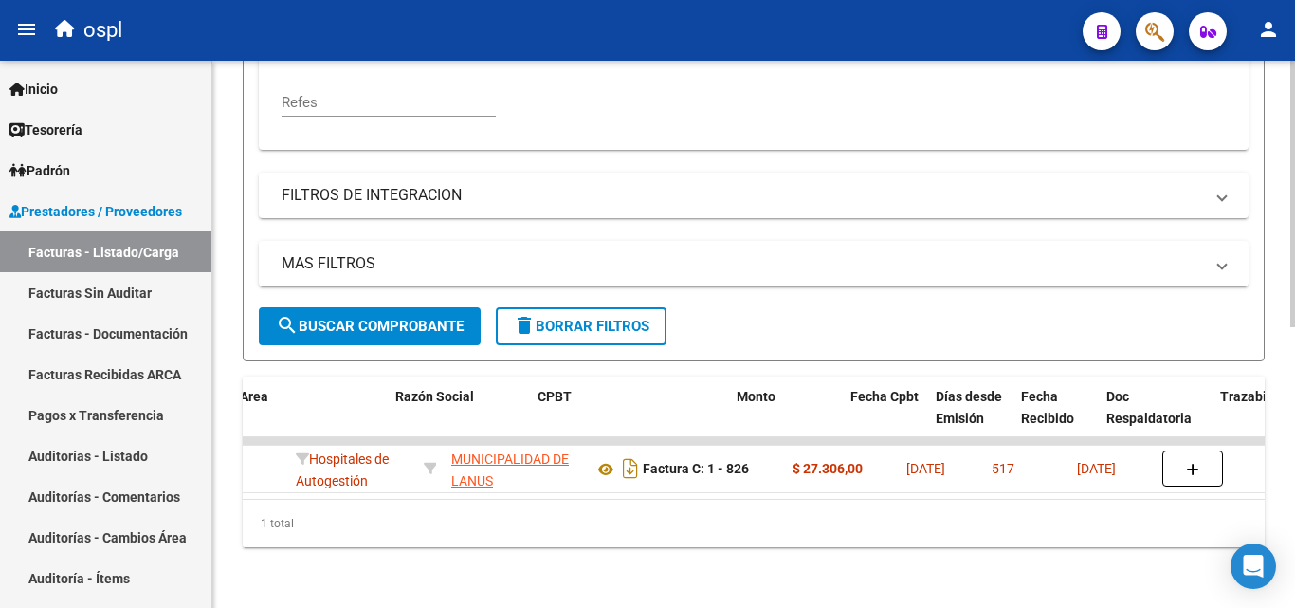
scroll to position [0, 427]
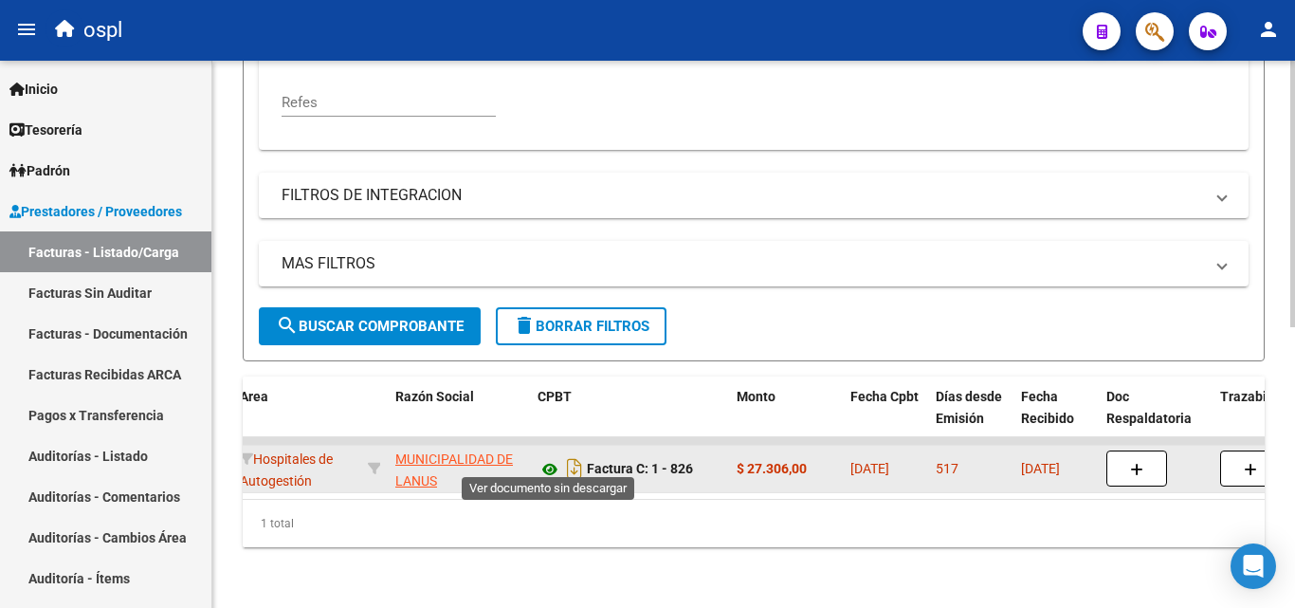
click at [549, 461] on icon at bounding box center [550, 469] width 25 height 23
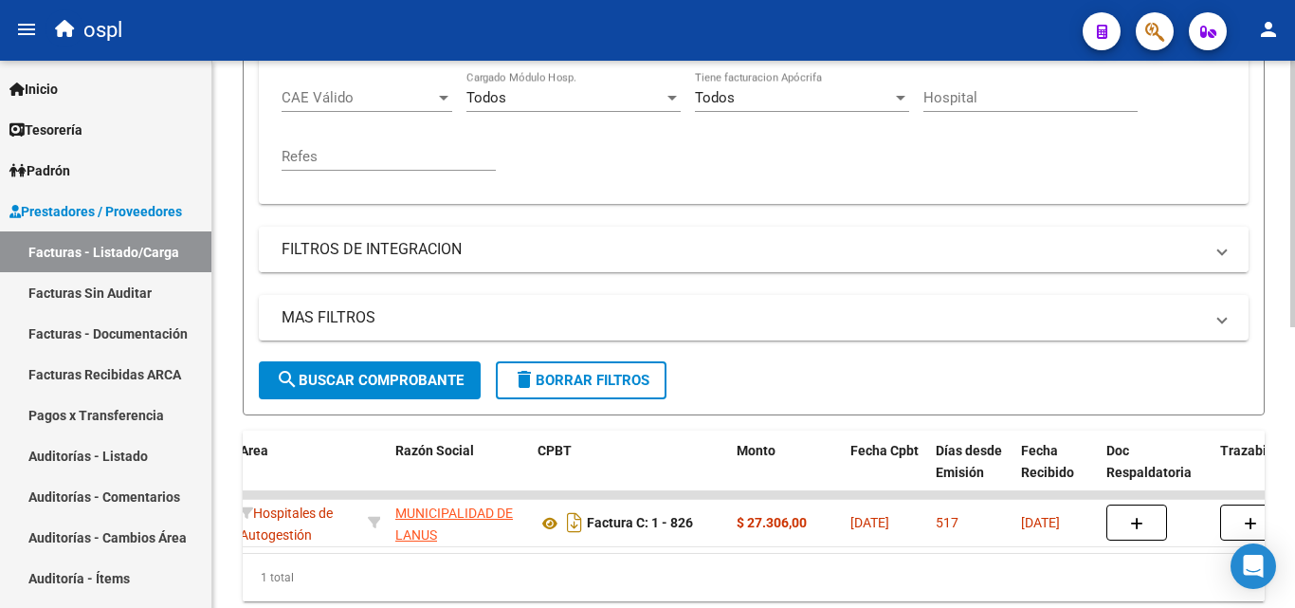
scroll to position [477, 0]
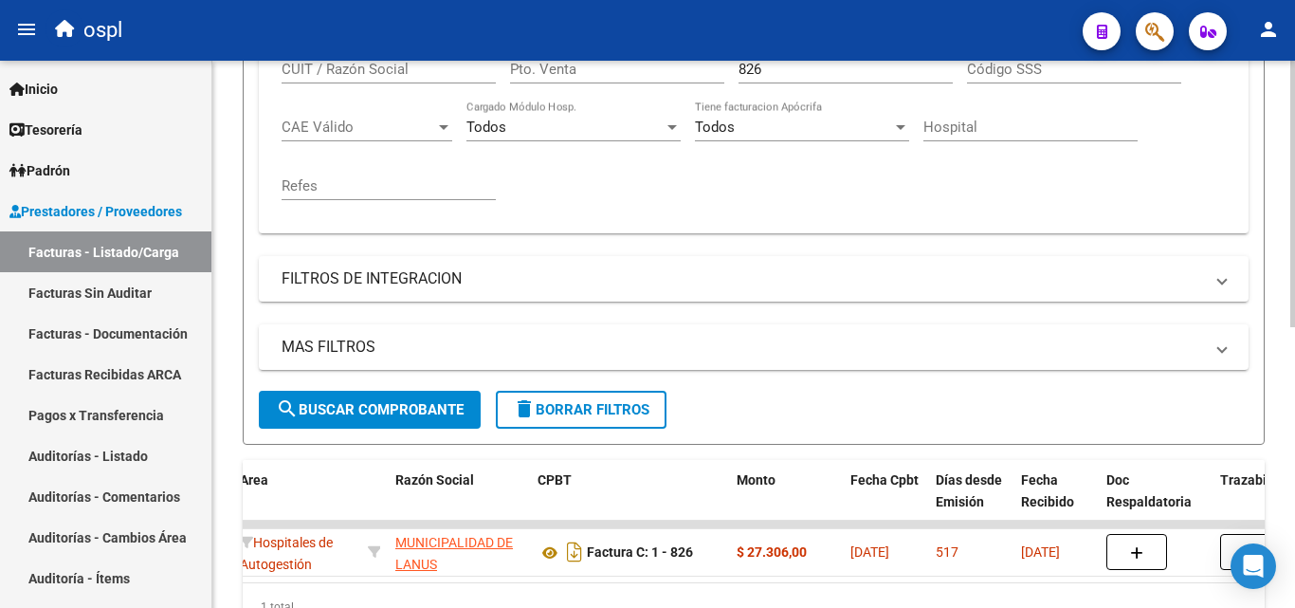
click at [815, 68] on input "826" at bounding box center [846, 69] width 214 height 17
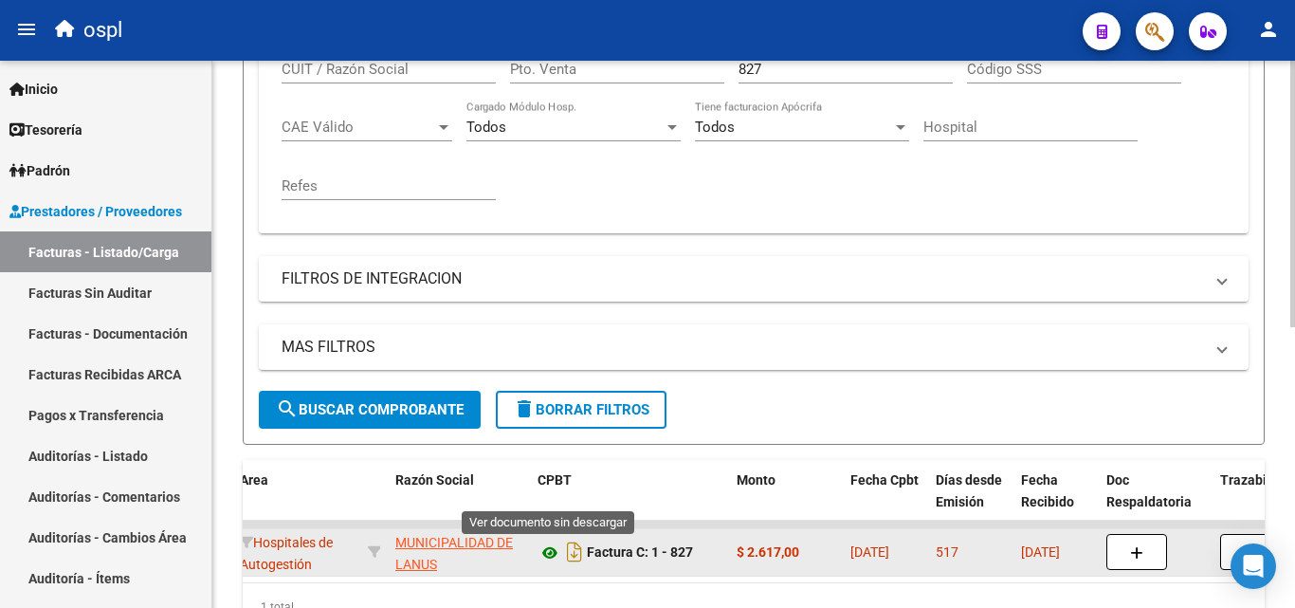
click at [551, 555] on icon at bounding box center [550, 552] width 25 height 23
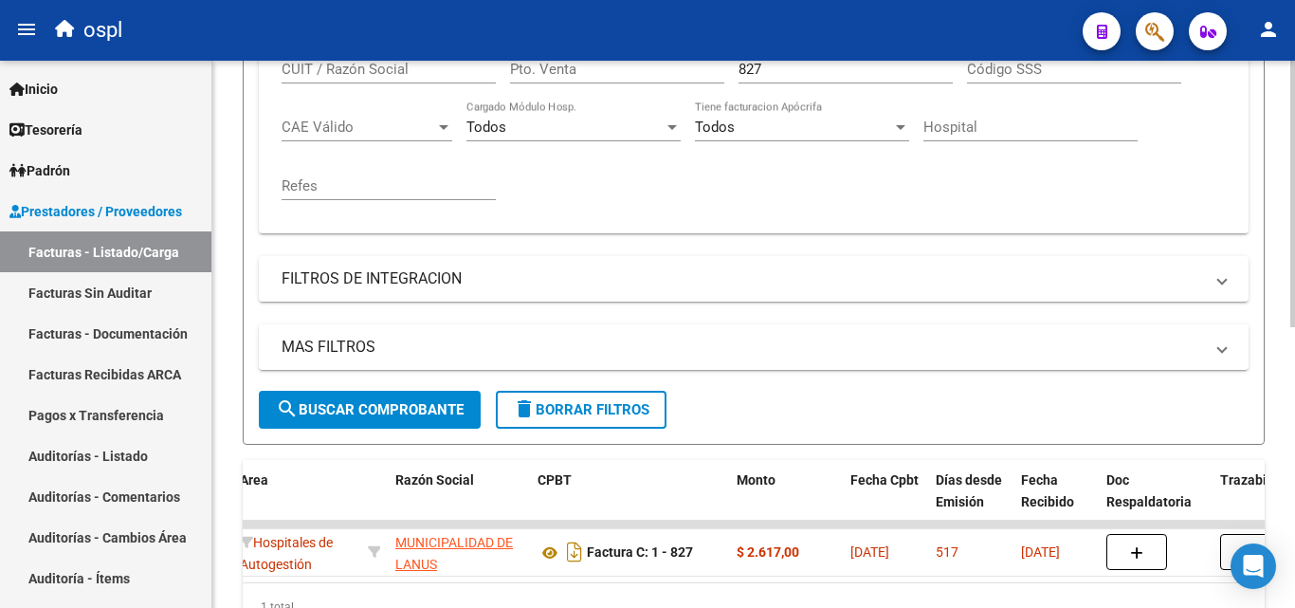
click at [799, 63] on input "827" at bounding box center [846, 69] width 214 height 17
click at [810, 167] on div "Comprobante Tipo Comprobante Tipo Fecha inicio – Fecha fin Fec. Comprobante Des…" at bounding box center [754, 101] width 944 height 234
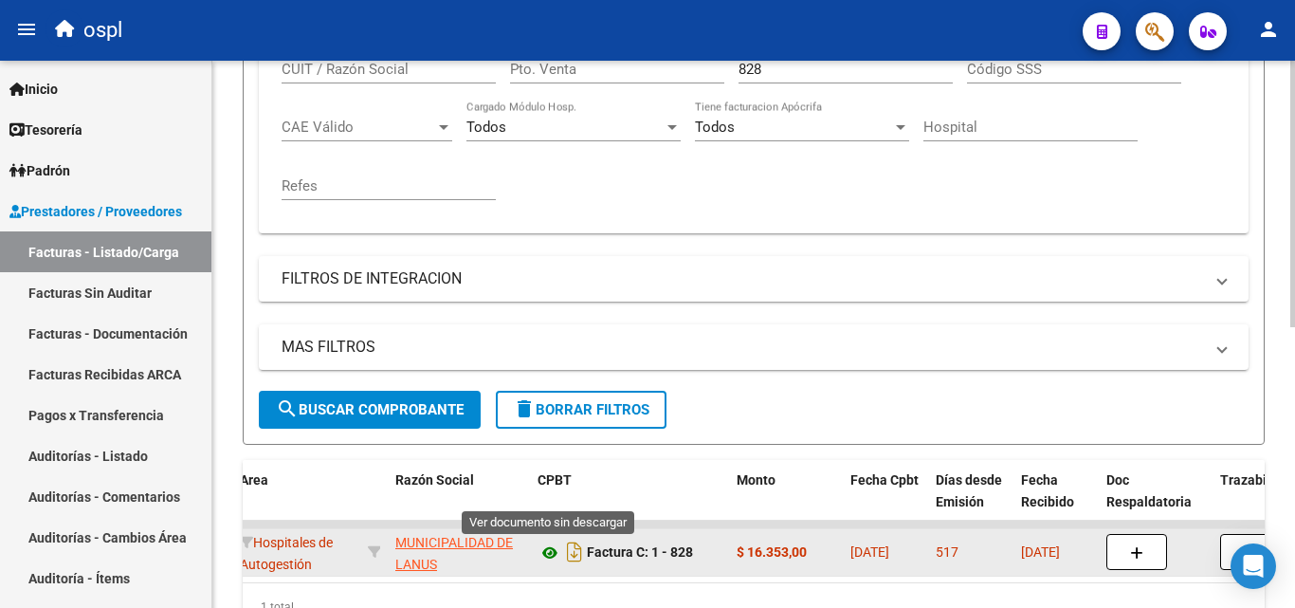
click at [554, 552] on icon at bounding box center [550, 552] width 25 height 23
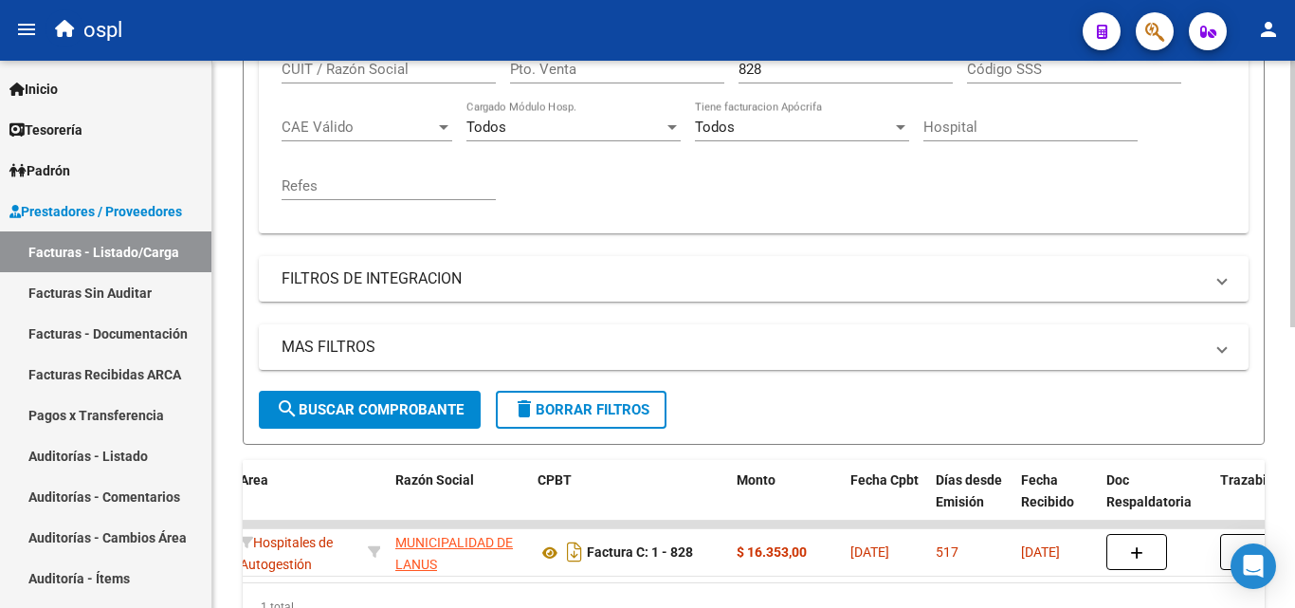
click at [780, 68] on input "828" at bounding box center [846, 69] width 214 height 17
type input "8"
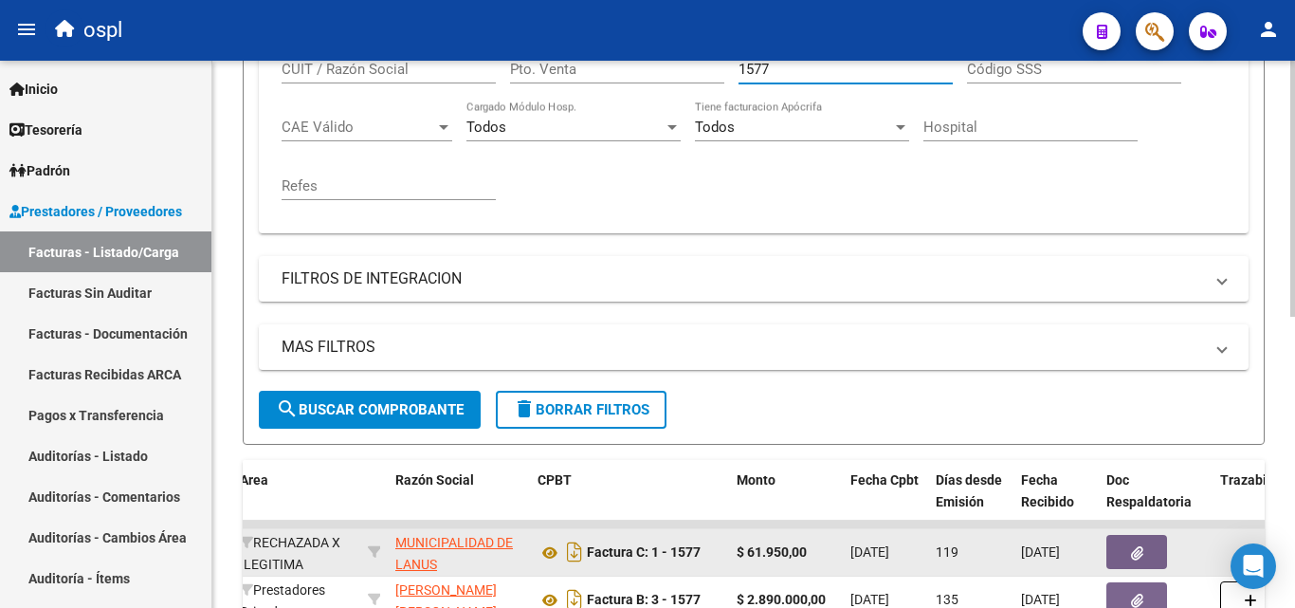
click at [1115, 546] on button "button" at bounding box center [1136, 552] width 61 height 34
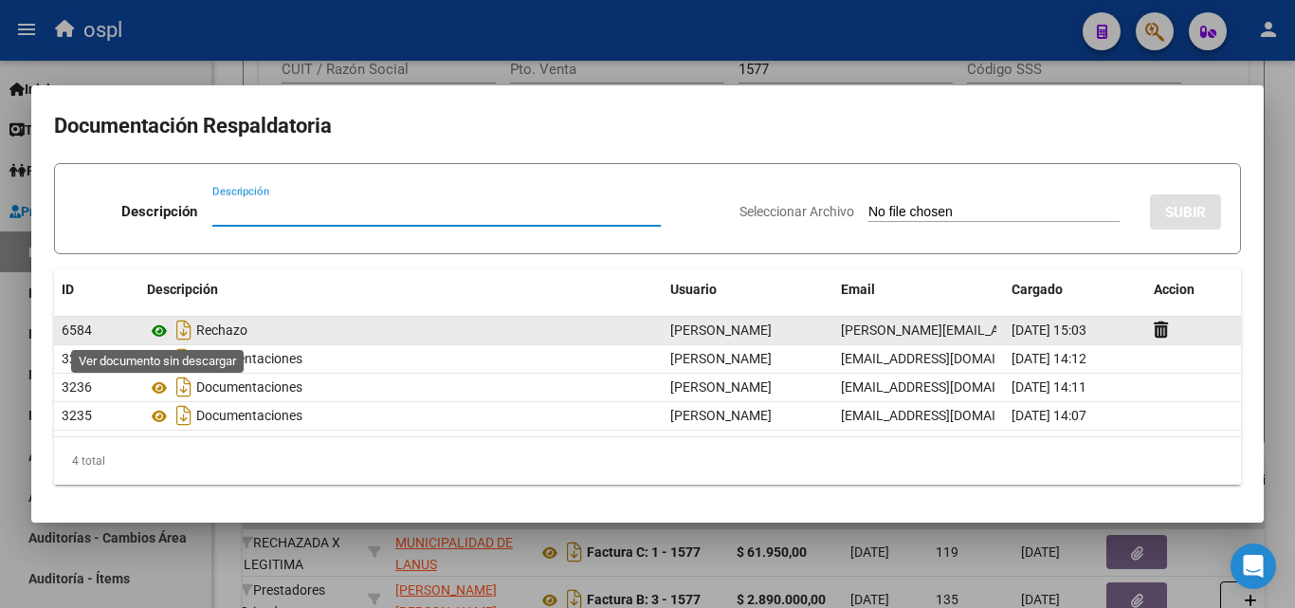
click at [157, 330] on icon at bounding box center [159, 331] width 25 height 23
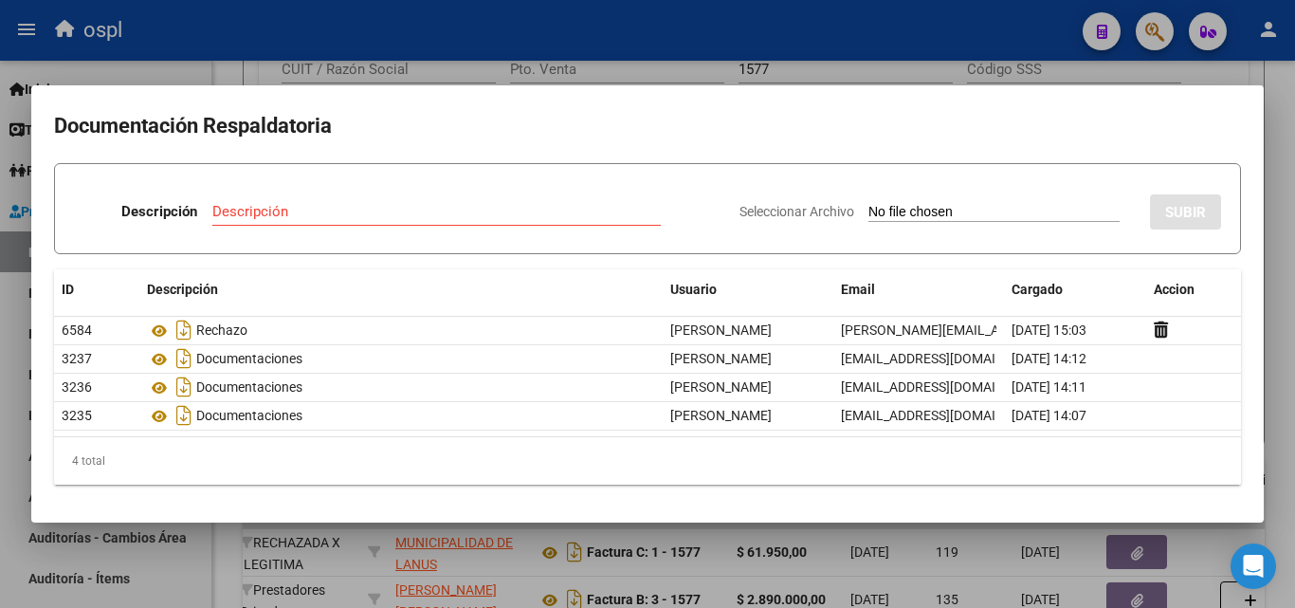
click at [851, 64] on div at bounding box center [647, 304] width 1295 height 608
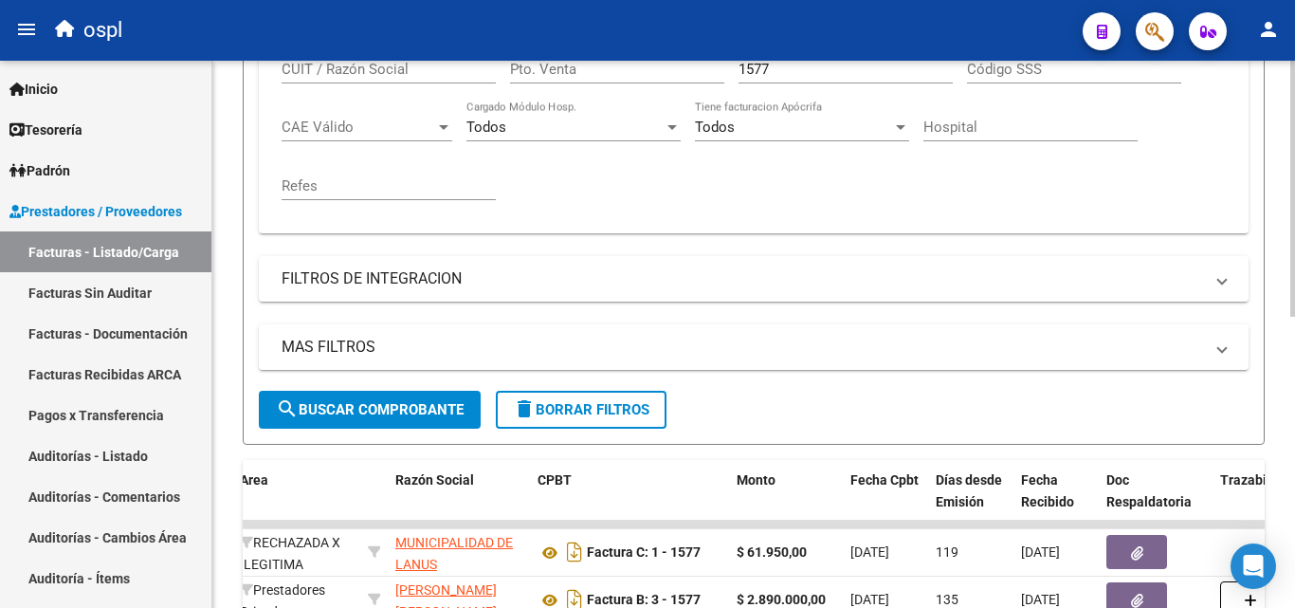
click at [811, 70] on input "1577" at bounding box center [846, 69] width 214 height 17
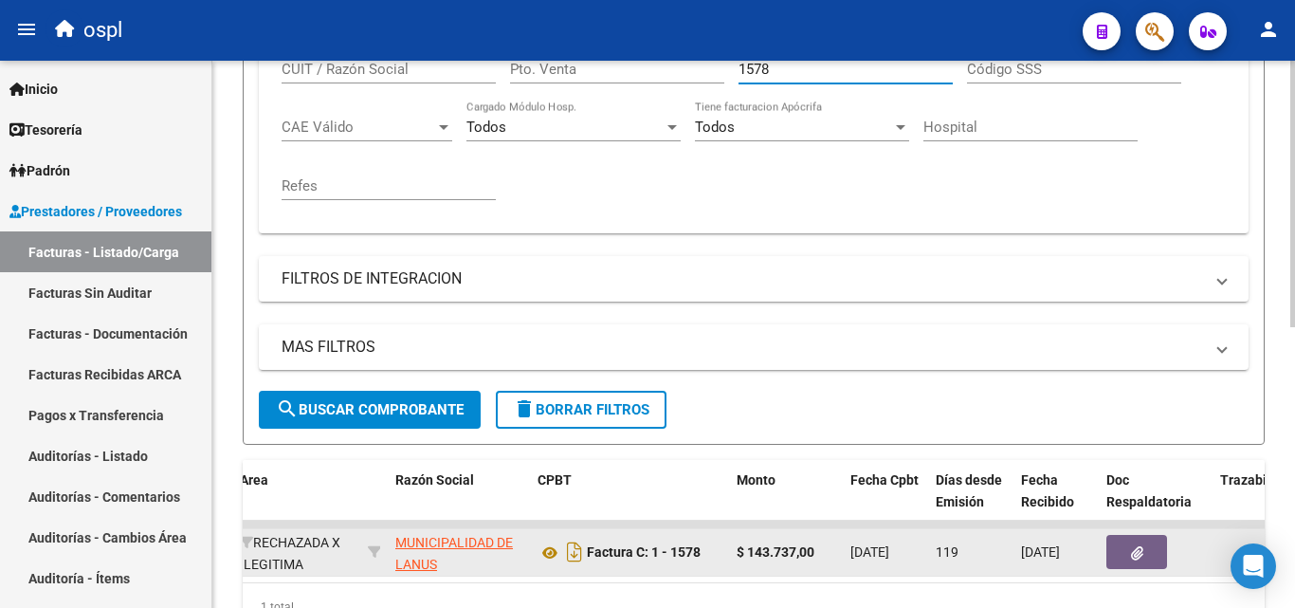
click at [1119, 553] on button "button" at bounding box center [1136, 552] width 61 height 34
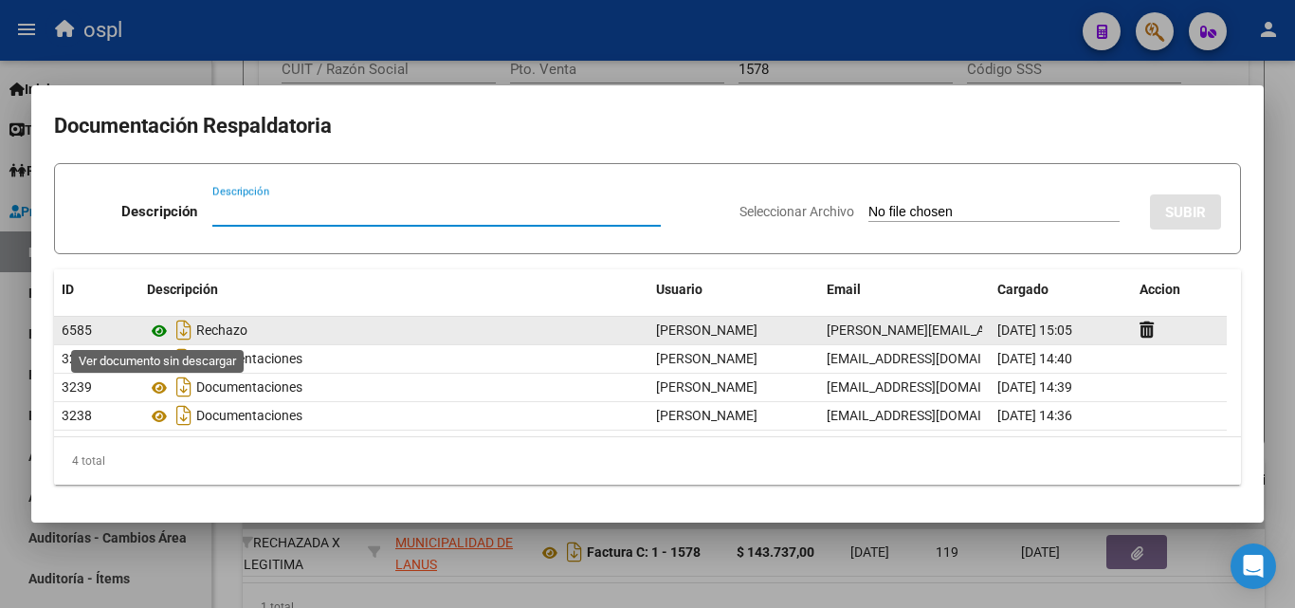
click at [155, 339] on icon at bounding box center [159, 331] width 25 height 23
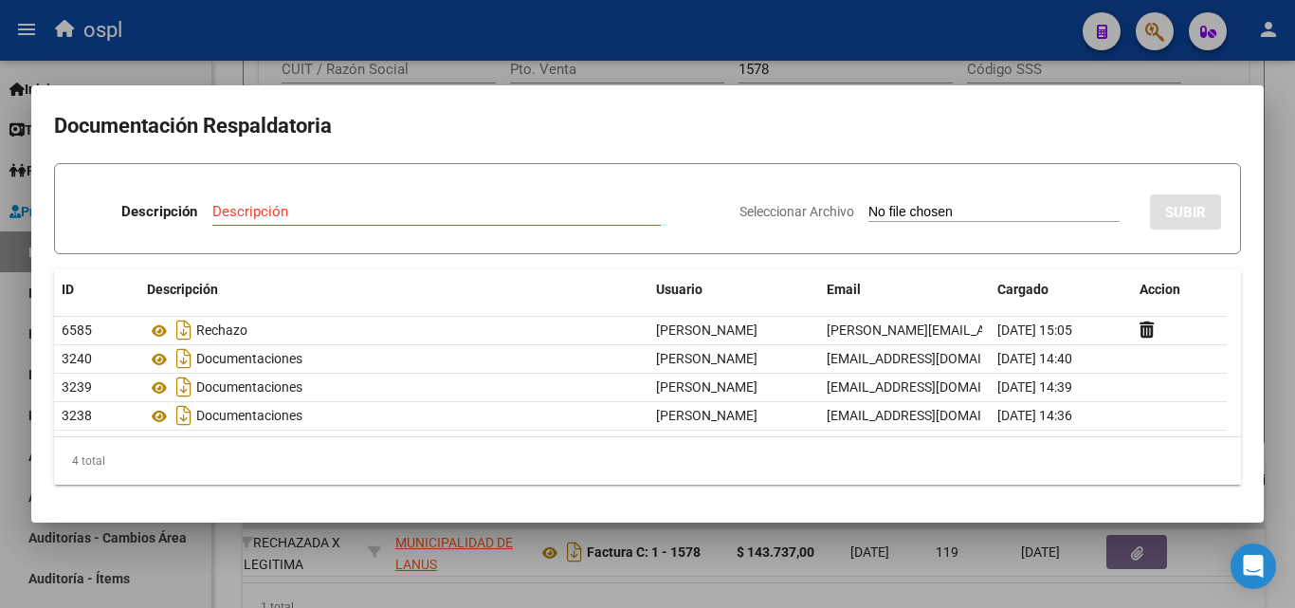
click at [900, 41] on div at bounding box center [647, 304] width 1295 height 608
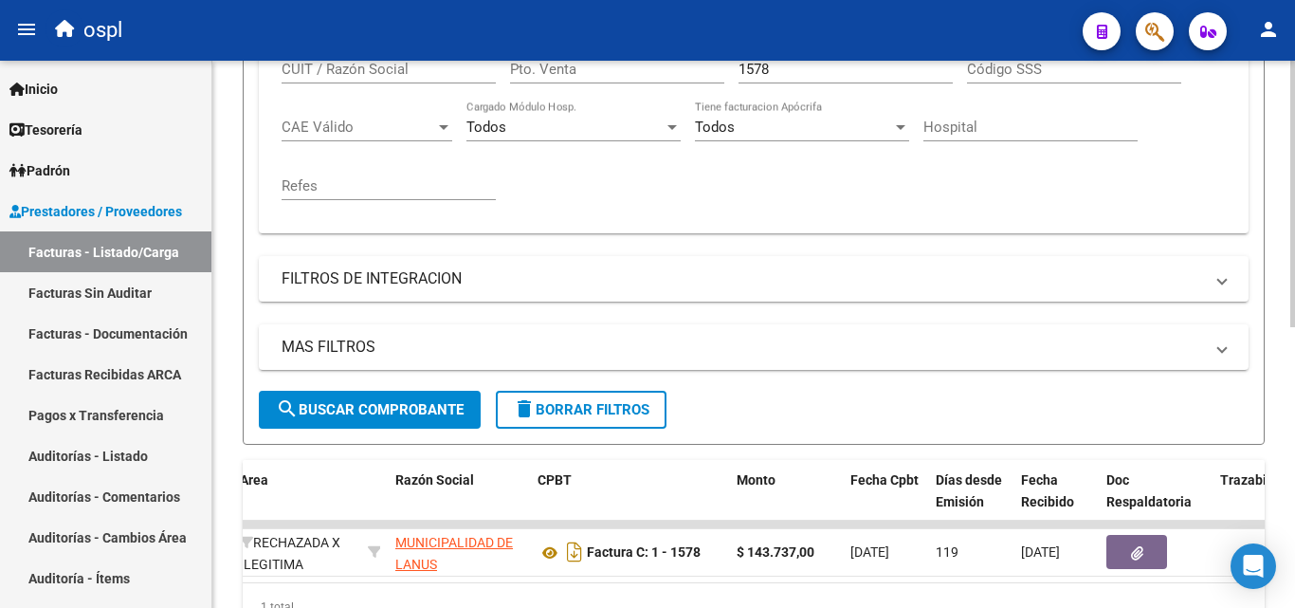
click at [792, 68] on input "1578" at bounding box center [846, 69] width 214 height 17
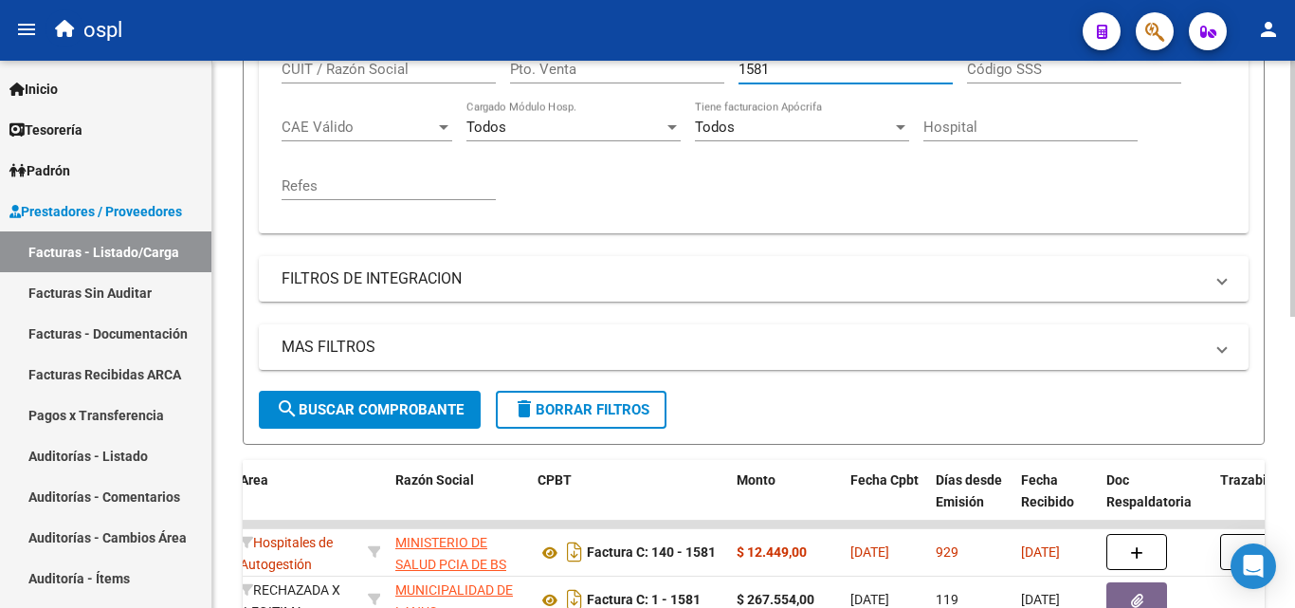
scroll to position [572, 0]
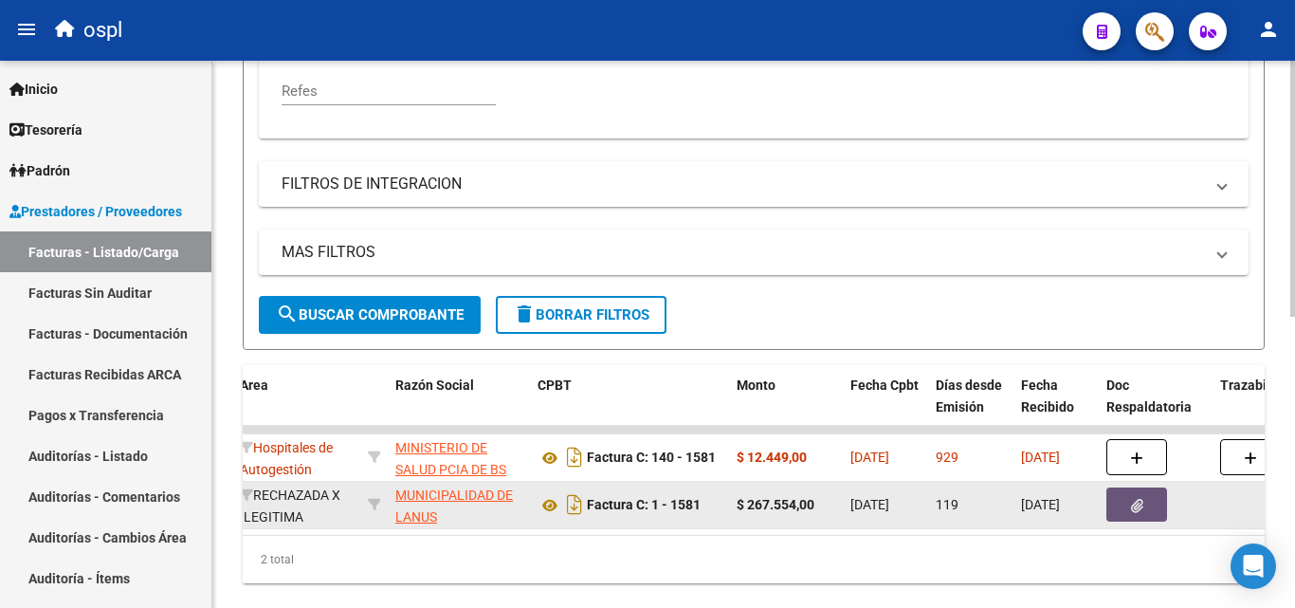
click at [1141, 510] on icon "button" at bounding box center [1137, 506] width 12 height 14
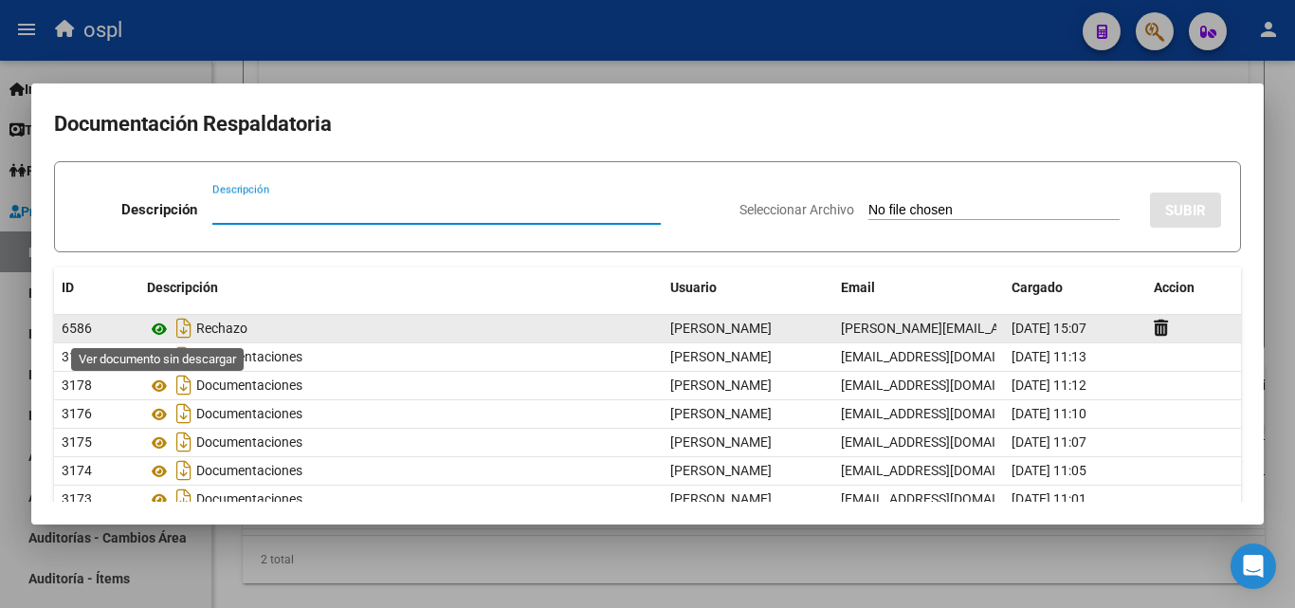
click at [164, 331] on icon at bounding box center [159, 329] width 25 height 23
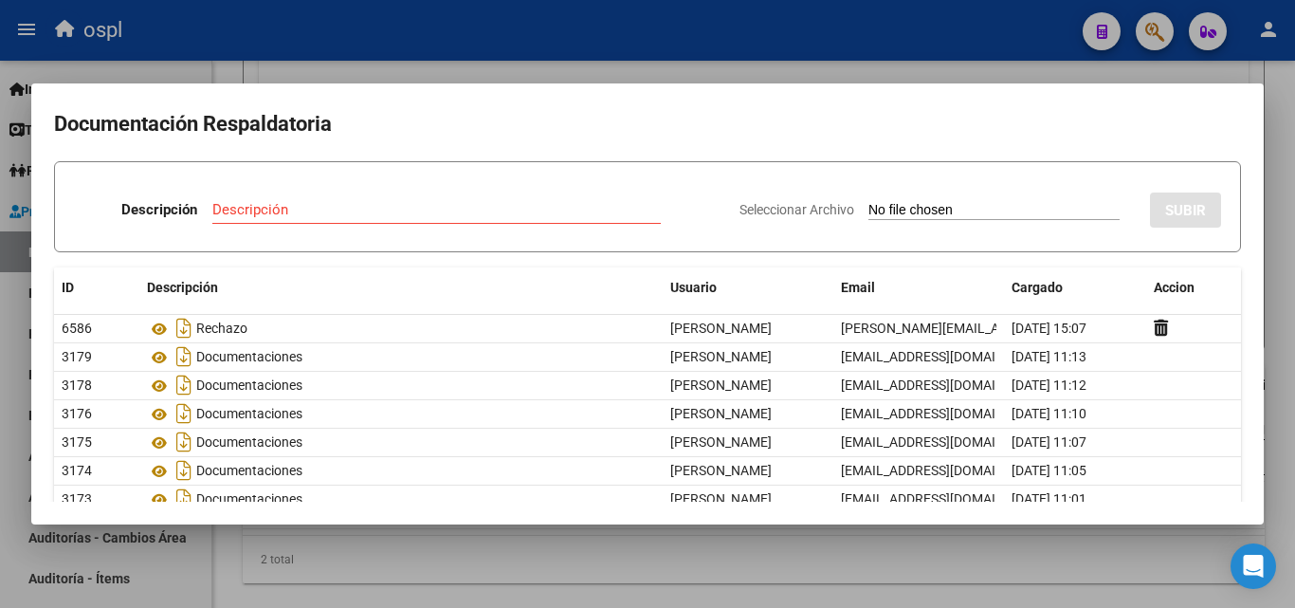
click at [924, 76] on div at bounding box center [647, 304] width 1295 height 608
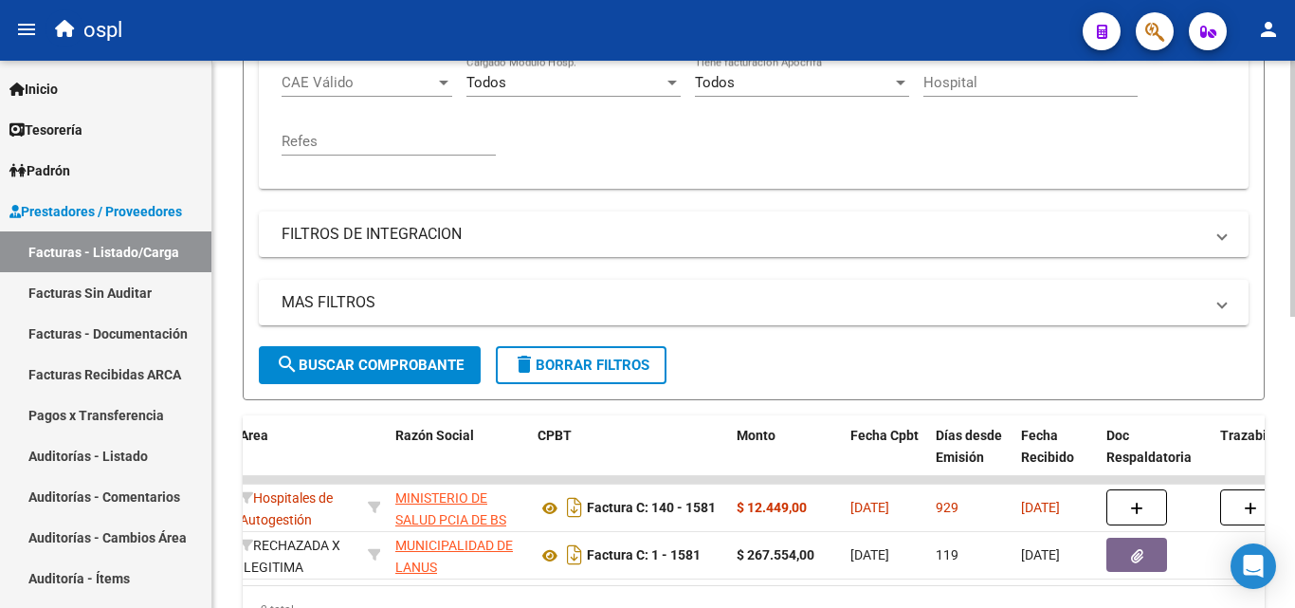
scroll to position [477, 0]
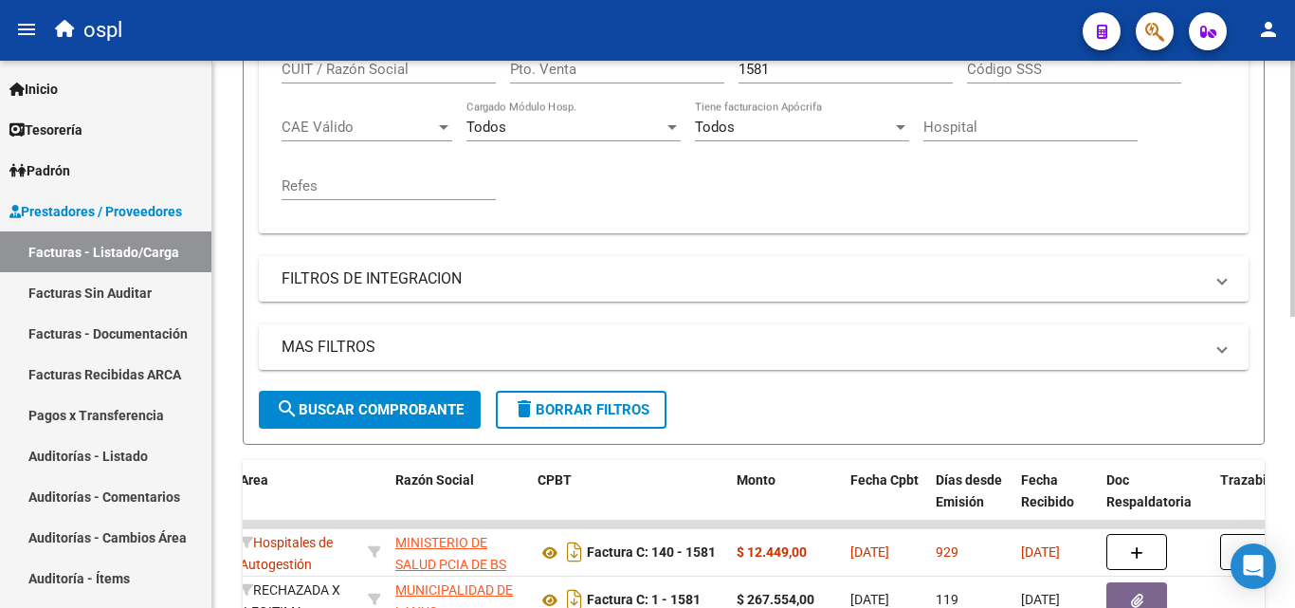
click at [784, 70] on input "1581" at bounding box center [846, 69] width 214 height 17
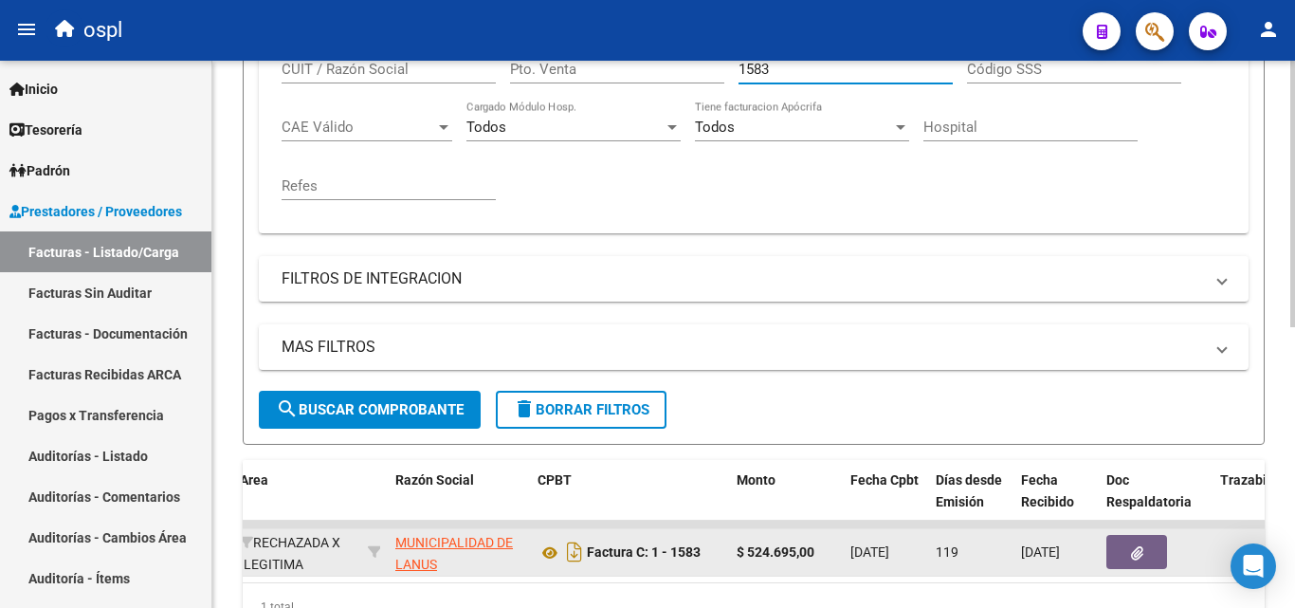
click at [1145, 537] on button "button" at bounding box center [1136, 552] width 61 height 34
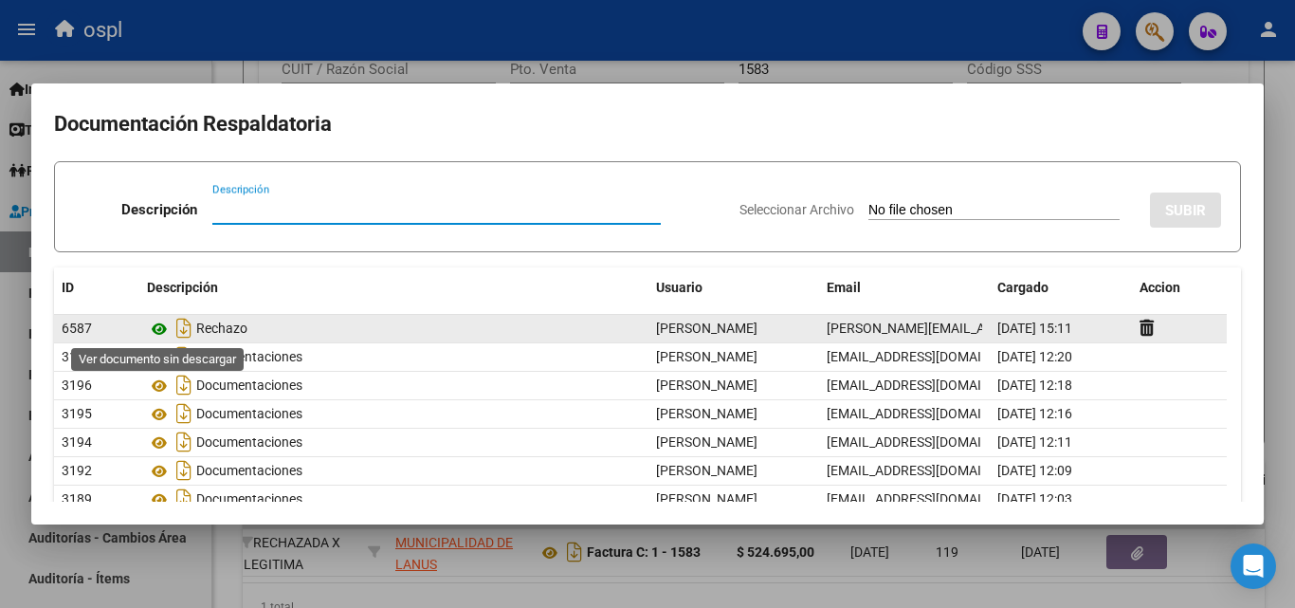
click at [150, 334] on icon at bounding box center [159, 329] width 25 height 23
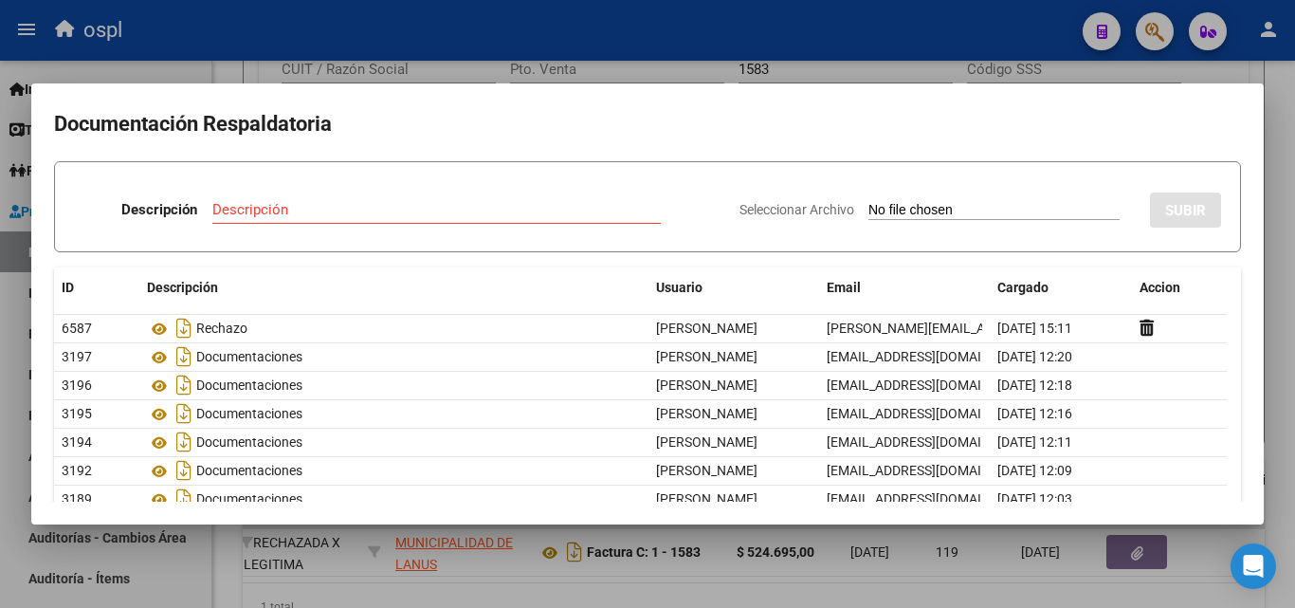
click at [878, 65] on div at bounding box center [647, 304] width 1295 height 608
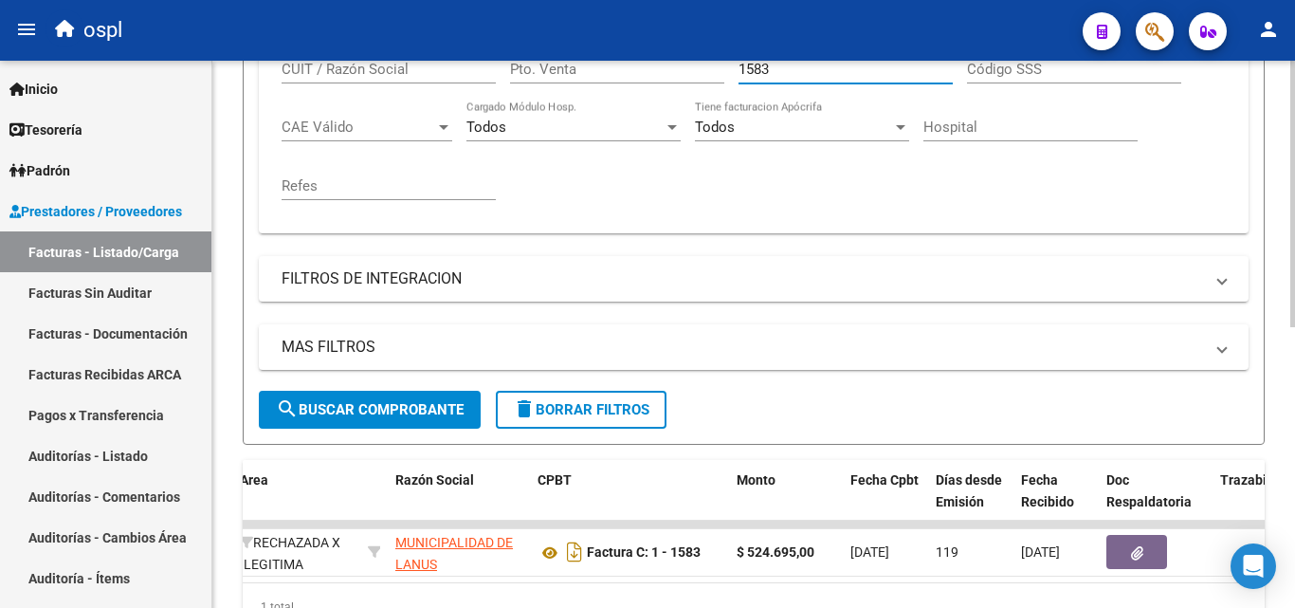
click at [803, 76] on input "1583" at bounding box center [846, 69] width 214 height 17
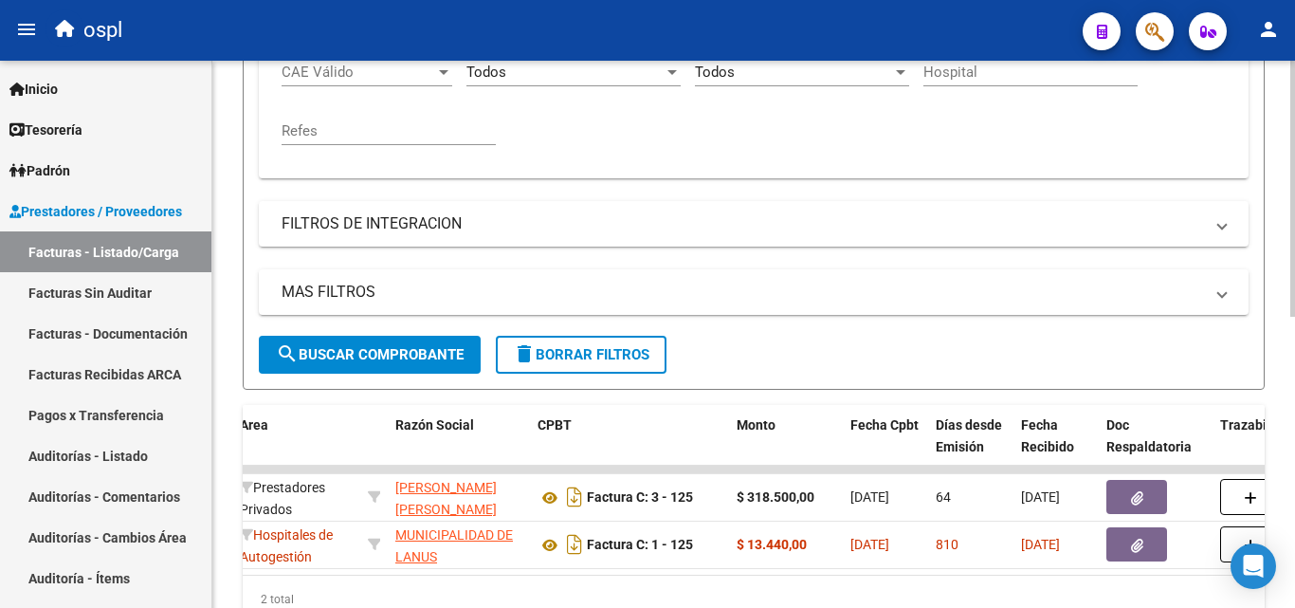
scroll to position [572, 0]
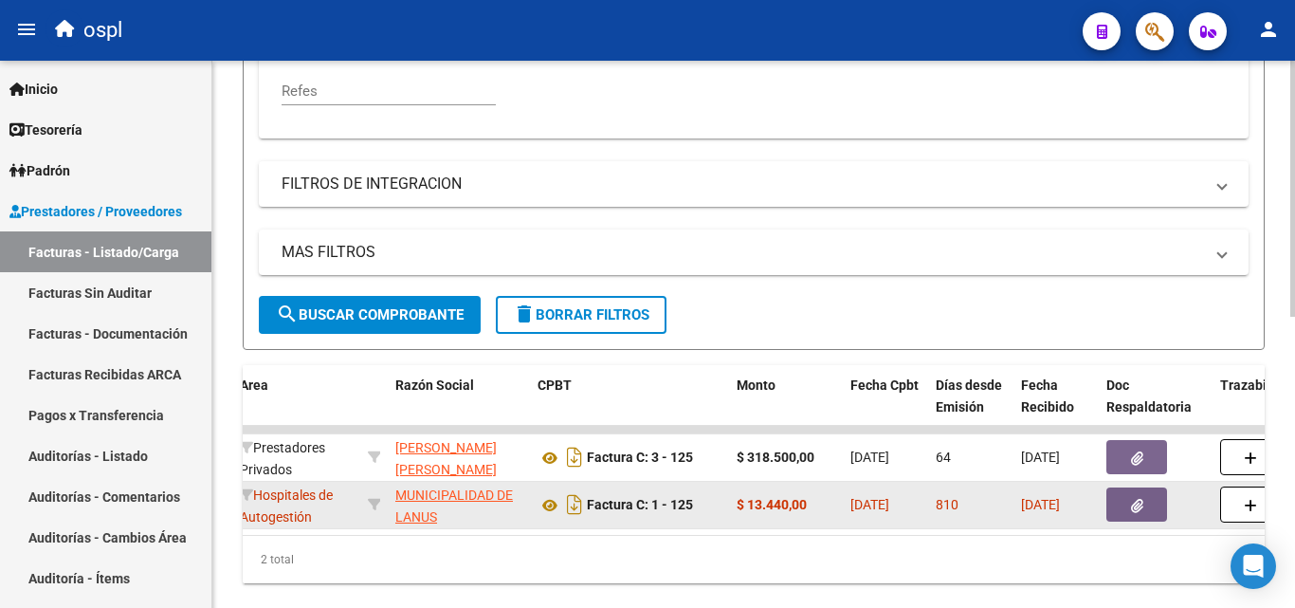
type input "125"
click at [1138, 501] on icon "button" at bounding box center [1137, 506] width 12 height 14
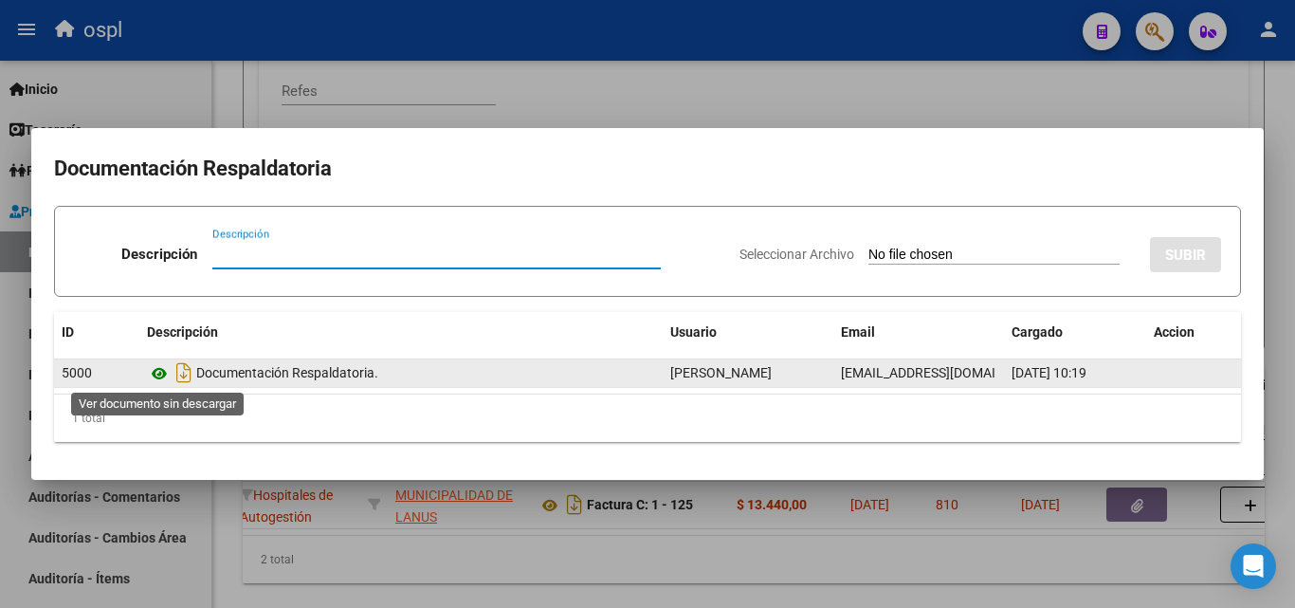
click at [159, 374] on icon at bounding box center [159, 373] width 25 height 23
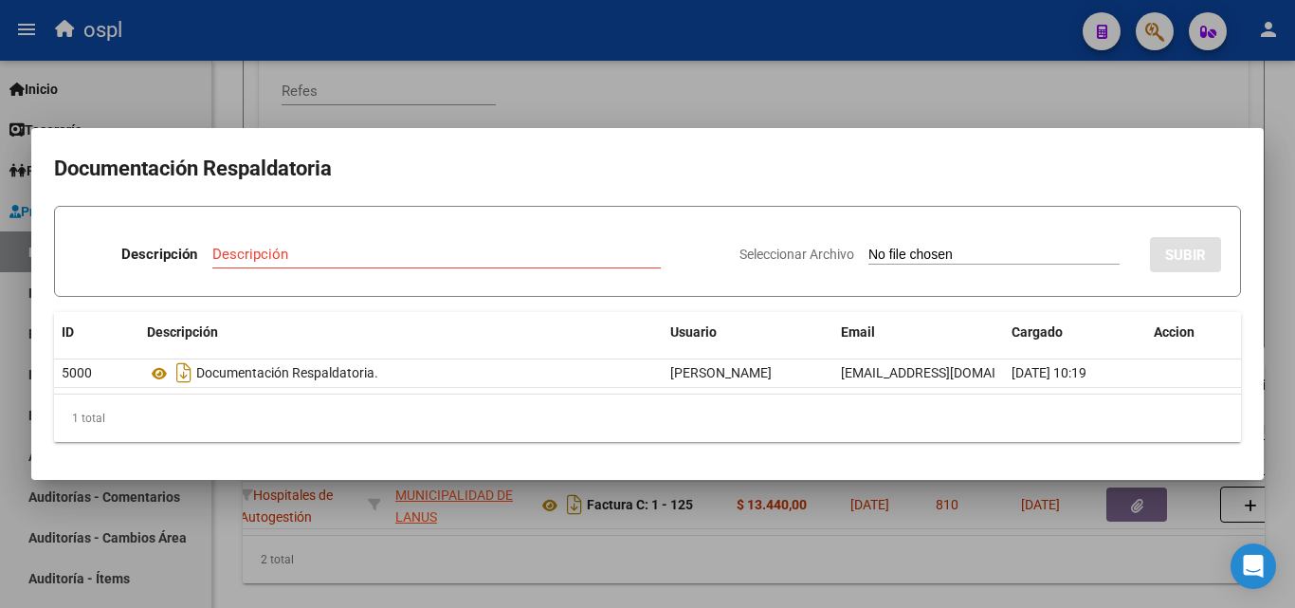
click at [846, 101] on div at bounding box center [647, 304] width 1295 height 608
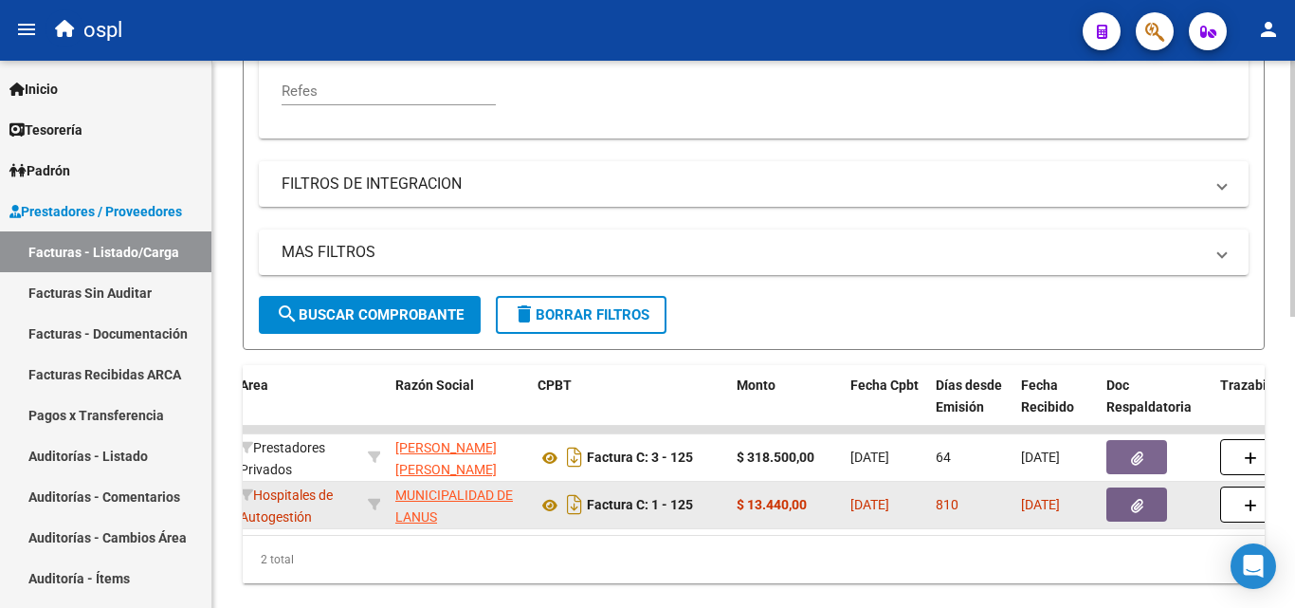
click at [1118, 505] on button "button" at bounding box center [1136, 504] width 61 height 34
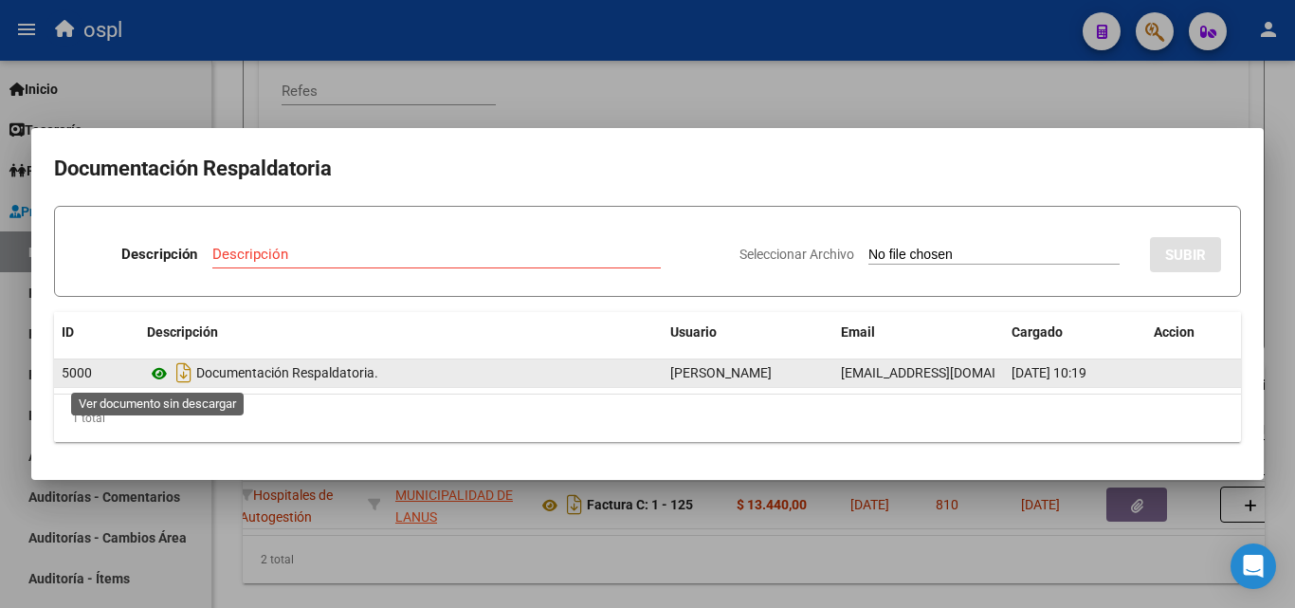
click at [167, 378] on icon at bounding box center [159, 373] width 25 height 23
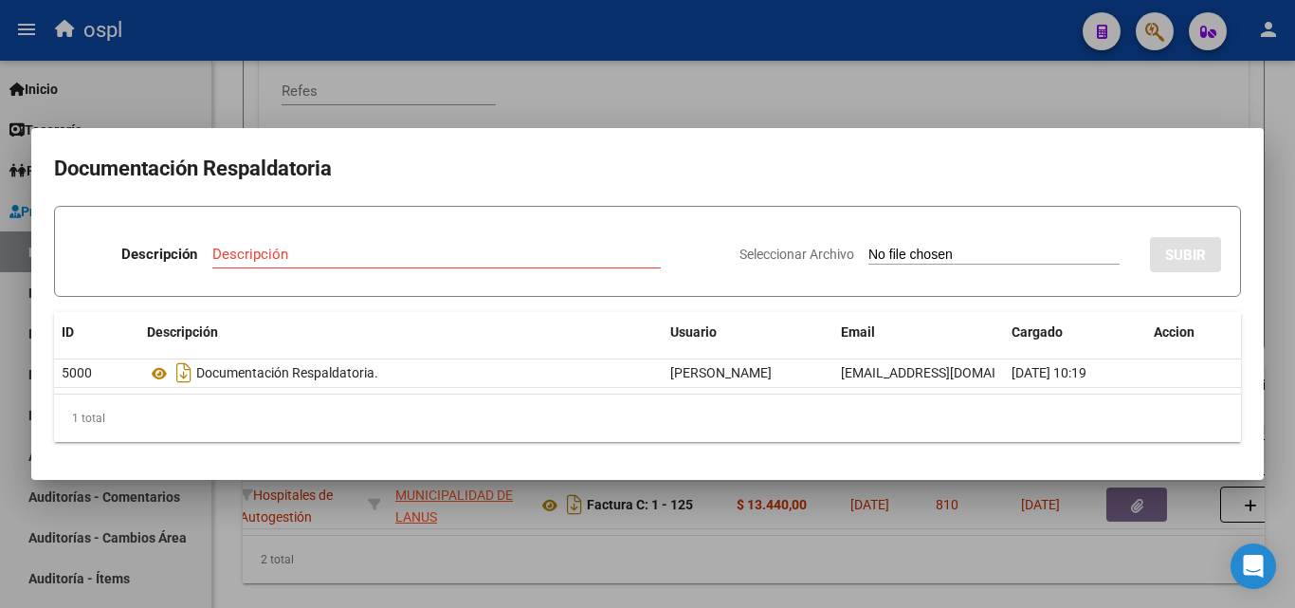
click at [867, 106] on div at bounding box center [647, 304] width 1295 height 608
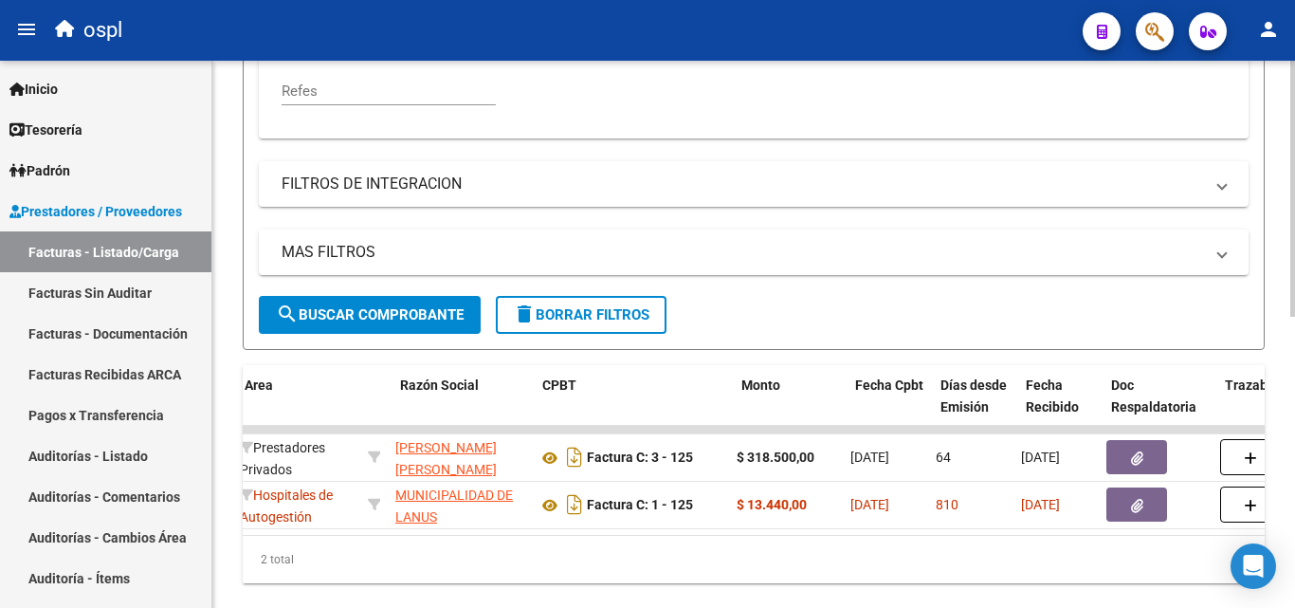
scroll to position [0, 0]
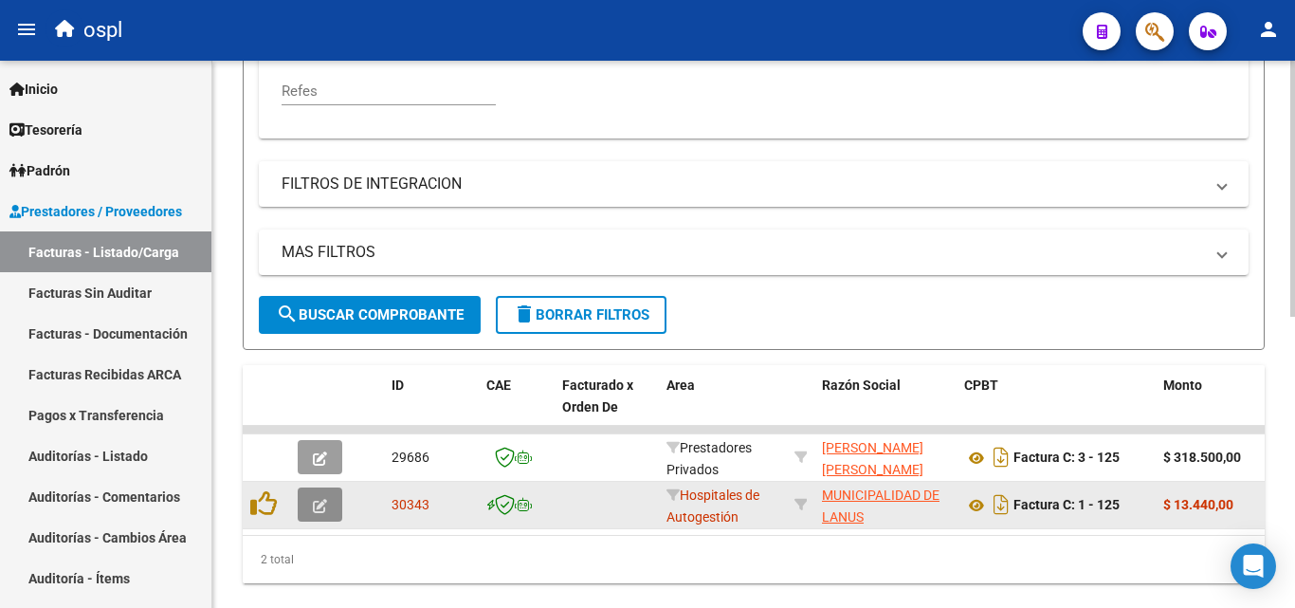
click at [309, 502] on button "button" at bounding box center [320, 504] width 45 height 34
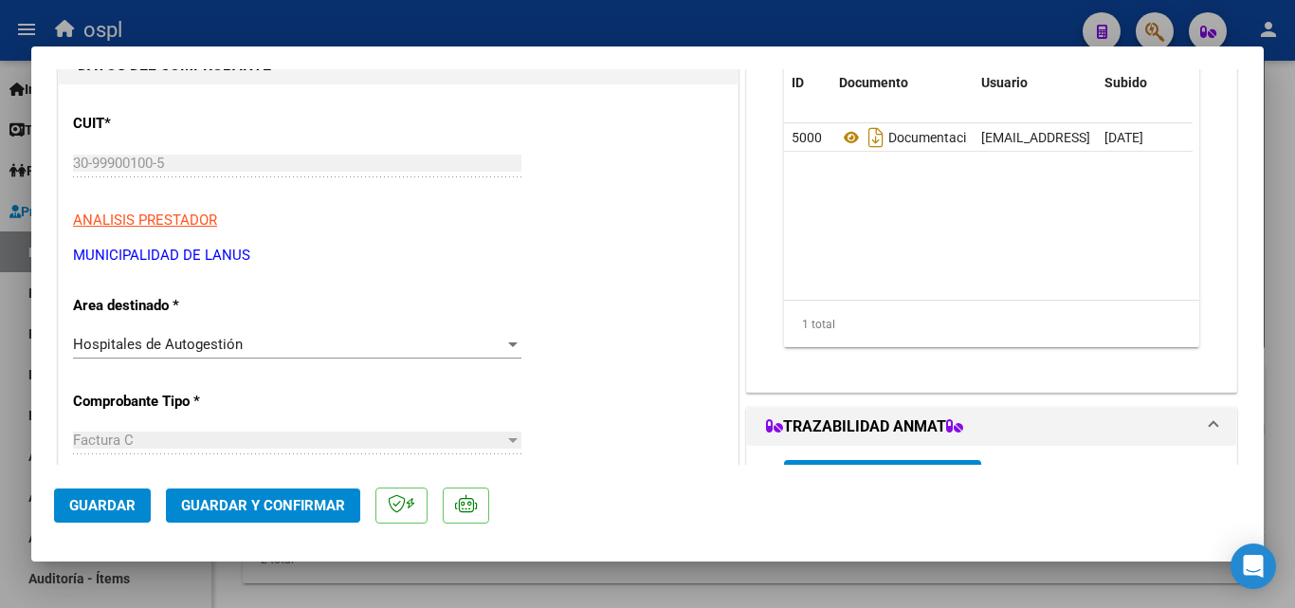
scroll to position [190, 0]
click at [419, 339] on div "Hospitales de Autogestión" at bounding box center [288, 343] width 431 height 17
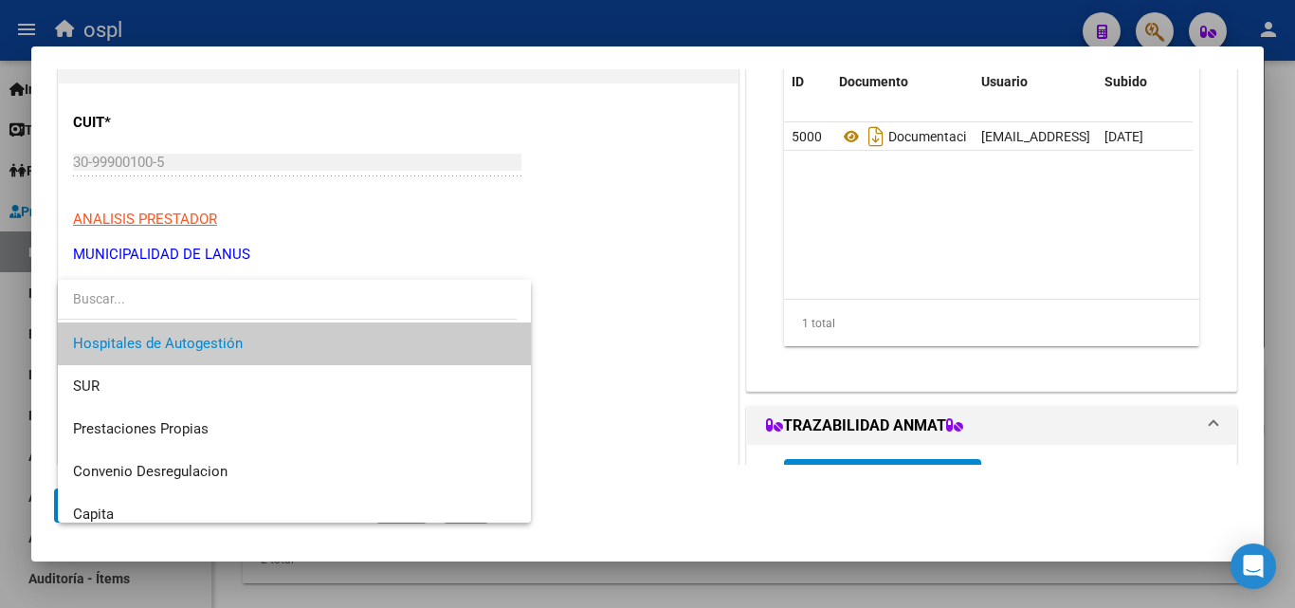
scroll to position [227, 0]
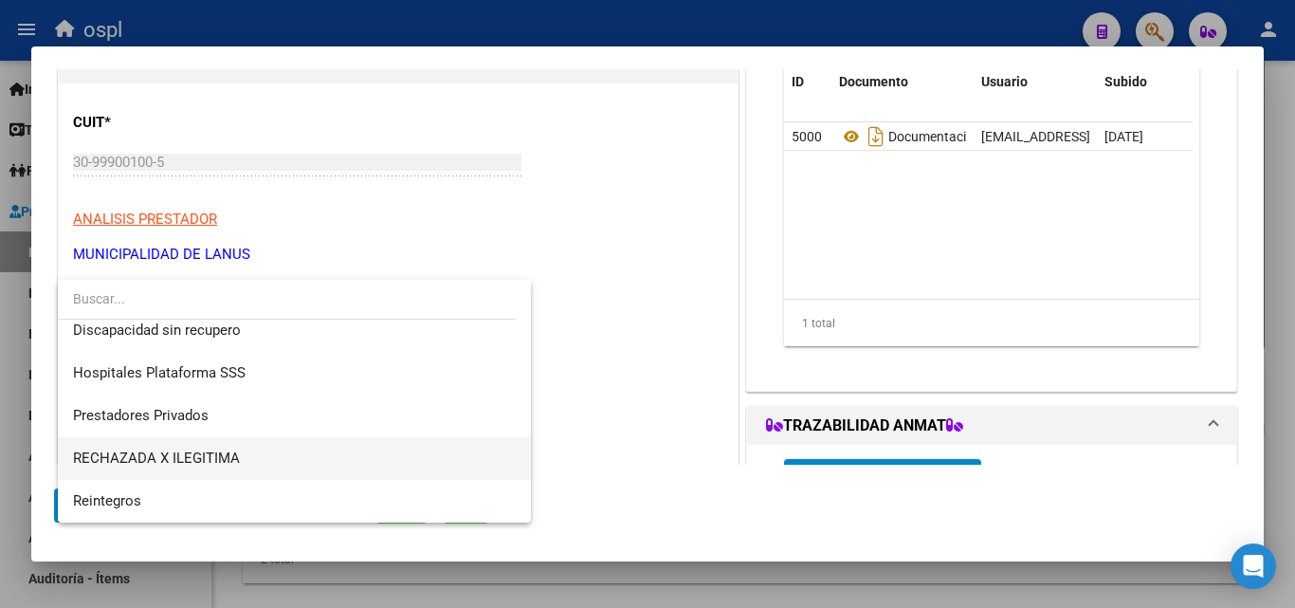
click at [252, 450] on span "RECHAZADA X ILEGITIMA" at bounding box center [294, 458] width 443 height 43
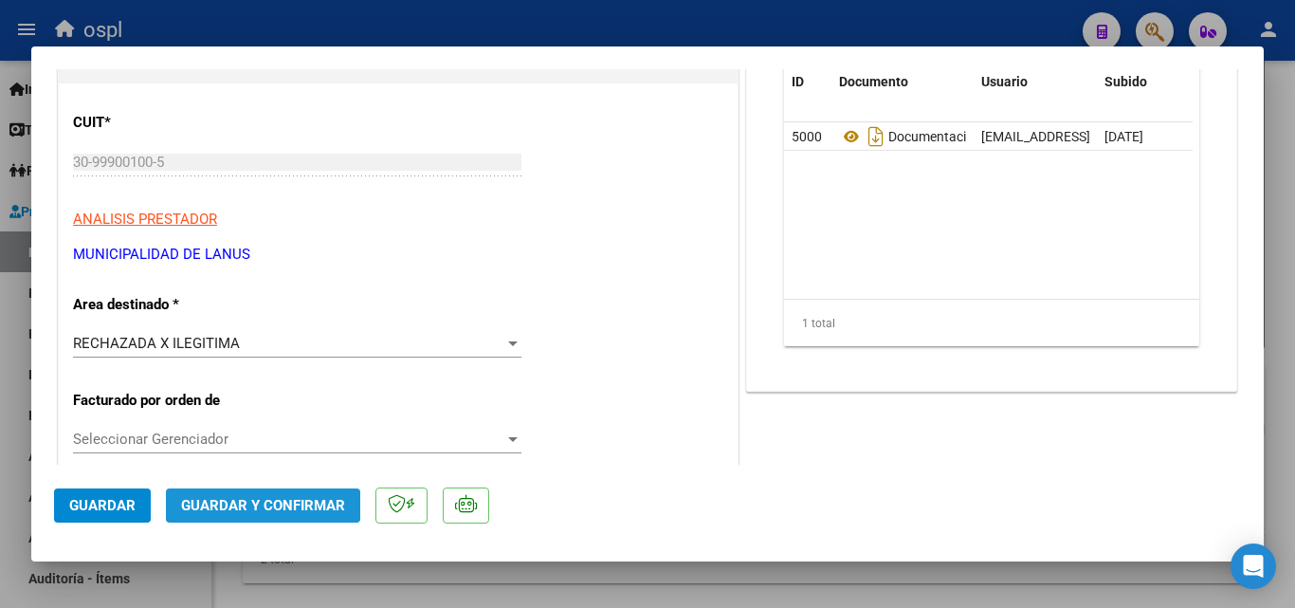
click at [307, 494] on button "Guardar y Confirmar" at bounding box center [263, 505] width 194 height 34
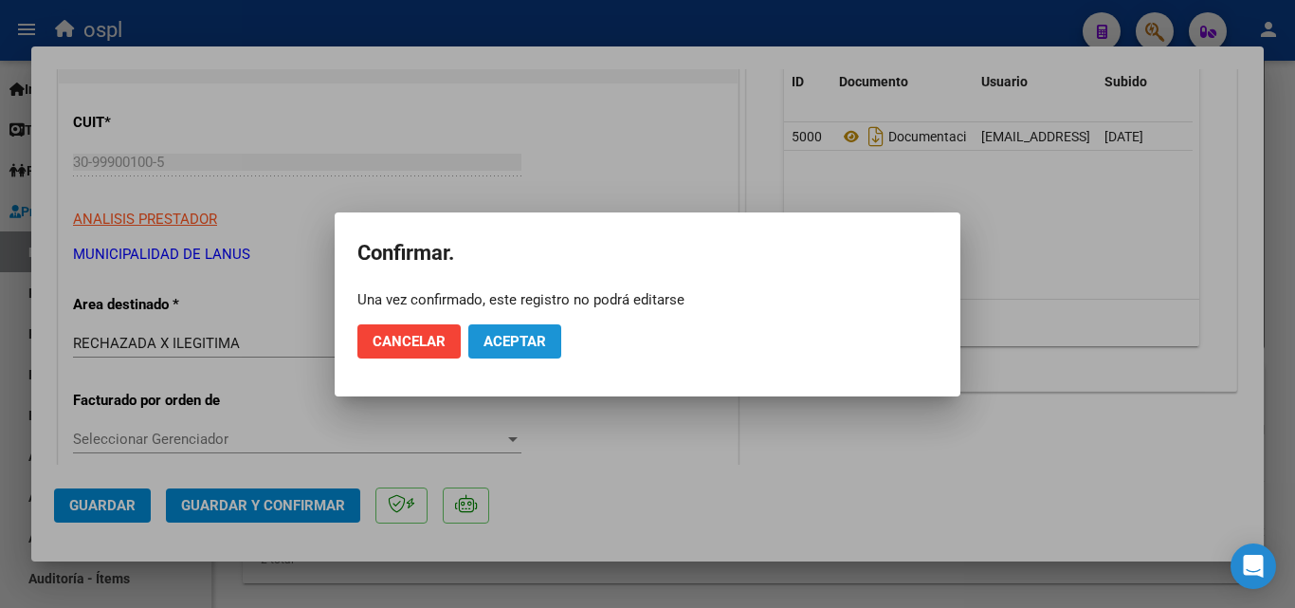
click at [481, 350] on button "Aceptar" at bounding box center [514, 341] width 93 height 34
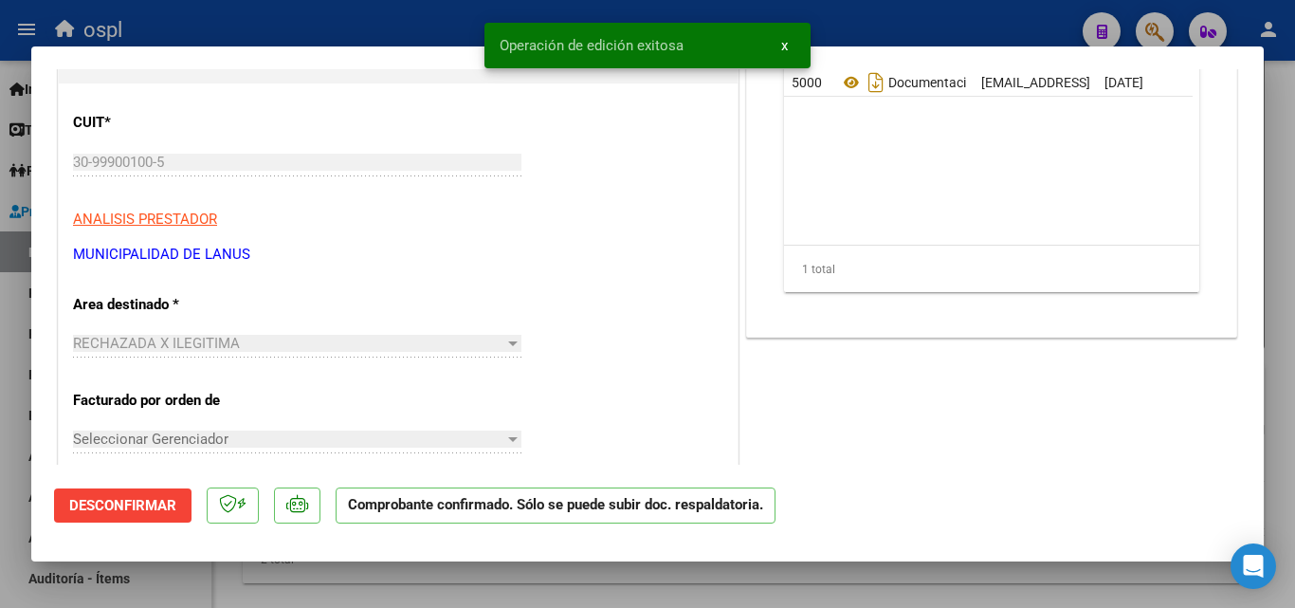
click at [189, 16] on div at bounding box center [647, 304] width 1295 height 608
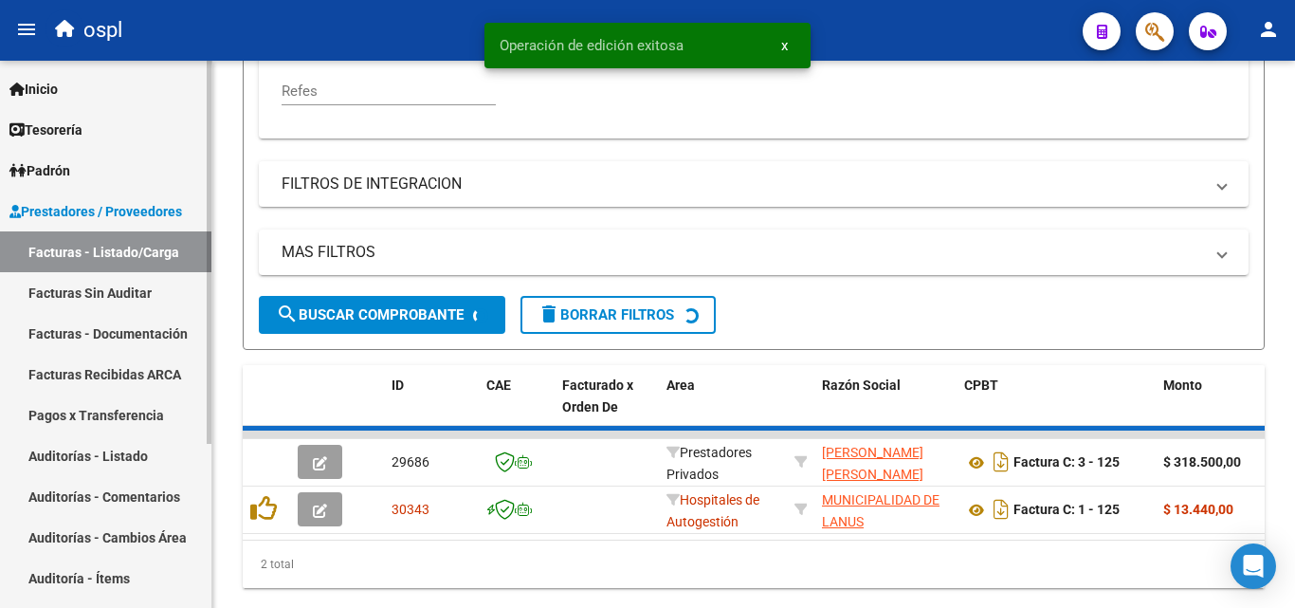
scroll to position [572, 0]
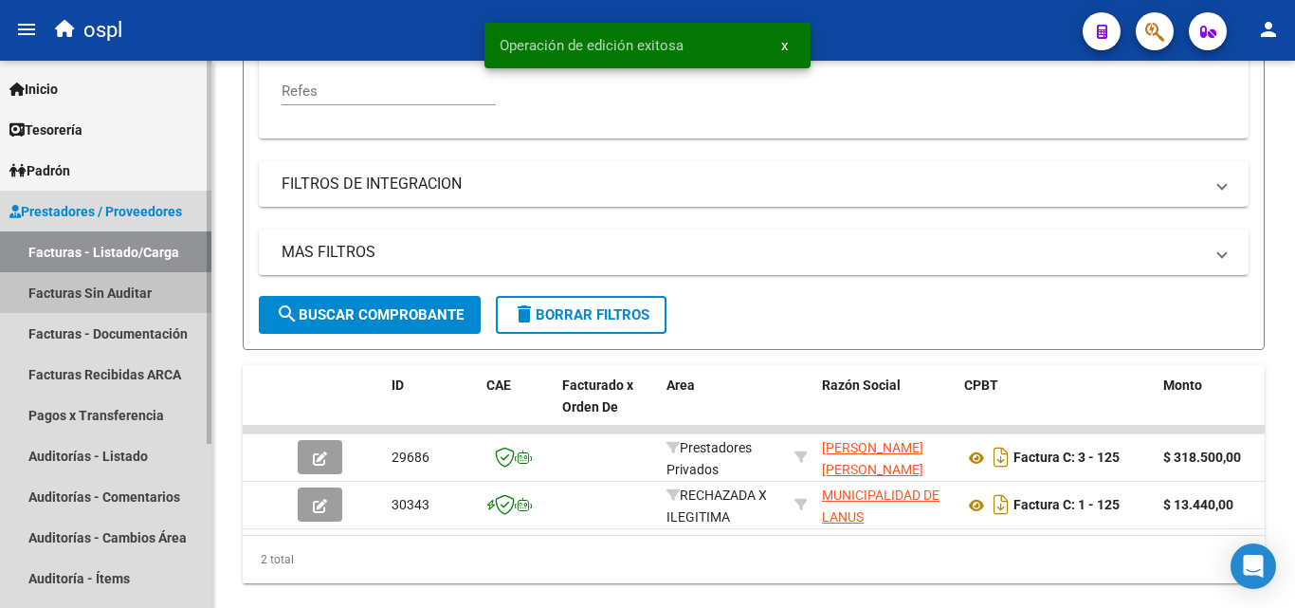
click at [134, 295] on link "Facturas Sin Auditar" at bounding box center [105, 292] width 211 height 41
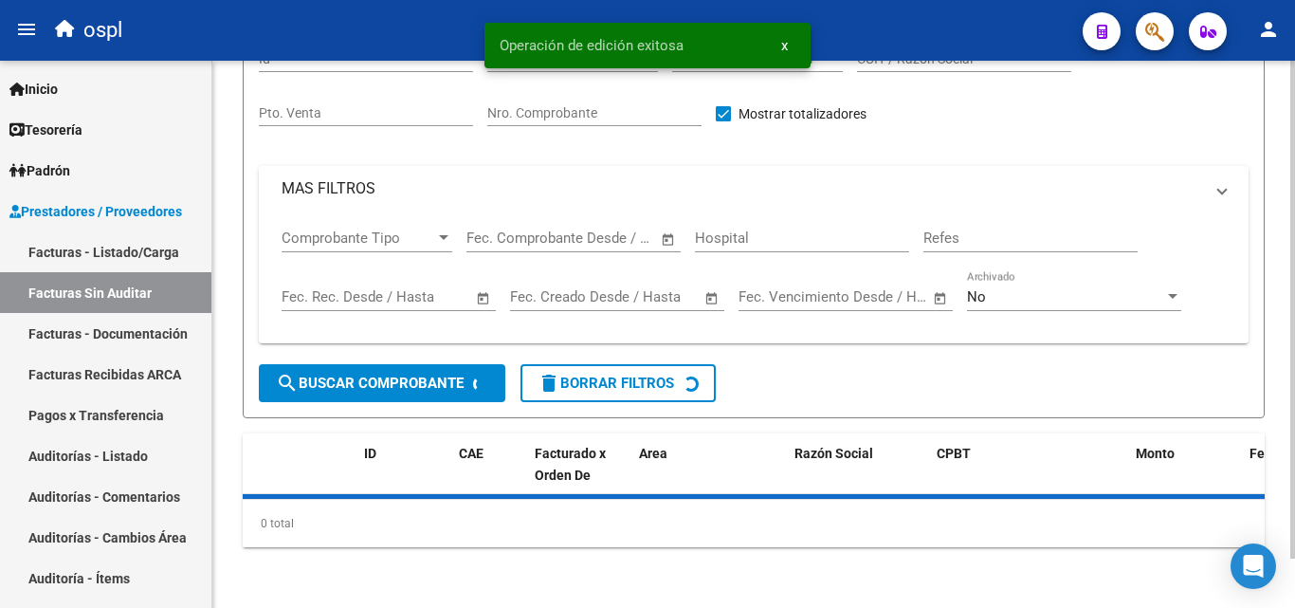
scroll to position [54, 0]
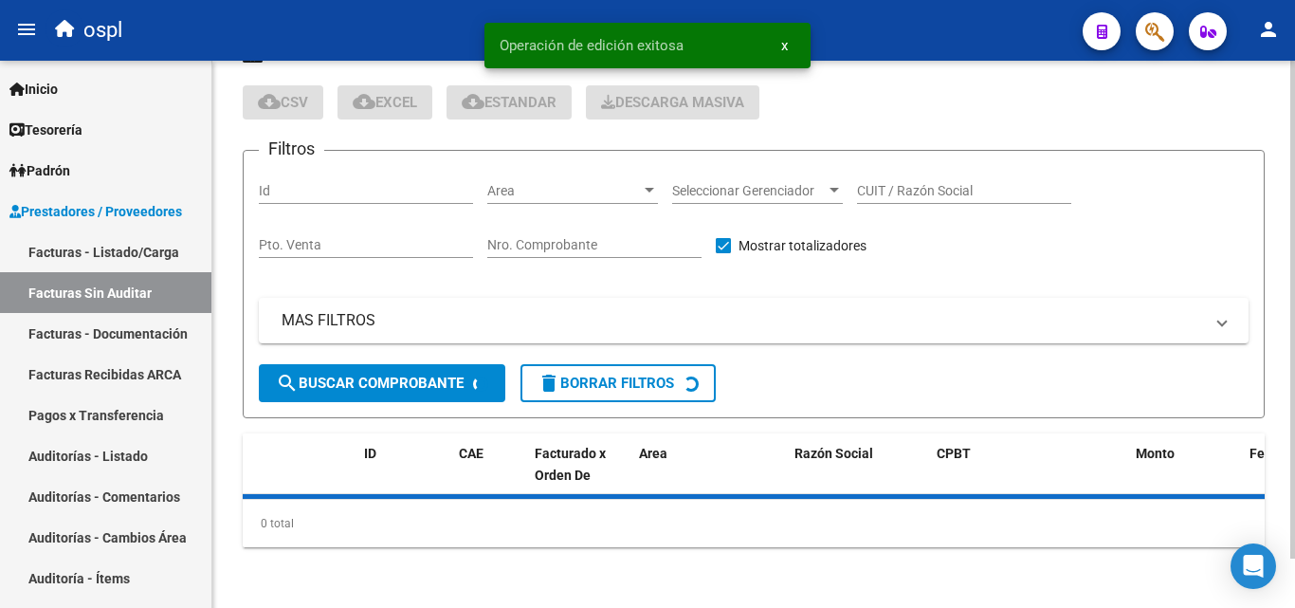
click at [539, 236] on div "Nro. Comprobante" at bounding box center [594, 239] width 214 height 38
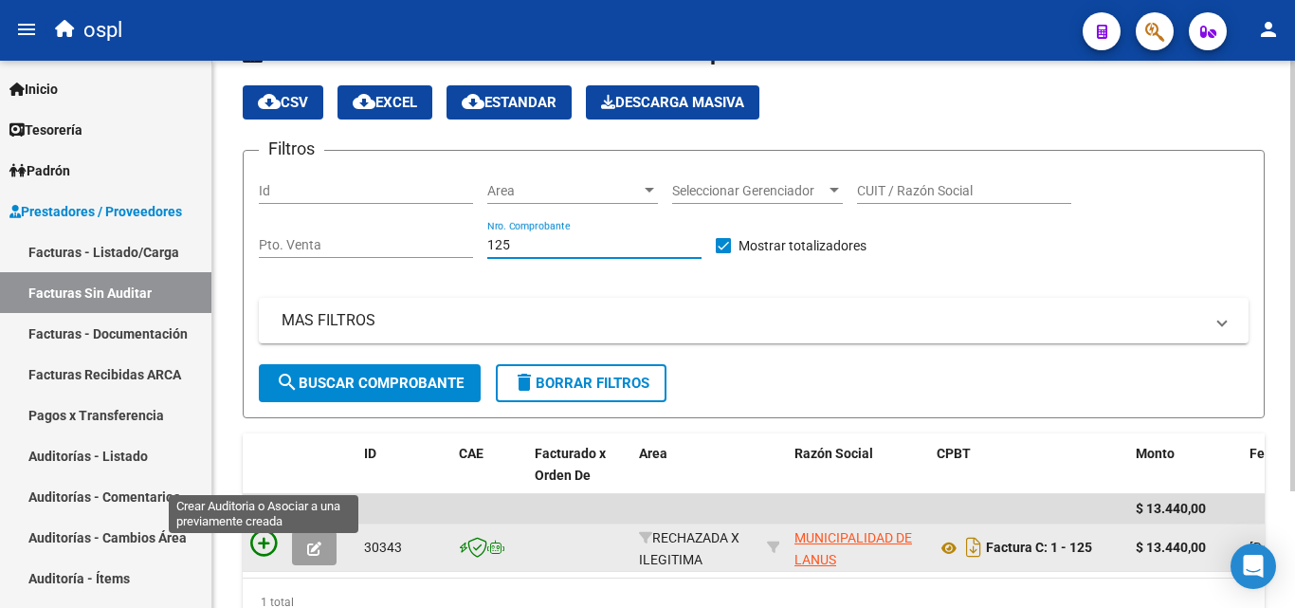
type input "125"
click at [266, 539] on icon at bounding box center [263, 543] width 27 height 27
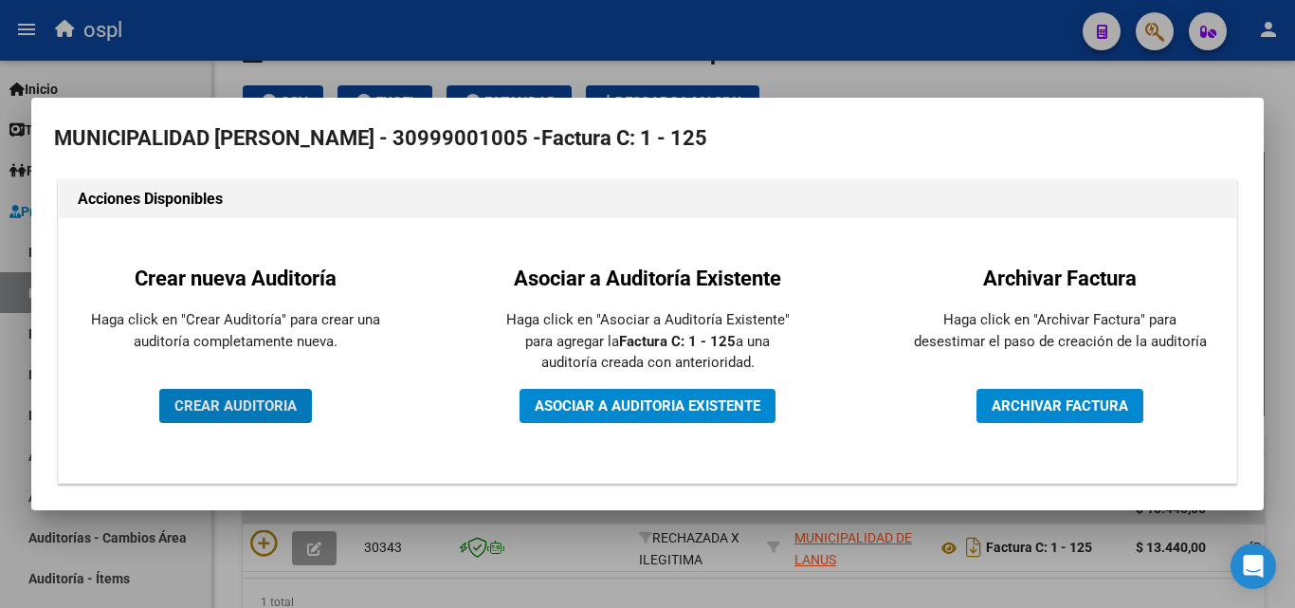
click at [258, 416] on button "CREAR AUDITORIA" at bounding box center [235, 406] width 153 height 34
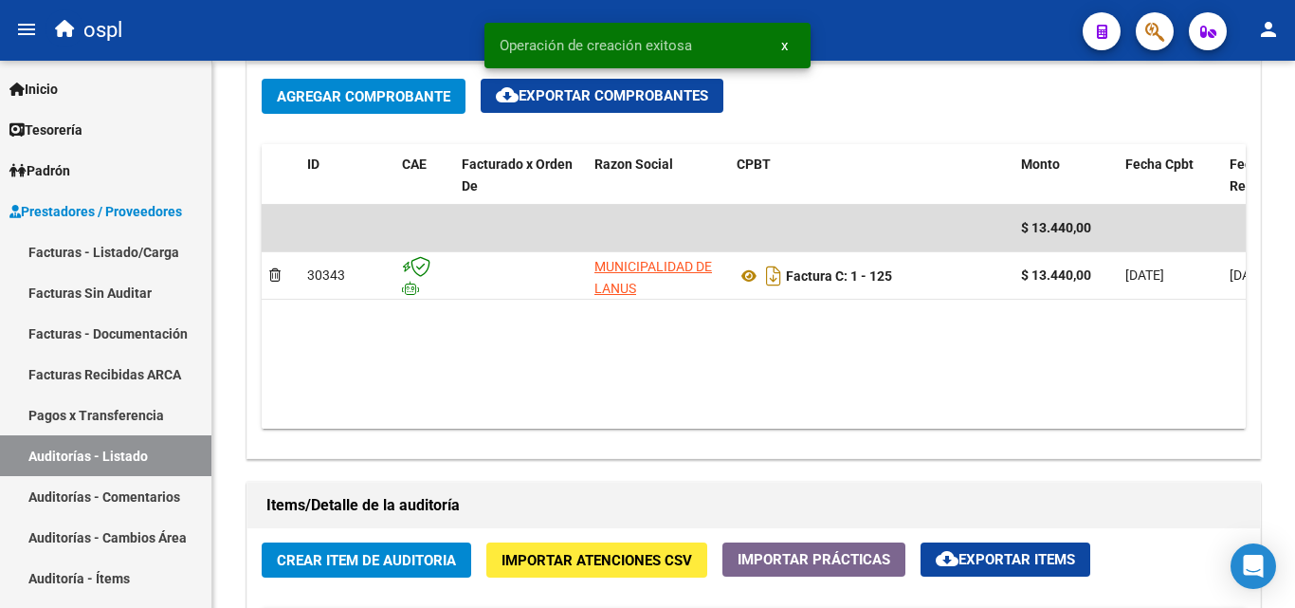
scroll to position [1043, 0]
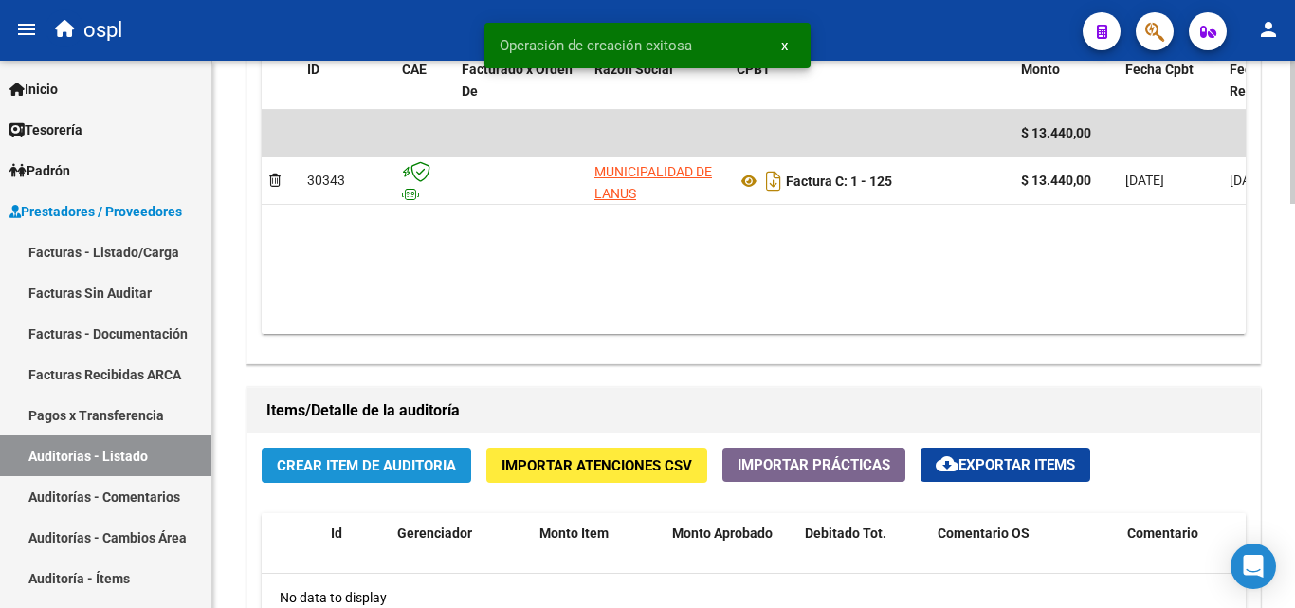
click at [380, 455] on button "Crear Item de Auditoria" at bounding box center [367, 464] width 210 height 35
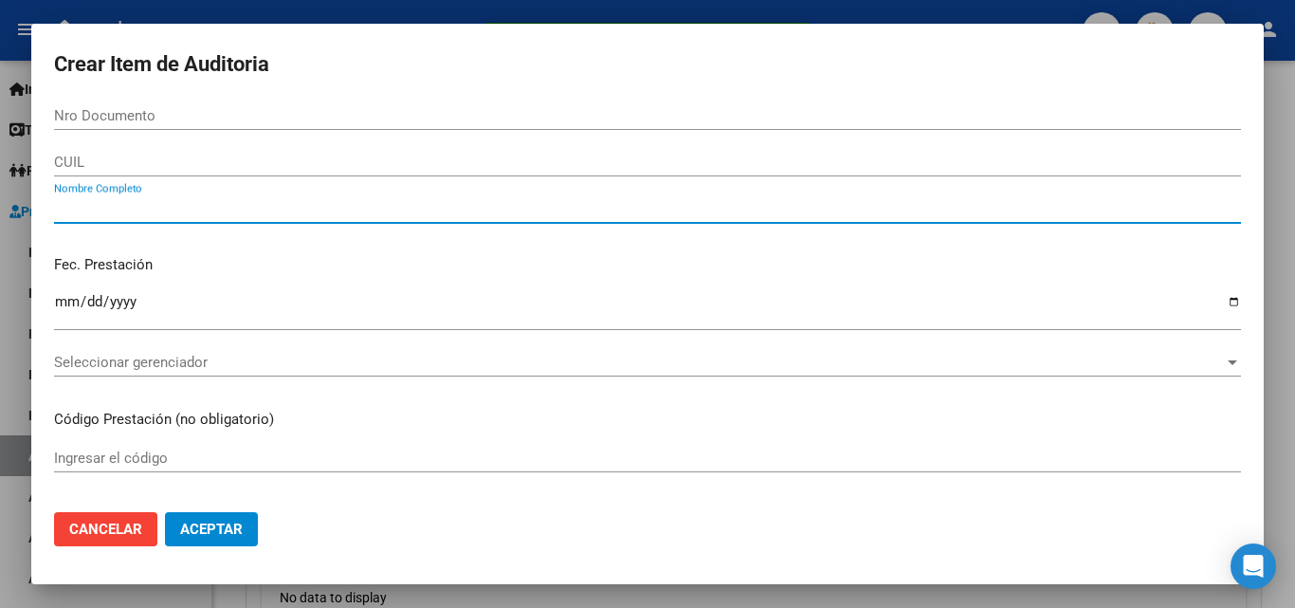
click at [193, 204] on input "Nombre Completo" at bounding box center [647, 208] width 1187 height 17
type input "TODOS"
click at [231, 300] on input "Ingresar la fecha" at bounding box center [647, 309] width 1187 height 30
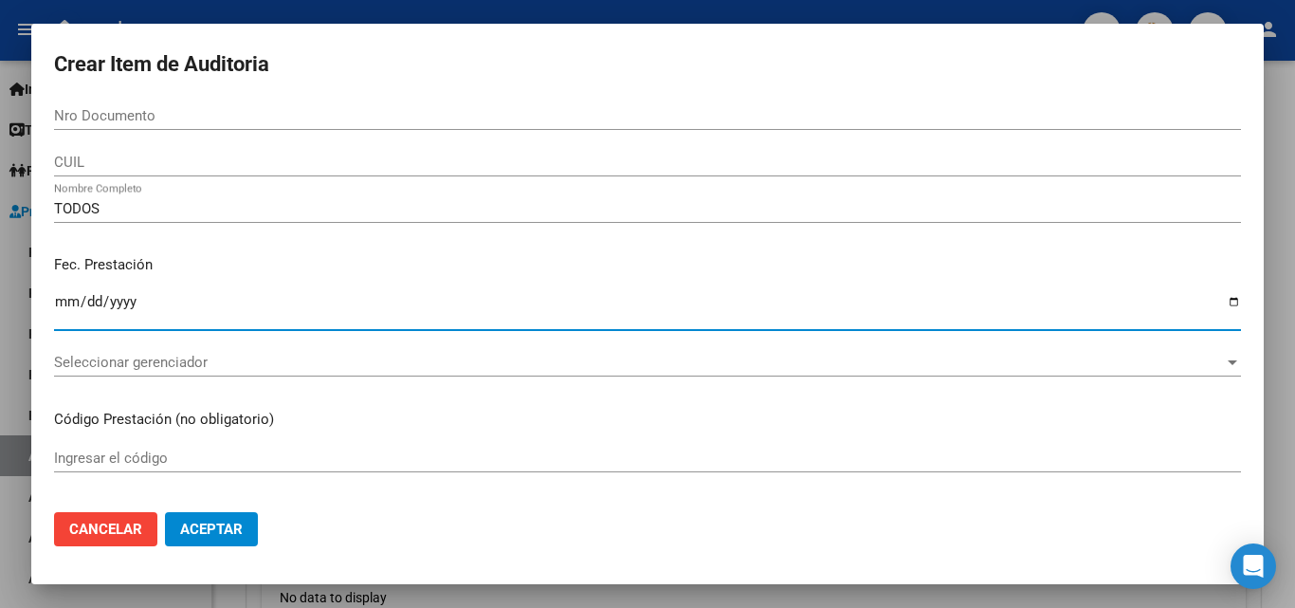
click at [680, 266] on p "Fec. Prestación" at bounding box center [647, 265] width 1187 height 22
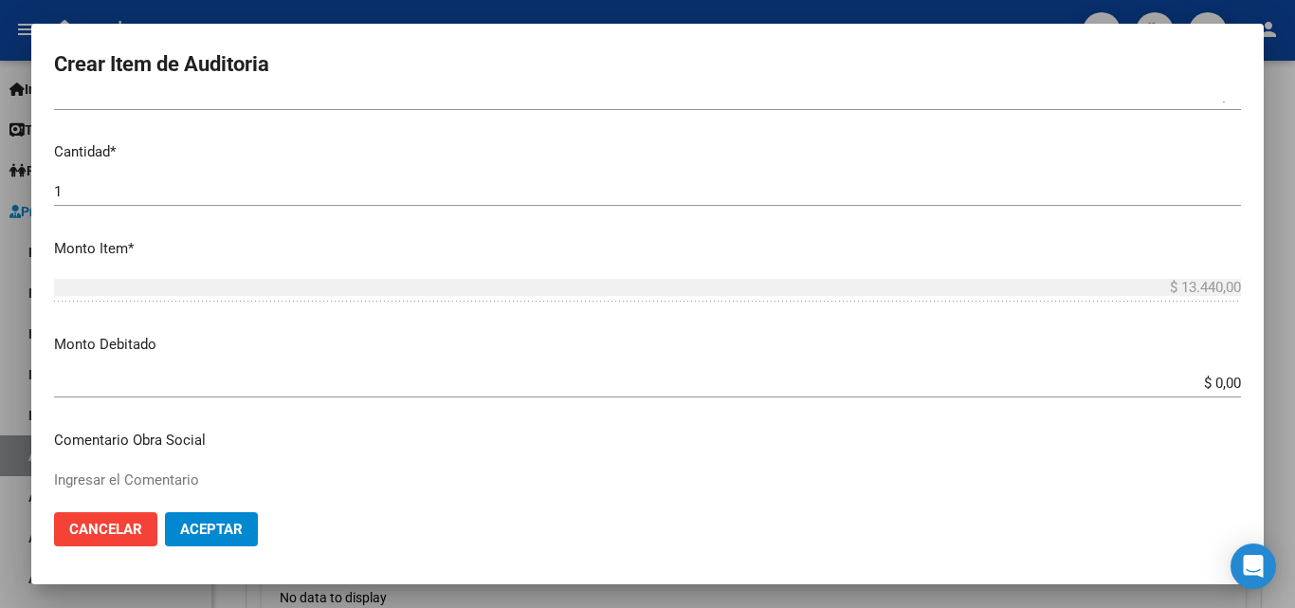
scroll to position [474, 0]
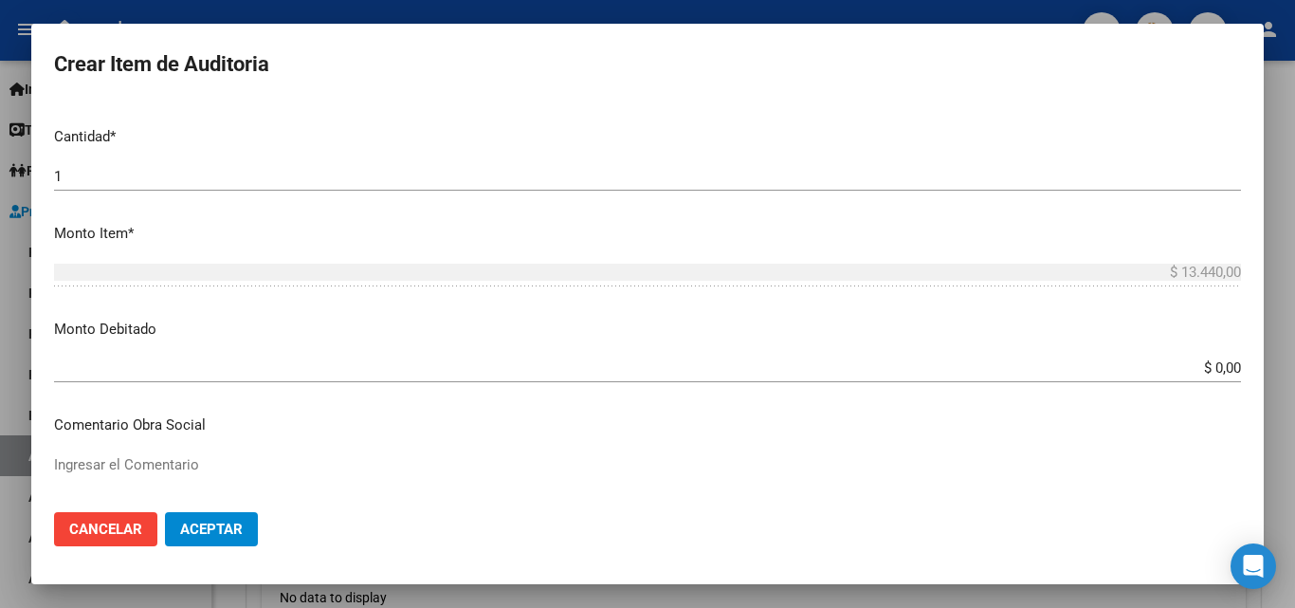
click at [1225, 367] on input "$ 0,00" at bounding box center [647, 367] width 1187 height 17
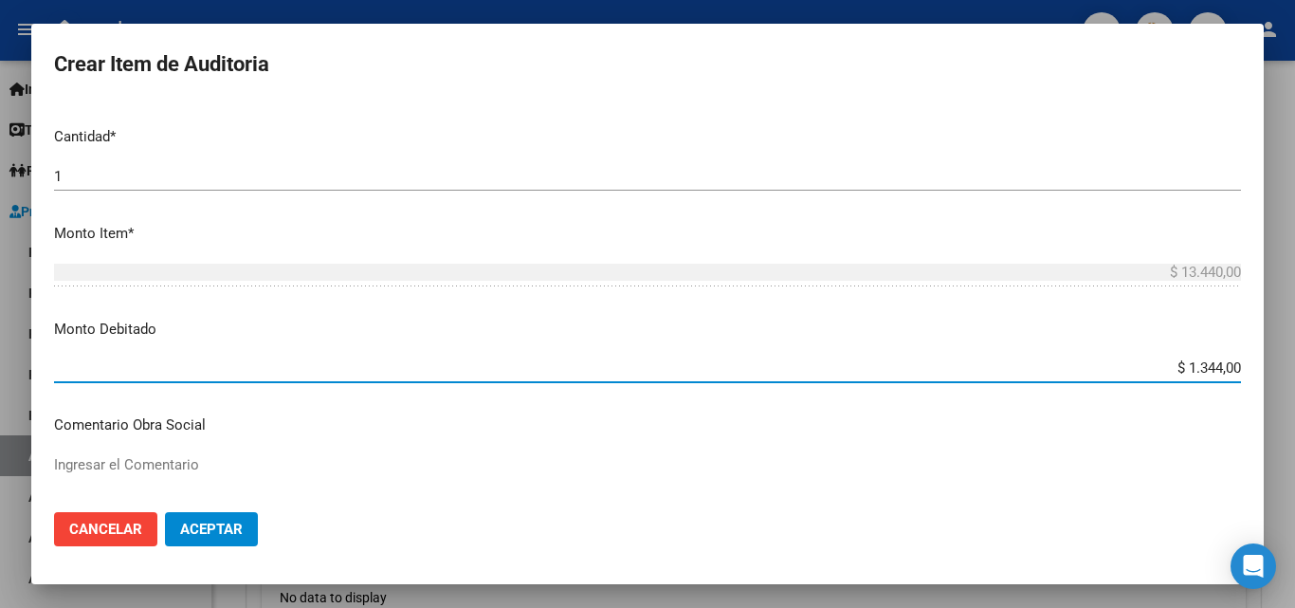
type input "$ 13.440,00"
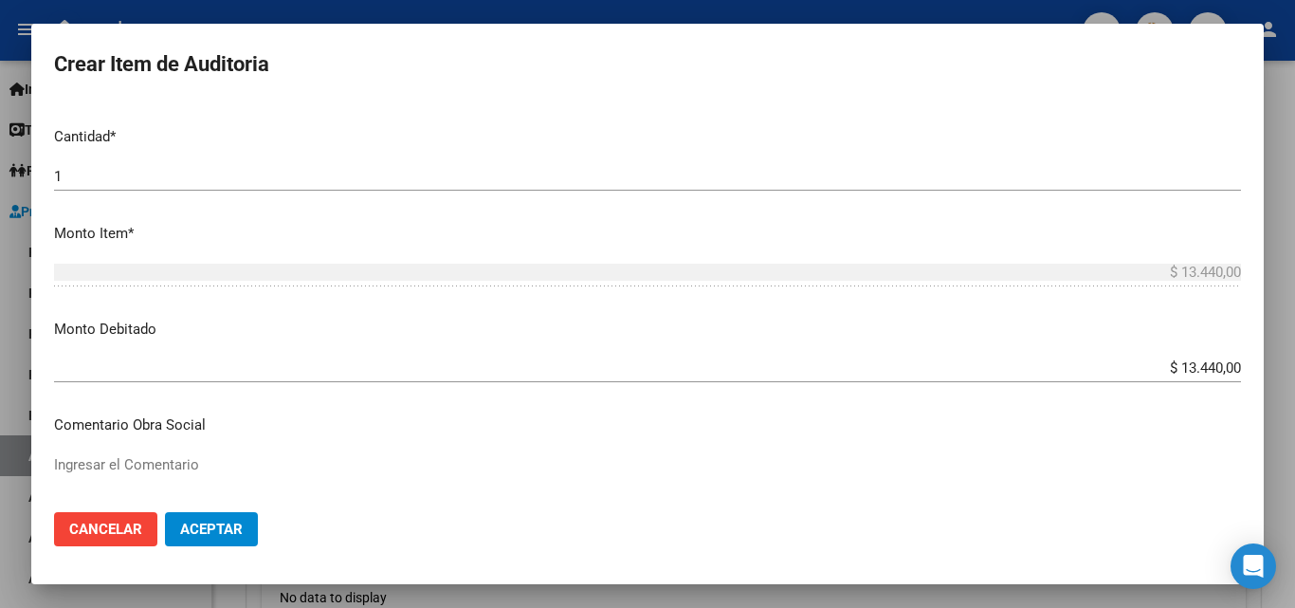
click at [1219, 306] on mat-dialog-content "Nro Documento CUIL TODOS Nombre Completo Fec. Prestación Ingresar la fecha Sele…" at bounding box center [647, 298] width 1233 height 395
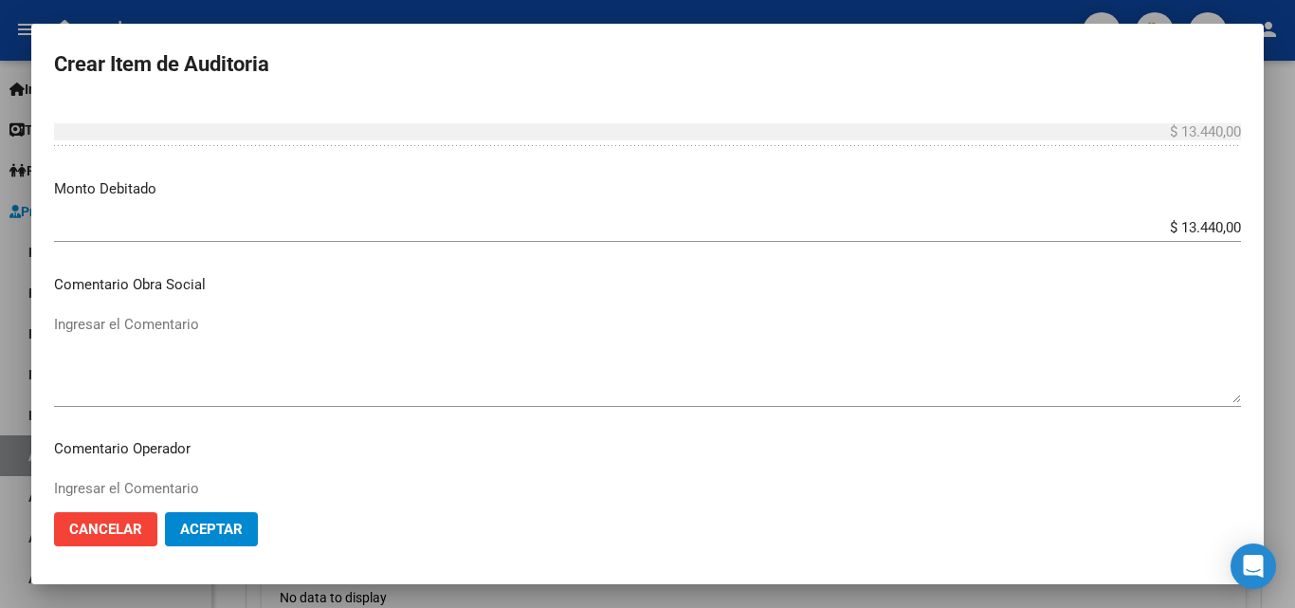
scroll to position [664, 0]
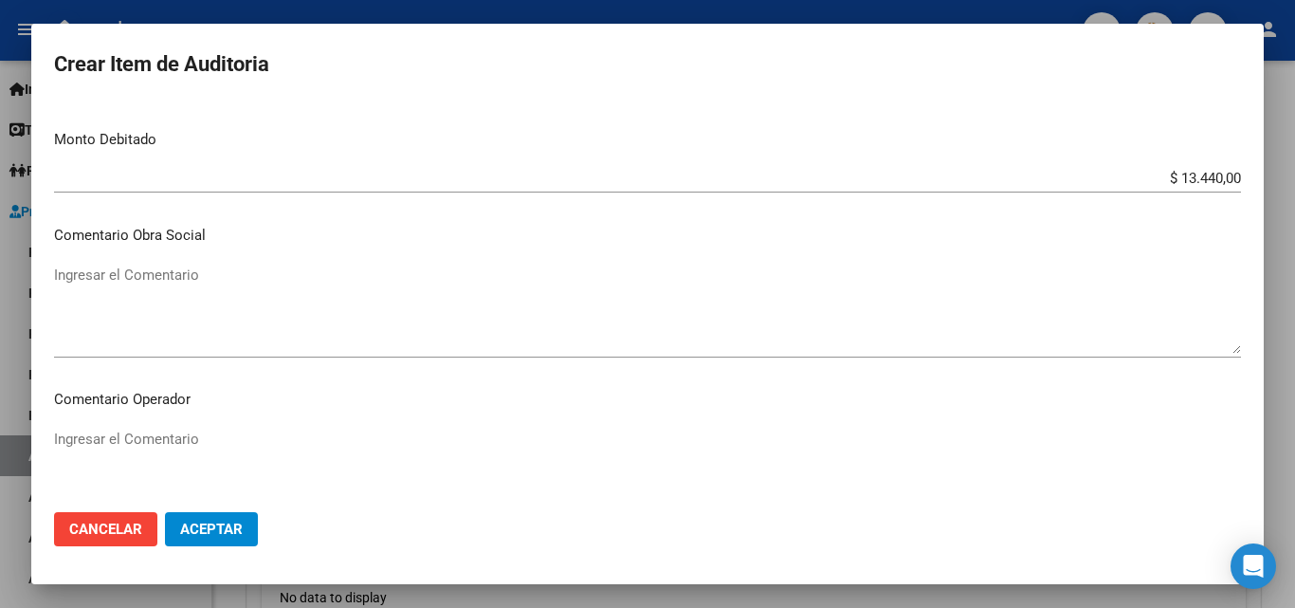
click at [824, 305] on textarea "Ingresar el Comentario" at bounding box center [647, 309] width 1187 height 89
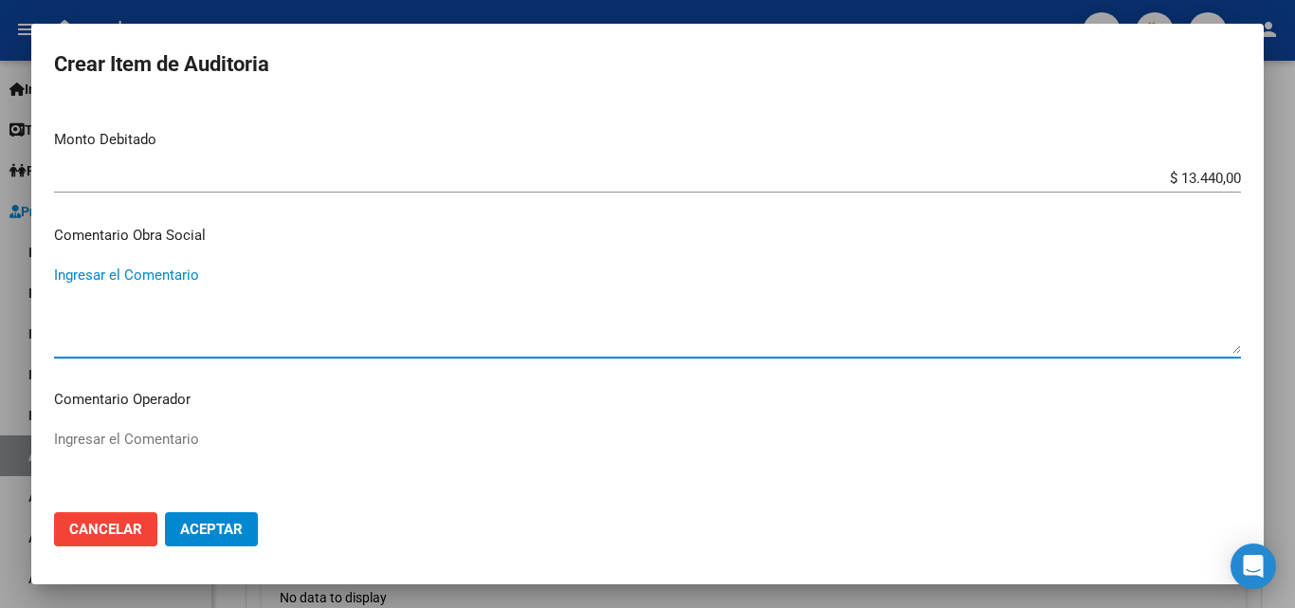
paste textarea "RECHAZO POR ILEGITIMA; FALTA COPIA DE DNI"
click at [65, 276] on textarea "RECHAZO POR ILEGITIMA; FALTA COPIA DE DNI" at bounding box center [647, 309] width 1187 height 89
type textarea "RECHAZO POR ILEGITIMA; FALTA COPIA DE DNI"
click at [343, 247] on mat-dialog-content "Nro Documento CUIL TODOS Nombre Completo Fec. Prestación Ingresar la fecha Sele…" at bounding box center [647, 298] width 1233 height 395
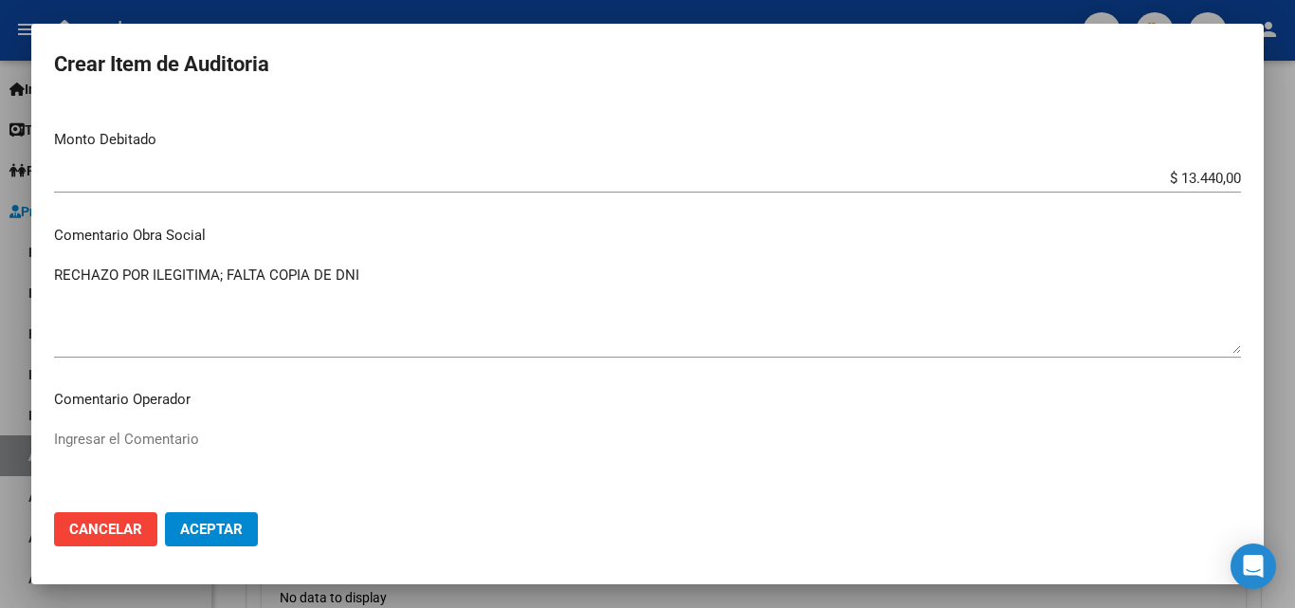
click at [241, 535] on span "Aceptar" at bounding box center [211, 528] width 63 height 17
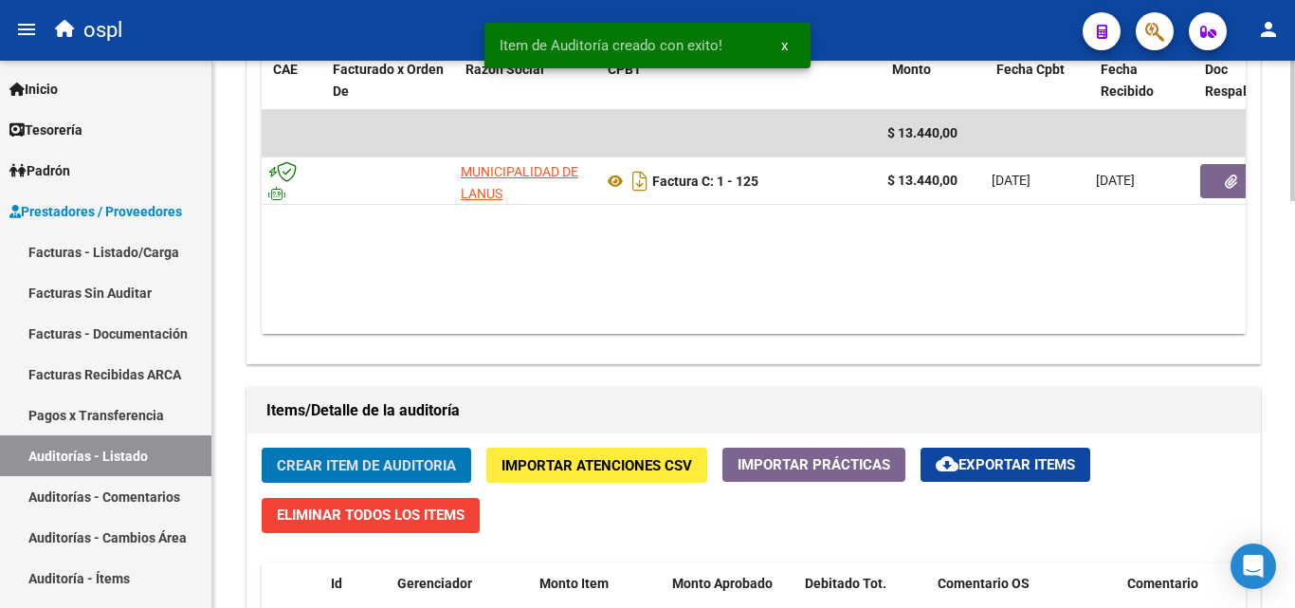
scroll to position [0, 143]
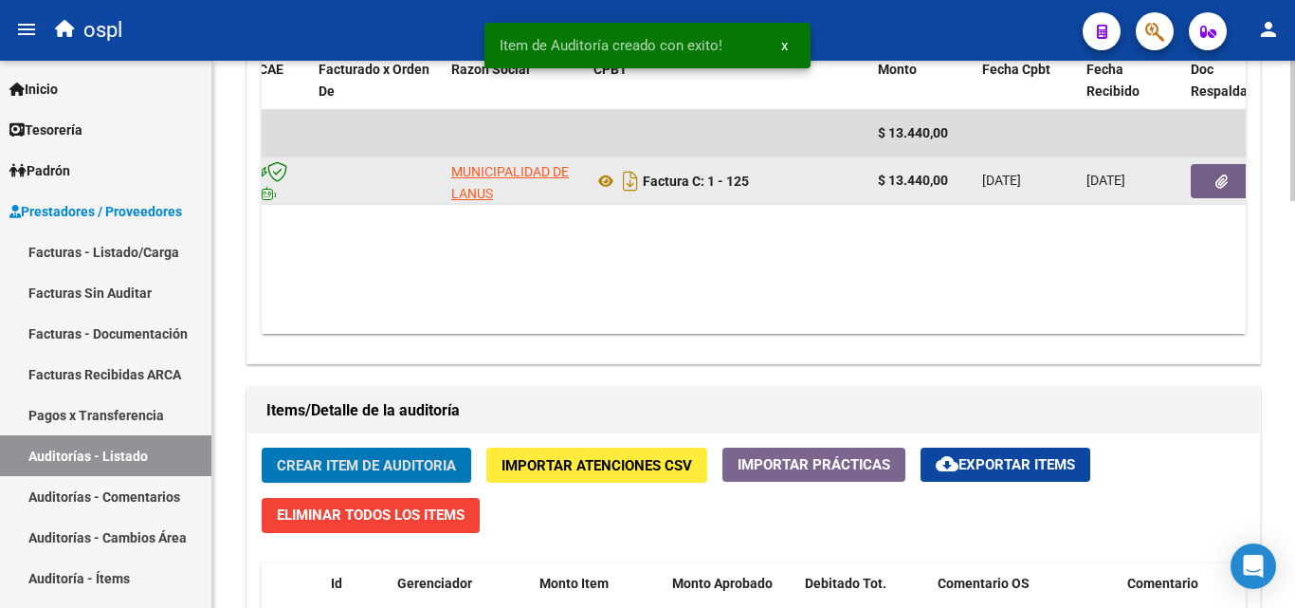
click at [1224, 171] on button "button" at bounding box center [1221, 181] width 61 height 34
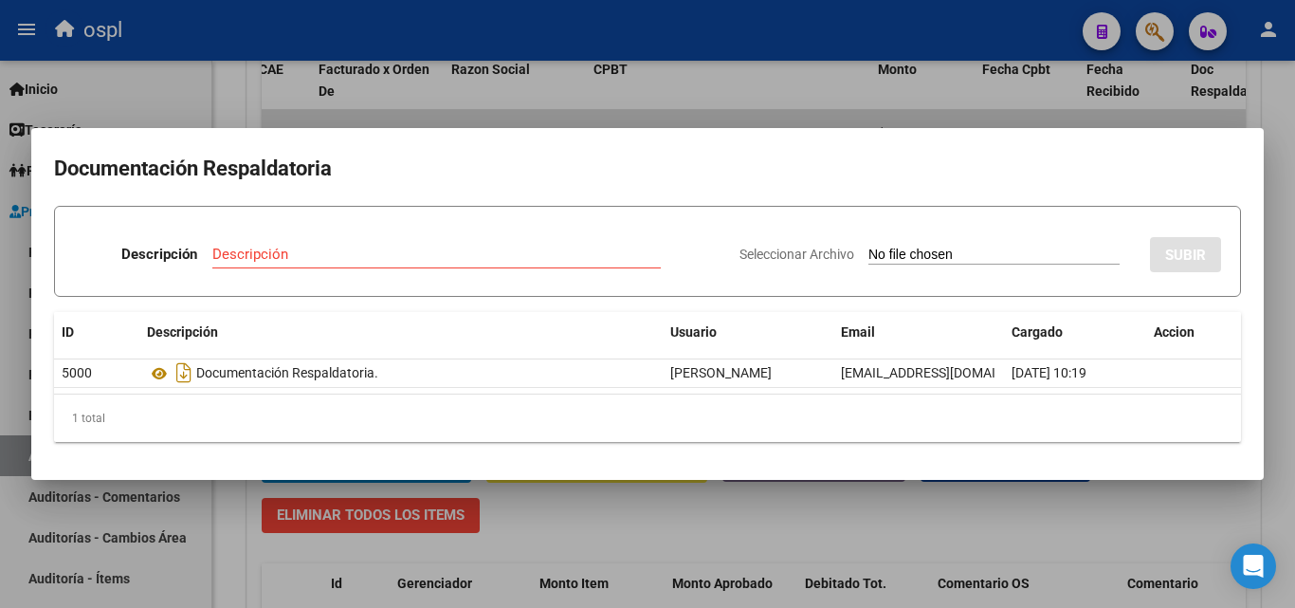
click at [868, 248] on input "Seleccionar Archivo" at bounding box center [993, 256] width 251 height 18
type input "C:\fakepath\FC Nº125.pdf"
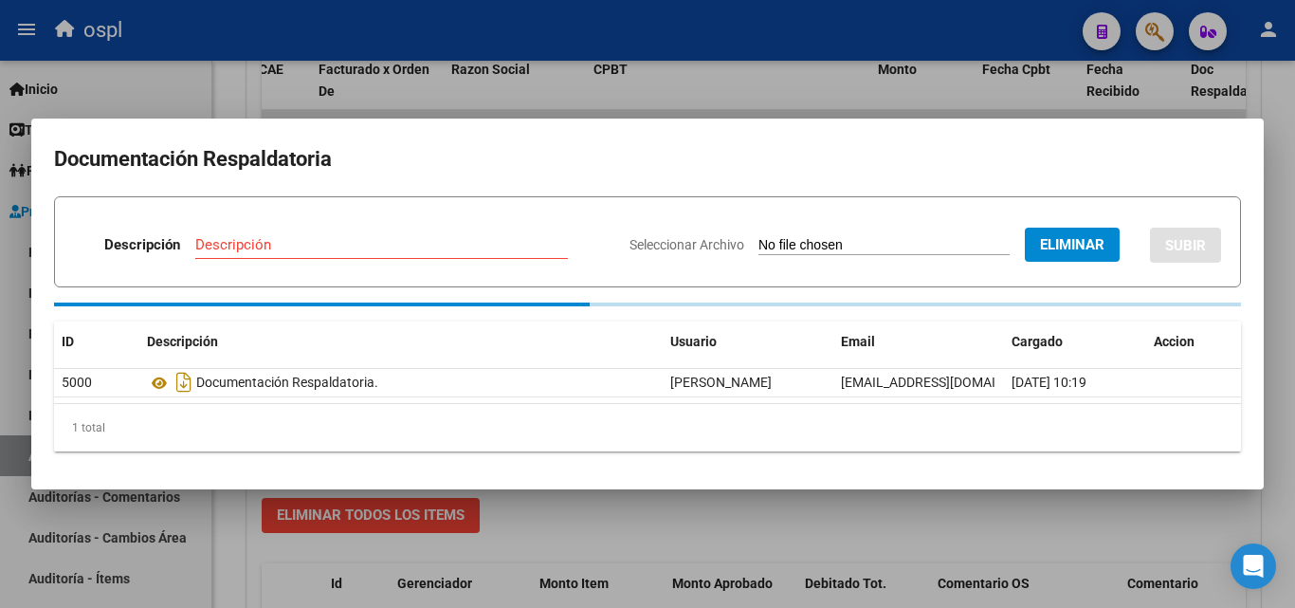
click at [263, 255] on div "Descripción" at bounding box center [381, 244] width 373 height 28
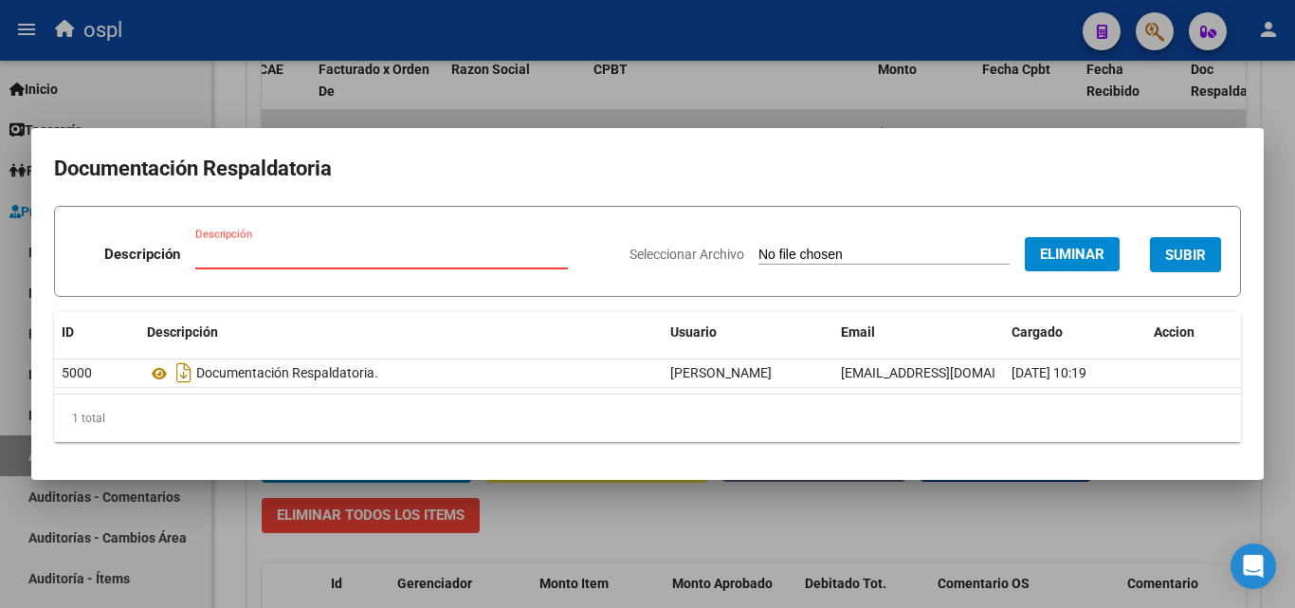
click at [262, 250] on input "Descripción" at bounding box center [381, 254] width 373 height 17
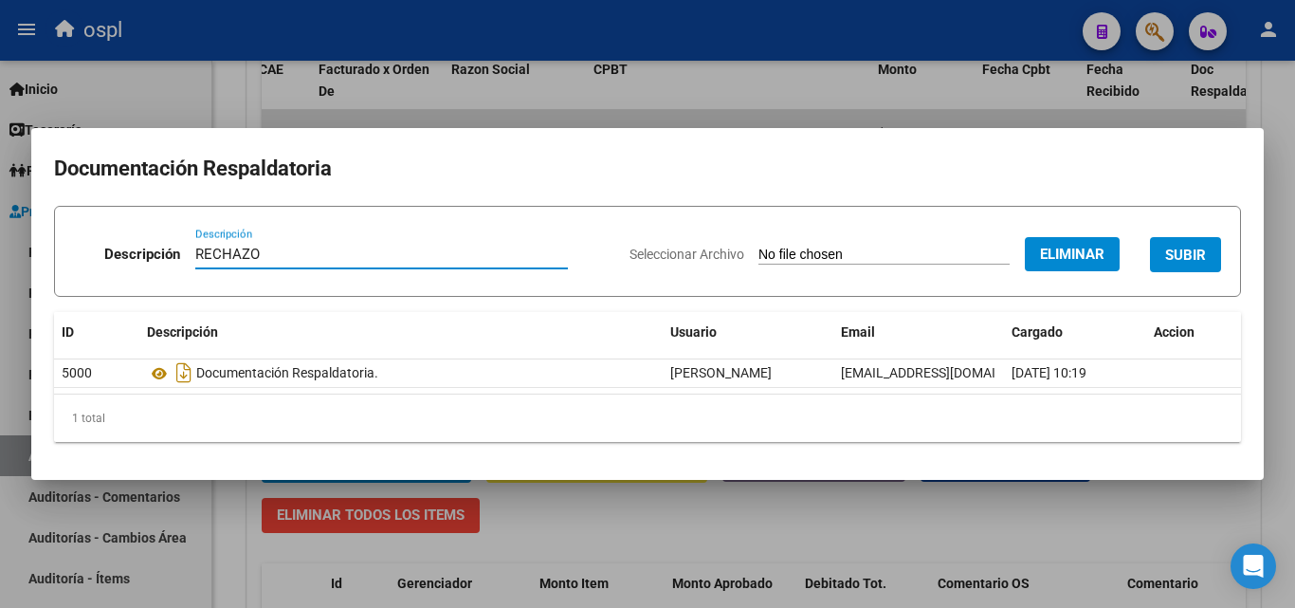
type input "RECHAZO"
click at [1194, 252] on span "SUBIR" at bounding box center [1185, 255] width 41 height 17
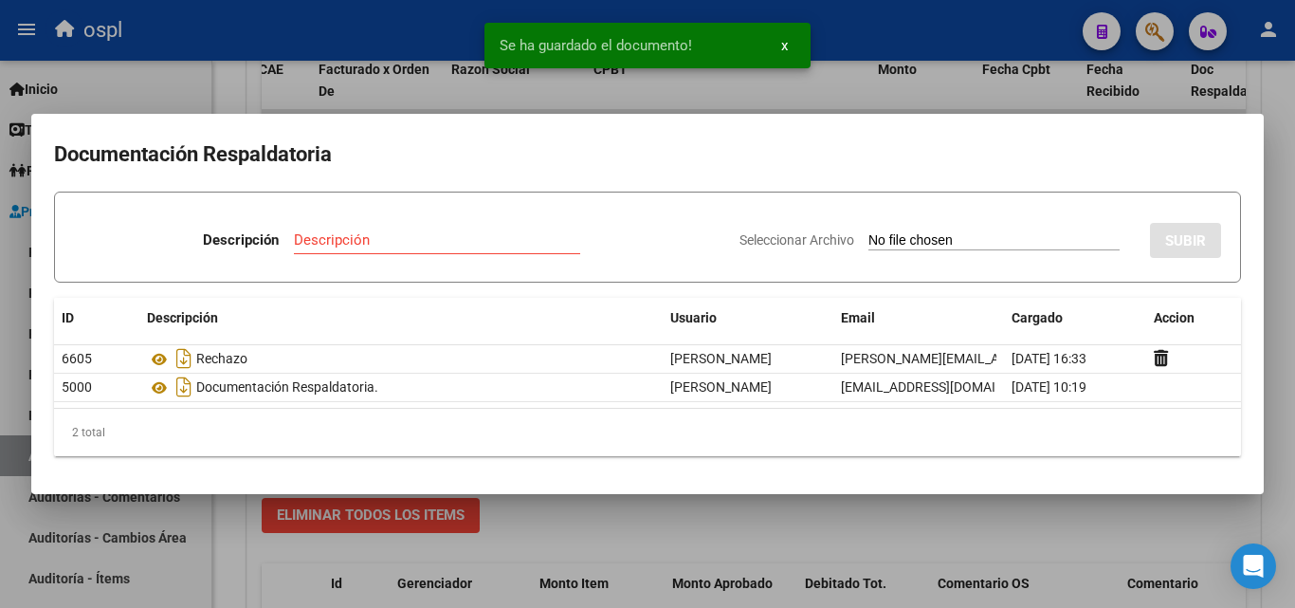
click at [243, 84] on div at bounding box center [647, 304] width 1295 height 608
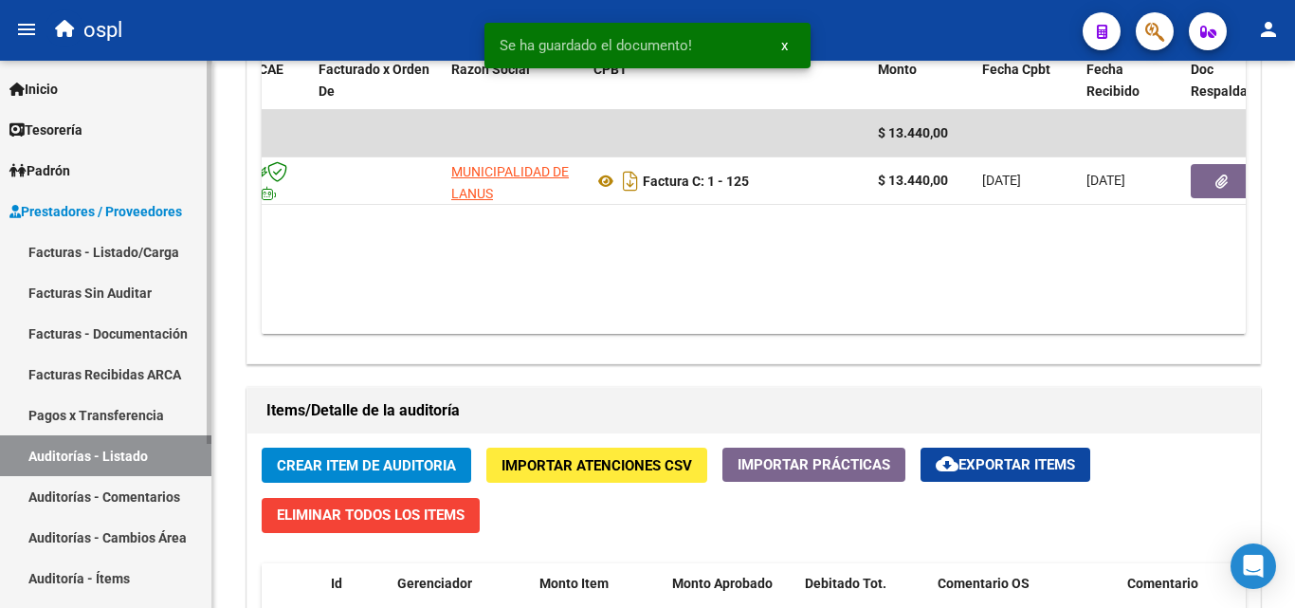
click at [181, 258] on link "Facturas - Listado/Carga" at bounding box center [105, 251] width 211 height 41
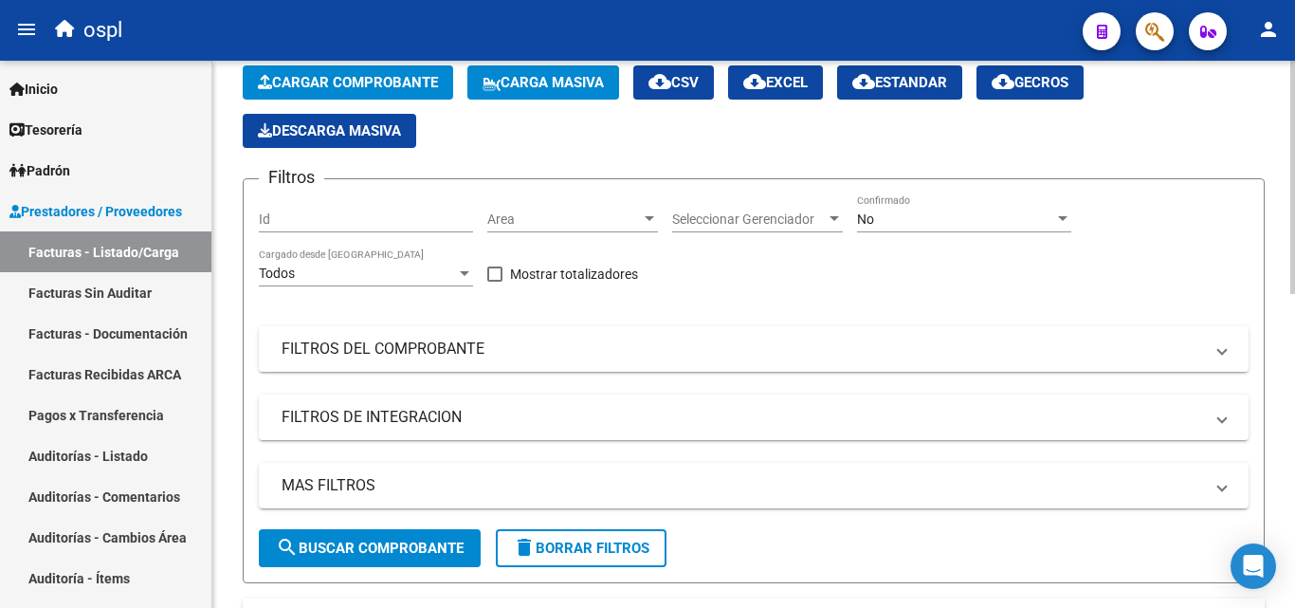
scroll to position [264, 0]
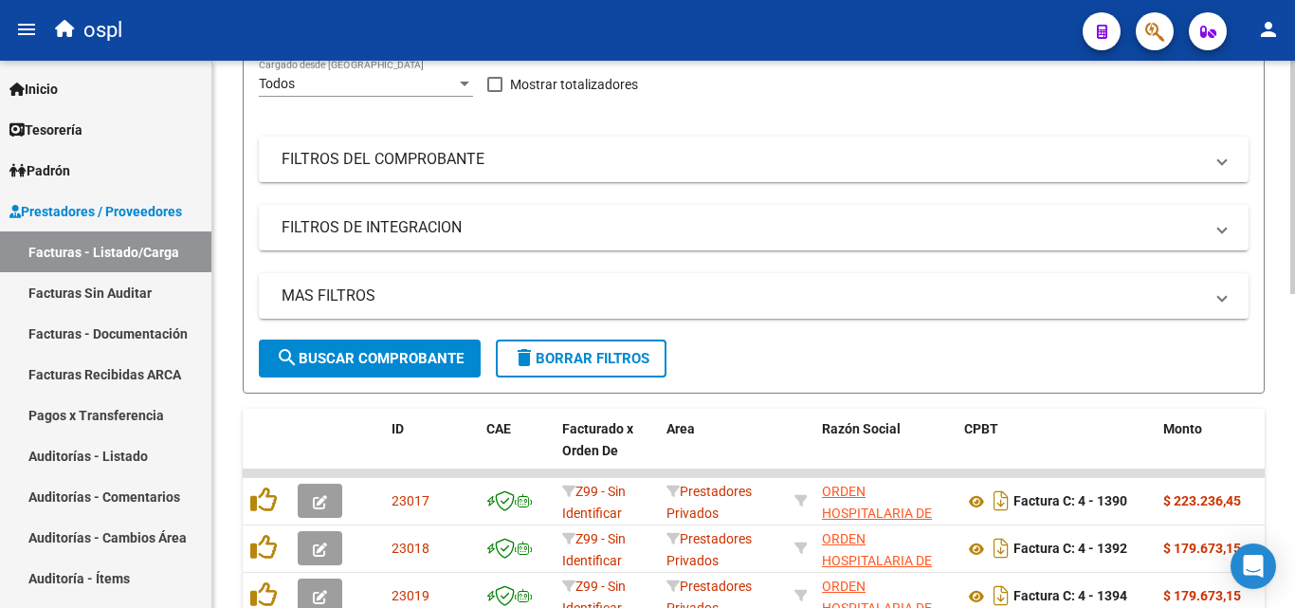
click at [770, 173] on mat-expansion-panel-header "FILTROS DEL COMPROBANTE" at bounding box center [754, 160] width 990 height 46
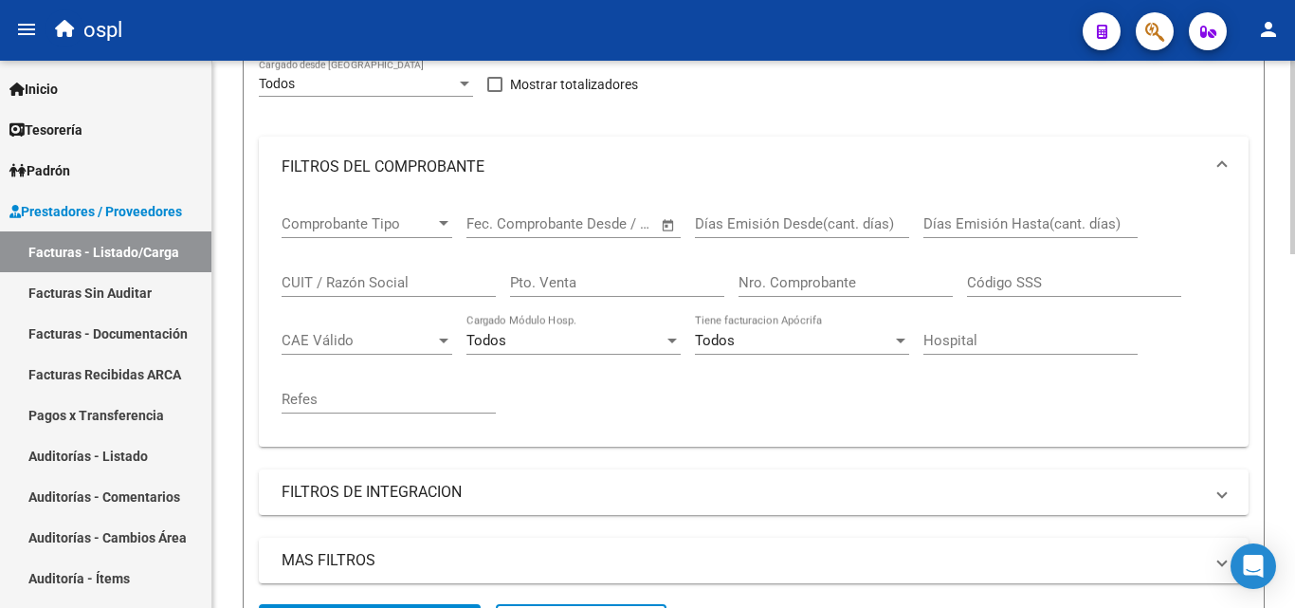
scroll to position [358, 0]
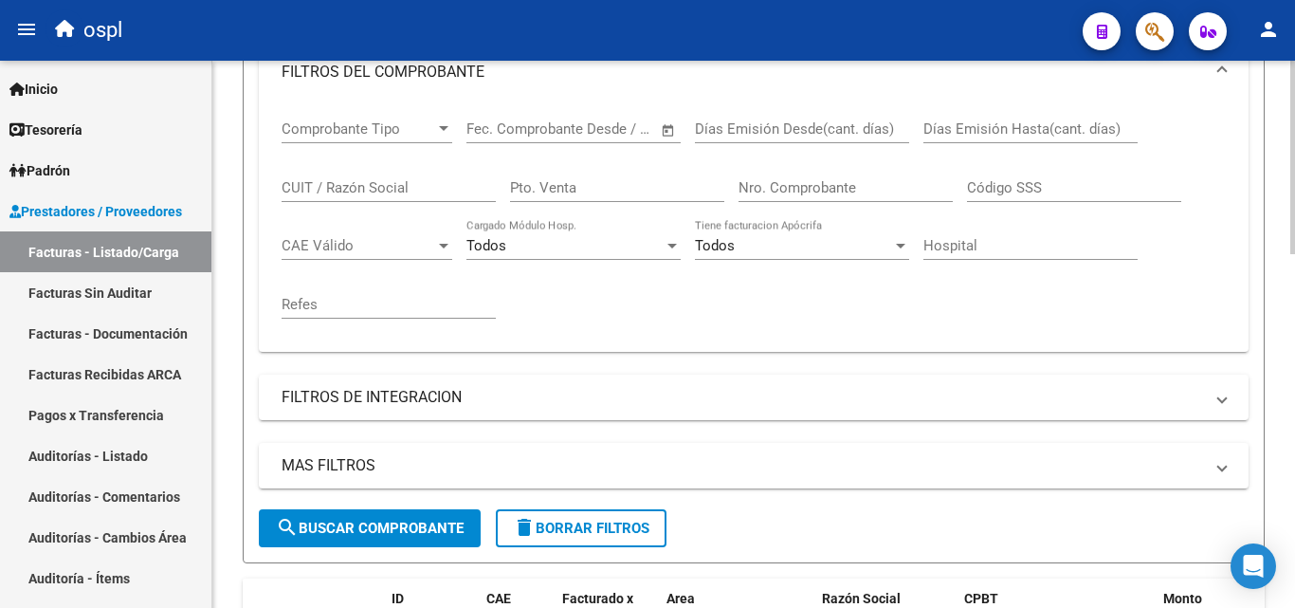
click at [775, 190] on input "Nro. Comprobante" at bounding box center [846, 187] width 214 height 17
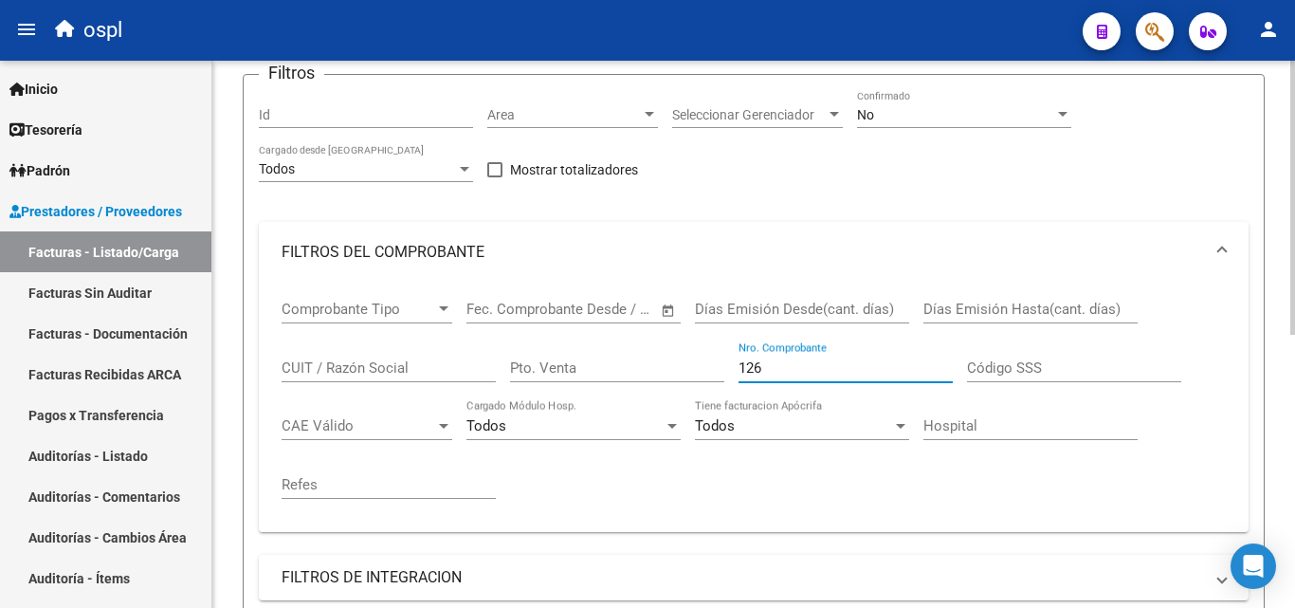
scroll to position [169, 0]
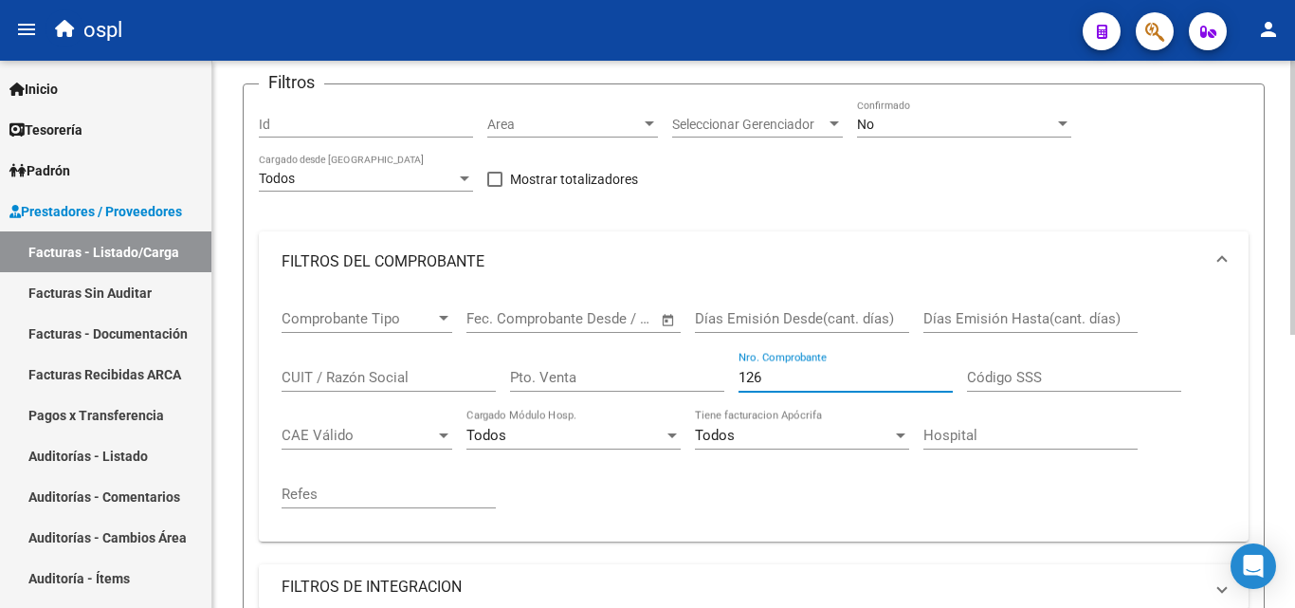
type input "126"
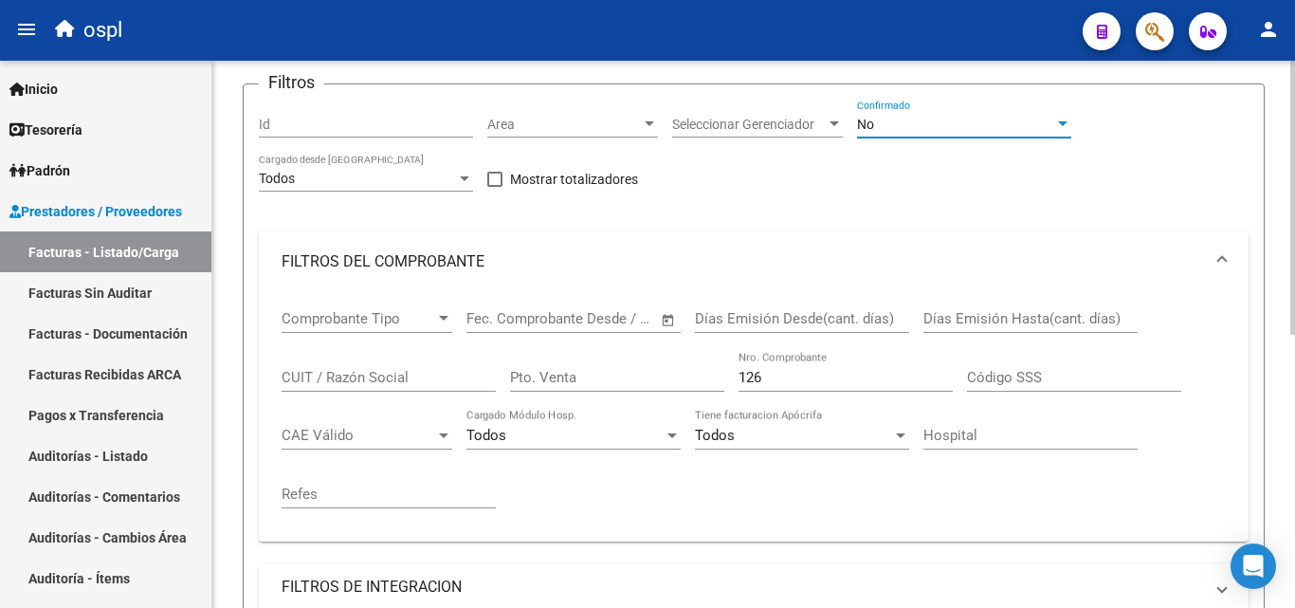
click at [1013, 126] on div "No" at bounding box center [955, 125] width 197 height 16
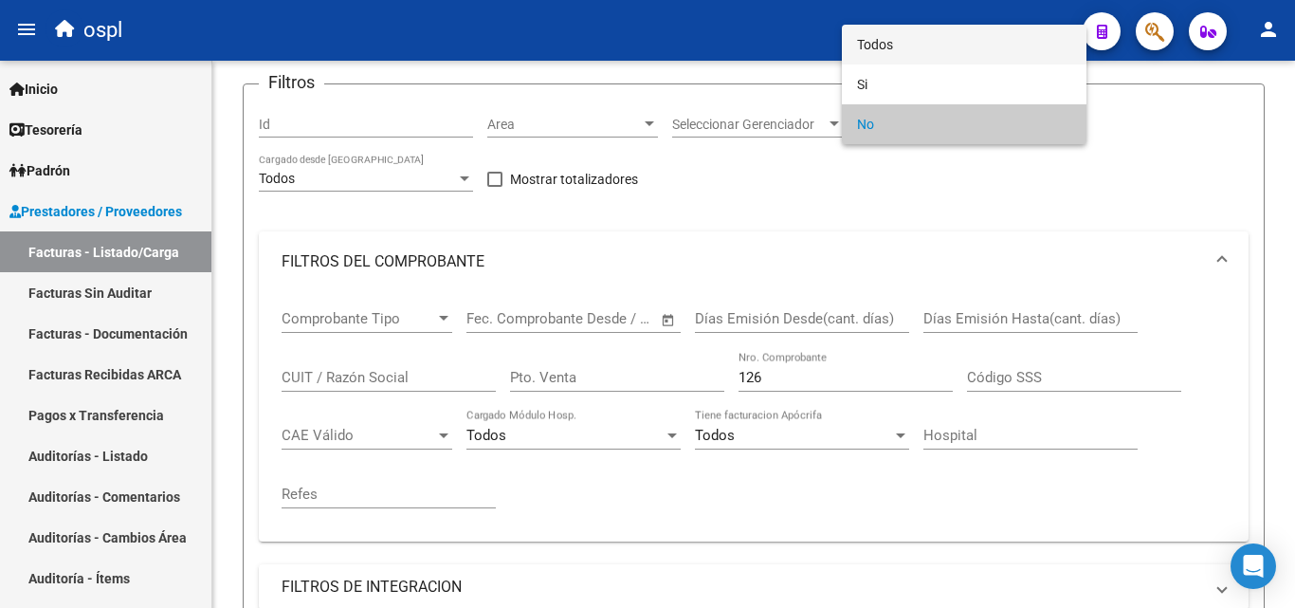
click at [952, 54] on span "Todos" at bounding box center [964, 45] width 214 height 40
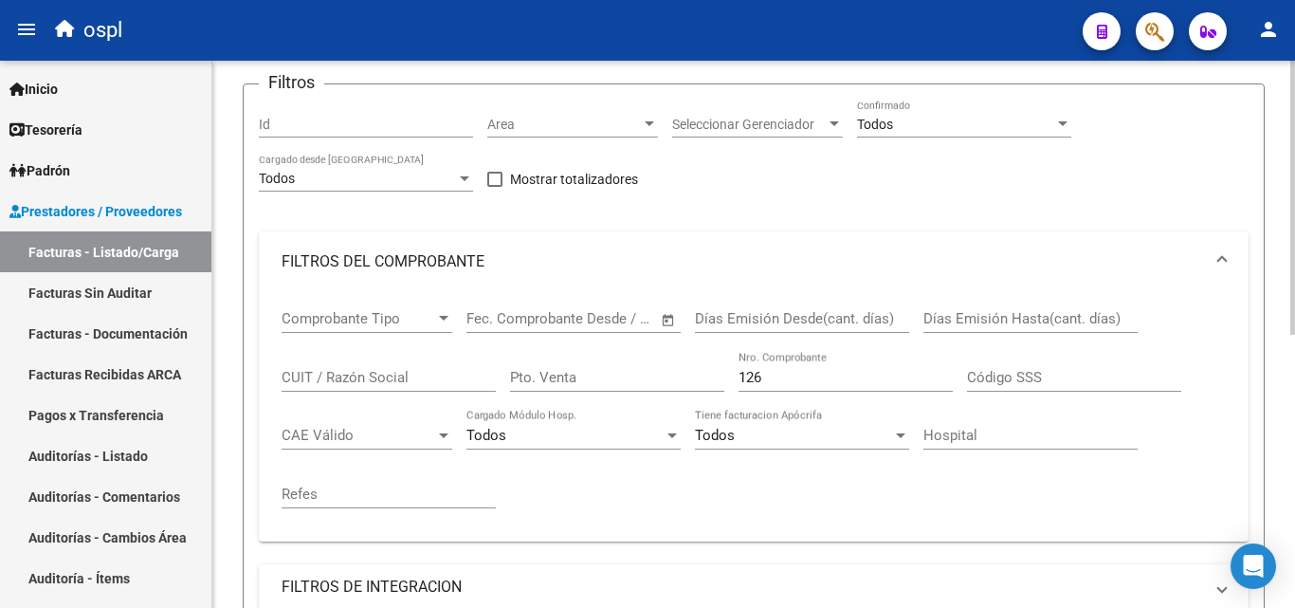
click at [875, 180] on div "Filtros Id Area Area Seleccionar Gerenciador Seleccionar Gerenciador Todos Conf…" at bounding box center [754, 399] width 990 height 599
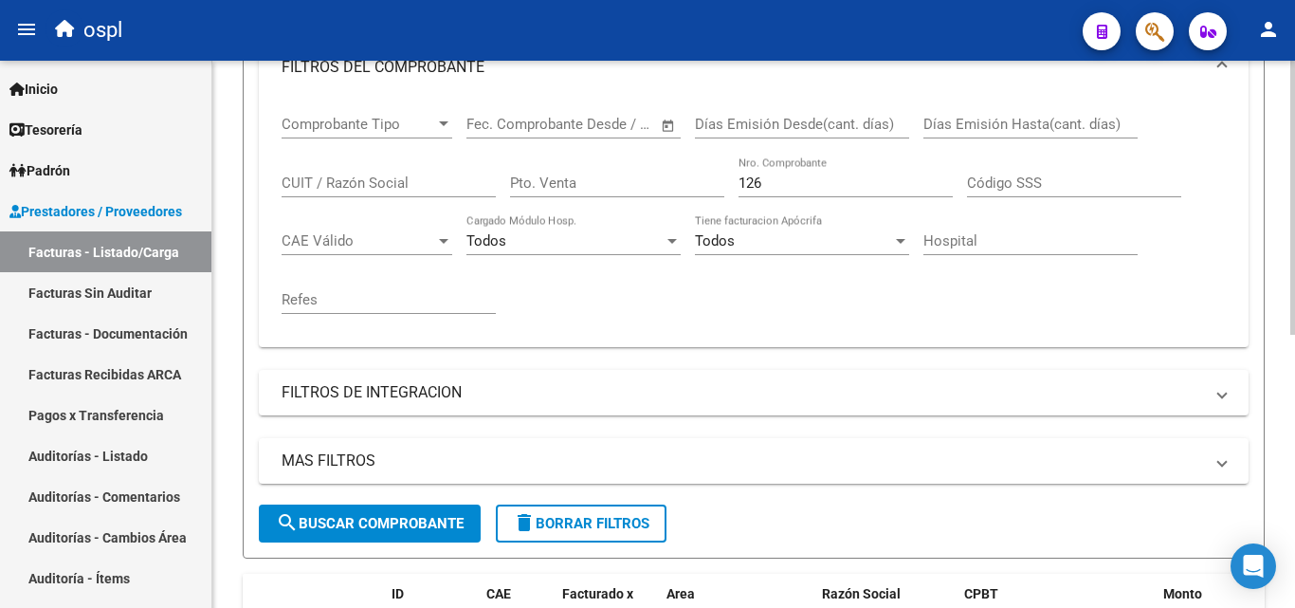
scroll to position [453, 0]
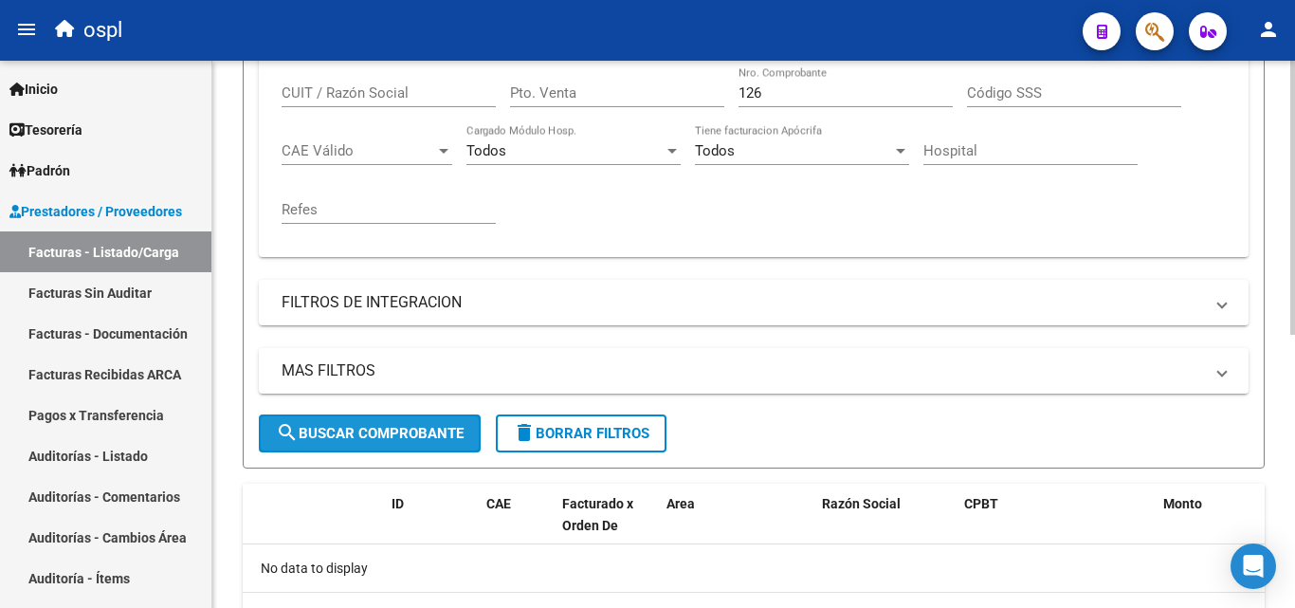
click at [379, 436] on span "search Buscar Comprobante" at bounding box center [370, 433] width 188 height 17
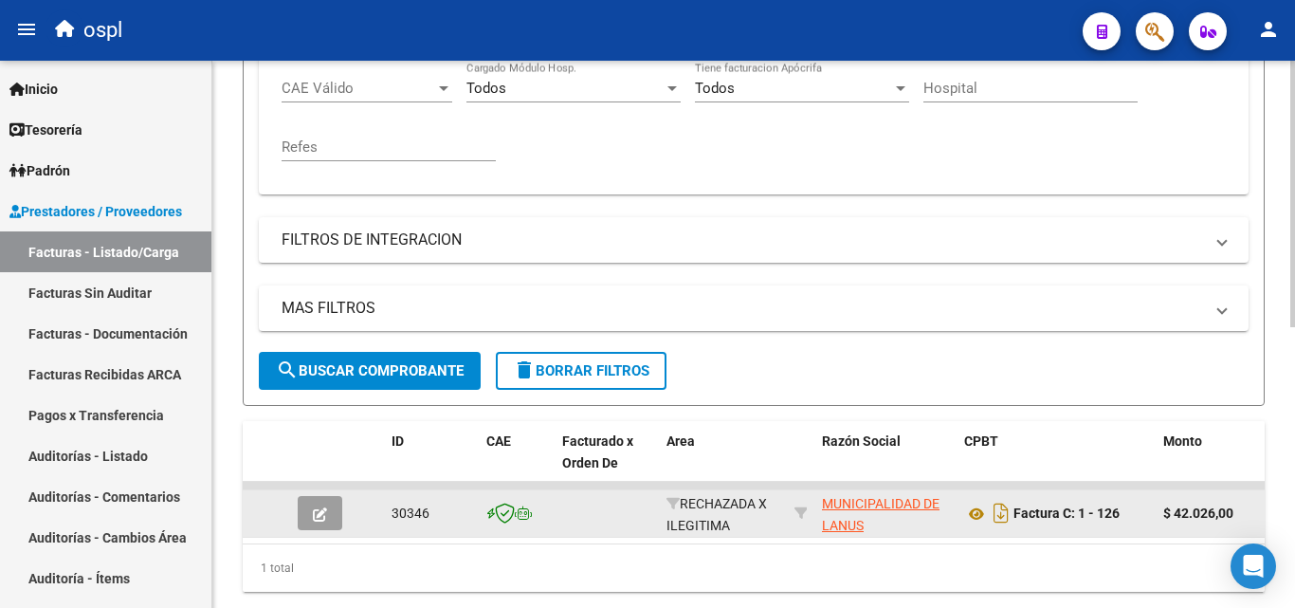
scroll to position [548, 0]
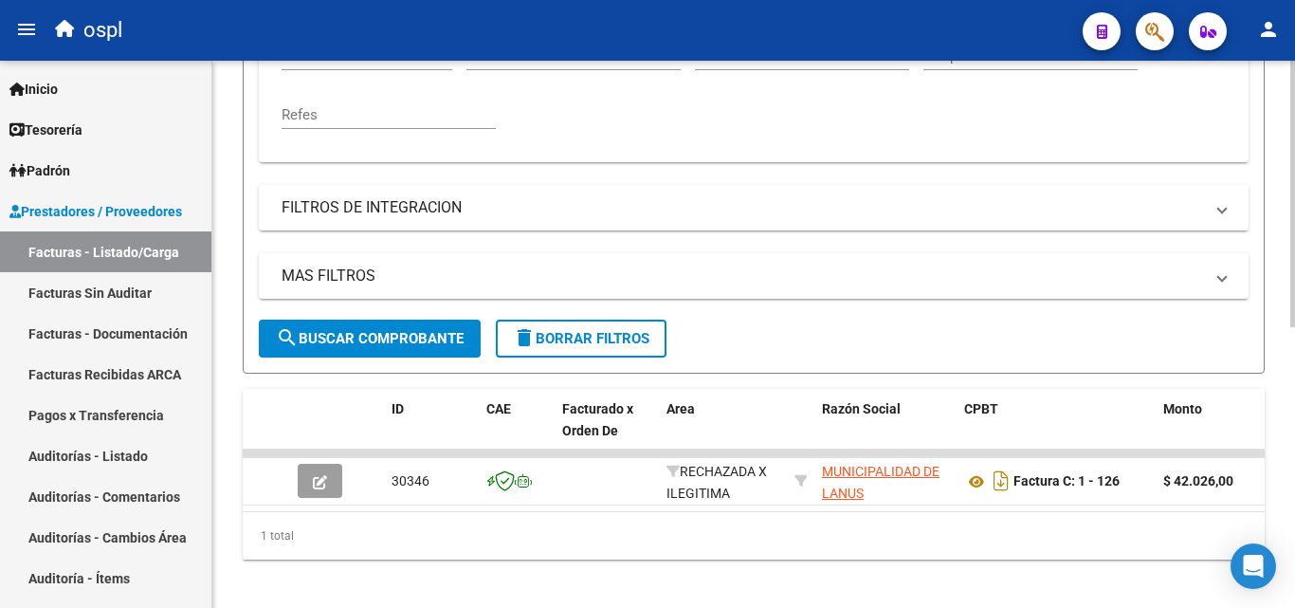
drag, startPoint x: 444, startPoint y: 528, endPoint x: 473, endPoint y: 520, distance: 30.4
click at [473, 520] on div "ID CAE Facturado x Orden De Area Razón Social CPBT Monto Fecha Cpbt Días desde …" at bounding box center [754, 474] width 1022 height 171
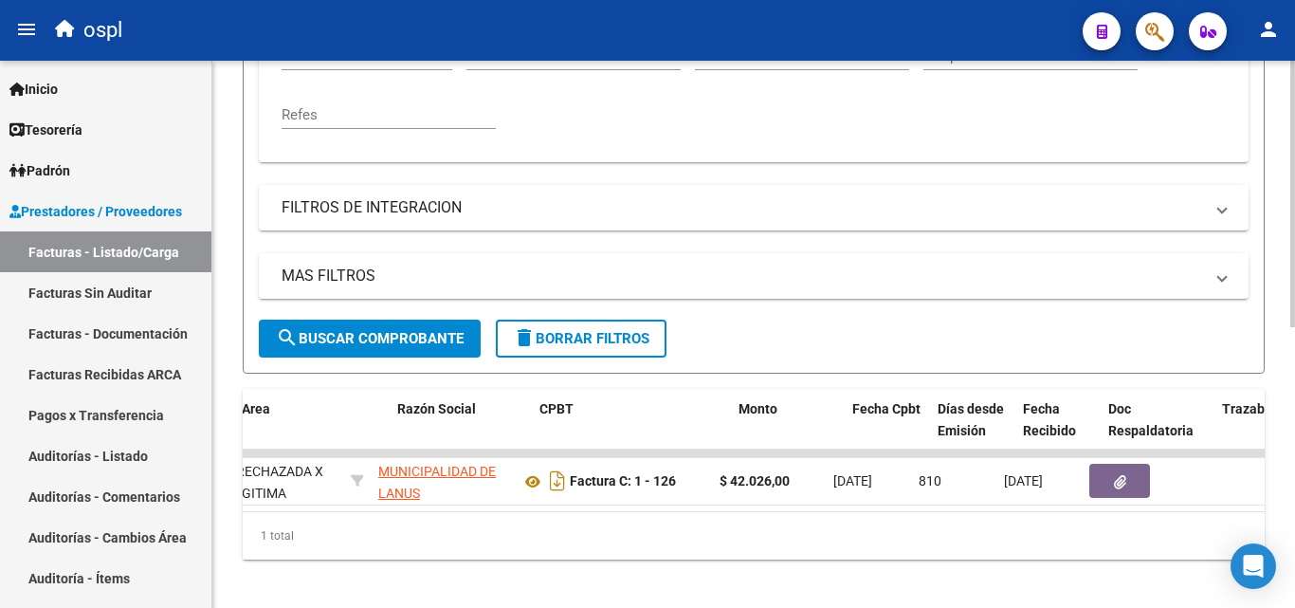
scroll to position [0, 415]
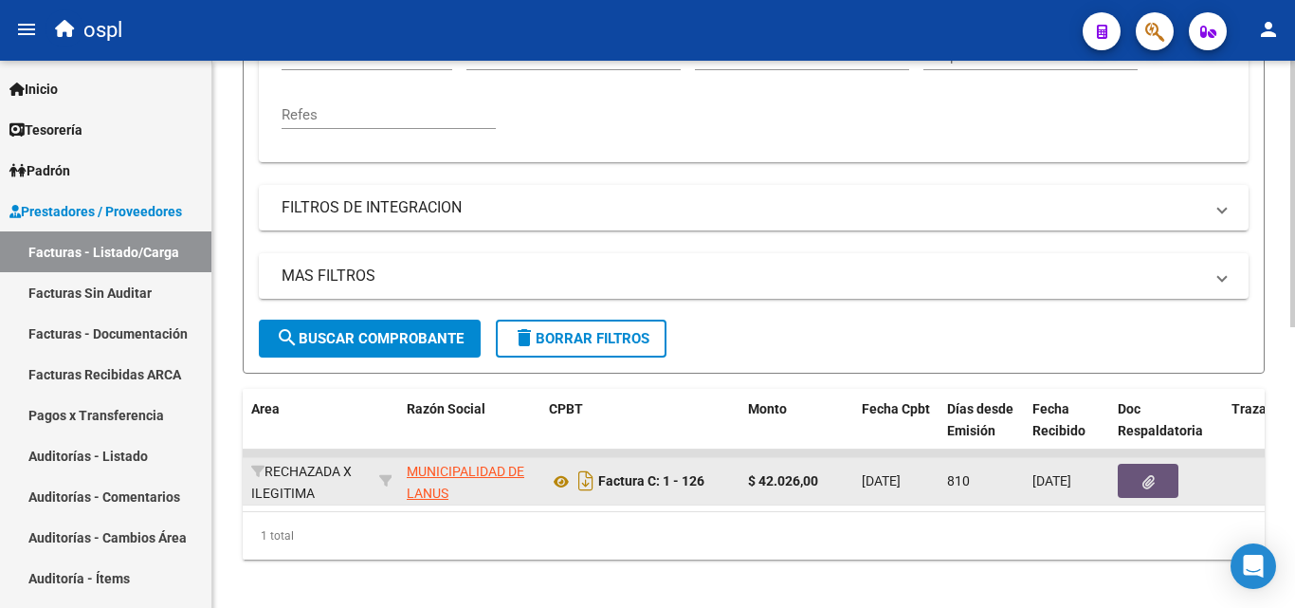
click at [1144, 483] on icon "button" at bounding box center [1148, 482] width 12 height 14
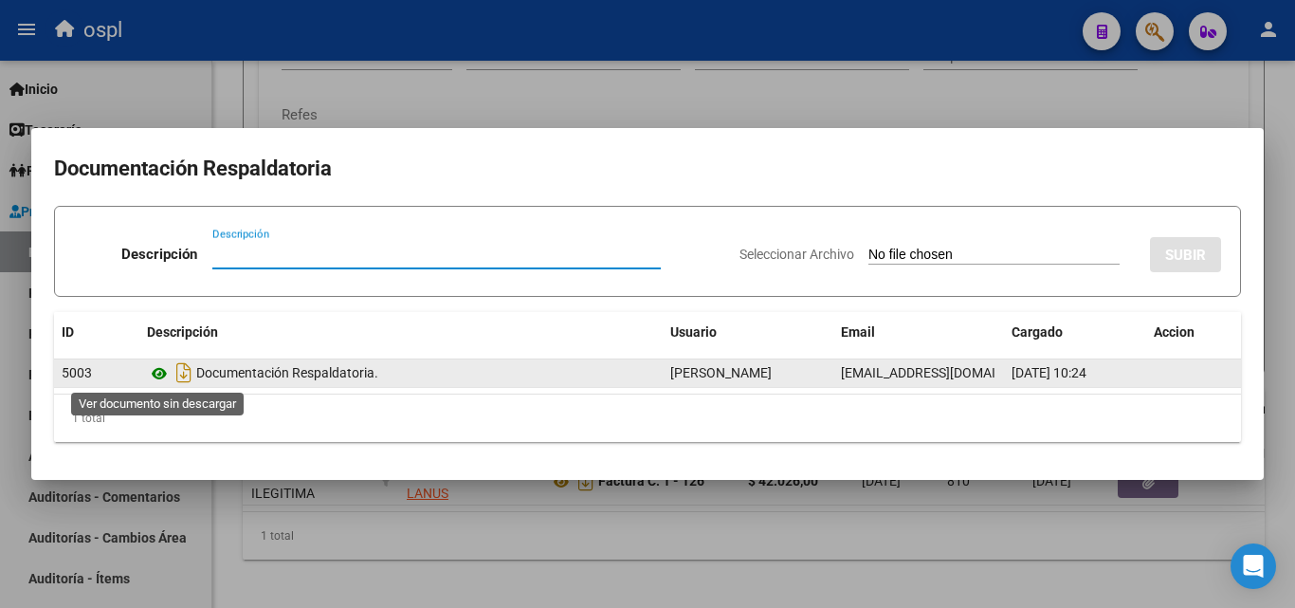
click at [151, 375] on icon at bounding box center [159, 373] width 25 height 23
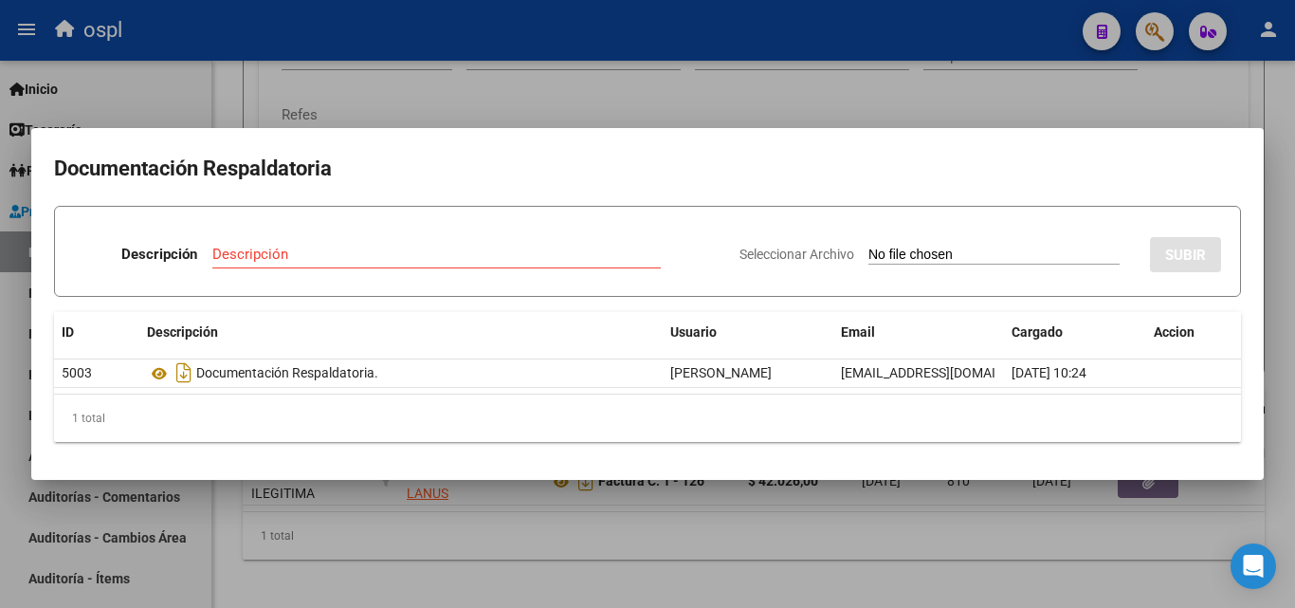
click at [825, 107] on div at bounding box center [647, 304] width 1295 height 608
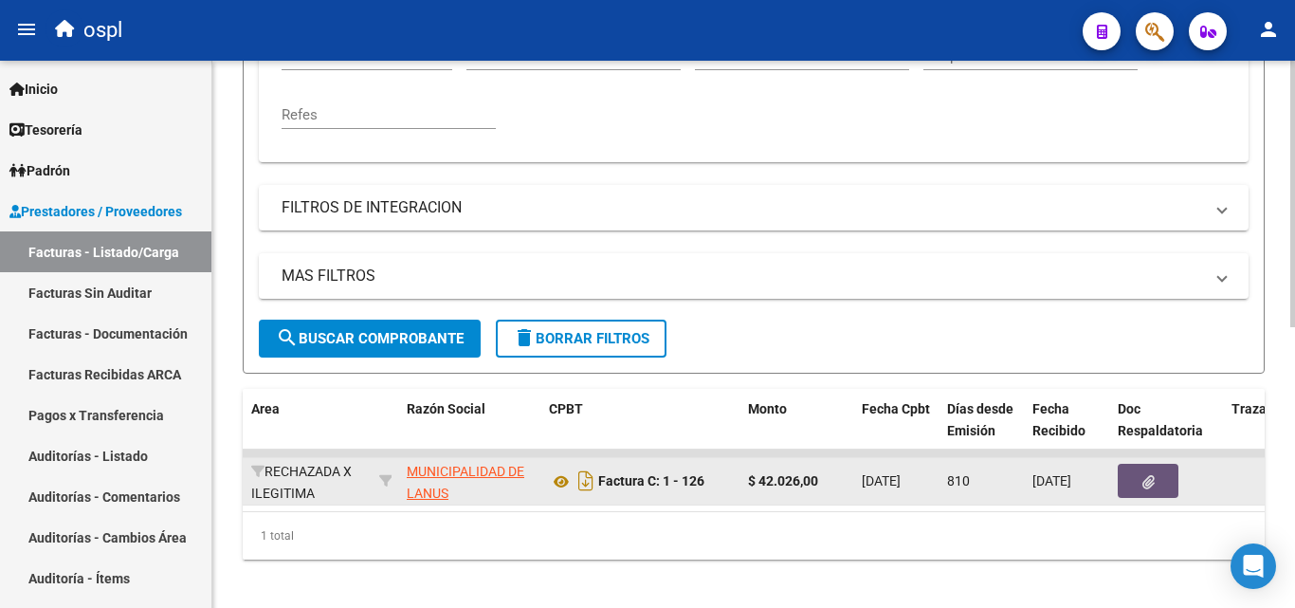
click at [1156, 479] on button "button" at bounding box center [1148, 481] width 61 height 34
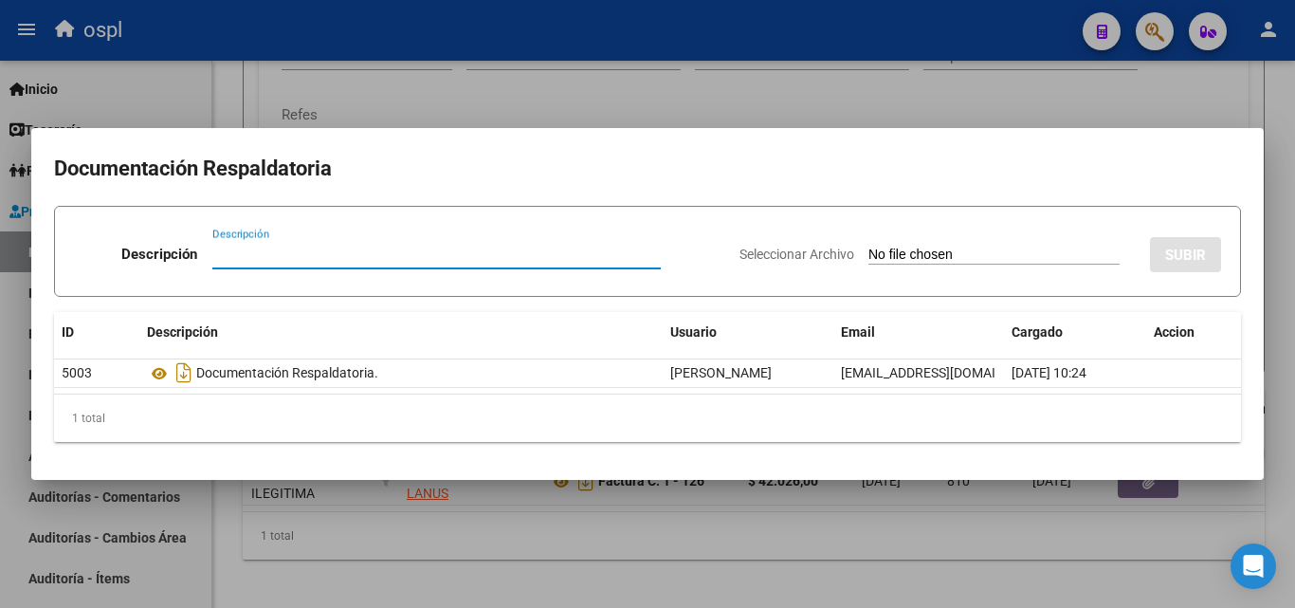
click at [486, 113] on div at bounding box center [647, 304] width 1295 height 608
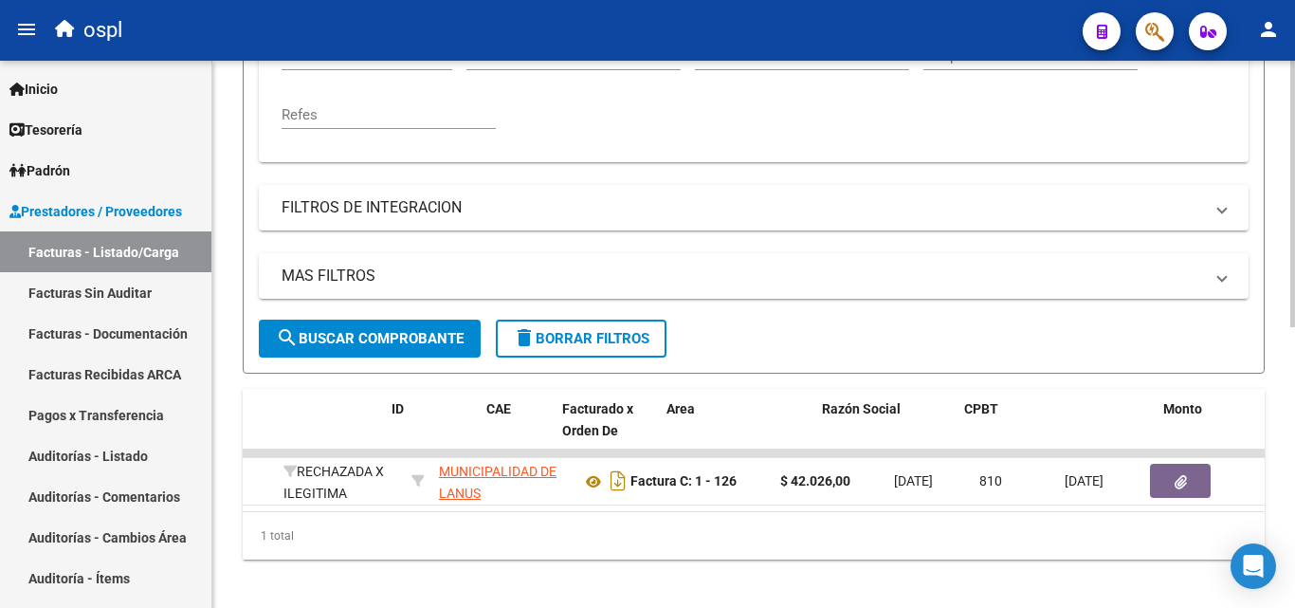
scroll to position [0, 0]
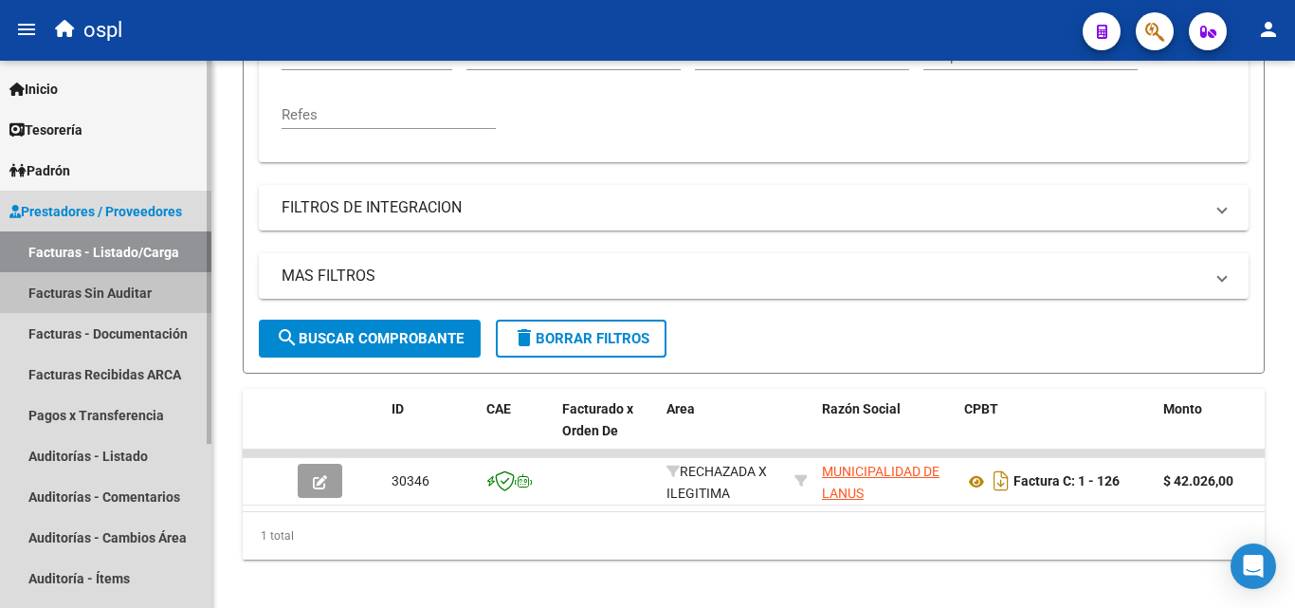
click at [137, 303] on link "Facturas Sin Auditar" at bounding box center [105, 292] width 211 height 41
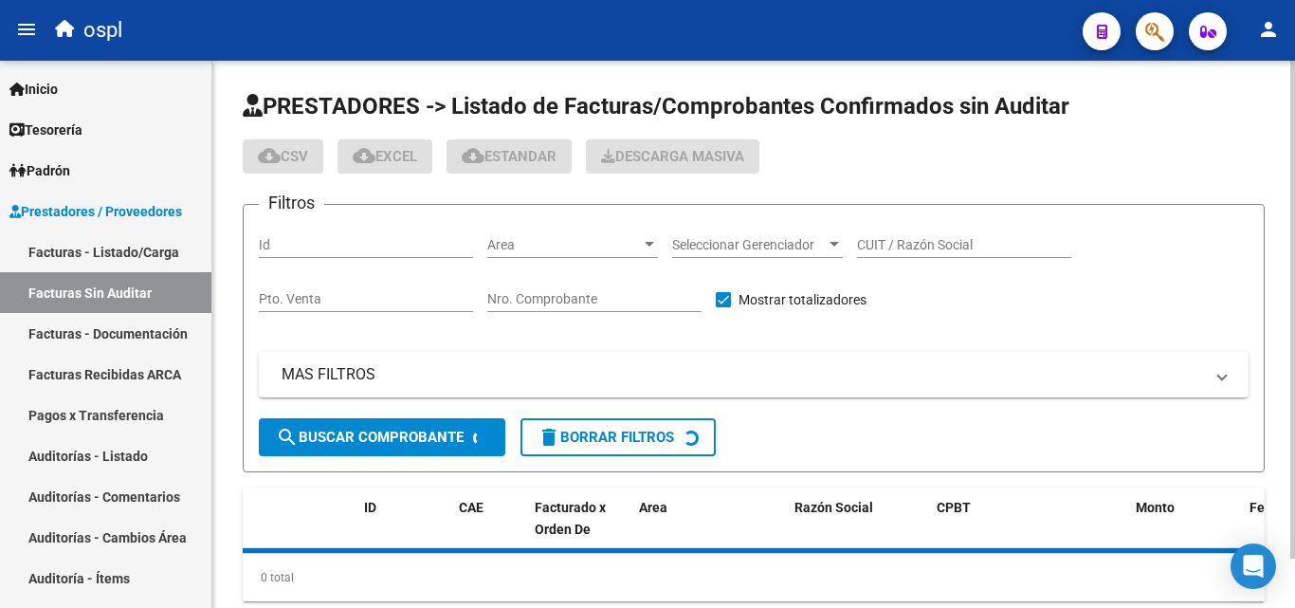
click at [631, 300] on input "Nro. Comprobante" at bounding box center [594, 299] width 214 height 16
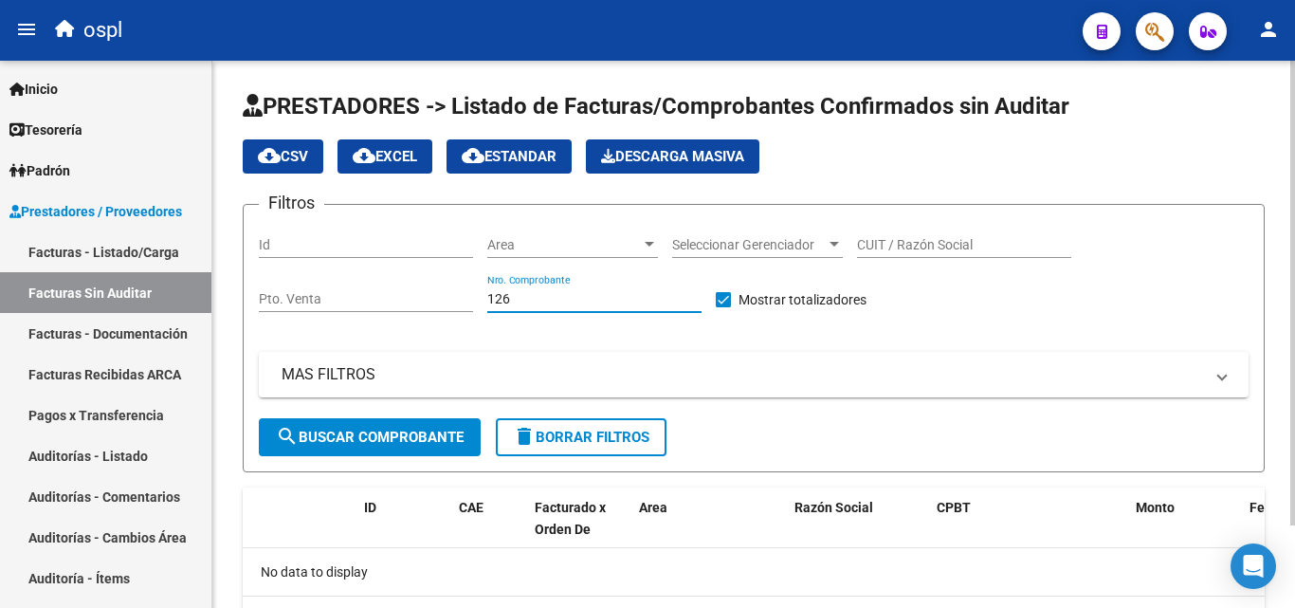
scroll to position [97, 0]
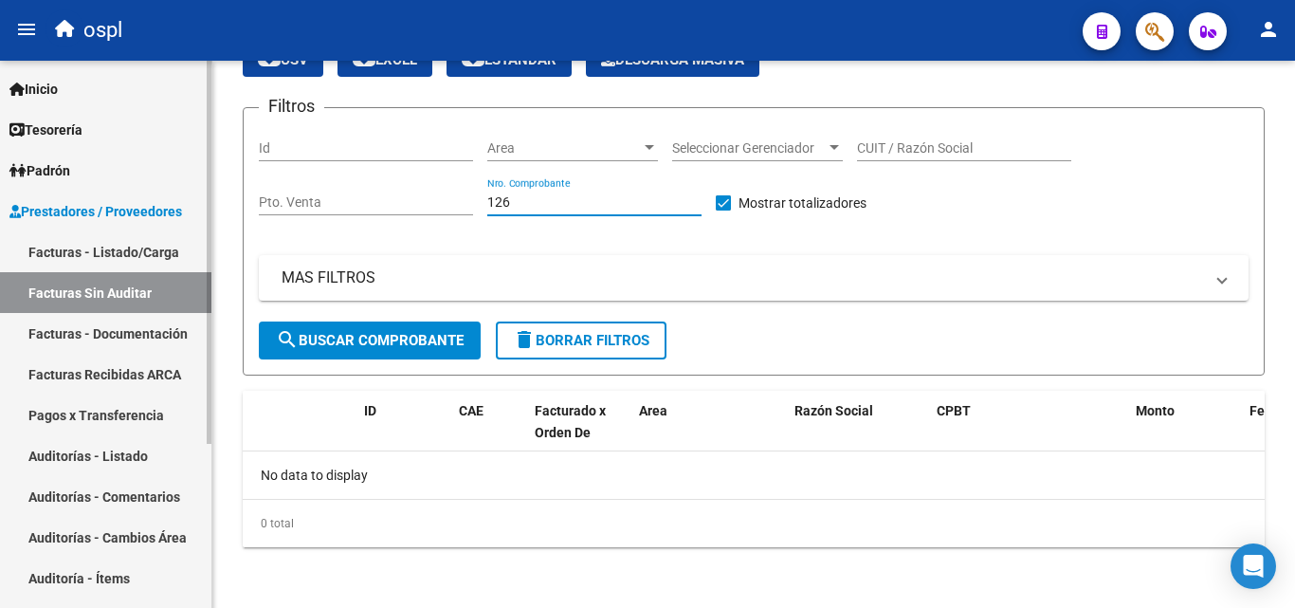
type input "126"
click at [104, 466] on link "Auditorías - Listado" at bounding box center [105, 455] width 211 height 41
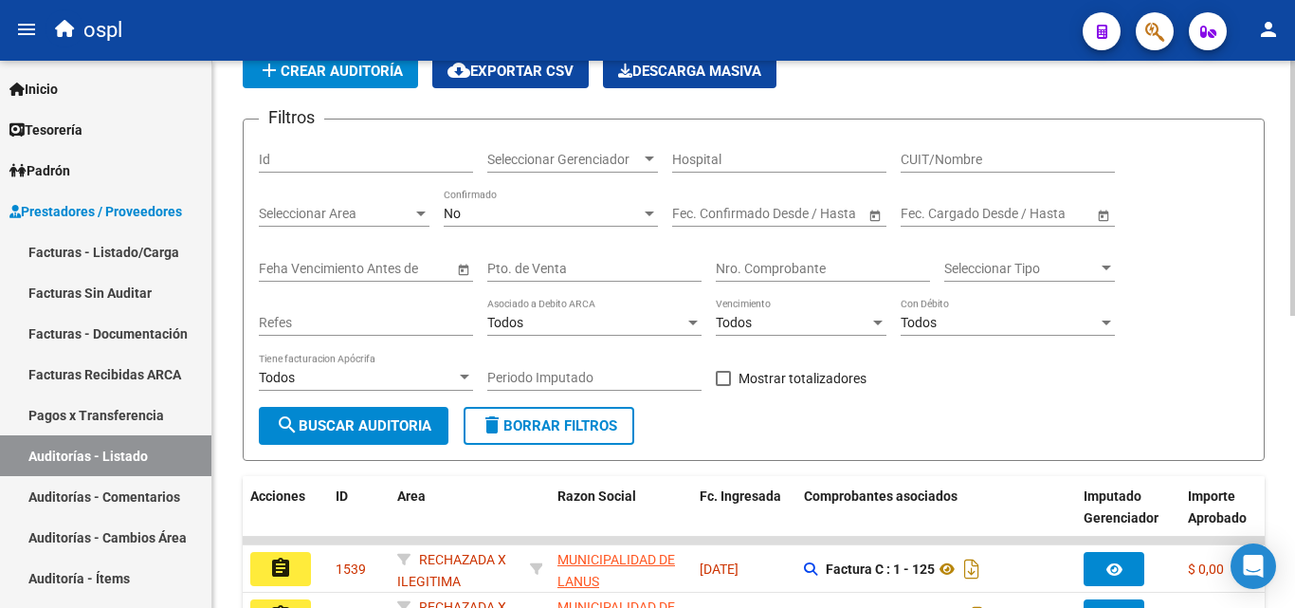
scroll to position [284, 0]
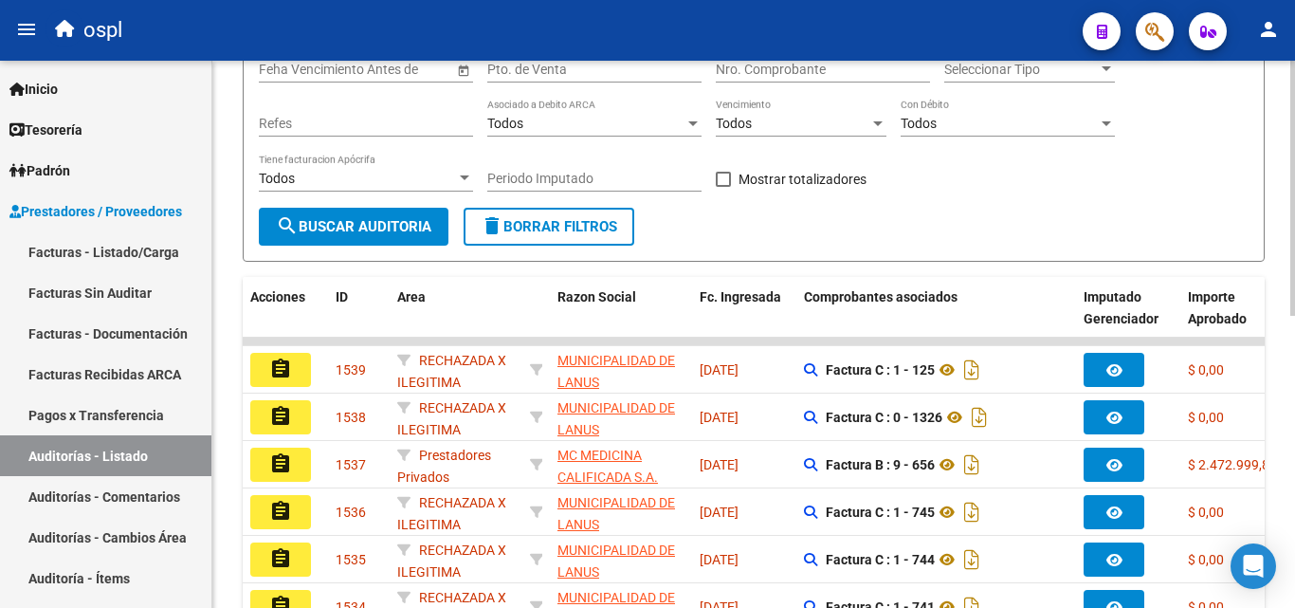
click at [777, 77] on input "Nro. Comprobante" at bounding box center [823, 70] width 214 height 16
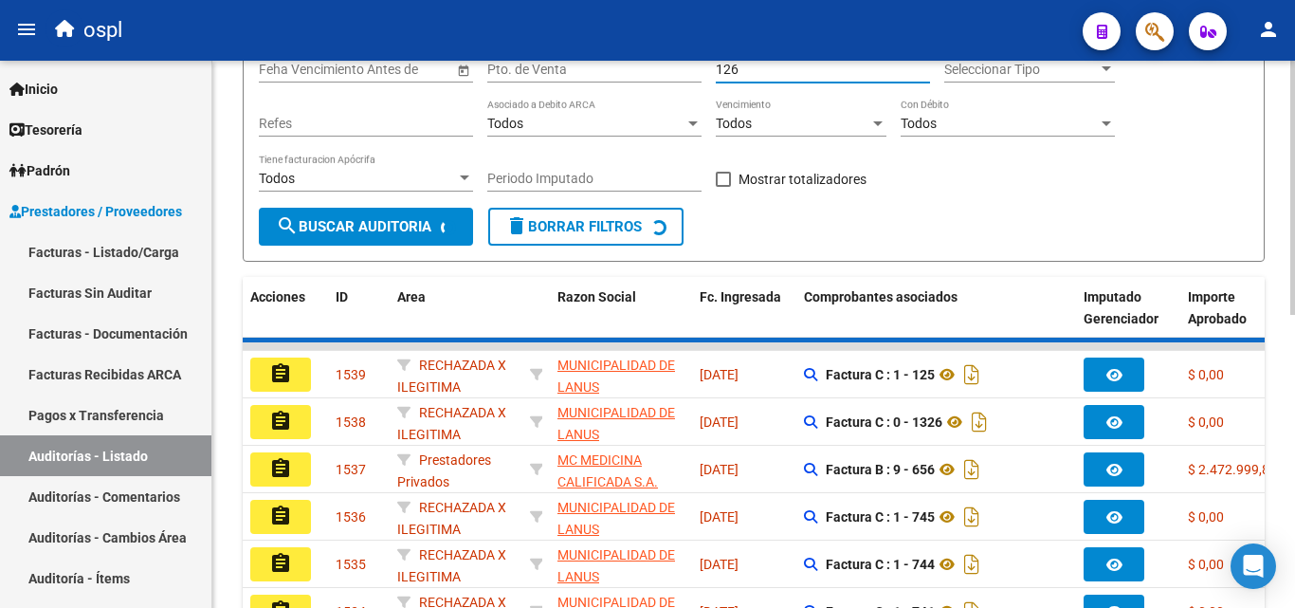
scroll to position [200, 0]
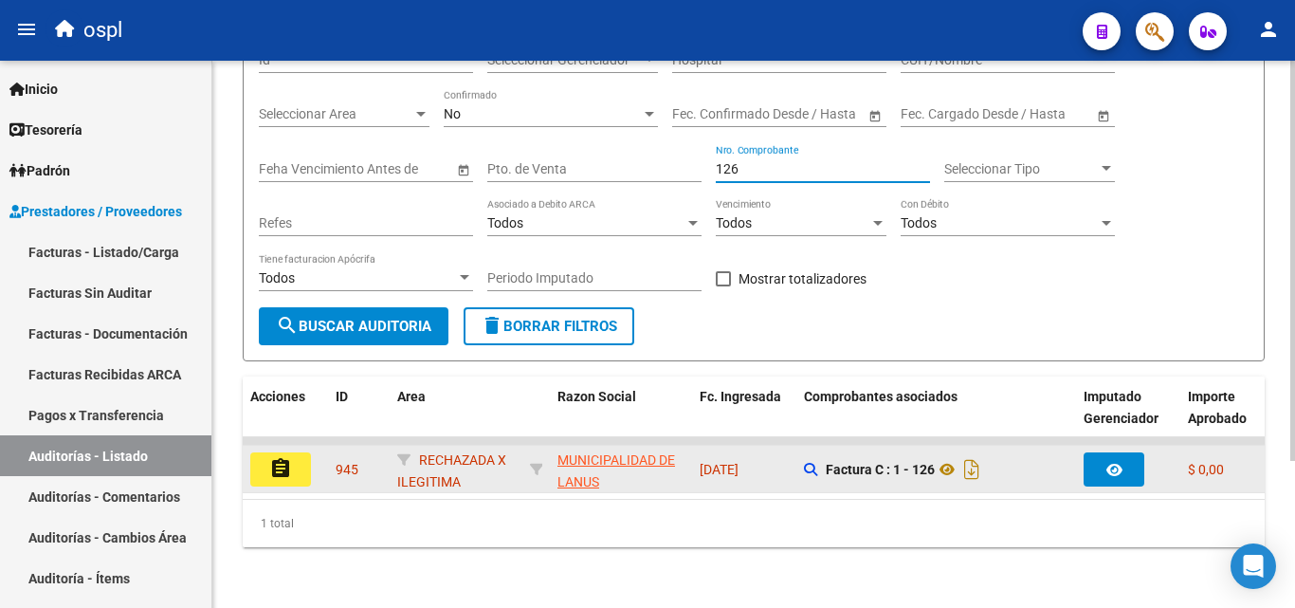
type input "126"
click at [291, 457] on mat-icon "assignment" at bounding box center [280, 468] width 23 height 23
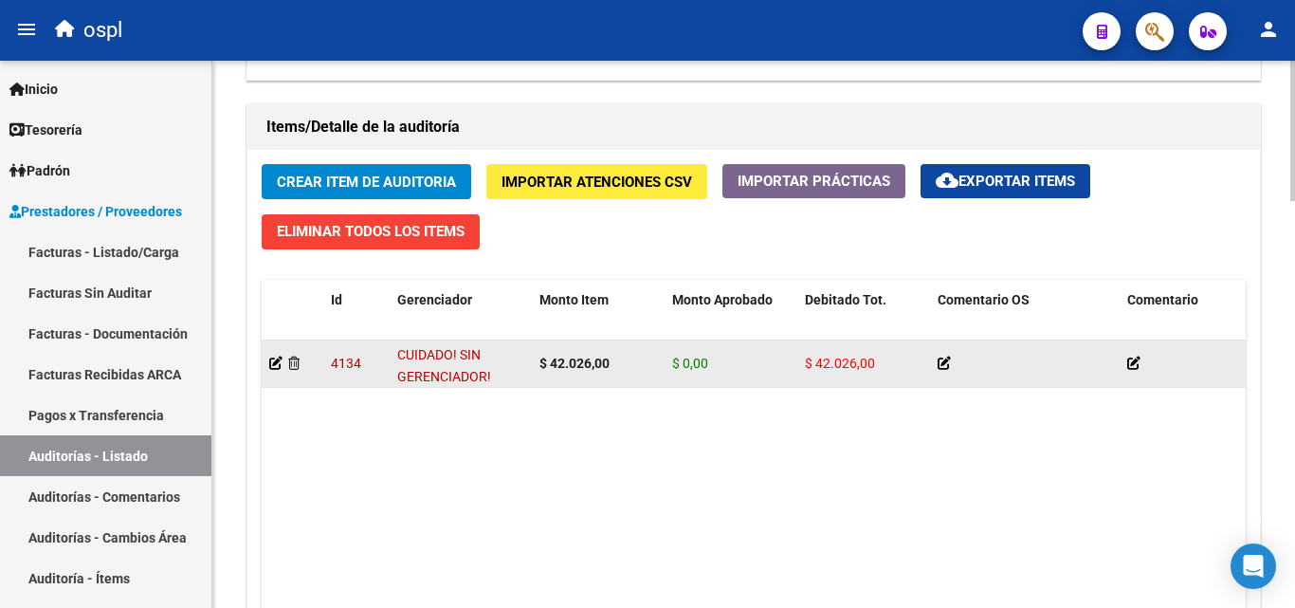
scroll to position [1422, 0]
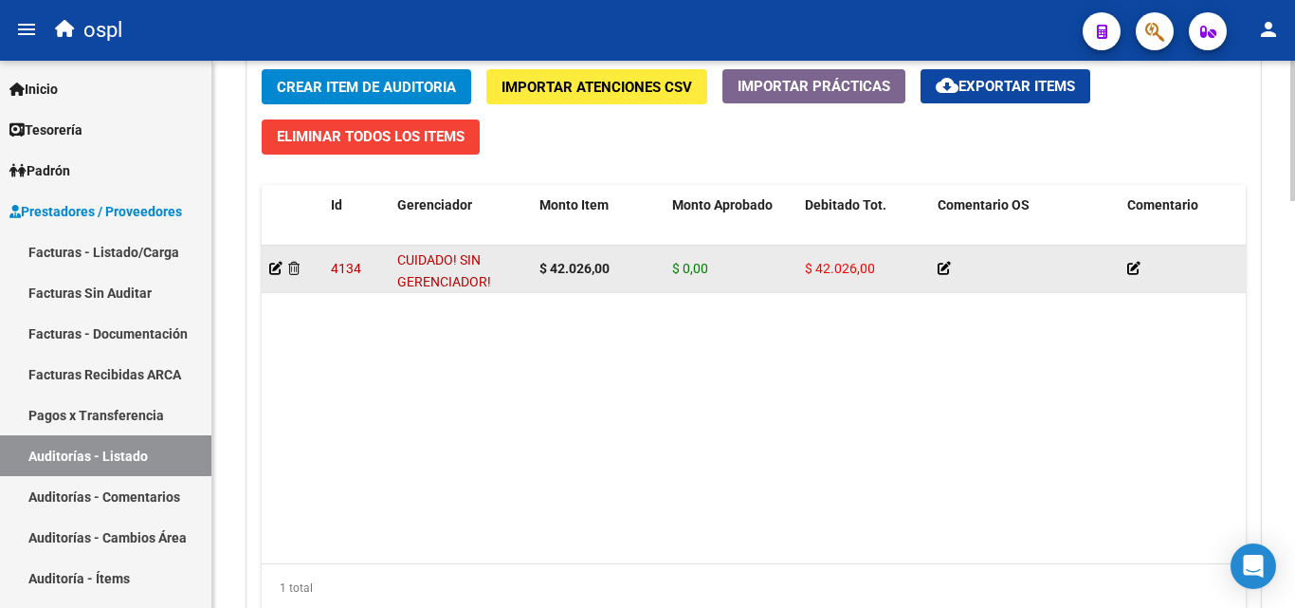
click at [267, 265] on datatable-body-cell at bounding box center [293, 269] width 62 height 46
click at [276, 267] on icon at bounding box center [275, 268] width 13 height 13
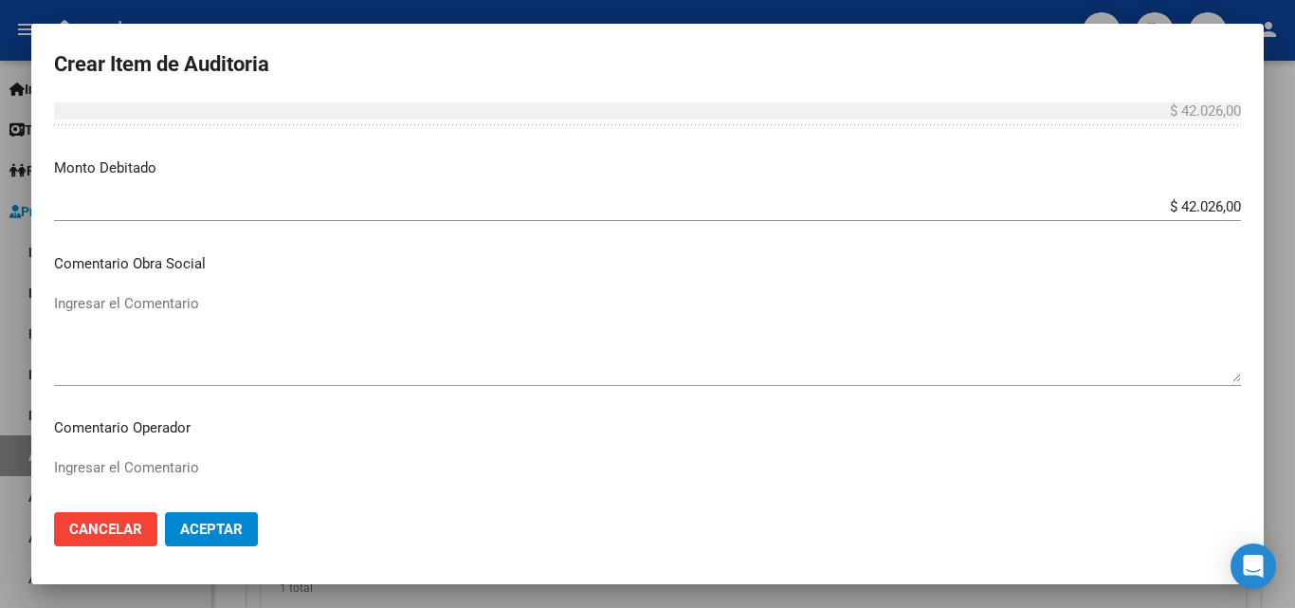
scroll to position [664, 0]
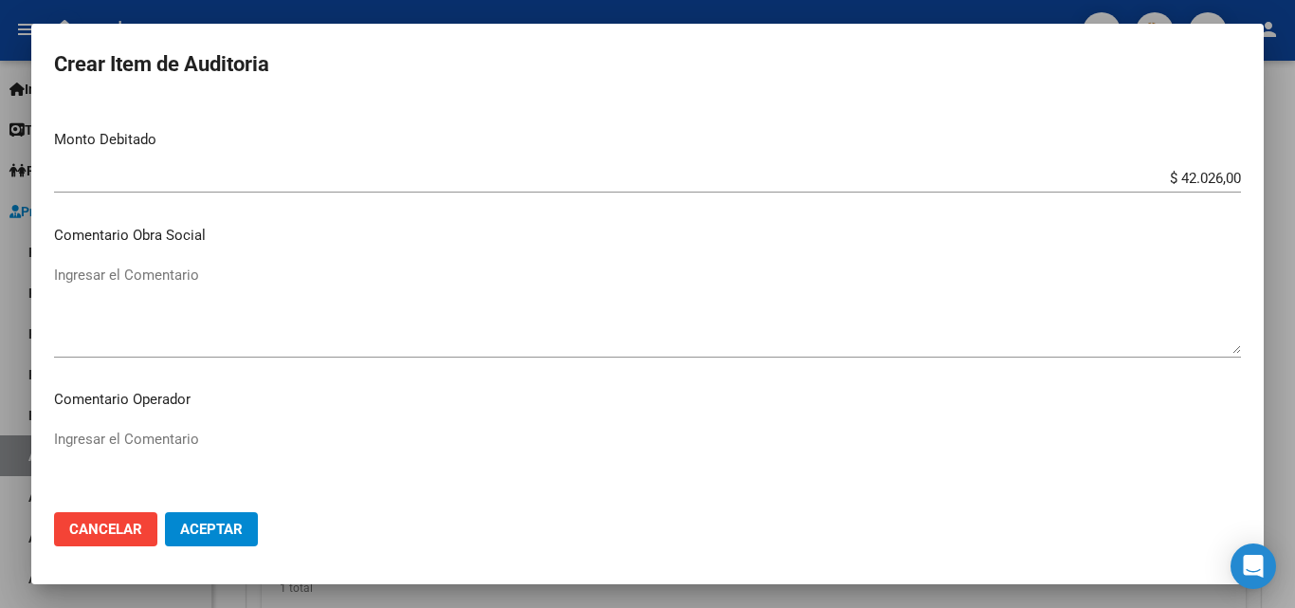
click at [278, 292] on textarea "Ingresar el Comentario" at bounding box center [647, 309] width 1187 height 89
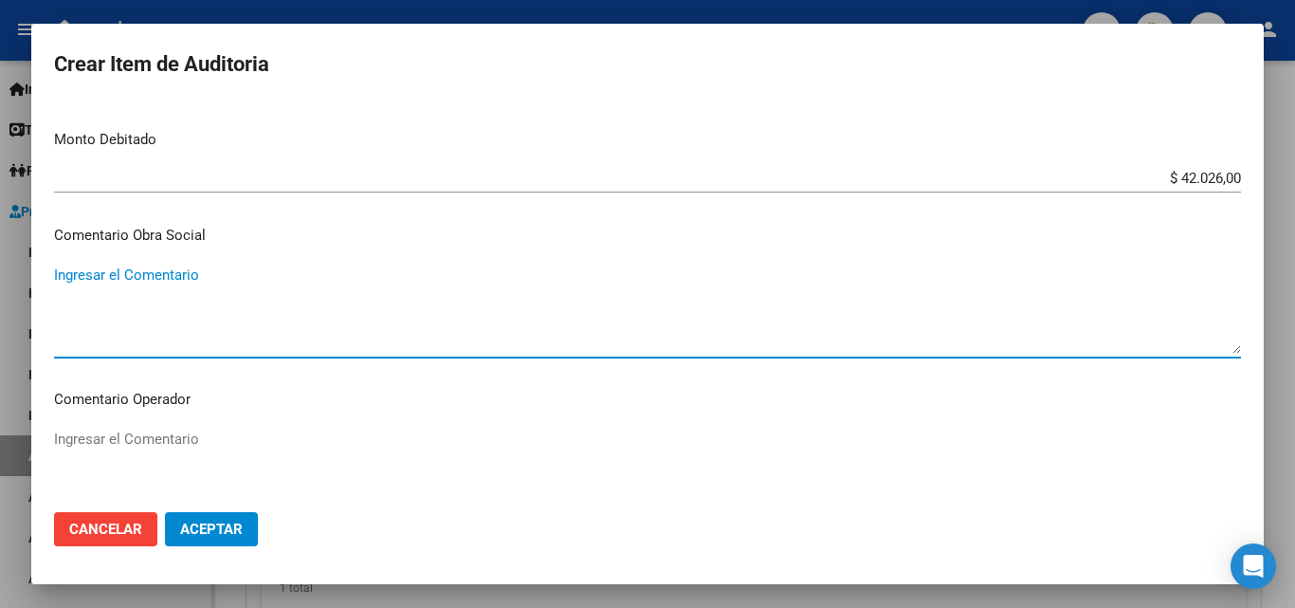
paste textarea "RECHAZO POR ILEGITIMA; FALTA COPIA DE DNI"
type textarea "RECHAZO POR ILEGITIMA; FALTA COPIA DE DNI"
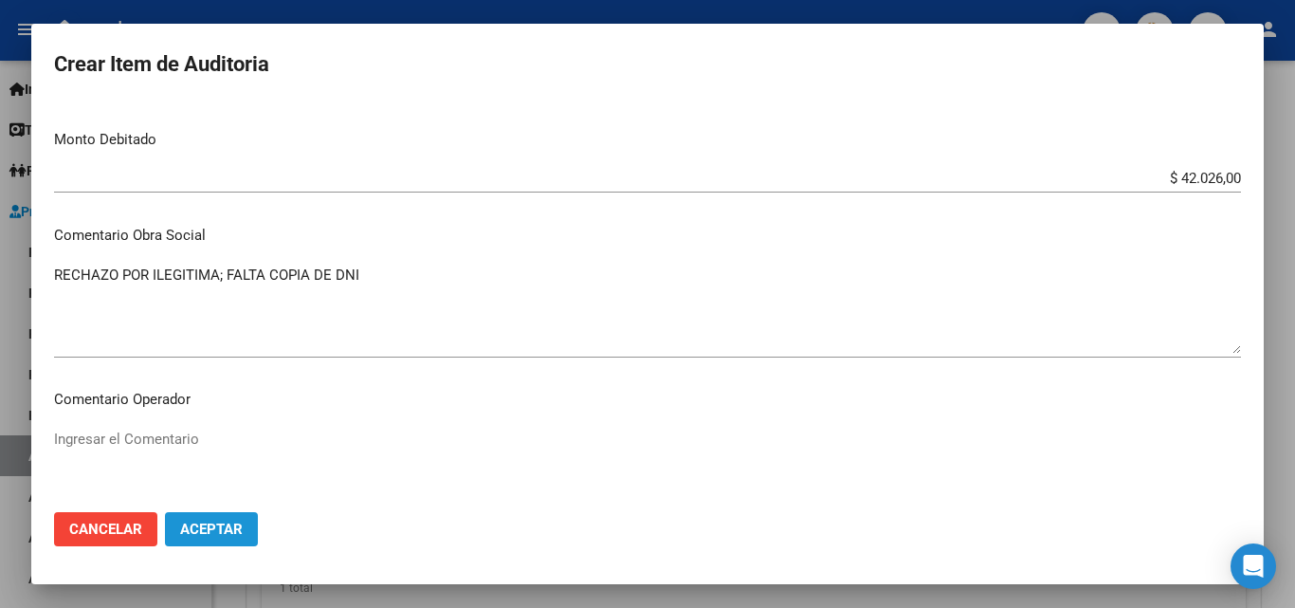
click at [230, 538] on button "Aceptar" at bounding box center [211, 529] width 93 height 34
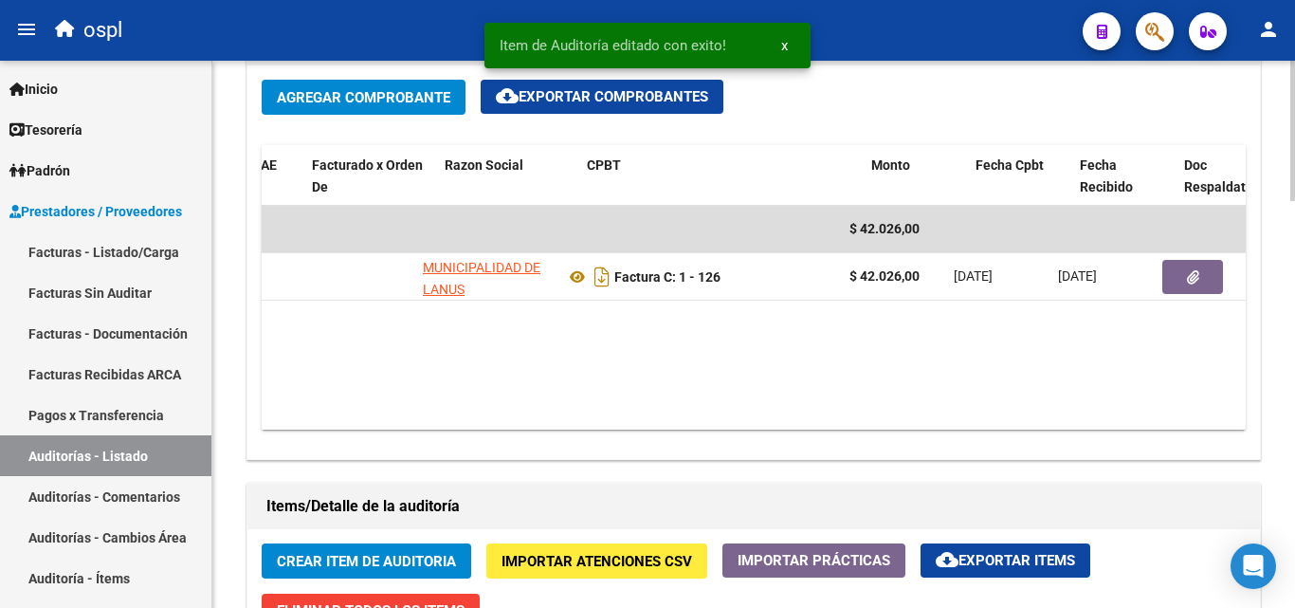
scroll to position [0, 196]
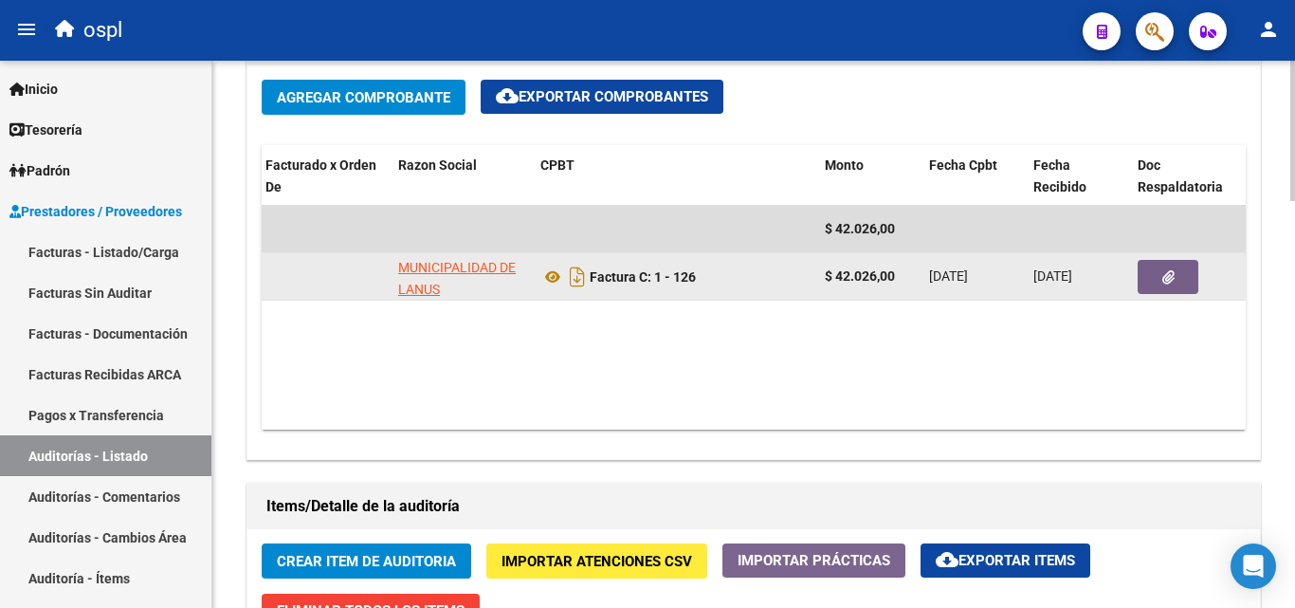
click at [1151, 277] on button "button" at bounding box center [1168, 277] width 61 height 34
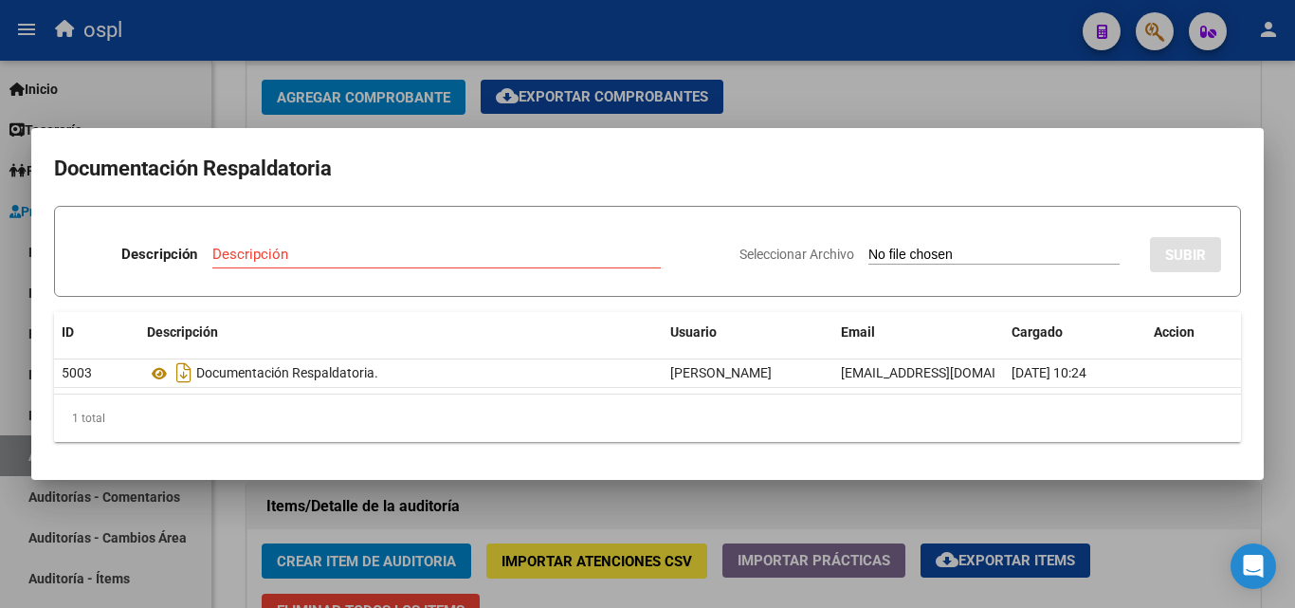
click at [894, 255] on input "Seleccionar Archivo" at bounding box center [993, 256] width 251 height 18
type input "C:\fakepath\FC Nº126.pdf"
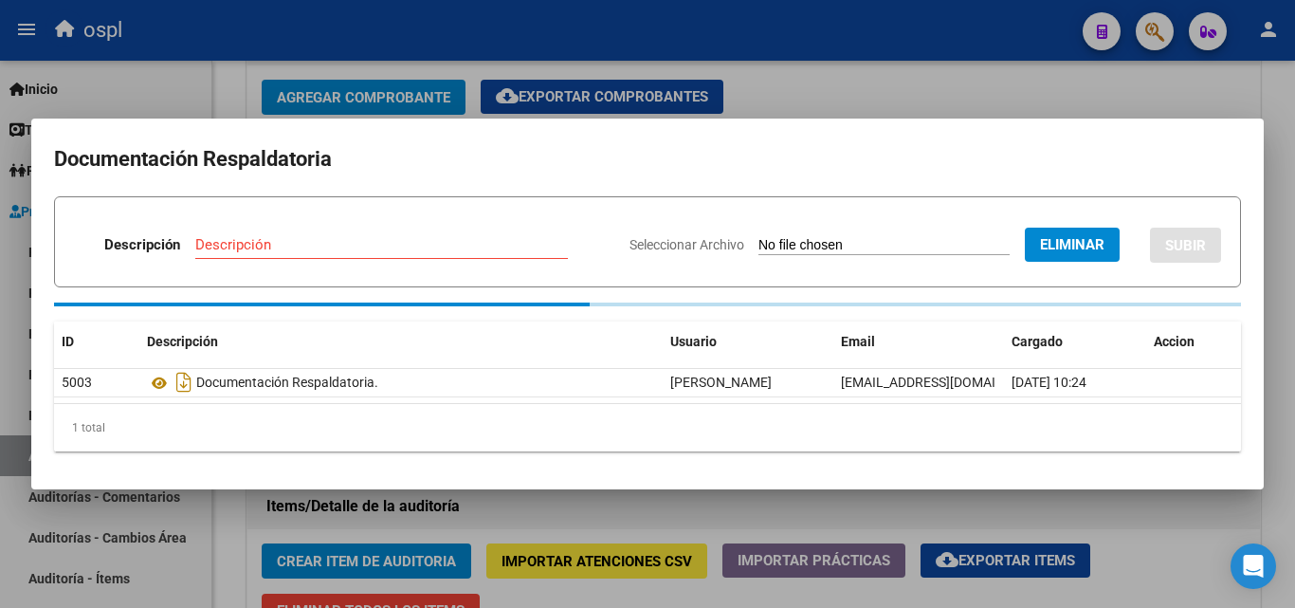
click at [304, 245] on input "Descripción" at bounding box center [381, 244] width 373 height 17
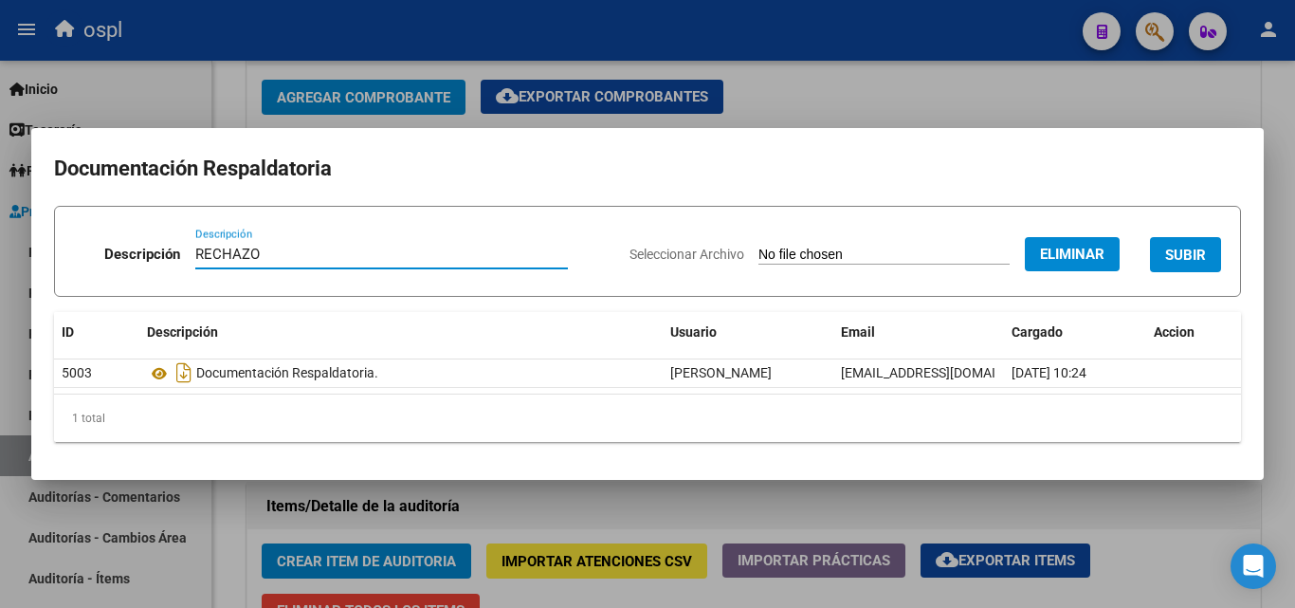
type input "RECHAZO"
click at [1184, 250] on span "SUBIR" at bounding box center [1185, 255] width 41 height 17
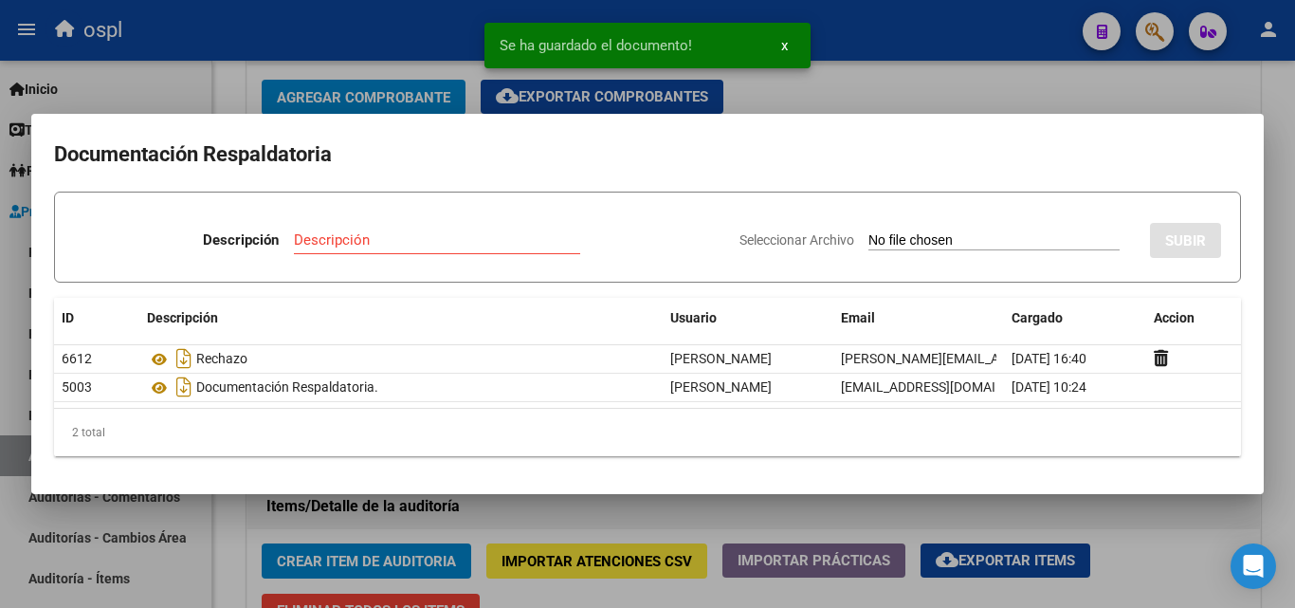
click at [842, 94] on div at bounding box center [647, 304] width 1295 height 608
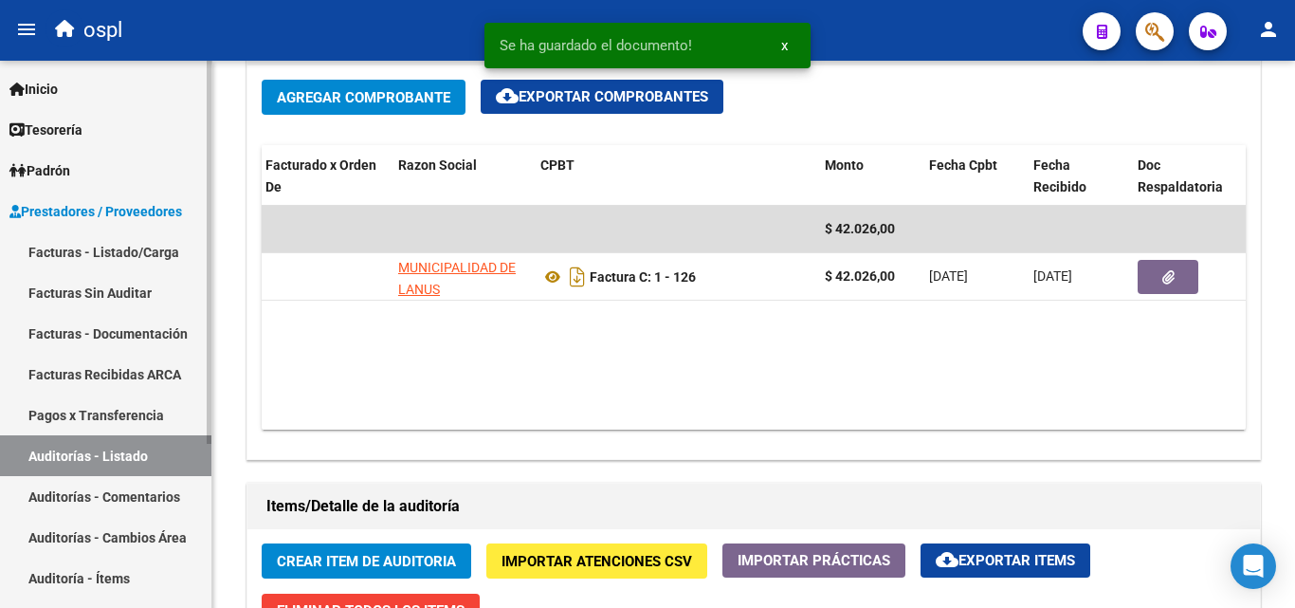
click at [186, 252] on link "Facturas - Listado/Carga" at bounding box center [105, 251] width 211 height 41
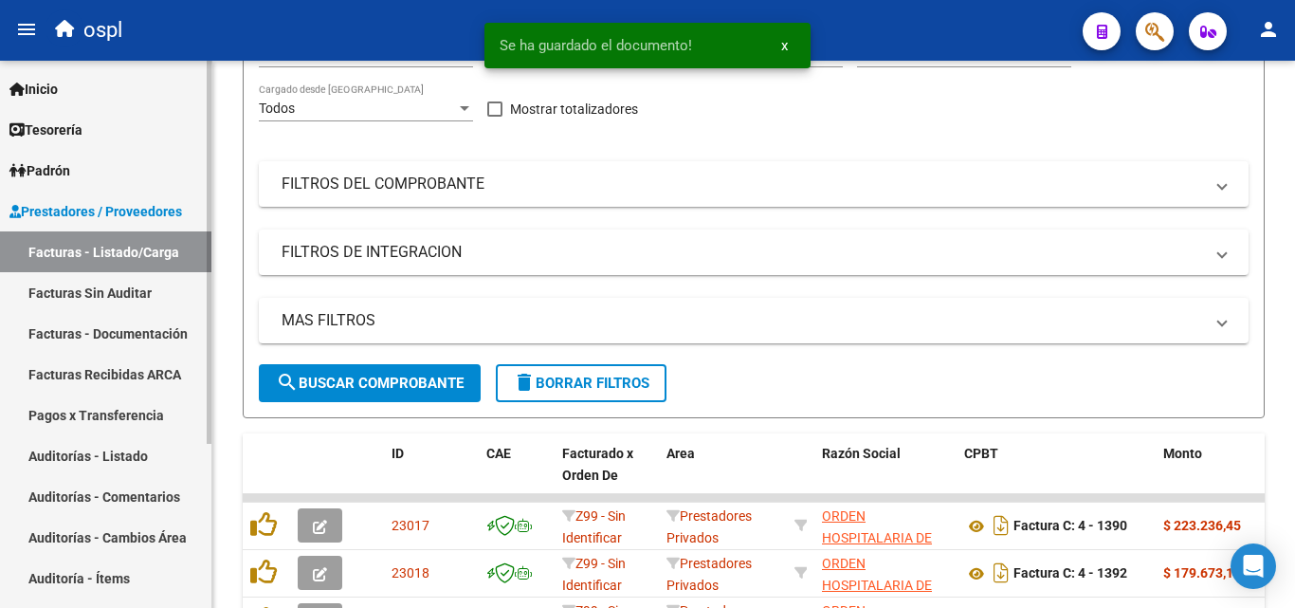
scroll to position [738, 0]
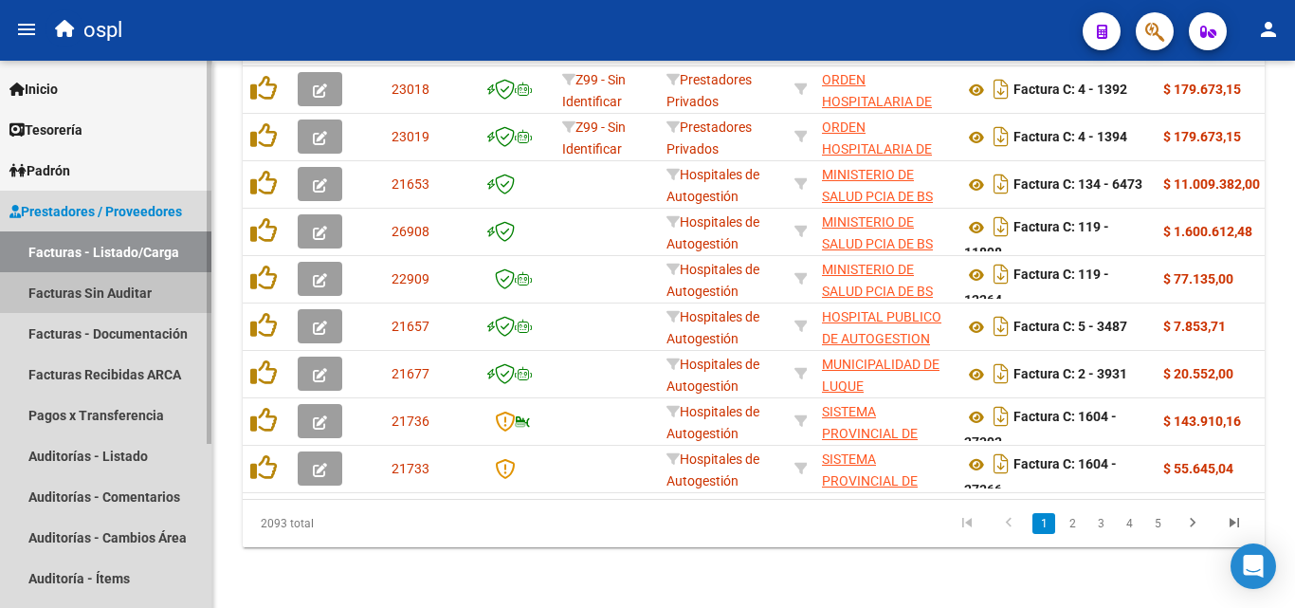
click at [184, 298] on link "Facturas Sin Auditar" at bounding box center [105, 292] width 211 height 41
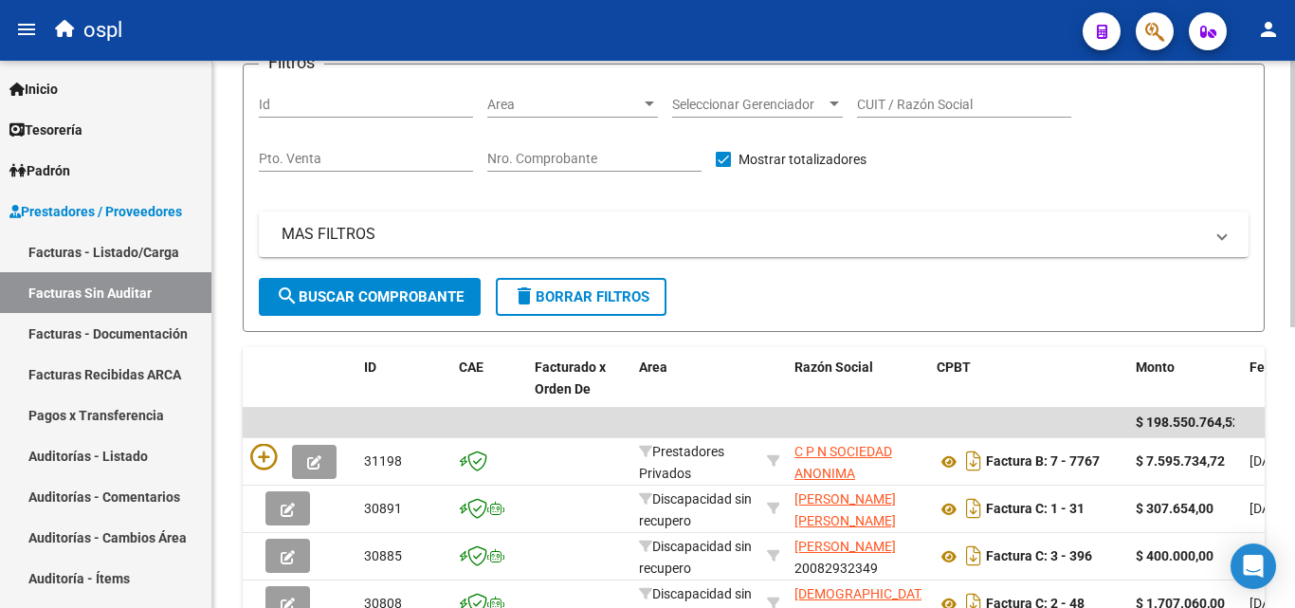
scroll to position [100, 0]
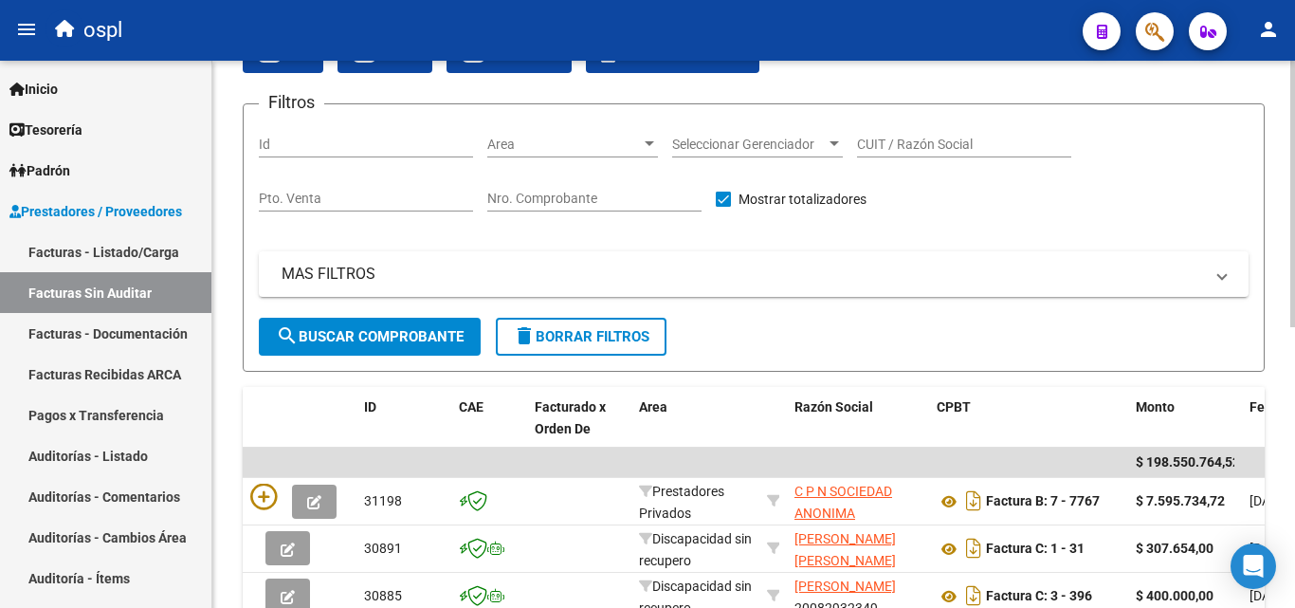
click at [598, 197] on input "Nro. Comprobante" at bounding box center [594, 199] width 214 height 16
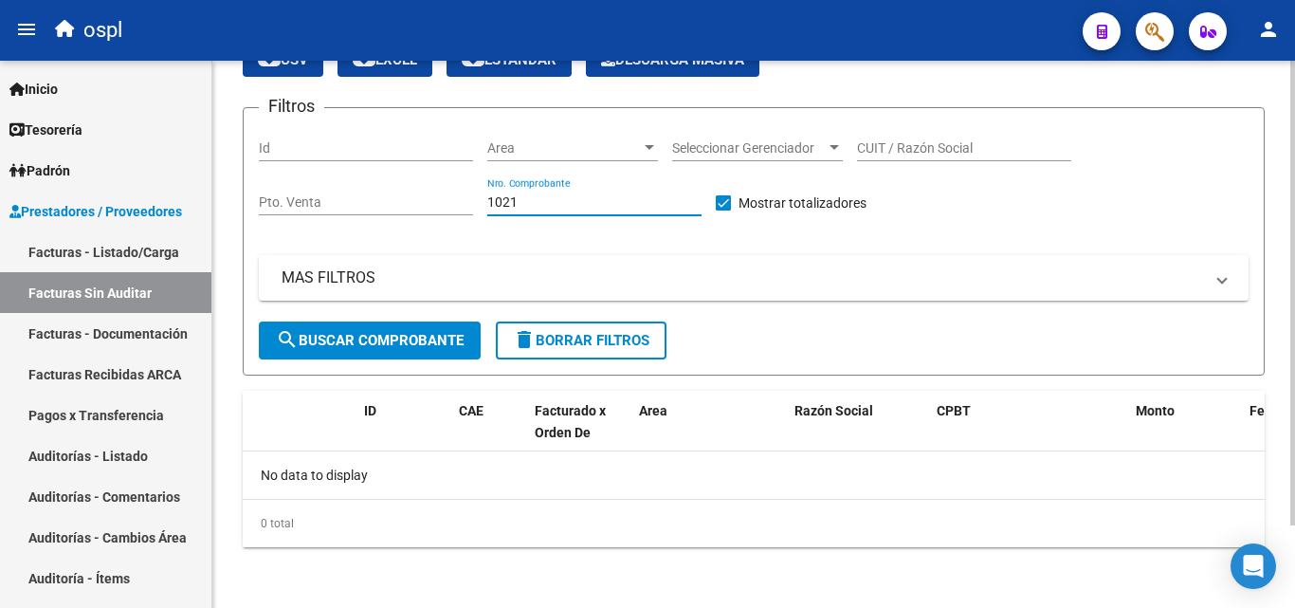
scroll to position [97, 0]
type input "1021"
click at [166, 252] on link "Facturas - Listado/Carga" at bounding box center [105, 251] width 211 height 41
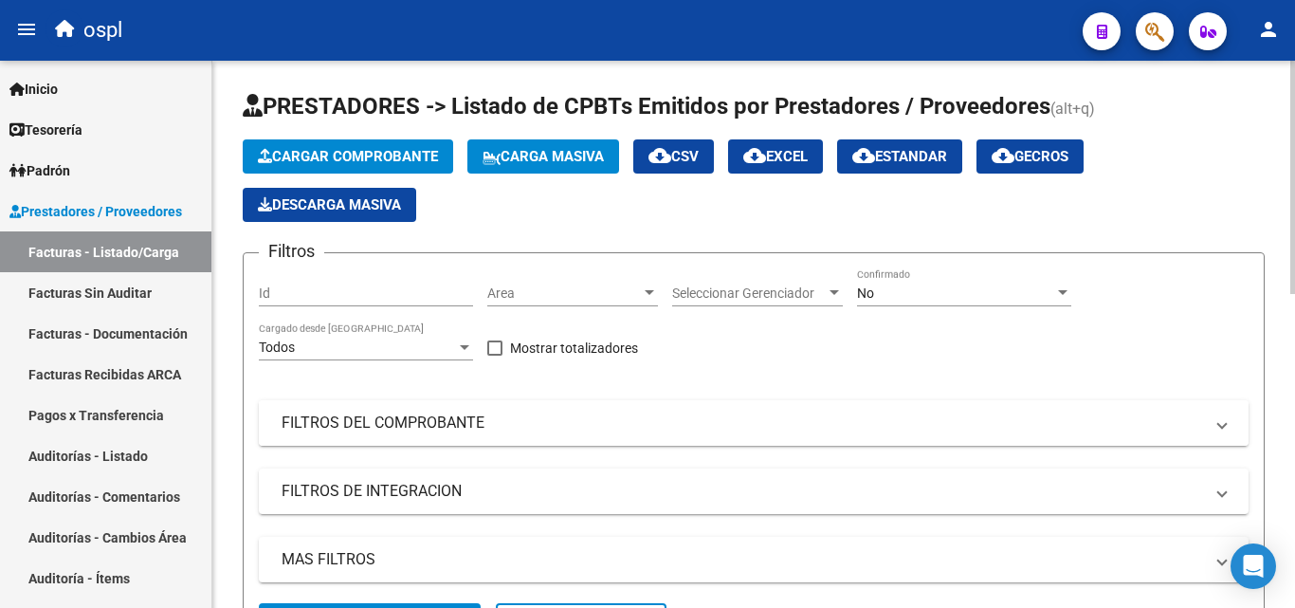
click at [472, 416] on mat-panel-title "FILTROS DEL COMPROBANTE" at bounding box center [743, 422] width 922 height 21
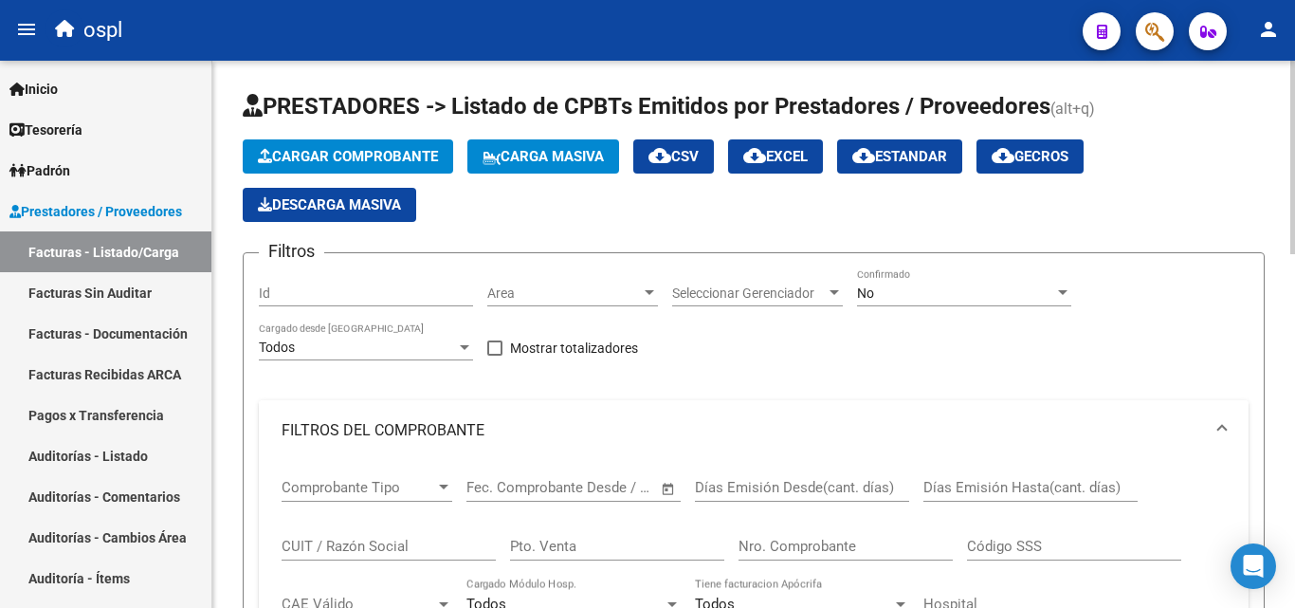
scroll to position [190, 0]
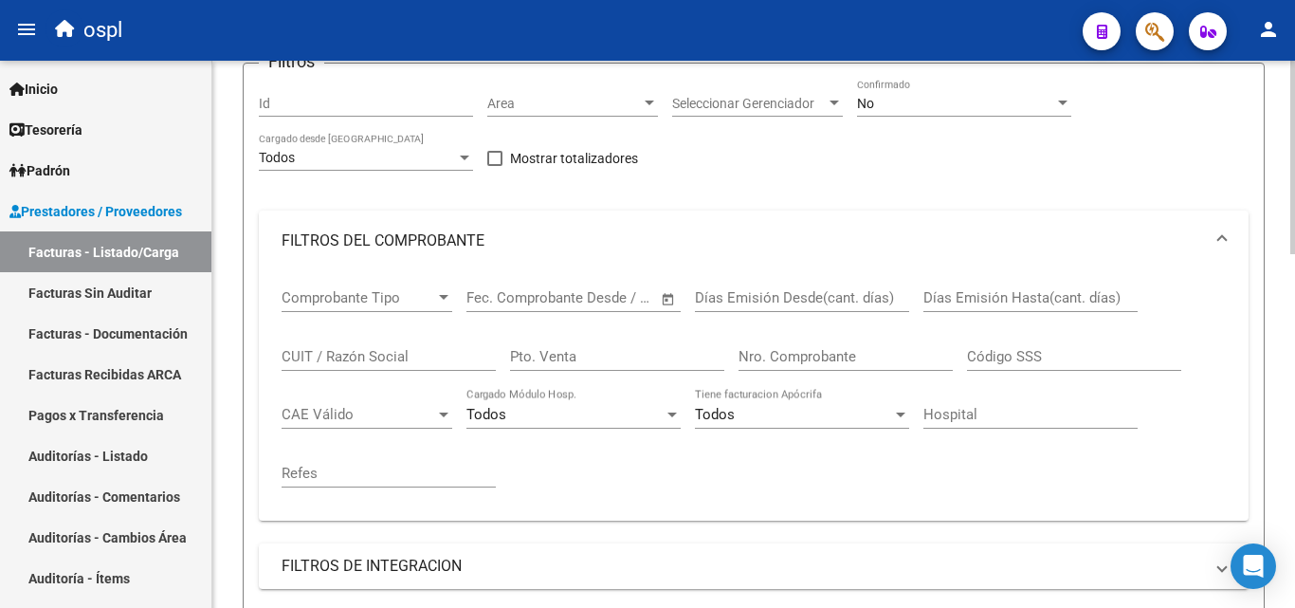
click at [813, 350] on input "Nro. Comprobante" at bounding box center [846, 356] width 214 height 17
type input "1021"
click at [885, 99] on div "No" at bounding box center [955, 104] width 197 height 16
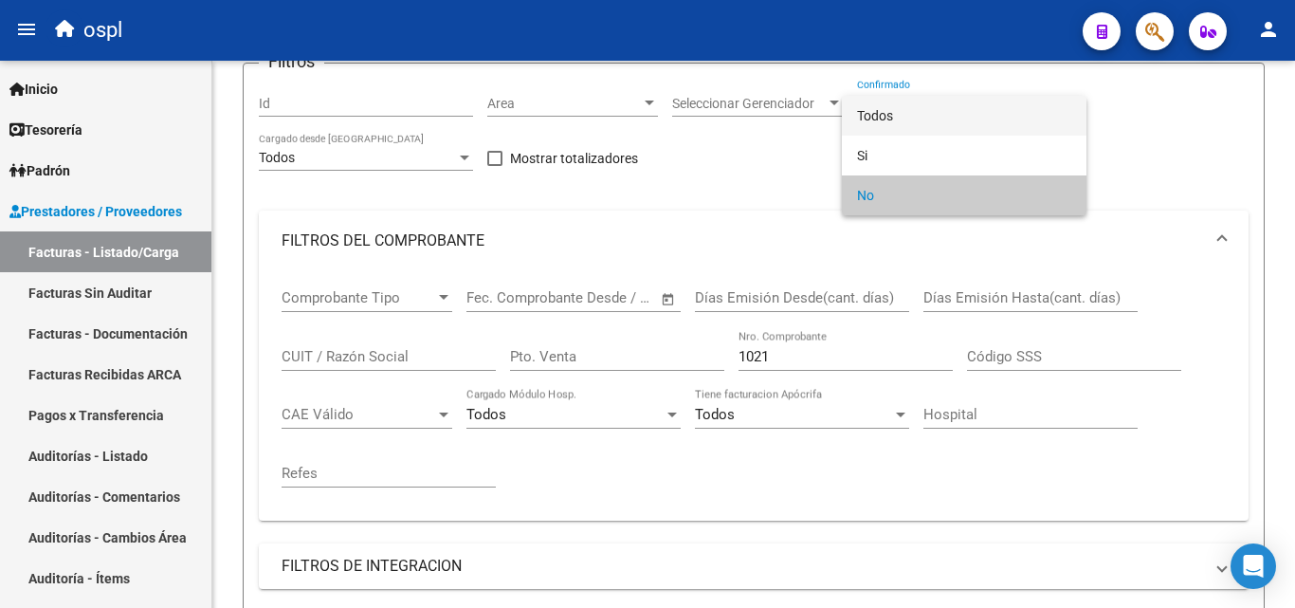
click at [886, 116] on span "Todos" at bounding box center [964, 116] width 214 height 40
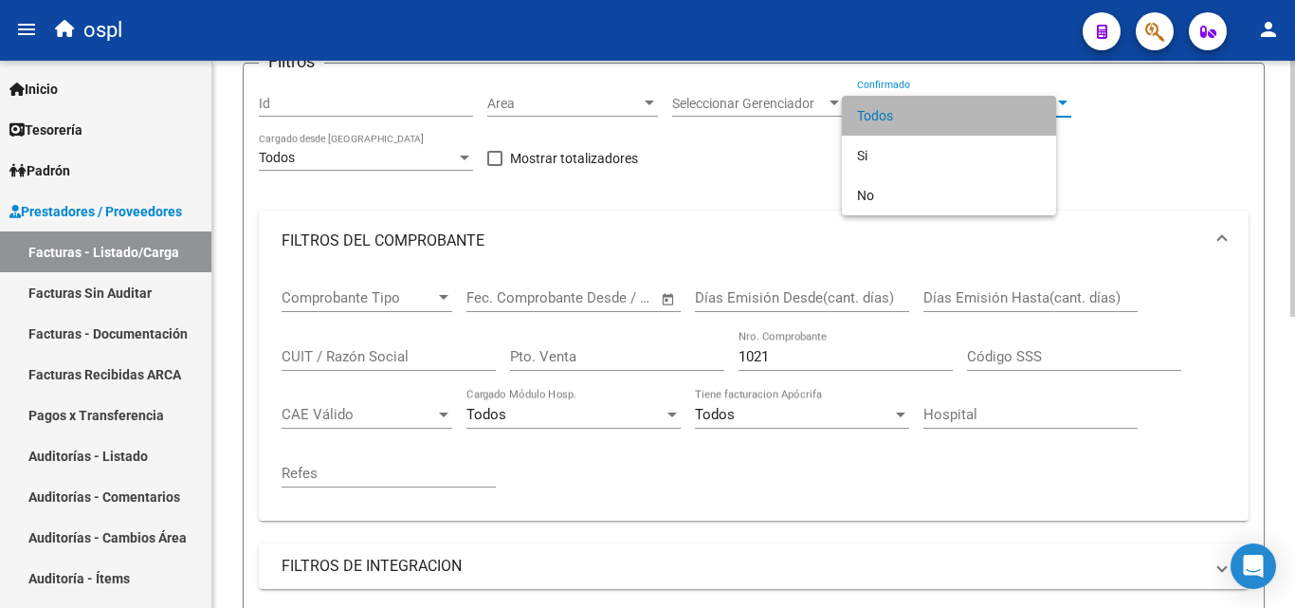
click at [882, 157] on div "Filtros Id Area Area Seleccionar Gerenciador Seleccionar Gerenciador Todos Conf…" at bounding box center [754, 378] width 990 height 599
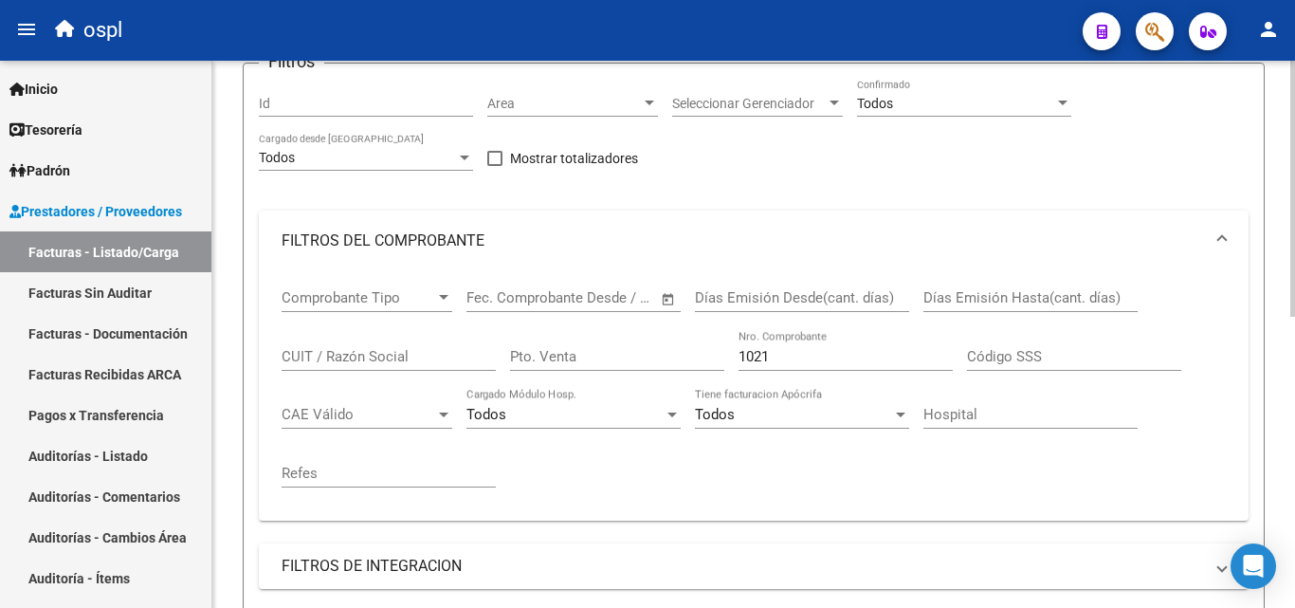
scroll to position [569, 0]
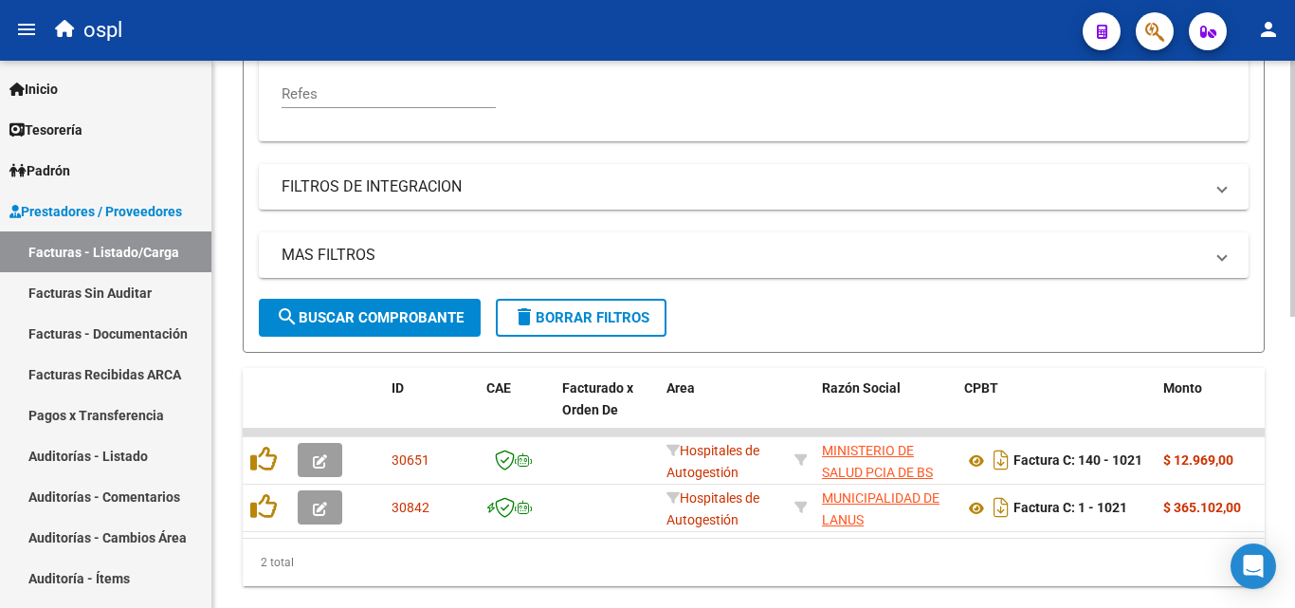
click at [447, 320] on span "search Buscar Comprobante" at bounding box center [370, 317] width 188 height 17
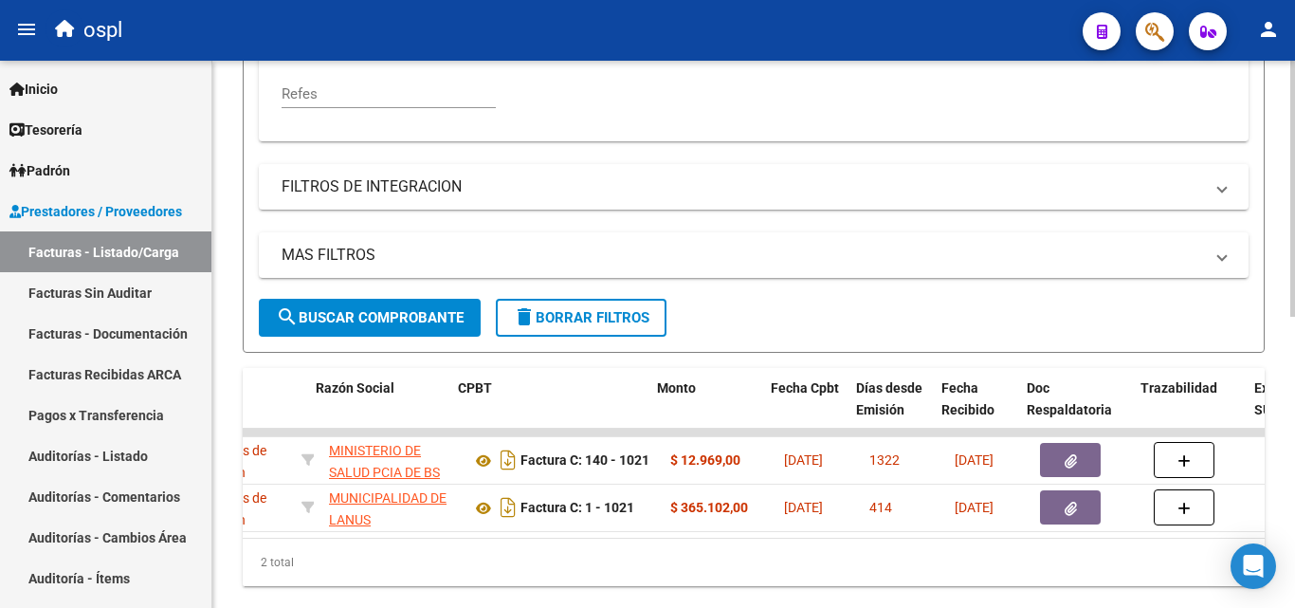
scroll to position [0, 511]
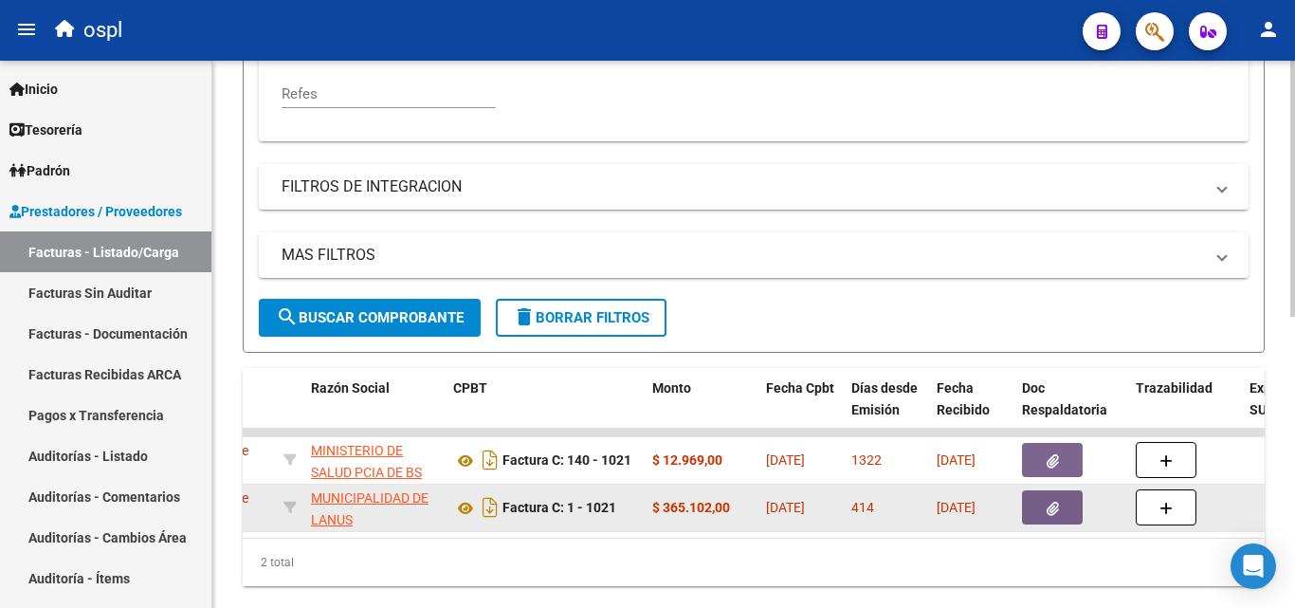
click at [1050, 507] on icon "button" at bounding box center [1053, 509] width 12 height 14
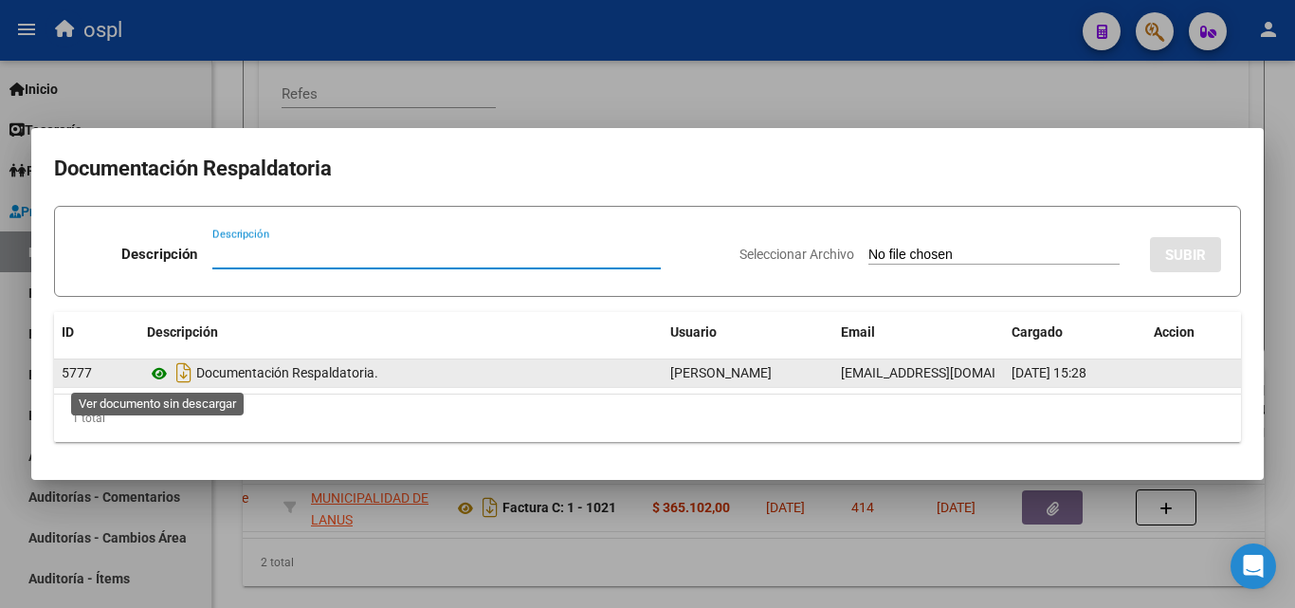
click at [164, 364] on icon at bounding box center [159, 373] width 25 height 23
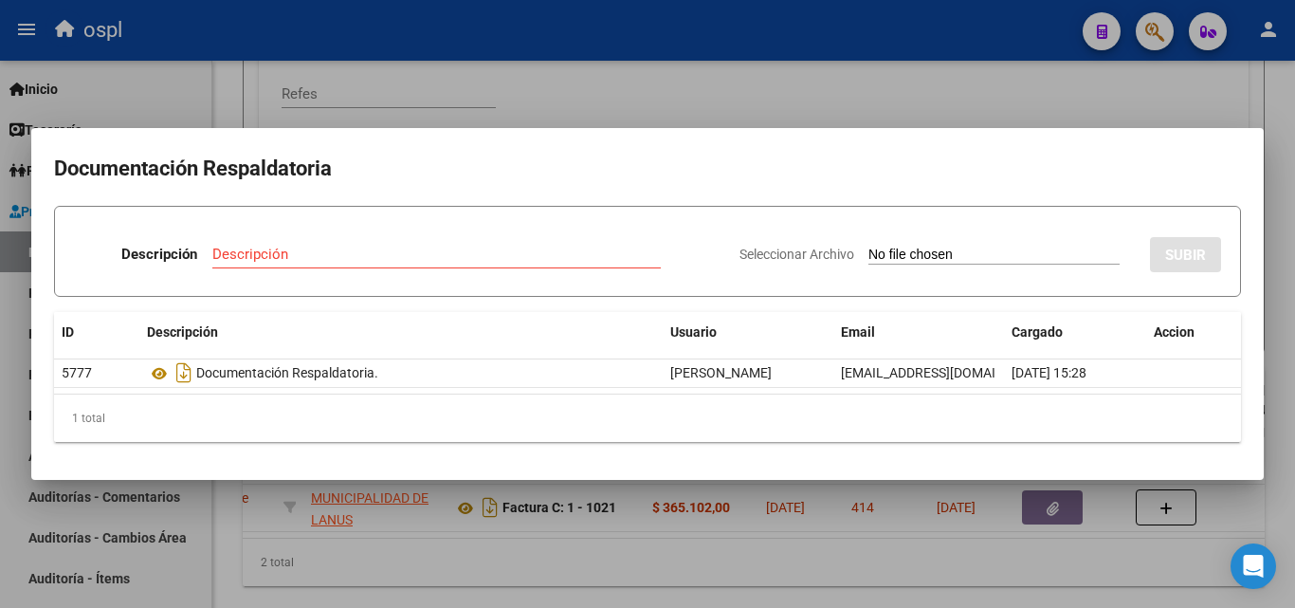
click at [776, 97] on div at bounding box center [647, 304] width 1295 height 608
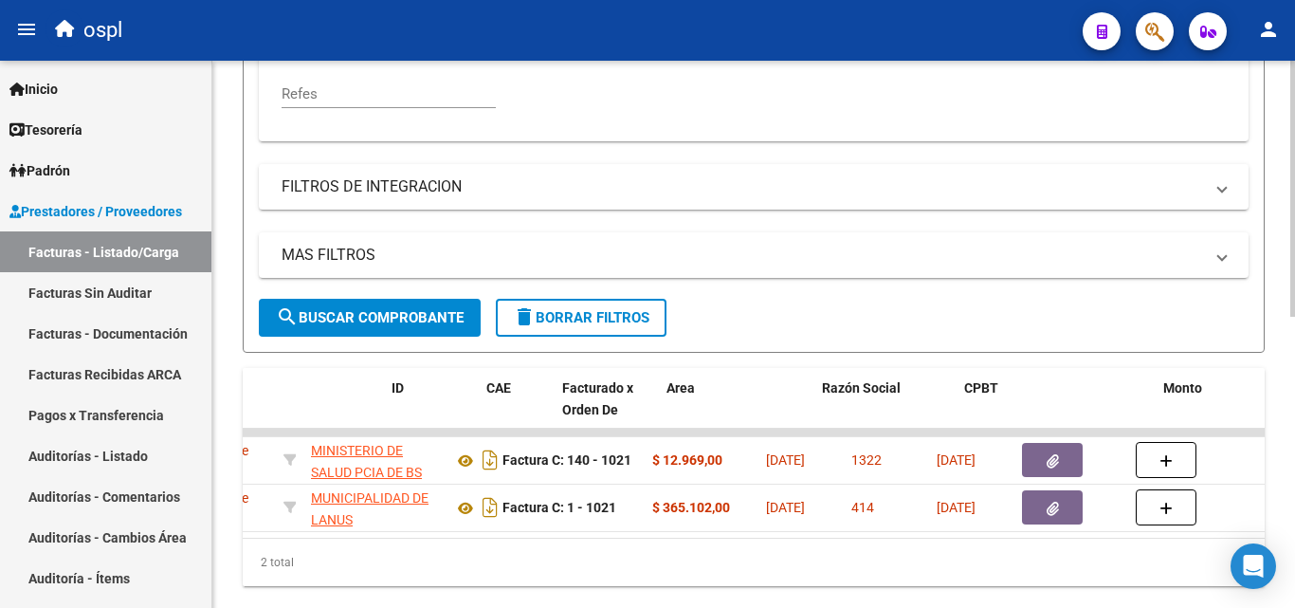
scroll to position [0, 0]
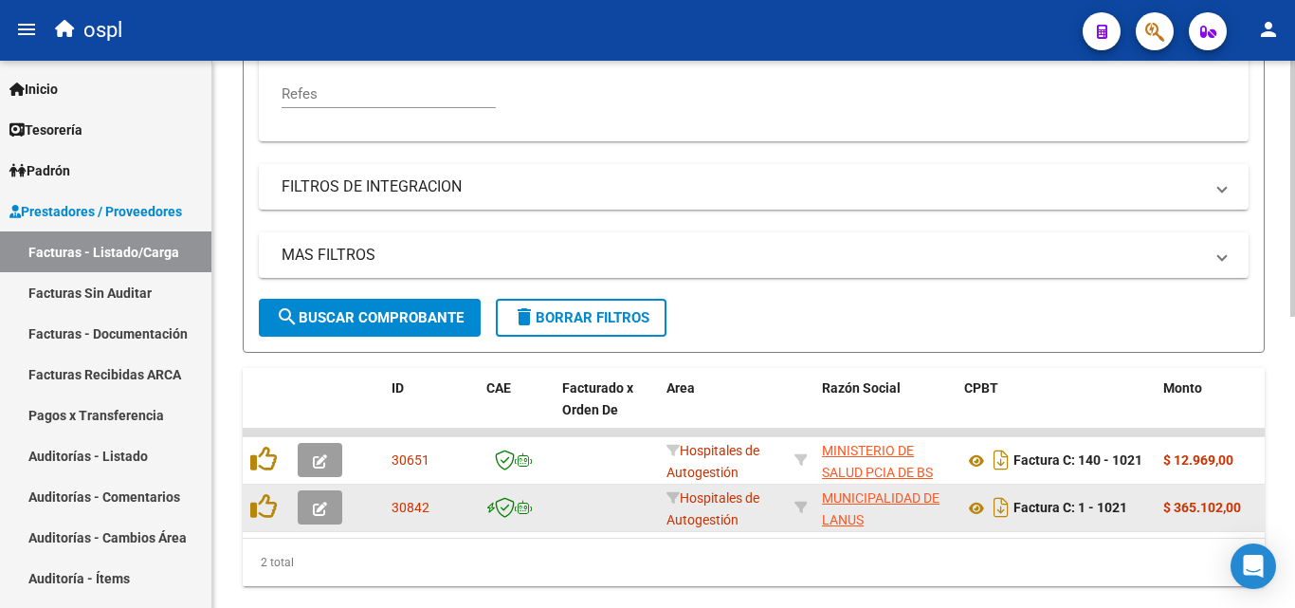
click at [315, 514] on icon "button" at bounding box center [320, 509] width 14 height 14
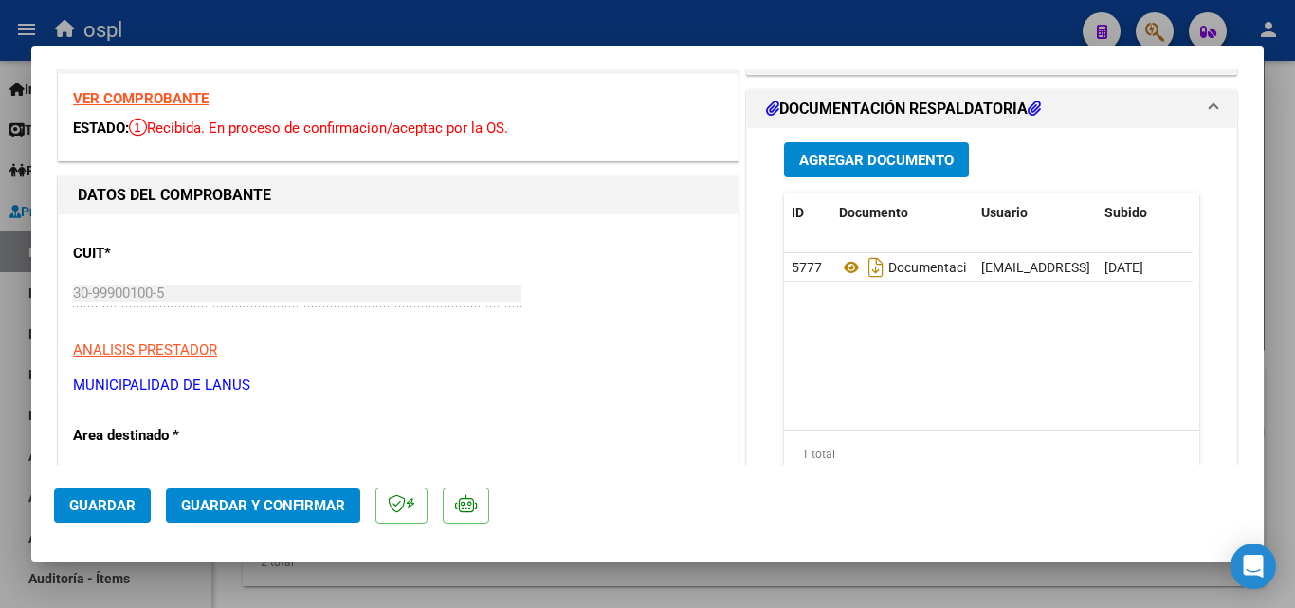
scroll to position [190, 0]
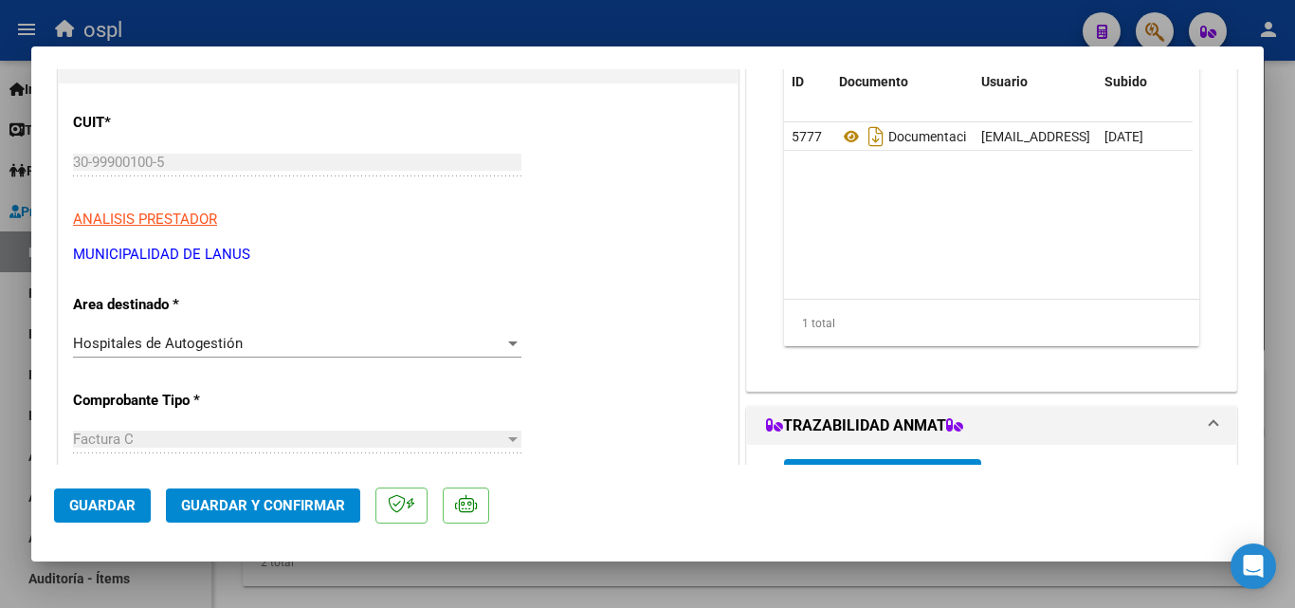
click at [435, 349] on div "Hospitales de Autogestión" at bounding box center [288, 343] width 431 height 17
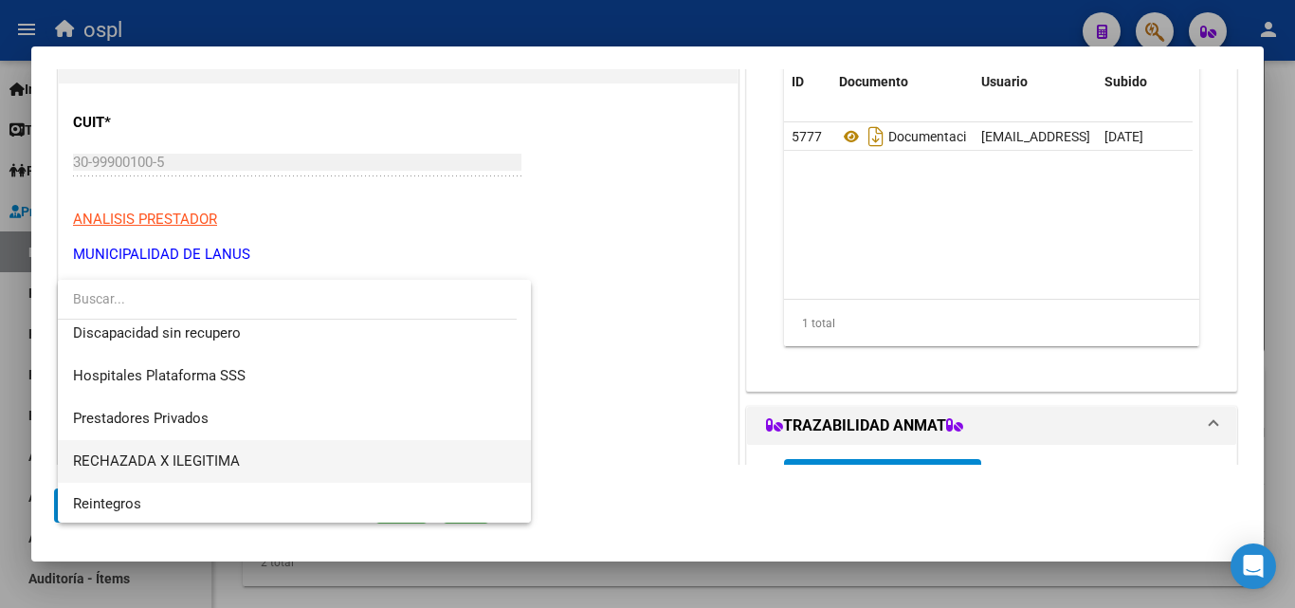
scroll to position [227, 0]
click at [254, 447] on span "RECHAZADA X ILEGITIMA" at bounding box center [294, 458] width 443 height 43
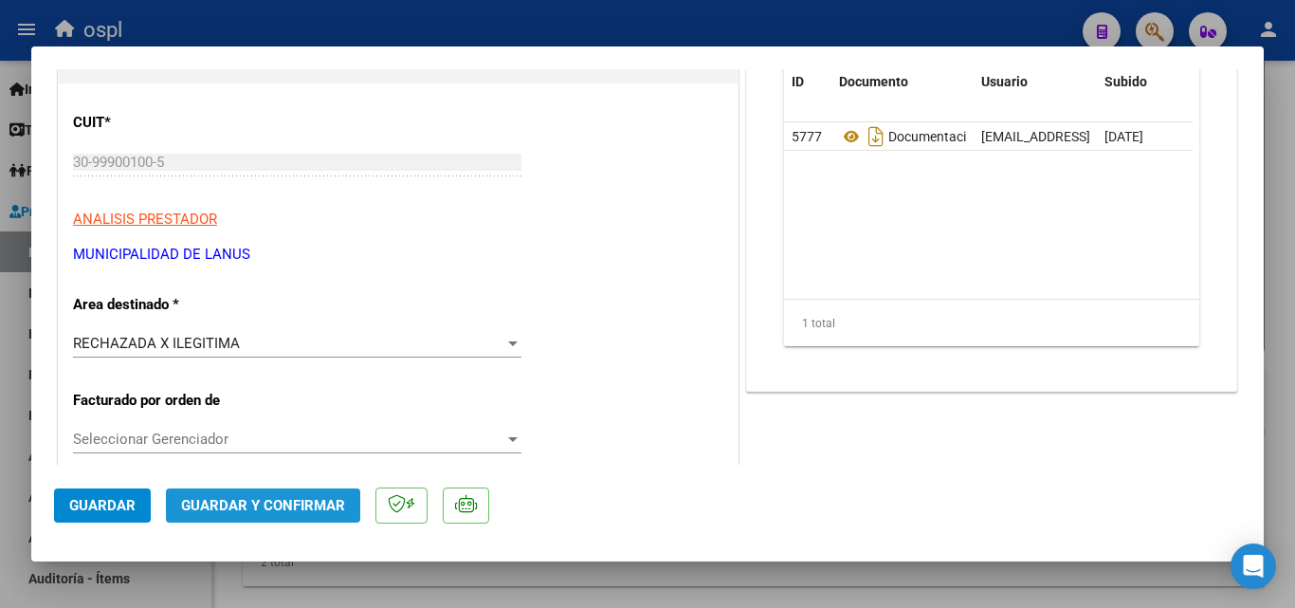
click at [282, 494] on button "Guardar y Confirmar" at bounding box center [263, 505] width 194 height 34
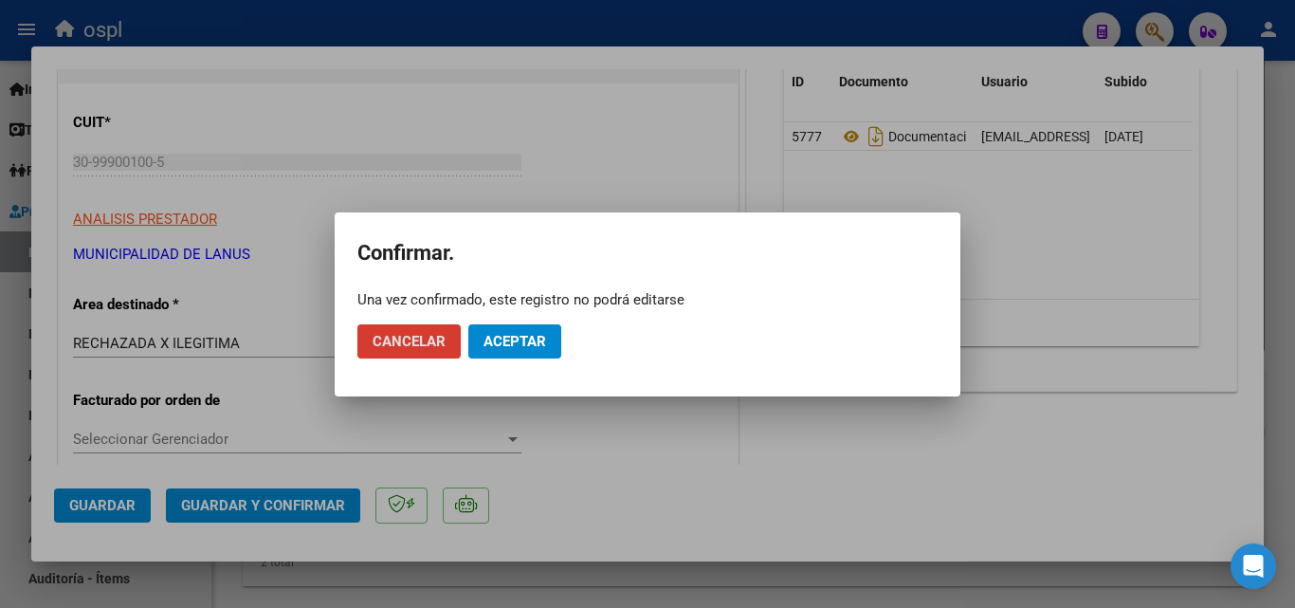
click at [519, 317] on mat-dialog-actions "Cancelar Aceptar" at bounding box center [647, 341] width 580 height 64
click at [517, 337] on span "Aceptar" at bounding box center [515, 341] width 63 height 17
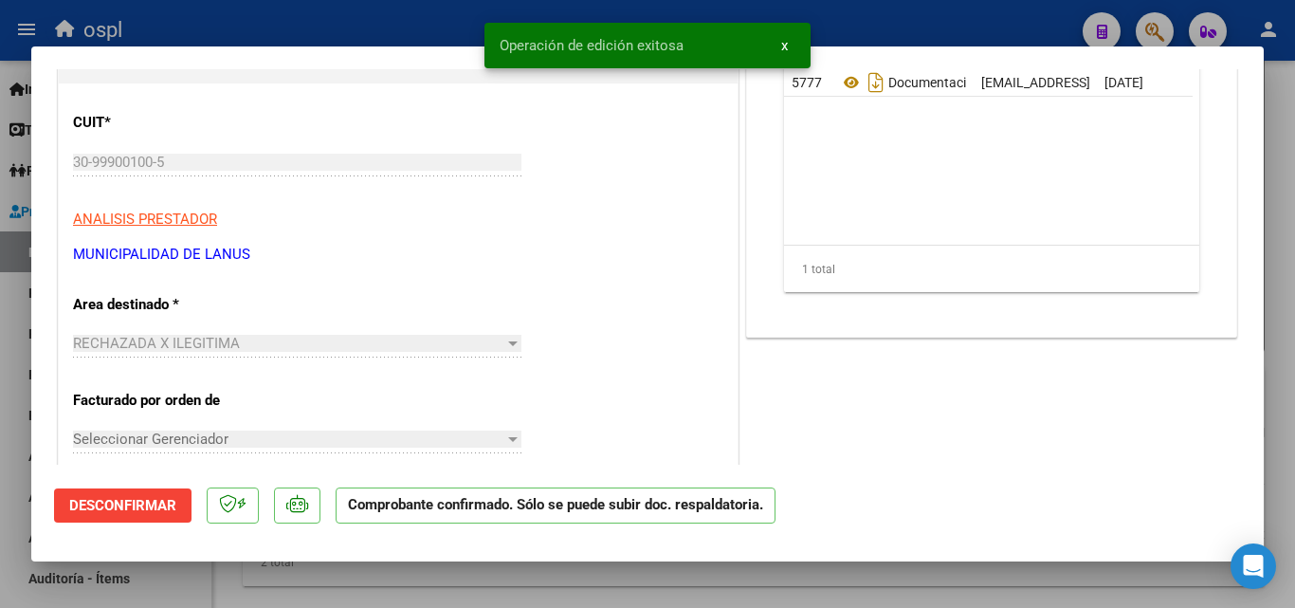
click at [333, 28] on div at bounding box center [647, 304] width 1295 height 608
type input "$ 0,00"
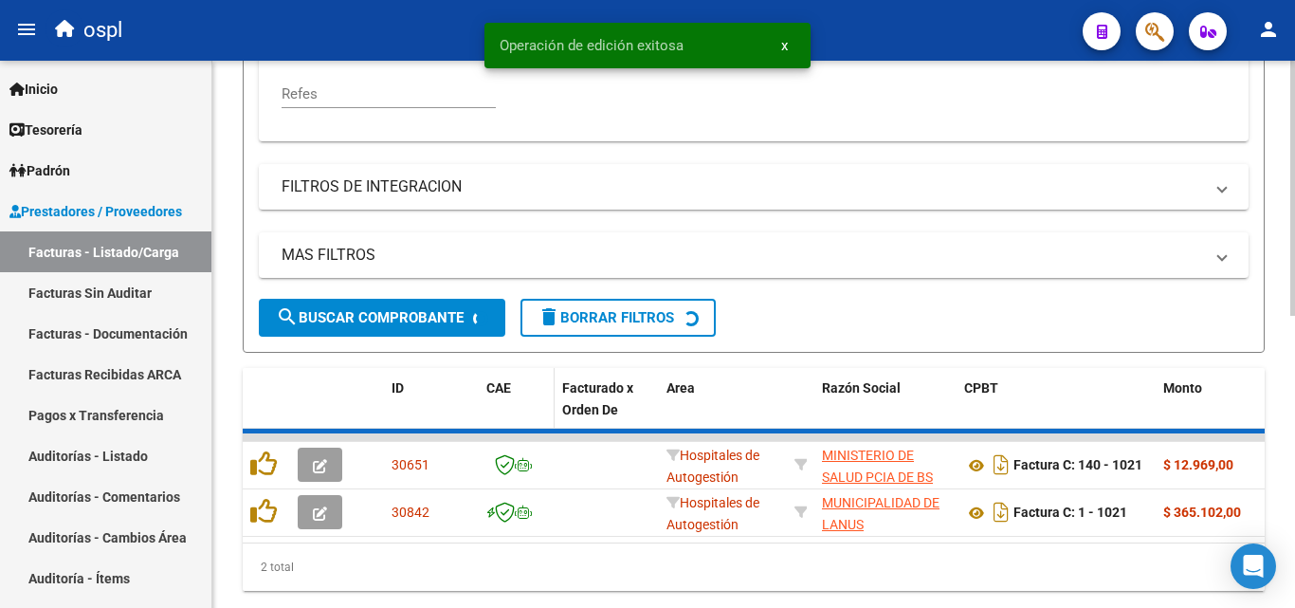
scroll to position [569, 0]
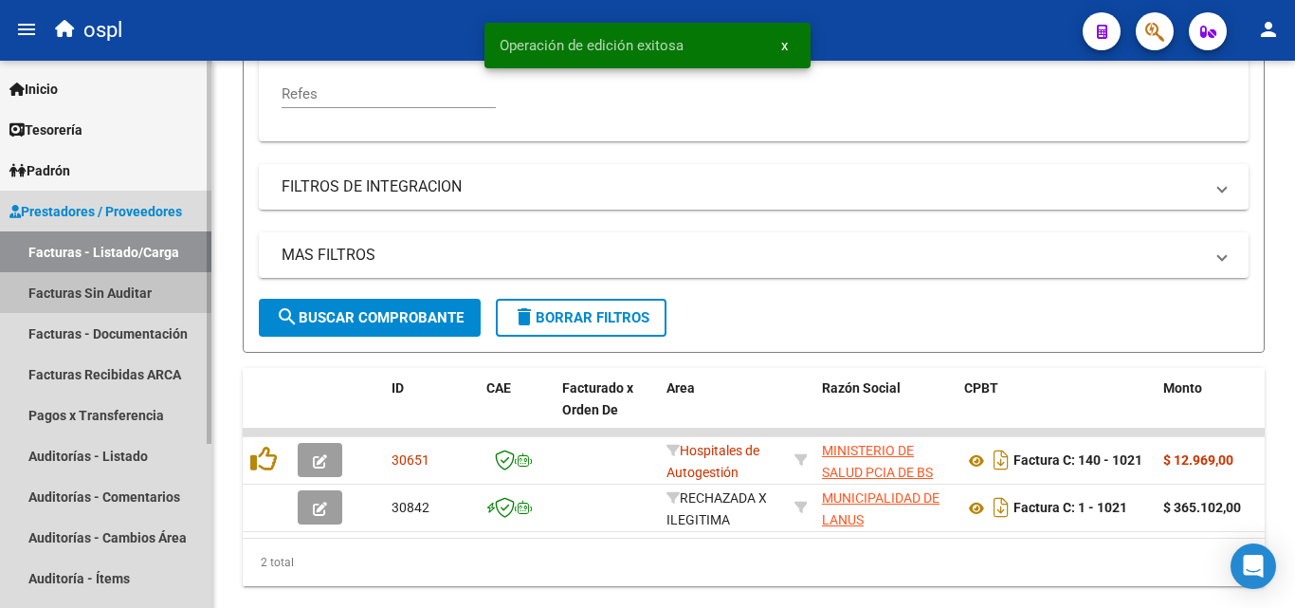
click at [146, 291] on link "Facturas Sin Auditar" at bounding box center [105, 292] width 211 height 41
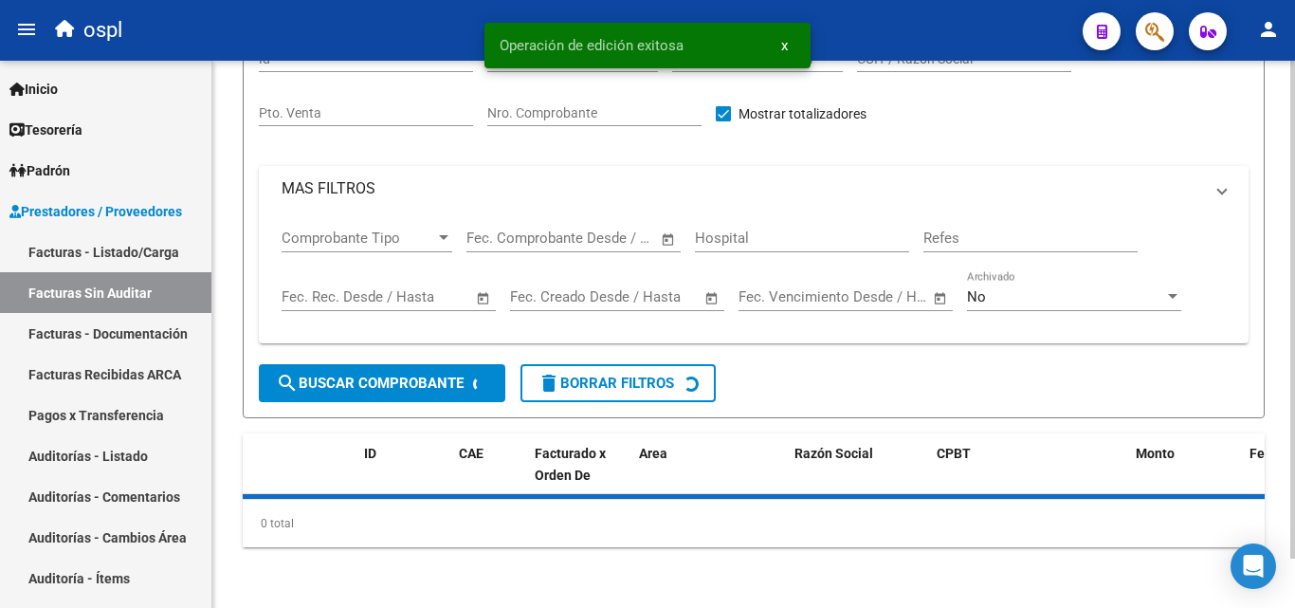
scroll to position [54, 0]
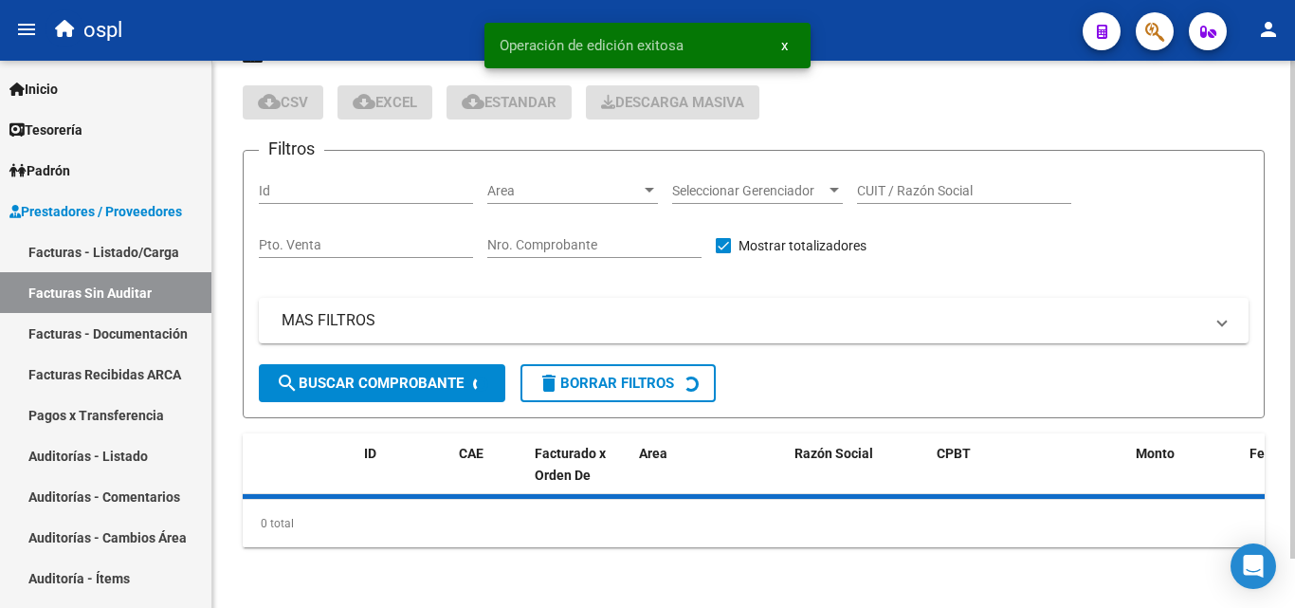
click at [557, 240] on input "Nro. Comprobante" at bounding box center [594, 245] width 214 height 16
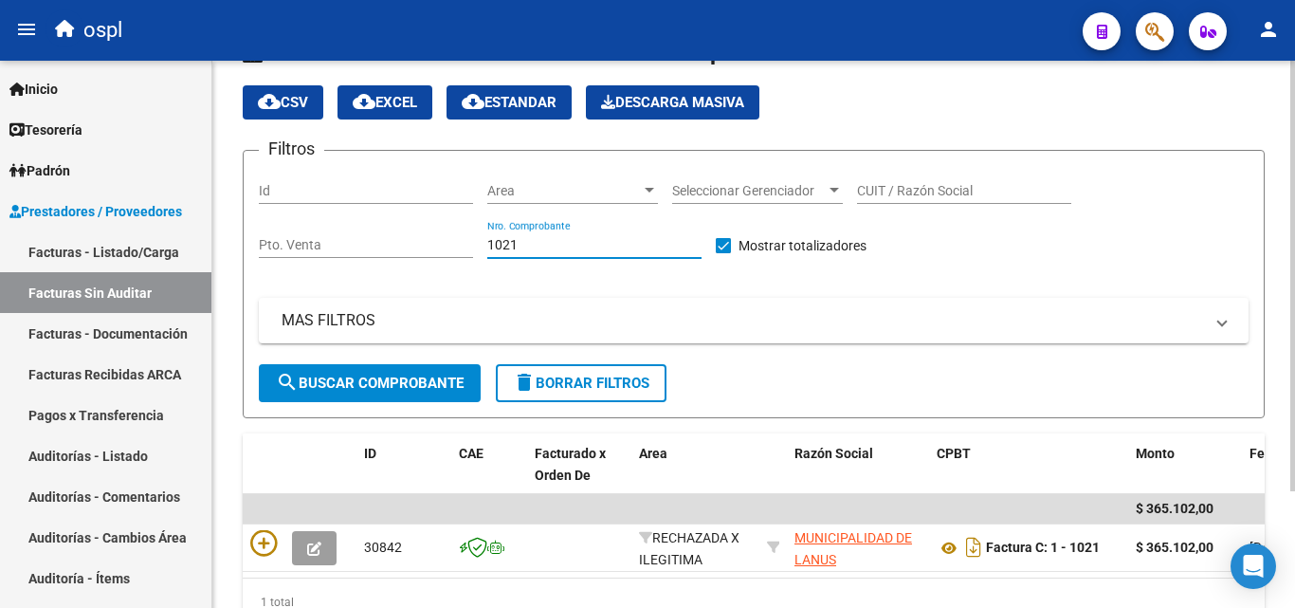
scroll to position [148, 0]
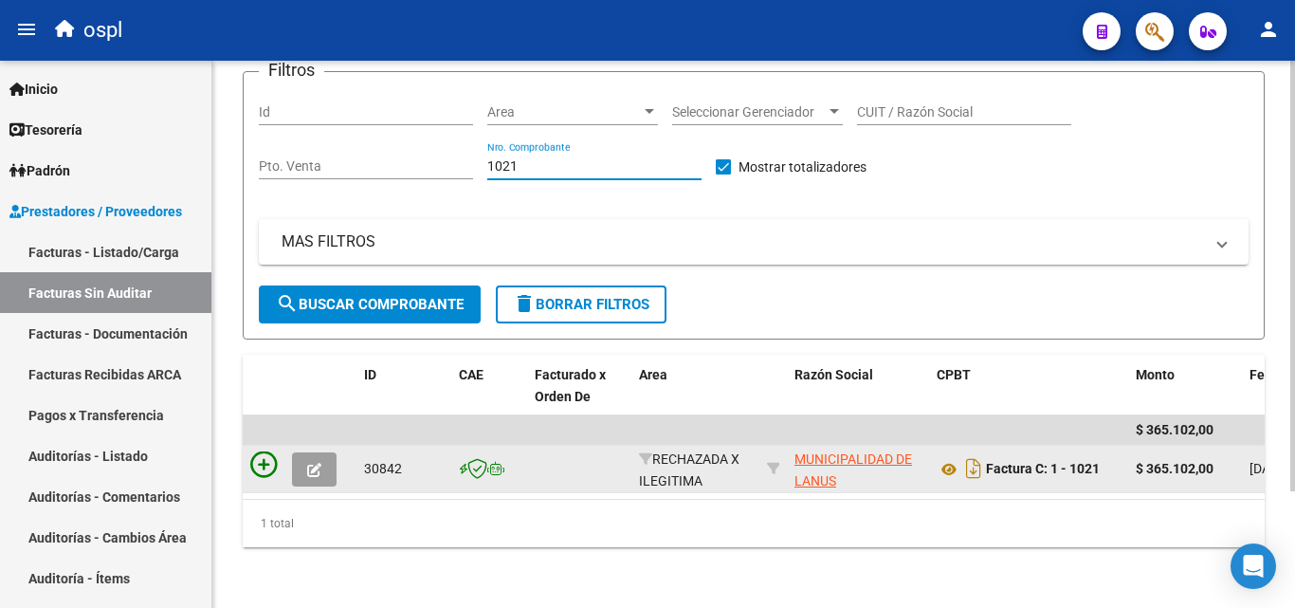
type input "1021"
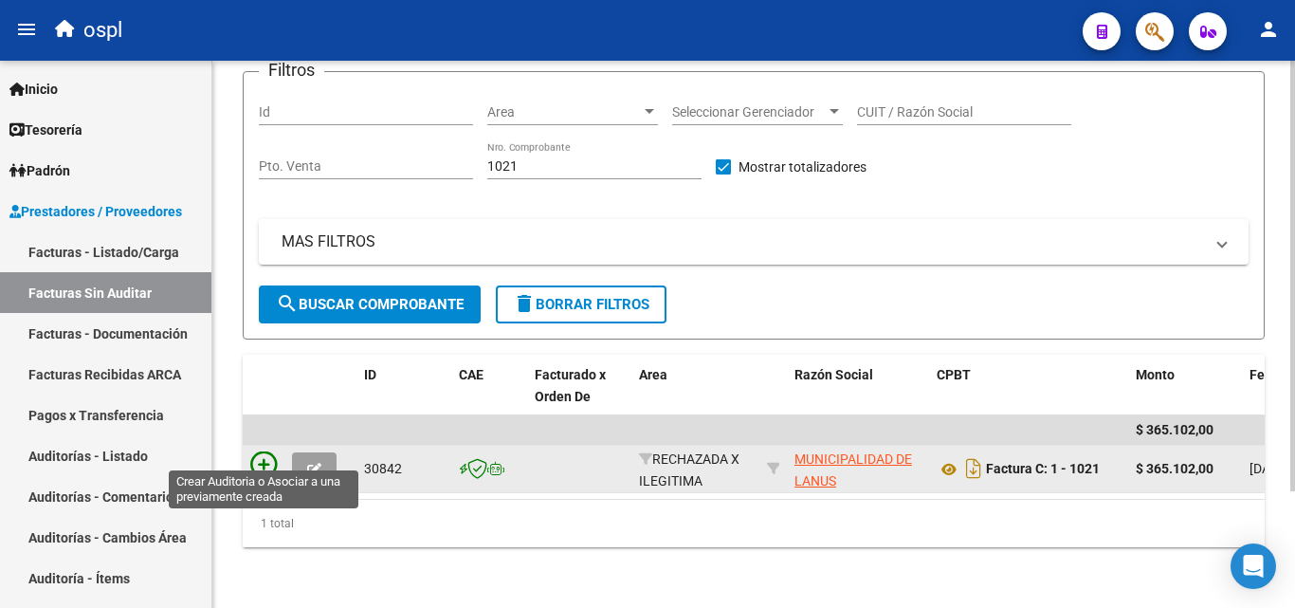
click at [262, 451] on icon at bounding box center [263, 464] width 27 height 27
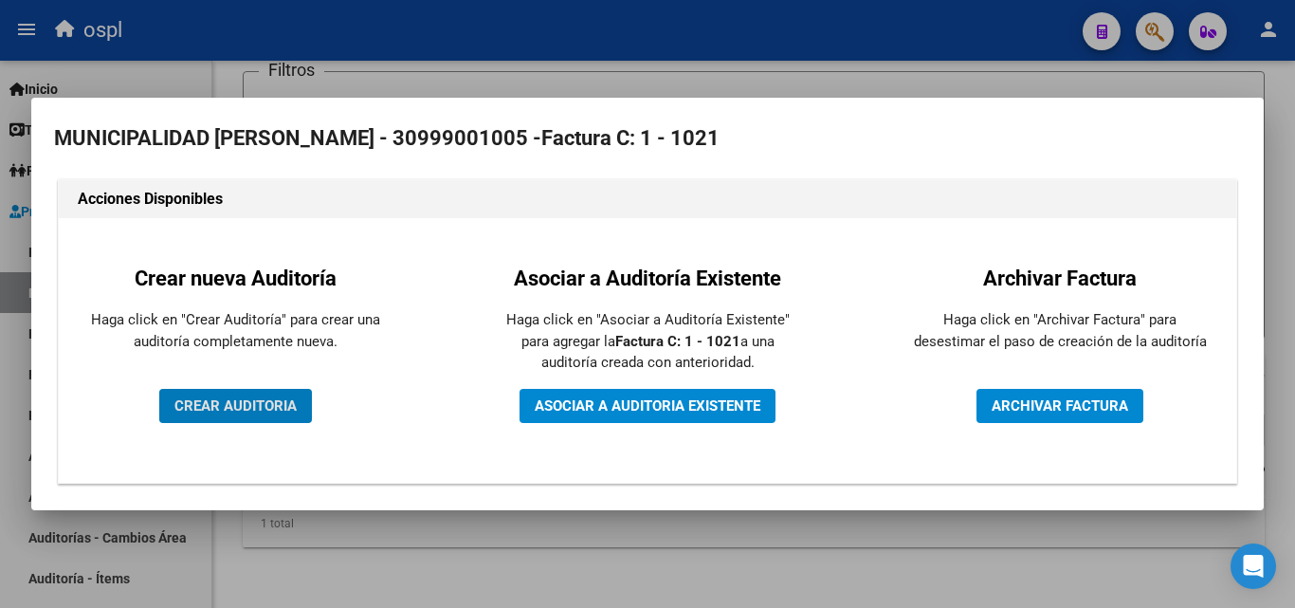
click at [189, 420] on button "CREAR AUDITORIA" at bounding box center [235, 406] width 153 height 34
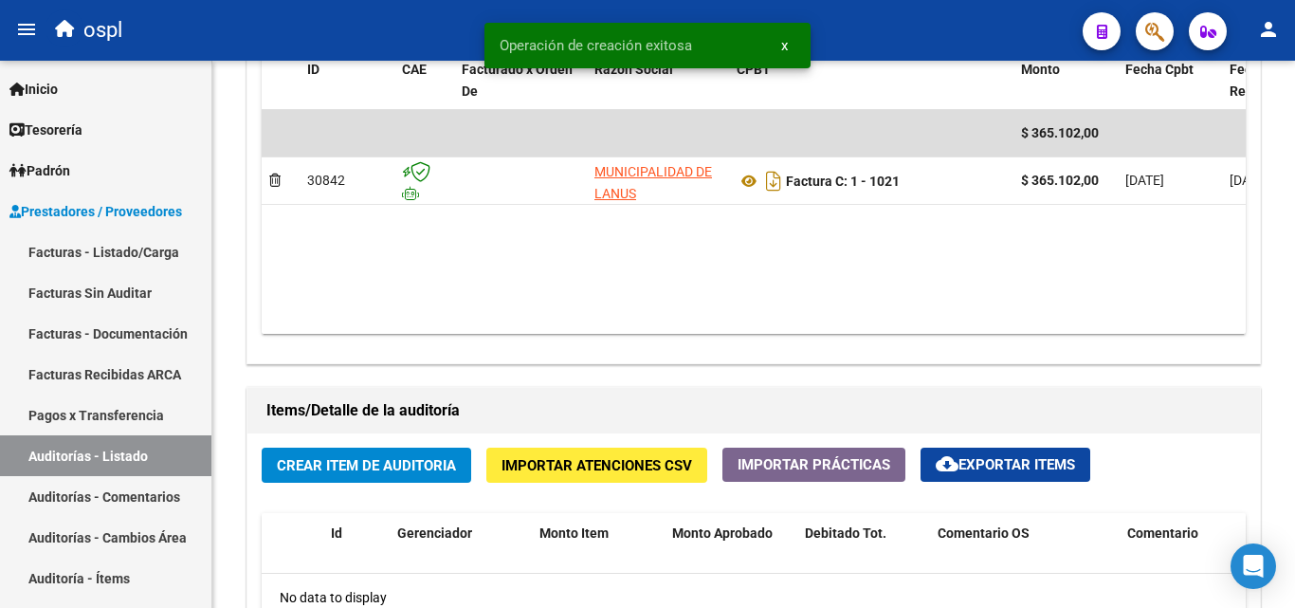
scroll to position [1138, 0]
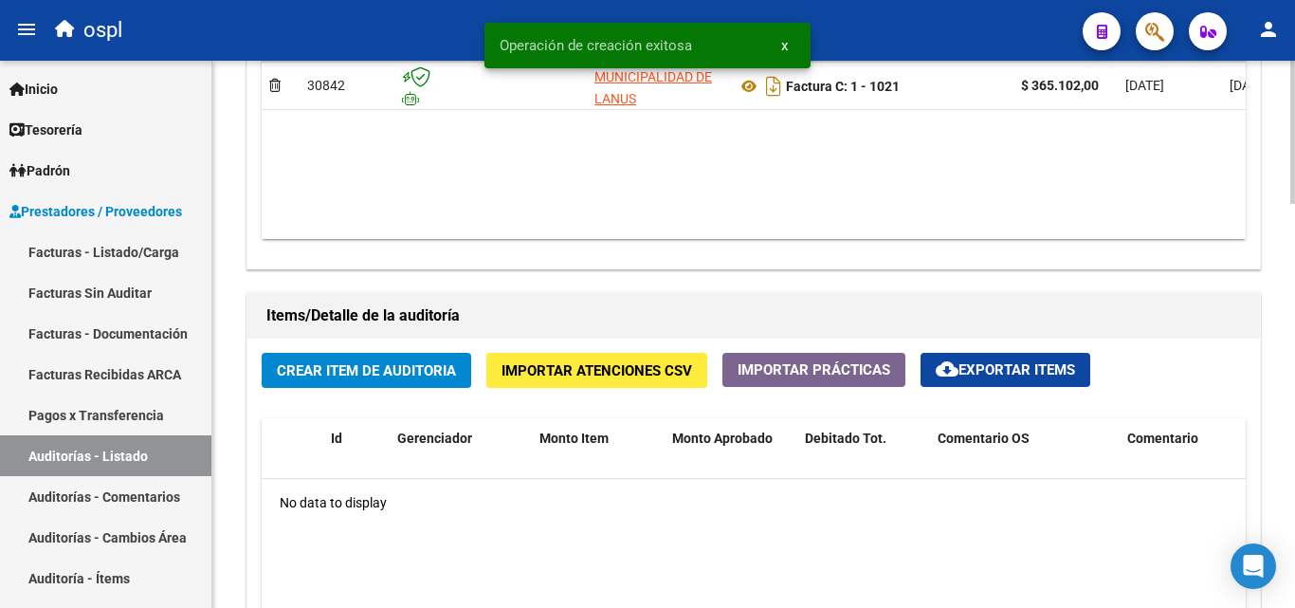
click at [429, 355] on button "Crear Item de Auditoria" at bounding box center [367, 370] width 210 height 35
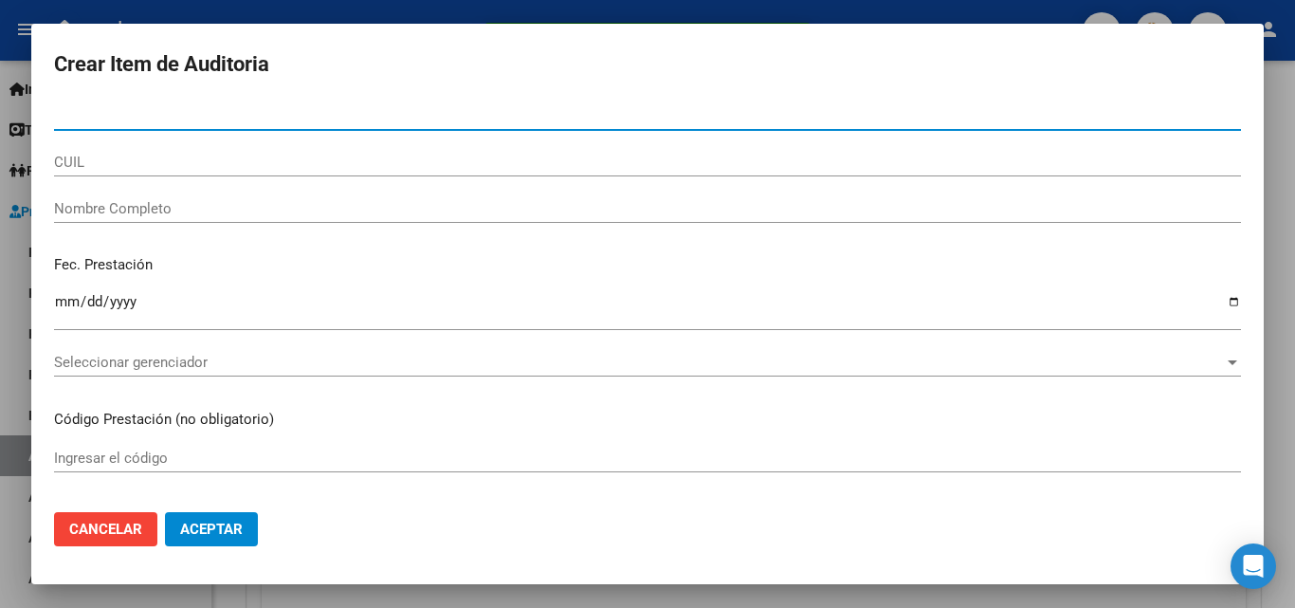
click at [269, 210] on input "Nombre Completo" at bounding box center [647, 208] width 1187 height 17
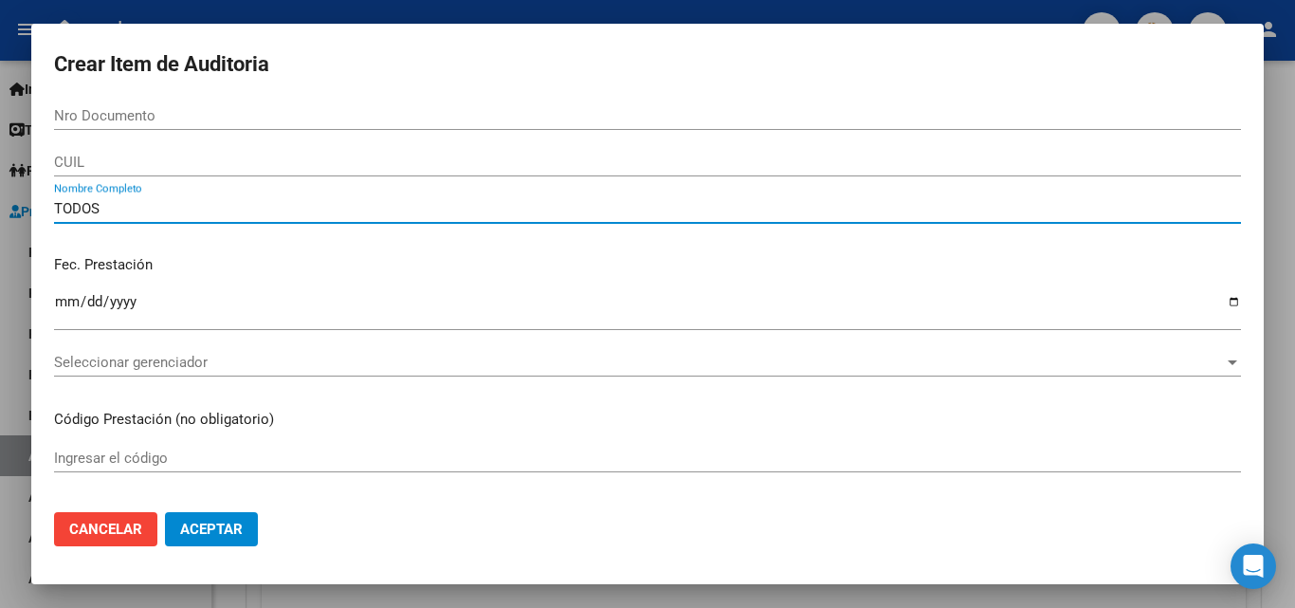
type input "TODOS"
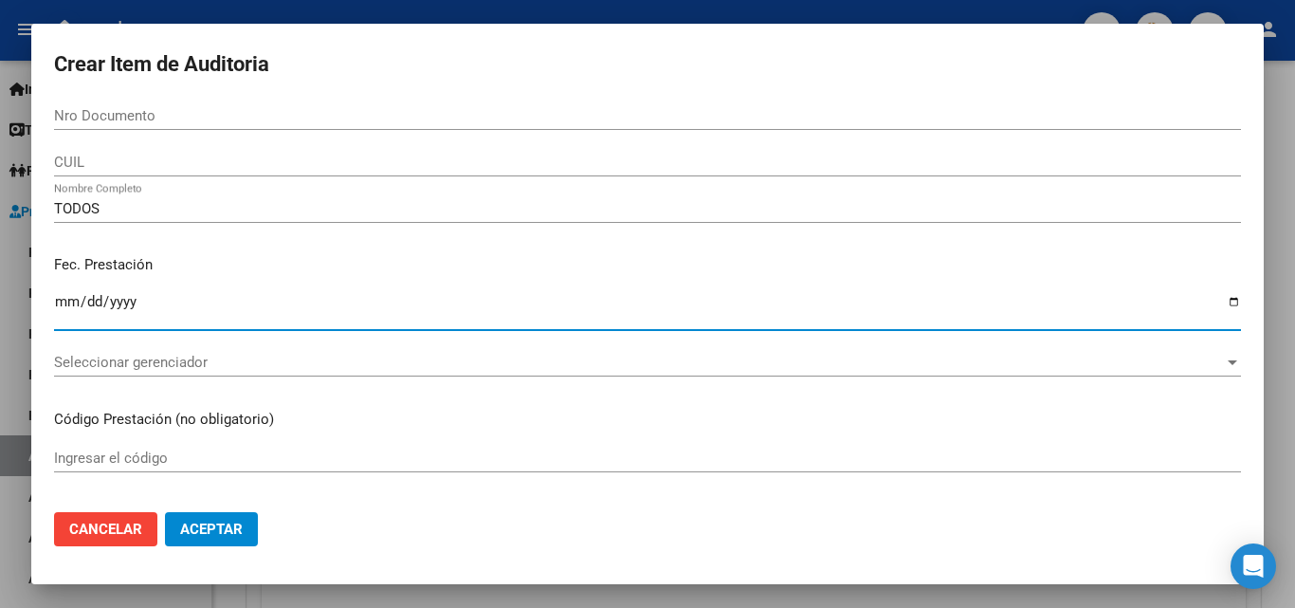
click at [305, 299] on input "Ingresar la fecha" at bounding box center [647, 309] width 1187 height 30
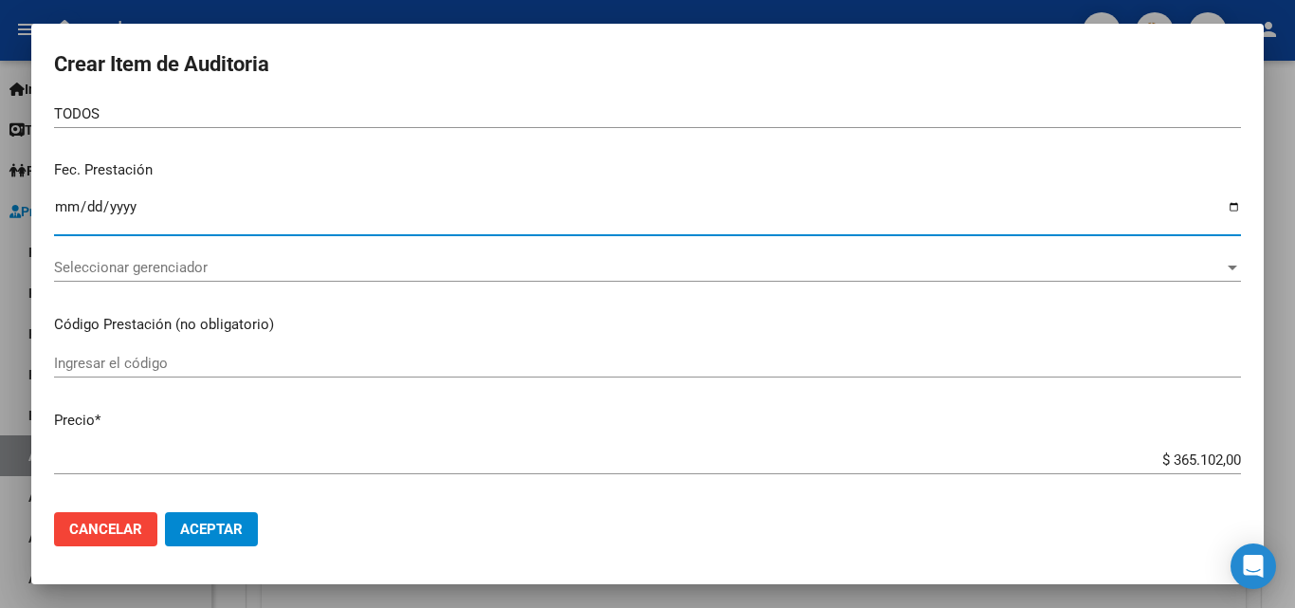
click at [623, 192] on div "Fec. Prestación Ingresar la fecha" at bounding box center [647, 199] width 1187 height 108
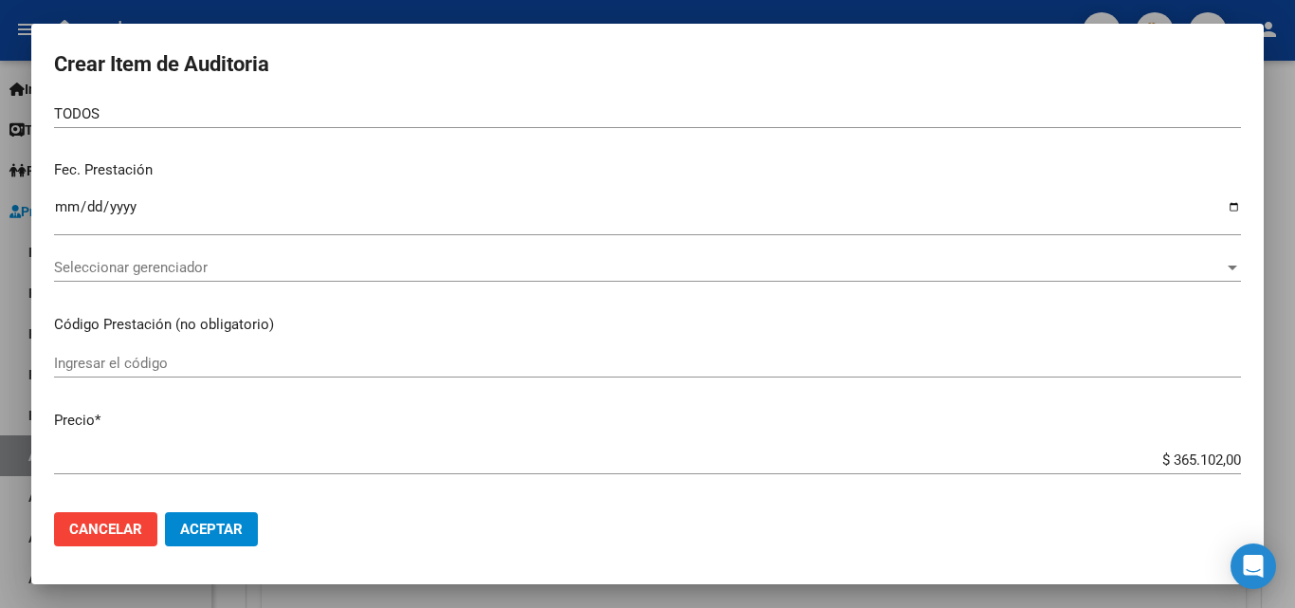
click at [662, 327] on p "Código Prestación (no obligatorio)" at bounding box center [647, 325] width 1187 height 22
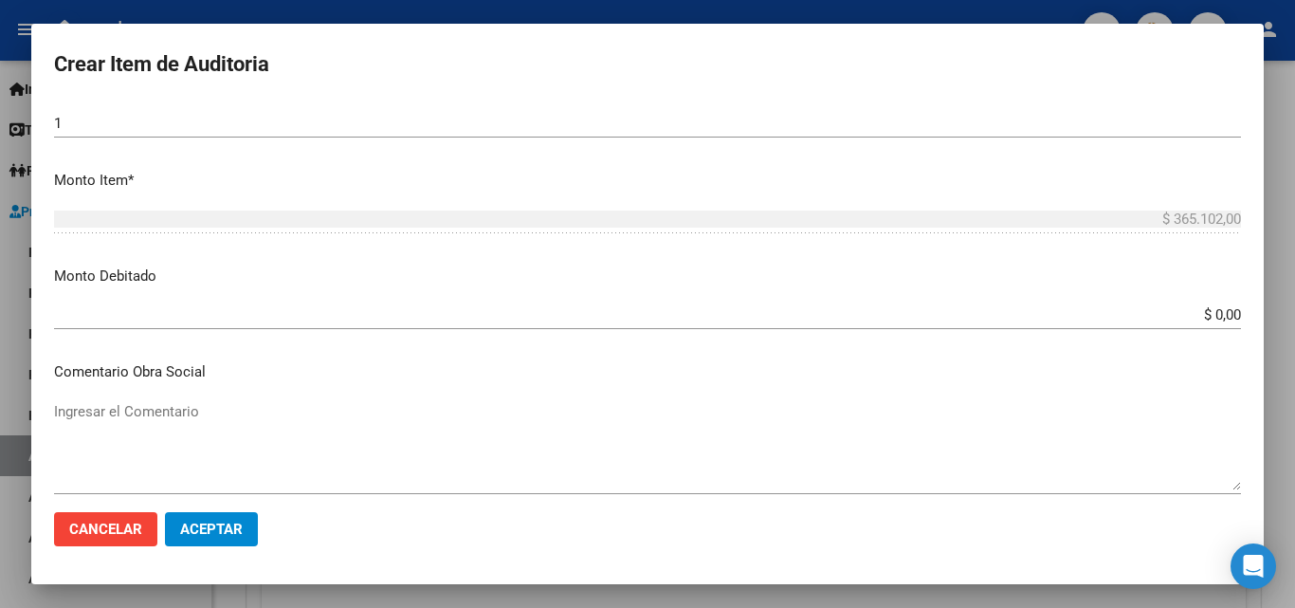
scroll to position [569, 0]
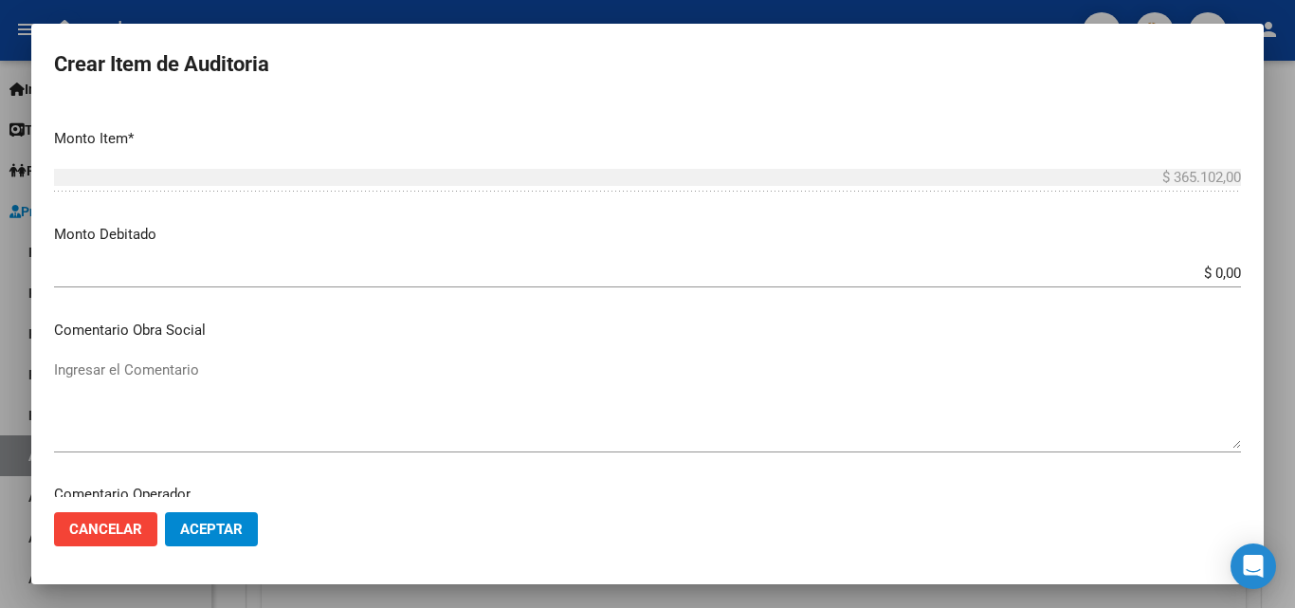
click at [583, 413] on textarea "Ingresar el Comentario" at bounding box center [647, 403] width 1187 height 89
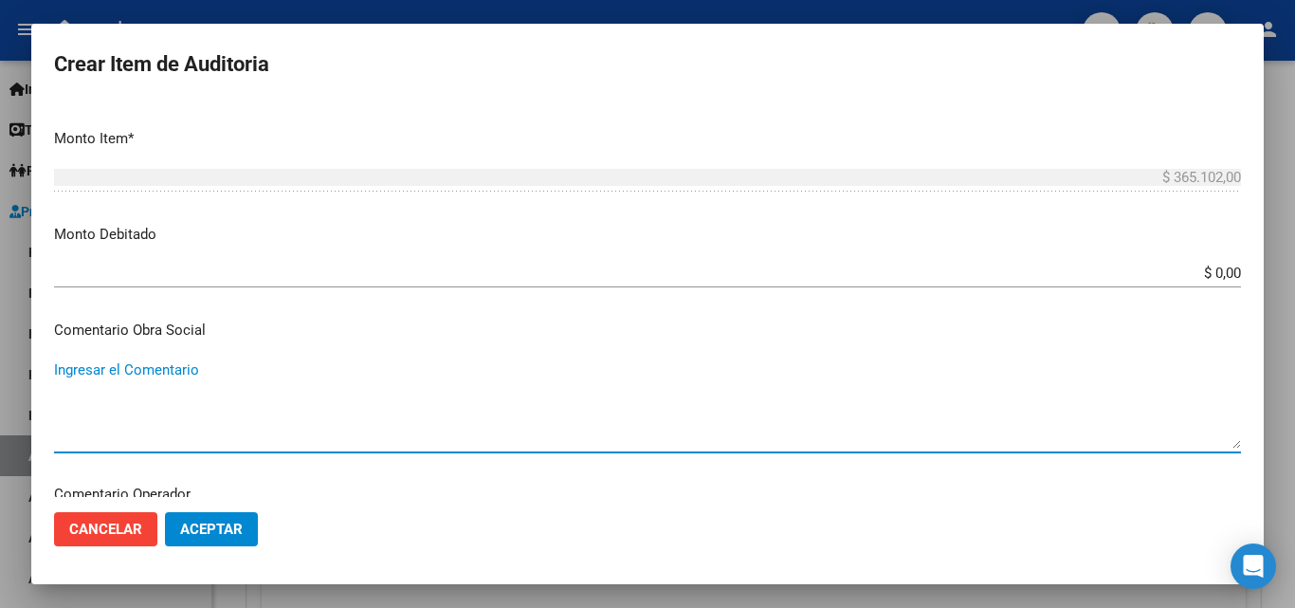
paste textarea "RECHAZO POR ILEGITIMA; FALTA COPIA DE DNI"
type textarea "RECHAZO POR ILEGITIMA; FALTA COPIA DE DNI"
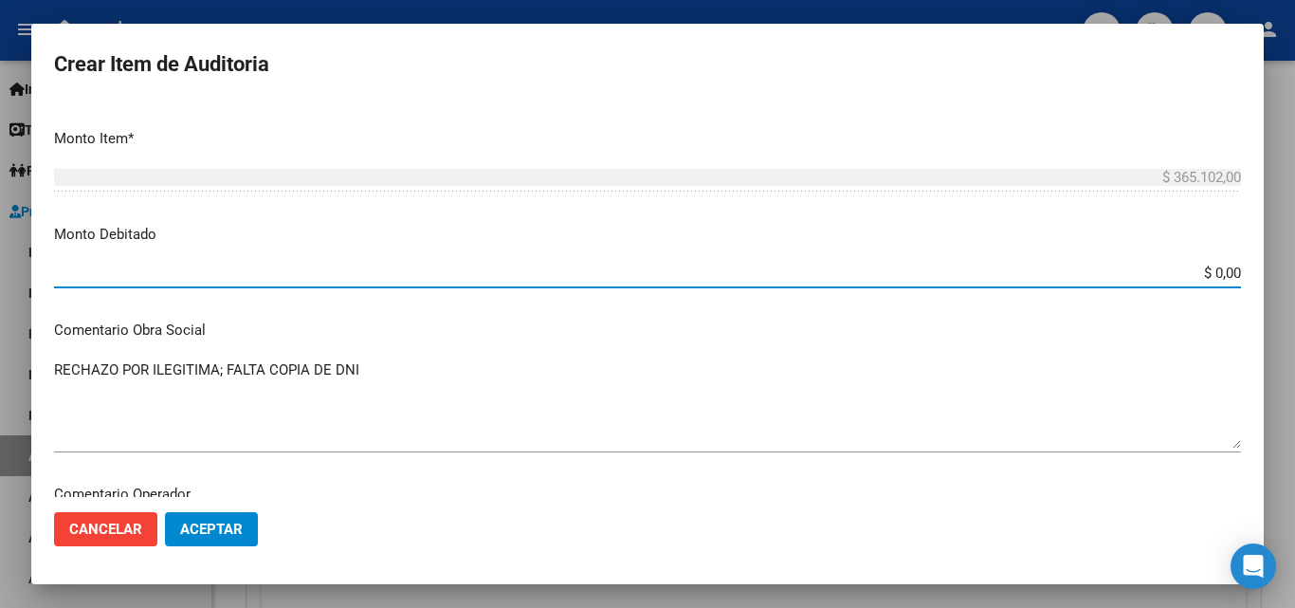
click at [1224, 270] on input "$ 0,00" at bounding box center [647, 273] width 1187 height 17
type input "$ 365.102,00"
click at [1201, 235] on p "Monto Debitado" at bounding box center [647, 235] width 1187 height 22
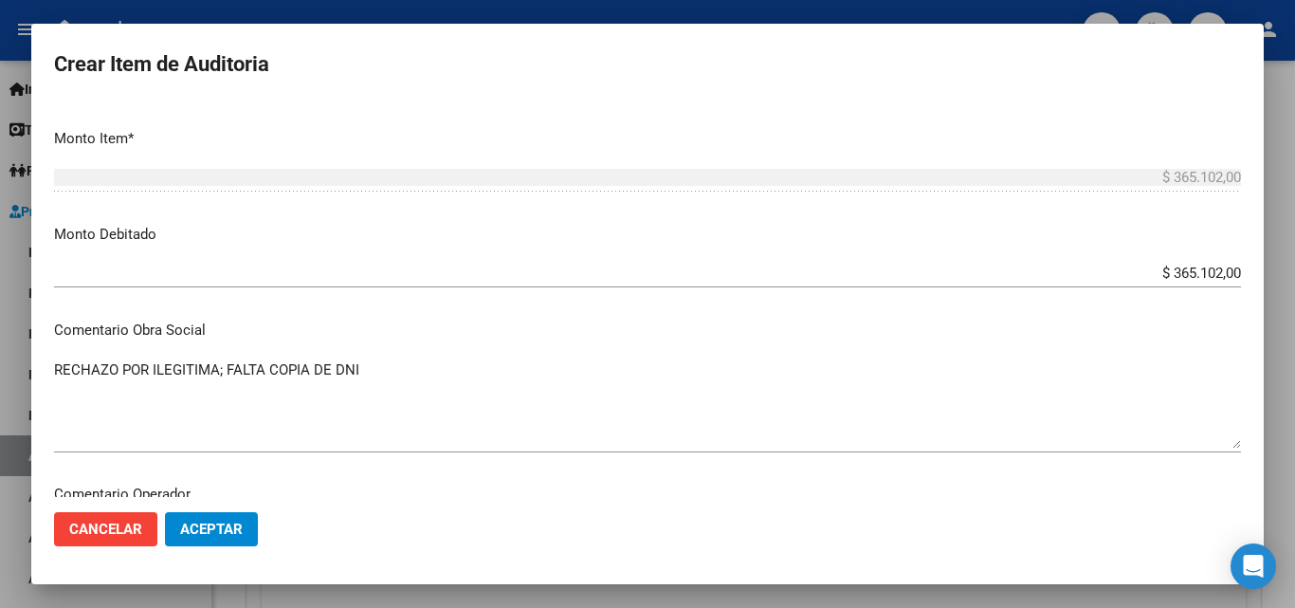
click at [257, 522] on button "Aceptar" at bounding box center [211, 529] width 93 height 34
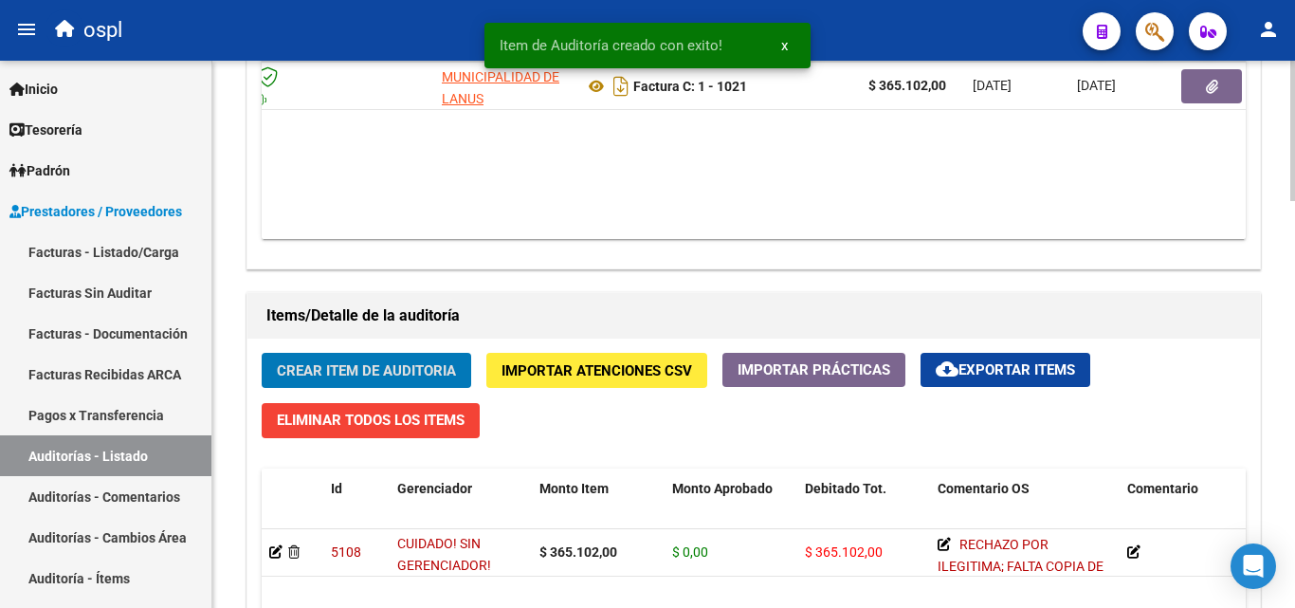
scroll to position [0, 155]
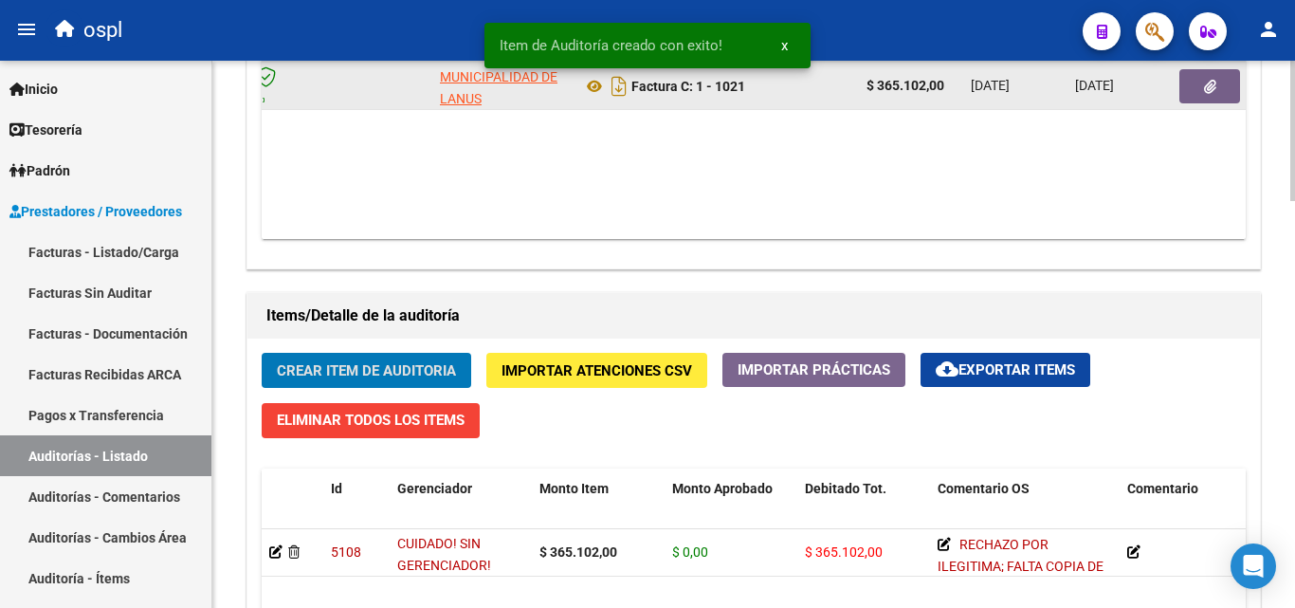
click at [1221, 90] on button "button" at bounding box center [1209, 86] width 61 height 34
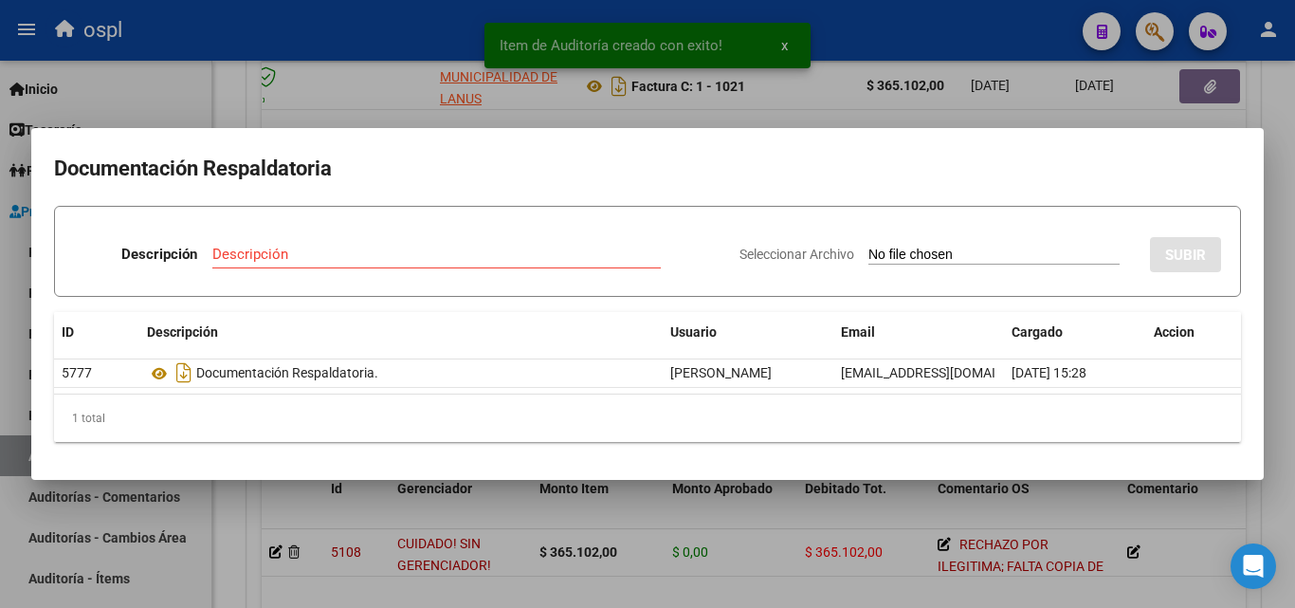
click at [868, 256] on input "Seleccionar Archivo" at bounding box center [993, 256] width 251 height 18
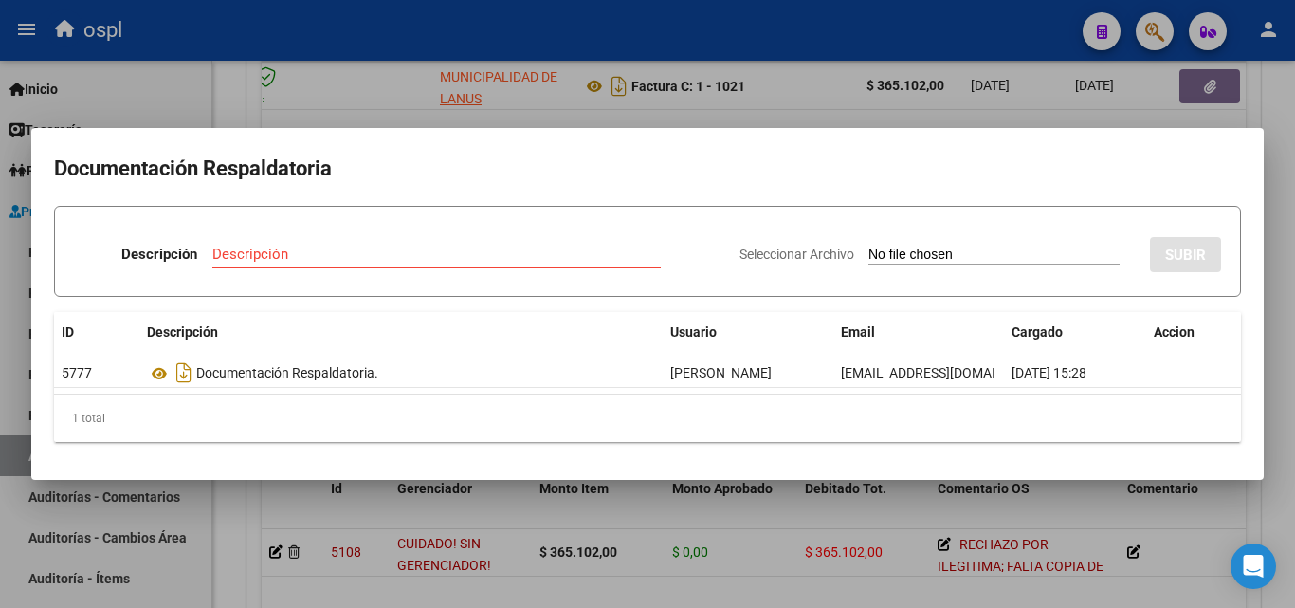
click at [868, 253] on input "Seleccionar Archivo" at bounding box center [993, 256] width 251 height 18
type input "C:\fakepath\FC Nº1021.pdf"
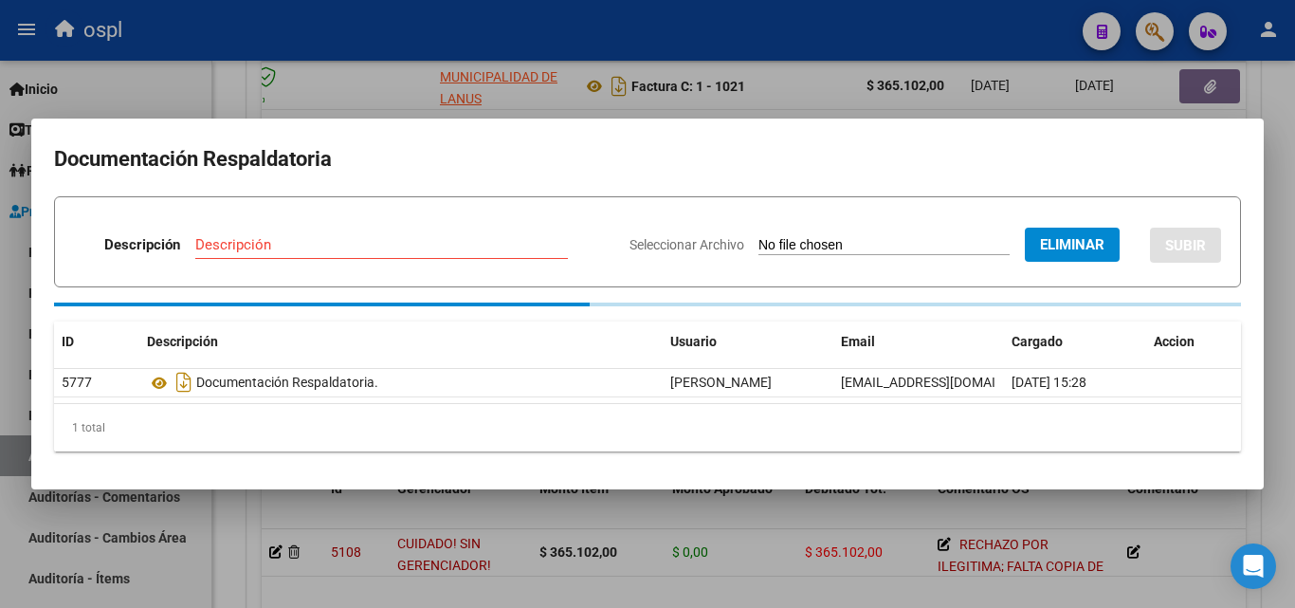
click at [241, 238] on input "Descripción" at bounding box center [381, 244] width 373 height 17
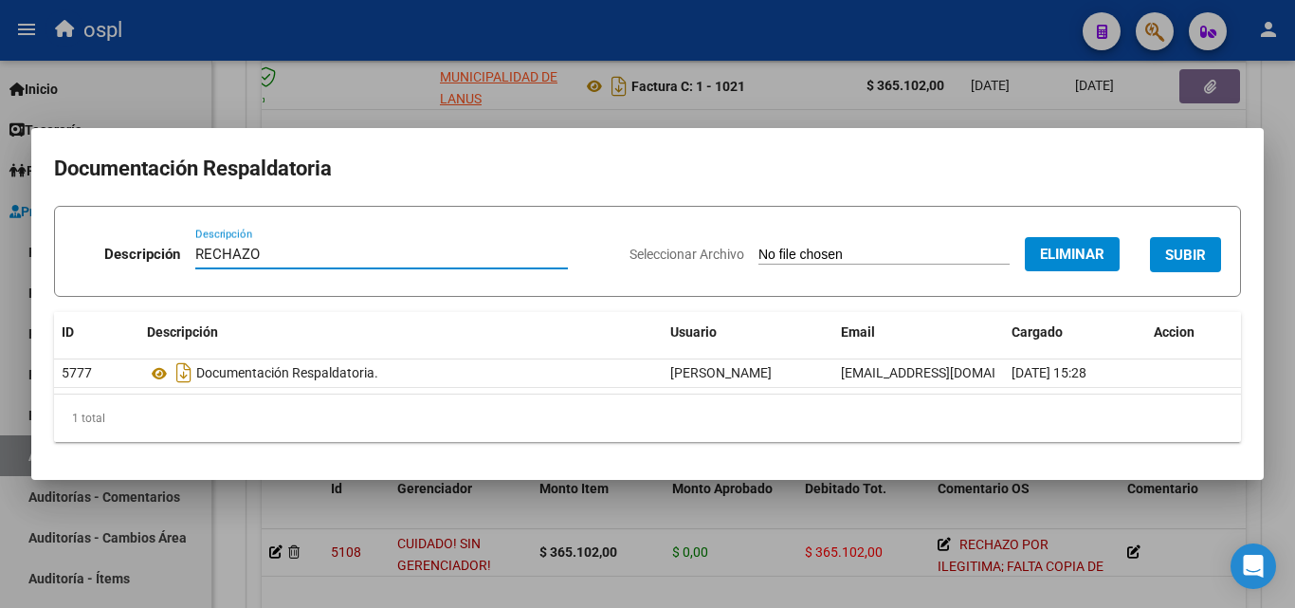
type input "RECHAZO"
drag, startPoint x: 1214, startPoint y: 265, endPoint x: 1197, endPoint y: 267, distance: 16.2
click at [1210, 265] on button "SUBIR" at bounding box center [1185, 254] width 71 height 35
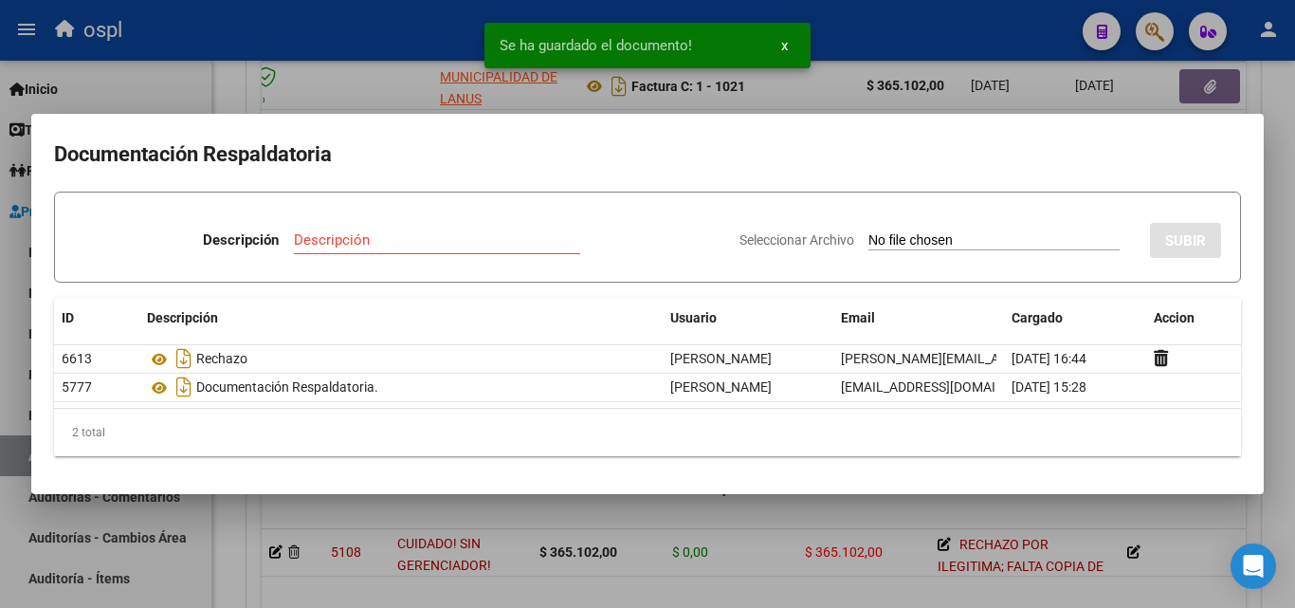
click at [1266, 102] on div at bounding box center [647, 304] width 1295 height 608
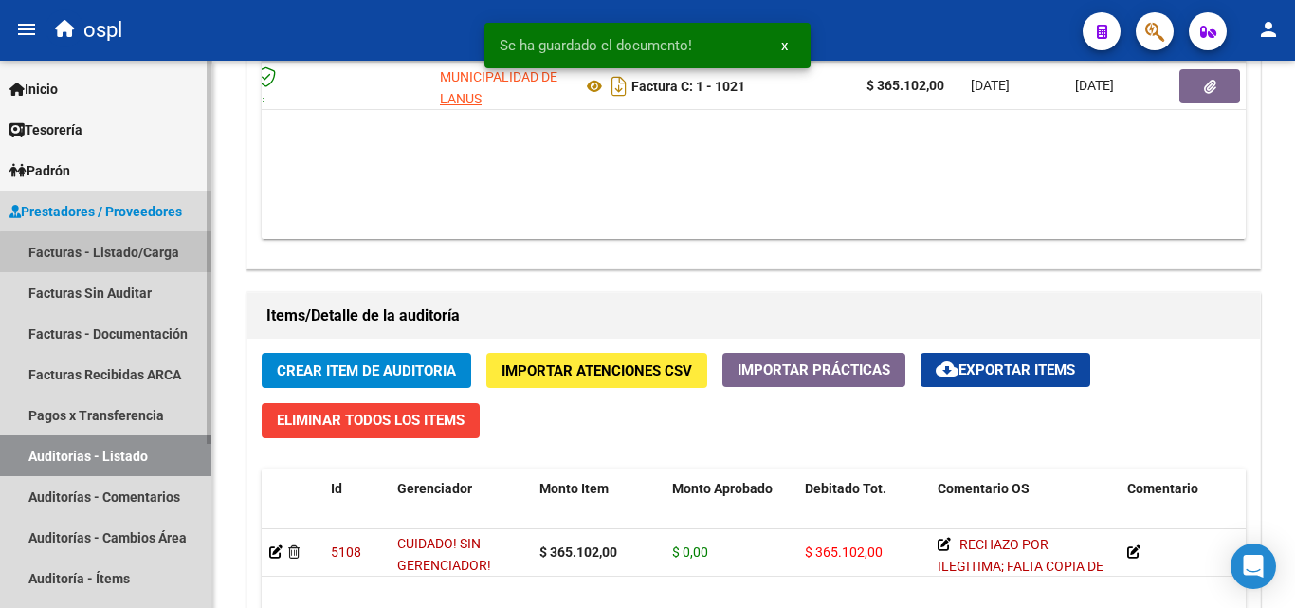
click at [177, 258] on link "Facturas - Listado/Carga" at bounding box center [105, 251] width 211 height 41
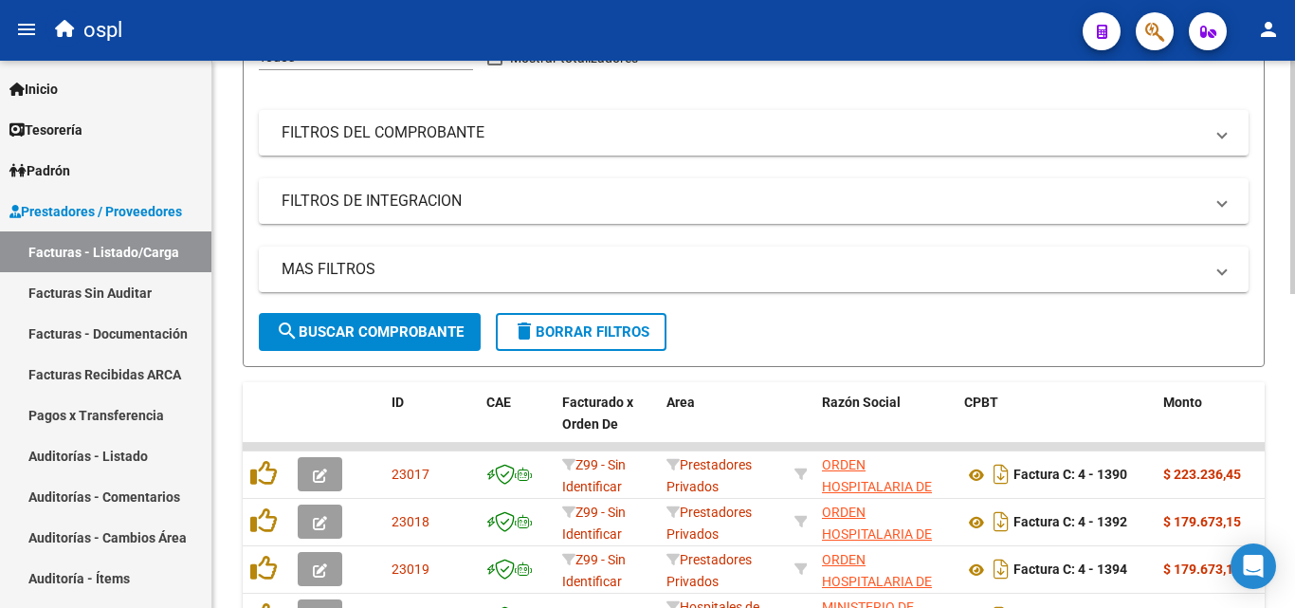
scroll to position [264, 0]
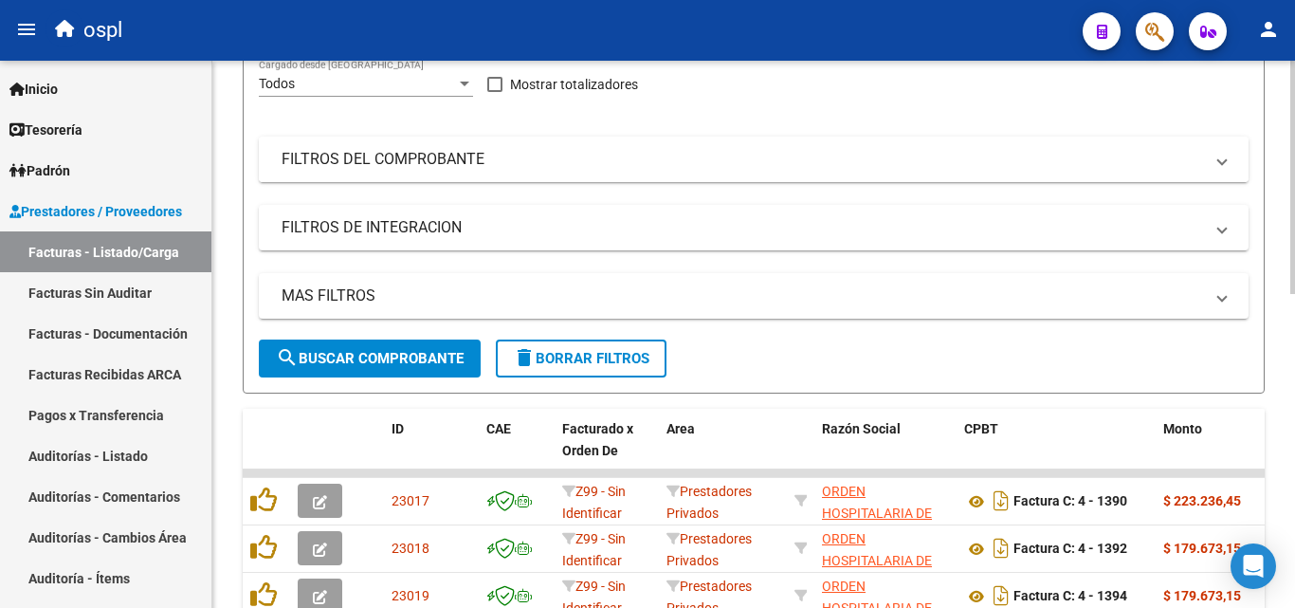
click at [778, 178] on mat-expansion-panel-header "FILTROS DEL COMPROBANTE" at bounding box center [754, 160] width 990 height 46
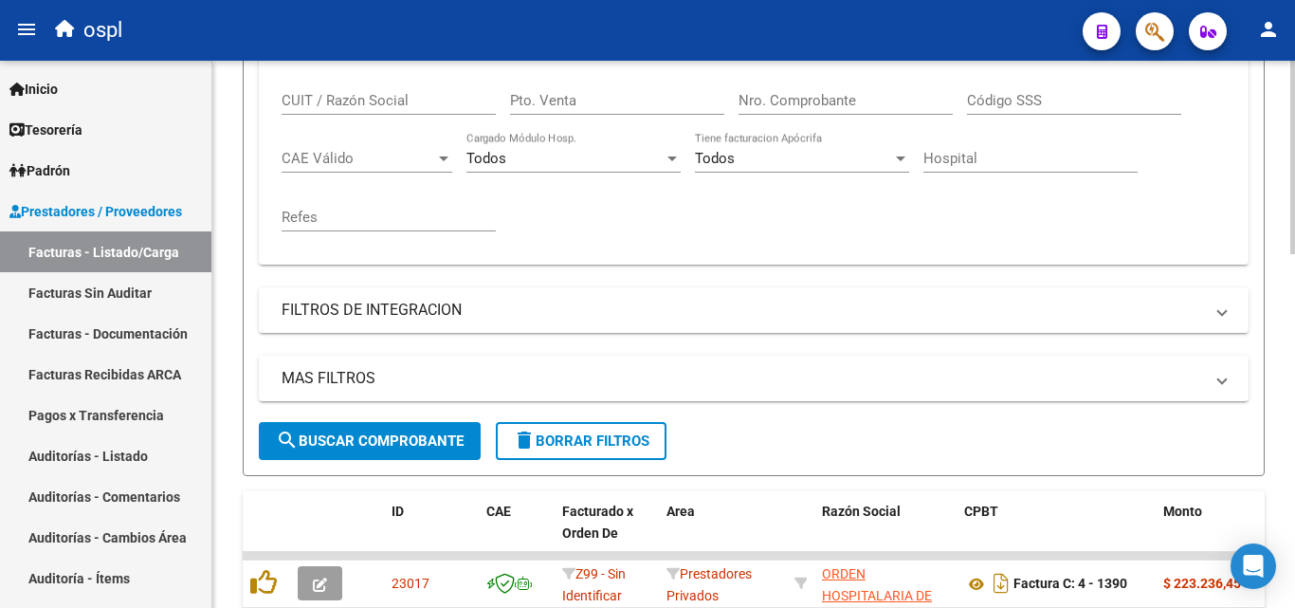
scroll to position [453, 0]
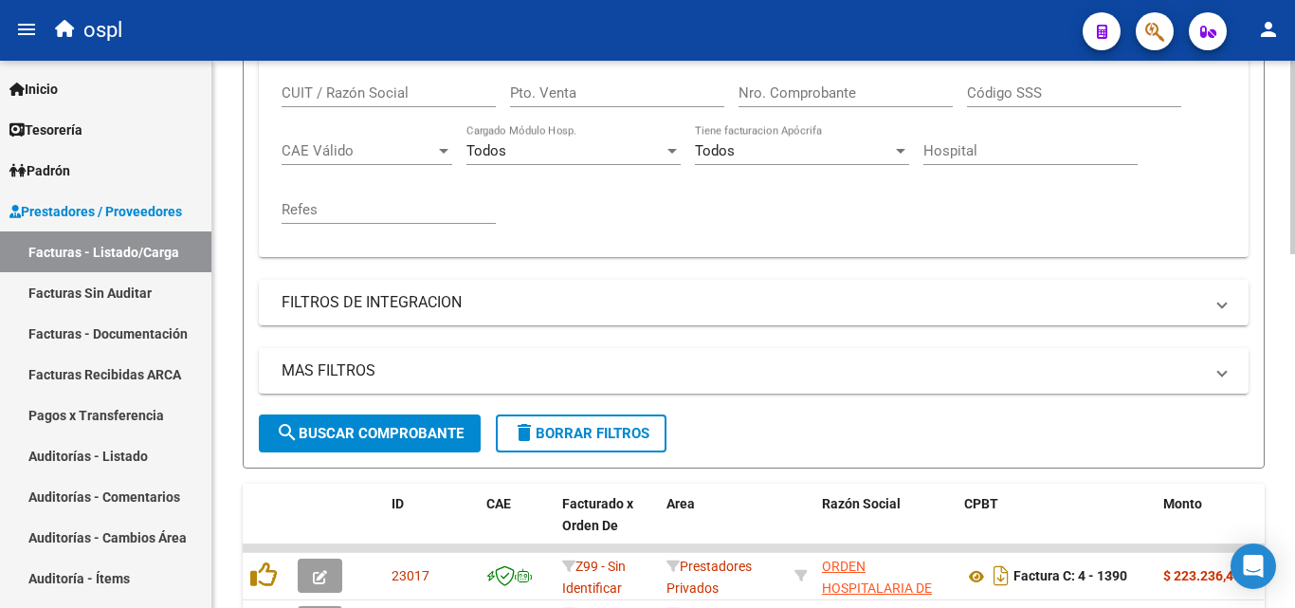
click at [818, 97] on input "Nro. Comprobante" at bounding box center [846, 92] width 214 height 17
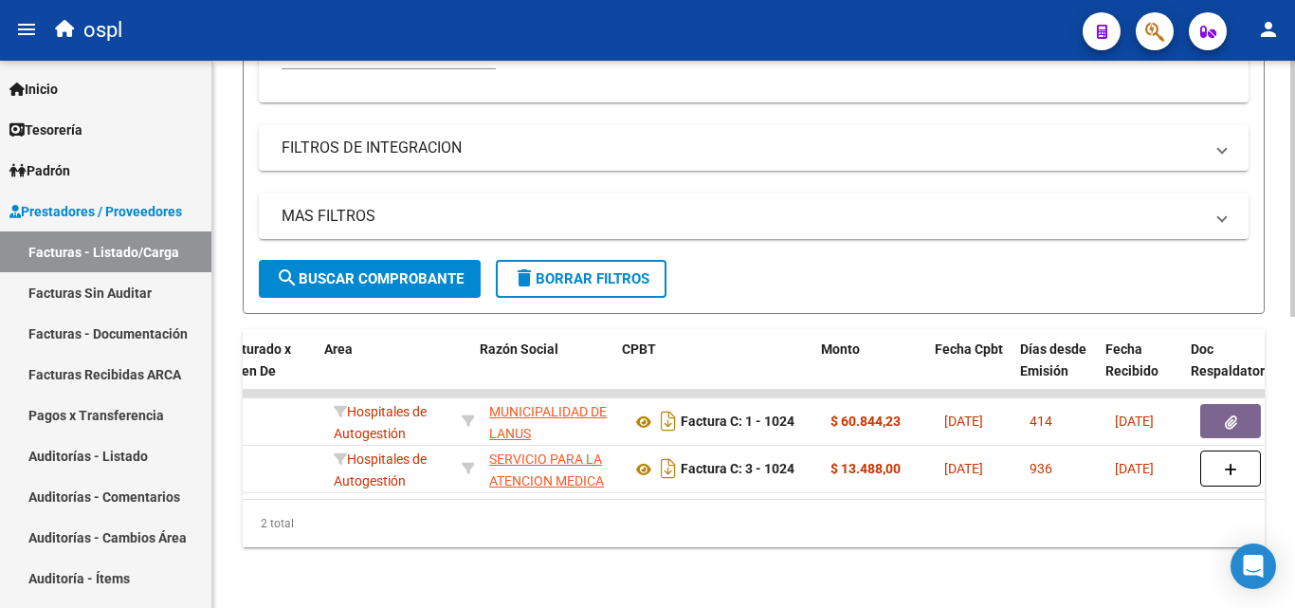
scroll to position [0, 342]
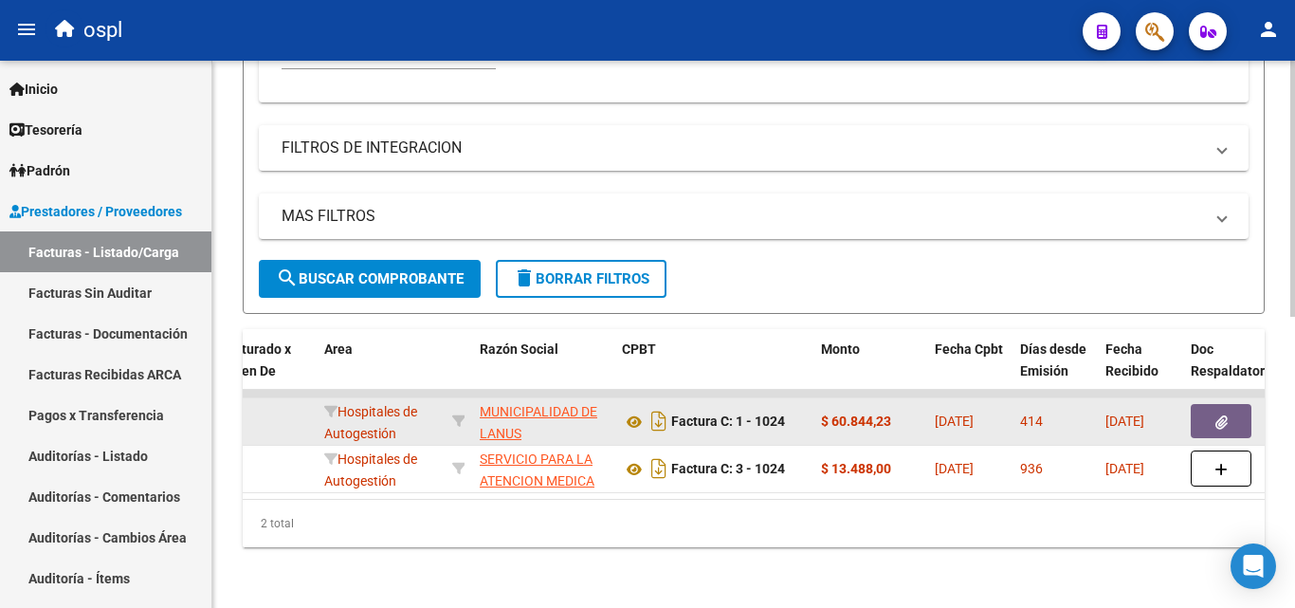
type input "1024"
click at [1218, 415] on icon "button" at bounding box center [1221, 422] width 12 height 14
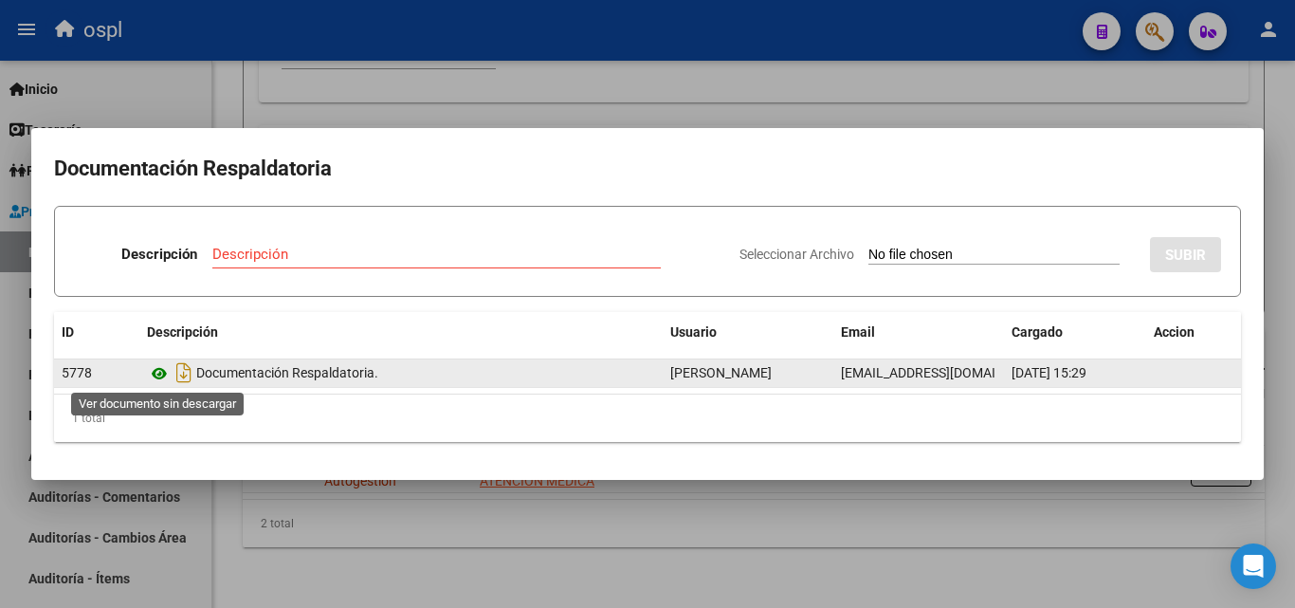
click at [156, 374] on icon at bounding box center [159, 373] width 25 height 23
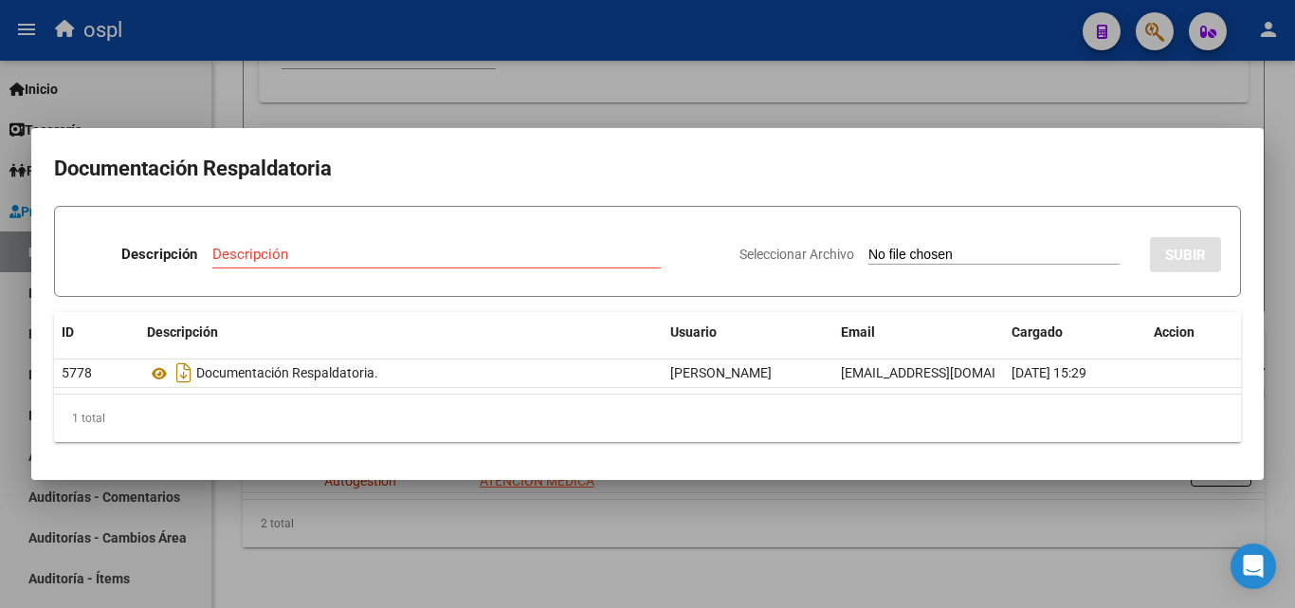
click at [815, 103] on div at bounding box center [647, 304] width 1295 height 608
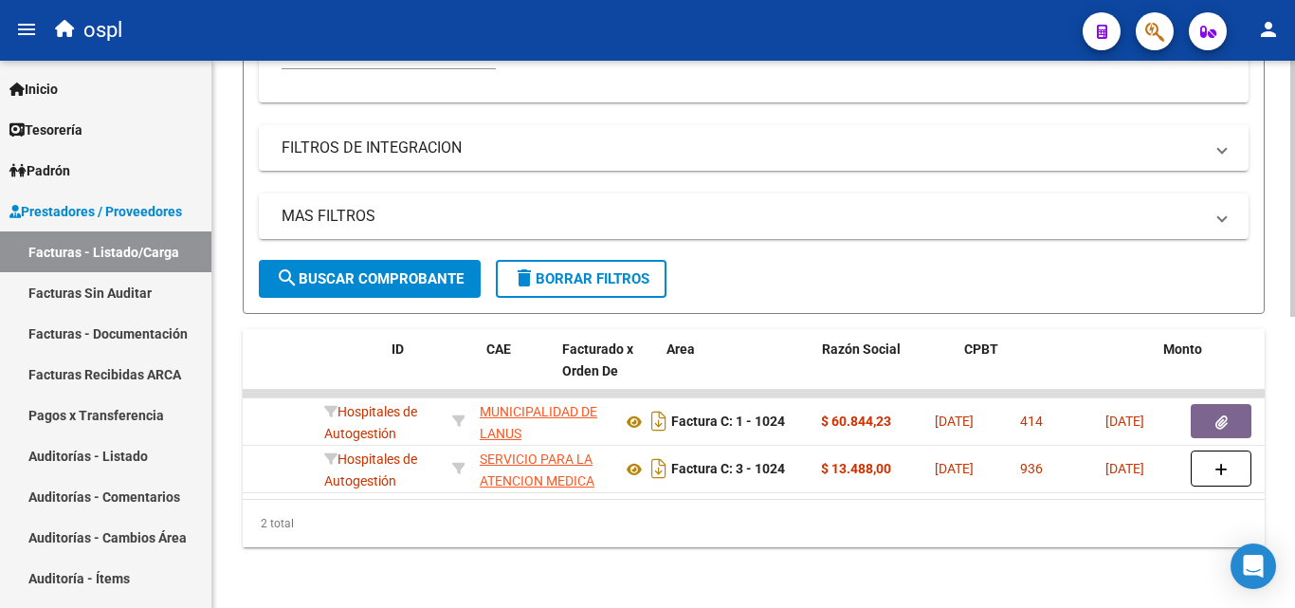
scroll to position [0, 0]
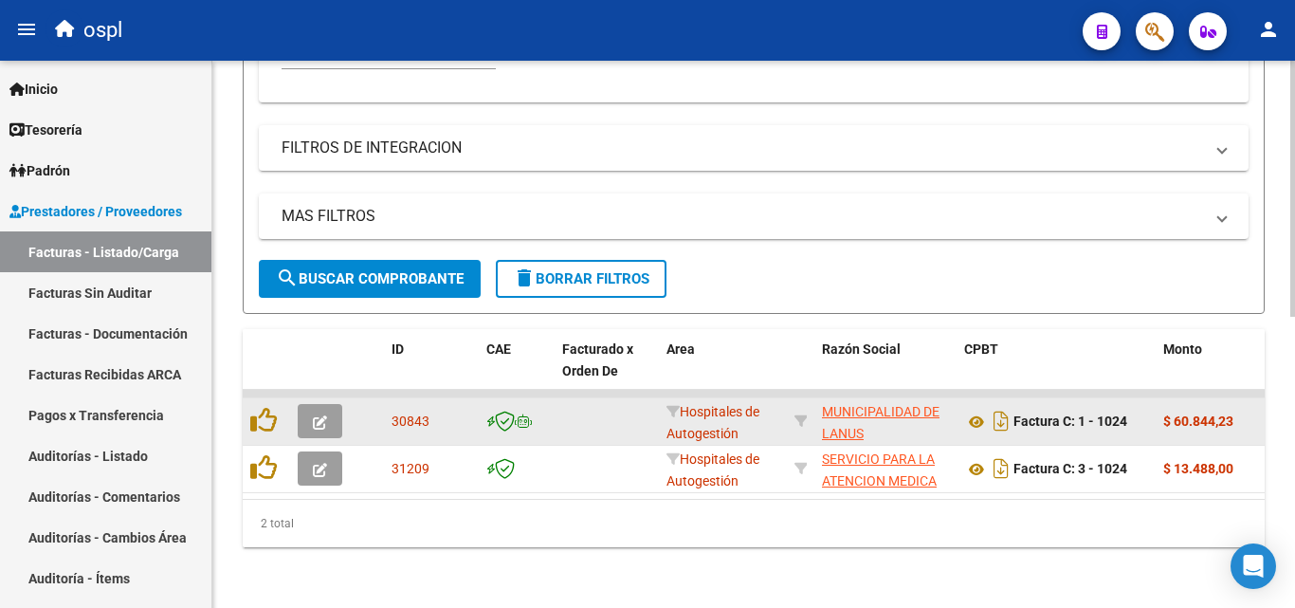
click at [320, 415] on button "button" at bounding box center [320, 421] width 45 height 34
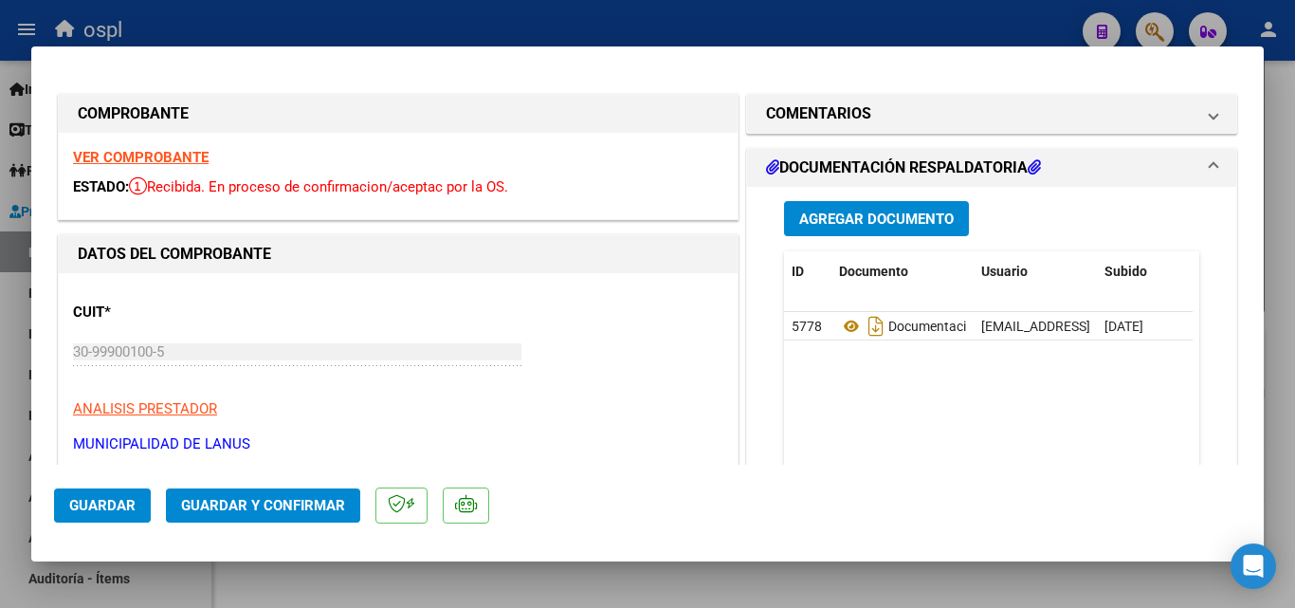
scroll to position [190, 0]
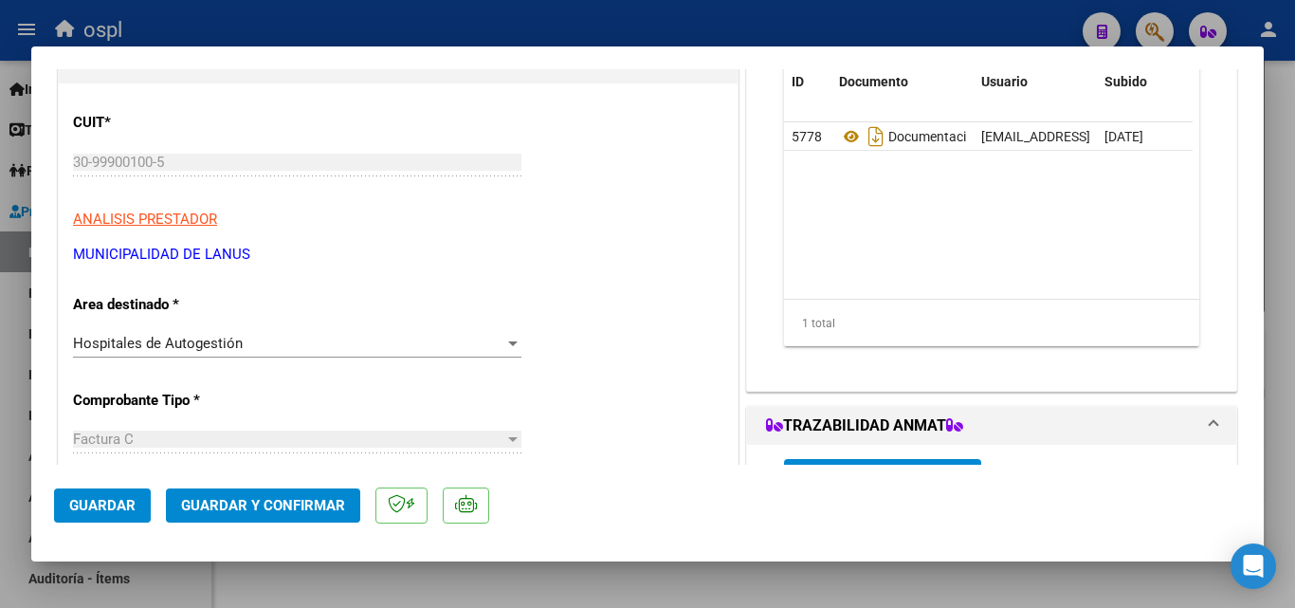
click at [466, 344] on div "Hospitales de Autogestión" at bounding box center [288, 343] width 431 height 17
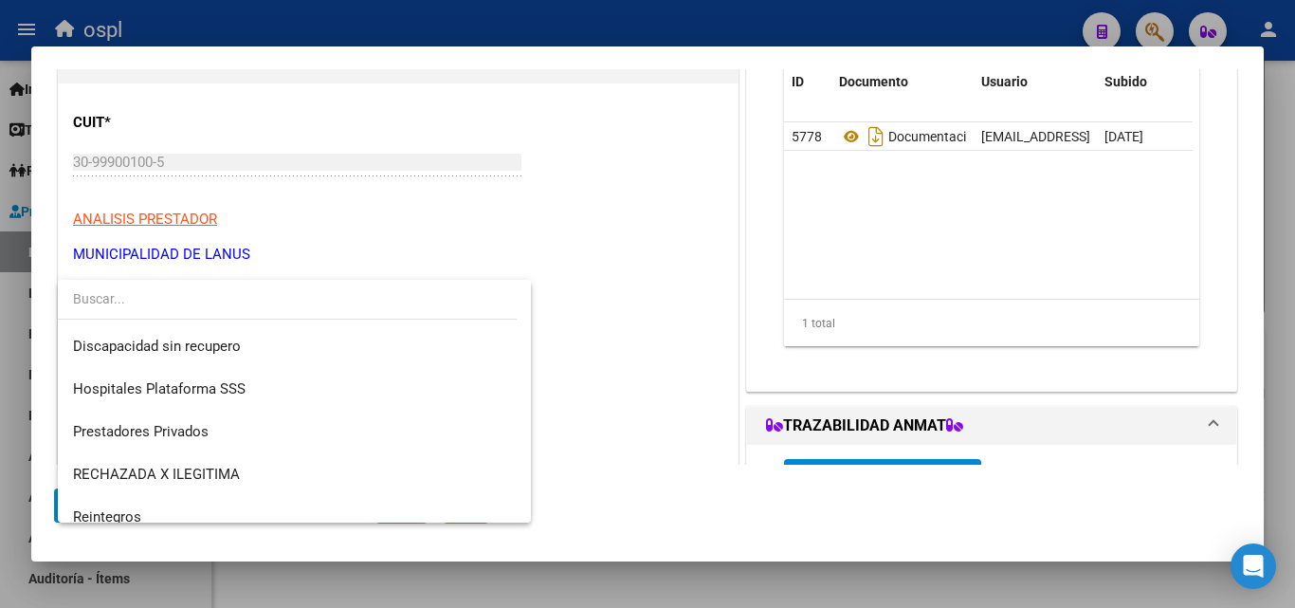
scroll to position [227, 0]
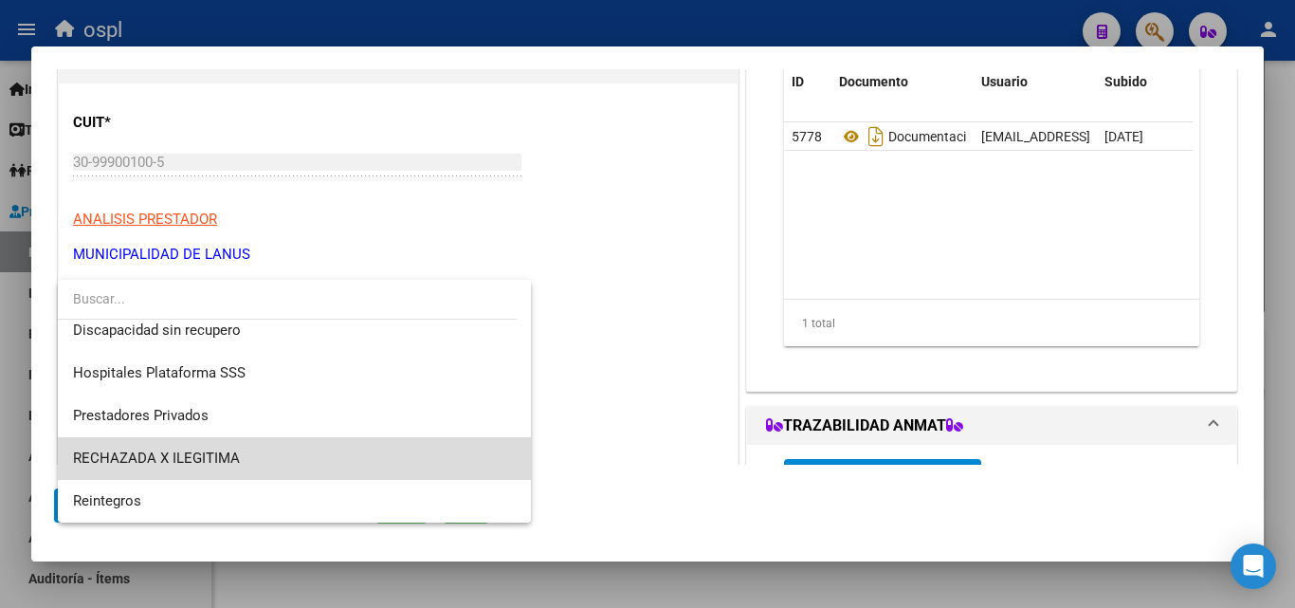
click at [356, 447] on span "RECHAZADA X ILEGITIMA" at bounding box center [294, 458] width 443 height 43
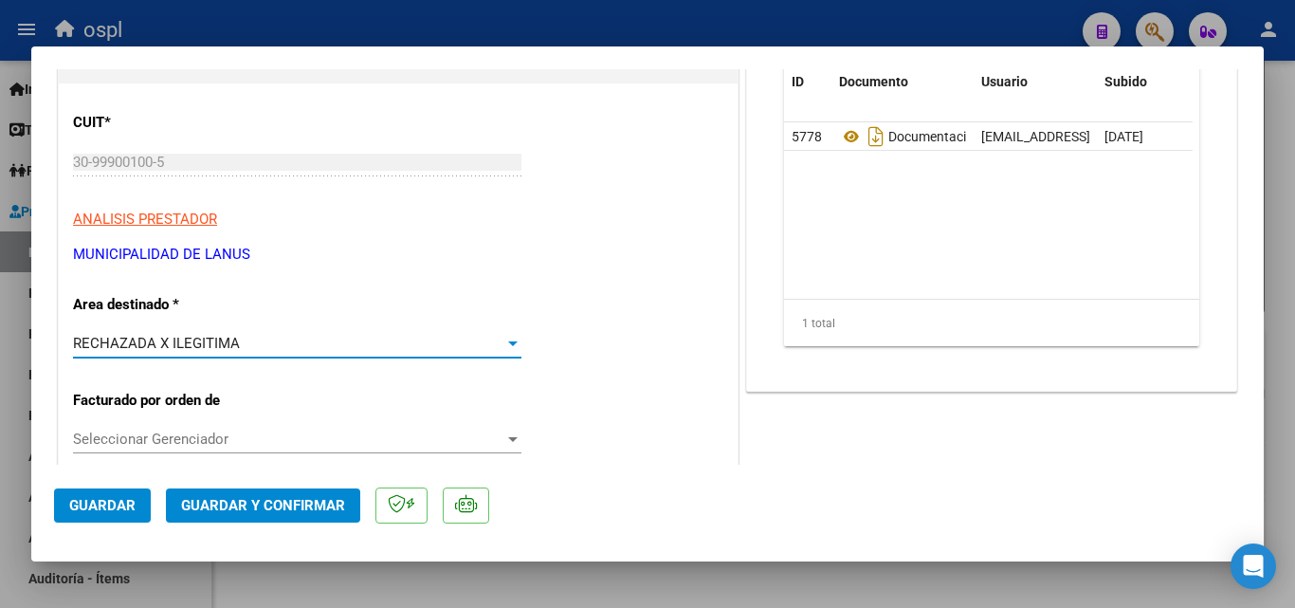
click at [302, 504] on span "Guardar y Confirmar" at bounding box center [263, 505] width 164 height 17
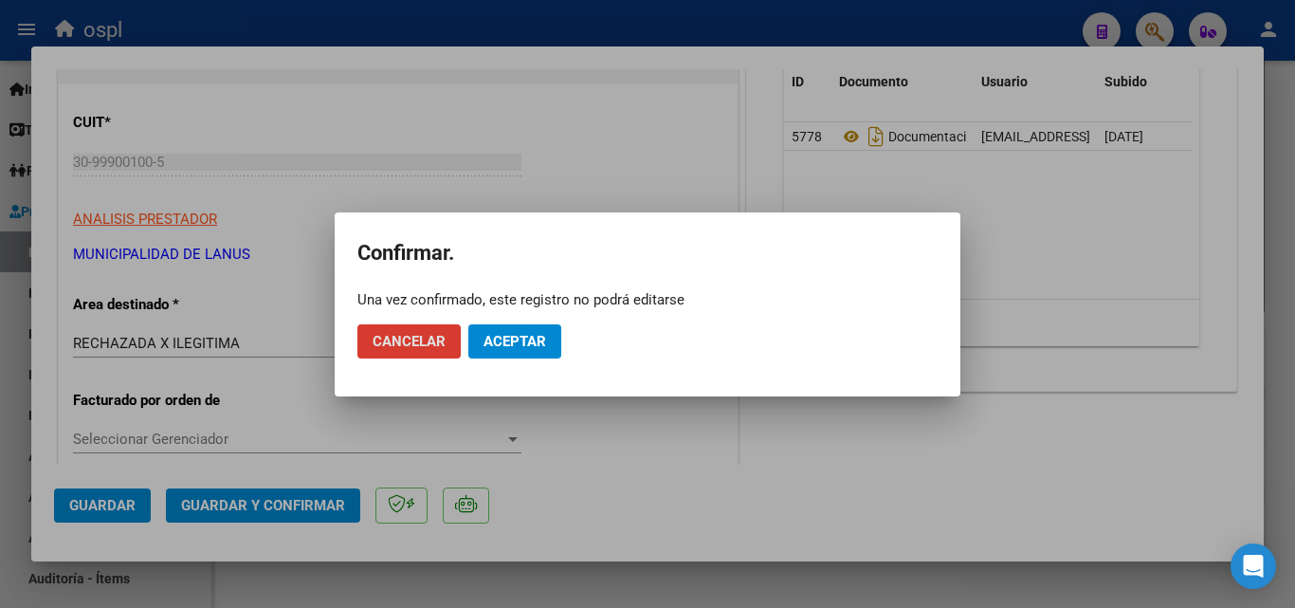
click at [532, 342] on span "Aceptar" at bounding box center [515, 341] width 63 height 17
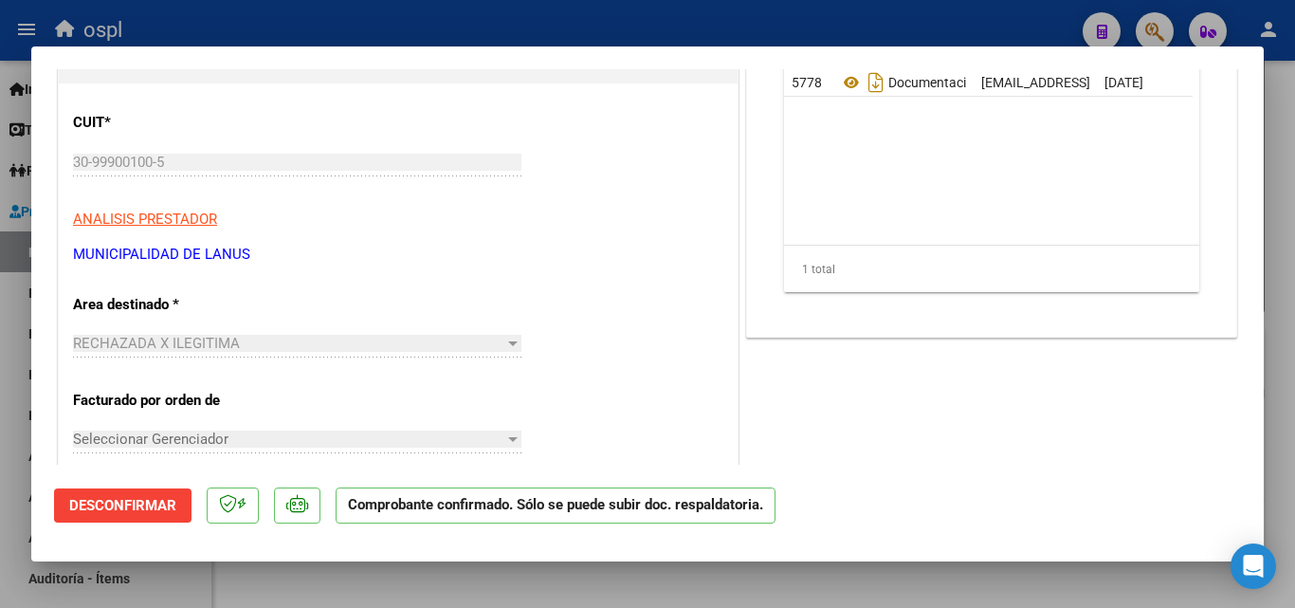
click at [500, 15] on div at bounding box center [647, 304] width 1295 height 608
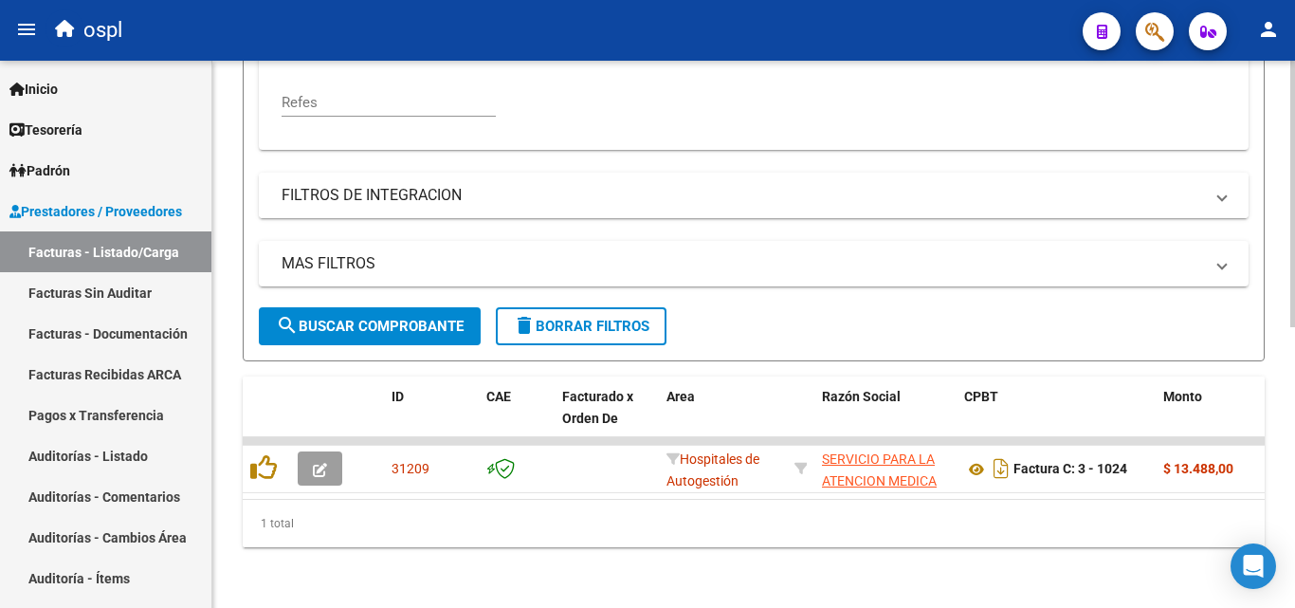
scroll to position [575, 0]
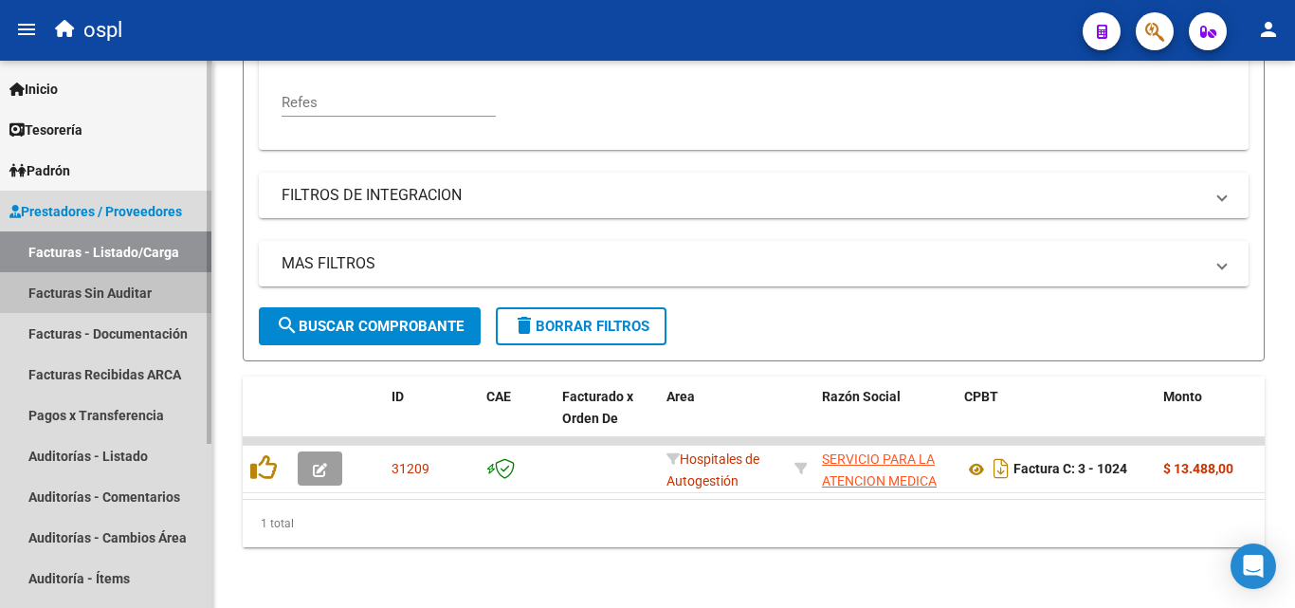
click at [128, 306] on link "Facturas Sin Auditar" at bounding box center [105, 292] width 211 height 41
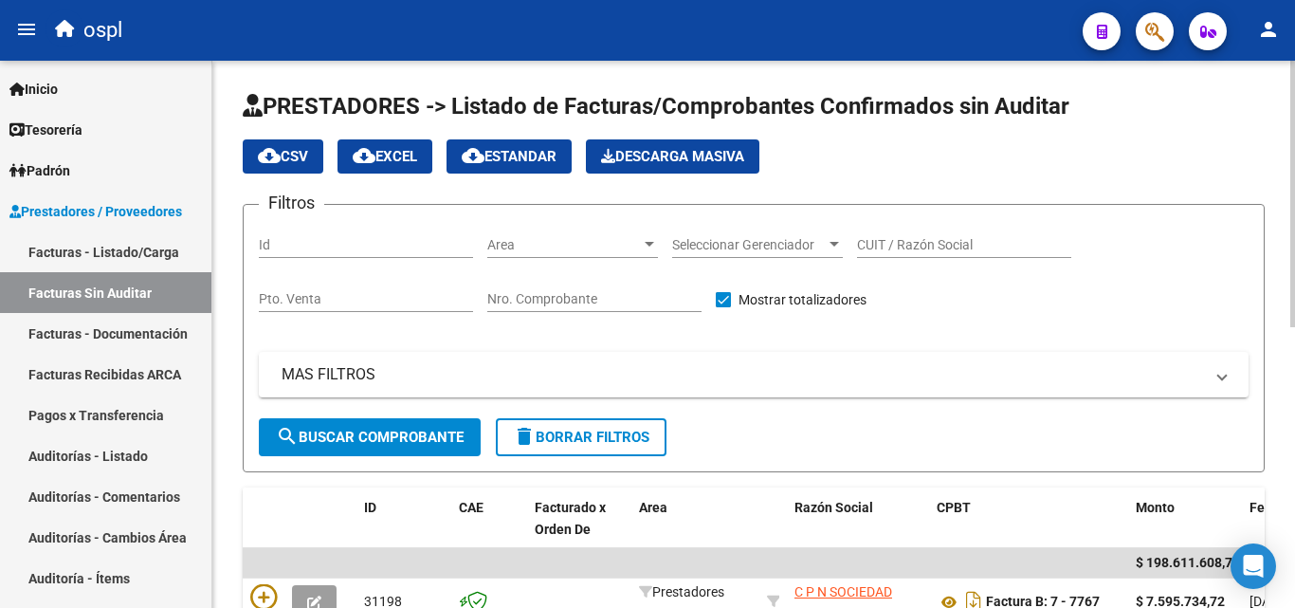
click at [510, 297] on input "Nro. Comprobante" at bounding box center [594, 299] width 214 height 16
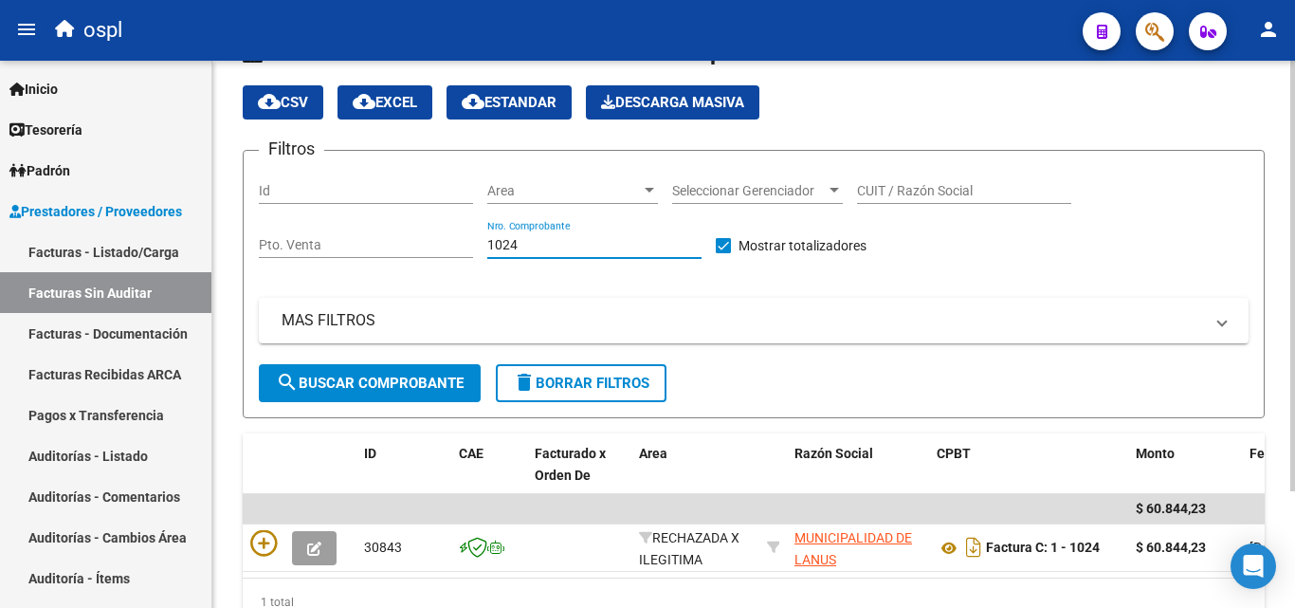
scroll to position [97, 0]
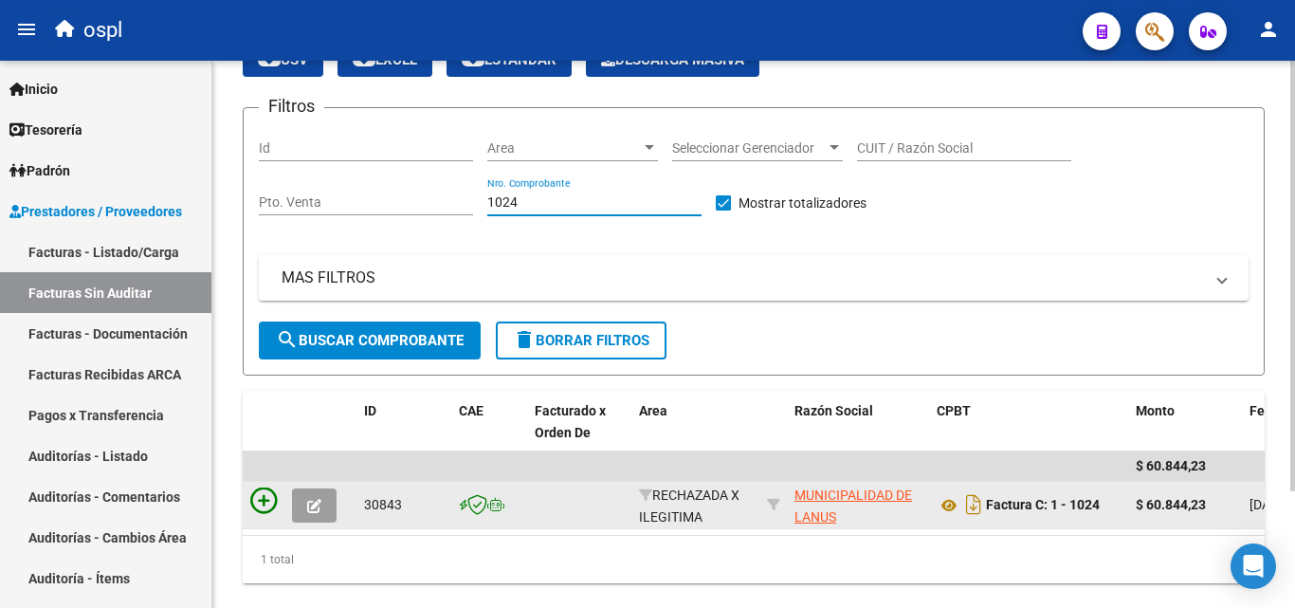
type input "1024"
click at [259, 503] on icon at bounding box center [263, 500] width 27 height 27
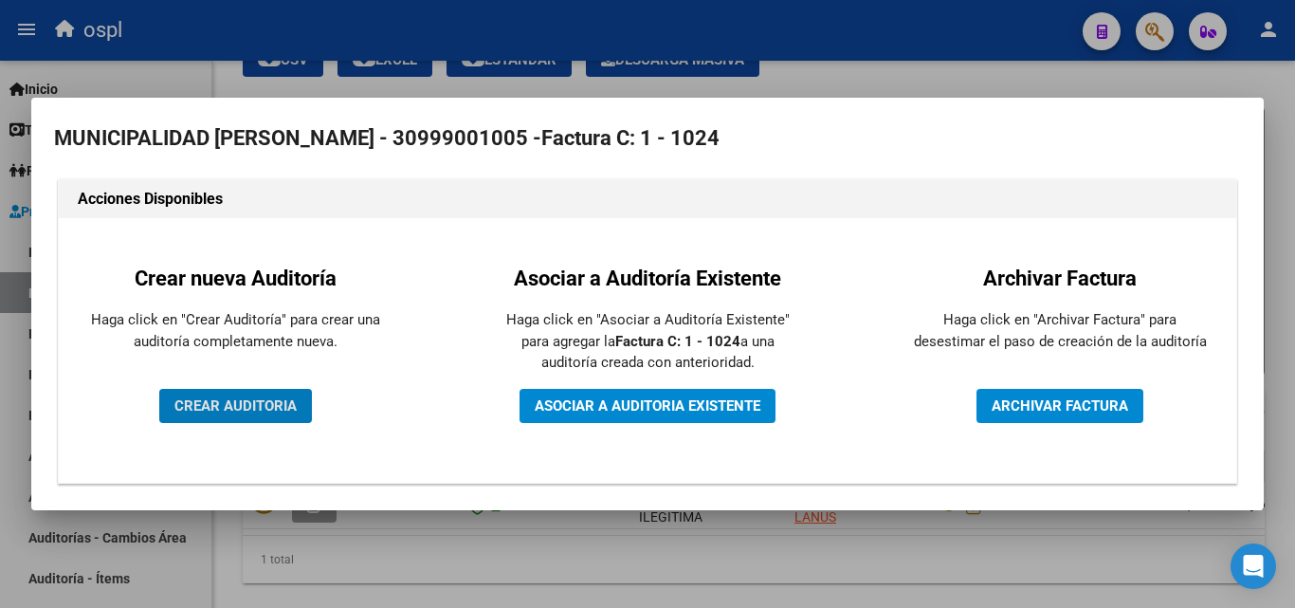
click at [290, 407] on span "CREAR AUDITORIA" at bounding box center [235, 405] width 122 height 17
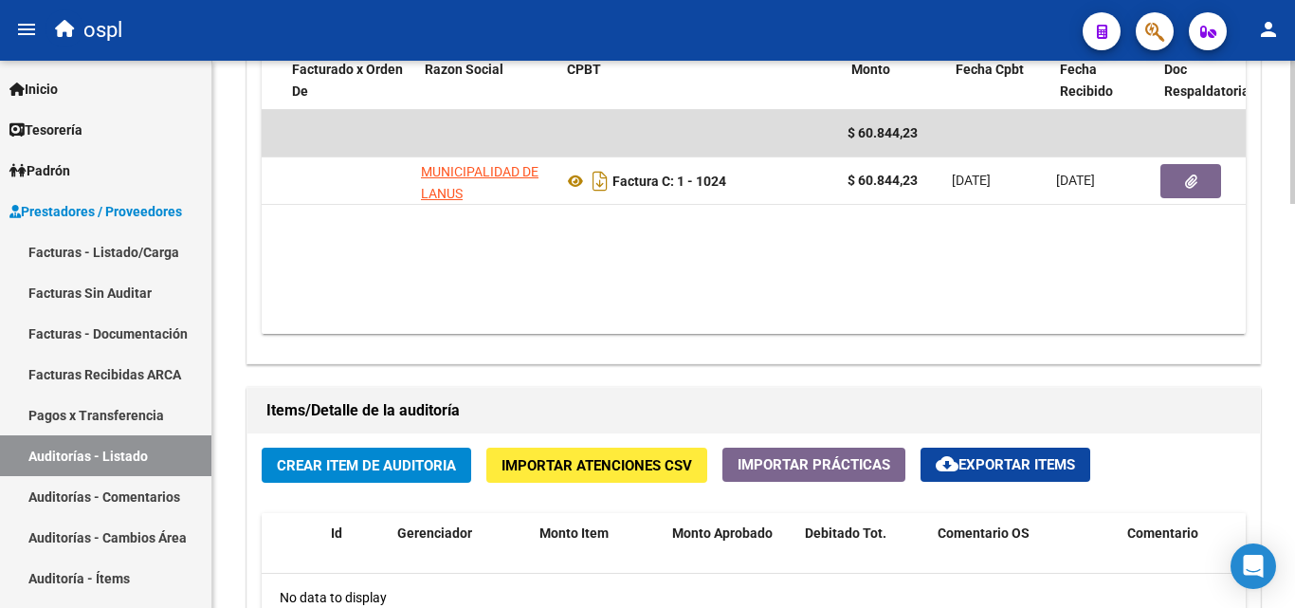
scroll to position [0, 186]
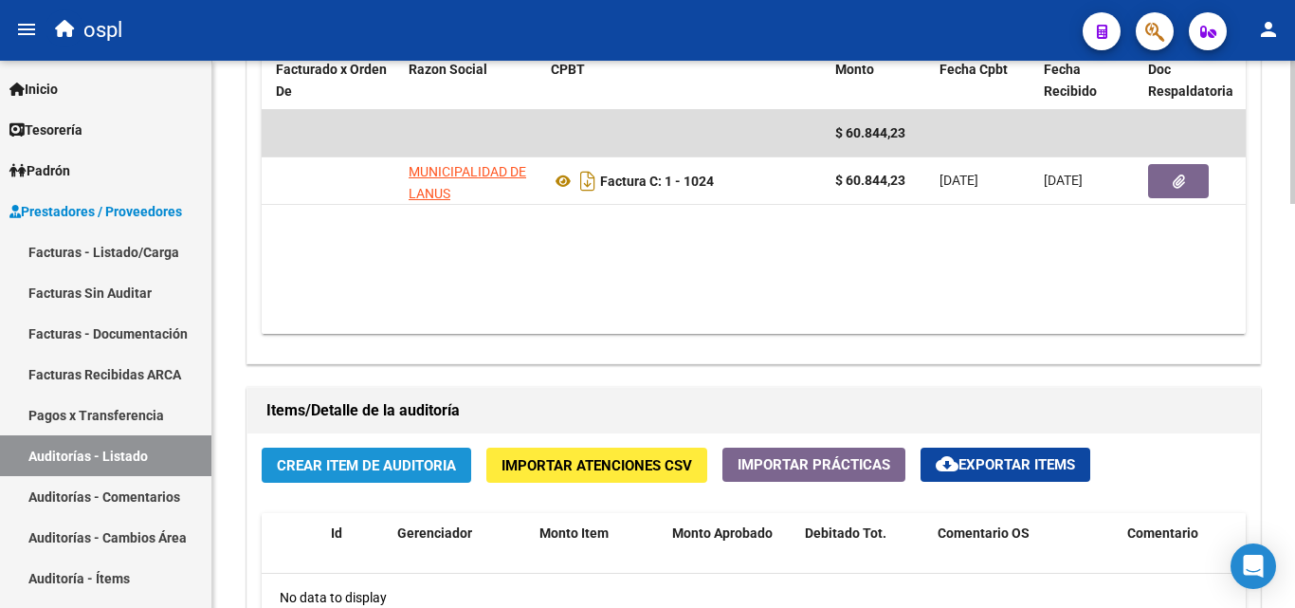
click at [452, 449] on button "Crear Item de Auditoria" at bounding box center [367, 464] width 210 height 35
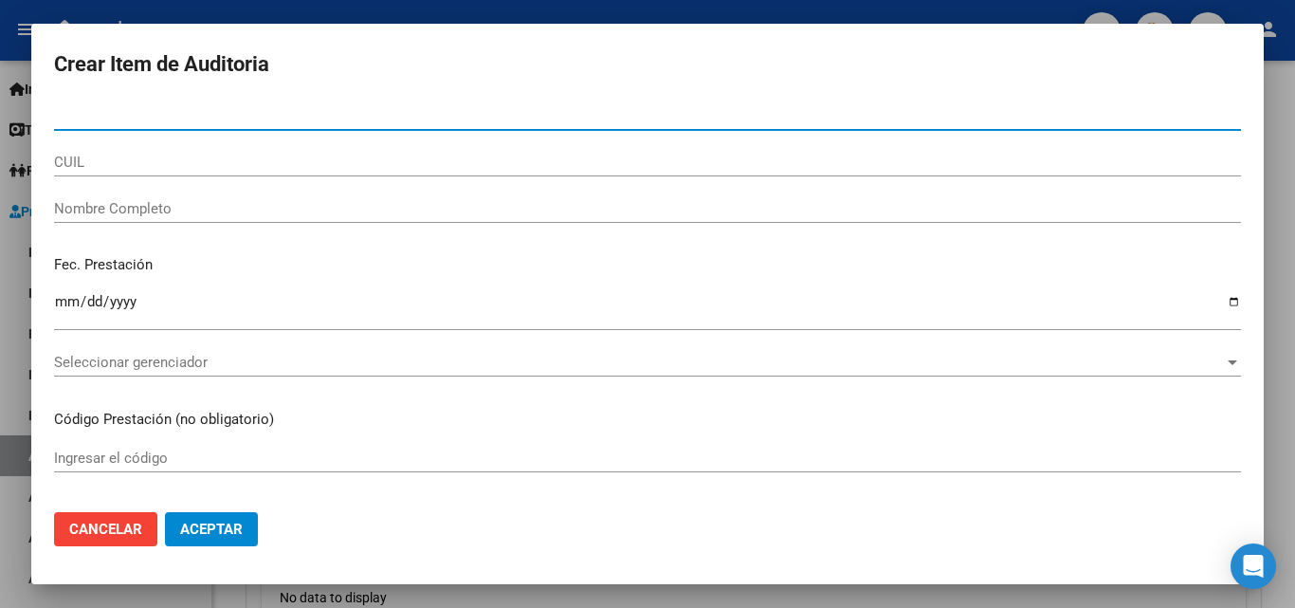
click at [265, 210] on input "Nombre Completo" at bounding box center [647, 208] width 1187 height 17
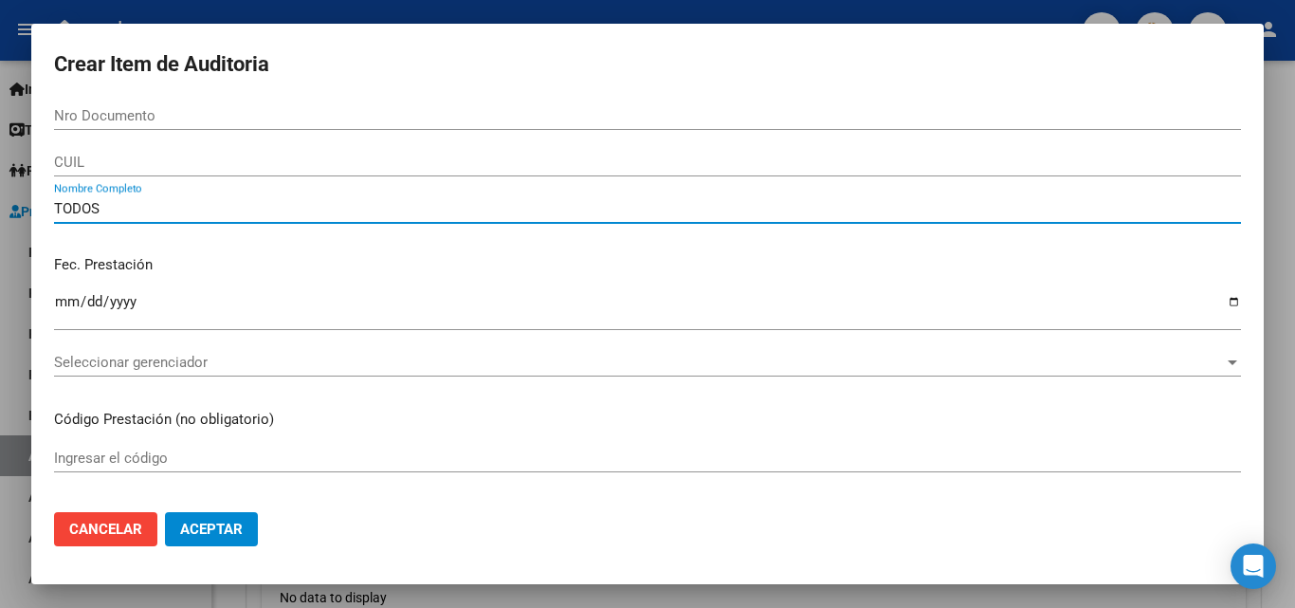
type input "TODOS"
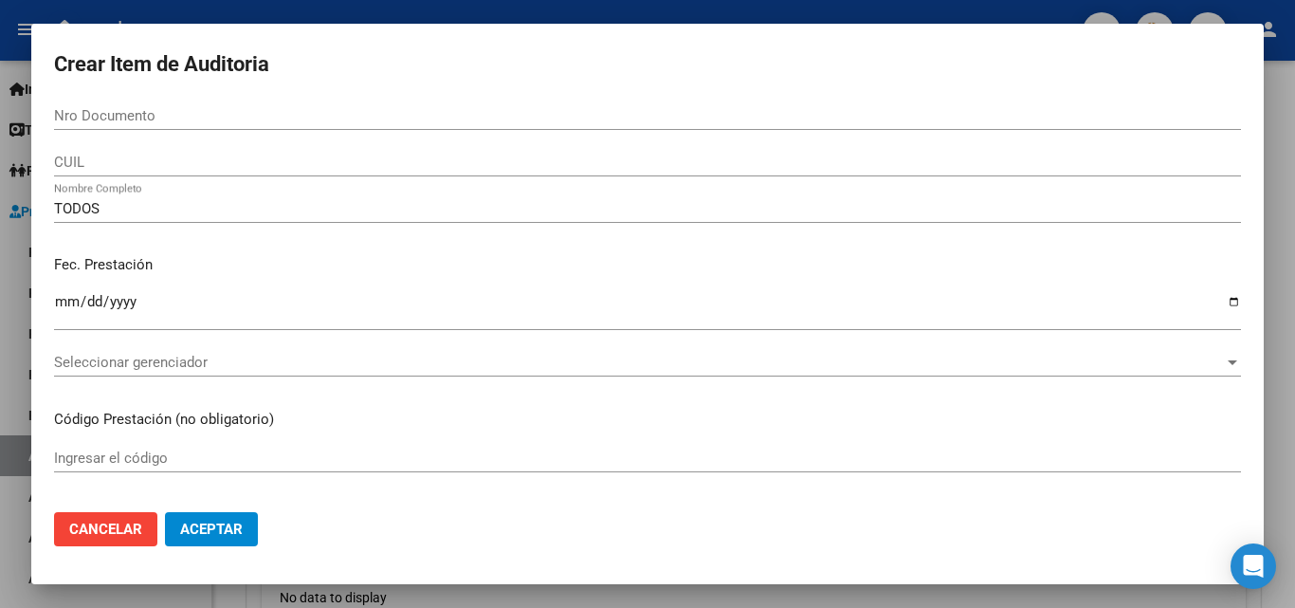
click at [291, 246] on div "Fec. Prestación Ingresar la fecha" at bounding box center [647, 294] width 1187 height 108
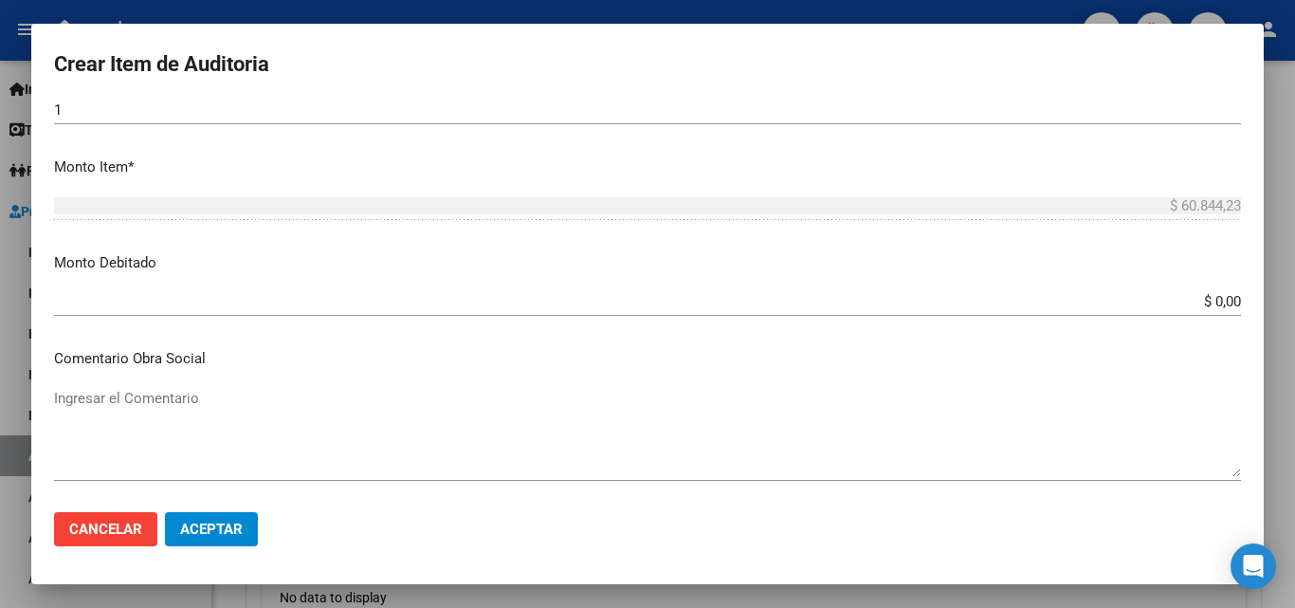
scroll to position [569, 0]
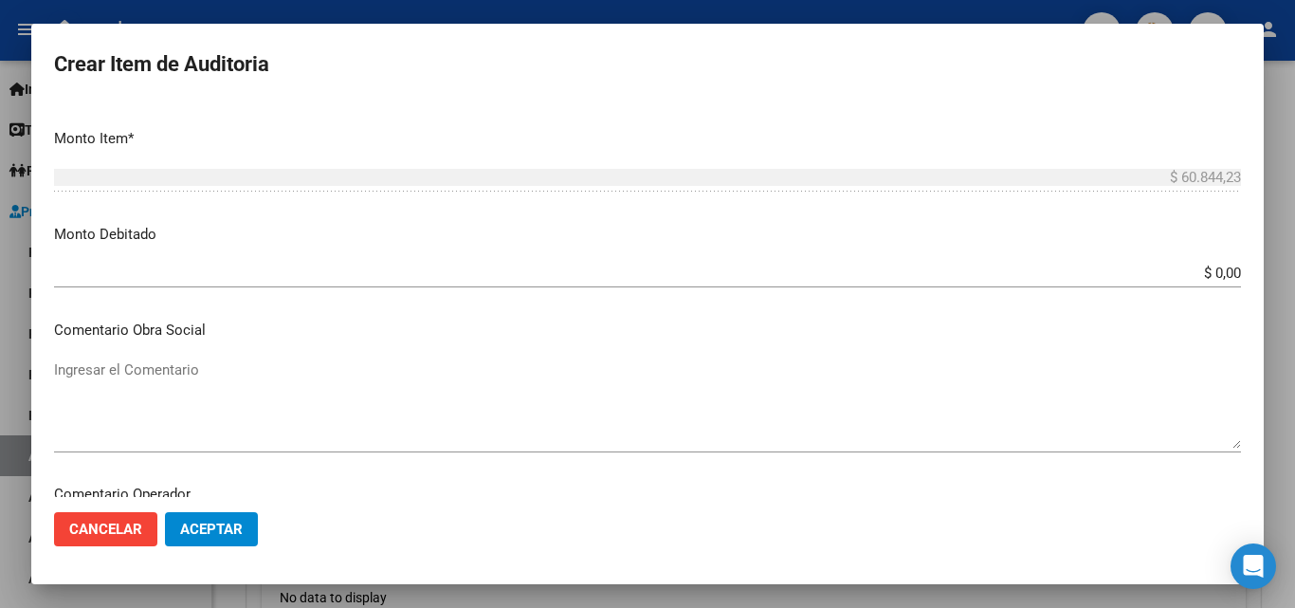
click at [508, 435] on textarea "Ingresar el Comentario" at bounding box center [647, 403] width 1187 height 89
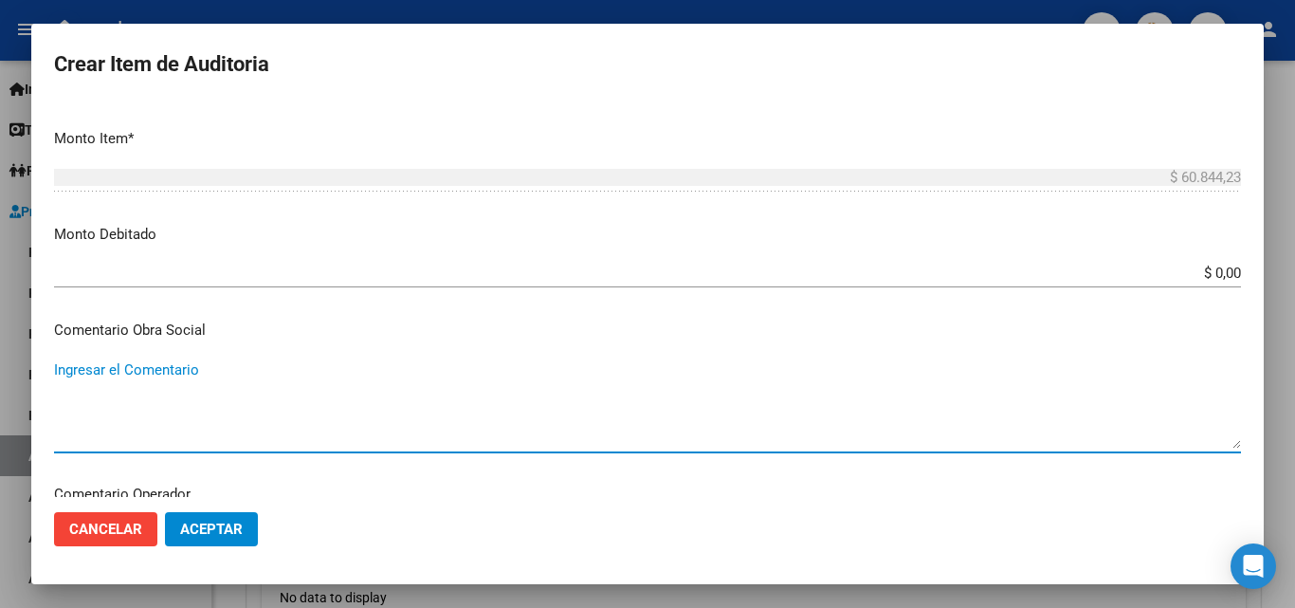
paste textarea "RECHAZO POR ILEGITIMA; FALTA COPIA DE DNI"
click at [70, 372] on textarea "RECHAZO POR ILEGITIMA; FALTA COPIA DE DNI" at bounding box center [647, 403] width 1187 height 89
click at [66, 372] on textarea "RECHAZO POR ILEGITIMA; FALTA COPIA DE DNI" at bounding box center [647, 403] width 1187 height 89
type textarea "RECHAZO POR ILEGITIMA; FALTA COPIA DE DNI"
click at [1222, 274] on input "$ 0,00" at bounding box center [647, 273] width 1187 height 17
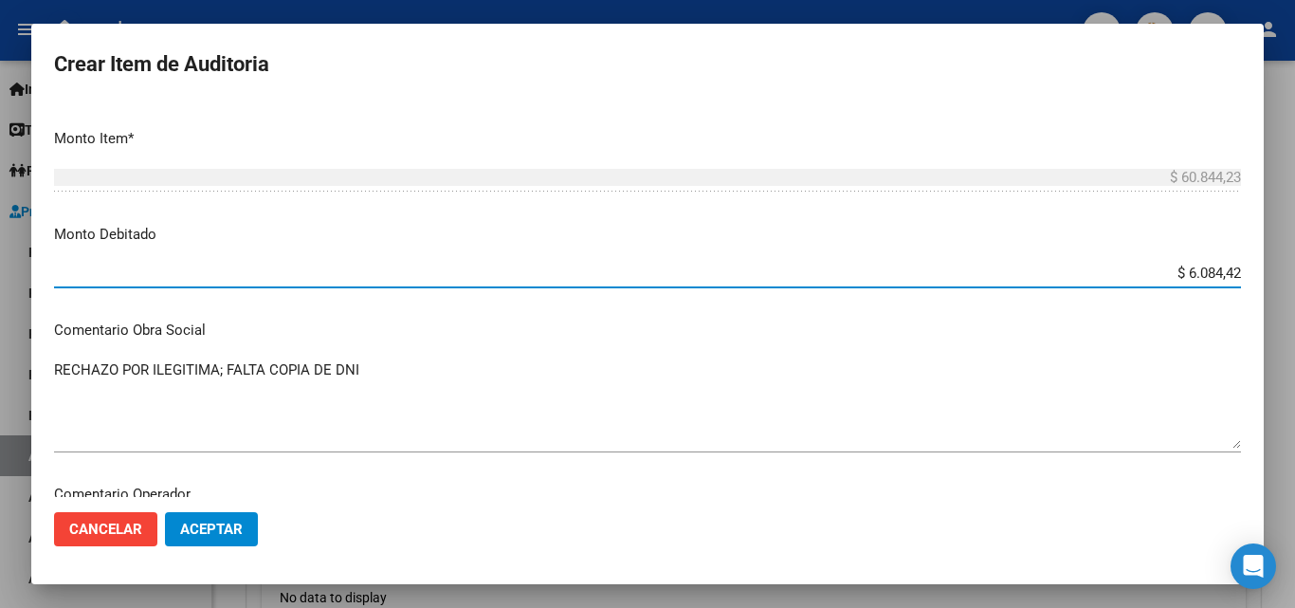
type input "$ 60.844,23"
click at [1142, 244] on p "Monto Debitado" at bounding box center [647, 235] width 1187 height 22
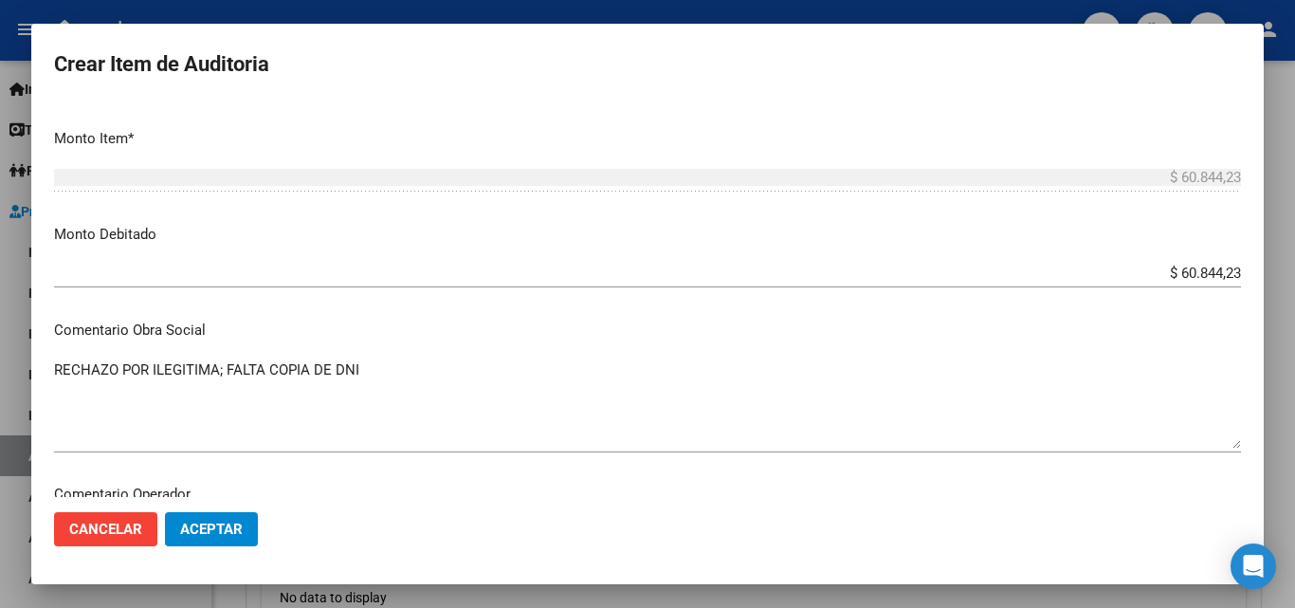
click at [225, 527] on span "Aceptar" at bounding box center [211, 528] width 63 height 17
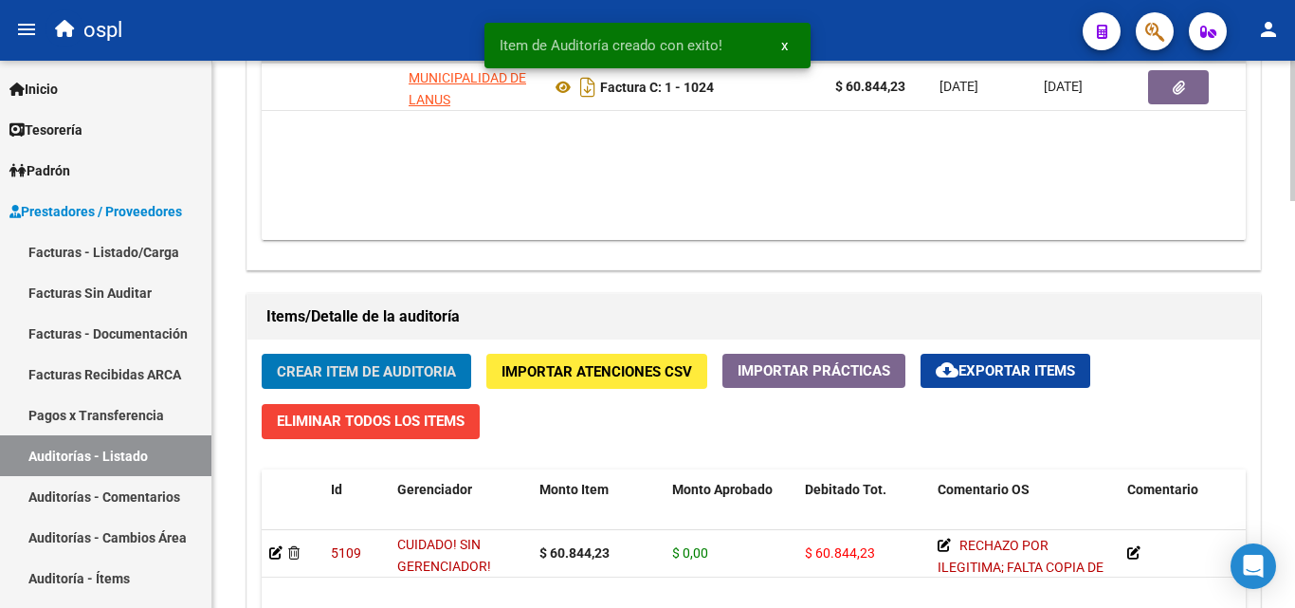
scroll to position [1043, 0]
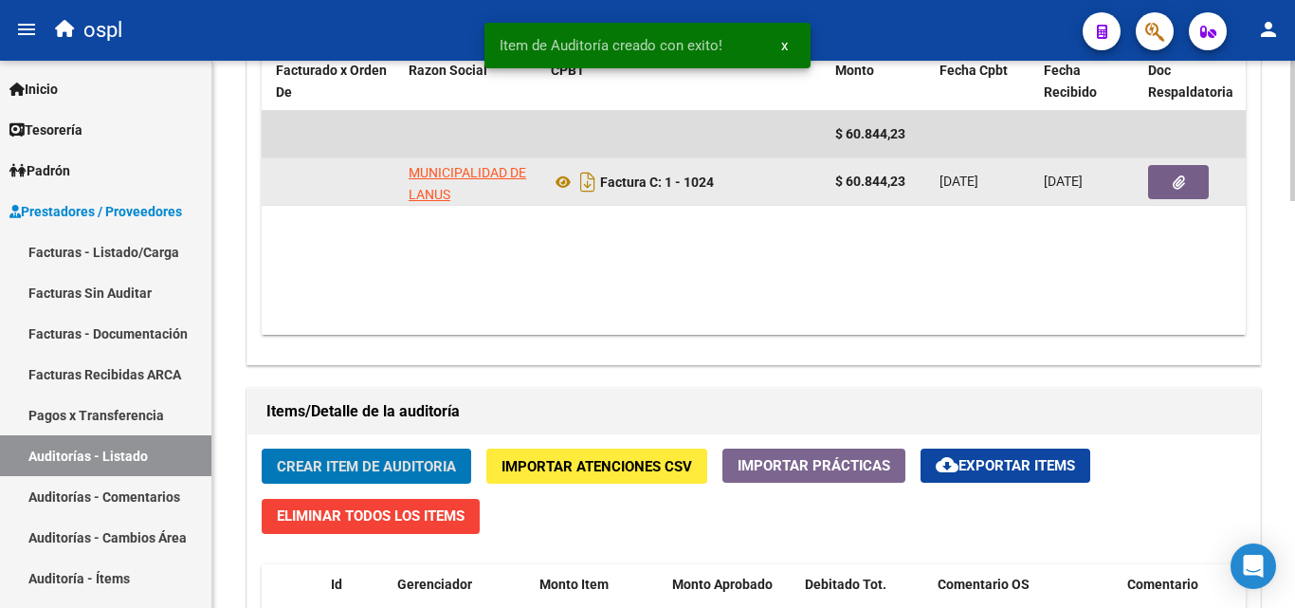
click at [1206, 171] on button "button" at bounding box center [1178, 182] width 61 height 34
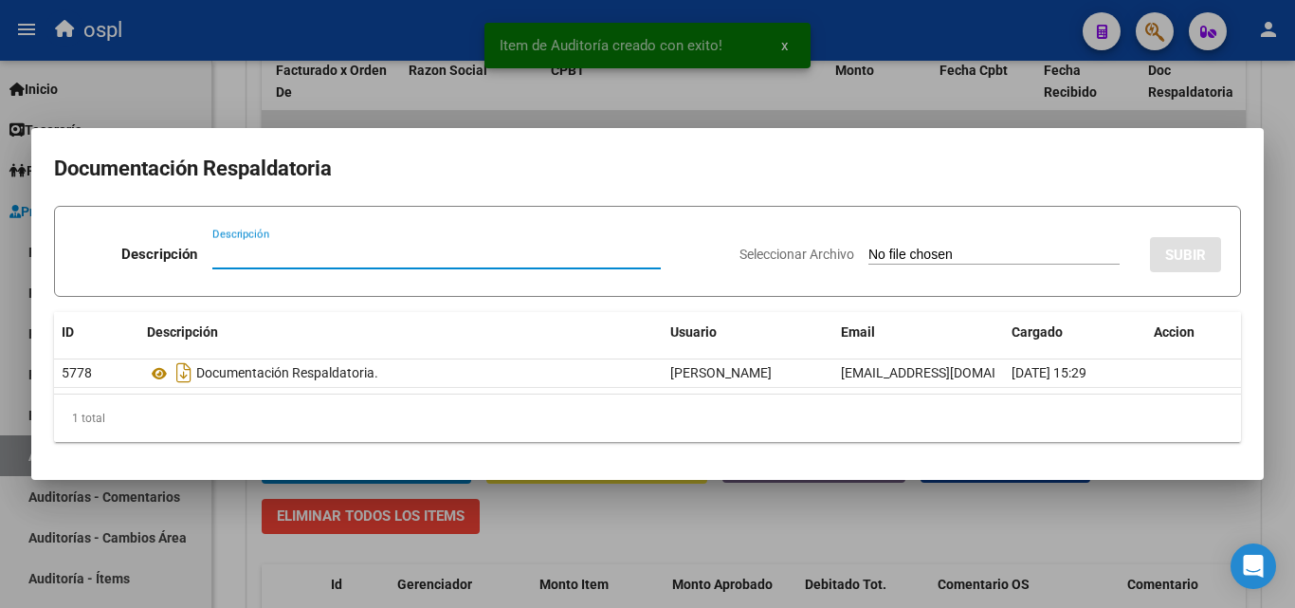
click at [936, 255] on input "Seleccionar Archivo" at bounding box center [993, 256] width 251 height 18
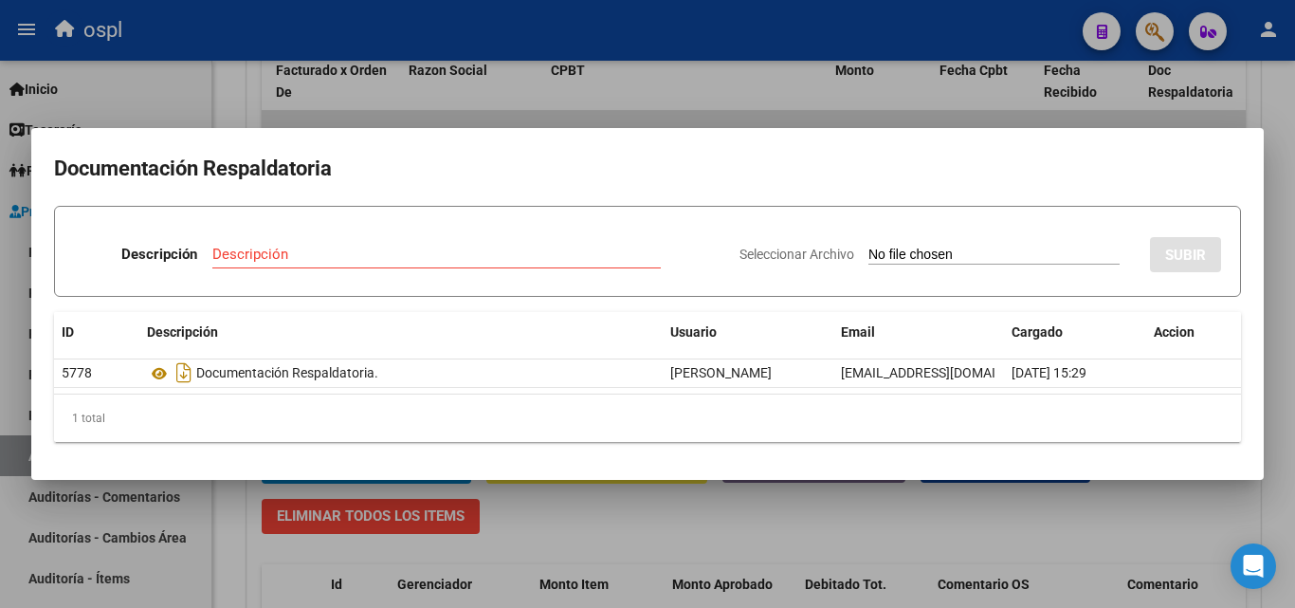
type input "C:\fakepath\FC Nº1024.pdf"
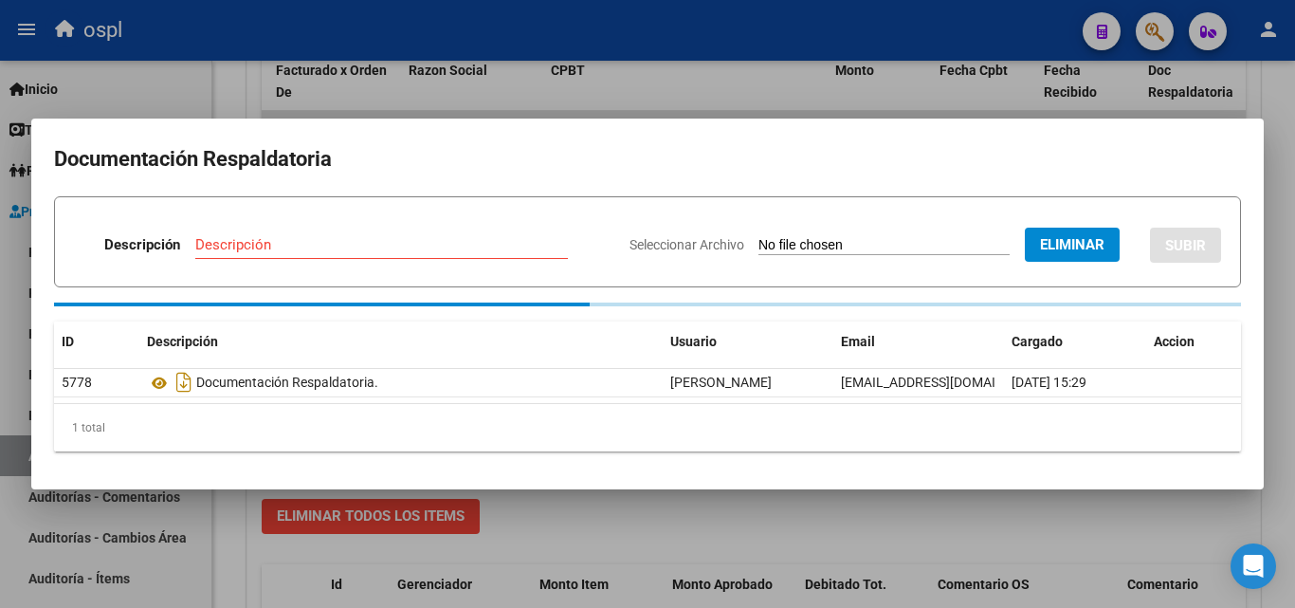
click at [299, 244] on div "Descripción" at bounding box center [381, 244] width 373 height 28
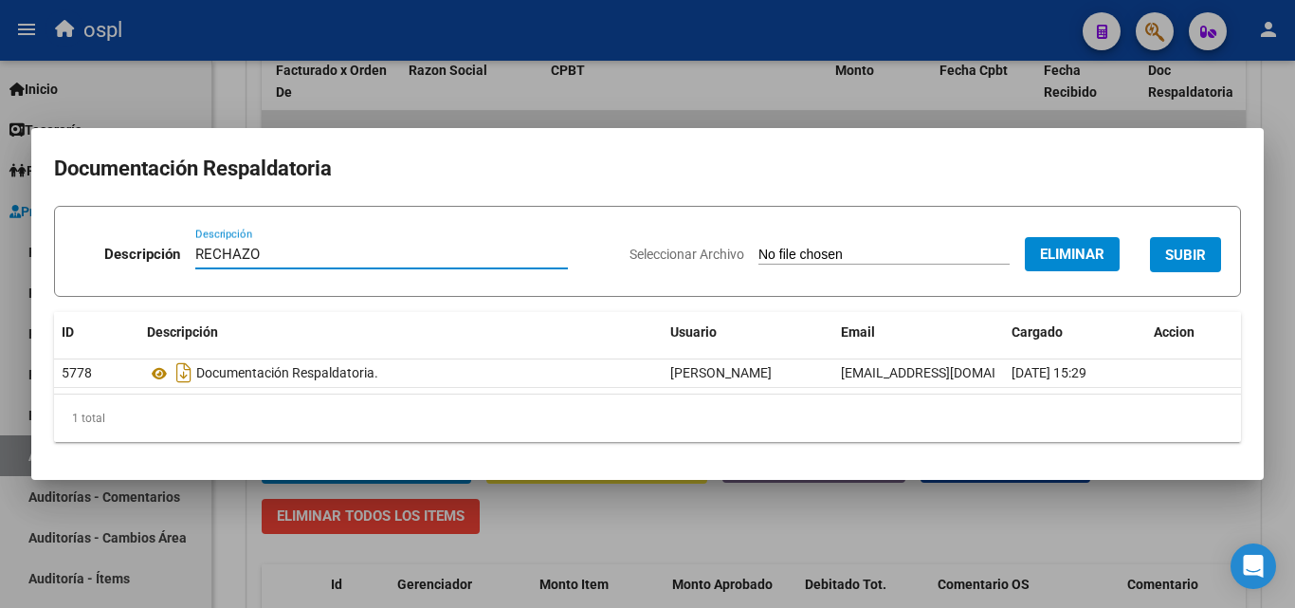
type input "RECHAZO"
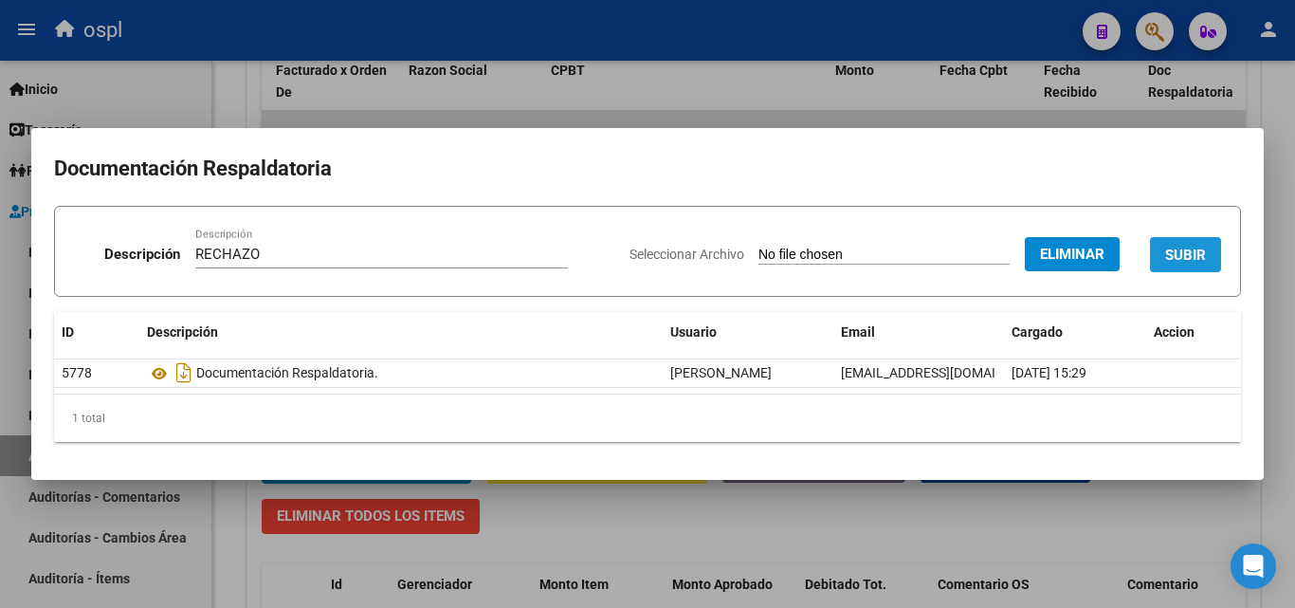
click at [1161, 242] on button "SUBIR" at bounding box center [1185, 254] width 71 height 35
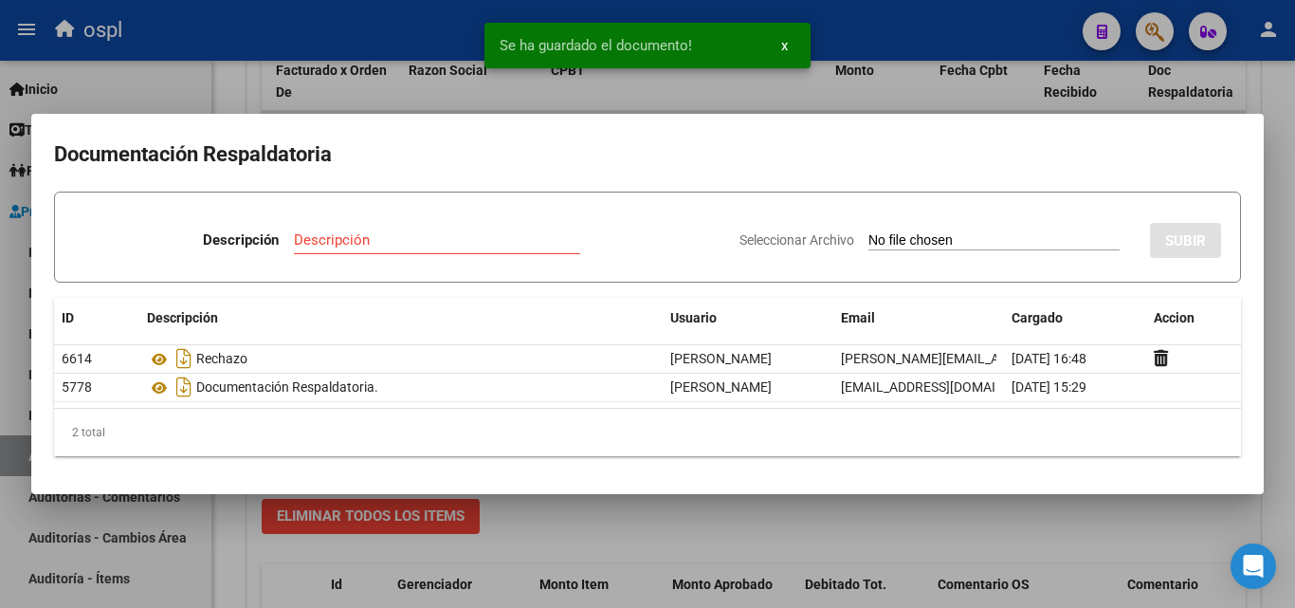
click at [749, 94] on div at bounding box center [647, 304] width 1295 height 608
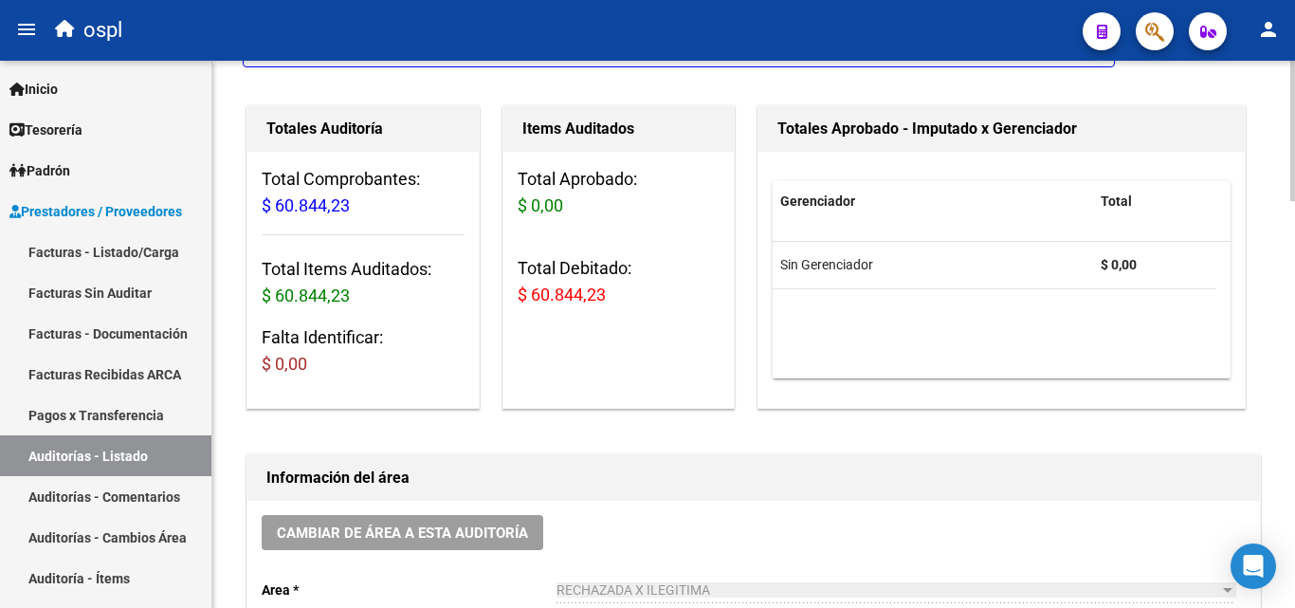
scroll to position [95, 0]
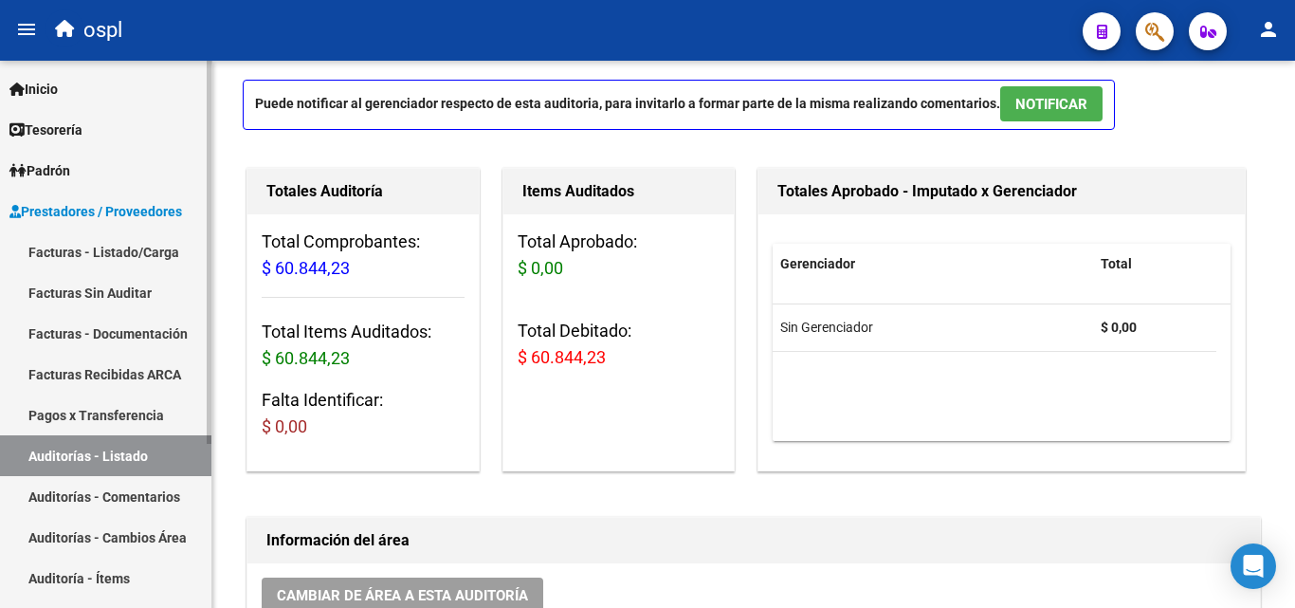
click at [163, 236] on link "Facturas - Listado/Carga" at bounding box center [105, 251] width 211 height 41
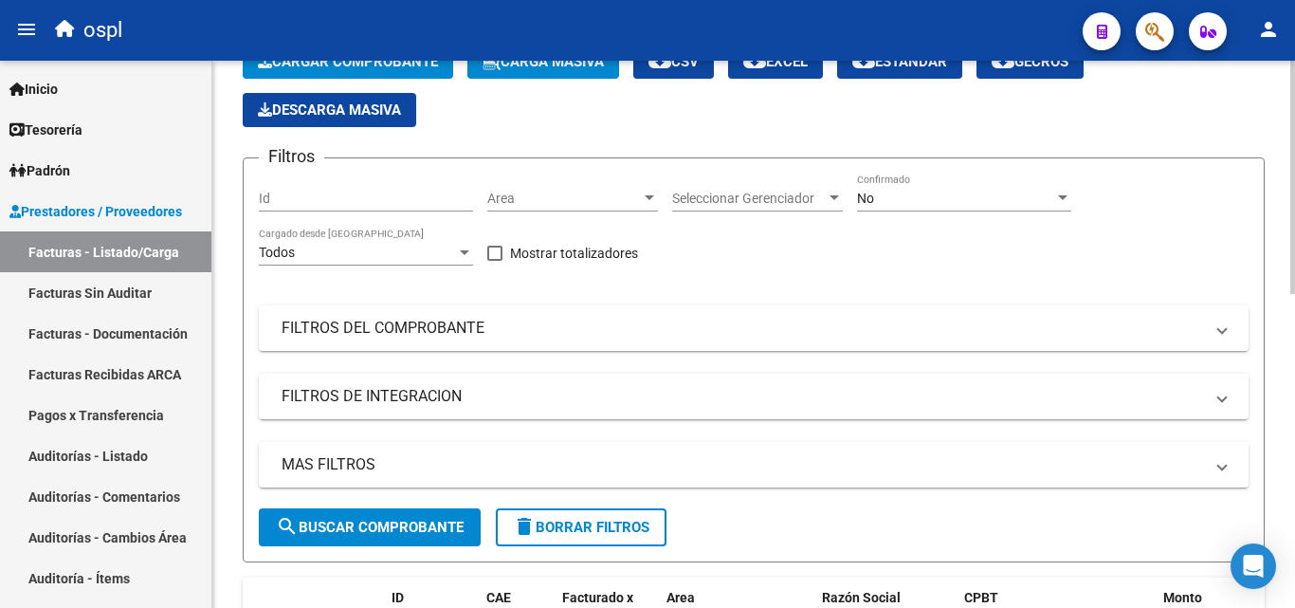
click at [954, 258] on div "Filtros Id Area Area Seleccionar Gerenciador Seleccionar Gerenciador No Confirm…" at bounding box center [754, 340] width 990 height 335
